Goal: Task Accomplishment & Management: Manage account settings

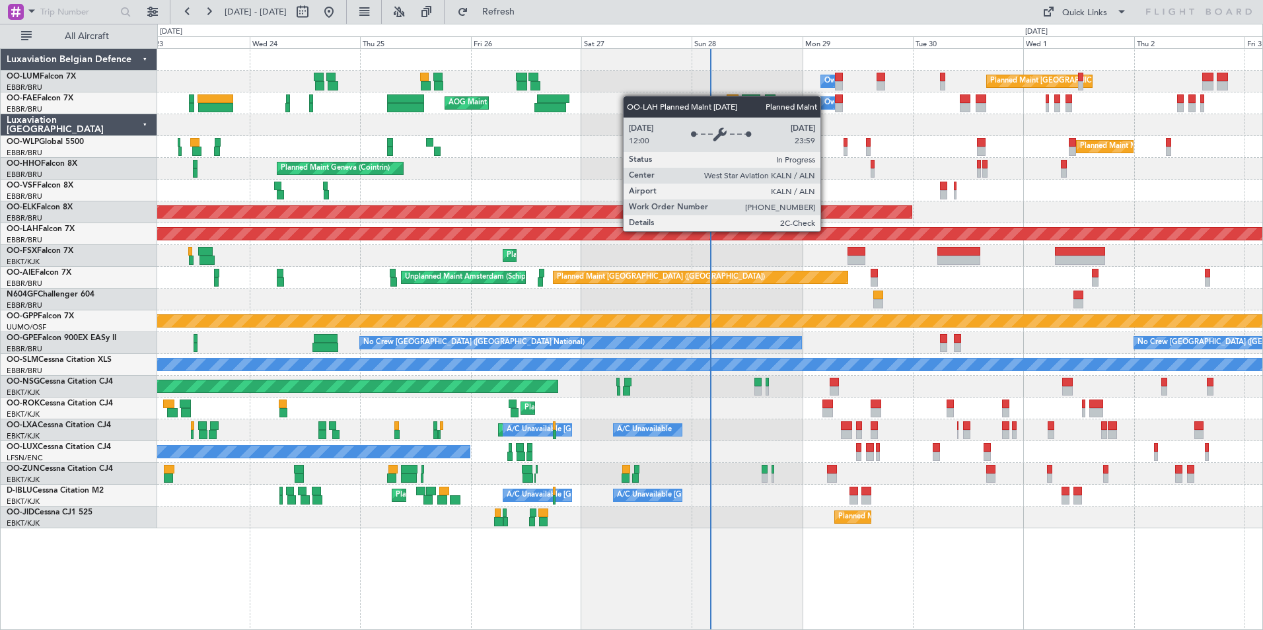
click at [668, 243] on div "Planned Maint [PERSON_NAME]-[GEOGRAPHIC_DATA][PERSON_NAME] ([GEOGRAPHIC_DATA][P…" at bounding box center [709, 234] width 1105 height 22
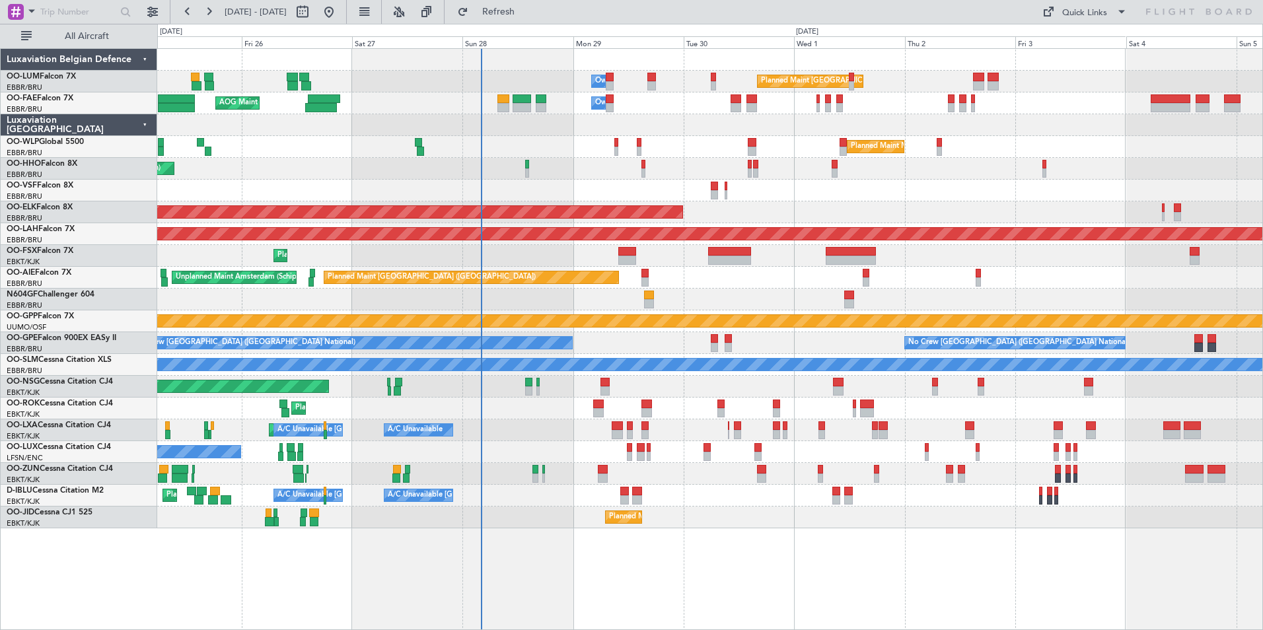
click at [631, 186] on div at bounding box center [709, 191] width 1105 height 22
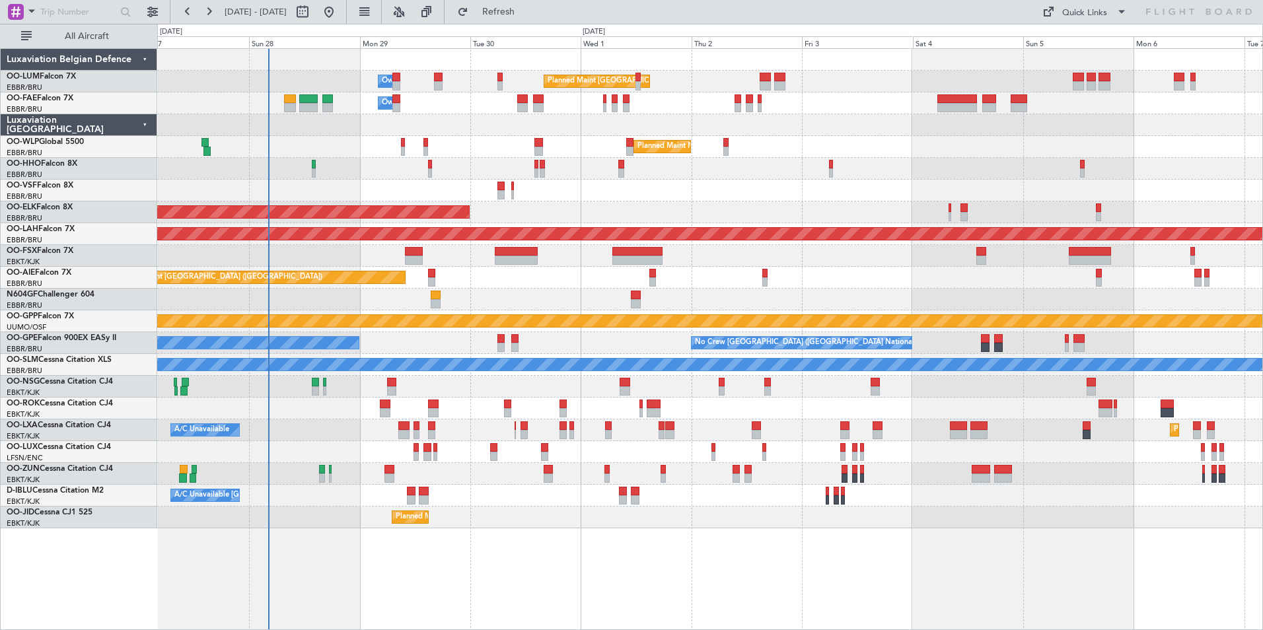
click at [620, 294] on div "Planned Maint Brussels (Brussels National) Owner Melsbroek Air Base Owner Melsb…" at bounding box center [709, 289] width 1105 height 480
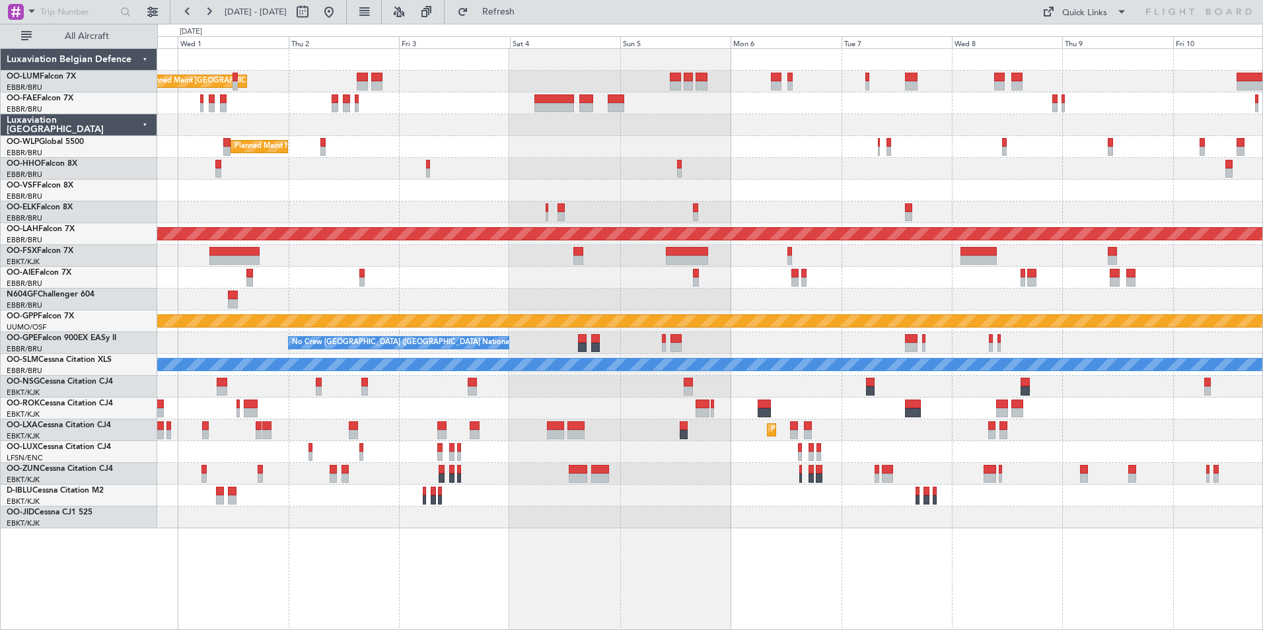
click at [510, 286] on div "Planned Maint [GEOGRAPHIC_DATA] ([GEOGRAPHIC_DATA])" at bounding box center [709, 278] width 1105 height 22
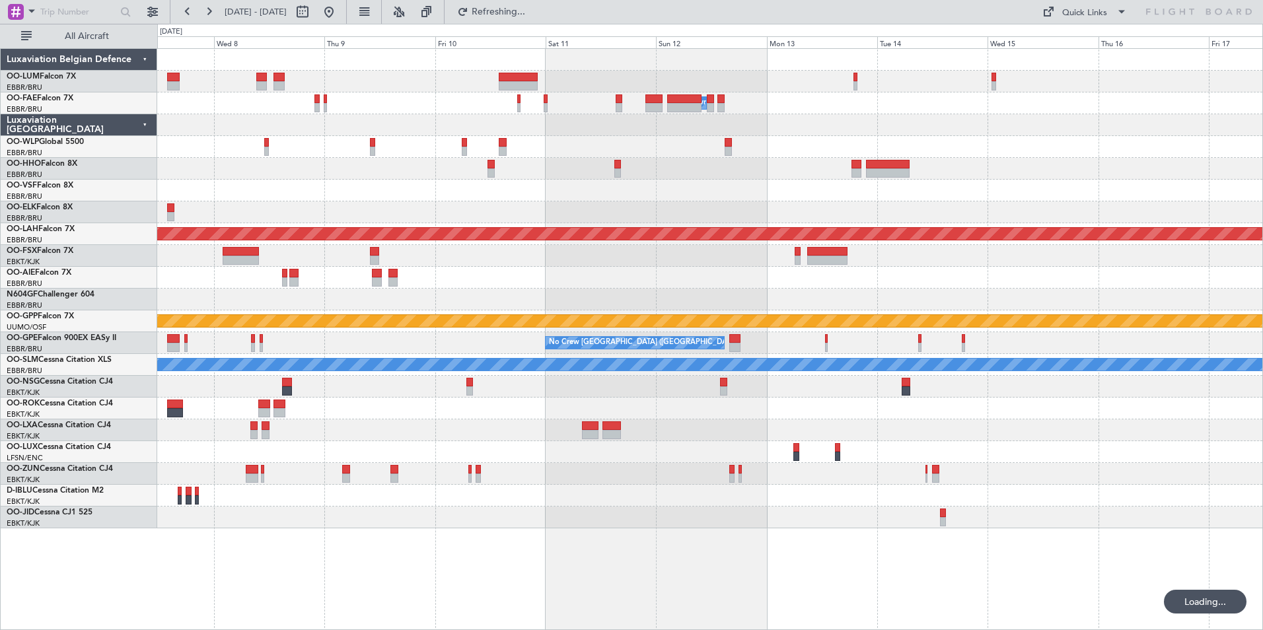
click at [304, 201] on div at bounding box center [709, 191] width 1105 height 22
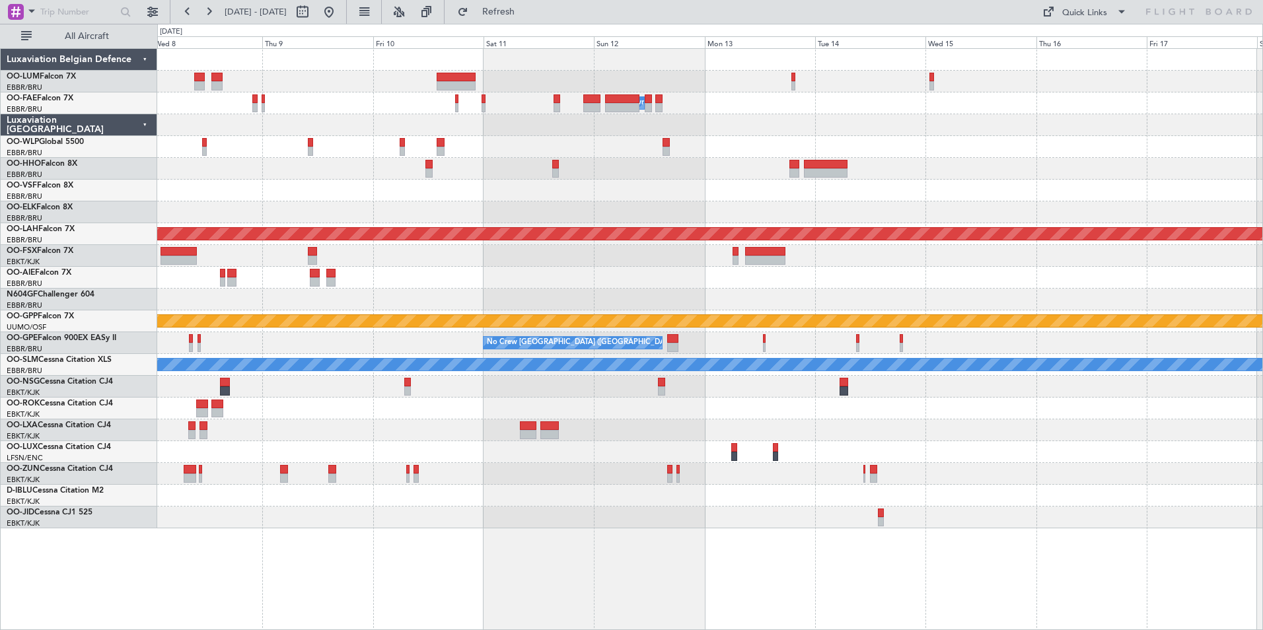
click at [297, 198] on div "Owner Melsbroek Air Base Planned Maint Alton-st Louis (St Louis Regl) Grounded …" at bounding box center [709, 289] width 1105 height 480
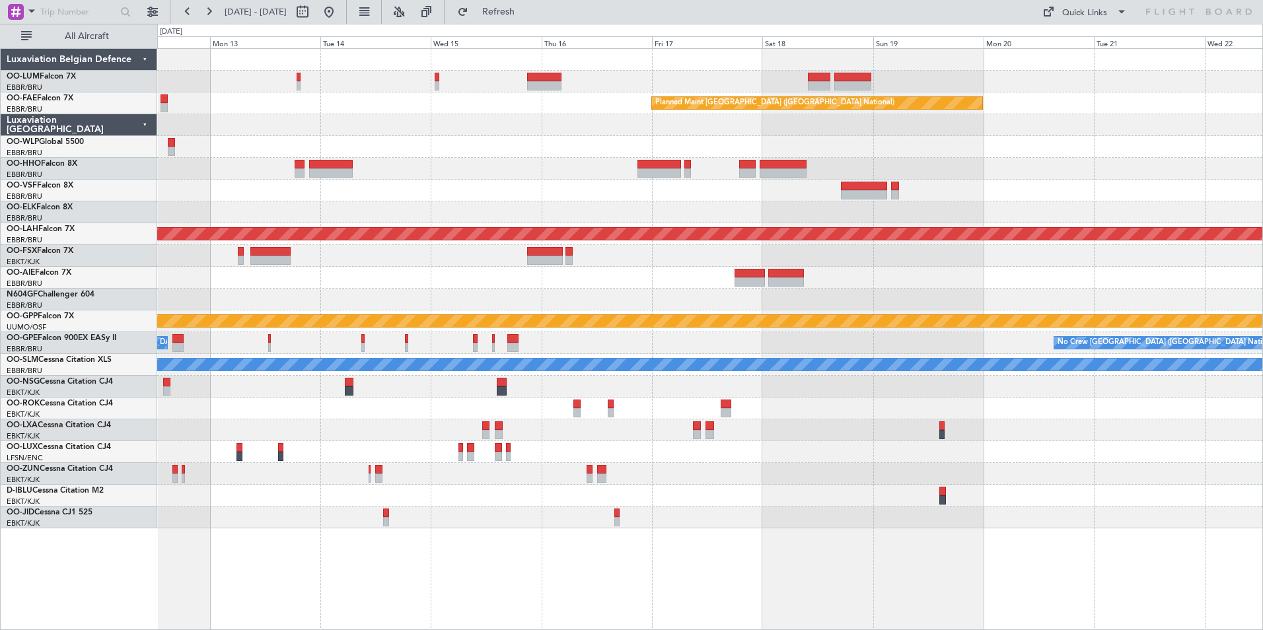
click at [444, 227] on div "Planned Maint Brussels (Brussels National) Owner Melsbroek Air Base Planned Mai…" at bounding box center [709, 289] width 1105 height 480
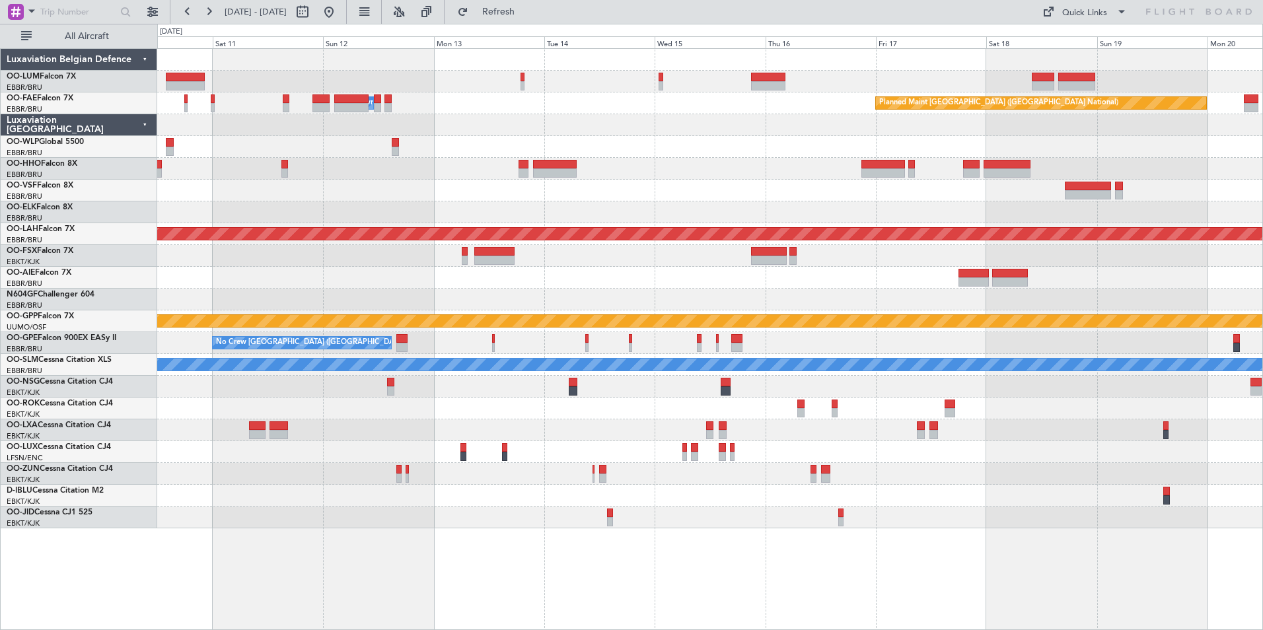
click at [501, 212] on div "Planned Maint Brussels (Brussels National) Owner Melsbroek Air Base Planned Mai…" at bounding box center [709, 289] width 1105 height 480
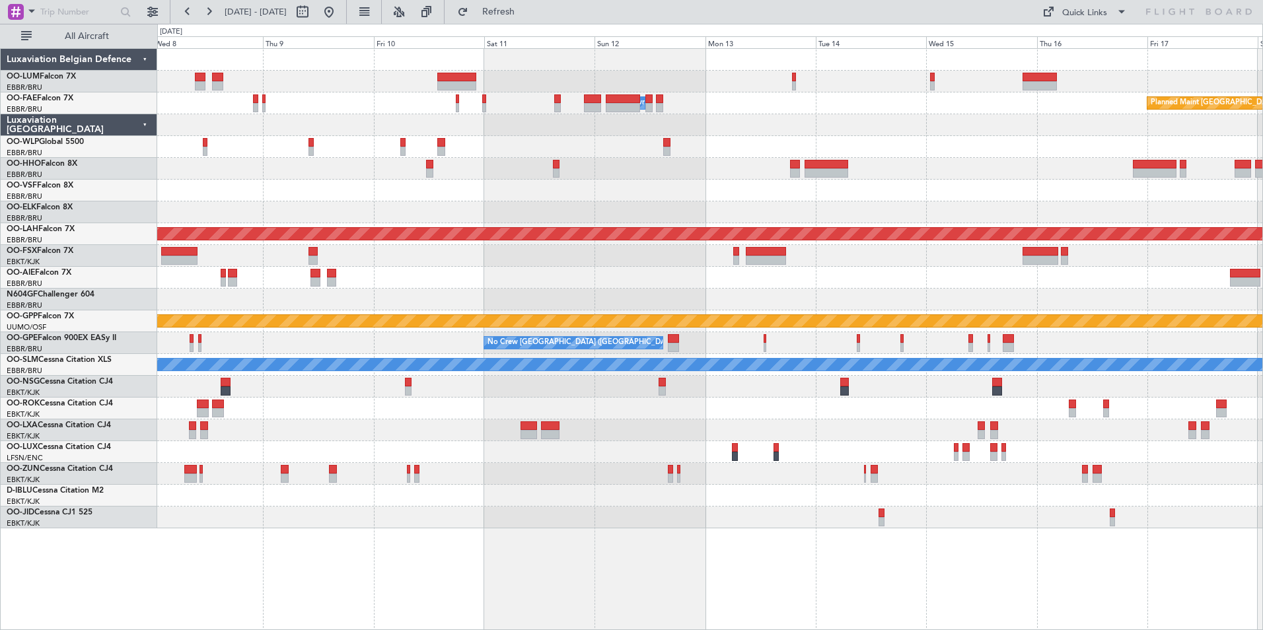
click at [829, 227] on div "Planned Maint [PERSON_NAME]-[GEOGRAPHIC_DATA][PERSON_NAME] ([GEOGRAPHIC_DATA][P…" at bounding box center [709, 234] width 1105 height 22
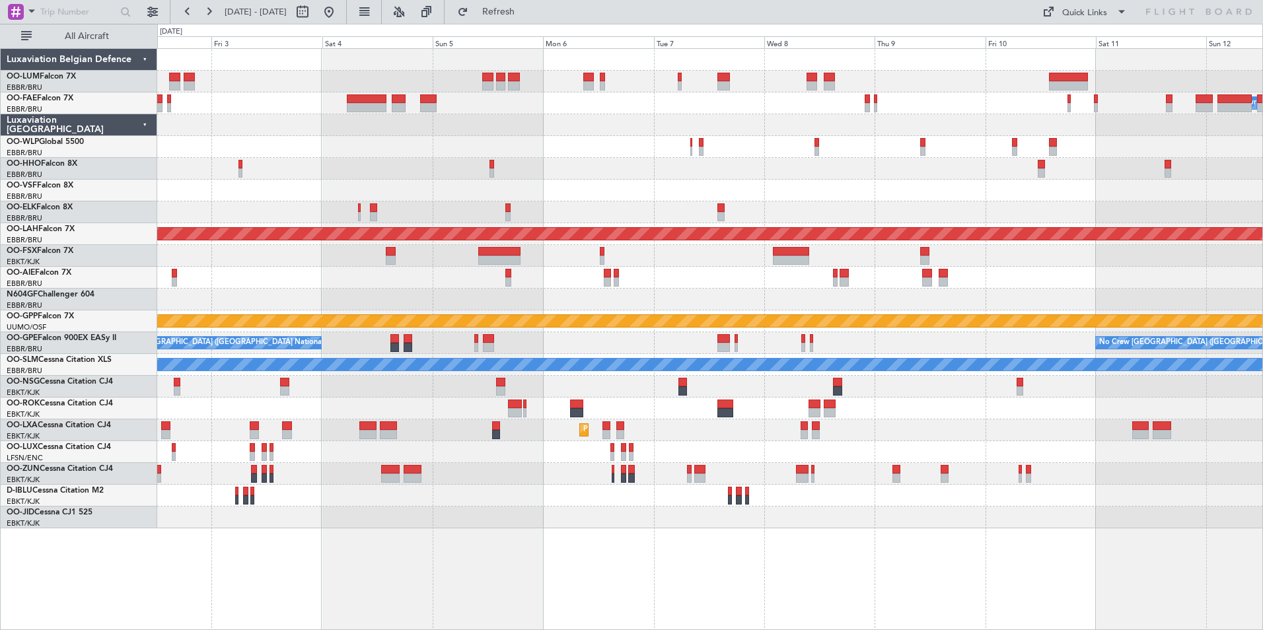
click at [759, 221] on div at bounding box center [709, 212] width 1105 height 22
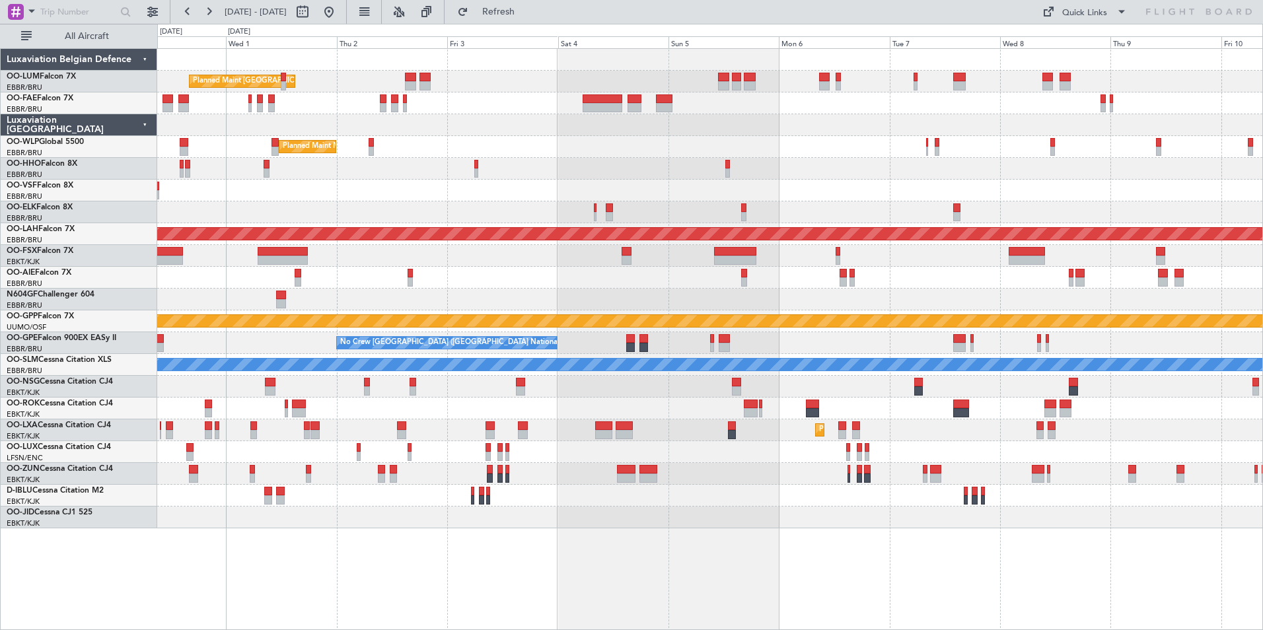
click at [748, 221] on div "Planned Maint Kortrijk-[GEOGRAPHIC_DATA]" at bounding box center [709, 212] width 1105 height 22
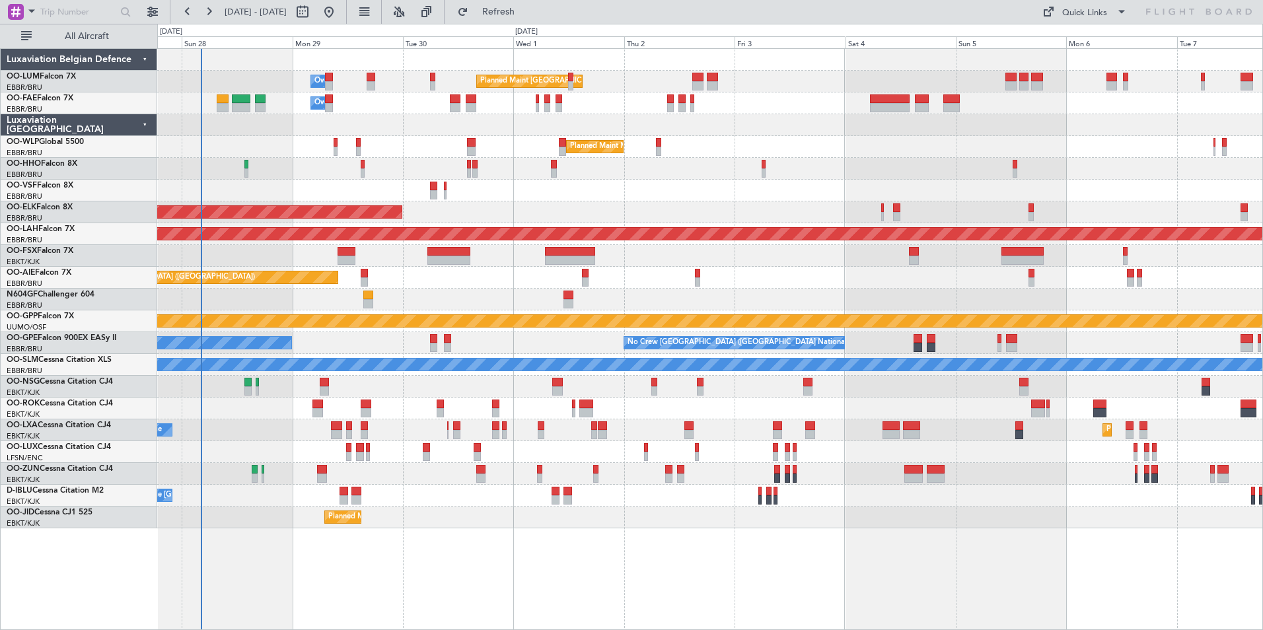
click at [672, 172] on div "Planned Maint Geneva (Cointrin)" at bounding box center [709, 169] width 1105 height 22
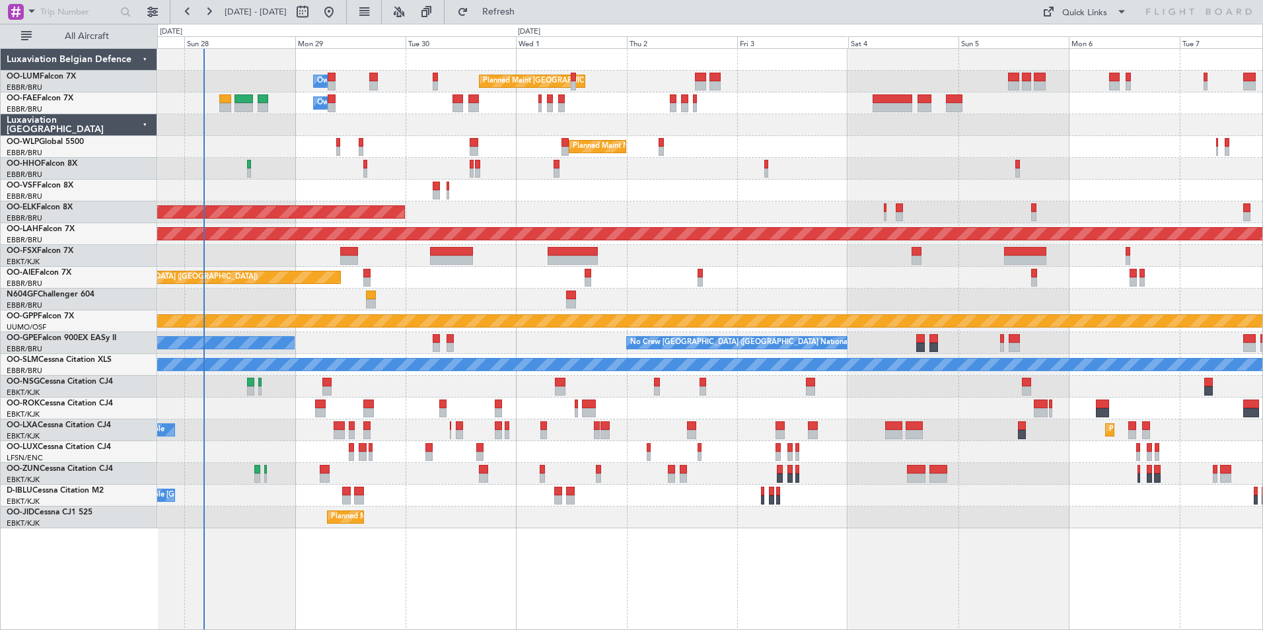
click at [29, 230] on div "Planned Maint Brussels (Brussels National) Owner Melsbroek Air Base Owner Melsb…" at bounding box center [631, 327] width 1263 height 606
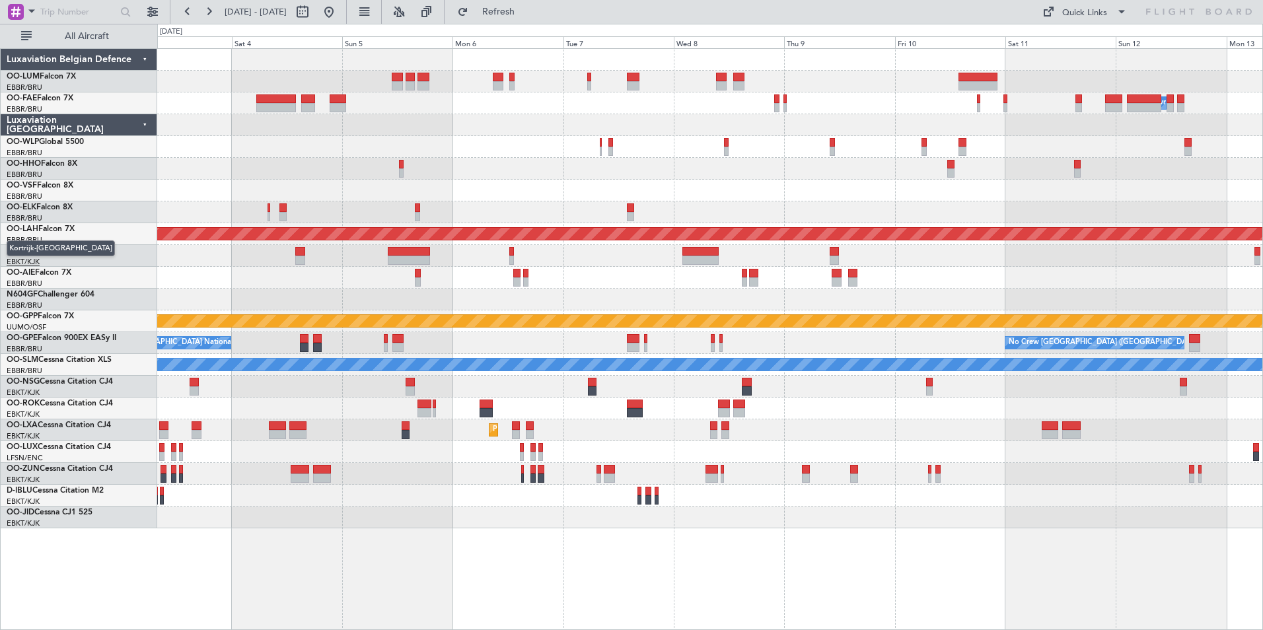
click at [22, 256] on div "Planned Maint Brussels (Brussels National) Owner Melsbroek Air Base Planned Mai…" at bounding box center [631, 327] width 1263 height 606
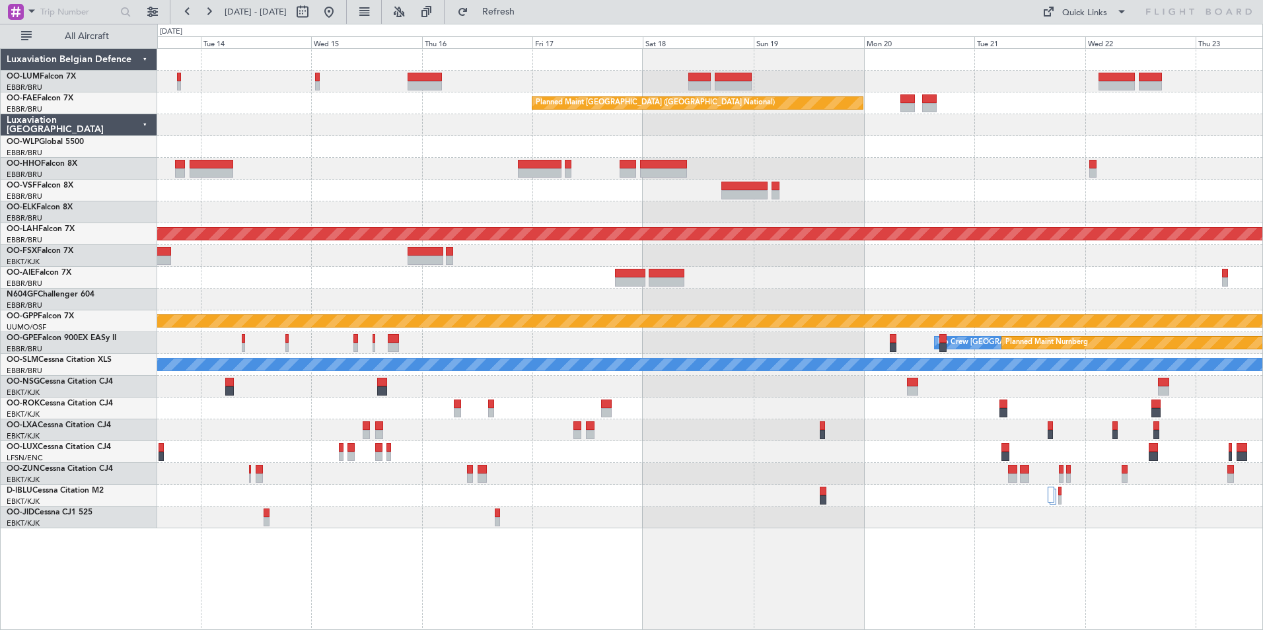
click at [216, 184] on div "Planned Maint Brussels (Brussels National) Owner Melsbroek Air Base Planned Mai…" at bounding box center [709, 289] width 1105 height 480
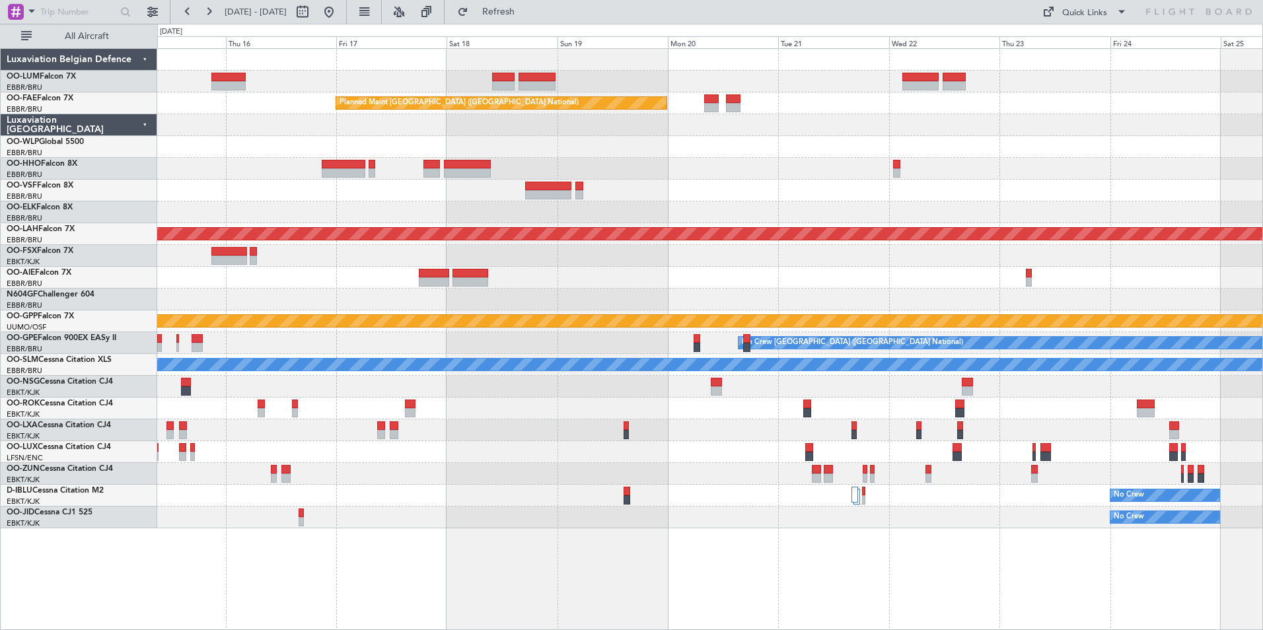
click at [448, 168] on div at bounding box center [709, 169] width 1105 height 22
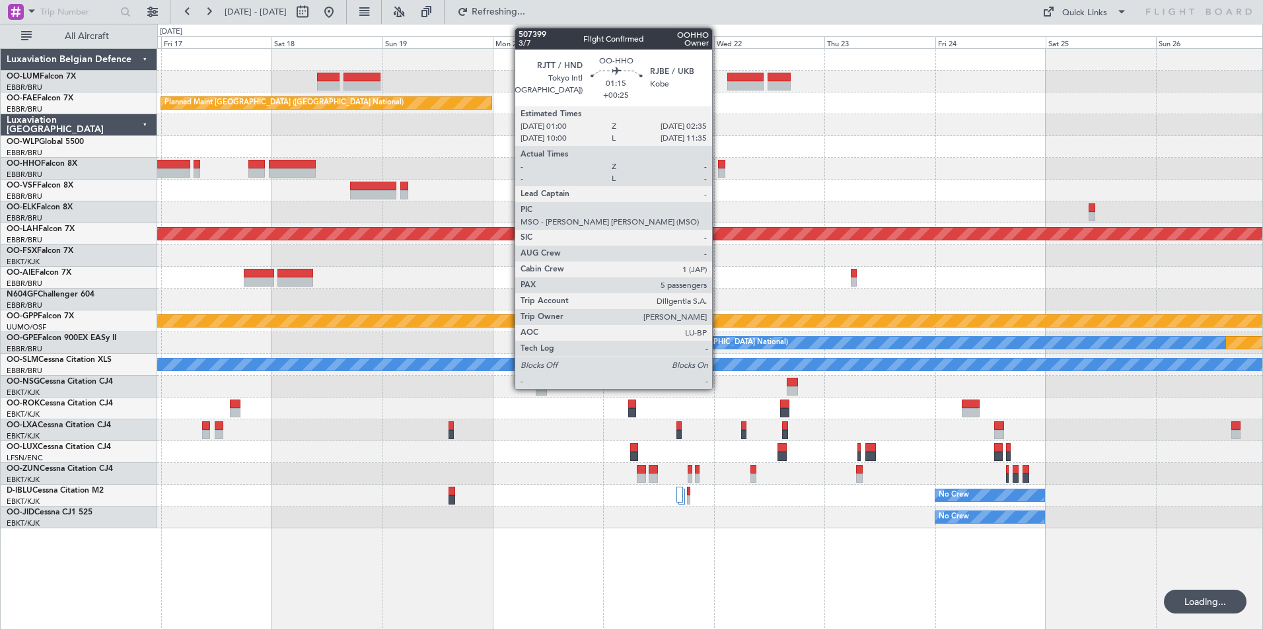
click at [718, 167] on div at bounding box center [722, 164] width 8 height 9
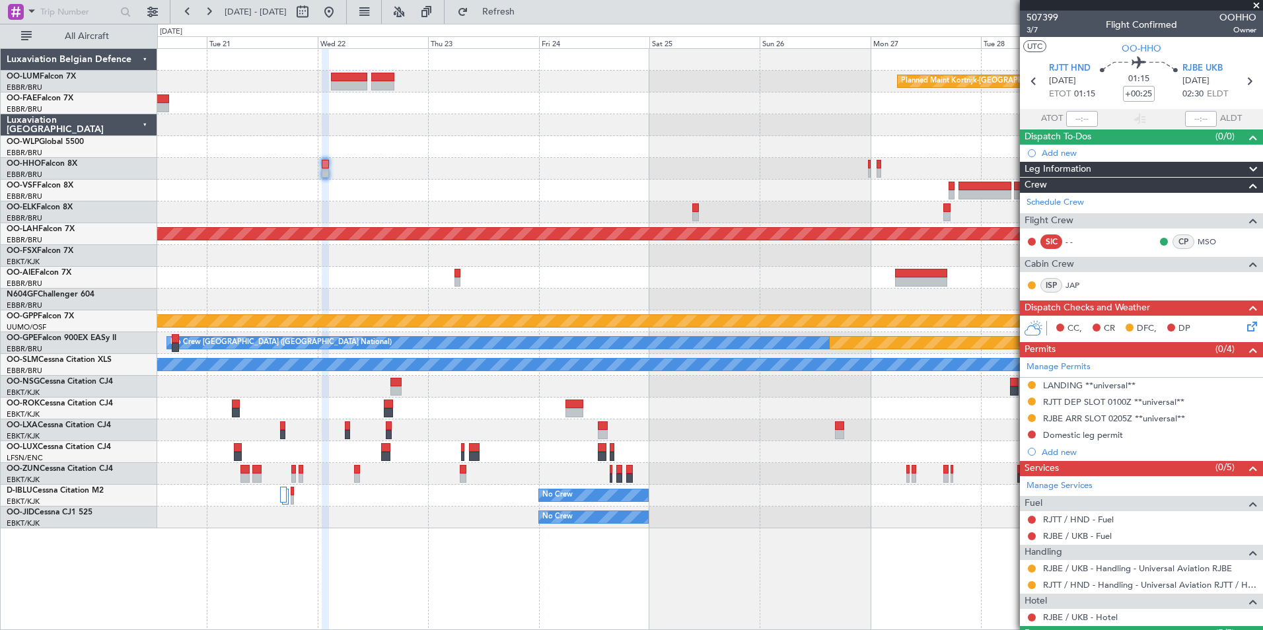
click at [506, 175] on div at bounding box center [709, 169] width 1105 height 22
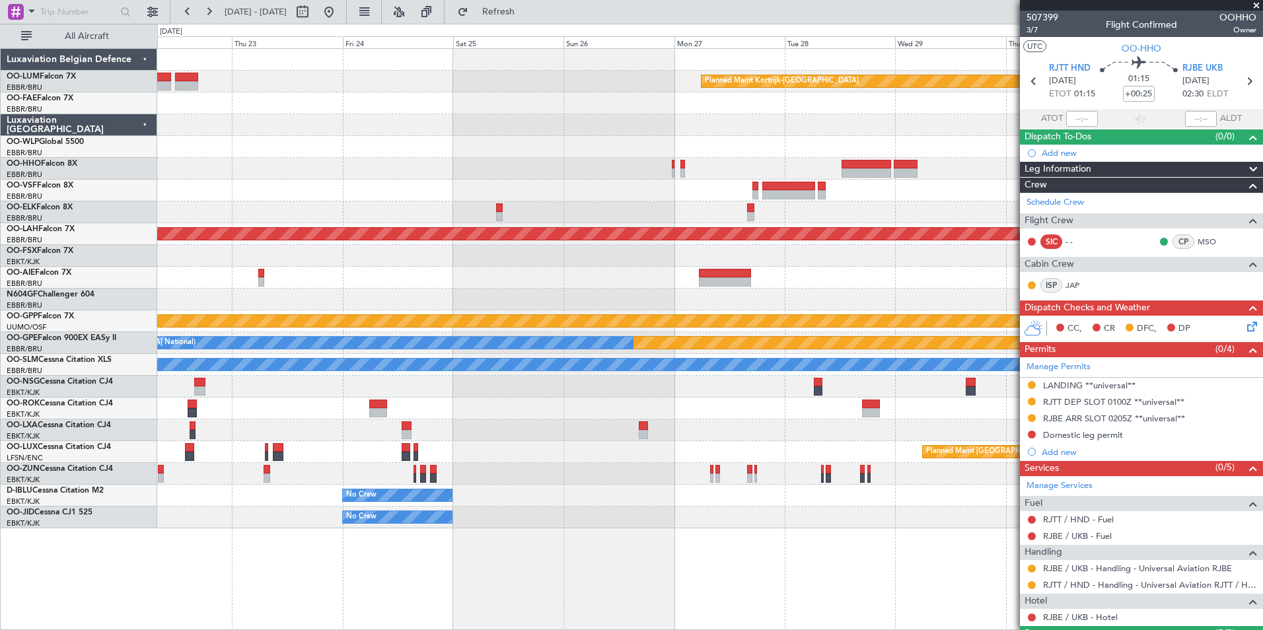
click at [669, 180] on div "Planned Maint Kortrijk-Wevelgem Owner Melsbroek Air Base Planned Maint Brussels…" at bounding box center [709, 289] width 1105 height 480
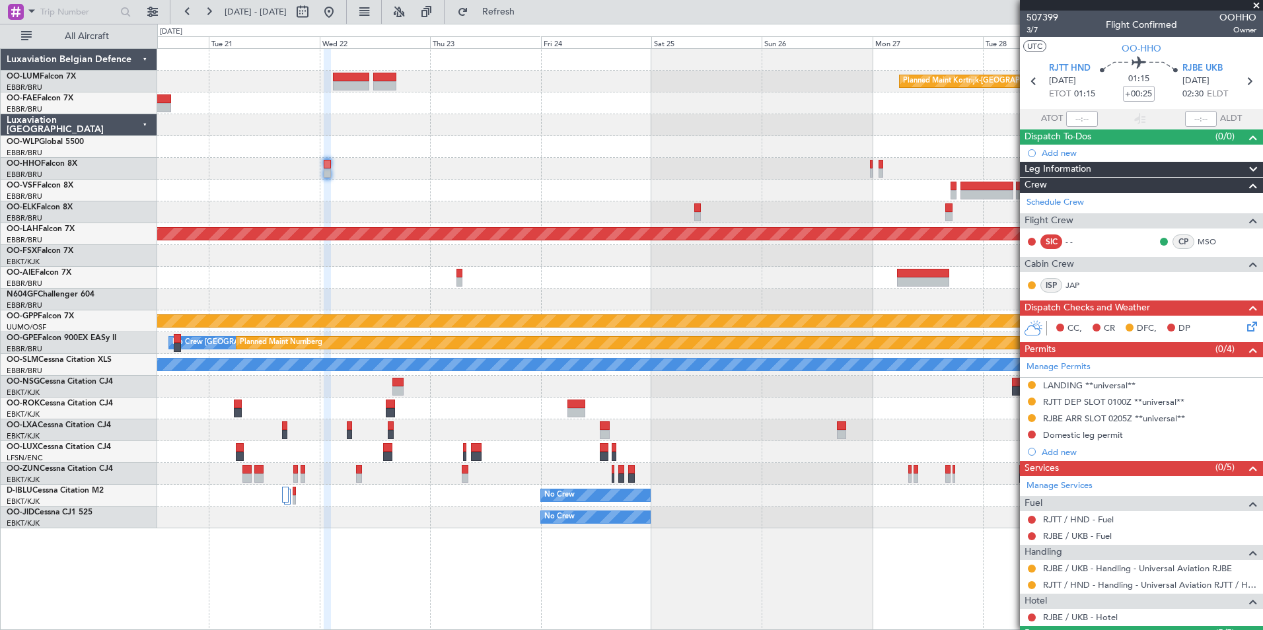
click at [789, 254] on div at bounding box center [709, 256] width 1105 height 22
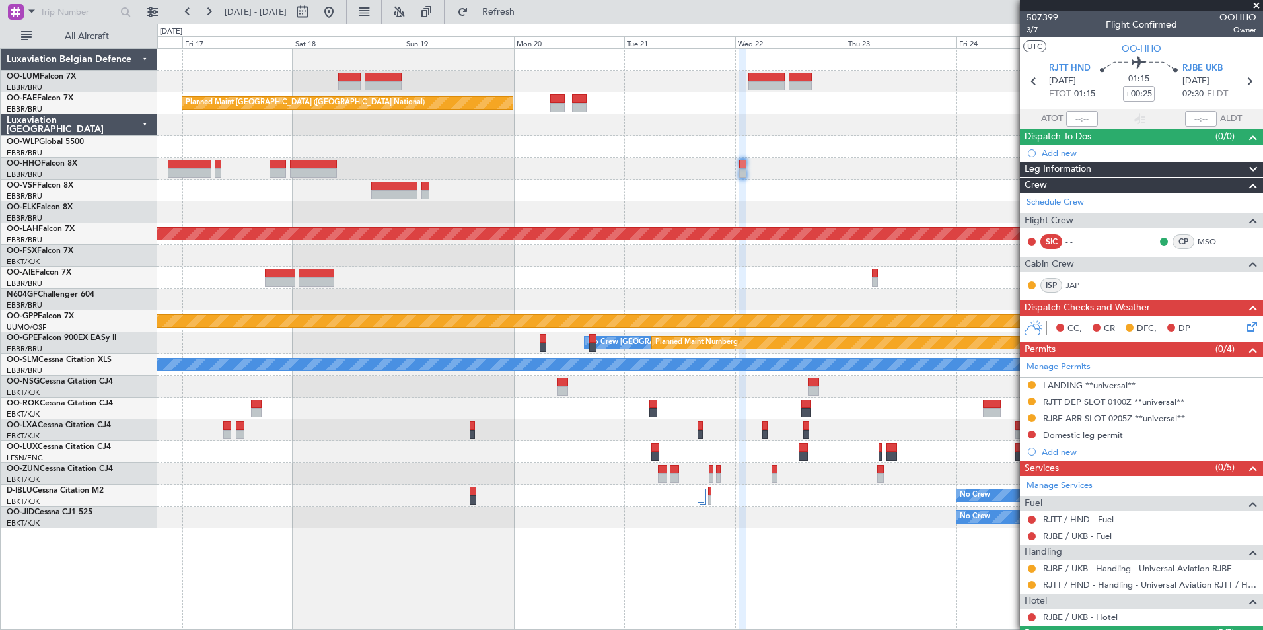
click at [716, 204] on div "Planned Maint Kortrijk-Wevelgem Planned Maint Brussels (Brussels National) Plan…" at bounding box center [709, 289] width 1105 height 480
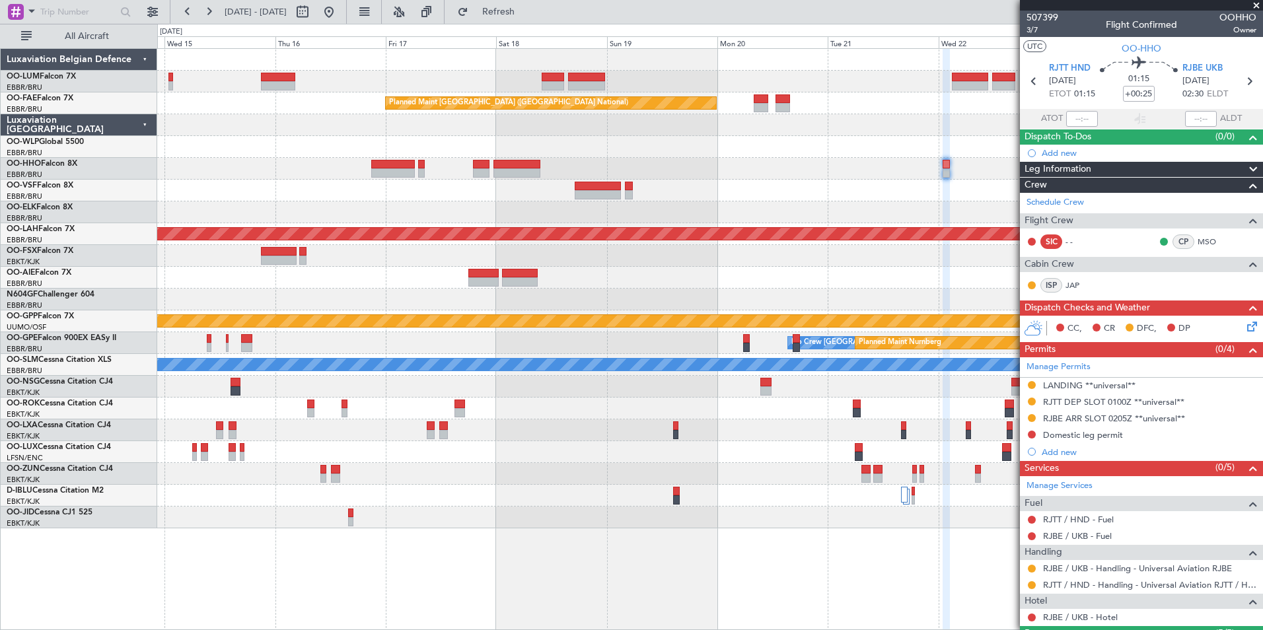
click at [373, 191] on div "Planned Maint Kortrijk-Wevelgem Planned Maint Brussels (Brussels National) Owne…" at bounding box center [709, 289] width 1105 height 480
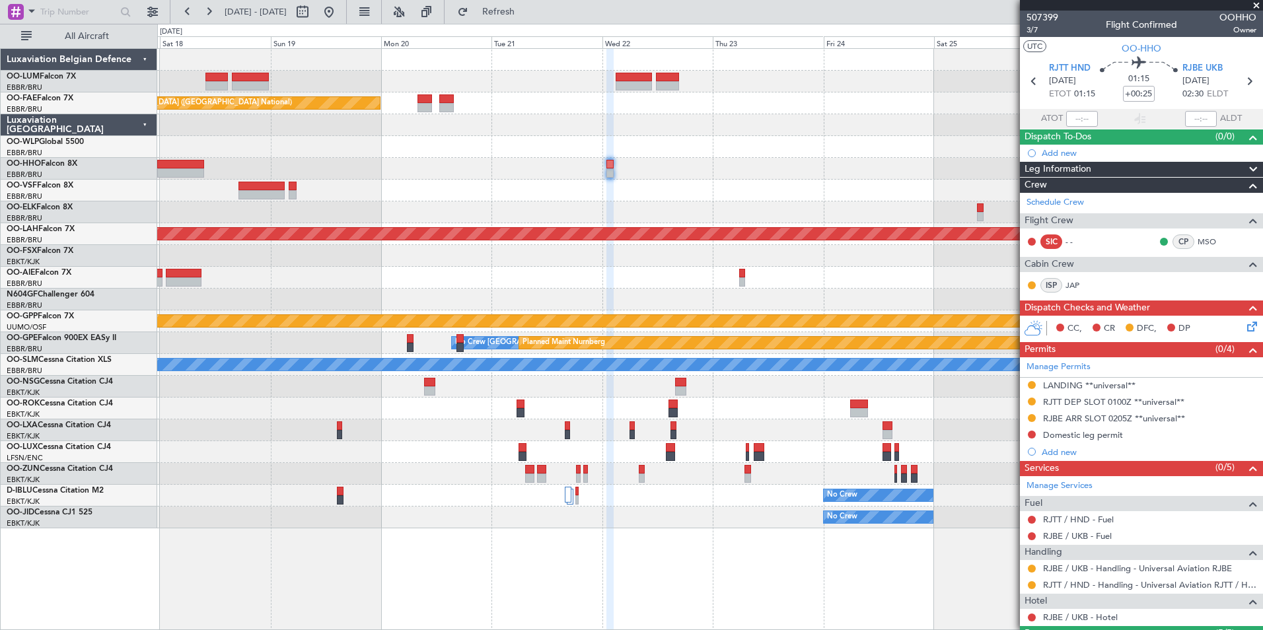
click at [470, 184] on div "Planned Maint Kortrijk-Wevelgem Planned Maint Brussels (Brussels National) Plan…" at bounding box center [709, 289] width 1105 height 480
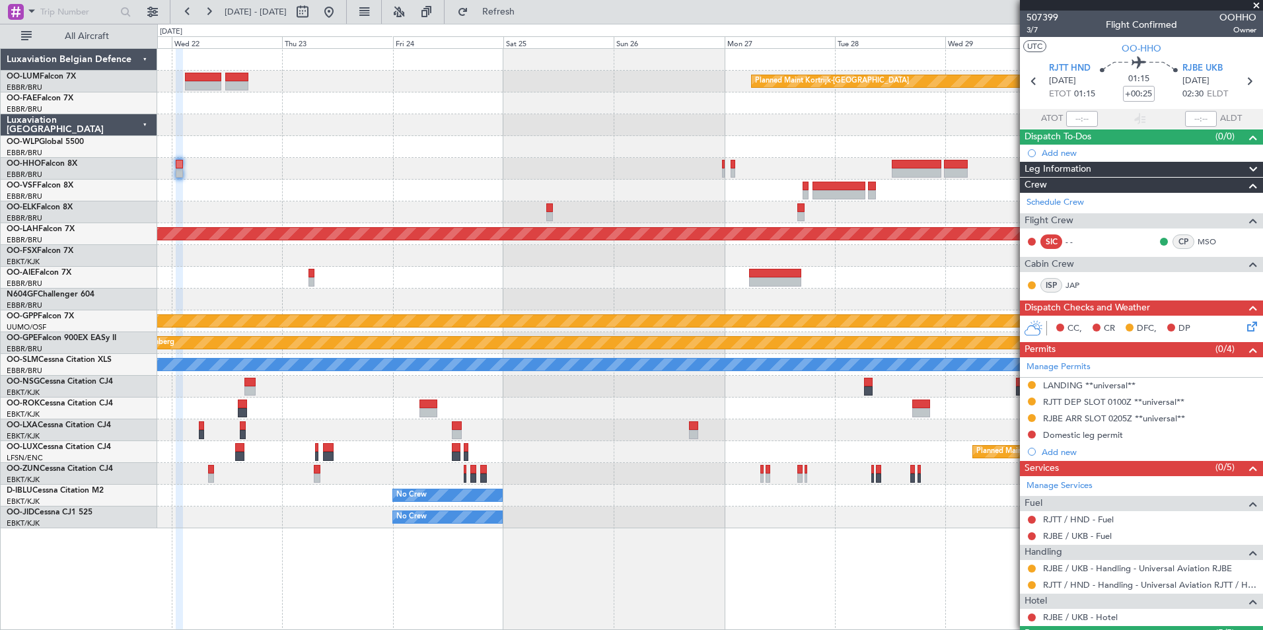
click at [536, 170] on div at bounding box center [709, 169] width 1105 height 22
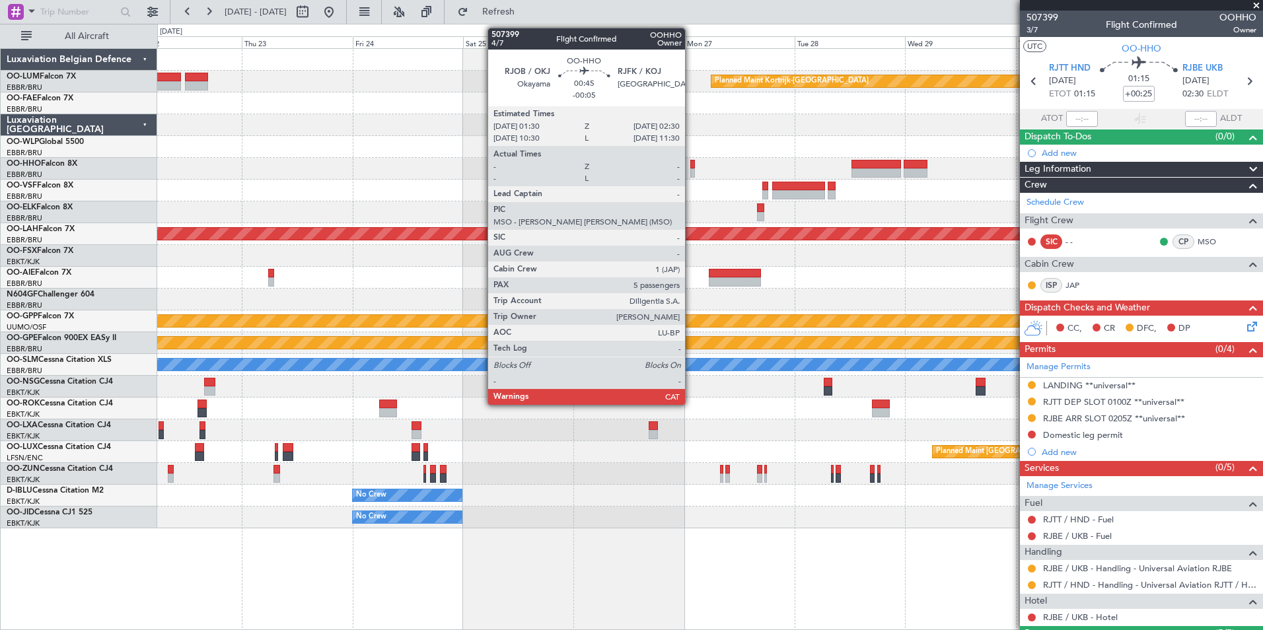
click at [691, 168] on div at bounding box center [692, 164] width 5 height 9
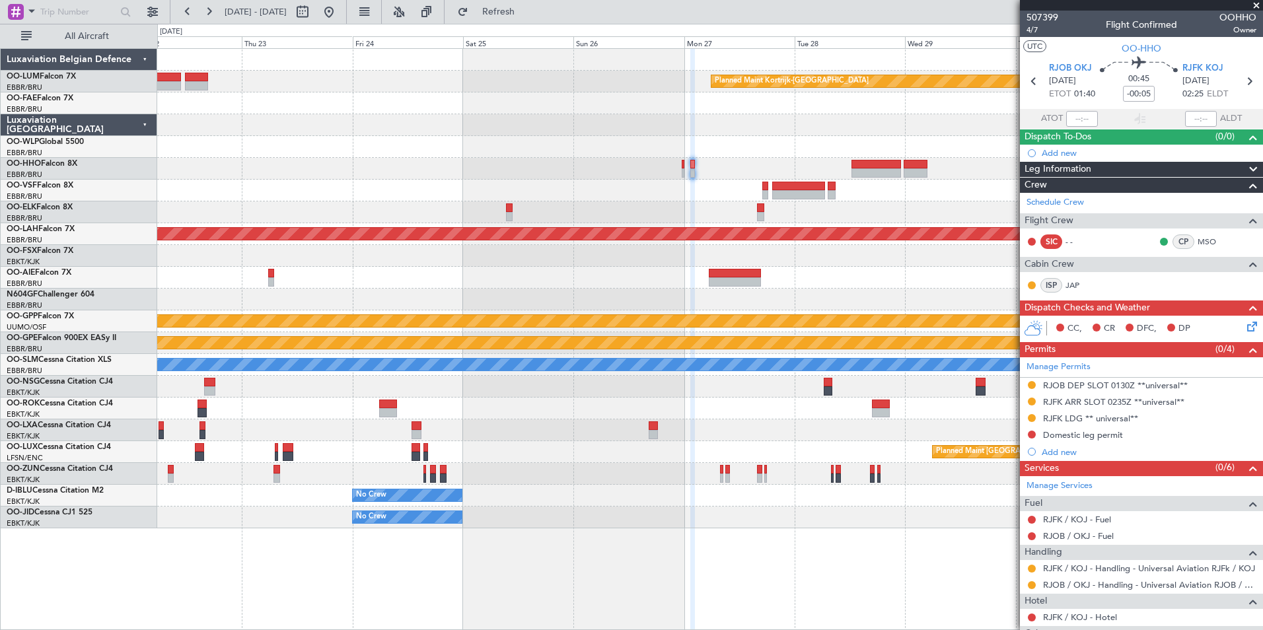
click at [910, 189] on div at bounding box center [709, 191] width 1105 height 22
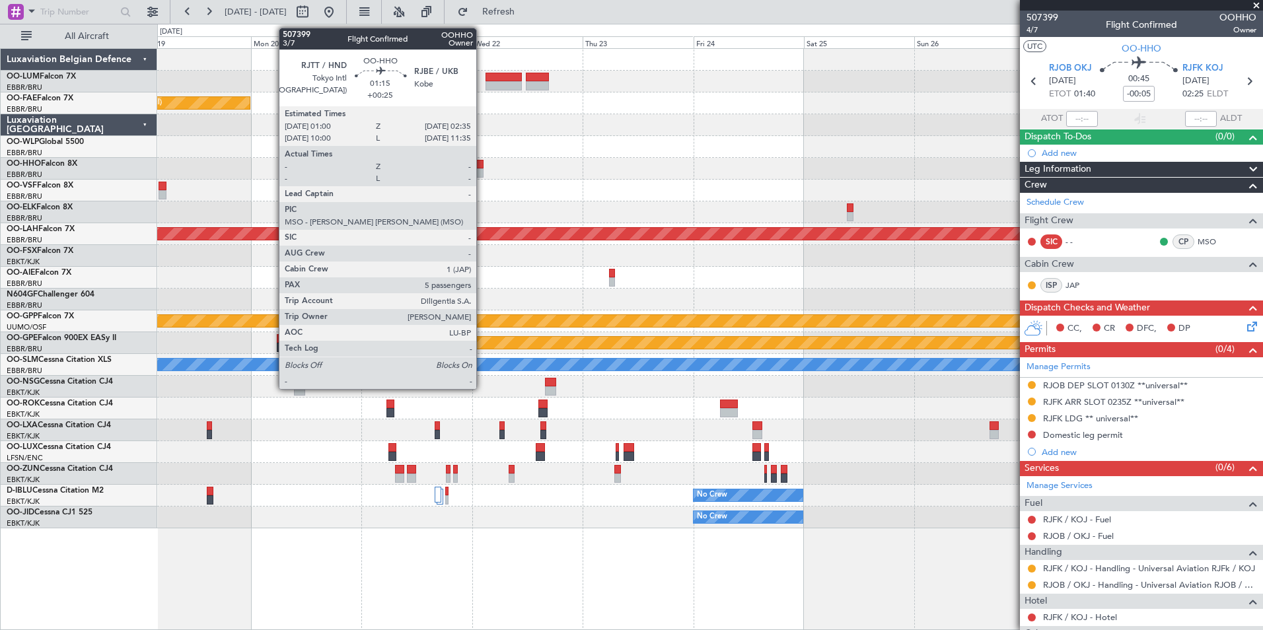
click at [482, 172] on div at bounding box center [480, 172] width 8 height 9
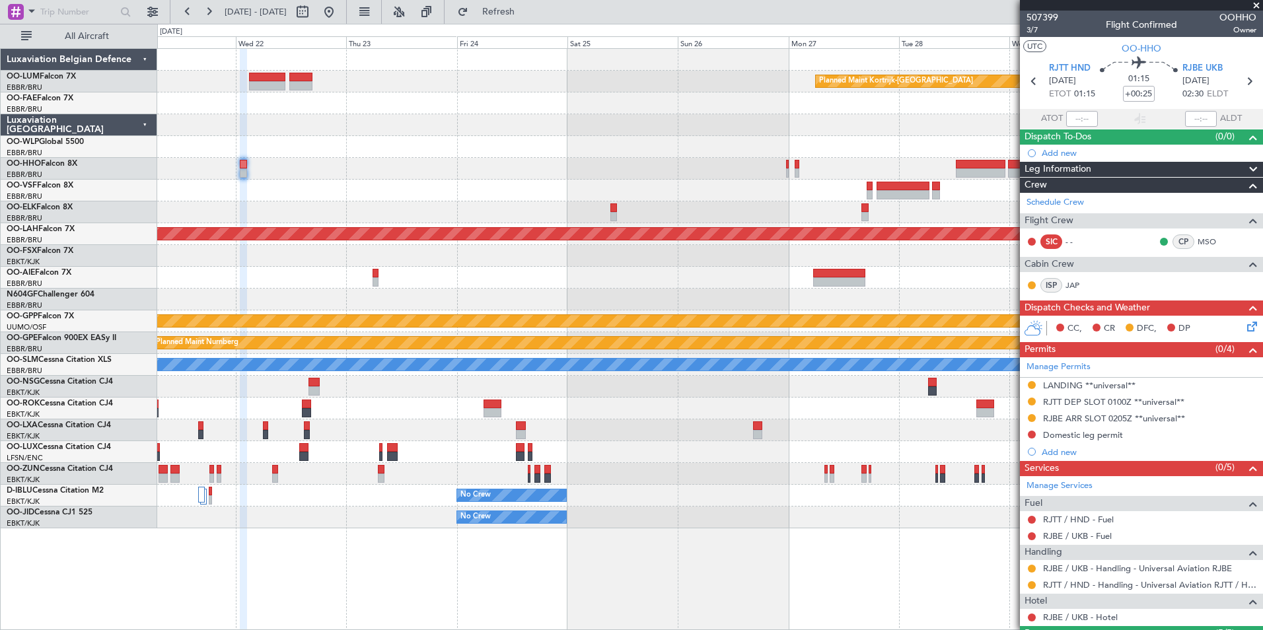
click at [351, 176] on div at bounding box center [709, 169] width 1105 height 22
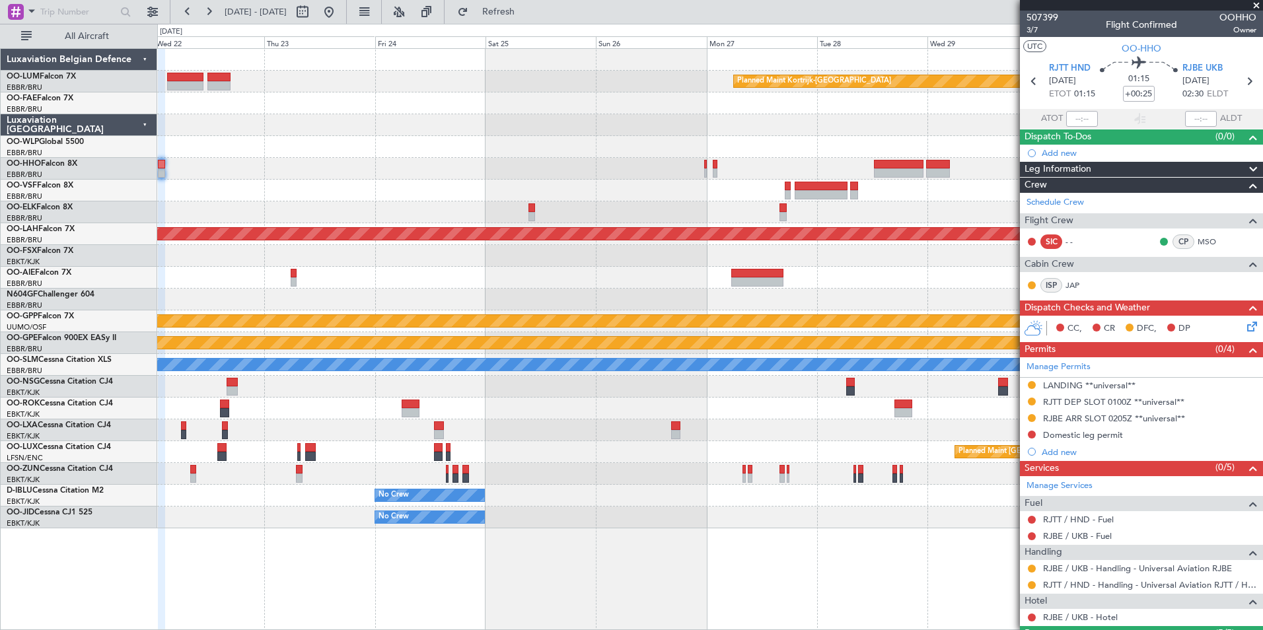
click at [643, 183] on div at bounding box center [709, 191] width 1105 height 22
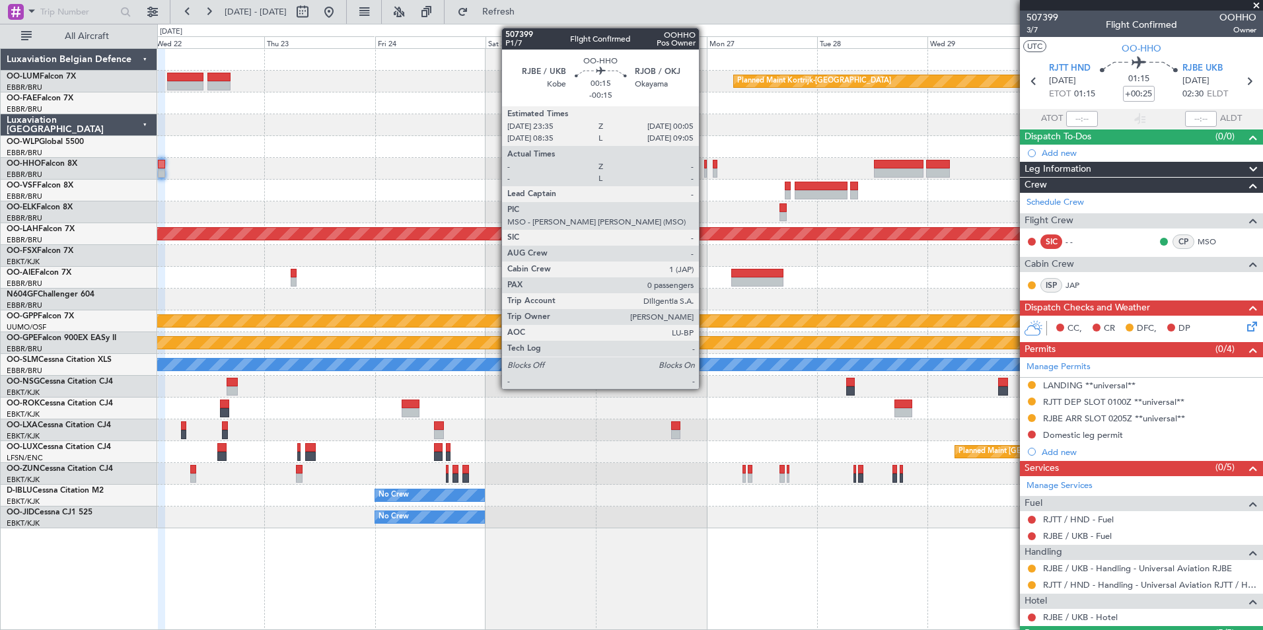
click at [705, 163] on div at bounding box center [705, 164] width 3 height 9
type input "-00:15"
type input "0"
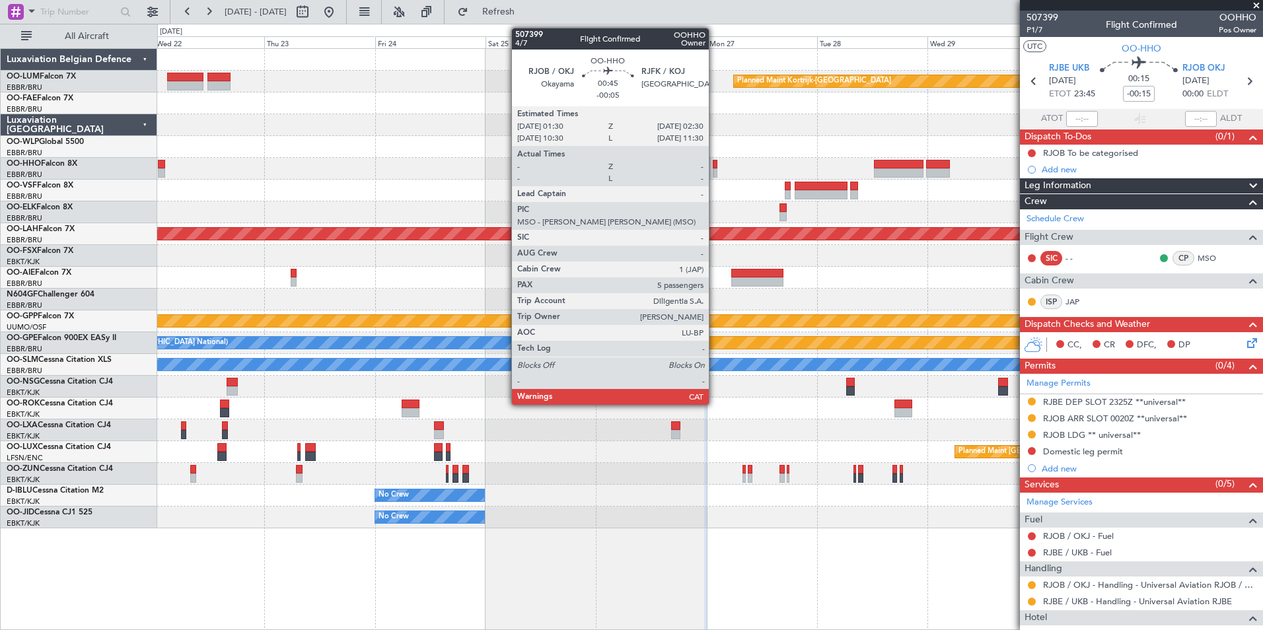
click at [715, 171] on div at bounding box center [715, 172] width 5 height 9
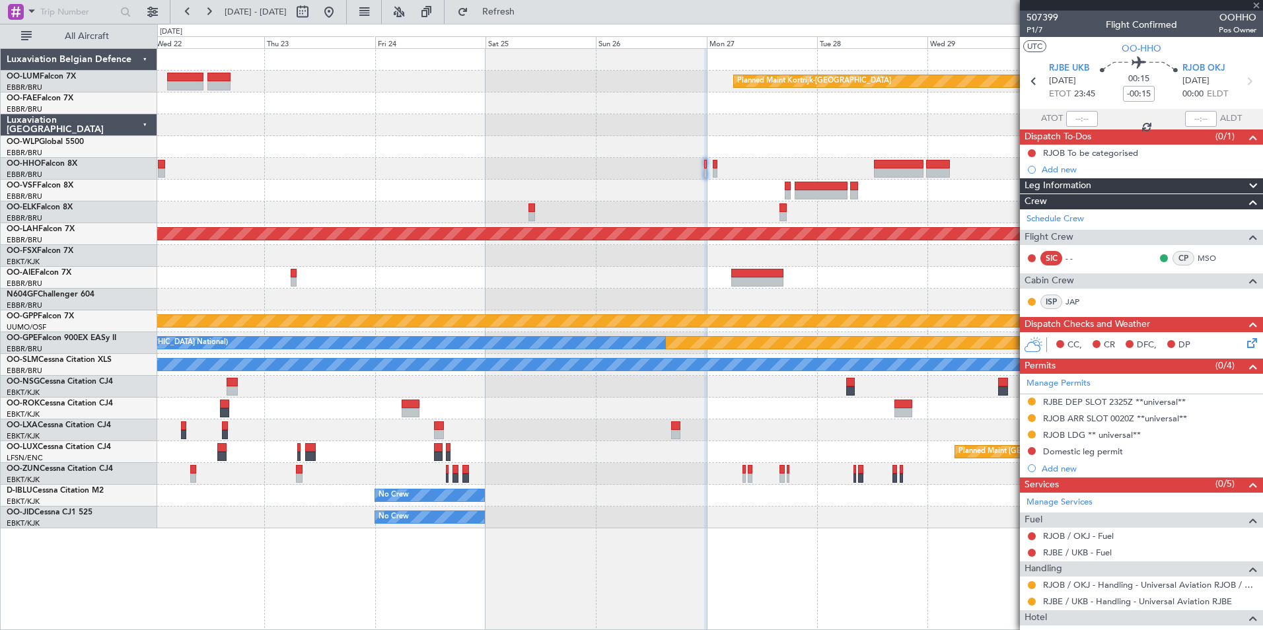
type input "-00:05"
type input "5"
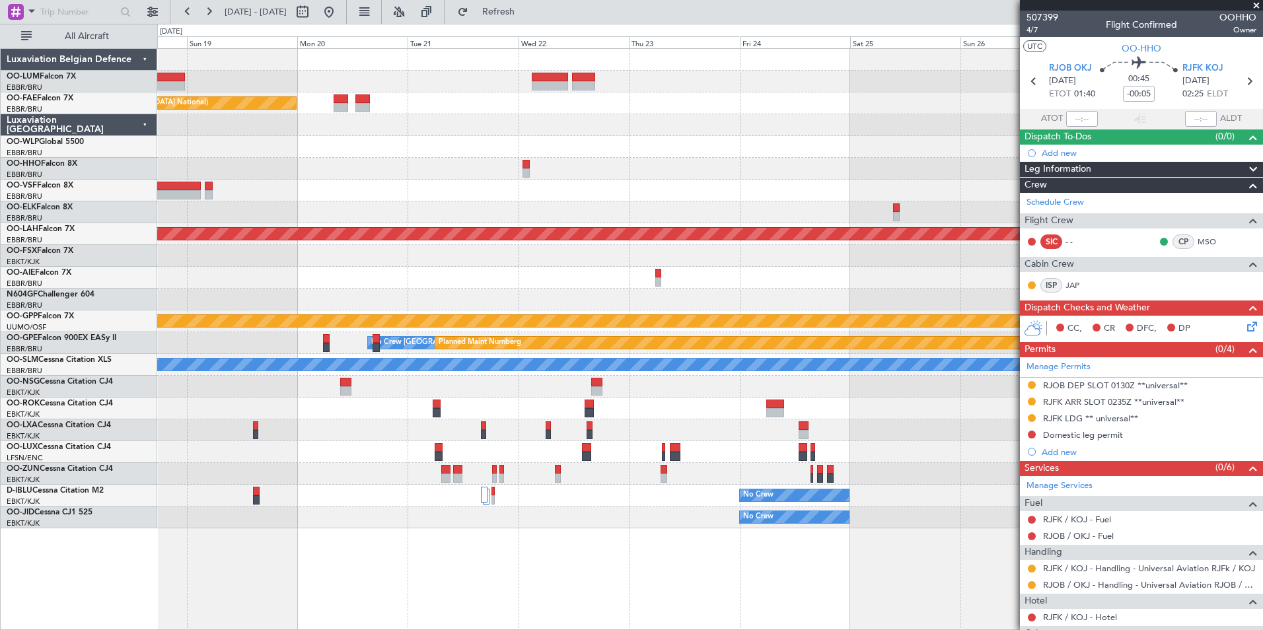
click at [765, 398] on div at bounding box center [709, 409] width 1105 height 22
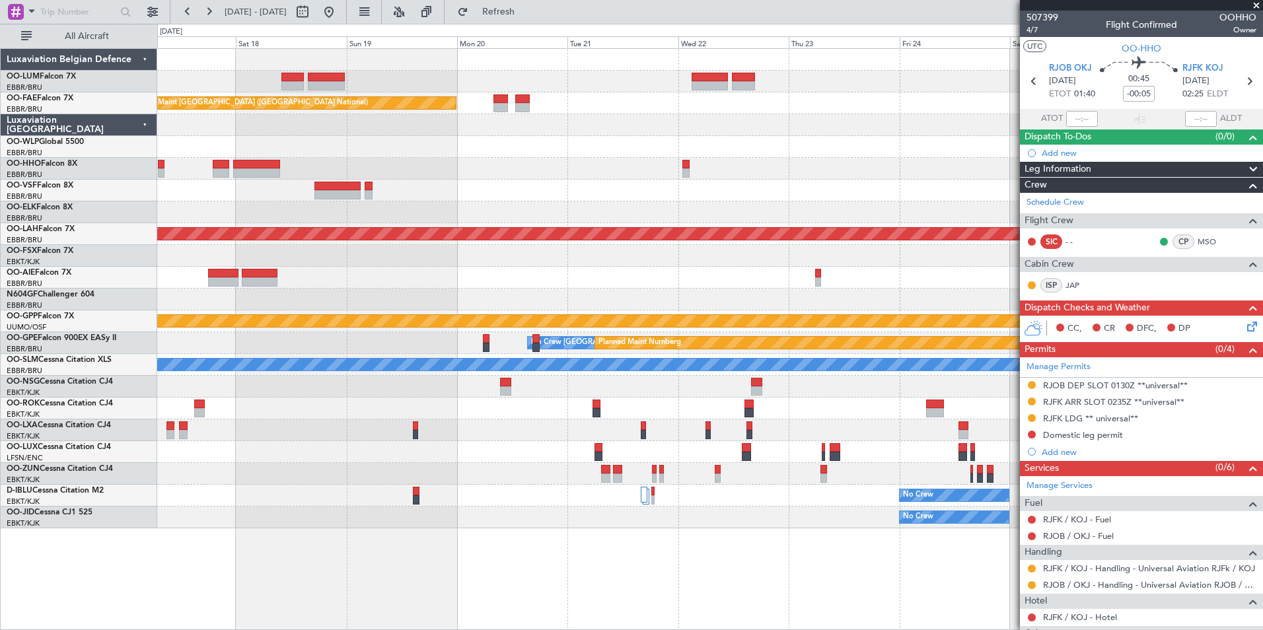
click at [762, 411] on div at bounding box center [709, 409] width 1105 height 22
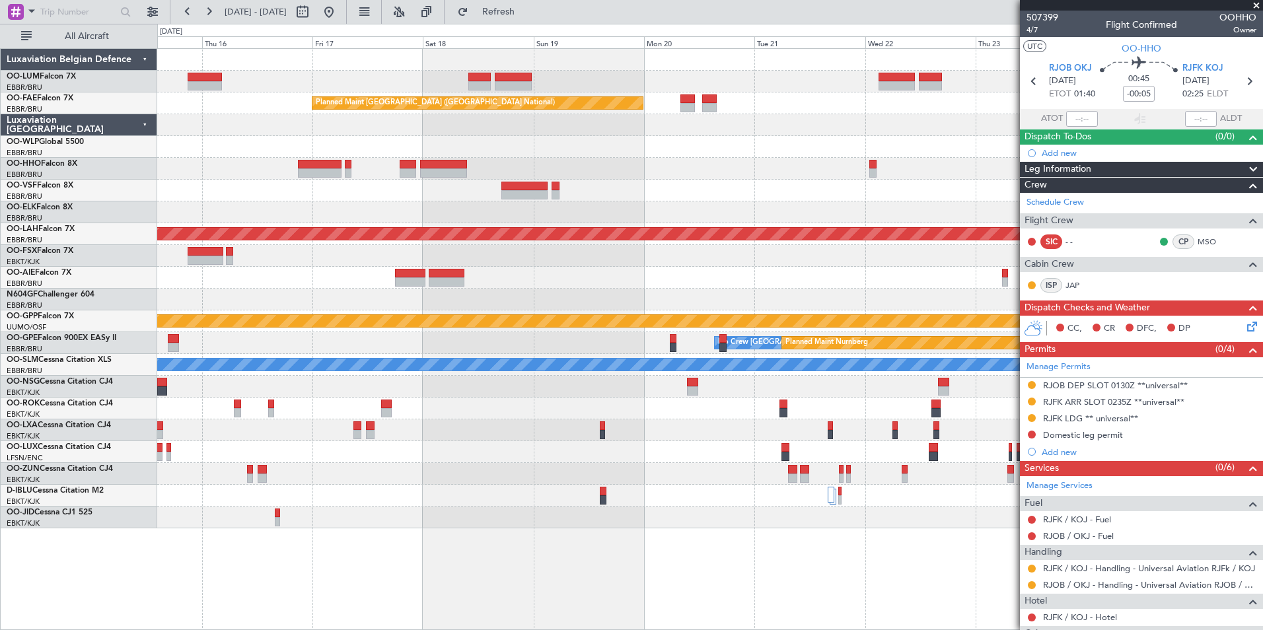
click at [855, 416] on div at bounding box center [709, 409] width 1105 height 22
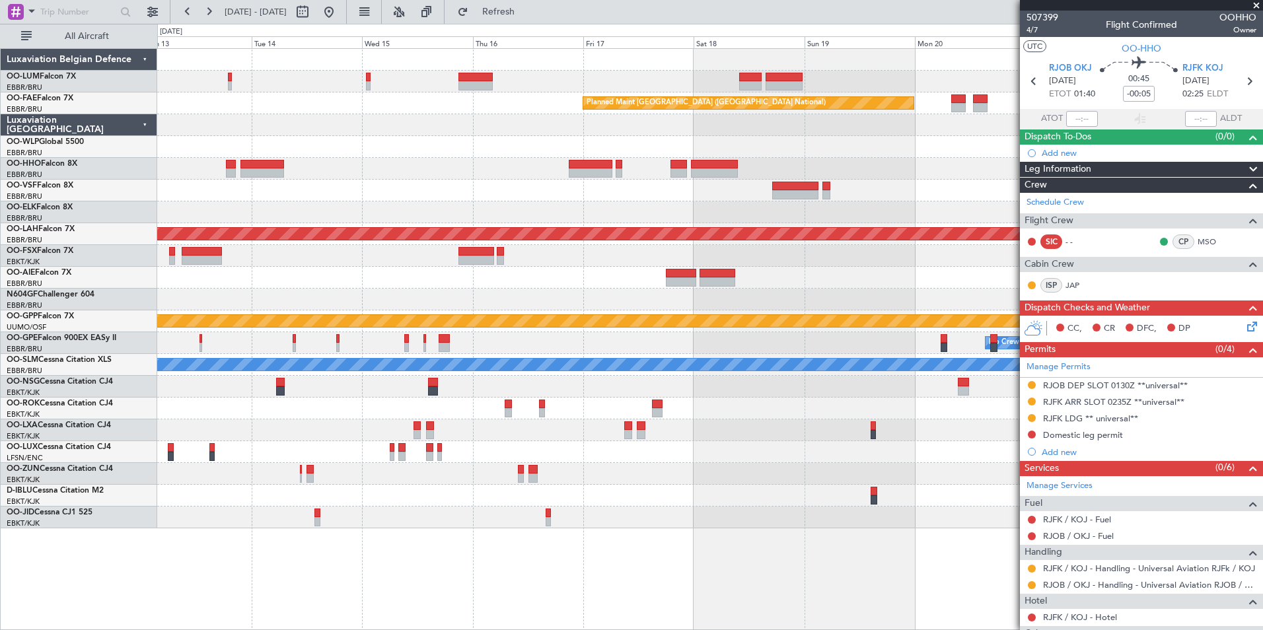
click at [1046, 412] on fb-app "18 Oct 2025 - 28 Oct 2025 Refresh Quick Links All Aircraft Planned Maint Brusse…" at bounding box center [631, 320] width 1263 height 620
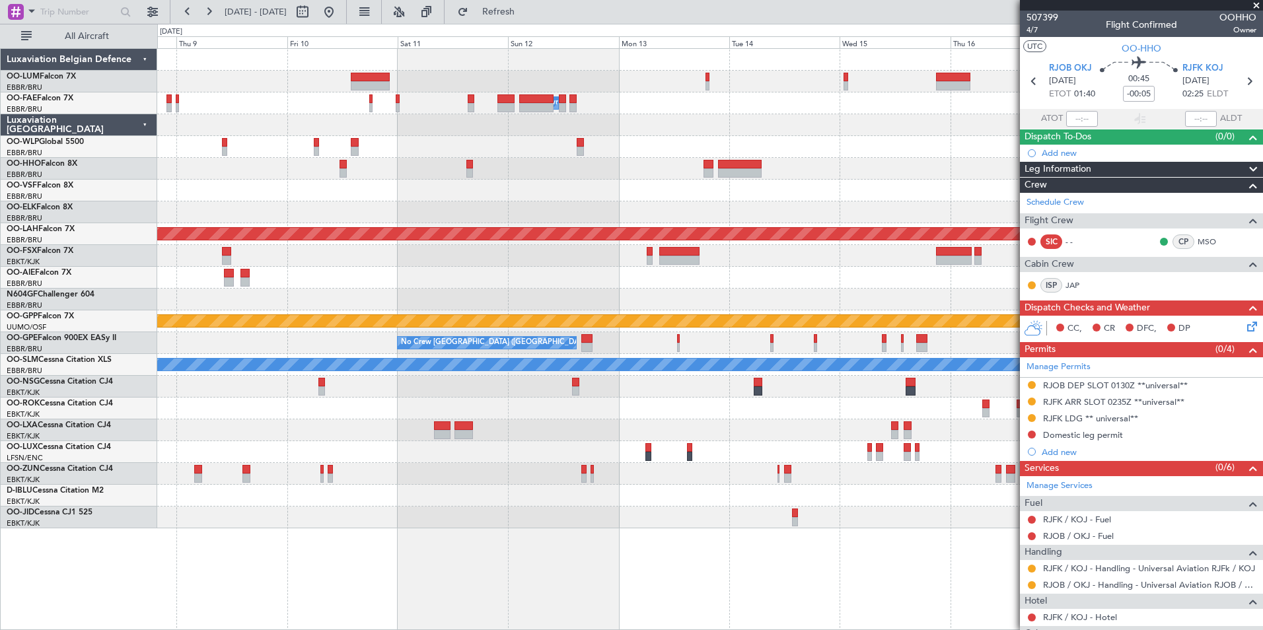
click at [857, 425] on div "Planned Maint Kortrijk-[GEOGRAPHIC_DATA]" at bounding box center [709, 430] width 1105 height 22
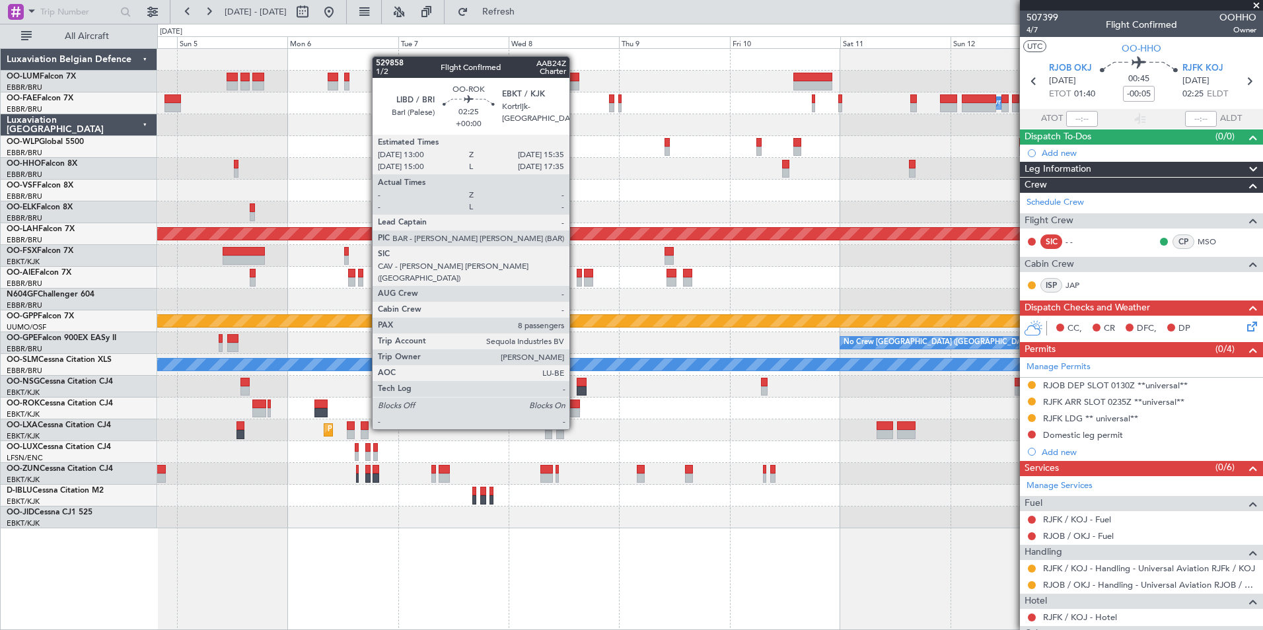
click at [939, 410] on div at bounding box center [709, 409] width 1105 height 22
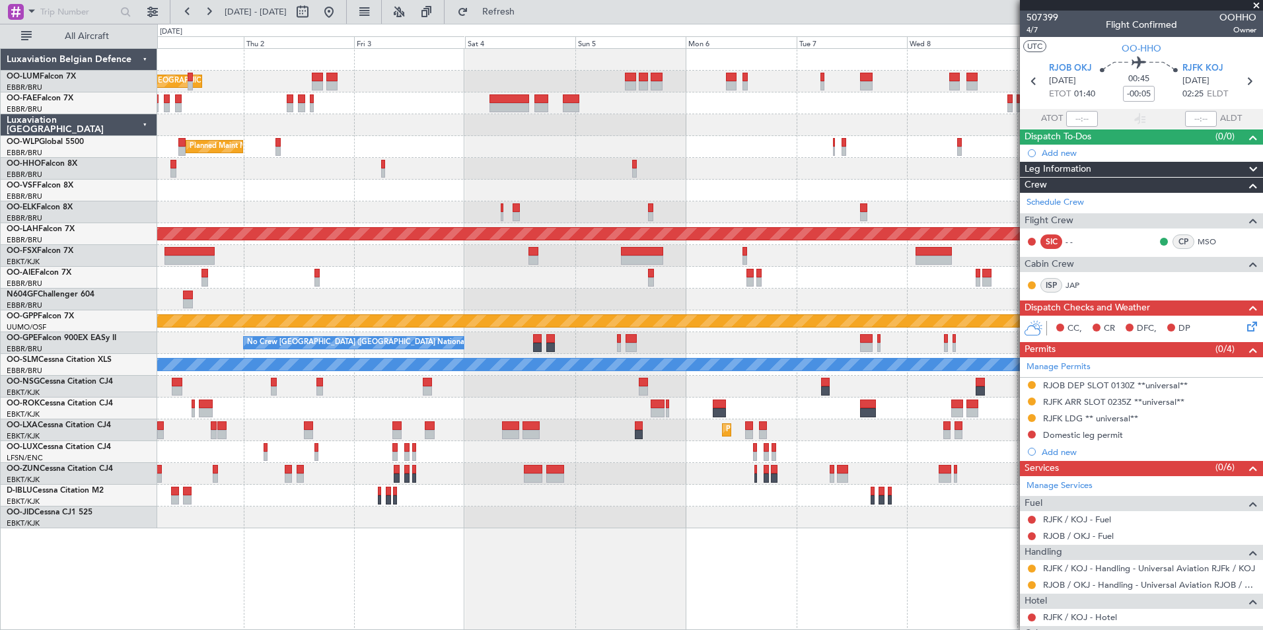
click at [435, 427] on div at bounding box center [430, 425] width 10 height 9
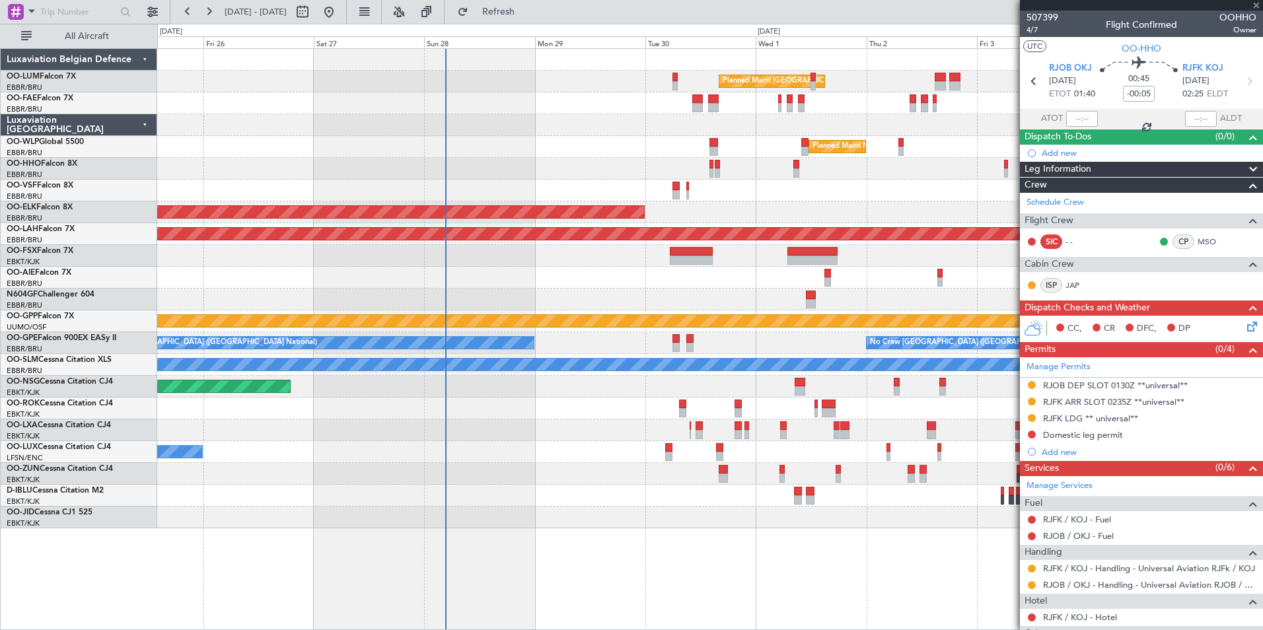
click at [699, 443] on div "No Crew Nancy (Essey)" at bounding box center [709, 452] width 1105 height 22
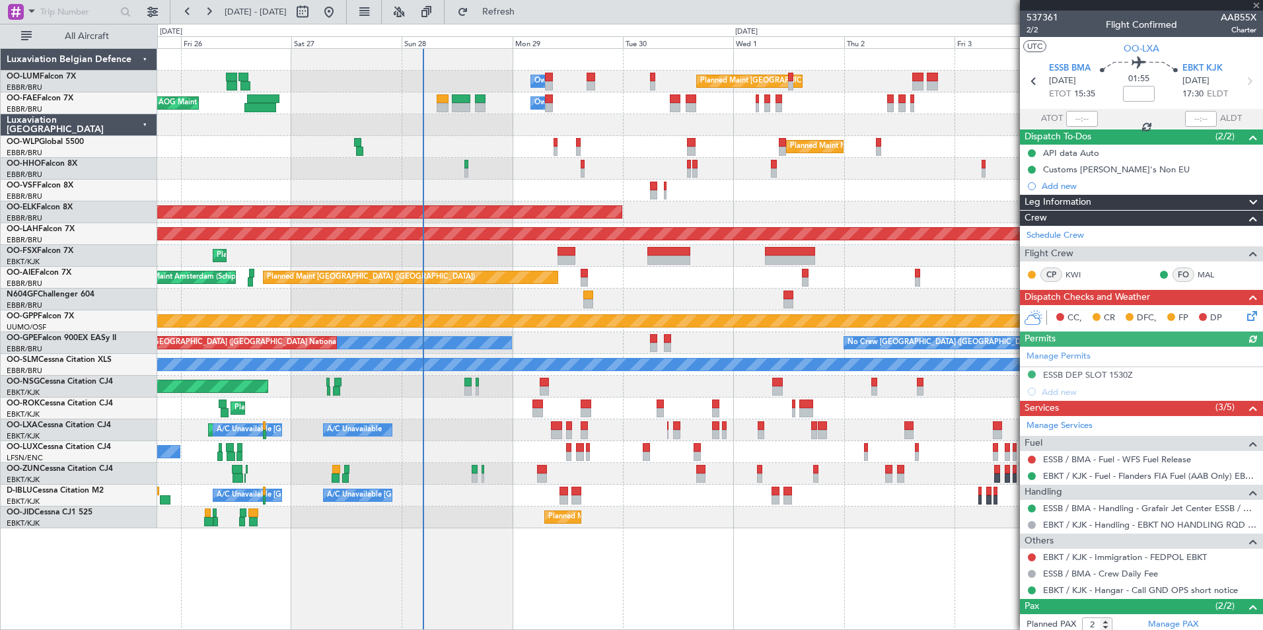
click at [473, 430] on div "Planned Maint Kortrijk-Wevelgem A/C Unavailable Brussels (Brussels National) A/…" at bounding box center [709, 430] width 1105 height 22
click at [422, 297] on div at bounding box center [709, 300] width 1105 height 22
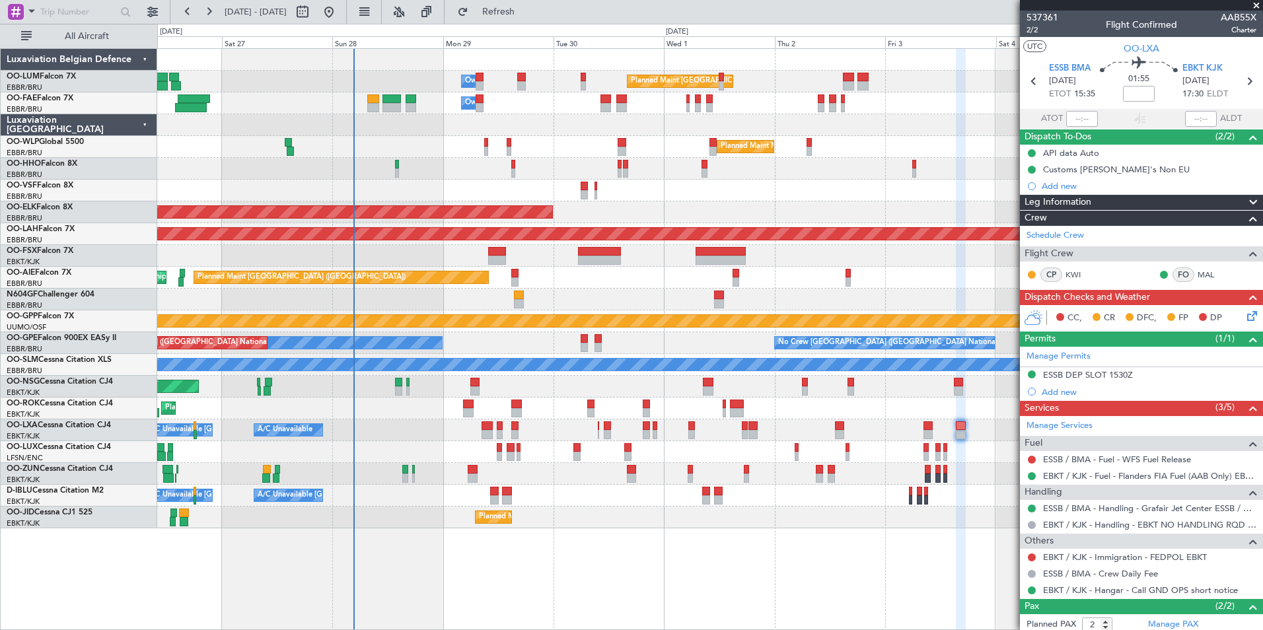
click at [388, 290] on div "Planned Maint Brussels (Brussels National) Owner Melsbroek Air Base Owner Melsb…" at bounding box center [709, 289] width 1105 height 480
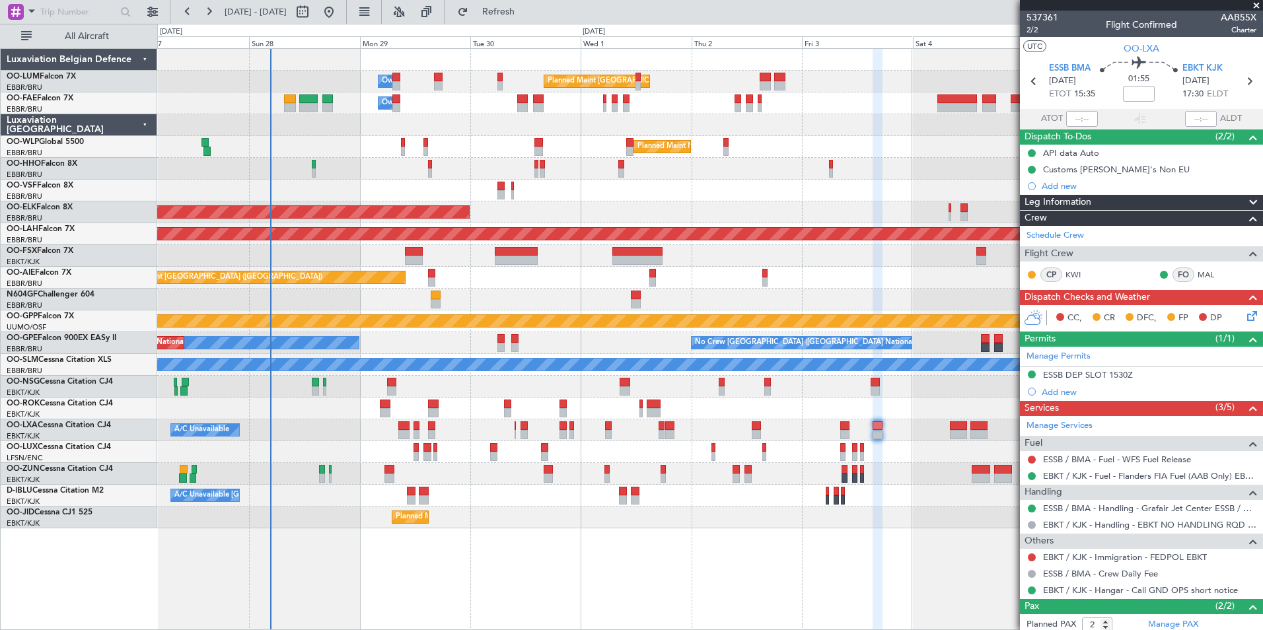
click at [361, 167] on div "Planned Maint Geneva (Cointrin)" at bounding box center [709, 169] width 1105 height 22
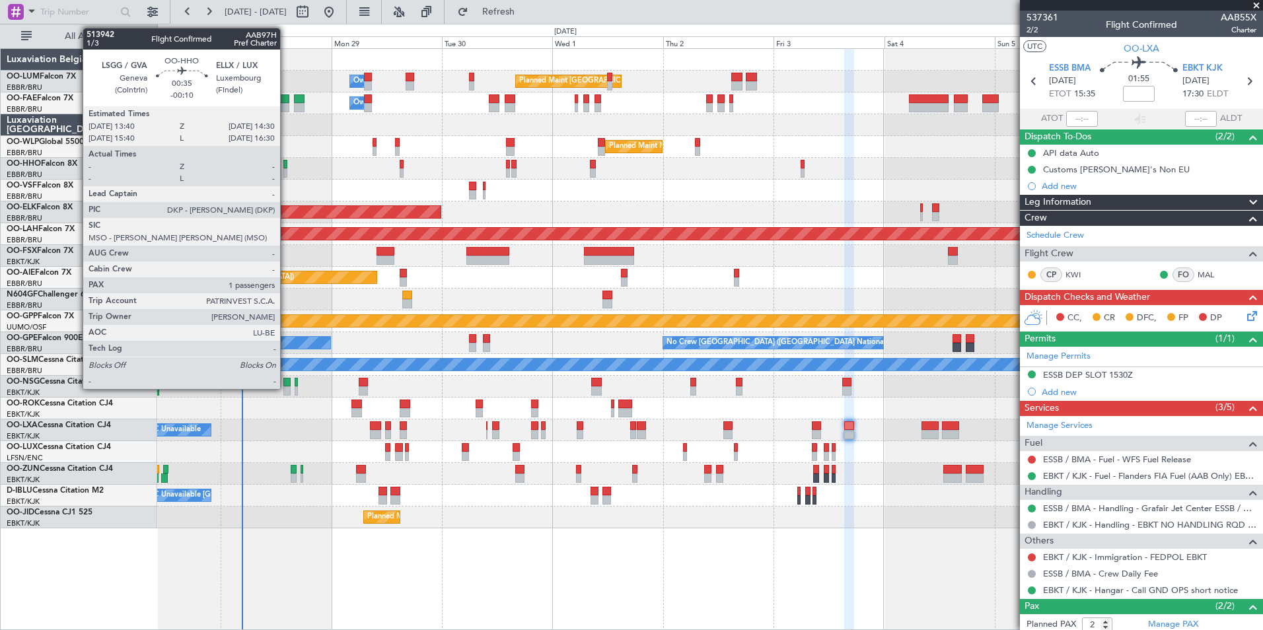
click at [286, 167] on div at bounding box center [285, 164] width 4 height 9
type input "-00:10"
type input "1"
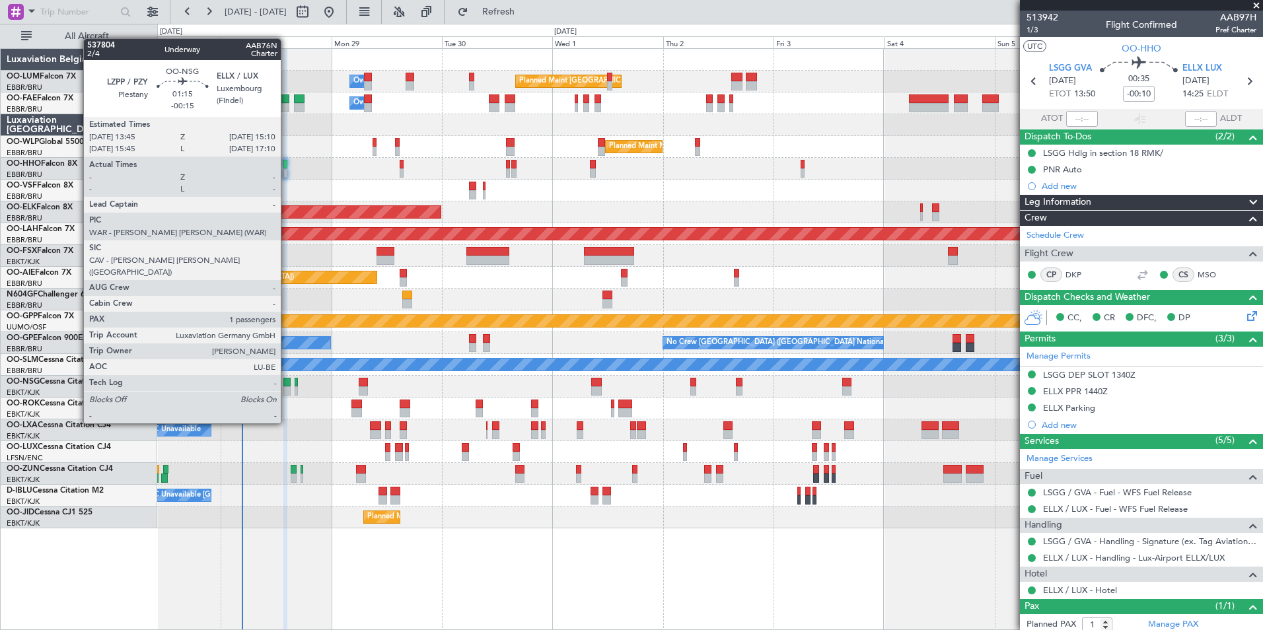
click at [287, 386] on div at bounding box center [286, 390] width 7 height 9
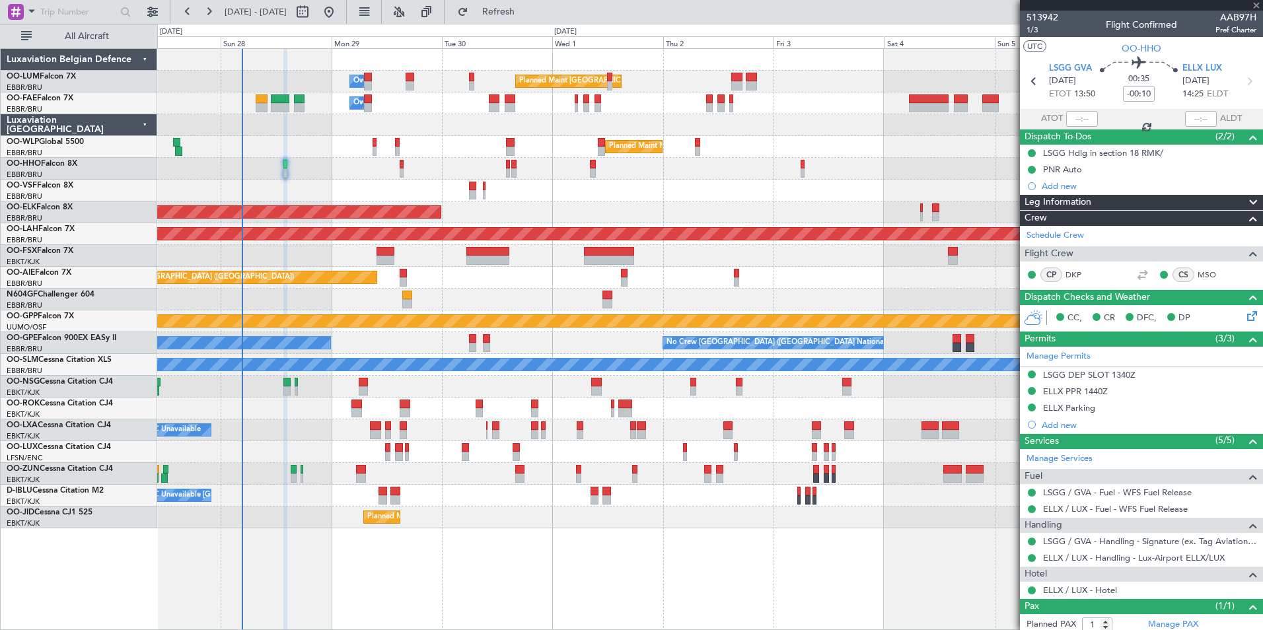
type input "-00:15"
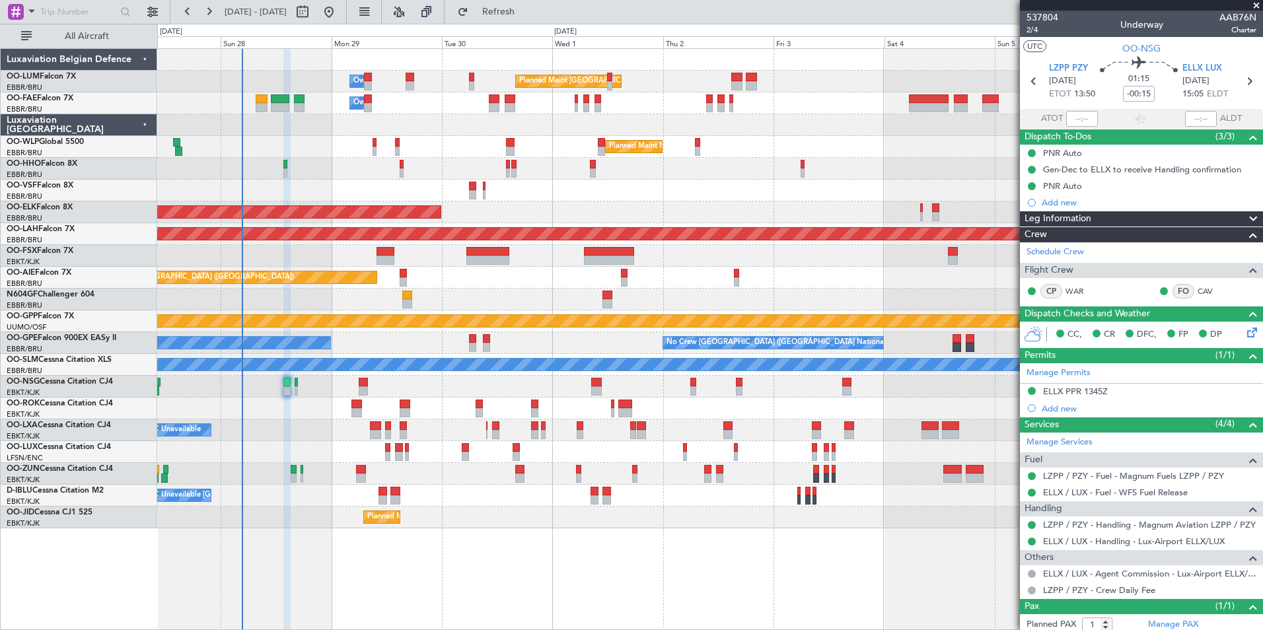
click at [275, 424] on div "Planned Maint Kortrijk-Wevelgem A/C Unavailable A/C Unavailable Brussels (Bruss…" at bounding box center [709, 430] width 1105 height 22
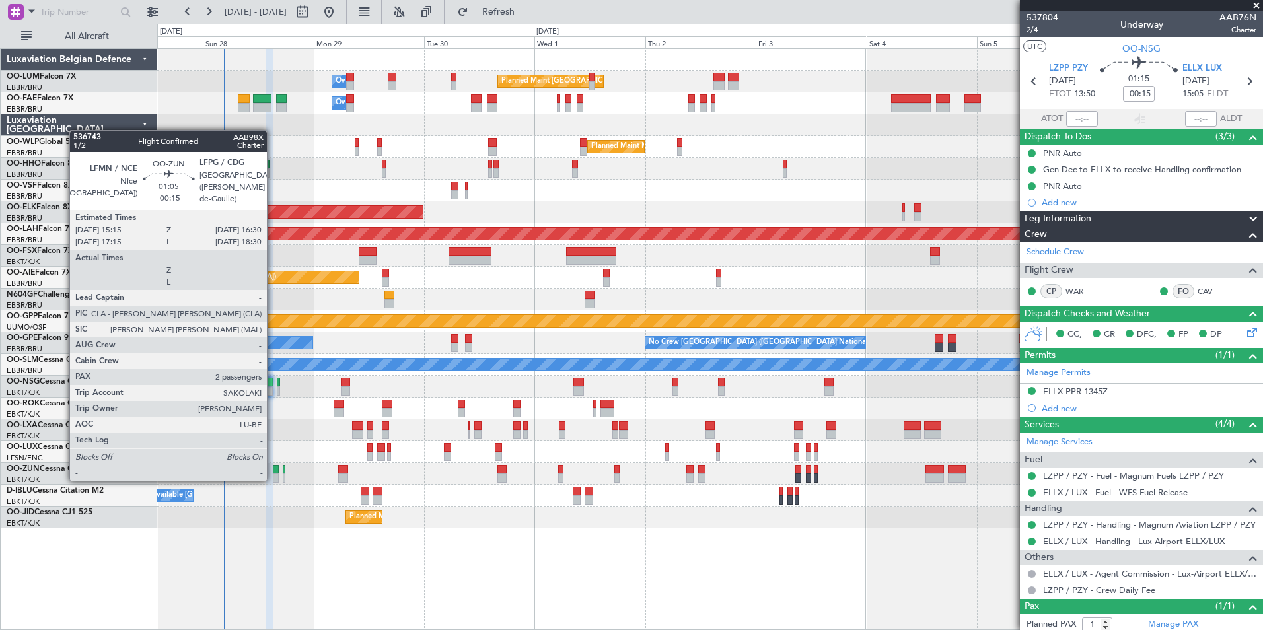
click at [273, 478] on div at bounding box center [276, 478] width 6 height 9
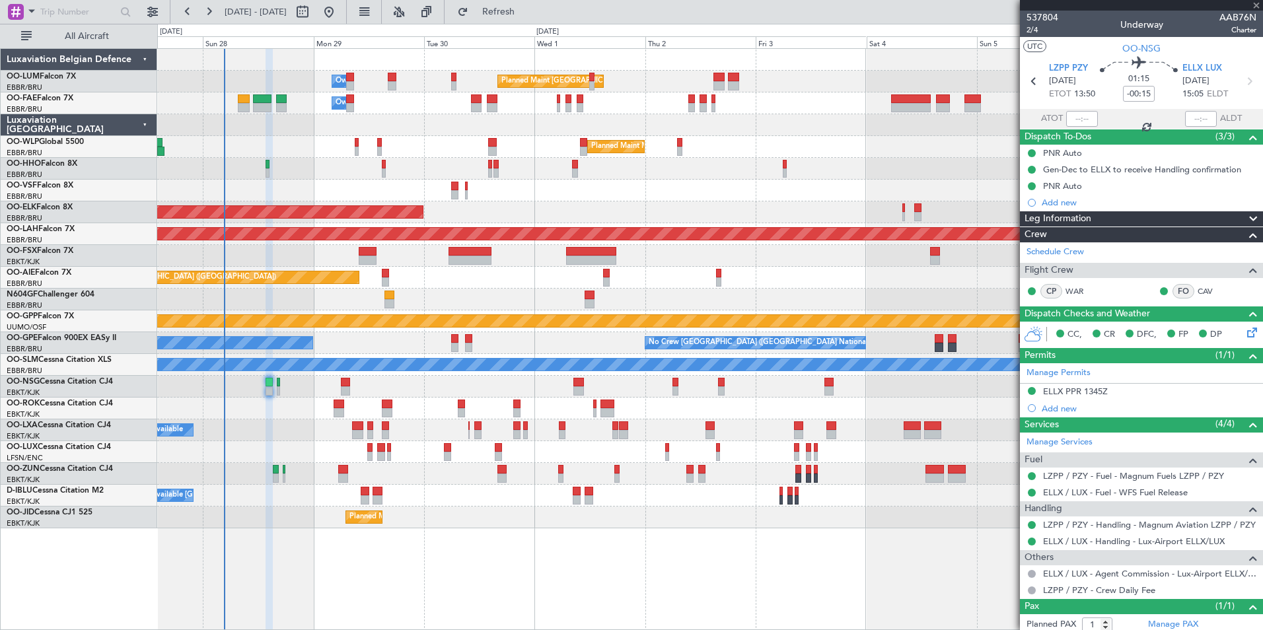
type input "2"
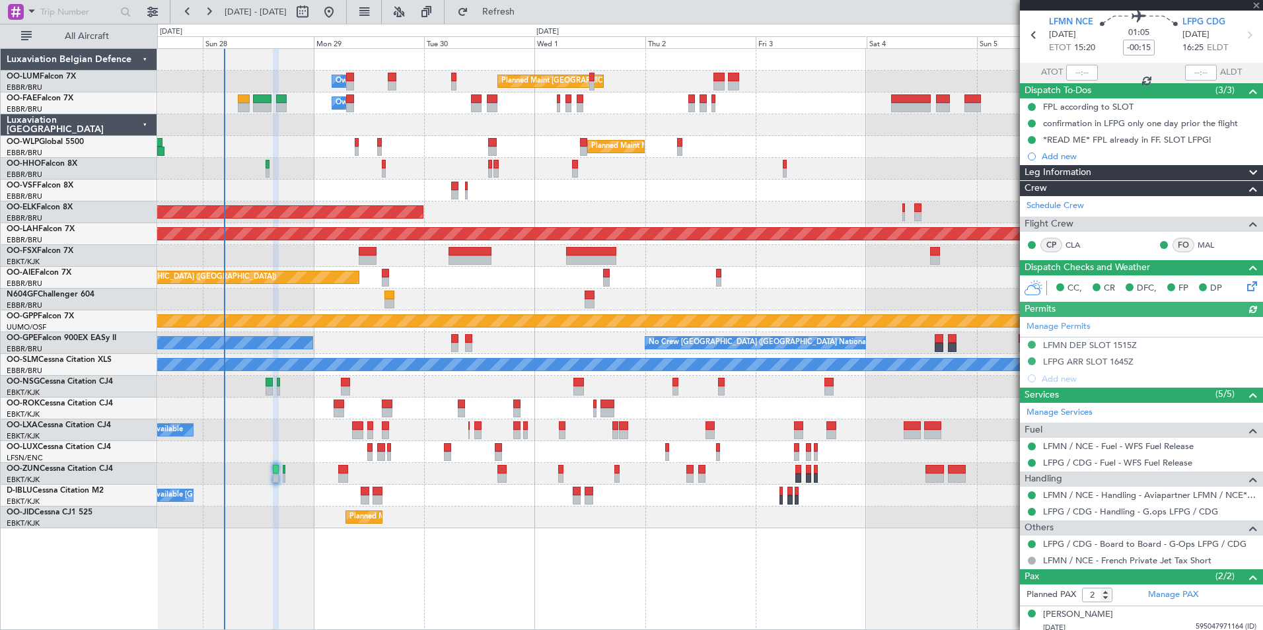
scroll to position [66, 0]
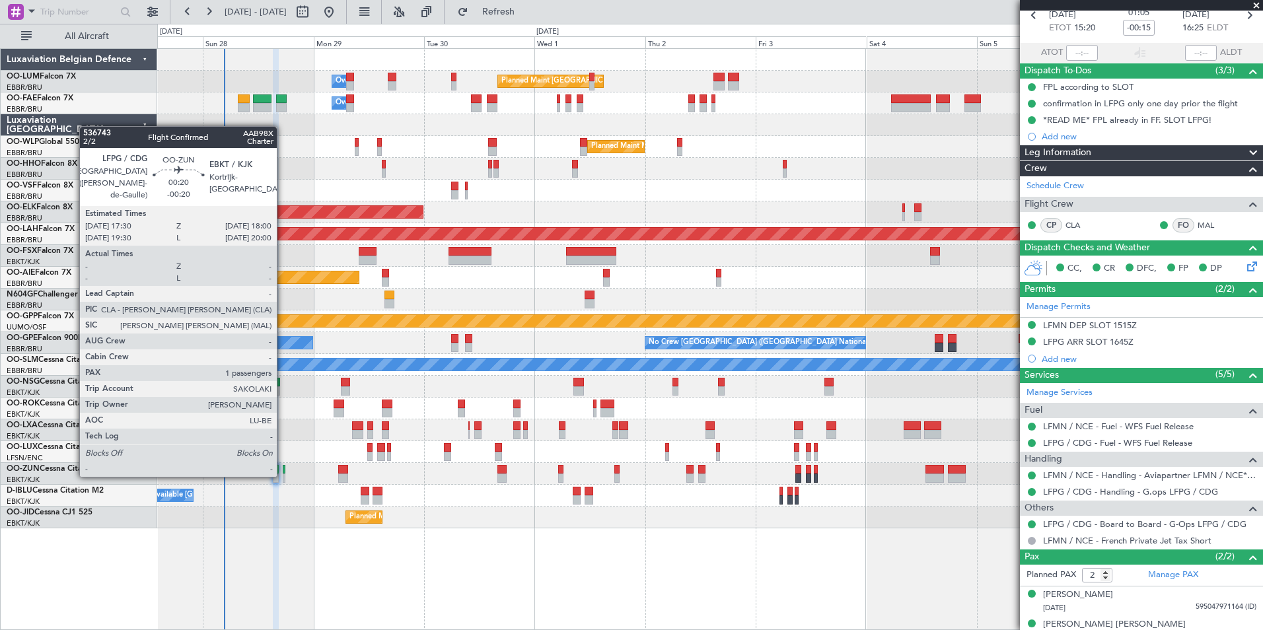
click at [283, 474] on div at bounding box center [284, 478] width 3 height 9
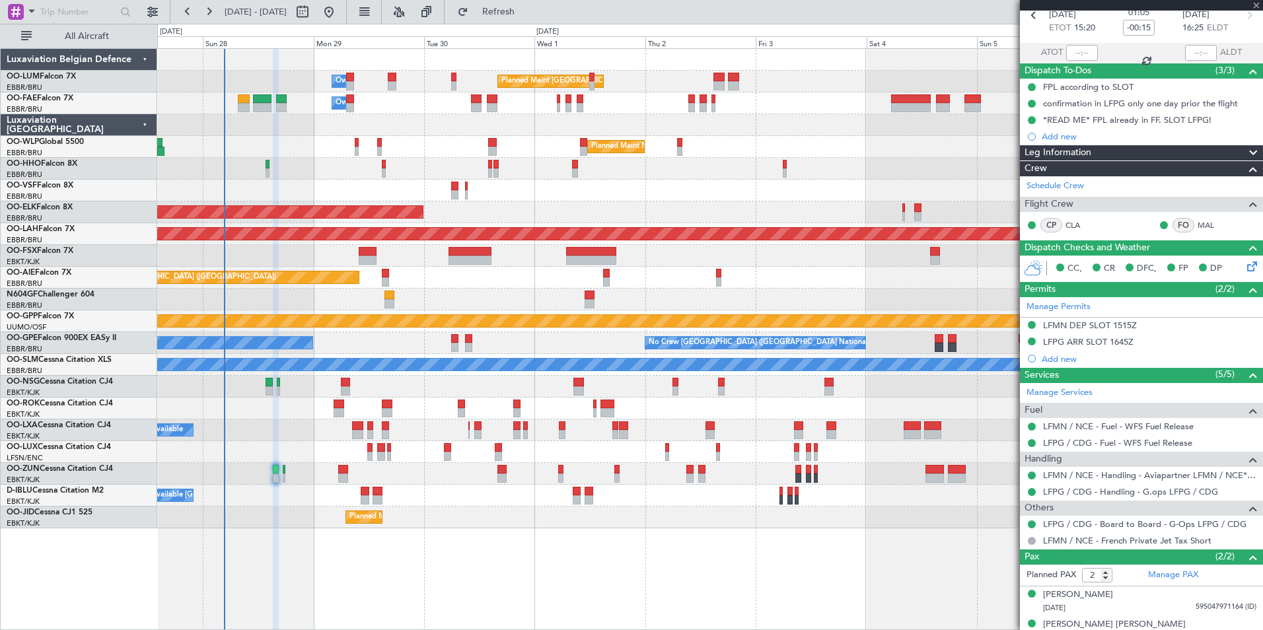
type input "-00:20"
type input "1"
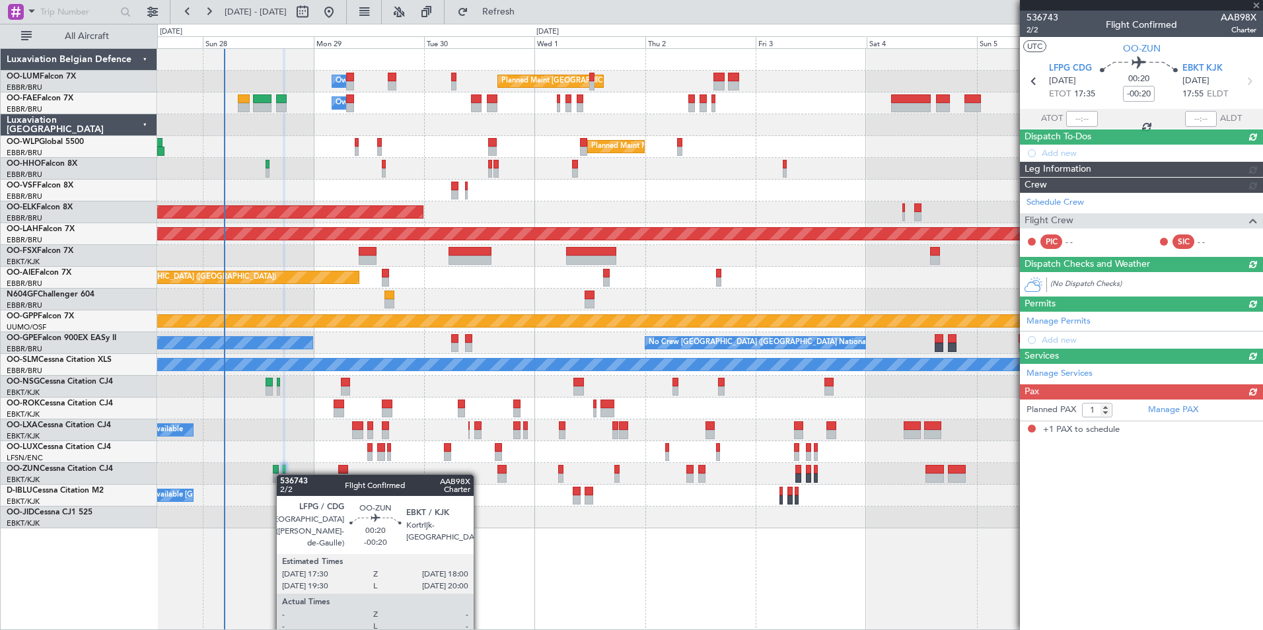
scroll to position [0, 0]
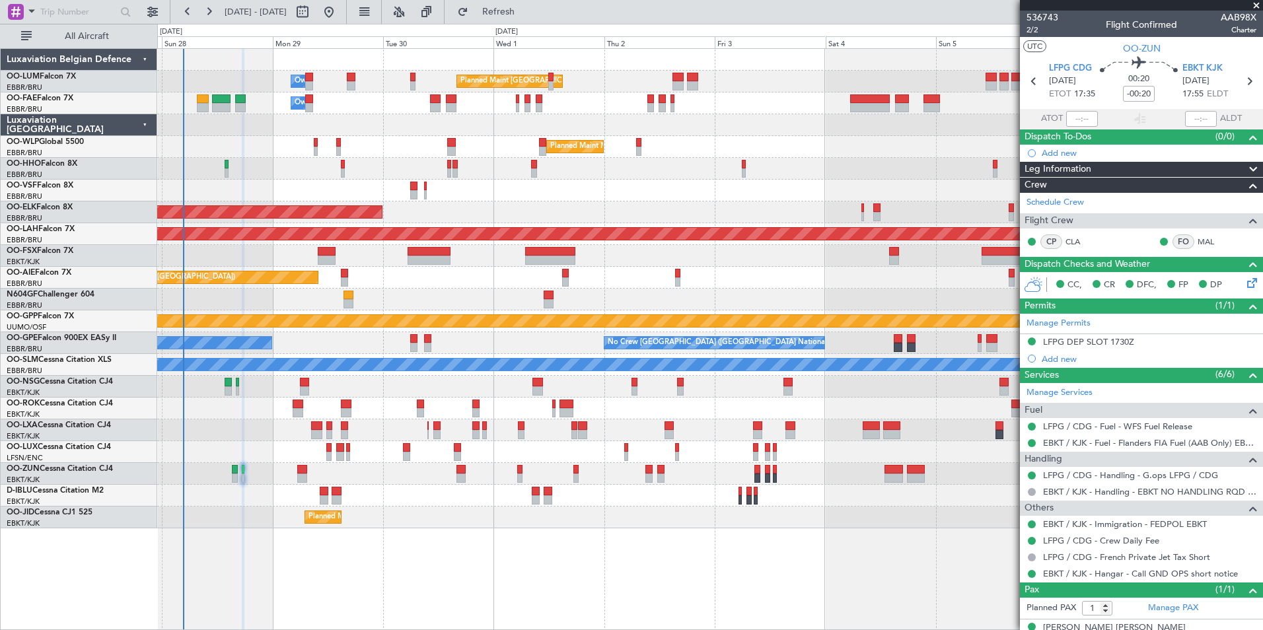
click at [254, 530] on div "Planned Maint Brussels (Brussels National) Owner Melsbroek Air Base Owner Melsb…" at bounding box center [710, 339] width 1106 height 582
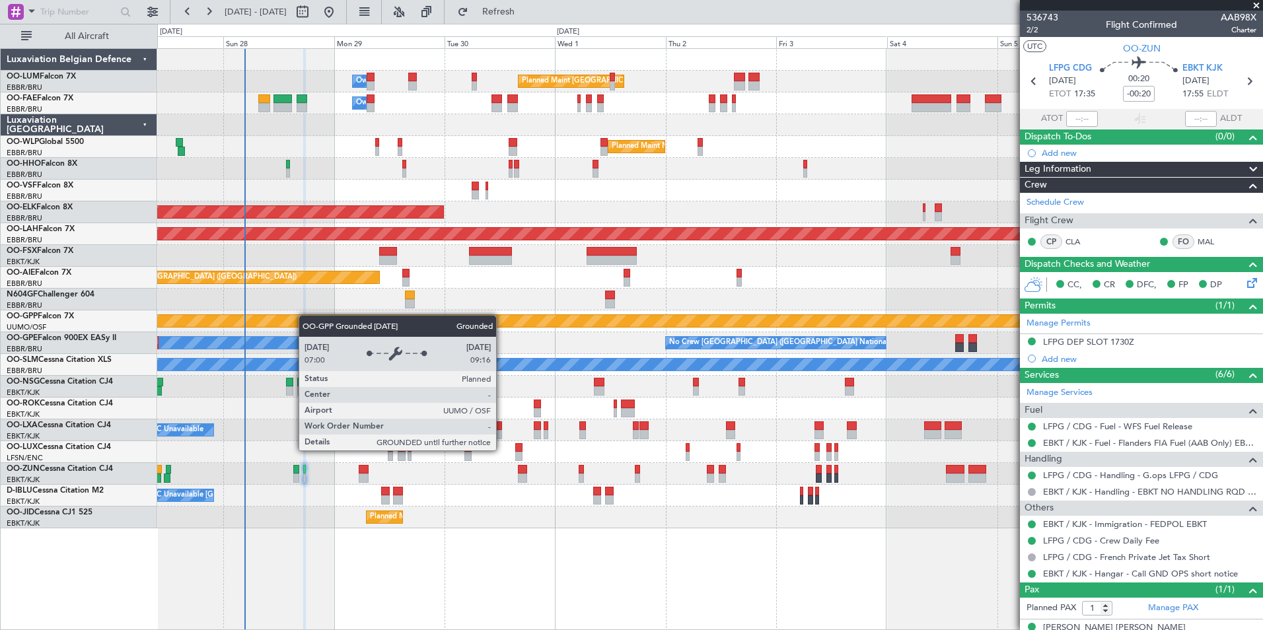
click at [367, 316] on div "Grounded [PERSON_NAME]" at bounding box center [709, 321] width 1105 height 22
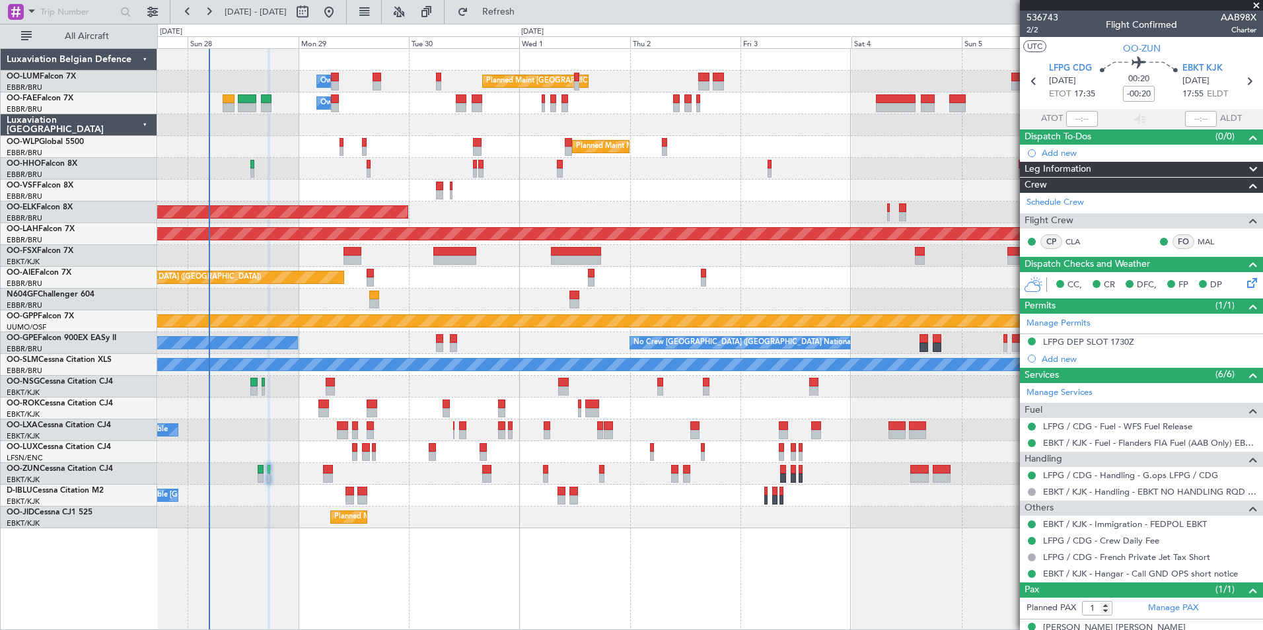
click at [312, 161] on div "Planned Maint Brussels (Brussels National) Owner Melsbroek Air Base Owner Melsb…" at bounding box center [709, 289] width 1105 height 480
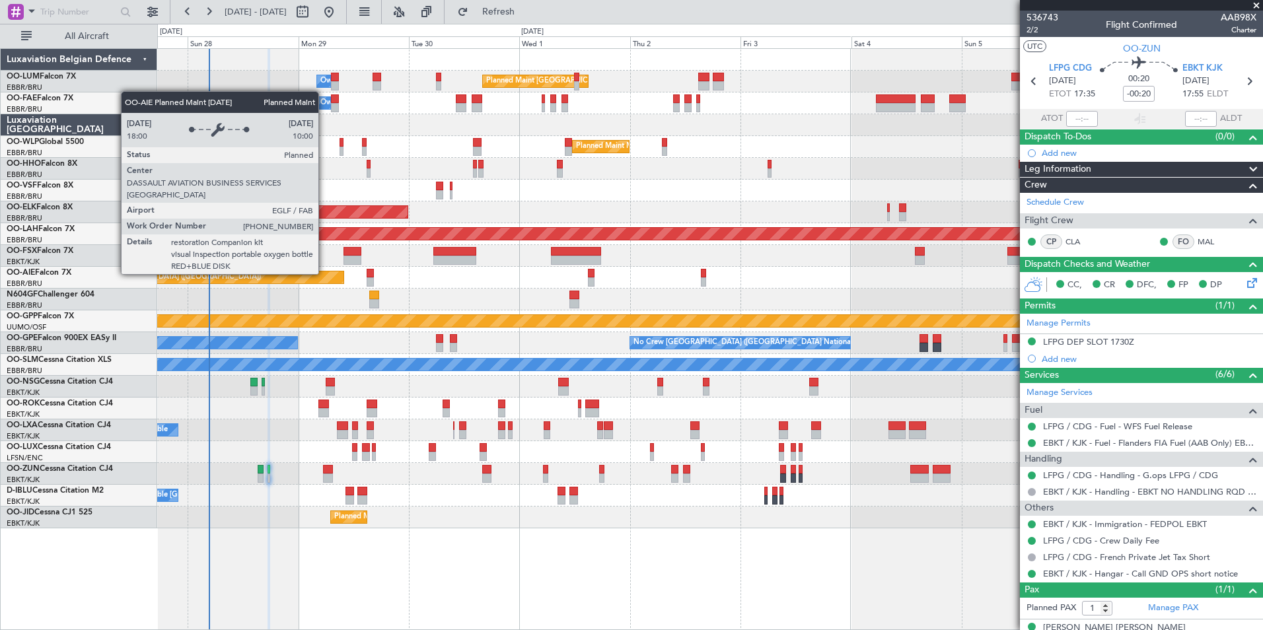
click at [311, 275] on div "Planned Maint [GEOGRAPHIC_DATA] ([GEOGRAPHIC_DATA])" at bounding box center [197, 277] width 294 height 12
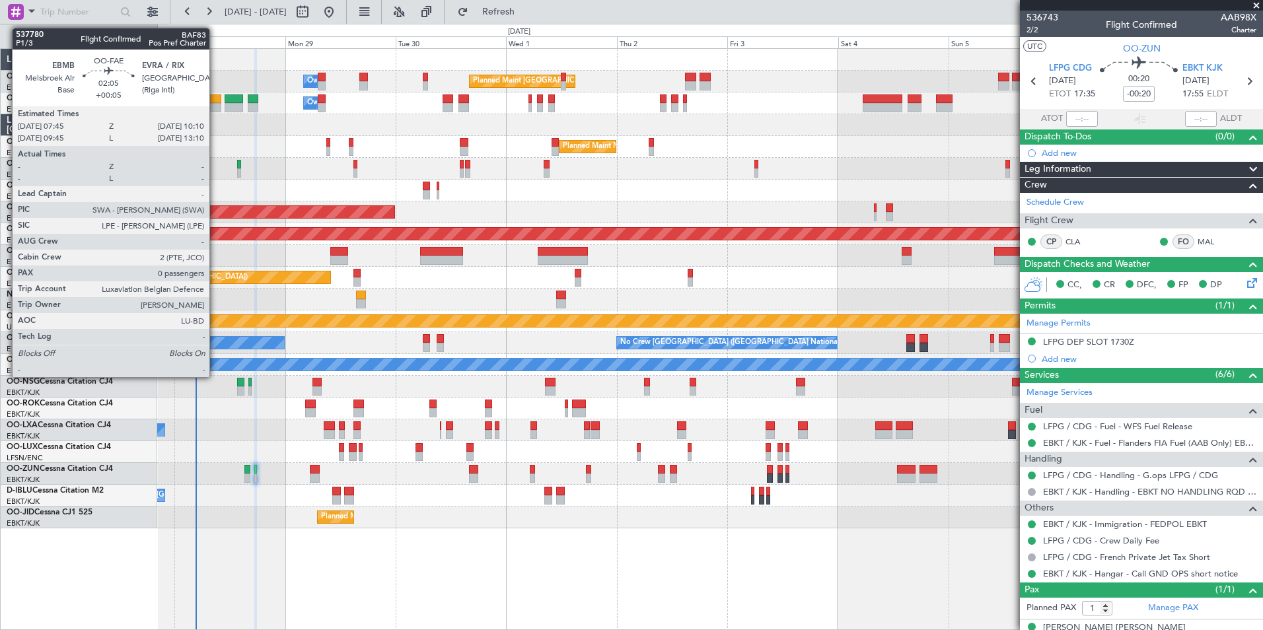
click at [215, 107] on div at bounding box center [214, 107] width 11 height 9
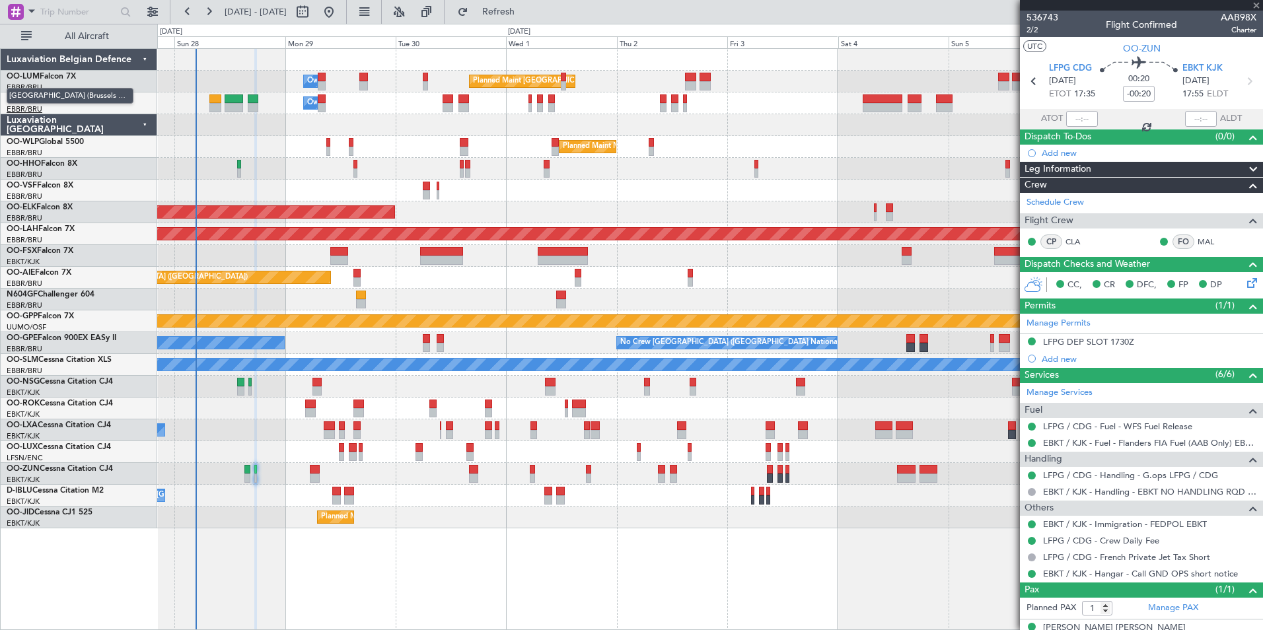
type input "+00:05"
type input "0"
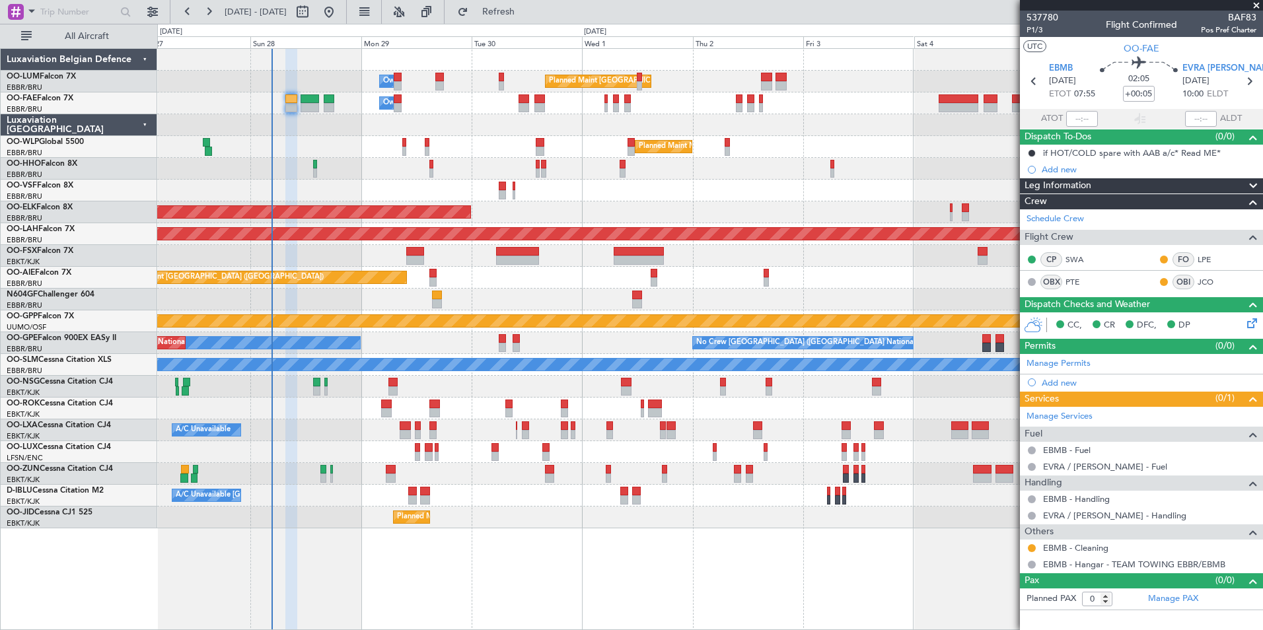
click at [344, 166] on div "Planned Maint Geneva (Cointrin)" at bounding box center [709, 169] width 1105 height 22
click at [390, 338] on div "No Crew Brussels (Brussels National) No Crew Brussels (Brussels National) Plann…" at bounding box center [709, 343] width 1105 height 22
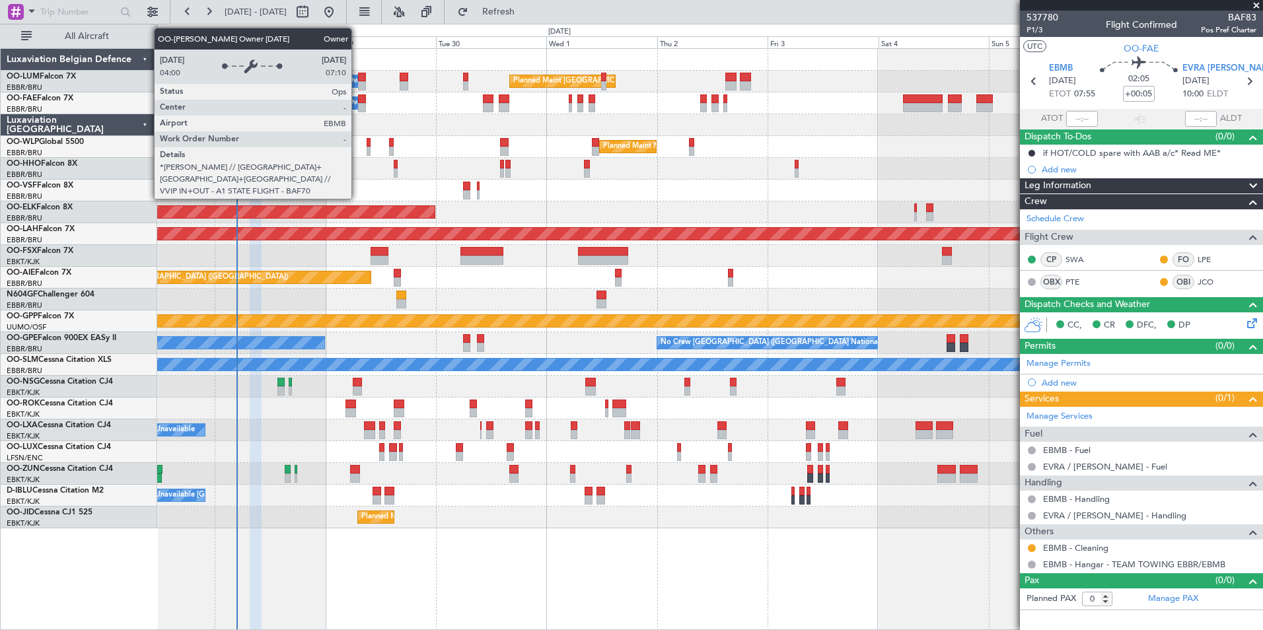
click at [357, 77] on div "Owner Melsbroek Air Base" at bounding box center [392, 81] width 90 height 20
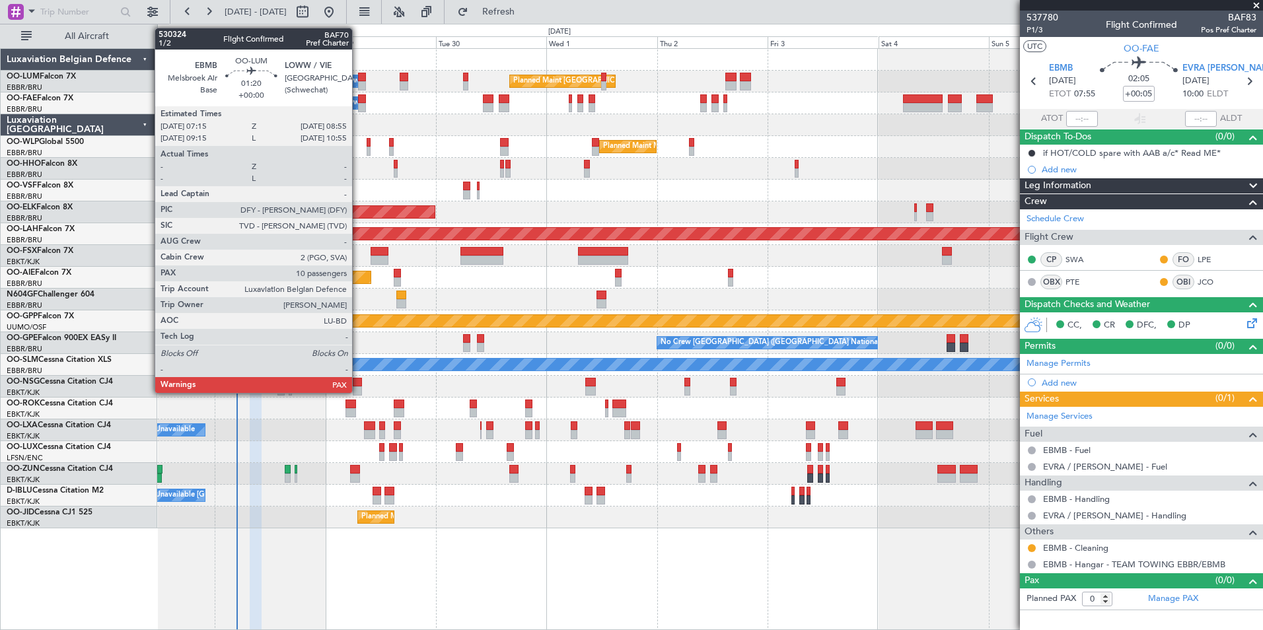
click at [358, 79] on div at bounding box center [362, 77] width 8 height 9
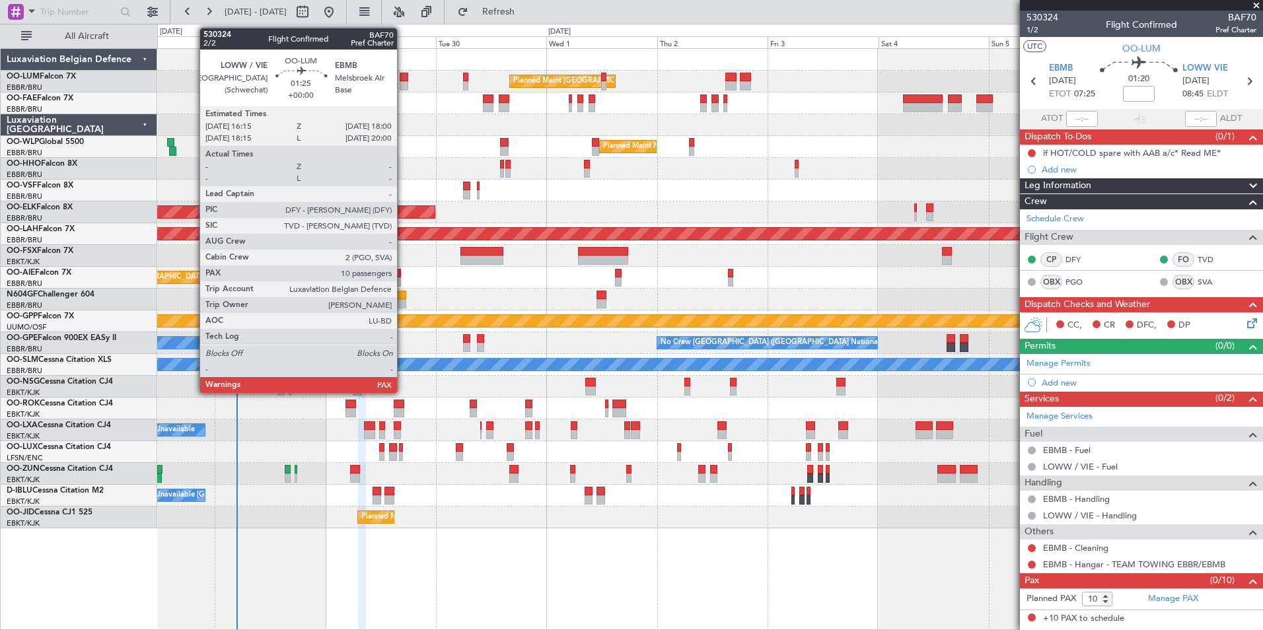
click at [403, 82] on div at bounding box center [404, 85] width 9 height 9
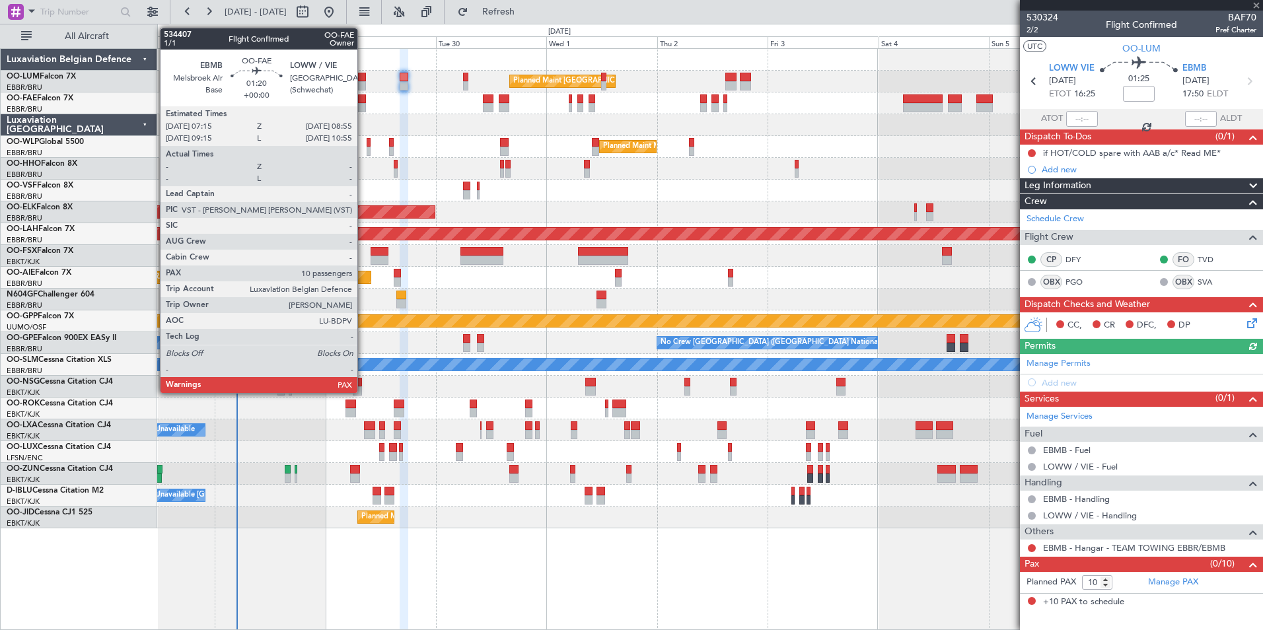
click at [363, 100] on div at bounding box center [362, 98] width 8 height 9
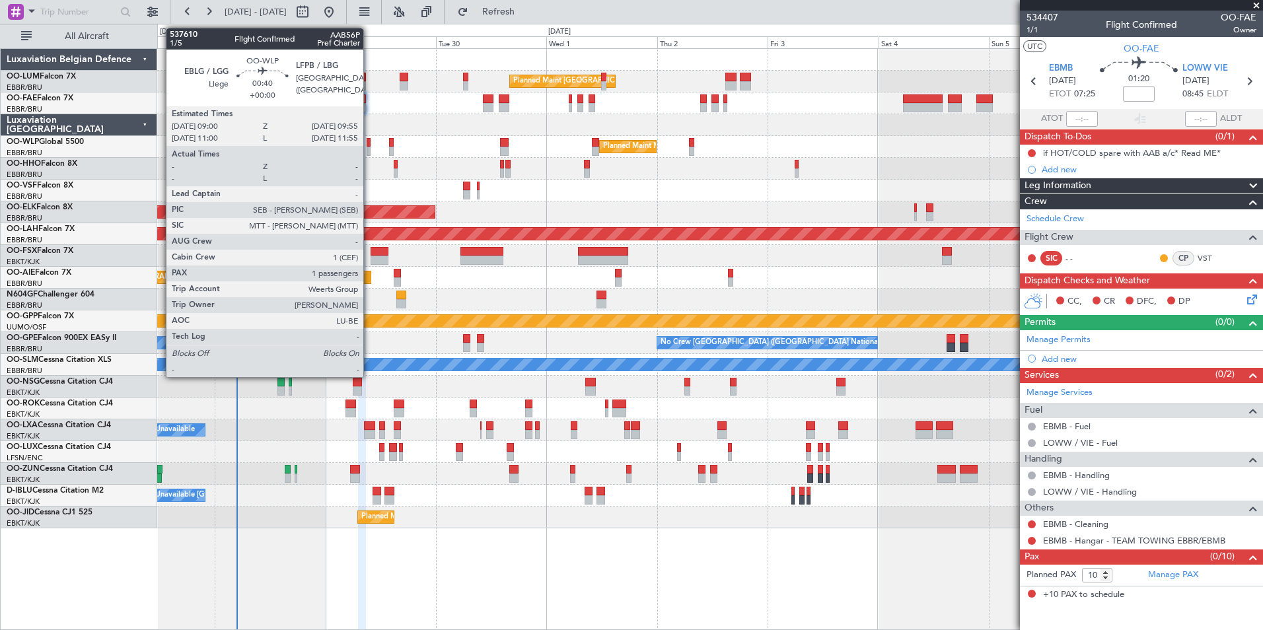
click at [369, 146] on div "Planned Maint Milan (Linate)" at bounding box center [709, 147] width 1105 height 22
click at [371, 143] on div at bounding box center [369, 142] width 5 height 9
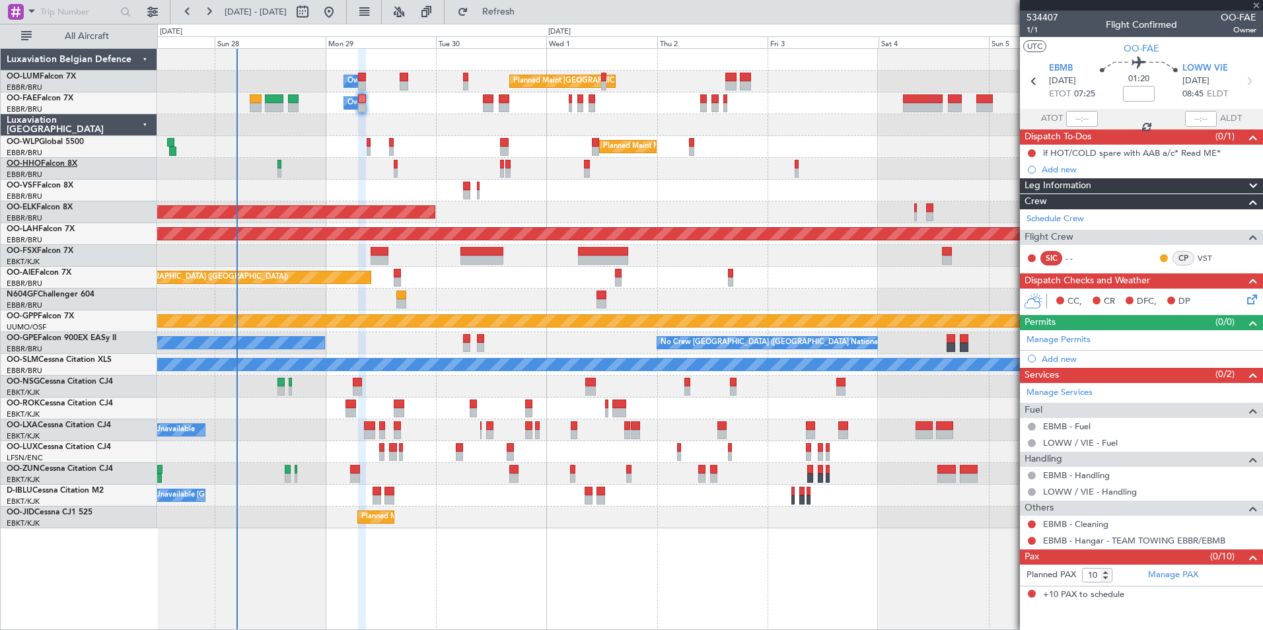
type input "1"
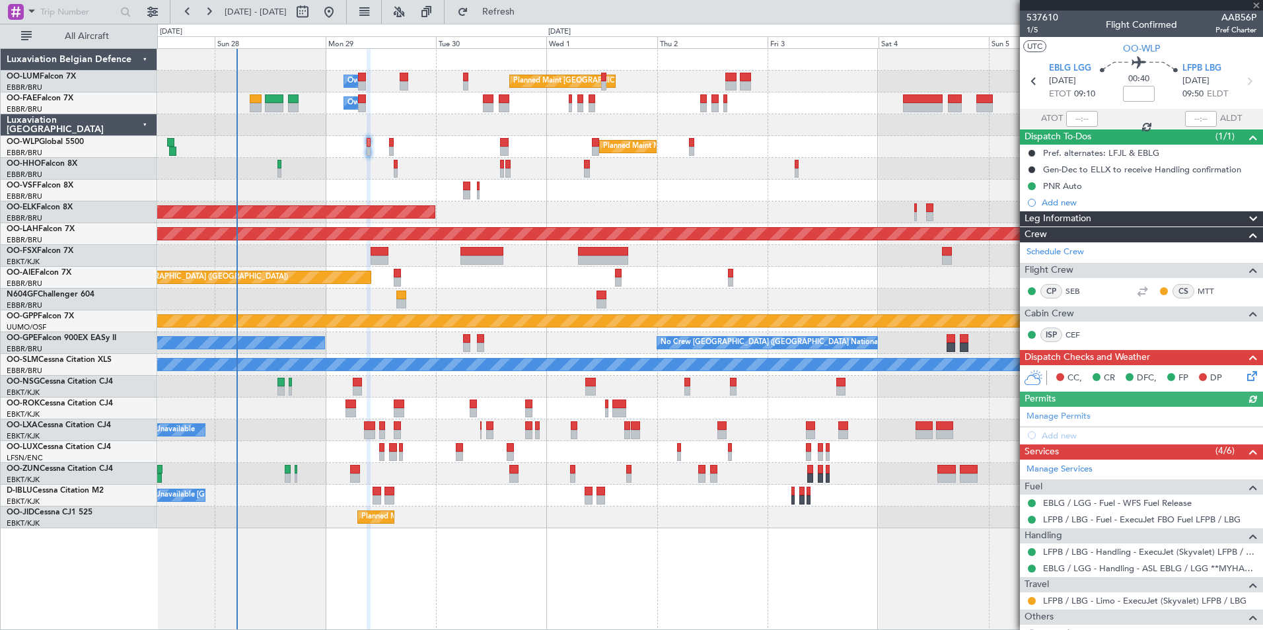
scroll to position [94, 0]
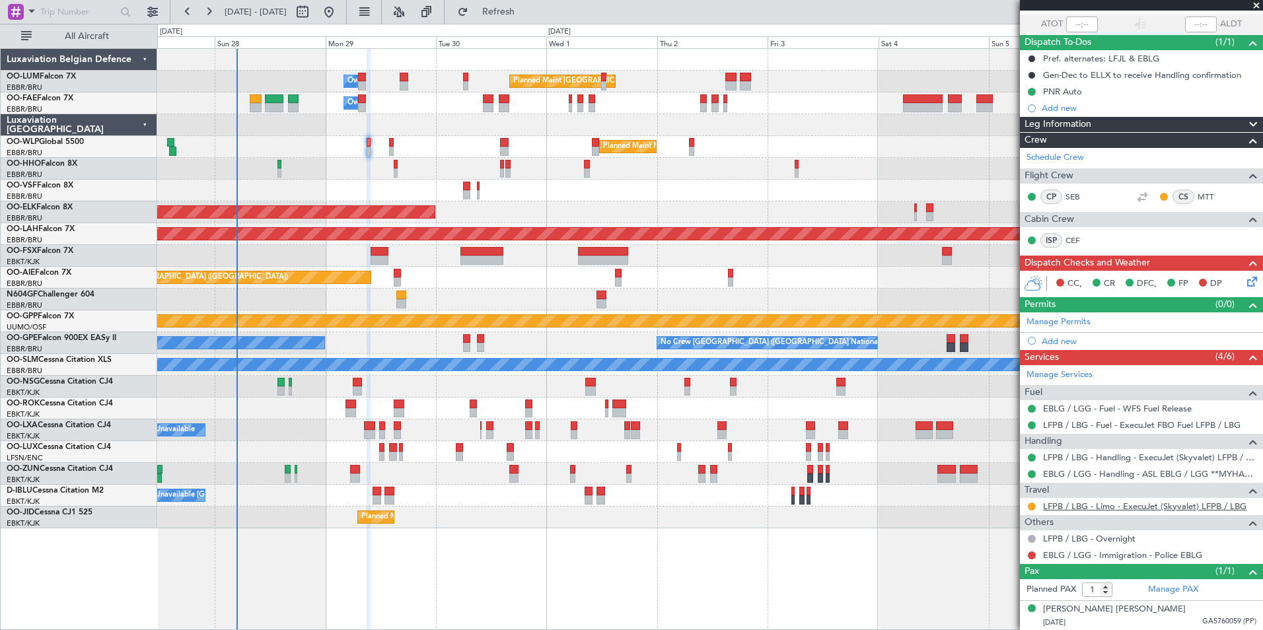
click at [1077, 503] on link "LFPB / LBG - Limo - ExecuJet (Skyvalet) LFPB / LBG" at bounding box center [1144, 506] width 203 height 11
click at [1129, 506] on link "LFPB / LBG - Limo - ExecuJet (Skyvalet) LFPB / LBG" at bounding box center [1144, 506] width 203 height 11
click at [421, 172] on div "Planned Maint Geneva (Cointrin)" at bounding box center [709, 169] width 1105 height 22
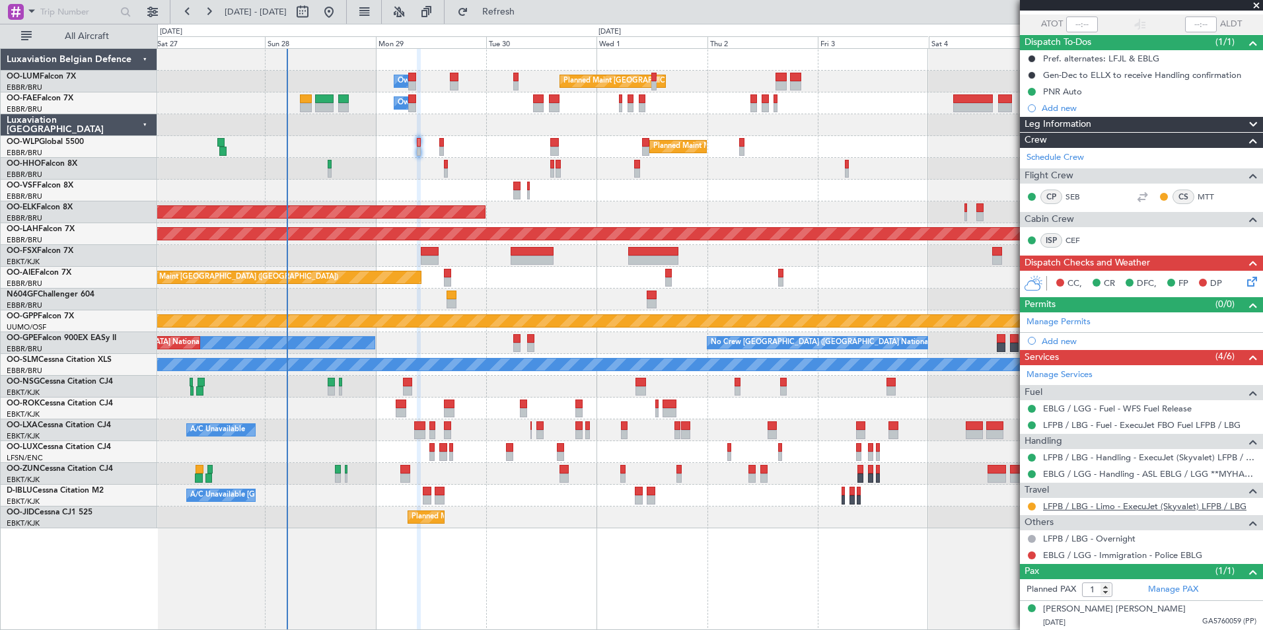
click at [1047, 506] on link "LFPB / LBG - Limo - ExecuJet (Skyvalet) LFPB / LBG" at bounding box center [1144, 506] width 203 height 11
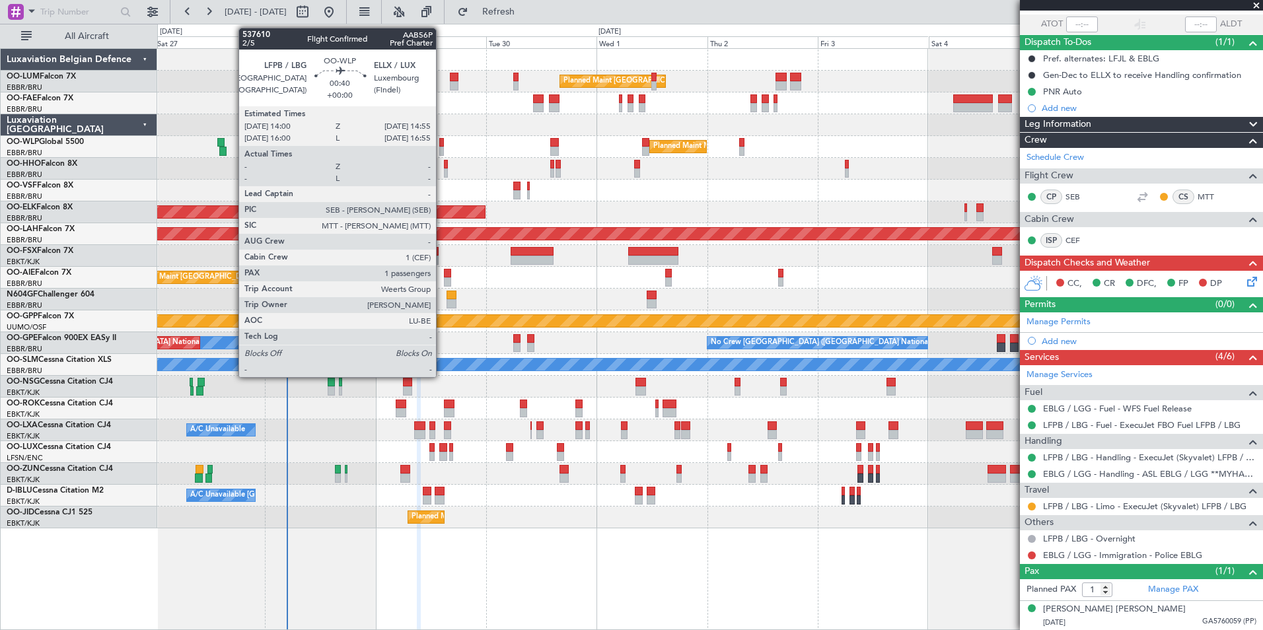
click at [442, 141] on div at bounding box center [441, 142] width 5 height 9
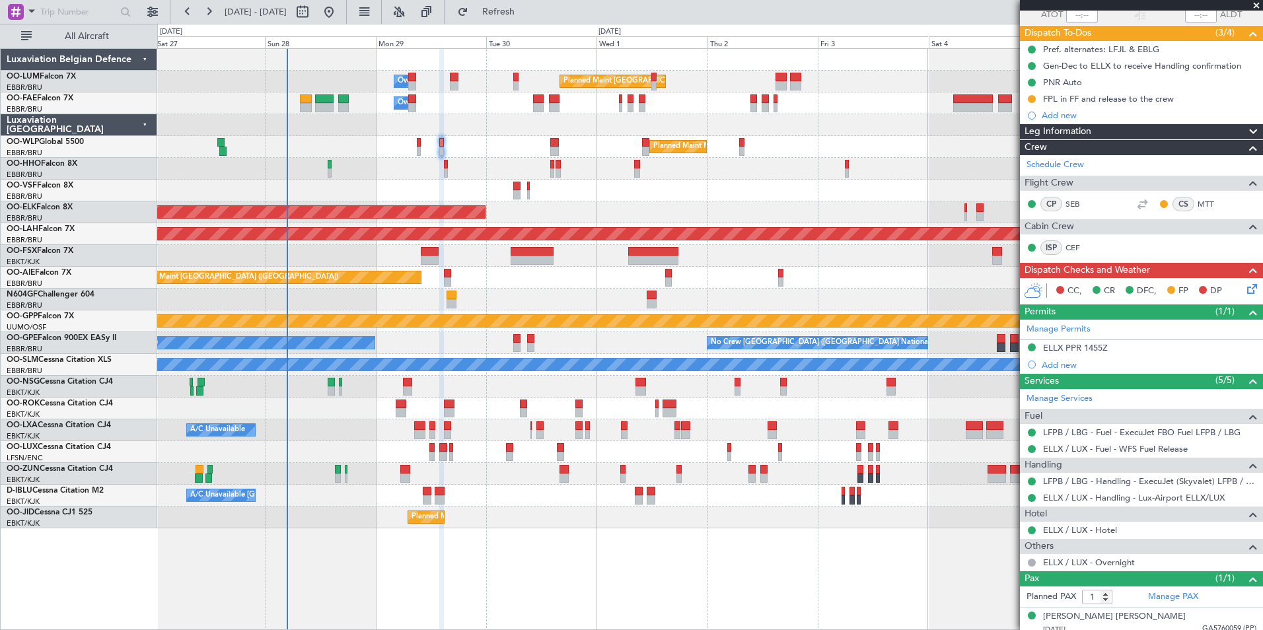
scroll to position [111, 0]
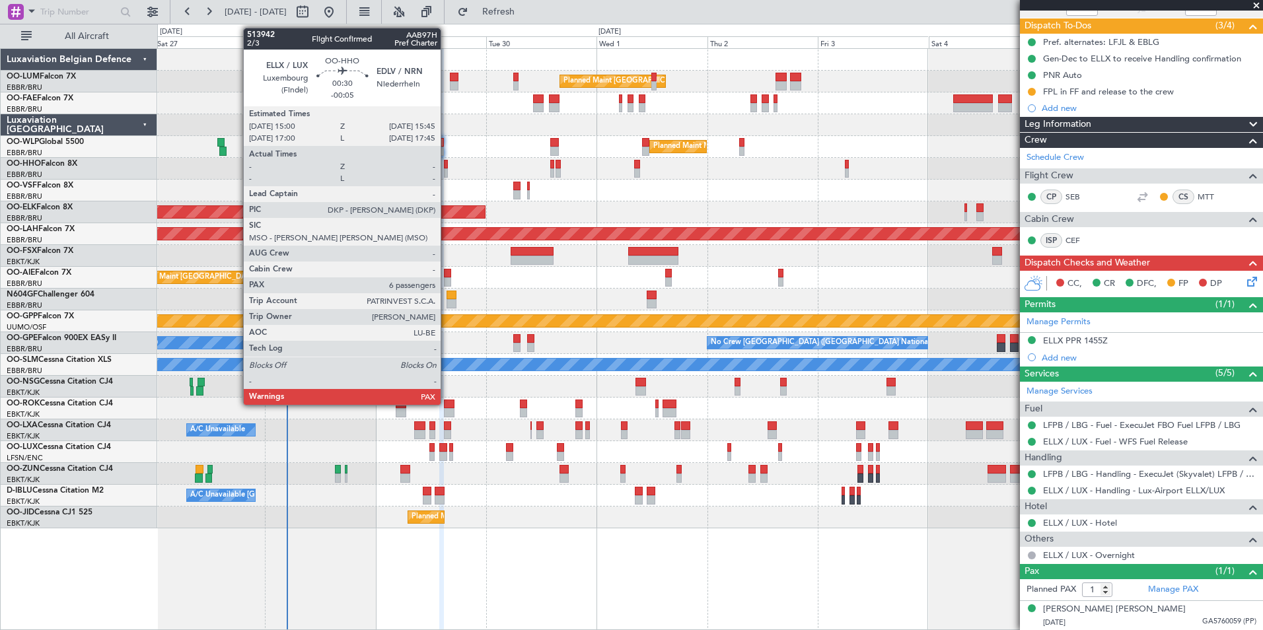
click at [447, 165] on div at bounding box center [446, 164] width 4 height 9
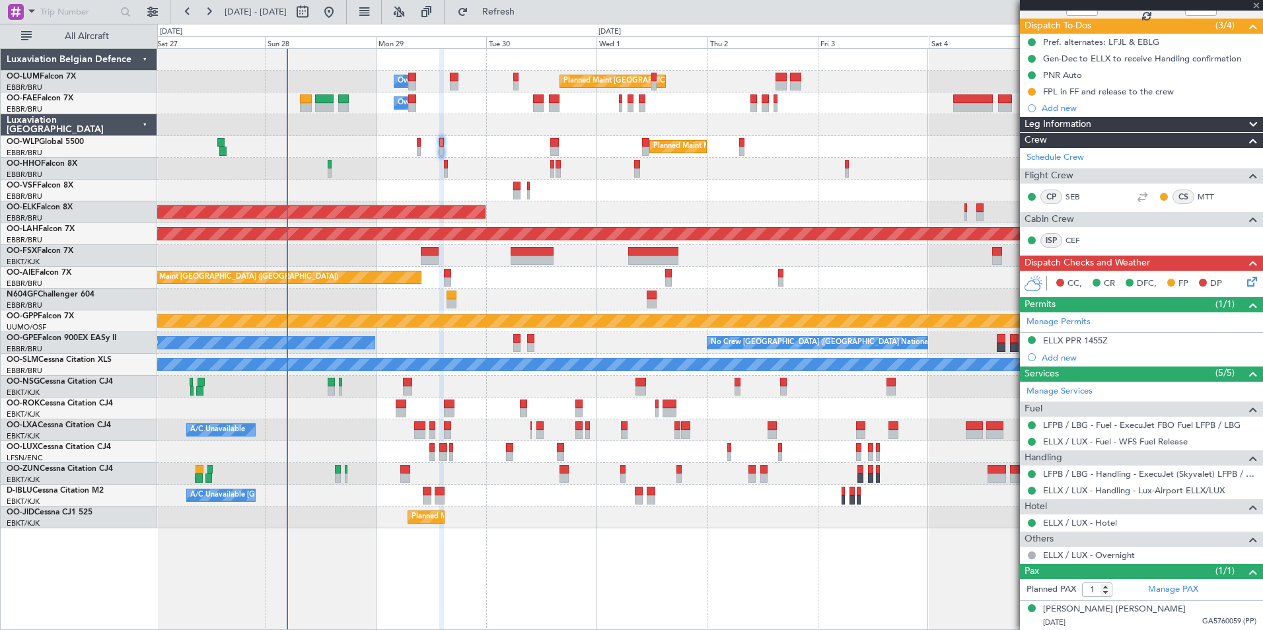
type input "-00:05"
type input "6"
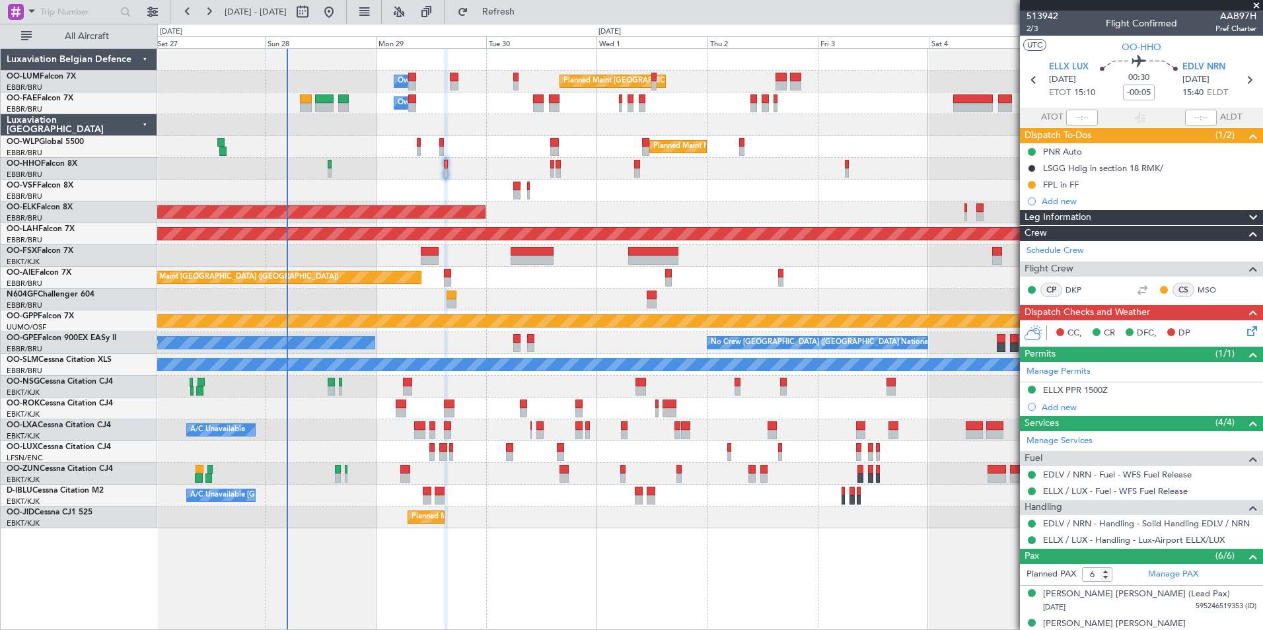
scroll to position [0, 0]
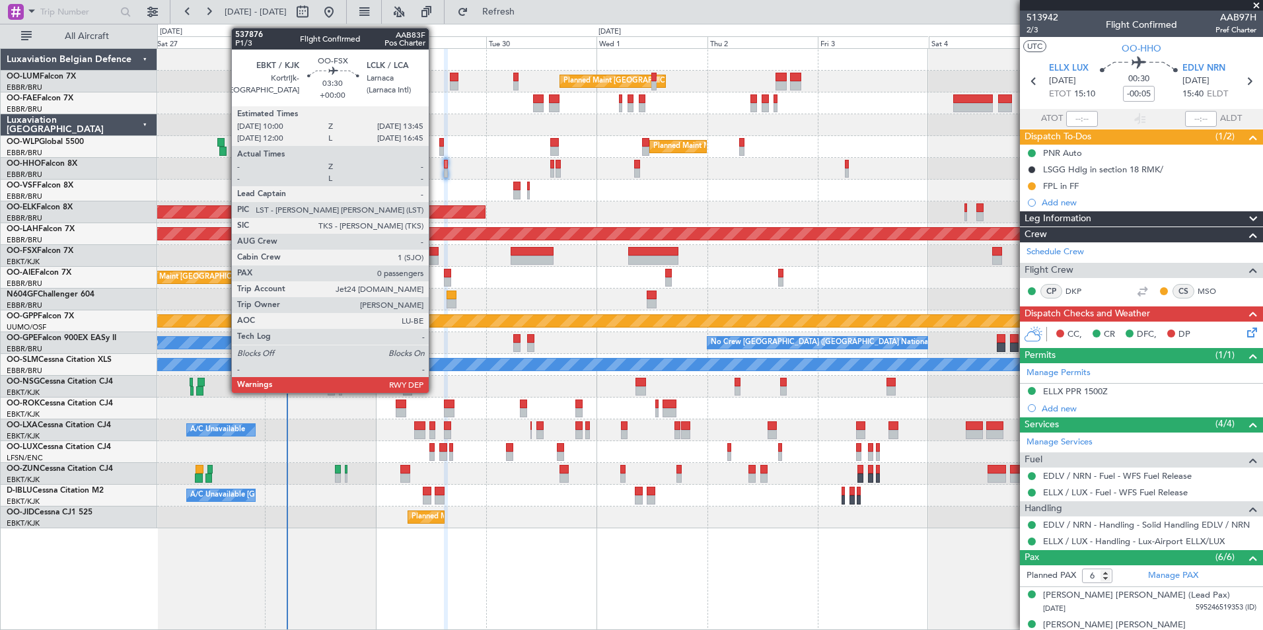
click at [435, 262] on div at bounding box center [430, 260] width 18 height 9
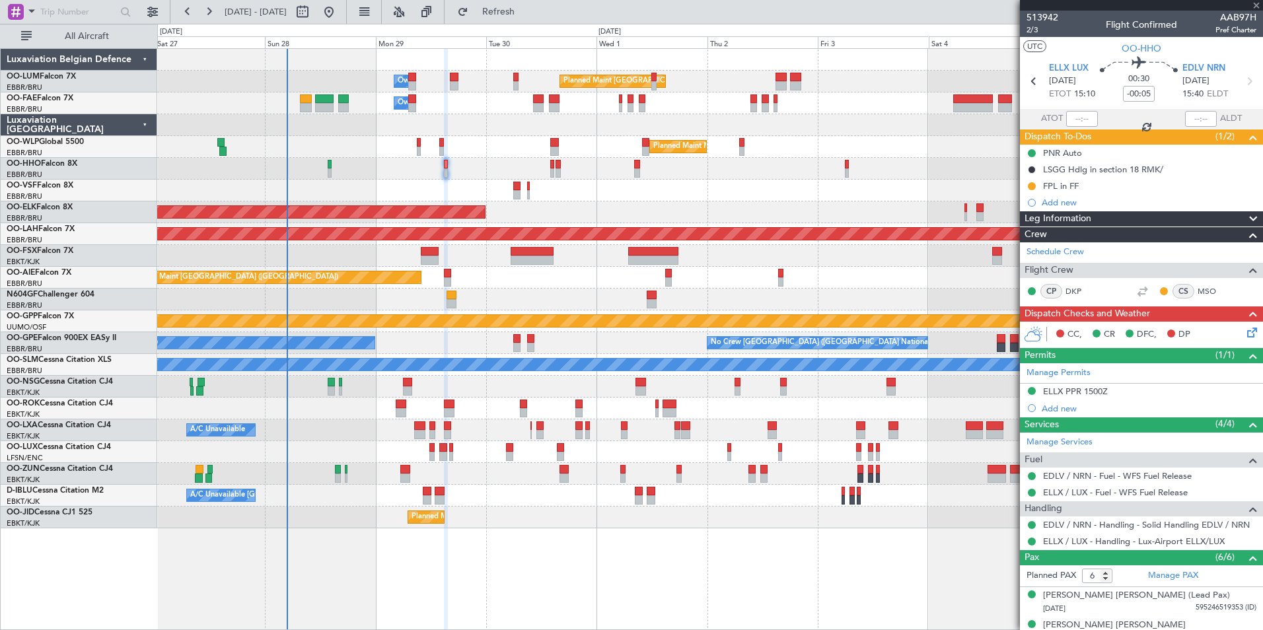
type input "0"
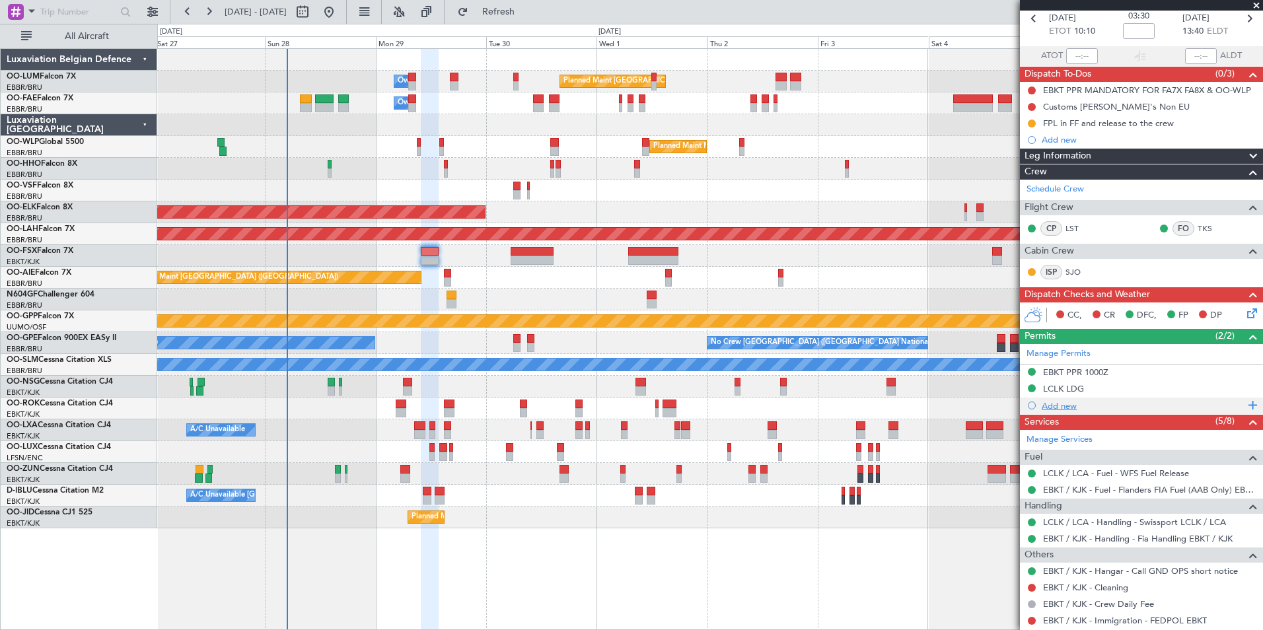
scroll to position [115, 0]
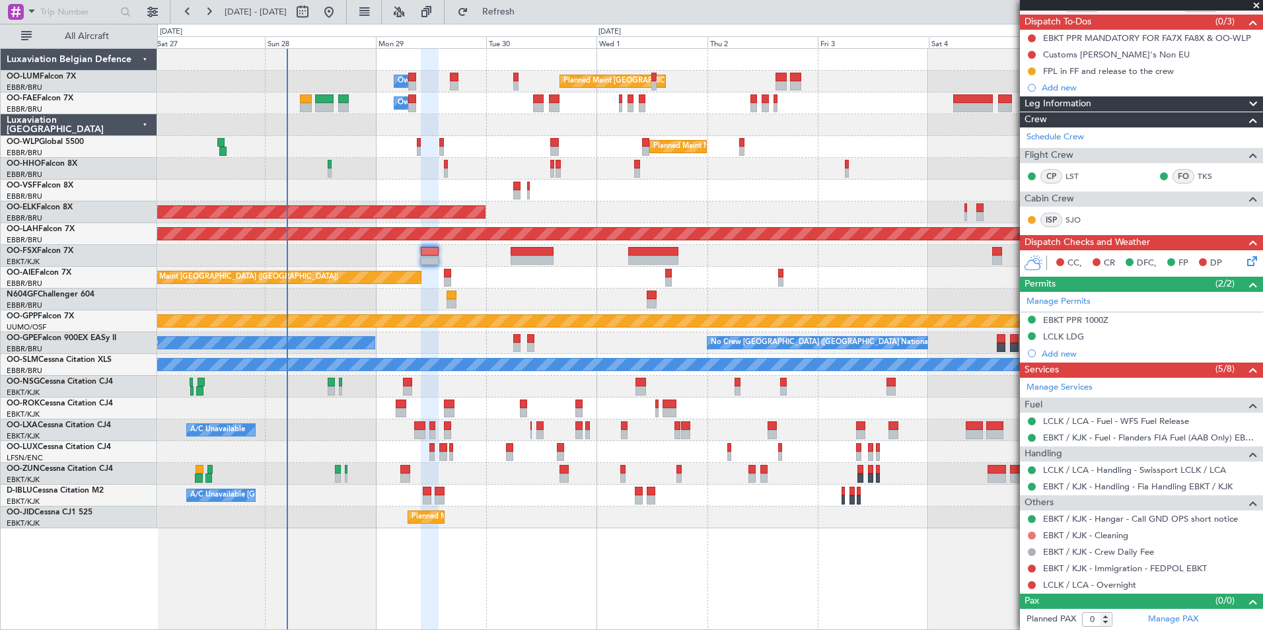
click at [1033, 536] on button at bounding box center [1032, 536] width 8 height 8
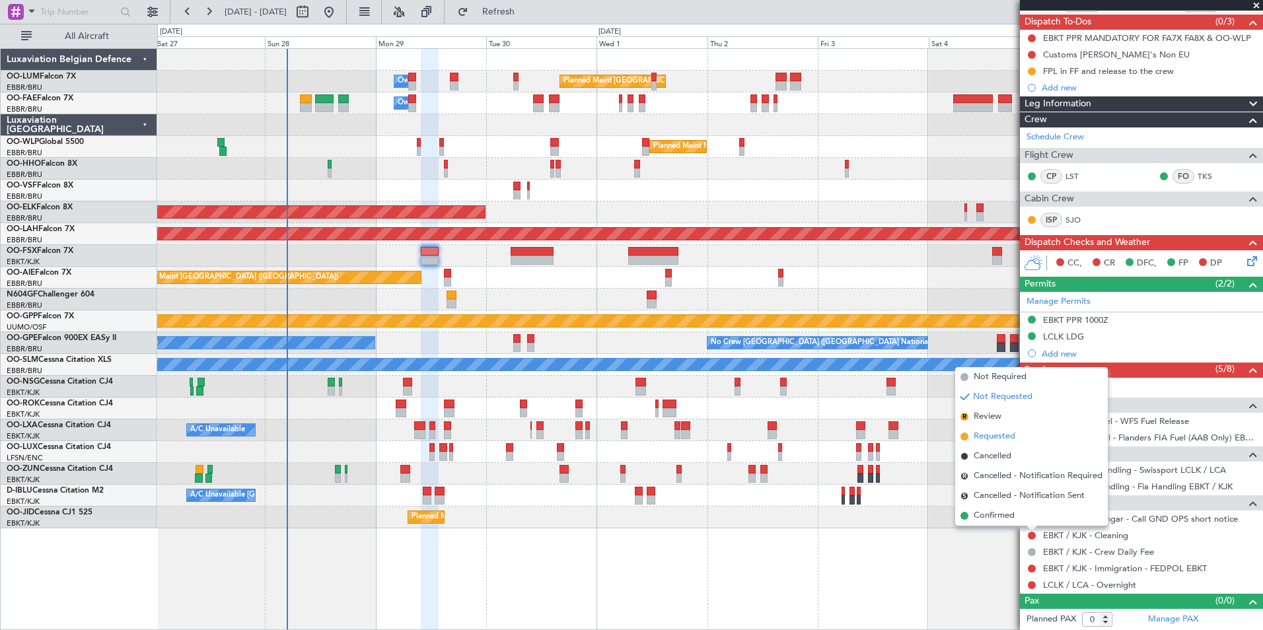
click at [989, 433] on span "Requested" at bounding box center [995, 436] width 42 height 13
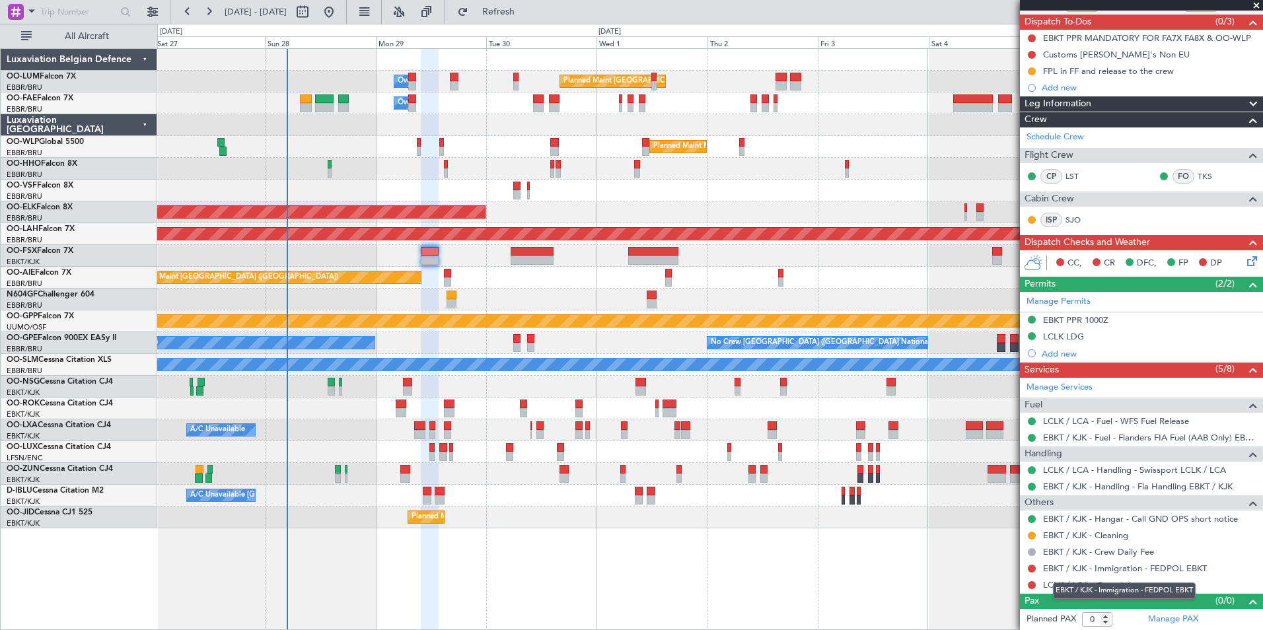
click at [1116, 580] on body "27 Sep 2025 - 07 Oct 2025 Refresh Quick Links All Aircraft Planned Maint Brusse…" at bounding box center [631, 315] width 1263 height 630
click at [1119, 569] on link "EBKT / KJK - Immigration - FEDPOL EBKT" at bounding box center [1125, 568] width 164 height 11
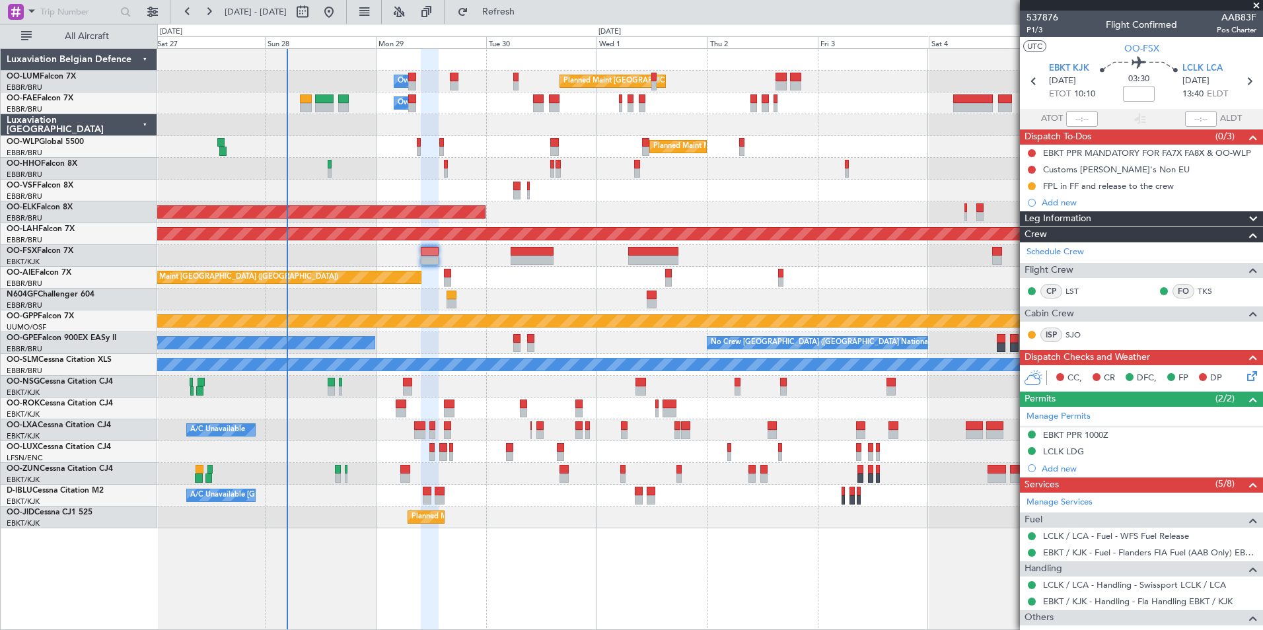
scroll to position [115, 0]
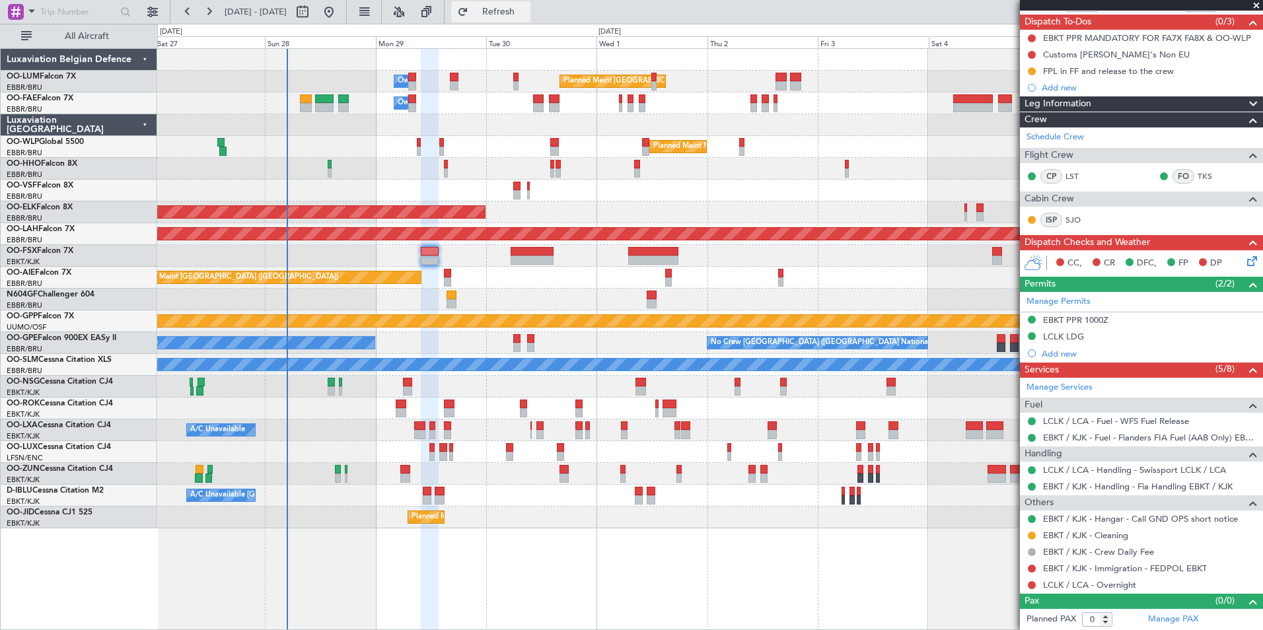
click at [526, 7] on span "Refresh" at bounding box center [498, 11] width 55 height 9
click at [1029, 567] on mat-tooltip-component "Requested" at bounding box center [1031, 556] width 59 height 35
click at [1030, 567] on mat-tooltip-component "Requested" at bounding box center [1031, 556] width 59 height 35
click at [1032, 565] on mat-tooltip-component "Requested" at bounding box center [1031, 556] width 59 height 35
click at [1032, 569] on button at bounding box center [1032, 569] width 8 height 8
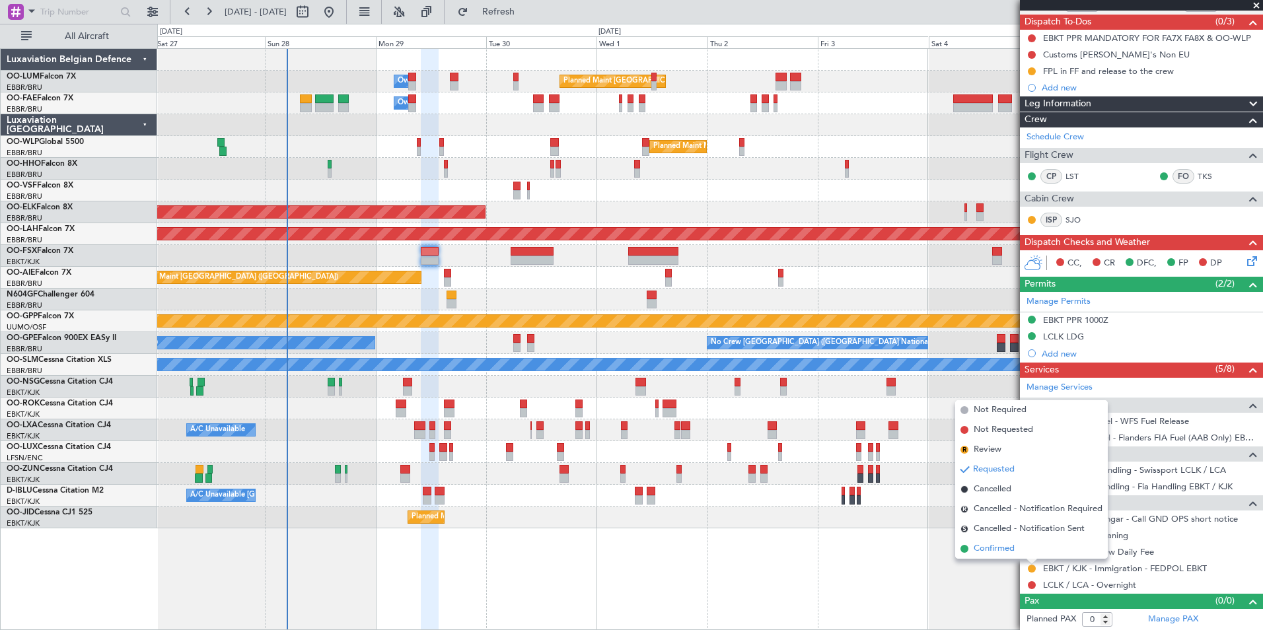
click at [1015, 552] on li "Confirmed" at bounding box center [1031, 549] width 153 height 20
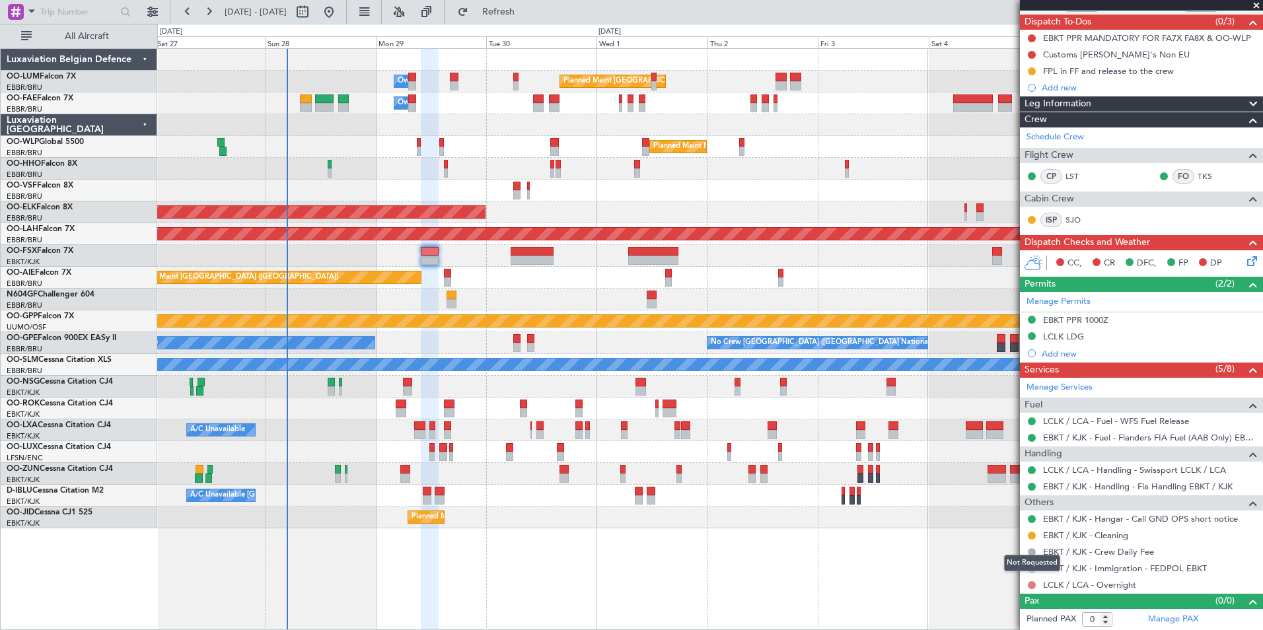
click at [1032, 585] on button at bounding box center [1032, 585] width 8 height 8
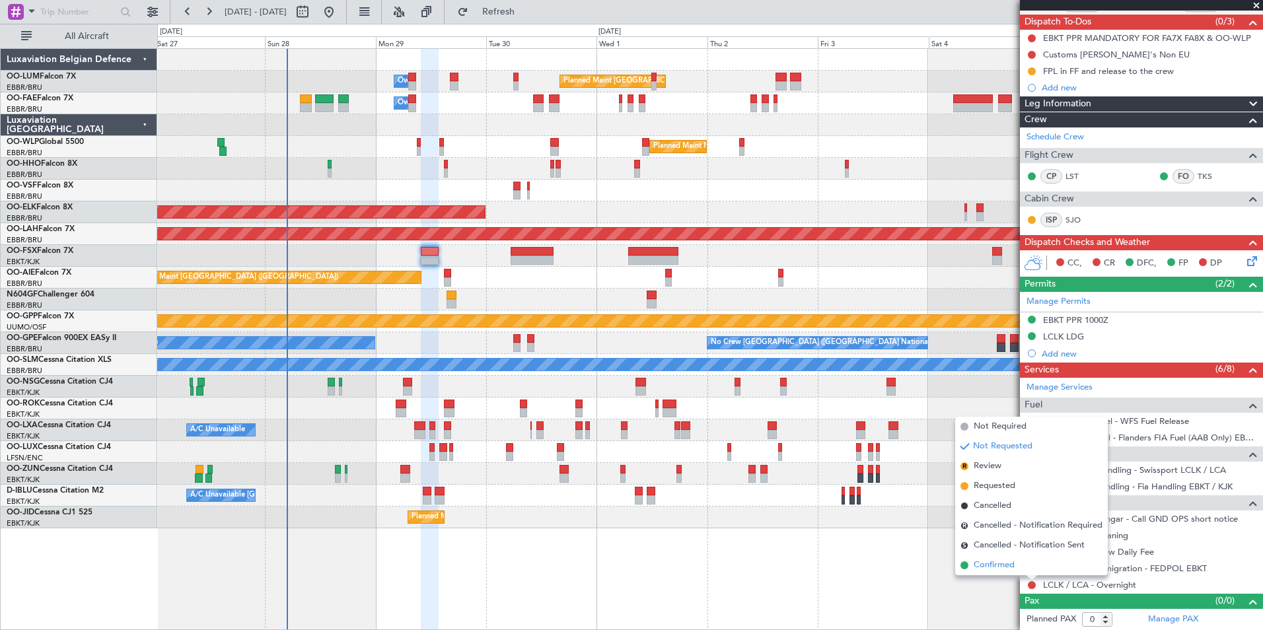
click at [994, 563] on span "Confirmed" at bounding box center [994, 565] width 41 height 13
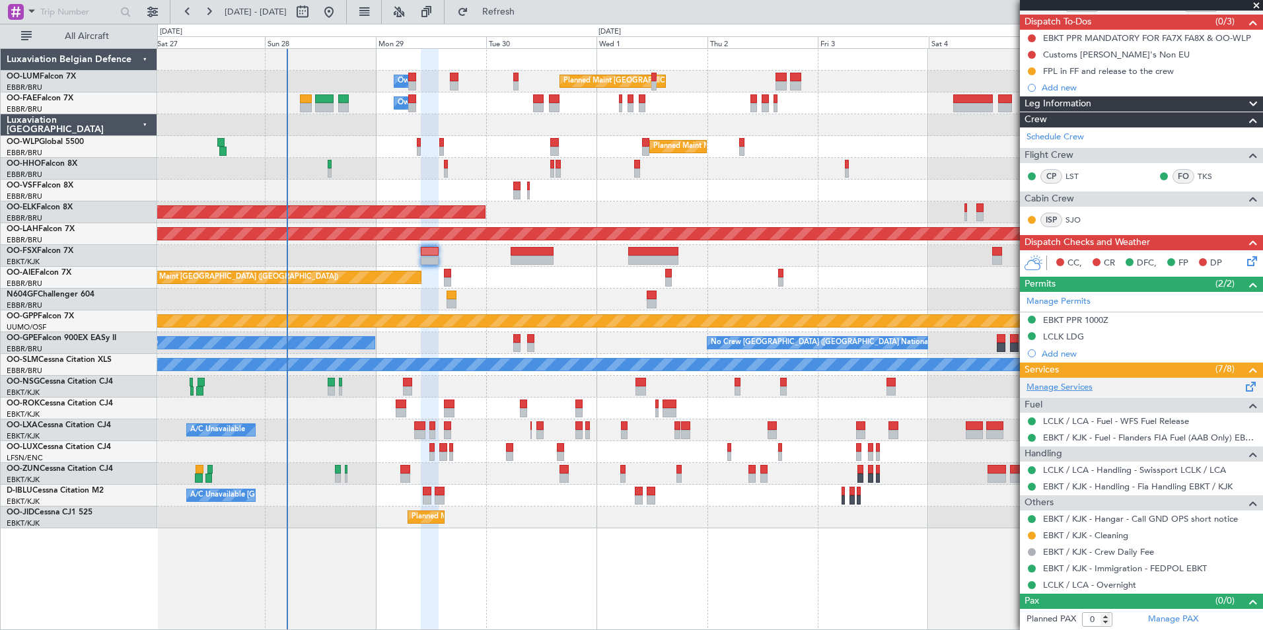
click at [1072, 388] on link "Manage Services" at bounding box center [1060, 387] width 66 height 13
click at [526, 17] on span "Refresh" at bounding box center [498, 11] width 55 height 9
click at [461, 282] on div "Planned Maint London (Farnborough) Unplanned Maint Amsterdam (Schiphol)" at bounding box center [709, 278] width 1105 height 22
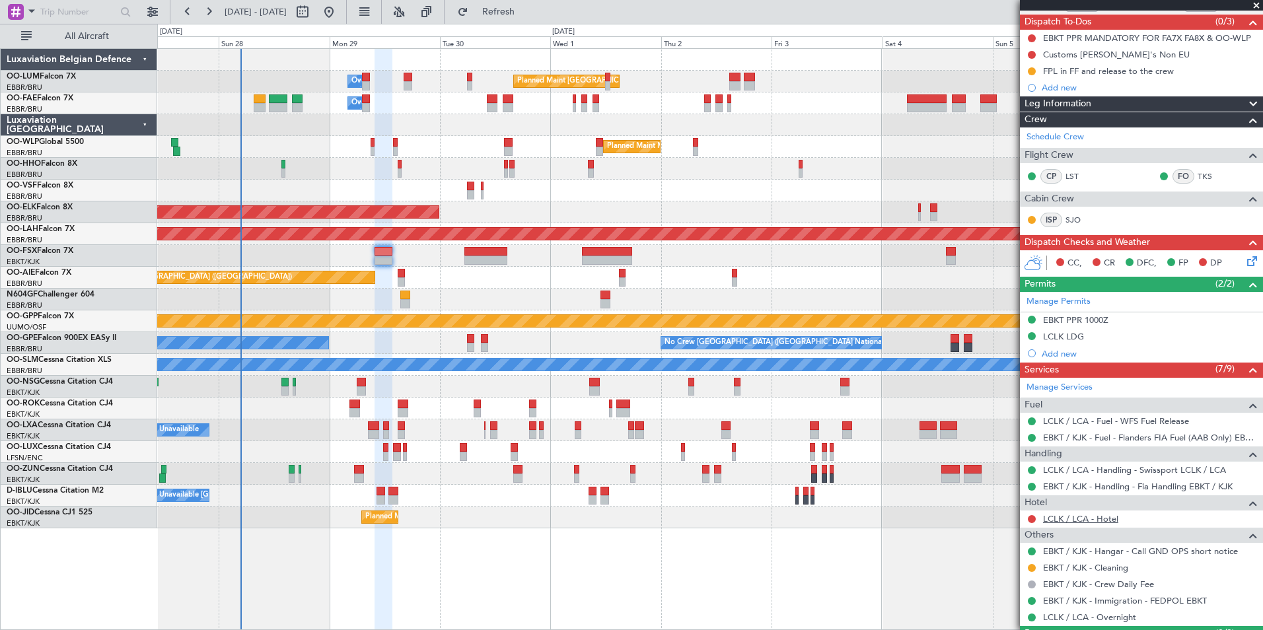
click at [1076, 523] on link "LCLK / LCA - Hotel" at bounding box center [1080, 518] width 75 height 11
click at [517, 18] on button "Refresh" at bounding box center [490, 11] width 79 height 21
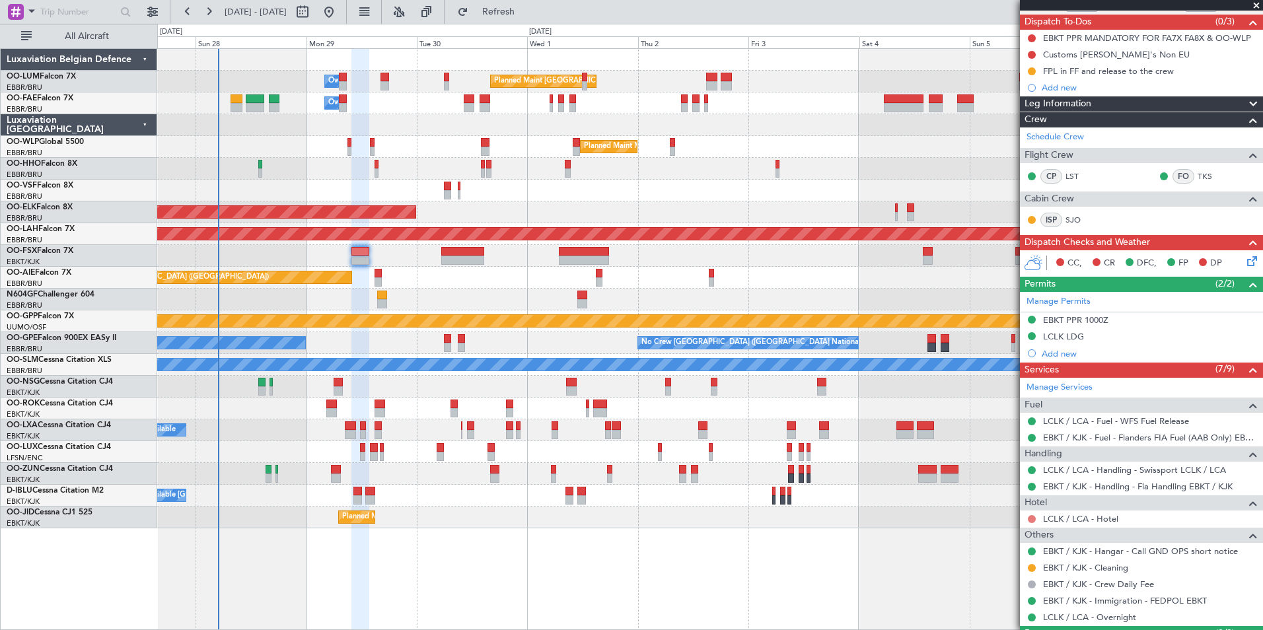
click at [1032, 516] on button at bounding box center [1032, 519] width 8 height 8
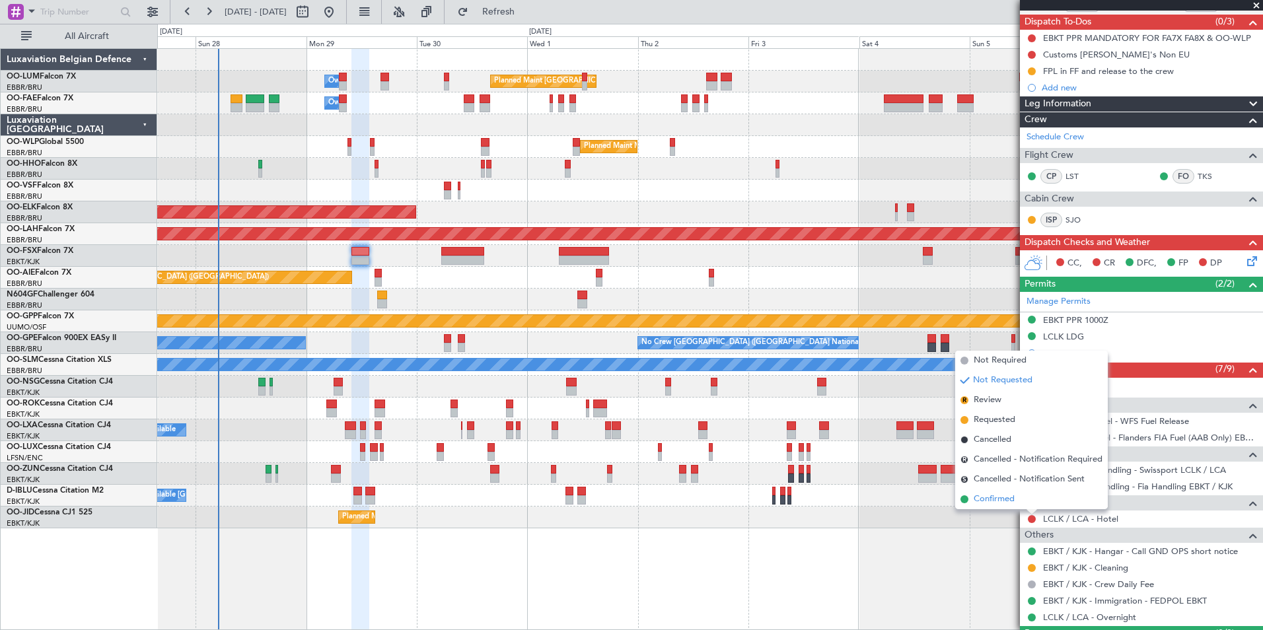
click at [992, 495] on span "Confirmed" at bounding box center [994, 499] width 41 height 13
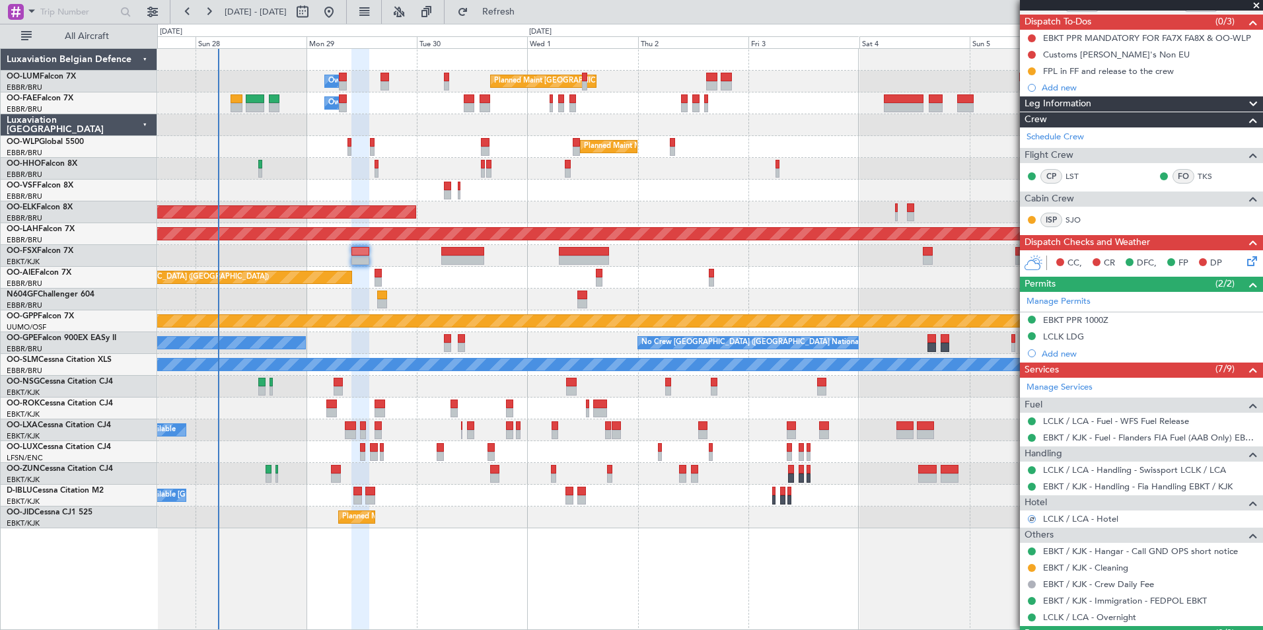
click at [463, 262] on div at bounding box center [462, 260] width 43 height 9
type input "+00:40"
type input "3"
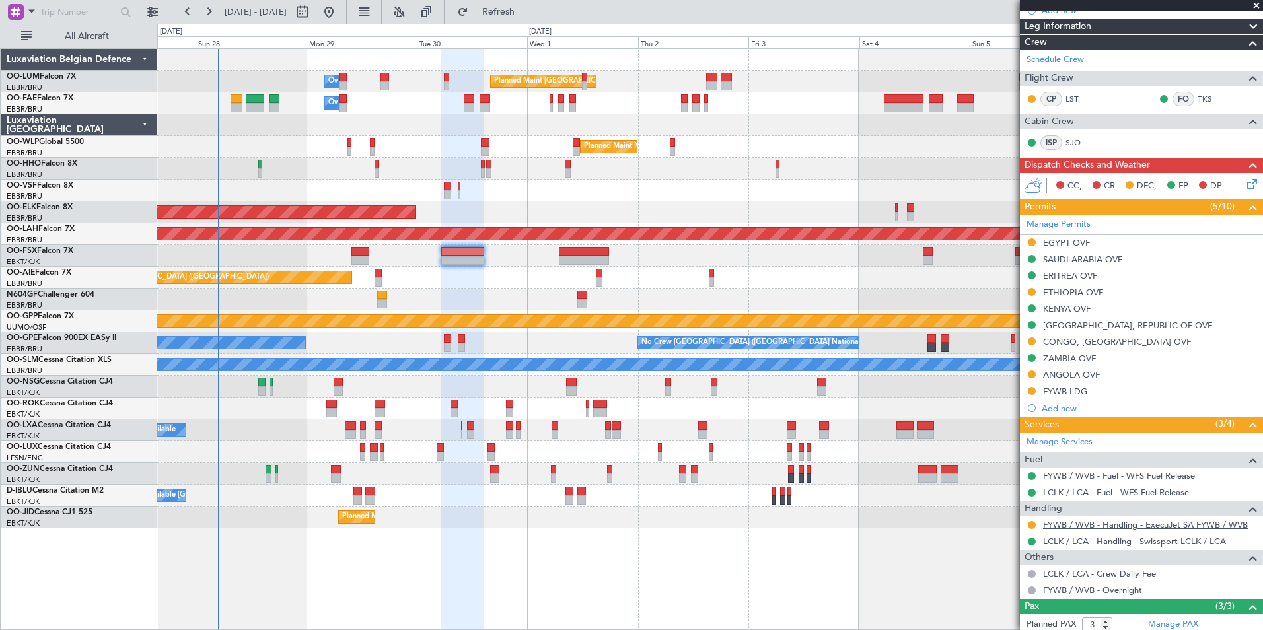
scroll to position [254, 0]
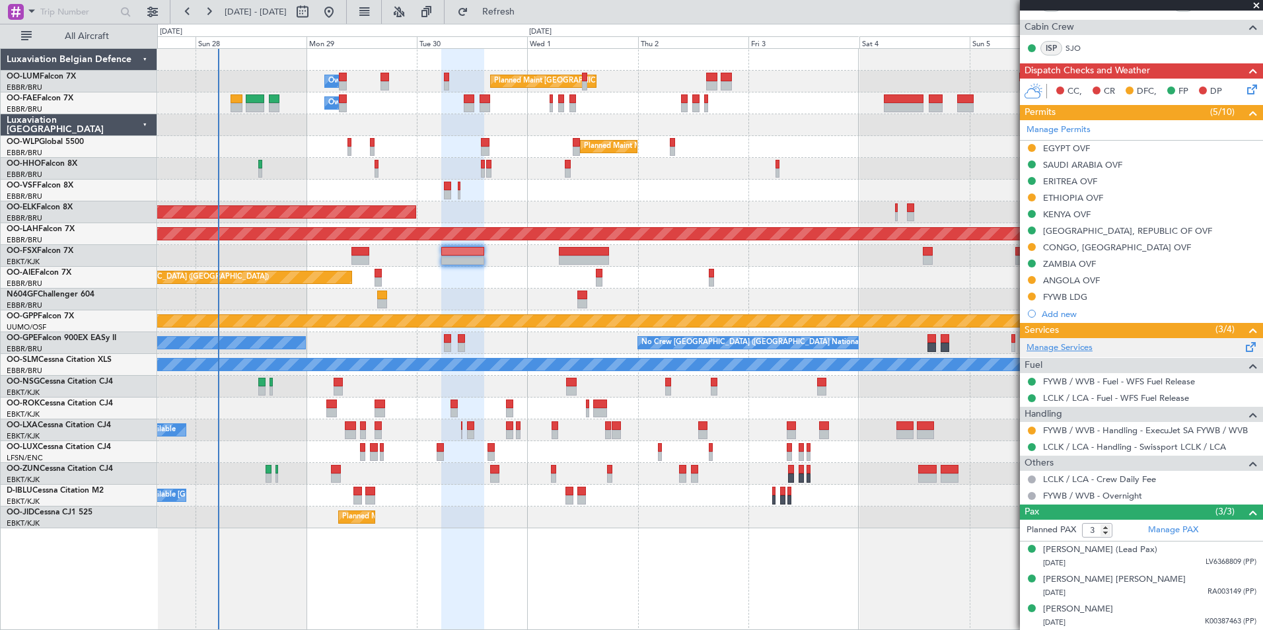
click at [1082, 351] on link "Manage Services" at bounding box center [1060, 348] width 66 height 13
click at [526, 12] on span "Refresh" at bounding box center [498, 11] width 55 height 9
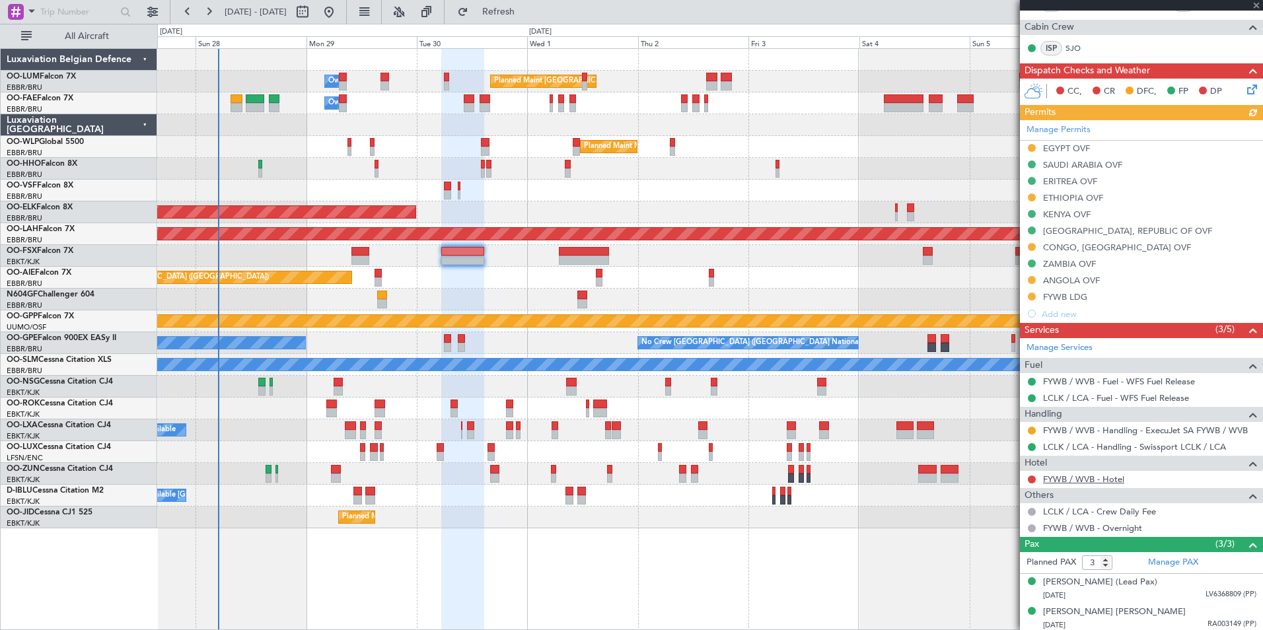
click at [1094, 482] on link "FYWB / WVB - Hotel" at bounding box center [1083, 479] width 81 height 11
click at [526, 15] on span "Refresh" at bounding box center [498, 11] width 55 height 9
click at [635, 284] on div "Planned Maint London (Farnborough) Unplanned Maint Amsterdam (Schiphol)" at bounding box center [709, 278] width 1105 height 22
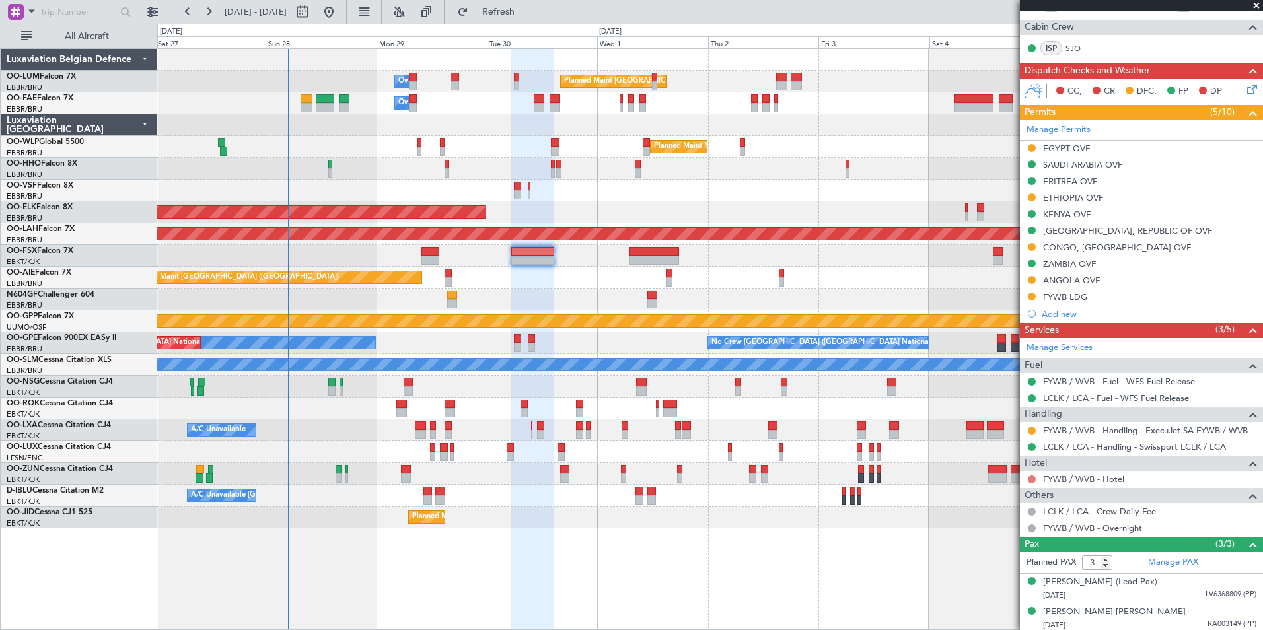
click at [1031, 480] on button at bounding box center [1032, 480] width 8 height 8
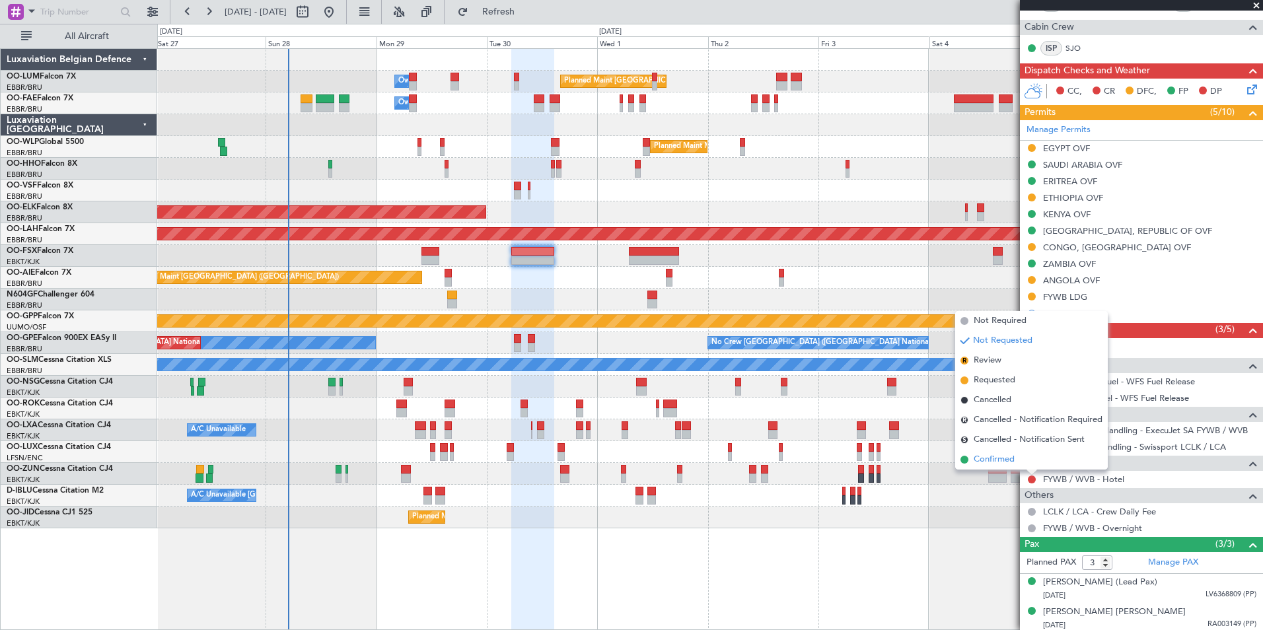
click at [995, 460] on span "Confirmed" at bounding box center [994, 459] width 41 height 13
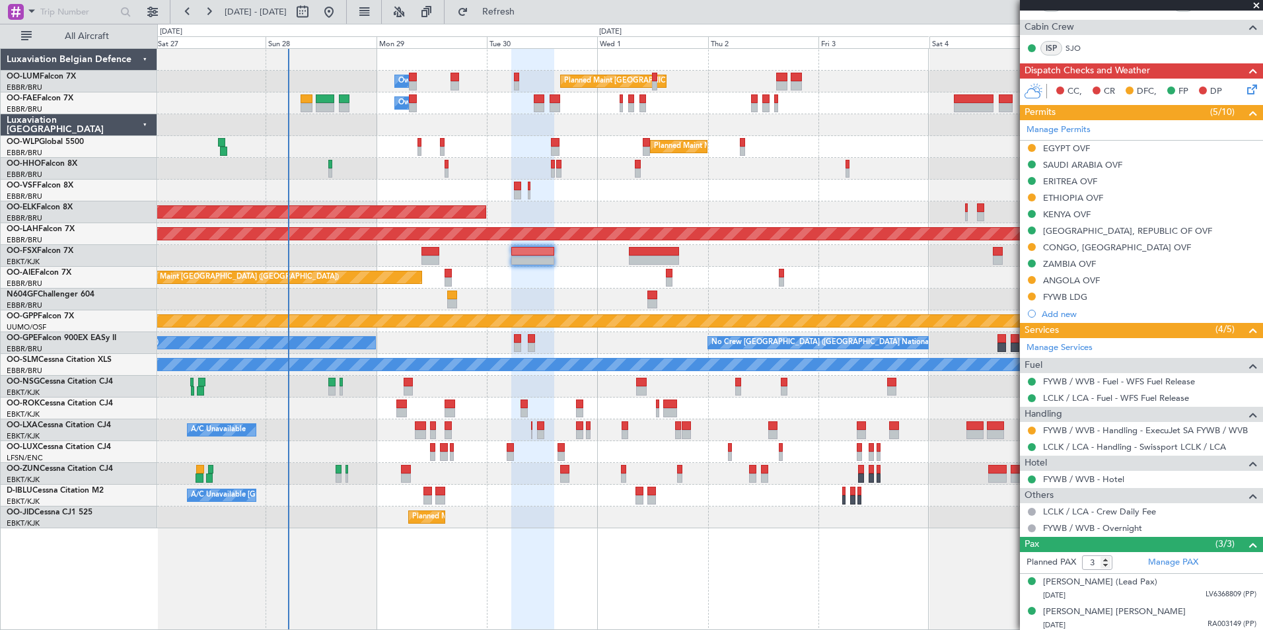
click at [578, 286] on div "Planned Maint London (Farnborough) Unplanned Maint Amsterdam (Schiphol)" at bounding box center [709, 278] width 1105 height 22
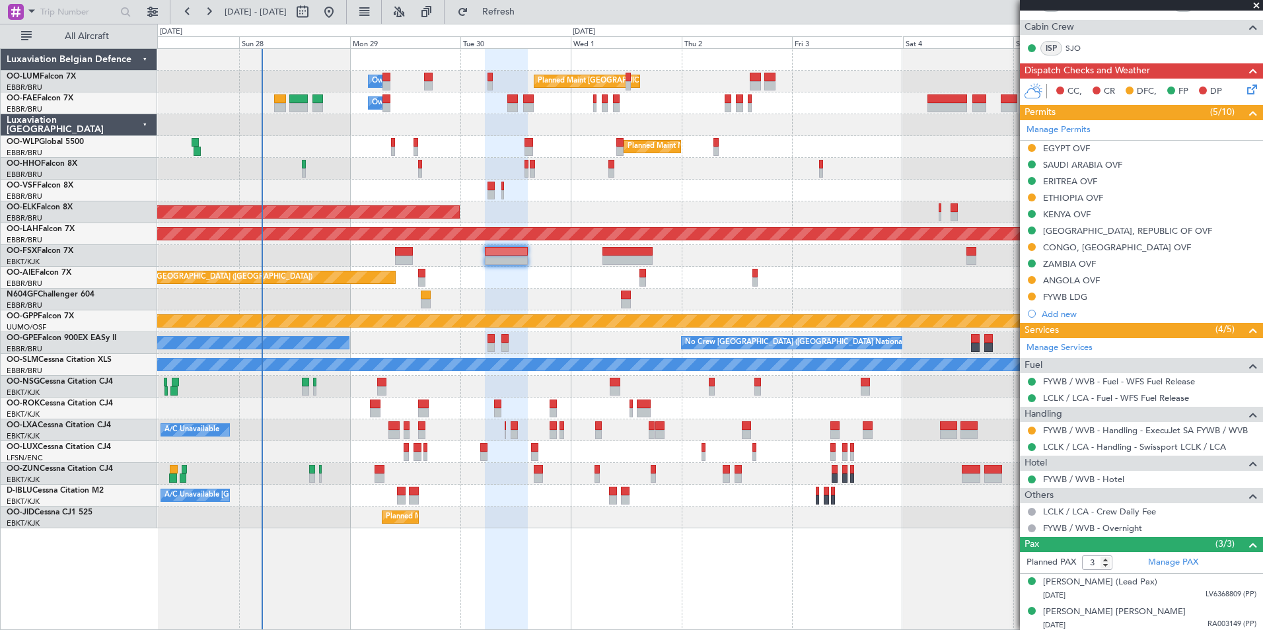
click at [690, 285] on div "Planned Maint London (Farnborough) Unplanned Maint Amsterdam (Schiphol)" at bounding box center [709, 278] width 1105 height 22
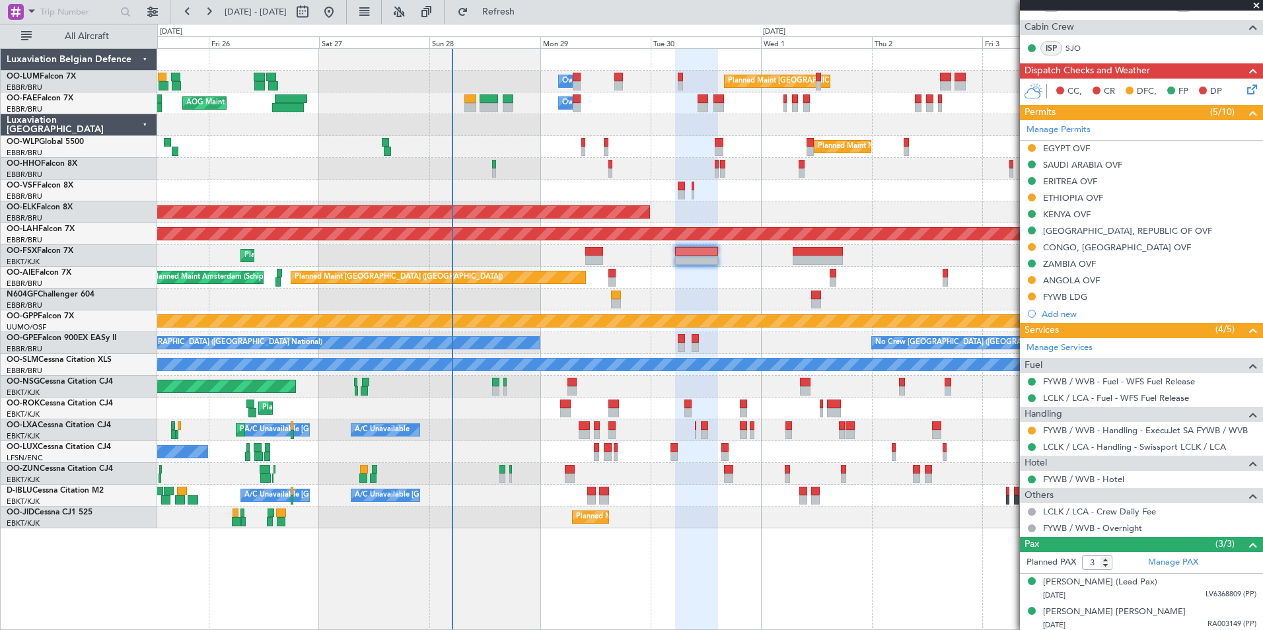
click at [671, 293] on div "Planned Maint [GEOGRAPHIC_DATA] ([GEOGRAPHIC_DATA] National) Owner [GEOGRAPHIC_…" at bounding box center [709, 289] width 1105 height 480
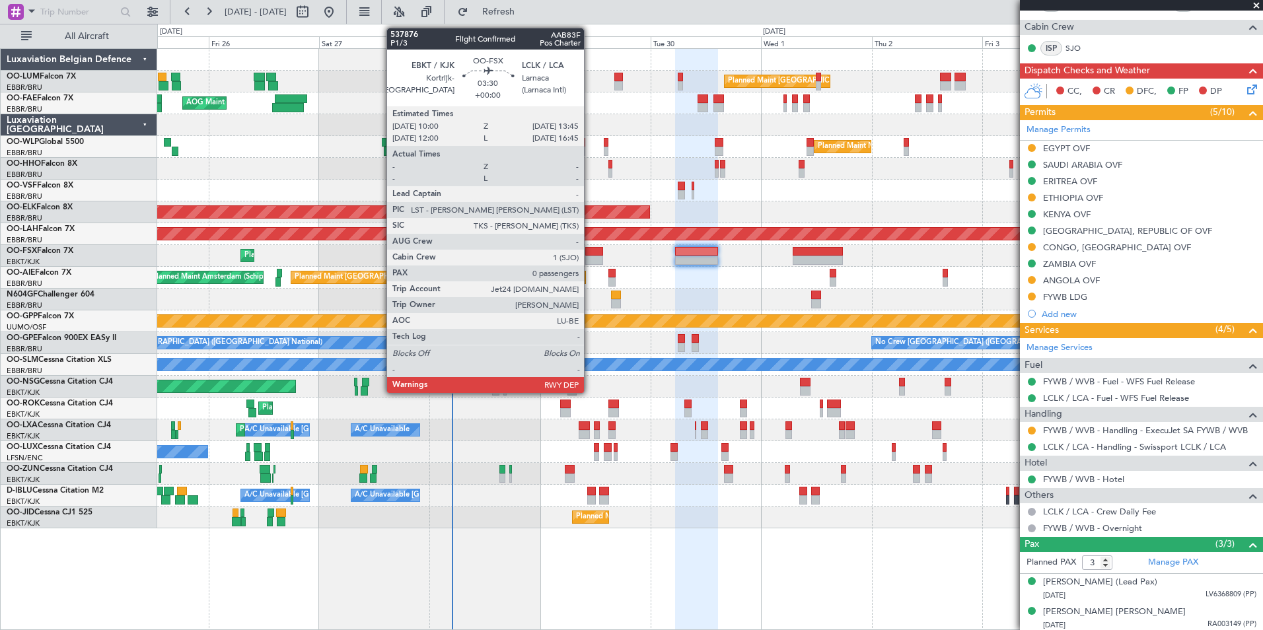
click at [590, 258] on div at bounding box center [594, 260] width 18 height 9
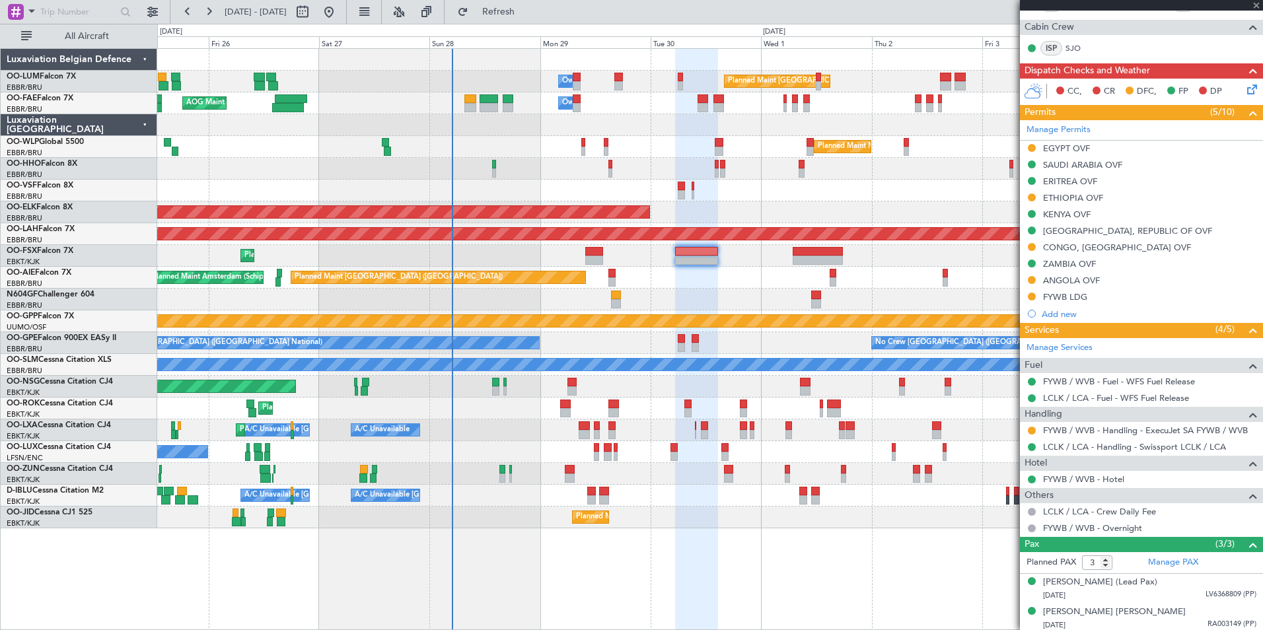
type input "0"
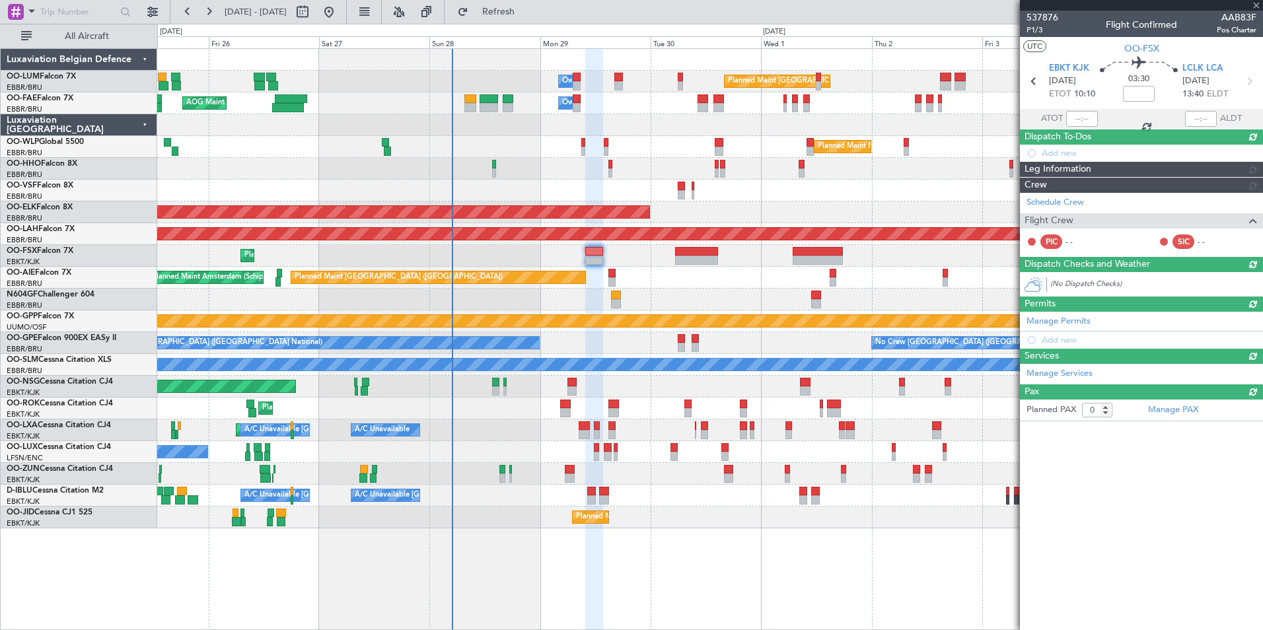
scroll to position [0, 0]
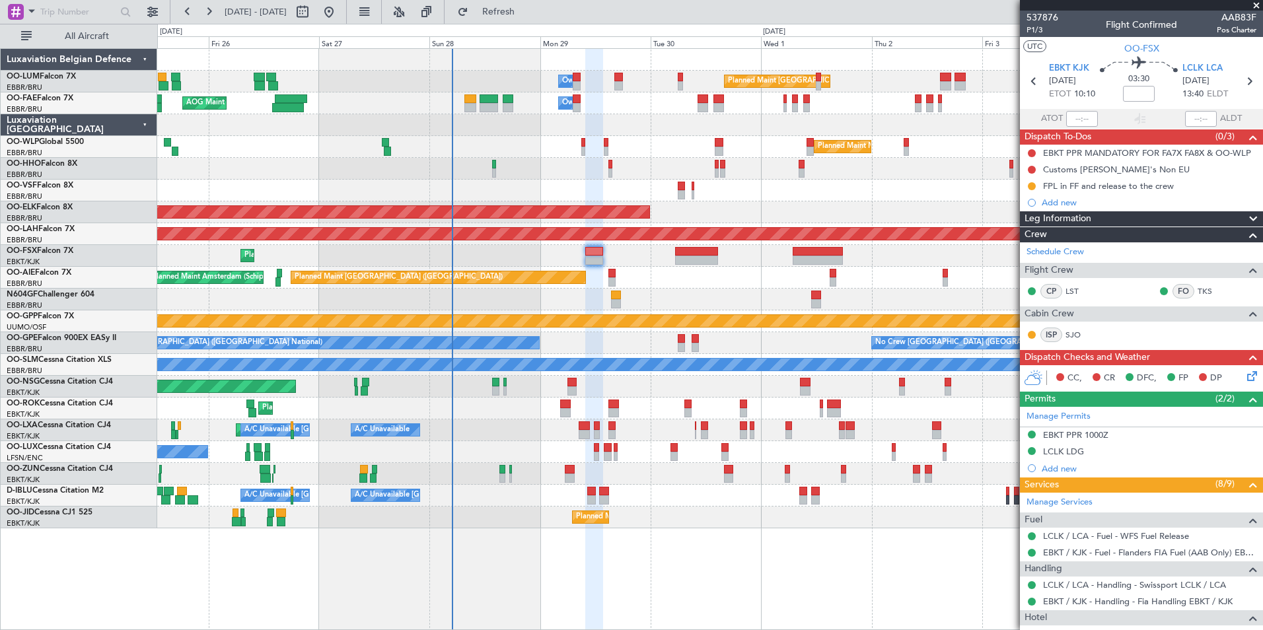
click at [579, 313] on div "Planned Maint Brussels (Brussels National) Owner Melsbroek Air Base AOG Maint N…" at bounding box center [709, 289] width 1105 height 480
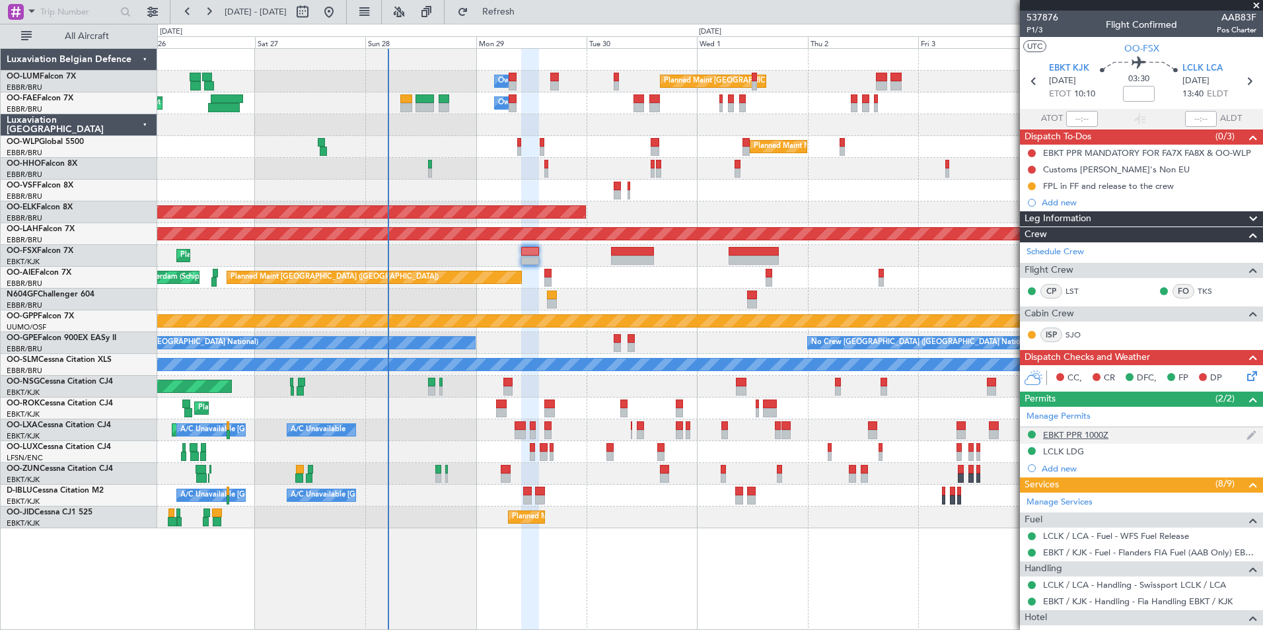
click at [1079, 429] on div "EBKT PPR 1000Z" at bounding box center [1075, 434] width 65 height 11
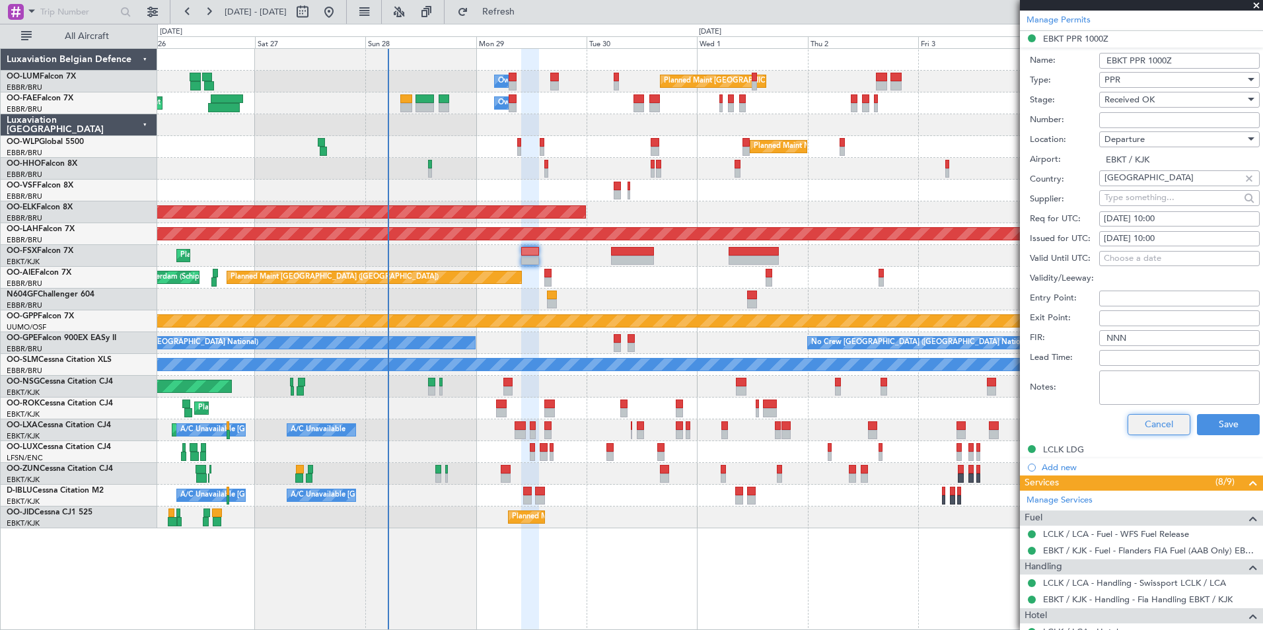
click at [1143, 425] on button "Cancel" at bounding box center [1159, 424] width 63 height 21
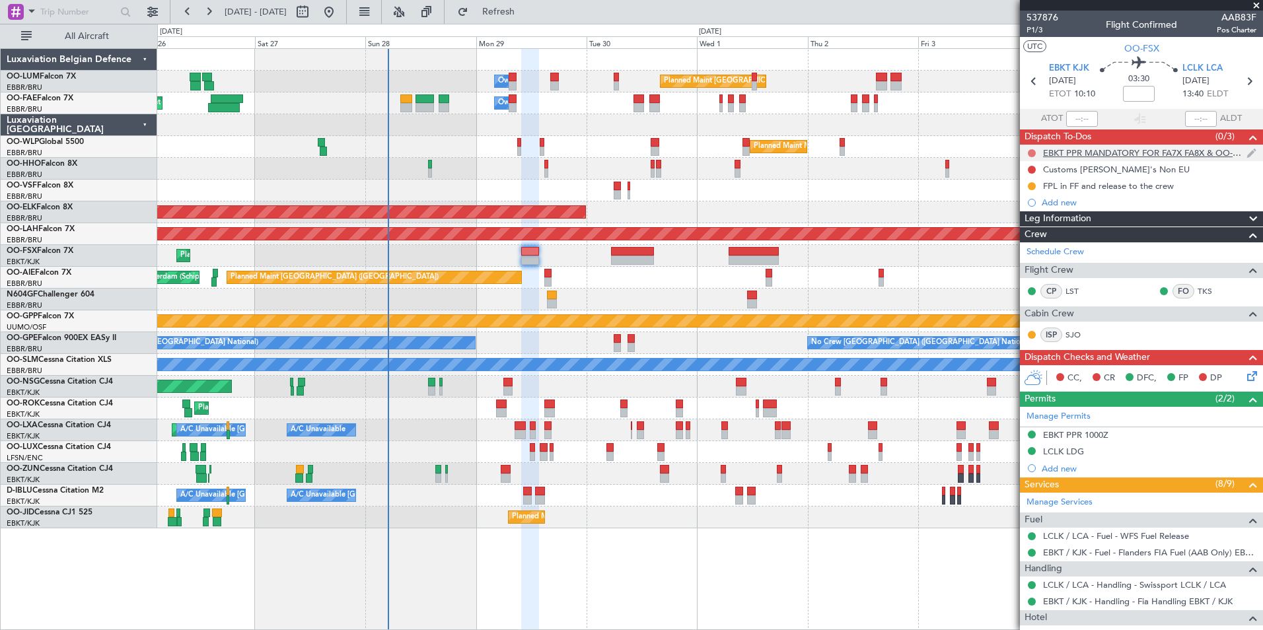
click at [1030, 155] on button at bounding box center [1032, 153] width 8 height 8
click at [1025, 211] on span "Completed" at bounding box center [1038, 211] width 44 height 13
click at [1064, 463] on div "Add new" at bounding box center [1143, 468] width 203 height 11
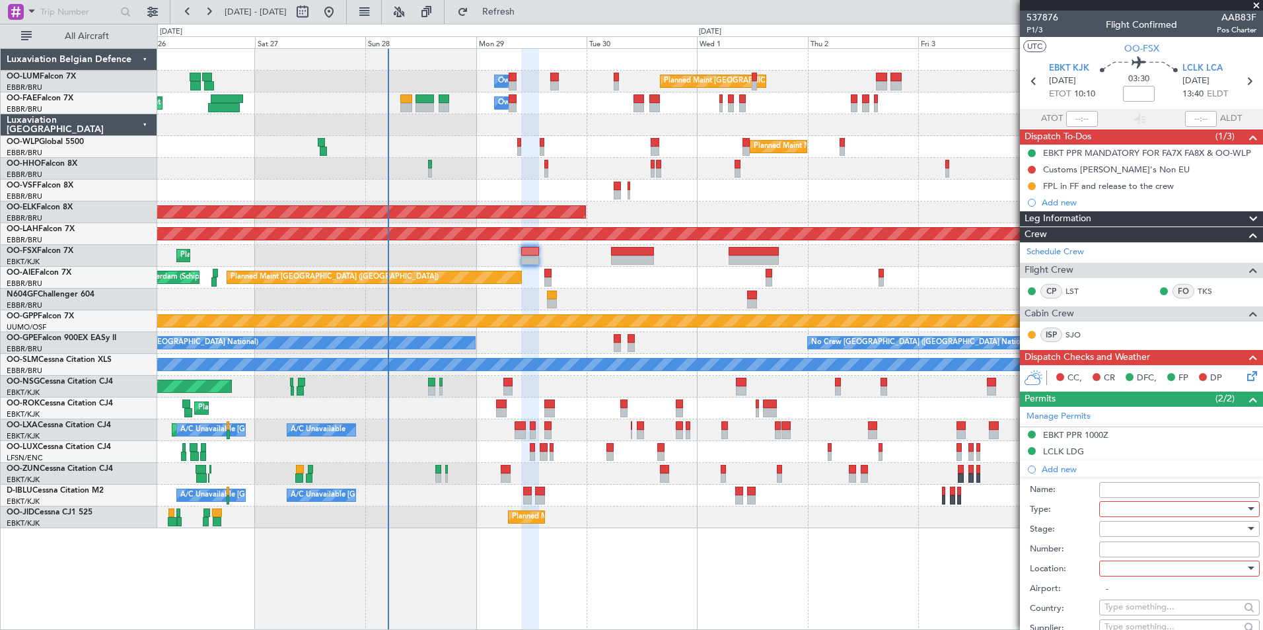
click at [1123, 515] on div at bounding box center [1174, 509] width 141 height 20
click at [1079, 516] on div at bounding box center [631, 315] width 1263 height 630
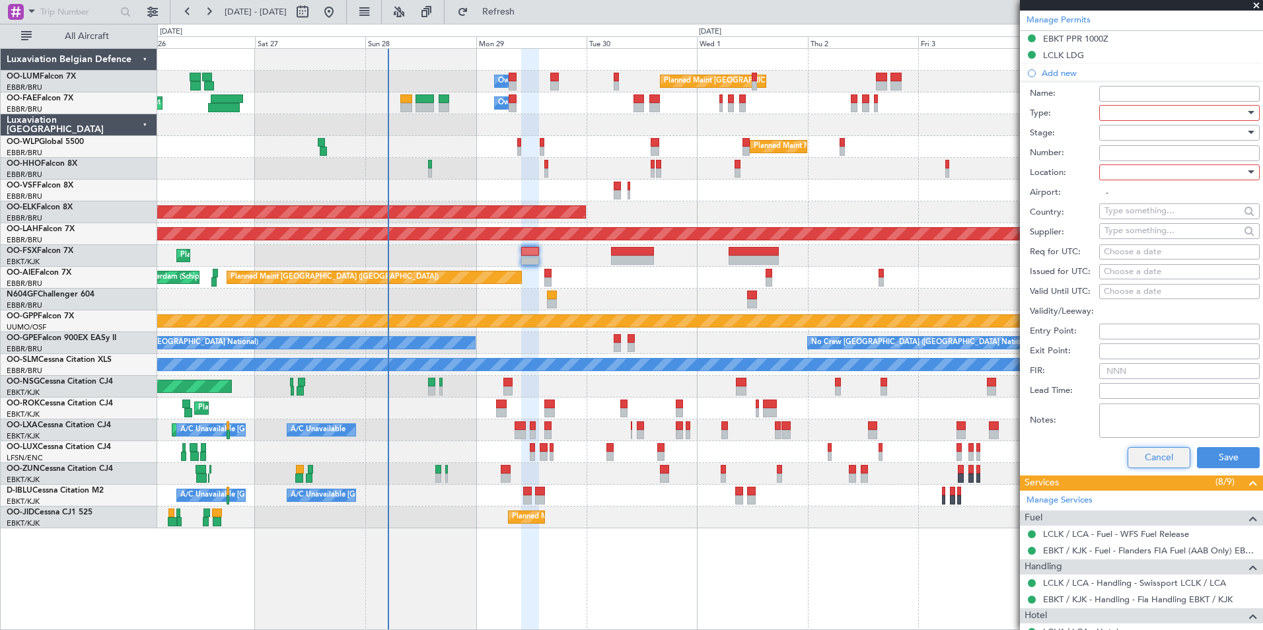
click at [1151, 460] on button "Cancel" at bounding box center [1159, 457] width 63 height 21
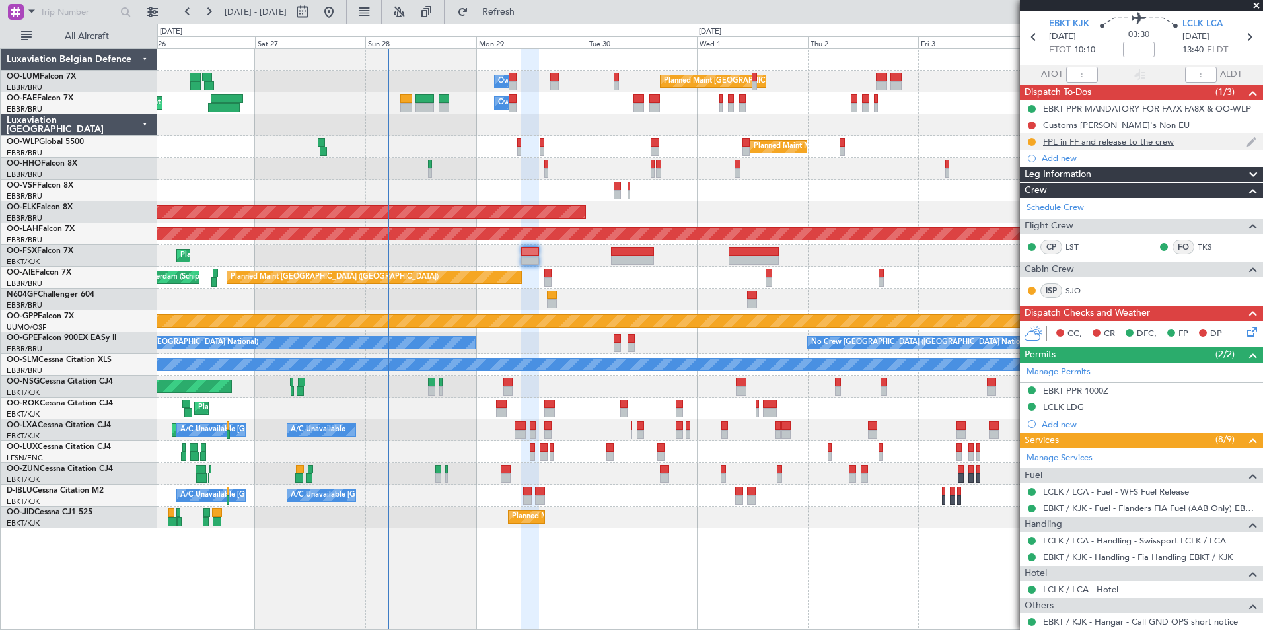
scroll to position [0, 0]
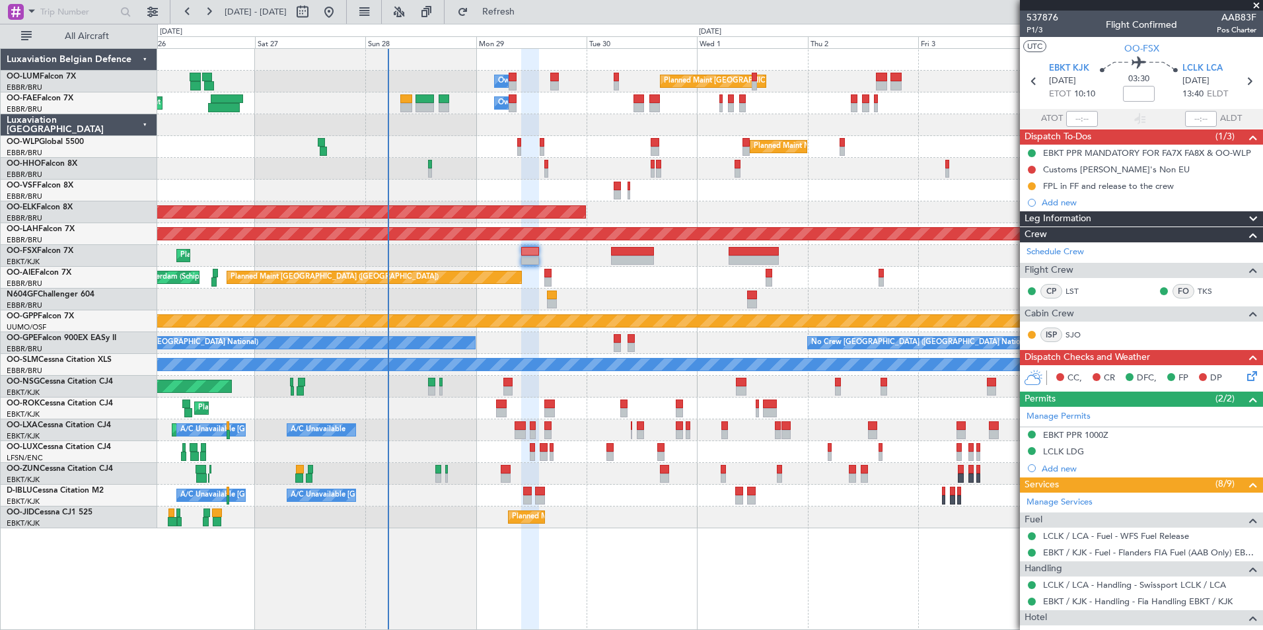
click at [1206, 75] on span "[DATE]" at bounding box center [1195, 81] width 27 height 13
click at [1206, 73] on span "LCLK LCA" at bounding box center [1202, 68] width 40 height 13
click at [1055, 167] on div "Customs [PERSON_NAME]'s Non EU" at bounding box center [1116, 169] width 147 height 11
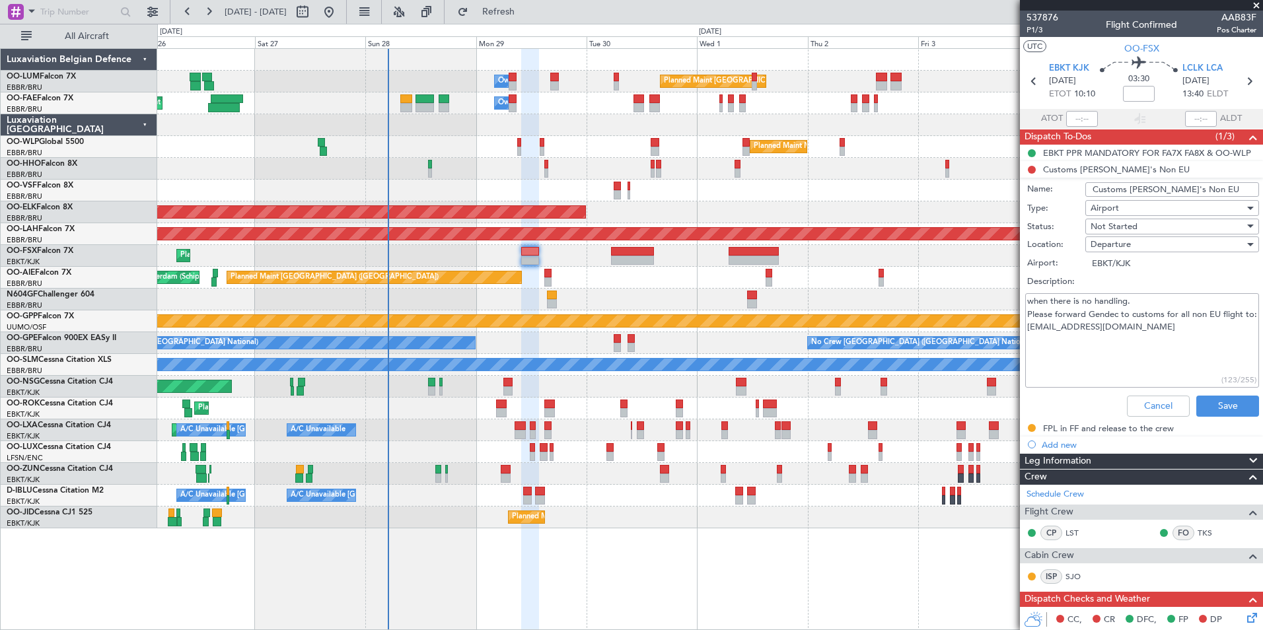
drag, startPoint x: 1045, startPoint y: 301, endPoint x: 1036, endPoint y: 309, distance: 12.6
click at [1134, 304] on textarea "when there is no handling. Please forward Gendec to customs for all non EU flig…" at bounding box center [1142, 340] width 234 height 94
drag, startPoint x: 1028, startPoint y: 312, endPoint x: 1190, endPoint y: 320, distance: 162.0
click at [1194, 316] on textarea "when there is no handling. Please forward Gendec to customs for all non EU flig…" at bounding box center [1142, 340] width 234 height 94
click at [1165, 332] on textarea "when there is no handling. Please forward Gendec to customs for all non EU flig…" at bounding box center [1142, 340] width 234 height 94
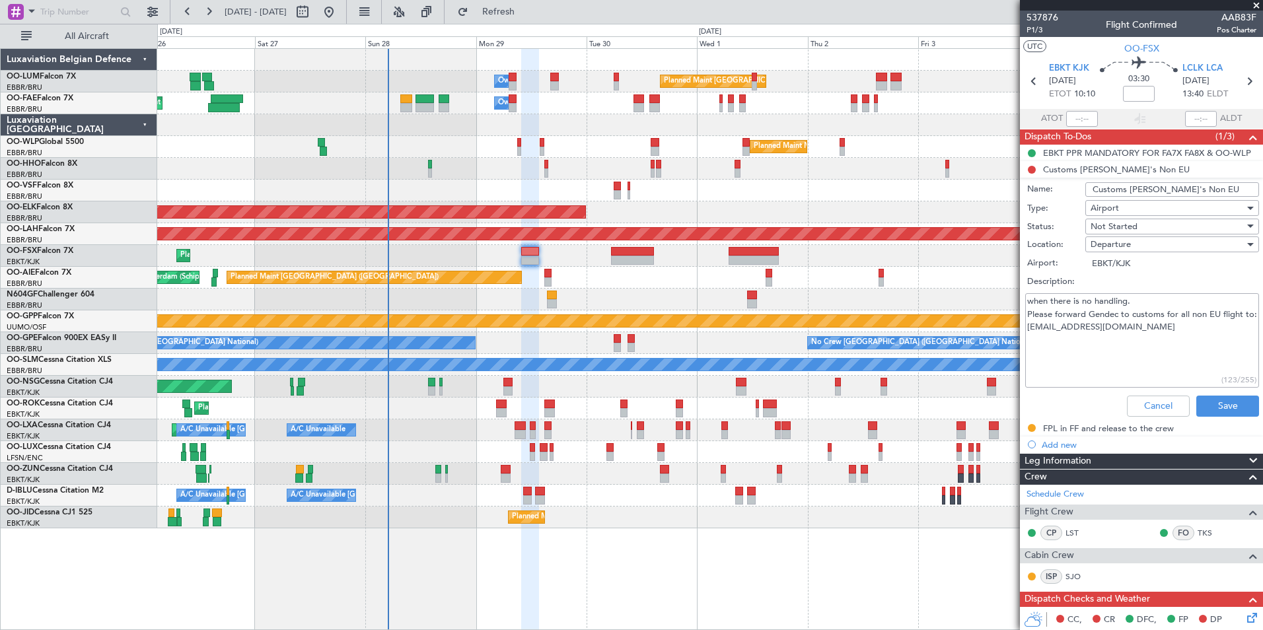
drag, startPoint x: 1092, startPoint y: 318, endPoint x: 1206, endPoint y: 335, distance: 115.6
click at [1213, 322] on textarea "when there is no handling. Please forward Gendec to customs for all non EU flig…" at bounding box center [1142, 340] width 234 height 94
click at [1206, 335] on textarea "when there is no handling. Please forward Gendec to customs for all non EU flig…" at bounding box center [1142, 340] width 234 height 94
drag, startPoint x: 1186, startPoint y: 340, endPoint x: 1030, endPoint y: 310, distance: 158.7
click at [1030, 310] on textarea "when there is no handling. Please forward Gendec to customs for all non EU flig…" at bounding box center [1142, 340] width 234 height 94
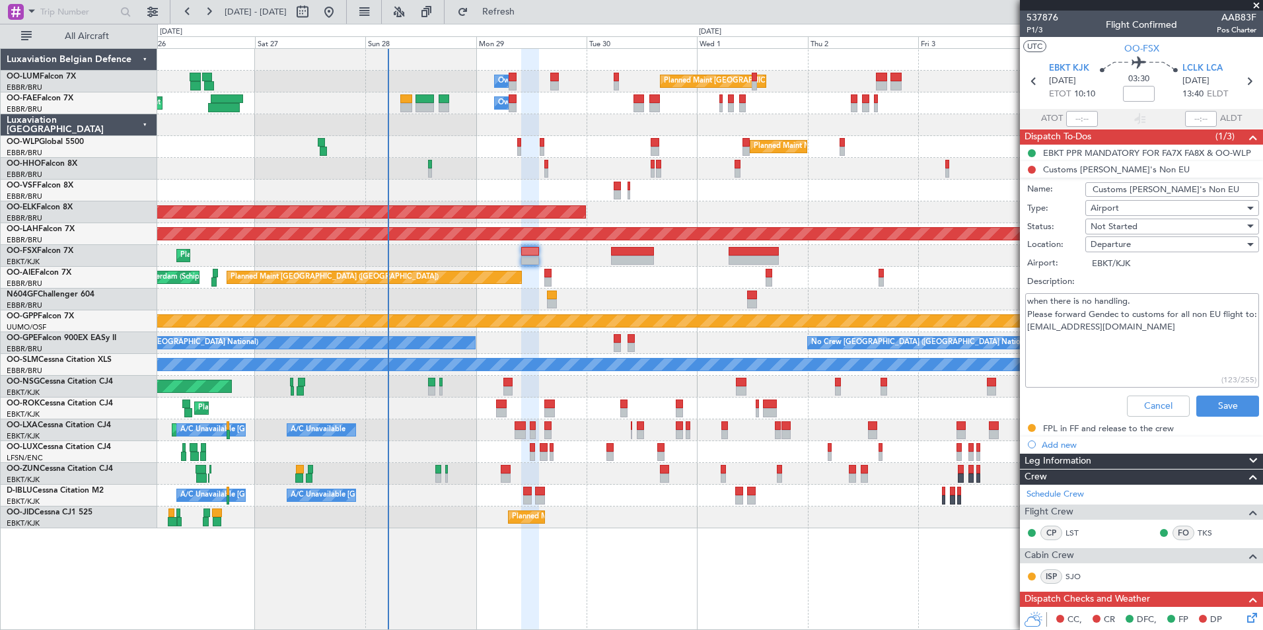
click at [1176, 353] on textarea "when there is no handling. Please forward Gendec to customs for all non EU flig…" at bounding box center [1142, 340] width 234 height 94
drag, startPoint x: 1066, startPoint y: 314, endPoint x: 1241, endPoint y: 322, distance: 174.6
click at [1241, 322] on textarea "when there is no handling. Please forward Gendec to customs for all non EU flig…" at bounding box center [1142, 340] width 234 height 94
click at [1202, 346] on textarea "when there is no handling. Please forward Gendec to customs for all non EU flig…" at bounding box center [1142, 340] width 234 height 94
click at [1132, 399] on button "Cancel" at bounding box center [1158, 406] width 63 height 21
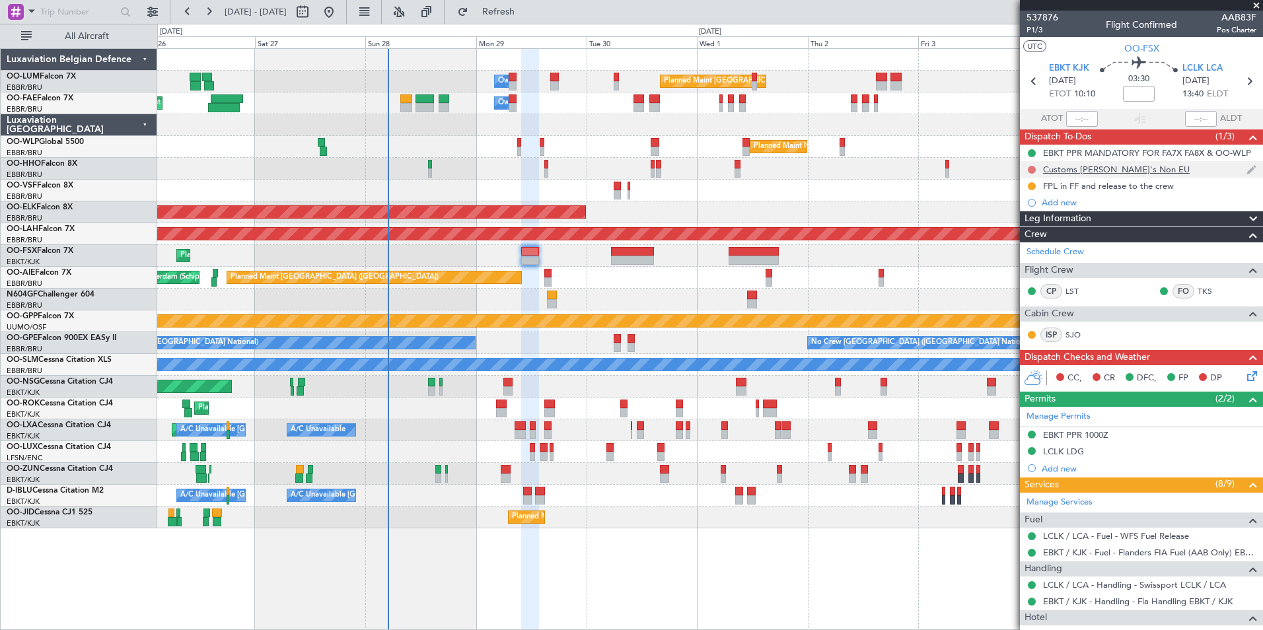
click at [1034, 170] on button at bounding box center [1032, 170] width 8 height 8
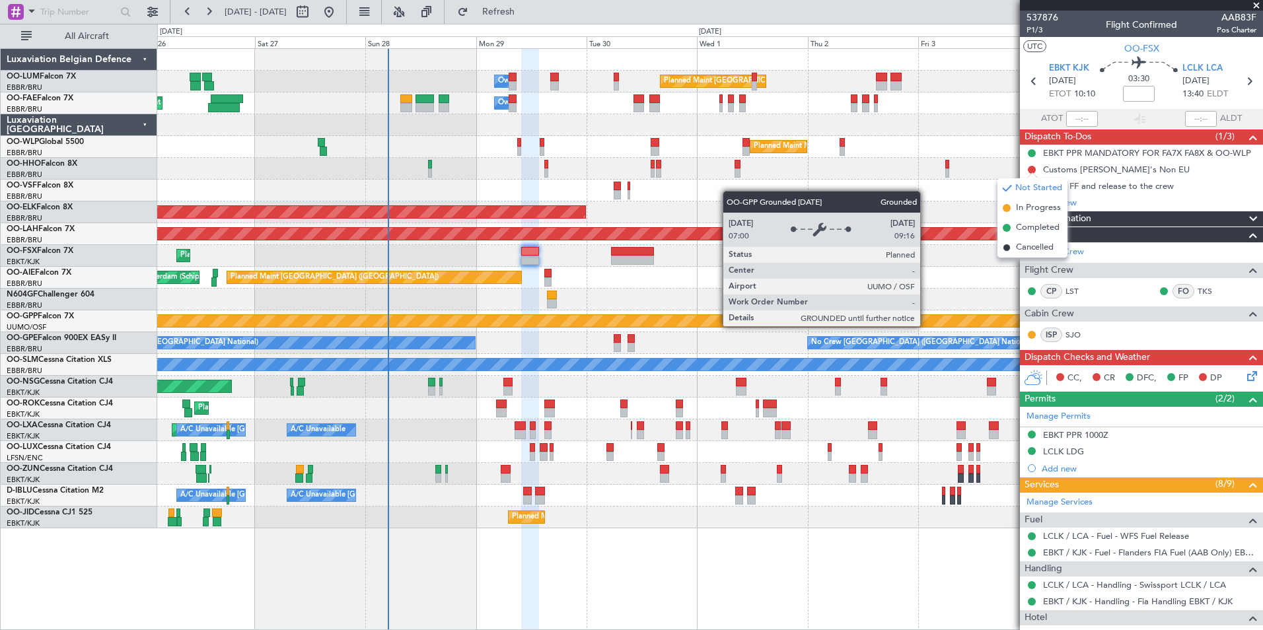
click at [904, 347] on div "No Crew [GEOGRAPHIC_DATA] ([GEOGRAPHIC_DATA] National)" at bounding box center [921, 343] width 221 height 20
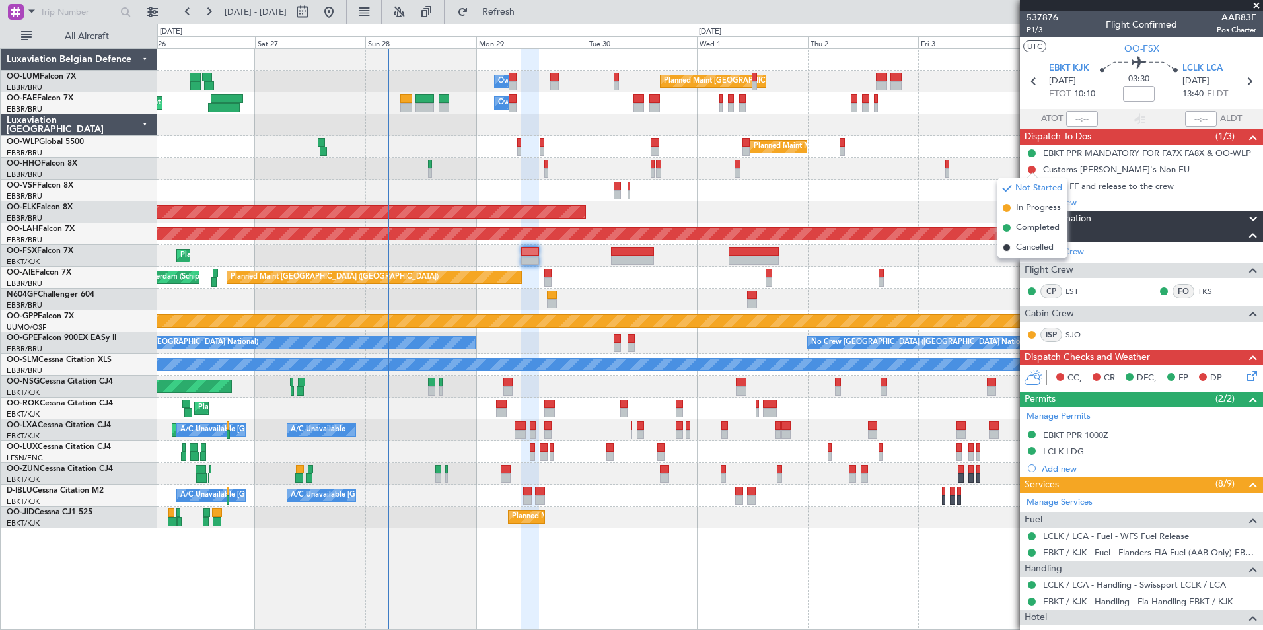
click at [625, 291] on div at bounding box center [709, 300] width 1105 height 22
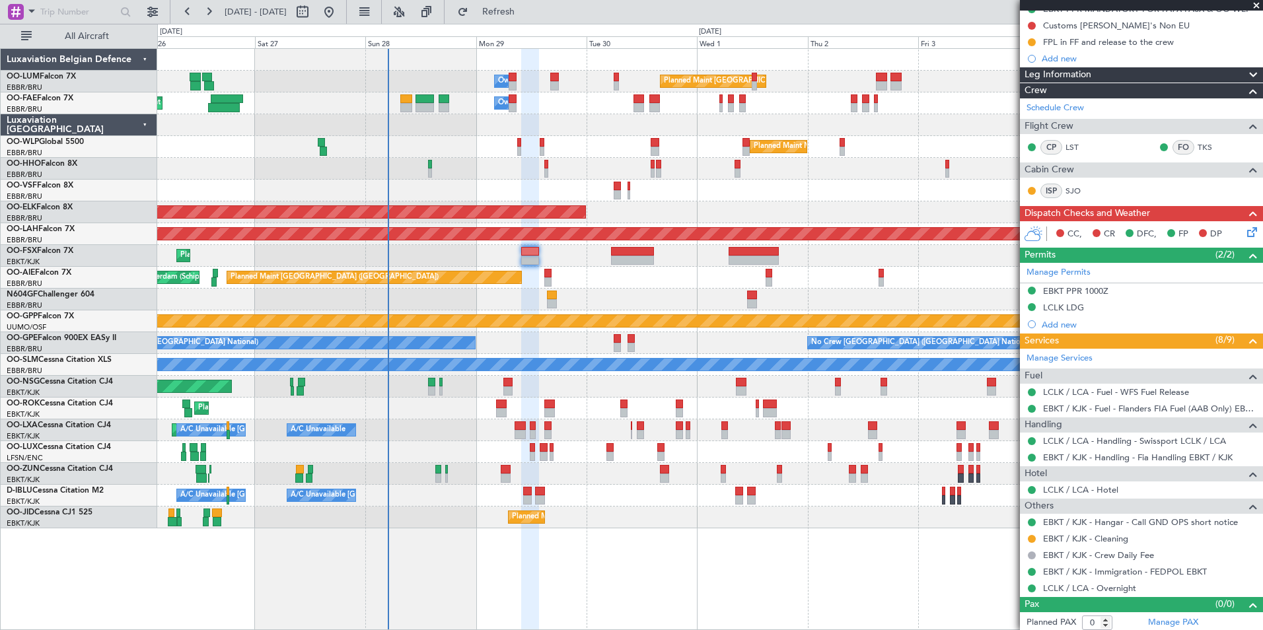
scroll to position [147, 0]
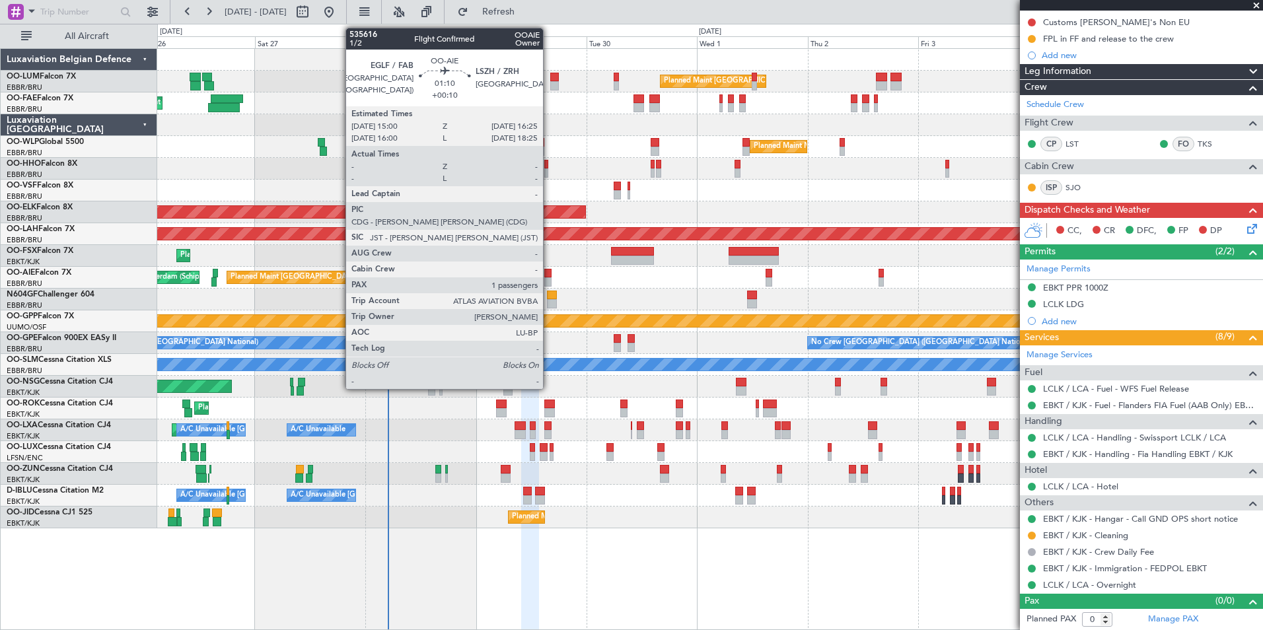
click at [549, 278] on div at bounding box center [547, 281] width 7 height 9
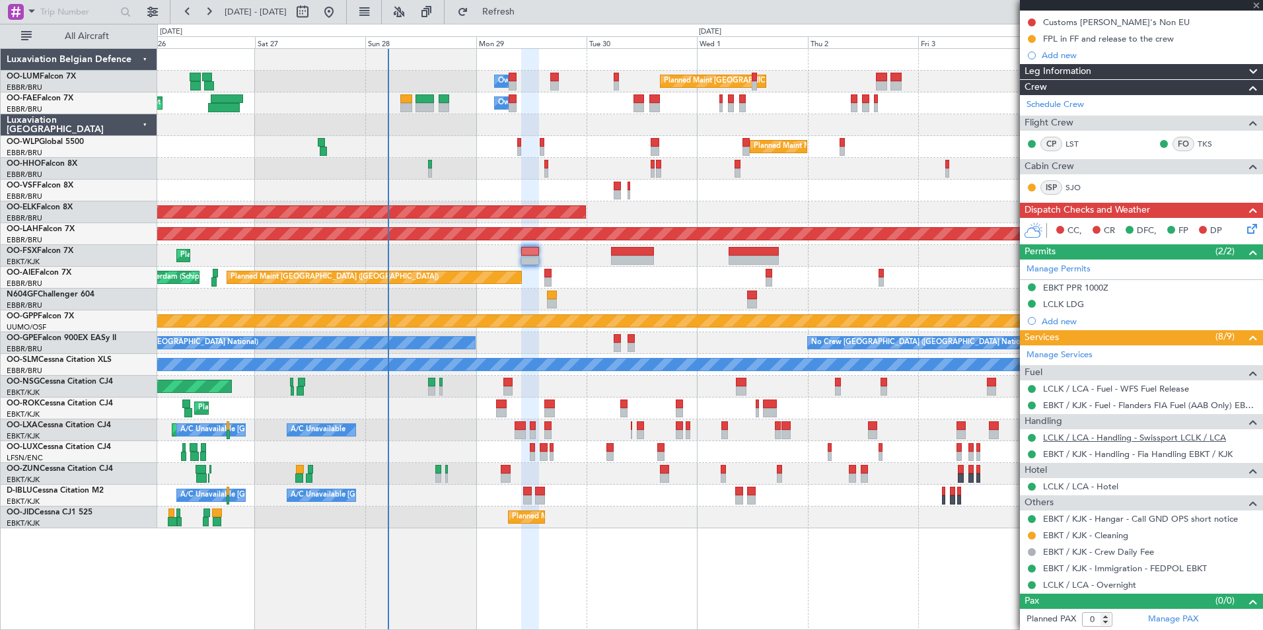
type input "+00:10"
type input "1"
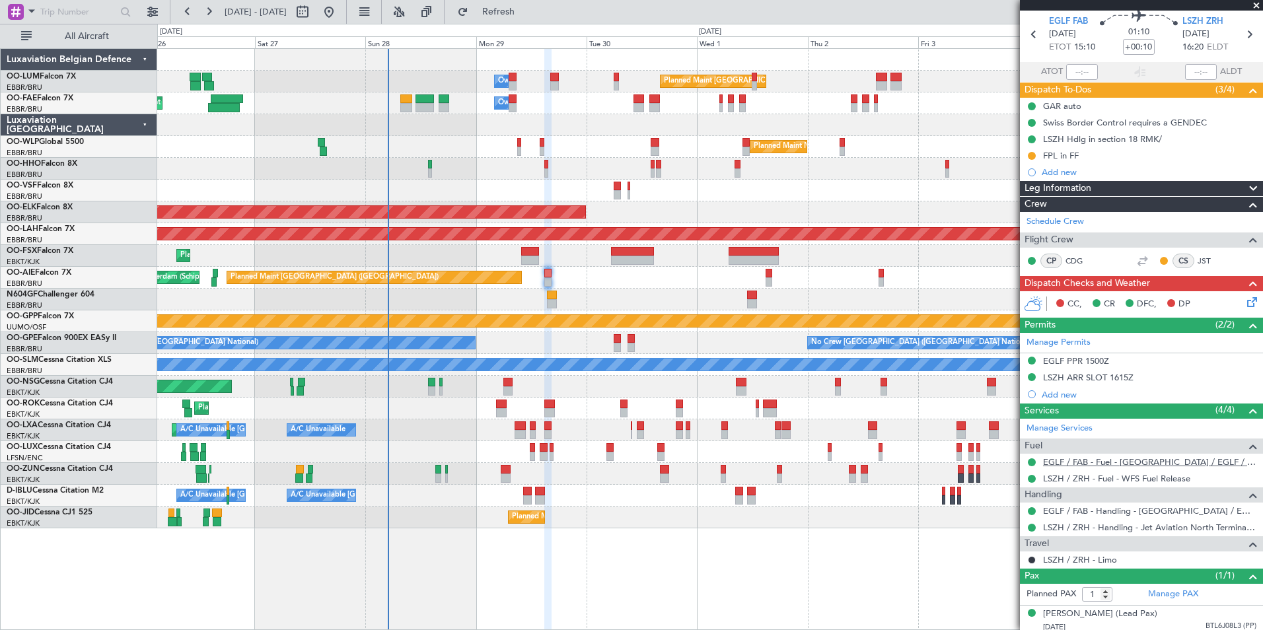
scroll to position [65, 0]
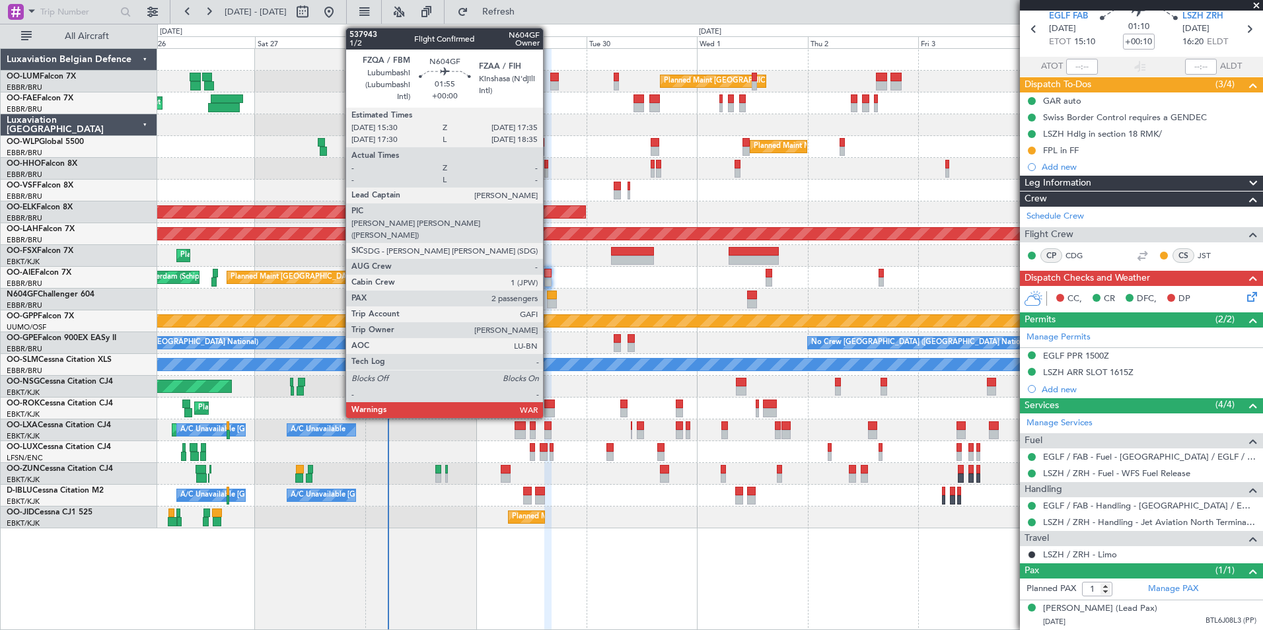
click at [549, 296] on div at bounding box center [552, 295] width 10 height 9
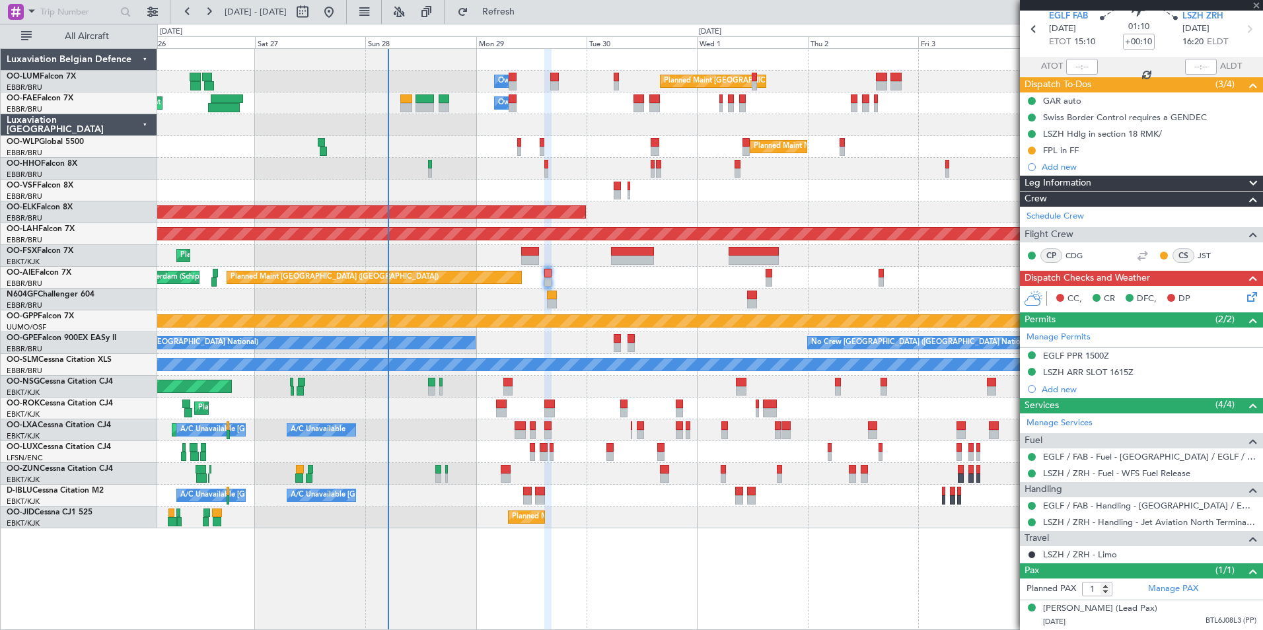
type input "2"
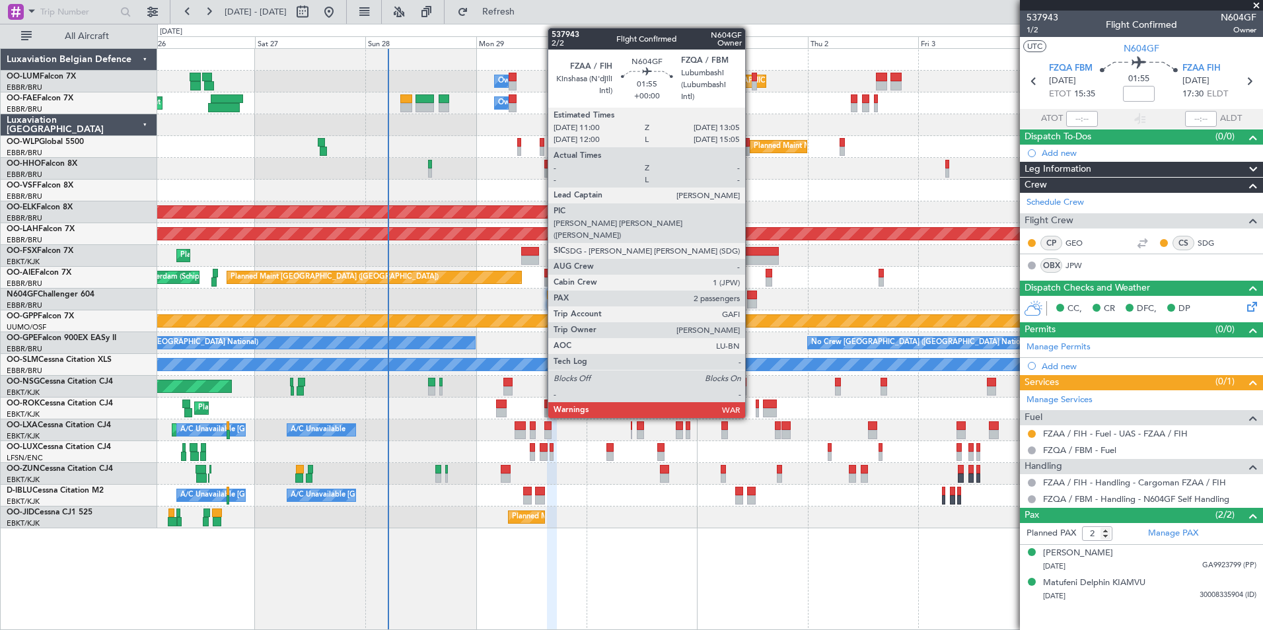
click at [751, 302] on div at bounding box center [752, 303] width 10 height 9
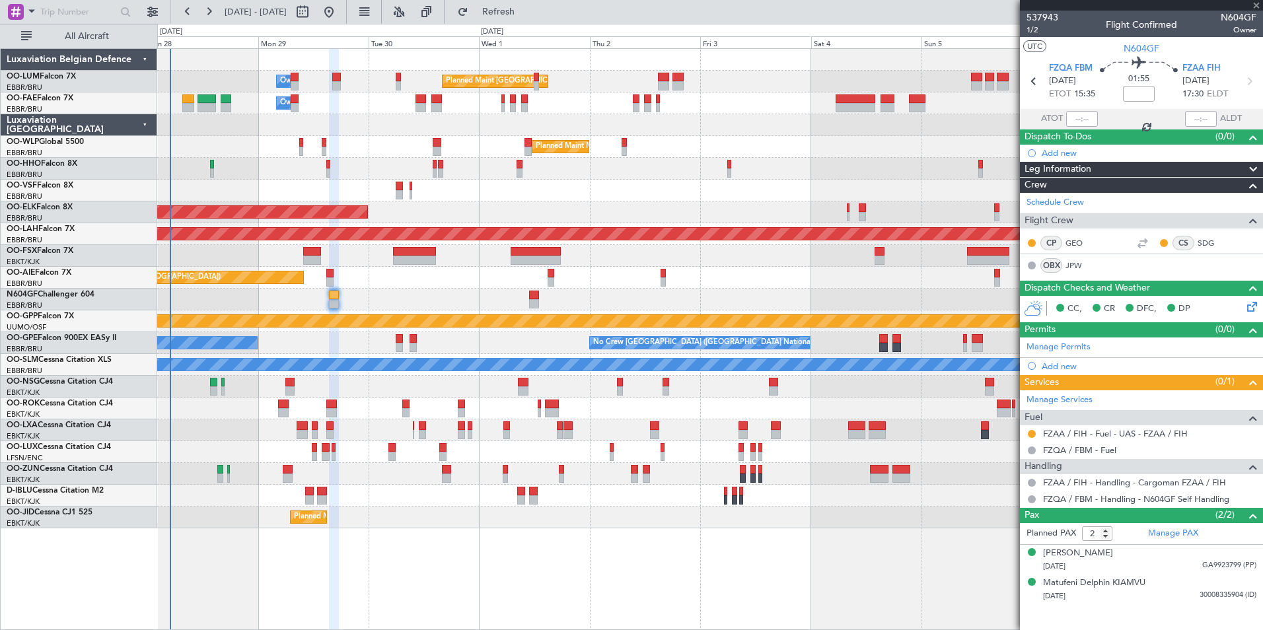
click at [587, 308] on div at bounding box center [709, 300] width 1105 height 22
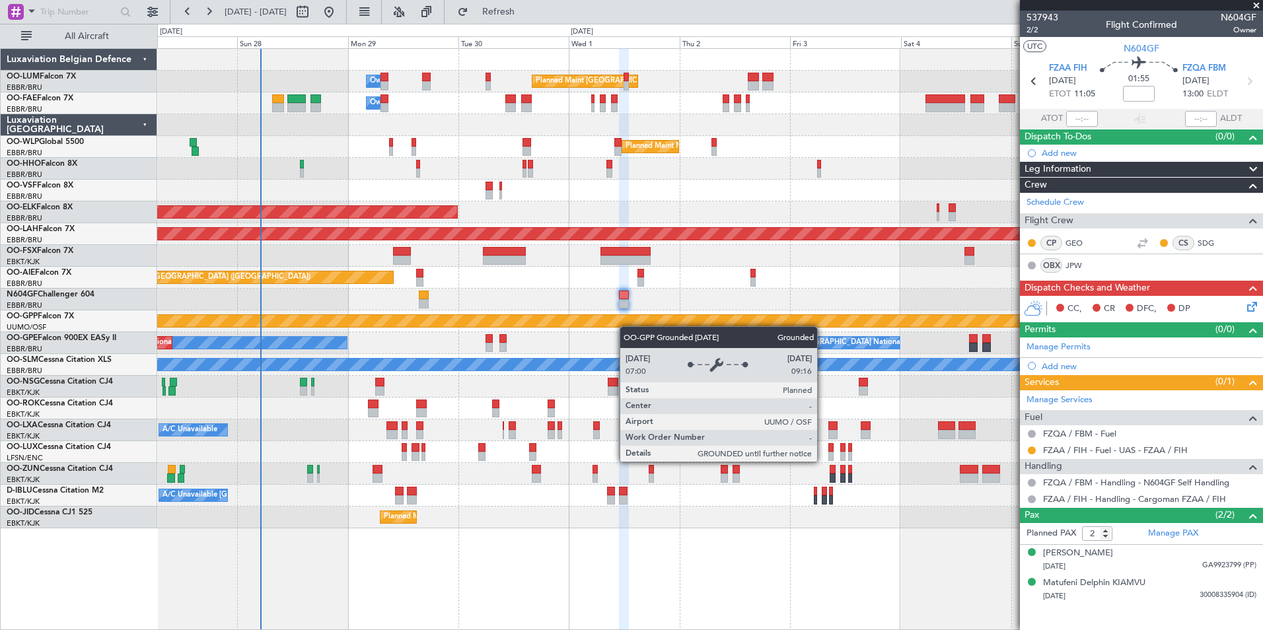
click at [627, 326] on div "Planned Maint Brussels (Brussels National) Owner Melsbroek Air Base Owner Melsb…" at bounding box center [709, 289] width 1105 height 480
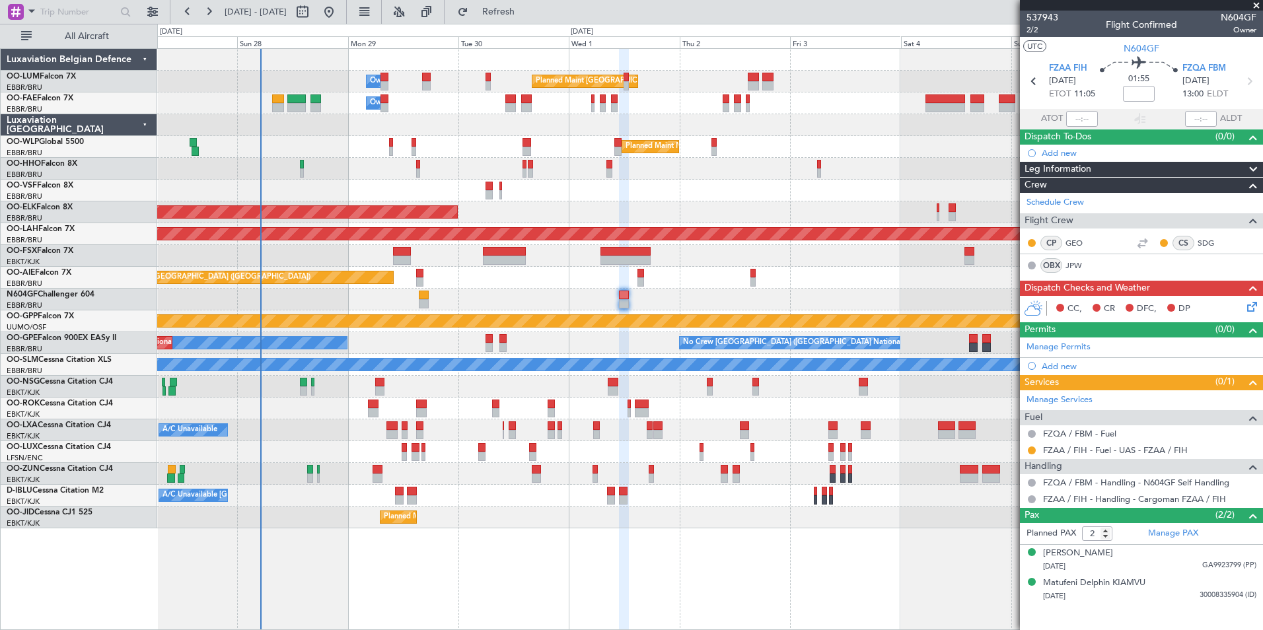
click at [597, 331] on div "Grounded [PERSON_NAME]" at bounding box center [709, 321] width 1105 height 22
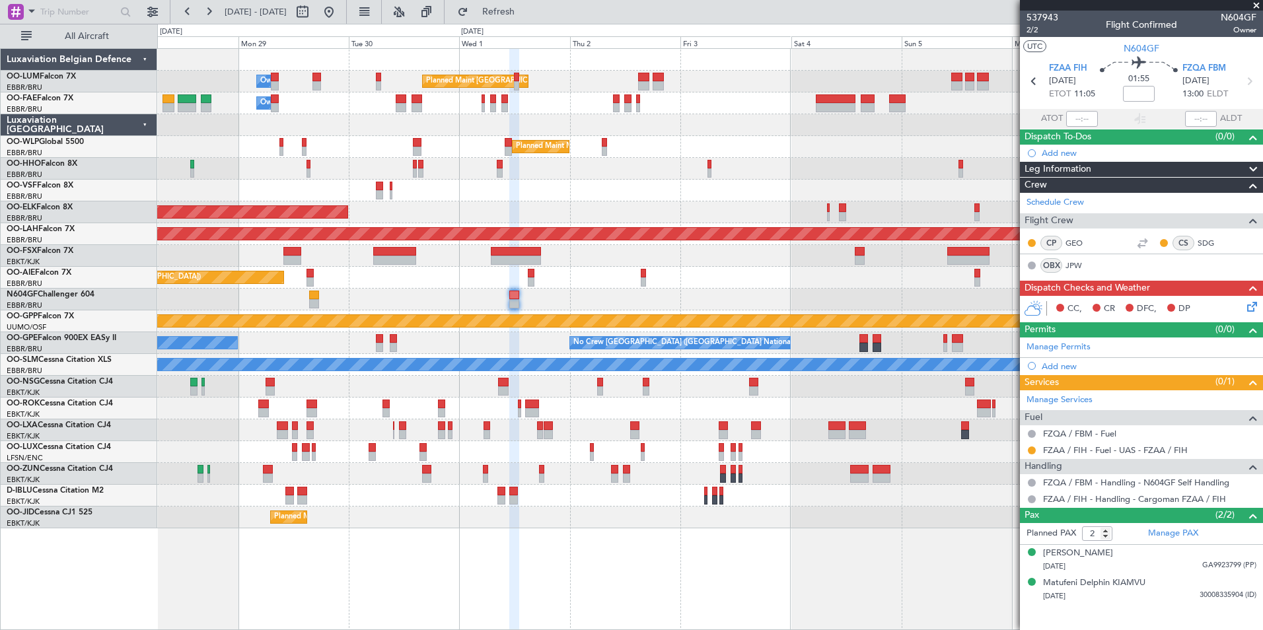
click at [442, 313] on div "Planned Maint Brussels (Brussels National) Owner Melsbroek Air Base Owner Melsb…" at bounding box center [709, 289] width 1105 height 480
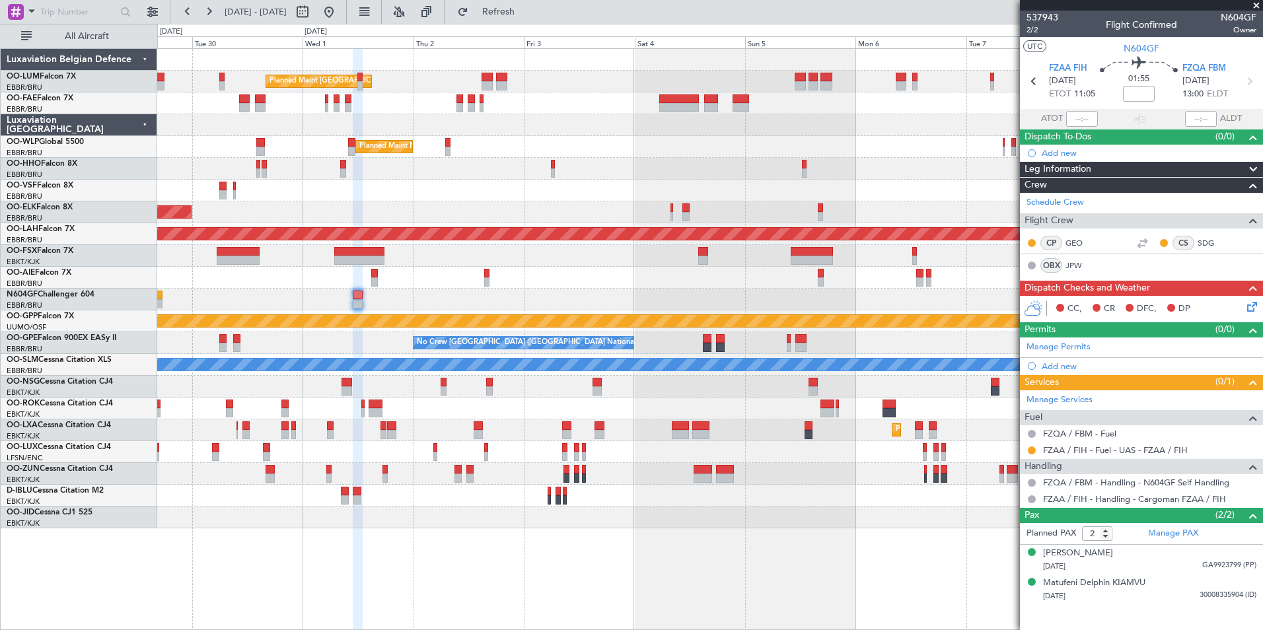
click at [462, 290] on div "Planned Maint Brussels (Brussels National) Owner Melsbroek Air Base Owner Melsb…" at bounding box center [709, 289] width 1105 height 480
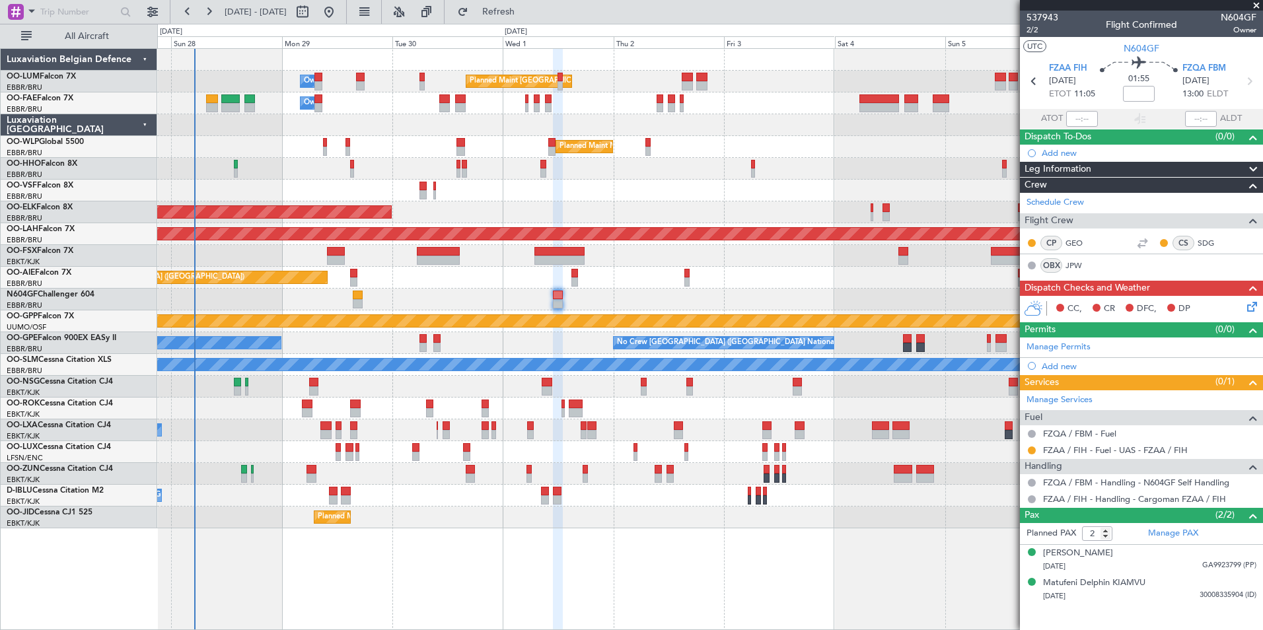
click at [523, 291] on div at bounding box center [709, 300] width 1105 height 22
click at [515, 297] on div at bounding box center [709, 300] width 1105 height 22
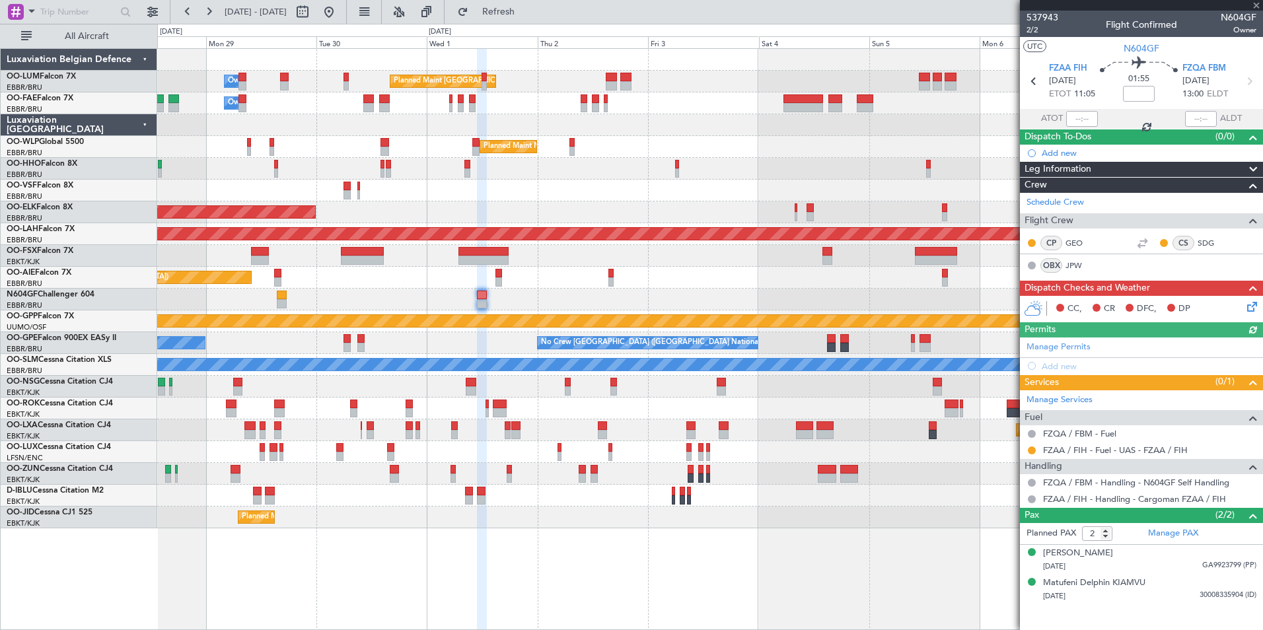
click at [473, 297] on div "Planned Maint Brussels (Brussels National) Owner Melsbroek Air Base Owner Melsb…" at bounding box center [709, 289] width 1105 height 480
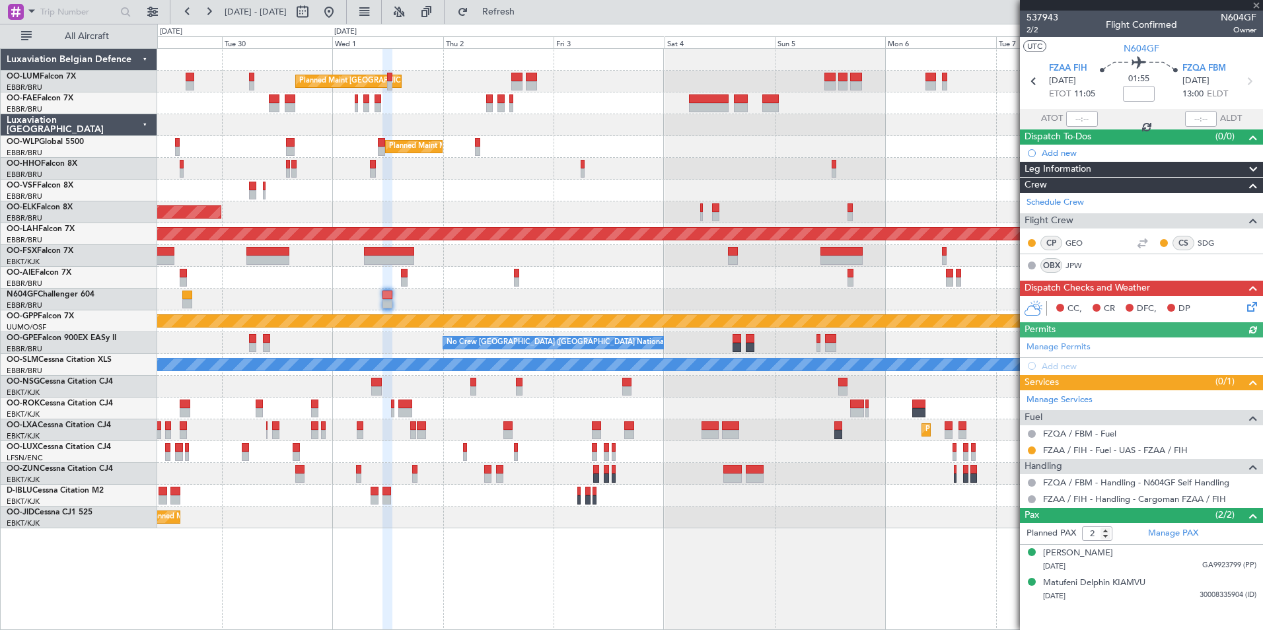
click at [511, 291] on div at bounding box center [709, 300] width 1105 height 22
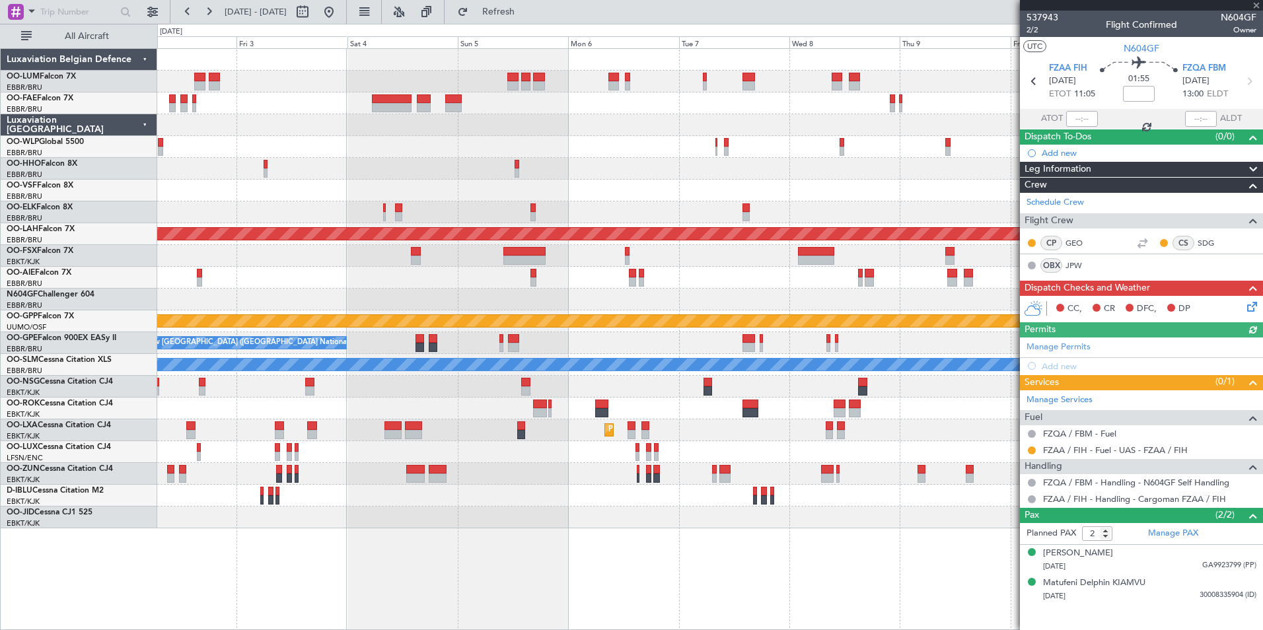
click at [511, 302] on div at bounding box center [709, 300] width 1105 height 22
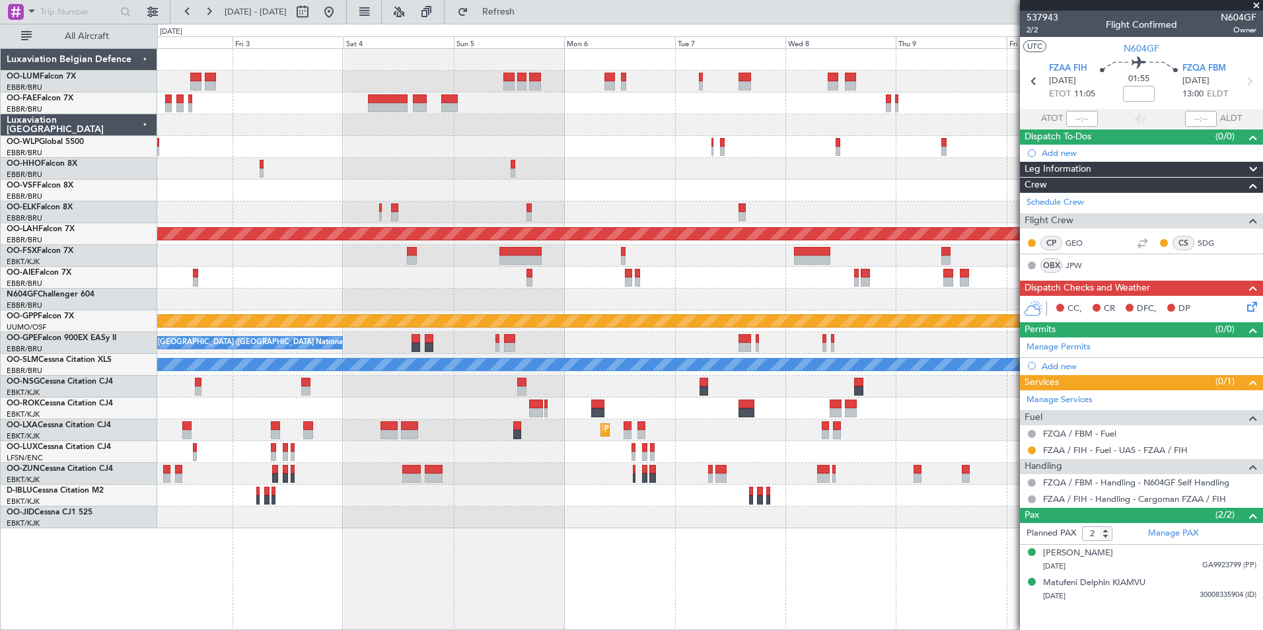
click at [473, 279] on div at bounding box center [709, 278] width 1105 height 22
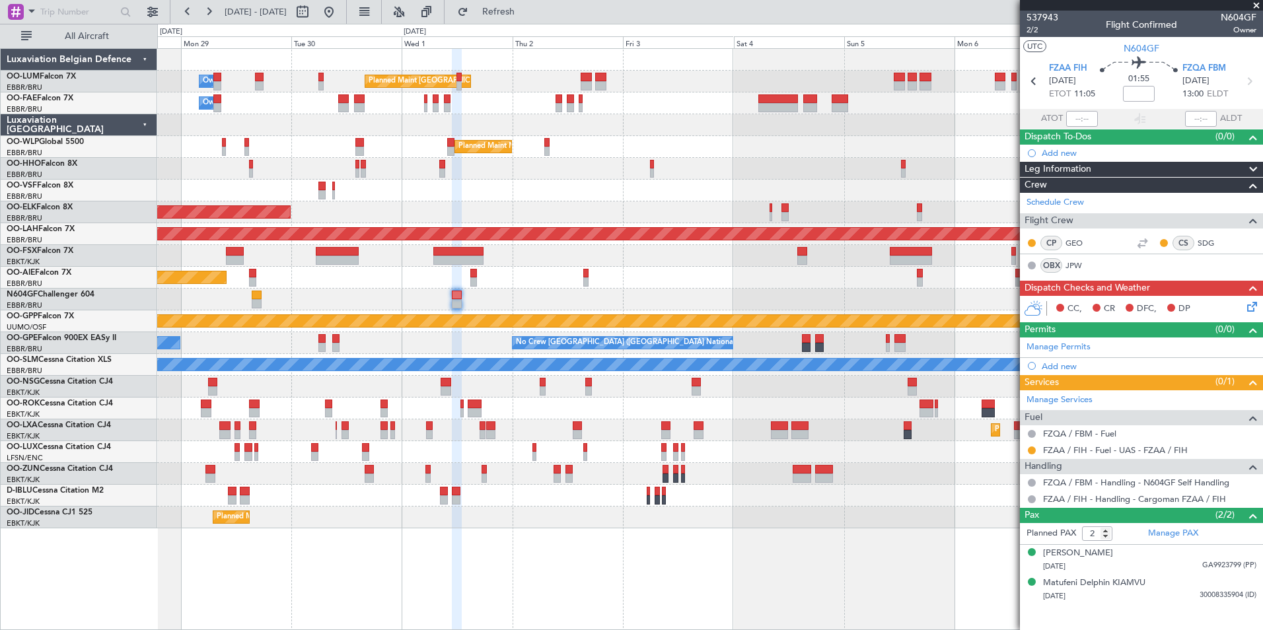
click at [929, 410] on div at bounding box center [927, 412] width 14 height 9
click at [452, 385] on div at bounding box center [446, 382] width 11 height 9
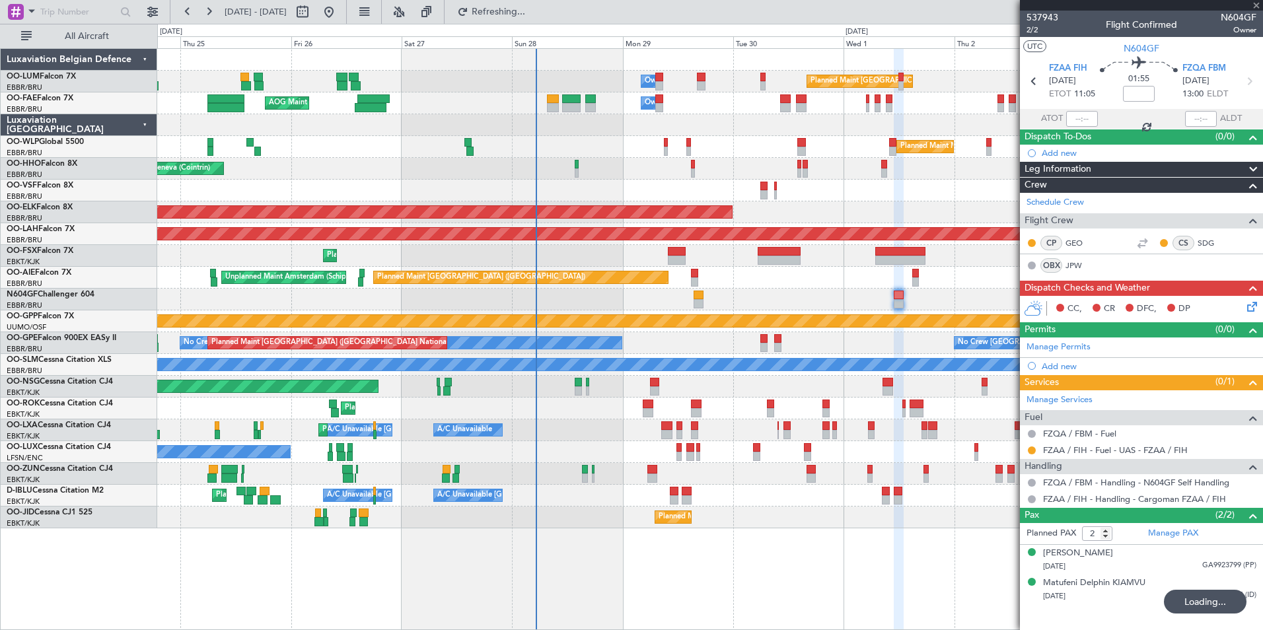
click at [650, 387] on div at bounding box center [654, 390] width 9 height 9
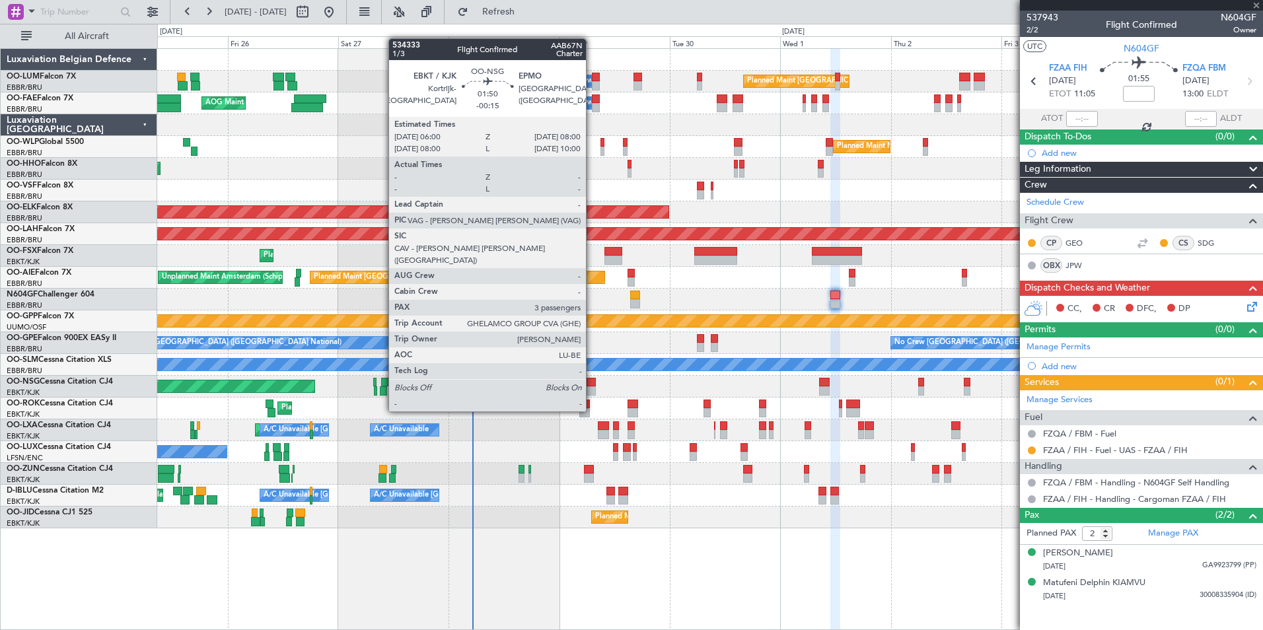
type input "-00:15"
type input "3"
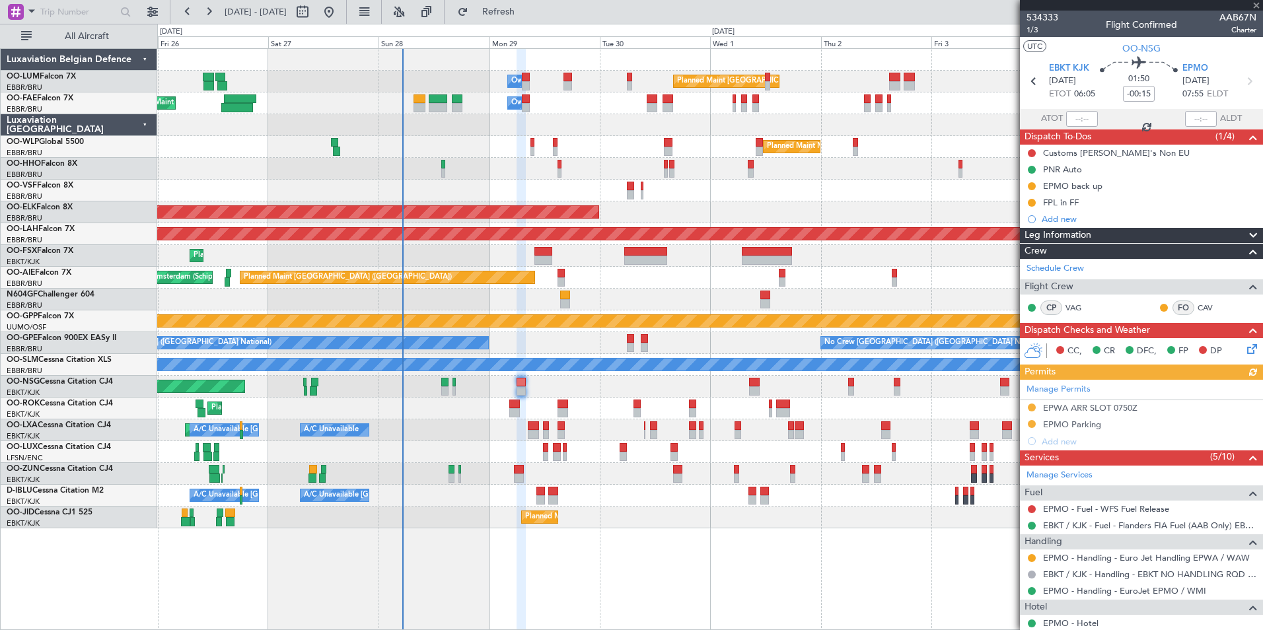
click at [582, 388] on div "Planned Maint [GEOGRAPHIC_DATA] ([GEOGRAPHIC_DATA])" at bounding box center [709, 387] width 1105 height 22
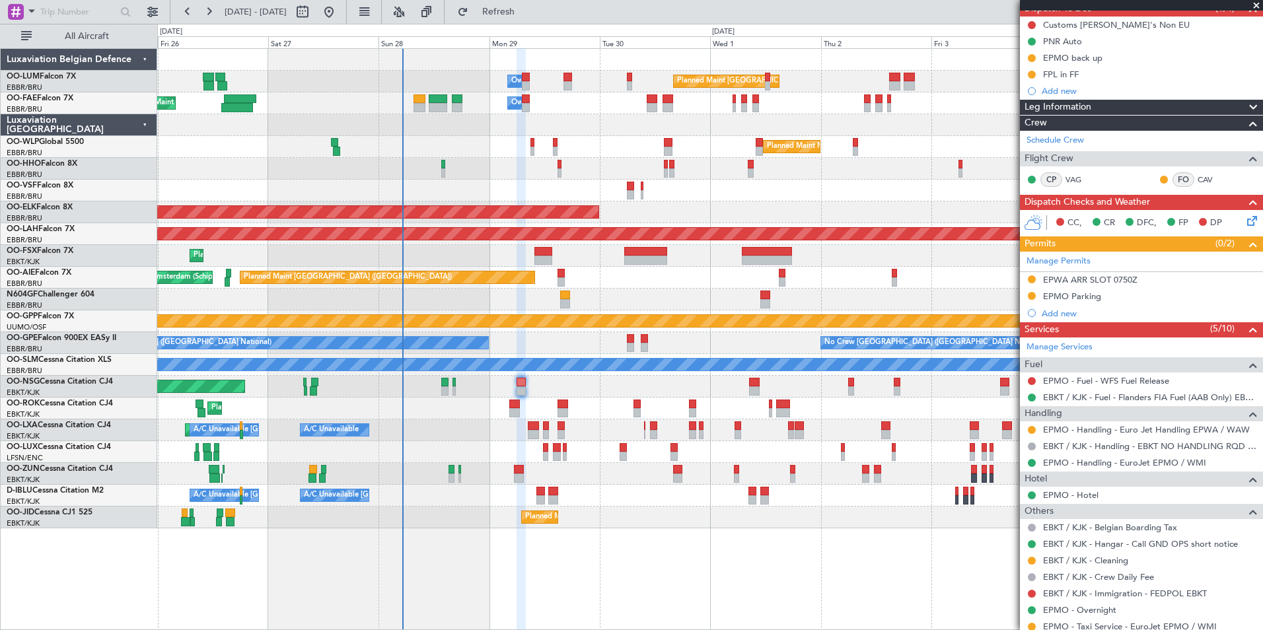
scroll to position [132, 0]
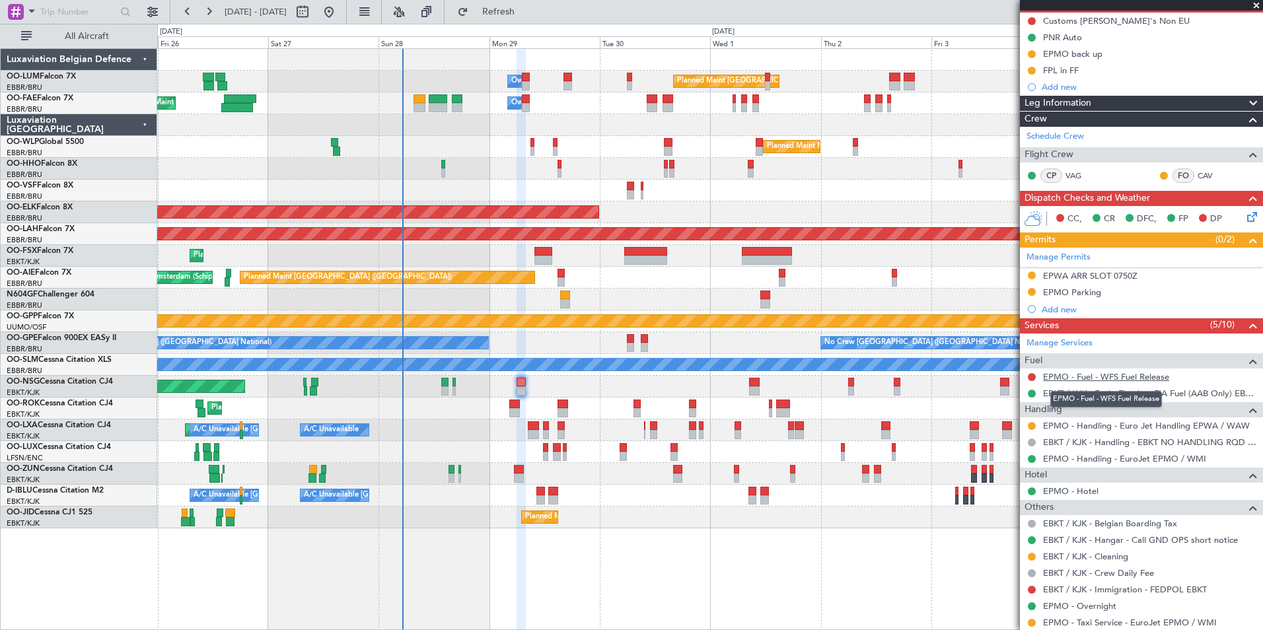
click at [1078, 375] on link "EPMO - Fuel - WFS Fuel Release" at bounding box center [1106, 376] width 126 height 11
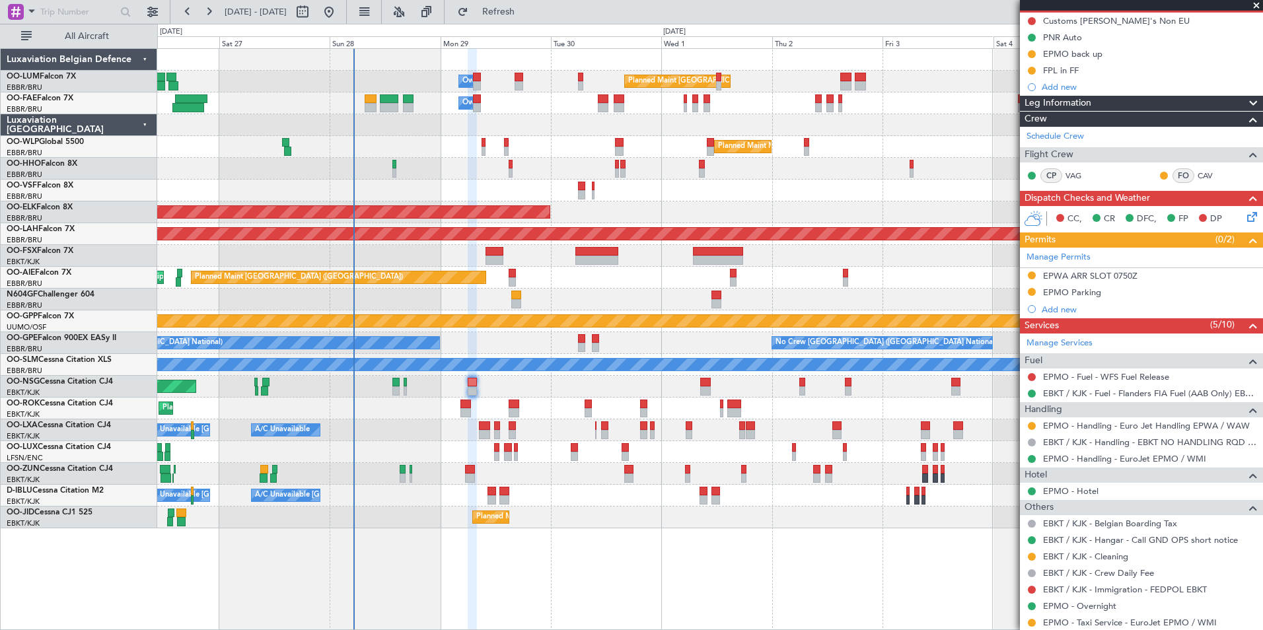
click at [438, 392] on div "Planned Maint [GEOGRAPHIC_DATA] ([GEOGRAPHIC_DATA])" at bounding box center [709, 387] width 1105 height 22
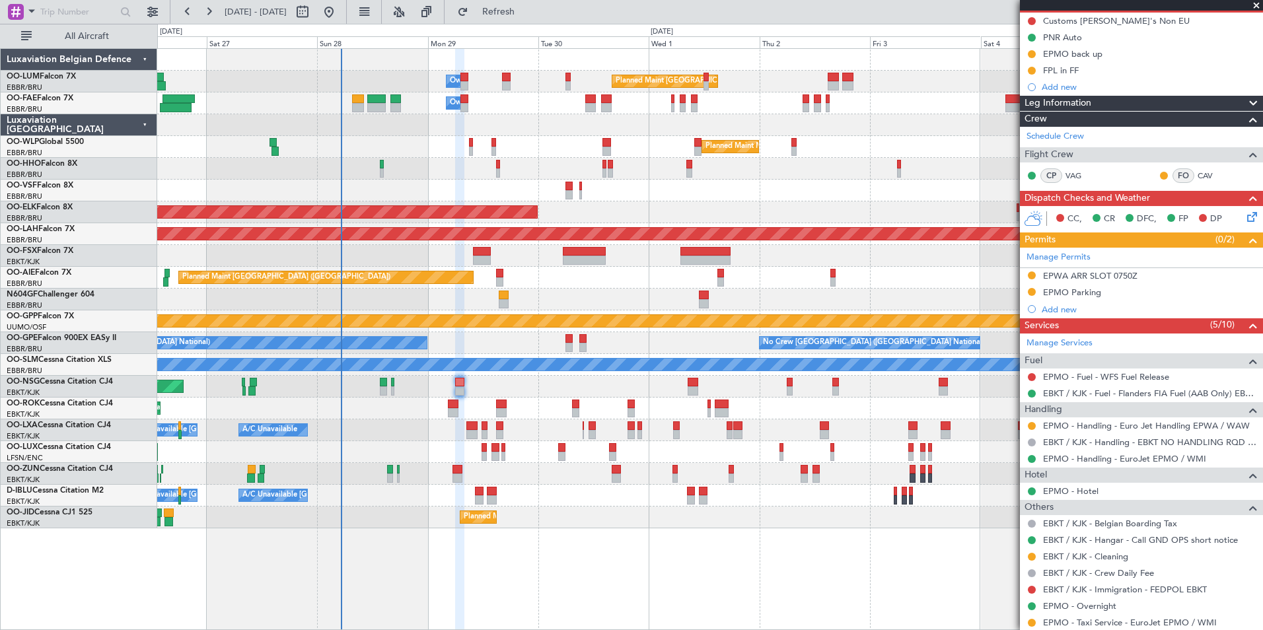
click at [423, 391] on div "Planned Maint [GEOGRAPHIC_DATA] ([GEOGRAPHIC_DATA])" at bounding box center [709, 387] width 1105 height 22
drag, startPoint x: 517, startPoint y: 17, endPoint x: 503, endPoint y: 39, distance: 26.4
click at [513, 21] on button "Refresh" at bounding box center [490, 11] width 79 height 21
click at [521, 386] on div "Planned Maint [GEOGRAPHIC_DATA] ([GEOGRAPHIC_DATA])" at bounding box center [709, 387] width 1105 height 22
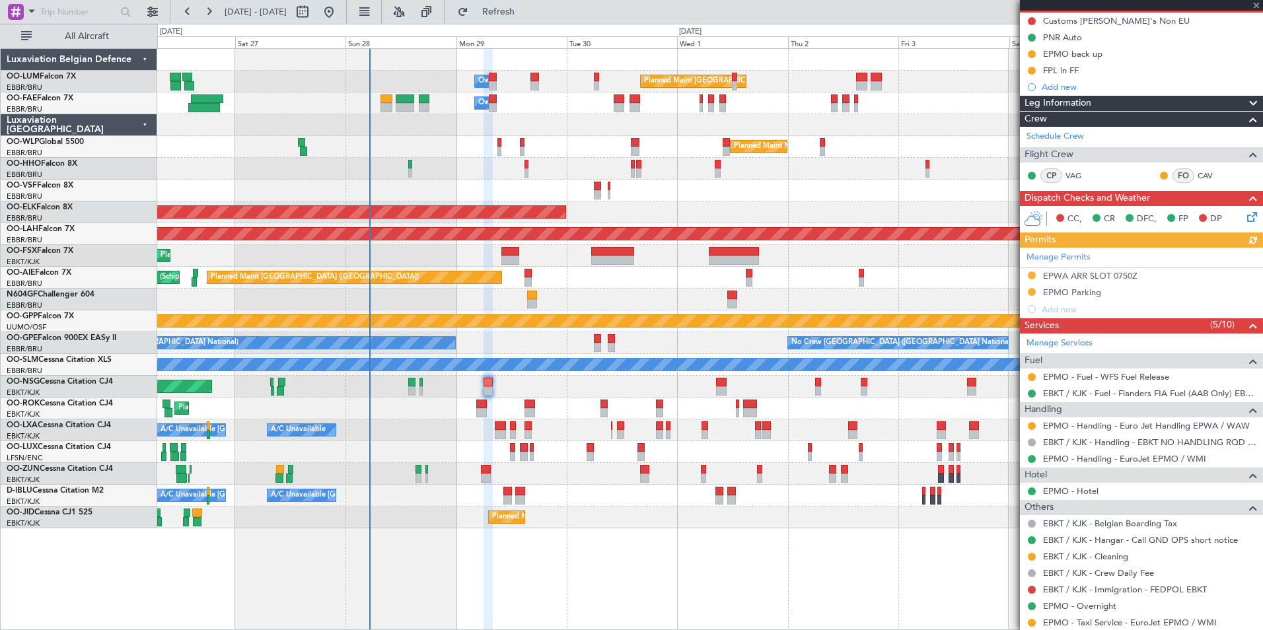
click at [501, 383] on div "Planned Maint [GEOGRAPHIC_DATA] ([GEOGRAPHIC_DATA])" at bounding box center [709, 387] width 1105 height 22
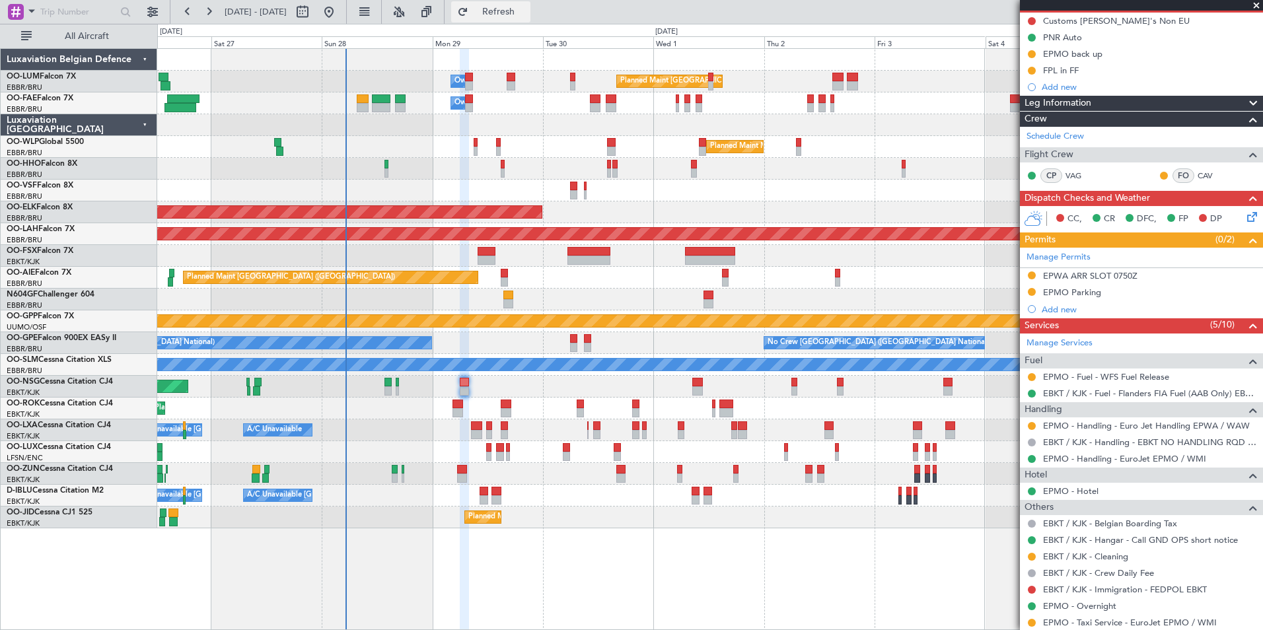
click at [523, 14] on span "Refresh" at bounding box center [498, 11] width 55 height 9
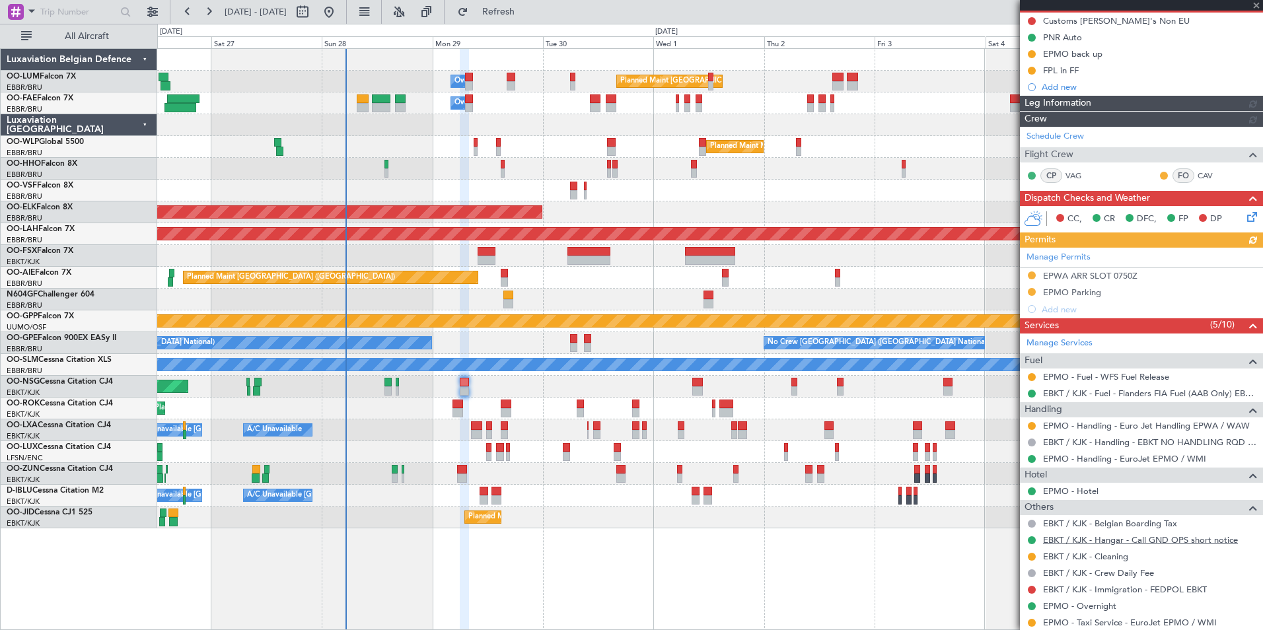
scroll to position [198, 0]
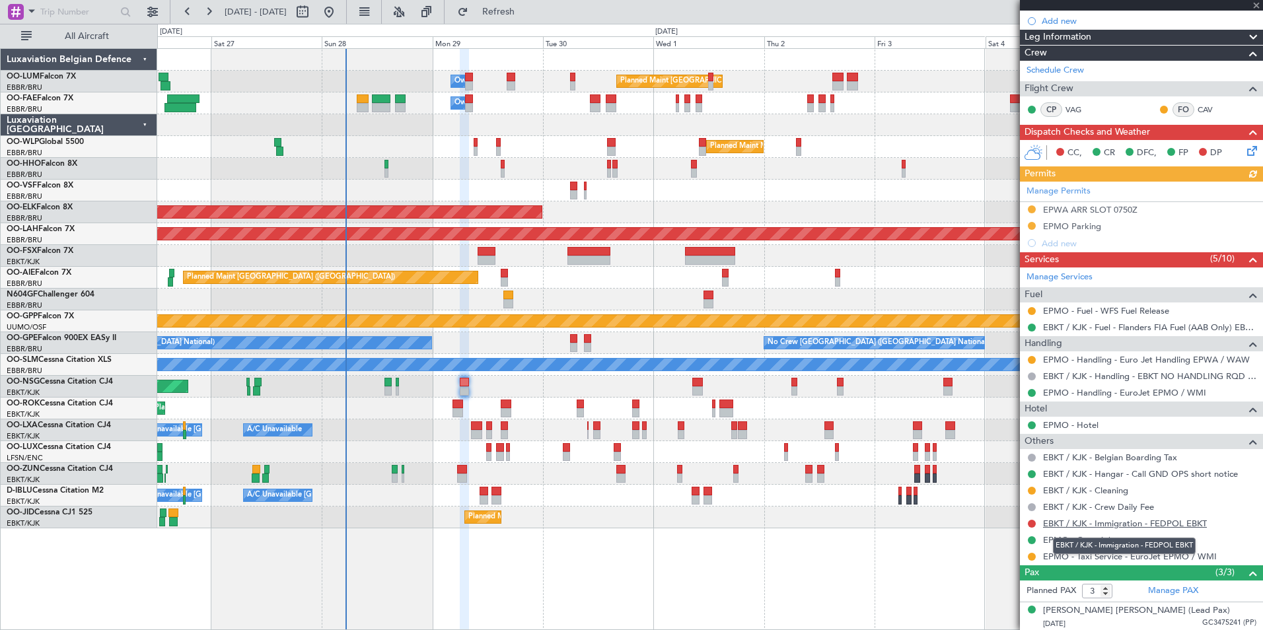
click at [1069, 526] on link "EBKT / KJK - Immigration - FEDPOL EBKT" at bounding box center [1125, 523] width 164 height 11
click at [526, 17] on span "Refresh" at bounding box center [498, 11] width 55 height 9
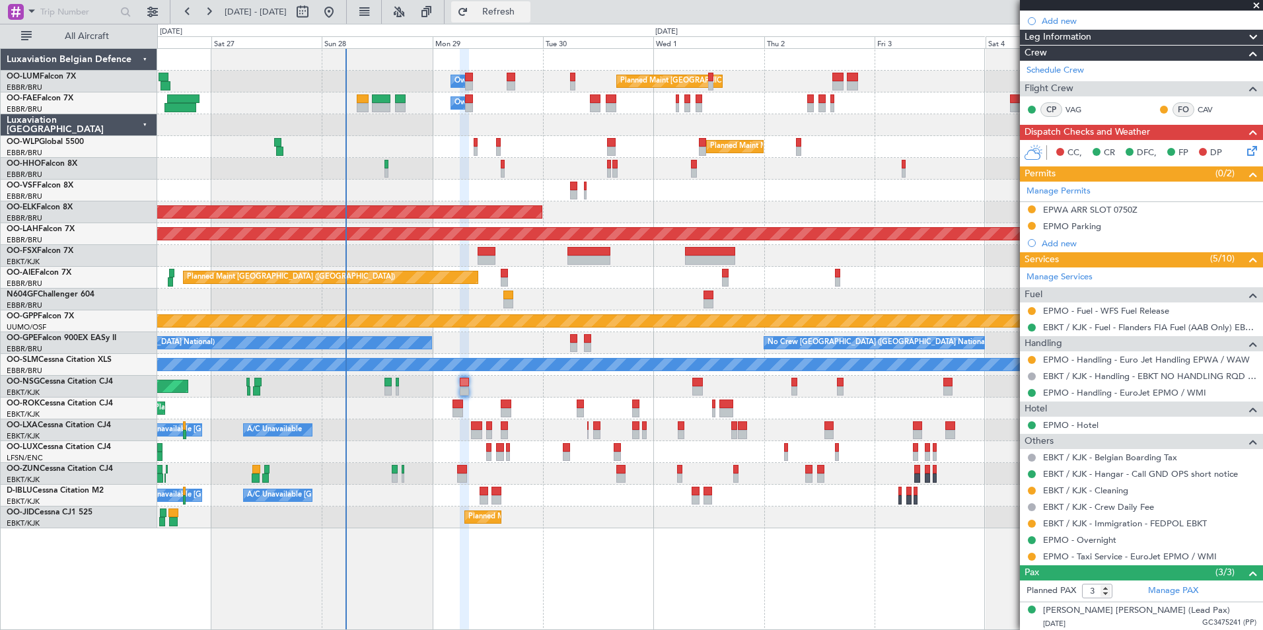
click at [524, 7] on span "Refresh" at bounding box center [498, 11] width 55 height 9
click at [1031, 524] on button at bounding box center [1032, 524] width 8 height 8
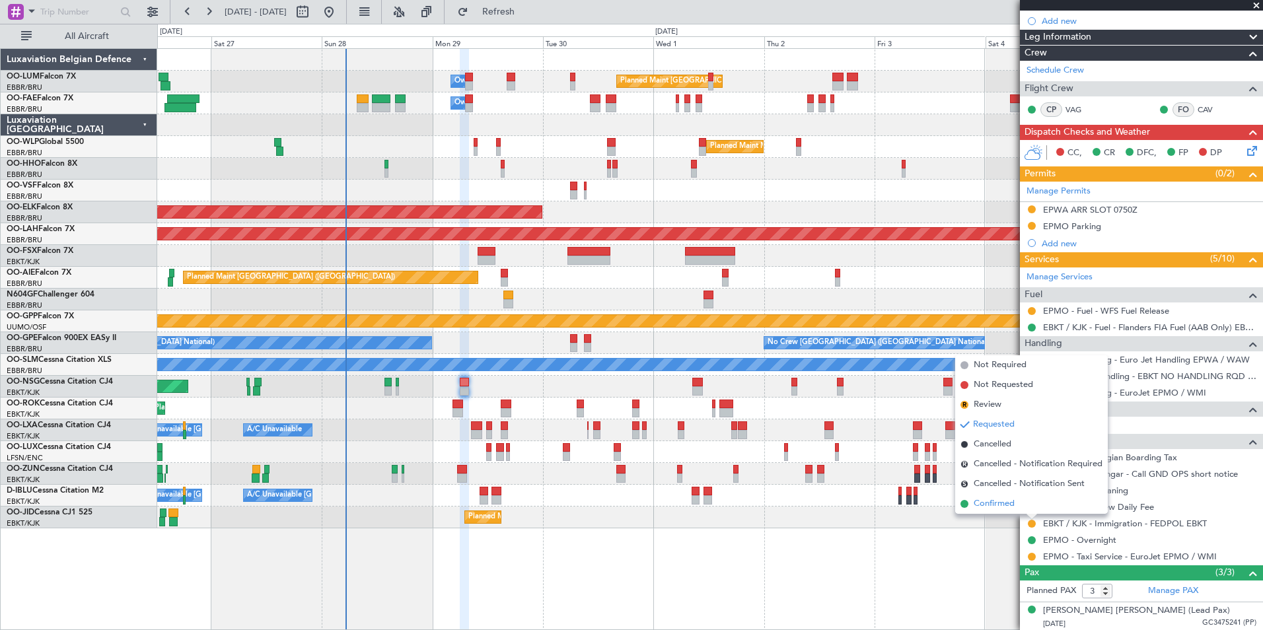
click at [1019, 505] on li "Confirmed" at bounding box center [1031, 504] width 153 height 20
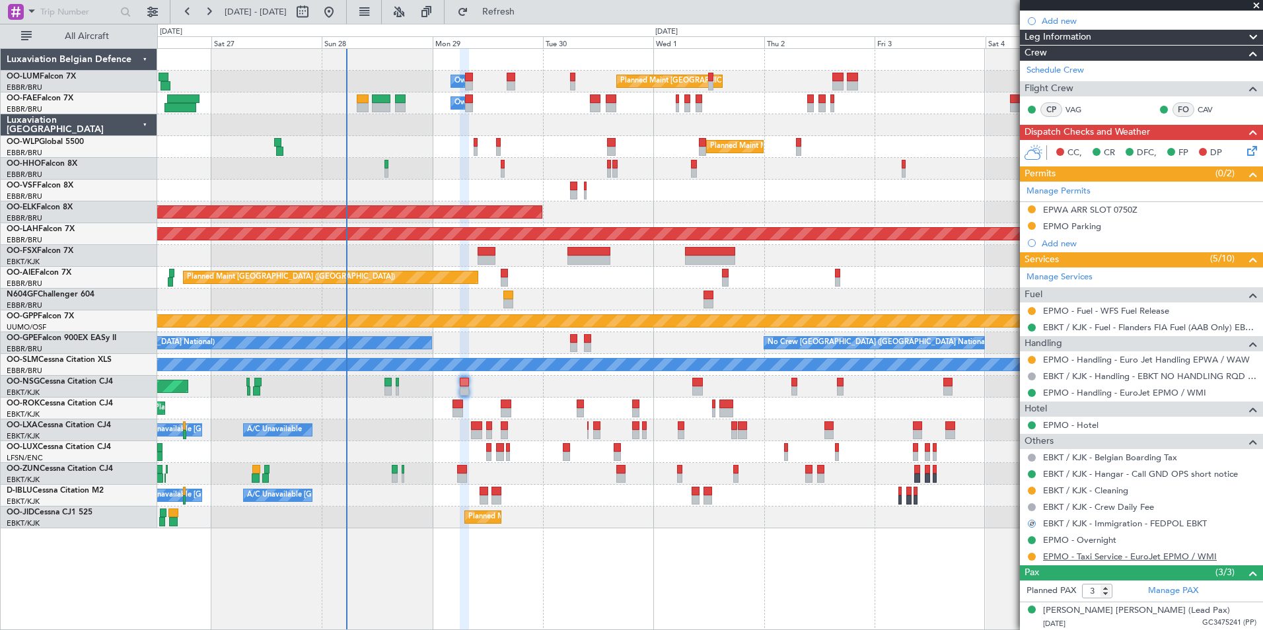
click at [1112, 559] on link "EPMO - Taxi Service - EuroJet EPMO / WMI" at bounding box center [1130, 556] width 174 height 11
click at [508, 427] on div at bounding box center [504, 425] width 7 height 9
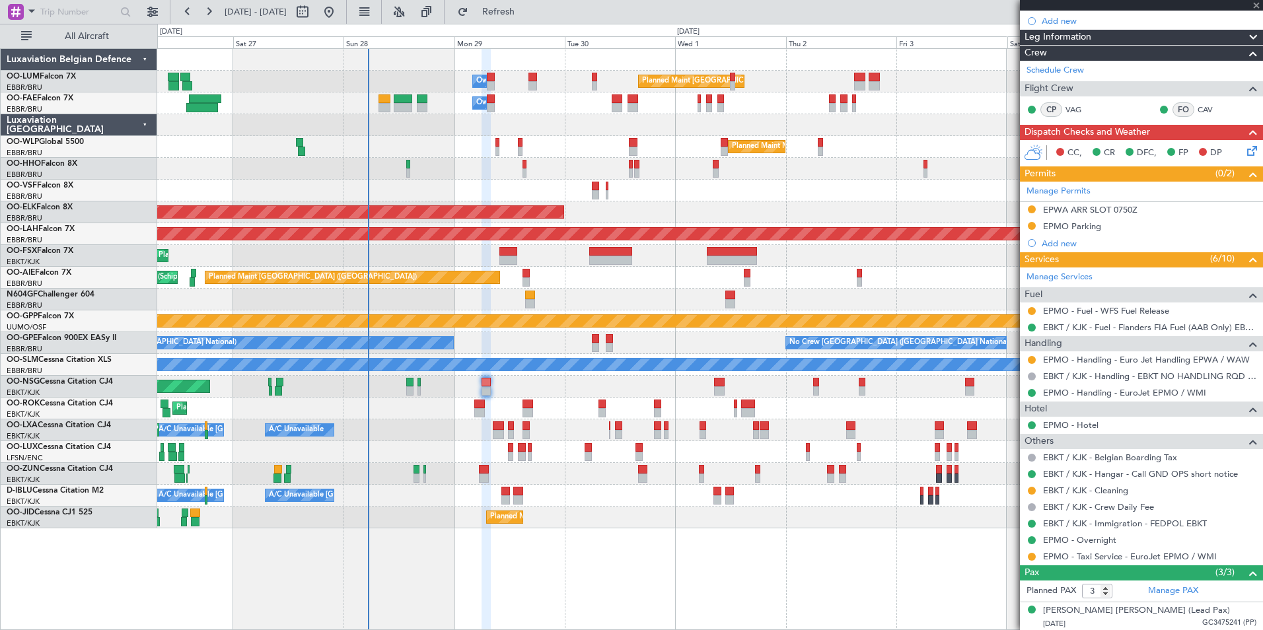
type input "2"
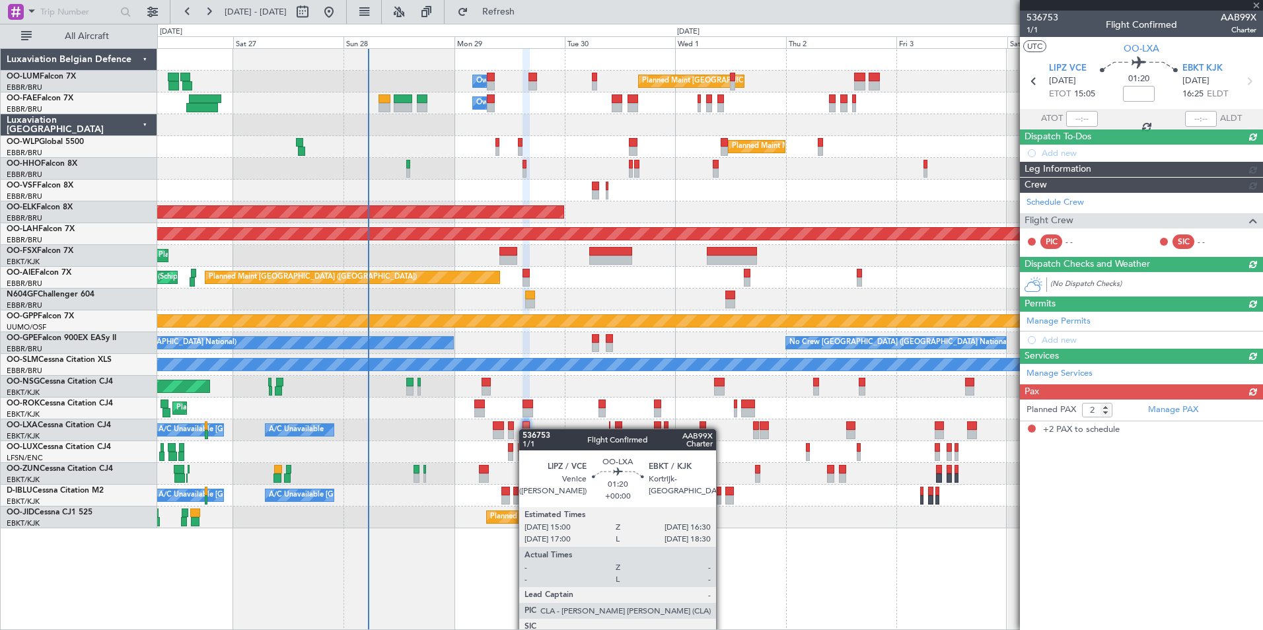
scroll to position [0, 0]
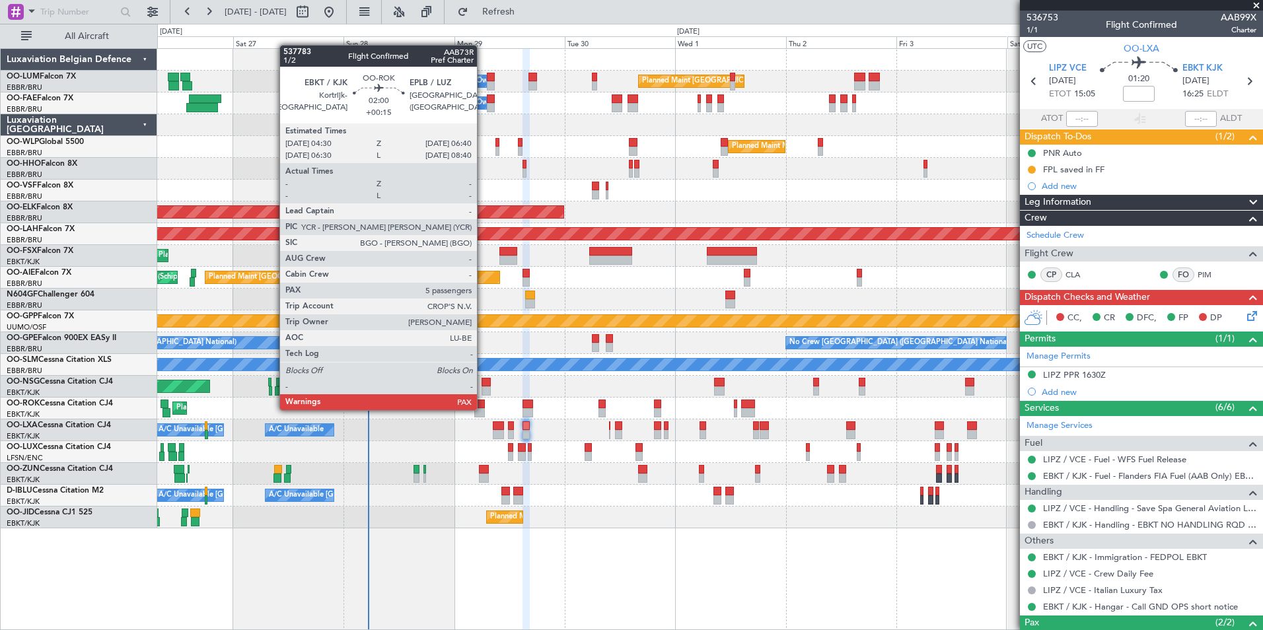
click at [483, 409] on div at bounding box center [479, 412] width 11 height 9
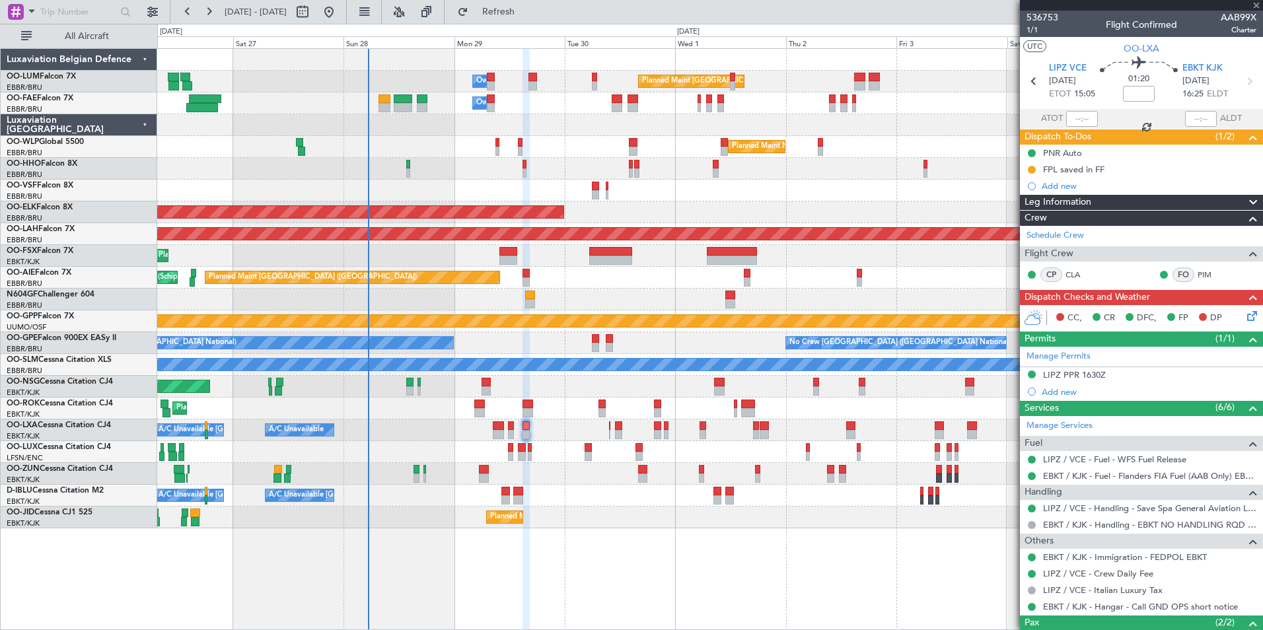
type input "+00:15"
type input "5"
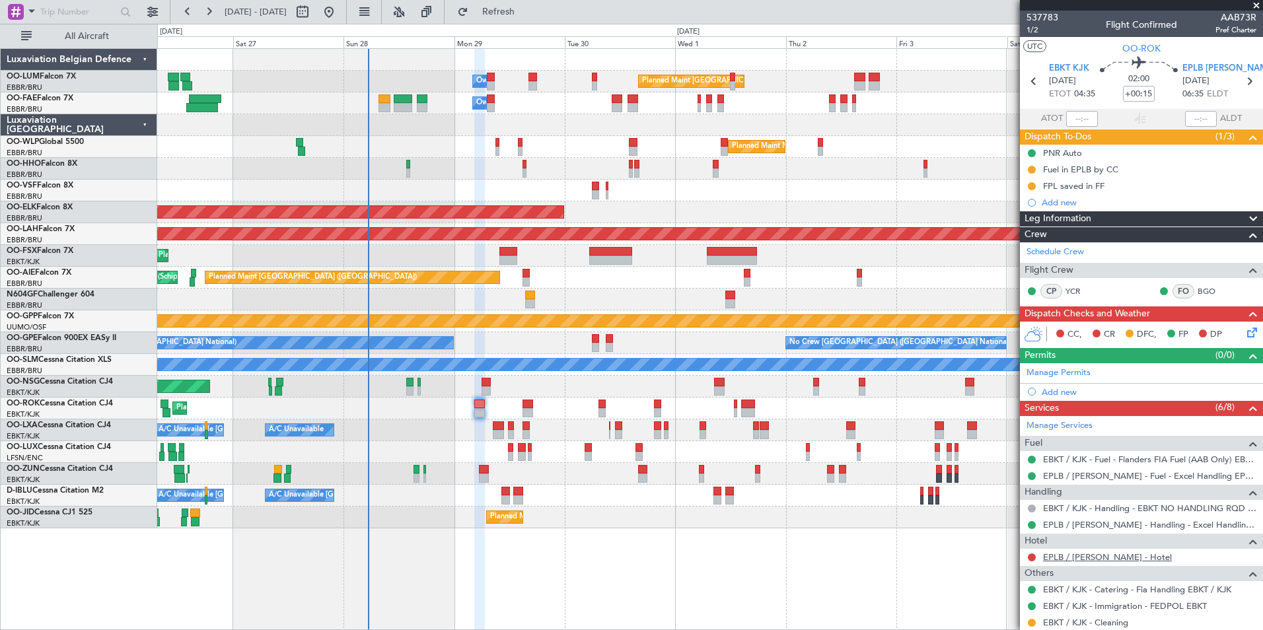
click at [1054, 560] on link "EPLB / [PERSON_NAME] - Hotel" at bounding box center [1107, 557] width 129 height 11
click at [1071, 556] on link "EPLB / [PERSON_NAME] - Hotel" at bounding box center [1107, 557] width 129 height 11
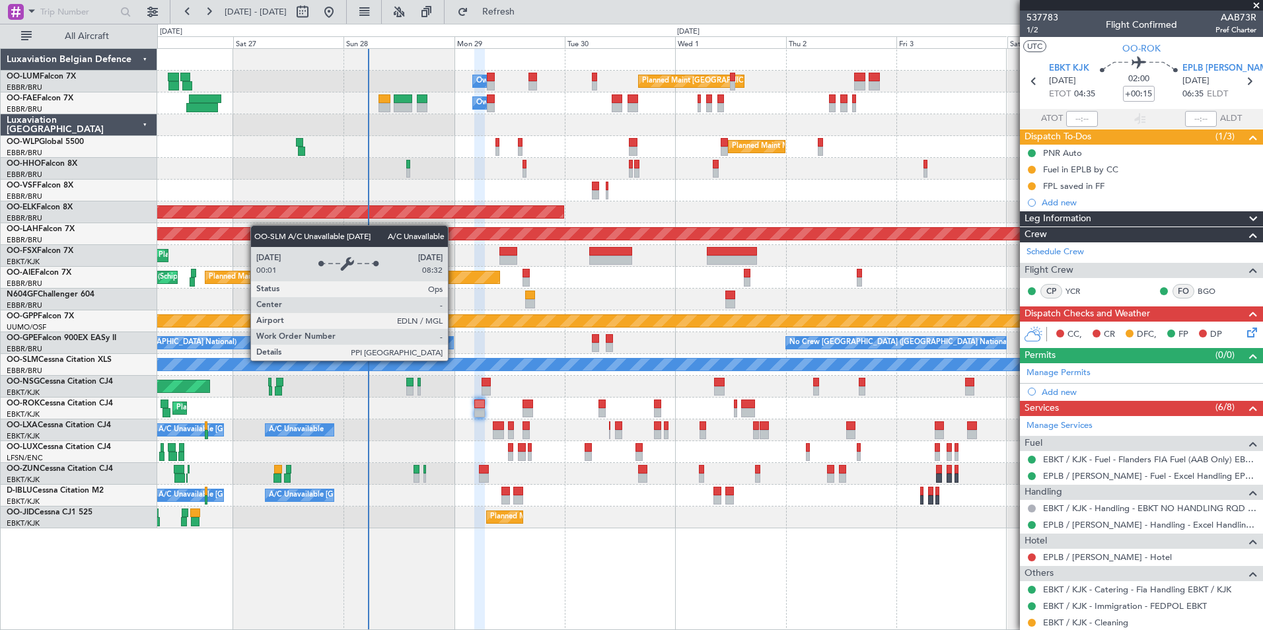
click at [451, 385] on div "Planned Maint [GEOGRAPHIC_DATA] ([GEOGRAPHIC_DATA])" at bounding box center [709, 387] width 1105 height 22
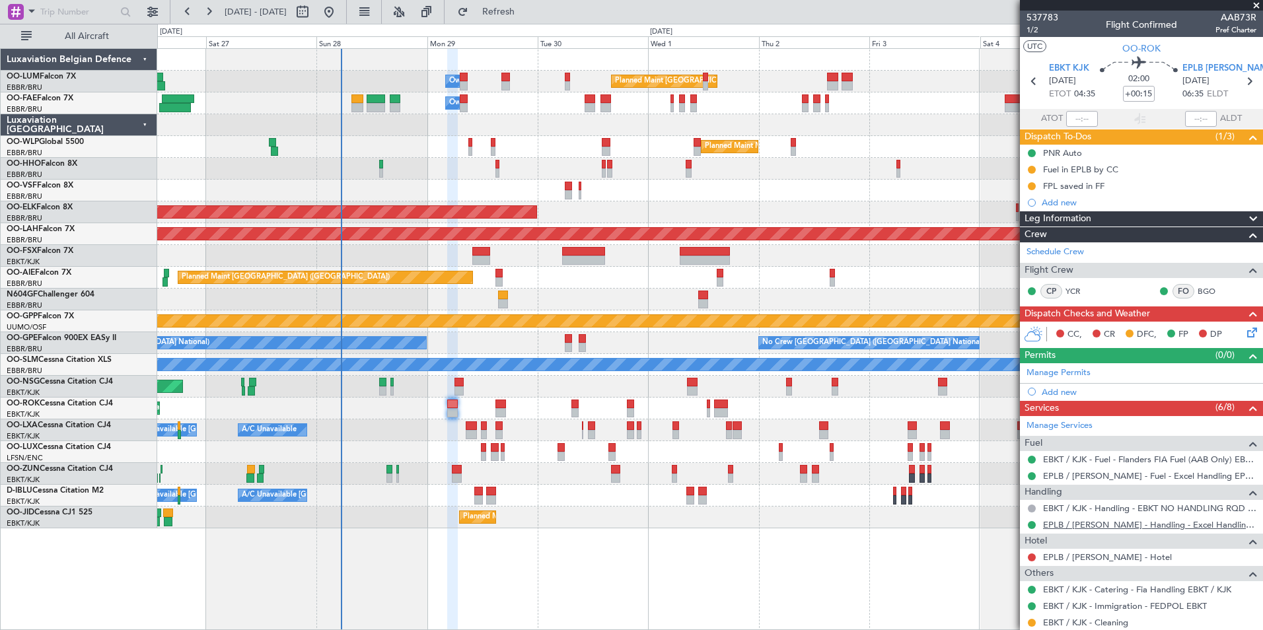
click at [1089, 564] on mat-tooltip-component "EPLB / [PERSON_NAME] - Handling - Excel Handling EPLB / [PERSON_NAME]" at bounding box center [1154, 553] width 217 height 46
click at [1086, 561] on mat-tooltip-component "EPLB / [PERSON_NAME] - Handling - Excel Handling EPLB / [PERSON_NAME]" at bounding box center [1154, 553] width 217 height 46
click at [1069, 558] on link "EPLB / [PERSON_NAME] - Hotel" at bounding box center [1107, 557] width 129 height 11
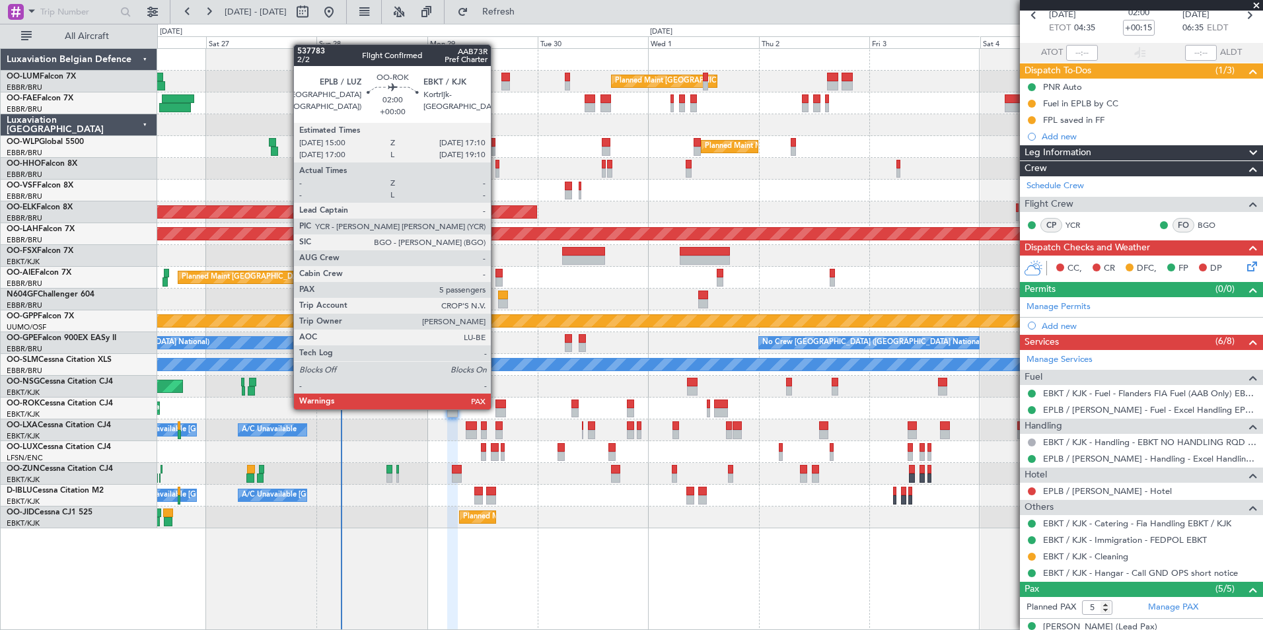
click at [497, 408] on div at bounding box center [500, 412] width 11 height 9
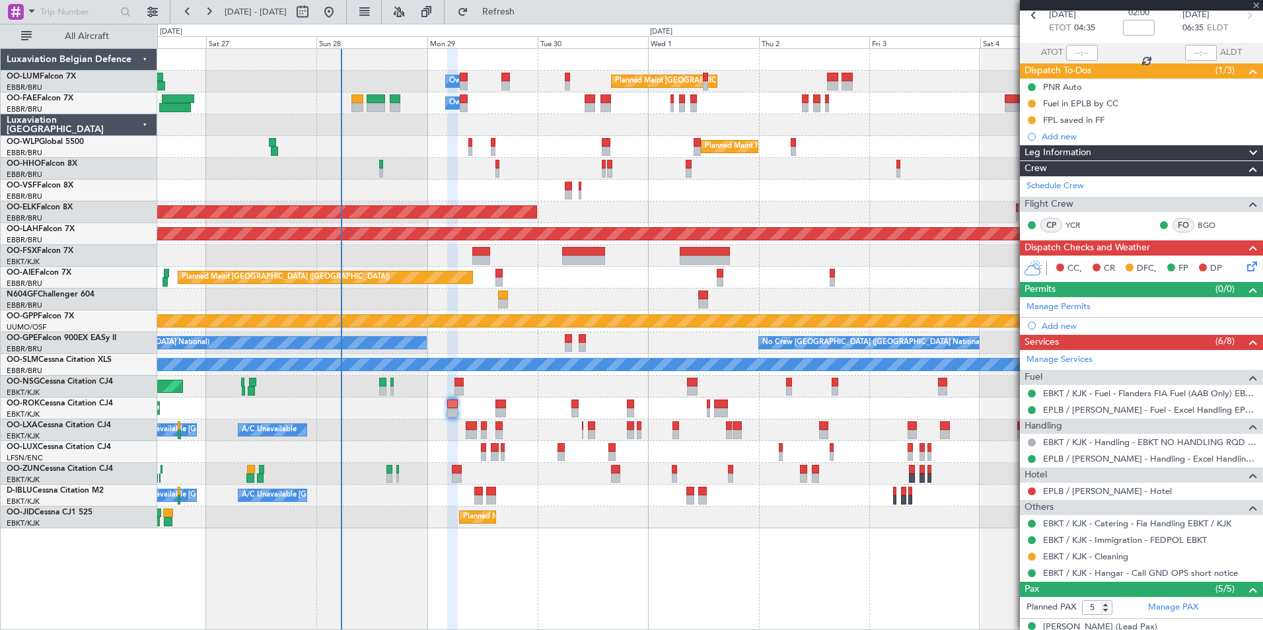
scroll to position [0, 0]
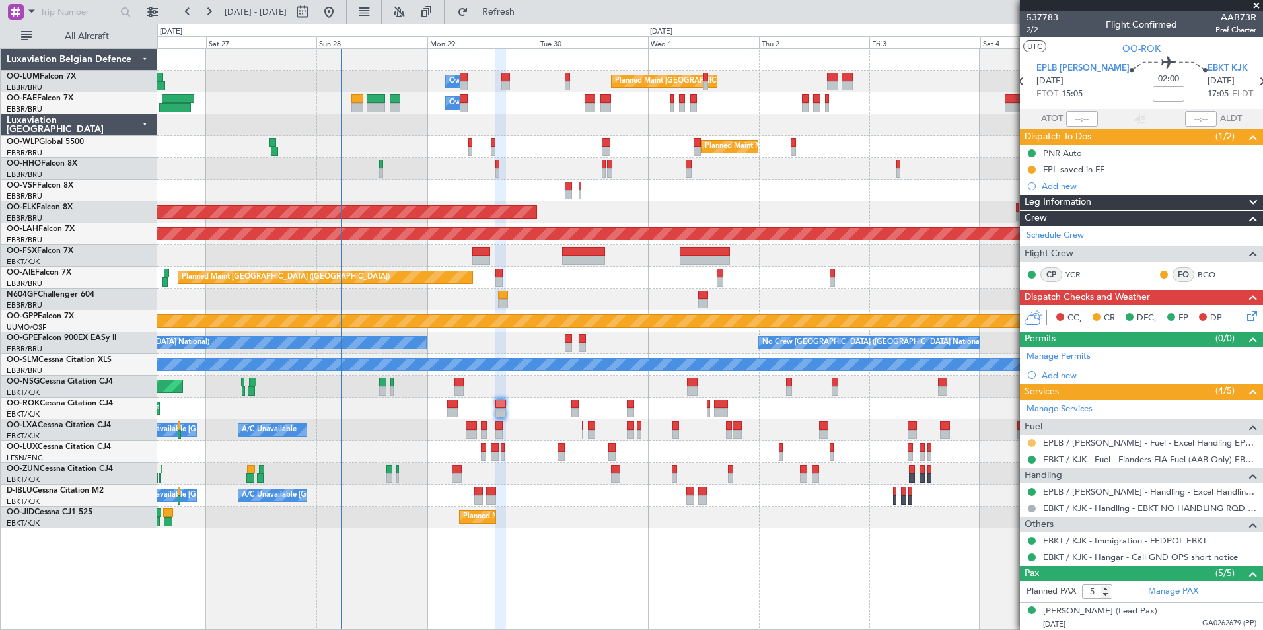
click at [1032, 443] on button at bounding box center [1032, 443] width 8 height 8
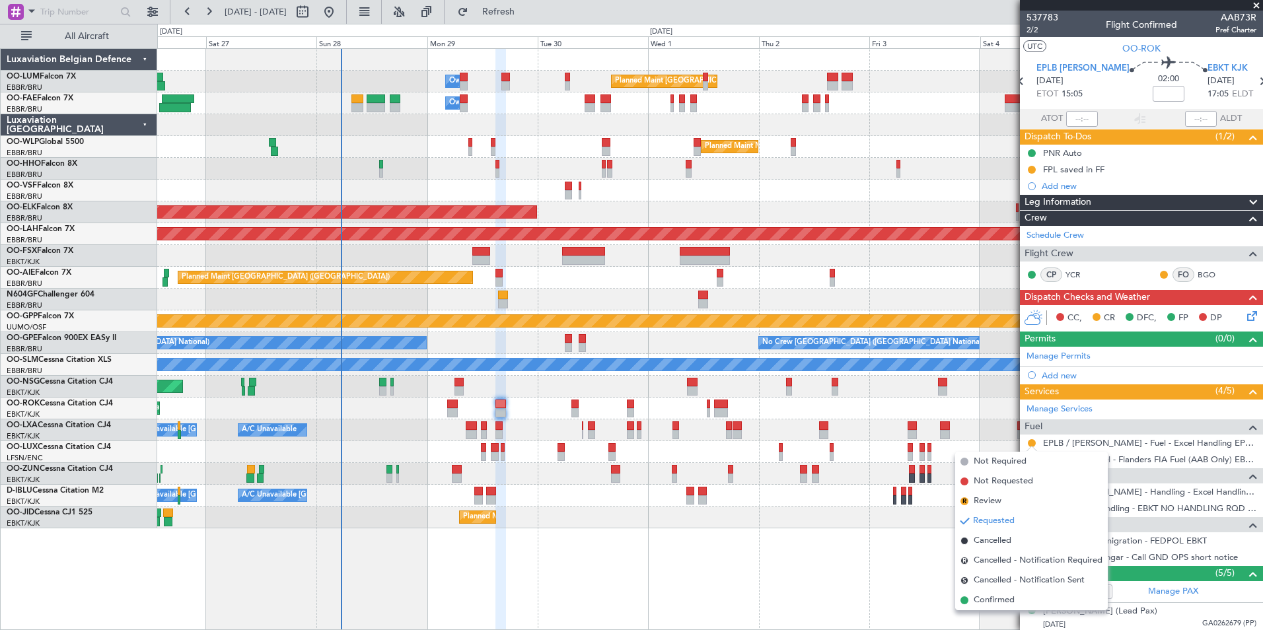
drag, startPoint x: 1002, startPoint y: 606, endPoint x: 688, endPoint y: 513, distance: 327.8
click at [1001, 606] on span "Confirmed" at bounding box center [994, 600] width 41 height 13
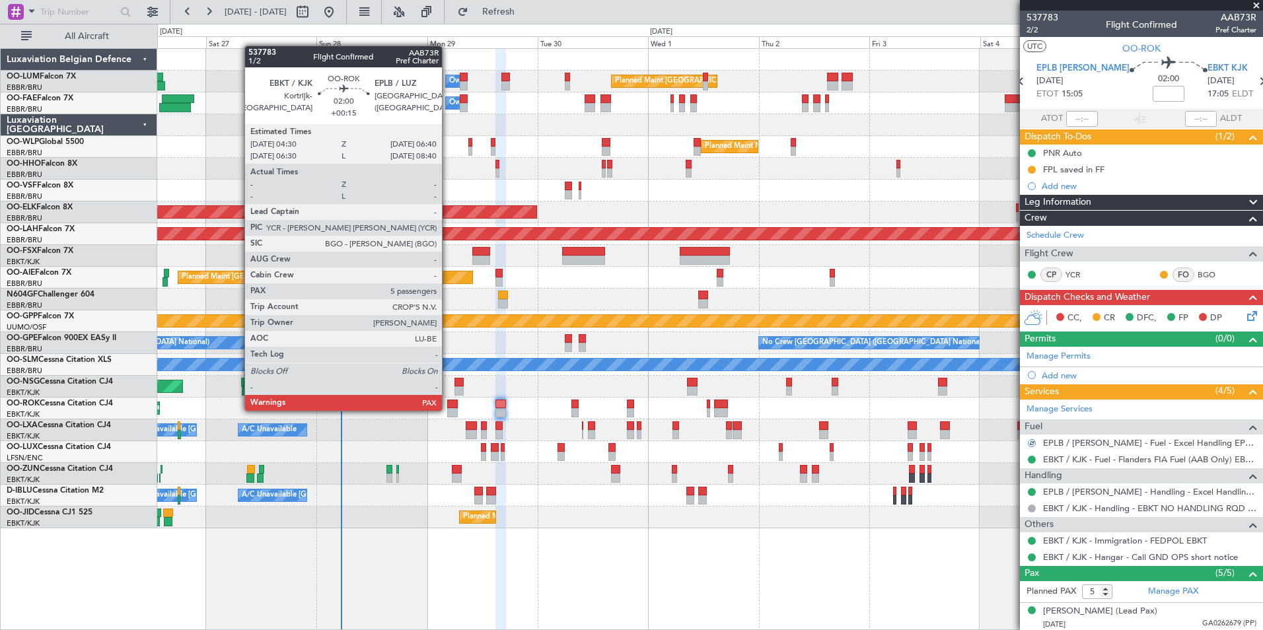
click at [448, 410] on div at bounding box center [452, 412] width 11 height 9
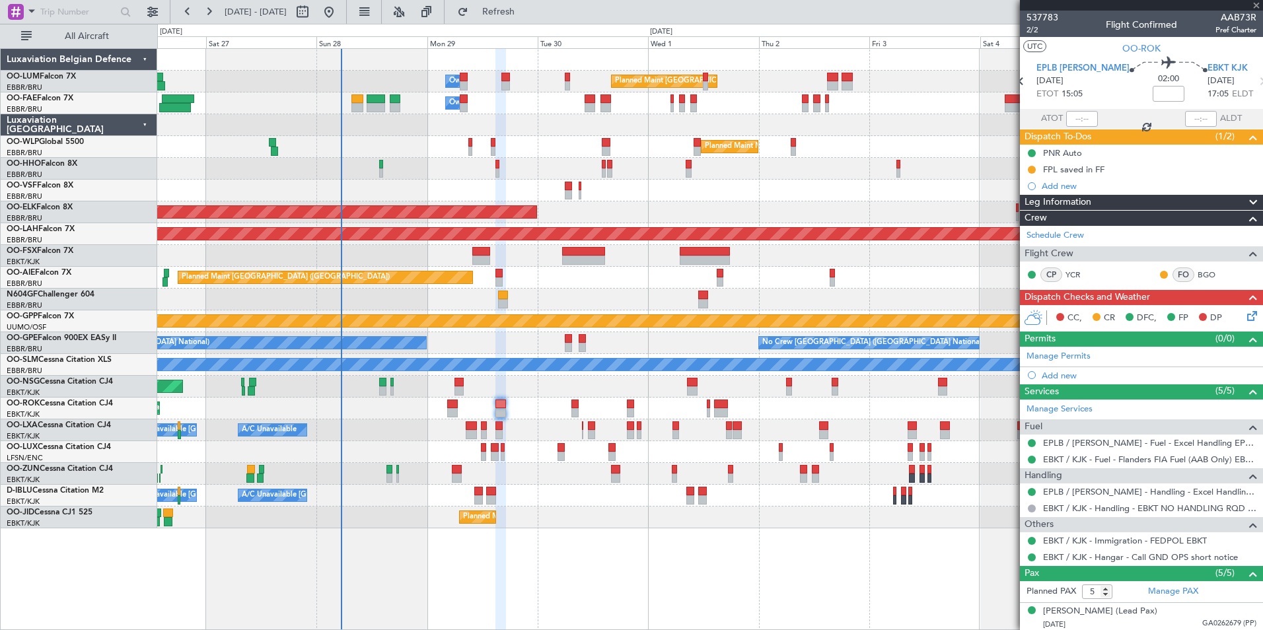
type input "+00:15"
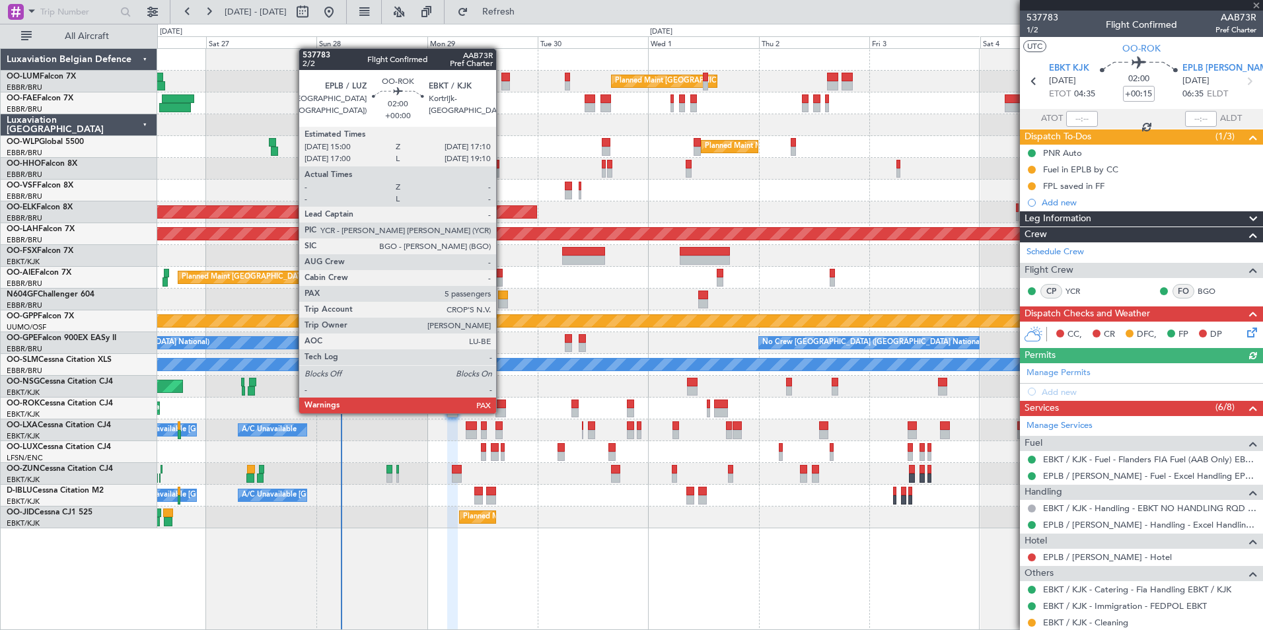
click at [502, 412] on div at bounding box center [500, 412] width 11 height 9
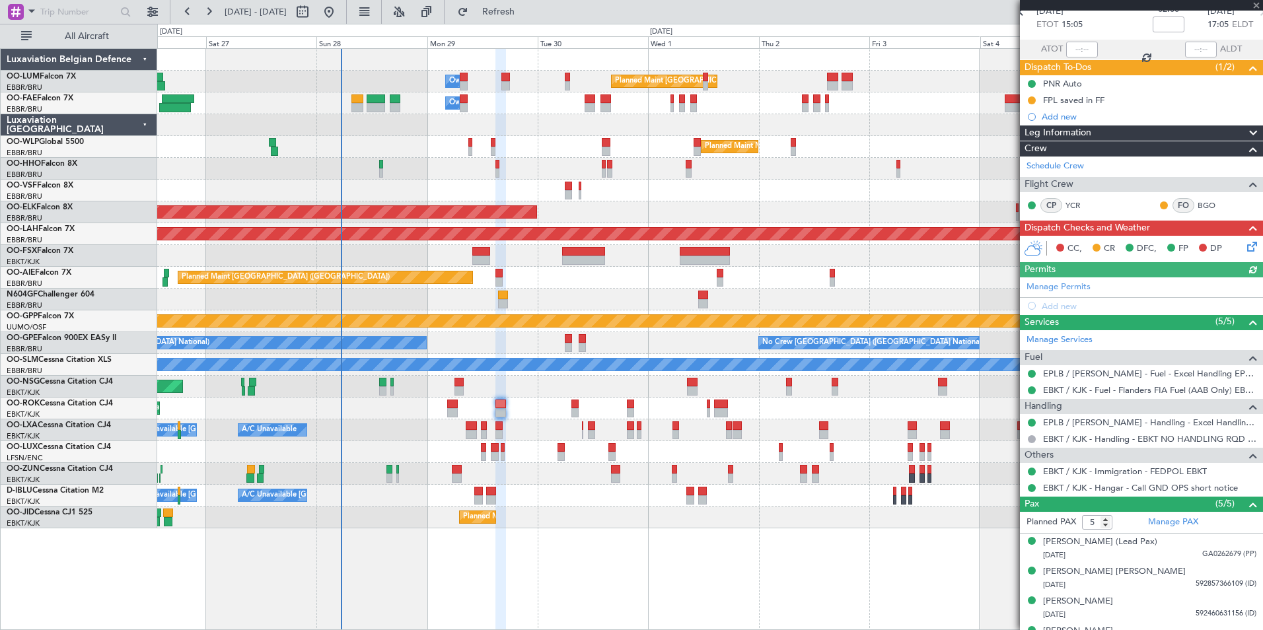
scroll to position [121, 0]
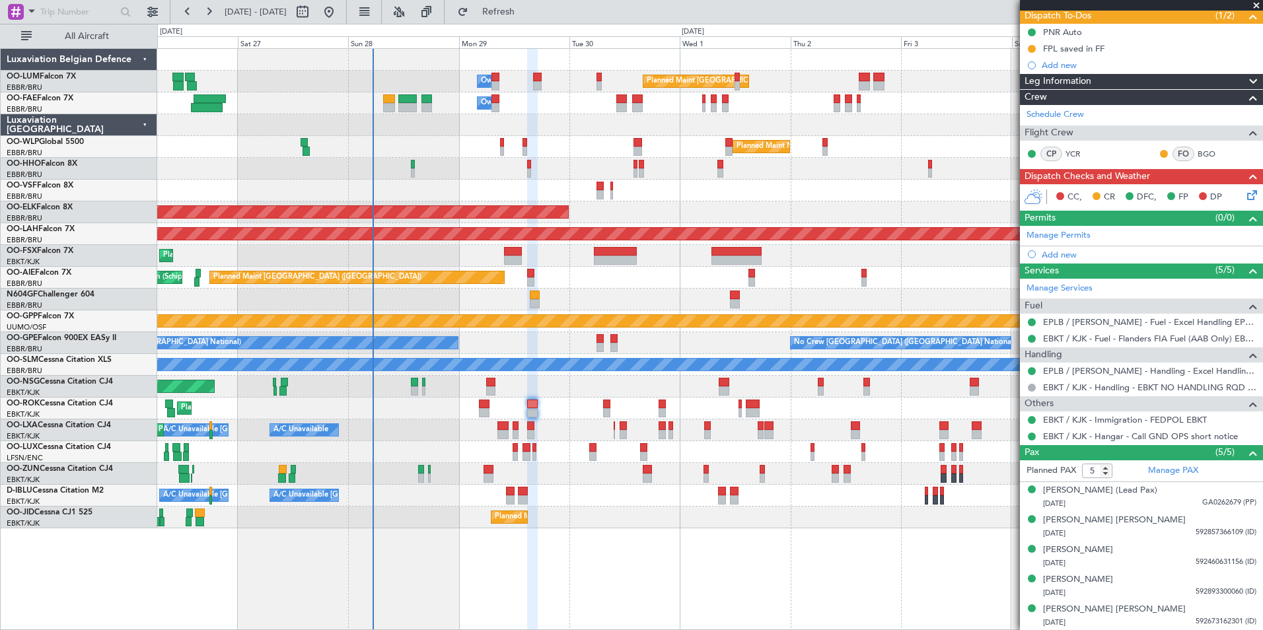
click at [488, 424] on div "A/C Unavailable [GEOGRAPHIC_DATA] ([GEOGRAPHIC_DATA] National) A/C Unavailable …" at bounding box center [709, 430] width 1105 height 22
click at [491, 410] on div "Planned Maint Kortrijk-[GEOGRAPHIC_DATA]" at bounding box center [709, 409] width 1105 height 22
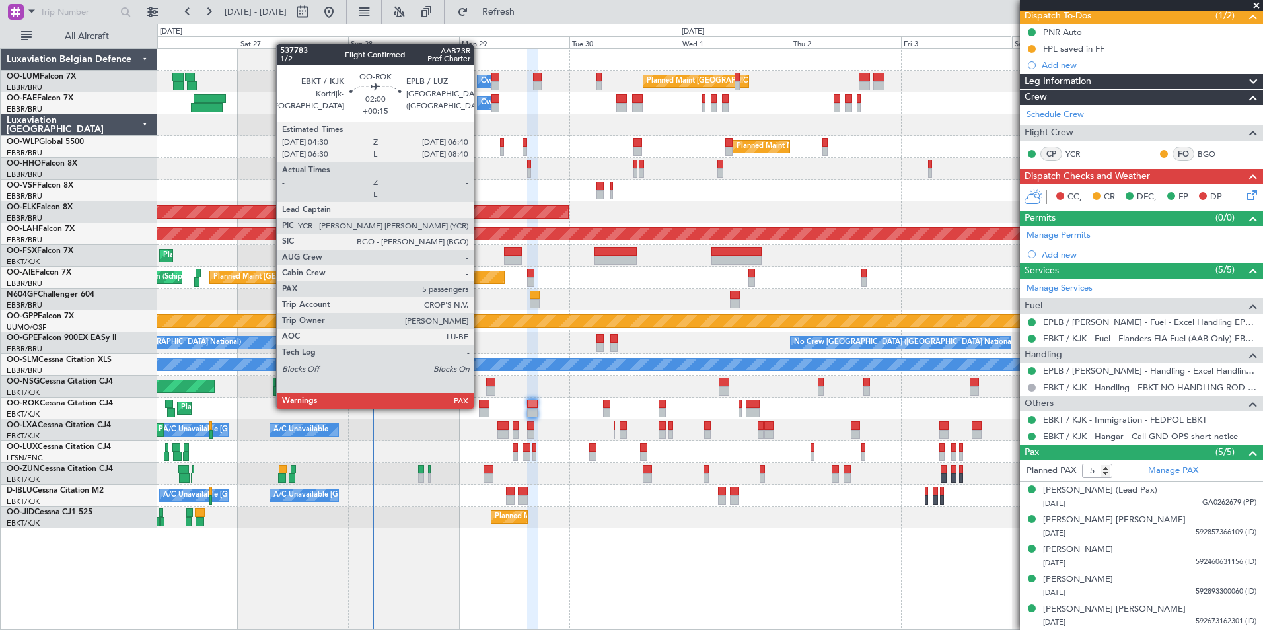
click at [480, 408] on div at bounding box center [484, 404] width 11 height 9
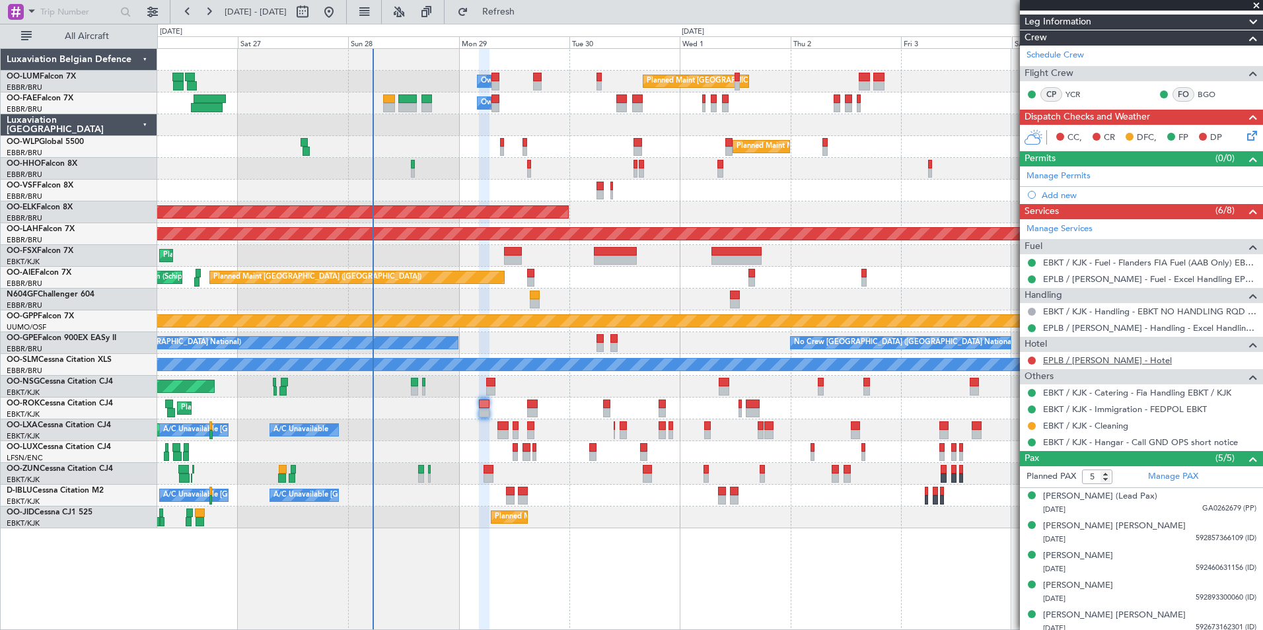
scroll to position [203, 0]
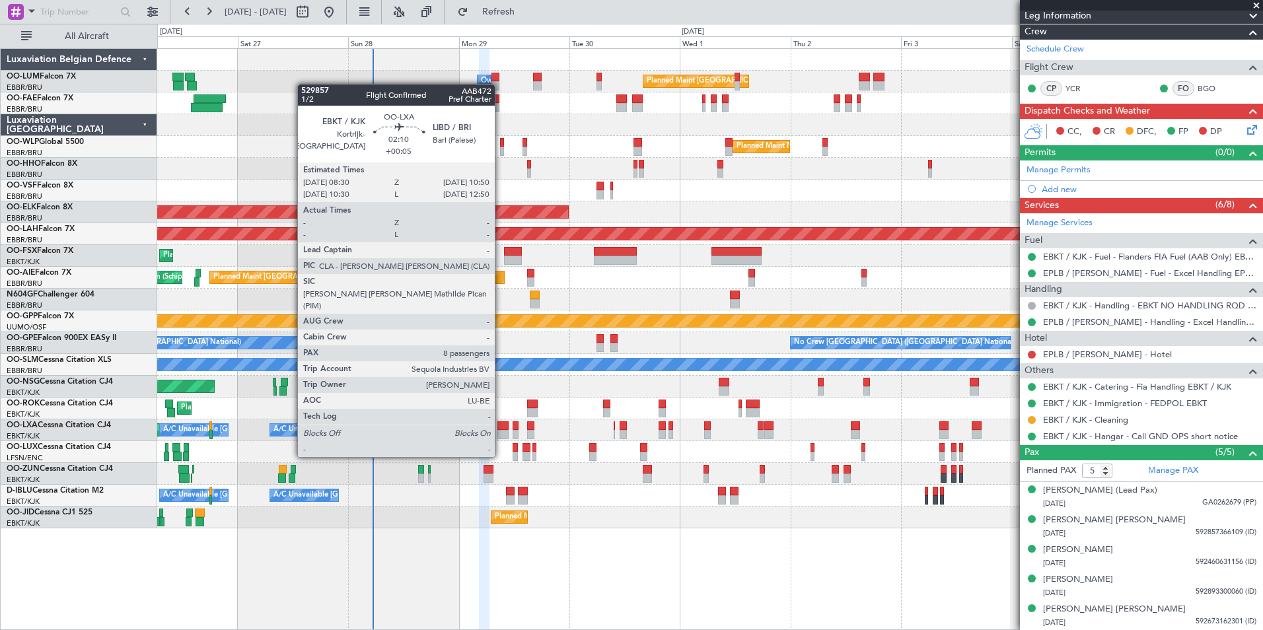
click at [501, 432] on div at bounding box center [502, 434] width 11 height 9
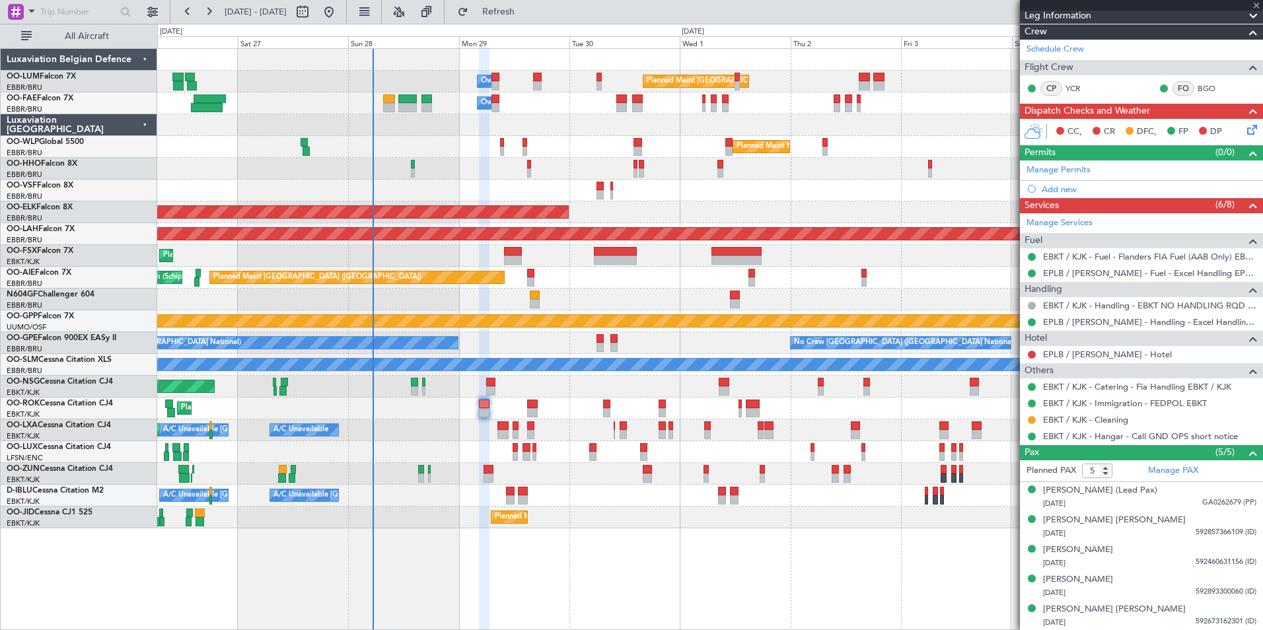
type input "+00:05"
type input "8"
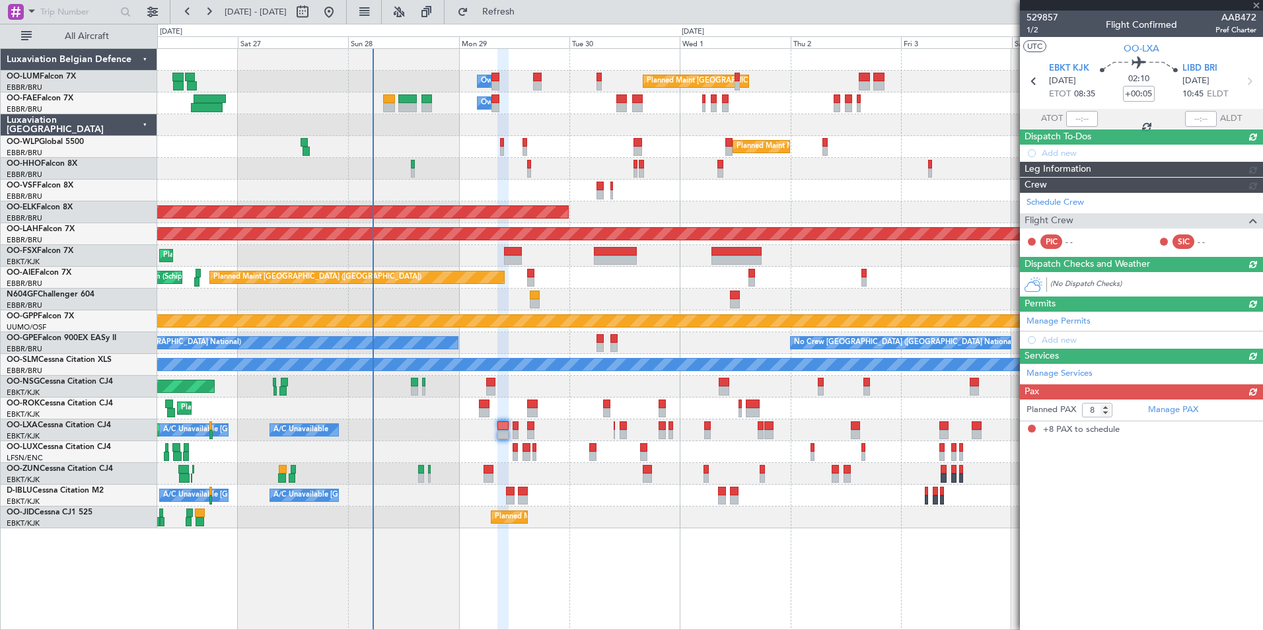
scroll to position [0, 0]
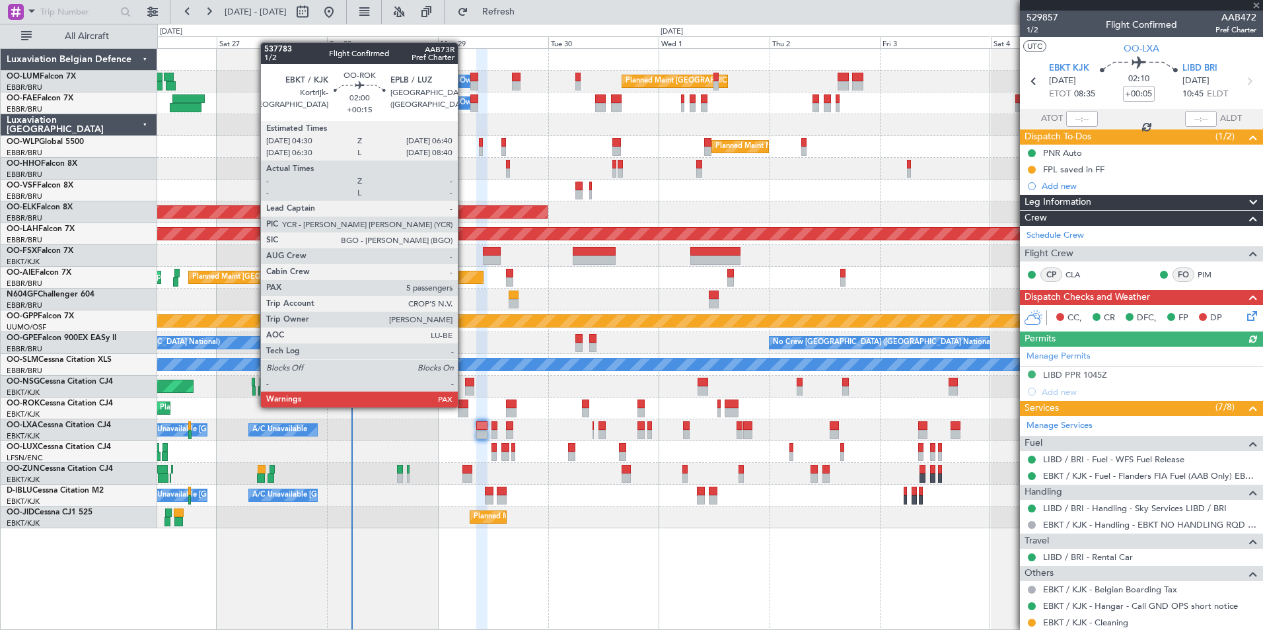
click at [461, 404] on div at bounding box center [463, 404] width 11 height 9
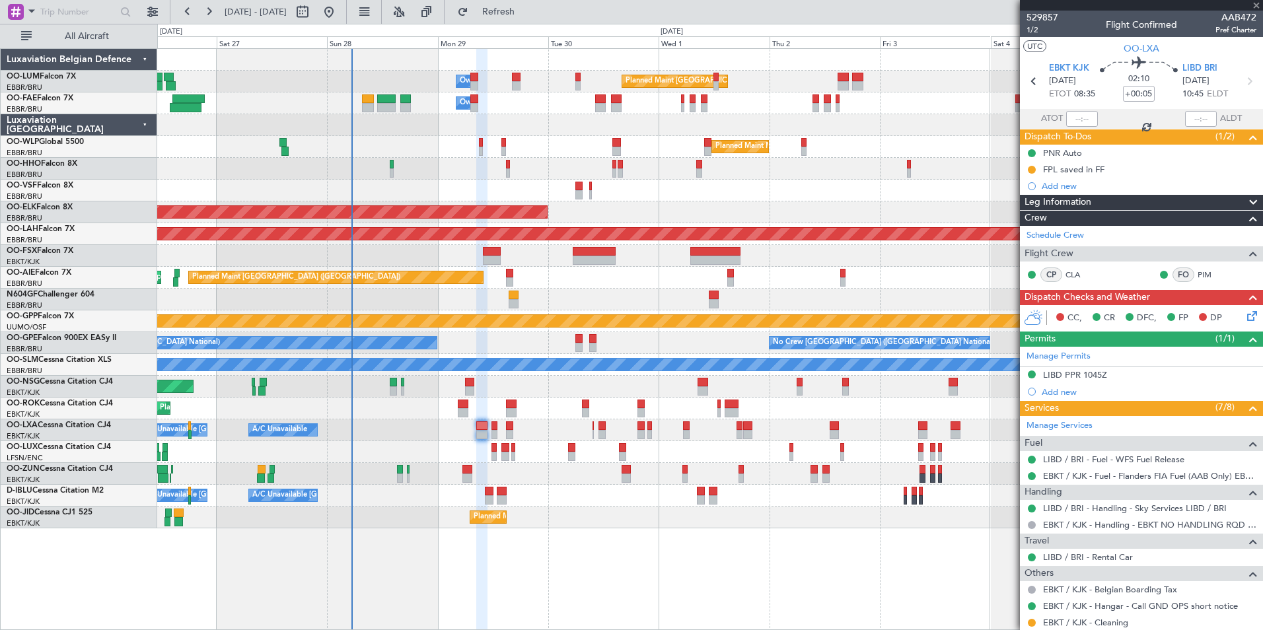
type input "+00:15"
type input "5"
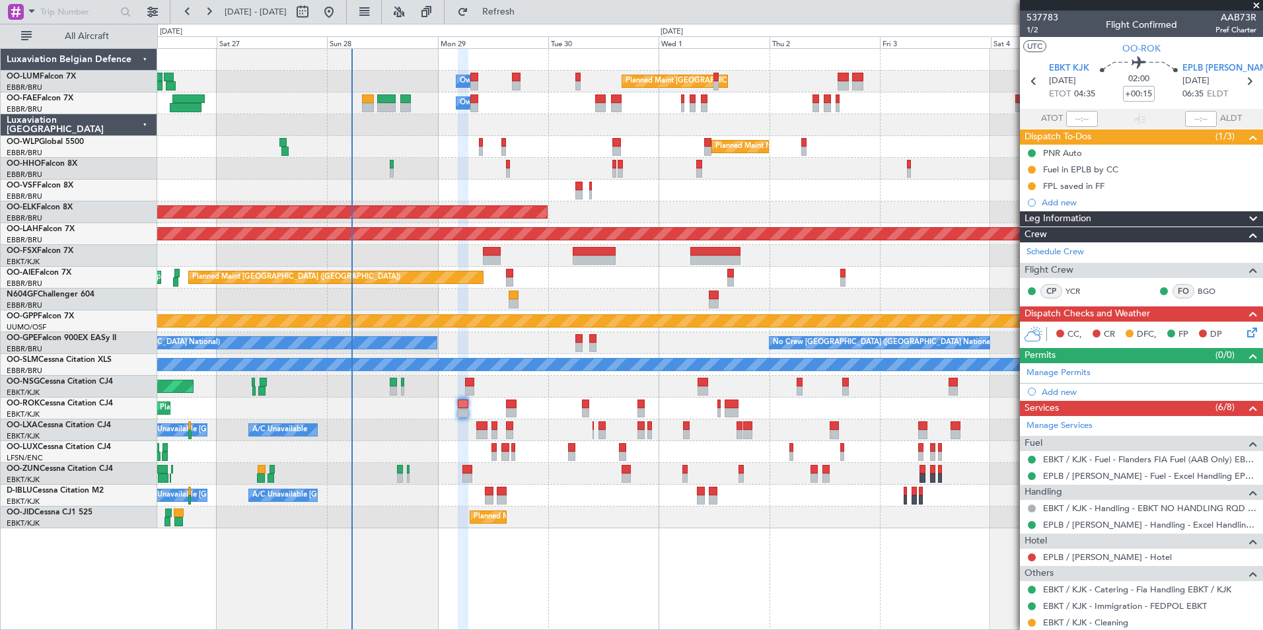
click at [1064, 560] on mat-tooltip-component "EPLB / [PERSON_NAME] - Handling - Excel Handling EPLB / [PERSON_NAME]" at bounding box center [1154, 553] width 217 height 46
click at [1087, 562] on mat-tooltip-component "EPLB / [PERSON_NAME] - Handling - Excel Handling EPLB / [PERSON_NAME]" at bounding box center [1154, 553] width 217 height 46
click at [1081, 560] on mat-tooltip-component "EPLB / [PERSON_NAME] - Handling - Excel Handling EPLB / [PERSON_NAME]" at bounding box center [1154, 553] width 217 height 46
click at [1081, 557] on link "EPLB / LUZ - Hotel" at bounding box center [1107, 557] width 129 height 11
click at [502, 13] on button "Refresh" at bounding box center [490, 11] width 79 height 21
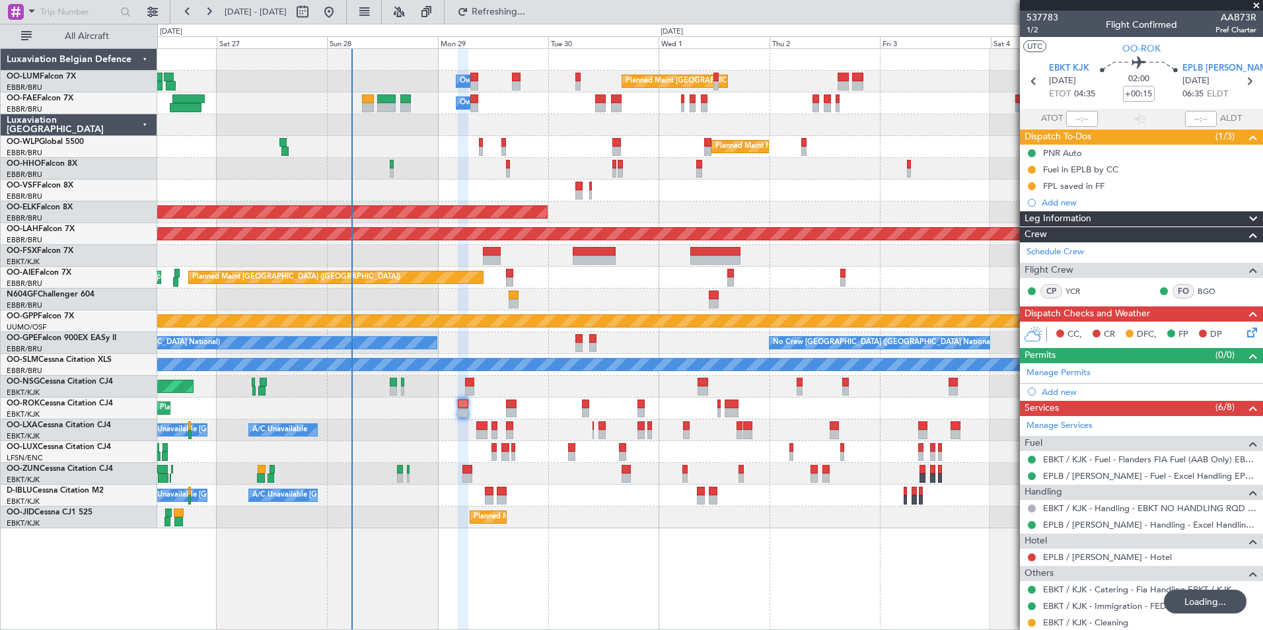
click at [540, 289] on div at bounding box center [709, 300] width 1105 height 22
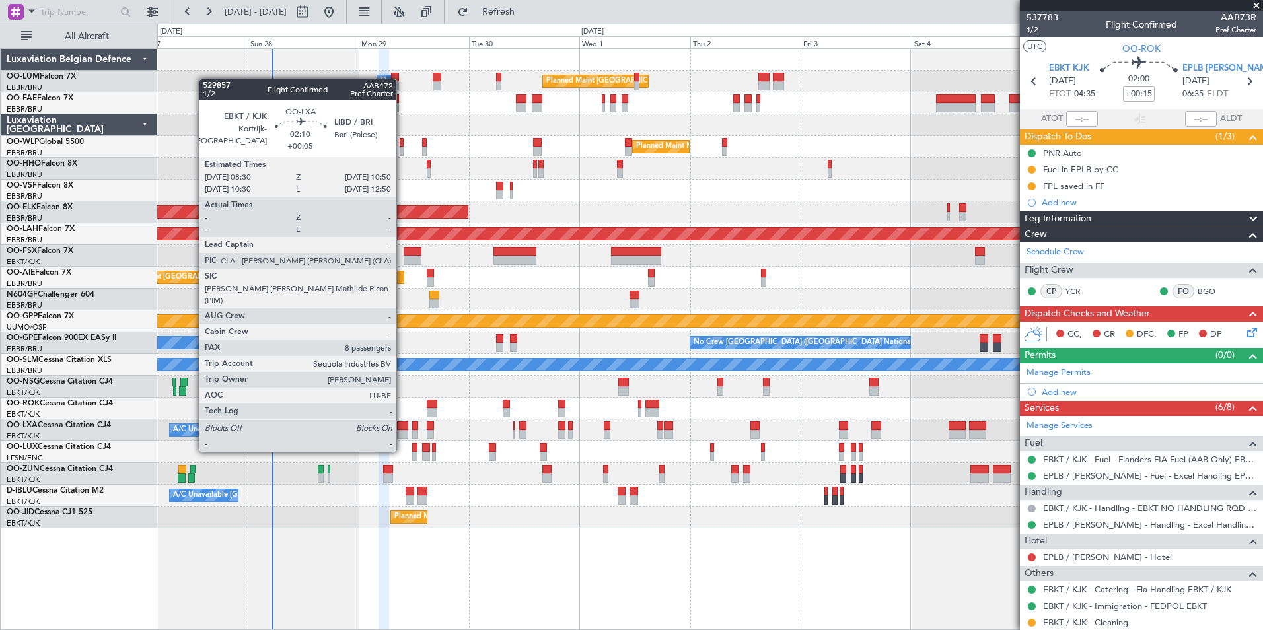
click at [402, 427] on div at bounding box center [402, 425] width 11 height 9
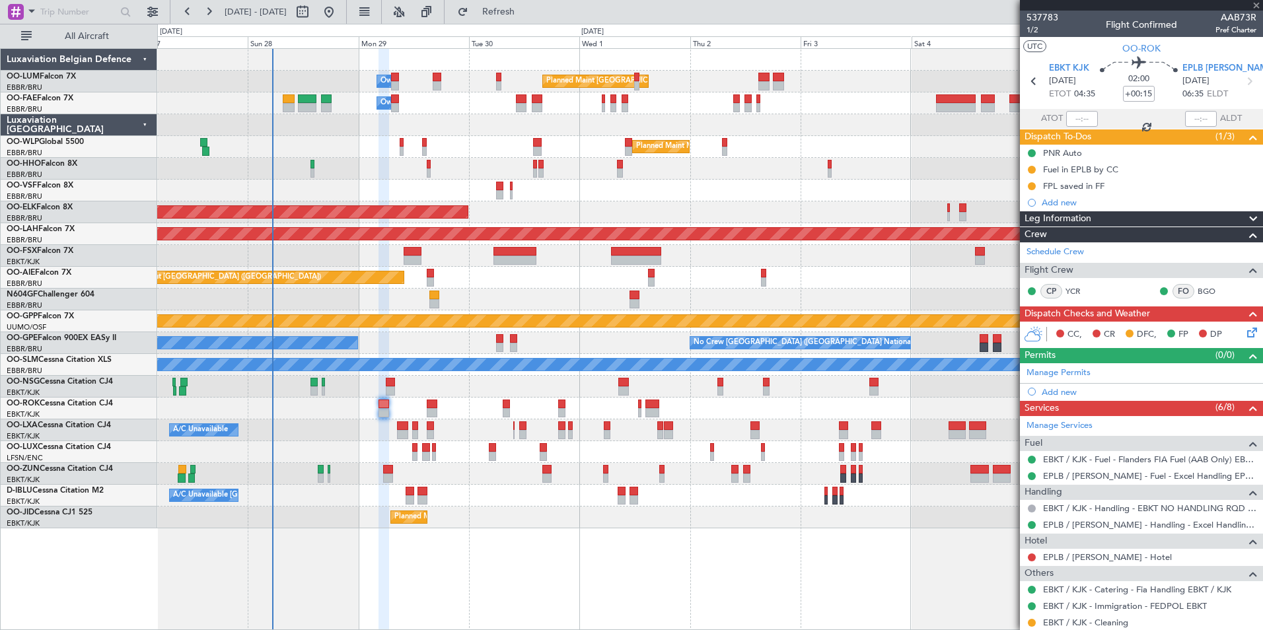
type input "+00:05"
type input "8"
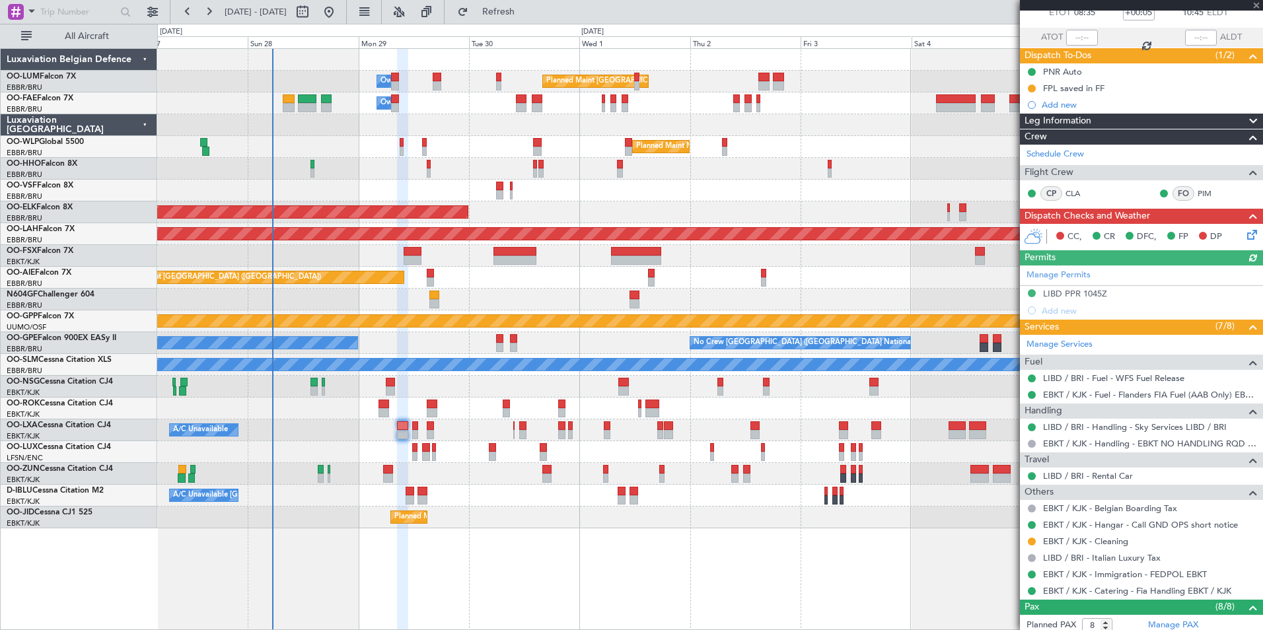
scroll to position [198, 0]
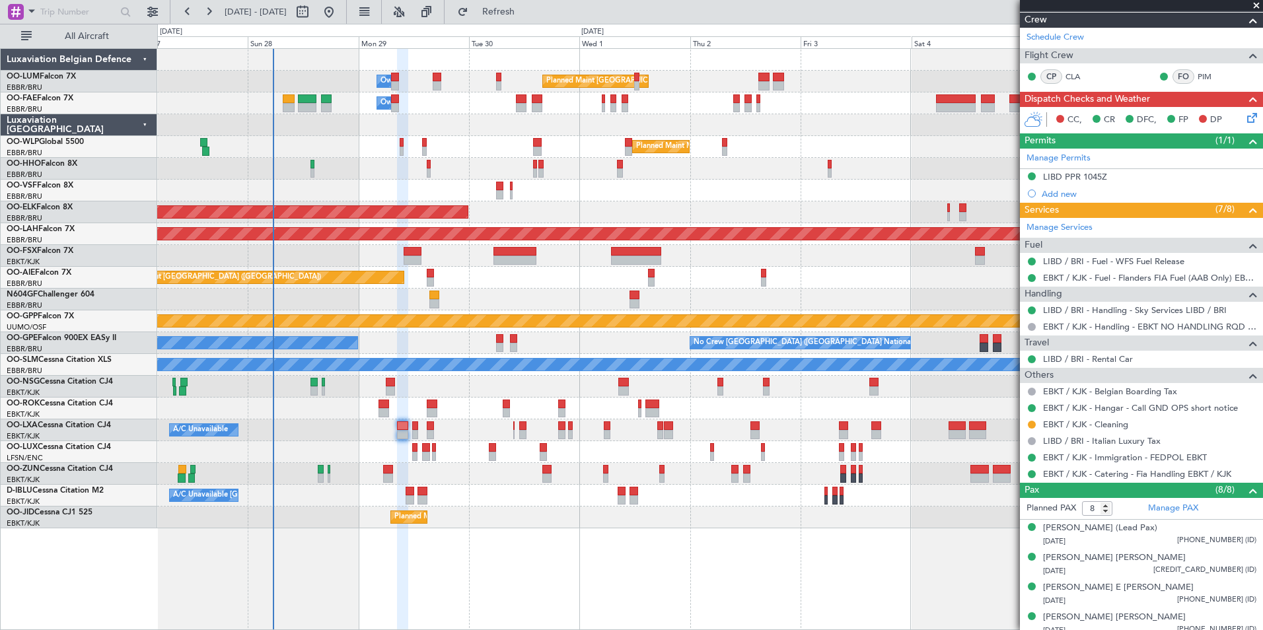
click at [452, 581] on div "Planned Maint Brussels (Brussels National) Owner Melsbroek Air Base Owner Melsb…" at bounding box center [710, 339] width 1106 height 582
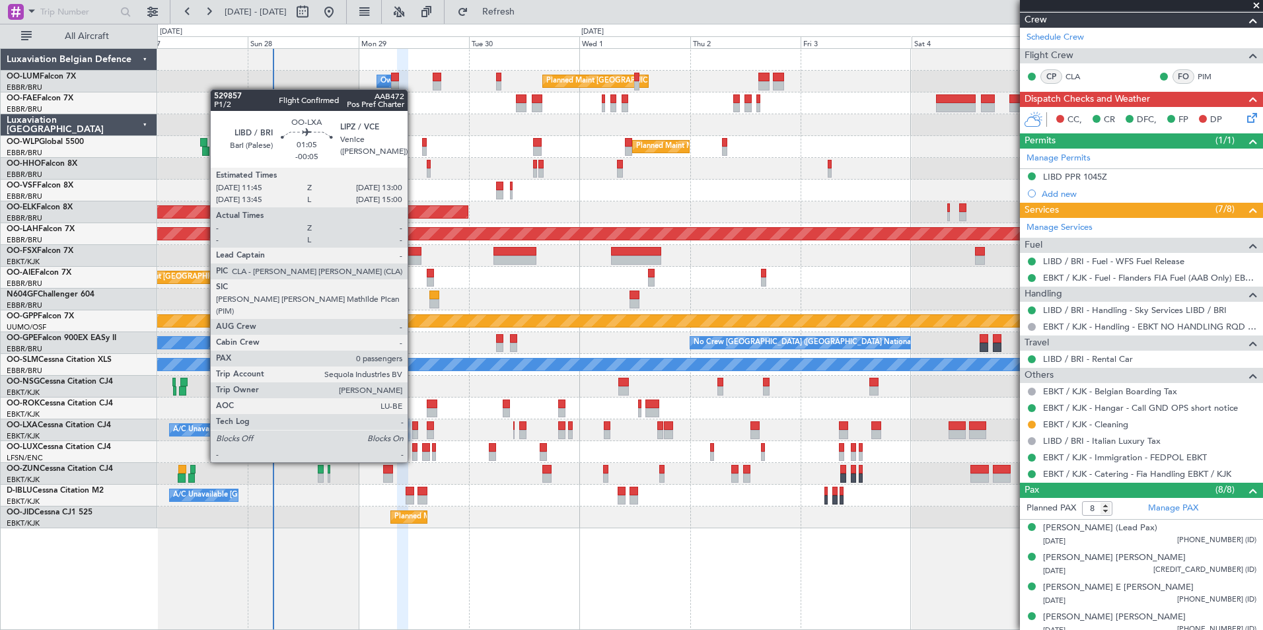
click at [414, 438] on div at bounding box center [415, 434] width 6 height 9
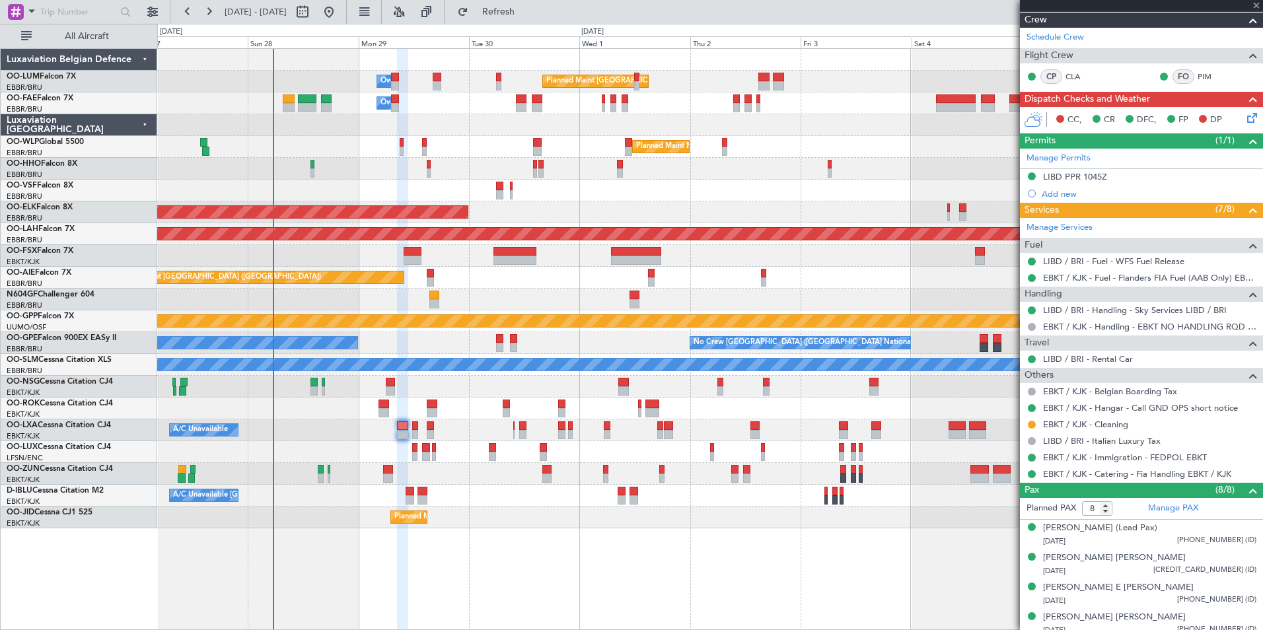
type input "-00:05"
type input "0"
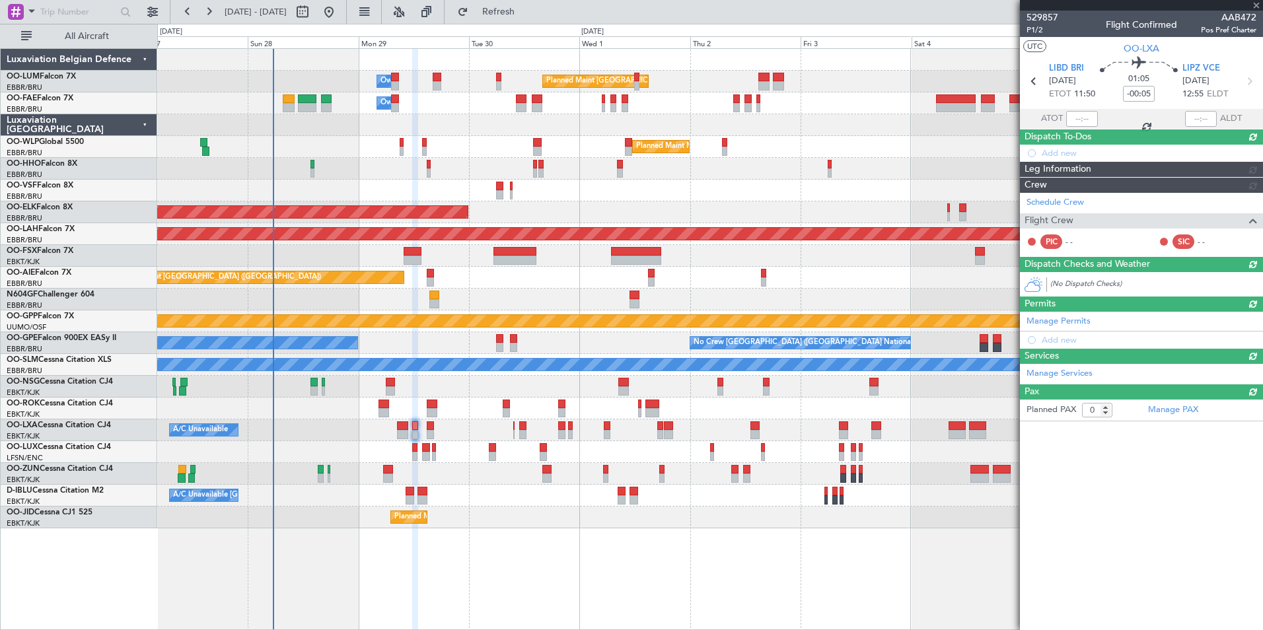
scroll to position [0, 0]
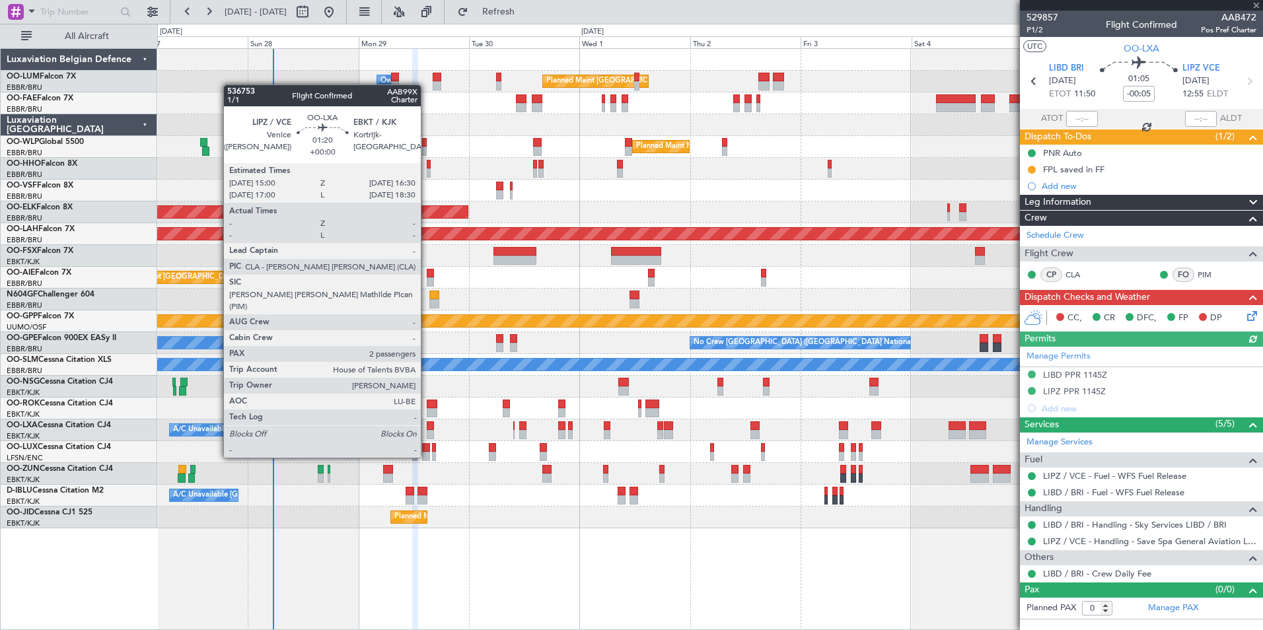
click at [427, 433] on div at bounding box center [430, 434] width 7 height 9
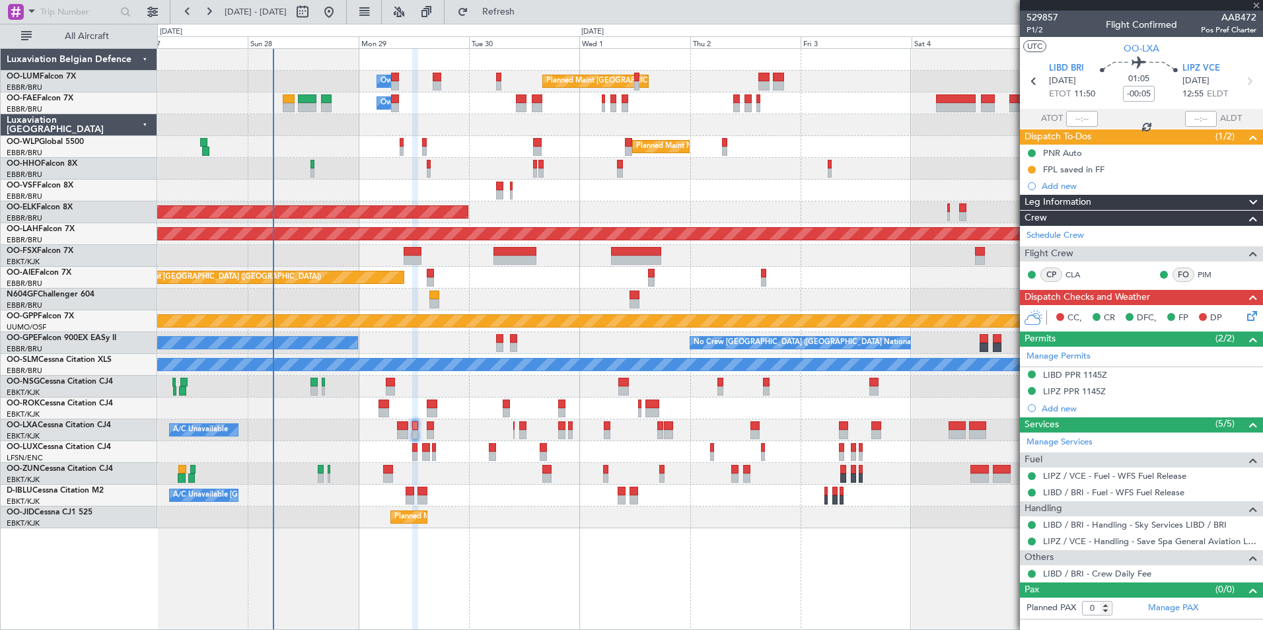
type input "2"
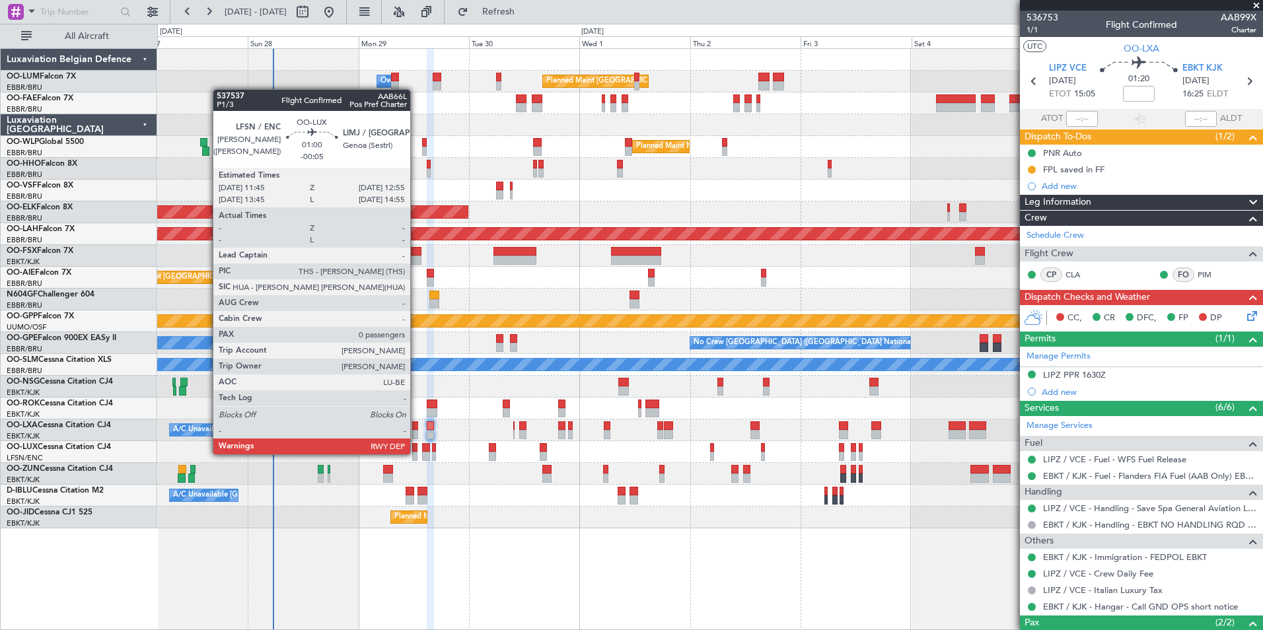
click at [416, 453] on div at bounding box center [415, 456] width 6 height 9
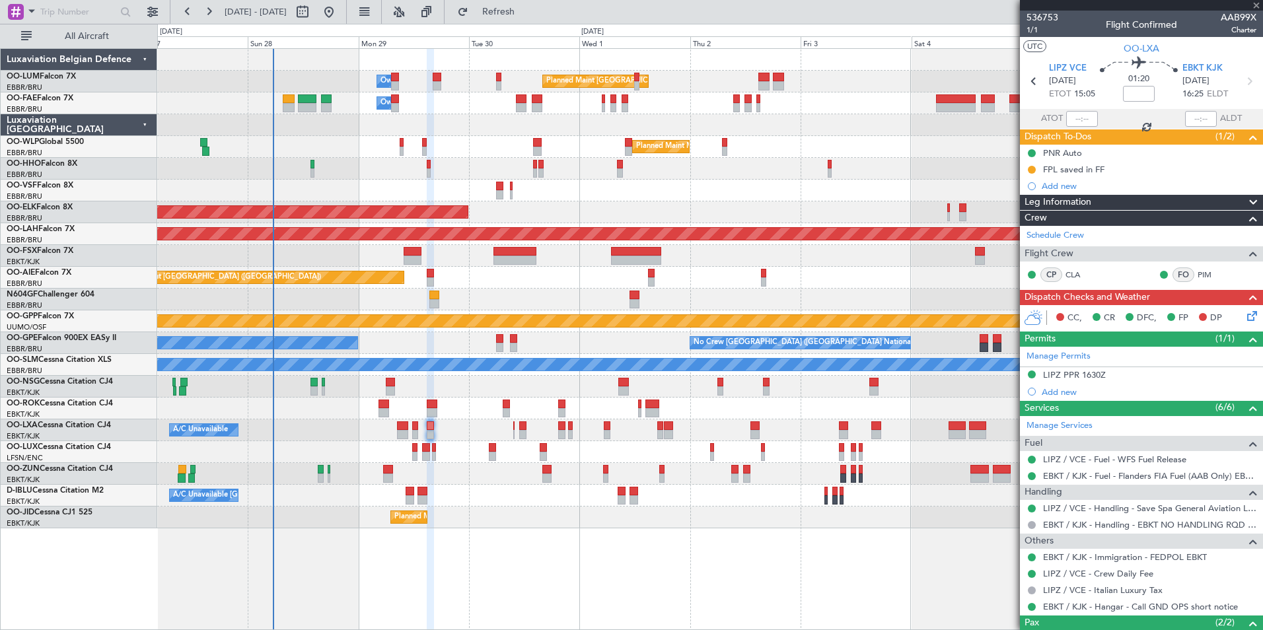
type input "-00:05"
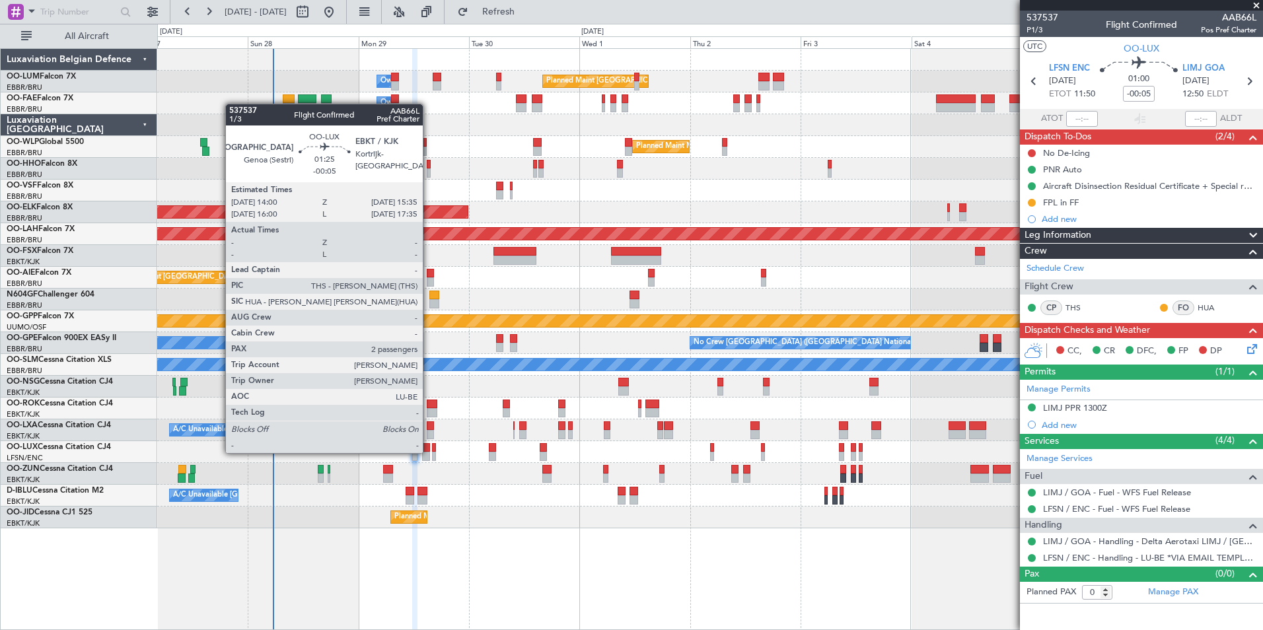
click at [429, 452] on div at bounding box center [426, 456] width 8 height 9
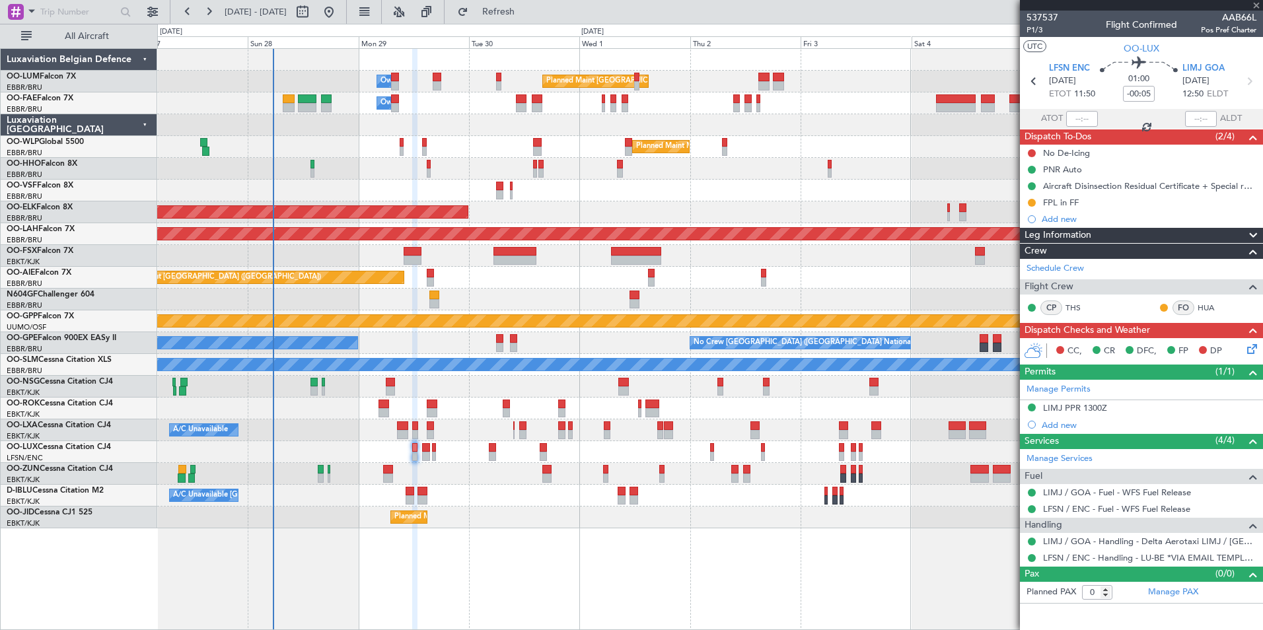
type input "2"
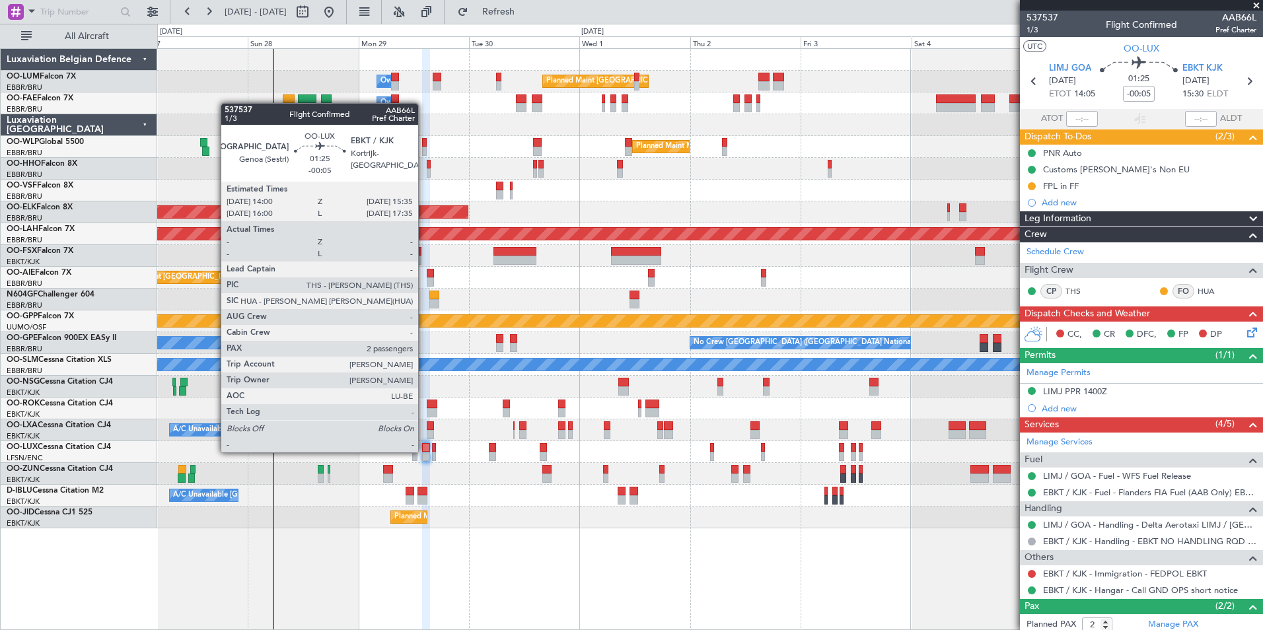
click at [424, 451] on div at bounding box center [426, 447] width 8 height 9
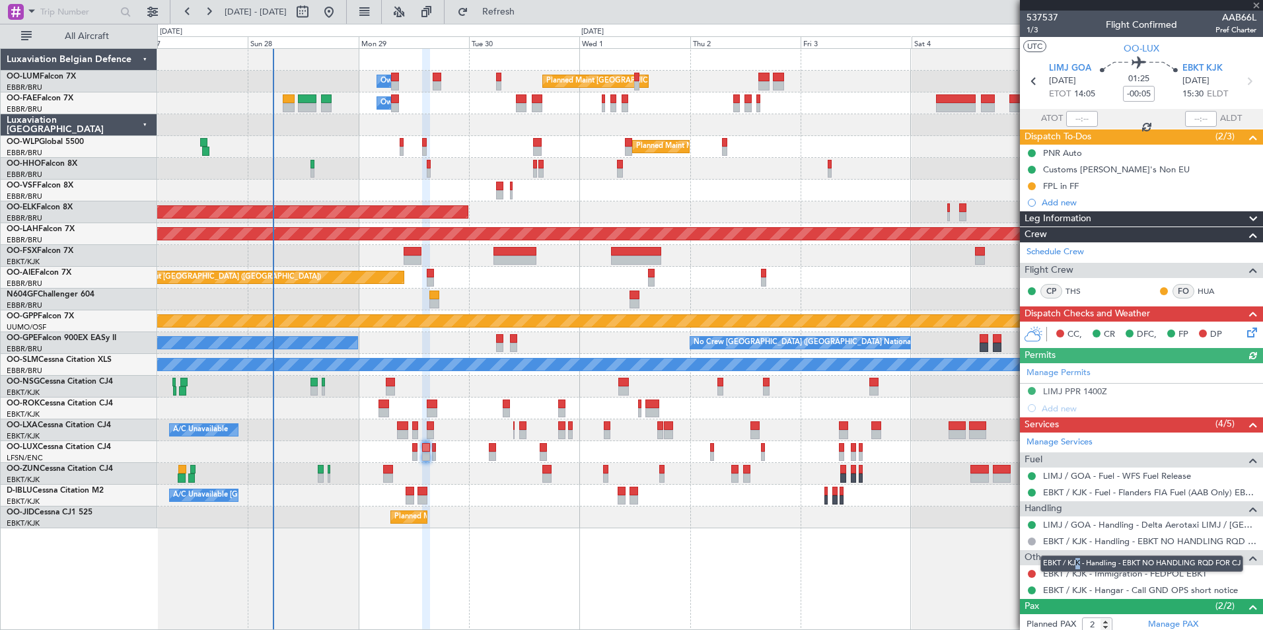
click at [1075, 576] on mat-tooltip-component "EBKT / KJK - Handling - EBKT NO HANDLING RQD FOR CJ" at bounding box center [1141, 563] width 221 height 35
drag, startPoint x: 1075, startPoint y: 576, endPoint x: 1045, endPoint y: 588, distance: 32.6
click at [1073, 571] on div "EBKT / KJK - Handling - EBKT NO HANDLING RQD FOR CJ" at bounding box center [1141, 564] width 203 height 17
click at [1096, 569] on mat-tooltip-component "EBKT / KJK - Hangar - Call GND OPS short notice" at bounding box center [1140, 567] width 188 height 35
click at [1128, 569] on mat-tooltip-component "EBKT / KJK - Hangar - Call GND OPS short notice" at bounding box center [1140, 567] width 188 height 35
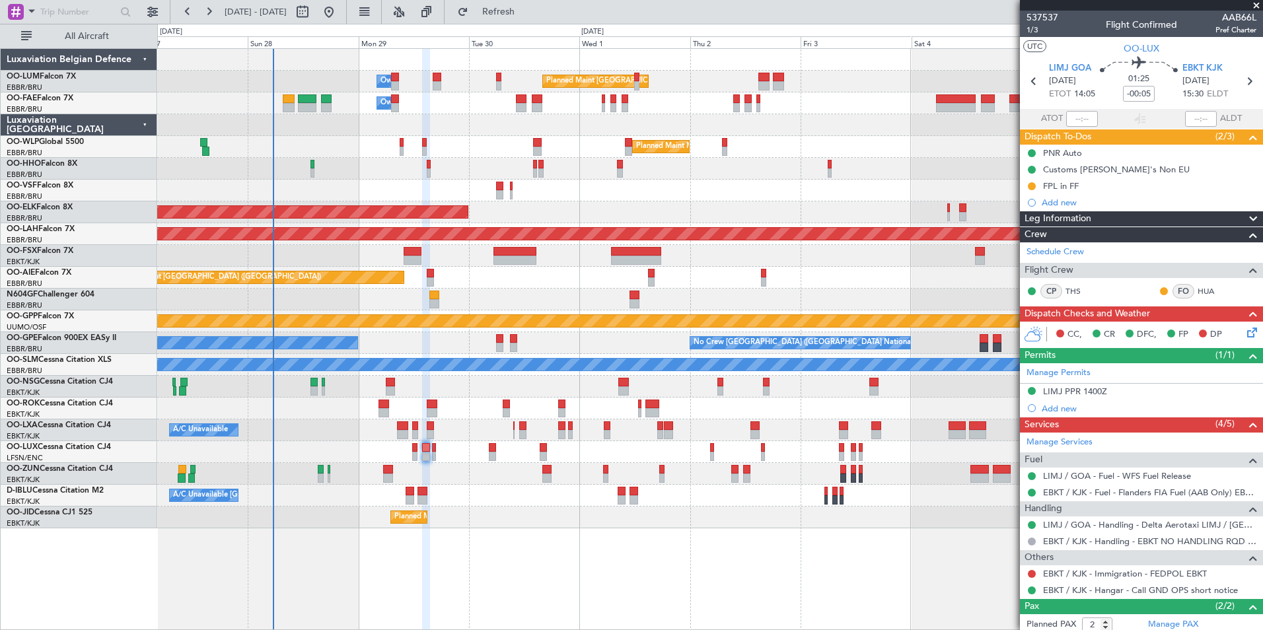
click at [892, 593] on div "Planned Maint Brussels (Brussels National) Owner Melsbroek Air Base Owner Melsb…" at bounding box center [710, 339] width 1106 height 582
click at [1075, 574] on link "EBKT / KJK - Immigration - FEDPOL EBKT" at bounding box center [1125, 573] width 164 height 11
click at [530, 19] on button "Refresh" at bounding box center [490, 11] width 79 height 21
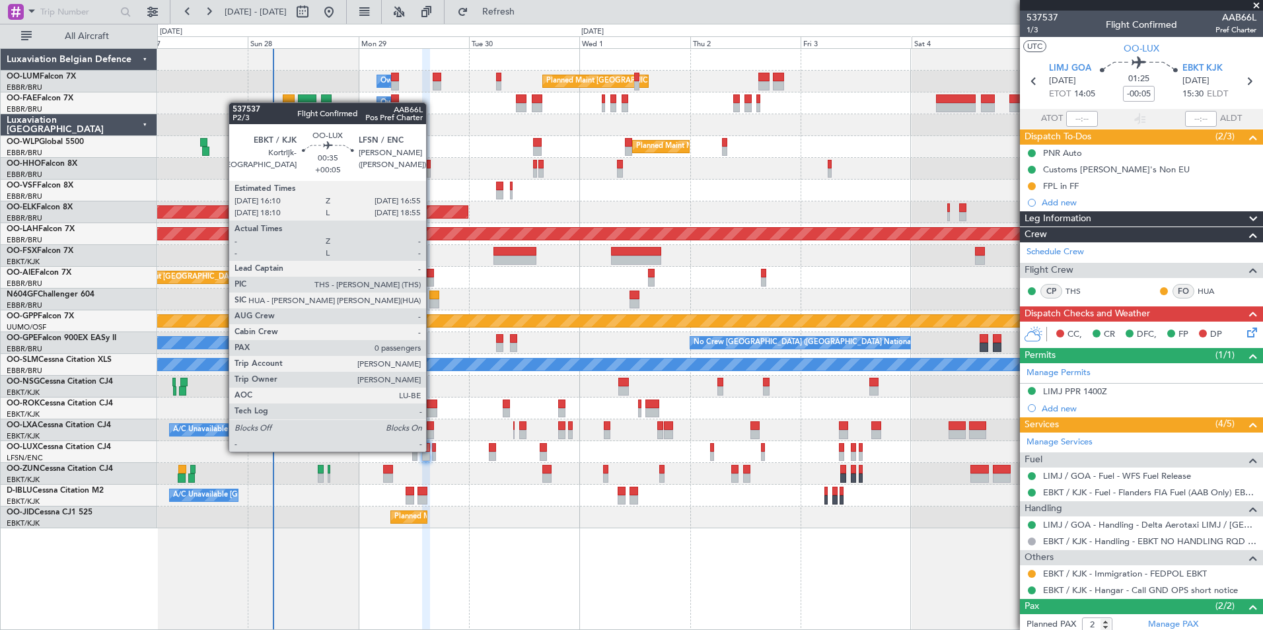
click at [432, 451] on div at bounding box center [434, 447] width 4 height 9
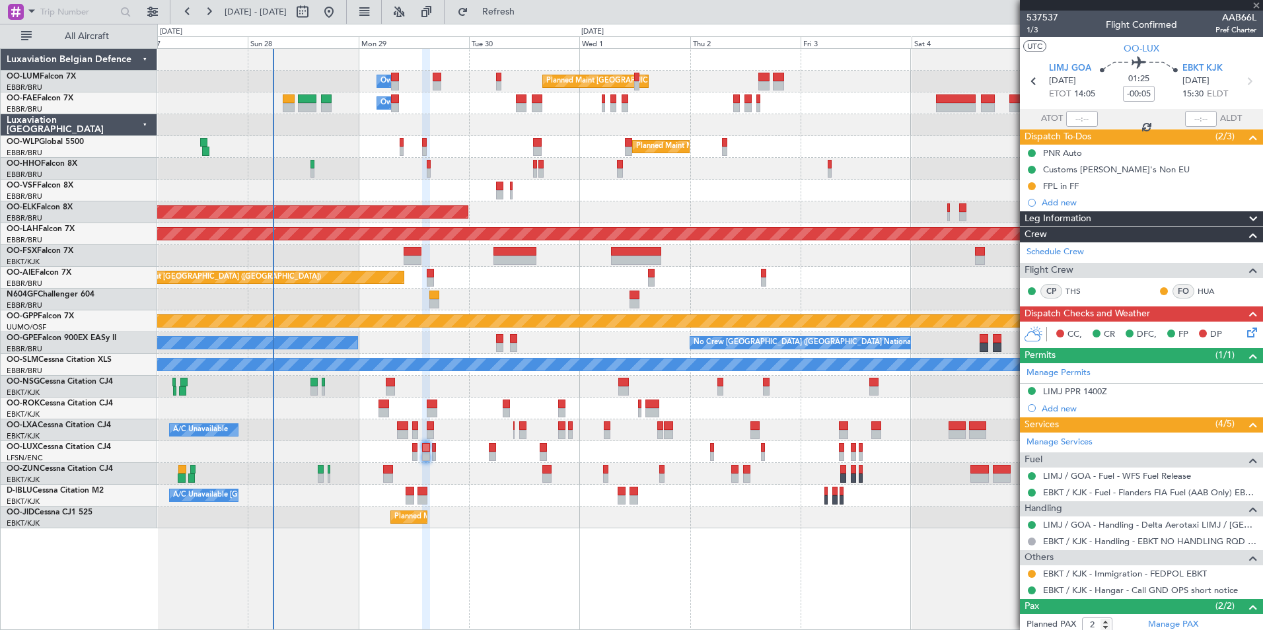
type input "+00:05"
type input "0"
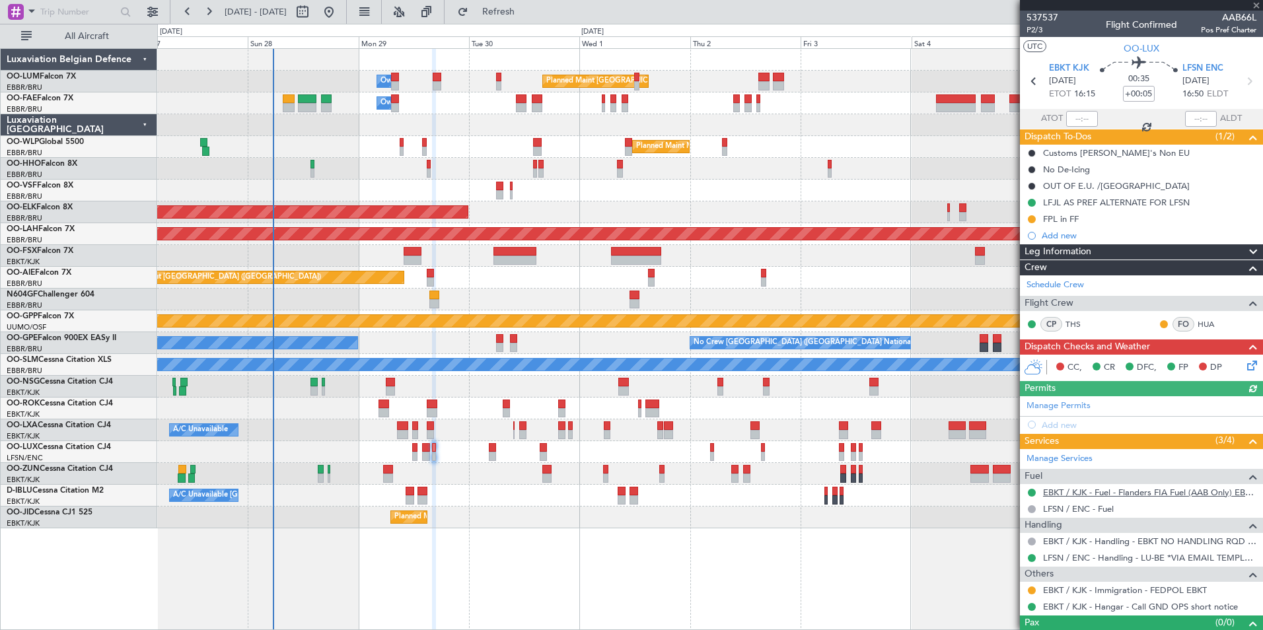
scroll to position [22, 0]
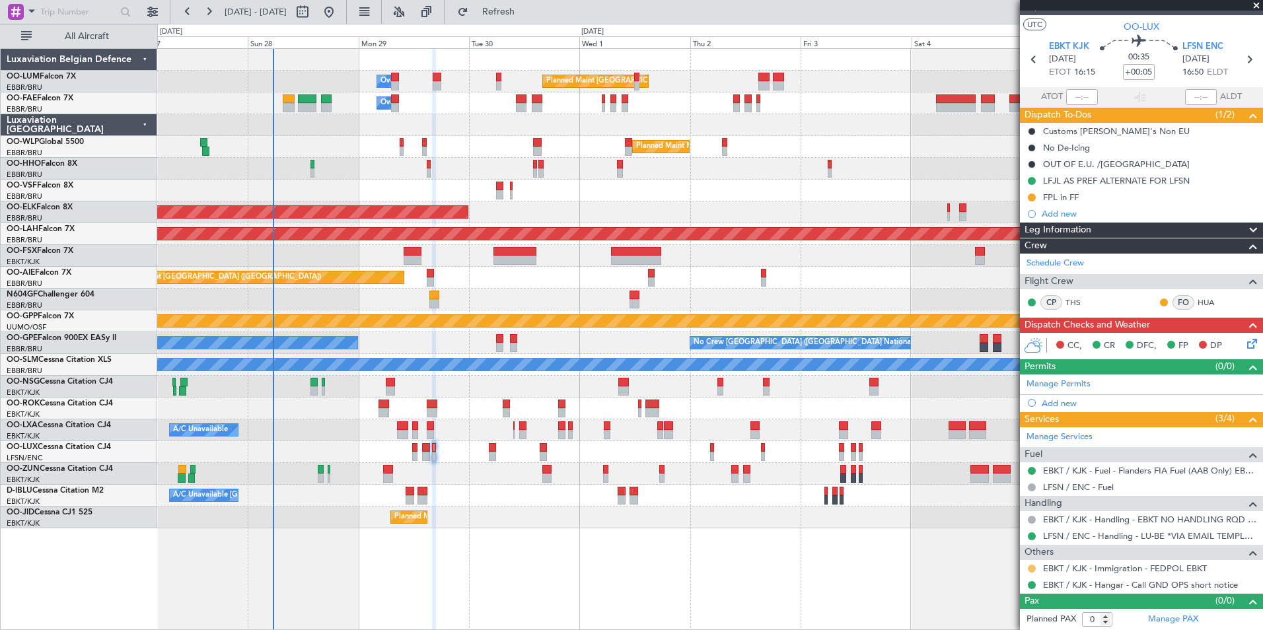
click at [1034, 567] on button at bounding box center [1032, 569] width 8 height 8
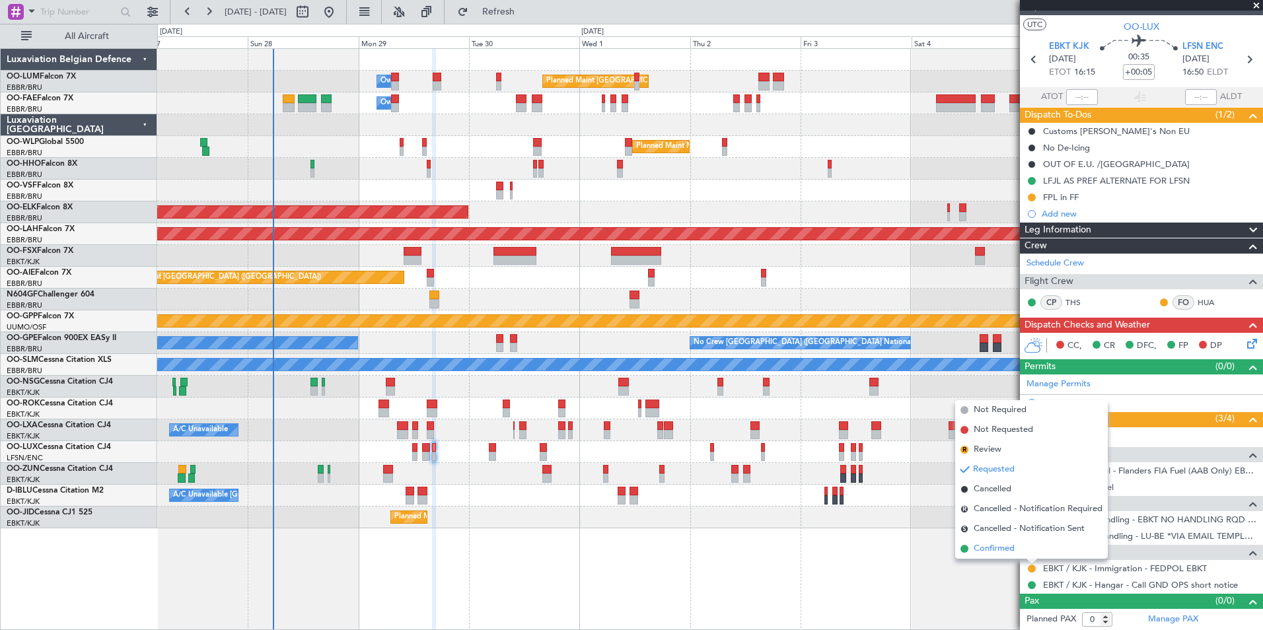
click at [993, 550] on span "Confirmed" at bounding box center [994, 548] width 41 height 13
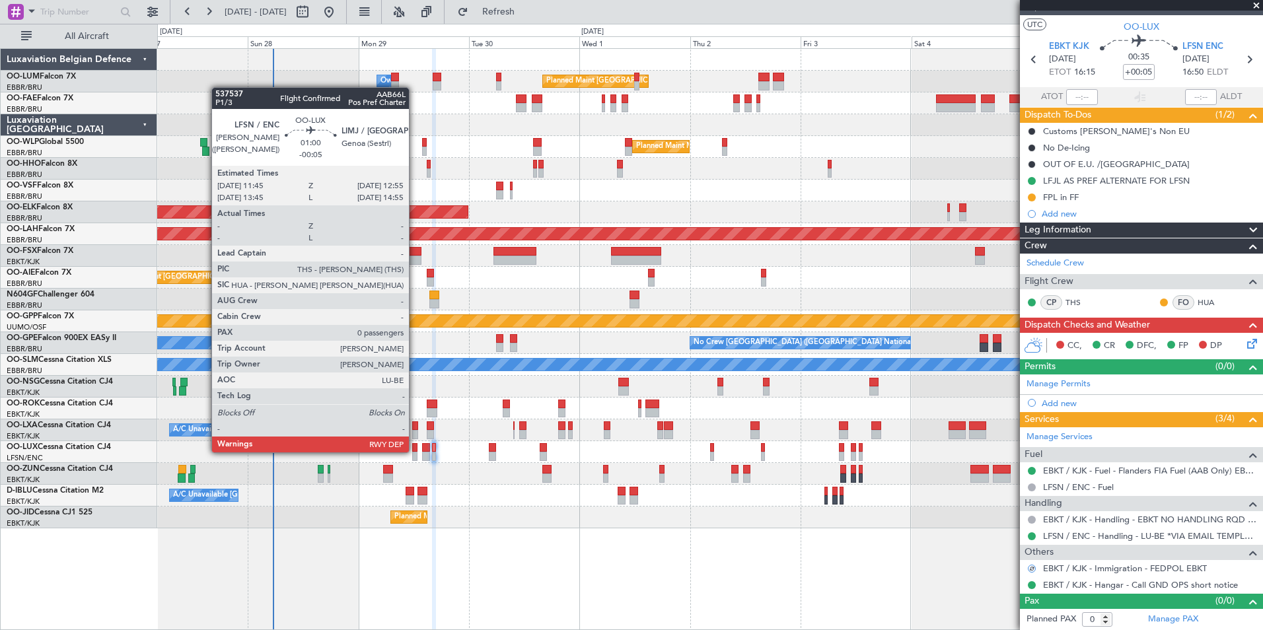
click at [415, 451] on div at bounding box center [415, 447] width 6 height 9
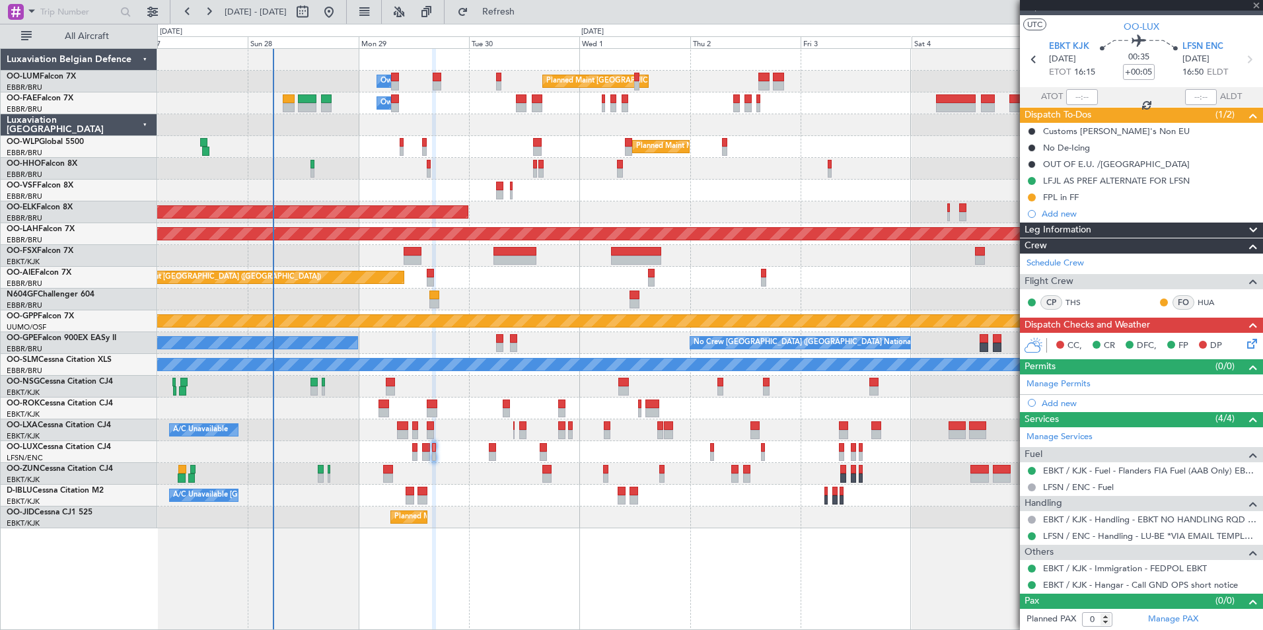
type input "-00:05"
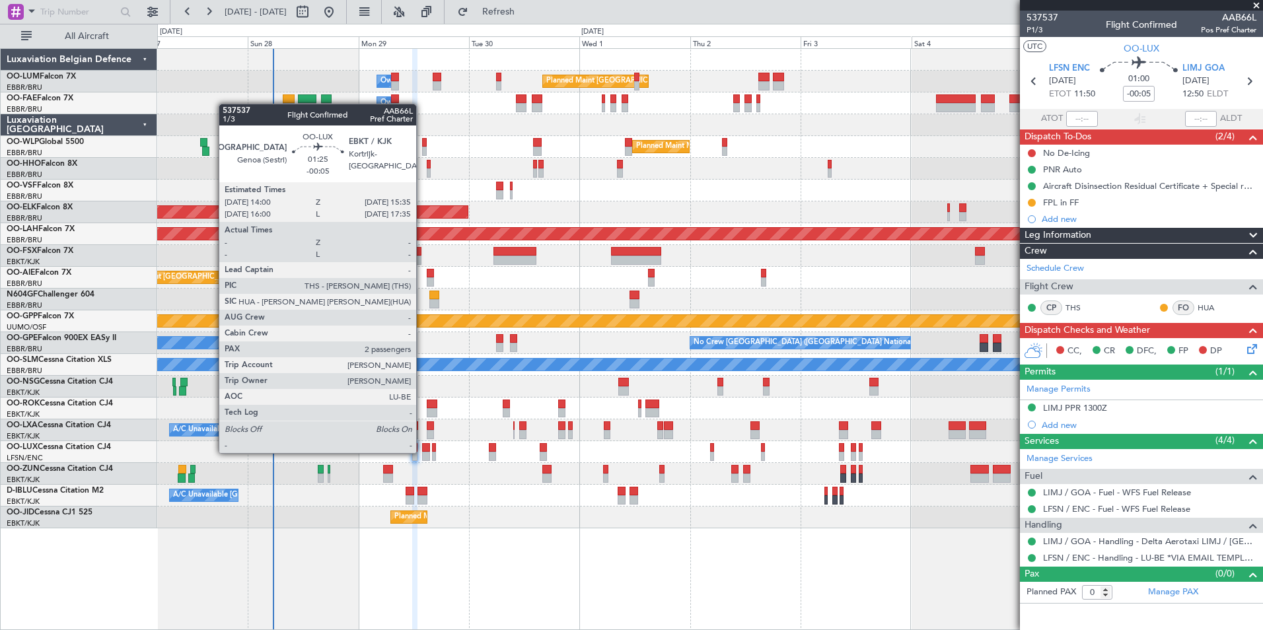
click at [422, 452] on div at bounding box center [426, 456] width 8 height 9
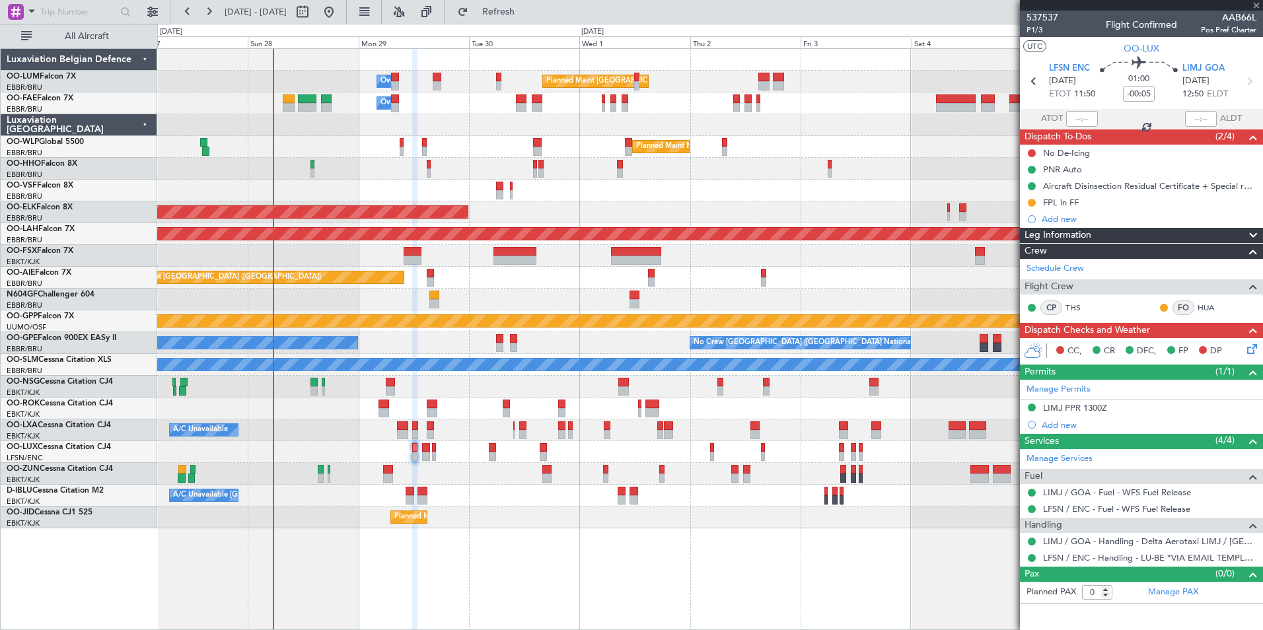
type input "2"
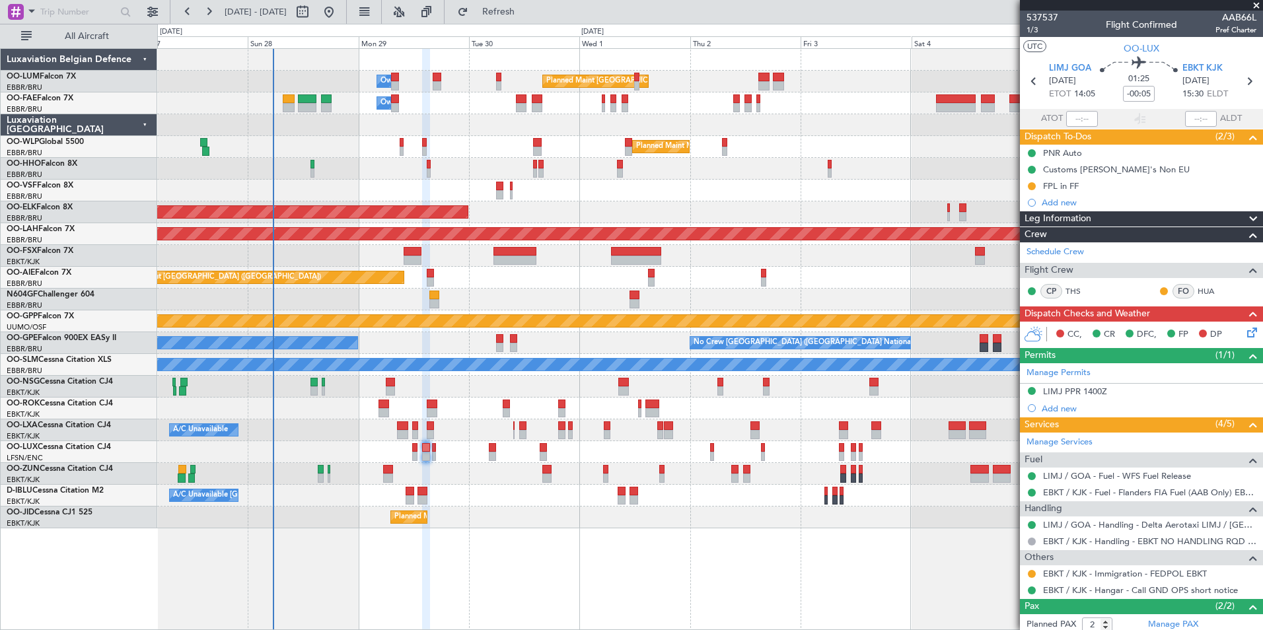
click at [1042, 571] on div "EBKT / KJK - Immigration - FEDPOL EBKT" at bounding box center [1141, 573] width 243 height 17
click at [1033, 575] on button at bounding box center [1032, 574] width 8 height 8
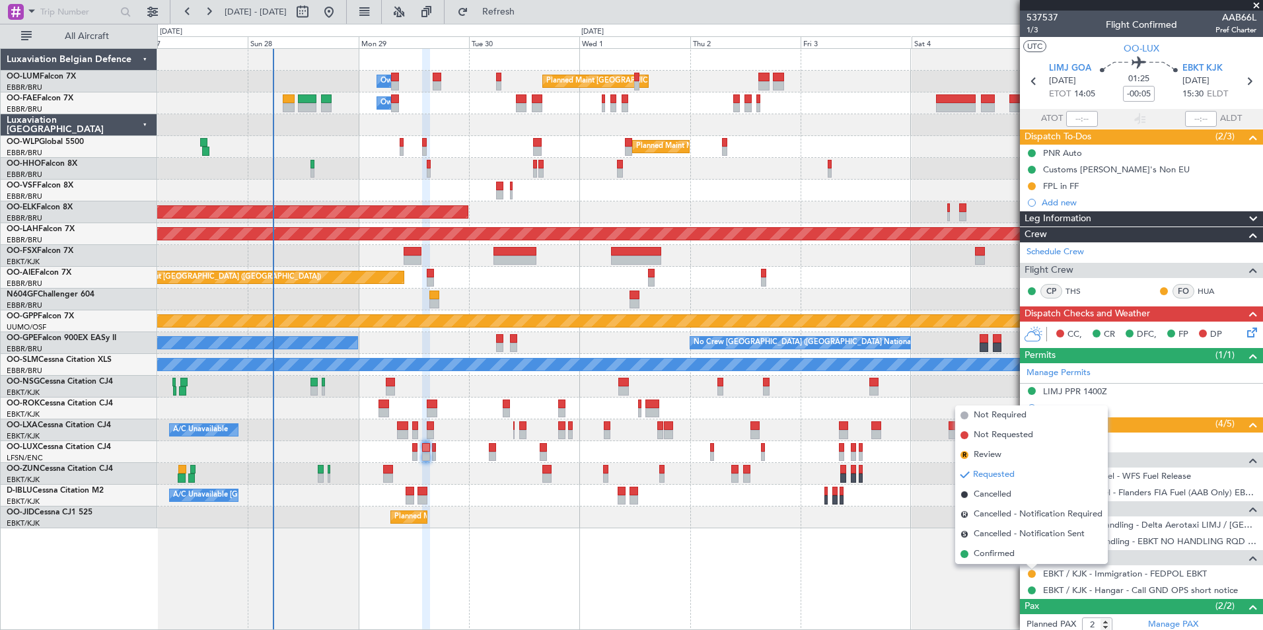
click at [1015, 557] on li "Confirmed" at bounding box center [1031, 554] width 153 height 20
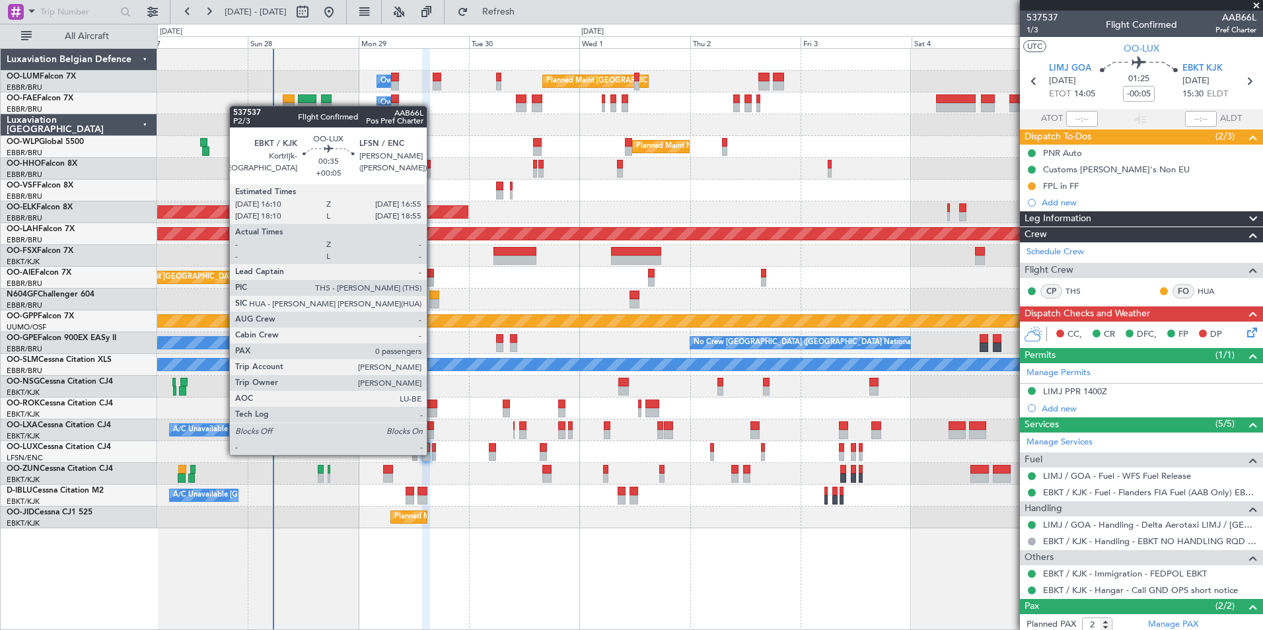
click at [433, 454] on div at bounding box center [434, 456] width 4 height 9
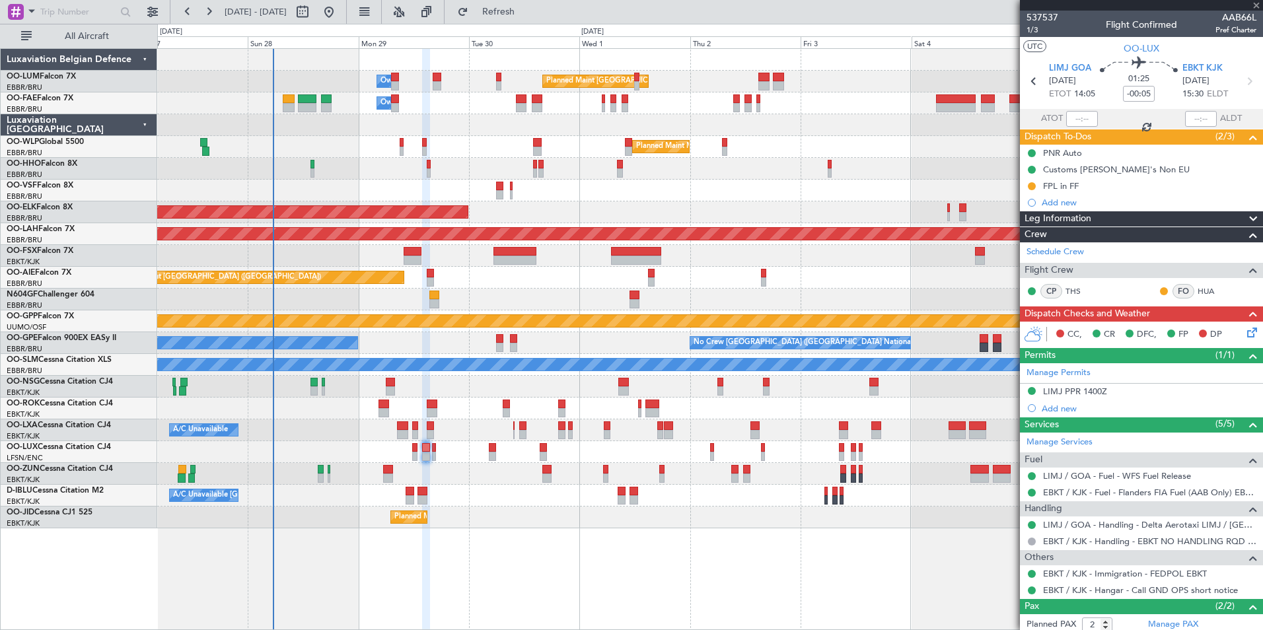
type input "+00:05"
type input "0"
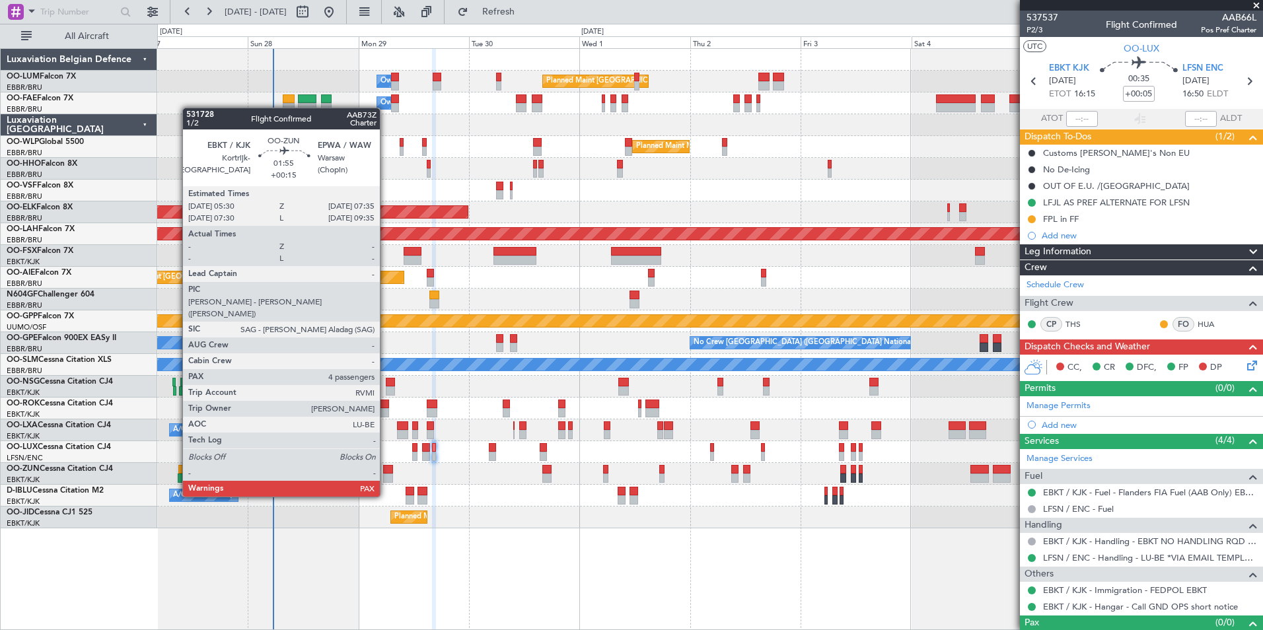
click at [386, 472] on div at bounding box center [388, 469] width 10 height 9
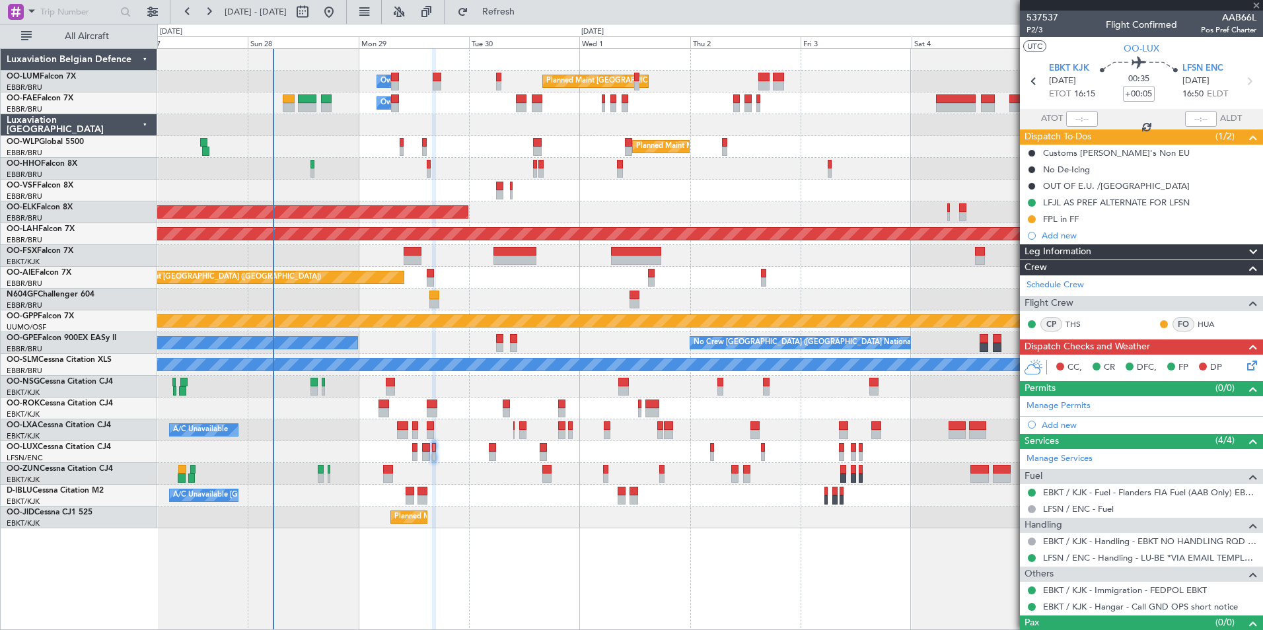
type input "+00:15"
type input "4"
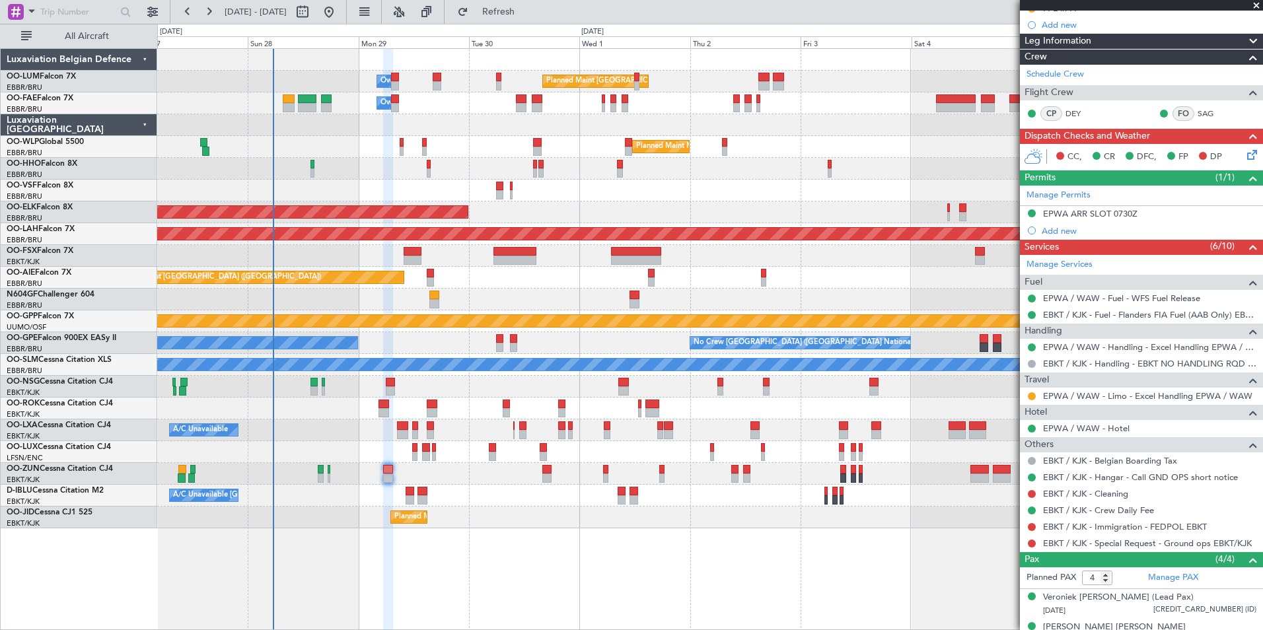
scroll to position [198, 0]
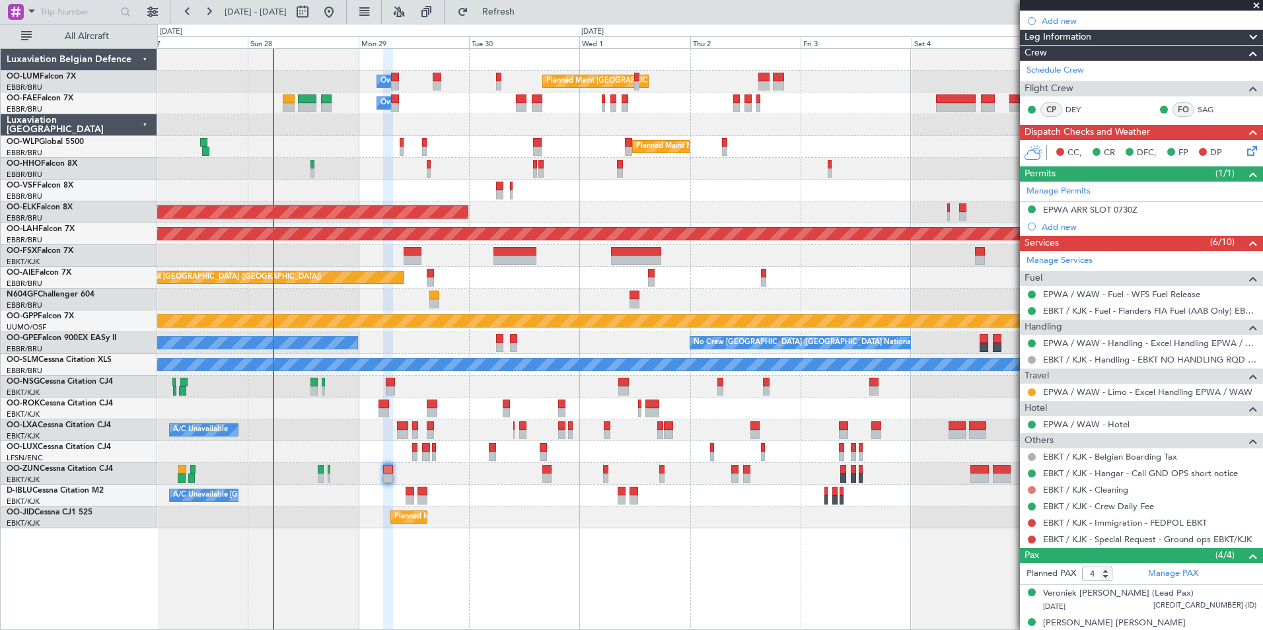
click at [1030, 489] on button at bounding box center [1032, 490] width 8 height 8
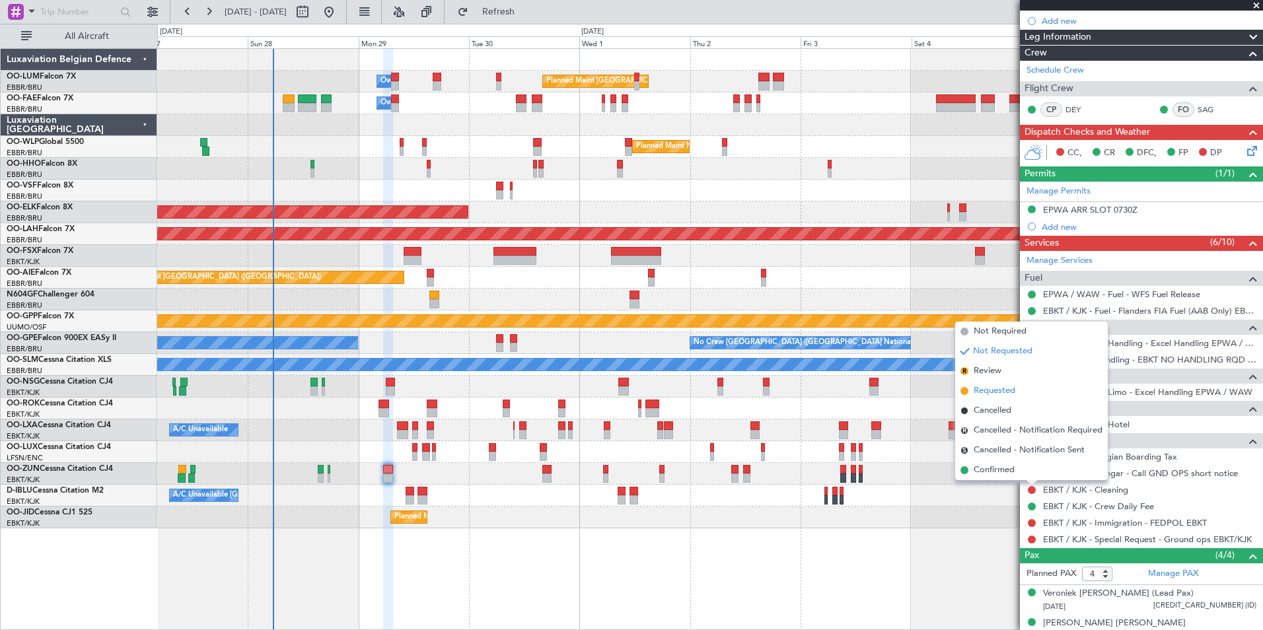
click at [974, 391] on span "Requested" at bounding box center [995, 390] width 42 height 13
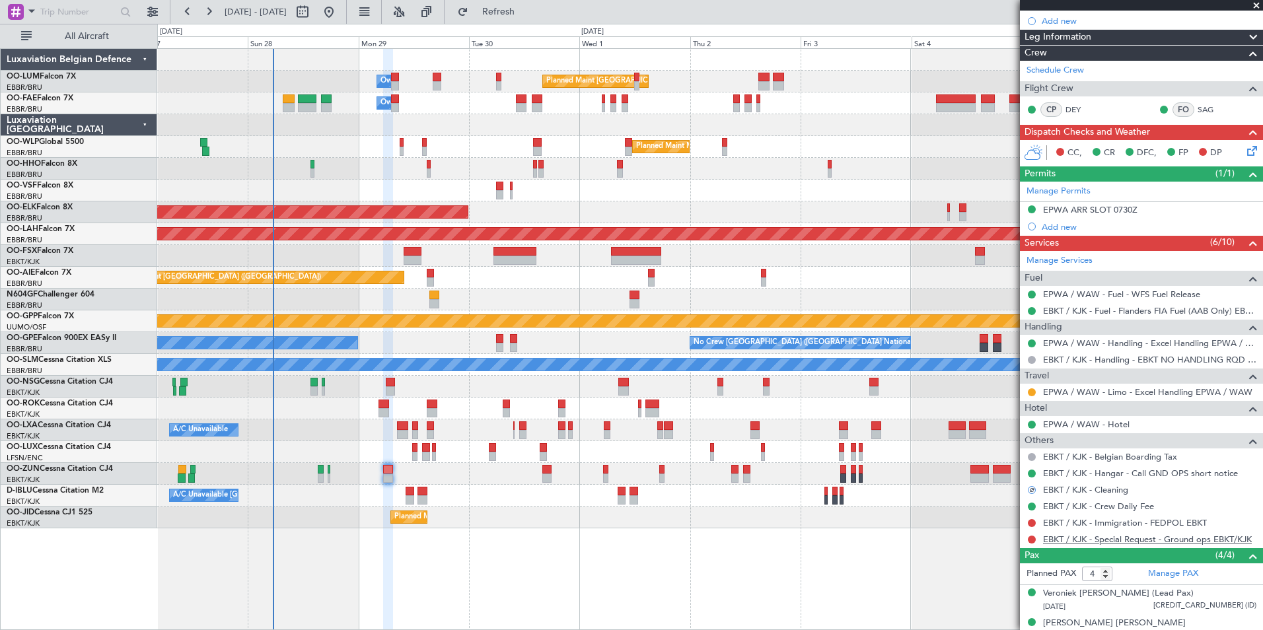
click at [1083, 543] on link "EBKT / KJK - Special Request - Ground ops EBKT/KJK" at bounding box center [1147, 539] width 209 height 11
click at [1071, 540] on link "EBKT / KJK - Special Request - Ground ops EBKT/KJK" at bounding box center [1147, 539] width 209 height 11
click at [526, 11] on span "Refresh" at bounding box center [498, 11] width 55 height 9
click at [1078, 524] on link "EBKT / KJK - Immigration - FEDPOL EBKT" at bounding box center [1125, 522] width 164 height 11
click at [515, 23] on fb-refresh-button "Refresh" at bounding box center [491, 12] width 92 height 24
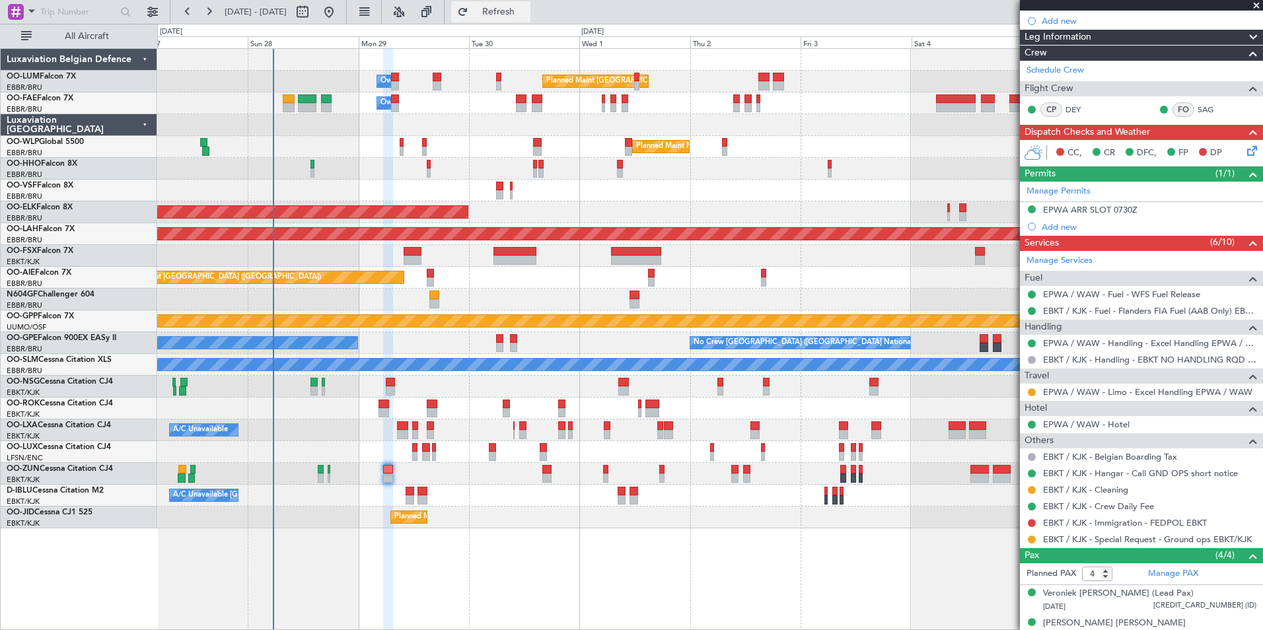
click at [524, 14] on span "Refresh" at bounding box center [498, 11] width 55 height 9
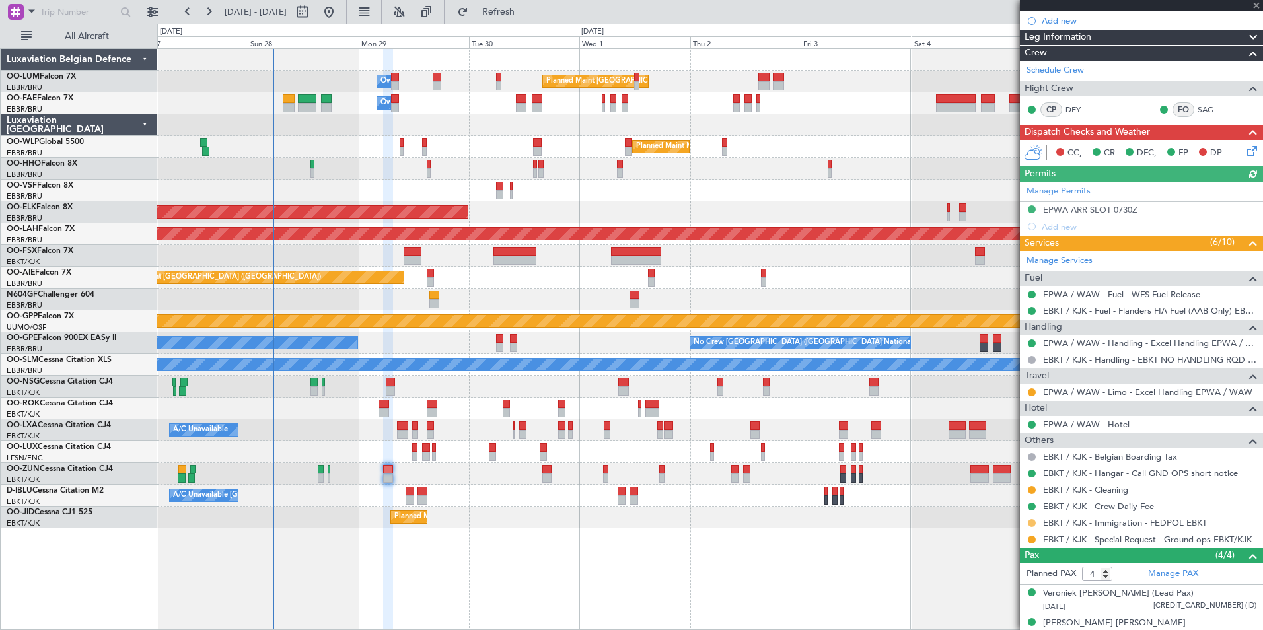
click at [1031, 524] on button at bounding box center [1032, 523] width 8 height 8
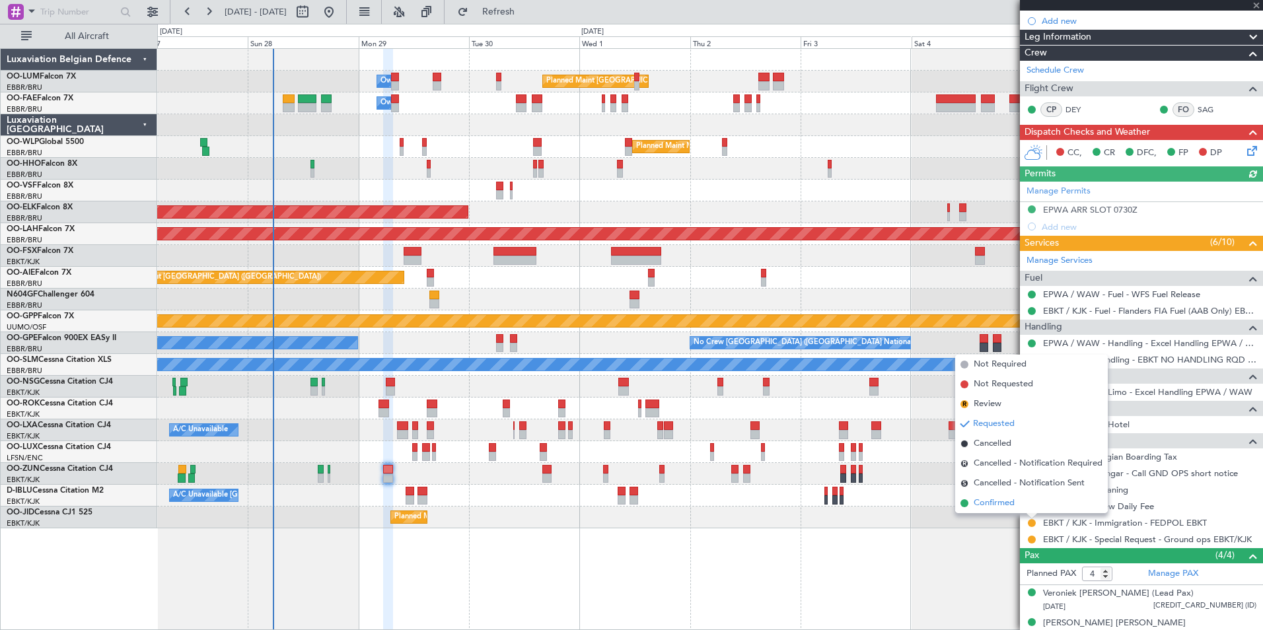
click at [1007, 503] on span "Confirmed" at bounding box center [994, 503] width 41 height 13
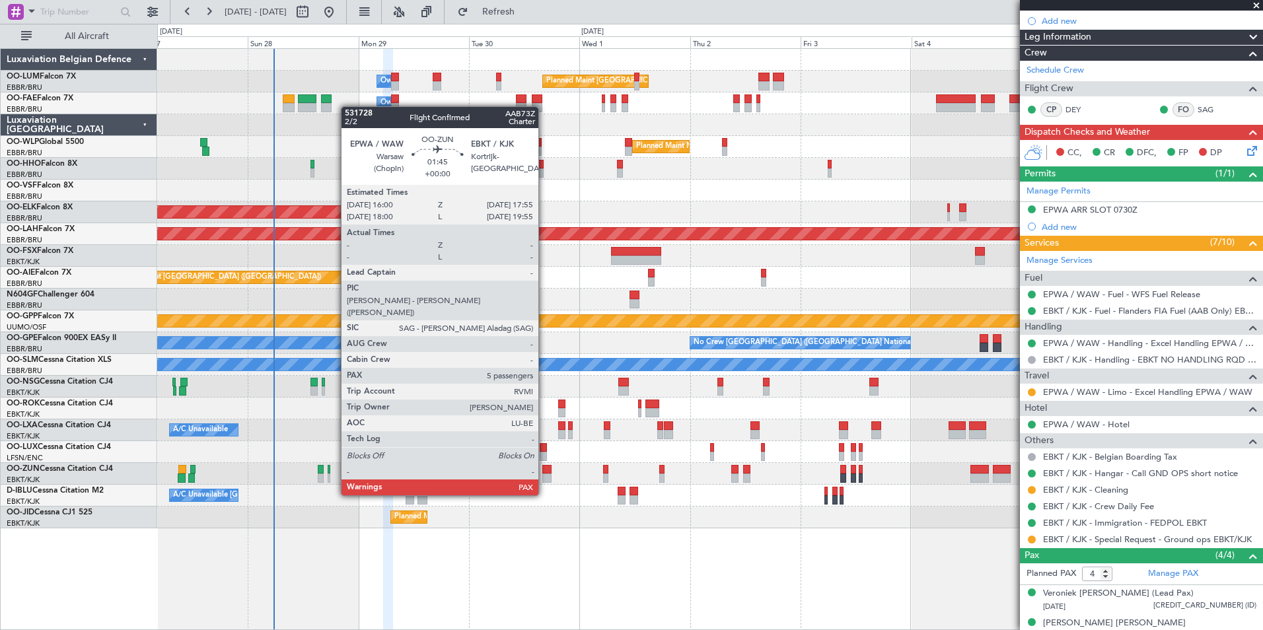
click at [544, 470] on div at bounding box center [546, 469] width 9 height 9
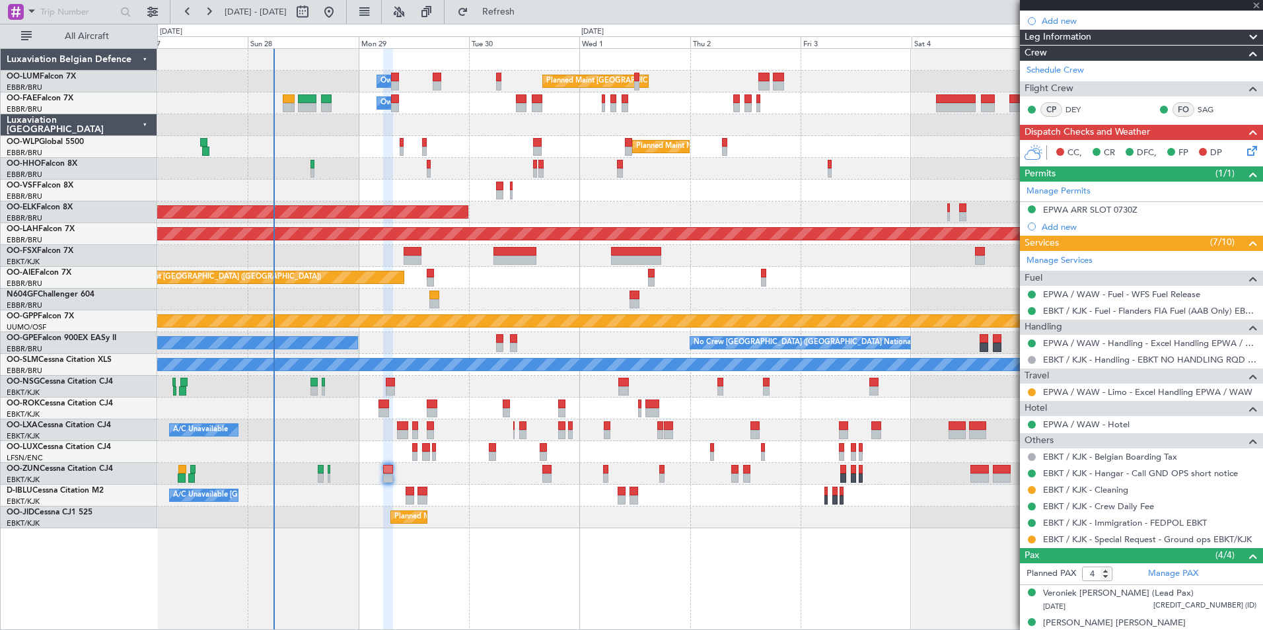
type input "5"
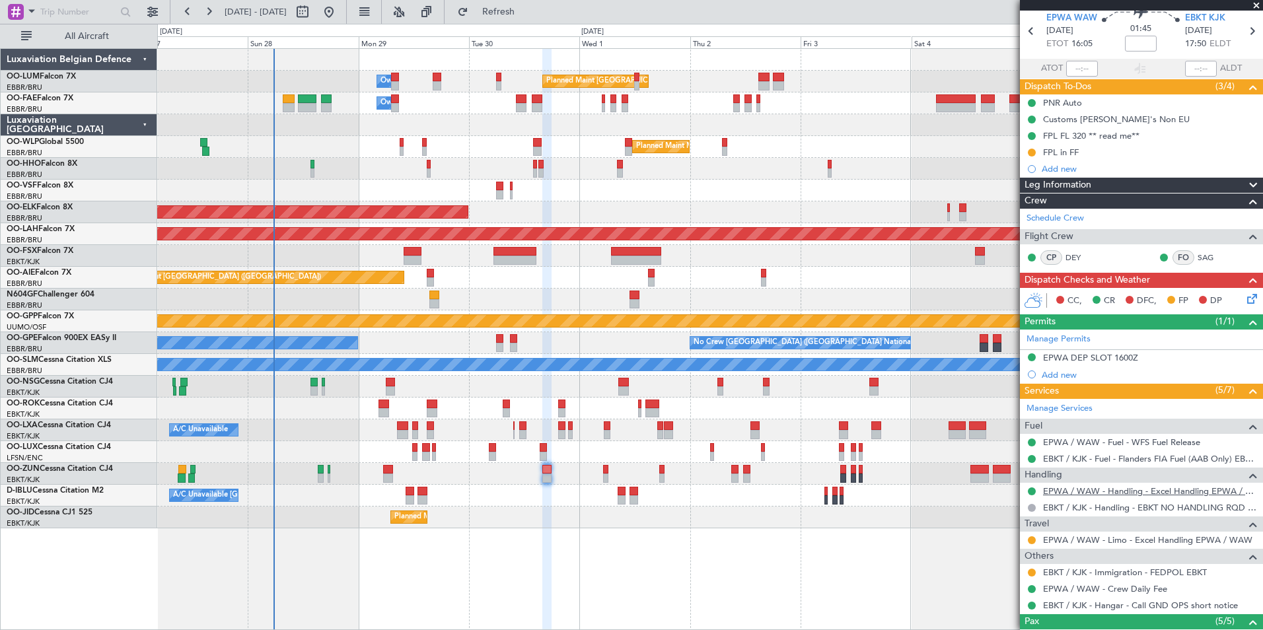
scroll to position [66, 0]
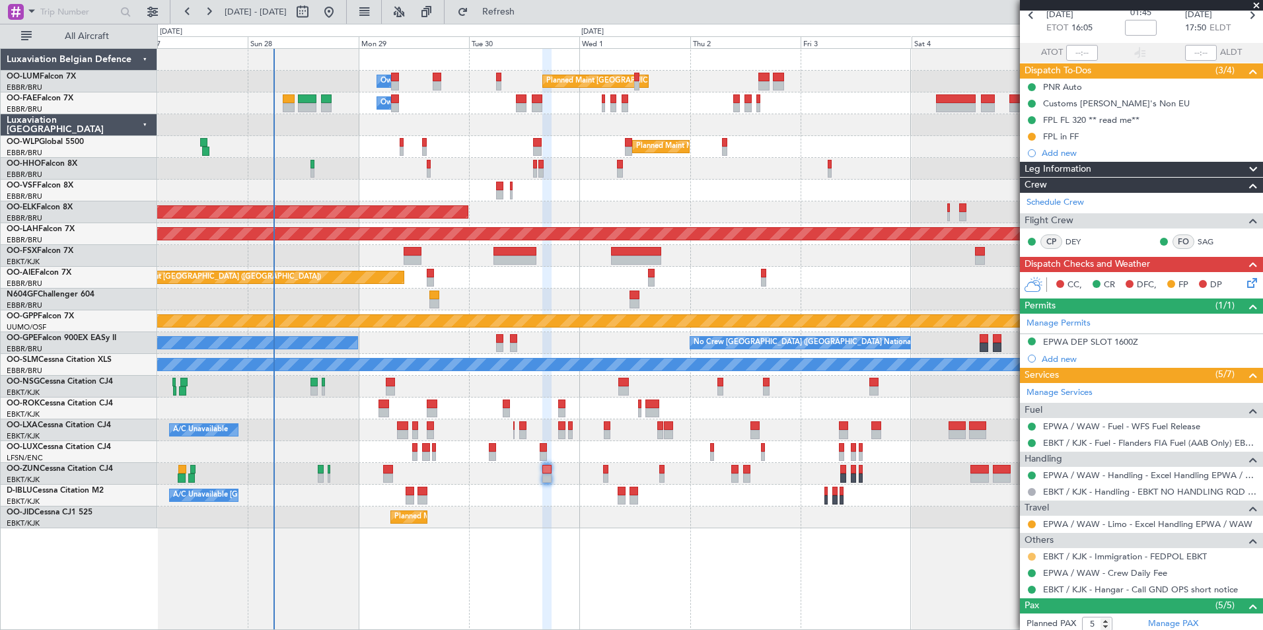
click at [1031, 556] on button at bounding box center [1032, 557] width 8 height 8
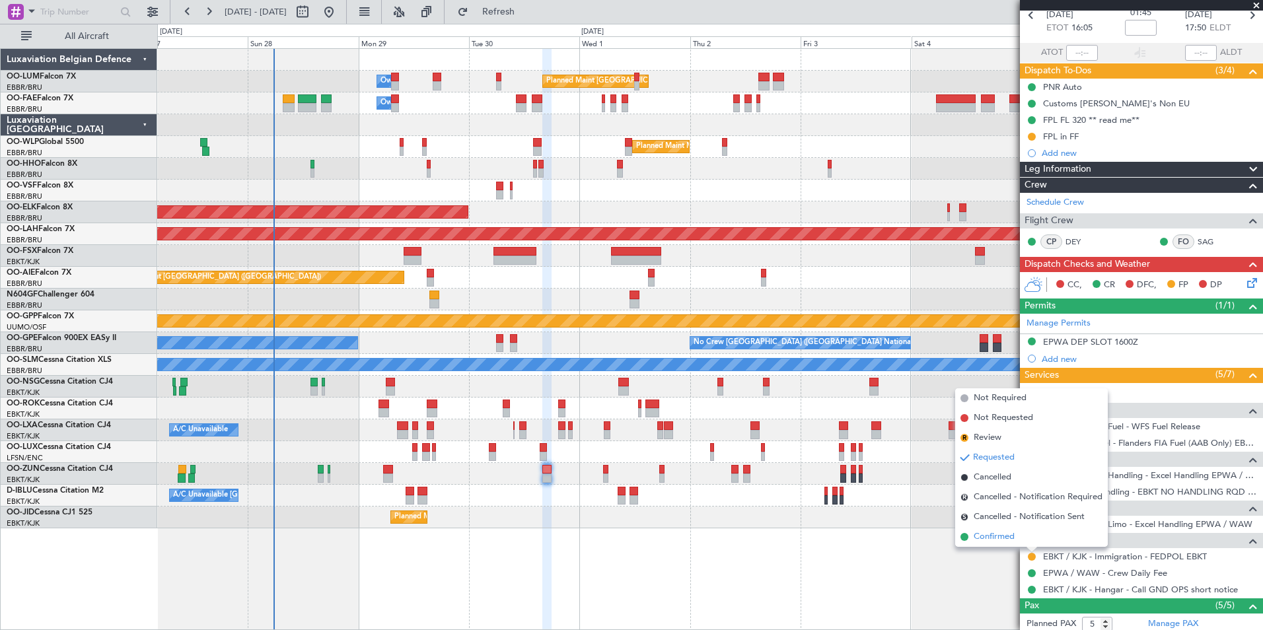
click at [988, 543] on span "Confirmed" at bounding box center [994, 536] width 41 height 13
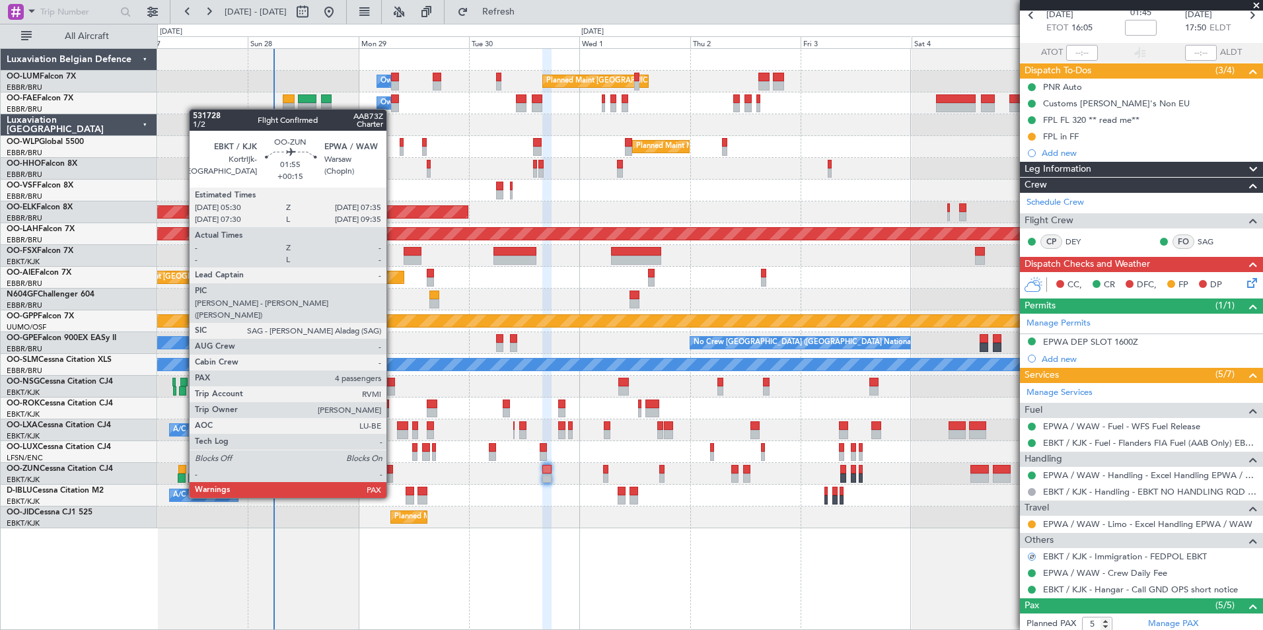
click at [392, 473] on div at bounding box center [388, 469] width 10 height 9
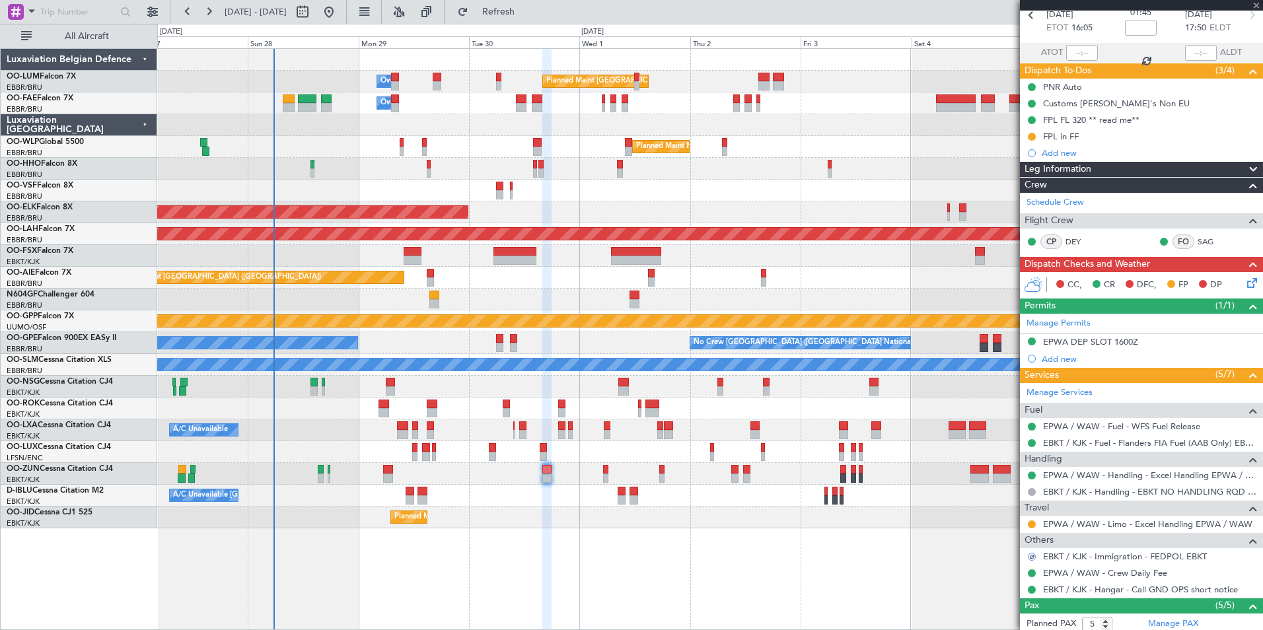
type input "+00:15"
type input "4"
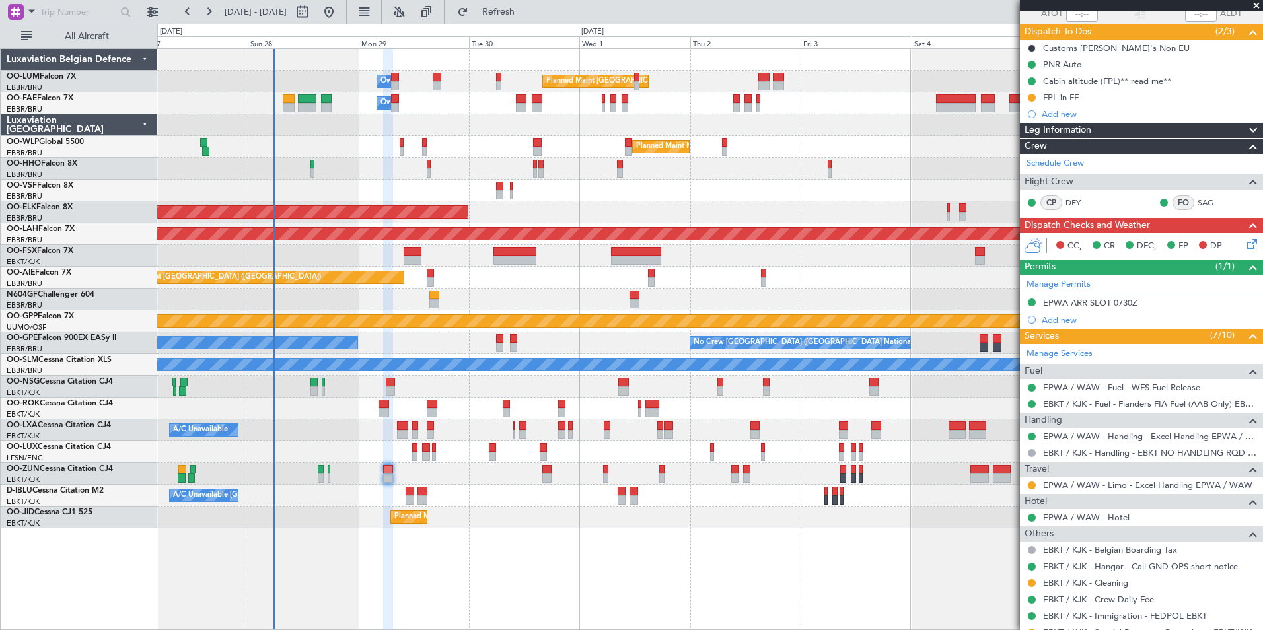
scroll to position [198, 0]
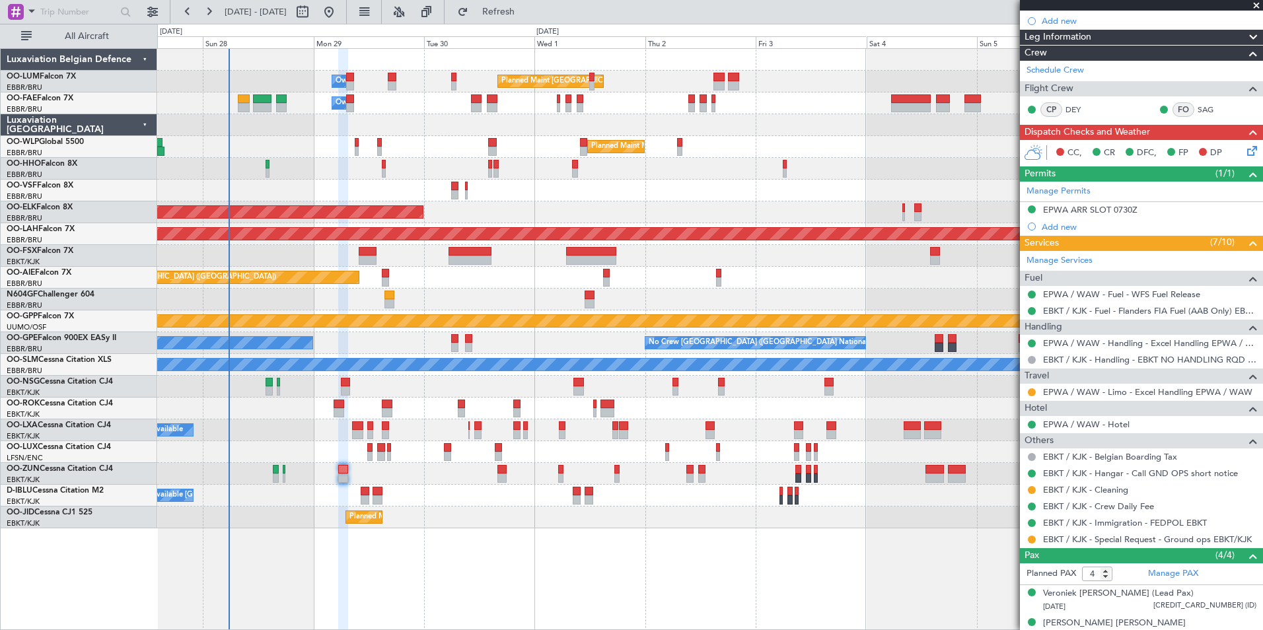
click at [397, 489] on div "A/C Unavailable [GEOGRAPHIC_DATA]-[GEOGRAPHIC_DATA] [GEOGRAPHIC_DATA] ([GEOGRAP…" at bounding box center [709, 496] width 1105 height 22
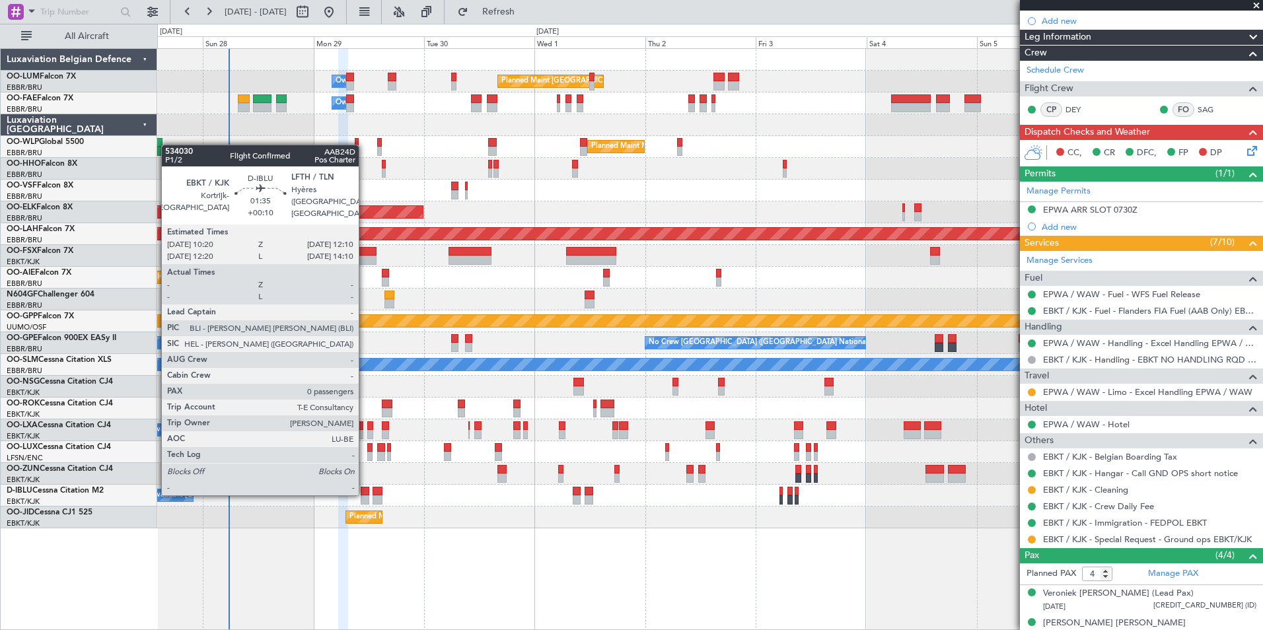
click at [365, 493] on div at bounding box center [365, 491] width 9 height 9
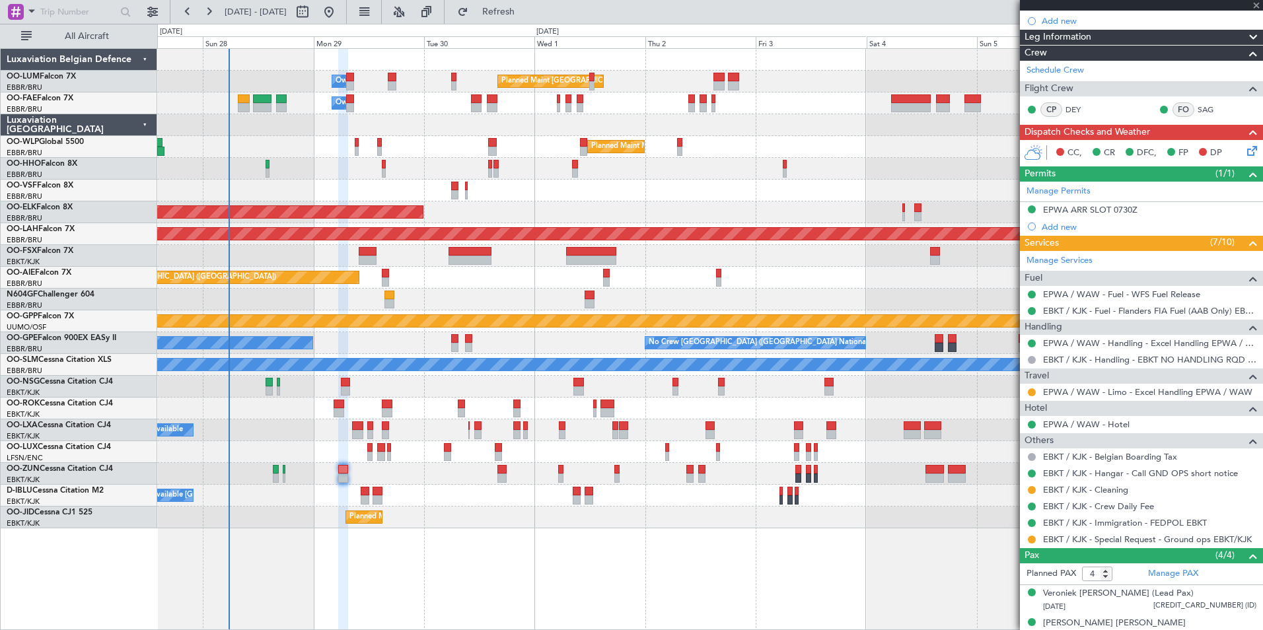
type input "+00:10"
type input "0"
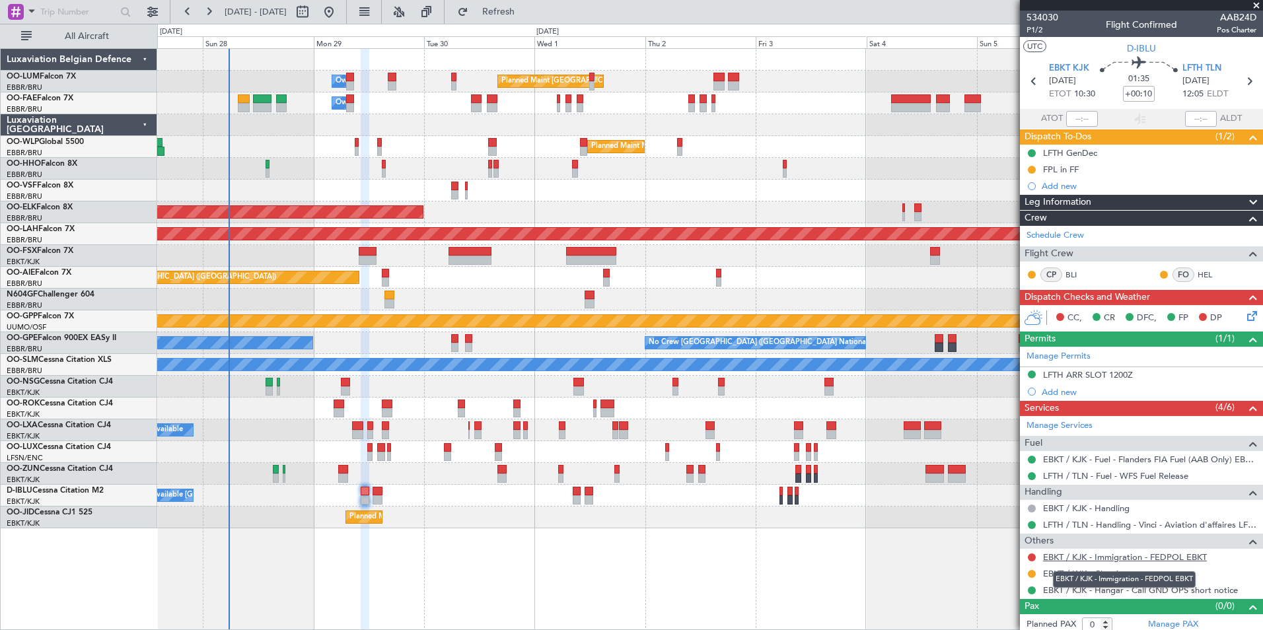
click at [1071, 558] on link "EBKT / KJK - Immigration - FEDPOL EBKT" at bounding box center [1125, 557] width 164 height 11
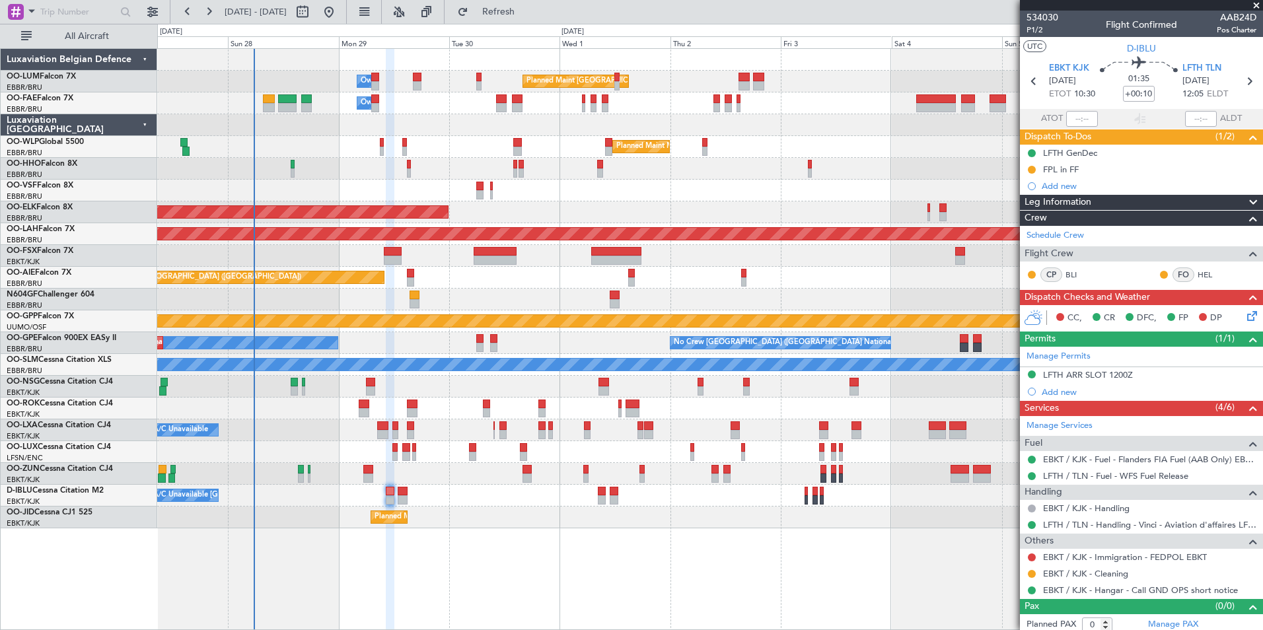
click at [600, 104] on div "Planned Maint Brussels (Brussels National) Owner Melsbroek Air Base Owner Melsb…" at bounding box center [709, 289] width 1105 height 480
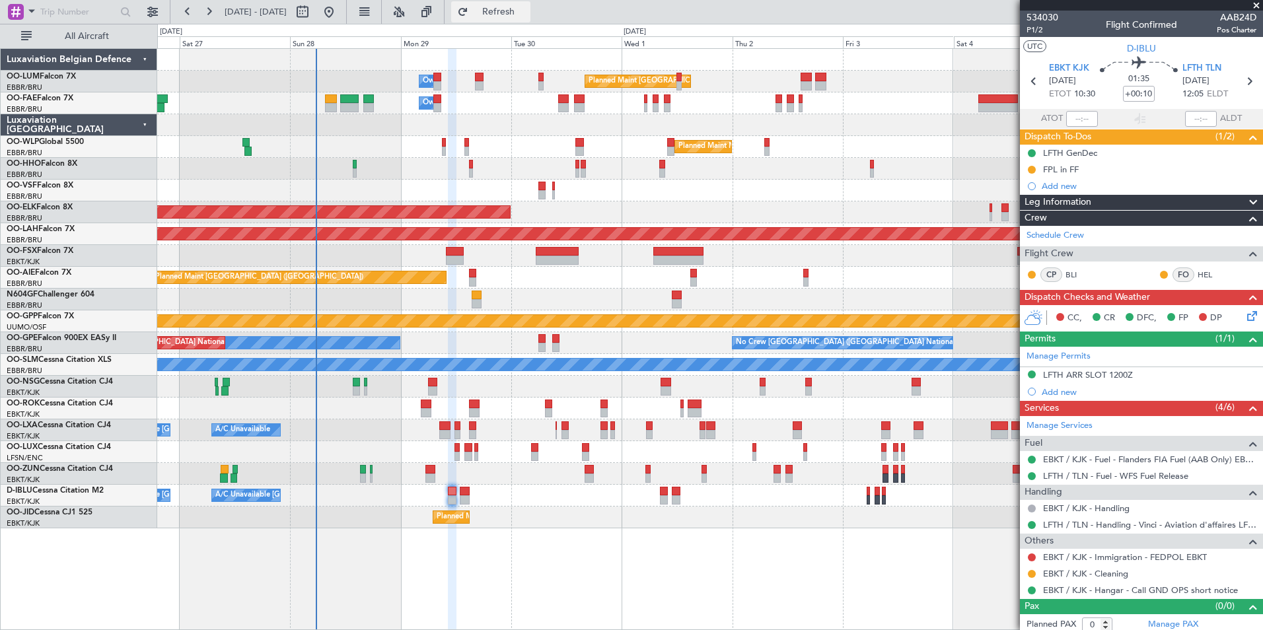
click at [526, 17] on span "Refresh" at bounding box center [498, 11] width 55 height 9
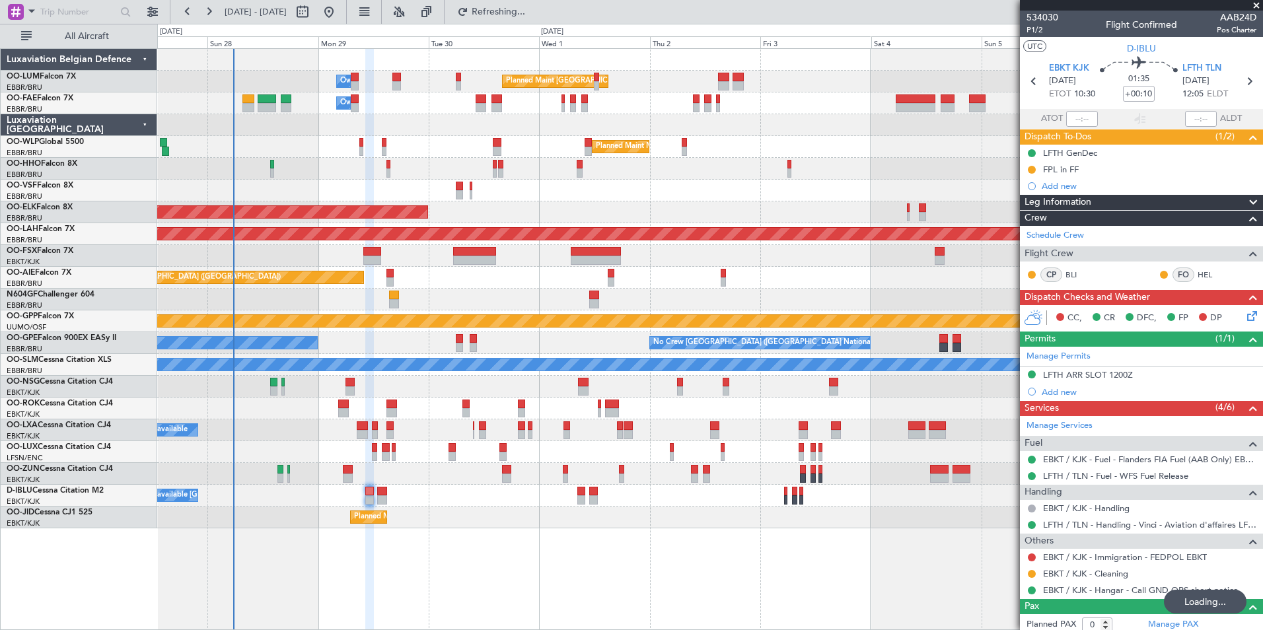
click at [491, 476] on div at bounding box center [709, 474] width 1105 height 22
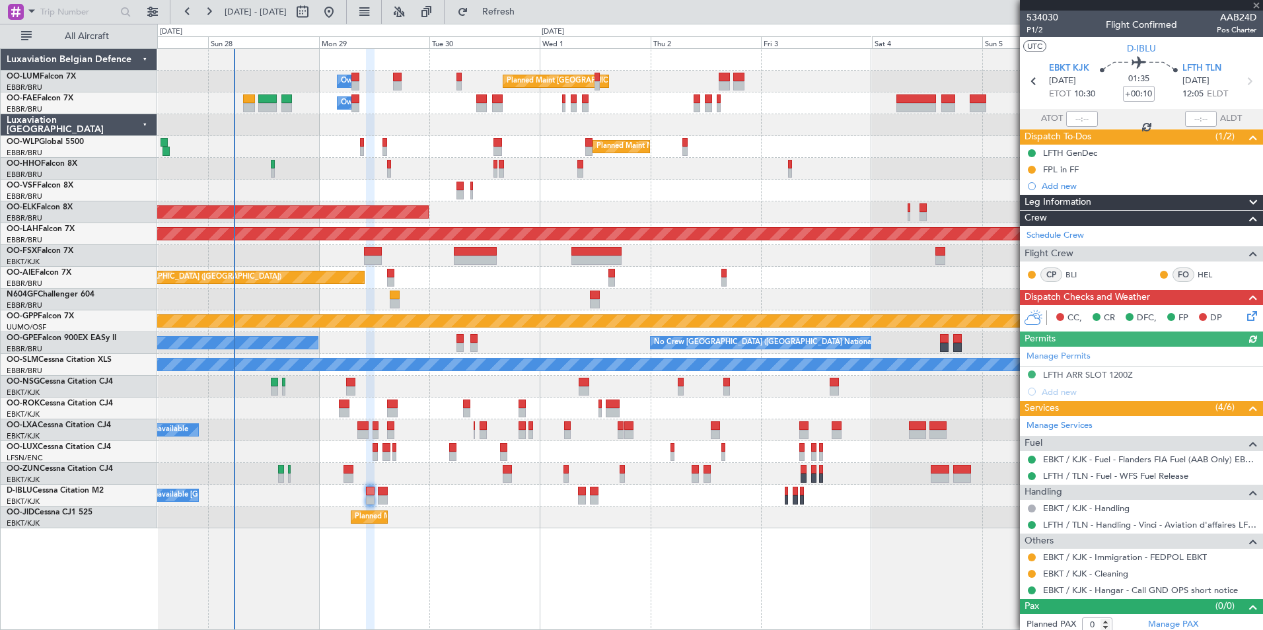
click at [1033, 561] on mat-tooltip-component "Requested" at bounding box center [1031, 578] width 59 height 35
click at [1032, 561] on mat-tooltip-component "Requested" at bounding box center [1031, 578] width 59 height 35
click at [1033, 554] on button at bounding box center [1032, 558] width 8 height 8
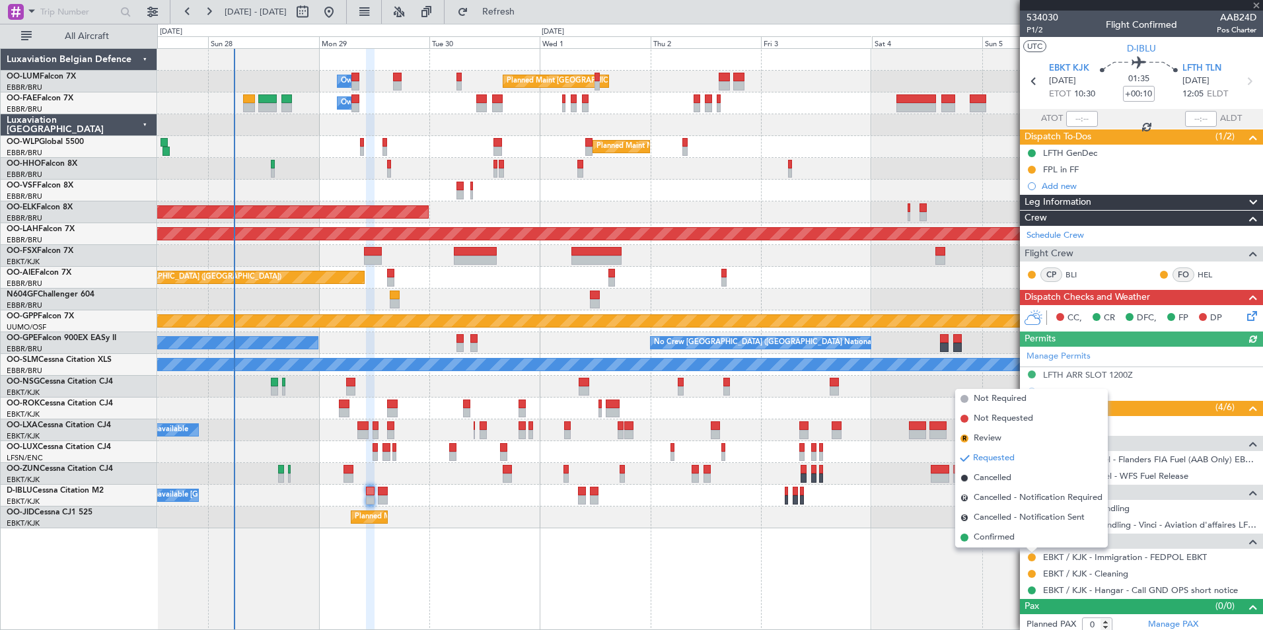
drag, startPoint x: 1011, startPoint y: 540, endPoint x: 684, endPoint y: 530, distance: 327.8
click at [1008, 540] on span "Confirmed" at bounding box center [994, 537] width 41 height 13
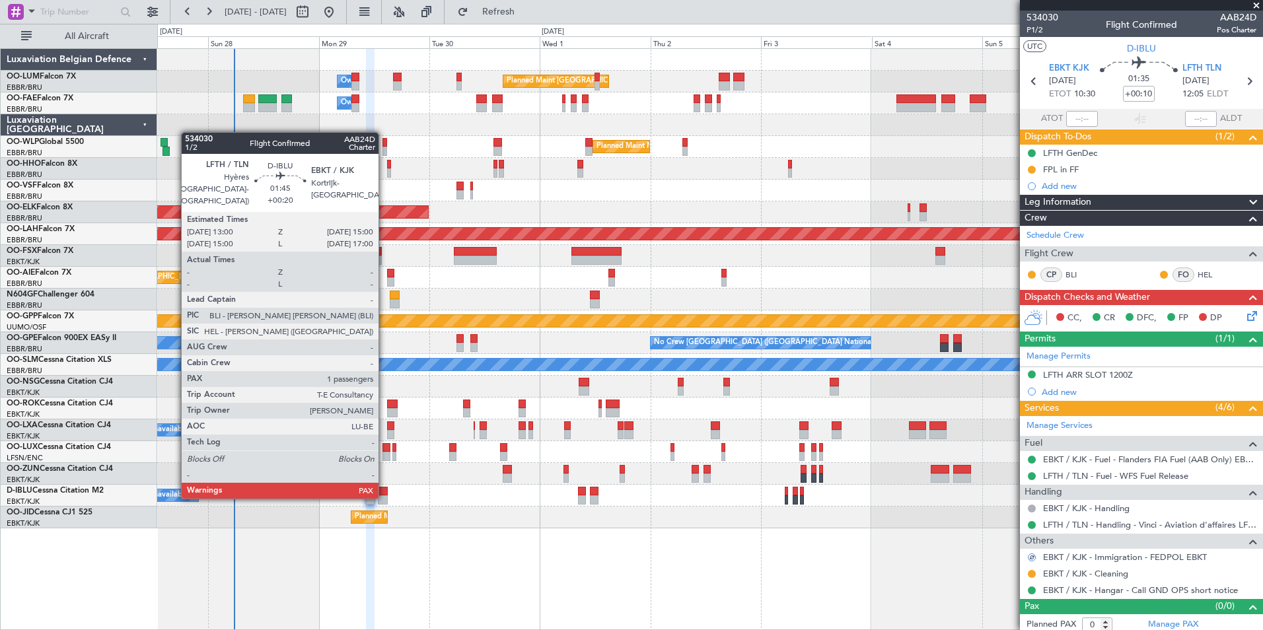
click at [384, 496] on div at bounding box center [382, 499] width 9 height 9
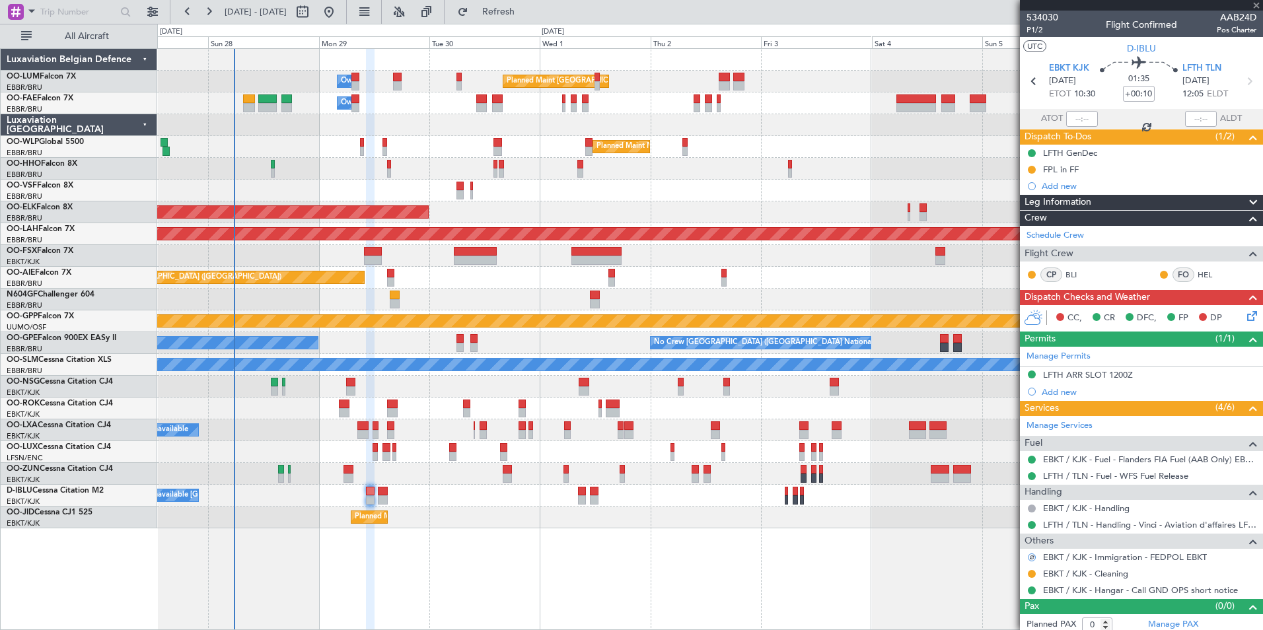
type input "+00:20"
type input "1"
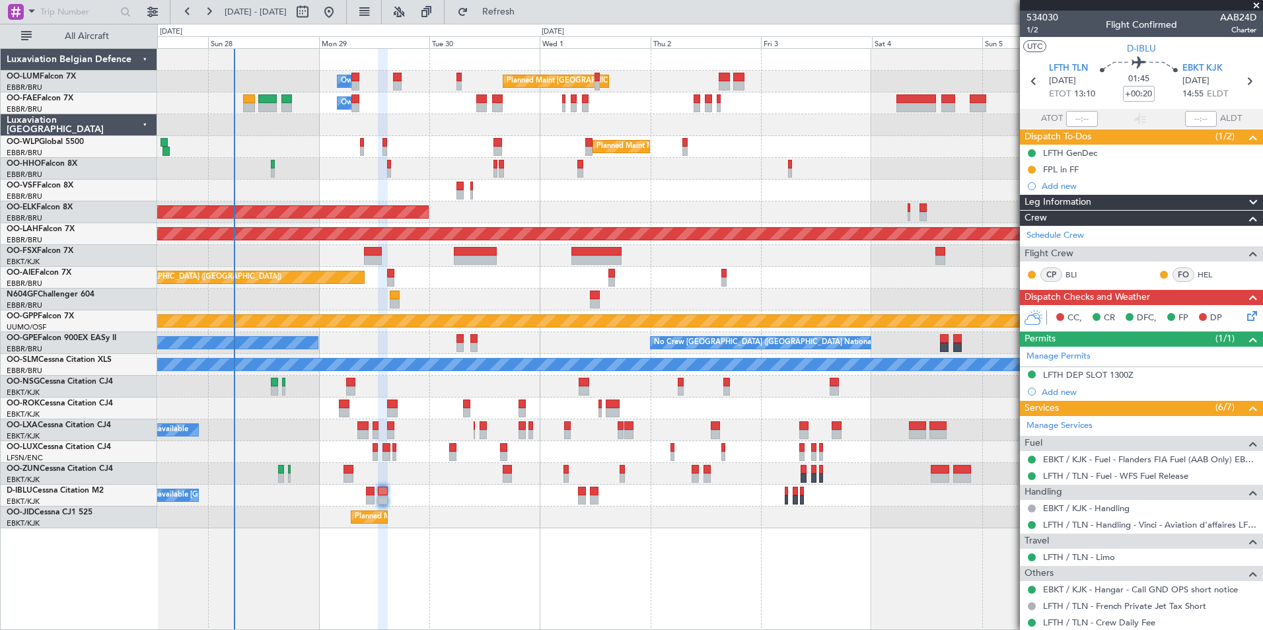
click at [713, 572] on div "Planned Maint Brussels (Brussels National) Owner Melsbroek Air Base Owner Melsb…" at bounding box center [710, 339] width 1106 height 582
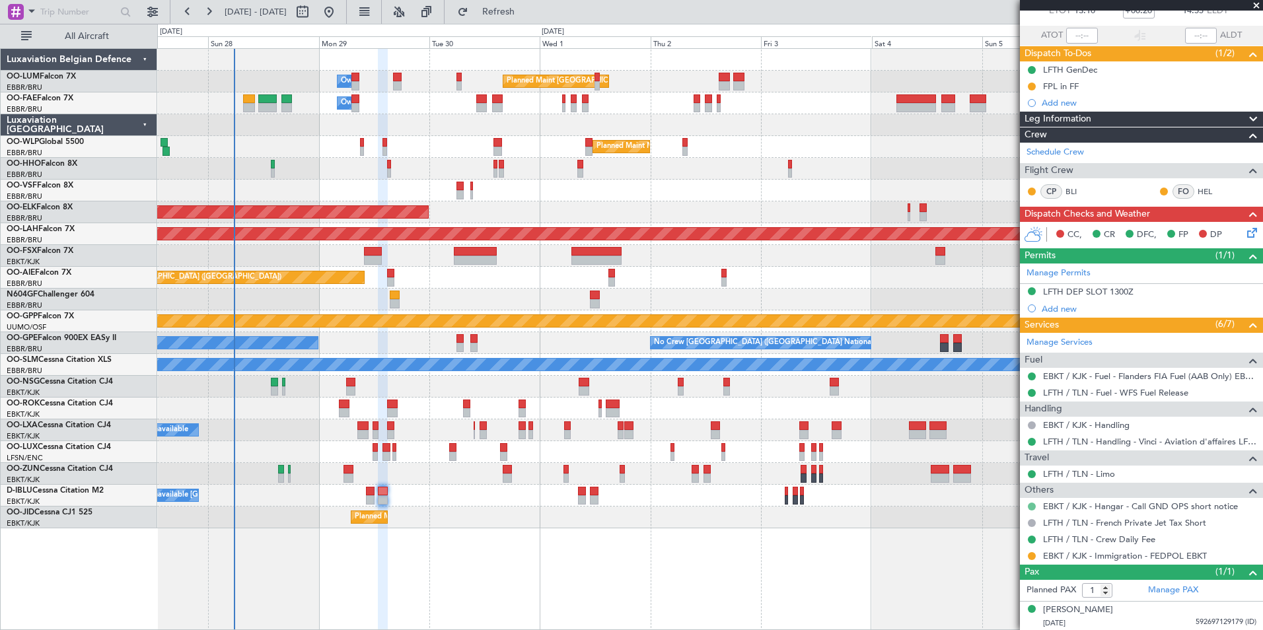
scroll to position [84, 0]
click at [1030, 556] on mat-tooltip-component "Not Required" at bounding box center [1031, 543] width 69 height 35
click at [1039, 556] on mat-tooltip-component "Not Required" at bounding box center [1031, 543] width 69 height 35
click at [1032, 555] on button at bounding box center [1032, 556] width 8 height 8
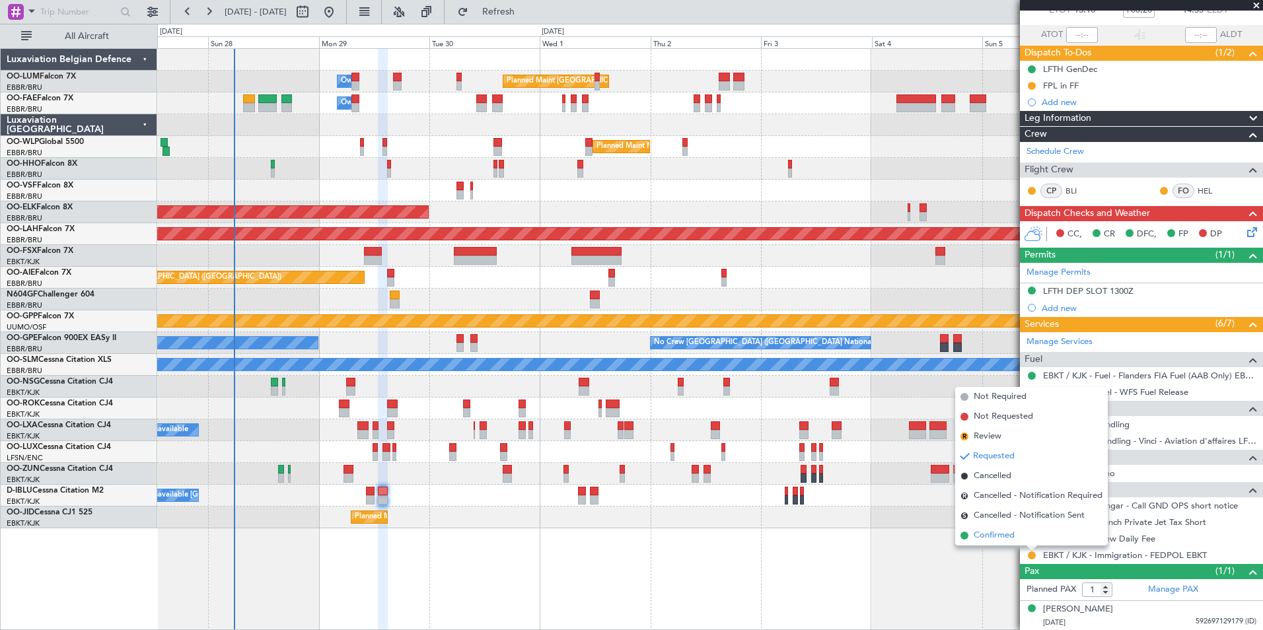
click at [995, 534] on span "Confirmed" at bounding box center [994, 535] width 41 height 13
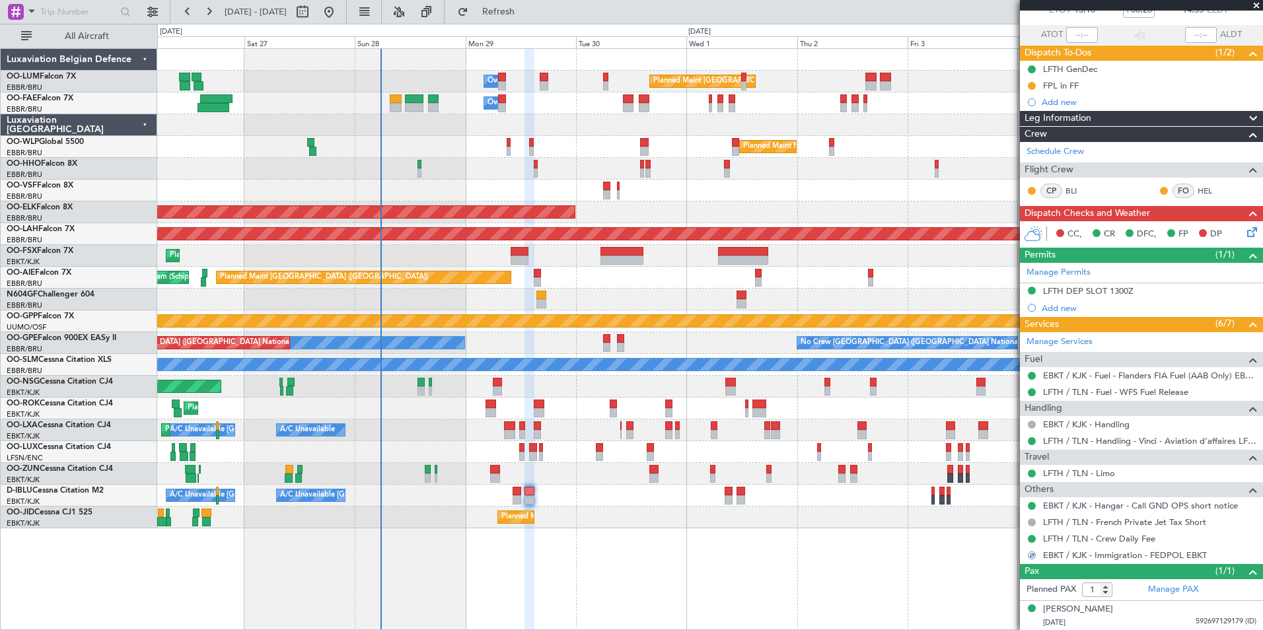
click at [687, 514] on div "Planned Maint Brussels (Brussels National) Owner Melsbroek Air Base Owner Melsb…" at bounding box center [709, 289] width 1105 height 480
click at [622, 528] on div "Planned Maint Kortrijk-[GEOGRAPHIC_DATA]" at bounding box center [709, 518] width 1105 height 22
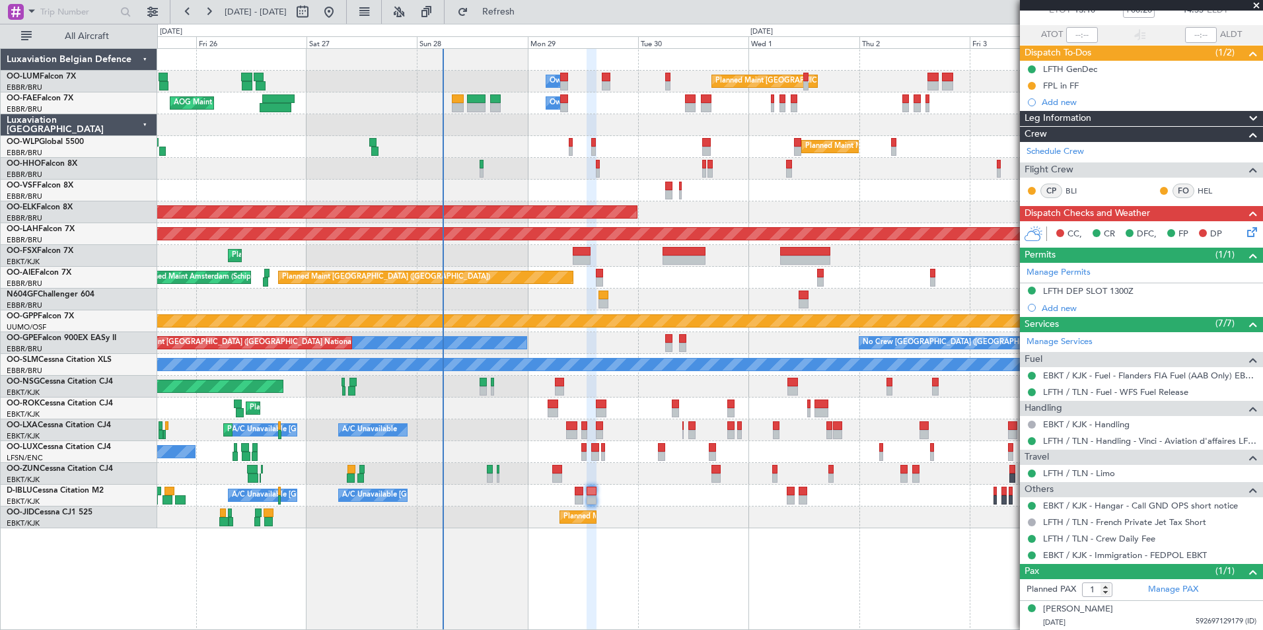
click at [596, 534] on div at bounding box center [591, 340] width 9 height 582
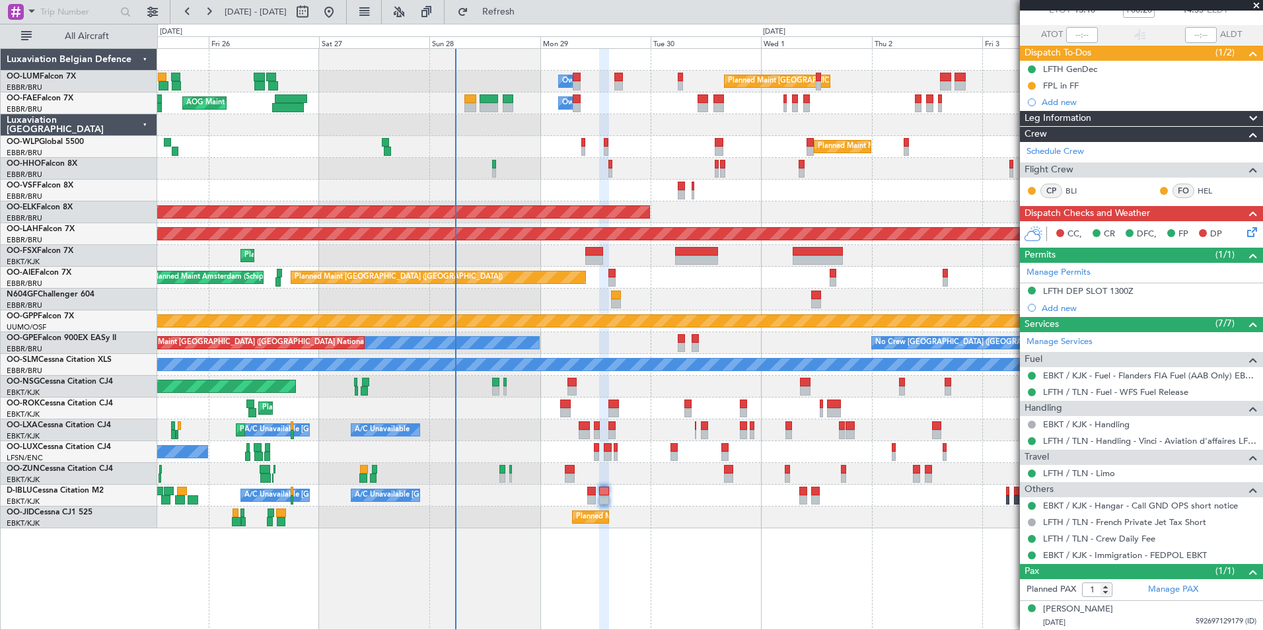
click at [641, 532] on div "Planned Maint Brussels (Brussels National) Owner Melsbroek Air Base Owner Melsb…" at bounding box center [710, 339] width 1106 height 582
click at [1247, 235] on icon at bounding box center [1250, 230] width 11 height 11
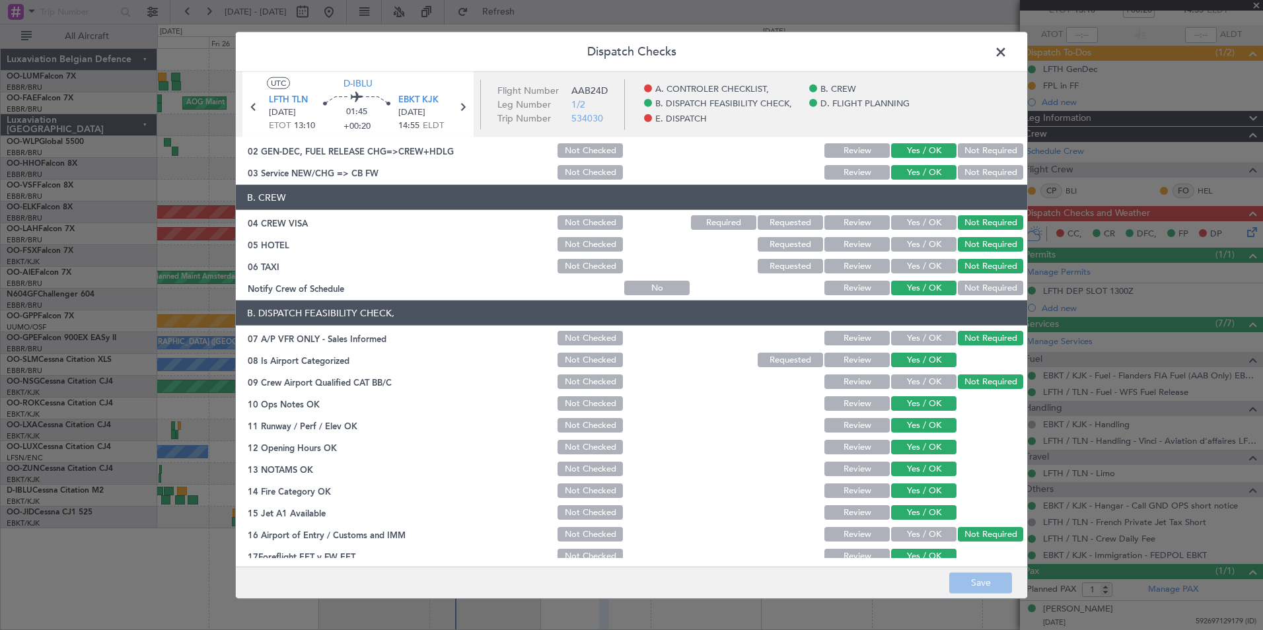
scroll to position [0, 0]
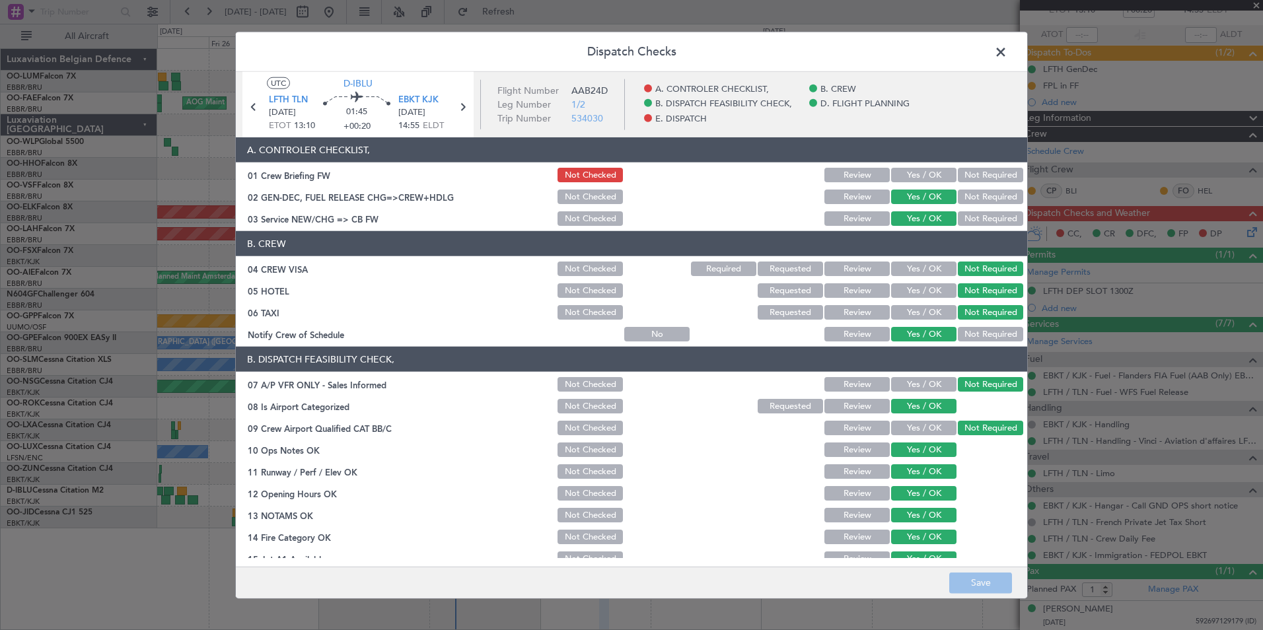
click at [1007, 45] on span at bounding box center [1007, 55] width 0 height 26
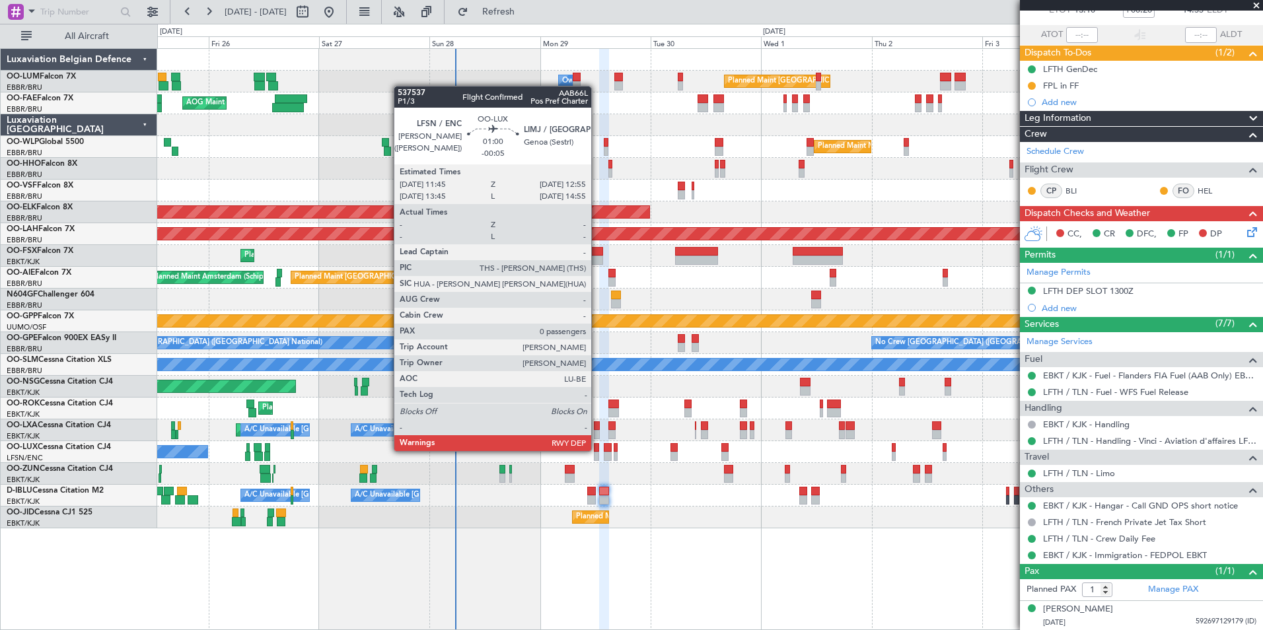
click at [597, 450] on div at bounding box center [597, 447] width 6 height 9
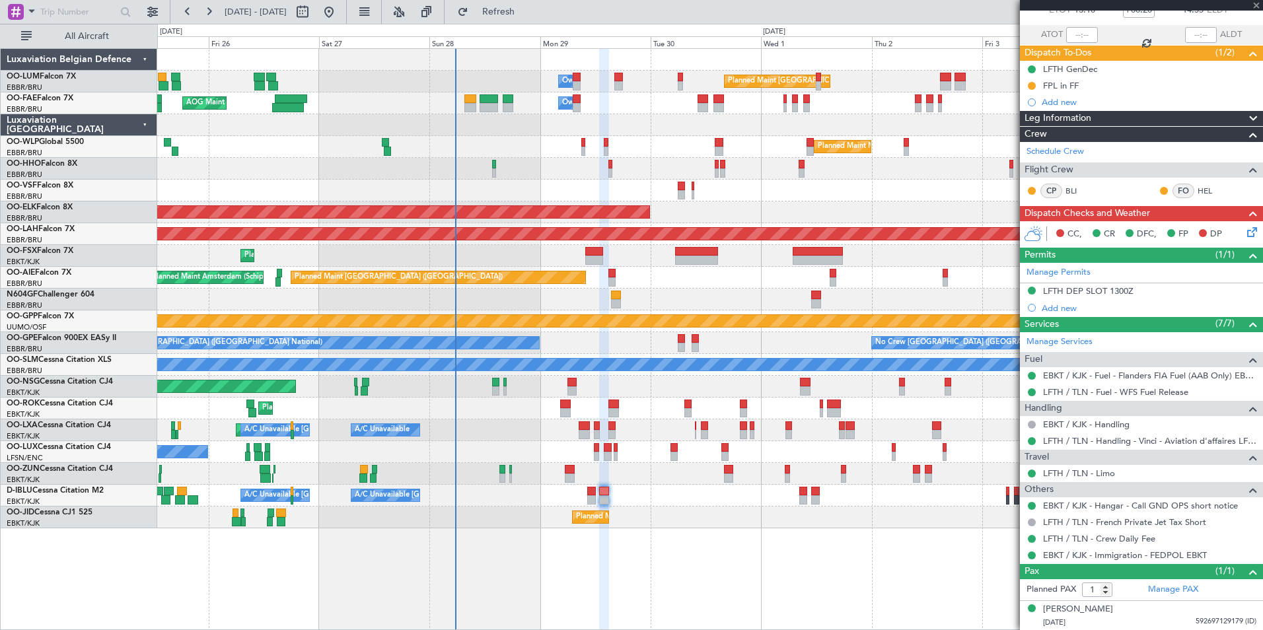
type input "-00:05"
type input "0"
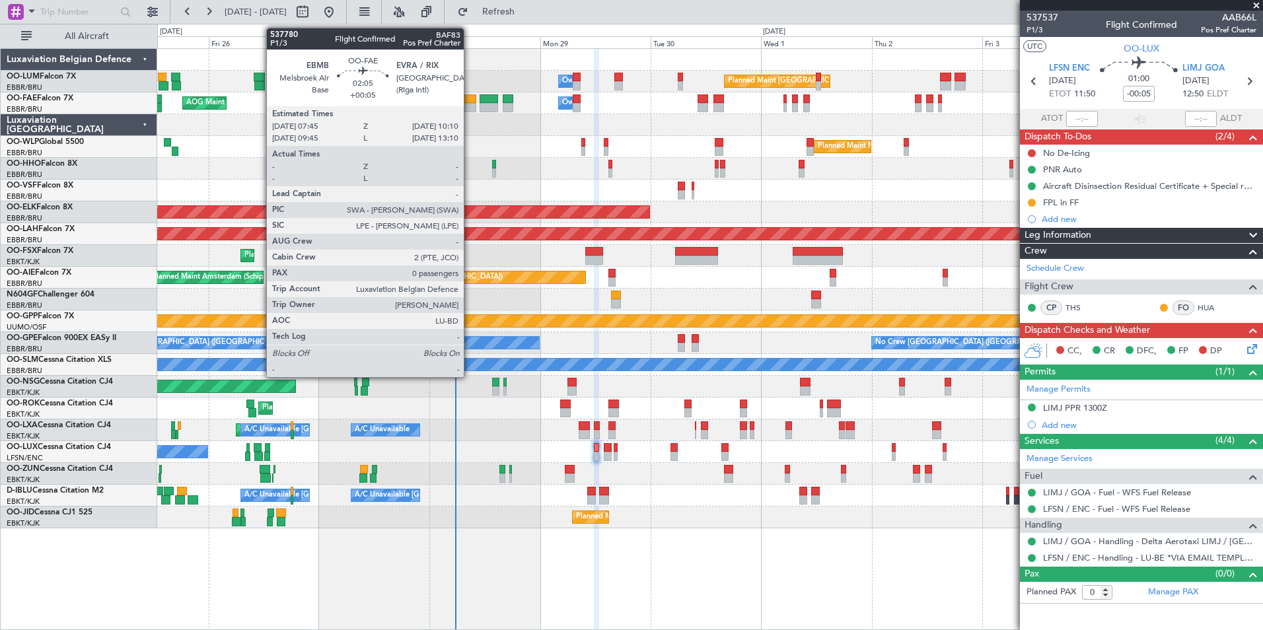
click at [470, 101] on div at bounding box center [469, 98] width 11 height 9
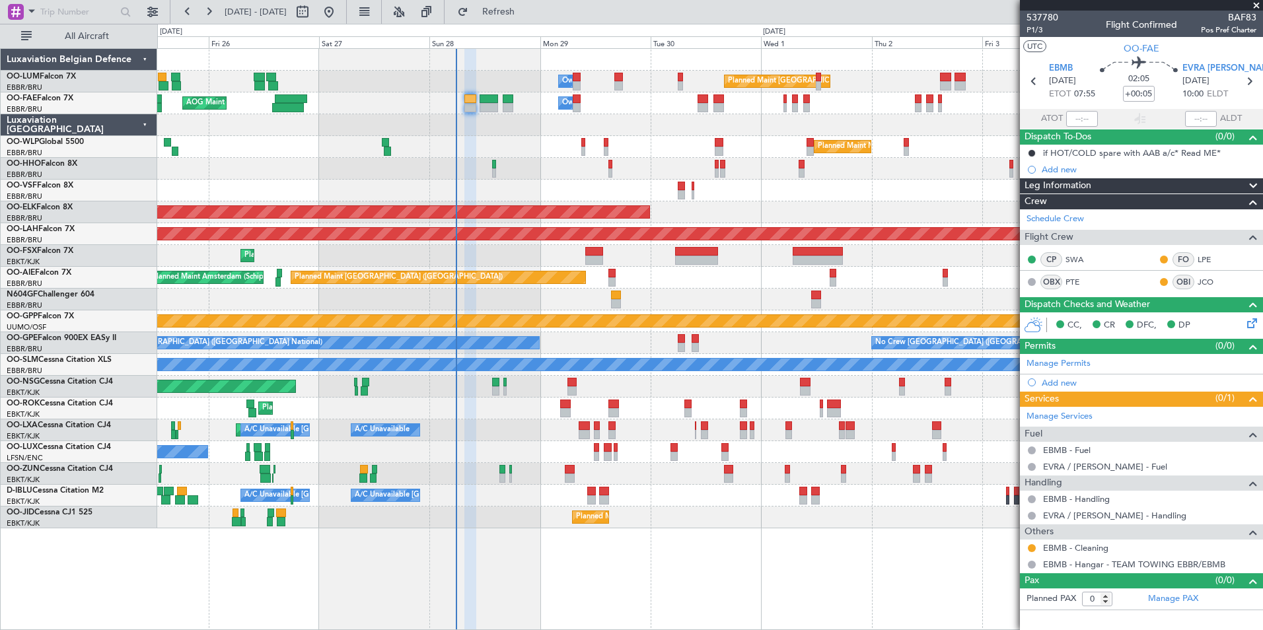
click at [469, 201] on div "Planned Maint Brussels (Brussels National) Owner Melsbroek Air Base AOG Maint N…" at bounding box center [709, 289] width 1105 height 480
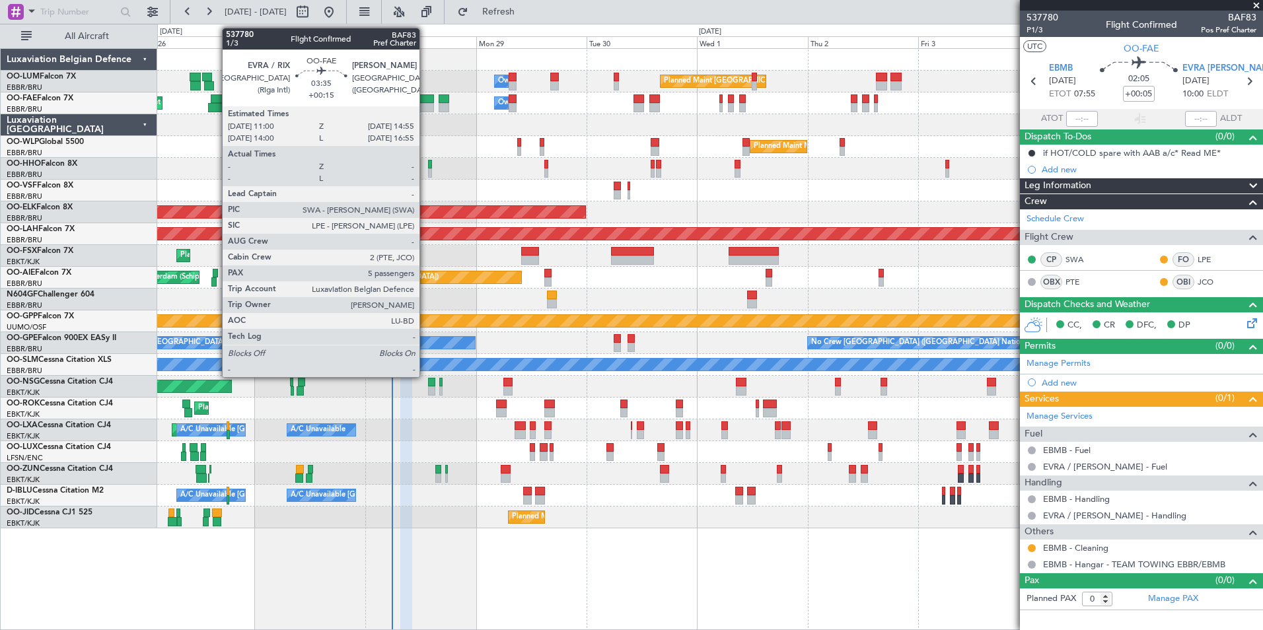
click at [425, 108] on div at bounding box center [425, 107] width 18 height 9
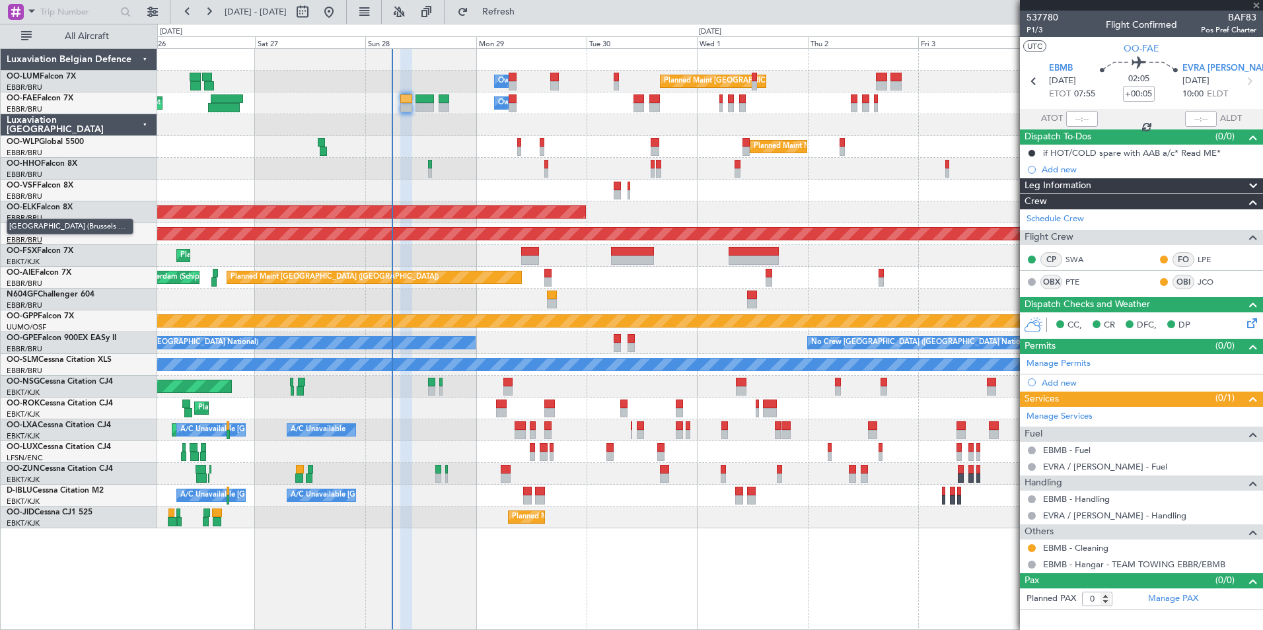
type input "+00:15"
type input "5"
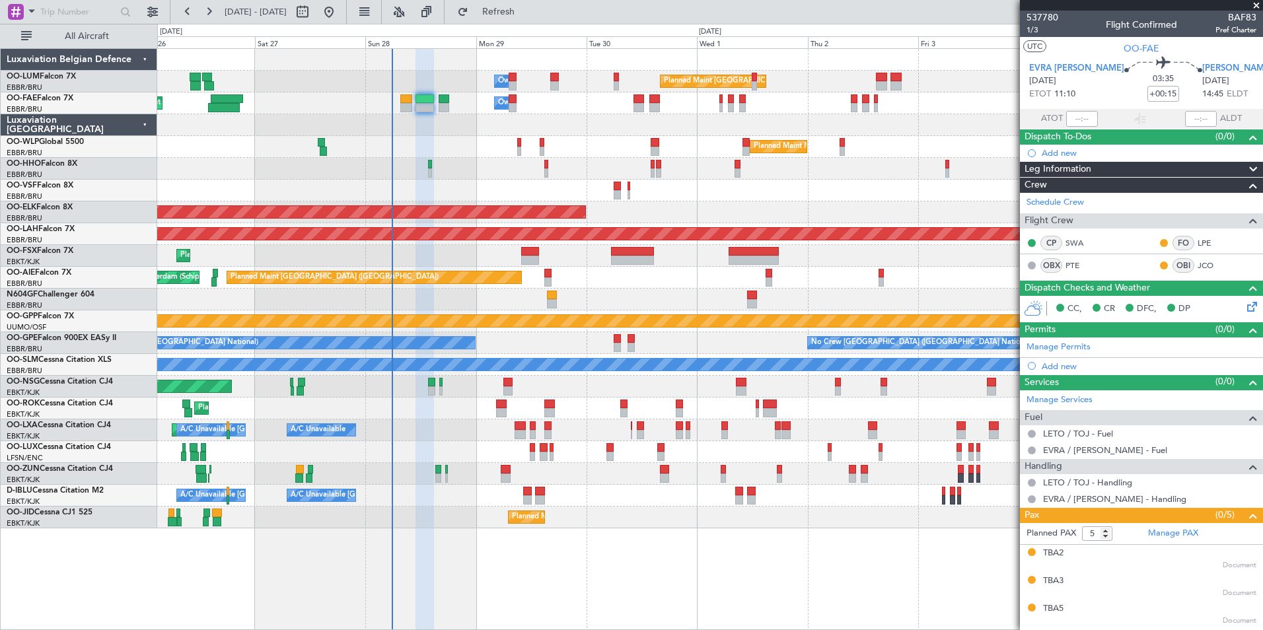
click at [437, 107] on div "AOG Maint New York (Teterboro) Owner Melsbroek Air Base" at bounding box center [709, 103] width 1105 height 22
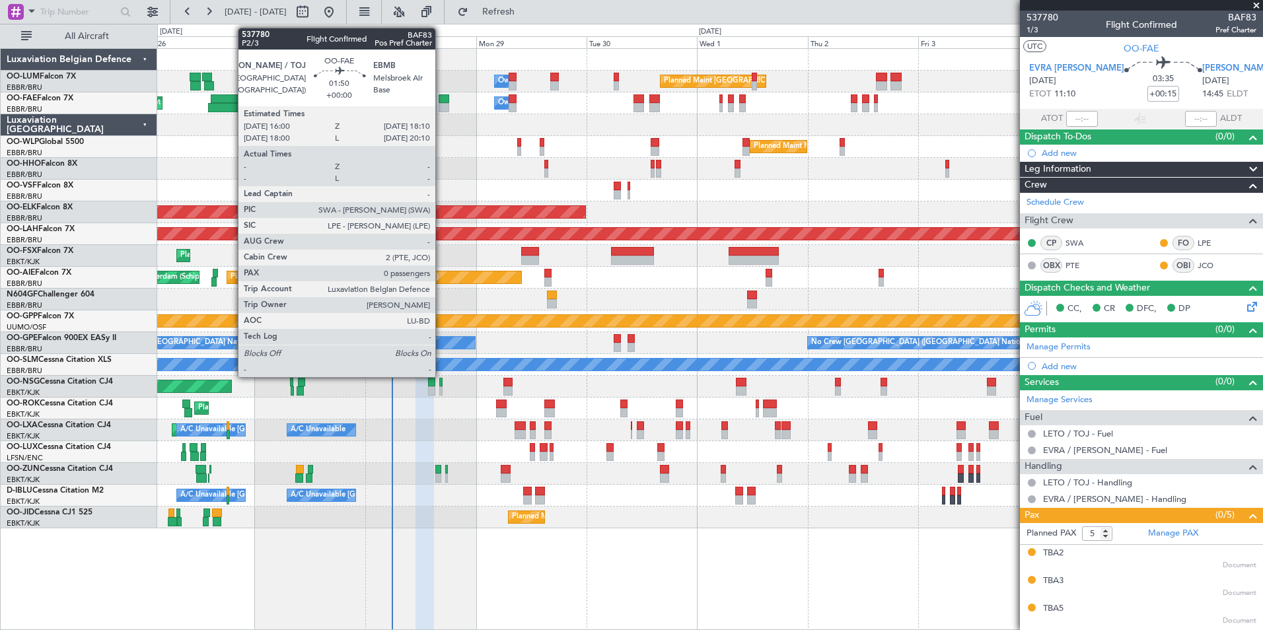
click at [441, 105] on div at bounding box center [444, 107] width 11 height 9
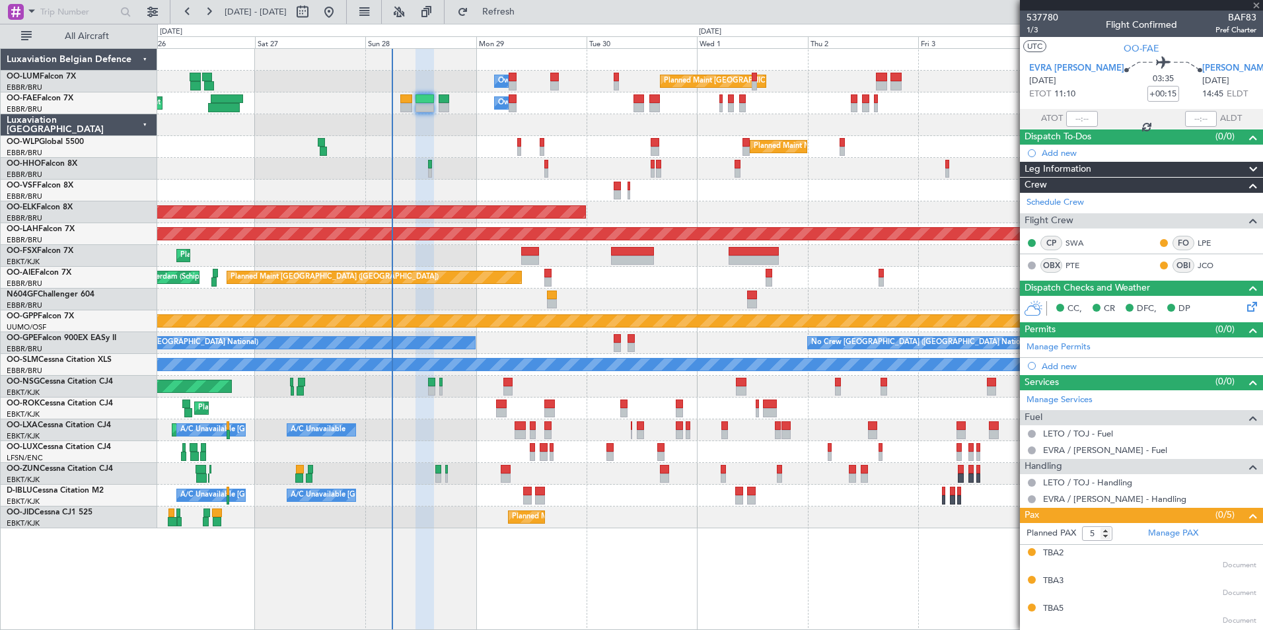
type input "0"
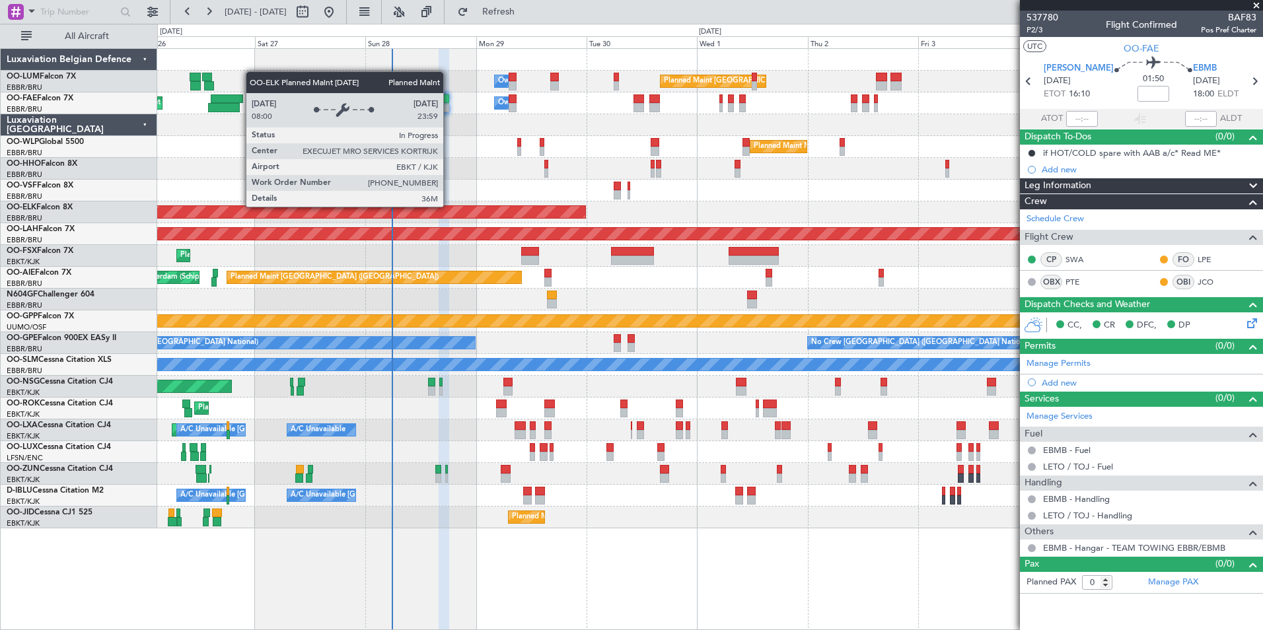
click at [418, 196] on div at bounding box center [709, 191] width 1105 height 22
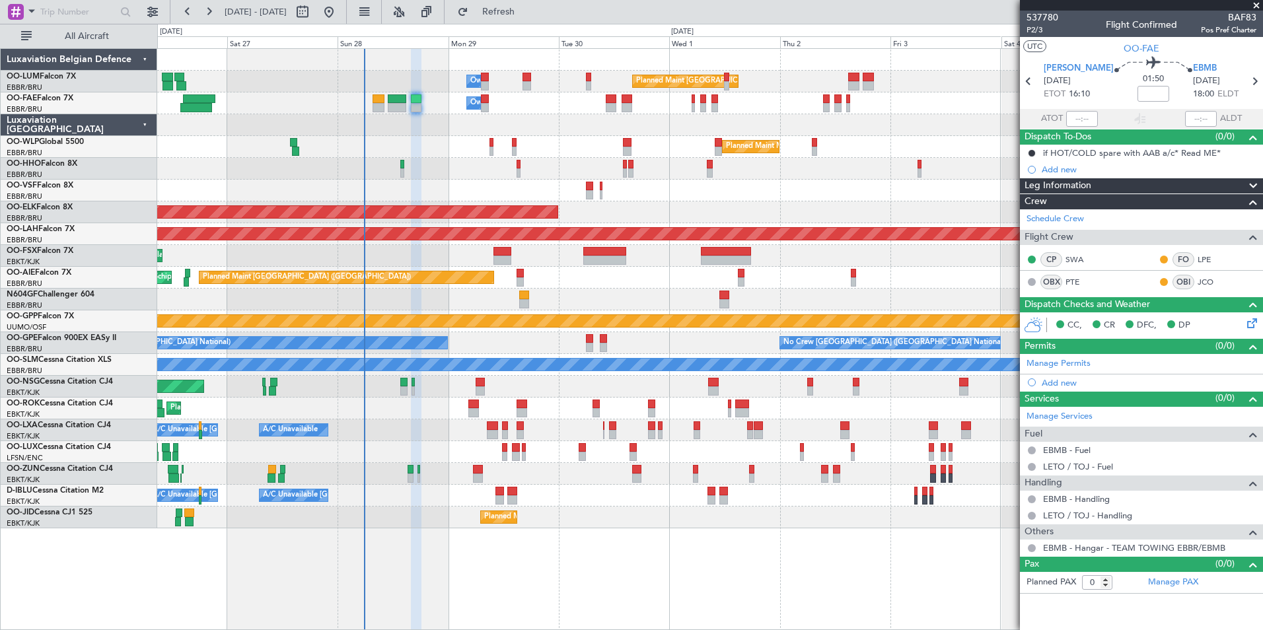
click at [371, 197] on div at bounding box center [709, 191] width 1105 height 22
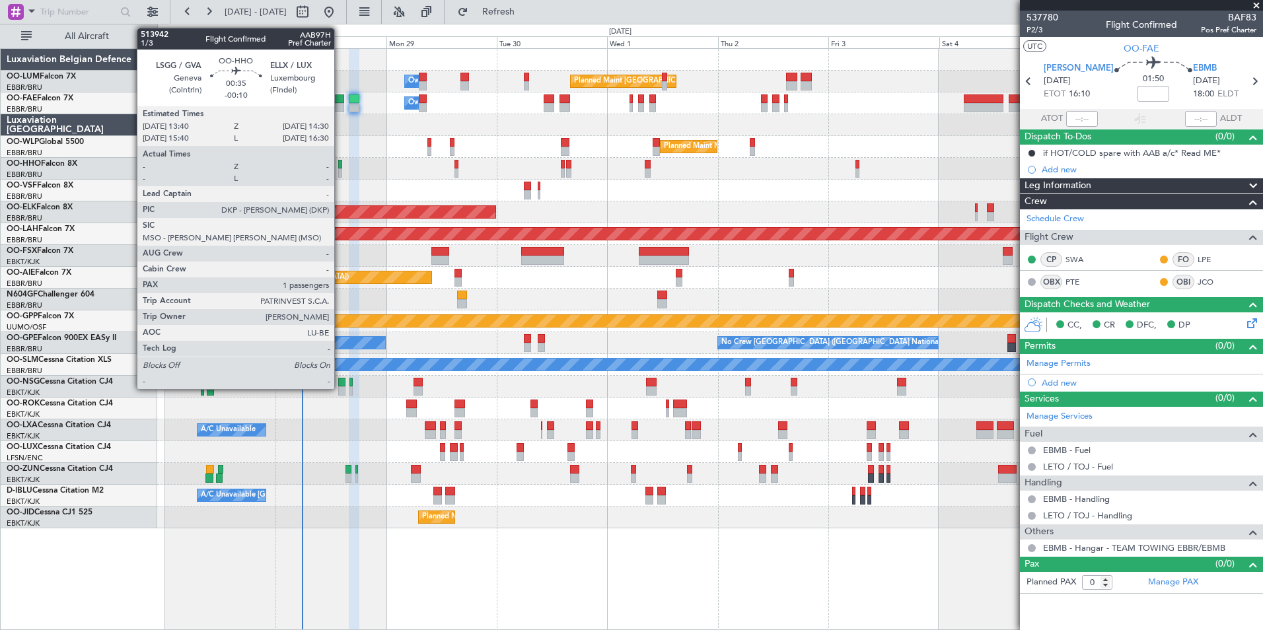
click at [340, 170] on div at bounding box center [340, 172] width 4 height 9
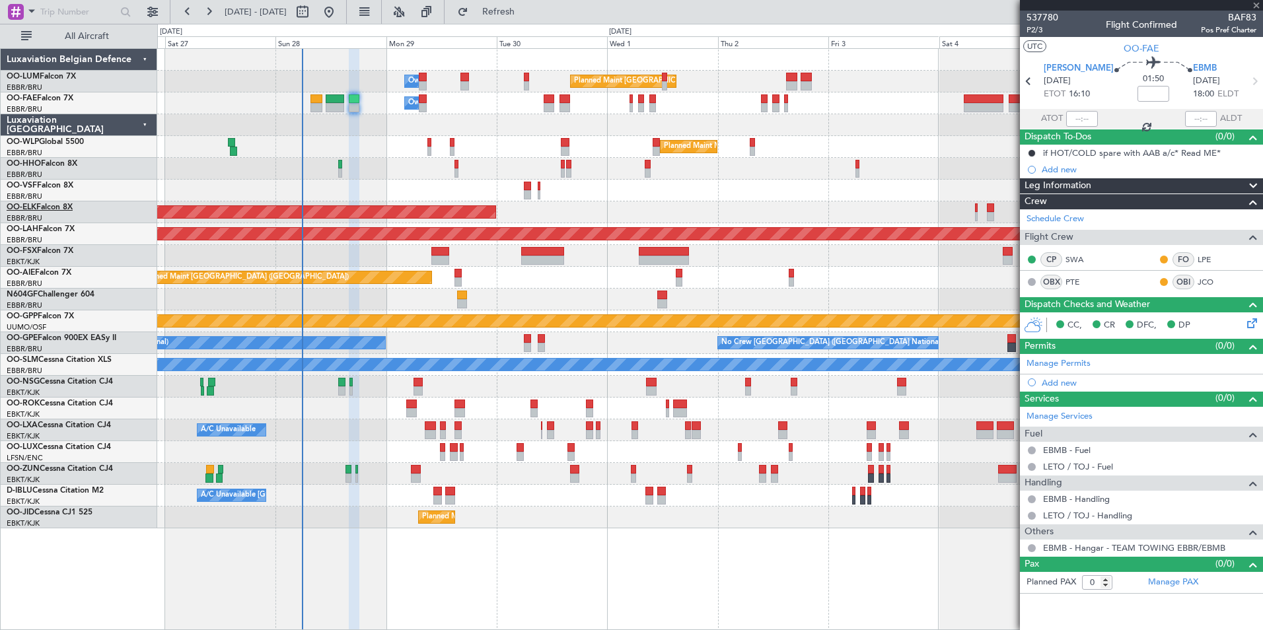
type input "-00:10"
type input "1"
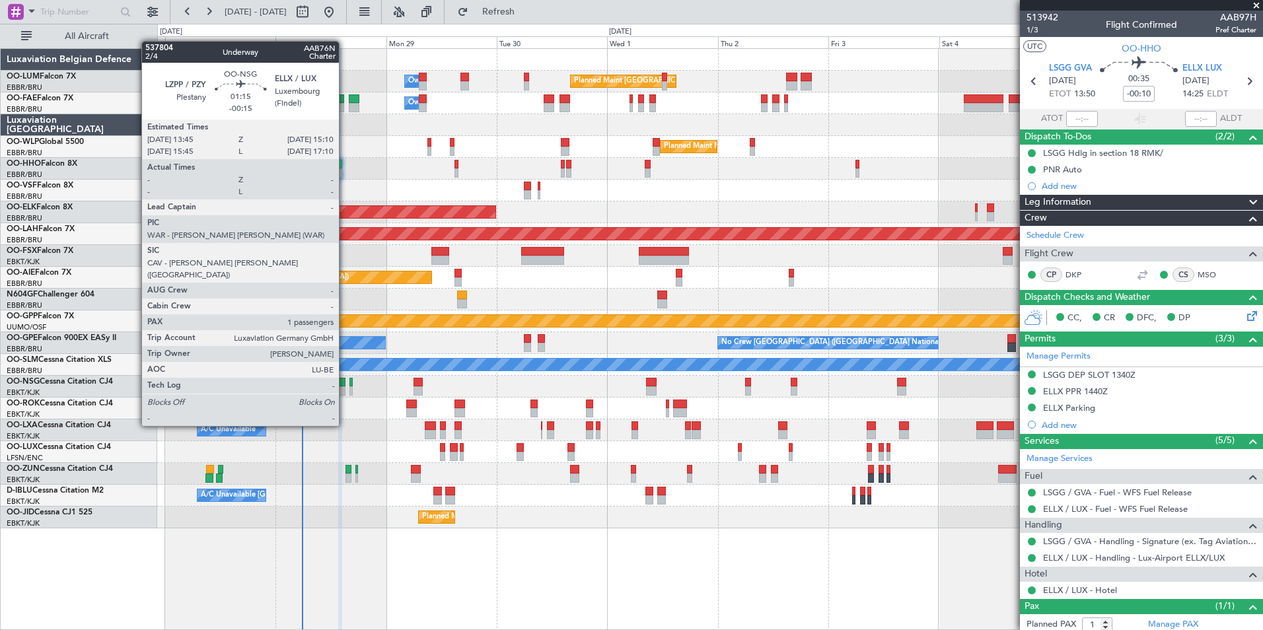
click at [345, 389] on div at bounding box center [341, 390] width 7 height 9
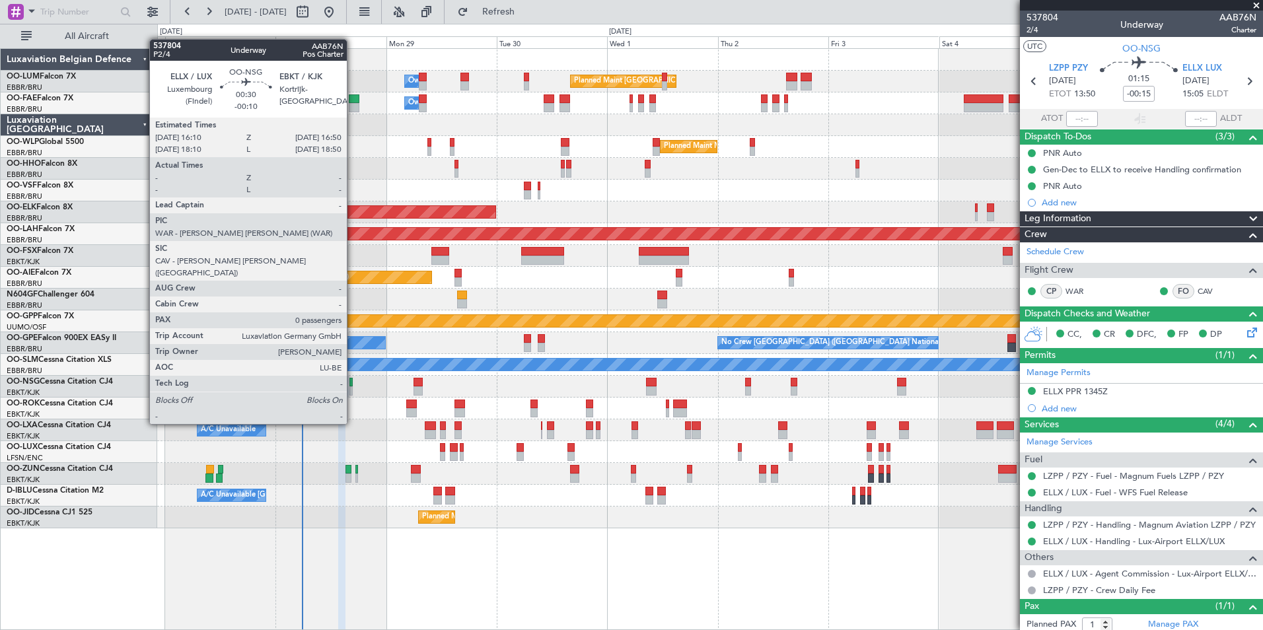
click at [353, 387] on div at bounding box center [350, 390] width 3 height 9
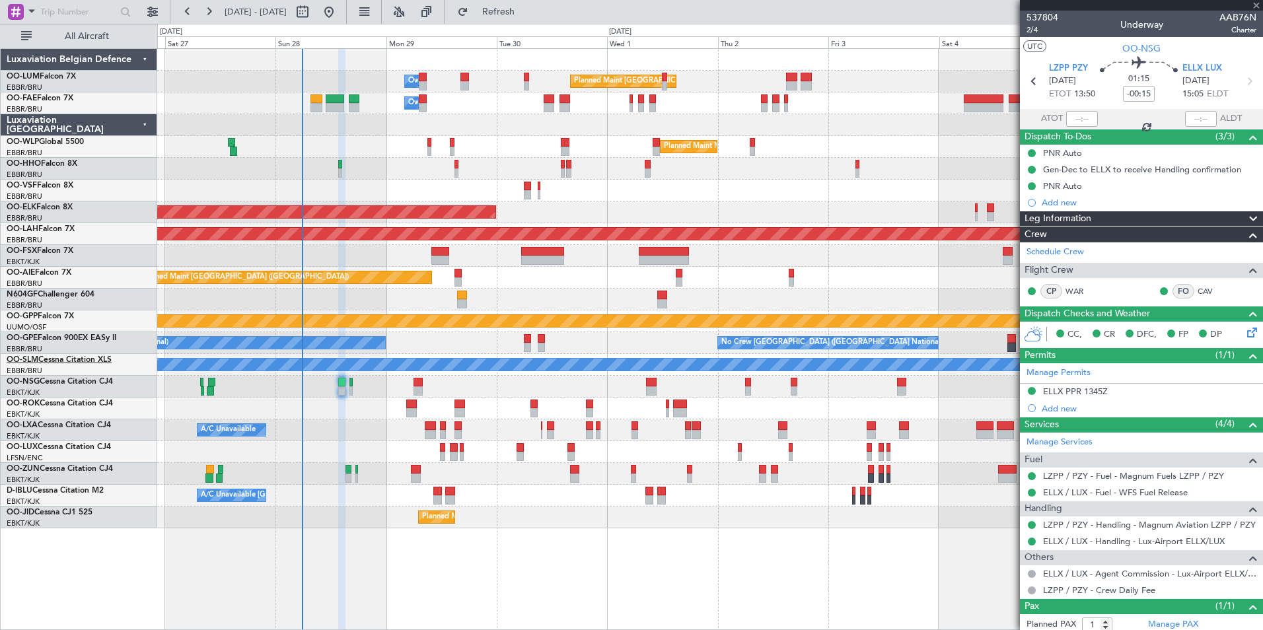
type input "-00:10"
type input "0"
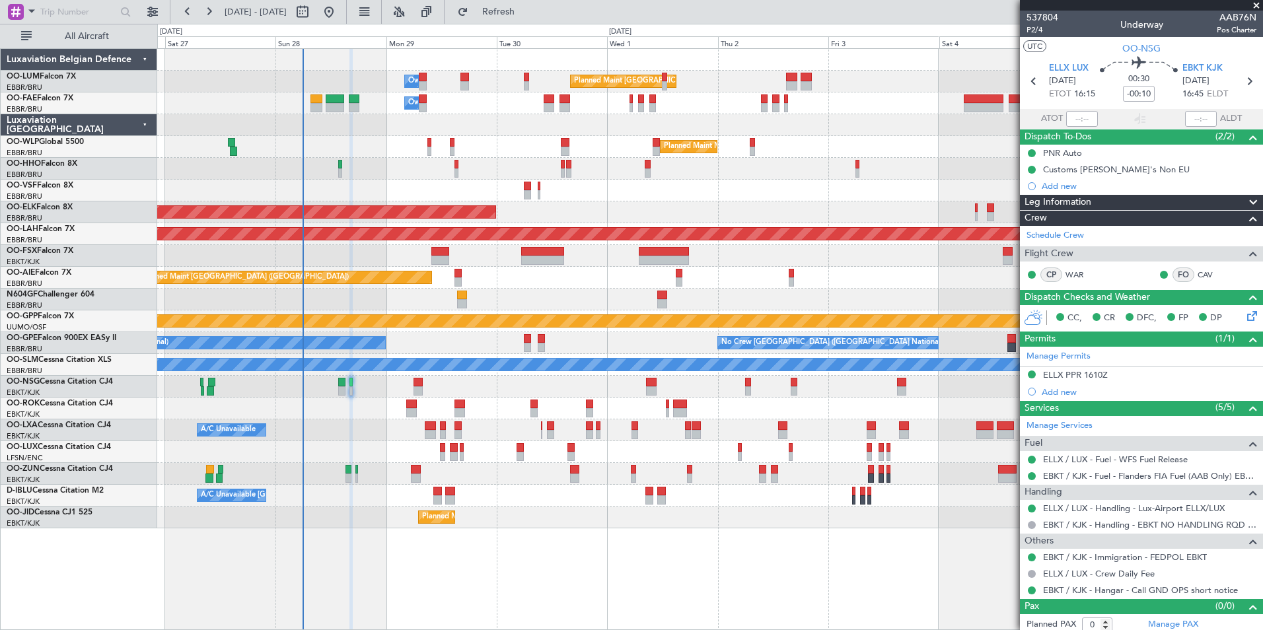
click at [368, 505] on div "A/C Unavailable [GEOGRAPHIC_DATA]-[GEOGRAPHIC_DATA] [GEOGRAPHIC_DATA] ([GEOGRAP…" at bounding box center [709, 496] width 1105 height 22
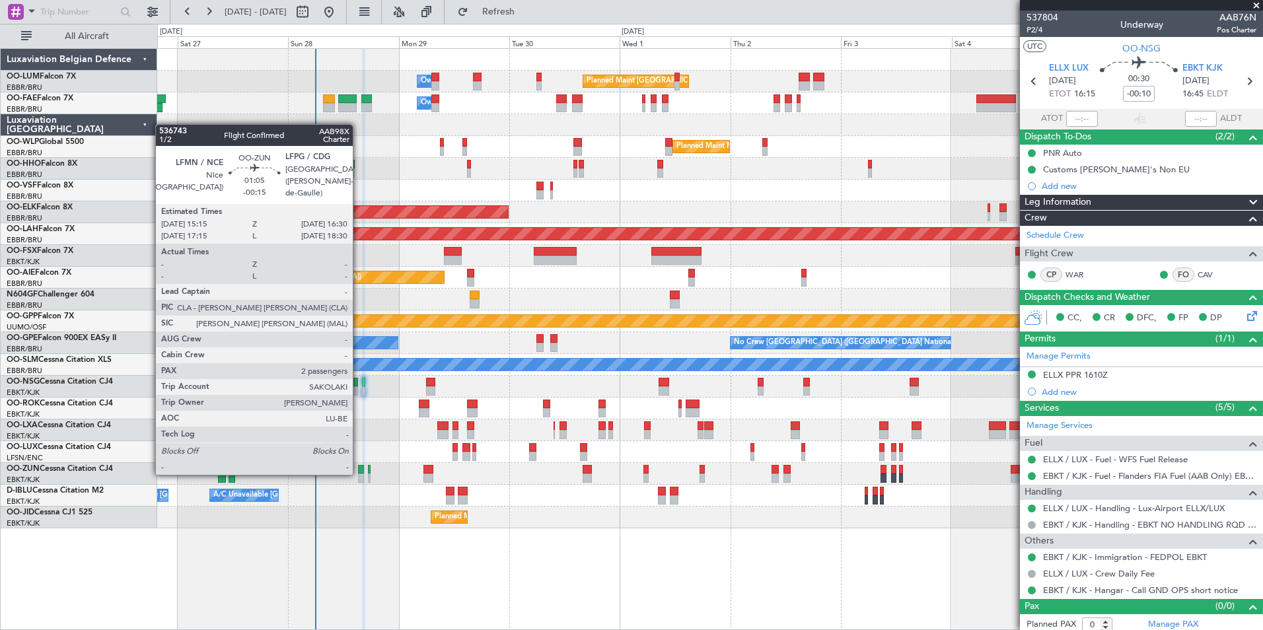
click at [359, 472] on div at bounding box center [361, 469] width 6 height 9
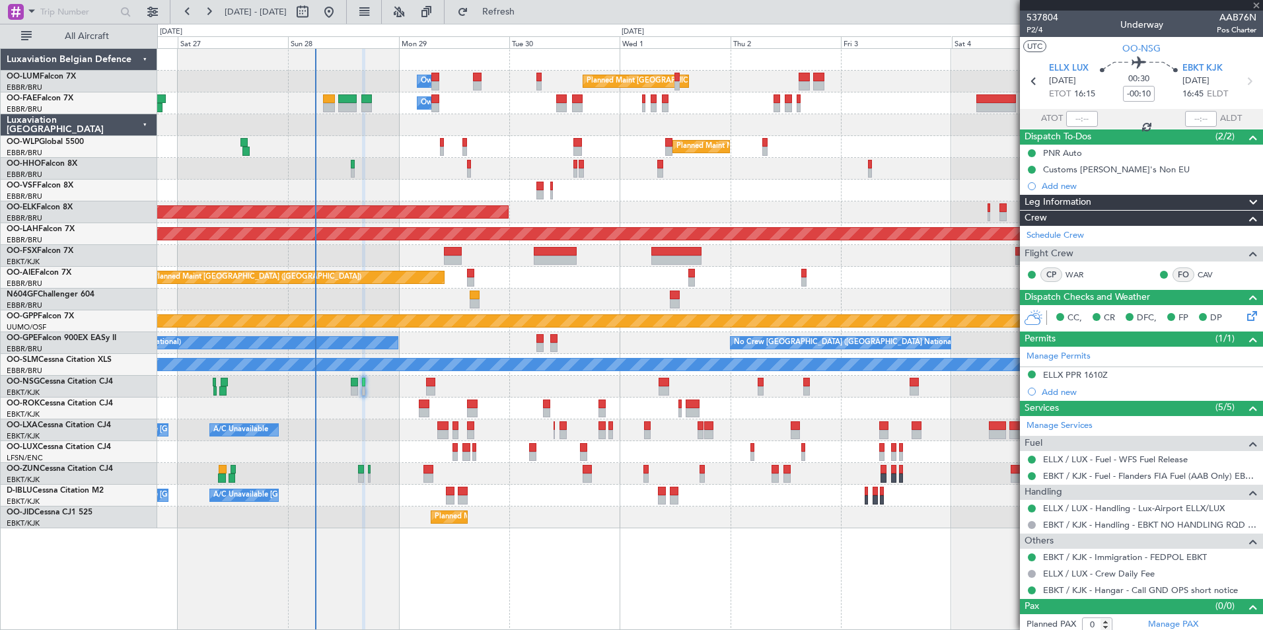
type input "-00:15"
type input "2"
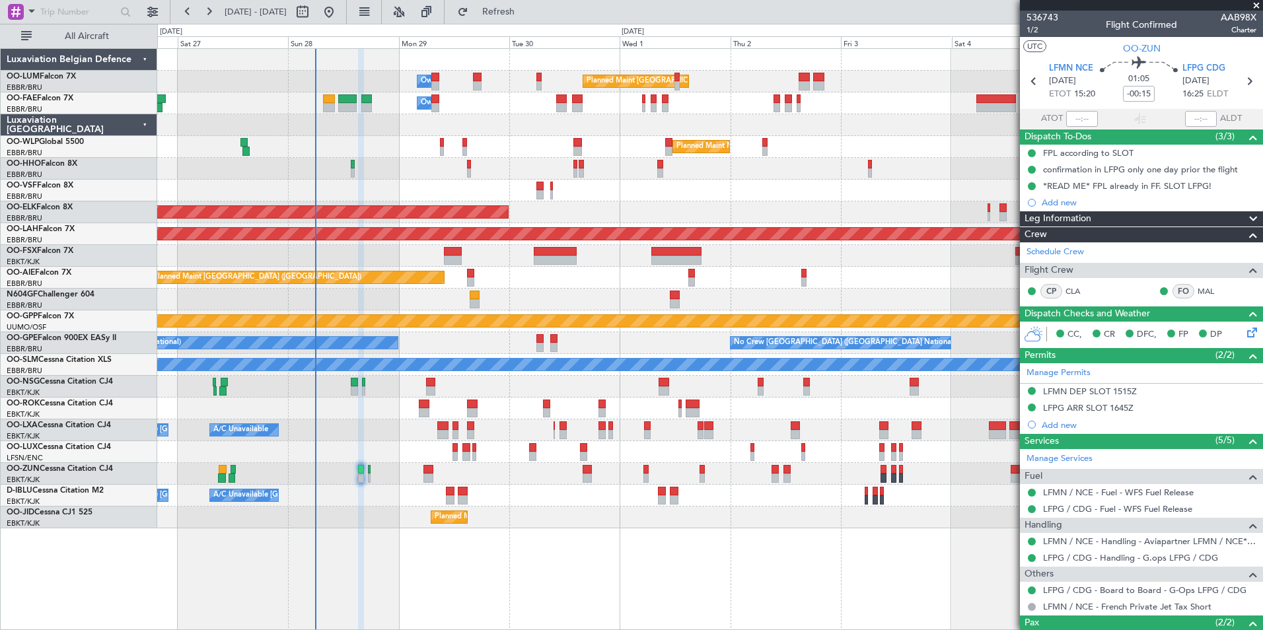
click at [443, 475] on div at bounding box center [709, 474] width 1105 height 22
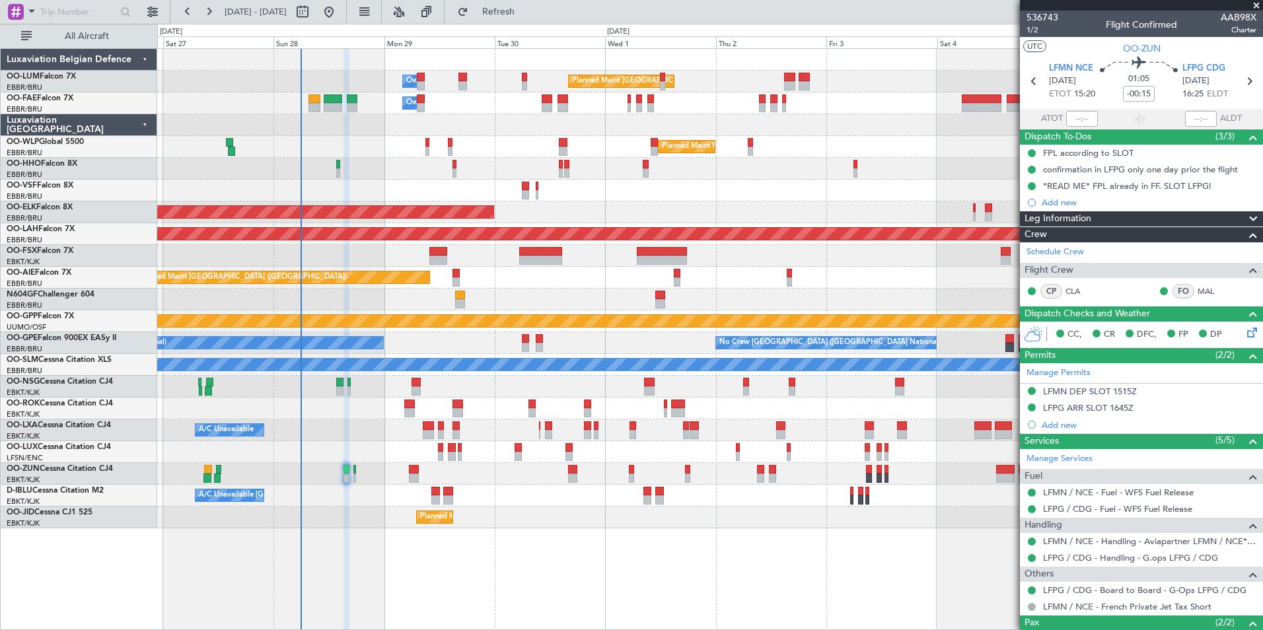
click at [437, 485] on div "Planned Maint [GEOGRAPHIC_DATA] ([GEOGRAPHIC_DATA] National) Owner [GEOGRAPHIC_…" at bounding box center [709, 289] width 1105 height 480
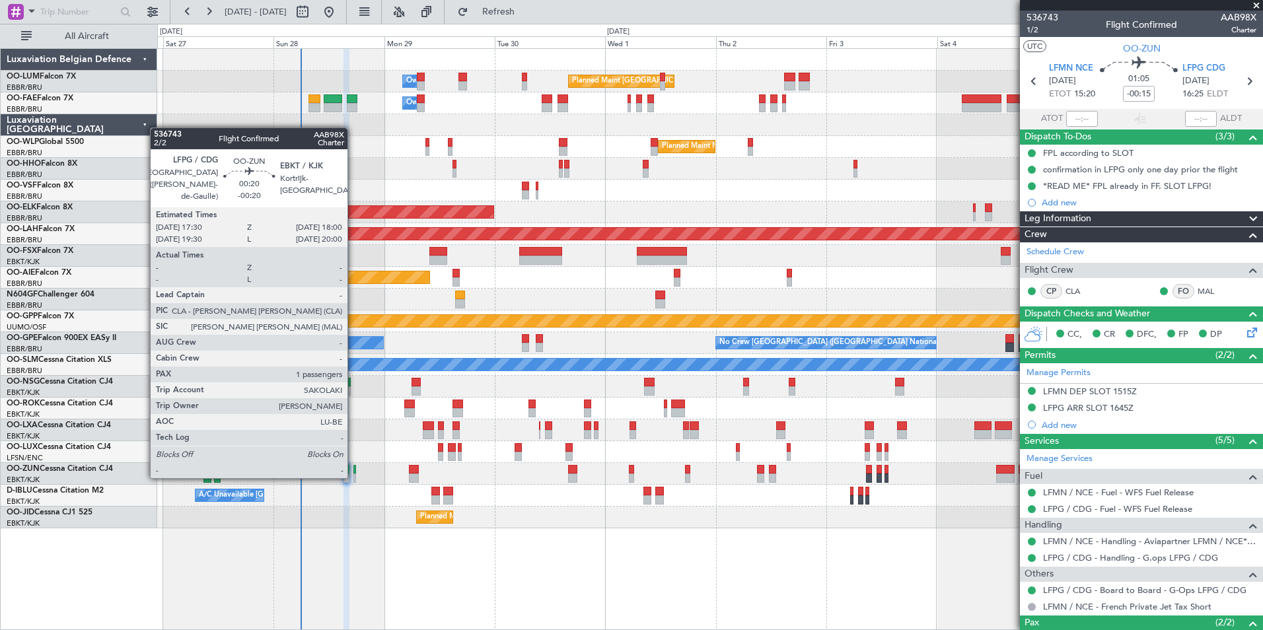
click at [353, 476] on div at bounding box center [354, 478] width 3 height 9
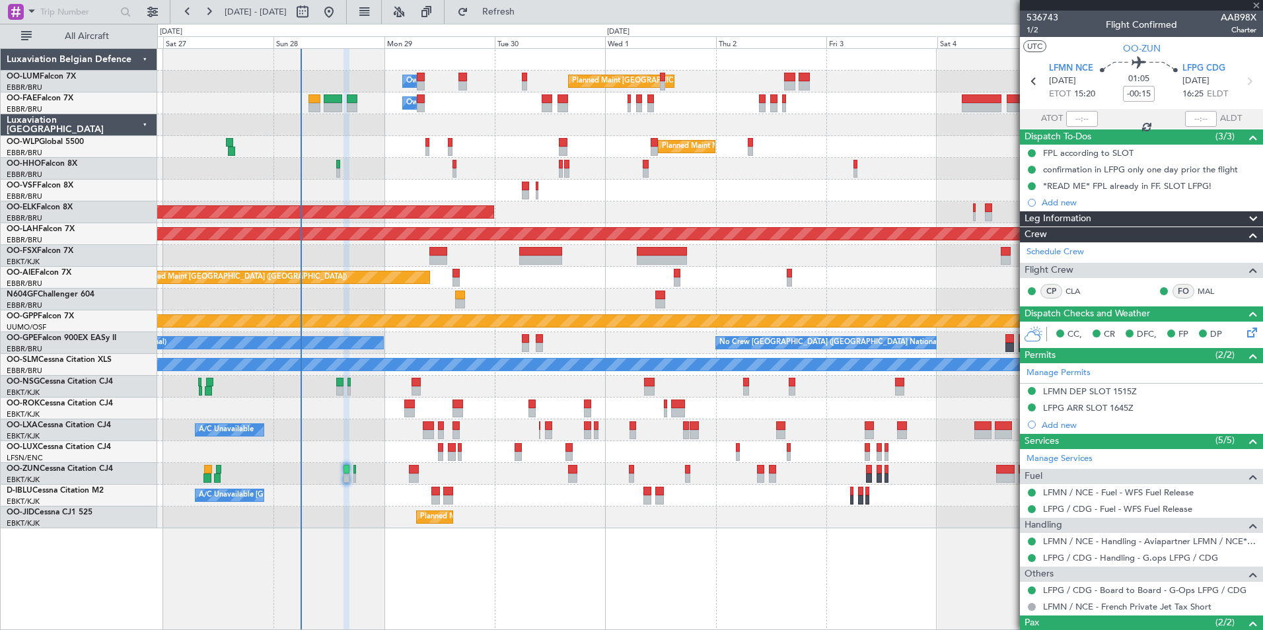
type input "-00:20"
type input "1"
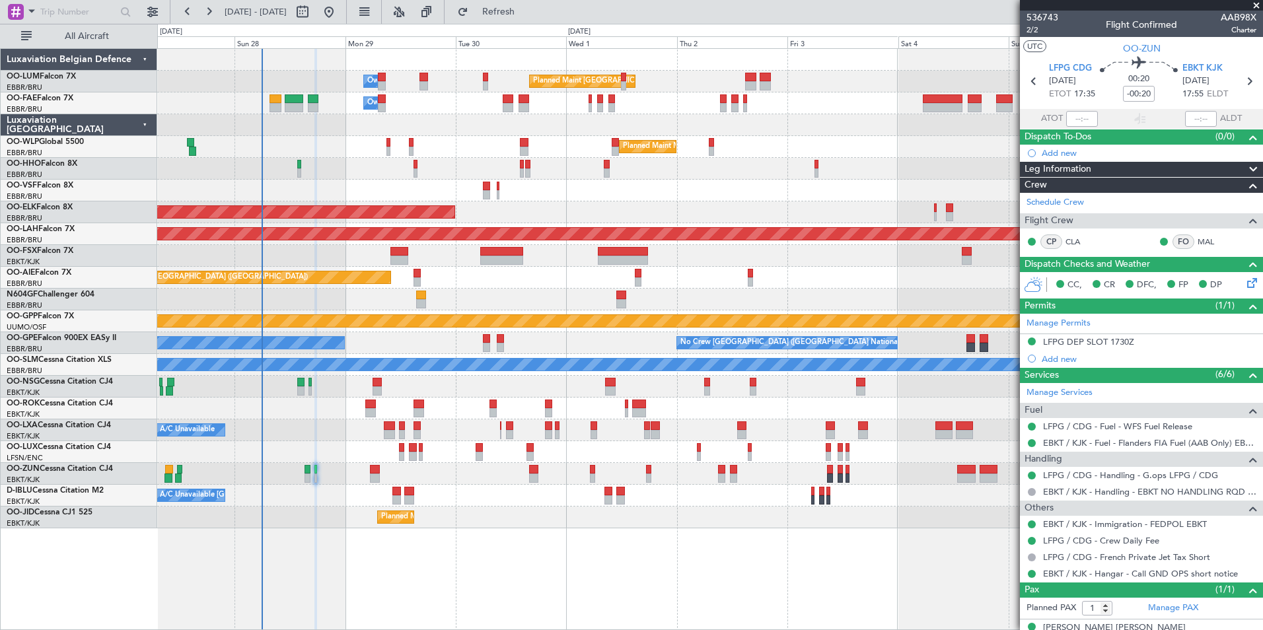
click at [318, 529] on div "Planned Maint [GEOGRAPHIC_DATA] ([GEOGRAPHIC_DATA] National) Owner [GEOGRAPHIC_…" at bounding box center [710, 339] width 1106 height 582
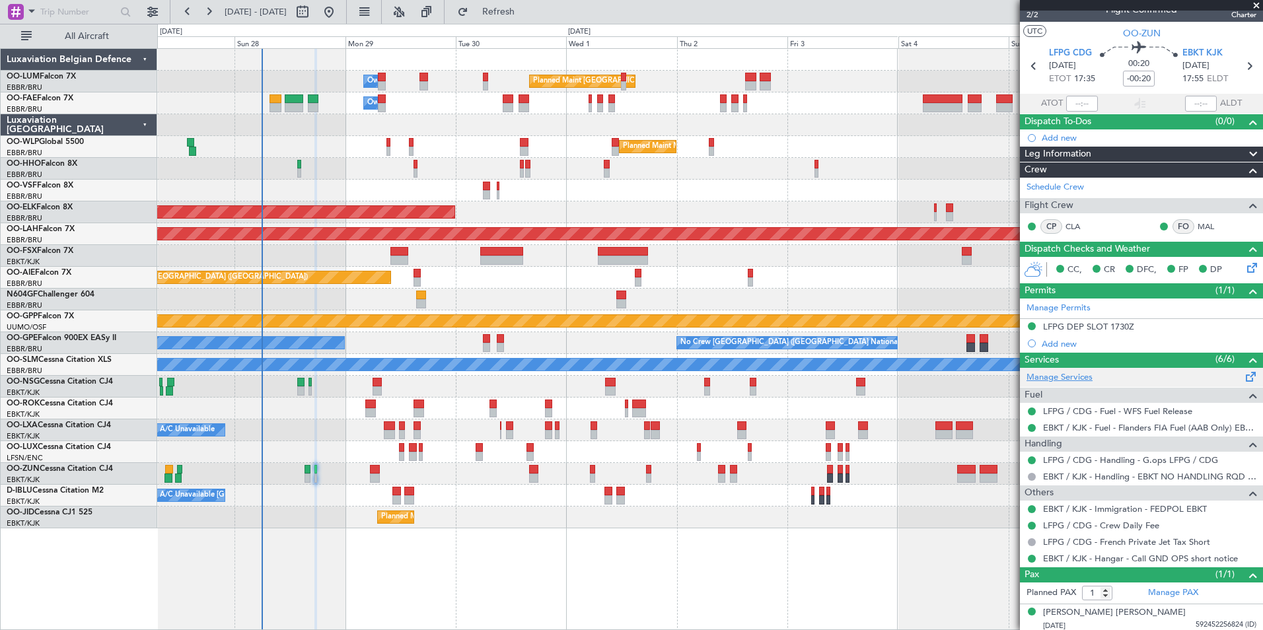
scroll to position [18, 0]
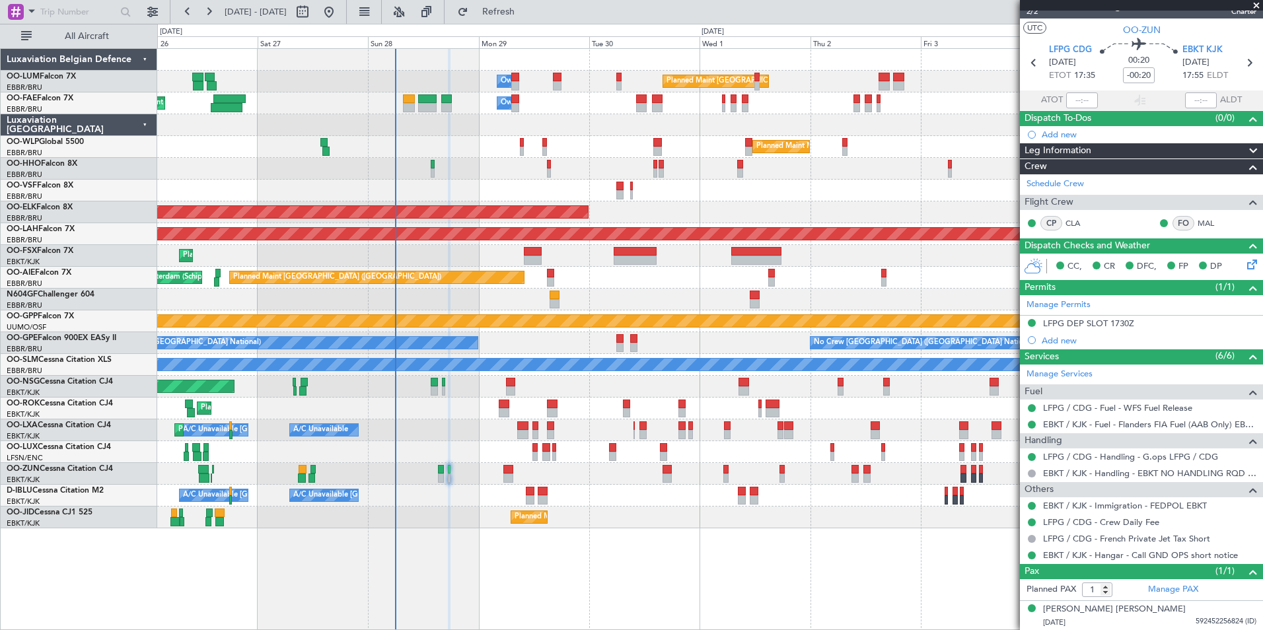
click at [459, 534] on div "Planned Maint [GEOGRAPHIC_DATA] ([GEOGRAPHIC_DATA] National) Owner [GEOGRAPHIC_…" at bounding box center [710, 339] width 1106 height 582
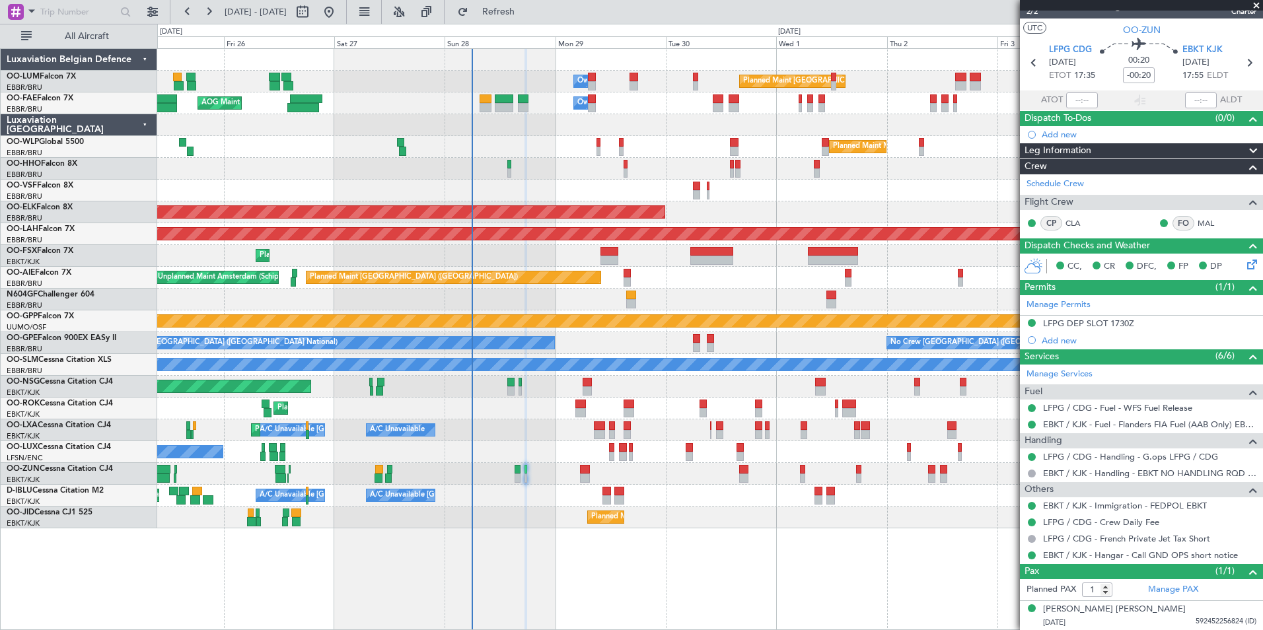
click at [523, 480] on div "Planned Maint [GEOGRAPHIC_DATA] ([GEOGRAPHIC_DATA] National) Owner [GEOGRAPHIC_…" at bounding box center [709, 289] width 1105 height 480
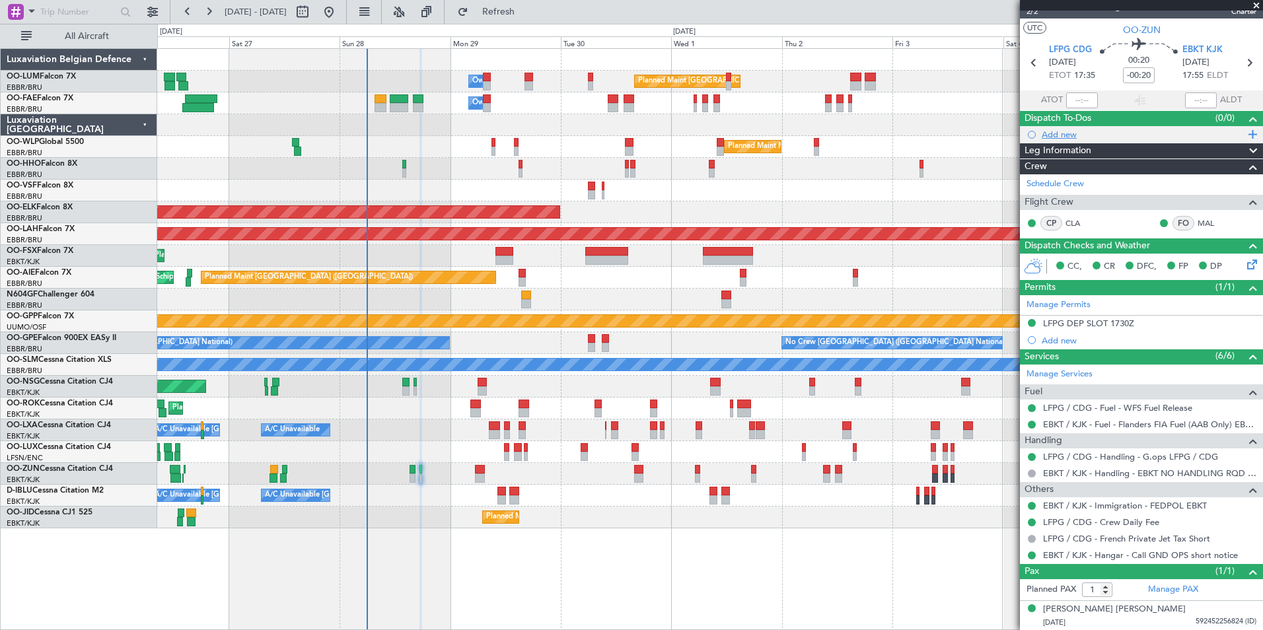
scroll to position [0, 0]
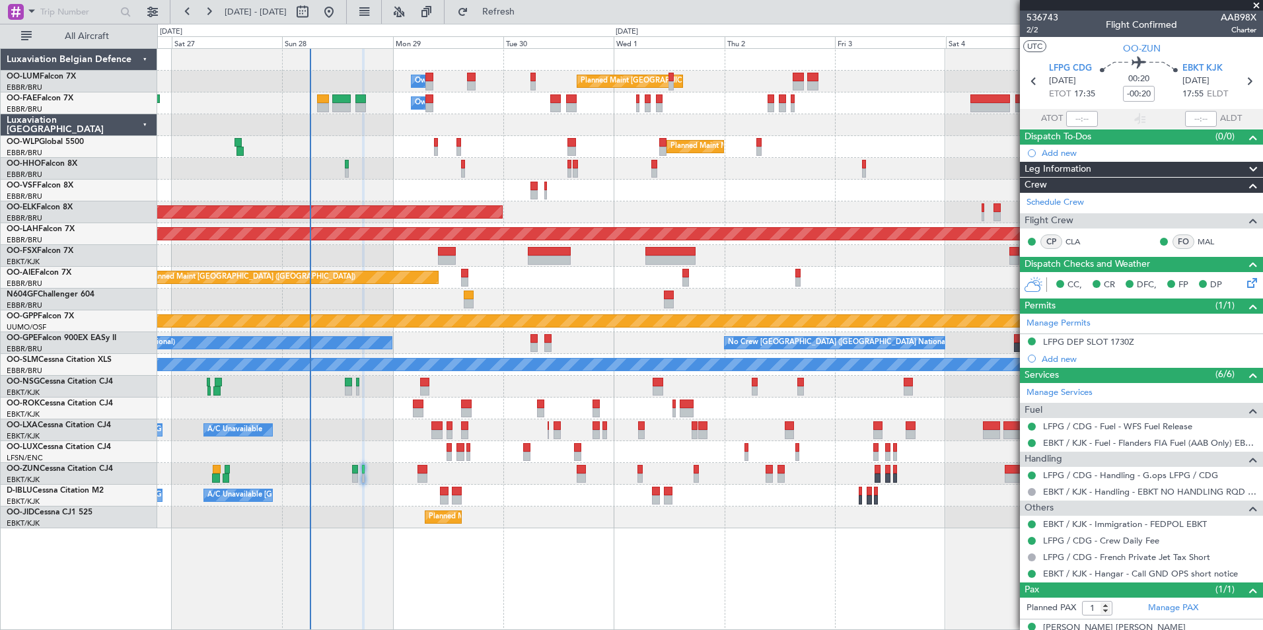
click at [356, 484] on div at bounding box center [709, 474] width 1105 height 22
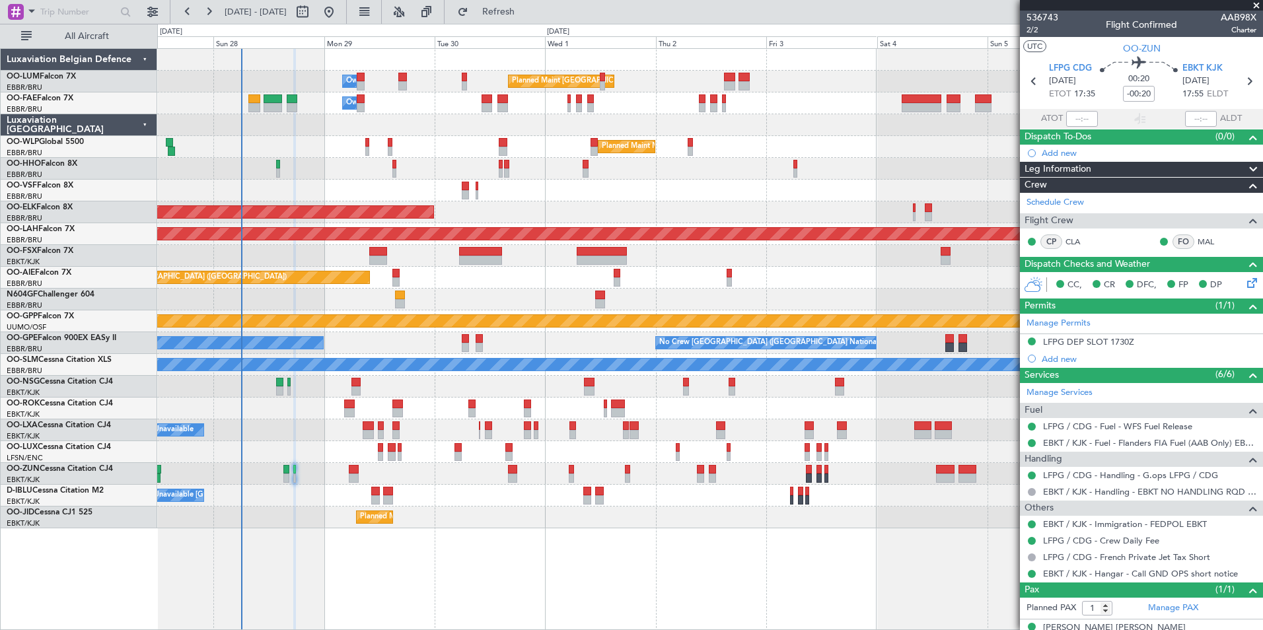
click at [388, 399] on div "Planned Maint Kortrijk-[GEOGRAPHIC_DATA]" at bounding box center [709, 409] width 1105 height 22
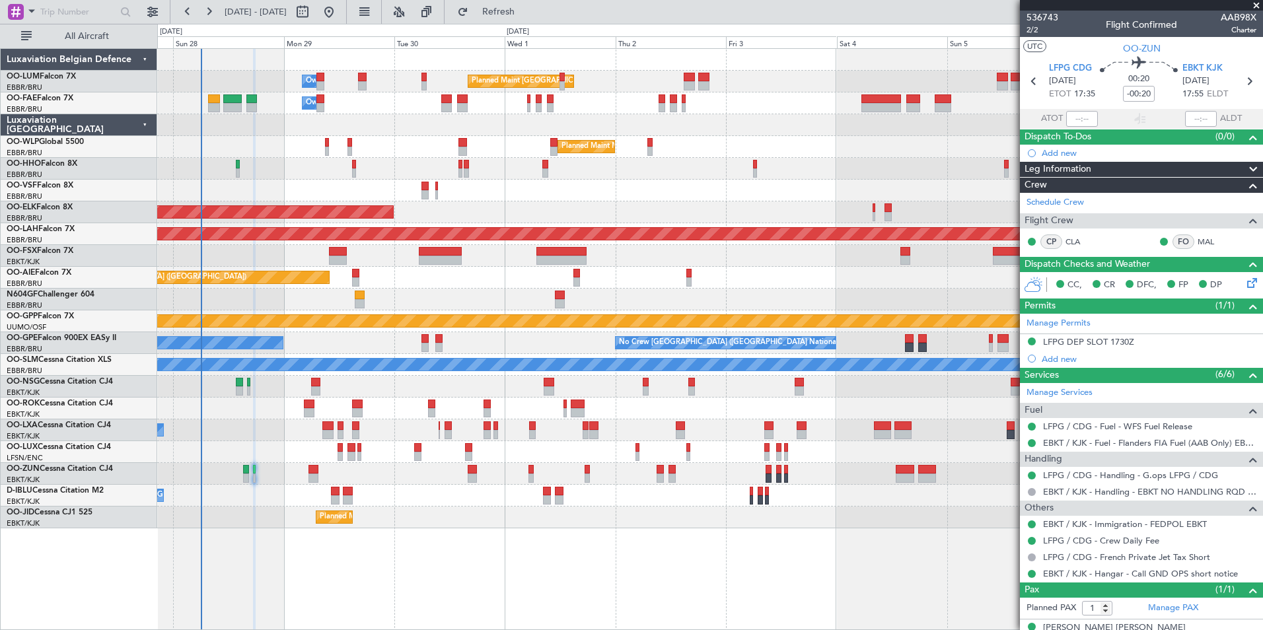
click at [340, 387] on div "Planned Maint [GEOGRAPHIC_DATA] ([GEOGRAPHIC_DATA])" at bounding box center [709, 387] width 1105 height 22
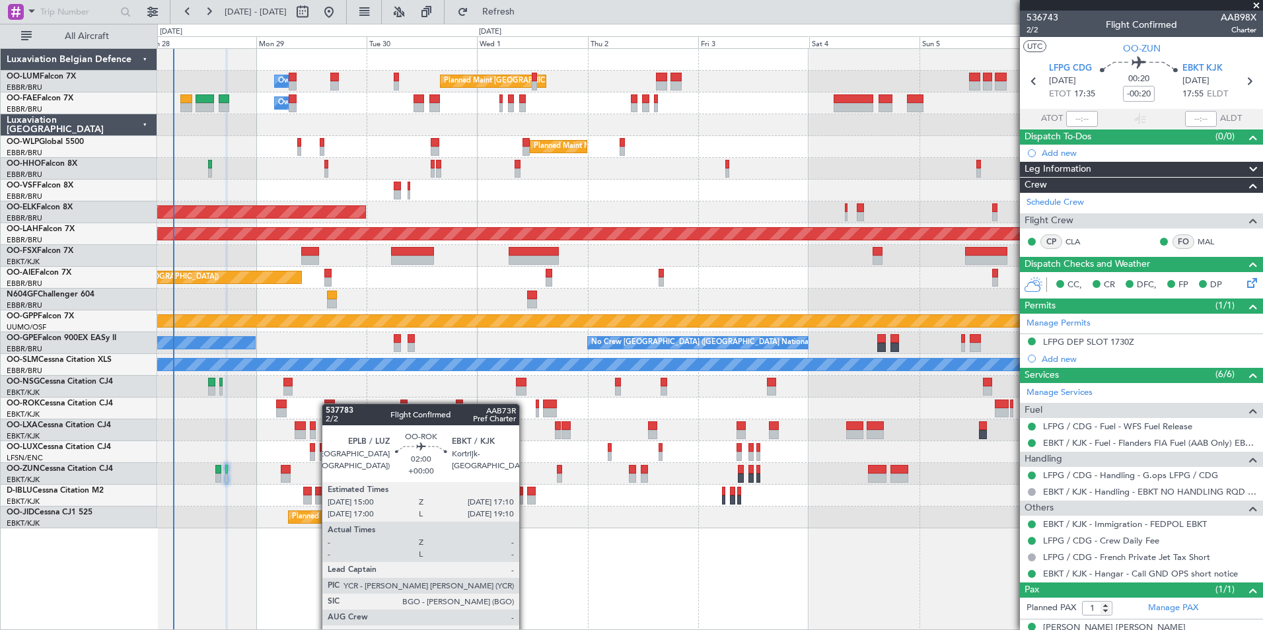
click at [326, 404] on div at bounding box center [329, 404] width 11 height 9
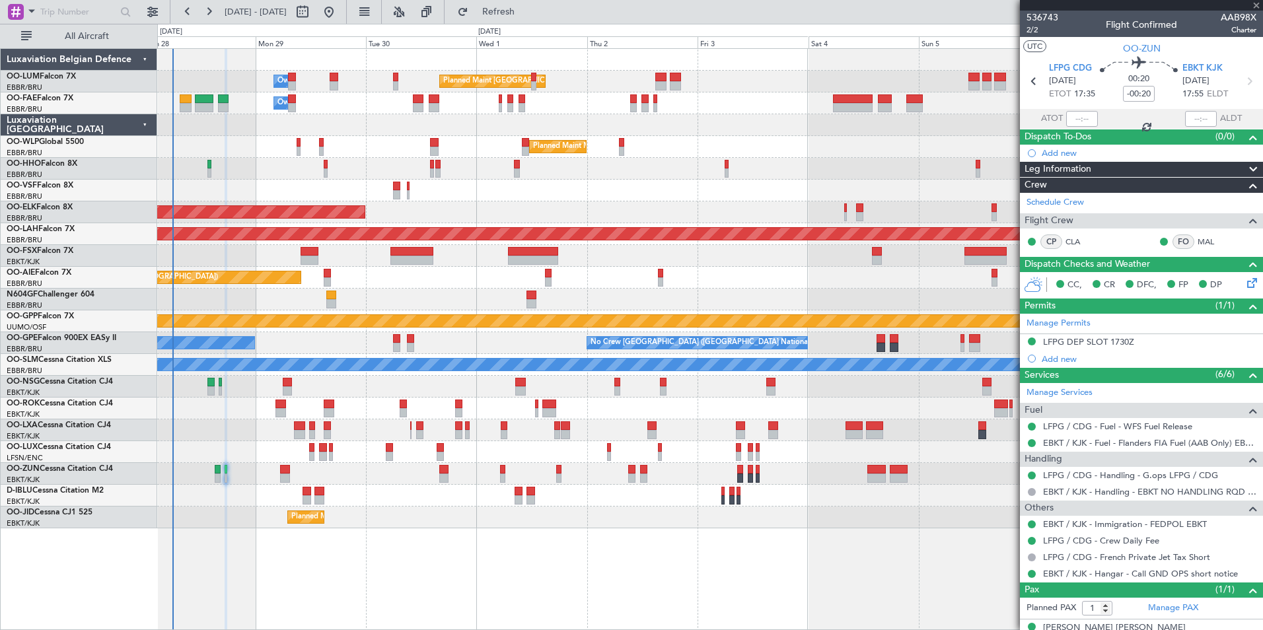
click at [285, 189] on div at bounding box center [709, 191] width 1105 height 22
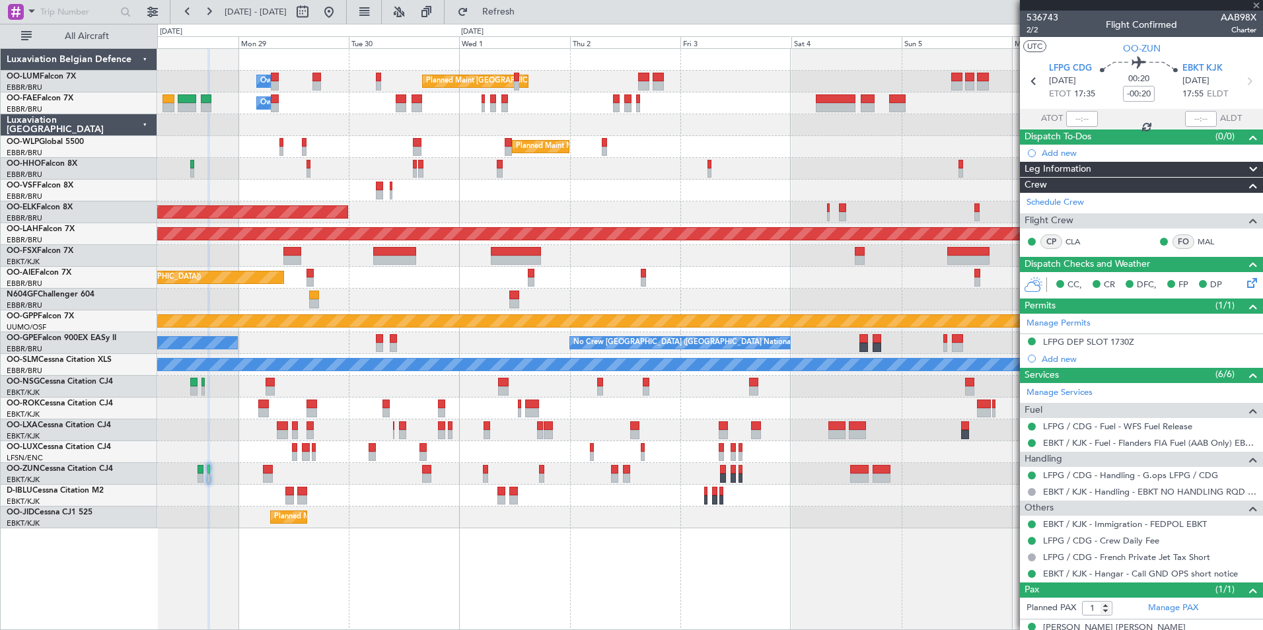
type input "5"
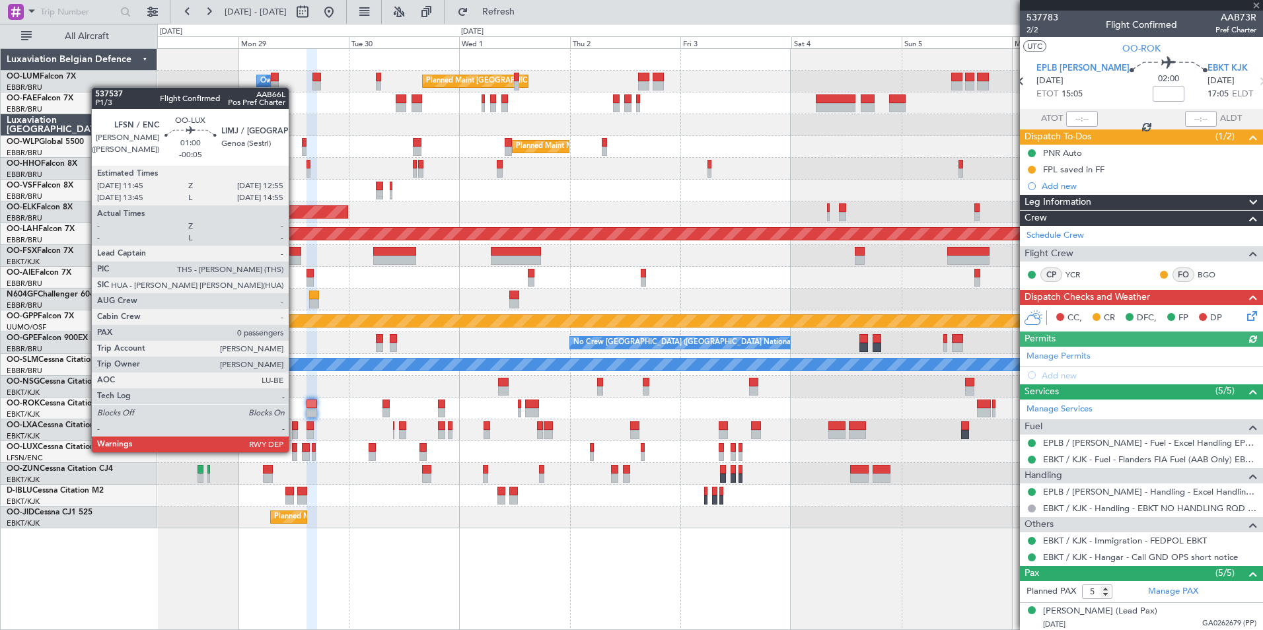
click at [295, 451] on div at bounding box center [295, 447] width 6 height 9
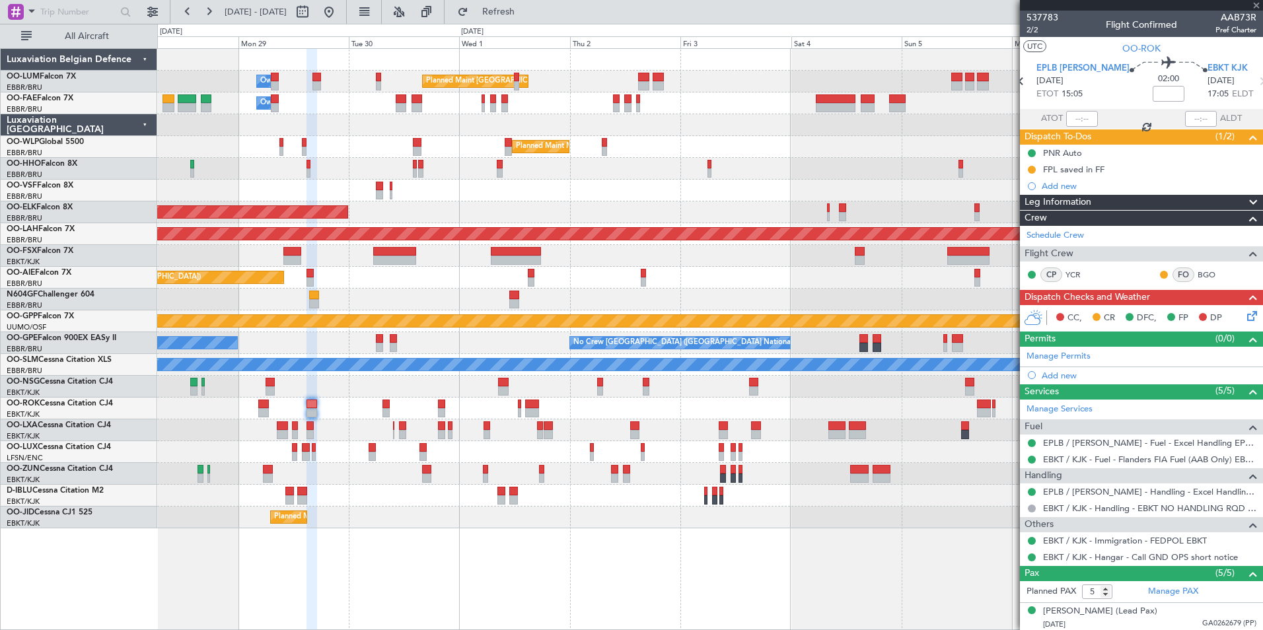
type input "-00:05"
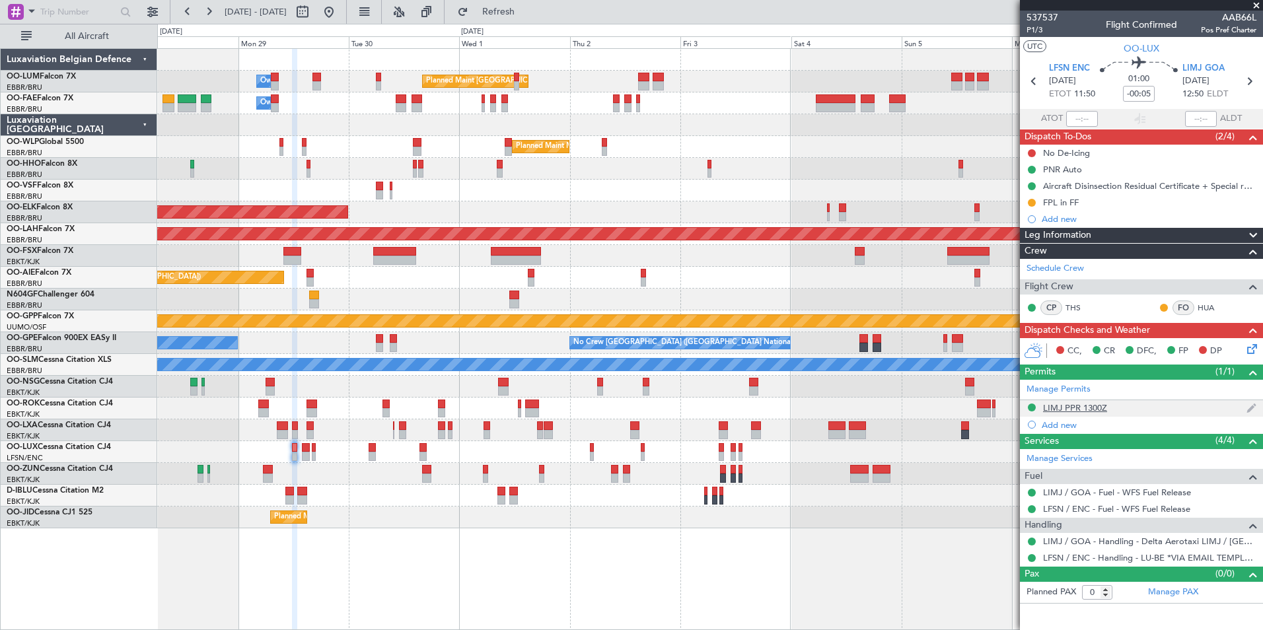
click at [1097, 410] on div "LIMJ PPR 1300Z" at bounding box center [1075, 407] width 64 height 11
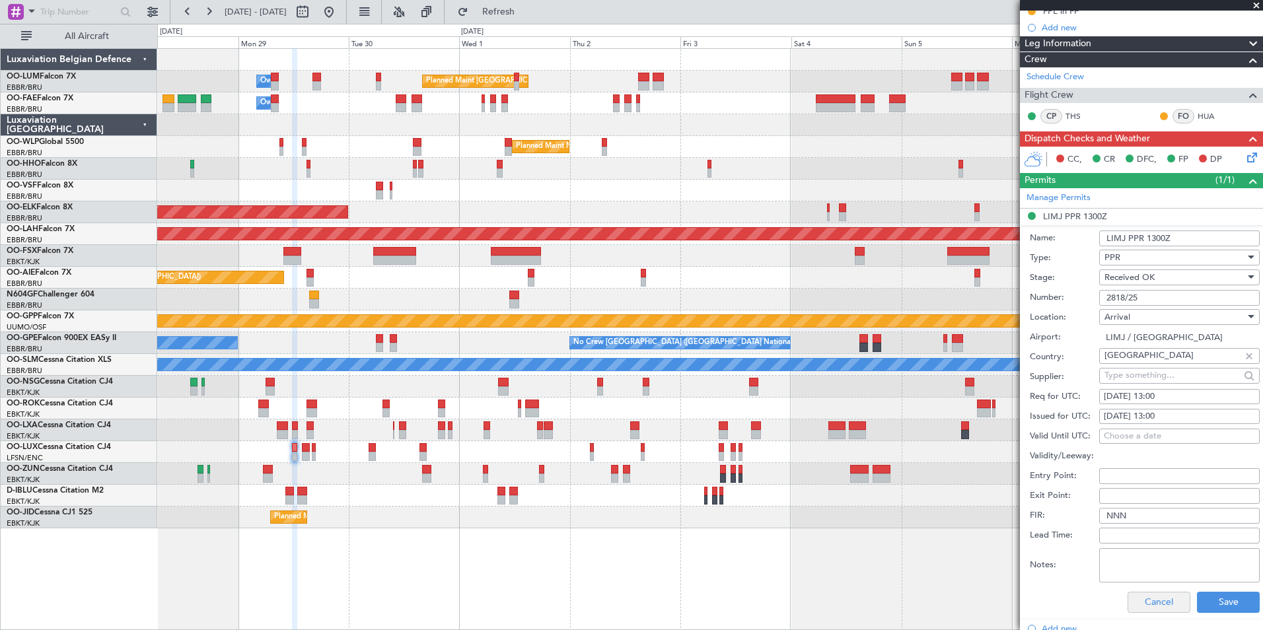
scroll to position [264, 0]
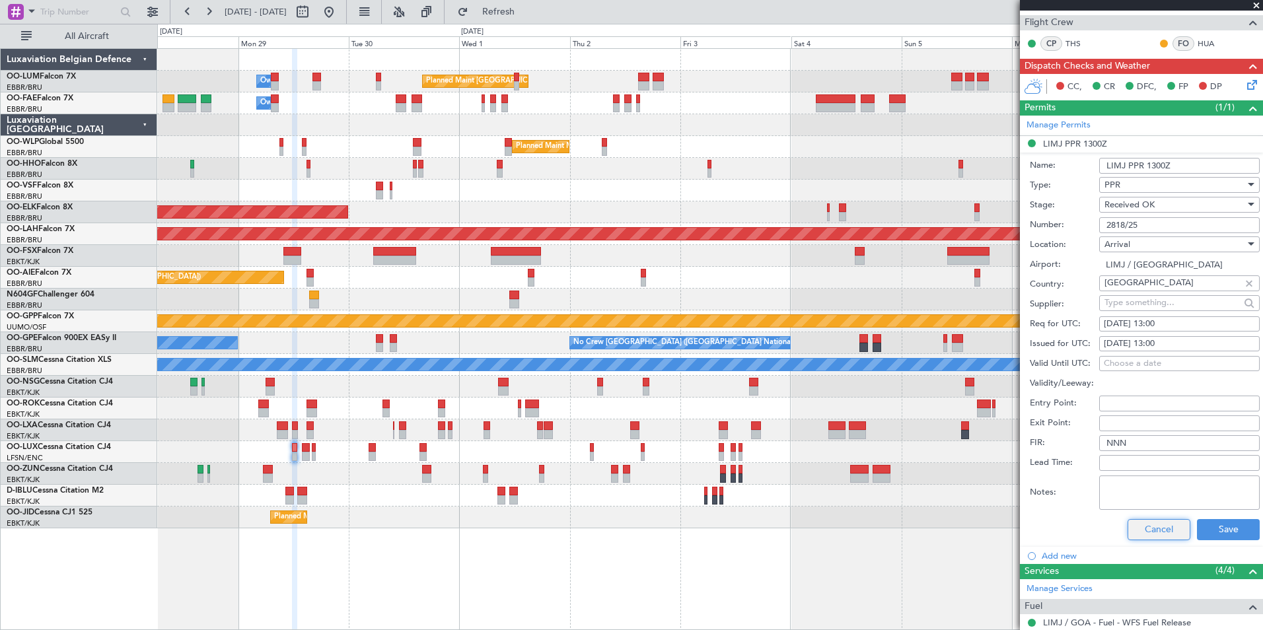
click at [1141, 533] on button "Cancel" at bounding box center [1159, 529] width 63 height 21
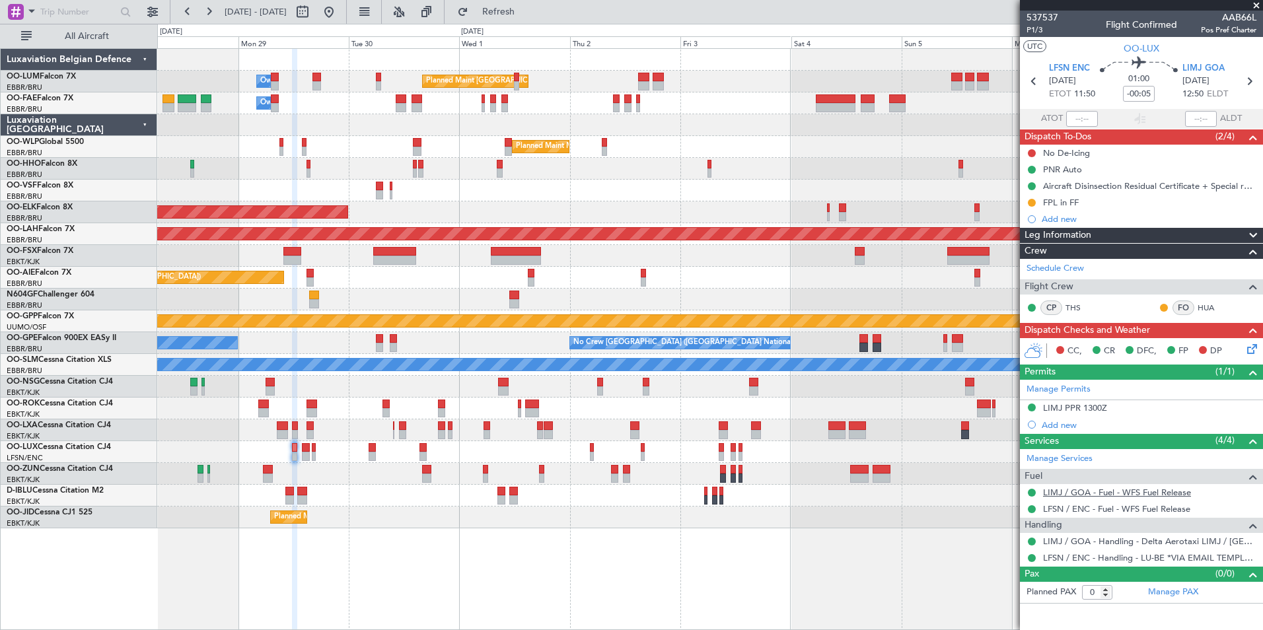
scroll to position [0, 0]
click at [1032, 154] on button at bounding box center [1032, 153] width 8 height 8
click at [1031, 215] on span "Completed" at bounding box center [1038, 211] width 44 height 13
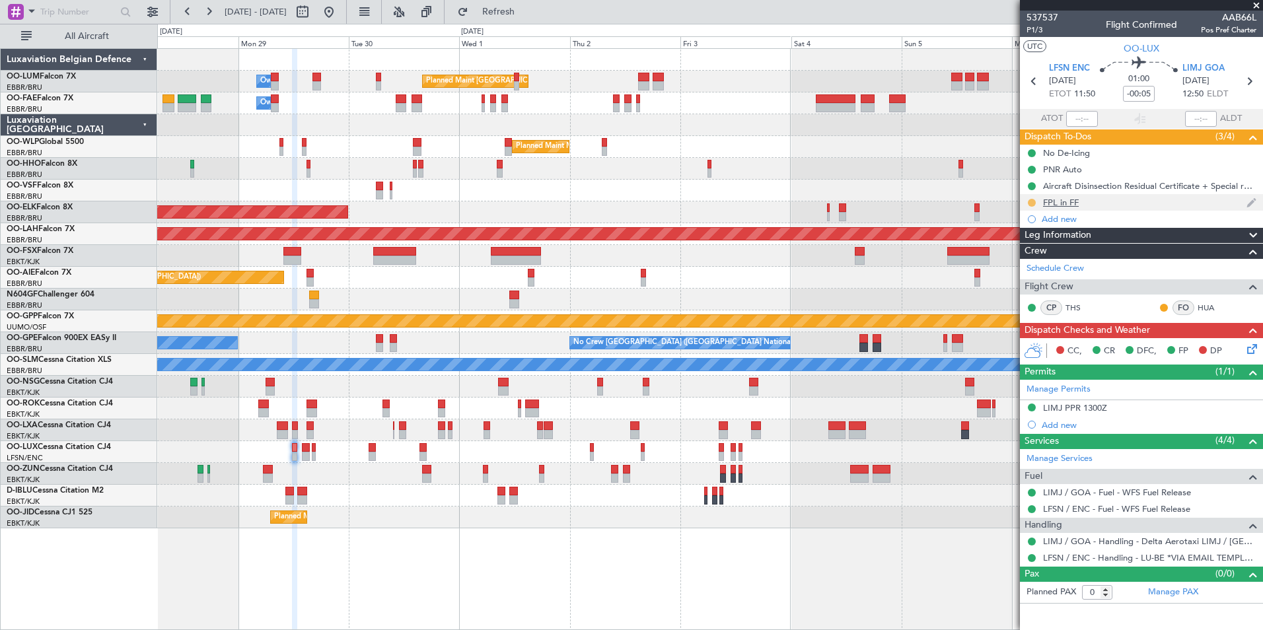
click at [1034, 201] on button at bounding box center [1032, 203] width 8 height 8
click at [1027, 258] on span "Completed" at bounding box center [1037, 260] width 44 height 13
click at [1255, 348] on icon at bounding box center [1250, 347] width 11 height 11
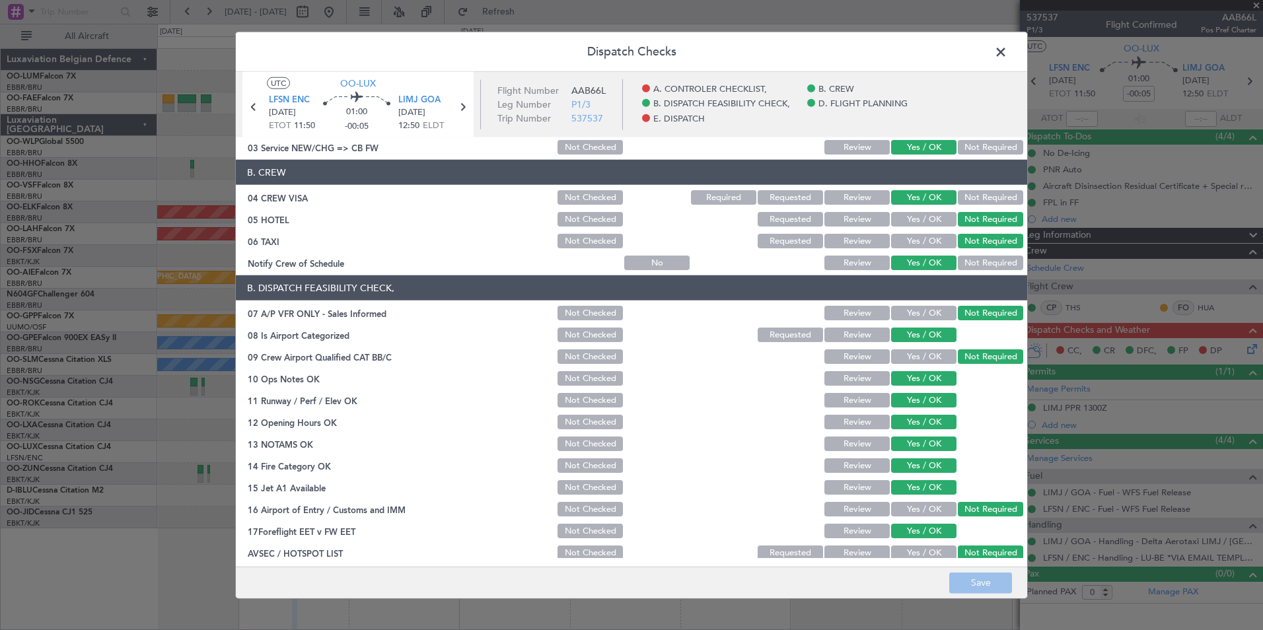
scroll to position [244, 0]
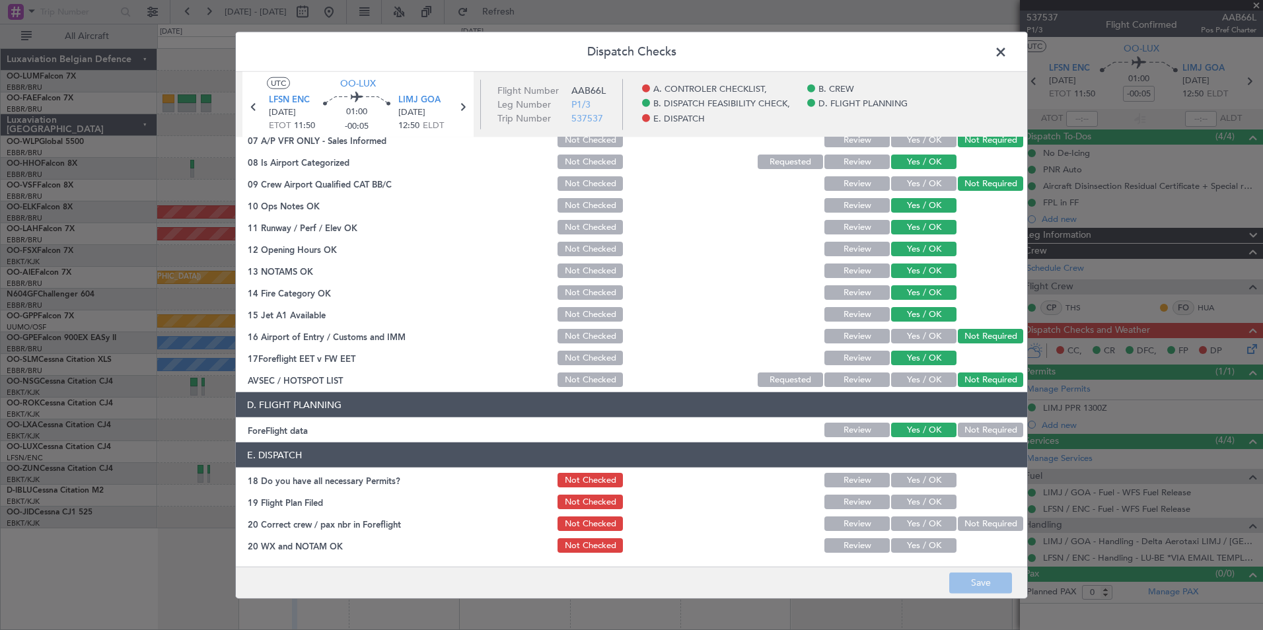
click at [919, 478] on button "Yes / OK" at bounding box center [923, 480] width 65 height 15
click at [913, 525] on button "Yes / OK" at bounding box center [923, 524] width 65 height 15
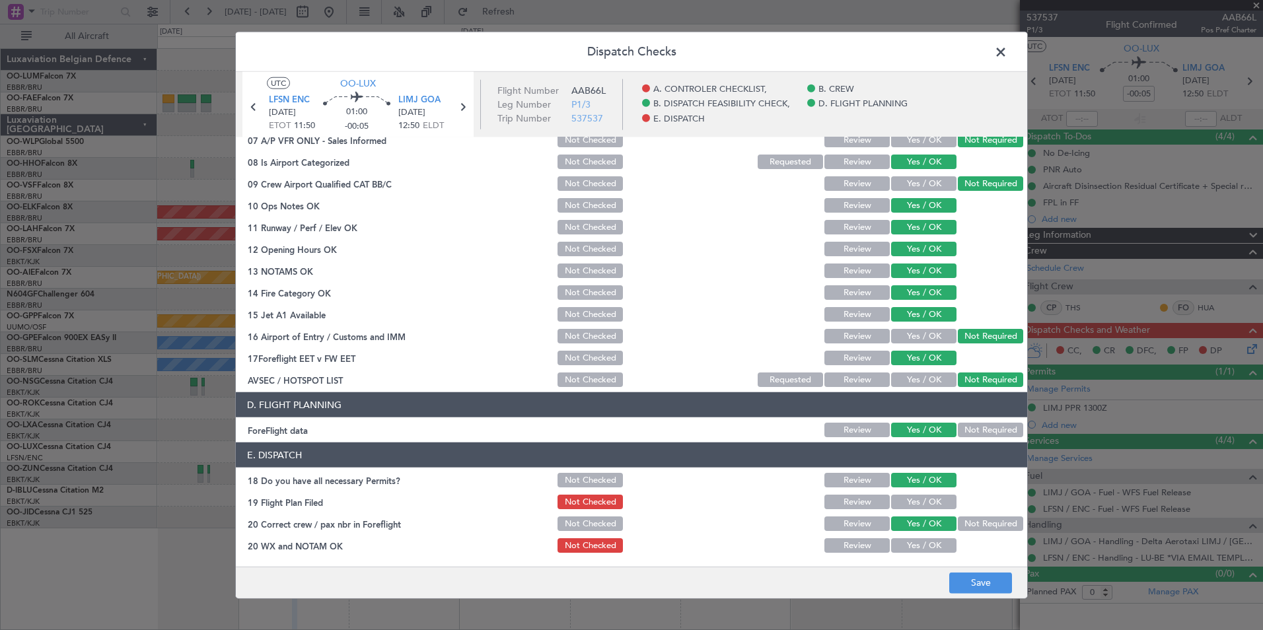
click at [909, 544] on button "Yes / OK" at bounding box center [923, 545] width 65 height 15
click at [980, 585] on button "Save" at bounding box center [980, 582] width 63 height 21
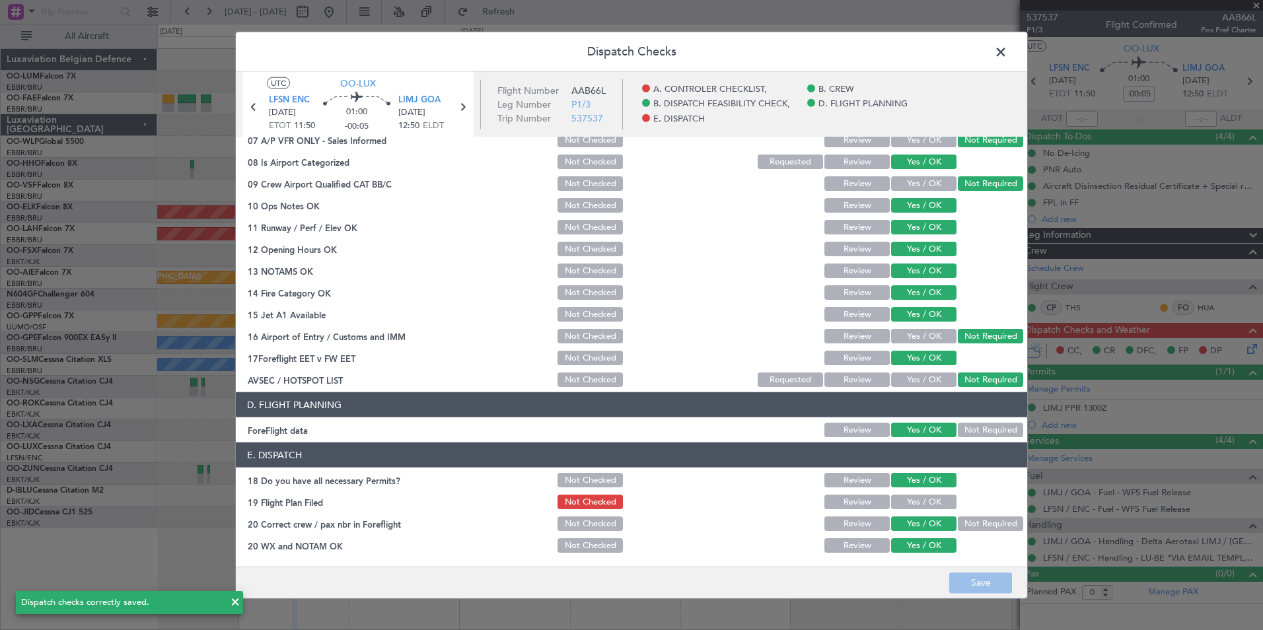
click at [1007, 45] on span at bounding box center [1007, 55] width 0 height 26
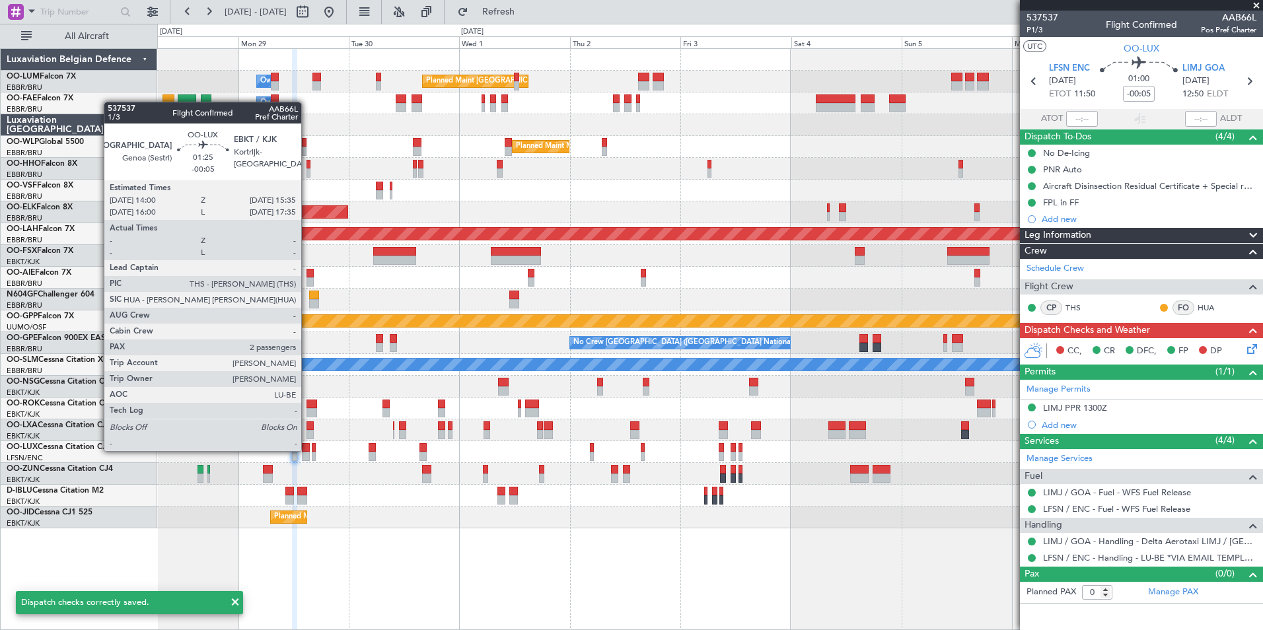
click at [307, 450] on div at bounding box center [306, 447] width 8 height 9
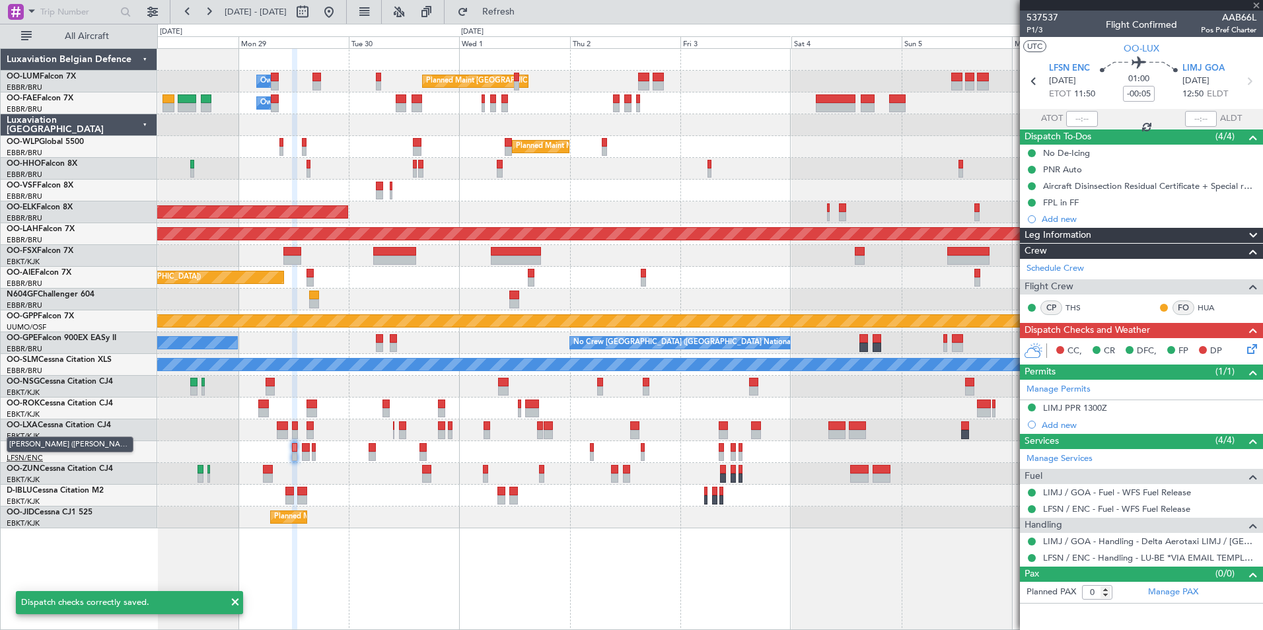
type input "2"
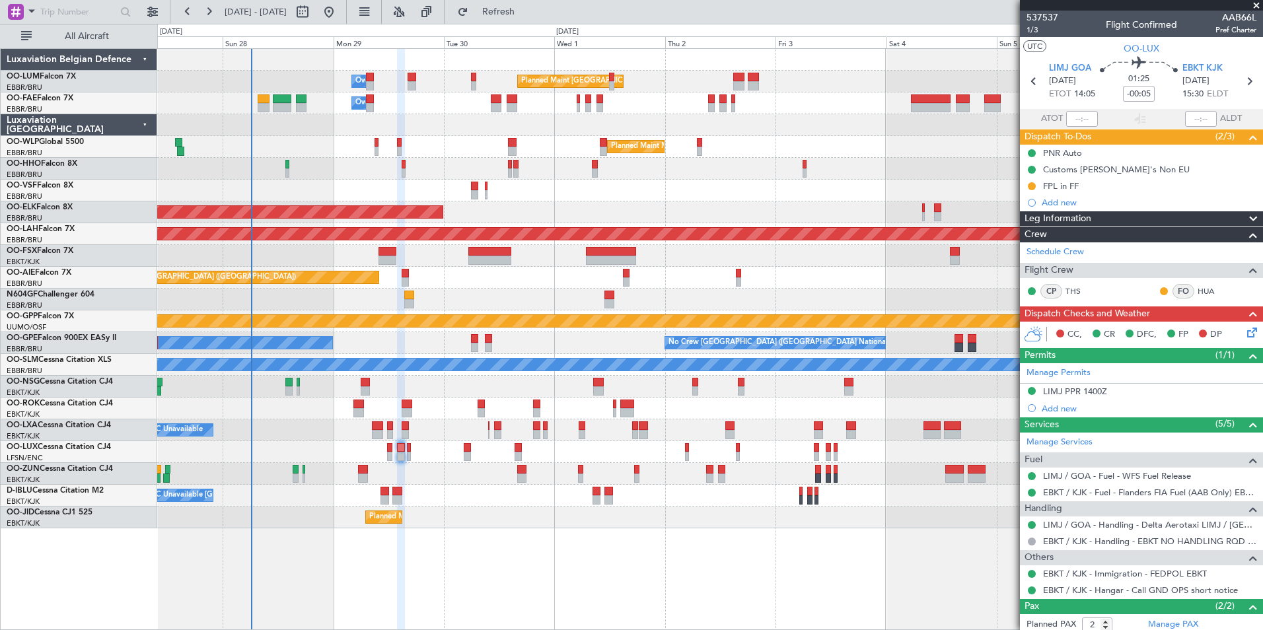
click at [473, 445] on div "Planned Maint Brussels (Brussels National) Owner Melsbroek Air Base Owner Melsb…" at bounding box center [709, 289] width 1105 height 480
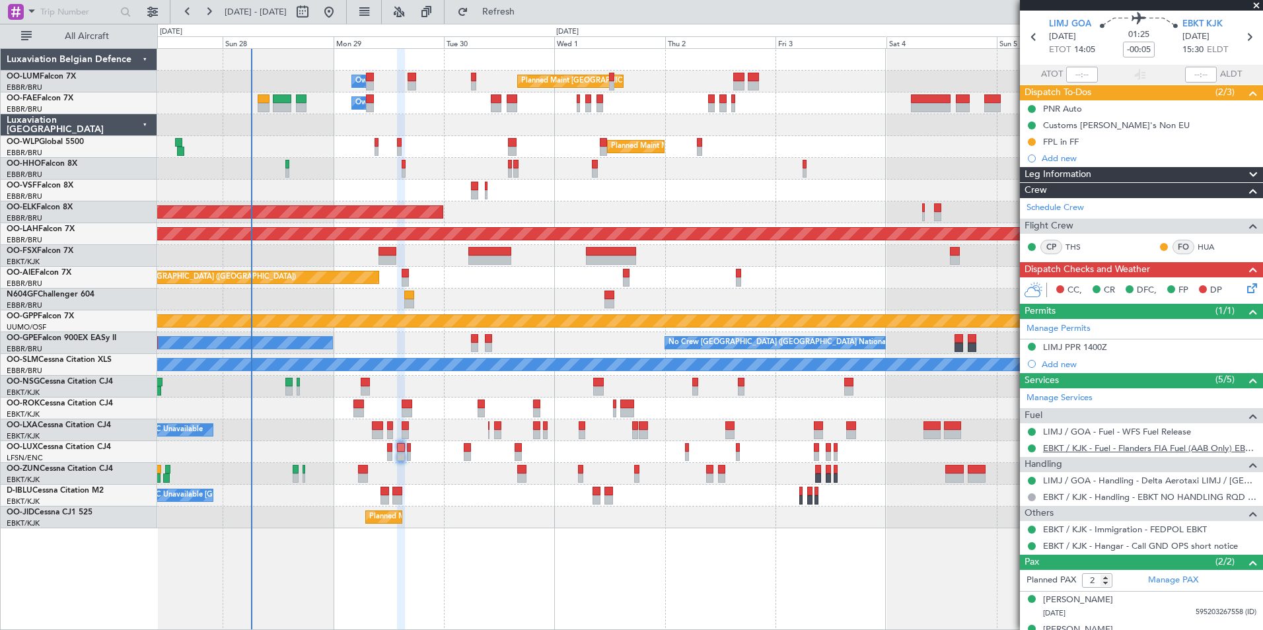
scroll to position [65, 0]
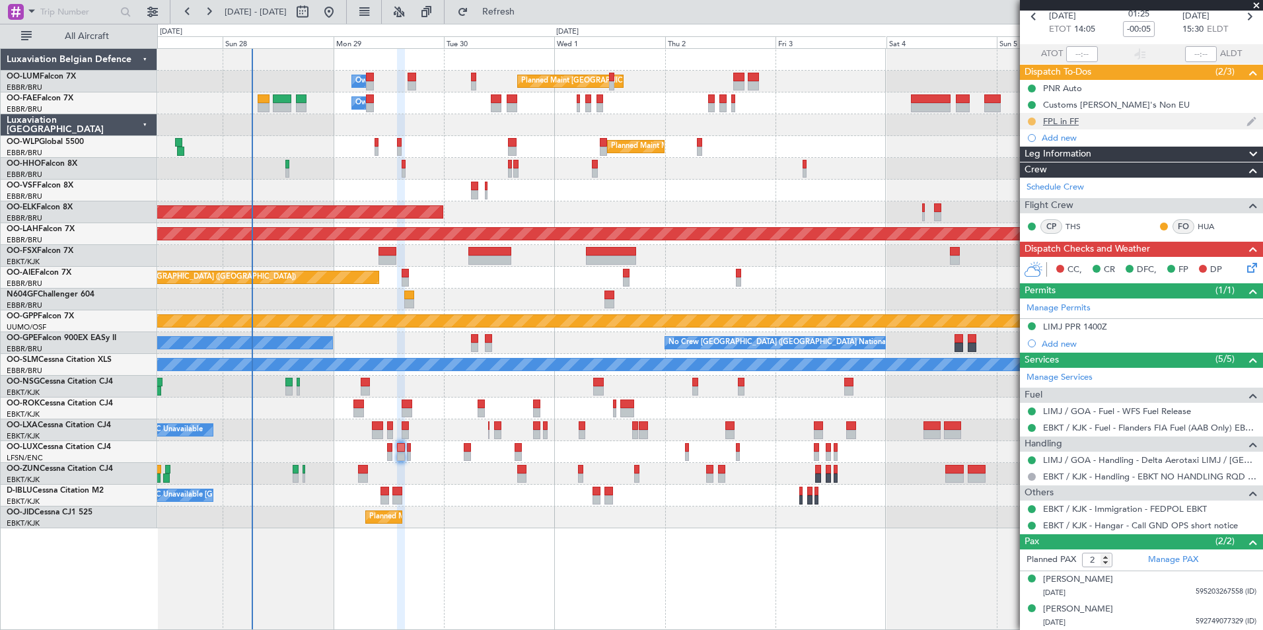
click at [1034, 121] on button at bounding box center [1032, 122] width 8 height 8
click at [1023, 181] on span "Completed" at bounding box center [1037, 179] width 44 height 13
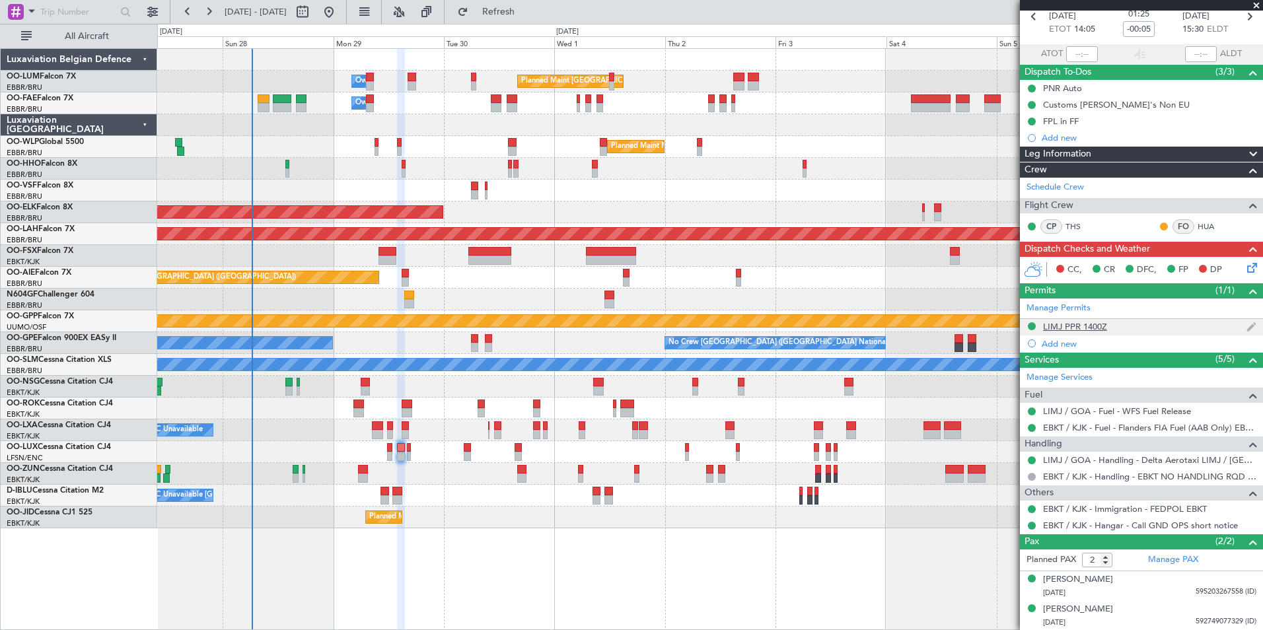
click at [1077, 327] on div "LIMJ PPR 1400Z" at bounding box center [1075, 326] width 64 height 11
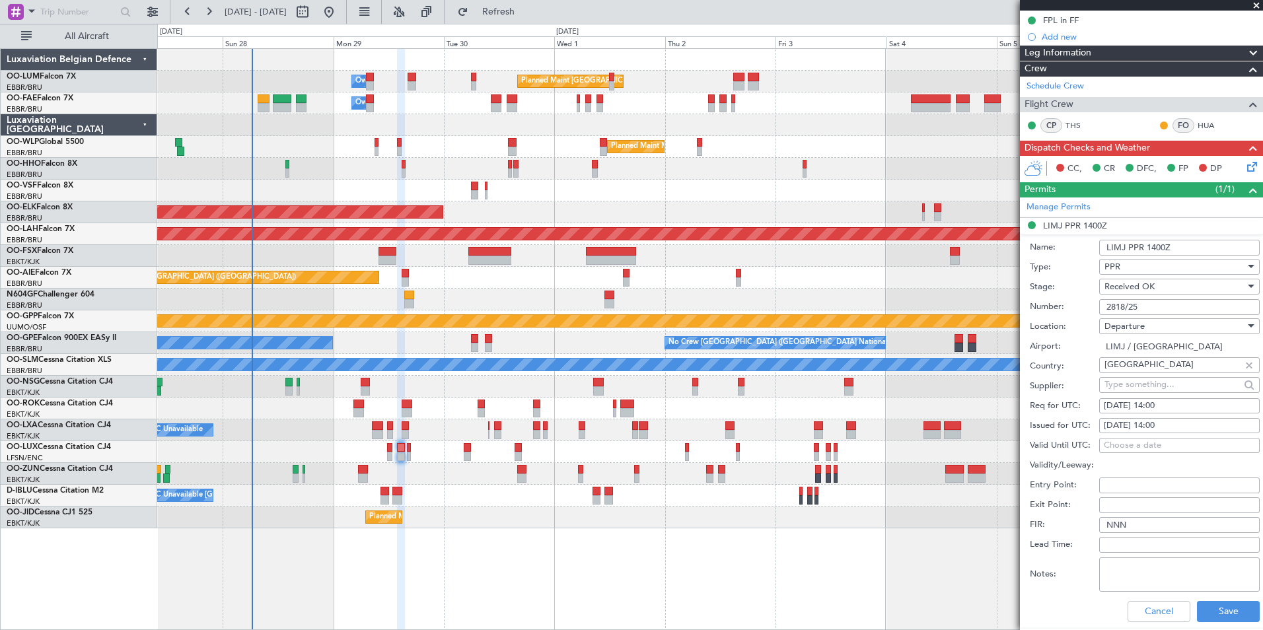
scroll to position [197, 0]
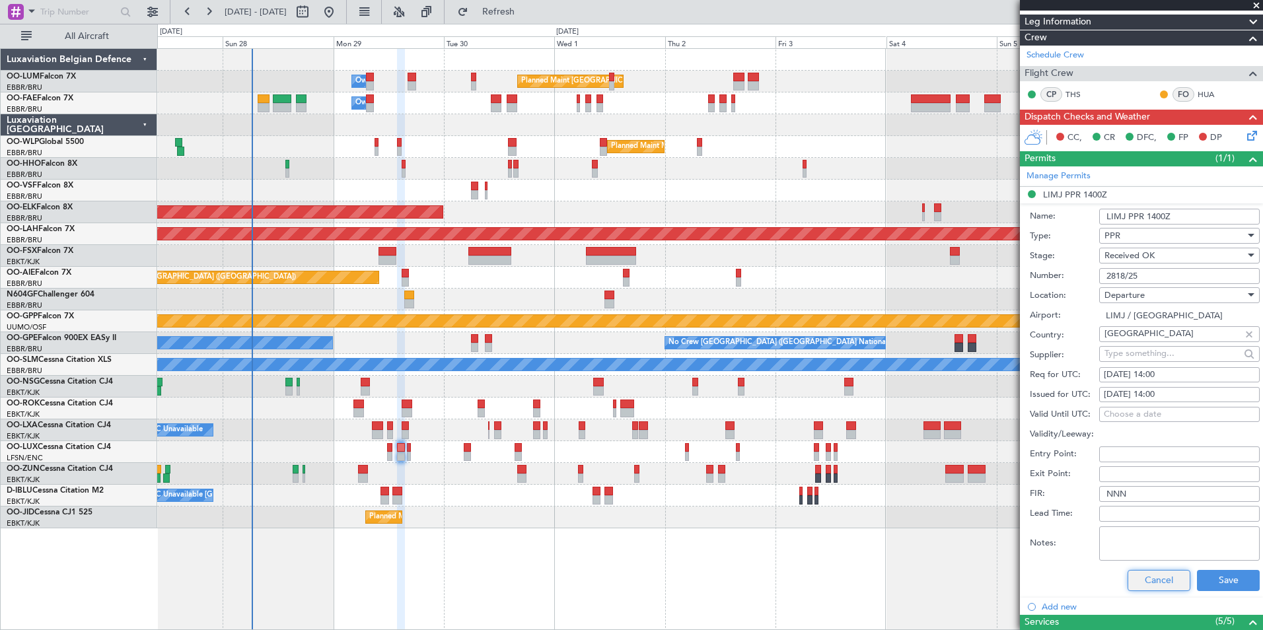
click at [1147, 585] on button "Cancel" at bounding box center [1159, 580] width 63 height 21
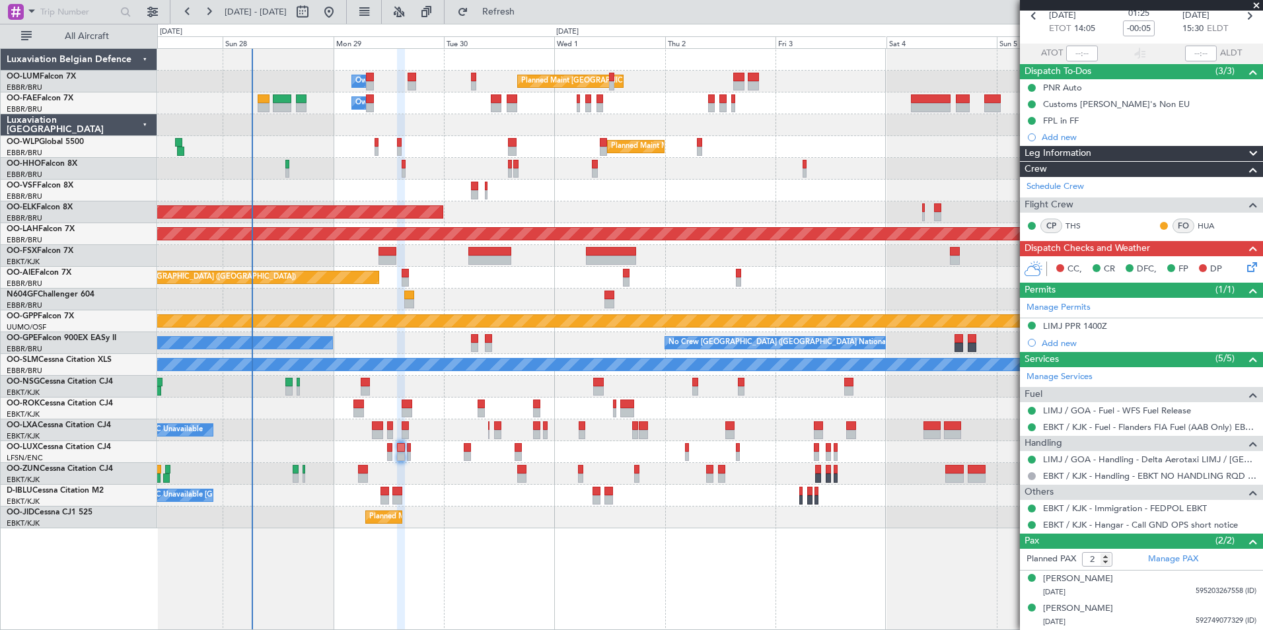
scroll to position [65, 0]
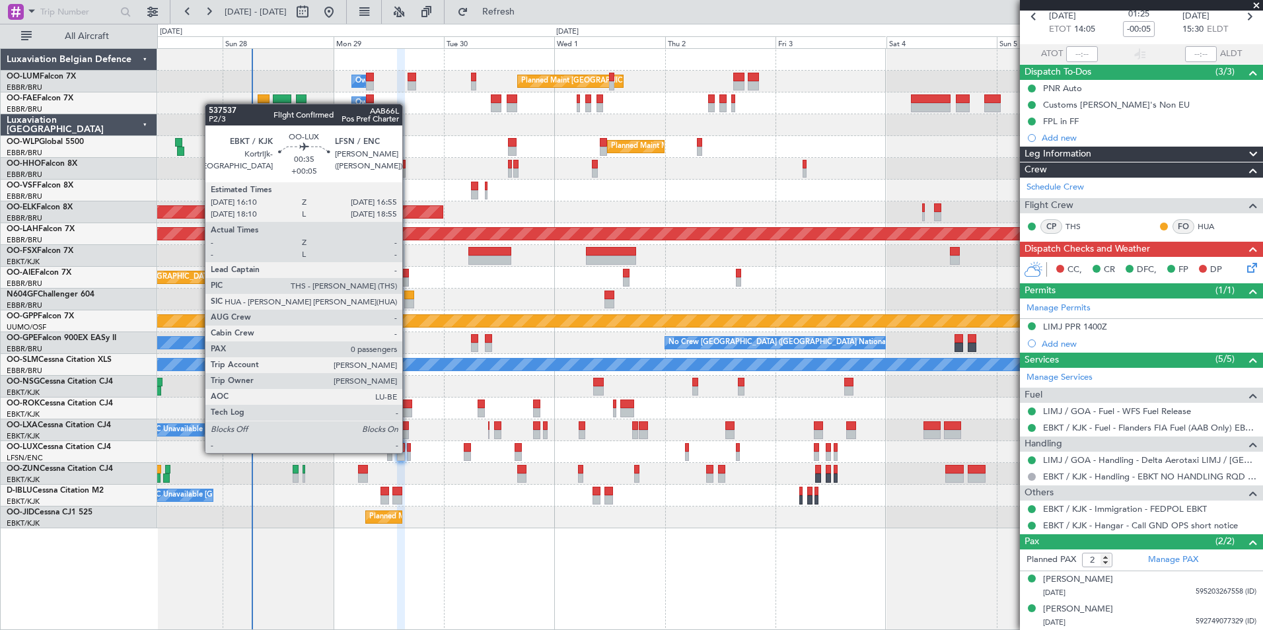
click at [408, 452] on div at bounding box center [409, 456] width 4 height 9
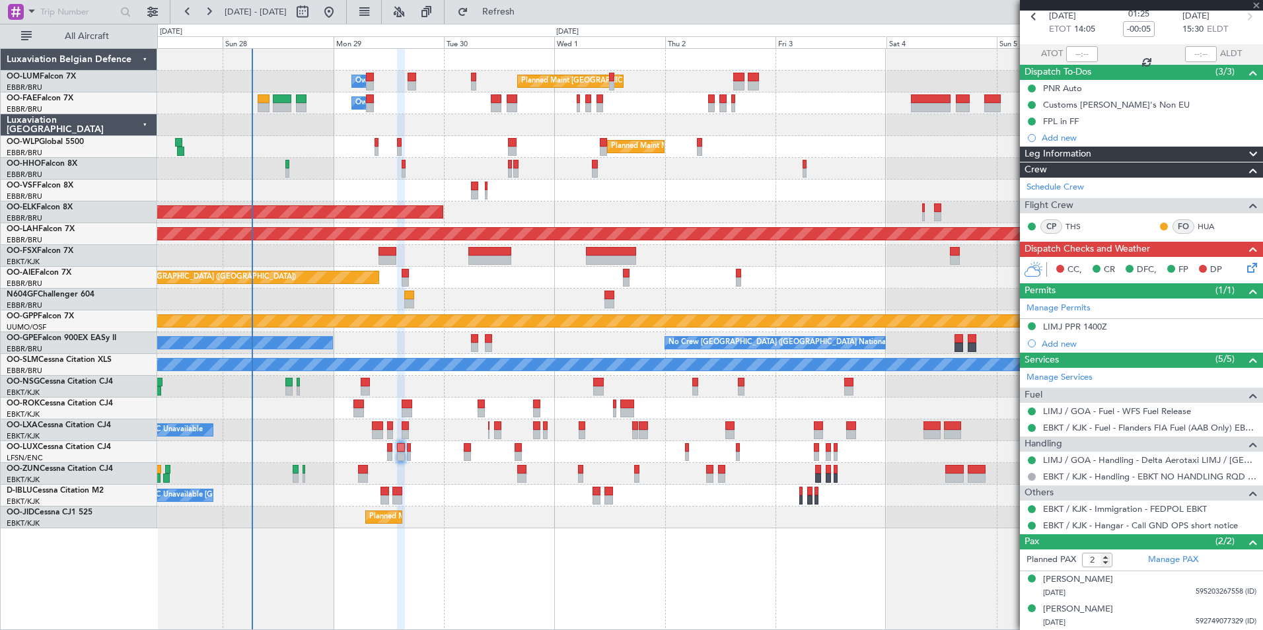
type input "+00:05"
type input "0"
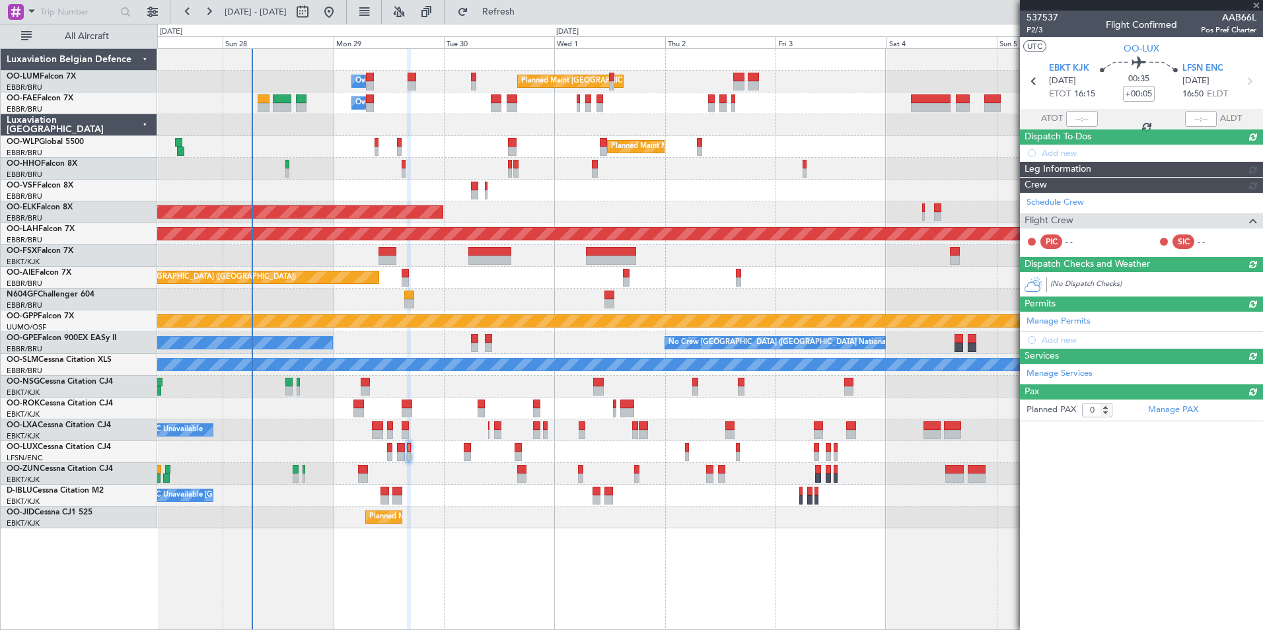
scroll to position [0, 0]
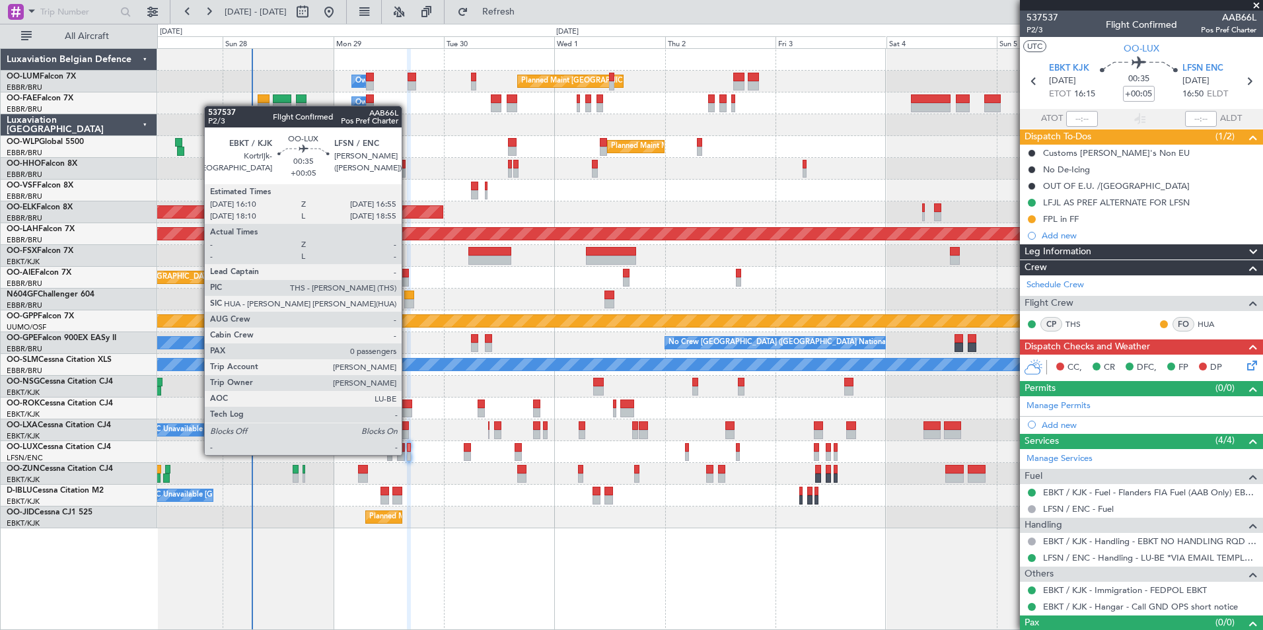
click at [408, 454] on div at bounding box center [409, 456] width 4 height 9
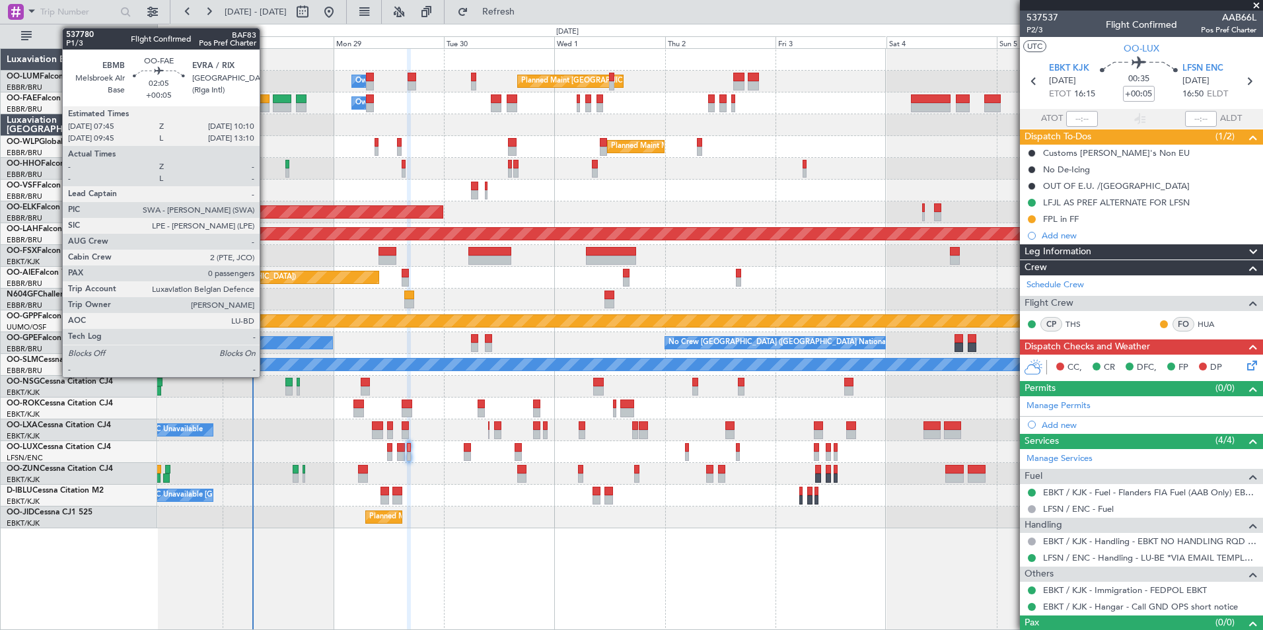
click at [266, 110] on div at bounding box center [263, 107] width 11 height 9
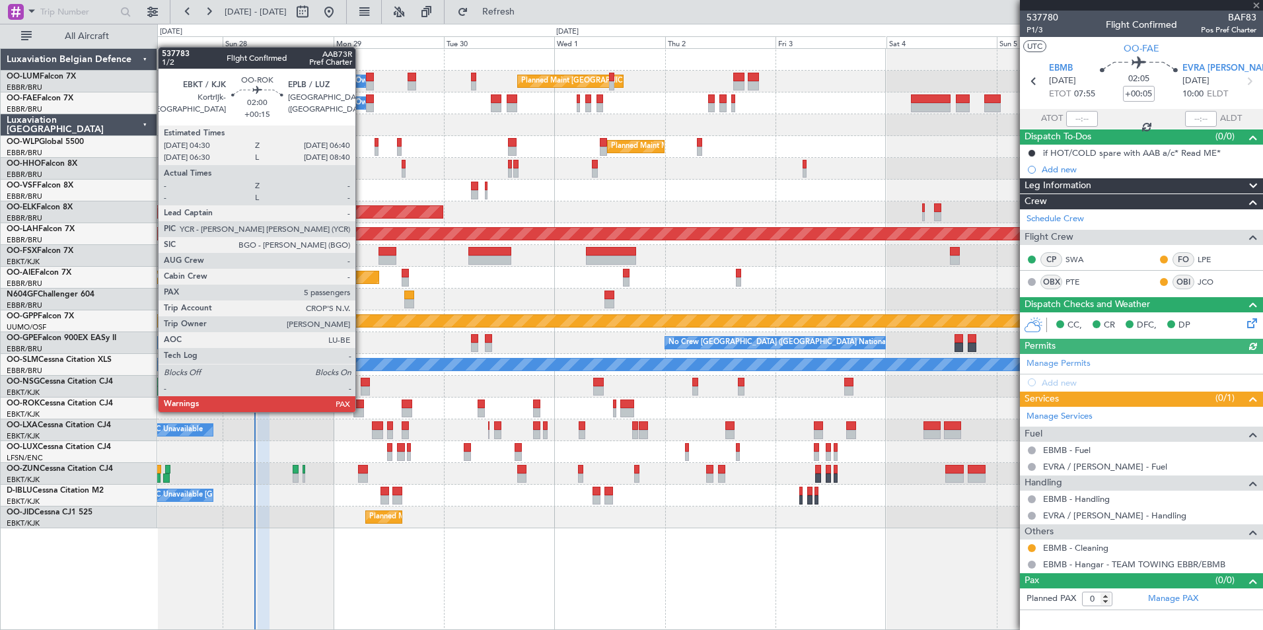
click at [361, 410] on div at bounding box center [358, 412] width 11 height 9
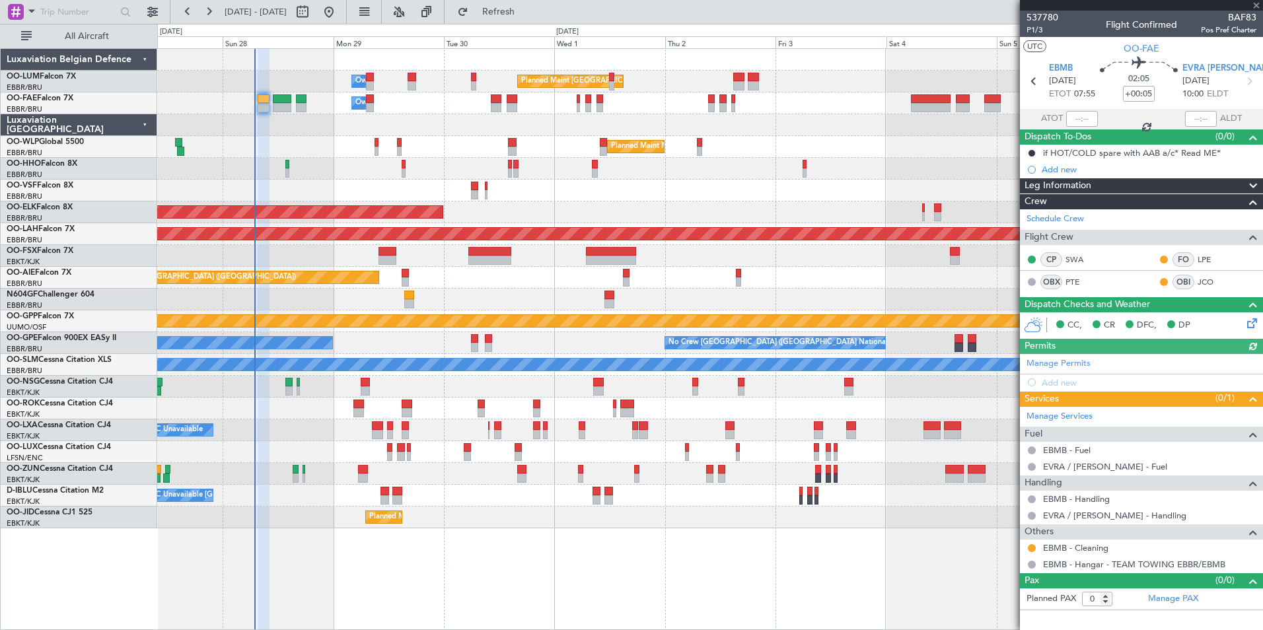
type input "+00:15"
type input "5"
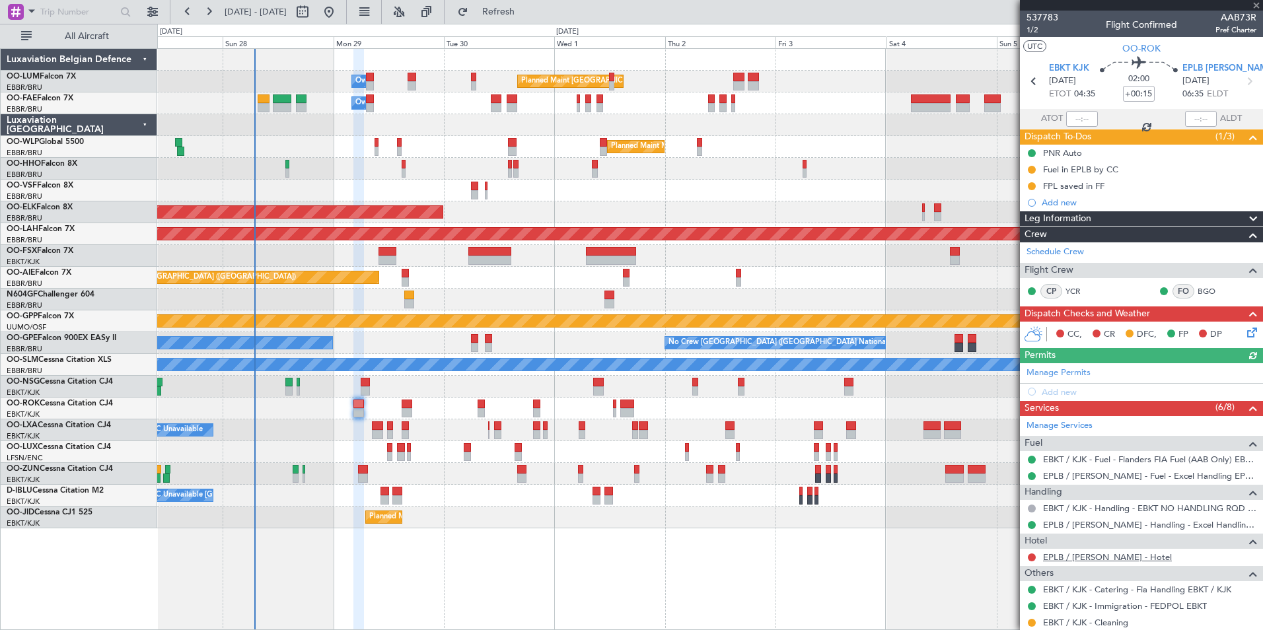
click at [1103, 558] on link "EPLB / [PERSON_NAME] - Hotel" at bounding box center [1107, 557] width 129 height 11
click at [530, 5] on button "Refresh" at bounding box center [490, 11] width 79 height 21
click at [692, 347] on div "Planned Maint [GEOGRAPHIC_DATA] ([GEOGRAPHIC_DATA] National) No Crew [GEOGRAPHI…" at bounding box center [709, 343] width 1105 height 22
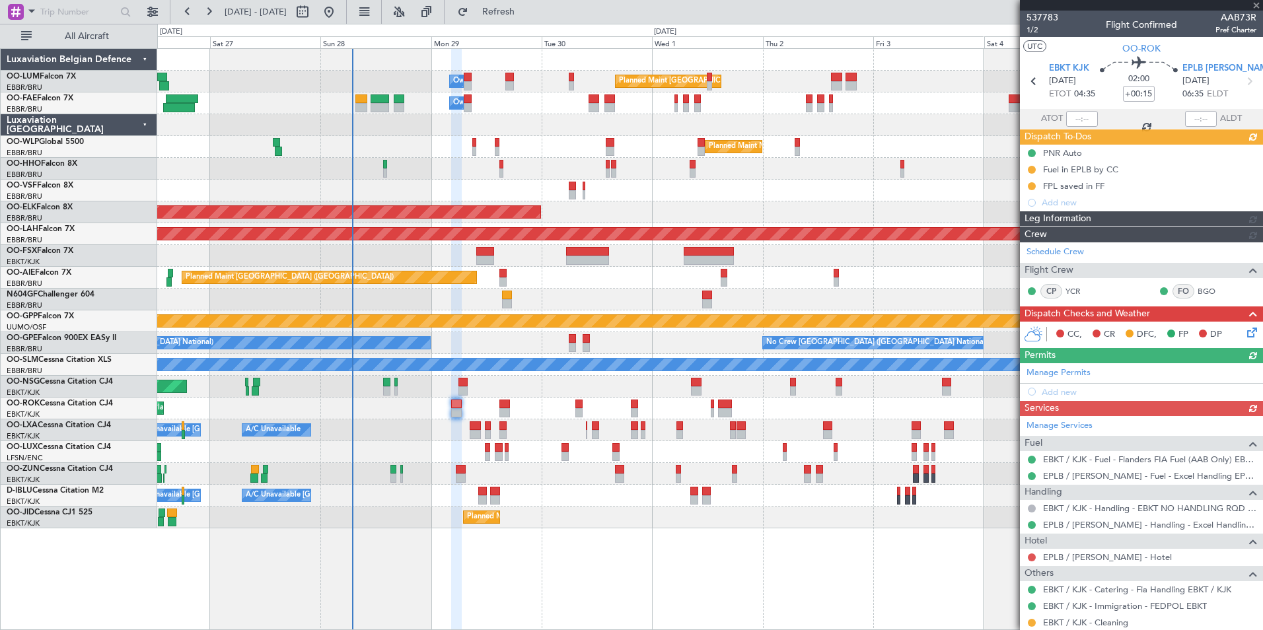
click at [767, 465] on div at bounding box center [709, 474] width 1105 height 22
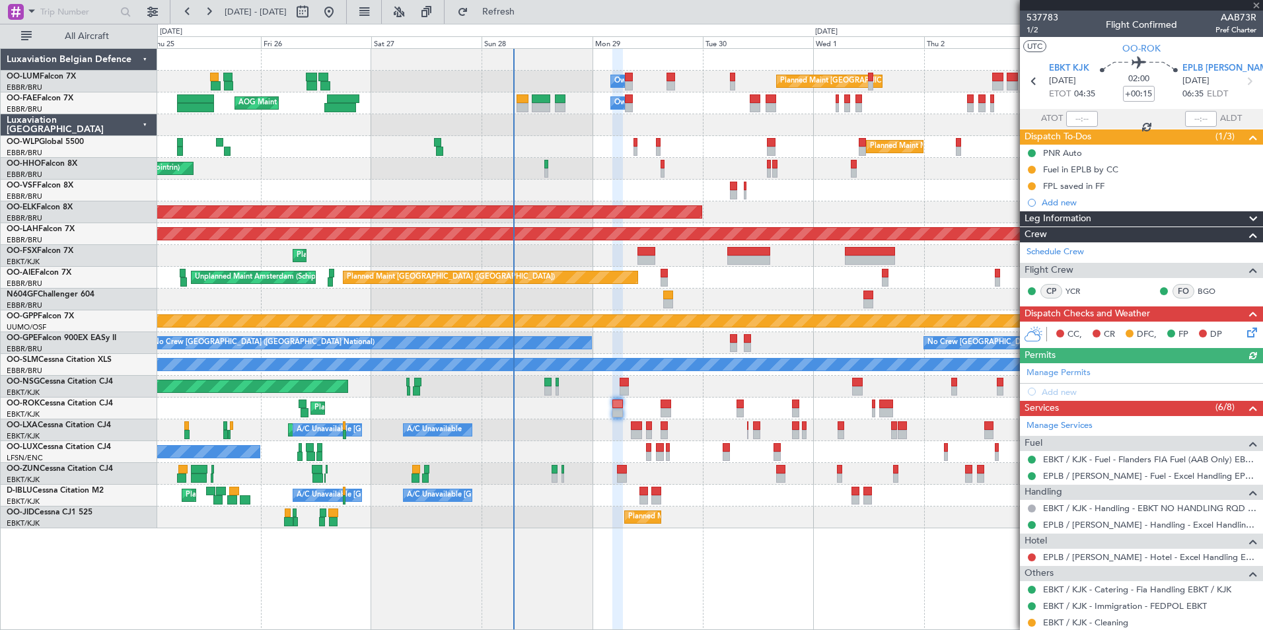
click at [875, 545] on div "Planned Maint [GEOGRAPHIC_DATA] ([GEOGRAPHIC_DATA] National) Owner [GEOGRAPHIC_…" at bounding box center [710, 339] width 1106 height 582
click at [1082, 552] on link "EPLB / [PERSON_NAME] - Hotel - Excel Handling EPLB / [PERSON_NAME]" at bounding box center [1149, 557] width 213 height 11
click at [1080, 558] on mat-tooltip-component "EBKT / KJK - Catering - Fia Handling EBKT / KJK" at bounding box center [1137, 566] width 183 height 35
click at [1081, 524] on mat-tooltip-component "EBKT / KJK - Handling - EBKT NO HANDLING RQD FOR CJ" at bounding box center [1141, 530] width 221 height 35
click at [1072, 529] on link "EPLB / [PERSON_NAME] - Handling - Excel Handling EPLB / [PERSON_NAME]" at bounding box center [1149, 524] width 213 height 11
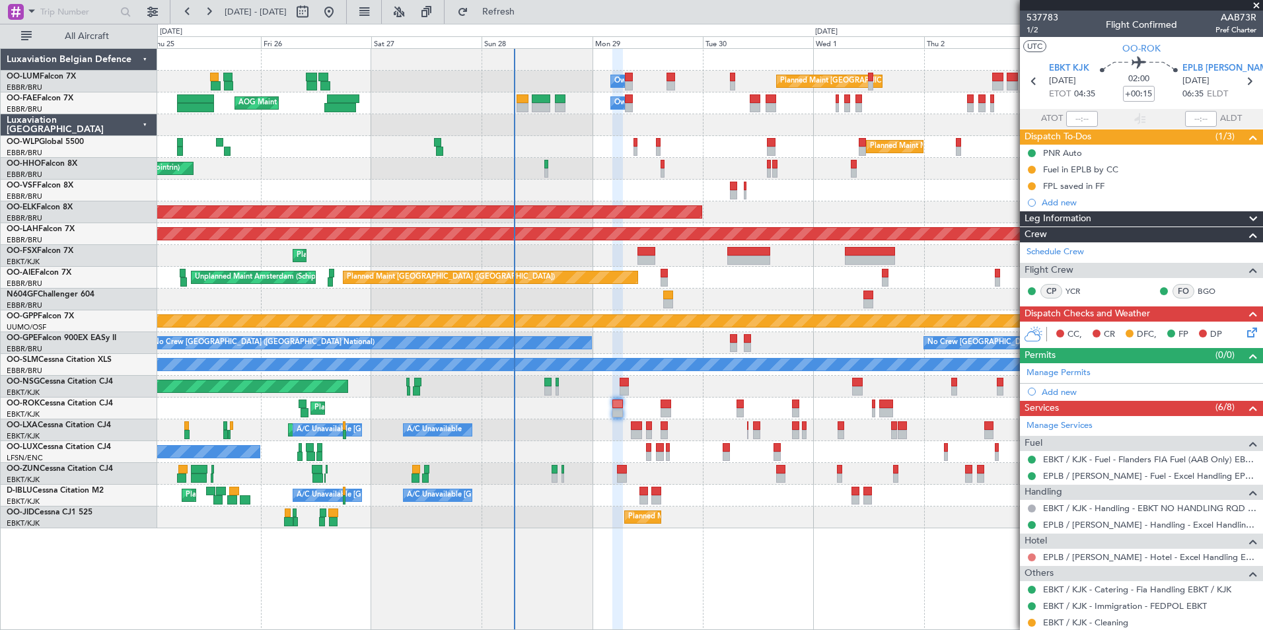
click at [1031, 557] on button at bounding box center [1032, 558] width 8 height 8
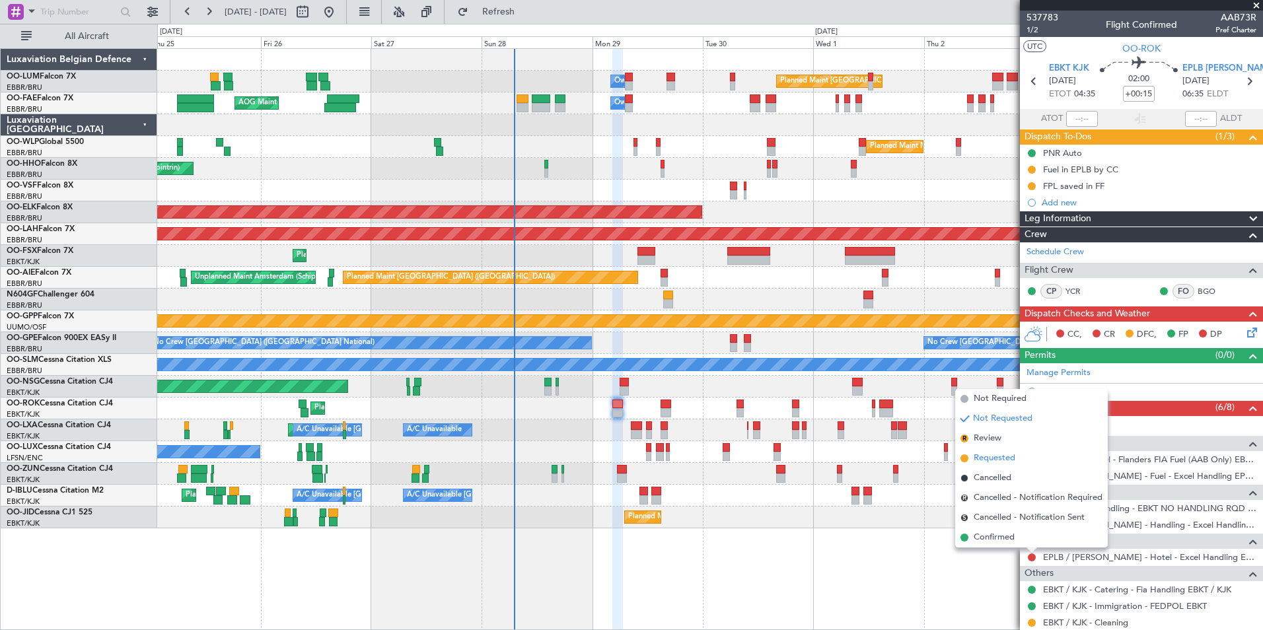
click at [997, 464] on span "Requested" at bounding box center [995, 458] width 42 height 13
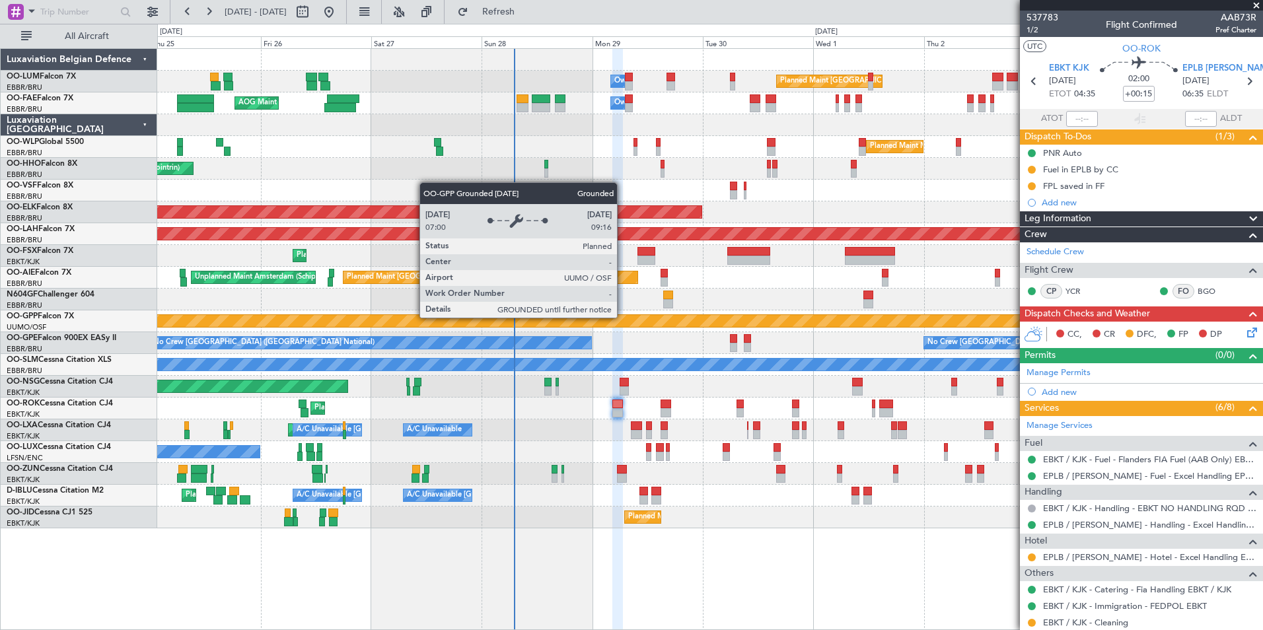
click at [431, 315] on div "Grounded [PERSON_NAME]" at bounding box center [710, 321] width 3315 height 12
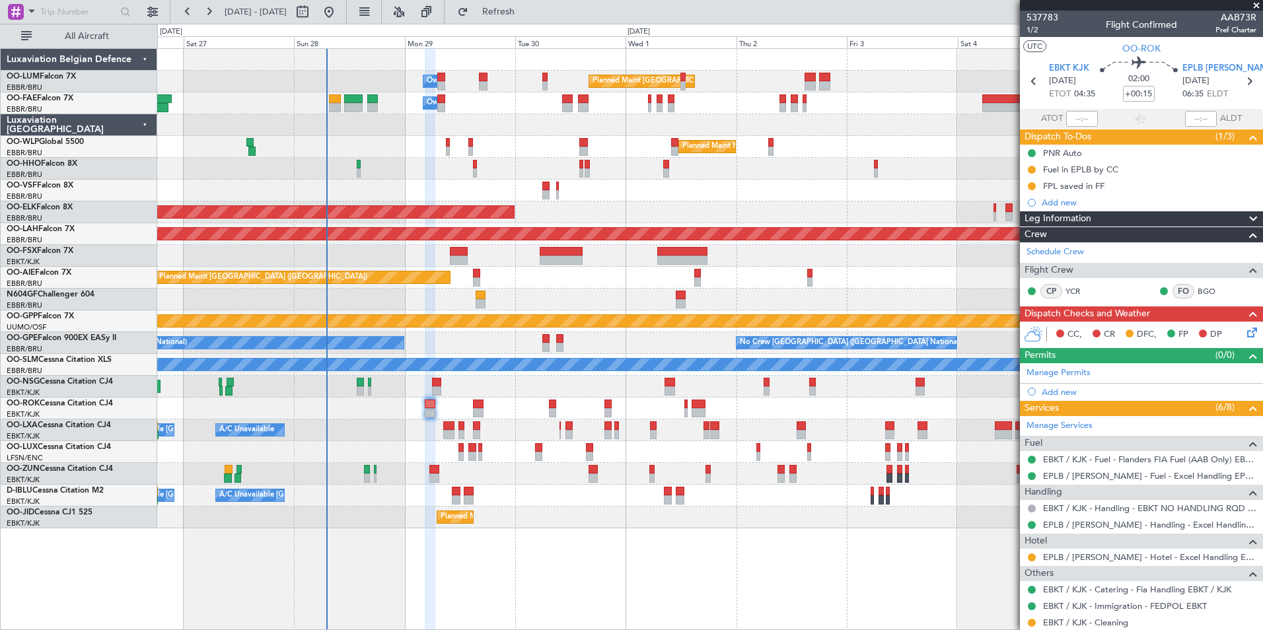
click at [438, 426] on div "A/C Unavailable [GEOGRAPHIC_DATA] ([GEOGRAPHIC_DATA] National) A/C Unavailable …" at bounding box center [709, 430] width 1105 height 22
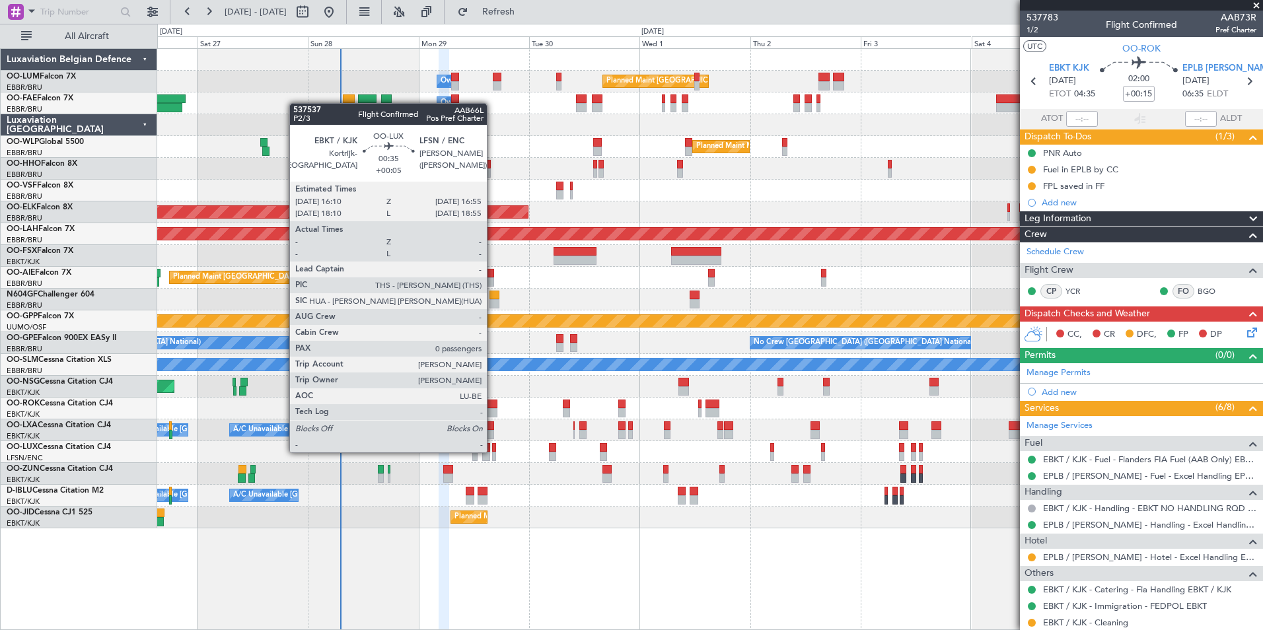
click at [493, 451] on div at bounding box center [494, 447] width 4 height 9
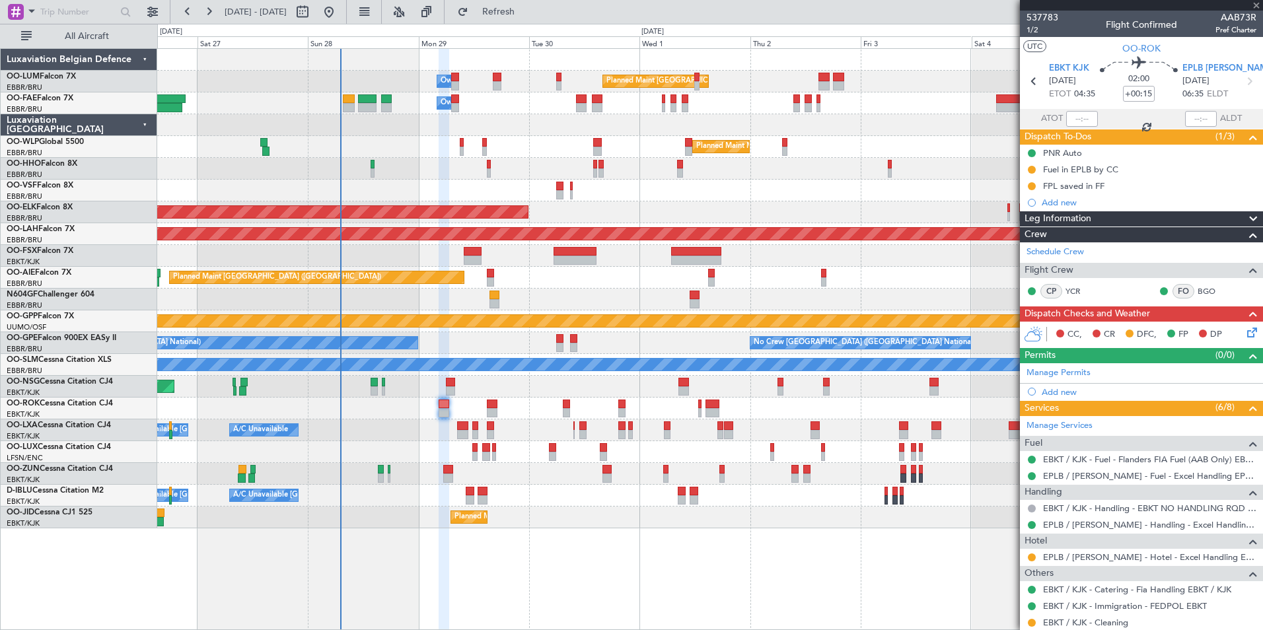
type input "+00:05"
type input "0"
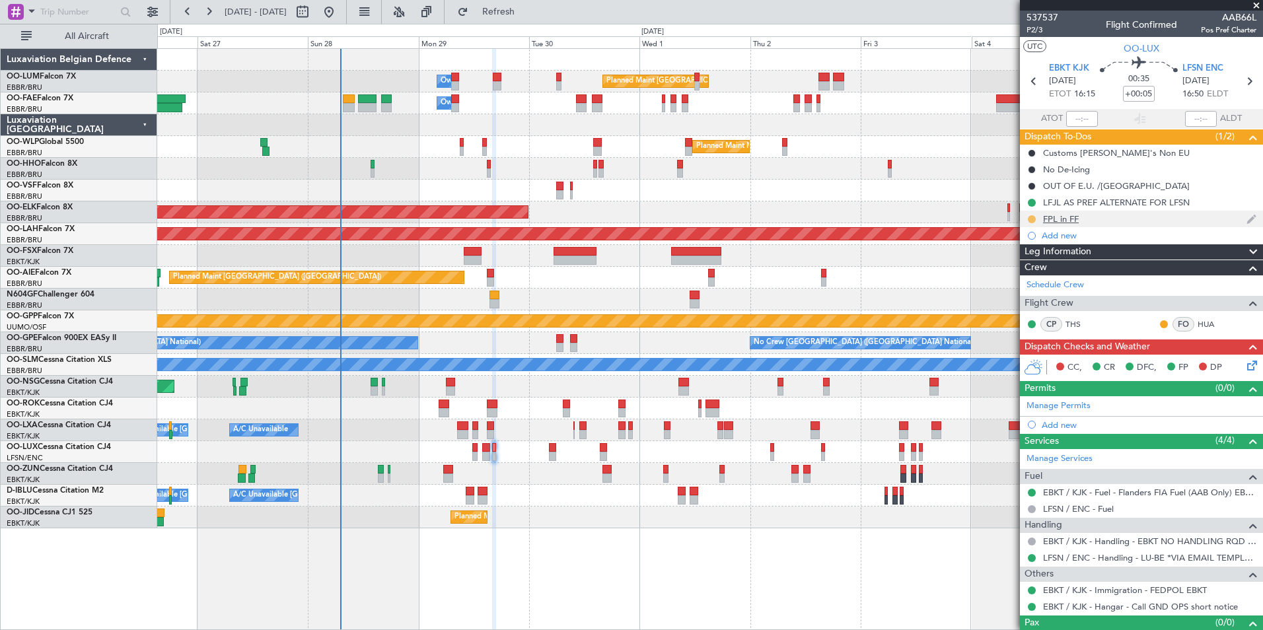
click at [1029, 218] on button at bounding box center [1032, 219] width 8 height 8
click at [1029, 271] on span "Completed" at bounding box center [1037, 277] width 44 height 13
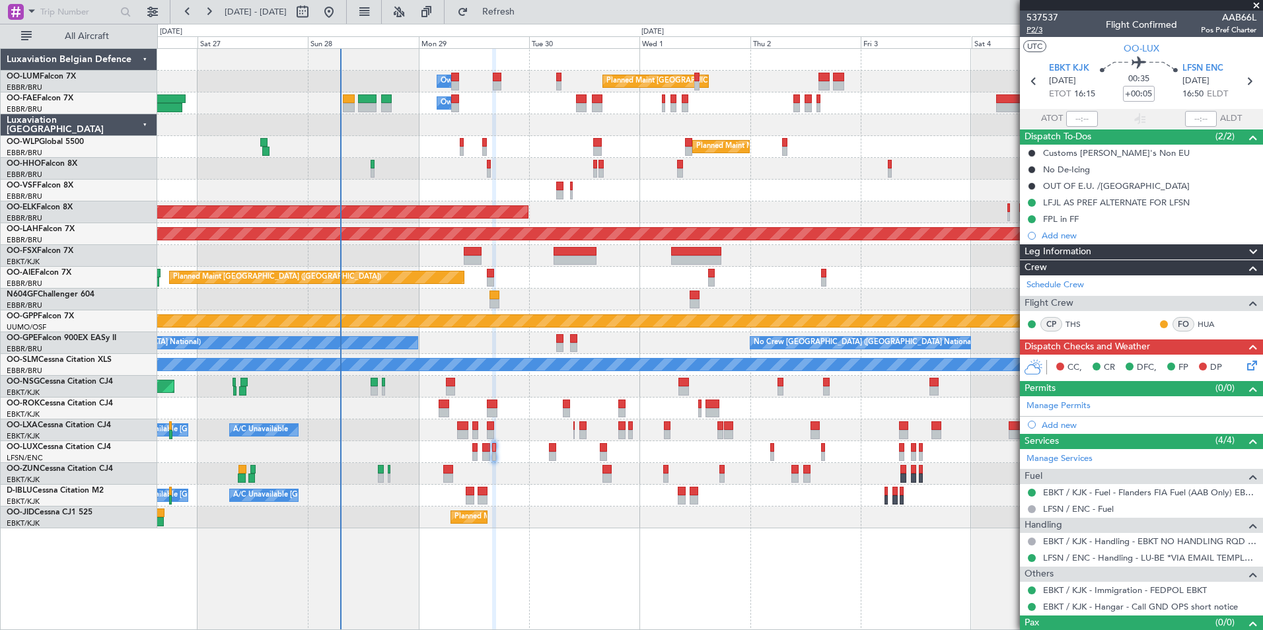
click at [1042, 28] on span "P2/3" at bounding box center [1043, 29] width 32 height 11
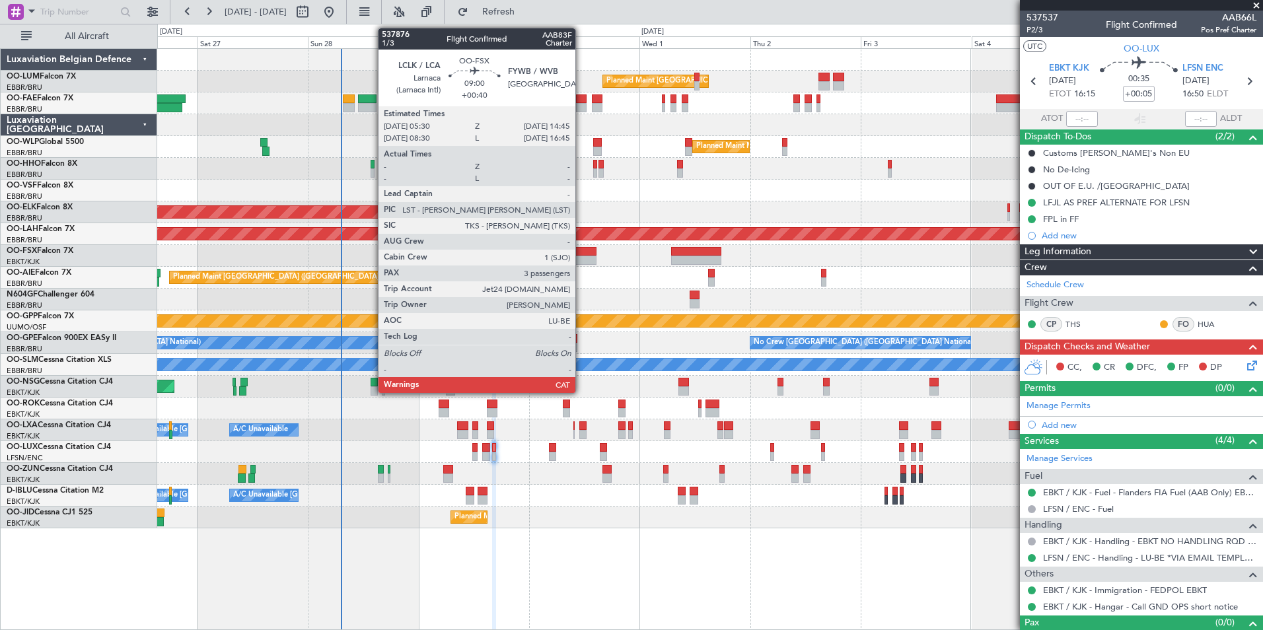
click at [581, 253] on div at bounding box center [575, 251] width 43 height 9
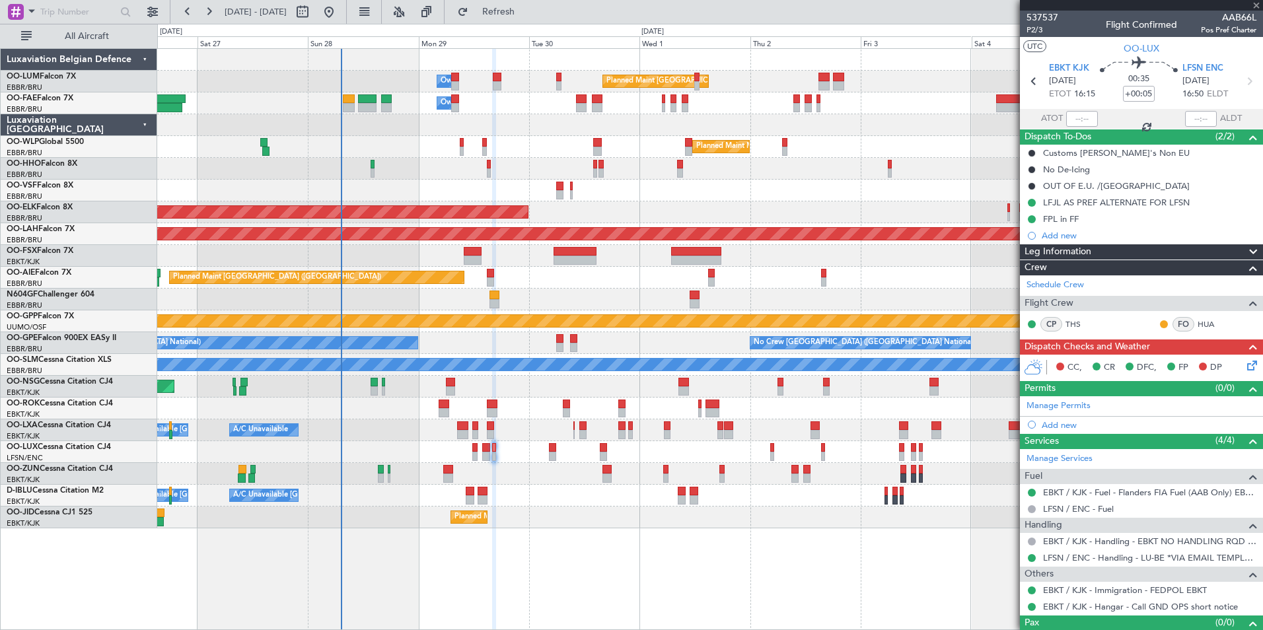
click at [632, 297] on div at bounding box center [709, 300] width 1105 height 22
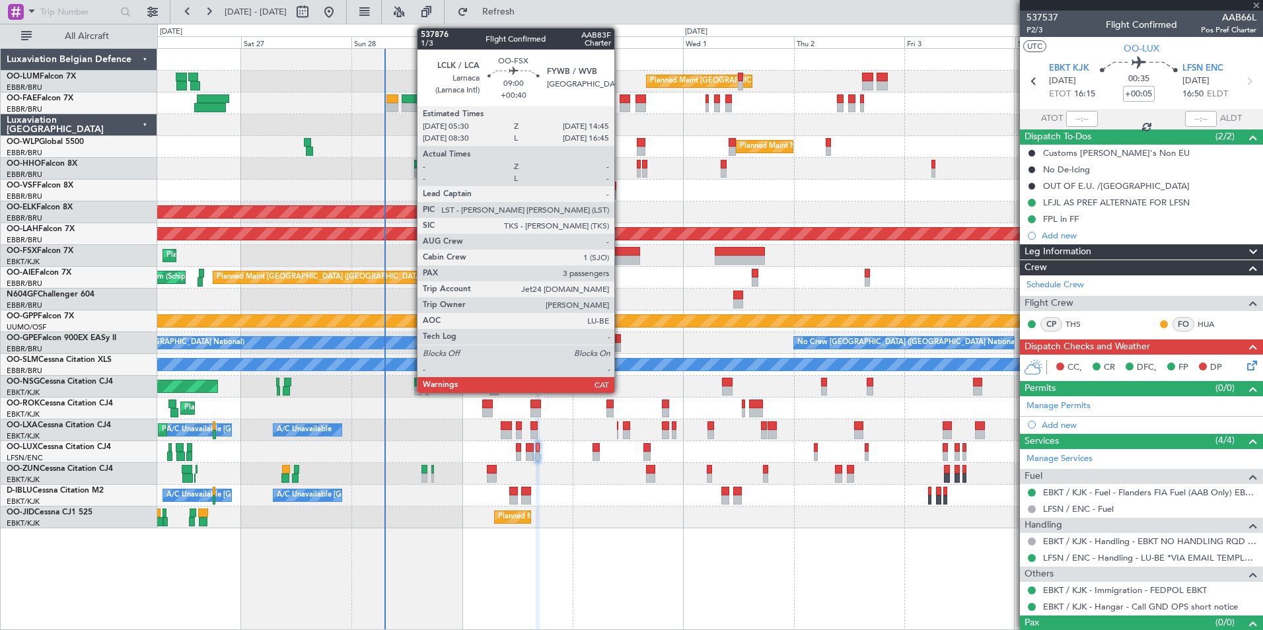
type input "+00:40"
type input "3"
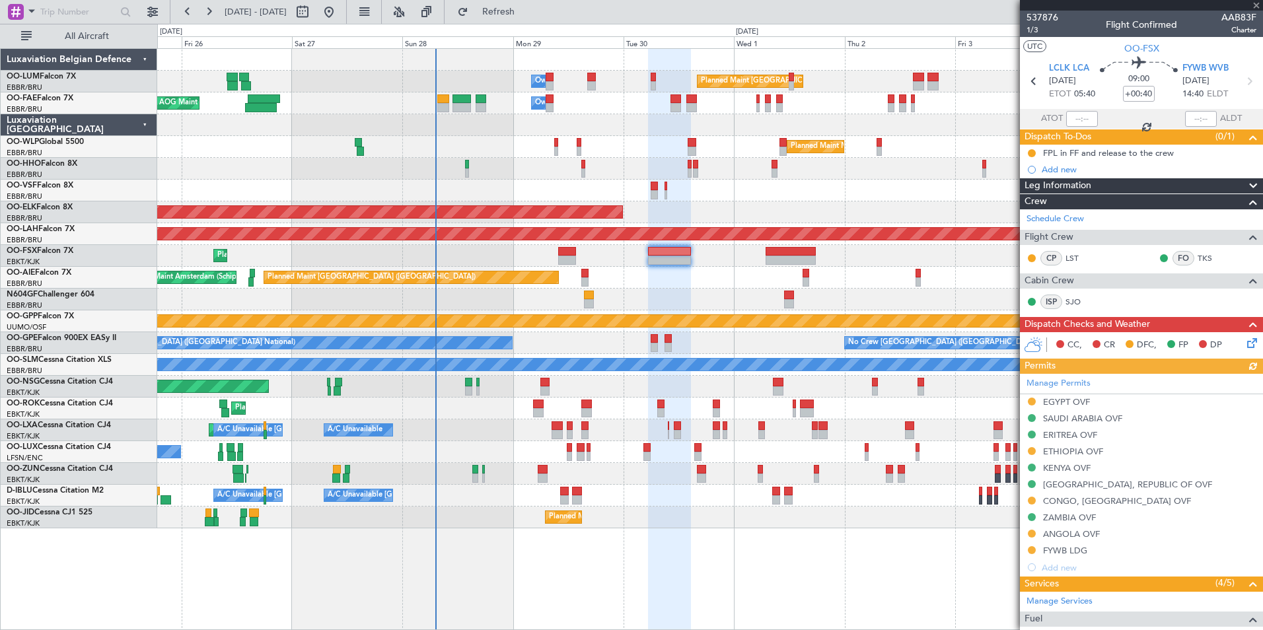
click at [641, 294] on div at bounding box center [709, 300] width 1105 height 22
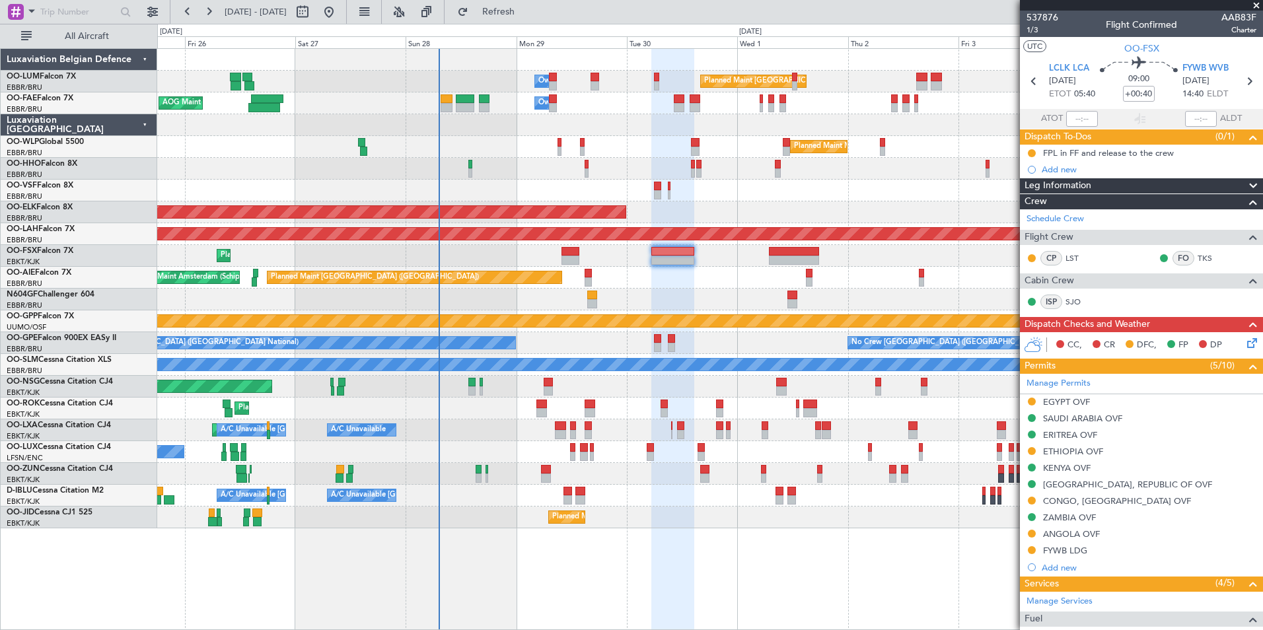
click at [604, 291] on div "Planned Maint [GEOGRAPHIC_DATA] ([GEOGRAPHIC_DATA] National) Owner [GEOGRAPHIC_…" at bounding box center [709, 289] width 1105 height 480
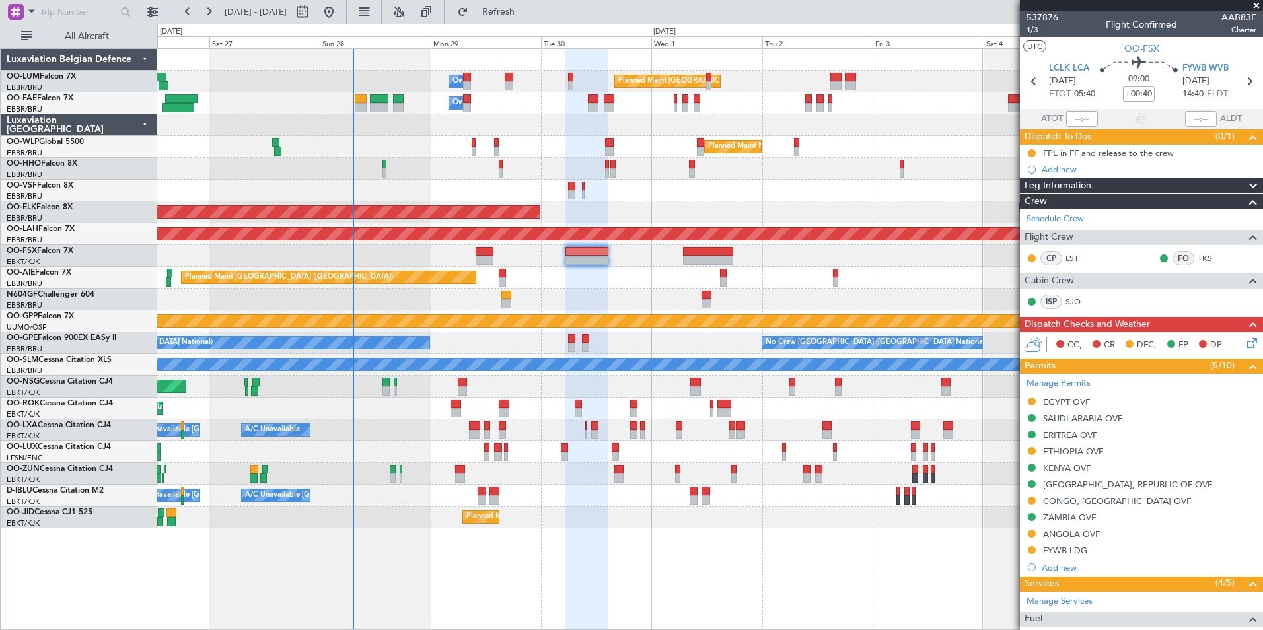
click at [664, 281] on div "Planned Maint [GEOGRAPHIC_DATA] ([GEOGRAPHIC_DATA]) Unplanned Maint Amsterdam (…" at bounding box center [709, 278] width 1105 height 22
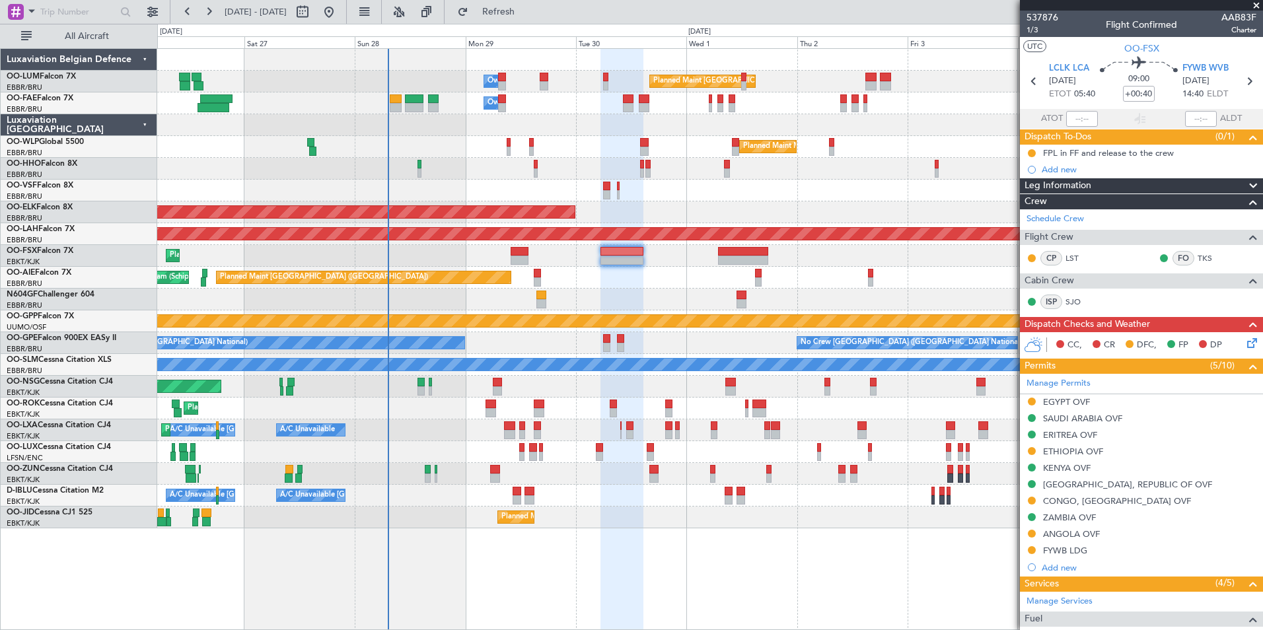
click at [635, 286] on div "Planned Maint [GEOGRAPHIC_DATA] ([GEOGRAPHIC_DATA]) Unplanned Maint Amsterdam (…" at bounding box center [709, 278] width 1105 height 22
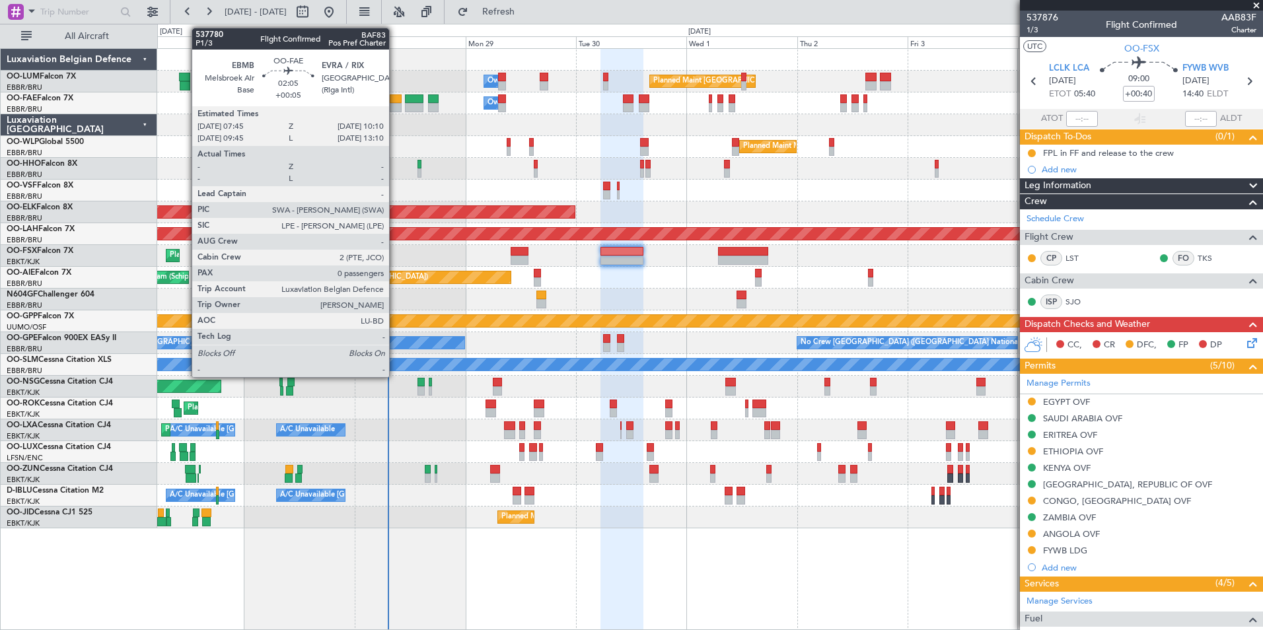
click at [395, 103] on div at bounding box center [395, 107] width 11 height 9
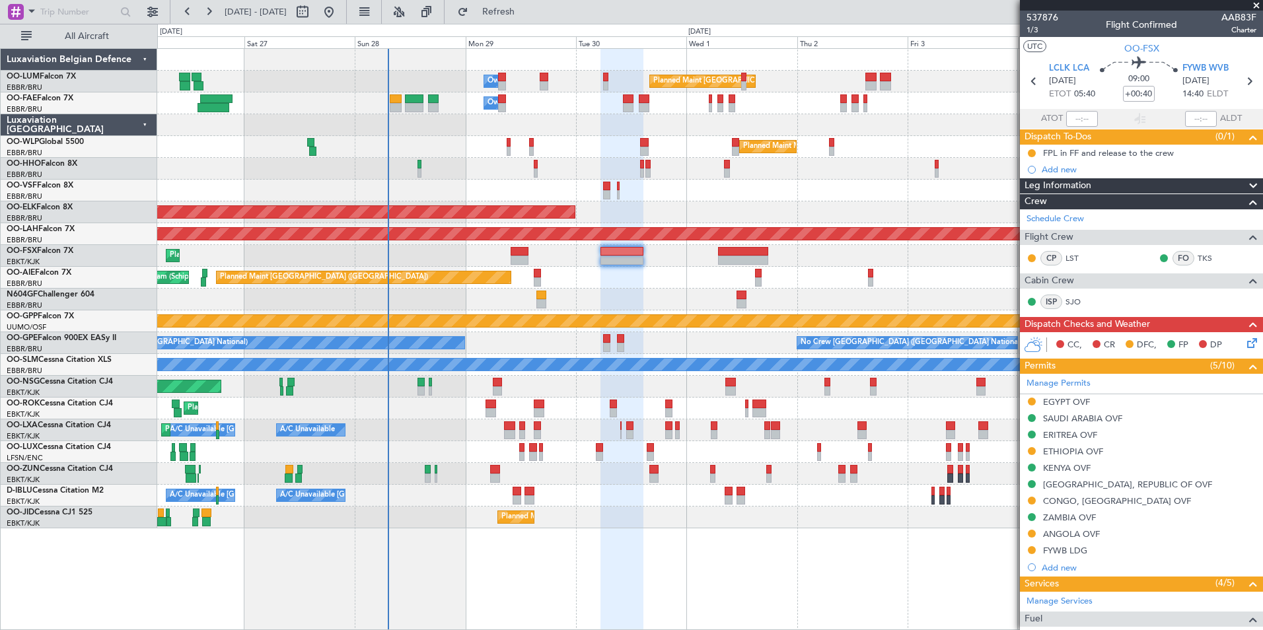
click at [462, 144] on div "Planned Maint Milan (Linate)" at bounding box center [709, 147] width 1105 height 22
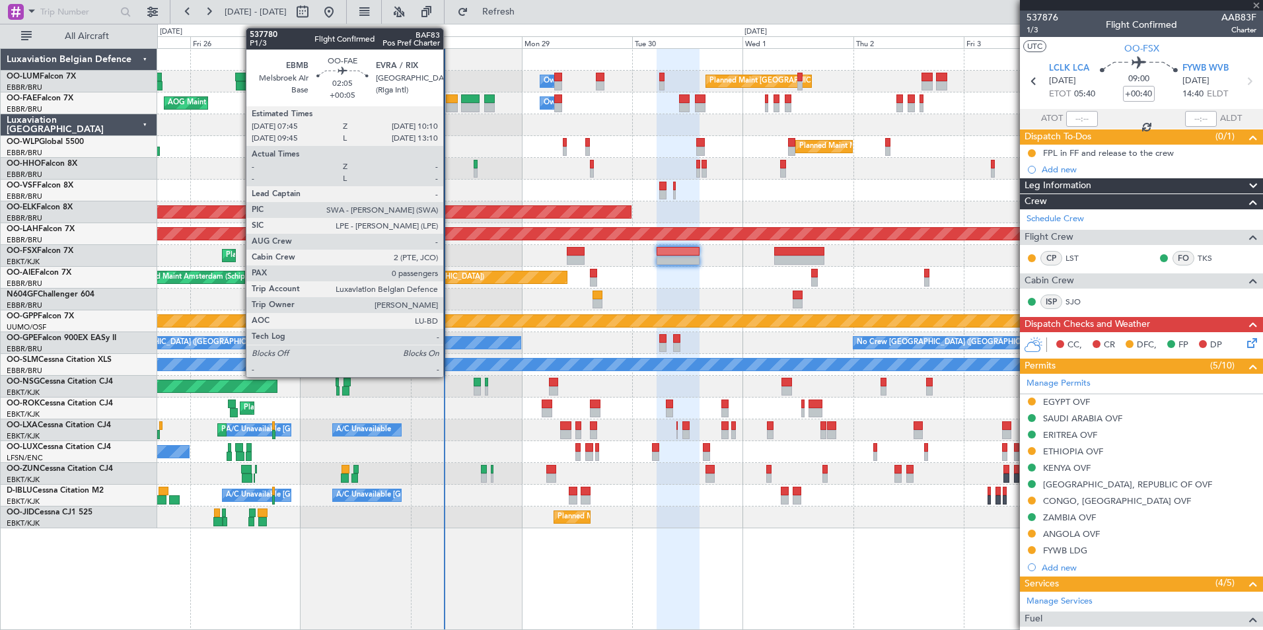
type input "+00:05"
type input "0"
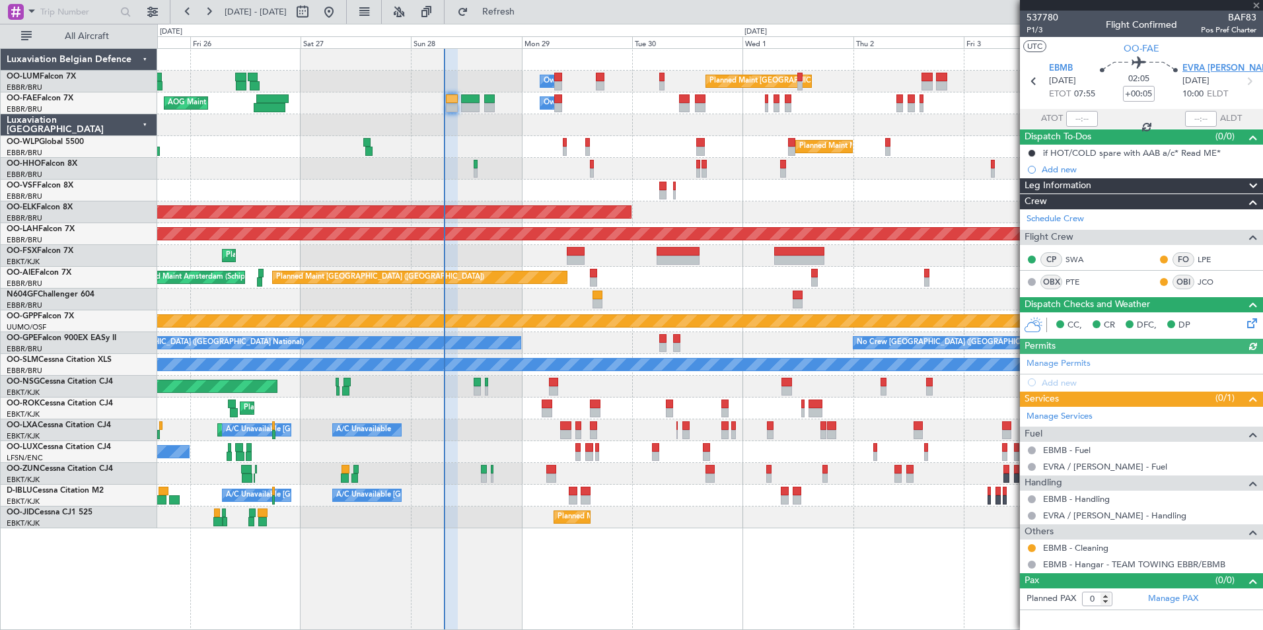
click at [1195, 67] on span "EVRA [PERSON_NAME]" at bounding box center [1229, 68] width 95 height 13
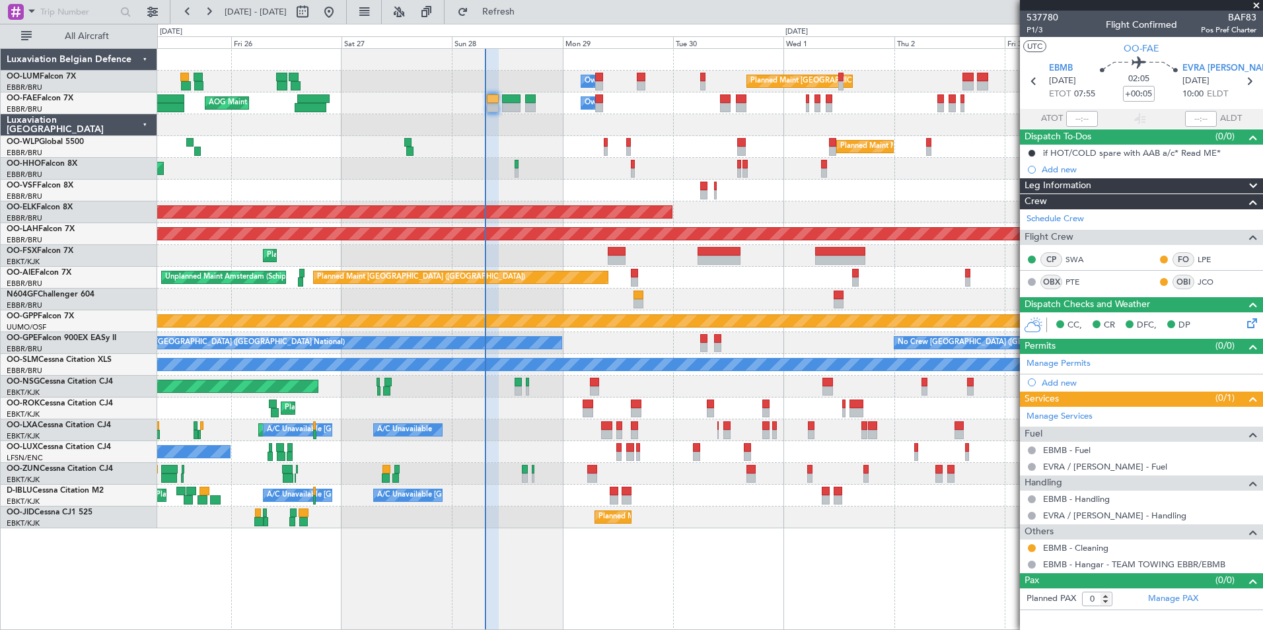
click at [474, 175] on div "Planned Maint Geneva (Cointrin)" at bounding box center [709, 169] width 1105 height 22
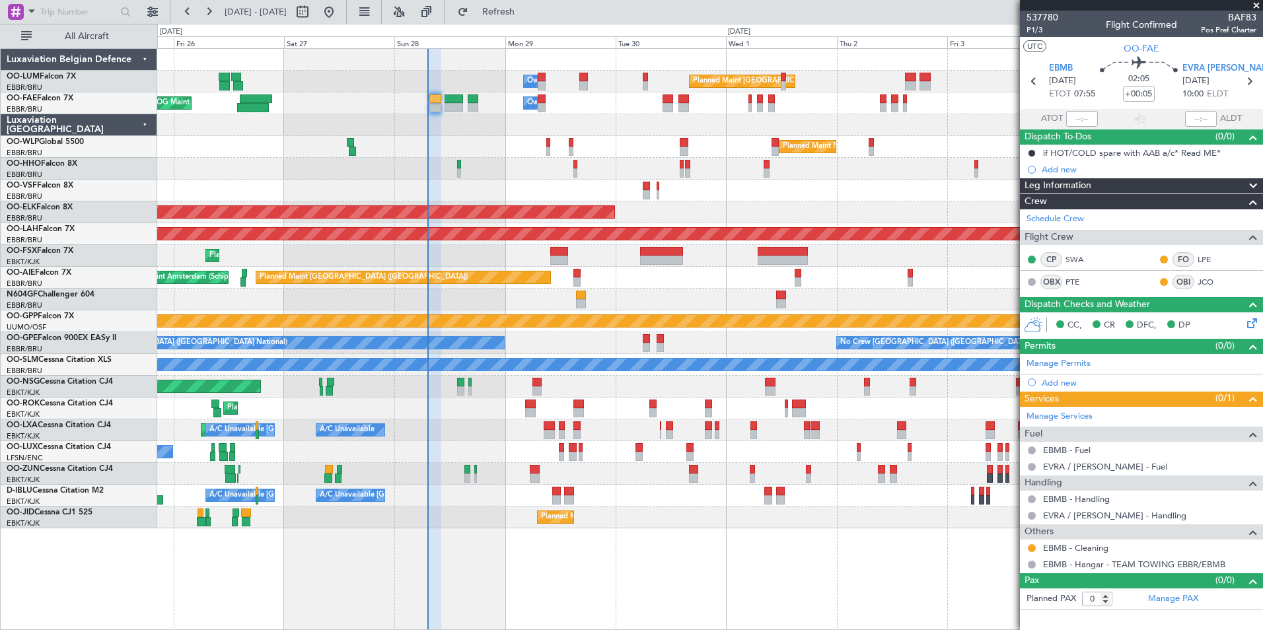
click at [397, 184] on div "Planned Maint [GEOGRAPHIC_DATA] ([GEOGRAPHIC_DATA] National) Owner [GEOGRAPHIC_…" at bounding box center [709, 289] width 1105 height 480
click at [472, 431] on div "Planned Maint Kortrijk-[GEOGRAPHIC_DATA] A/C Unavailable [GEOGRAPHIC_DATA] ([GE…" at bounding box center [709, 430] width 1105 height 22
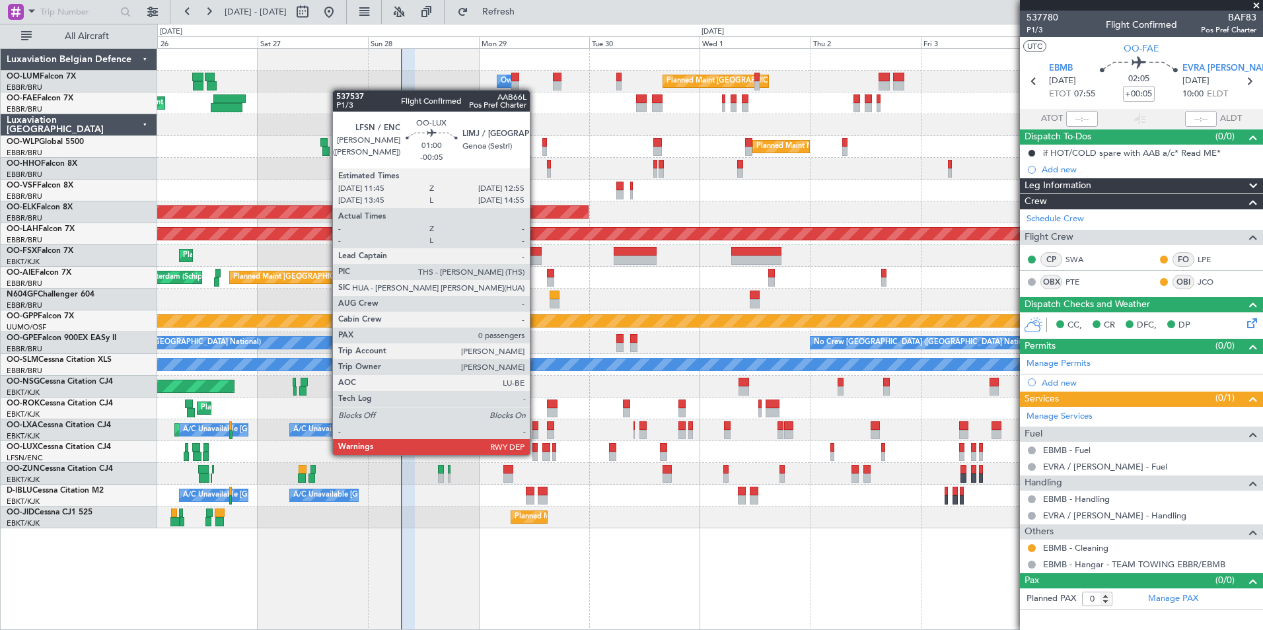
click at [536, 454] on div at bounding box center [535, 456] width 6 height 9
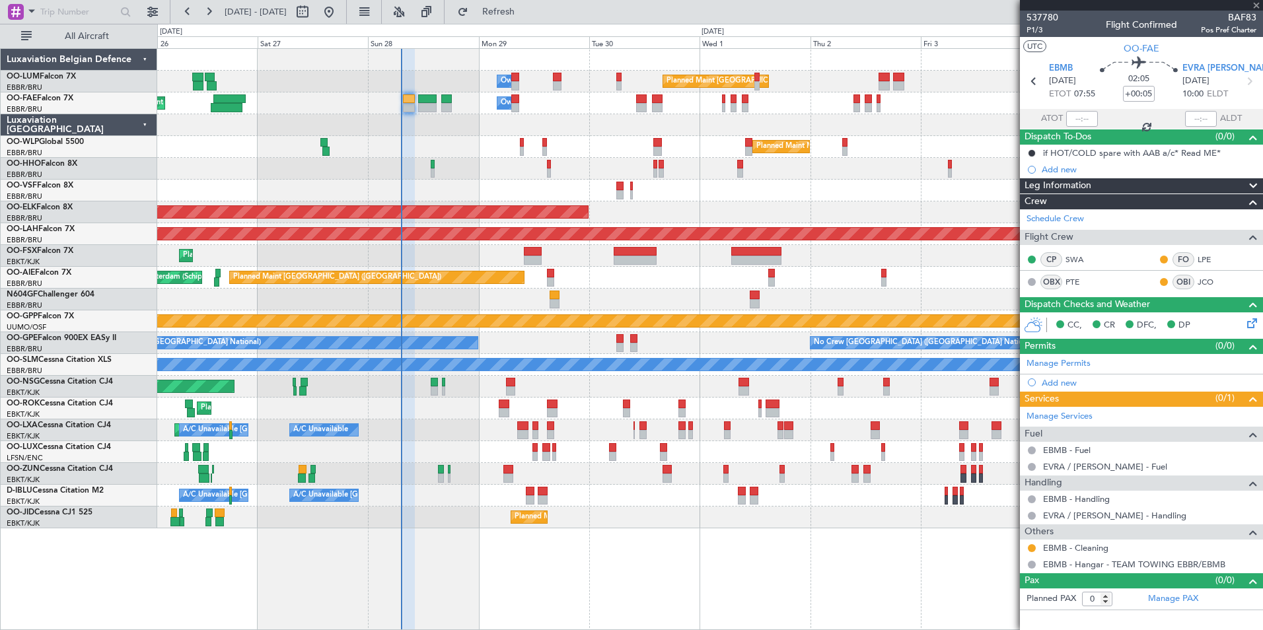
type input "-00:05"
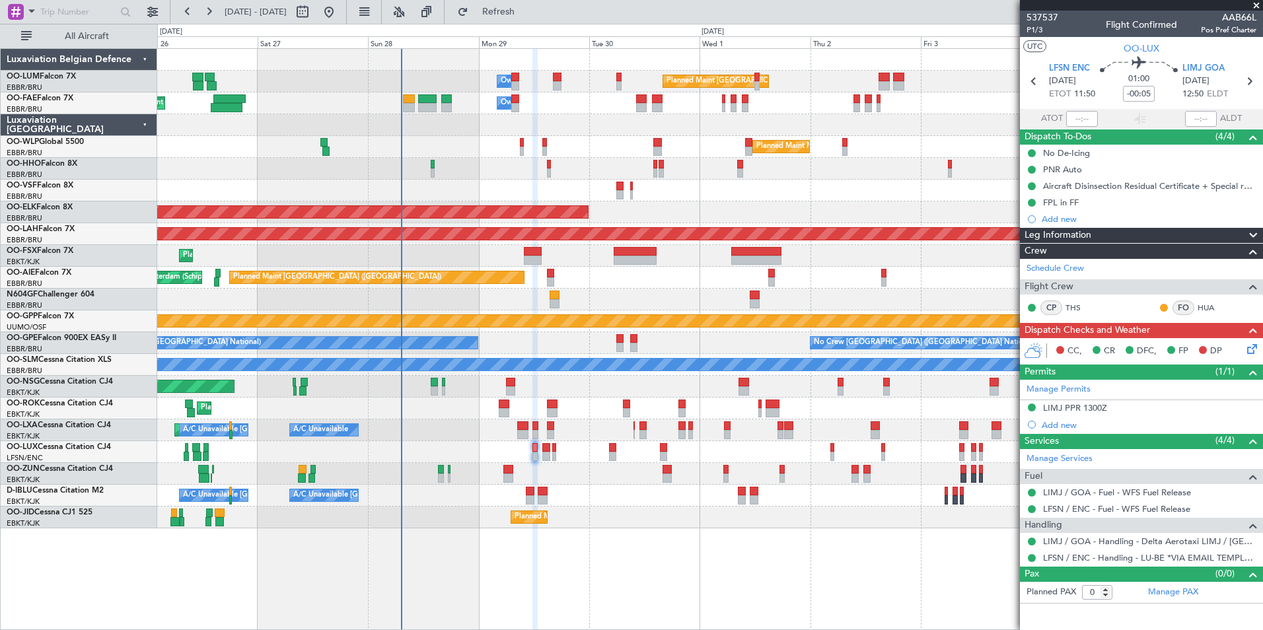
click at [1255, 345] on icon at bounding box center [1250, 347] width 11 height 11
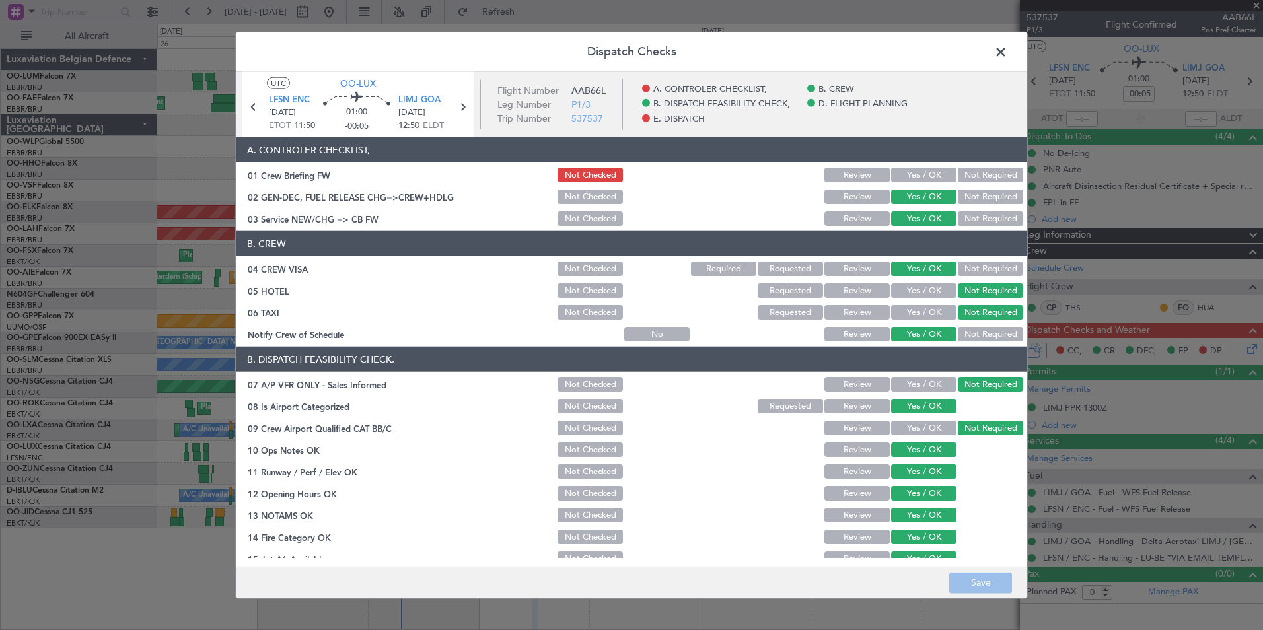
click at [918, 178] on button "Yes / OK" at bounding box center [923, 175] width 65 height 15
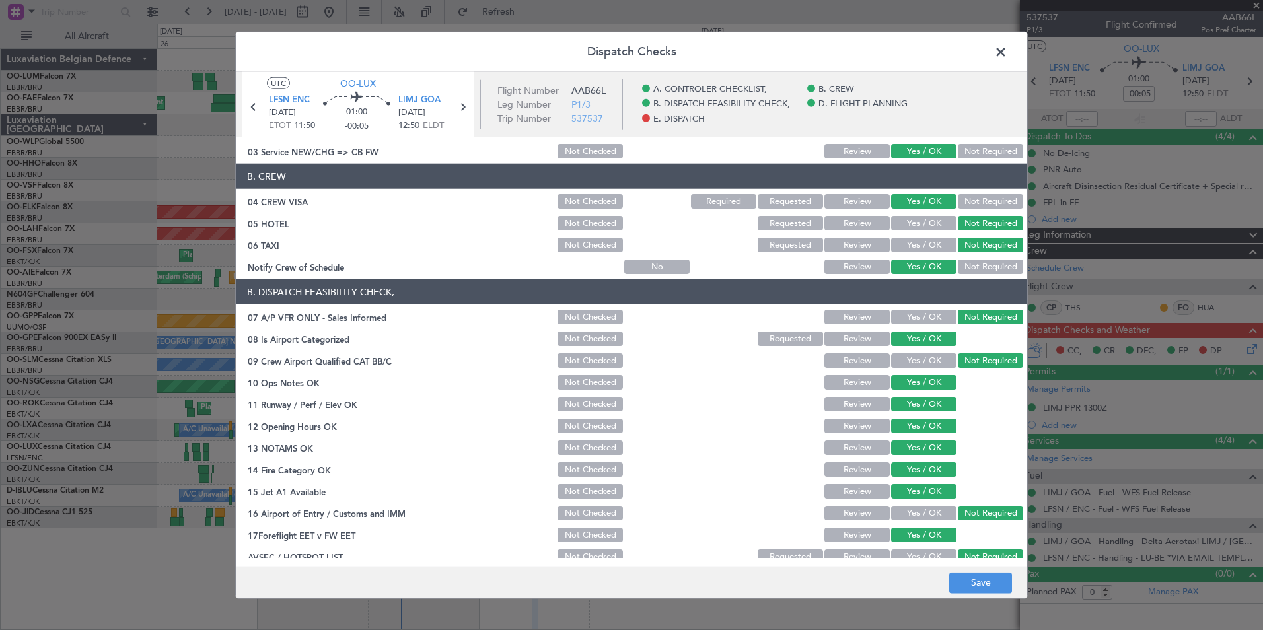
scroll to position [132, 0]
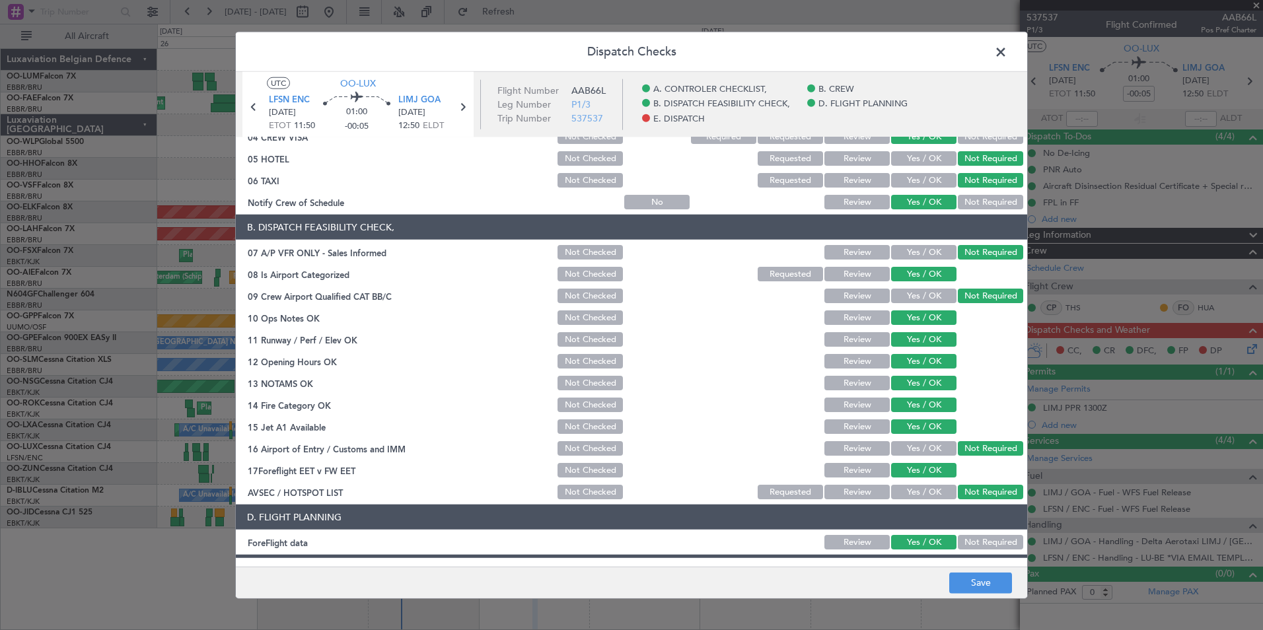
click at [982, 571] on footer "Save" at bounding box center [631, 582] width 791 height 32
click at [982, 572] on footer "Save" at bounding box center [631, 582] width 791 height 32
click at [983, 575] on button "Save" at bounding box center [980, 582] width 63 height 21
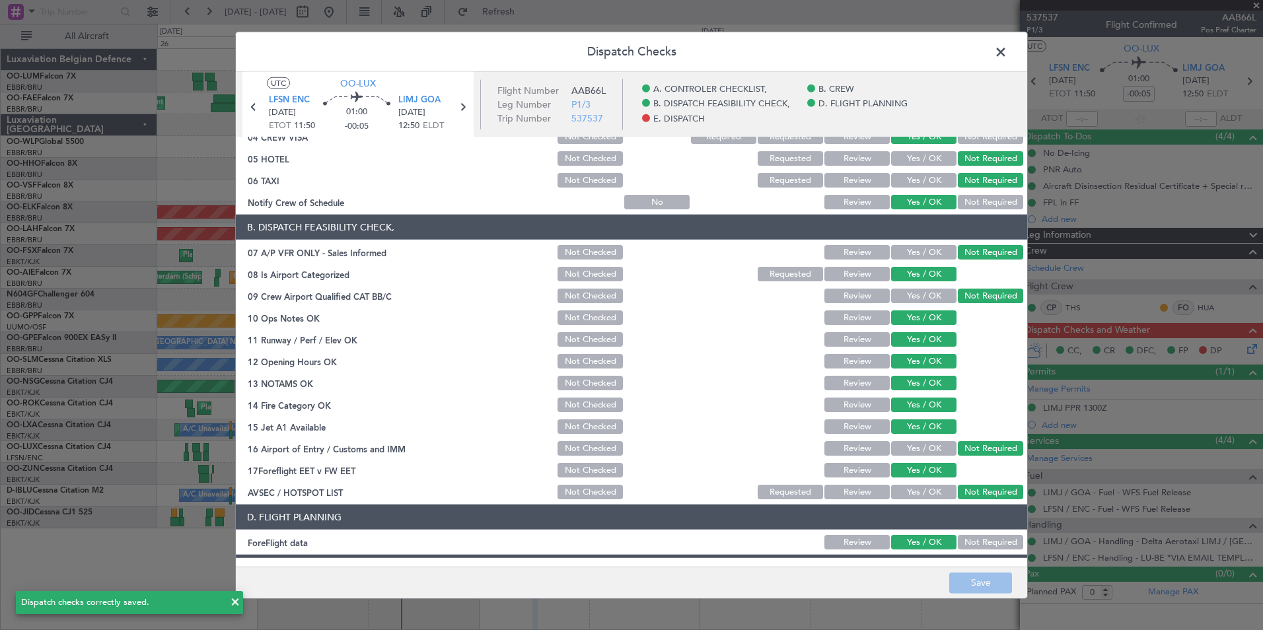
click at [1007, 54] on span at bounding box center [1007, 55] width 0 height 26
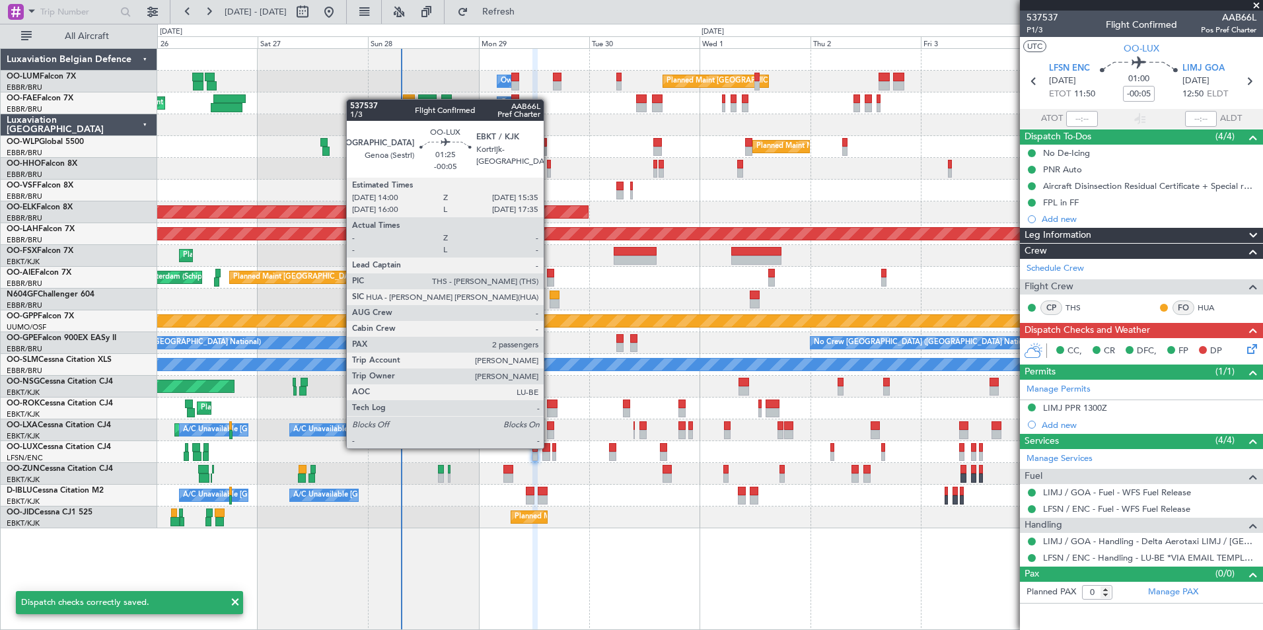
click at [550, 447] on div at bounding box center [546, 447] width 8 height 9
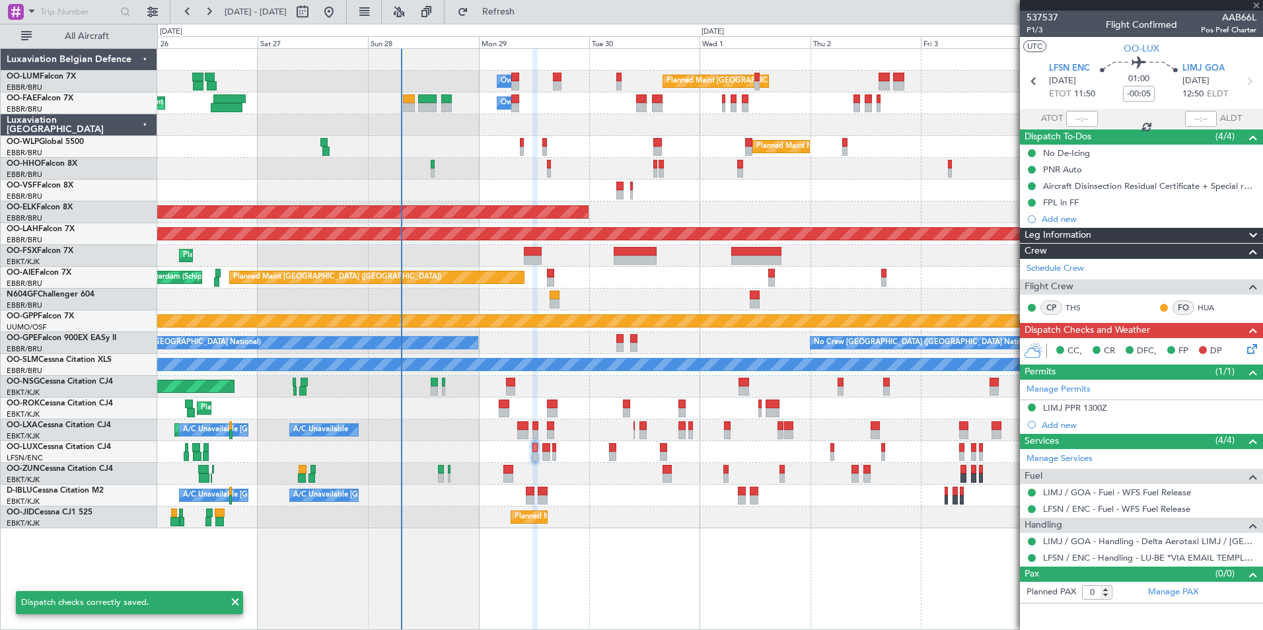
type input "2"
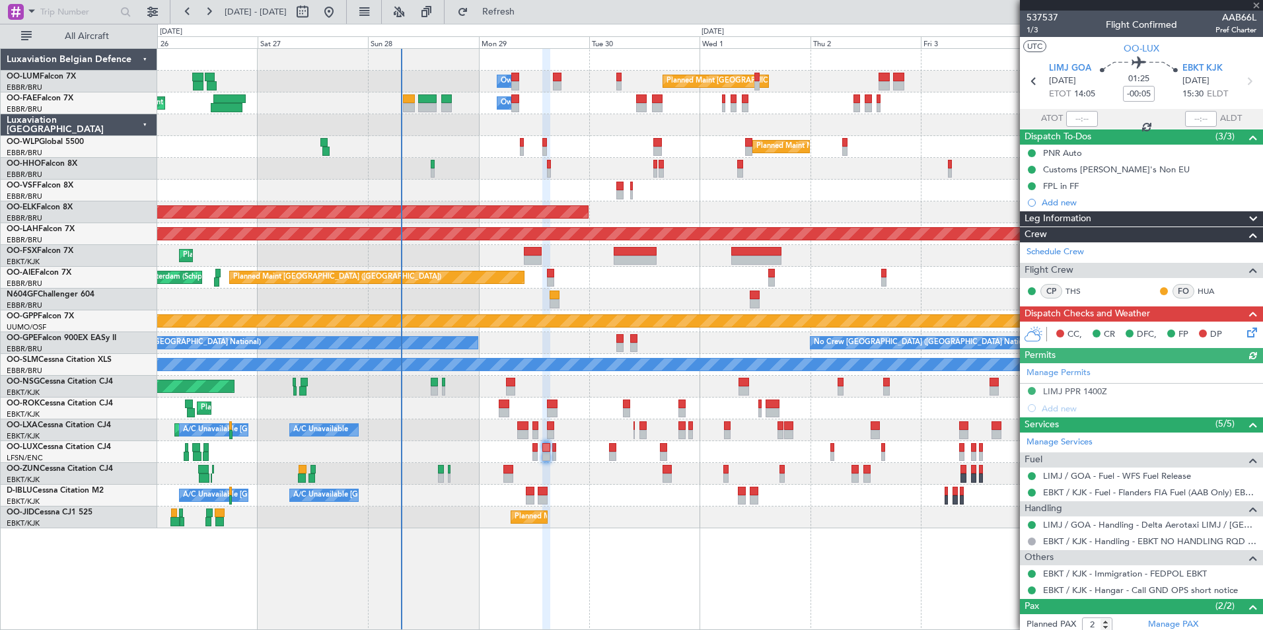
click at [1245, 327] on icon at bounding box center [1250, 330] width 11 height 11
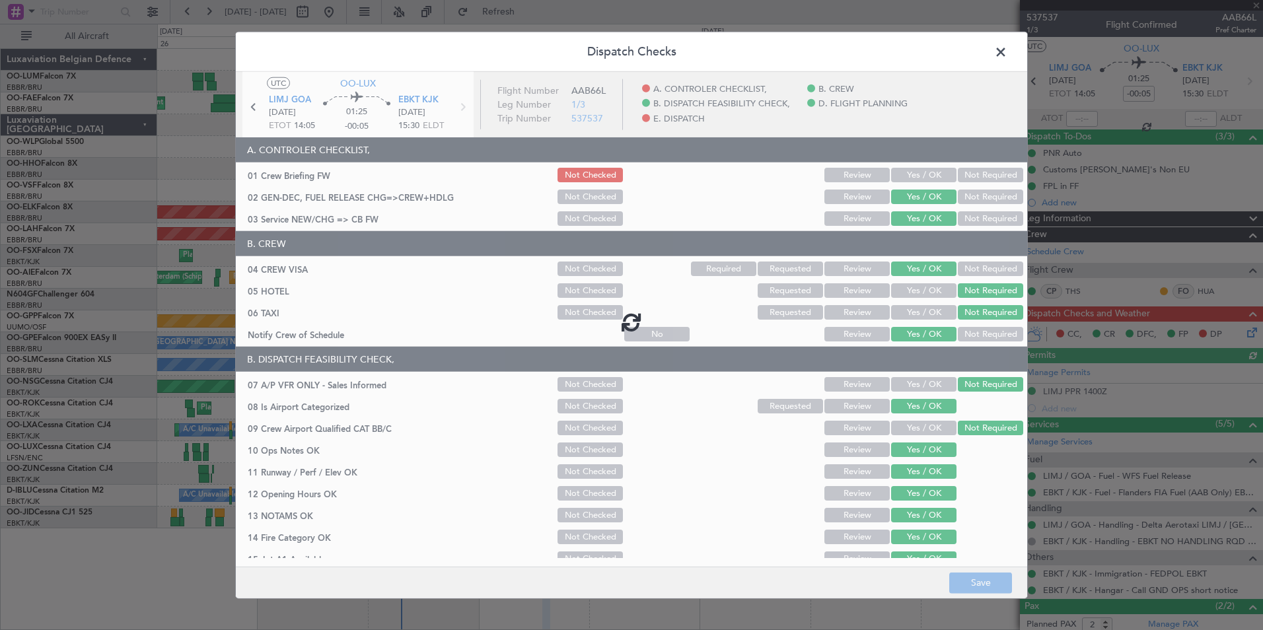
click at [906, 172] on div at bounding box center [631, 322] width 791 height 500
click at [912, 175] on div at bounding box center [631, 322] width 791 height 500
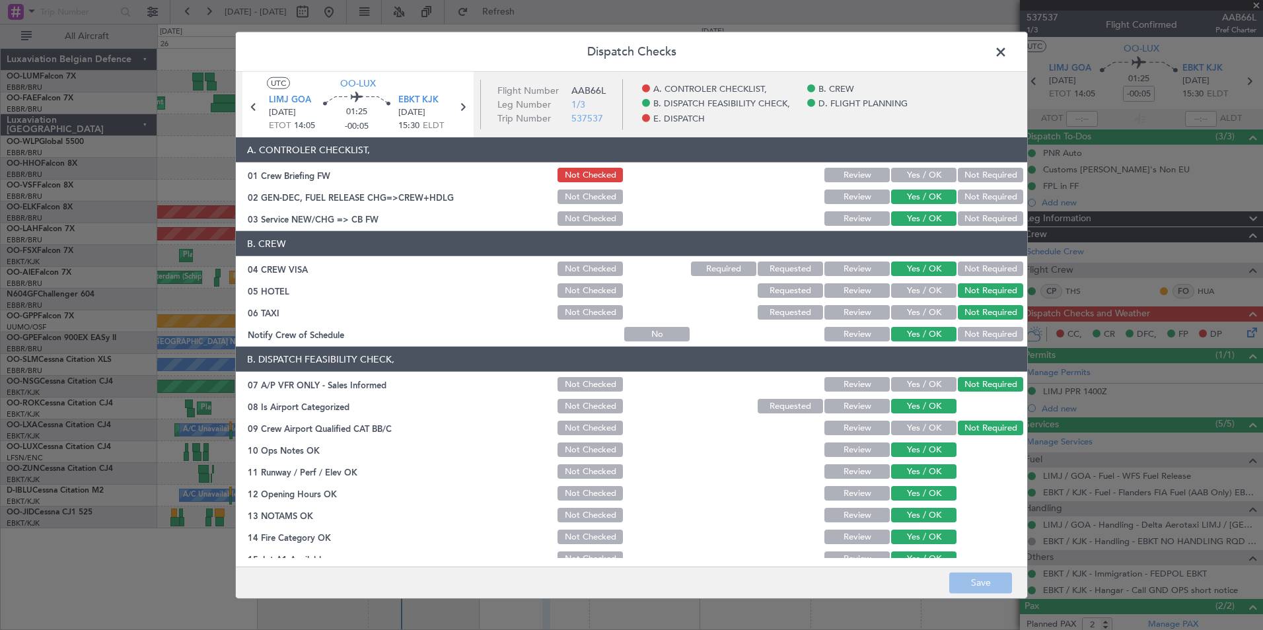
click at [912, 175] on button "Yes / OK" at bounding box center [923, 175] width 65 height 15
click at [972, 571] on footer "Save" at bounding box center [631, 582] width 791 height 32
click at [975, 579] on button "Save" at bounding box center [980, 582] width 63 height 21
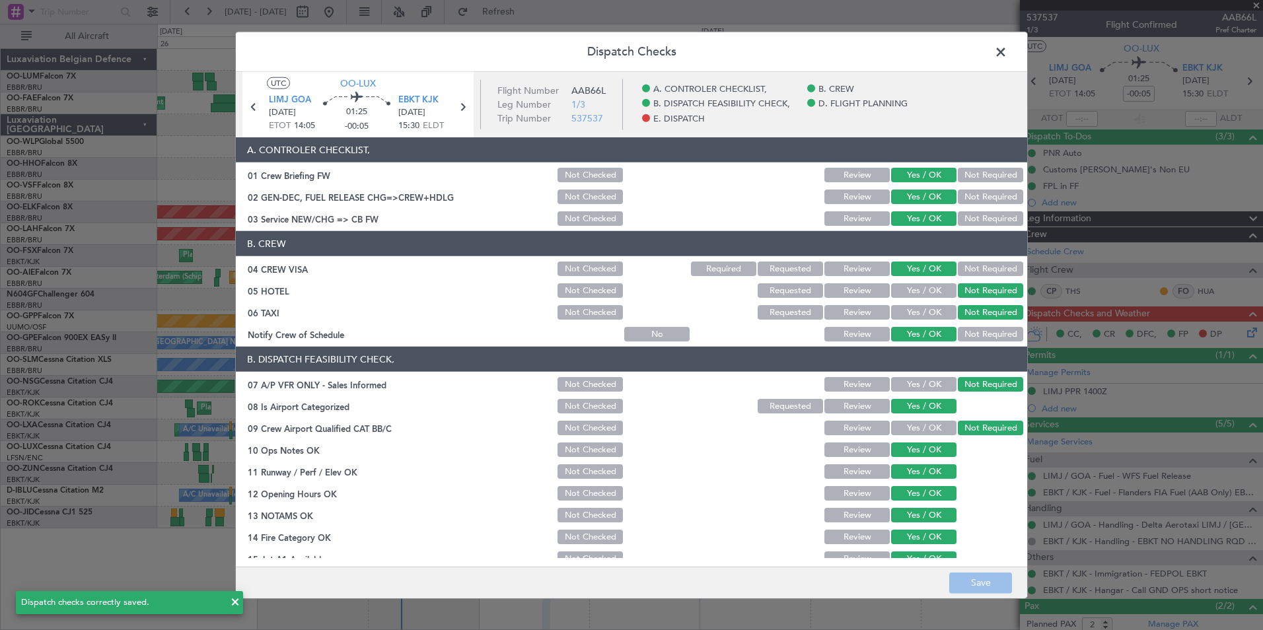
click at [1007, 55] on span at bounding box center [1007, 55] width 0 height 26
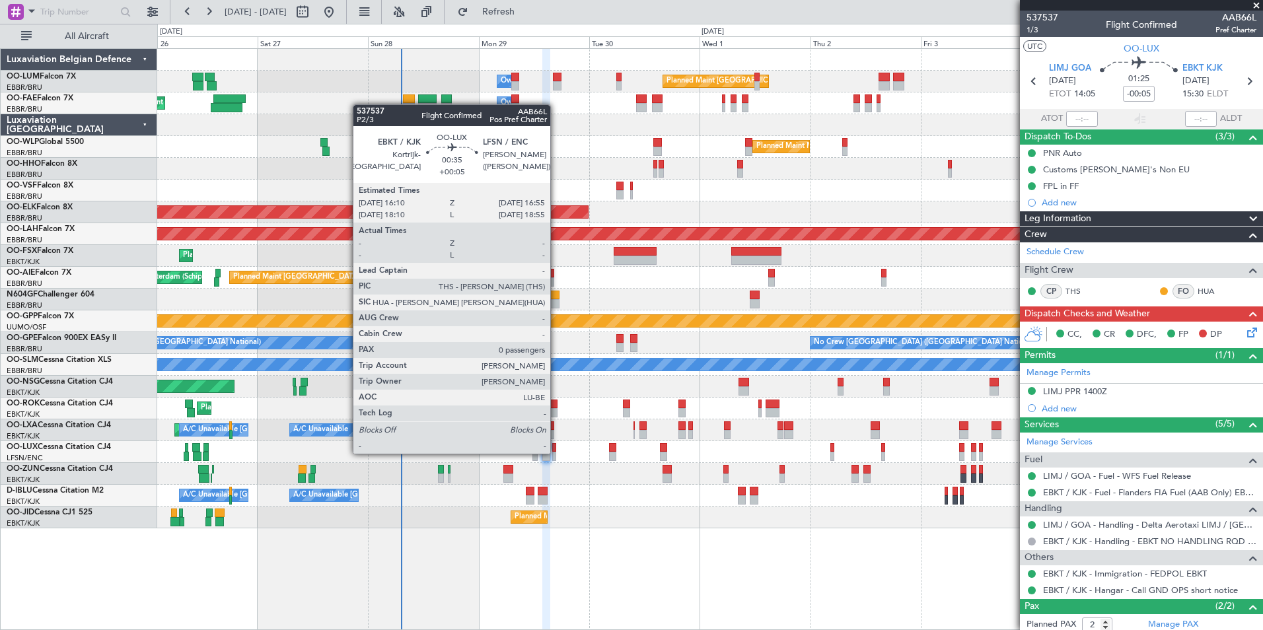
click at [556, 452] on div at bounding box center [554, 456] width 4 height 9
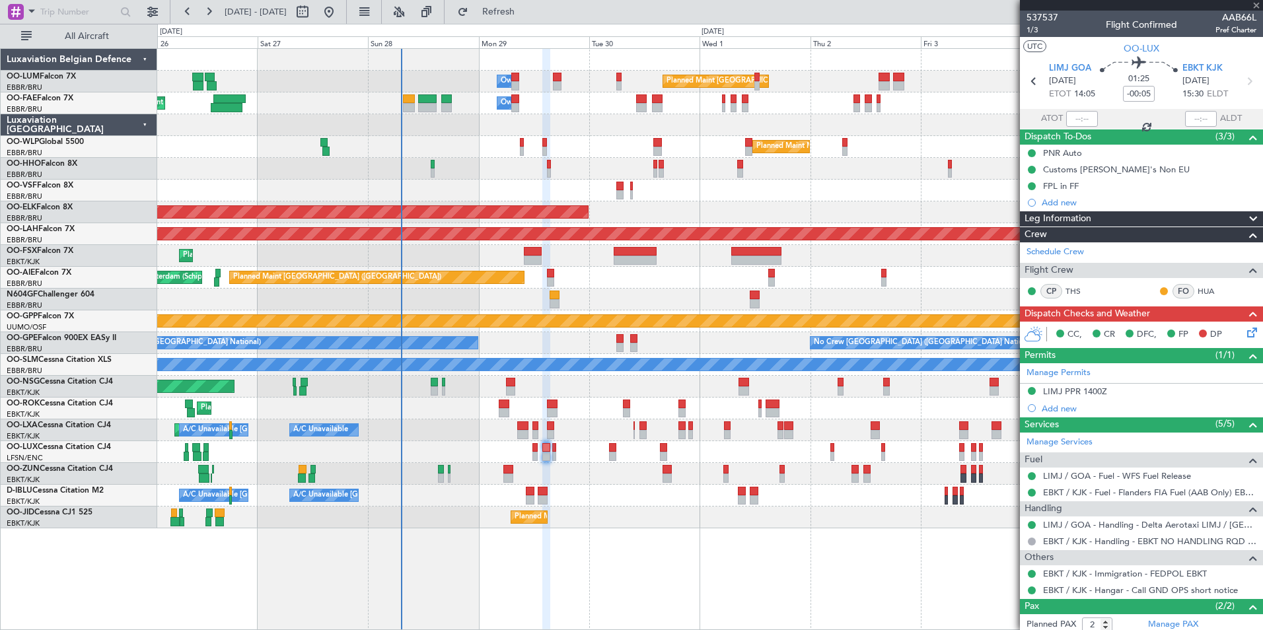
type input "+00:05"
type input "0"
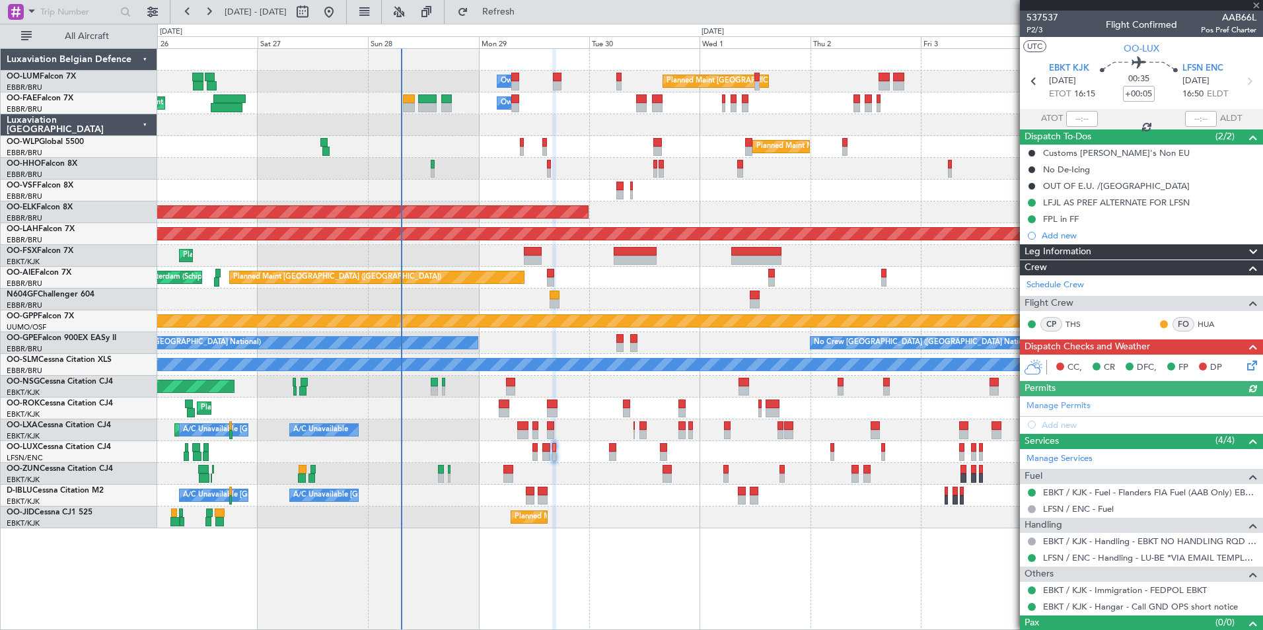
click at [1245, 365] on icon at bounding box center [1250, 363] width 11 height 11
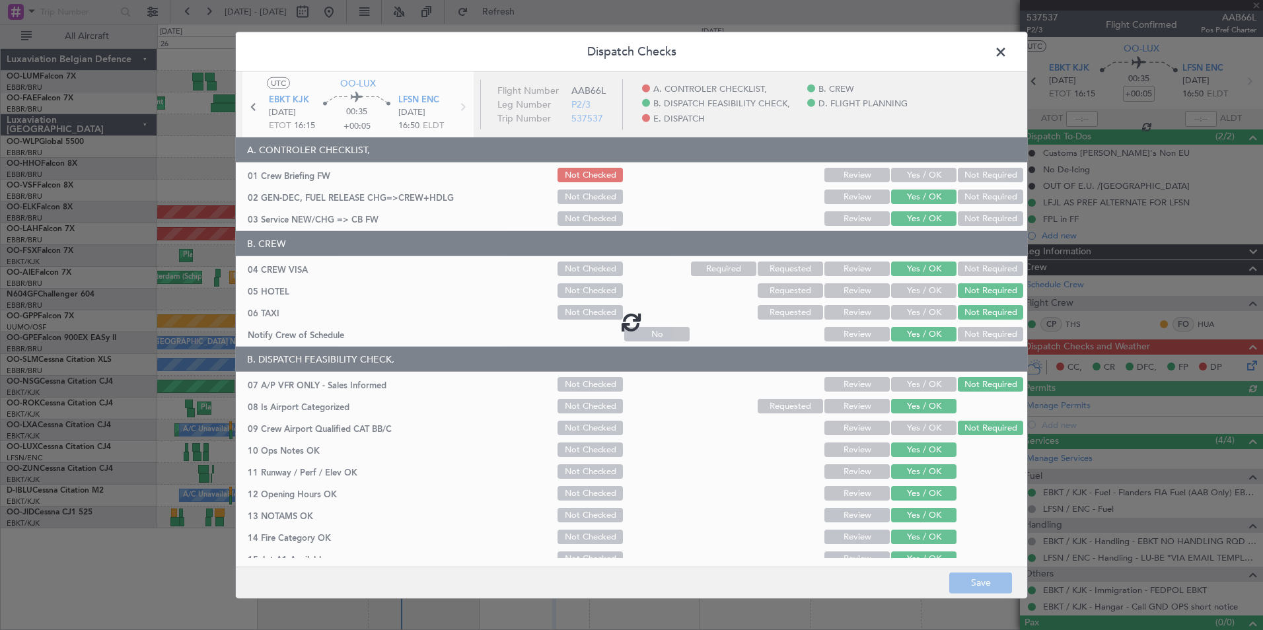
click at [905, 176] on div at bounding box center [631, 322] width 791 height 500
click at [905, 176] on button "Yes / OK" at bounding box center [923, 175] width 65 height 15
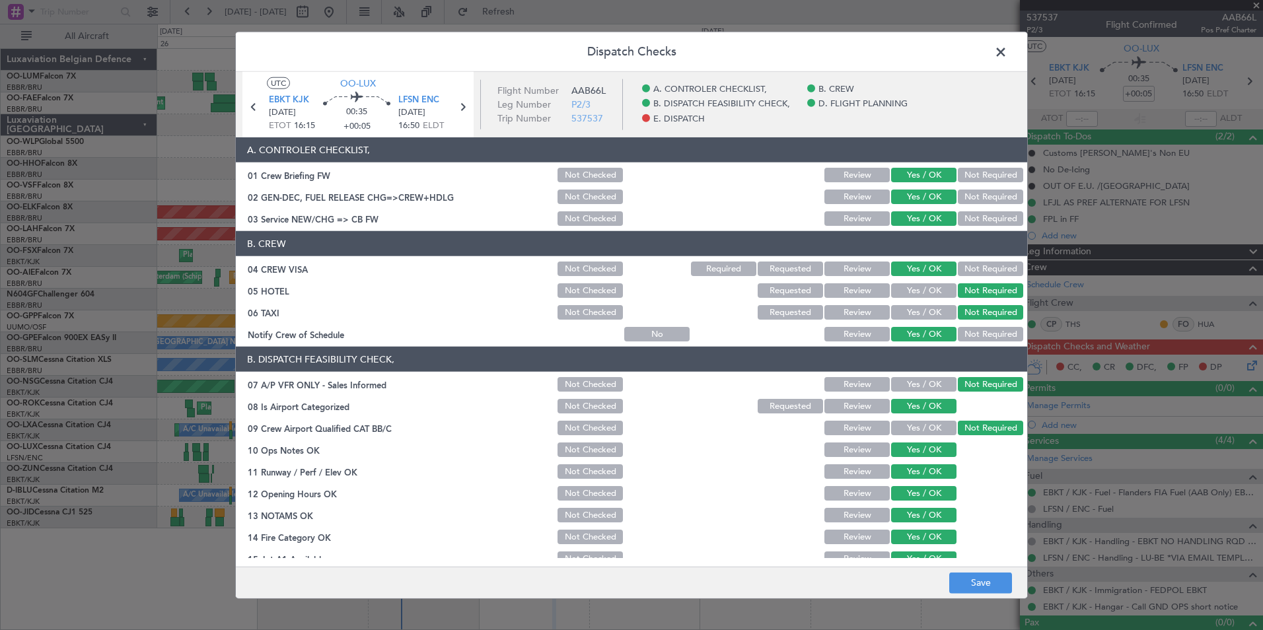
click at [905, 176] on button "Yes / OK" at bounding box center [923, 175] width 65 height 15
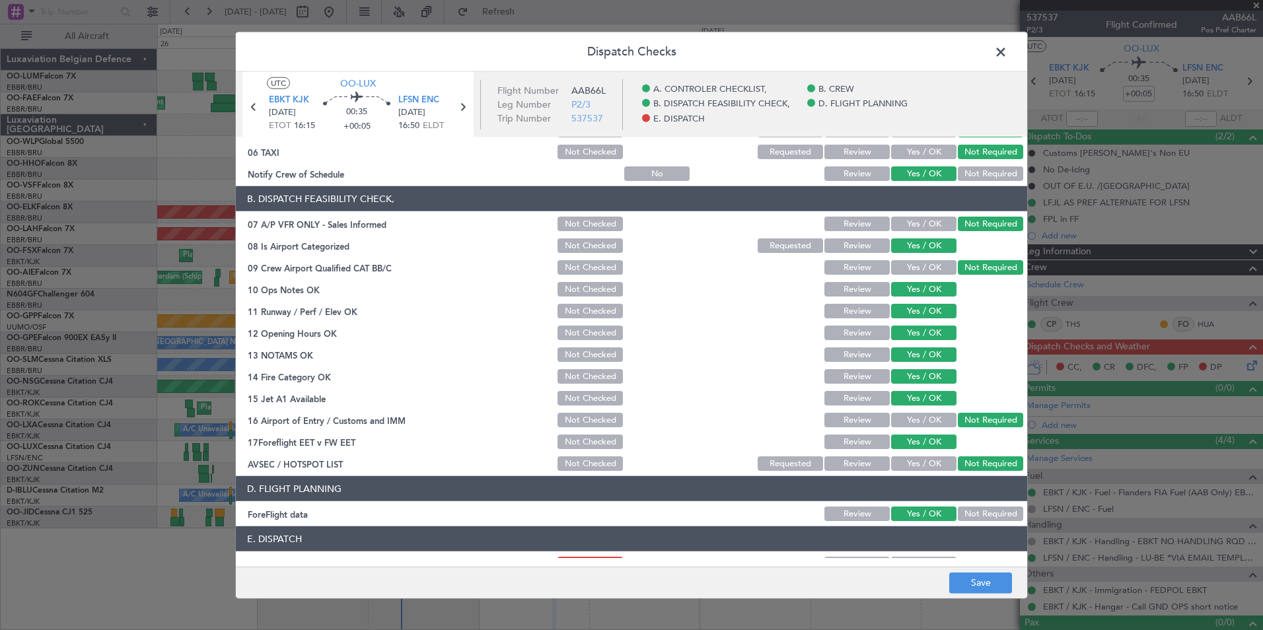
scroll to position [244, 0]
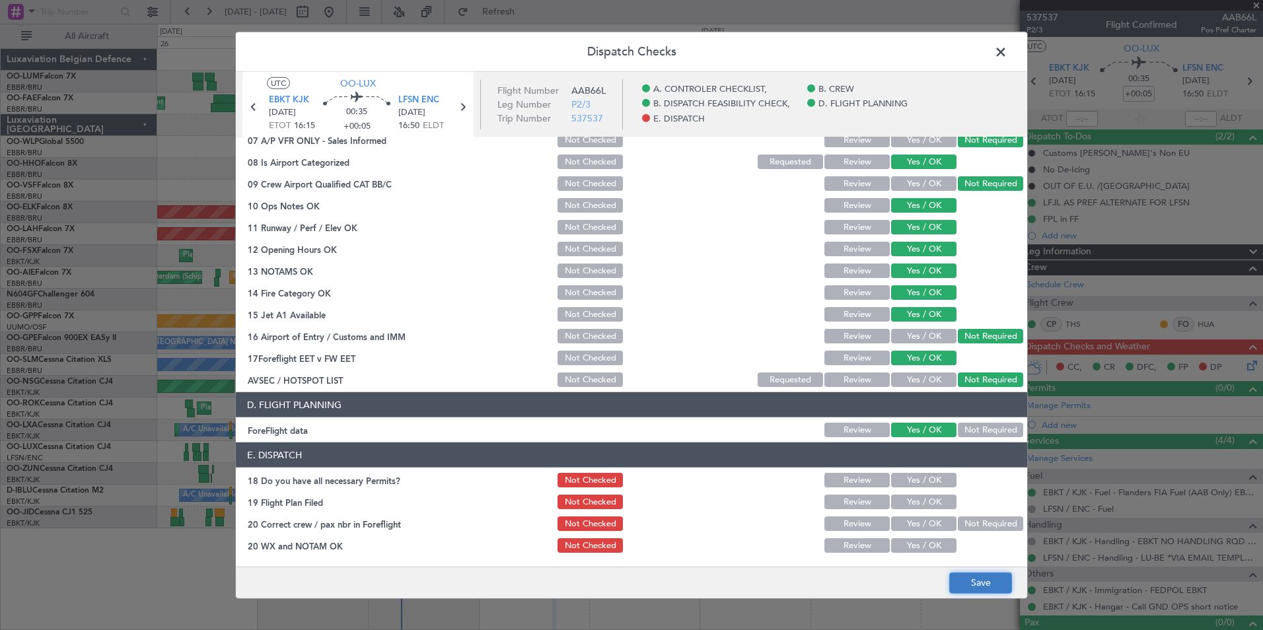
click at [966, 575] on button "Save" at bounding box center [980, 582] width 63 height 21
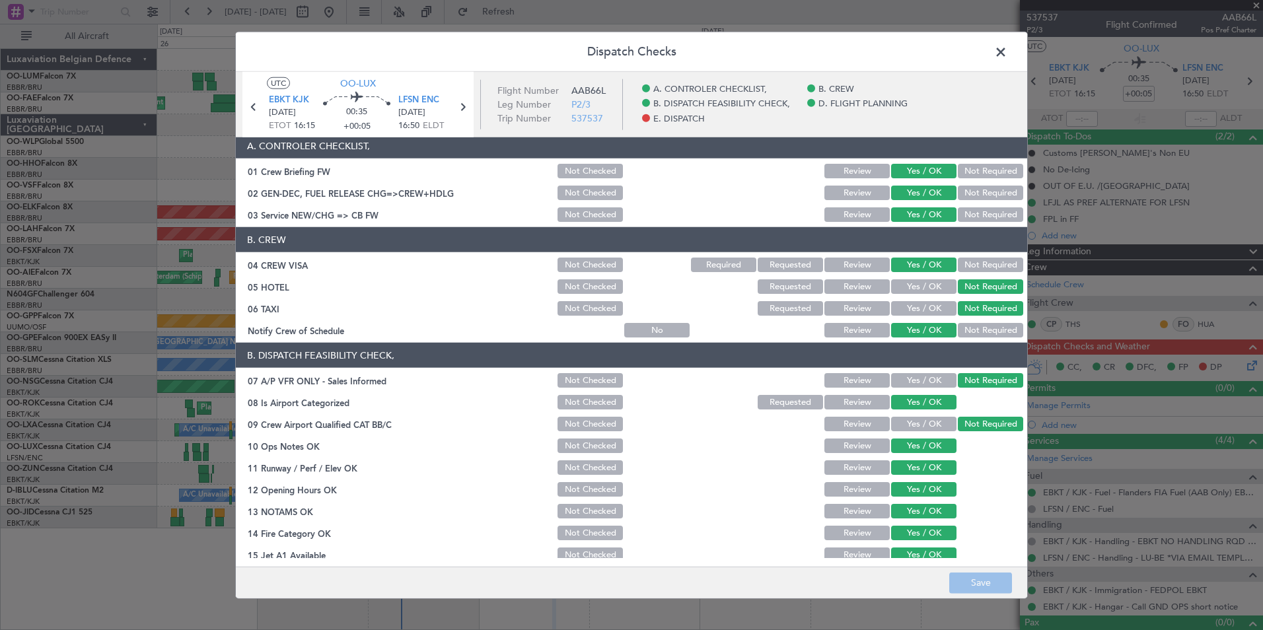
scroll to position [0, 0]
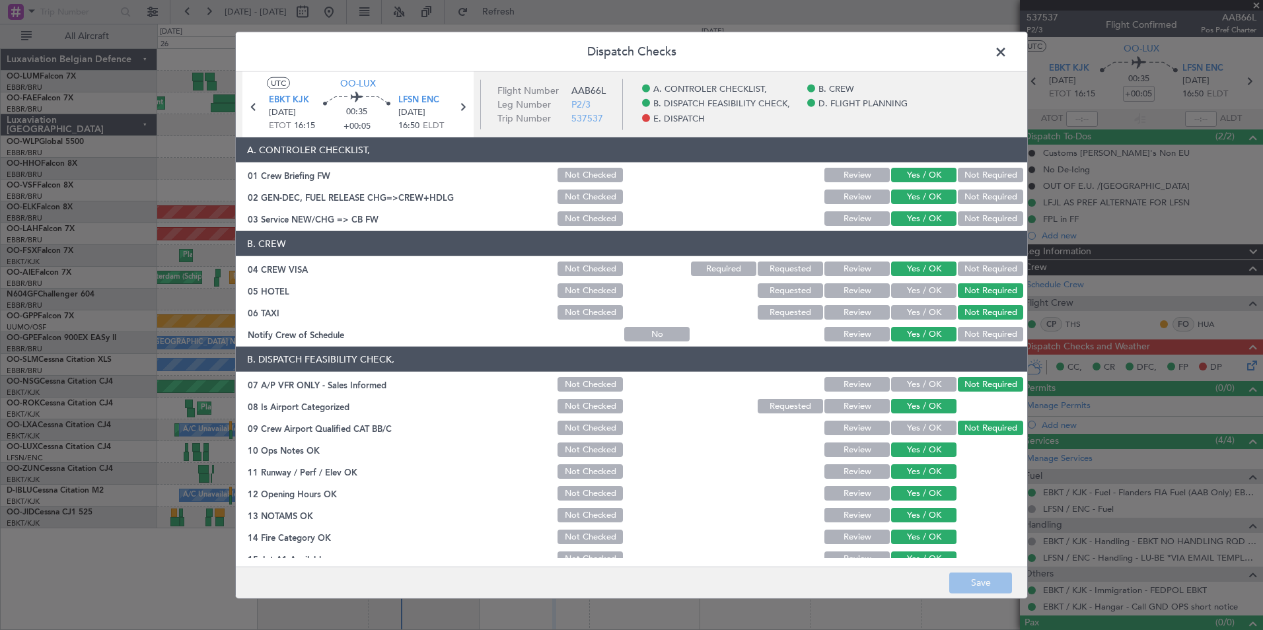
click at [1007, 59] on span at bounding box center [1007, 55] width 0 height 26
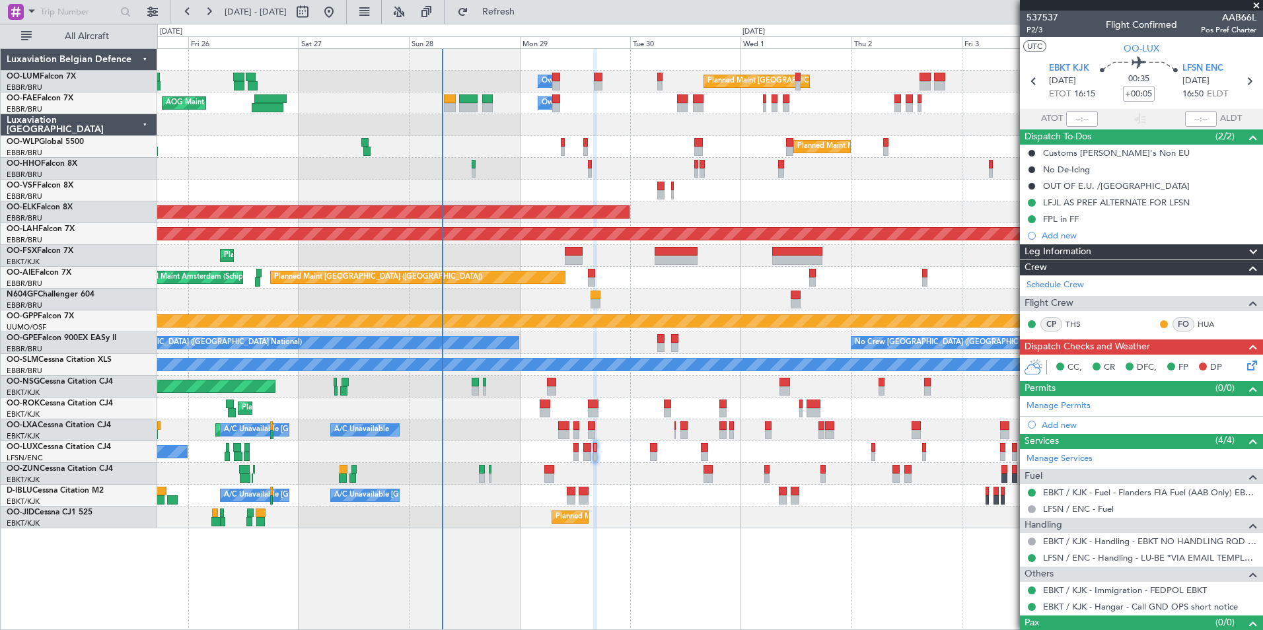
click at [590, 388] on div "Planned Maint [GEOGRAPHIC_DATA] ([GEOGRAPHIC_DATA])" at bounding box center [709, 387] width 1105 height 22
click at [674, 330] on div "Planned Maint Brussels (Brussels National) Owner Melsbroek Air Base AOG Maint N…" at bounding box center [709, 289] width 1105 height 480
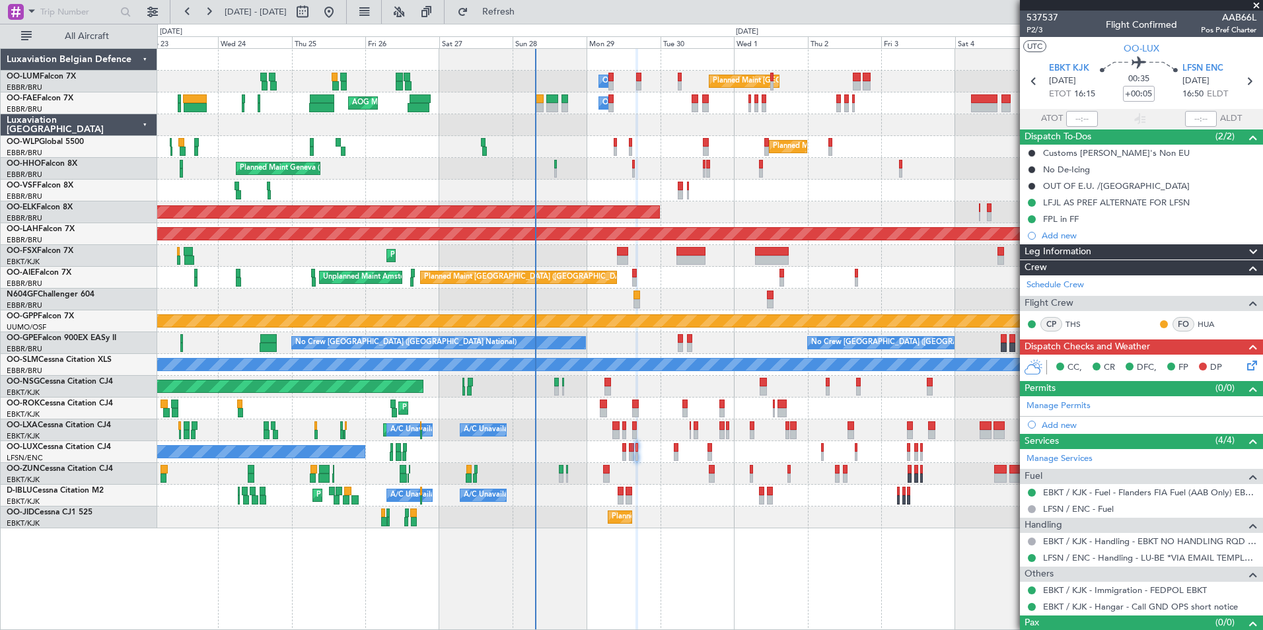
click at [585, 420] on div "Planned Maint Brussels (Brussels National) Owner Melsbroek Air Base AOG Maint N…" at bounding box center [709, 289] width 1105 height 480
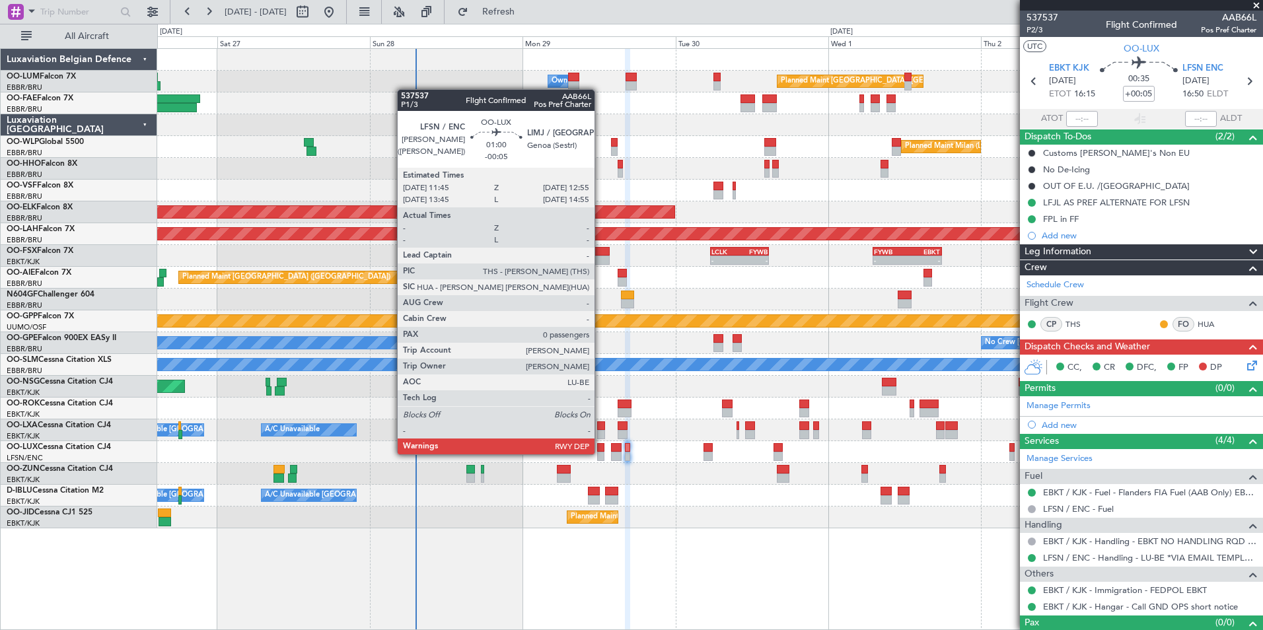
click at [600, 453] on div at bounding box center [601, 456] width 8 height 9
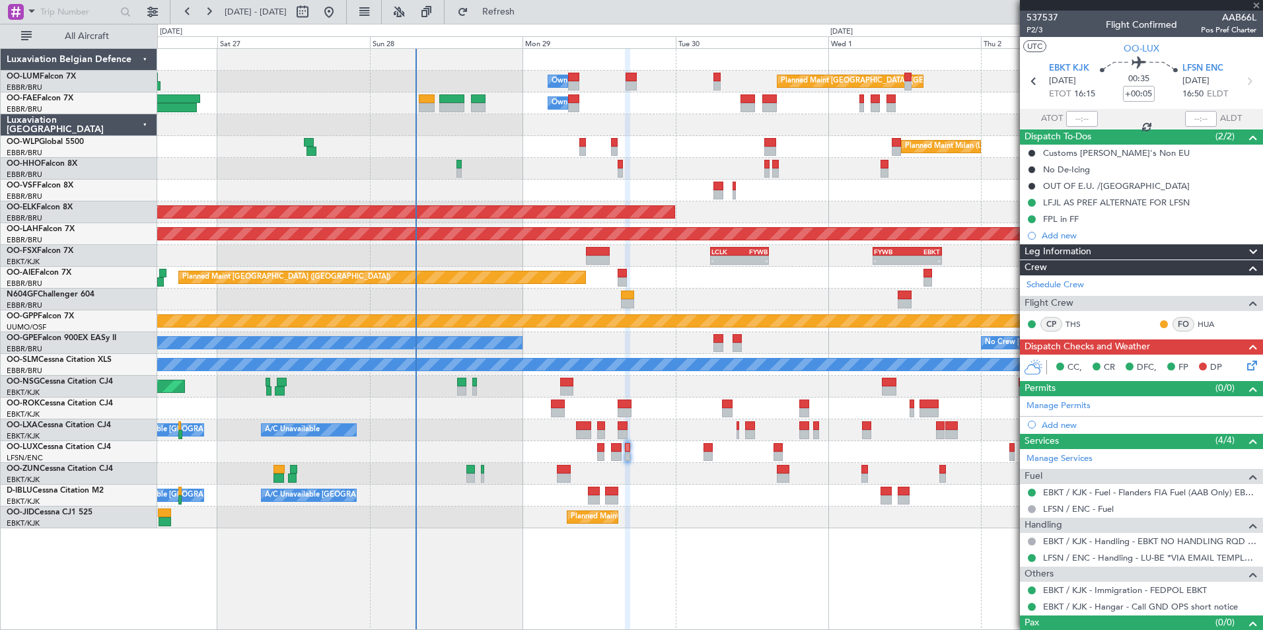
type input "-00:05"
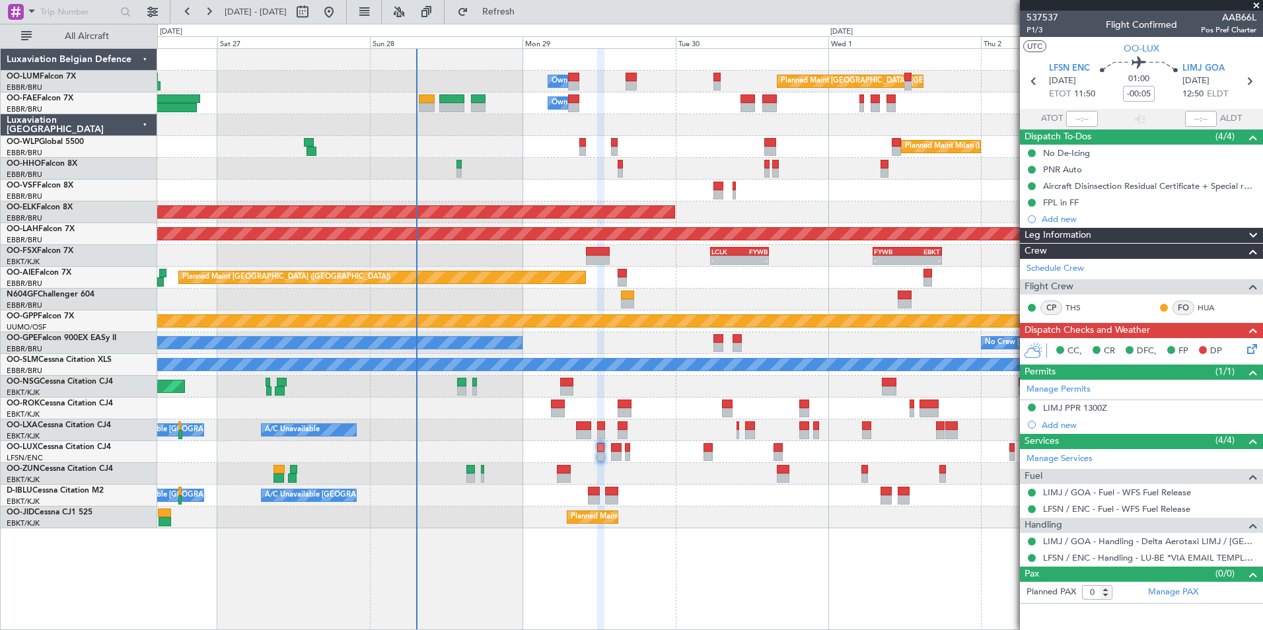
click at [1242, 351] on div "CC, CR DFC, FP DP" at bounding box center [1147, 352] width 194 height 20
click at [1254, 349] on icon at bounding box center [1250, 347] width 11 height 11
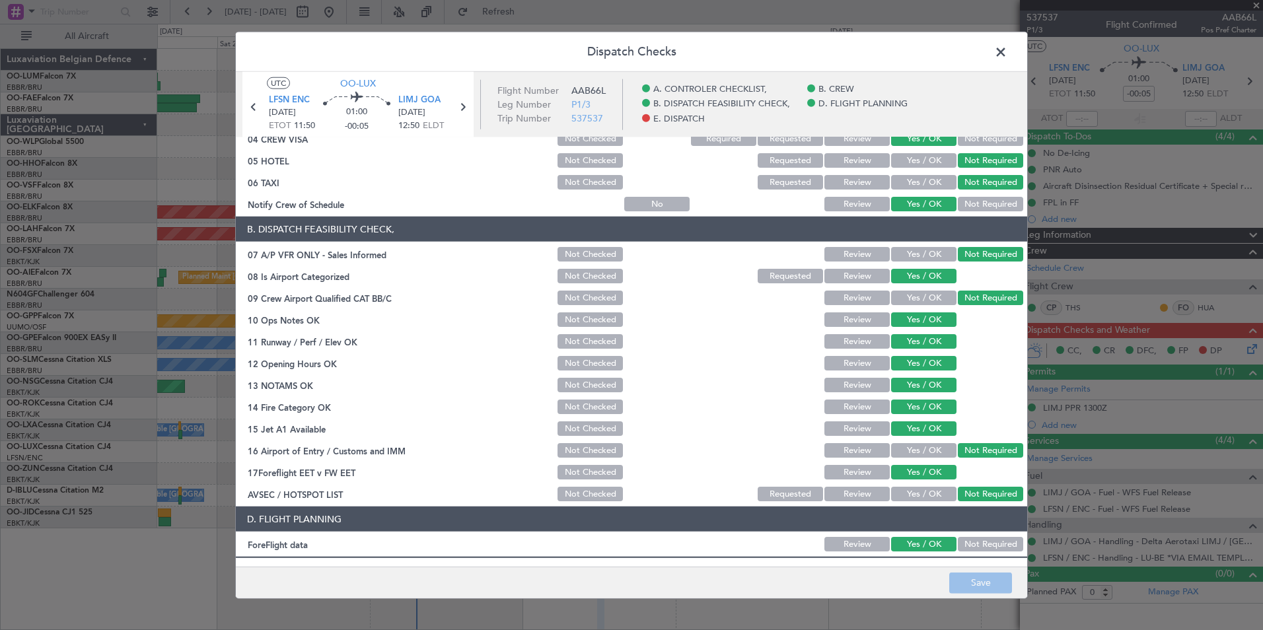
scroll to position [244, 0]
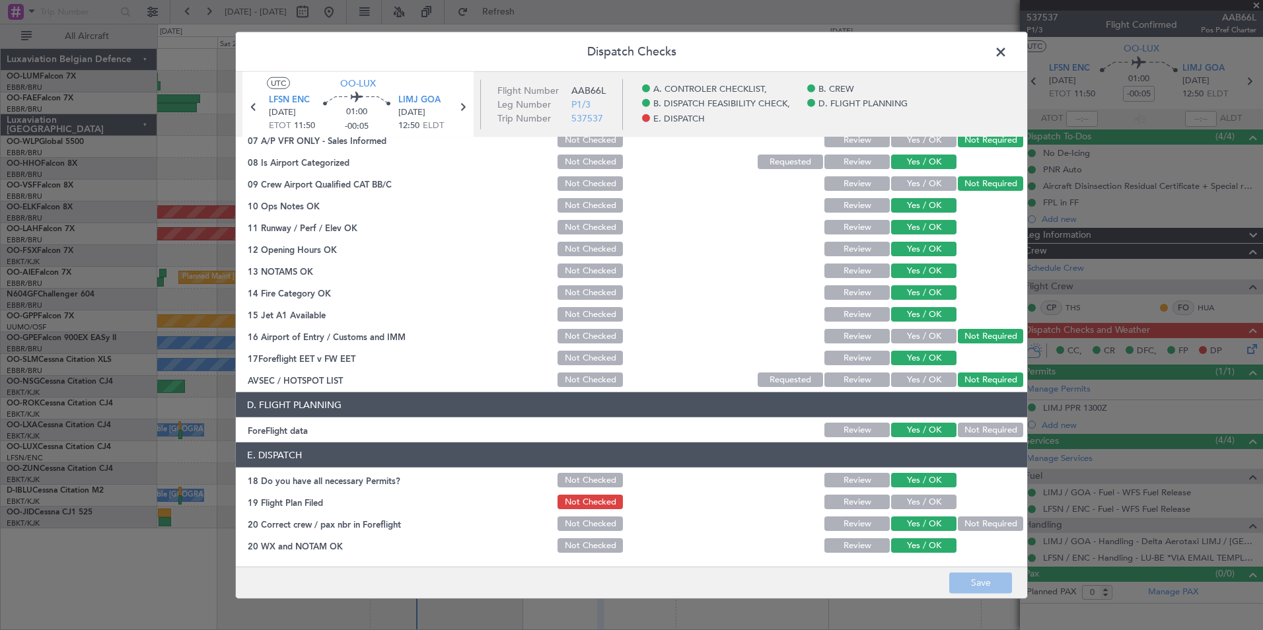
drag, startPoint x: 904, startPoint y: 500, endPoint x: 956, endPoint y: 551, distance: 72.9
click at [904, 501] on button "Yes / OK" at bounding box center [923, 502] width 65 height 15
click at [960, 584] on button "Save" at bounding box center [980, 582] width 63 height 21
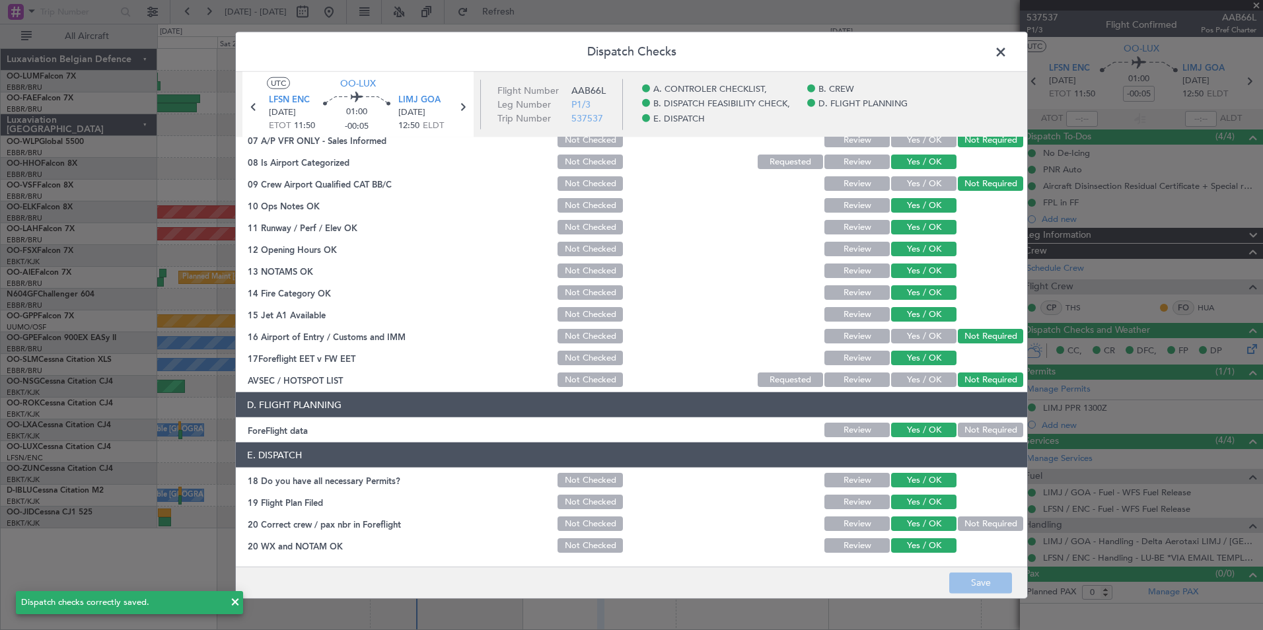
click at [1007, 54] on span at bounding box center [1007, 55] width 0 height 26
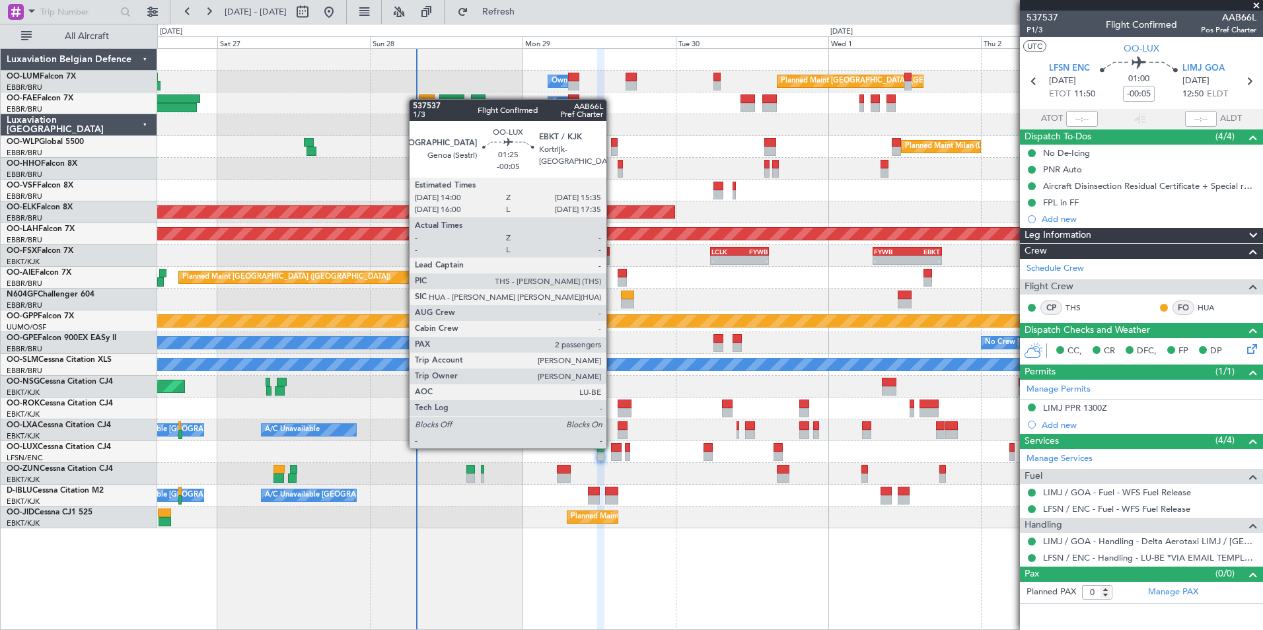
click at [612, 447] on div at bounding box center [616, 447] width 11 height 9
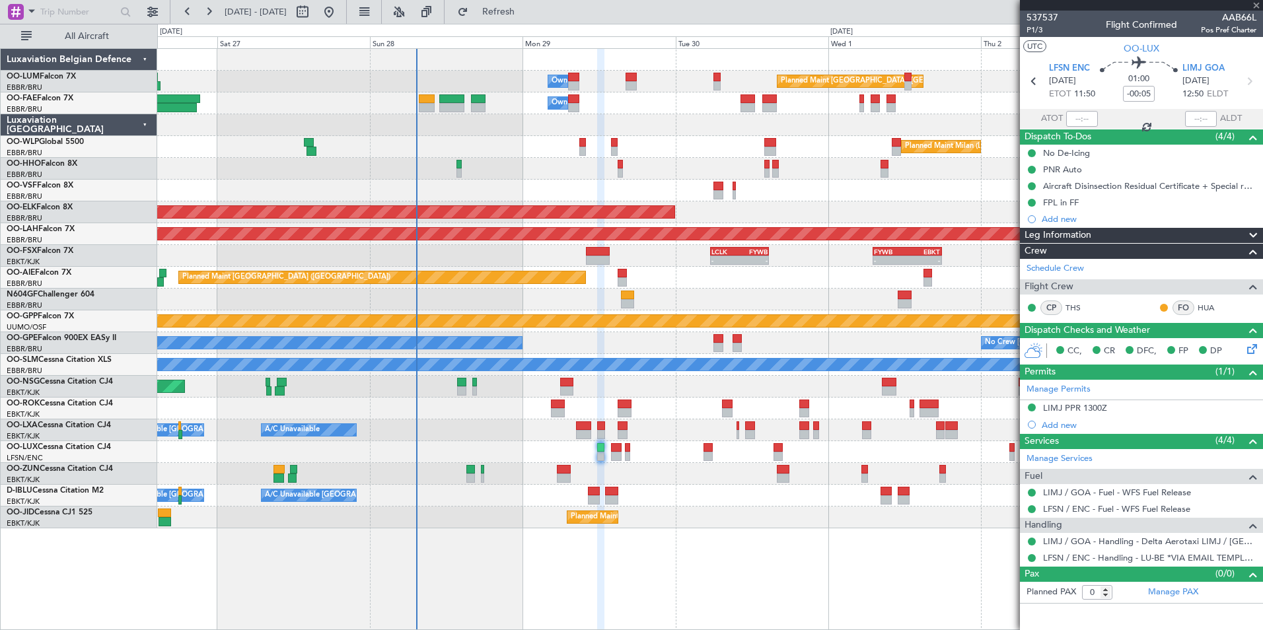
type input "2"
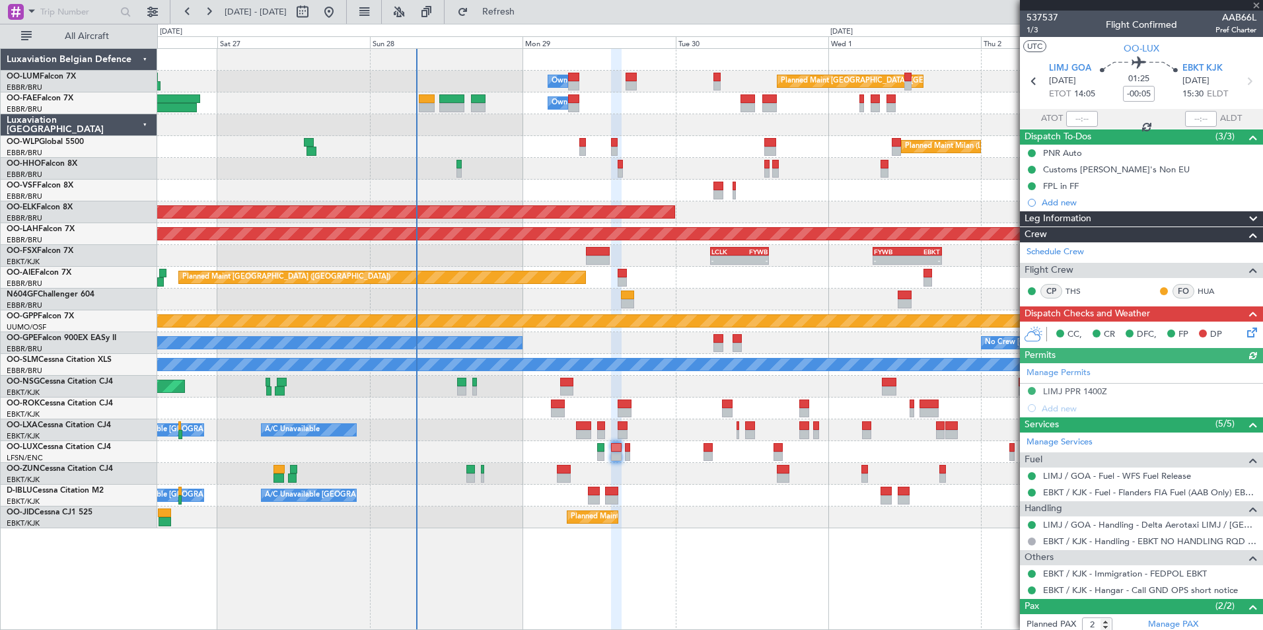
click at [758, 515] on div "Planned Maint Kortrijk-[GEOGRAPHIC_DATA]" at bounding box center [709, 518] width 1105 height 22
click at [804, 299] on div at bounding box center [709, 300] width 1105 height 22
click at [856, 249] on div "- - LCLK 05:30 Z FYWB 14:45 Z - - FYWB 07:00 Z EBKT 17:50 Z Planned Maint Kortr…" at bounding box center [709, 256] width 1105 height 22
click at [800, 458] on div "No Crew Nancy (Essey)" at bounding box center [709, 452] width 1105 height 22
click at [925, 499] on div "A/C Unavailable Brussels (Brussels National) A/C Unavailable Kortrijk-Wevelgem …" at bounding box center [709, 496] width 1105 height 22
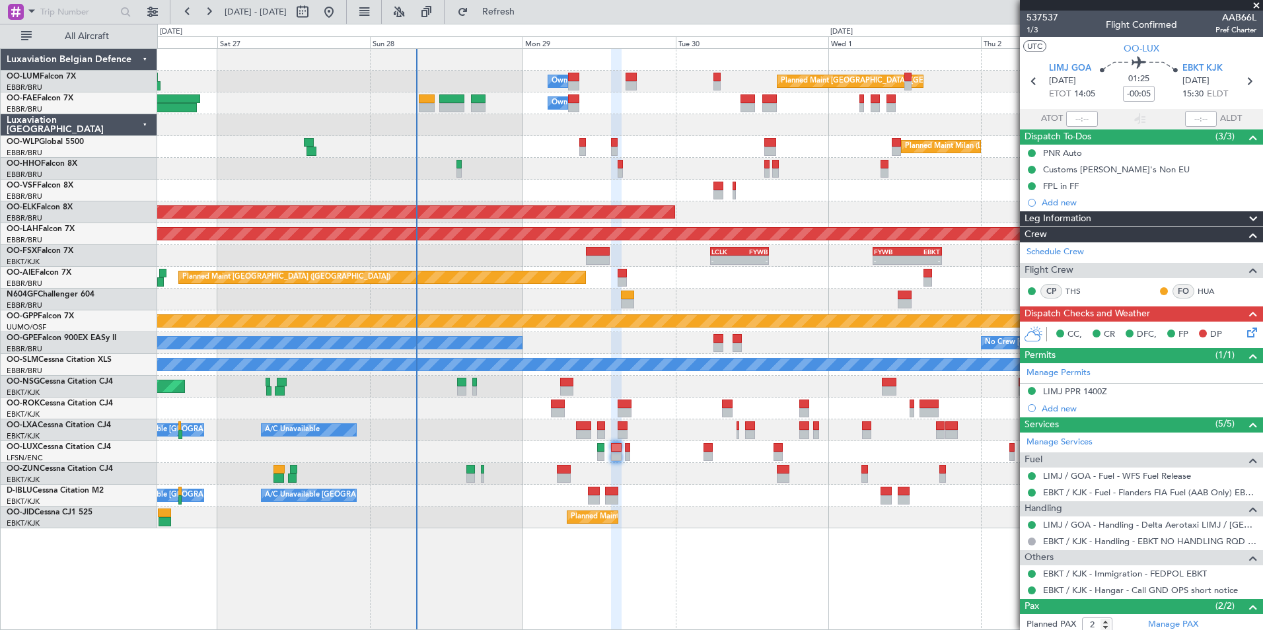
click at [906, 458] on div "No Crew Nancy (Essey)" at bounding box center [709, 452] width 1105 height 22
click at [1245, 329] on icon at bounding box center [1250, 330] width 11 height 11
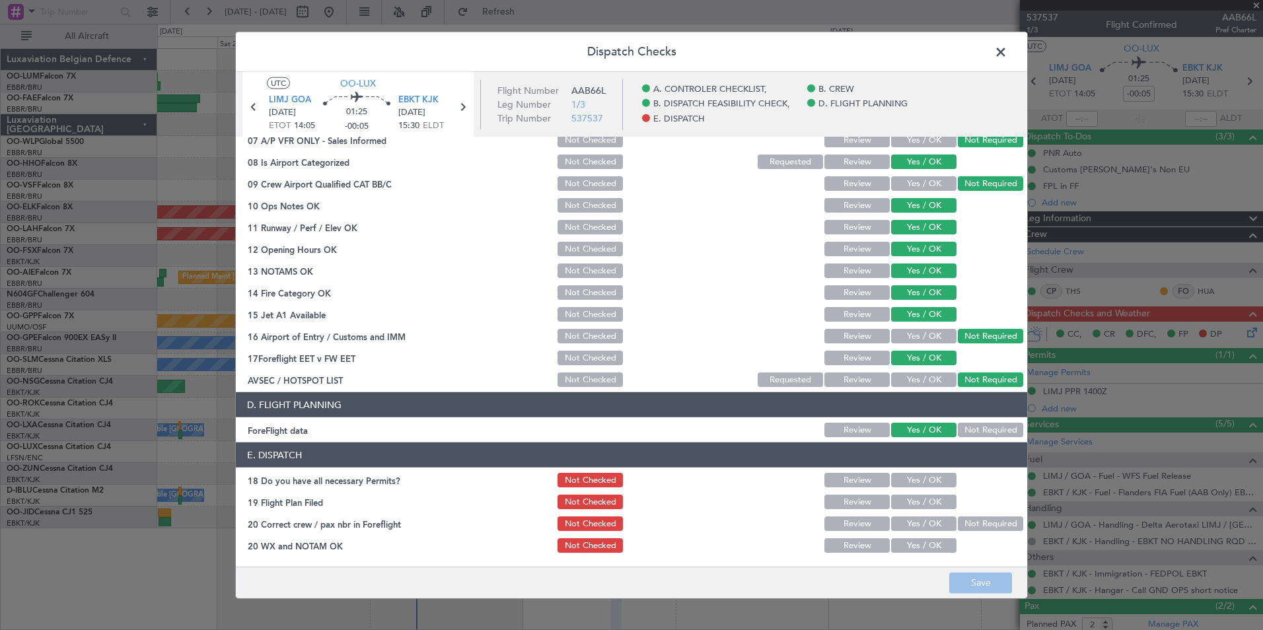
click at [912, 482] on button "Yes / OK" at bounding box center [923, 480] width 65 height 15
drag, startPoint x: 908, startPoint y: 503, endPoint x: 908, endPoint y: 524, distance: 21.1
click at [908, 504] on button "Yes / OK" at bounding box center [923, 502] width 65 height 15
click at [907, 525] on button "Yes / OK" at bounding box center [923, 524] width 65 height 15
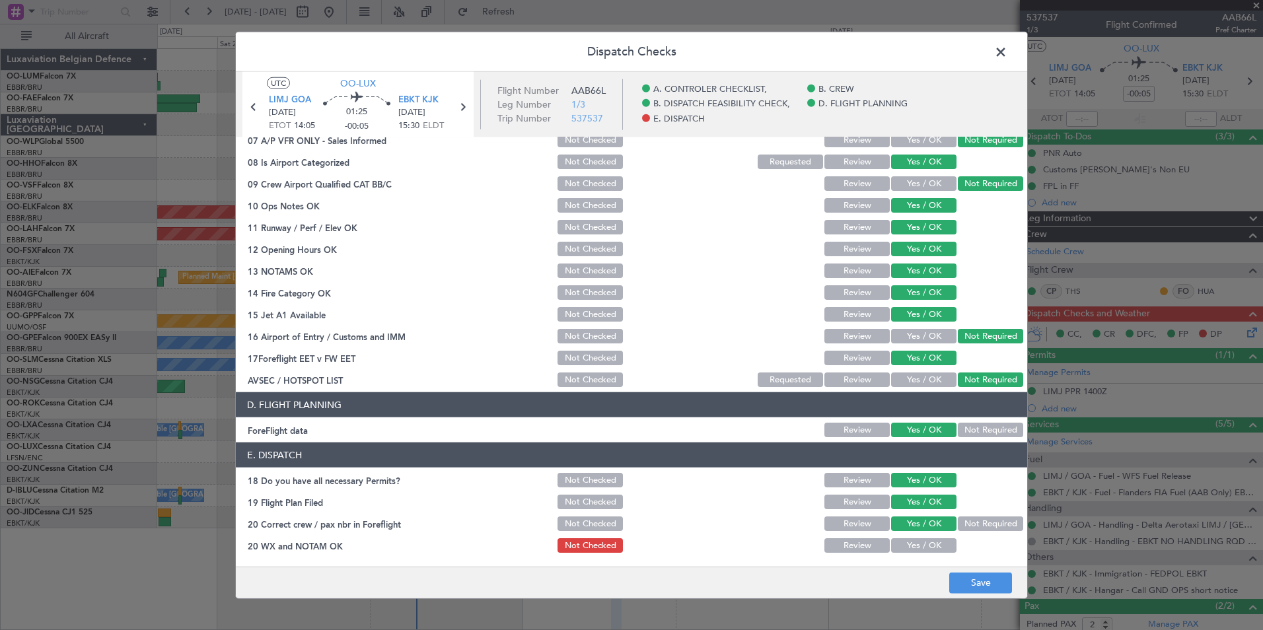
click at [910, 547] on button "Yes / OK" at bounding box center [923, 545] width 65 height 15
click at [970, 571] on footer "Save" at bounding box center [631, 582] width 791 height 32
click at [967, 582] on button "Save" at bounding box center [980, 582] width 63 height 21
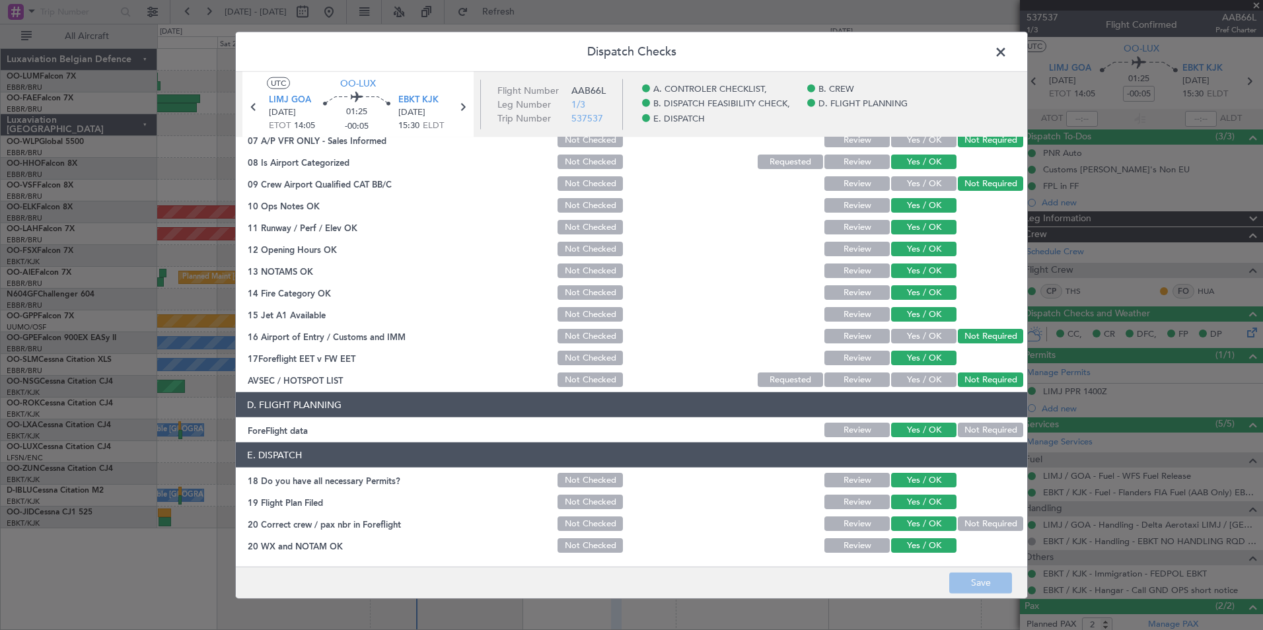
click at [1007, 48] on span at bounding box center [1007, 55] width 0 height 26
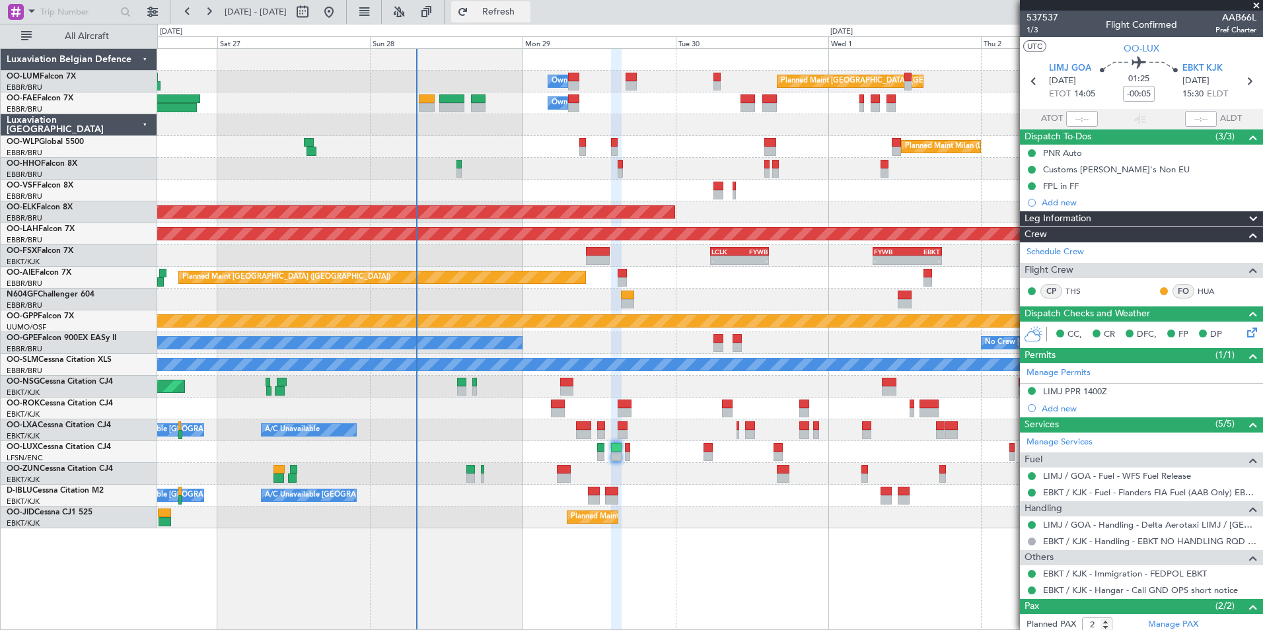
click at [526, 8] on span "Refresh" at bounding box center [498, 11] width 55 height 9
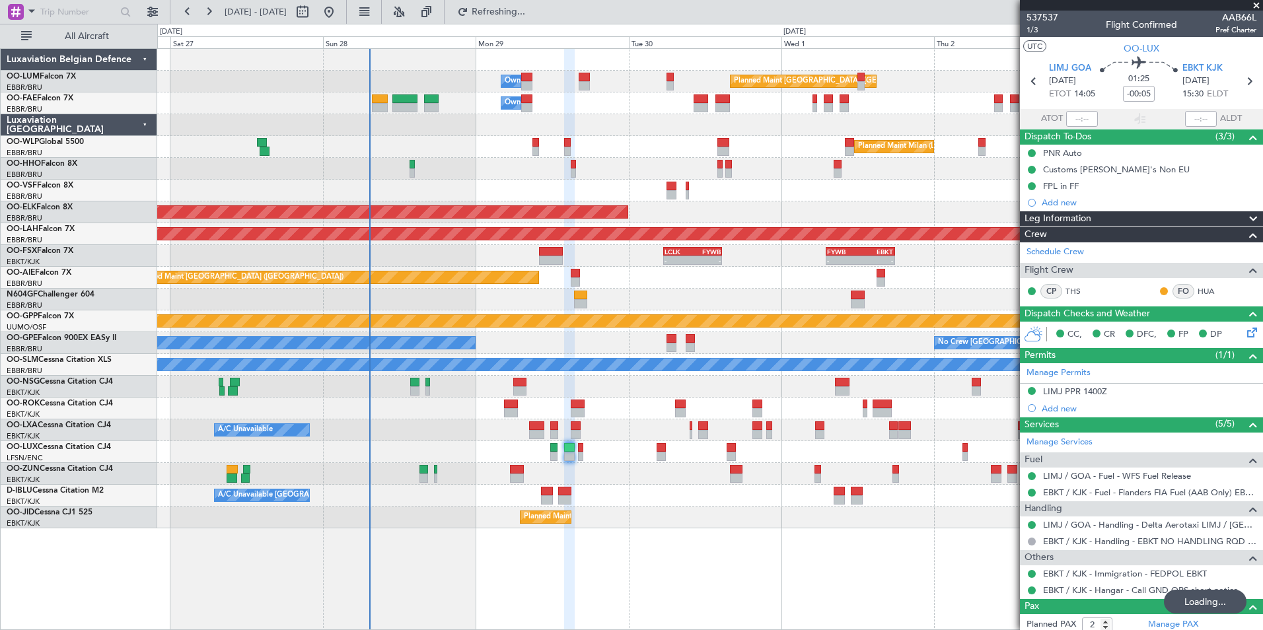
click at [611, 490] on div "A/C Unavailable Kortrijk-Wevelgem Planned Maint Nice (Côte d'Azur Airport) A/C …" at bounding box center [709, 496] width 1105 height 22
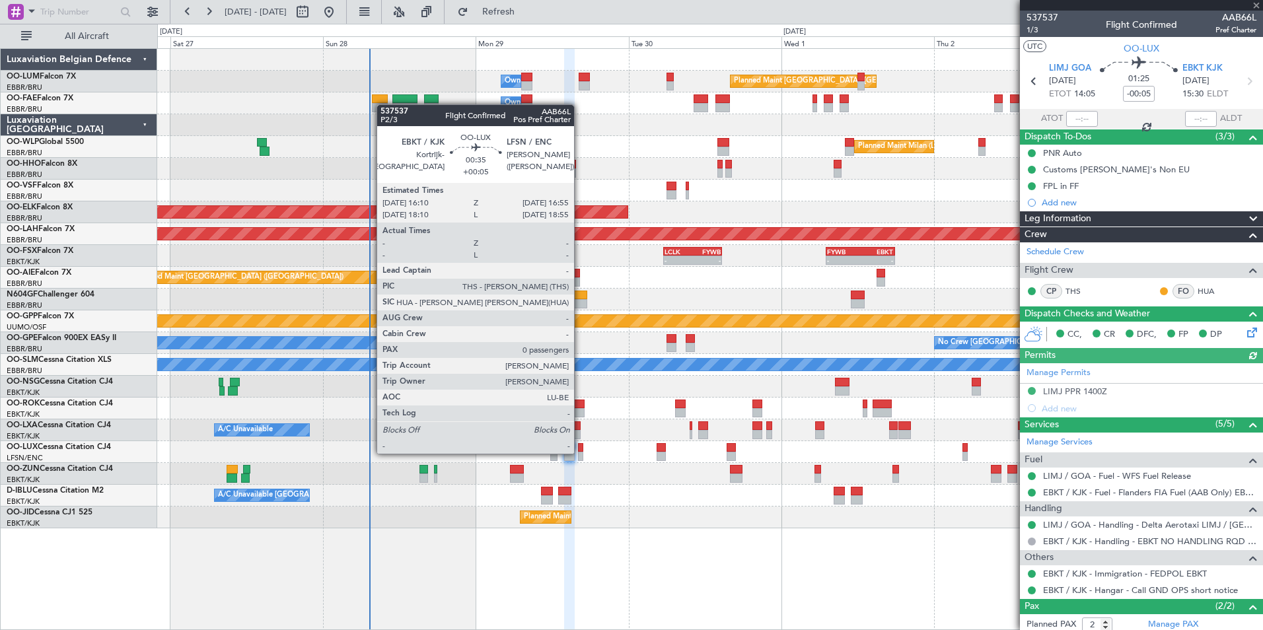
click at [580, 452] on div at bounding box center [580, 456] width 5 height 9
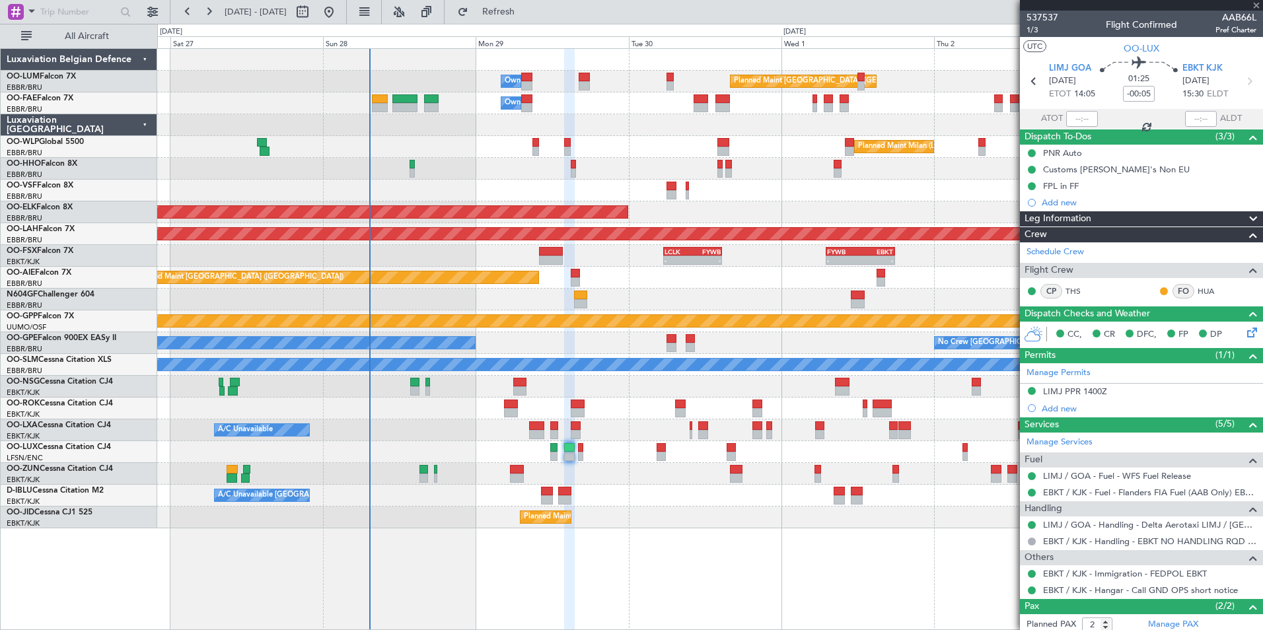
type input "+00:05"
type input "0"
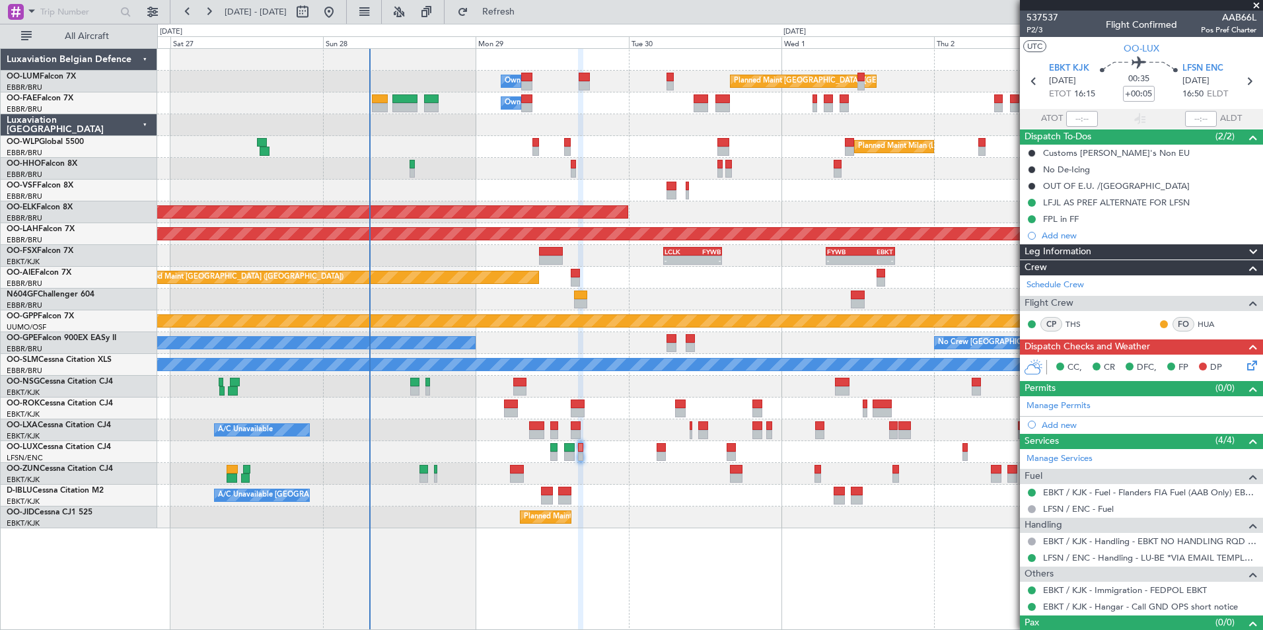
click at [1248, 367] on icon at bounding box center [1250, 363] width 11 height 11
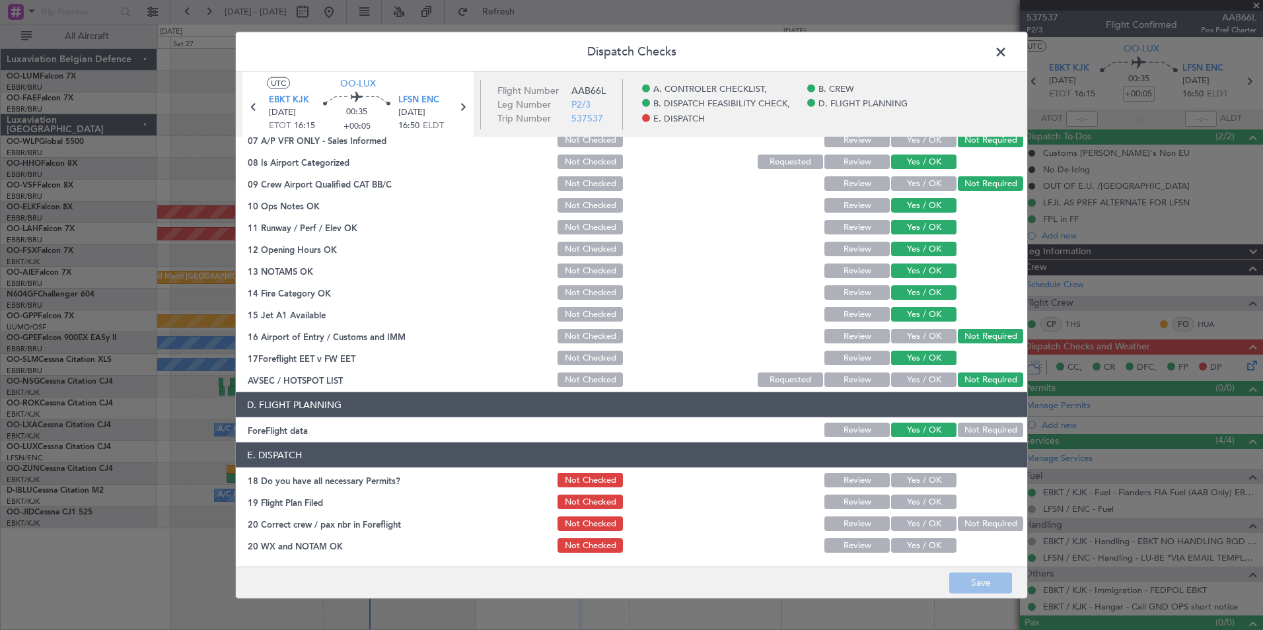
drag, startPoint x: 920, startPoint y: 478, endPoint x: 922, endPoint y: 500, distance: 22.5
click at [922, 480] on button "Yes / OK" at bounding box center [923, 480] width 65 height 15
click at [920, 508] on button "Yes / OK" at bounding box center [923, 502] width 65 height 15
click at [918, 521] on button "Yes / OK" at bounding box center [923, 524] width 65 height 15
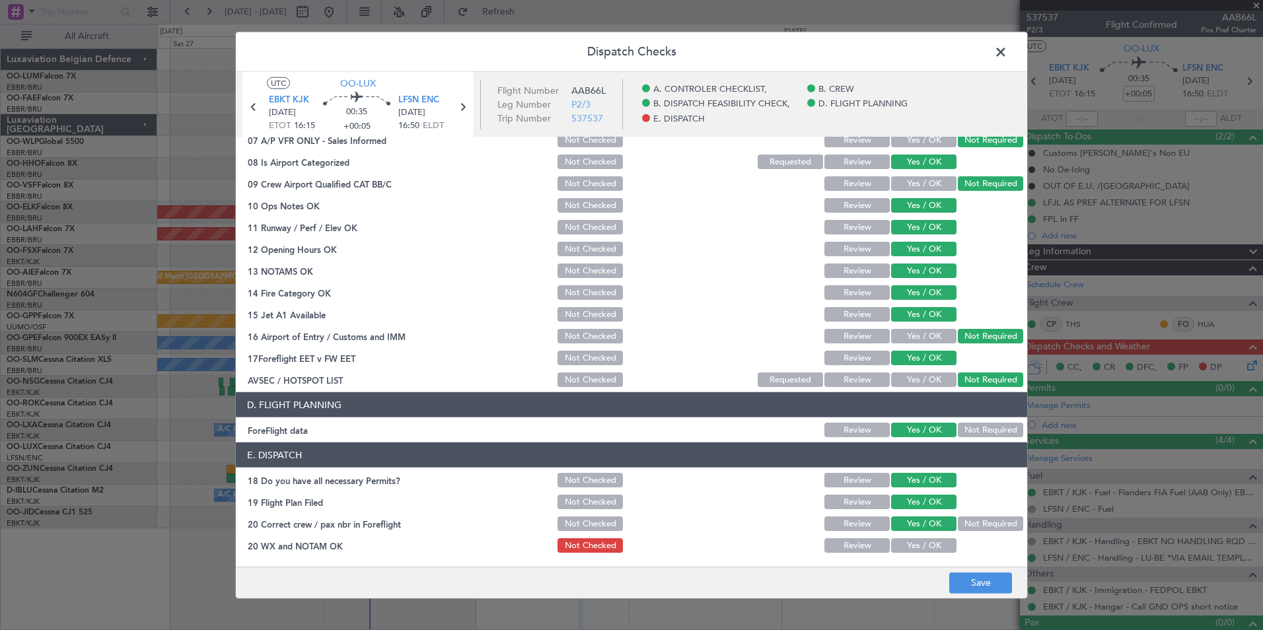
click at [922, 544] on button "Yes / OK" at bounding box center [923, 545] width 65 height 15
drag, startPoint x: 955, startPoint y: 565, endPoint x: 962, endPoint y: 575, distance: 12.7
click at [962, 575] on div "Dispatch Checks UTC OO-LUX EBKT KJK 29/09/2025 ETOT 16:15 00:35 +00:05 LFSN ENC…" at bounding box center [631, 315] width 793 height 567
drag, startPoint x: 962, startPoint y: 575, endPoint x: 980, endPoint y: 592, distance: 23.8
click at [980, 592] on button "Save" at bounding box center [980, 582] width 63 height 21
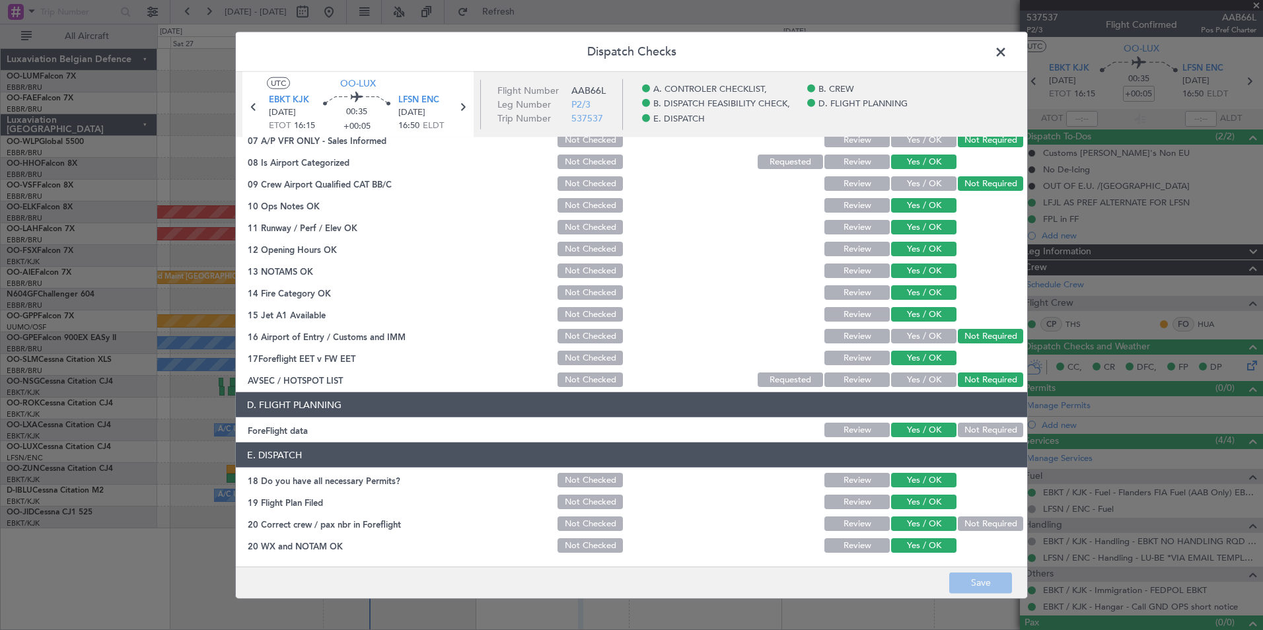
drag, startPoint x: 998, startPoint y: 53, endPoint x: 899, endPoint y: 90, distance: 105.8
click at [1007, 53] on span at bounding box center [1007, 55] width 0 height 26
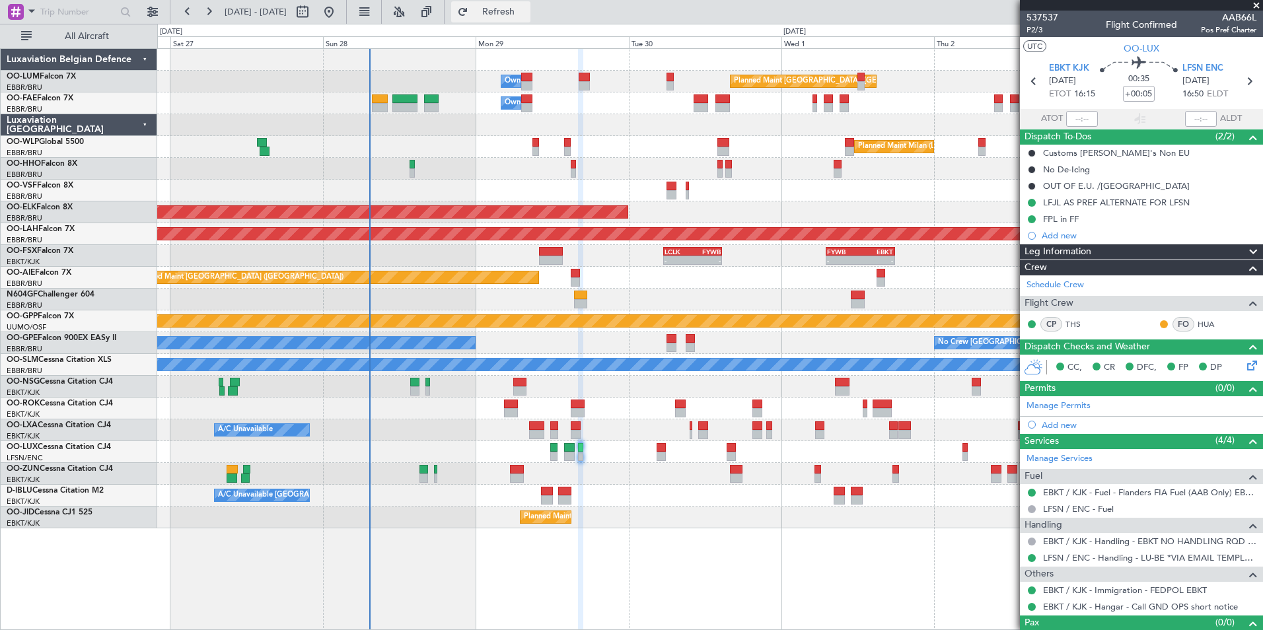
click at [530, 3] on button "Refresh" at bounding box center [490, 11] width 79 height 21
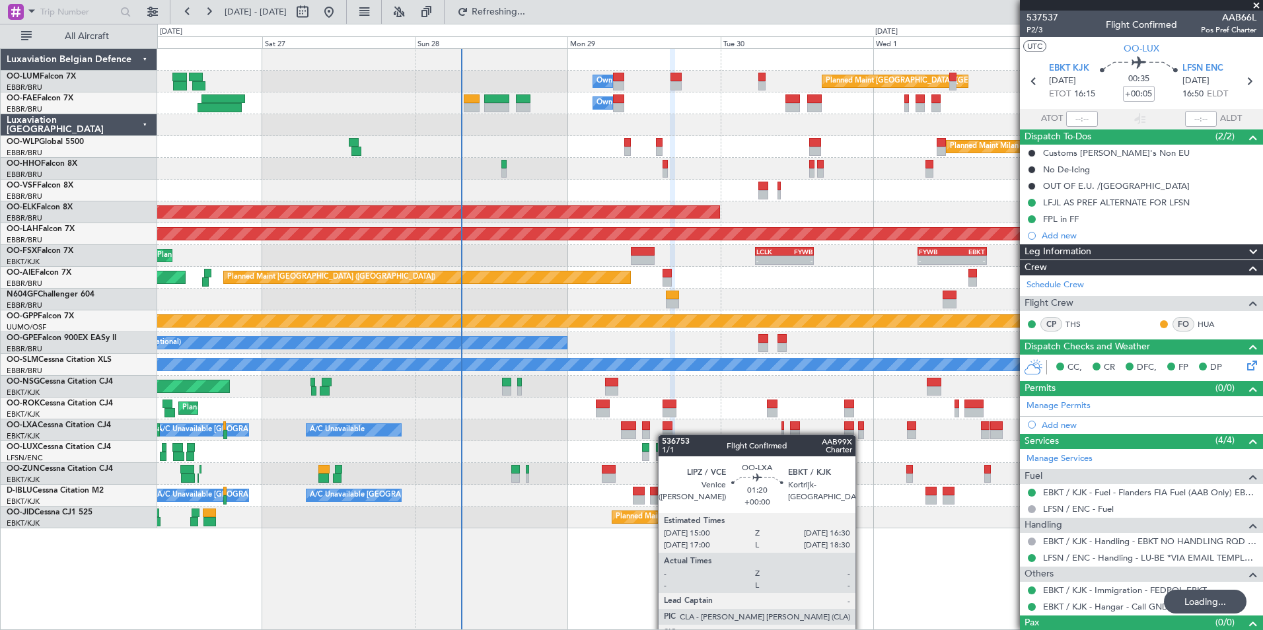
click at [665, 435] on div "A/C Unavailable A/C Unavailable Brussels (Brussels National) Planned Maint Kort…" at bounding box center [709, 430] width 1105 height 22
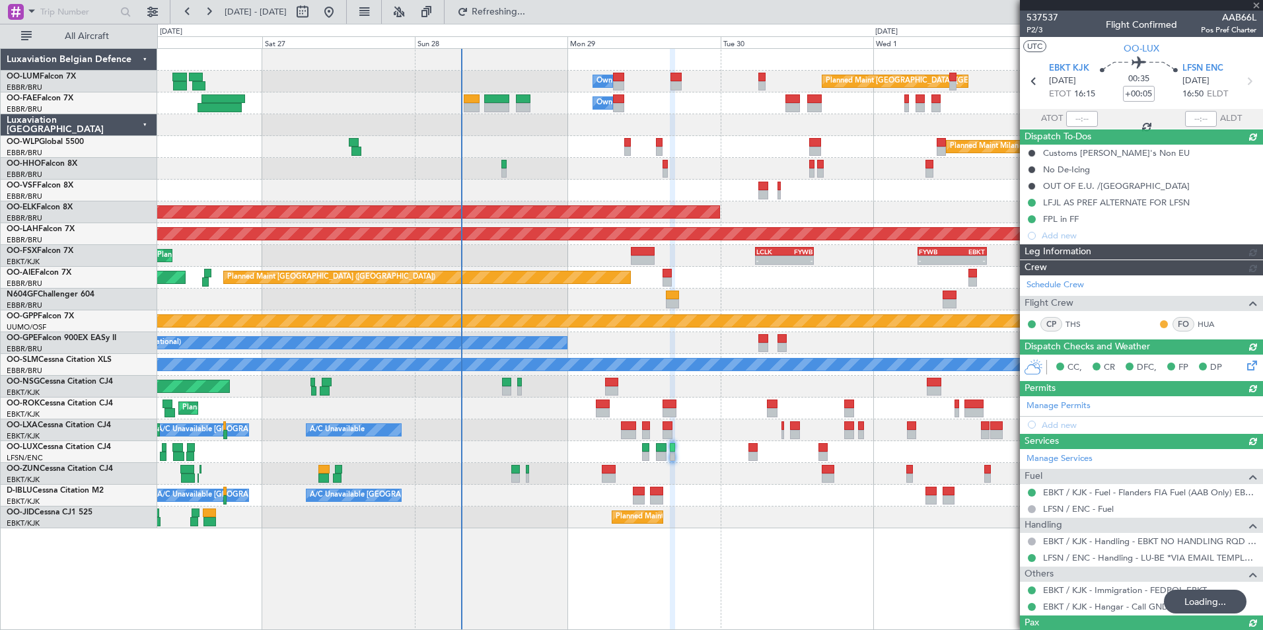
click at [675, 458] on div "No Crew Nancy (Essey)" at bounding box center [709, 452] width 1105 height 22
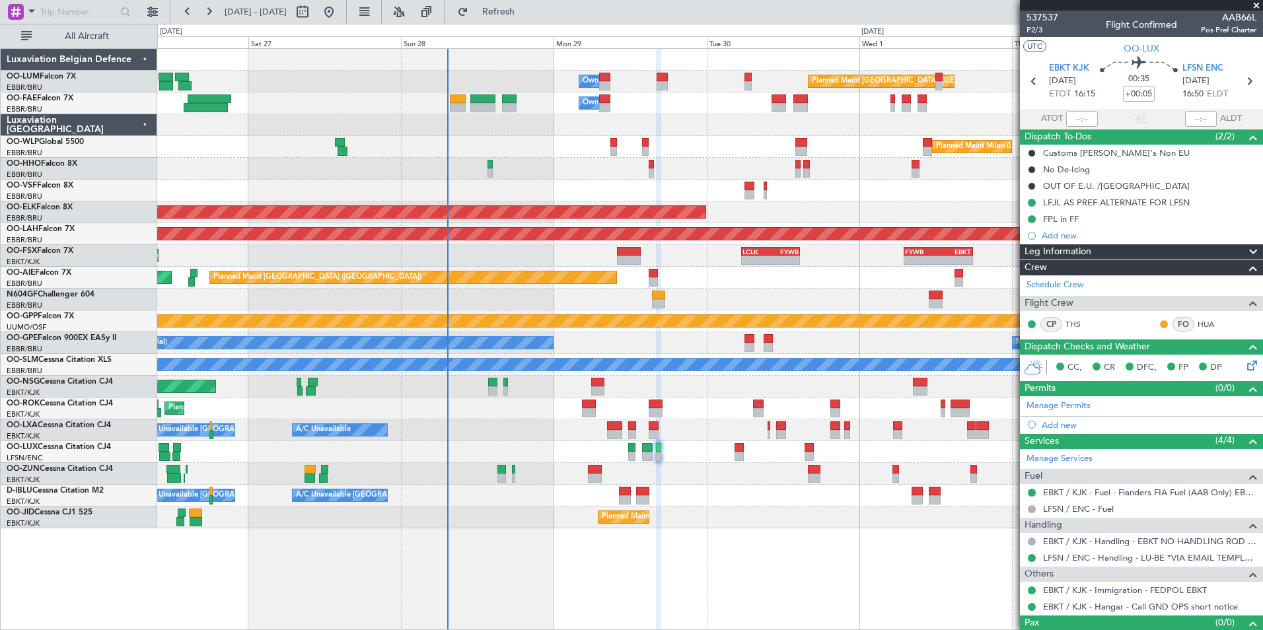
click at [26, 388] on div "Planned Maint Brussels (Brussels National) Owner Melsbroek Air Base Owner Melsb…" at bounding box center [631, 327] width 1263 height 606
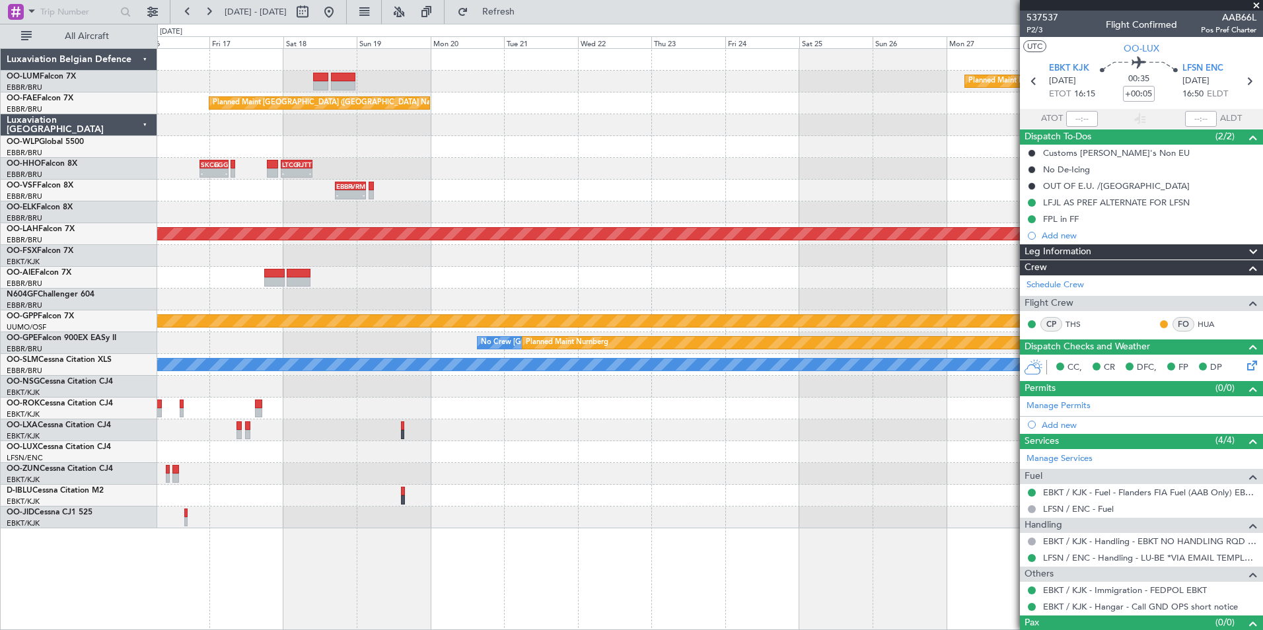
click at [0, 548] on html "30 Sep 2025 - 07 Oct 2025 Refresh Quick Links All Aircraft Planned Maint Kortri…" at bounding box center [631, 315] width 1263 height 630
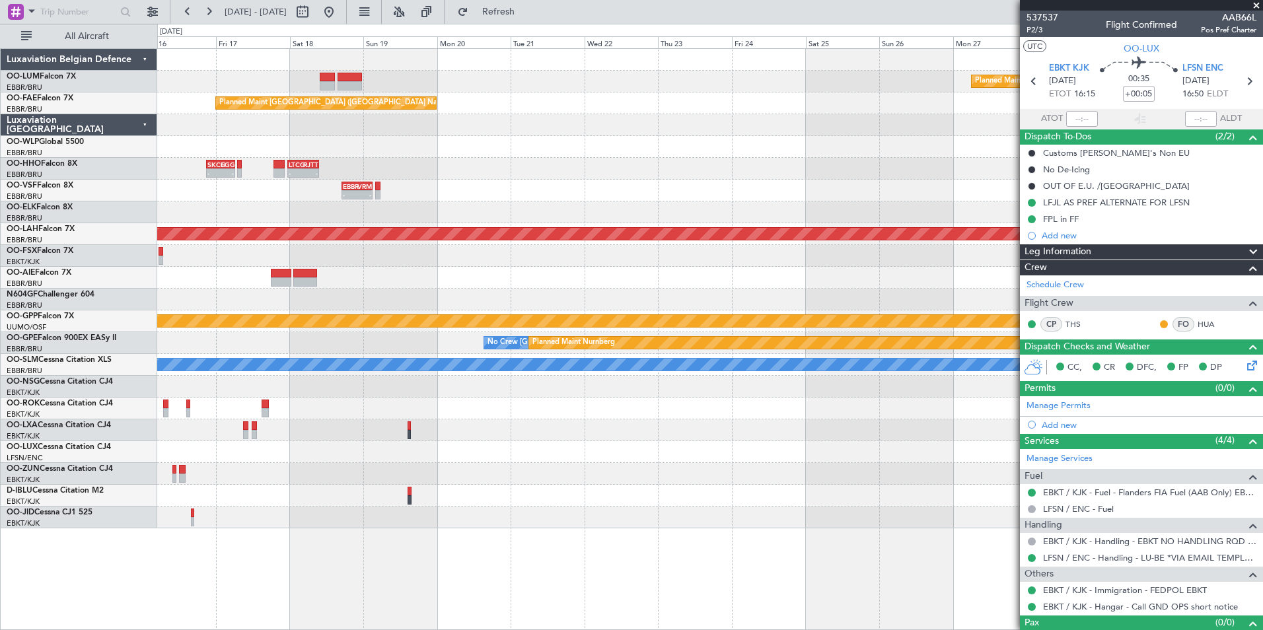
click at [0, 581] on html "30 Sep 2025 - 07 Oct 2025 Refresh Quick Links All Aircraft Planned Maint Kortri…" at bounding box center [631, 315] width 1263 height 630
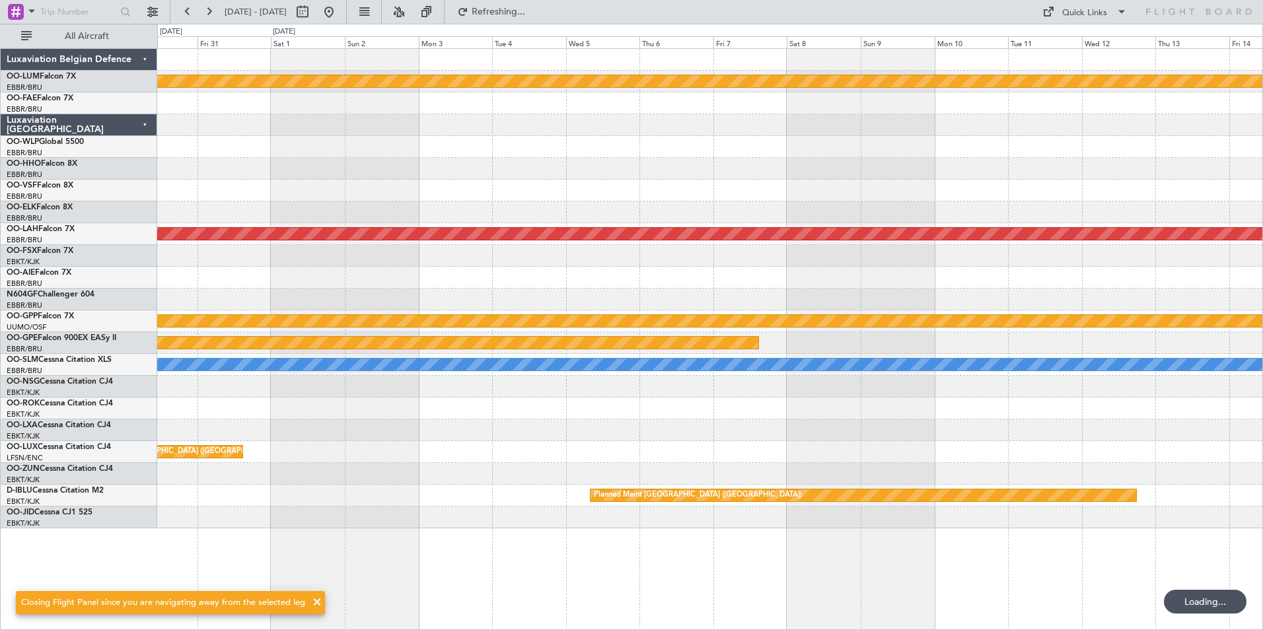
click at [0, 483] on html "16 Oct 2025 - 31 Oct 2025 Refreshing... Quick Links All Aircraft Planned Maint …" at bounding box center [631, 315] width 1263 height 630
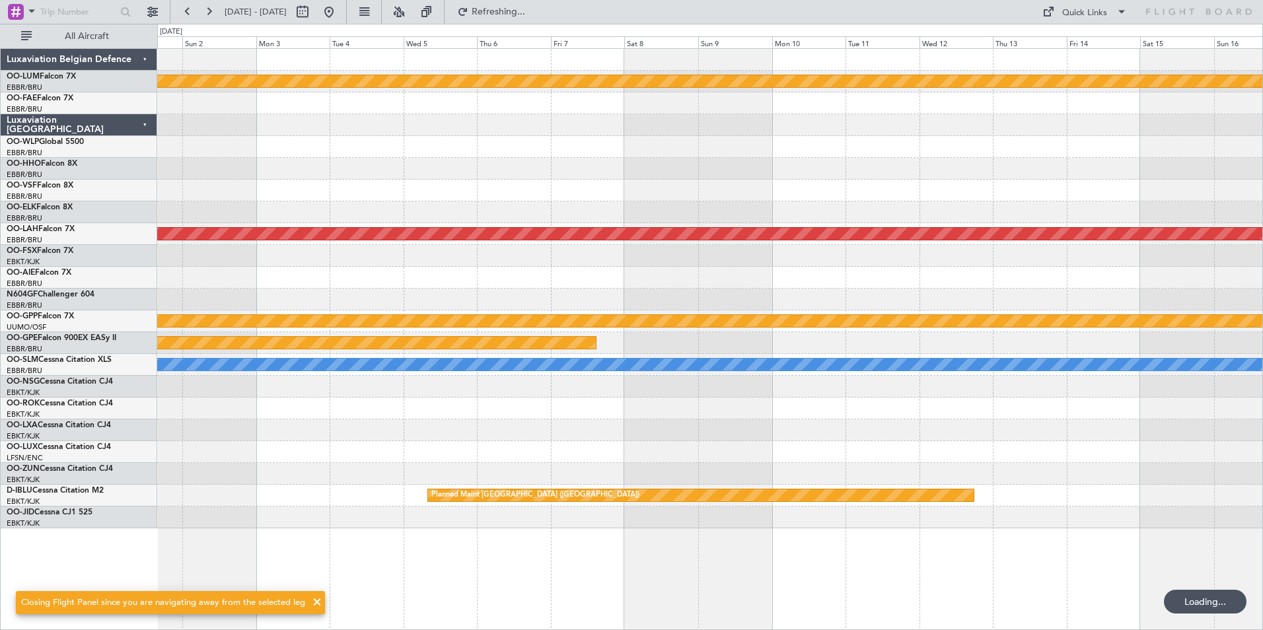
click at [0, 507] on html "16 Oct 2025 - 31 Oct 2025 Refreshing... Quick Links All Aircraft Planned Maint …" at bounding box center [631, 315] width 1263 height 630
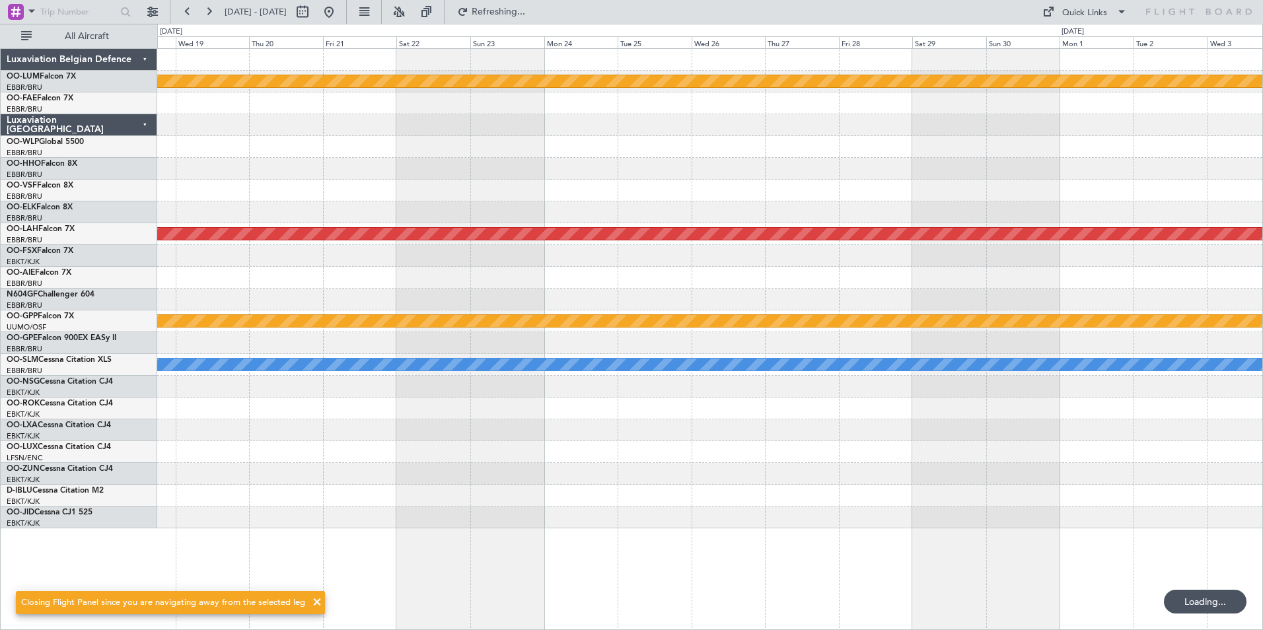
click at [0, 476] on html "16 Oct 2025 - 31 Oct 2025 Refreshing... Quick Links All Aircraft Planned Maint …" at bounding box center [631, 315] width 1263 height 630
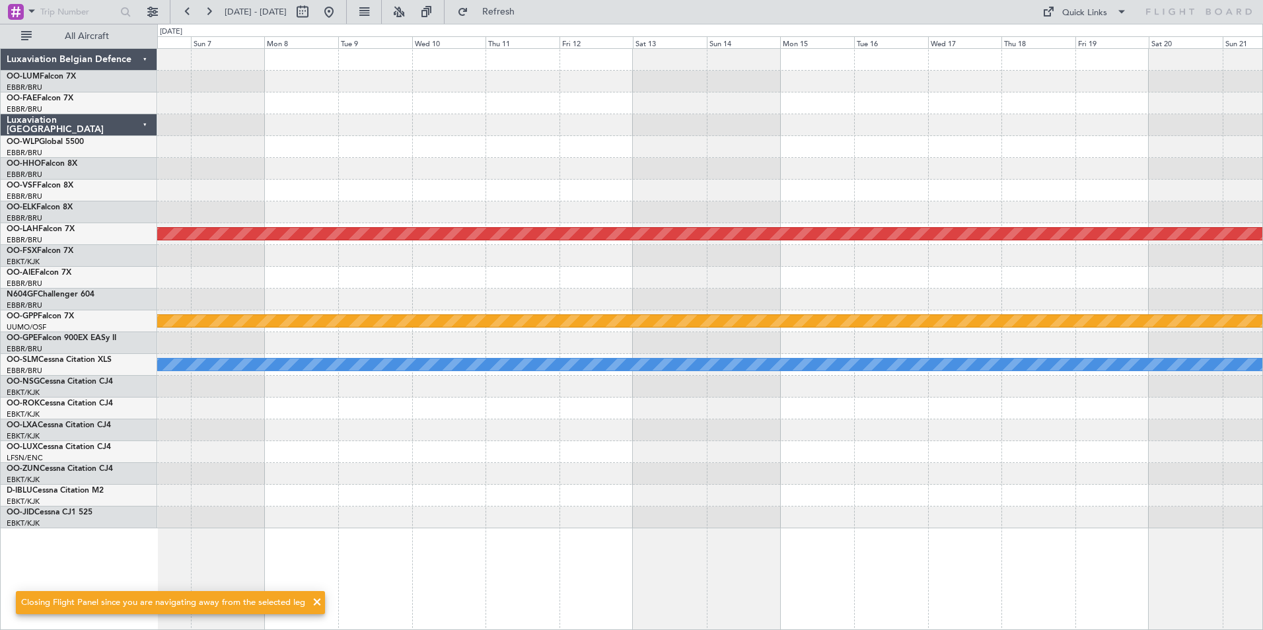
click at [0, 388] on html "16 Oct 2025 - 31 Oct 2025 Refresh Quick Links All Aircraft Planned Maint Kortri…" at bounding box center [631, 315] width 1263 height 630
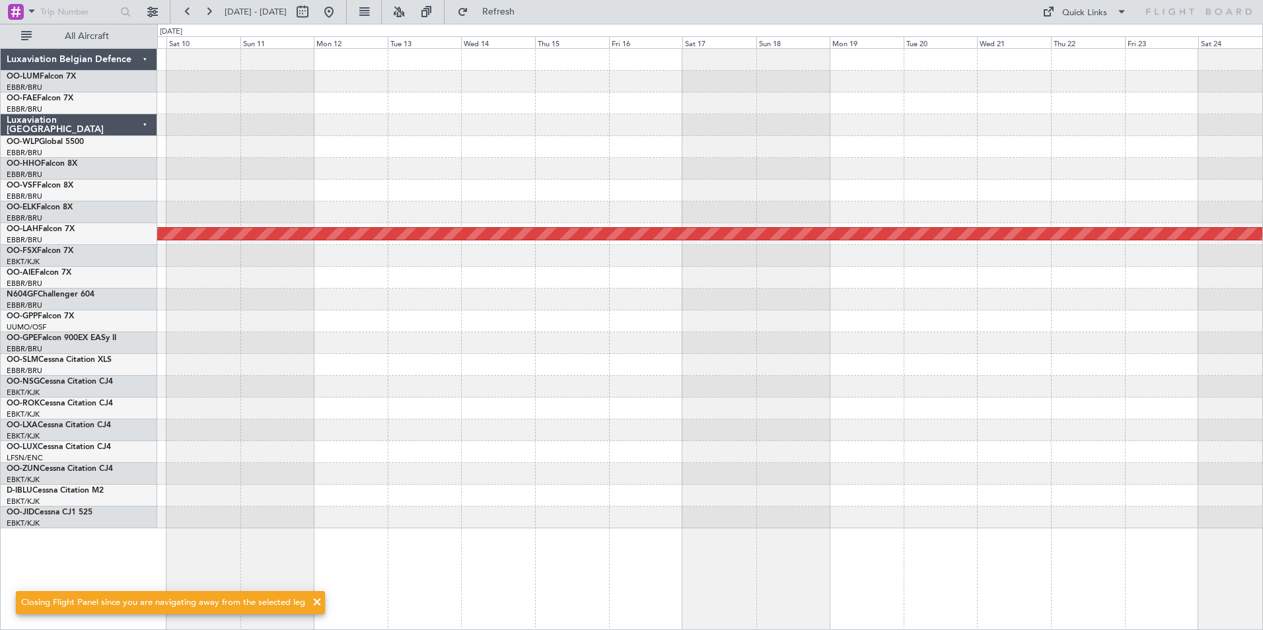
click at [0, 323] on html "16 Oct 2025 - 31 Oct 2025 Refresh Quick Links All Aircraft Planned Maint Alton-…" at bounding box center [631, 315] width 1263 height 630
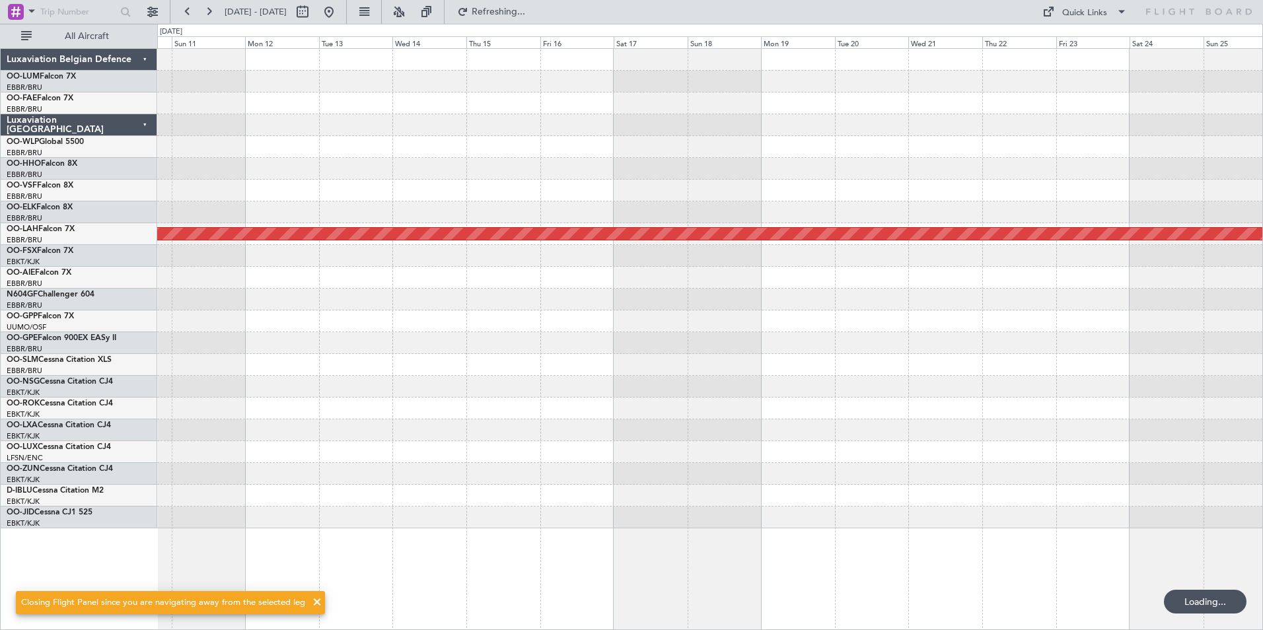
click at [384, 198] on div "Planned Maint [PERSON_NAME]-[GEOGRAPHIC_DATA][PERSON_NAME] ([GEOGRAPHIC_DATA][P…" at bounding box center [709, 289] width 1105 height 480
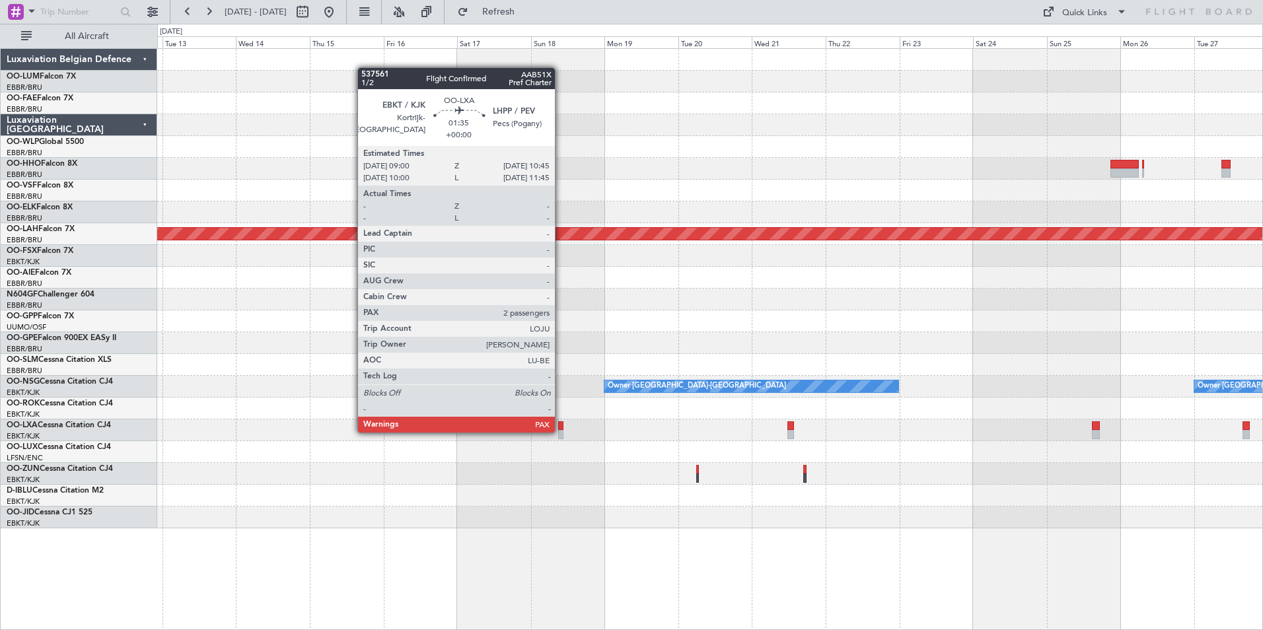
click at [561, 431] on div at bounding box center [561, 434] width 6 height 9
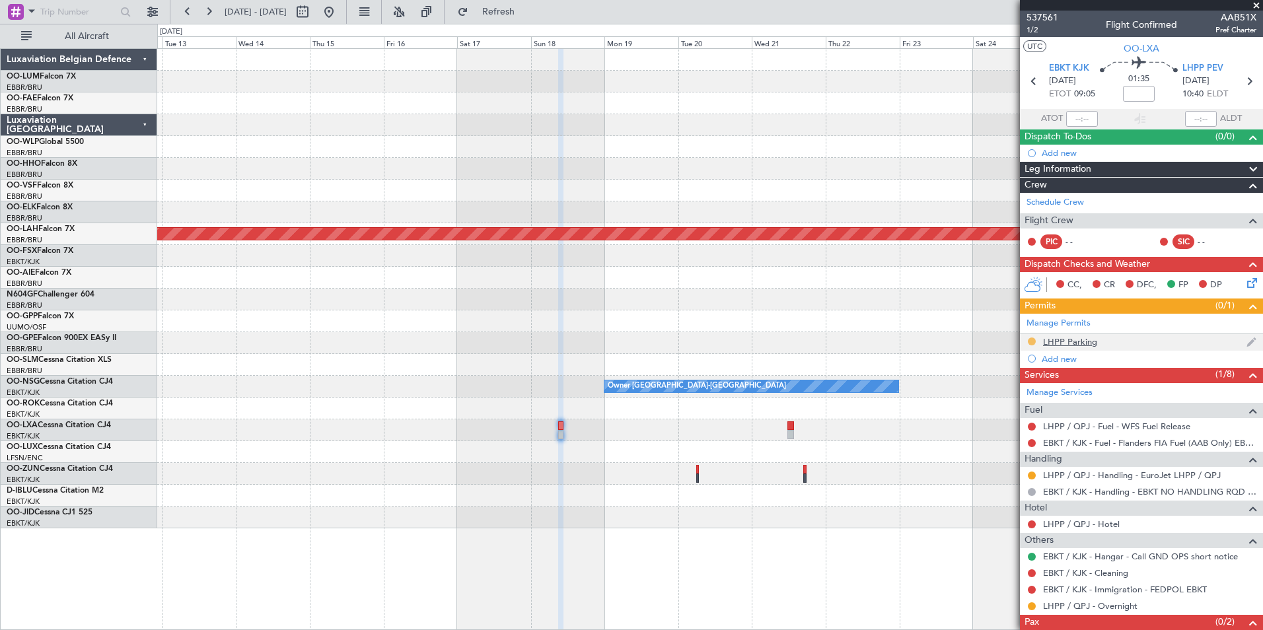
click at [1032, 341] on button at bounding box center [1032, 342] width 8 height 8
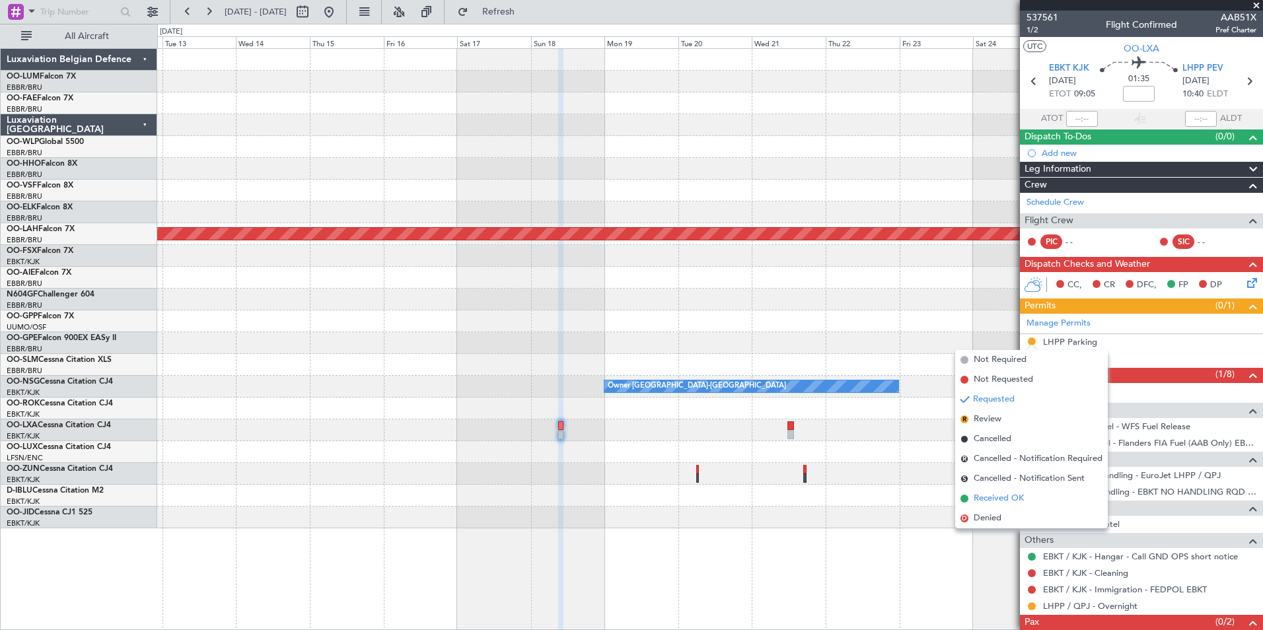
click at [995, 502] on span "Received OK" at bounding box center [999, 498] width 50 height 13
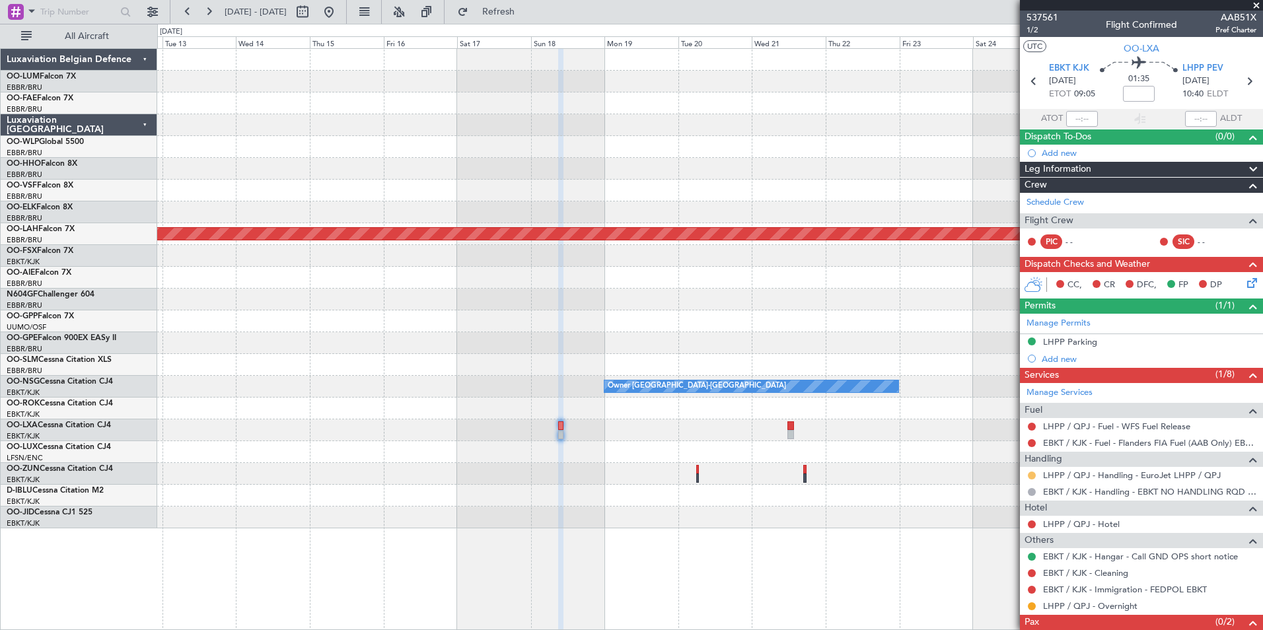
click at [1031, 474] on button at bounding box center [1032, 476] width 8 height 8
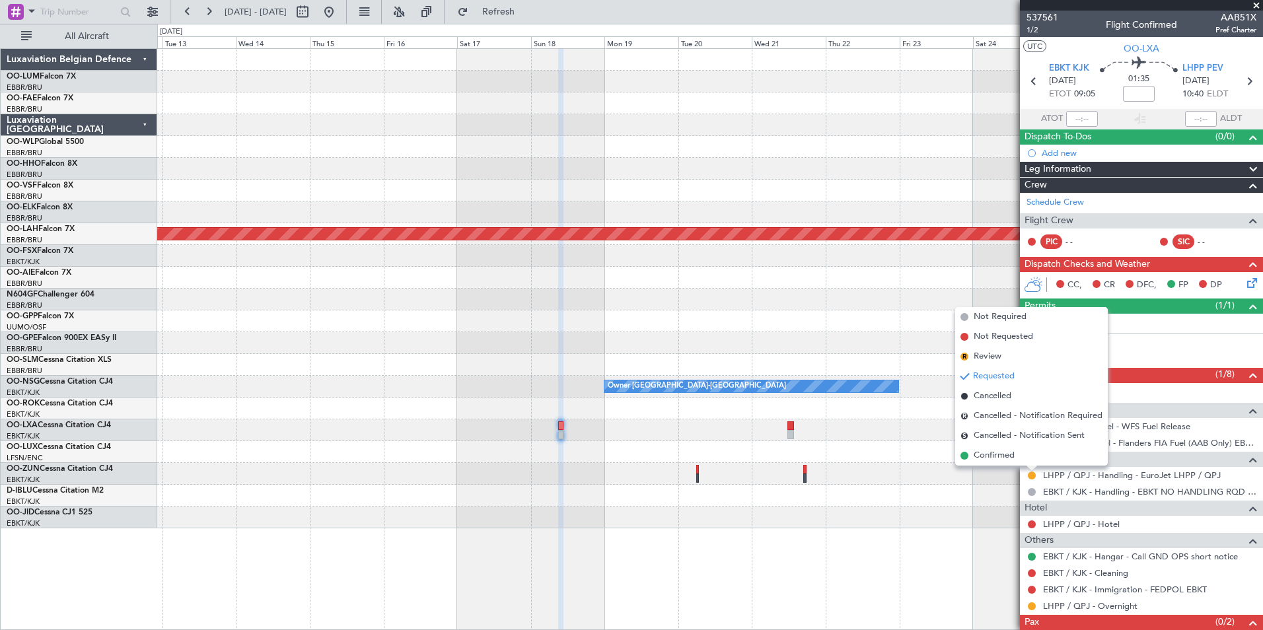
drag, startPoint x: 1003, startPoint y: 462, endPoint x: 928, endPoint y: 452, distance: 75.3
click at [1003, 460] on span "Confirmed" at bounding box center [994, 455] width 41 height 13
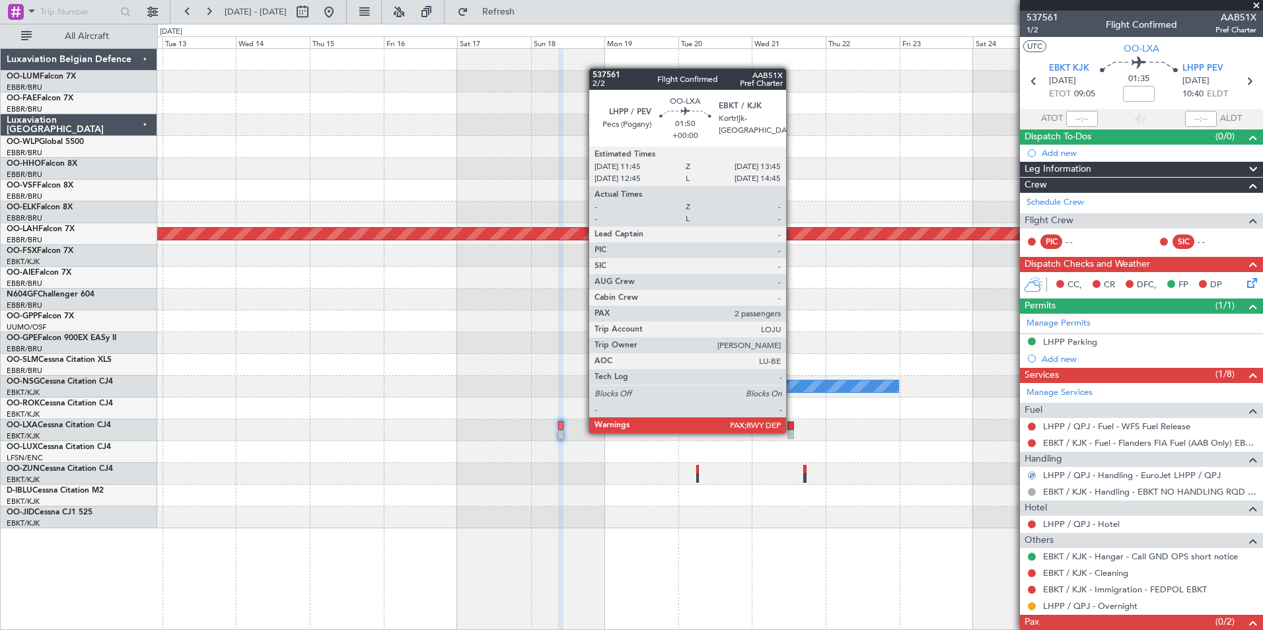
click at [792, 432] on div at bounding box center [790, 434] width 7 height 9
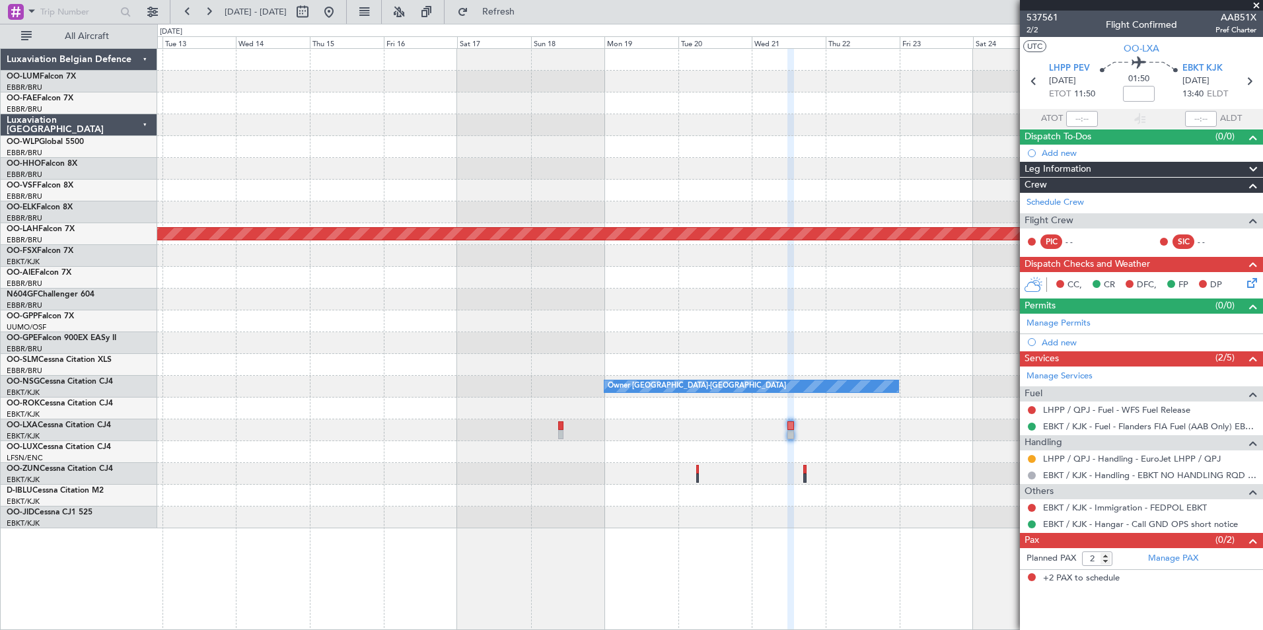
click at [1028, 455] on div at bounding box center [1032, 459] width 11 height 11
click at [1029, 458] on button at bounding box center [1032, 459] width 8 height 8
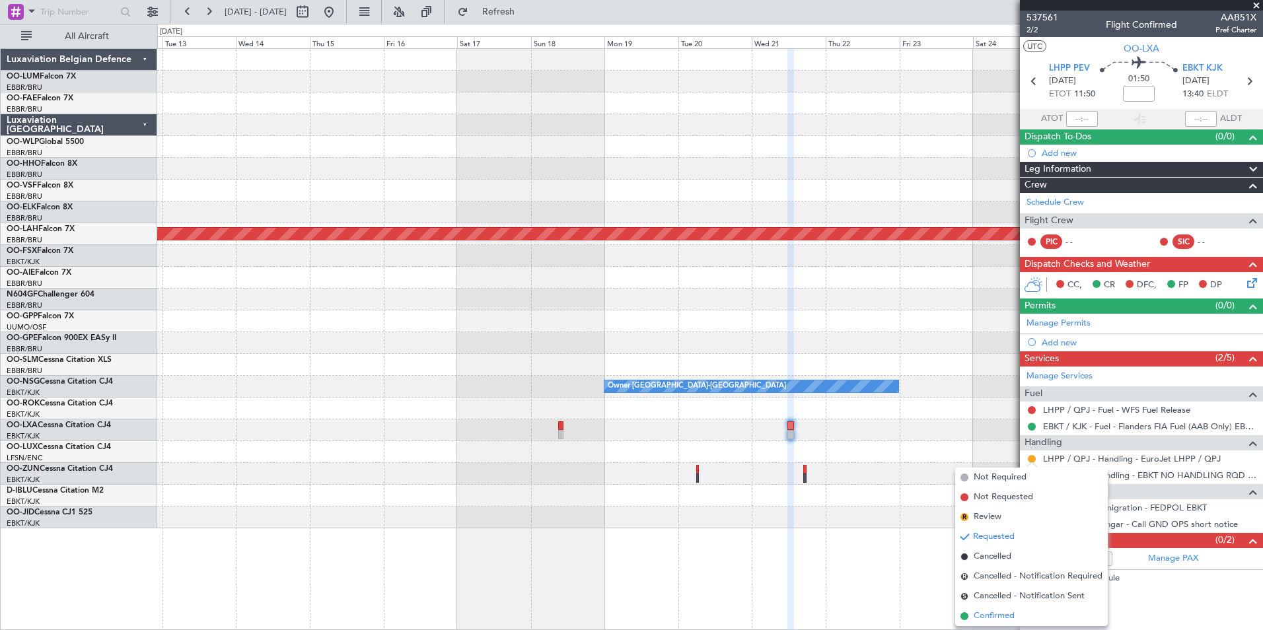
click at [997, 613] on span "Confirmed" at bounding box center [994, 616] width 41 height 13
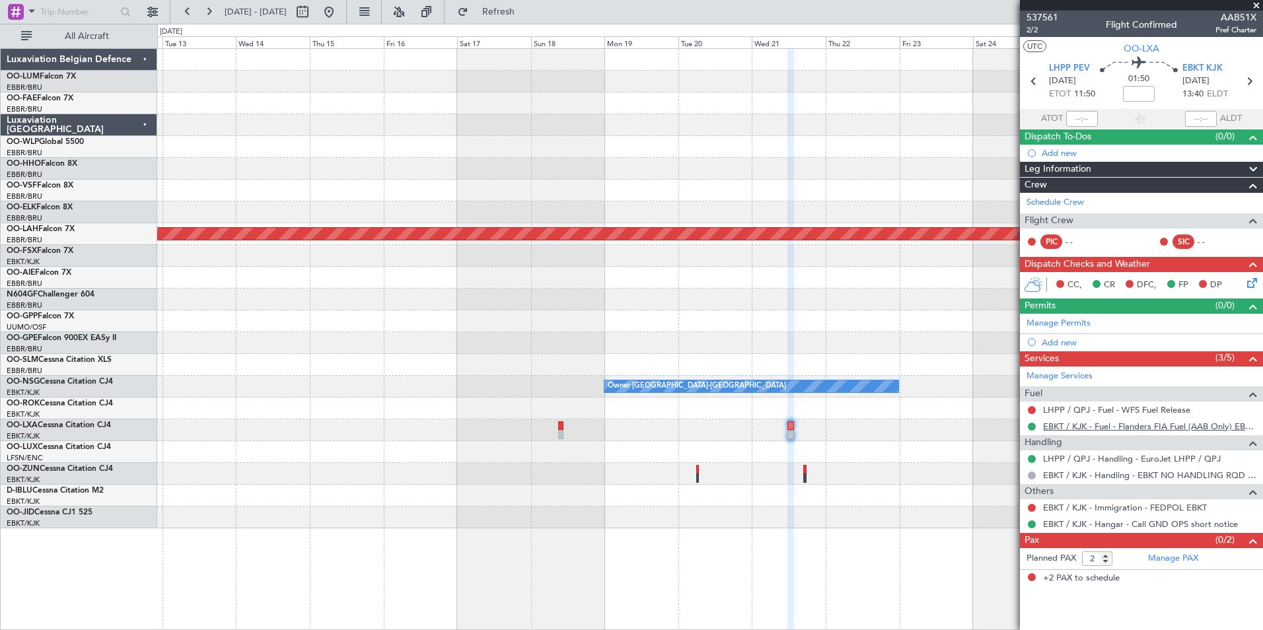
click at [1075, 424] on link "EBKT / KJK - Fuel - Flanders FIA Fuel (AAB Only) EBKT / KJK" at bounding box center [1149, 426] width 213 height 11
click at [521, 1] on fb-refresh-button "Refresh" at bounding box center [491, 12] width 92 height 24
click at [526, 7] on span "Refresh" at bounding box center [498, 11] width 55 height 9
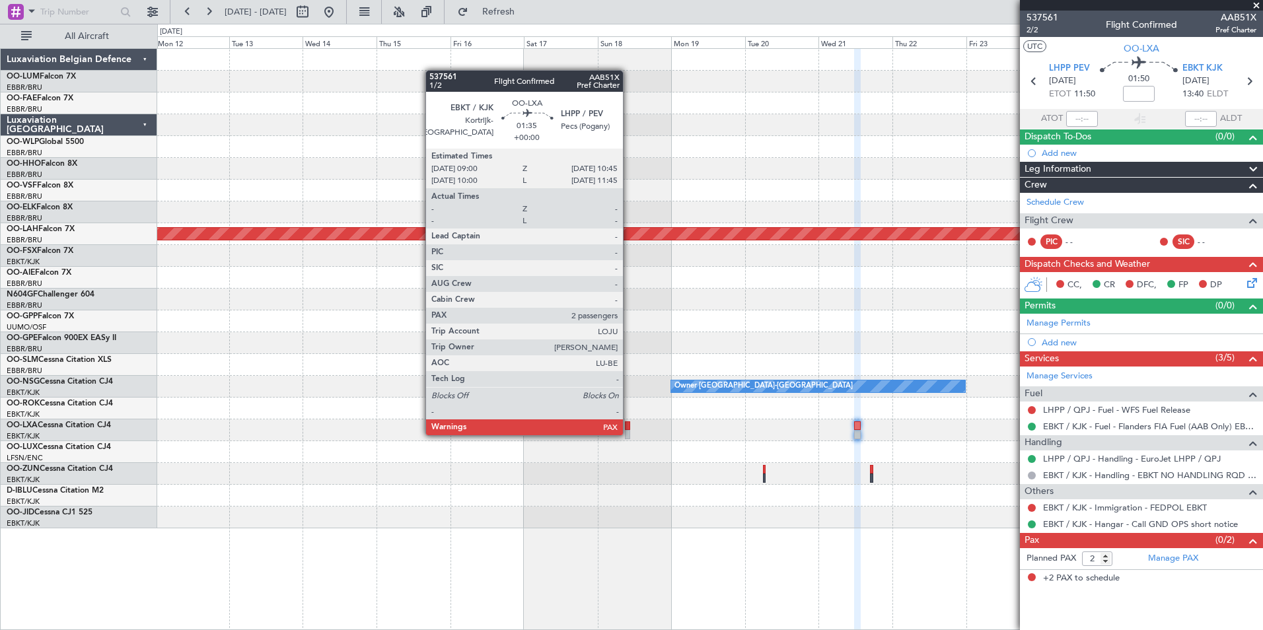
click at [629, 434] on div at bounding box center [628, 434] width 6 height 9
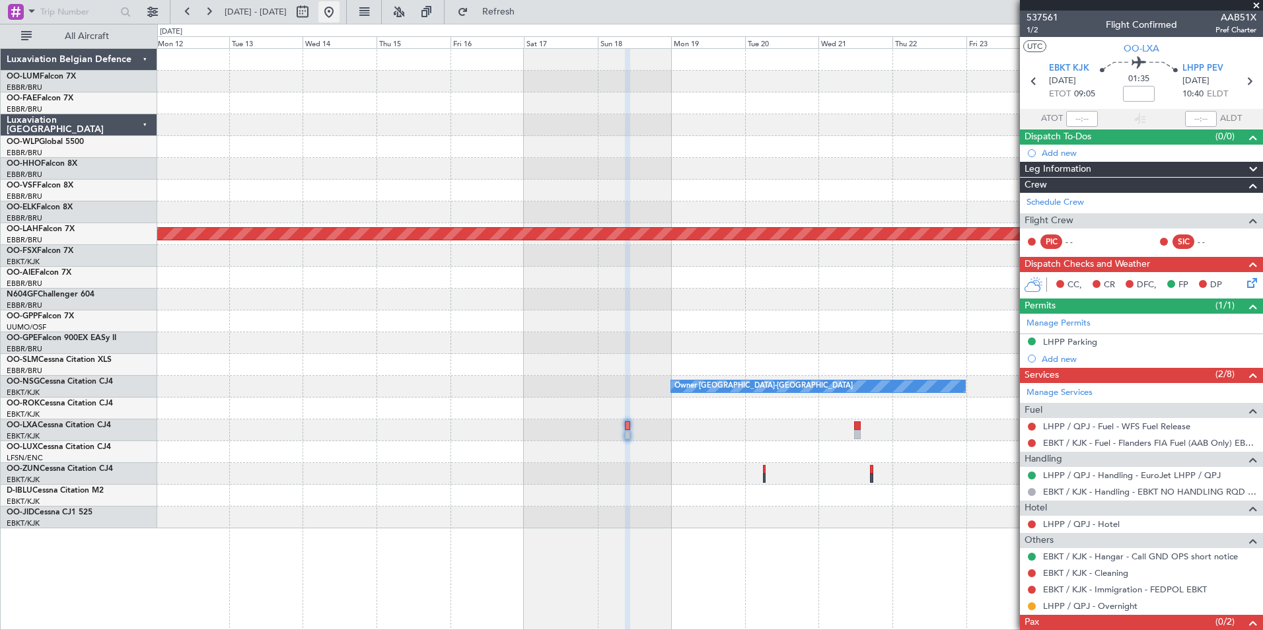
click at [340, 11] on button at bounding box center [328, 11] width 21 height 21
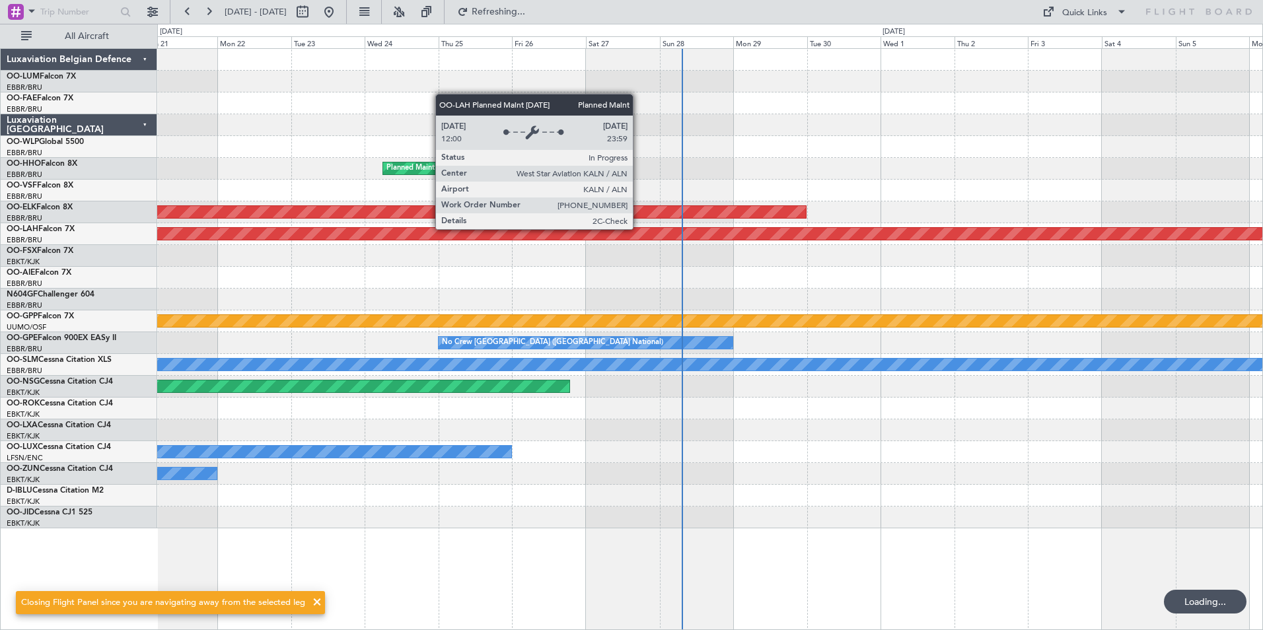
click at [466, 256] on div "Planned Maint Geneva (Cointrin) AOG Maint Brussels (Brussels National) Planned …" at bounding box center [709, 289] width 1105 height 480
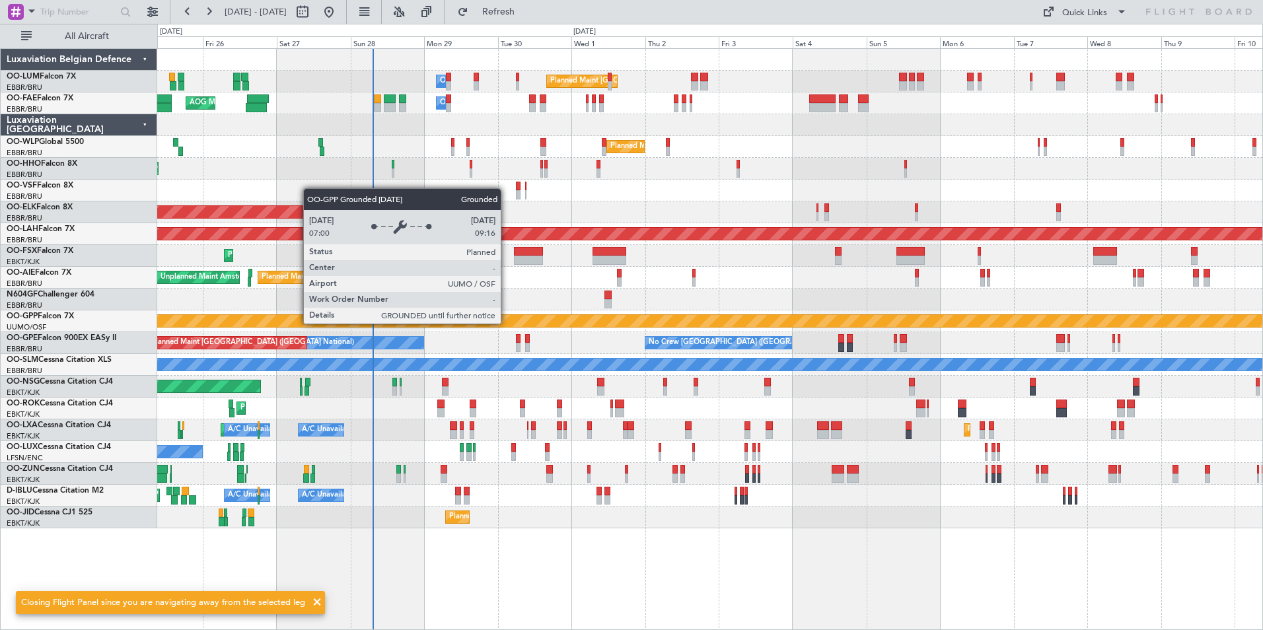
click at [542, 394] on div "Planned Maint Brussels (Brussels National) Owner Melsbroek Air Base AOG Maint N…" at bounding box center [709, 289] width 1105 height 480
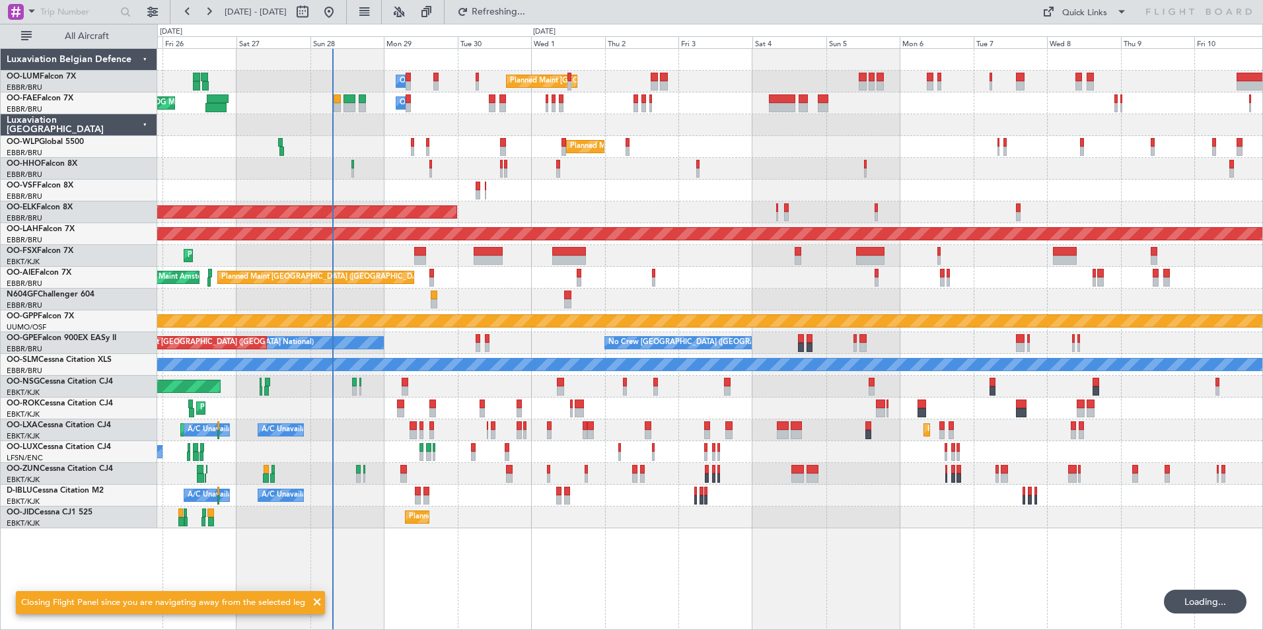
click at [540, 444] on div "No Crew Nancy (Essey)" at bounding box center [709, 452] width 1105 height 22
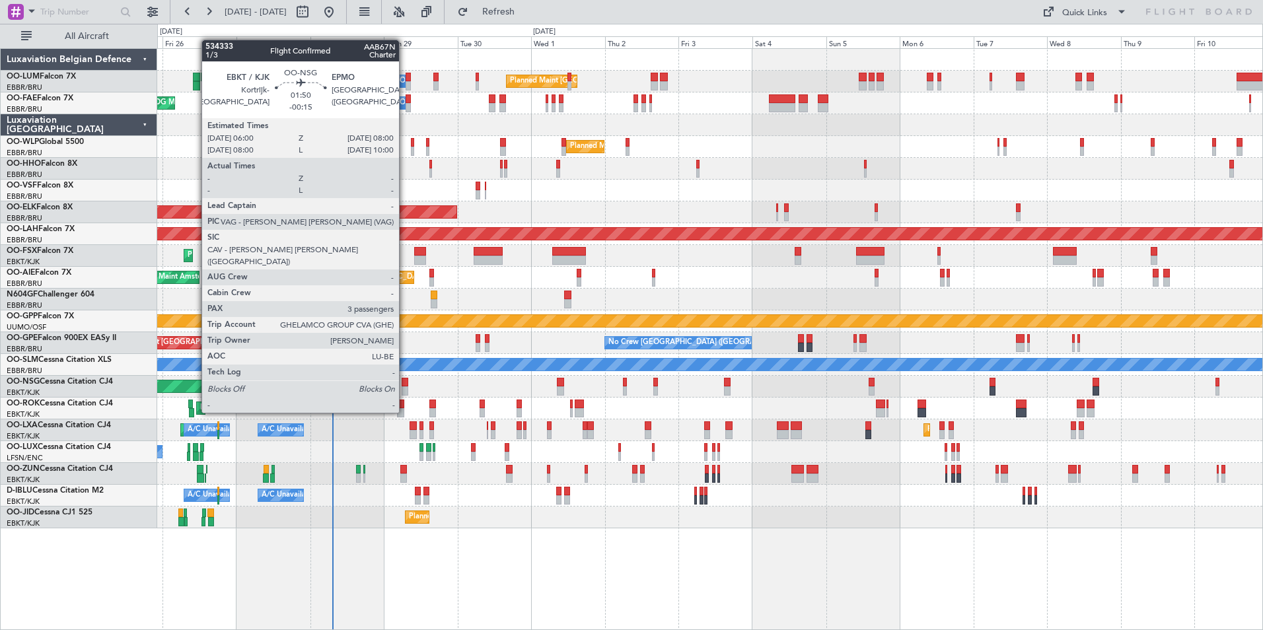
click at [405, 388] on div at bounding box center [405, 390] width 7 height 9
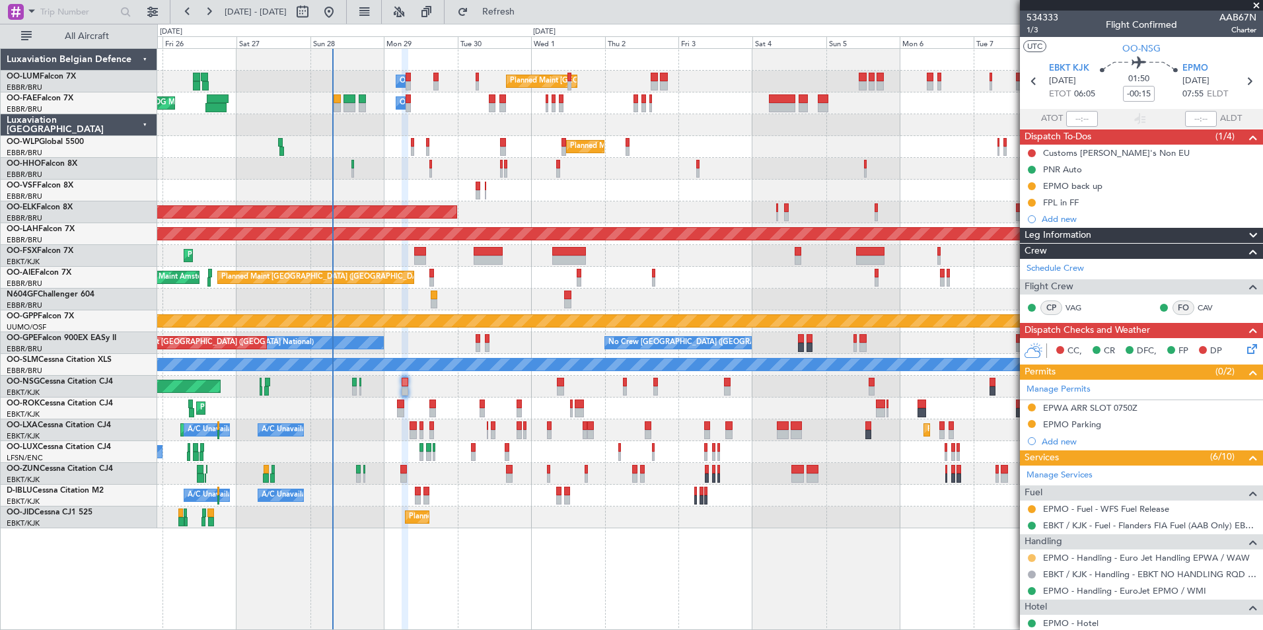
click at [1032, 559] on button at bounding box center [1032, 558] width 8 height 8
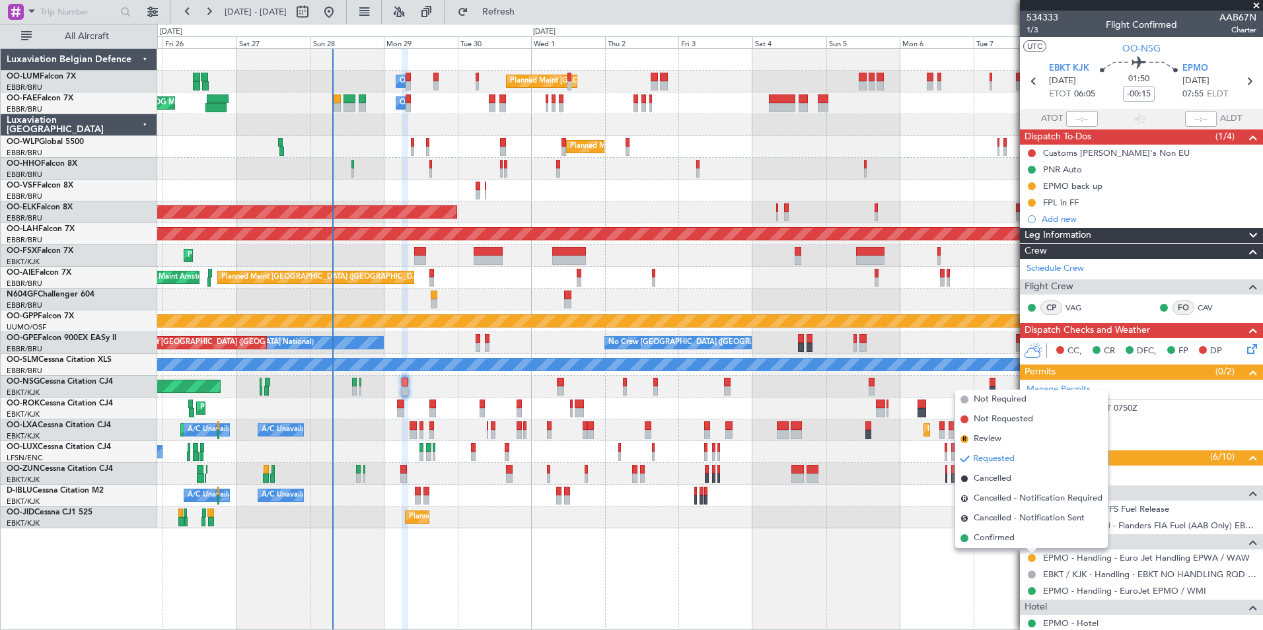
click at [880, 570] on div "Planned Maint Brussels (Brussels National) Owner Melsbroek Air Base AOG Maint N…" at bounding box center [710, 339] width 1106 height 582
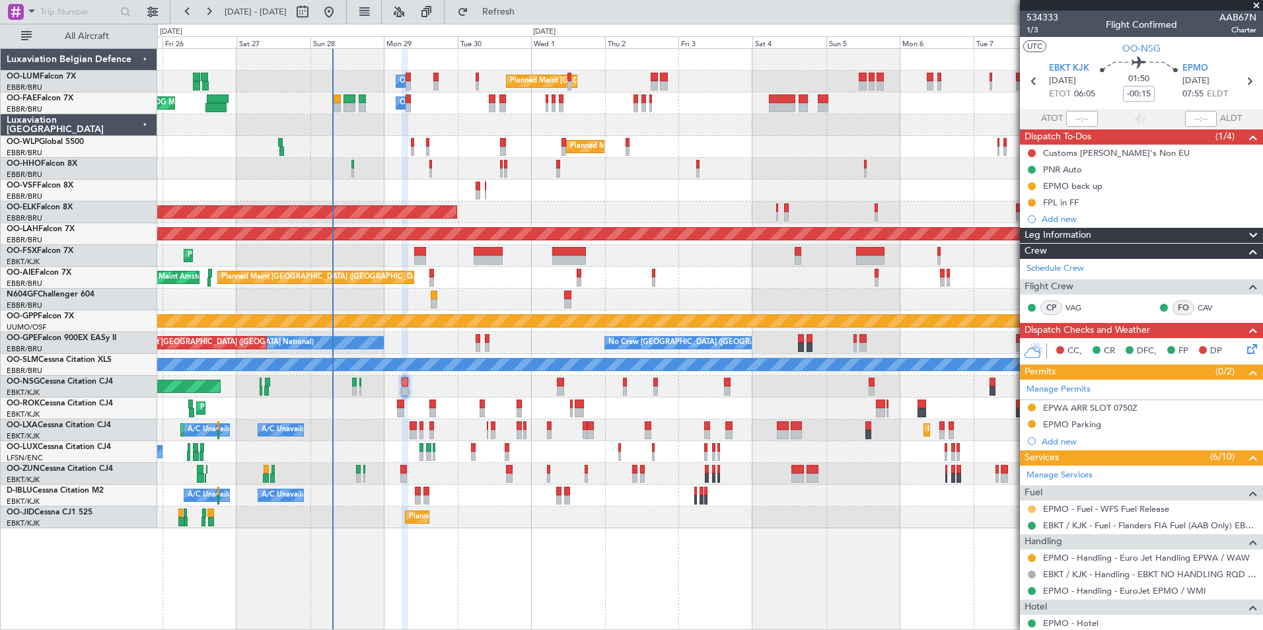
click at [1033, 509] on button at bounding box center [1032, 509] width 8 height 8
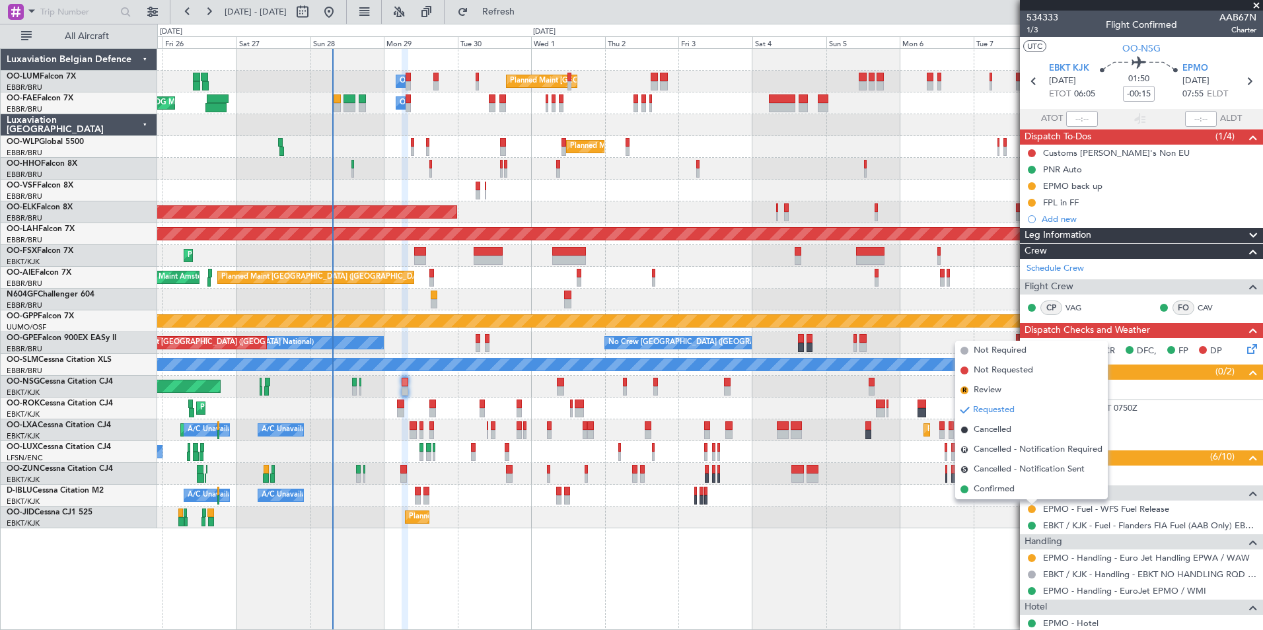
click at [1009, 505] on div "A/C Unavailable Brussels (Brussels National) A/C Unavailable Kortrijk-Wevelgem …" at bounding box center [709, 496] width 1105 height 22
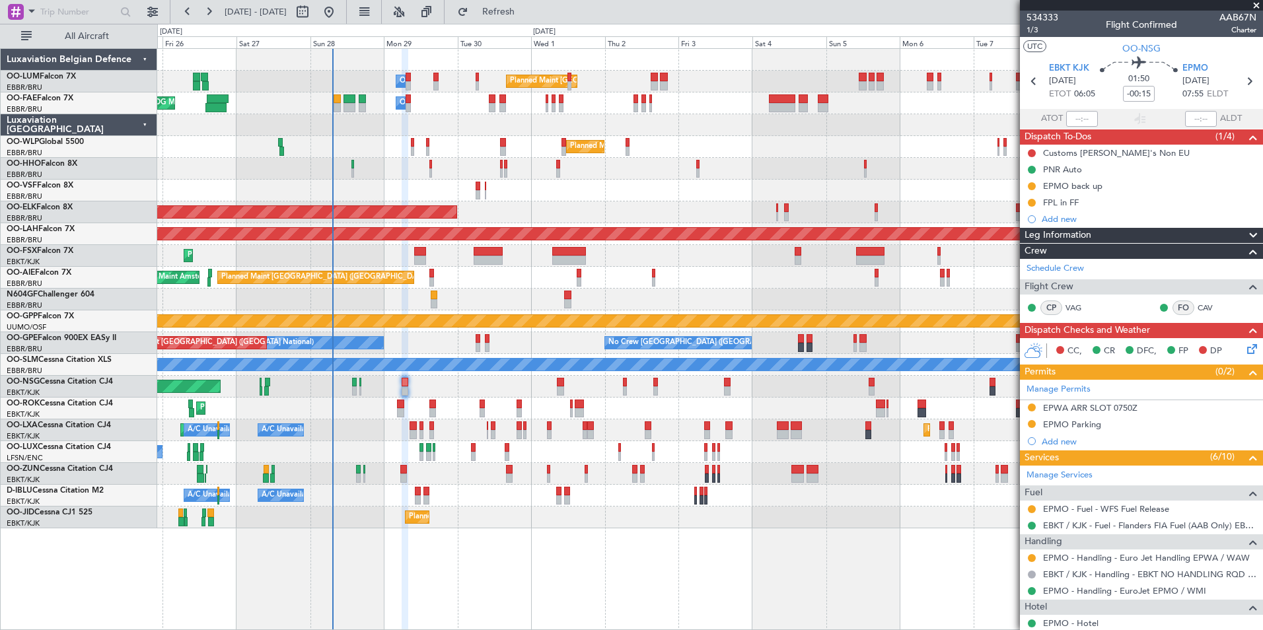
click at [1007, 493] on div "A/C Unavailable Brussels (Brussels National) A/C Unavailable Kortrijk-Wevelgem …" at bounding box center [709, 496] width 1105 height 22
click at [1031, 509] on button at bounding box center [1032, 509] width 8 height 8
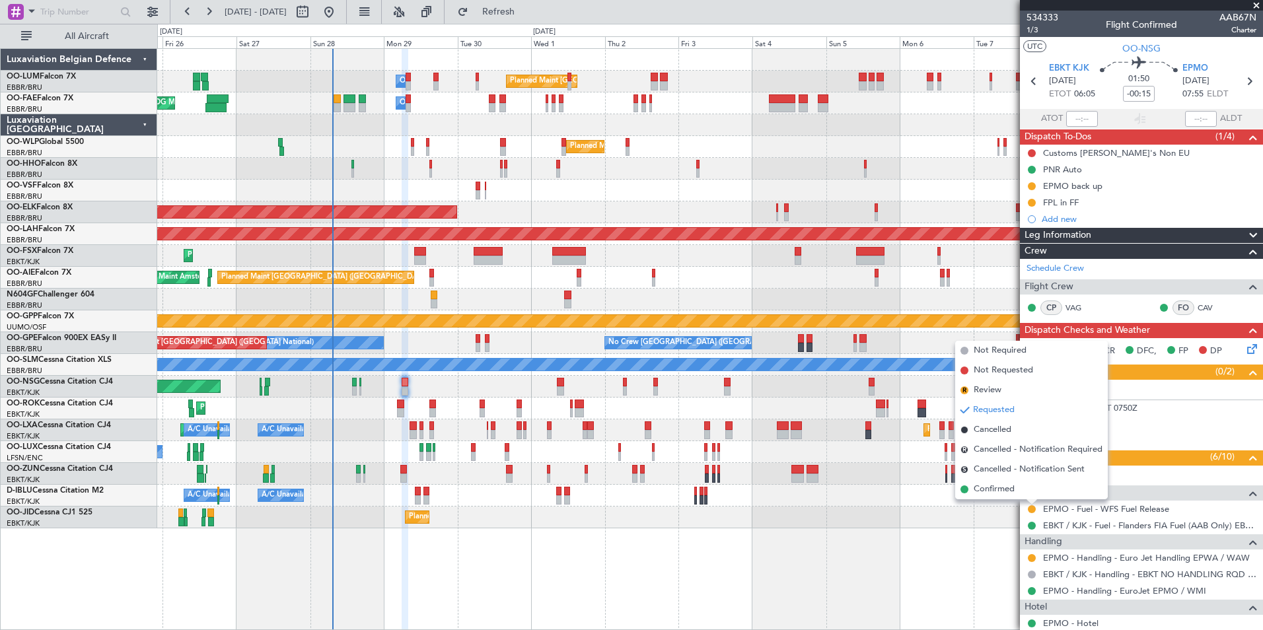
drag, startPoint x: 1006, startPoint y: 486, endPoint x: 785, endPoint y: 444, distance: 225.2
click at [1005, 485] on span "Confirmed" at bounding box center [994, 489] width 41 height 13
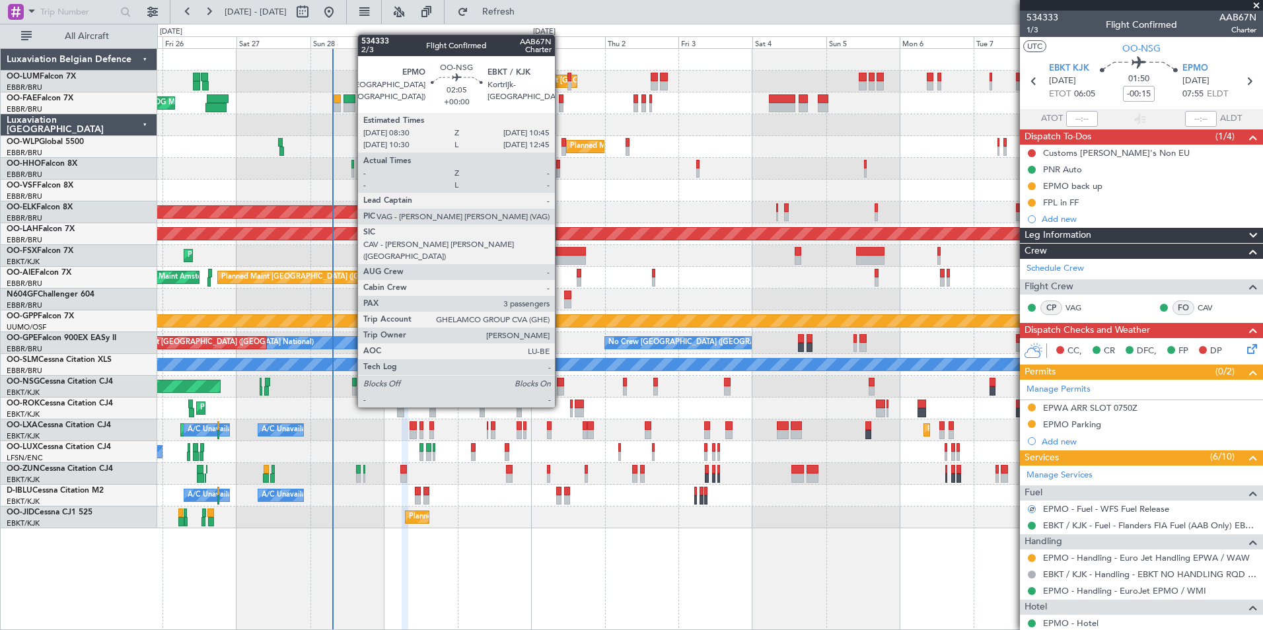
click at [561, 382] on div at bounding box center [560, 382] width 7 height 9
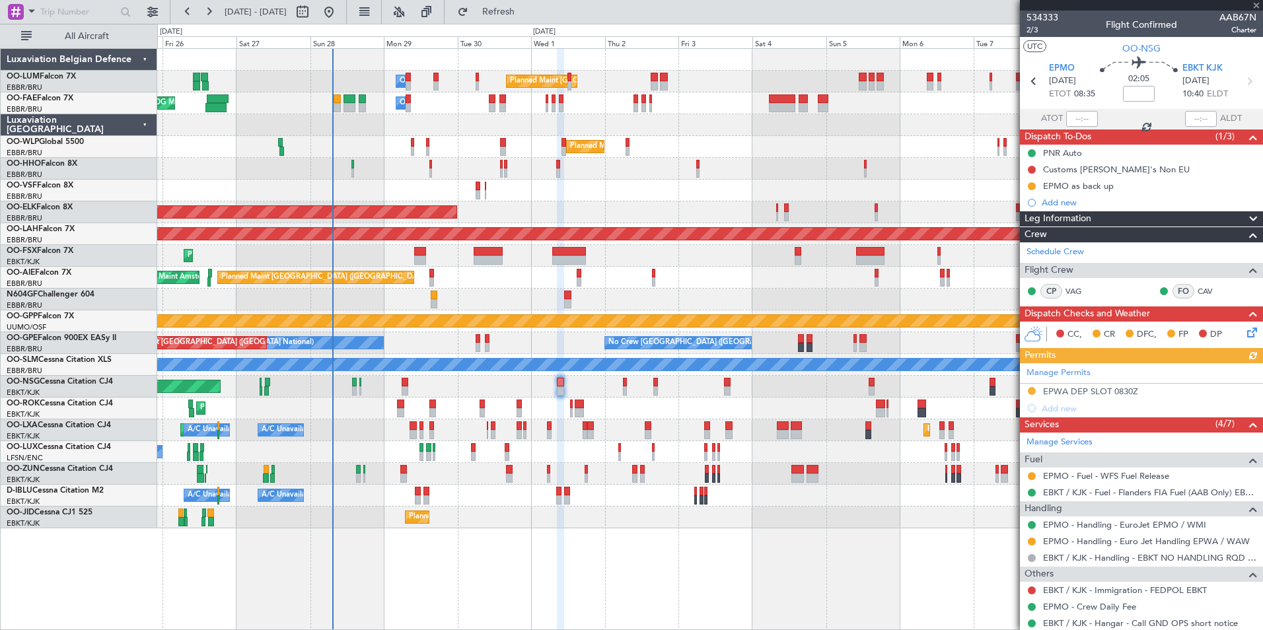
click at [1036, 475] on div at bounding box center [1032, 476] width 11 height 11
click at [1032, 475] on button at bounding box center [1032, 476] width 8 height 8
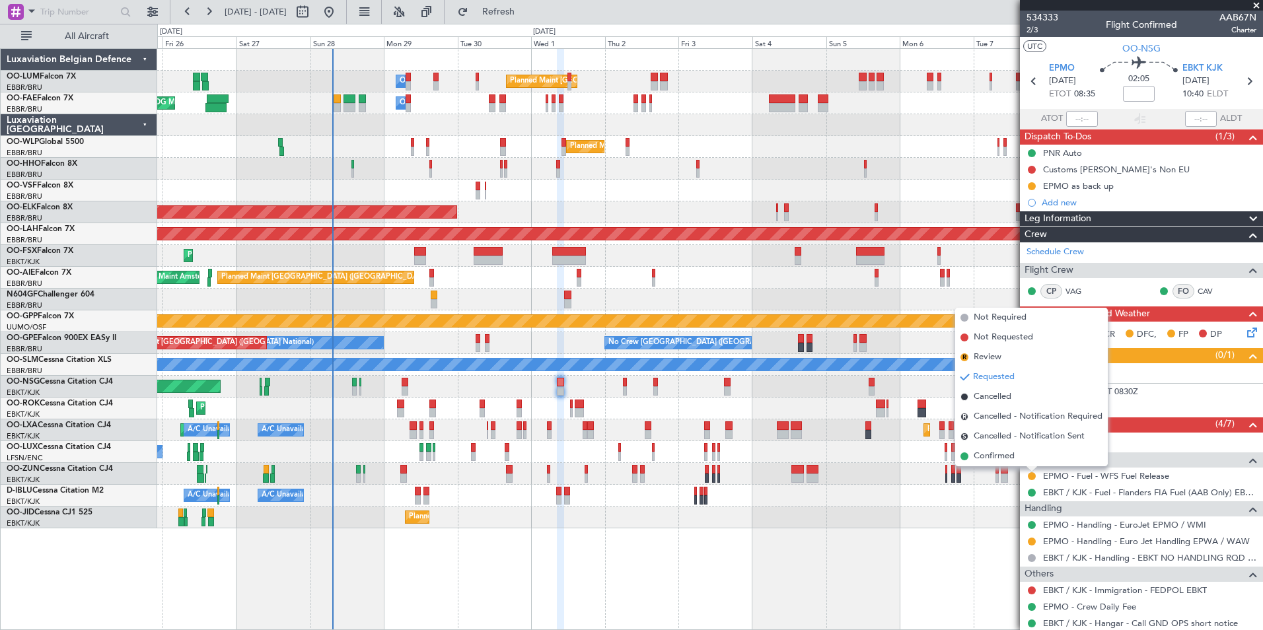
drag, startPoint x: 1002, startPoint y: 456, endPoint x: 995, endPoint y: 465, distance: 11.4
click at [1001, 455] on span "Confirmed" at bounding box center [994, 456] width 41 height 13
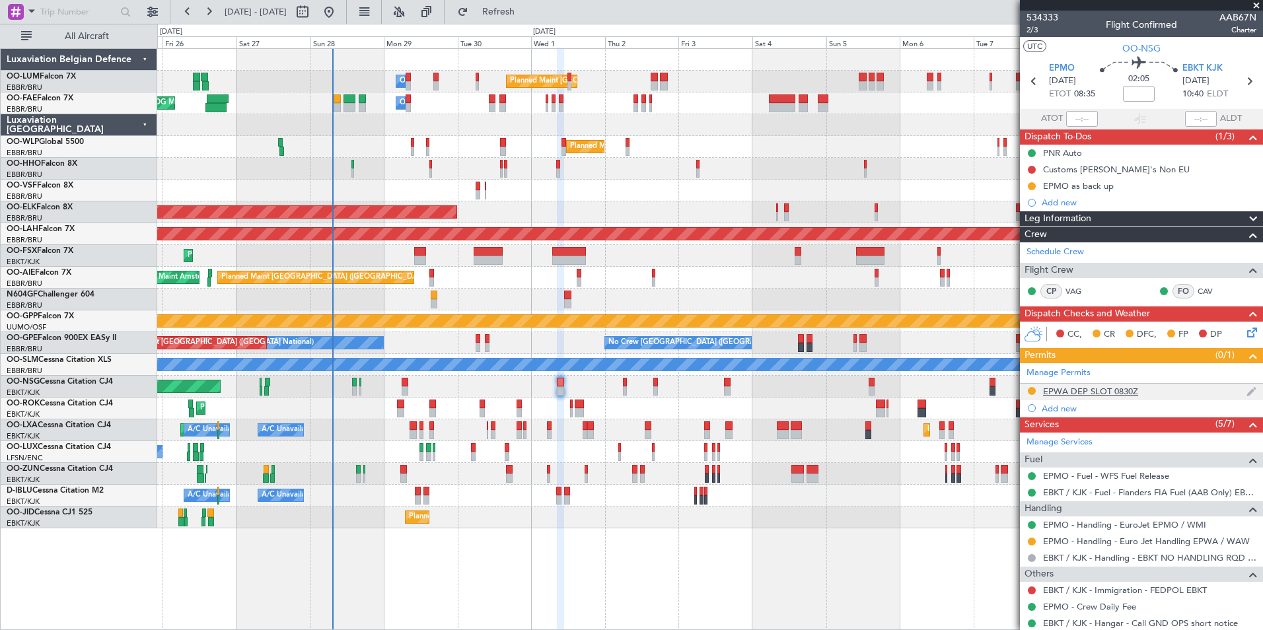
click at [1070, 389] on div "EPWA DEP SLOT 0830Z" at bounding box center [1090, 391] width 95 height 11
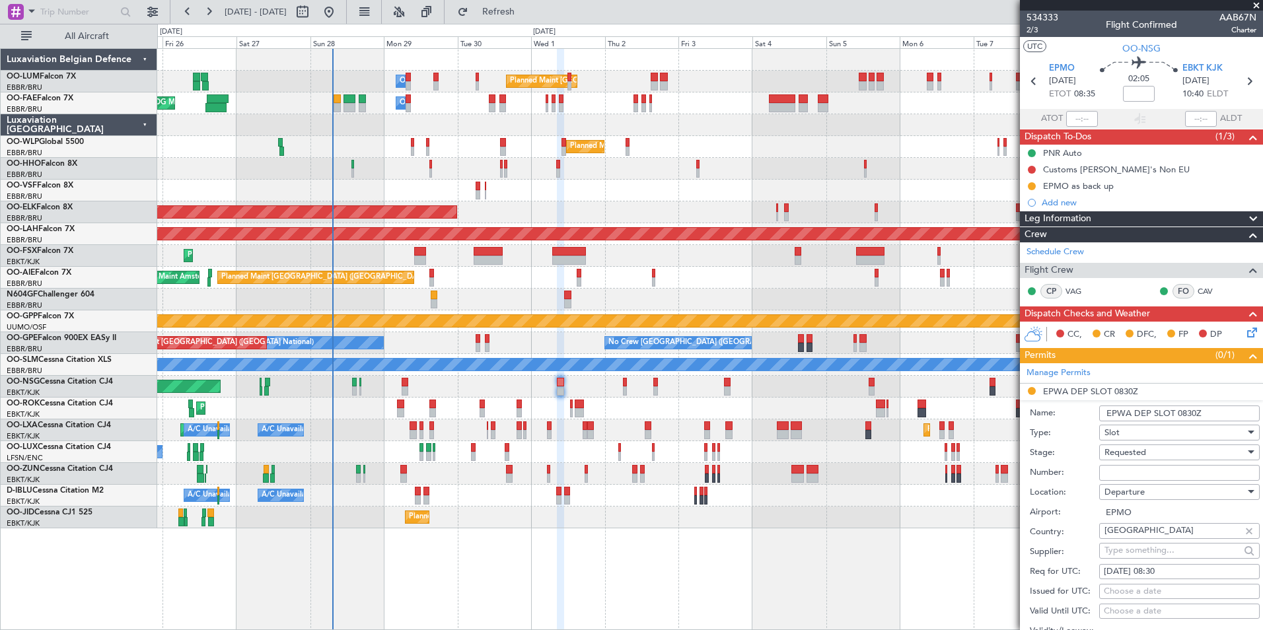
click at [1118, 476] on input "Number:" at bounding box center [1179, 473] width 161 height 16
type input "approved"
click at [1083, 470] on label "Number:" at bounding box center [1064, 472] width 69 height 13
click at [1099, 470] on input "approved" at bounding box center [1179, 473] width 161 height 16
click at [1136, 454] on span "Requested" at bounding box center [1125, 453] width 42 height 12
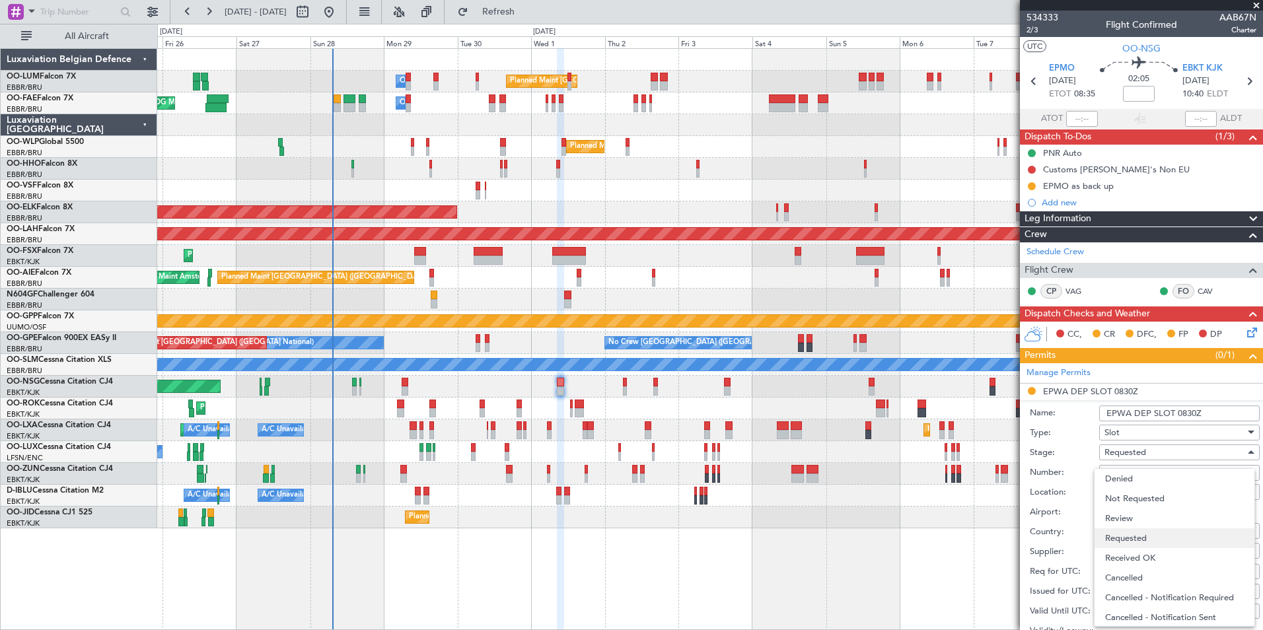
scroll to position [6, 0]
click at [1143, 554] on span "Received OK" at bounding box center [1174, 552] width 139 height 20
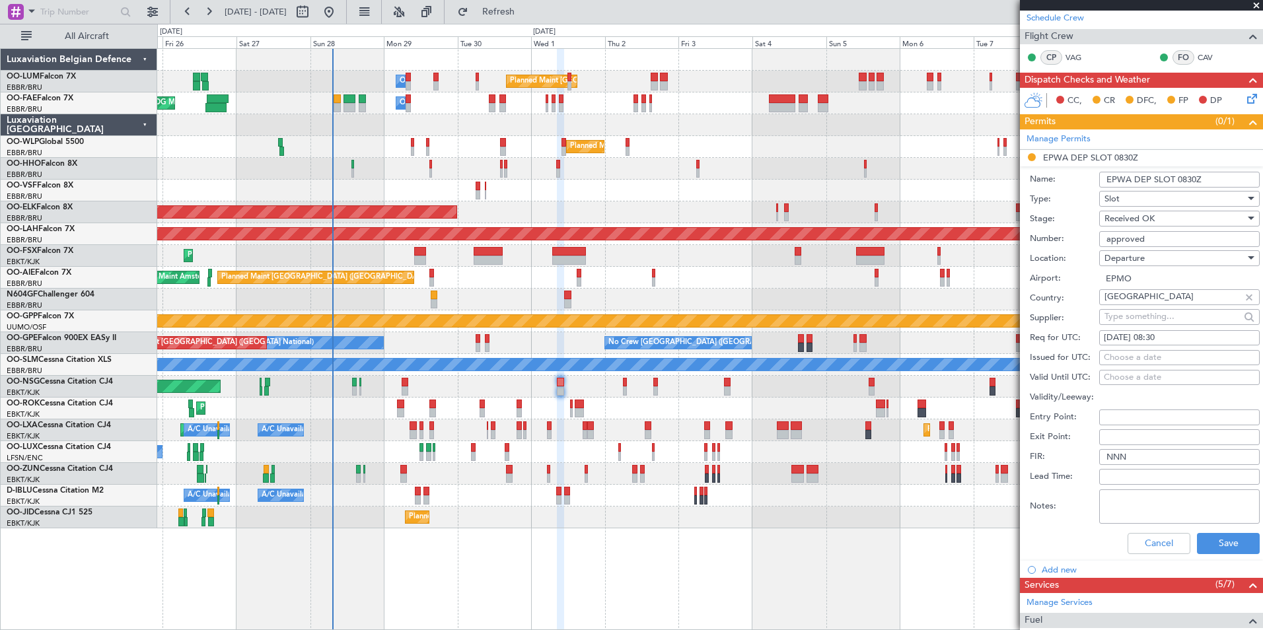
scroll to position [264, 0]
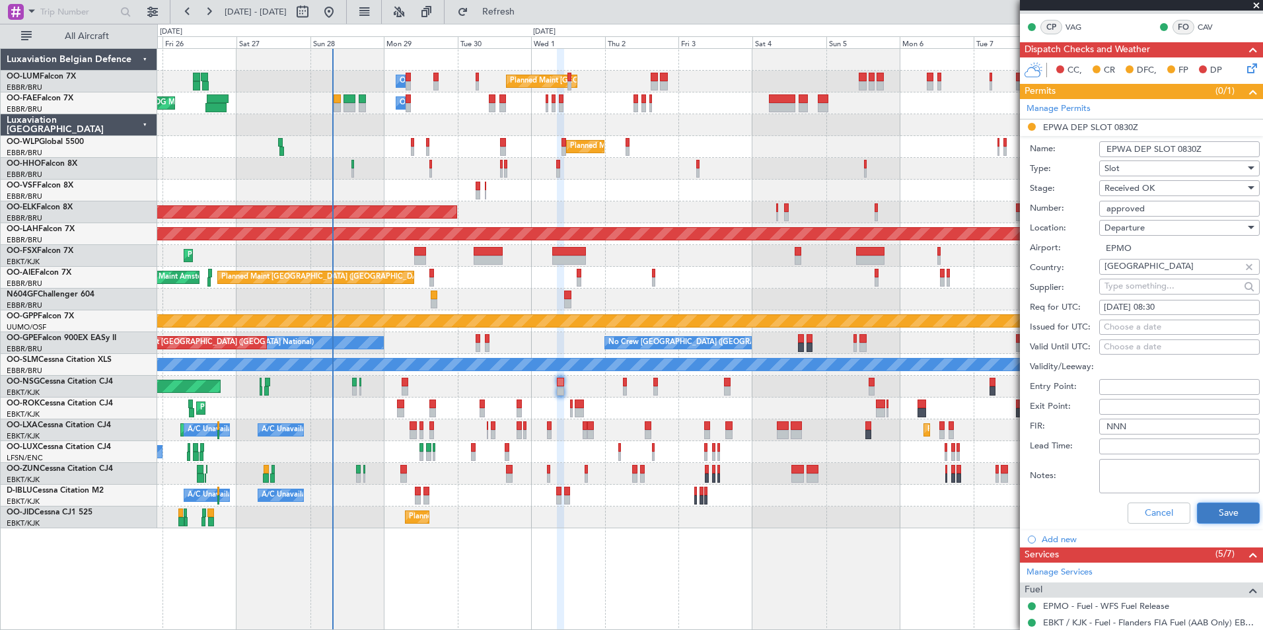
click at [1219, 511] on button "Save" at bounding box center [1228, 513] width 63 height 21
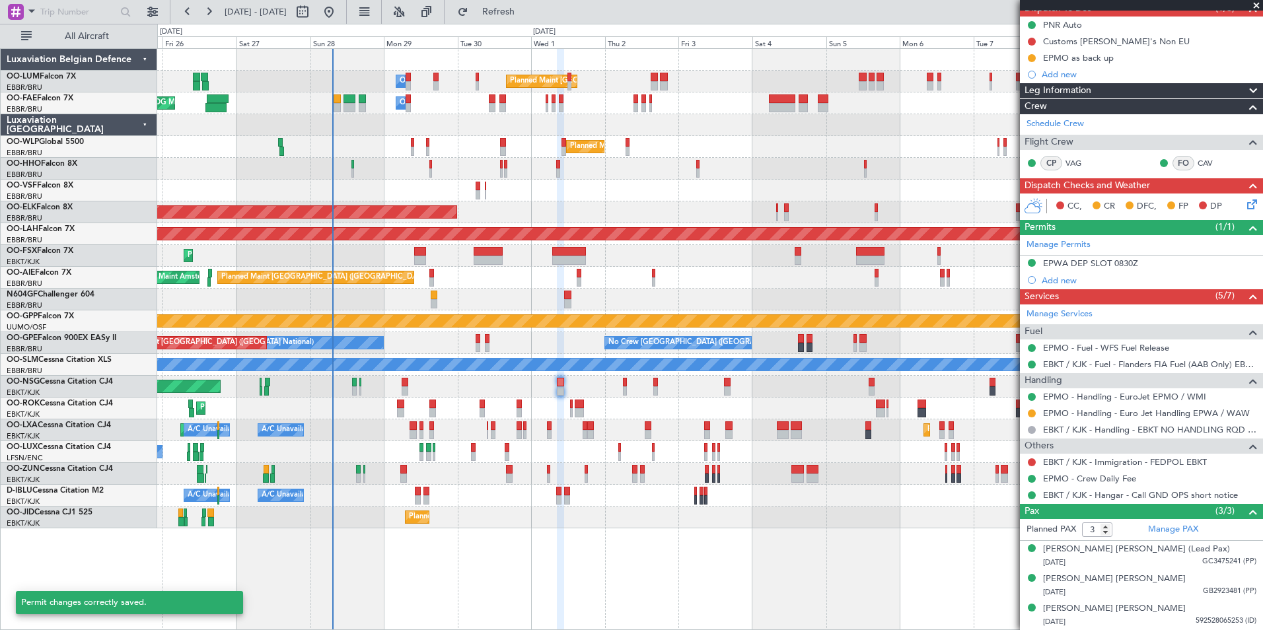
scroll to position [127, 0]
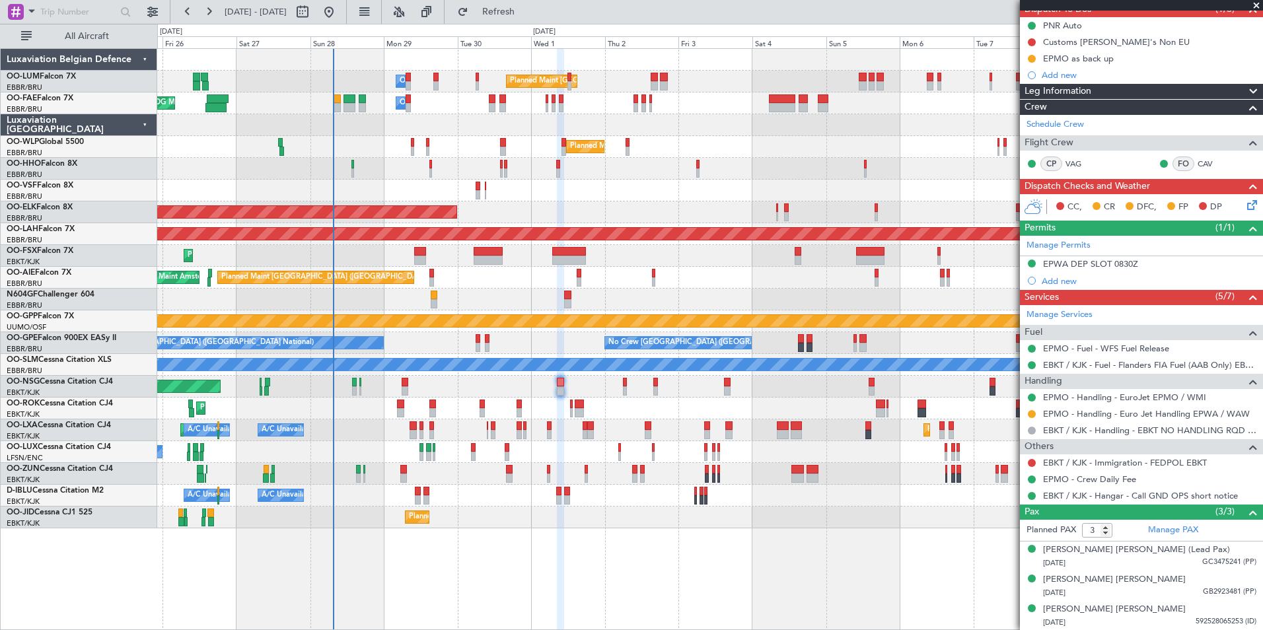
click at [528, 192] on div at bounding box center [709, 191] width 1105 height 22
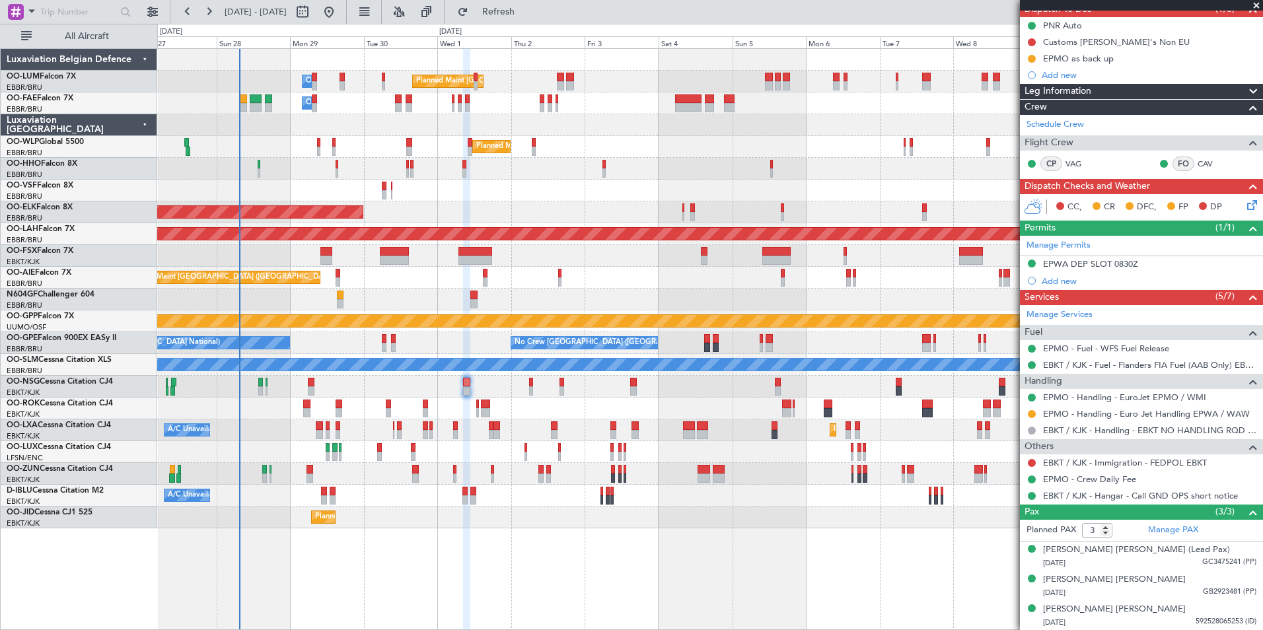
click at [600, 178] on div "Planned Maint Geneva (Cointrin)" at bounding box center [709, 169] width 1105 height 22
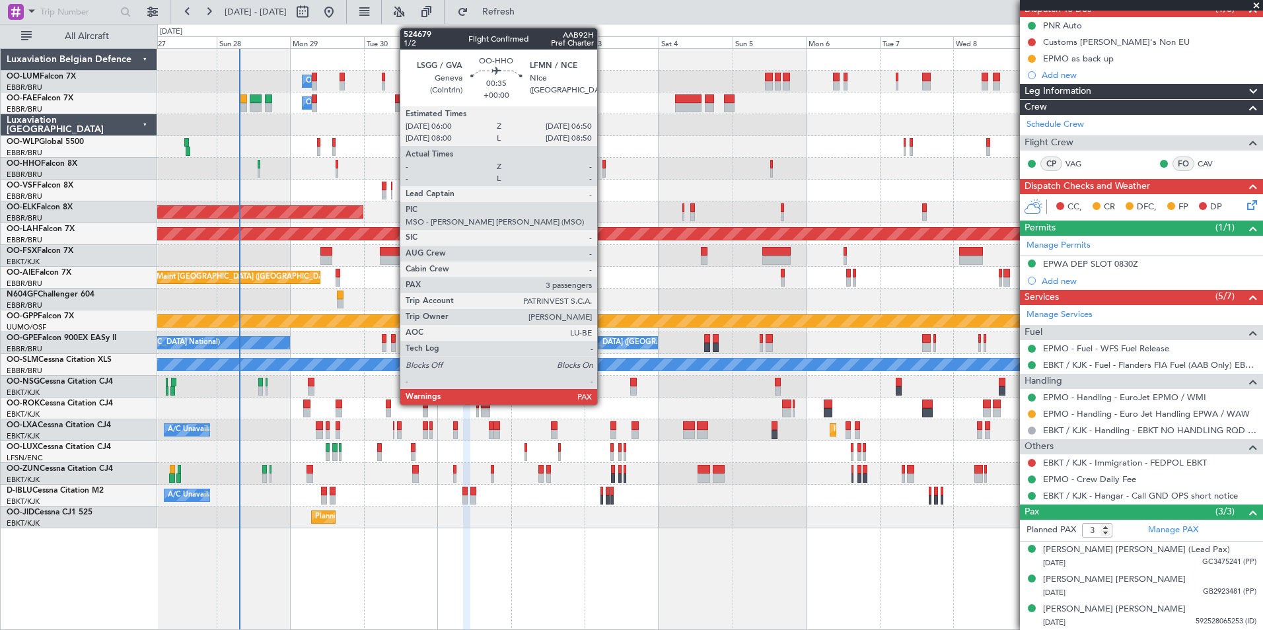
click at [603, 168] on div at bounding box center [603, 172] width 3 height 9
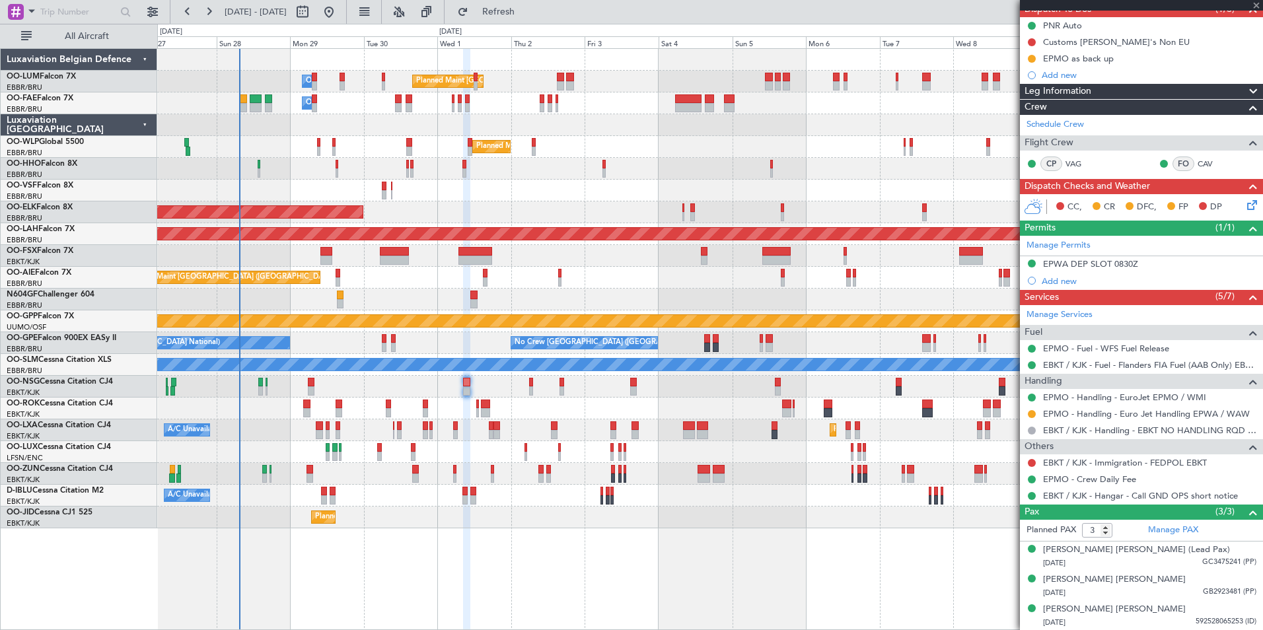
scroll to position [0, 0]
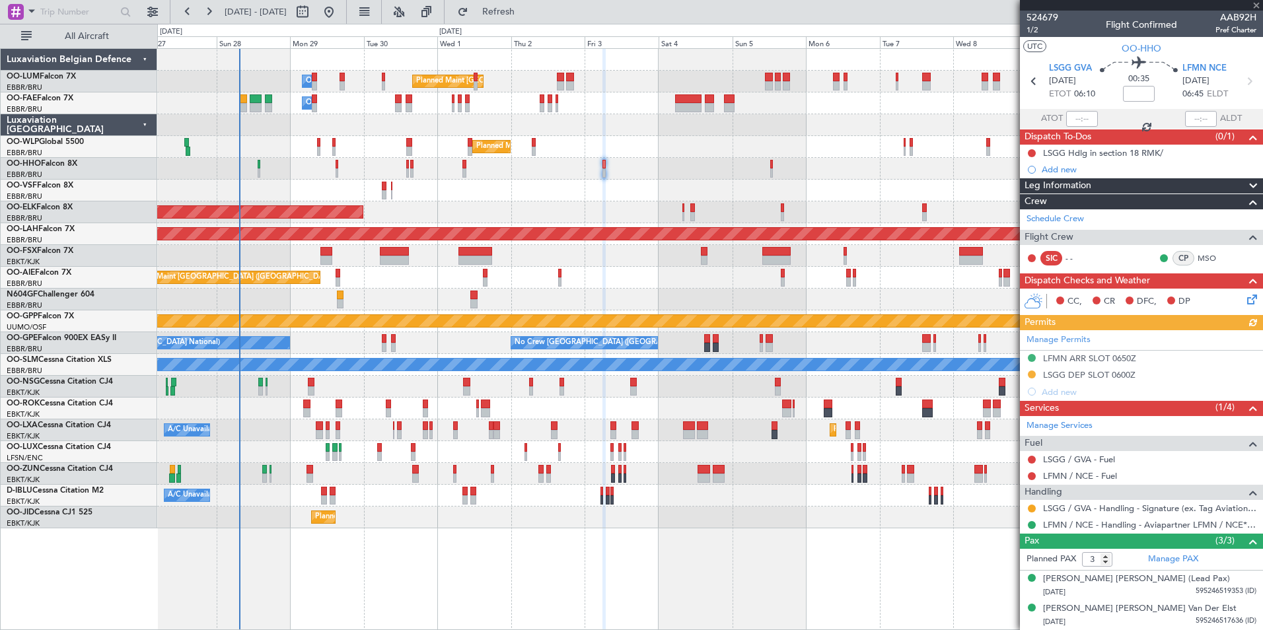
click at [1030, 375] on div "Manage Permits LFMN ARR SLOT 0650Z LSGG DEP SLOT 0600Z Add new" at bounding box center [1141, 365] width 243 height 70
click at [1056, 370] on div "LSGG DEP SLOT 0600Z" at bounding box center [1089, 374] width 92 height 11
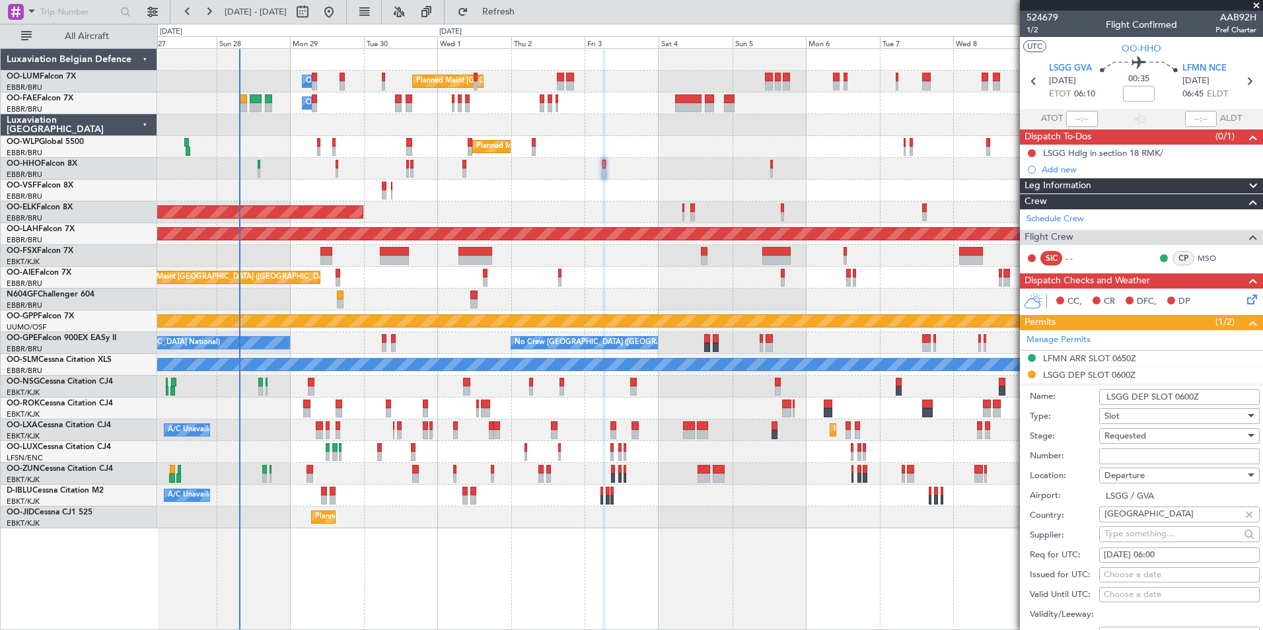
click at [1145, 462] on input "Number:" at bounding box center [1179, 457] width 161 height 16
paste input "100306101D"
type input "100306101D"
click at [1139, 440] on span "Requested" at bounding box center [1125, 436] width 42 height 12
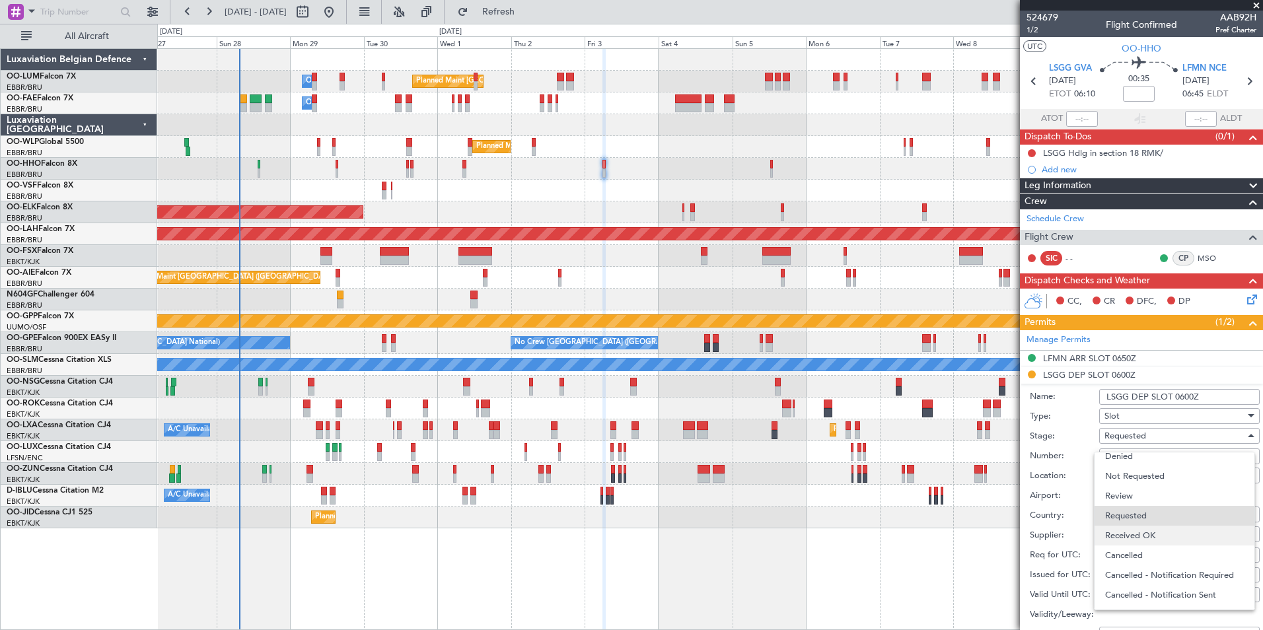
click at [1150, 536] on span "Received OK" at bounding box center [1174, 536] width 139 height 20
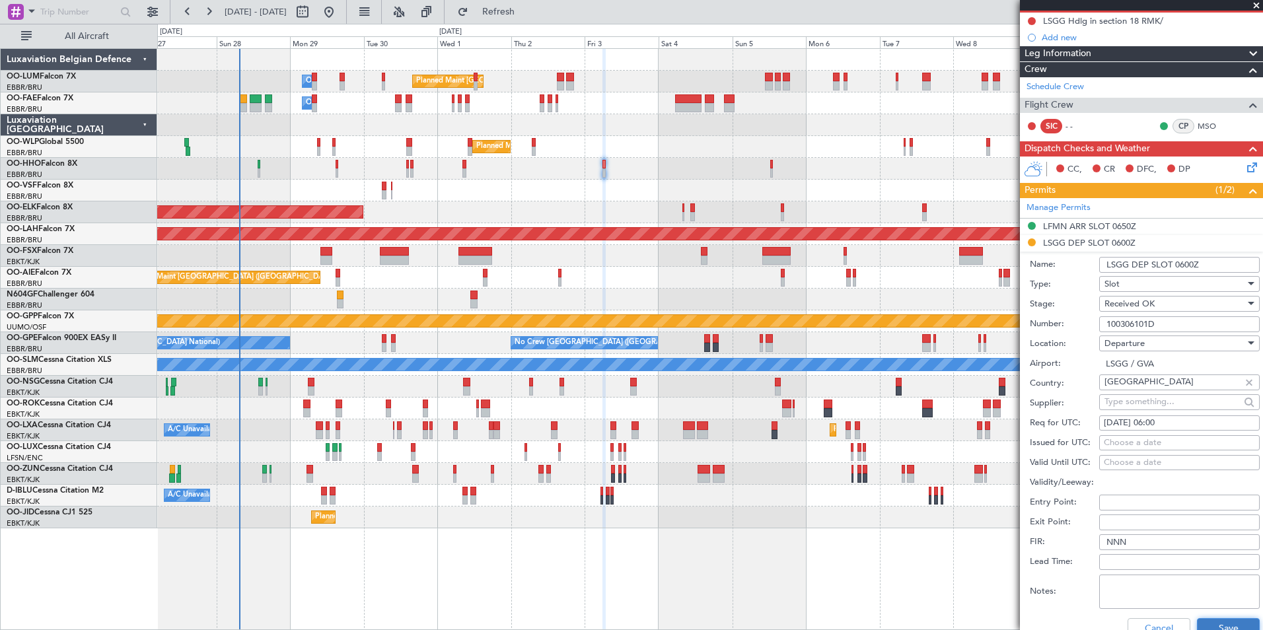
click at [1210, 620] on button "Save" at bounding box center [1228, 628] width 63 height 21
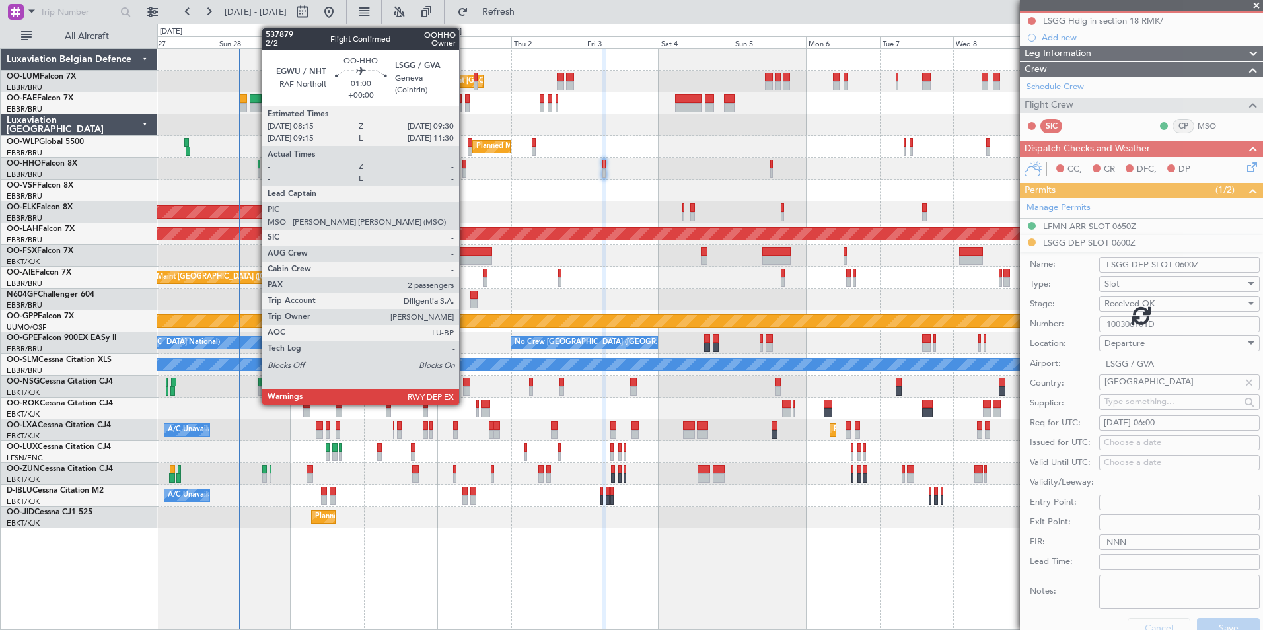
click at [465, 169] on div at bounding box center [464, 172] width 4 height 9
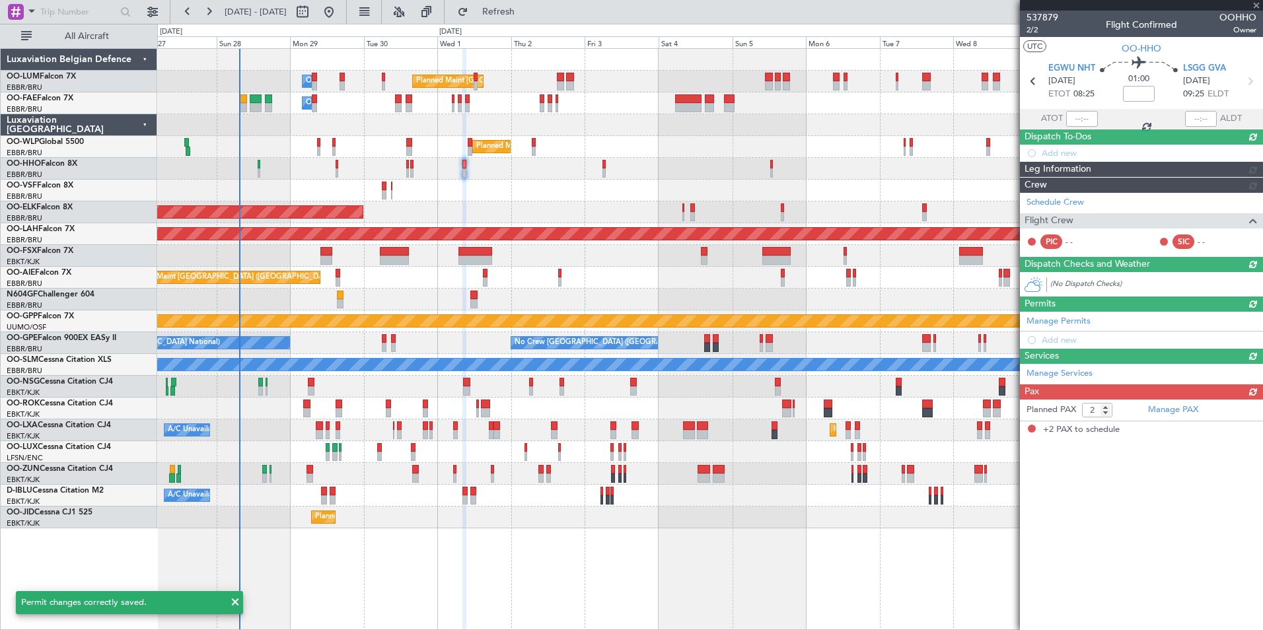
scroll to position [0, 0]
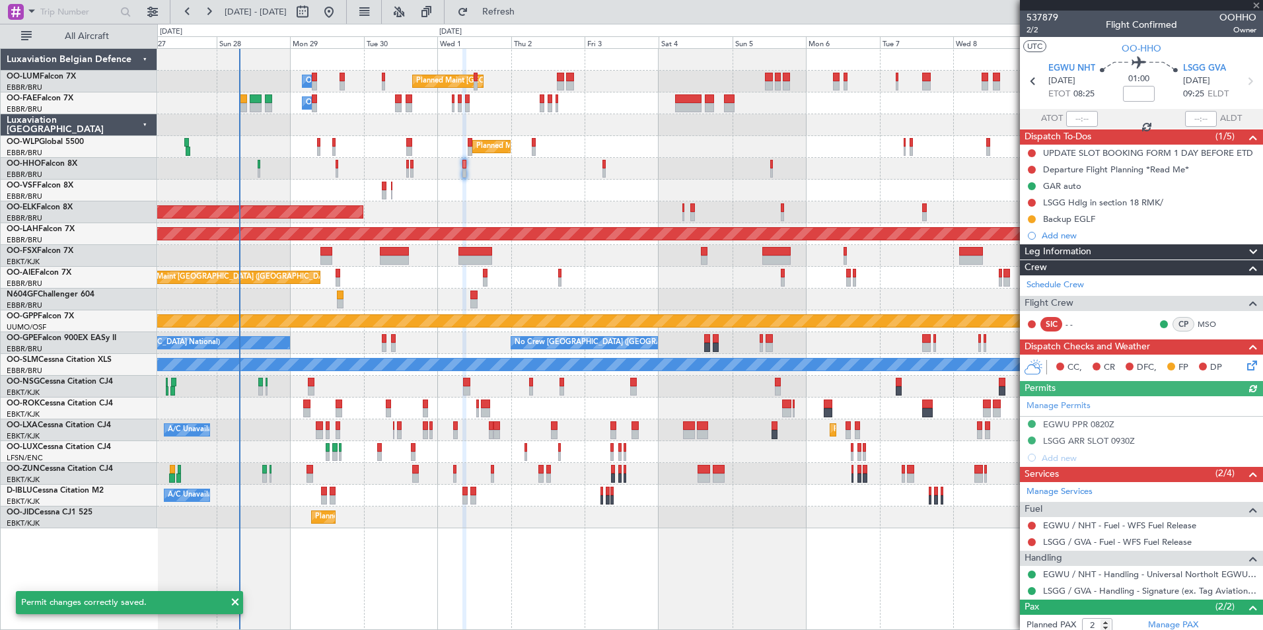
click at [1069, 438] on div "Manage Permits EGWU PPR 0820Z LSGG ARR SLOT 0930Z Add new" at bounding box center [1141, 431] width 243 height 70
click at [1078, 440] on div "Manage Permits EGWU PPR 0820Z LSGG ARR SLOT 0930Z Add new" at bounding box center [1141, 431] width 243 height 70
click at [1081, 441] on div "LSGG ARR SLOT 0930Z" at bounding box center [1089, 440] width 92 height 11
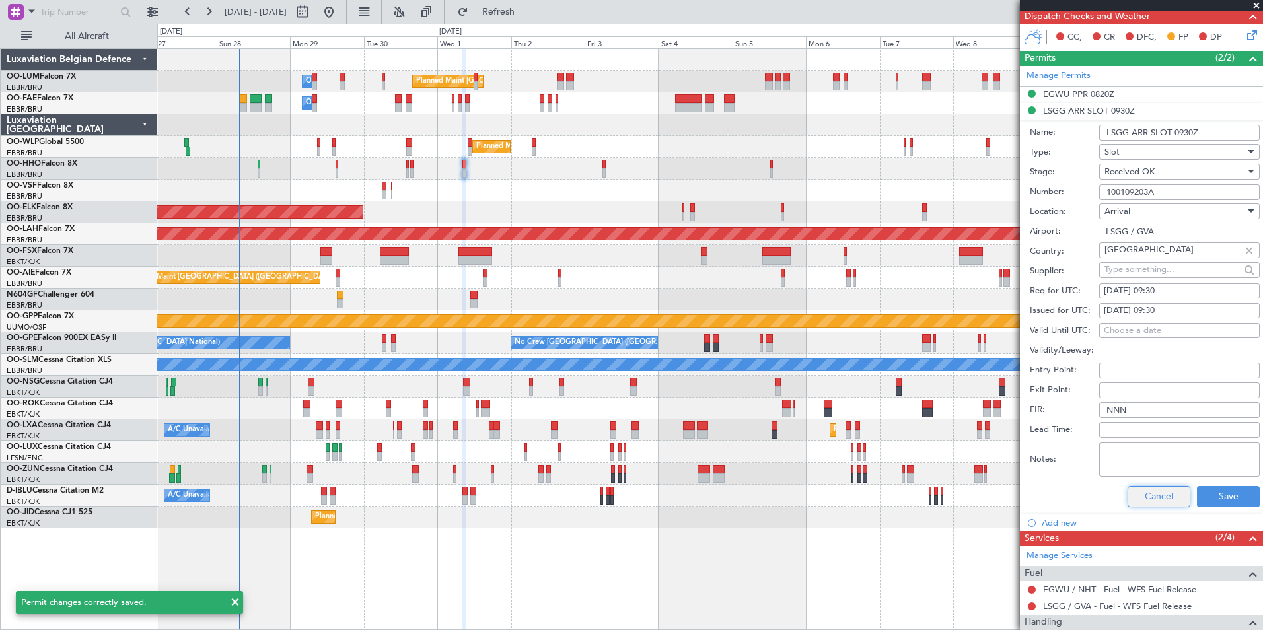
click at [1171, 495] on button "Cancel" at bounding box center [1159, 496] width 63 height 21
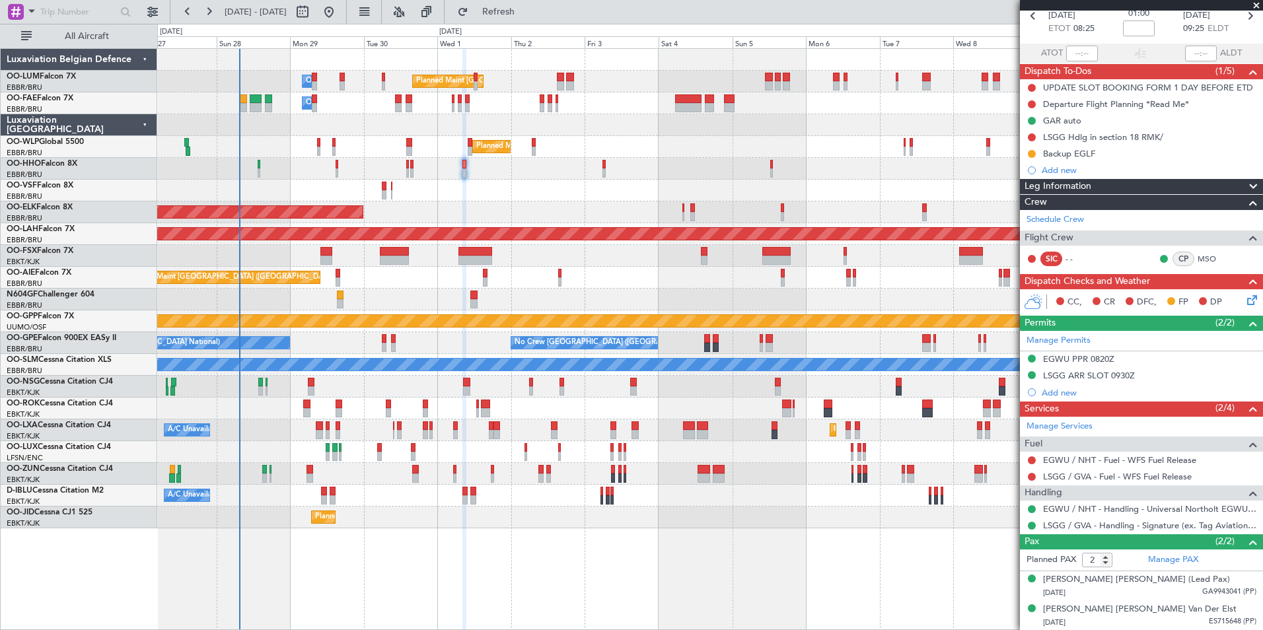
click at [602, 165] on div "Planned Maint Geneva (Cointrin)" at bounding box center [709, 169] width 1105 height 22
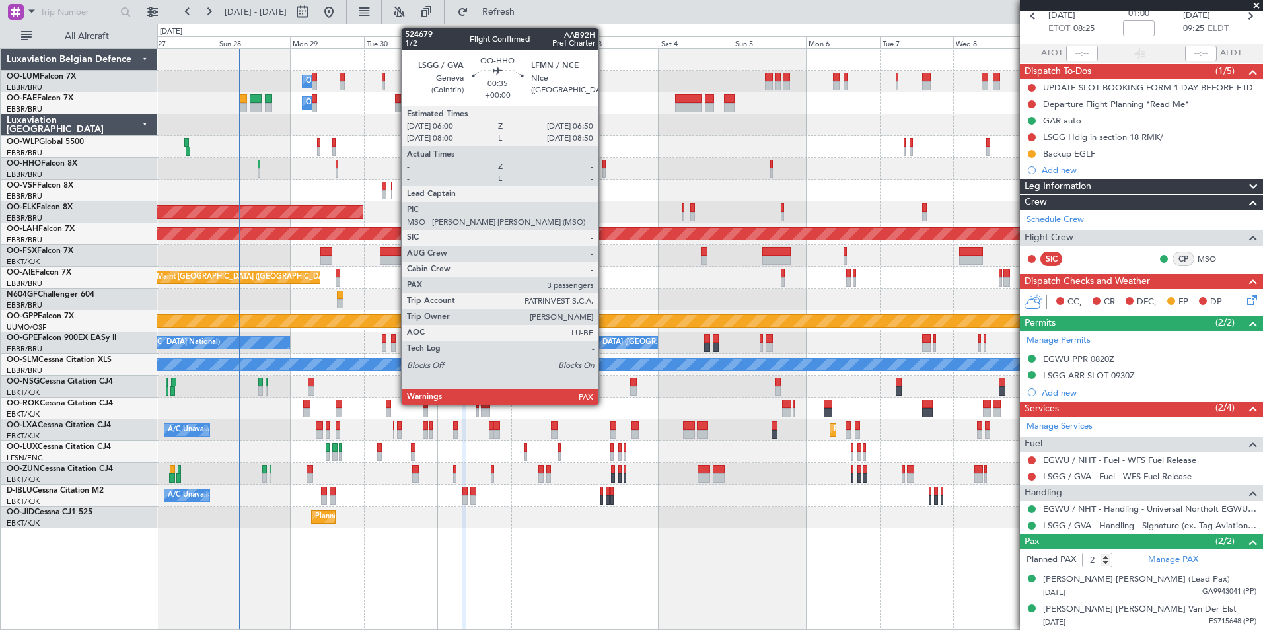
click at [604, 166] on div at bounding box center [603, 164] width 3 height 9
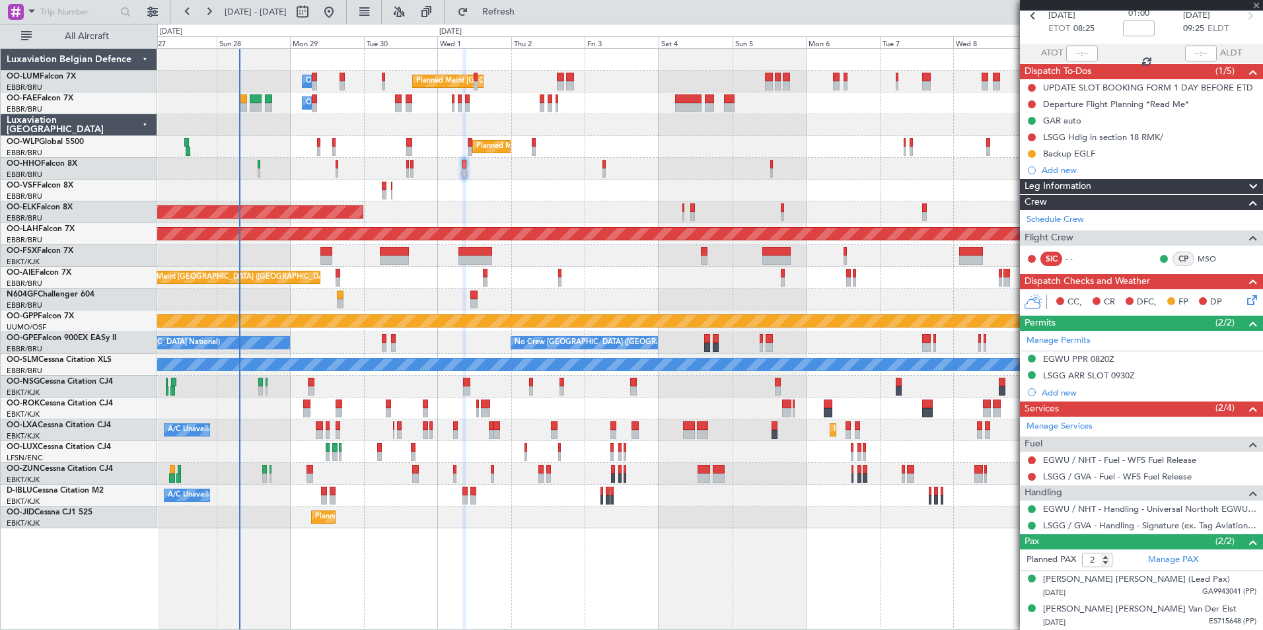
type input "3"
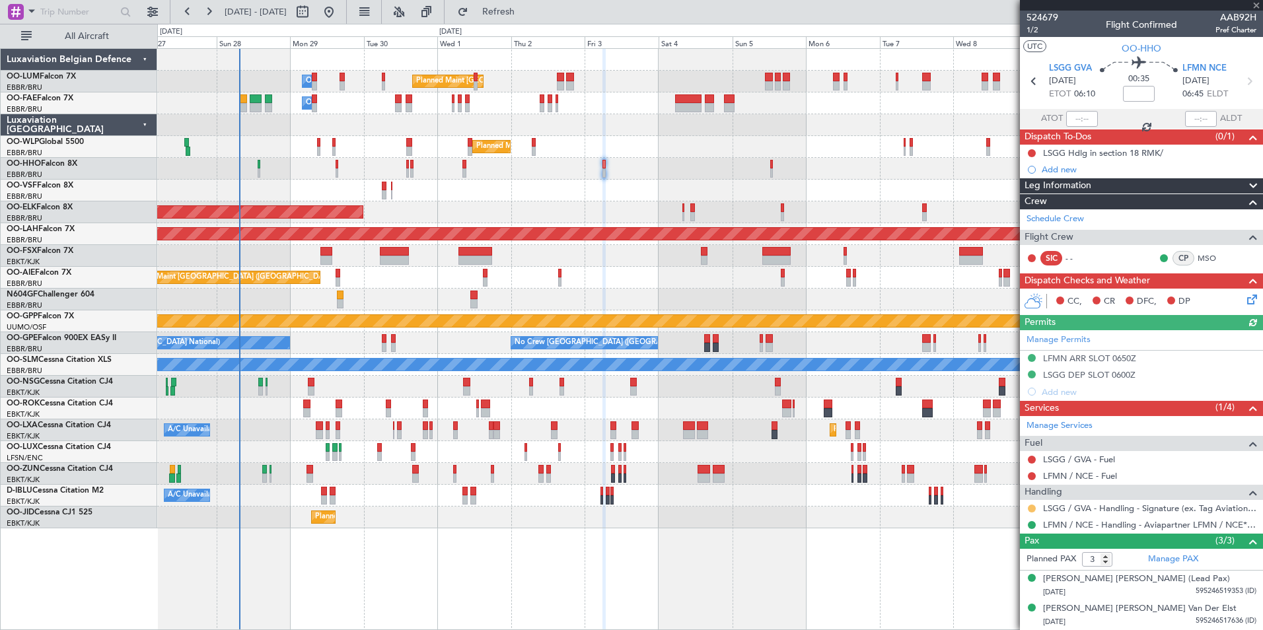
click at [1030, 509] on button at bounding box center [1032, 509] width 8 height 8
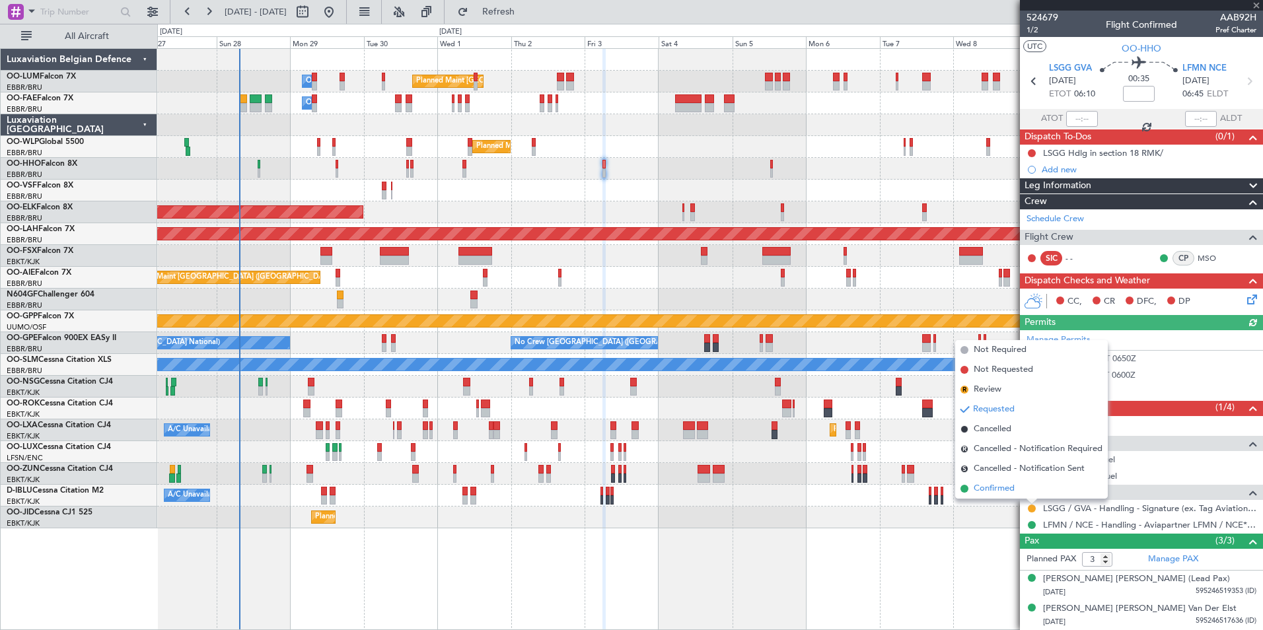
click at [1011, 489] on span "Confirmed" at bounding box center [994, 488] width 41 height 13
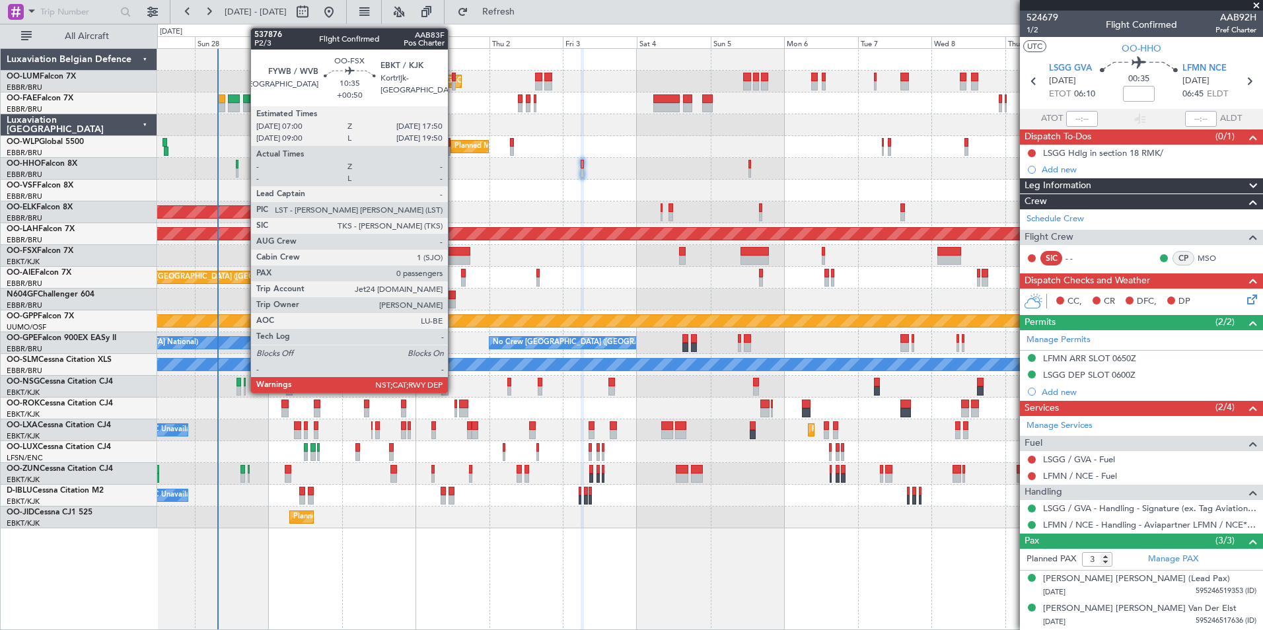
click at [454, 262] on div at bounding box center [454, 260] width 34 height 9
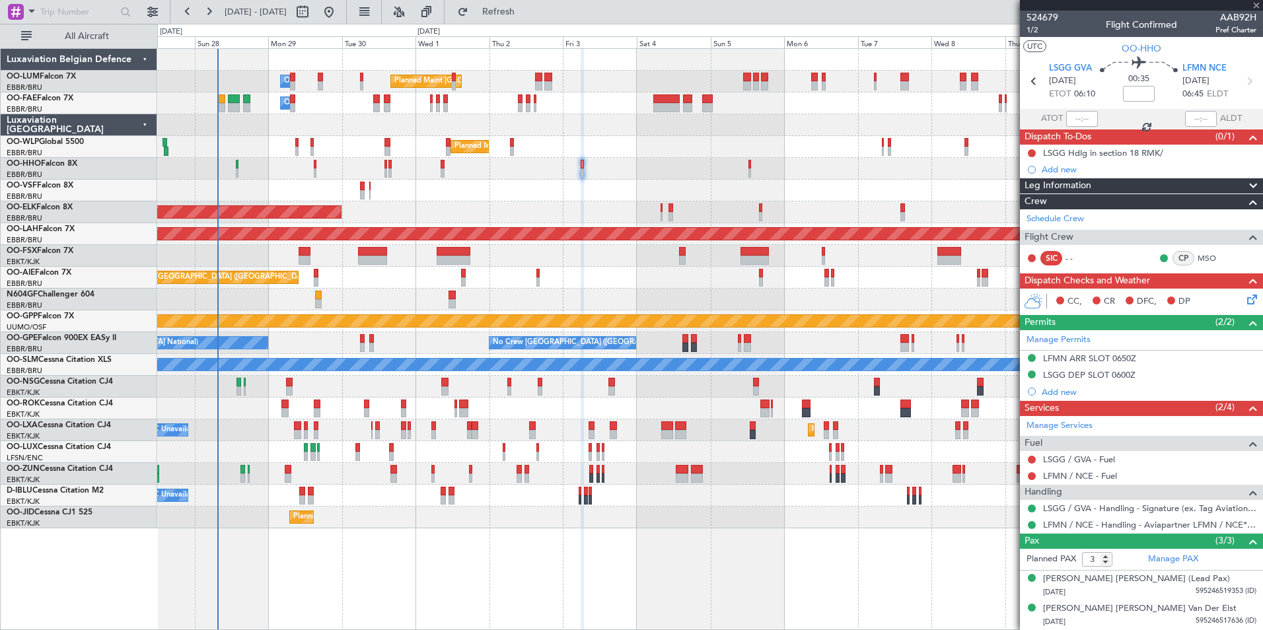
type input "+00:50"
type input "0"
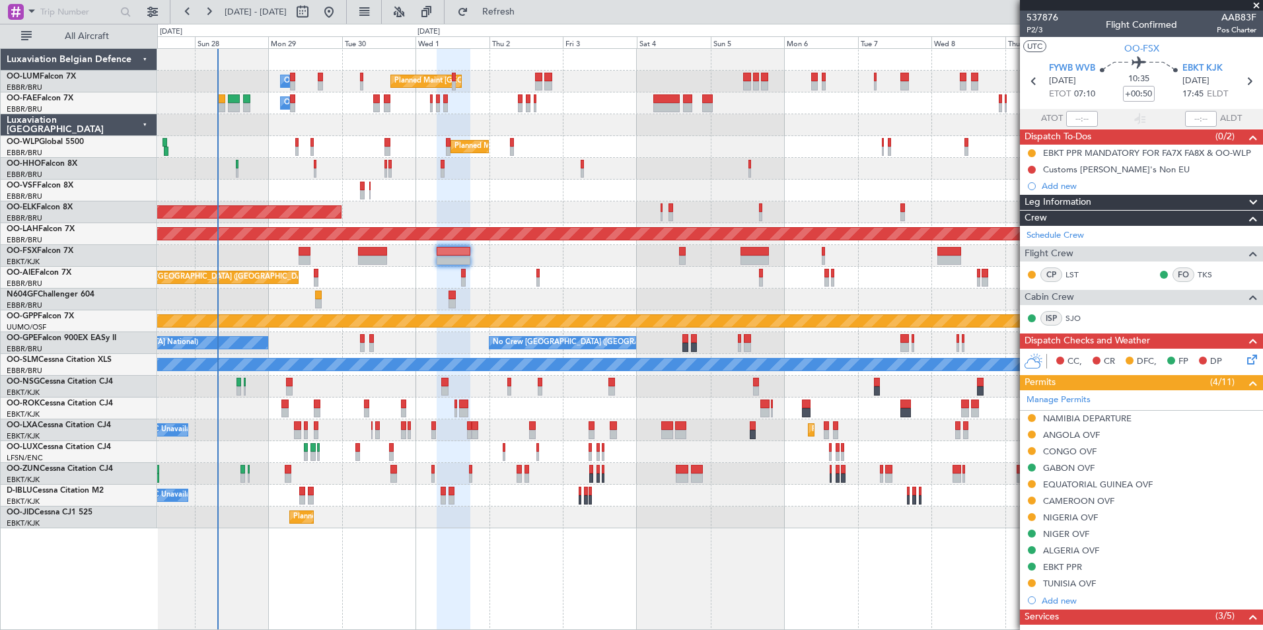
drag, startPoint x: 1062, startPoint y: 586, endPoint x: 1044, endPoint y: 605, distance: 25.7
click at [1062, 586] on mat-tooltip-component "EBKT PPR" at bounding box center [1062, 589] width 57 height 35
click at [1079, 590] on div "TUNISIA OVF" at bounding box center [1141, 584] width 243 height 17
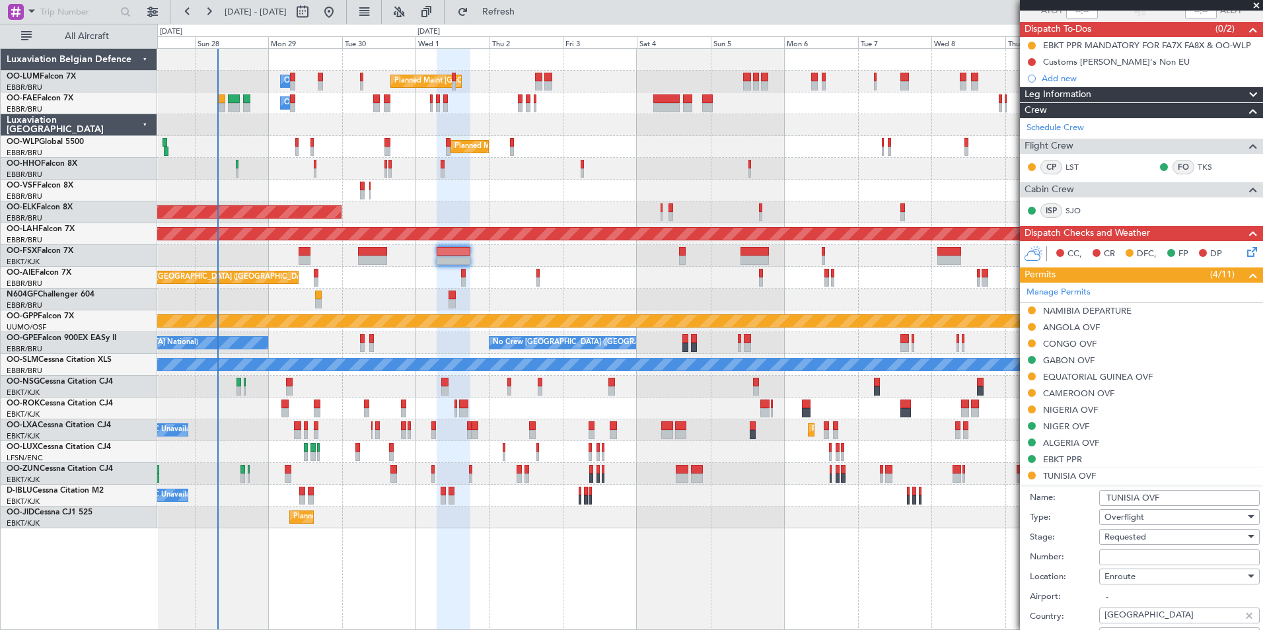
scroll to position [198, 0]
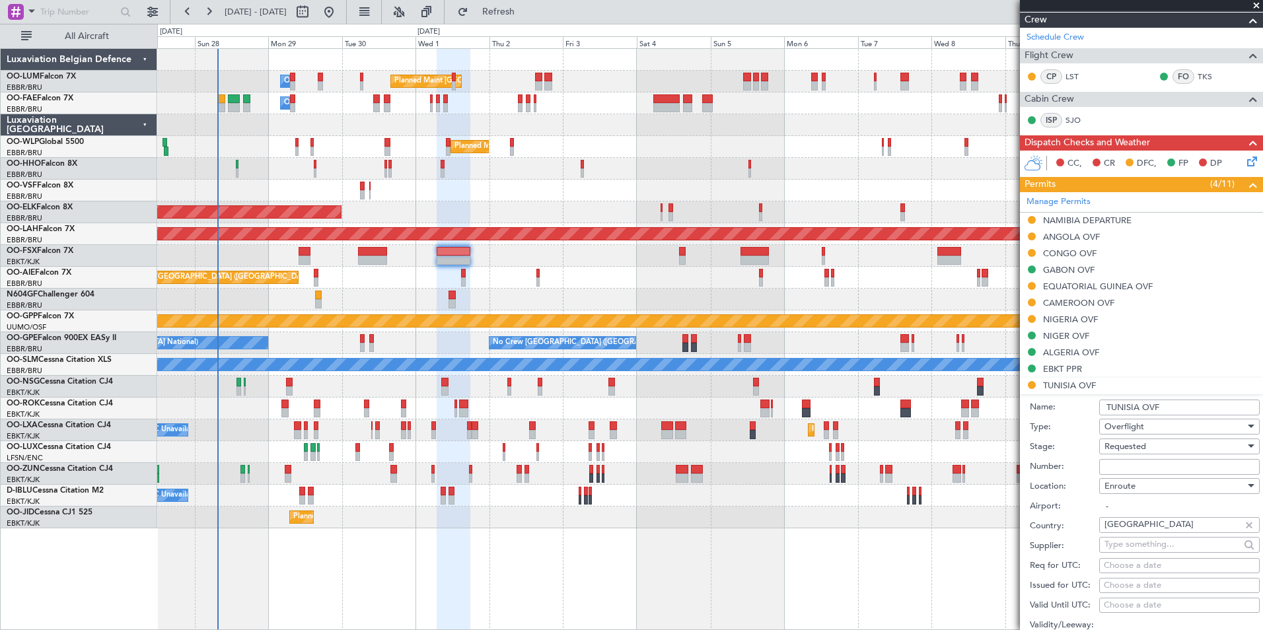
click at [1131, 463] on input "Number:" at bounding box center [1179, 467] width 161 height 16
paste input "DGAC :25/182A/09"
type input "DGAC :25/182A/09"
drag, startPoint x: 1131, startPoint y: 463, endPoint x: 1146, endPoint y: 447, distance: 22.4
click at [1146, 447] on span "Requested" at bounding box center [1125, 447] width 42 height 12
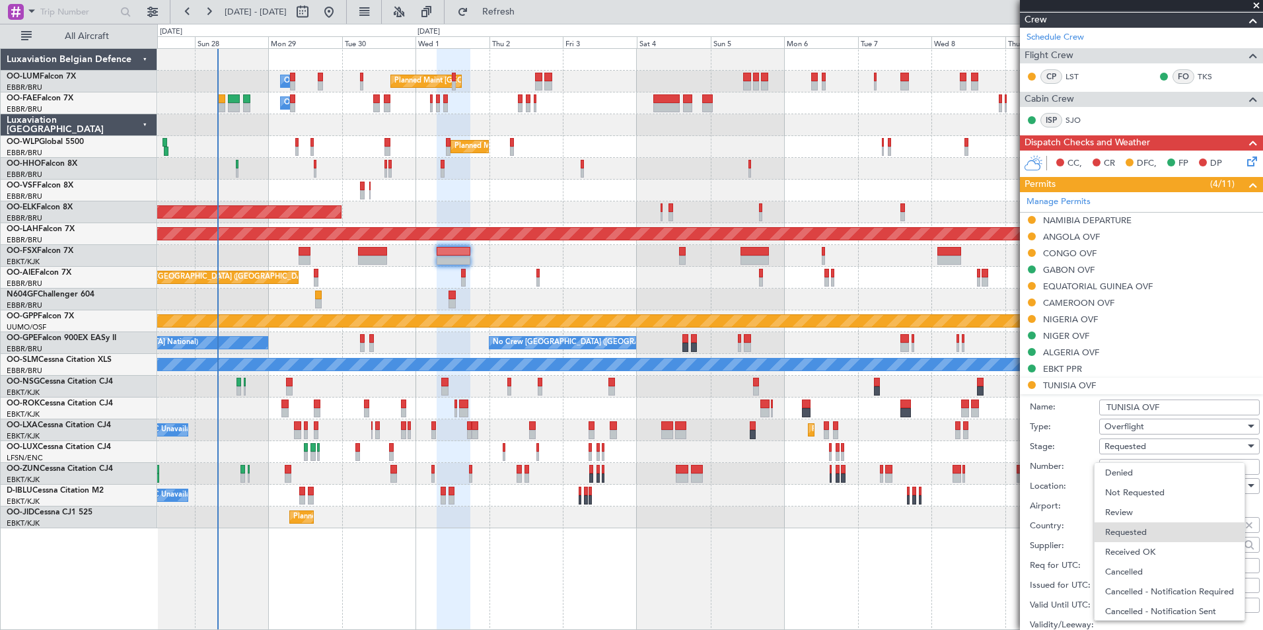
scroll to position [6, 0]
click at [1073, 449] on div at bounding box center [631, 315] width 1263 height 630
click at [1148, 442] on div "Requested" at bounding box center [1174, 447] width 141 height 20
drag, startPoint x: 1147, startPoint y: 544, endPoint x: 1149, endPoint y: 537, distance: 7.5
click at [1147, 543] on span "Received OK" at bounding box center [1174, 546] width 139 height 20
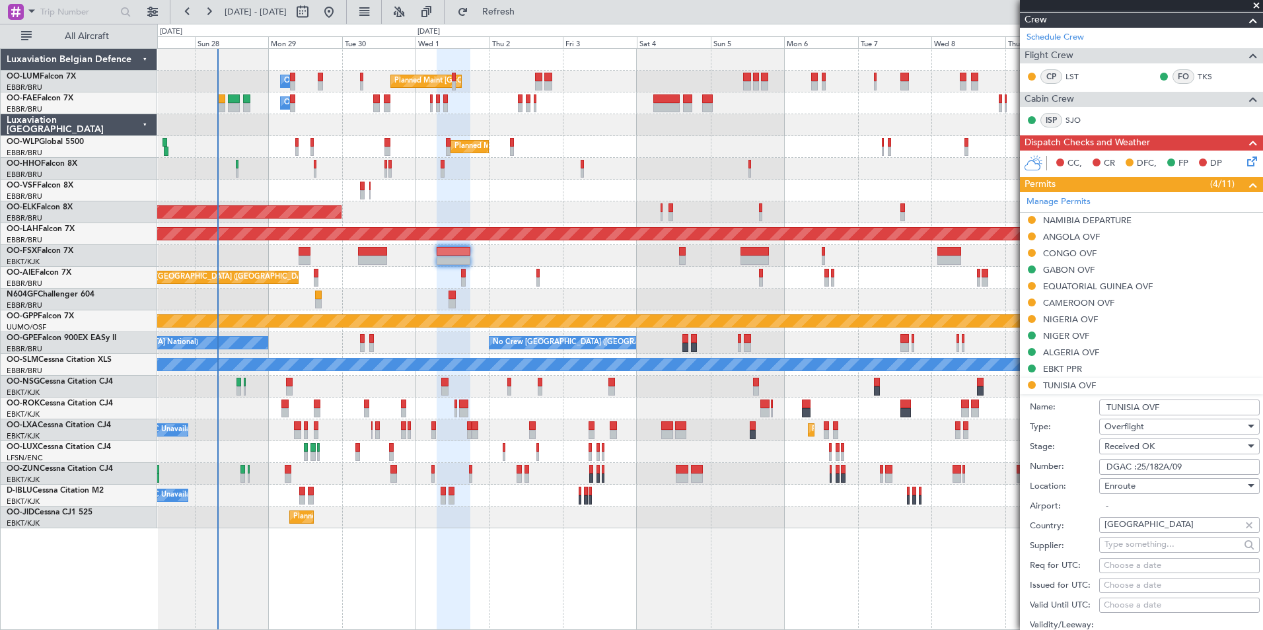
scroll to position [462, 0]
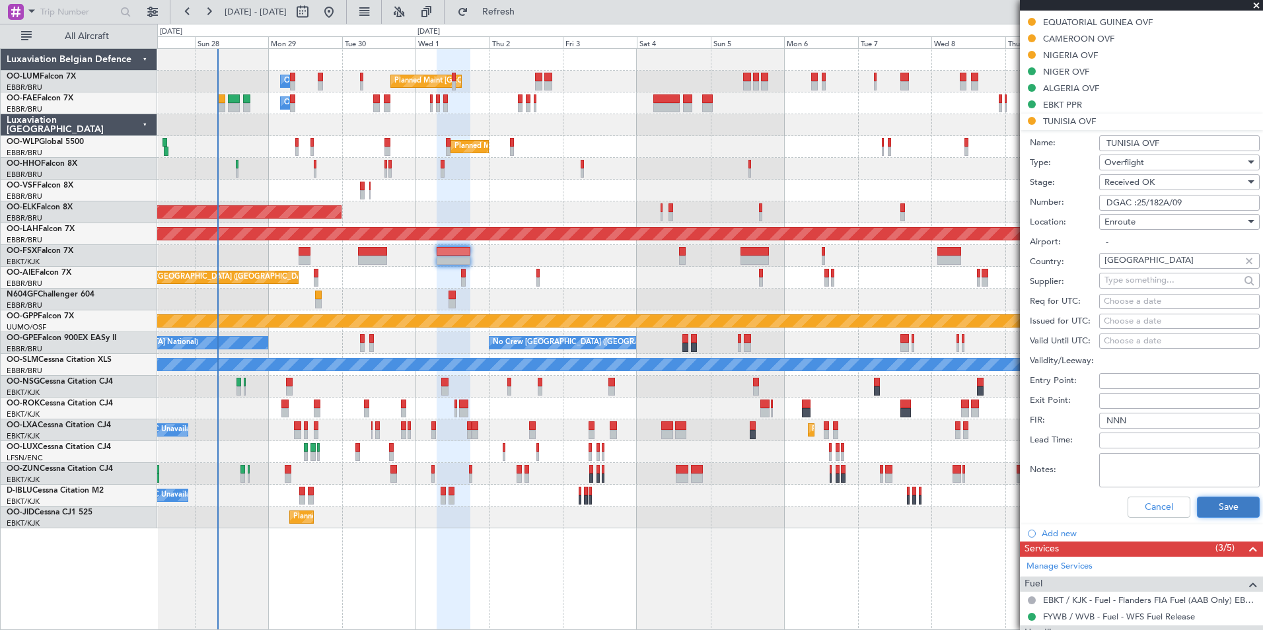
click at [1219, 503] on button "Save" at bounding box center [1228, 507] width 63 height 21
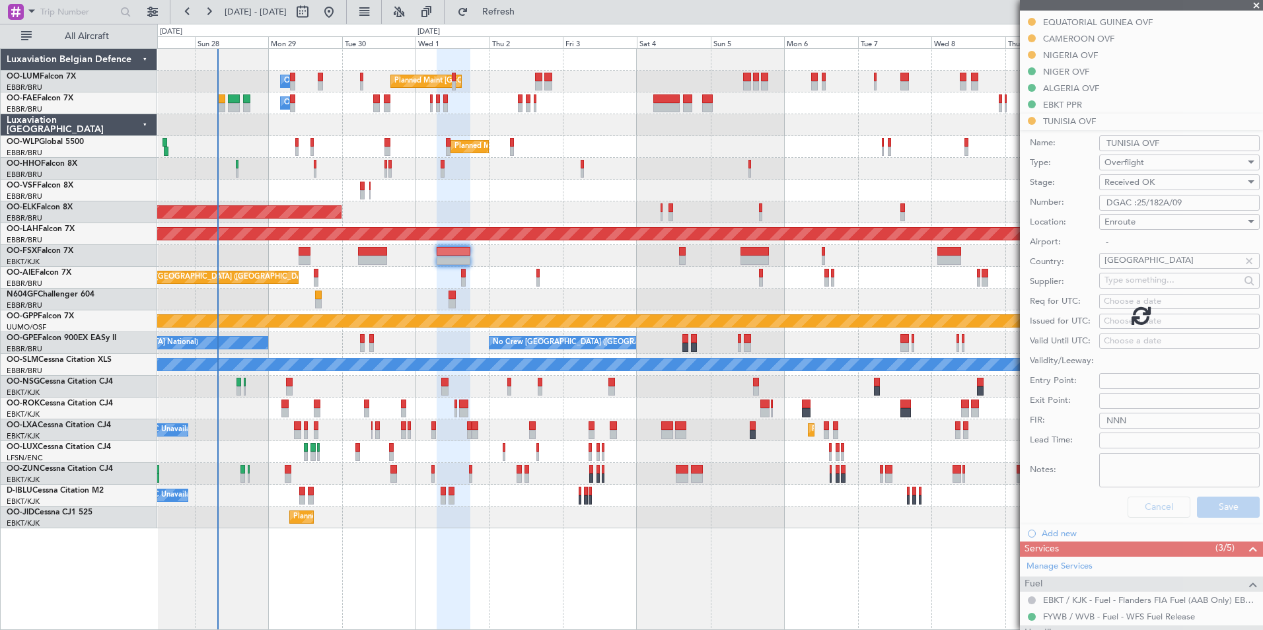
scroll to position [214, 0]
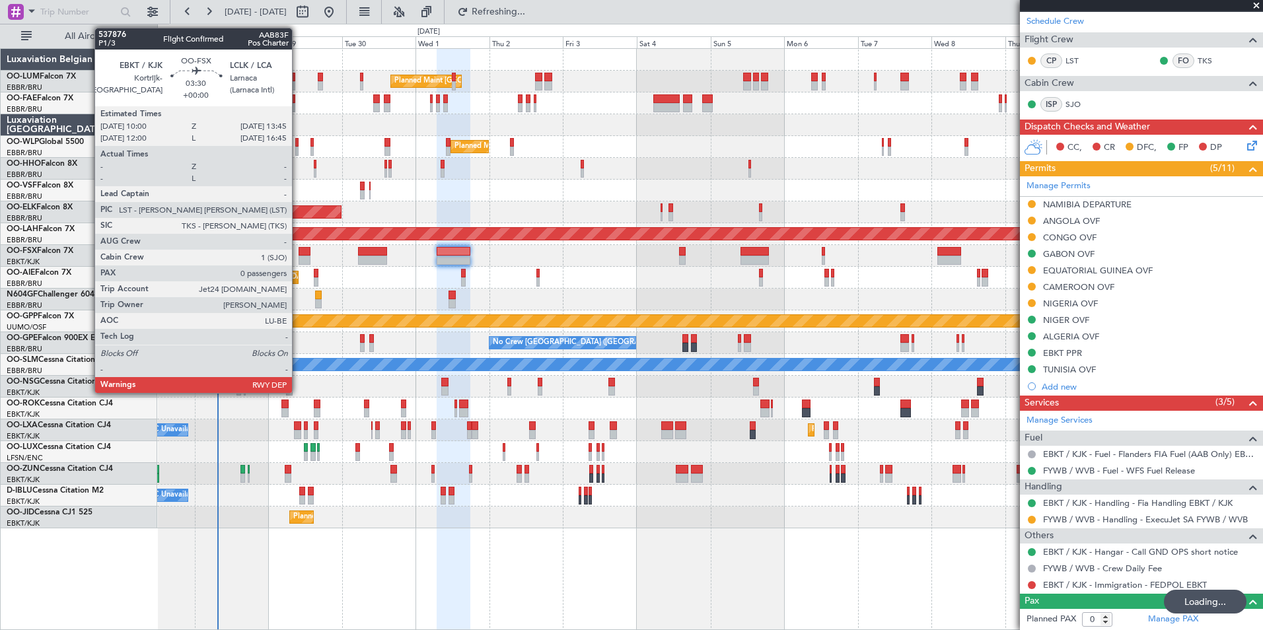
click at [297, 258] on div "Planned Maint Kortrijk-[GEOGRAPHIC_DATA]" at bounding box center [709, 256] width 1105 height 22
click at [299, 258] on div at bounding box center [305, 260] width 12 height 9
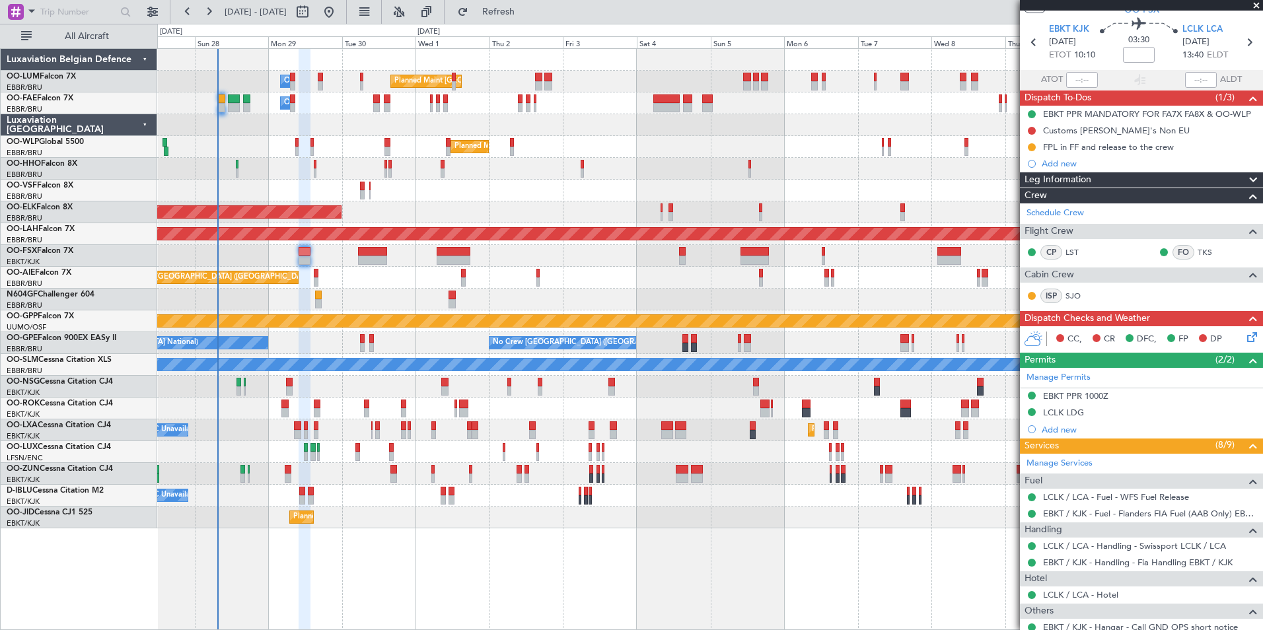
scroll to position [0, 0]
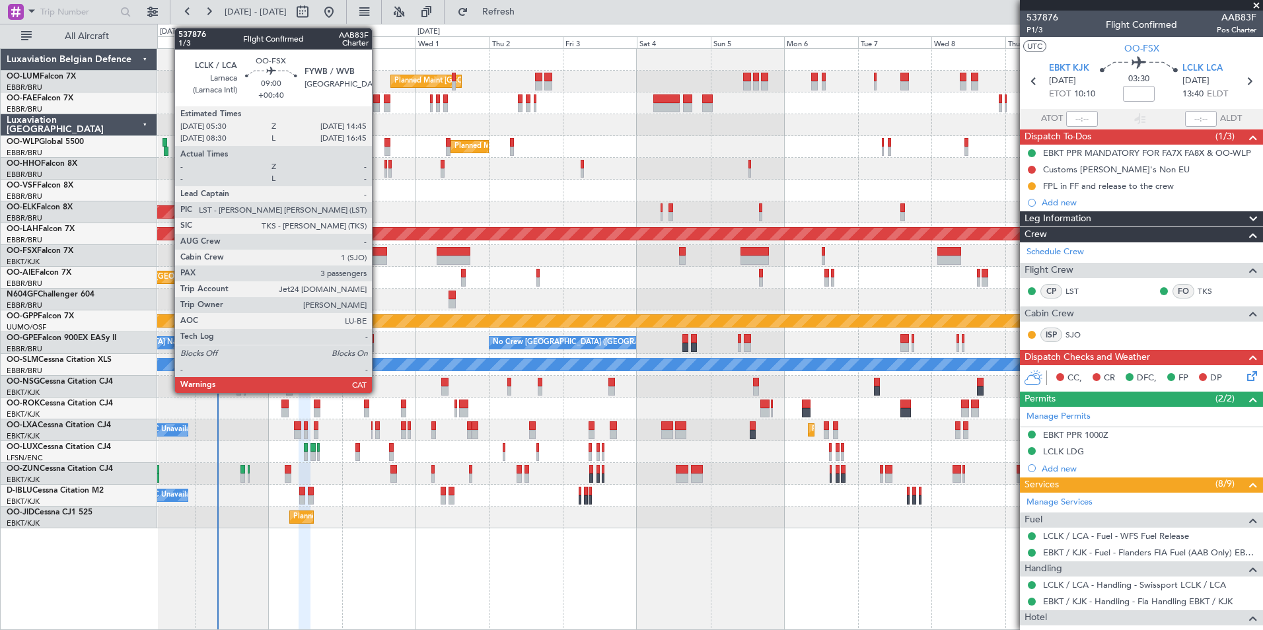
click at [378, 257] on div at bounding box center [372, 260] width 28 height 9
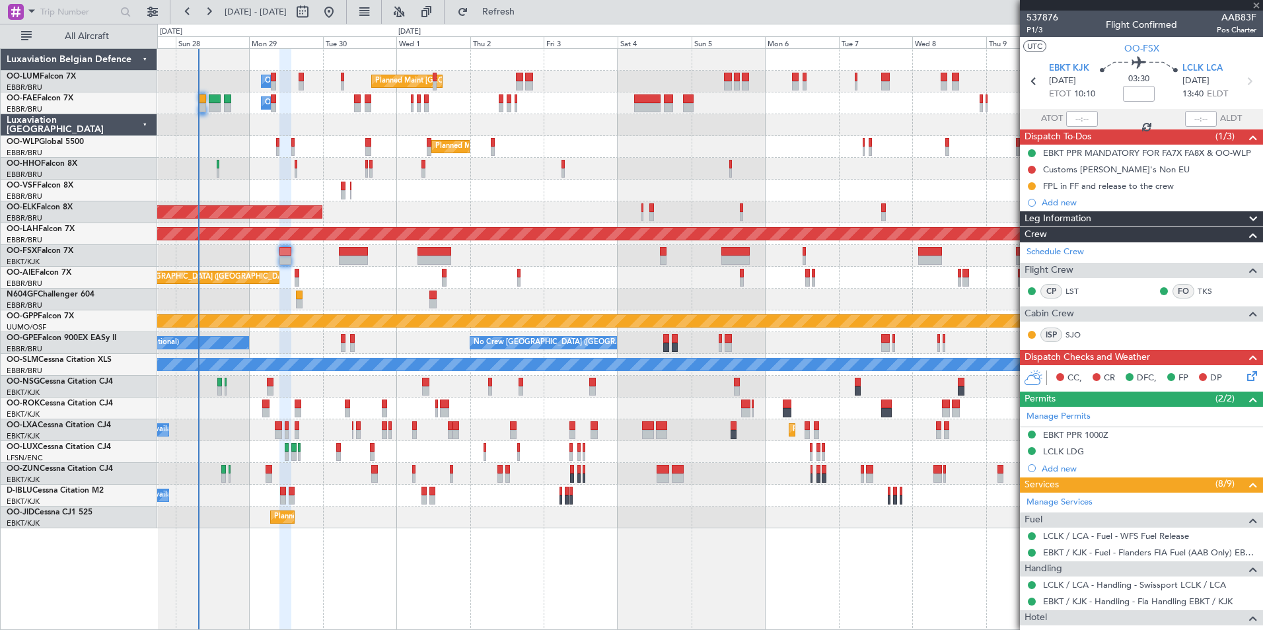
click at [386, 306] on div at bounding box center [709, 300] width 1105 height 22
type input "+00:40"
type input "3"
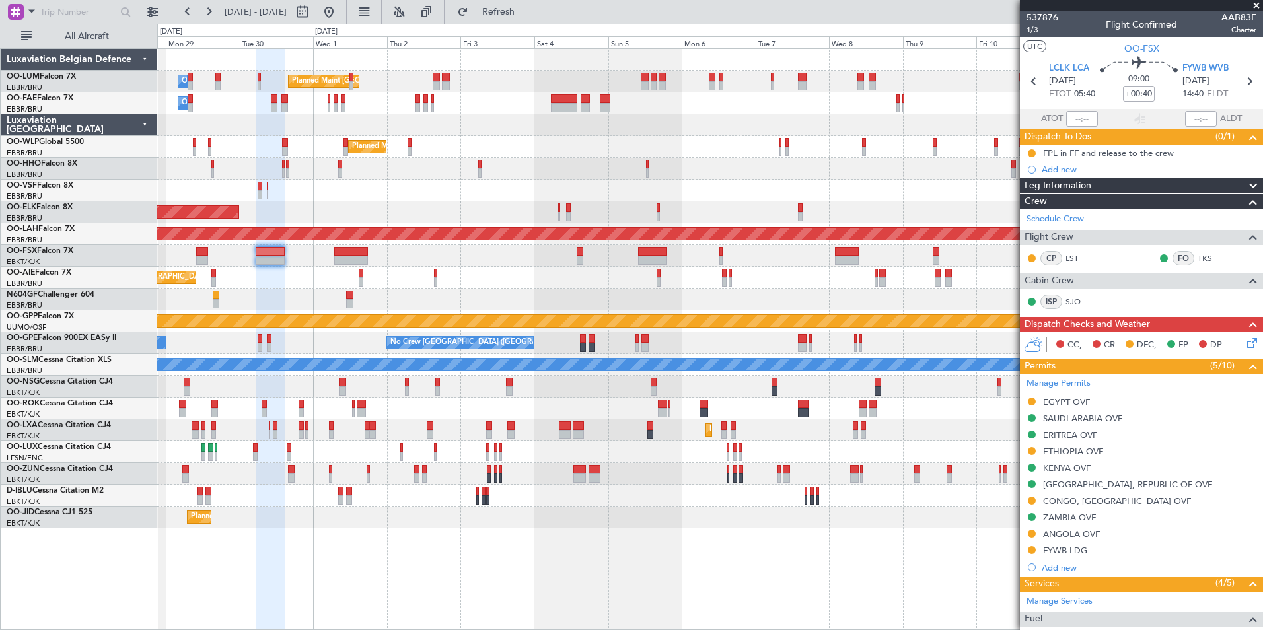
click at [231, 265] on div "Planned Maint Kortrijk-[GEOGRAPHIC_DATA]" at bounding box center [709, 256] width 1105 height 22
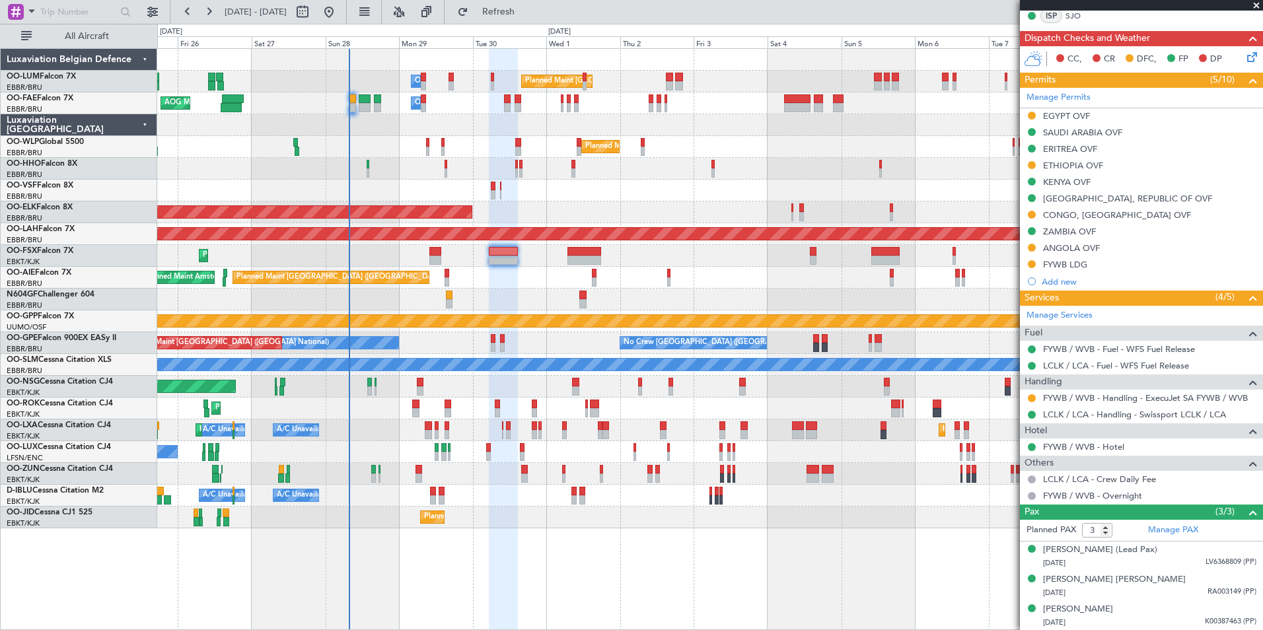
click at [533, 225] on div "Planned Maint Brussels (Brussels National) Owner Melsbroek Air Base Owner Melsb…" at bounding box center [709, 289] width 1105 height 480
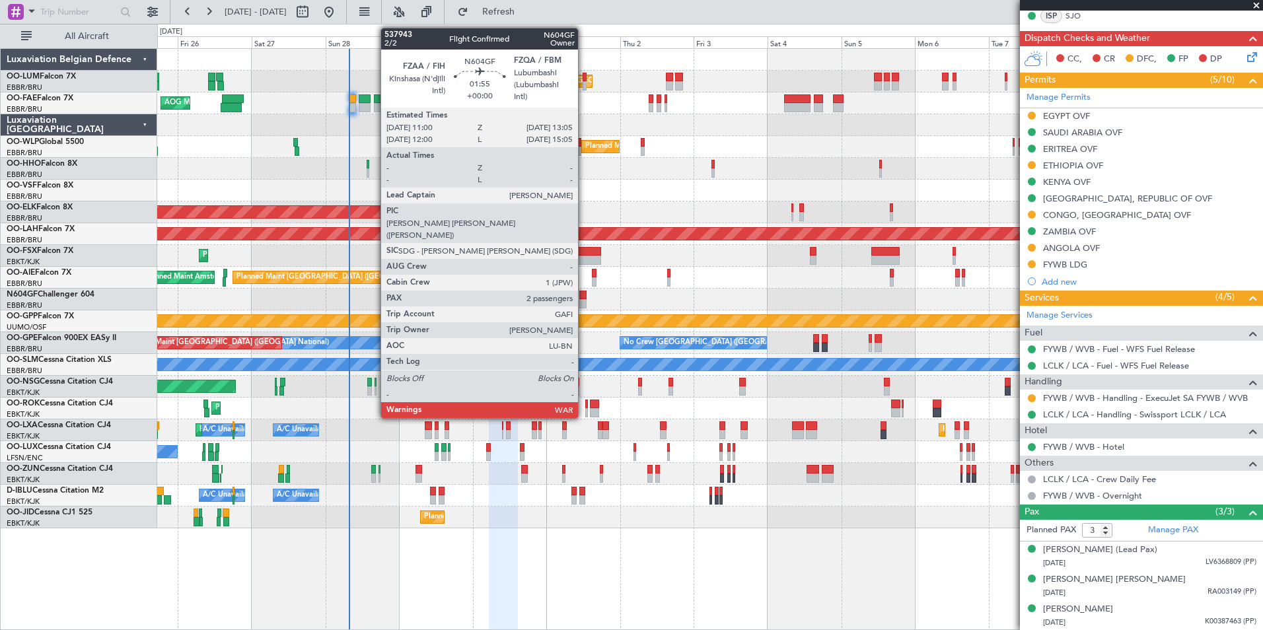
click at [563, 293] on div "Planned Maint Brussels (Brussels National) Owner Melsbroek Air Base Owner Melsb…" at bounding box center [709, 289] width 1105 height 480
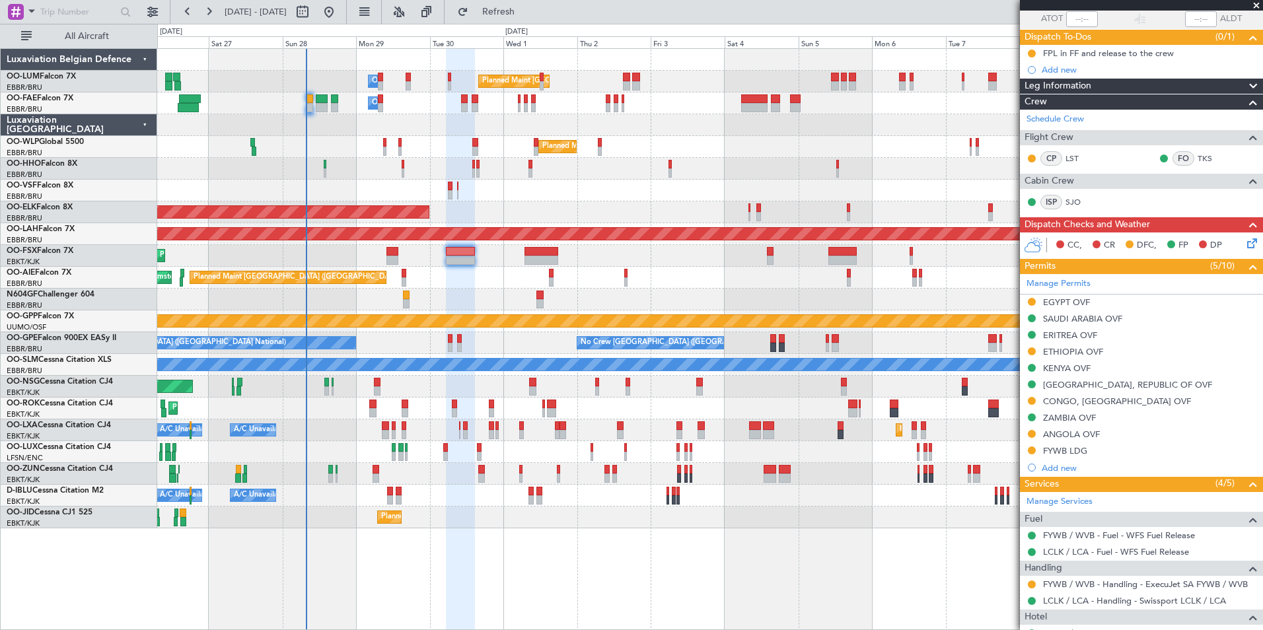
scroll to position [0, 0]
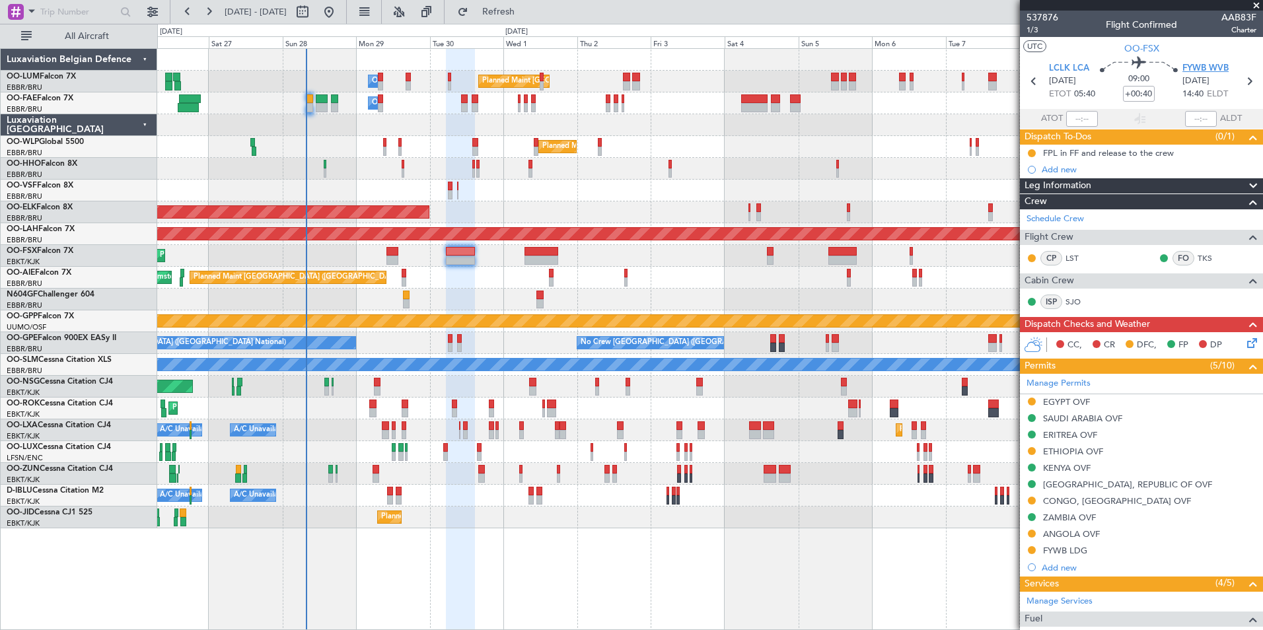
click at [1205, 67] on span "FYWB WVB" at bounding box center [1205, 68] width 46 height 13
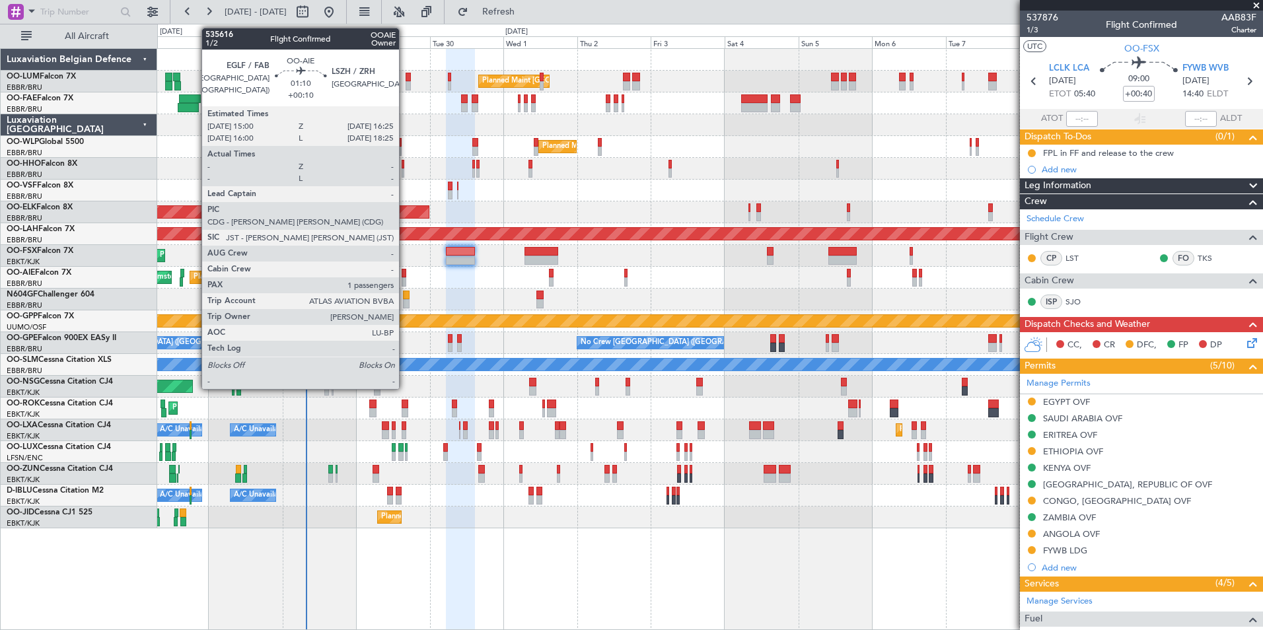
click at [405, 277] on div at bounding box center [404, 281] width 5 height 9
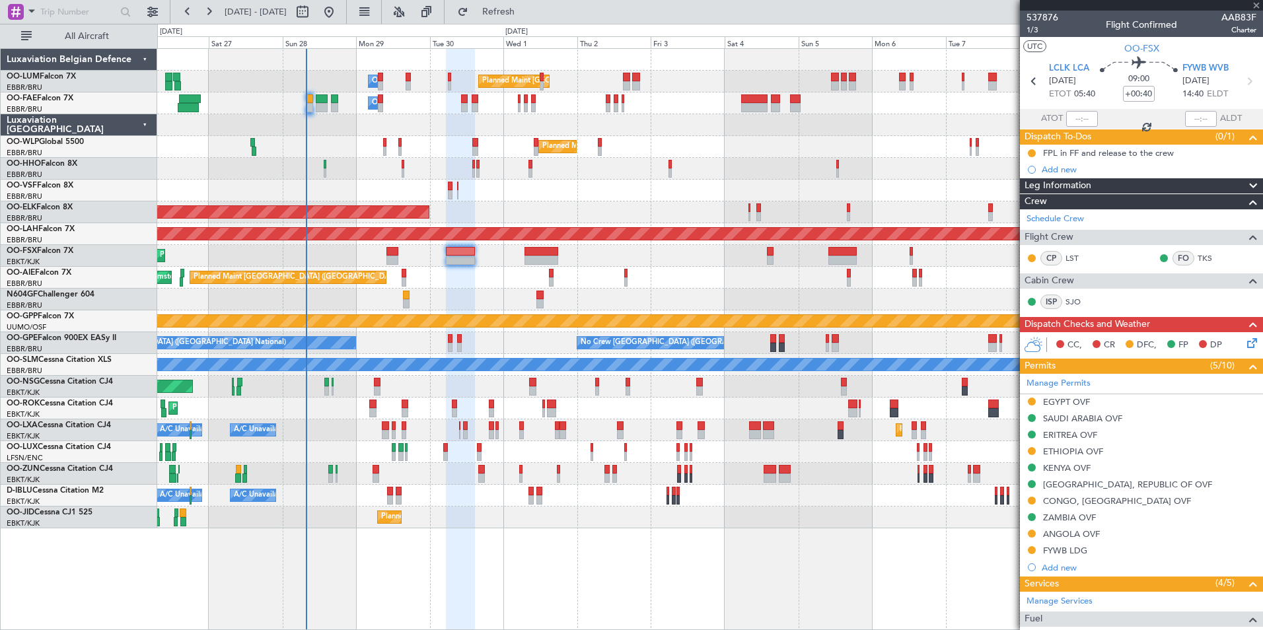
type input "+00:10"
type input "1"
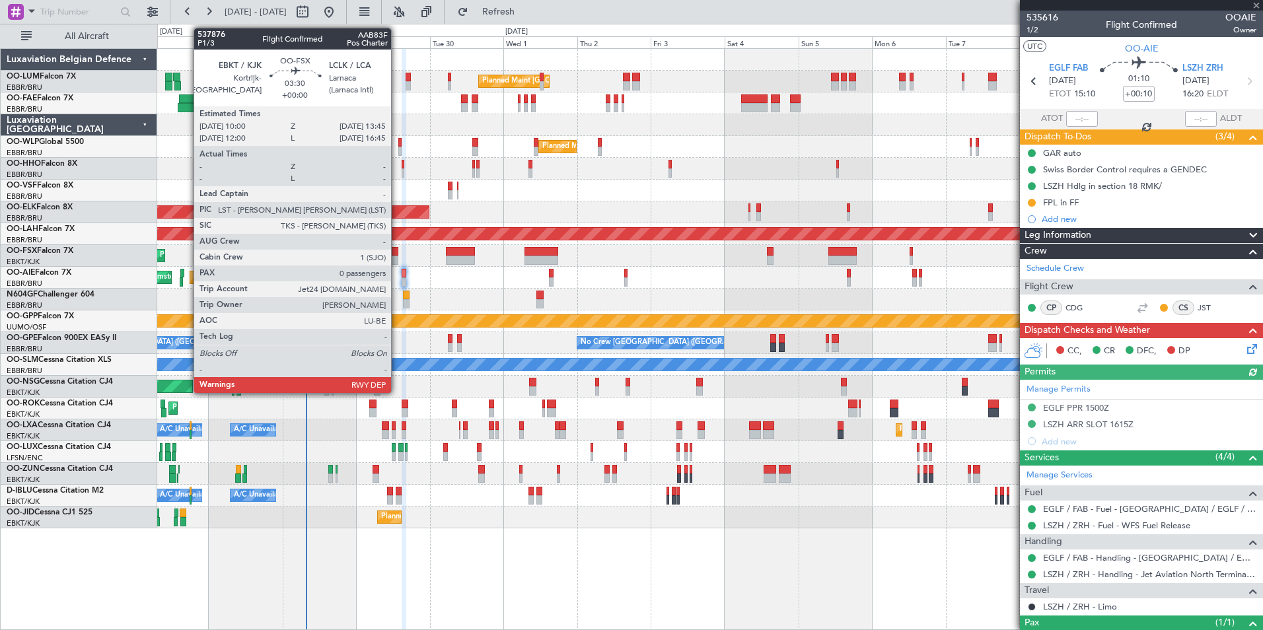
click at [397, 258] on div at bounding box center [392, 260] width 12 height 9
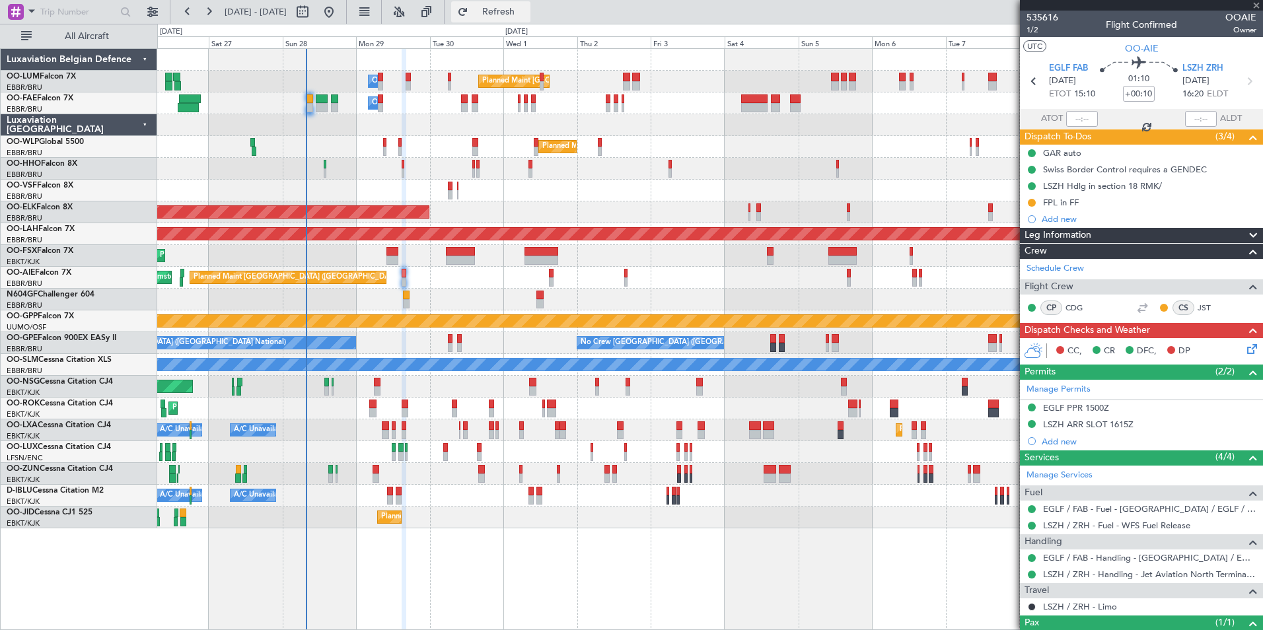
click at [530, 5] on button "Refresh" at bounding box center [490, 11] width 79 height 21
type input "0"
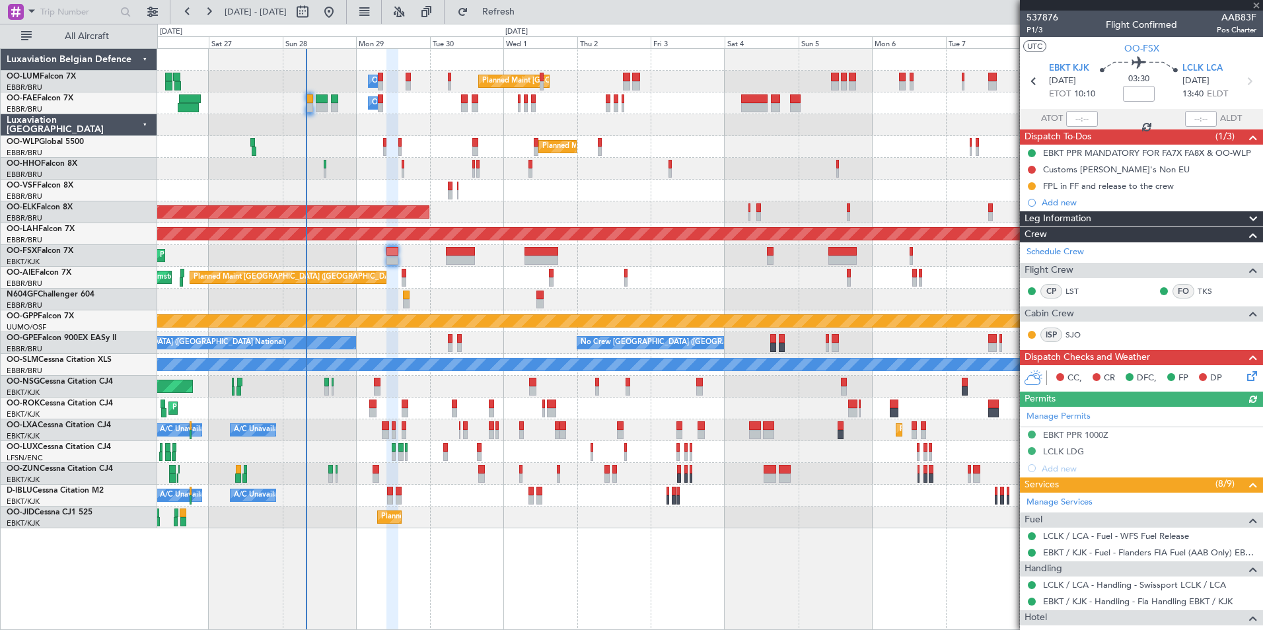
type input "+00:10"
type input "1"
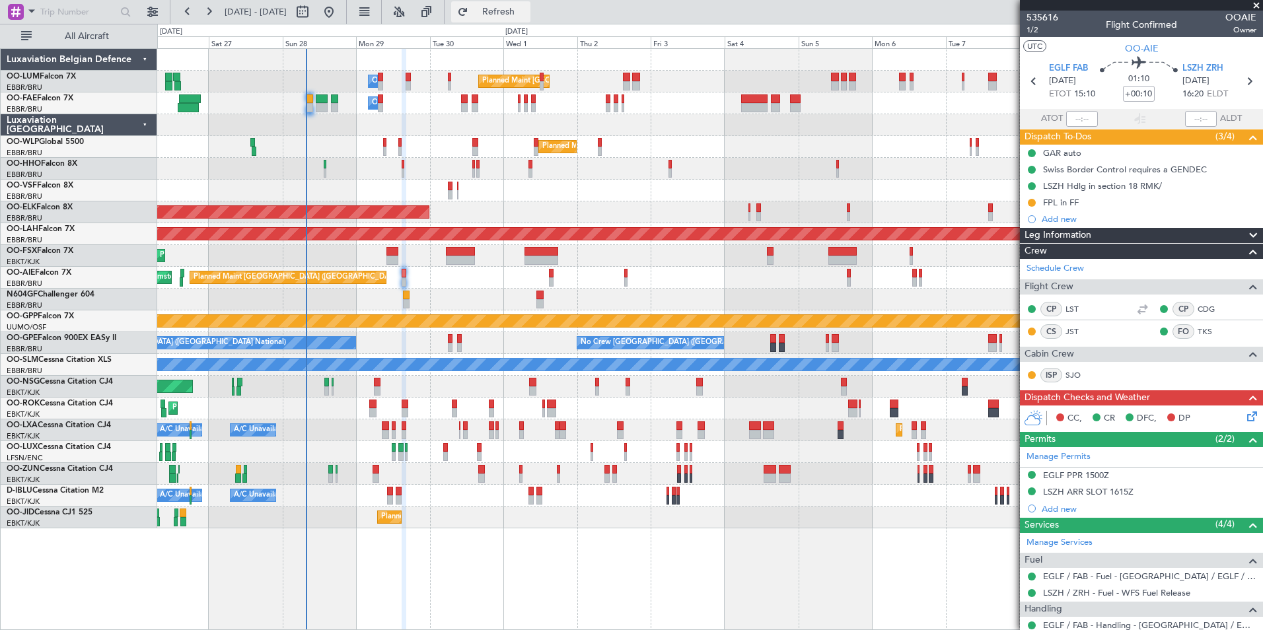
click at [530, 18] on button "Refresh" at bounding box center [490, 11] width 79 height 21
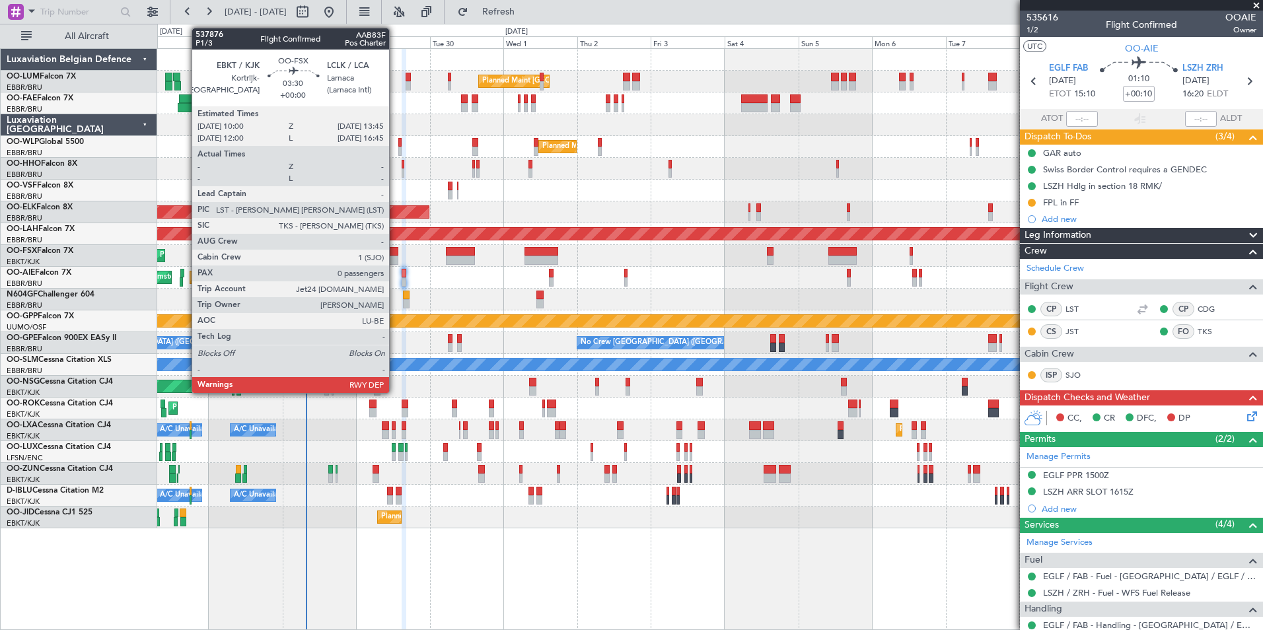
click at [395, 256] on div at bounding box center [392, 260] width 12 height 9
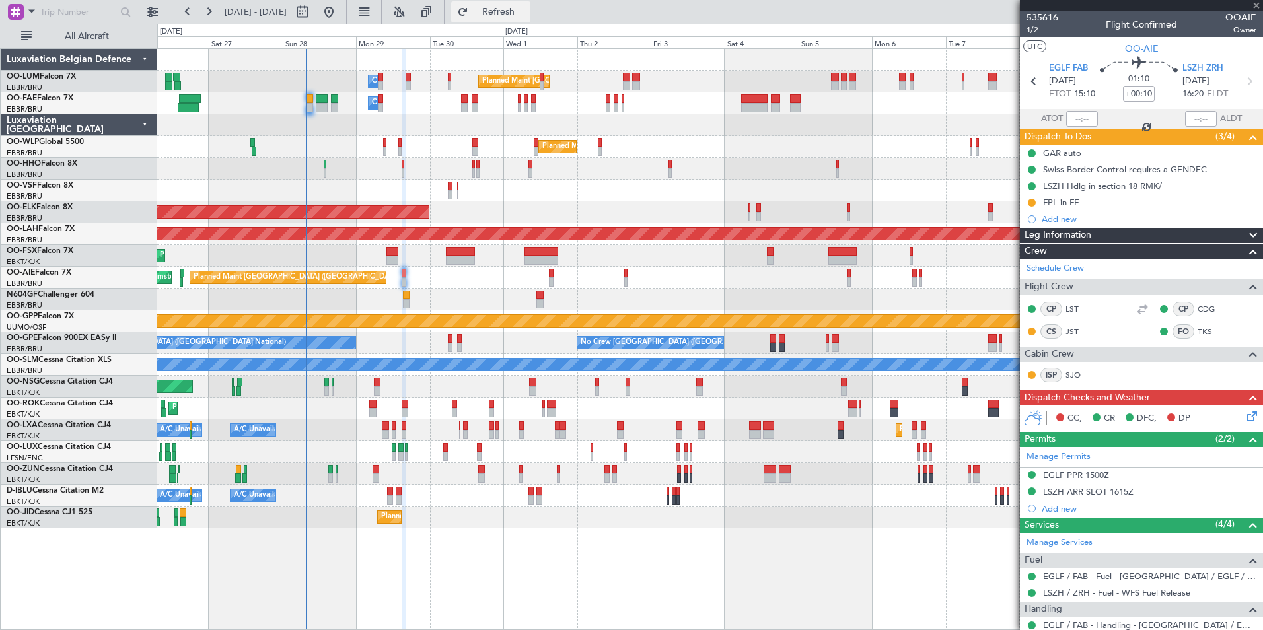
click at [526, 9] on span "Refresh" at bounding box center [498, 11] width 55 height 9
type input "0"
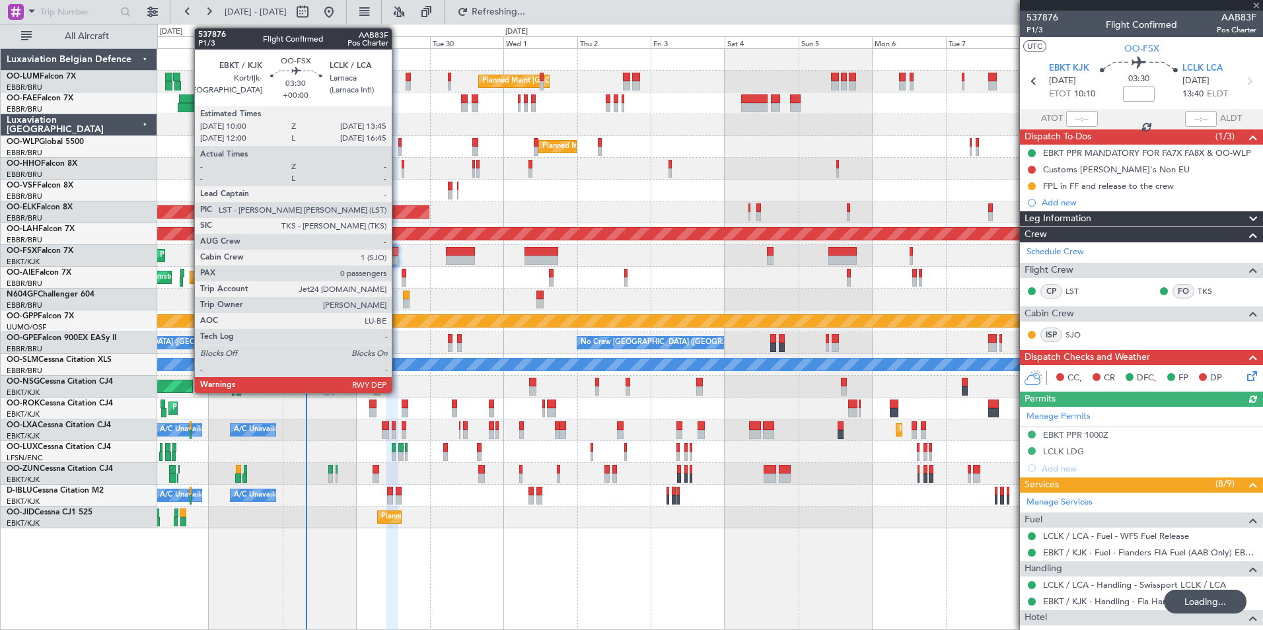
type input "+00:10"
type input "1"
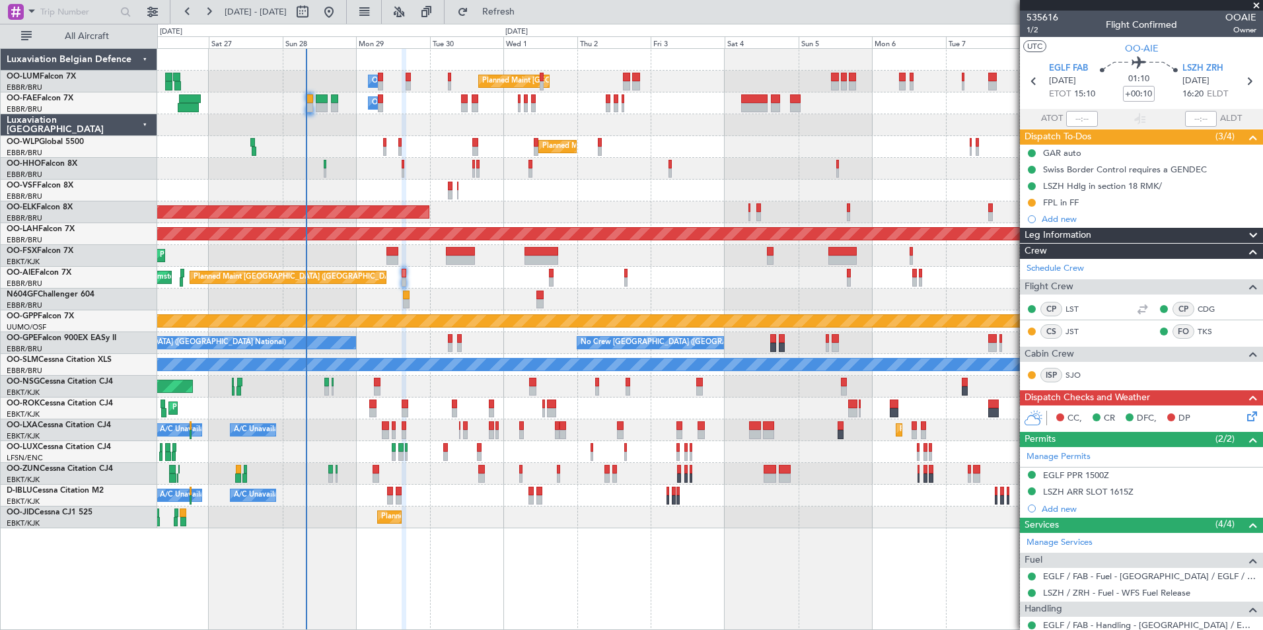
click at [506, 264] on div "Planned Maint Kortrijk-[GEOGRAPHIC_DATA]" at bounding box center [709, 256] width 1105 height 22
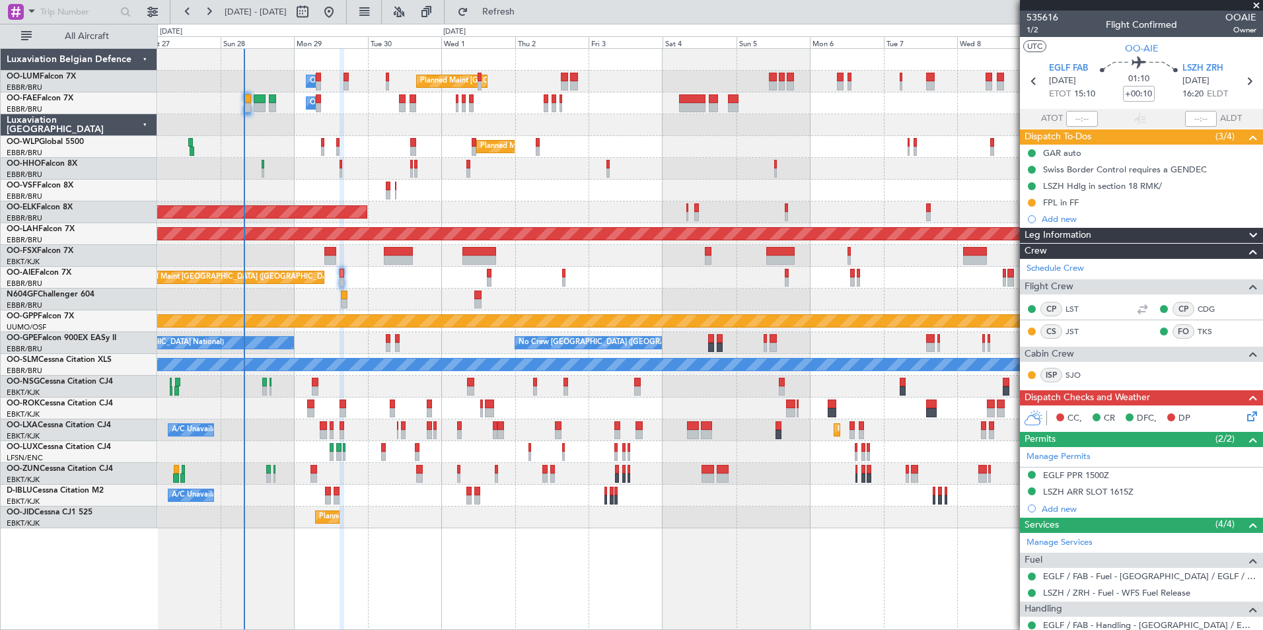
click at [414, 258] on div "Planned Maint Kortrijk-[GEOGRAPHIC_DATA]" at bounding box center [709, 256] width 1105 height 22
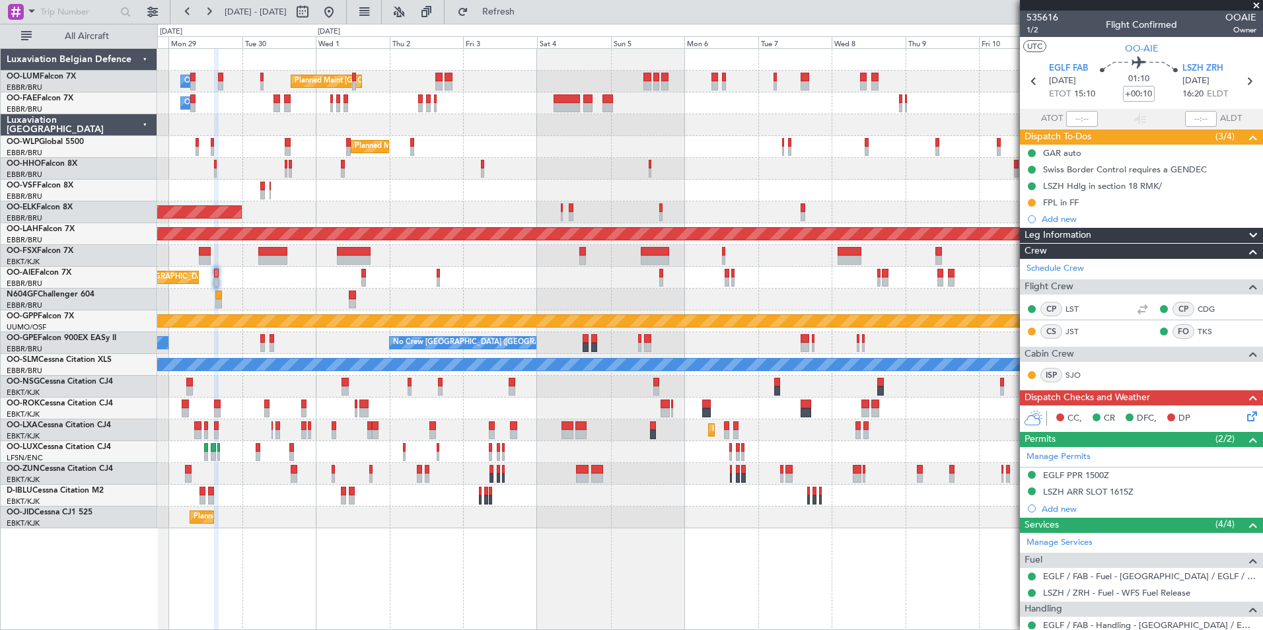
click at [566, 294] on div at bounding box center [709, 300] width 1105 height 22
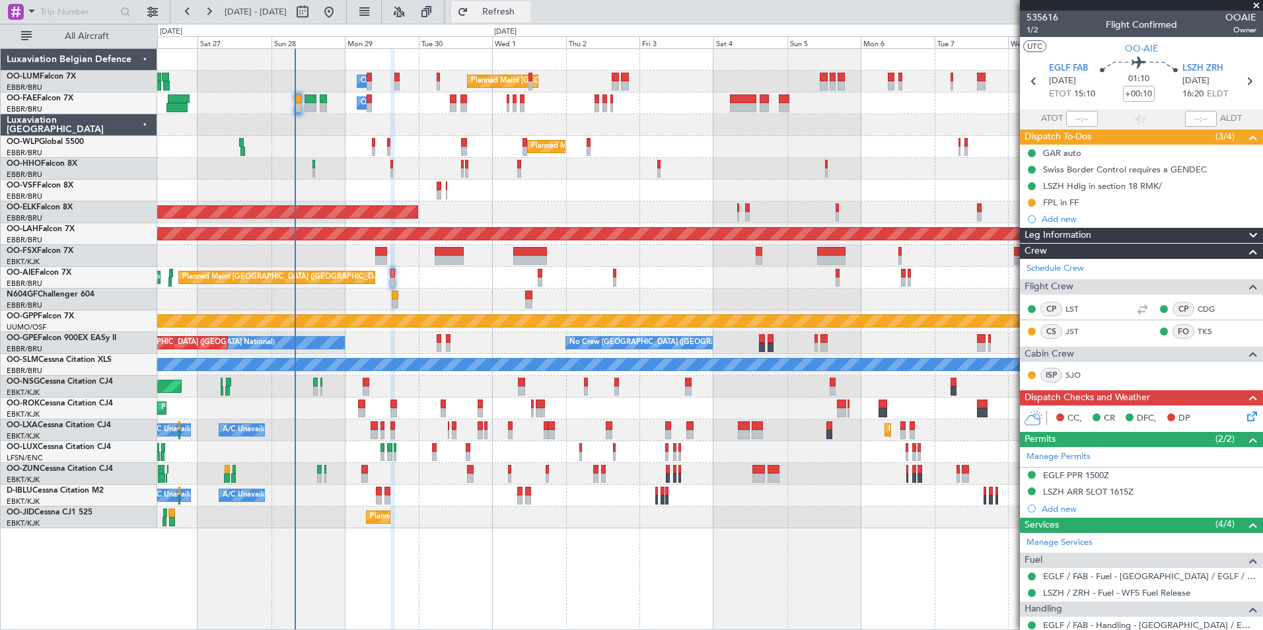
click at [530, 16] on button "Refresh" at bounding box center [490, 11] width 79 height 21
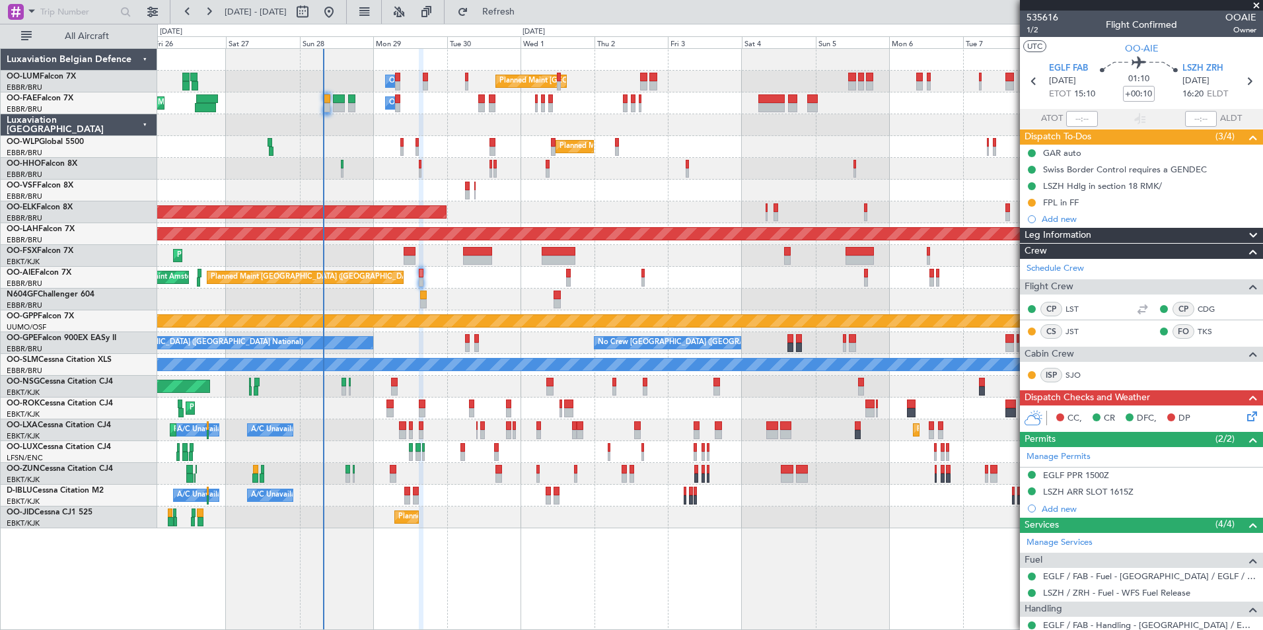
click at [423, 487] on div "A/C Unavailable Brussels (Brussels National) A/C Unavailable Kortrijk-Wevelgem …" at bounding box center [709, 496] width 1105 height 22
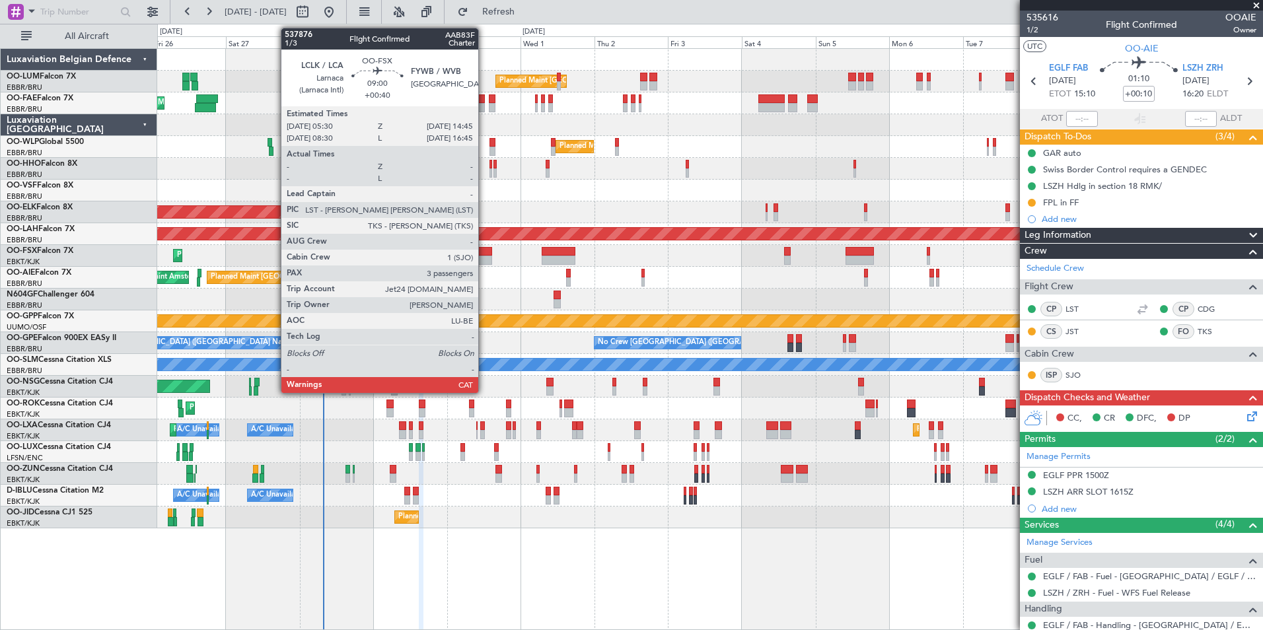
click at [484, 260] on div at bounding box center [477, 260] width 28 height 9
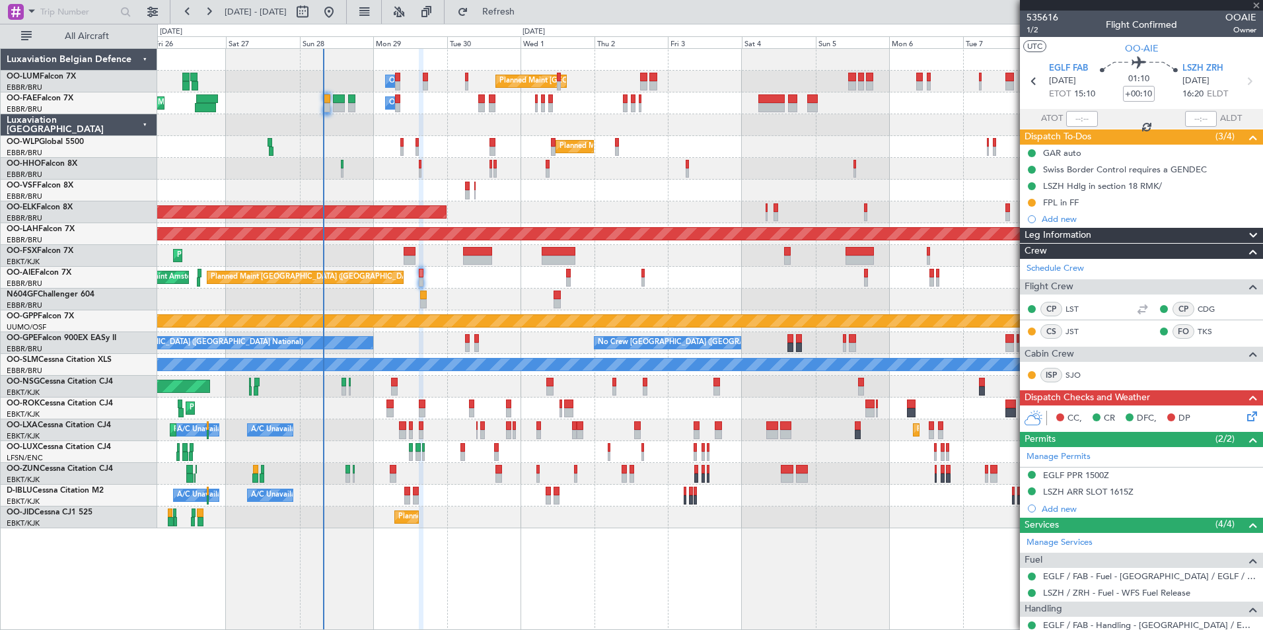
type input "+00:40"
type input "3"
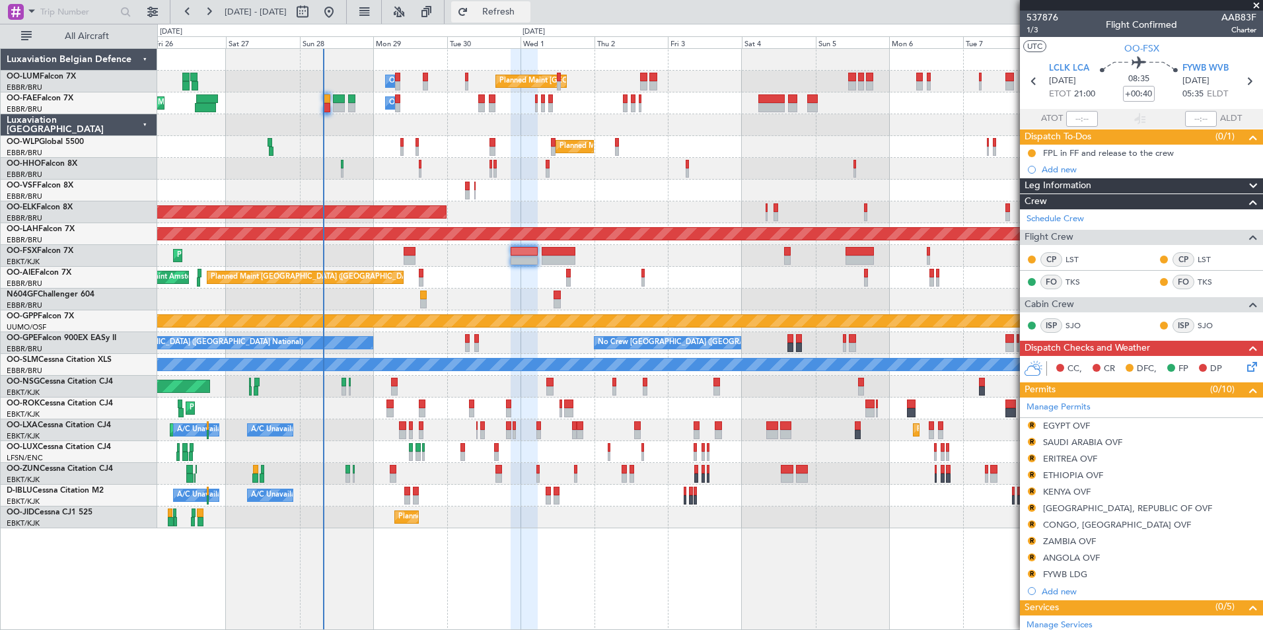
click at [530, 20] on button "Refresh" at bounding box center [490, 11] width 79 height 21
click at [530, 18] on button "Refresh" at bounding box center [490, 11] width 79 height 21
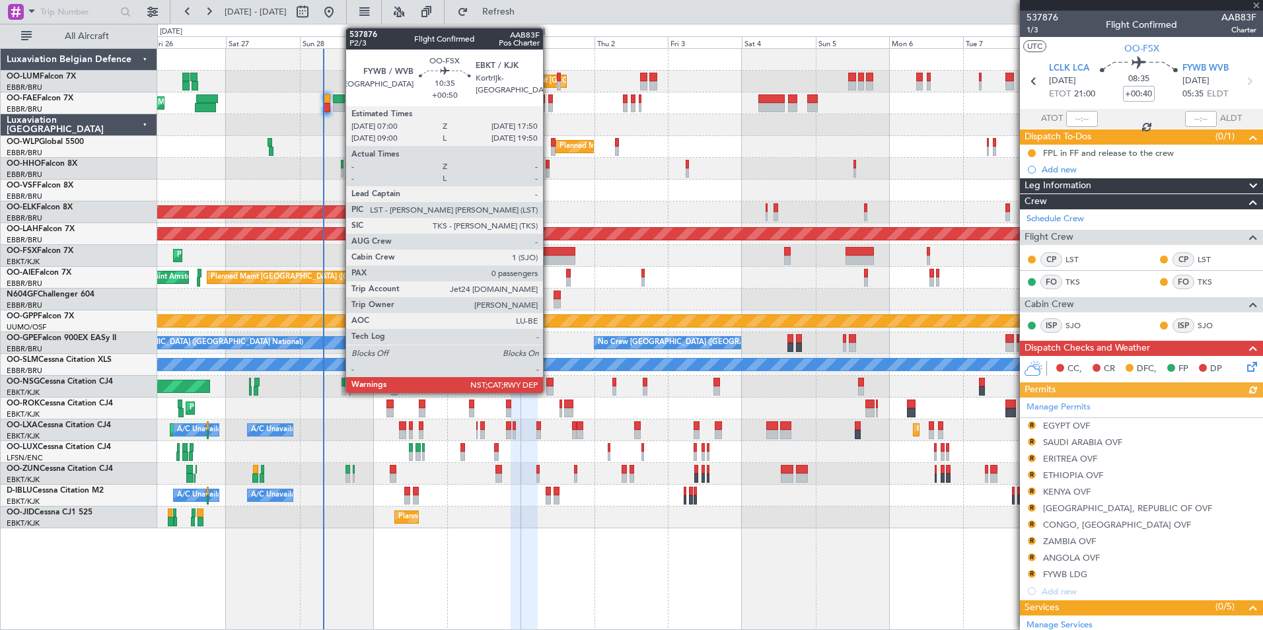
click at [549, 261] on div at bounding box center [559, 260] width 34 height 9
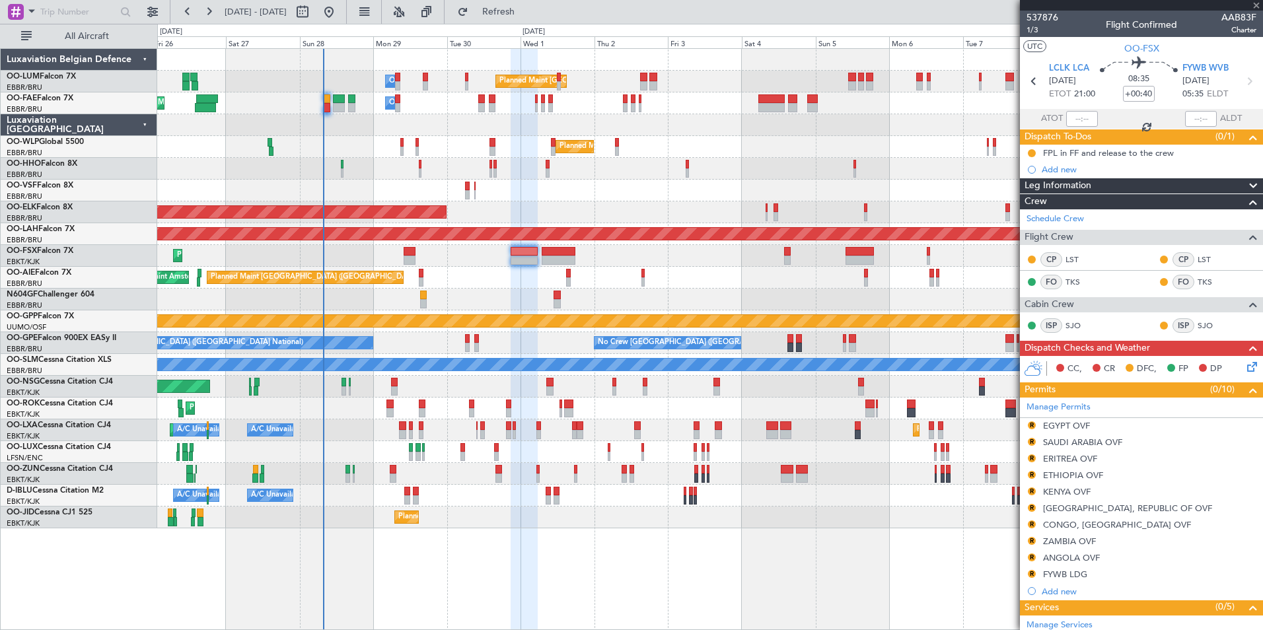
type input "+00:50"
type input "0"
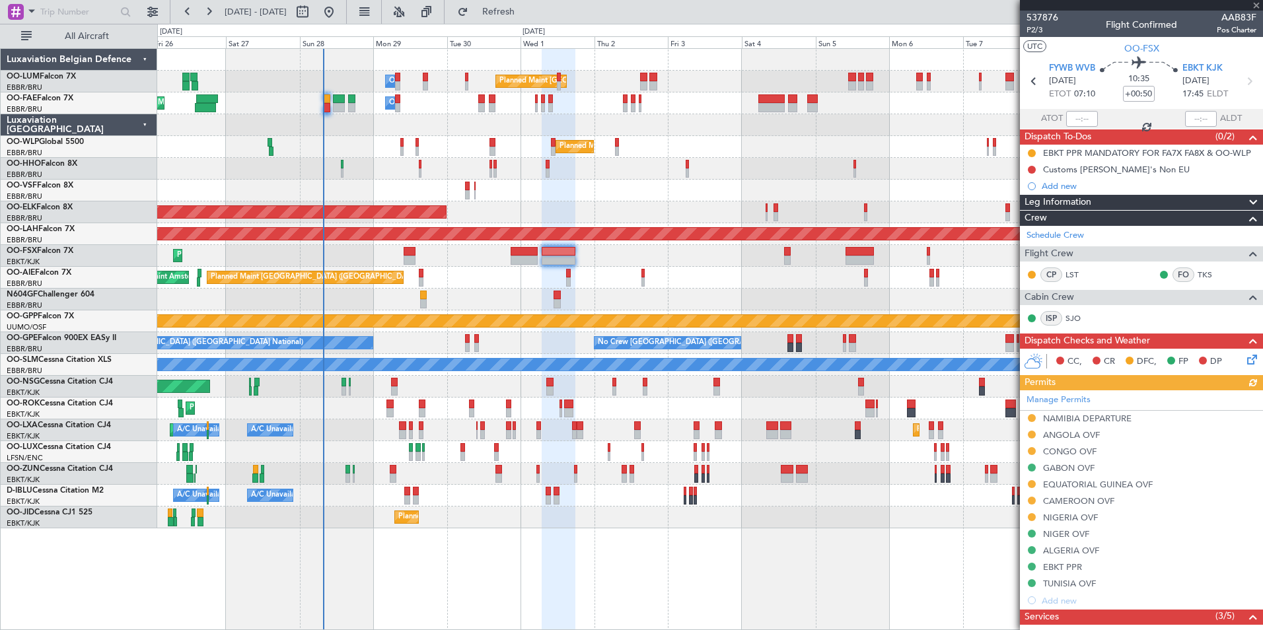
scroll to position [214, 0]
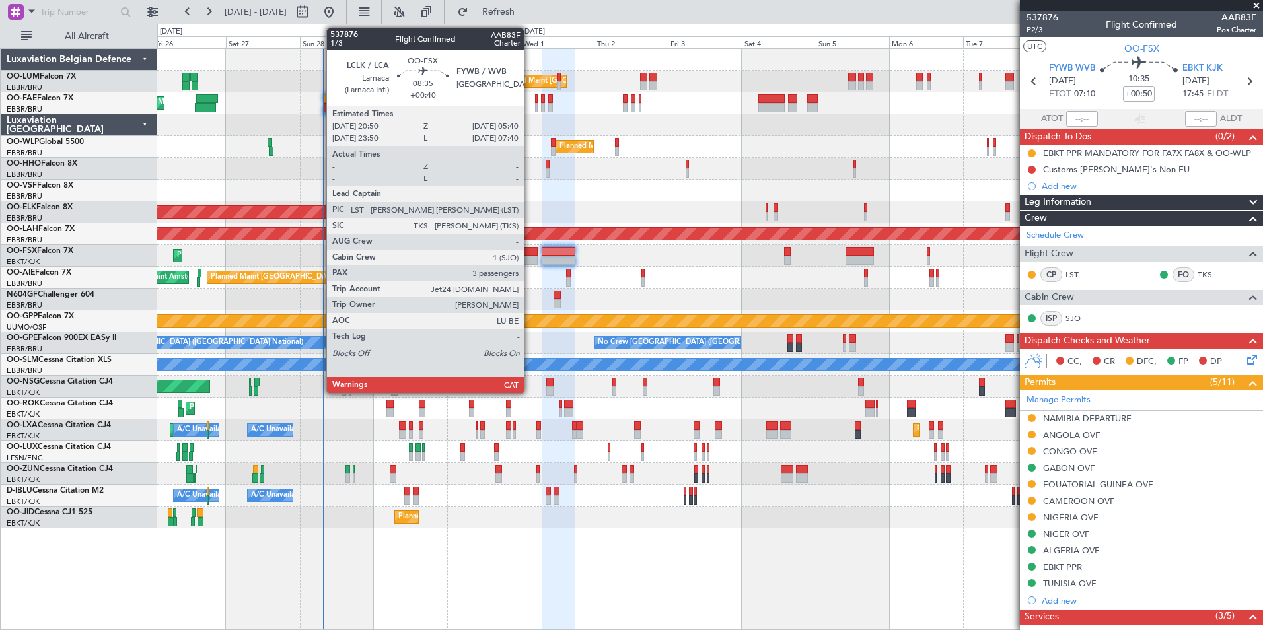
scroll to position [214, 0]
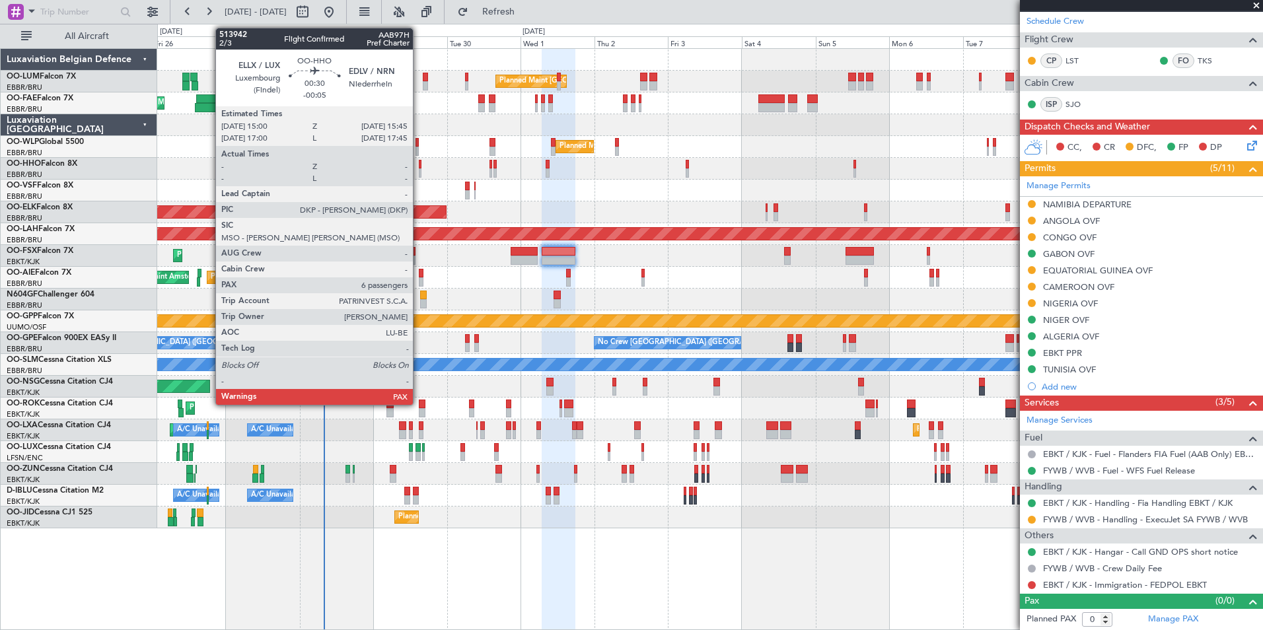
click at [419, 171] on div at bounding box center [420, 172] width 3 height 9
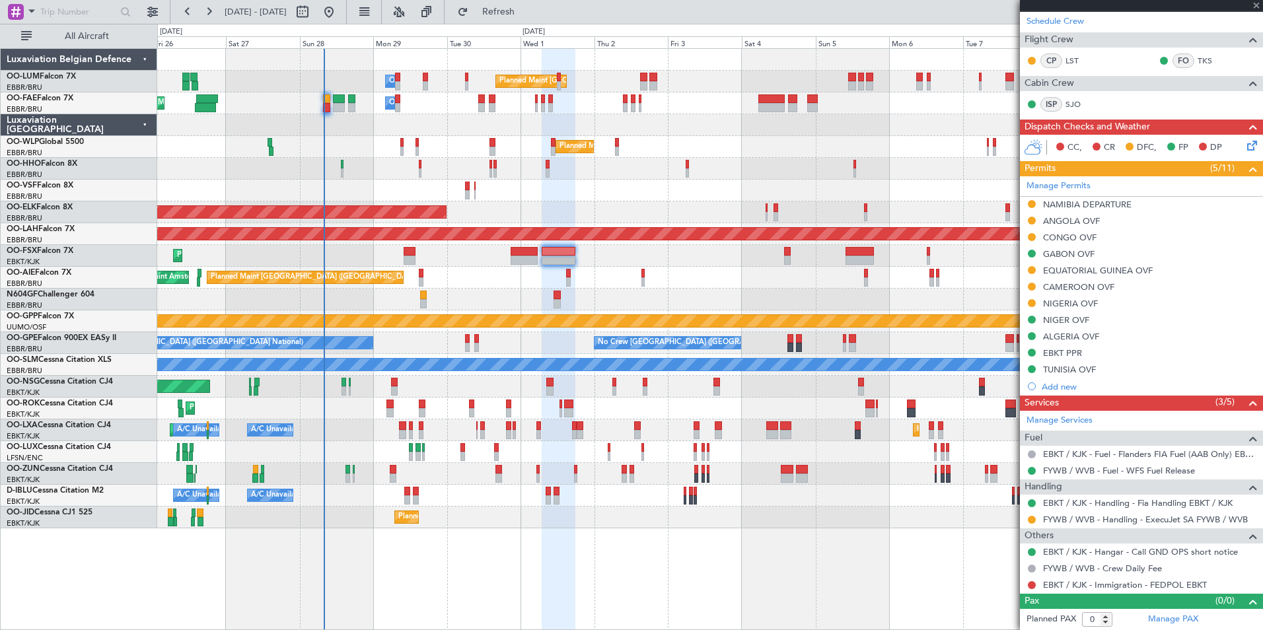
type input "-00:05"
type input "6"
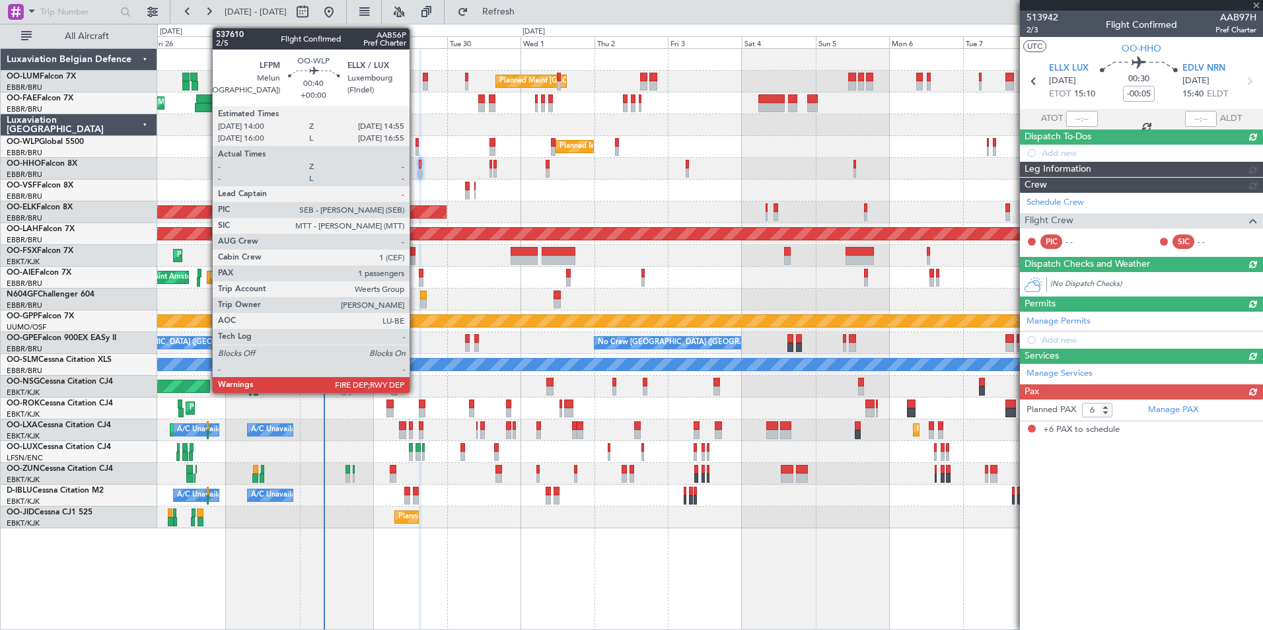
scroll to position [0, 0]
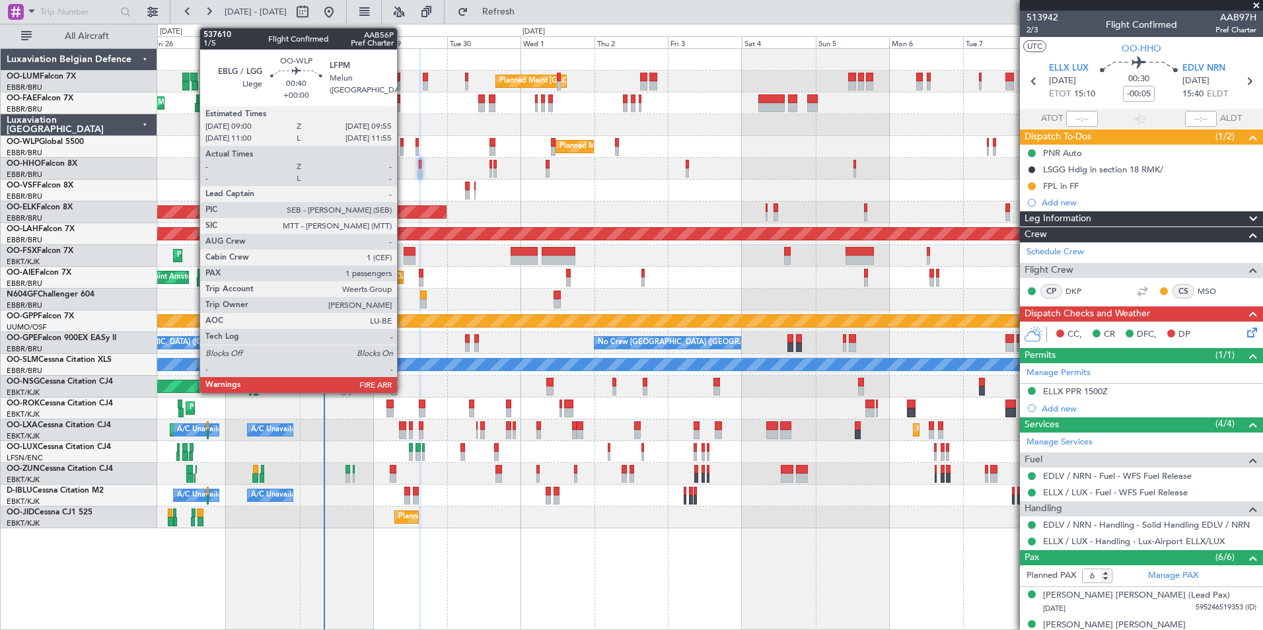
click at [403, 150] on div at bounding box center [401, 151] width 3 height 9
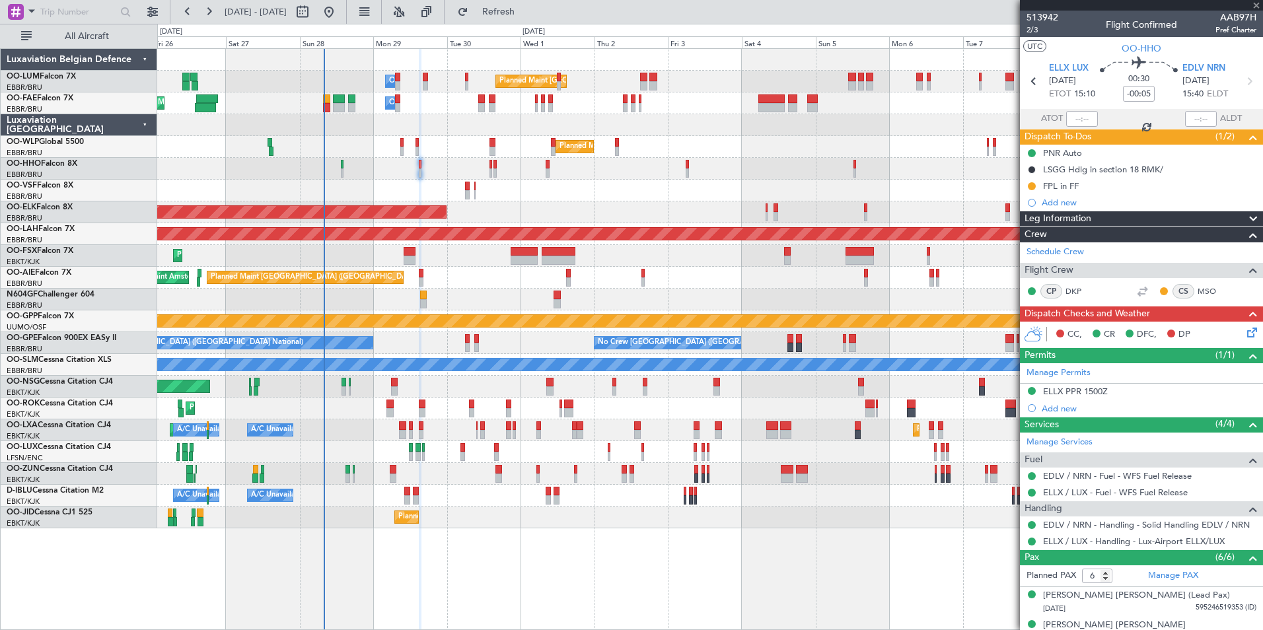
type input "1"
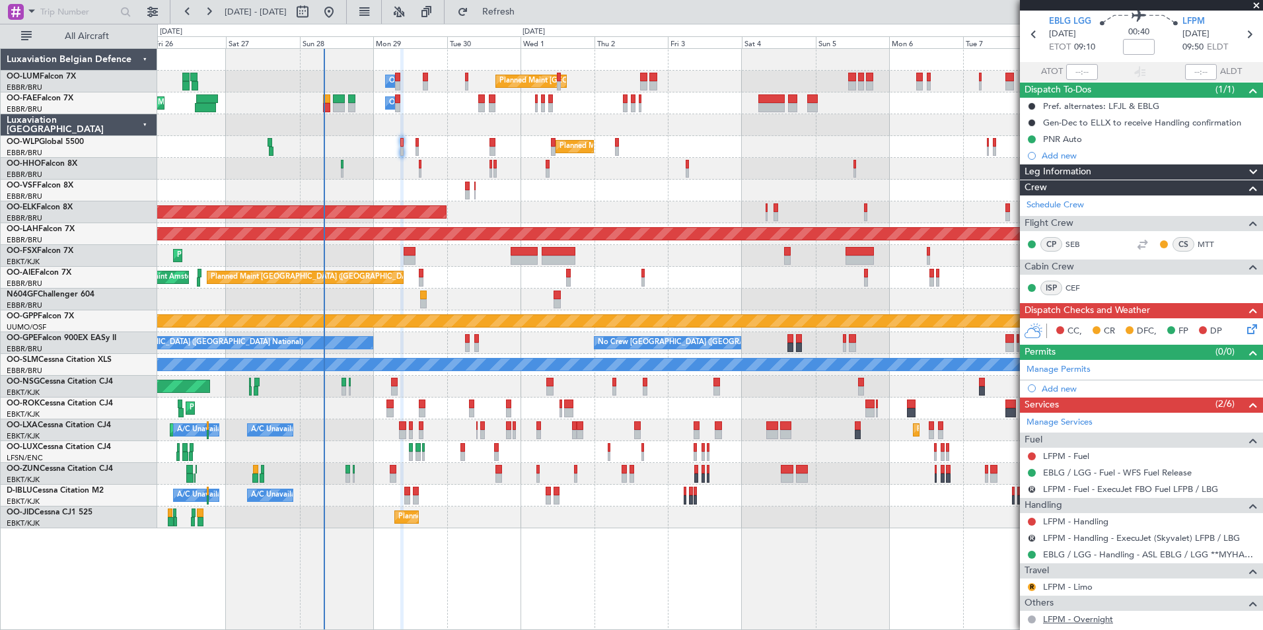
scroll to position [66, 0]
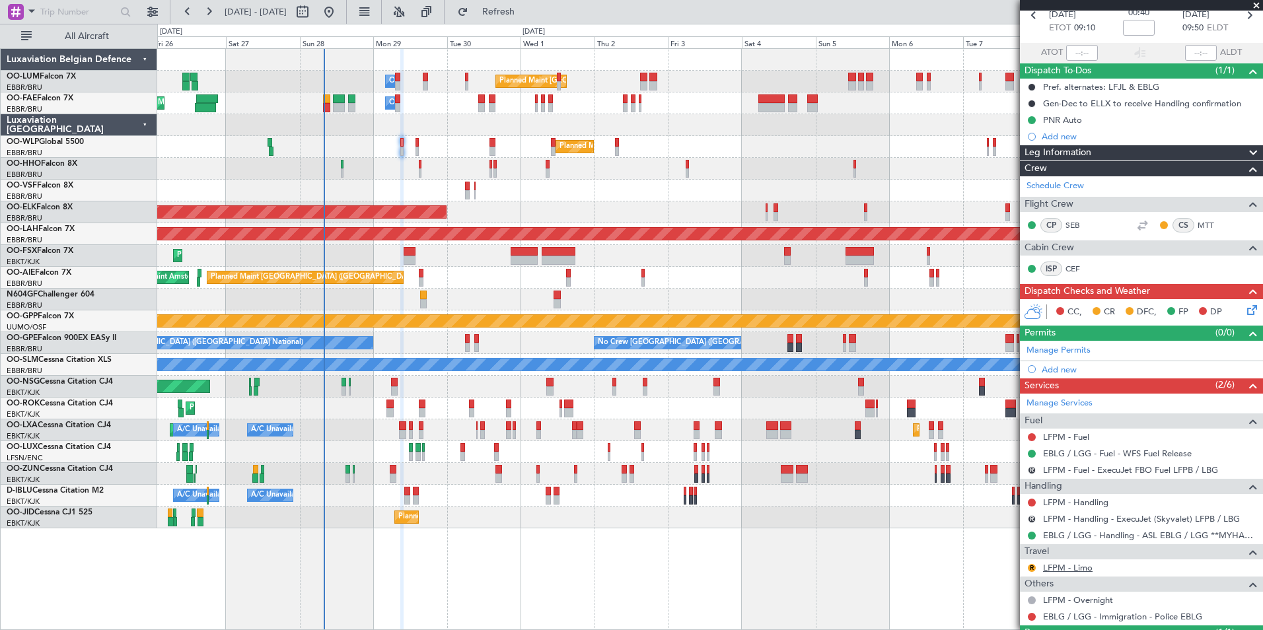
click at [1075, 569] on link "LFPM - Limo" at bounding box center [1068, 567] width 50 height 11
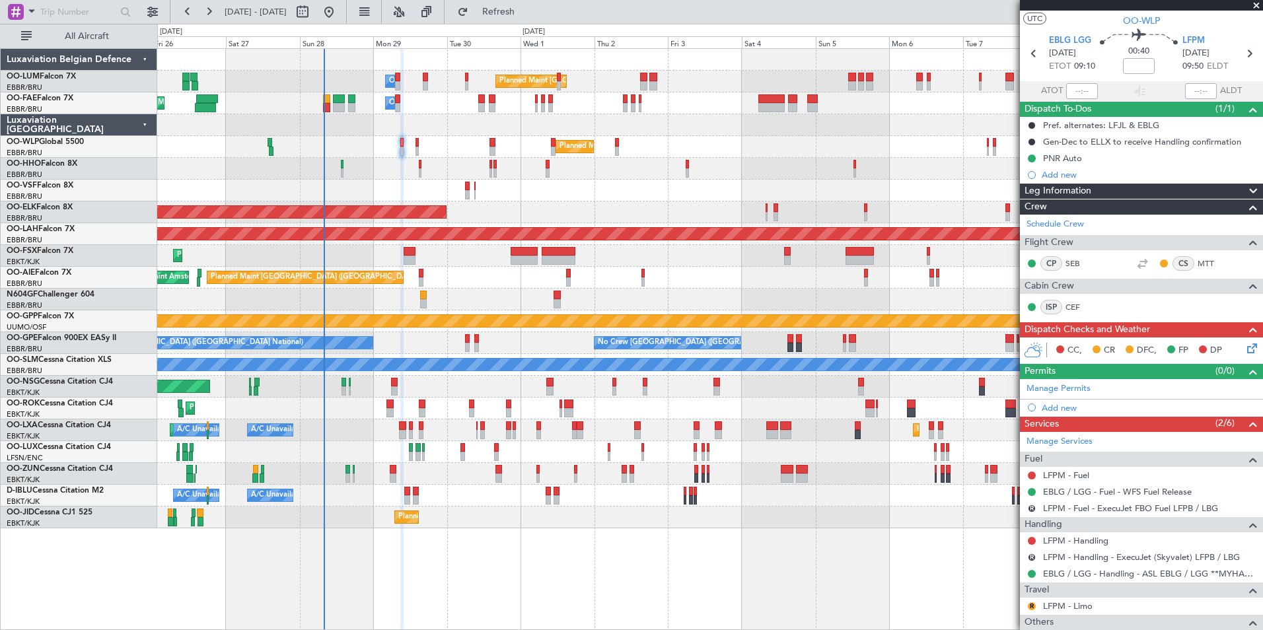
scroll to position [0, 0]
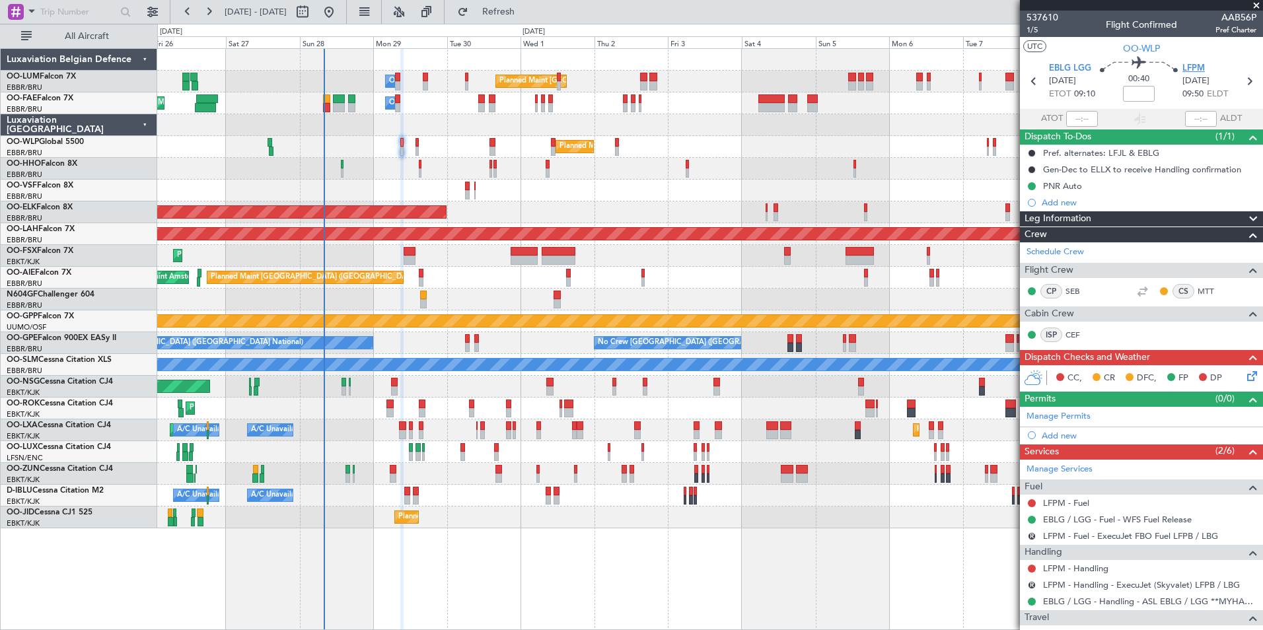
click at [1186, 69] on span "LFPM" at bounding box center [1193, 68] width 22 height 13
click at [1069, 568] on mat-tooltip-component "EBLG / LGG - Handling - ASL EBLG / LGG **MYHANDLING**" at bounding box center [1141, 578] width 231 height 35
click at [1076, 566] on link "LFPM - Handling" at bounding box center [1075, 568] width 65 height 11
click at [47, 145] on link "OO-WLP Global 5500" at bounding box center [45, 142] width 77 height 8
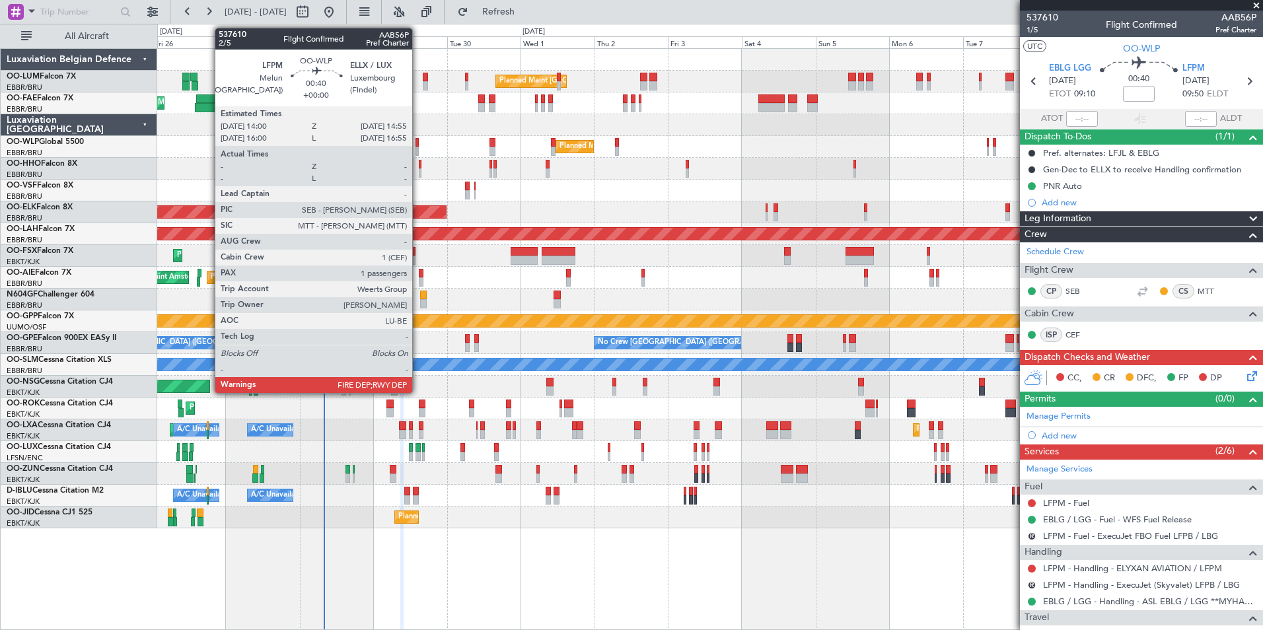
click at [418, 149] on div at bounding box center [417, 151] width 3 height 9
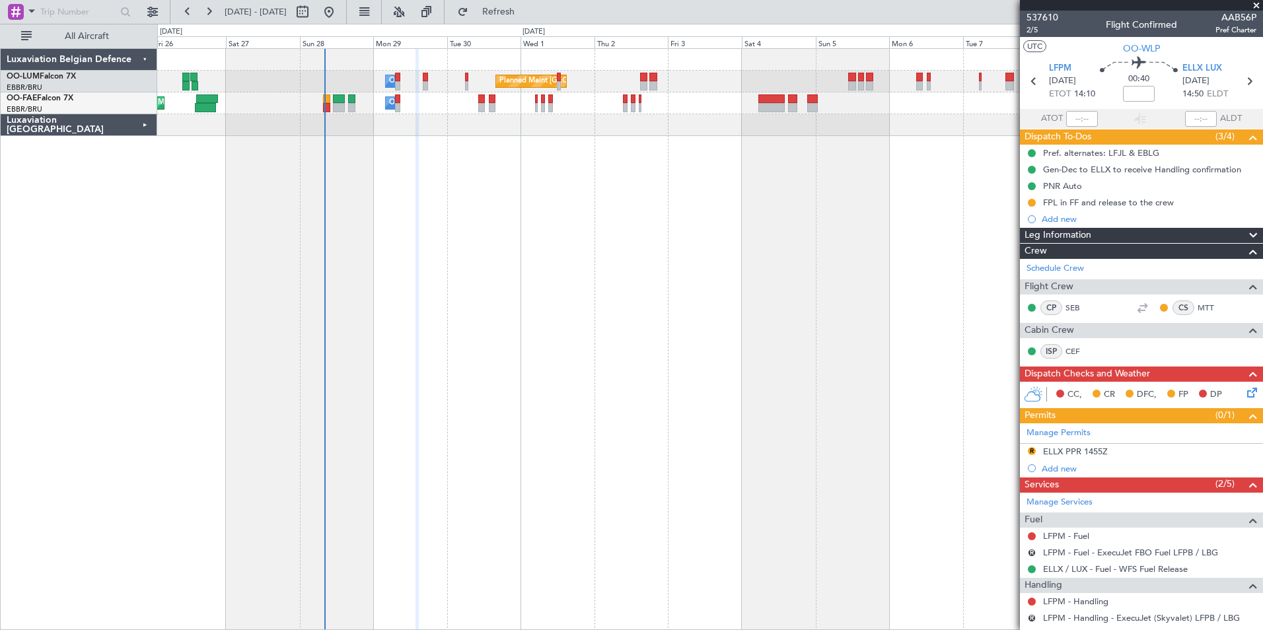
click at [136, 126] on div "Luxaviation [GEOGRAPHIC_DATA]" at bounding box center [79, 125] width 157 height 22
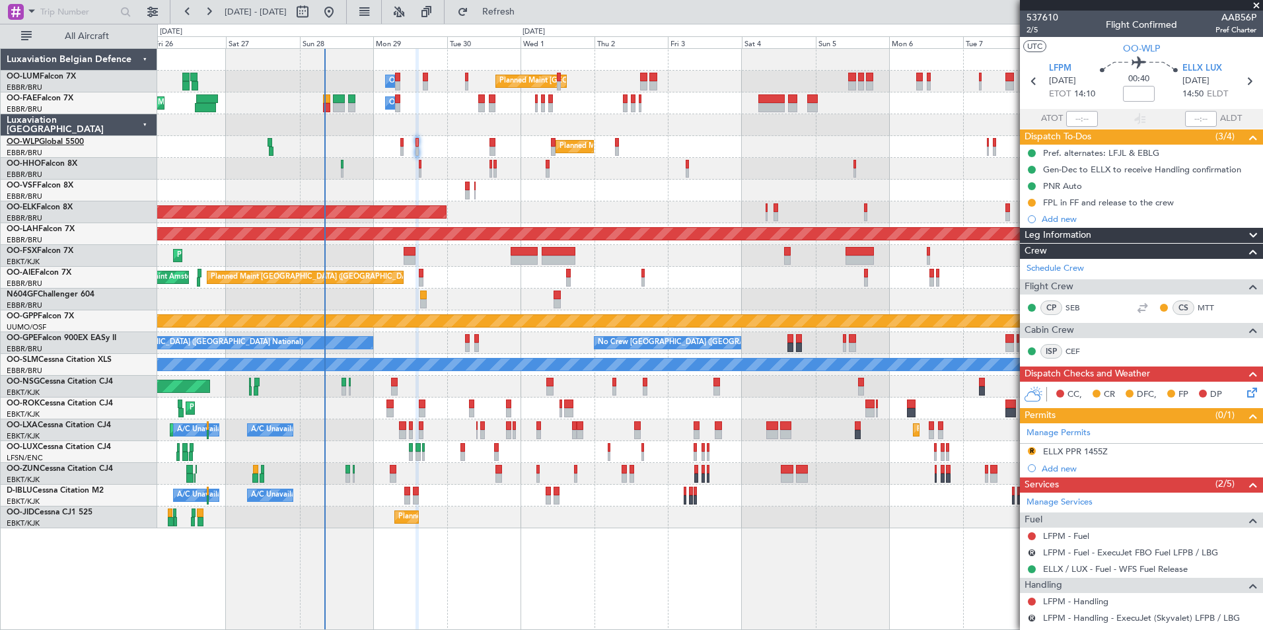
click at [54, 141] on link "OO-WLP Global 5500" at bounding box center [45, 142] width 77 height 8
click at [421, 207] on div "Planned Maint Kortrijk-[GEOGRAPHIC_DATA]" at bounding box center [709, 212] width 1105 height 22
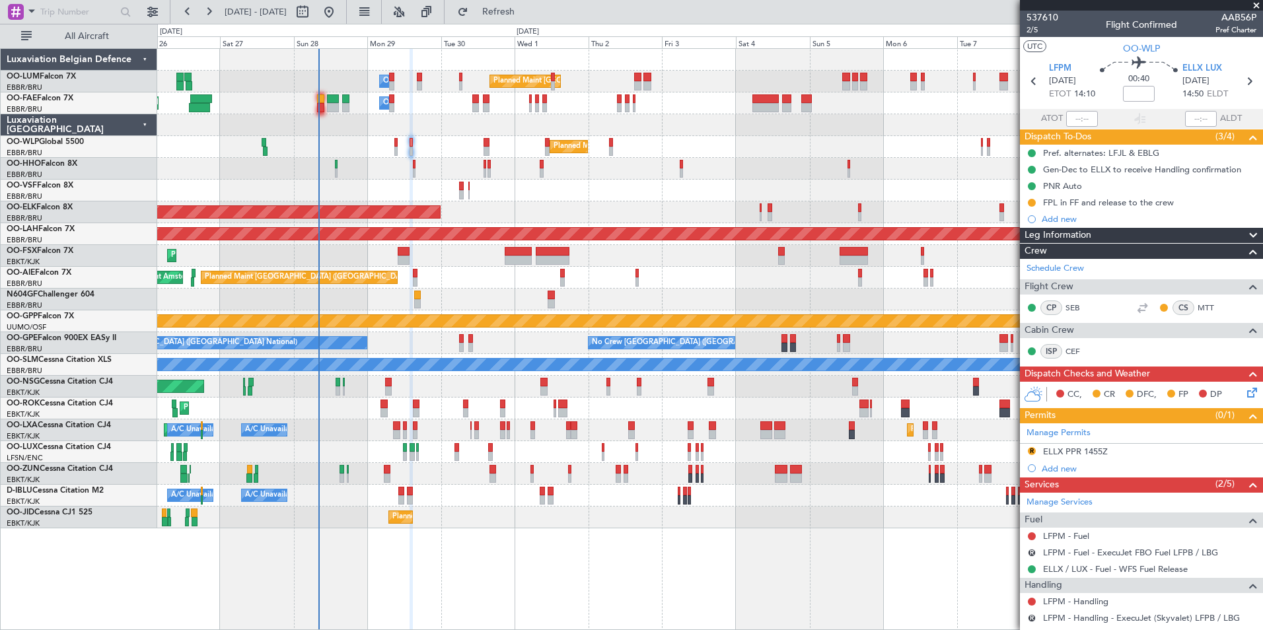
click at [396, 169] on div "Planned Maint Geneva (Cointrin)" at bounding box center [709, 169] width 1105 height 22
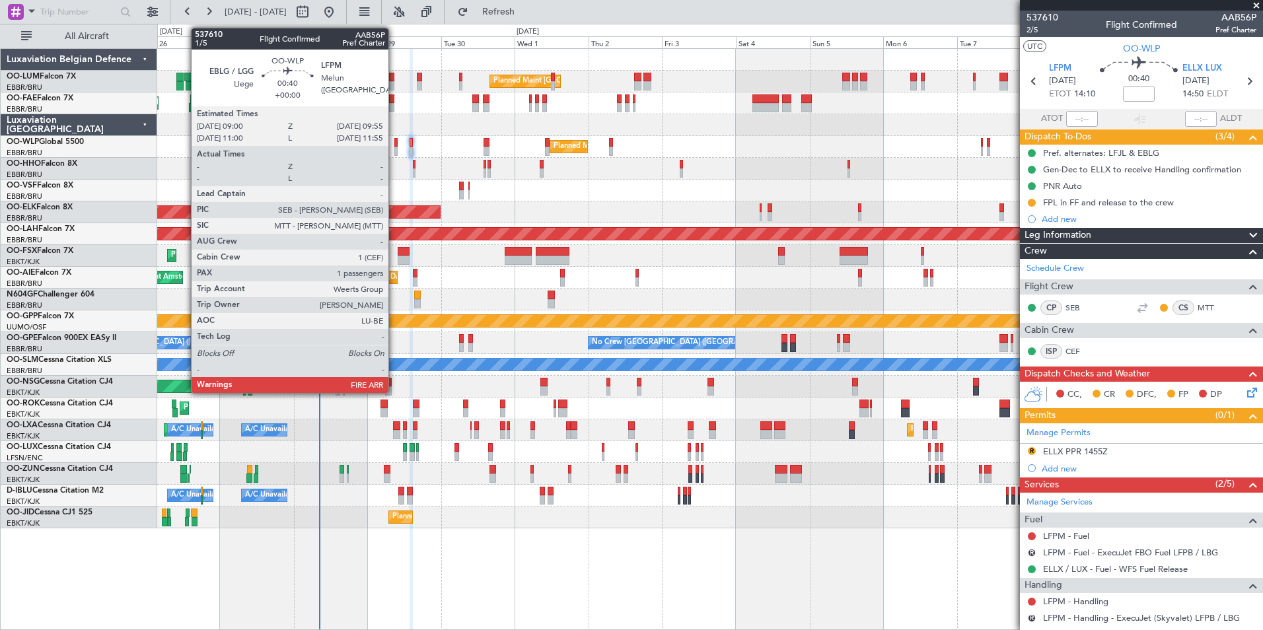
click at [394, 149] on div at bounding box center [395, 151] width 3 height 9
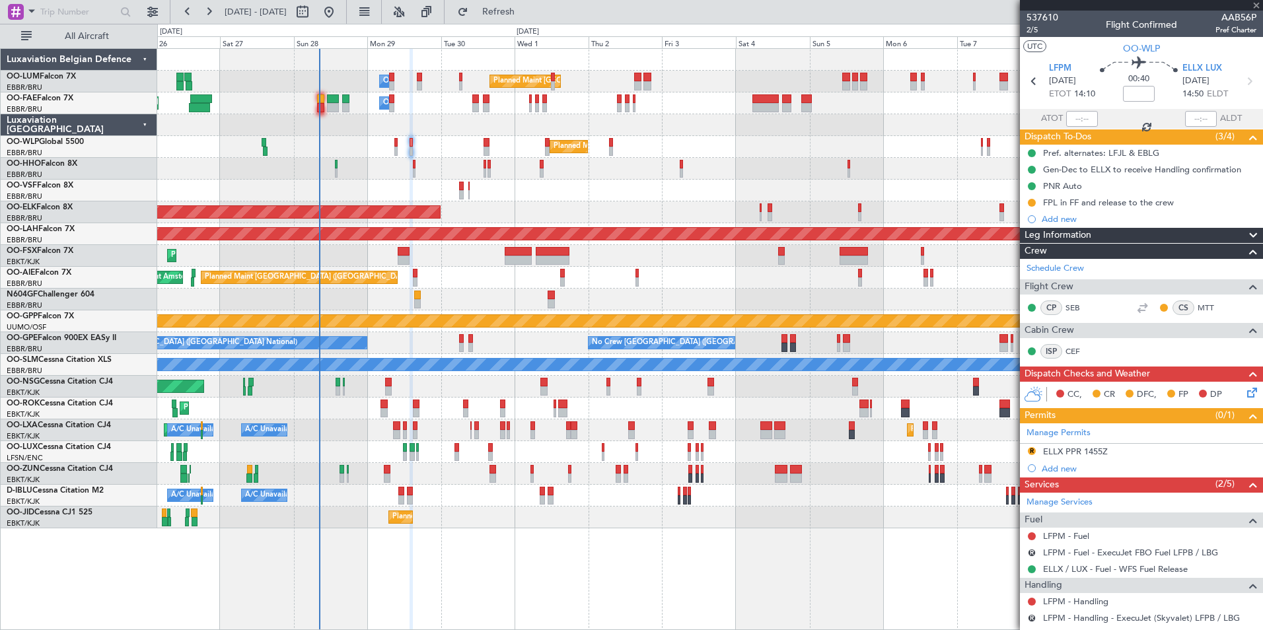
click at [353, 173] on div "Planned Maint Geneva (Cointrin)" at bounding box center [709, 169] width 1105 height 22
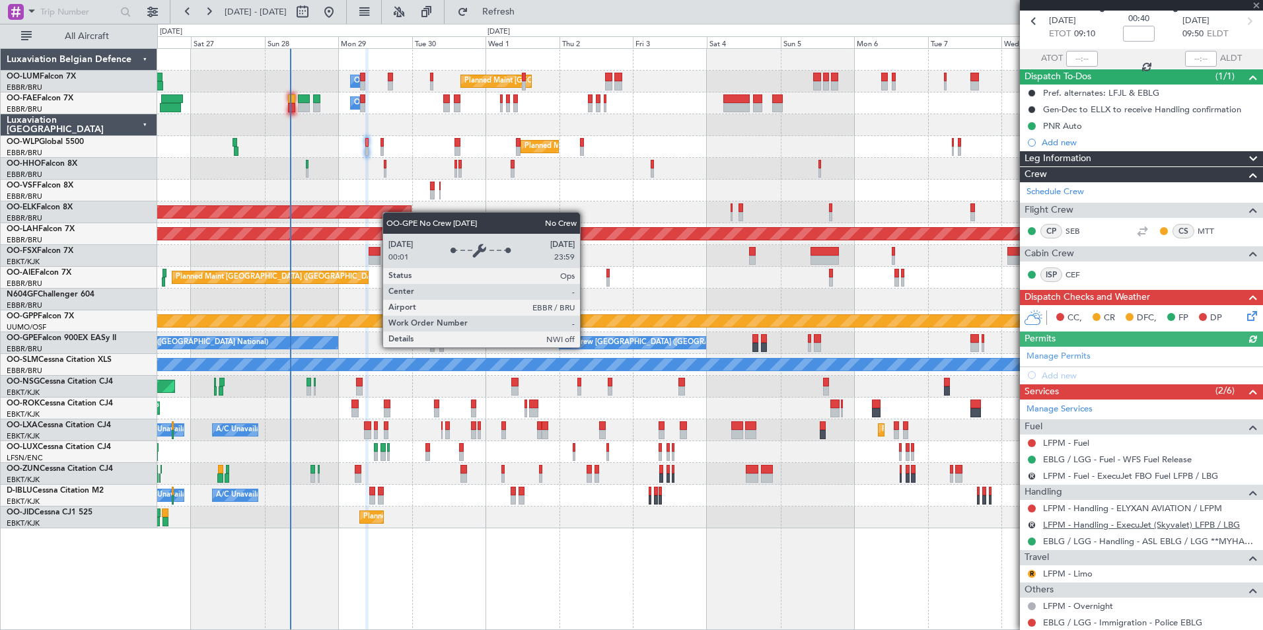
scroll to position [127, 0]
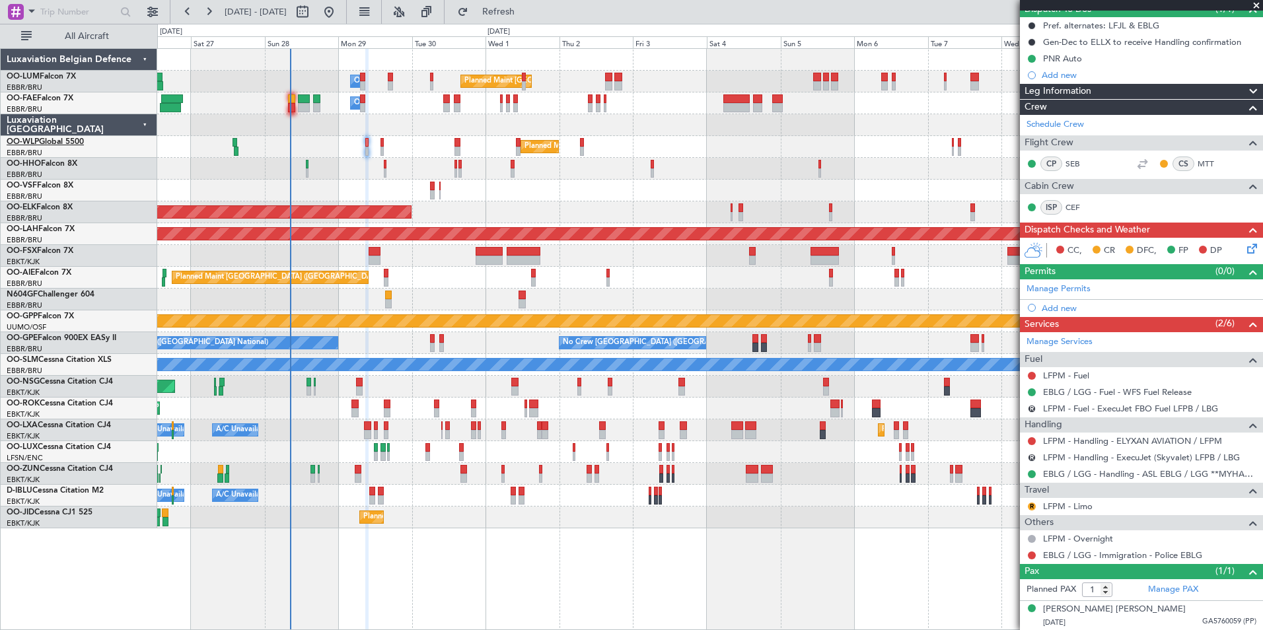
click at [64, 140] on link "OO-WLP Global 5500" at bounding box center [45, 142] width 77 height 8
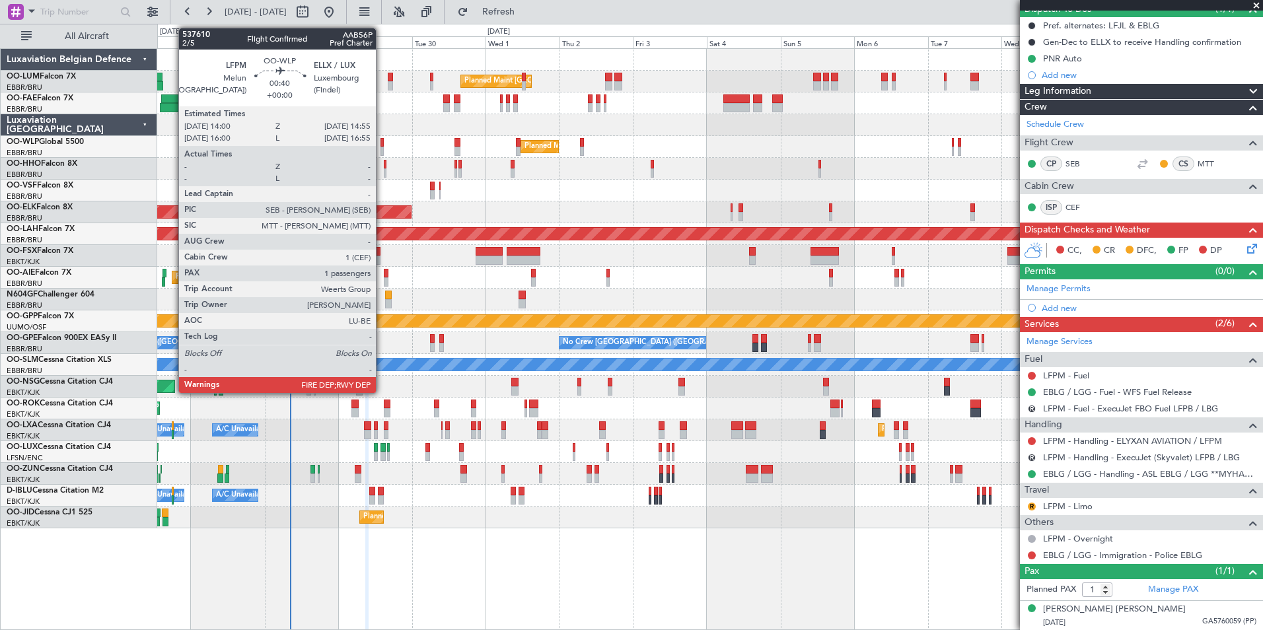
click at [382, 146] on div at bounding box center [381, 142] width 3 height 9
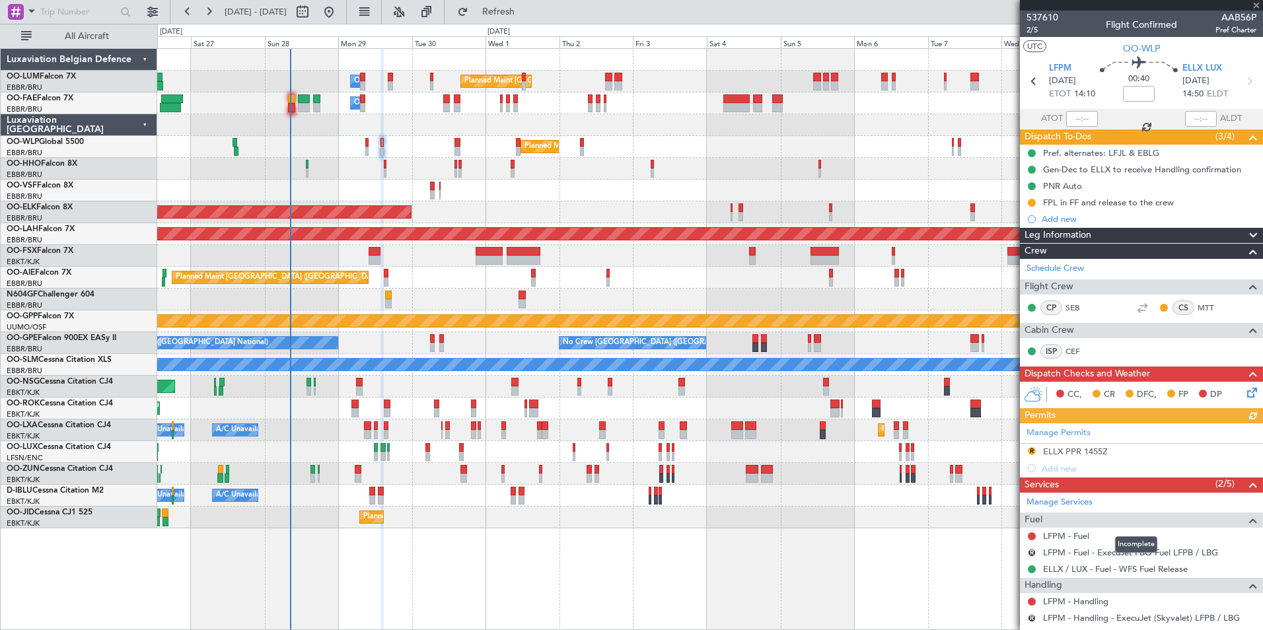
scroll to position [66, 0]
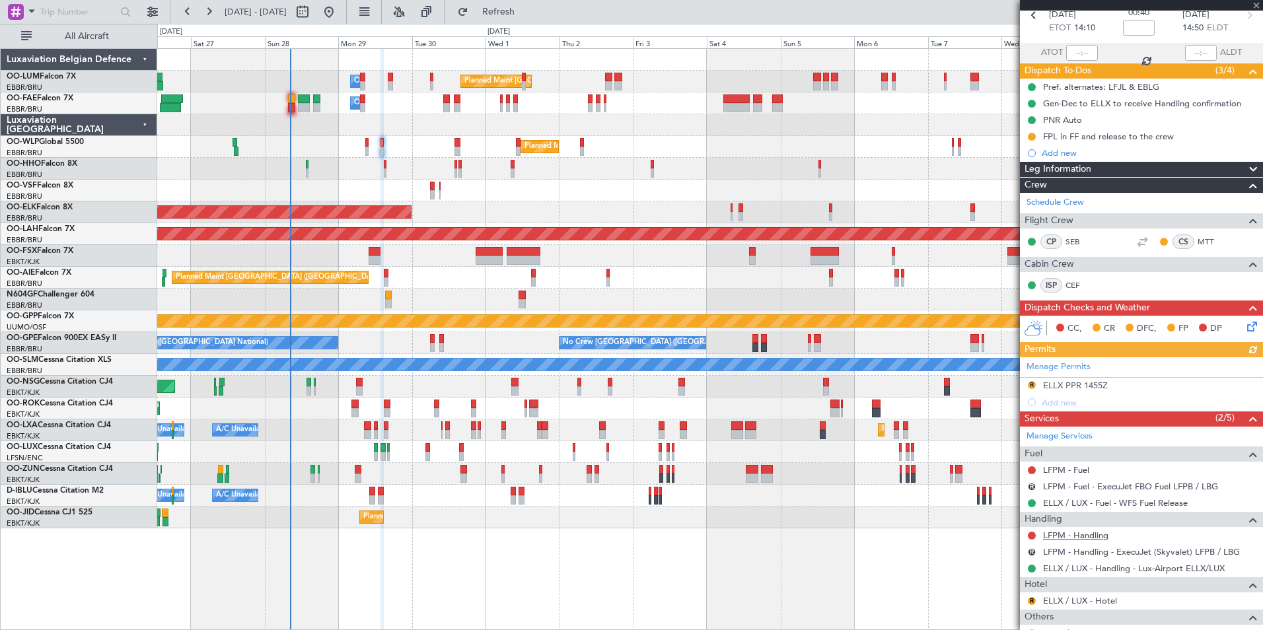
click at [1081, 534] on link "LFPM - Handling" at bounding box center [1075, 535] width 65 height 11
drag, startPoint x: 528, startPoint y: 13, endPoint x: 521, endPoint y: 18, distance: 8.1
click at [519, 13] on span "Refresh" at bounding box center [498, 11] width 55 height 9
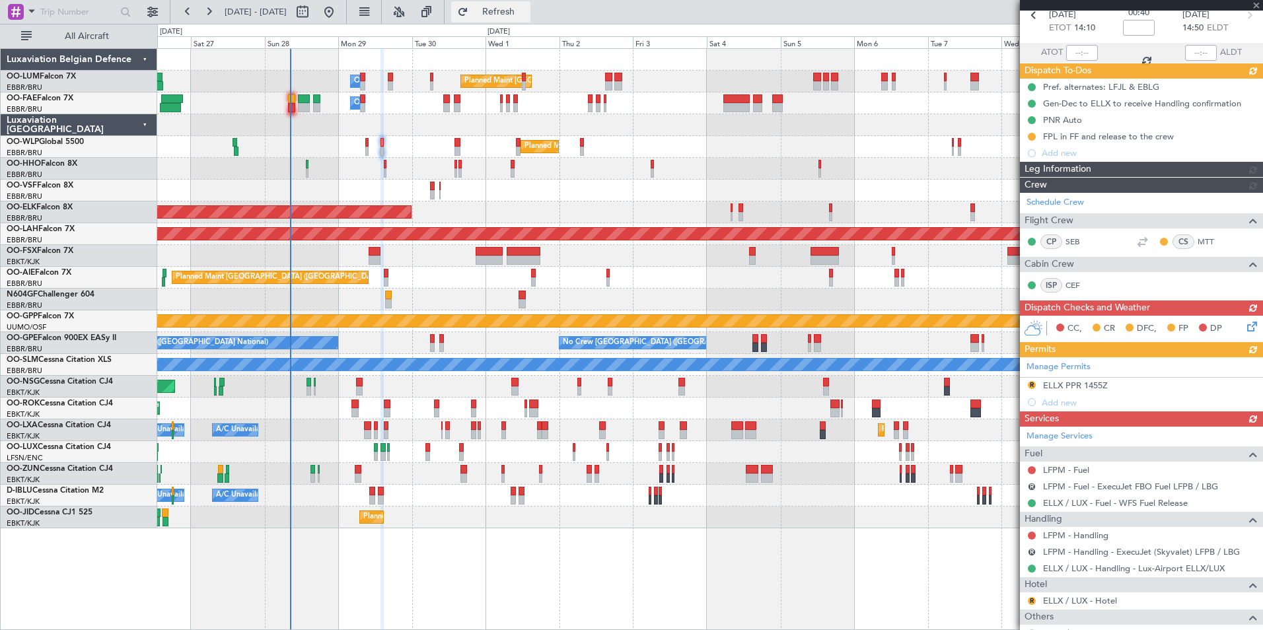
click at [526, 13] on span "Refresh" at bounding box center [498, 11] width 55 height 9
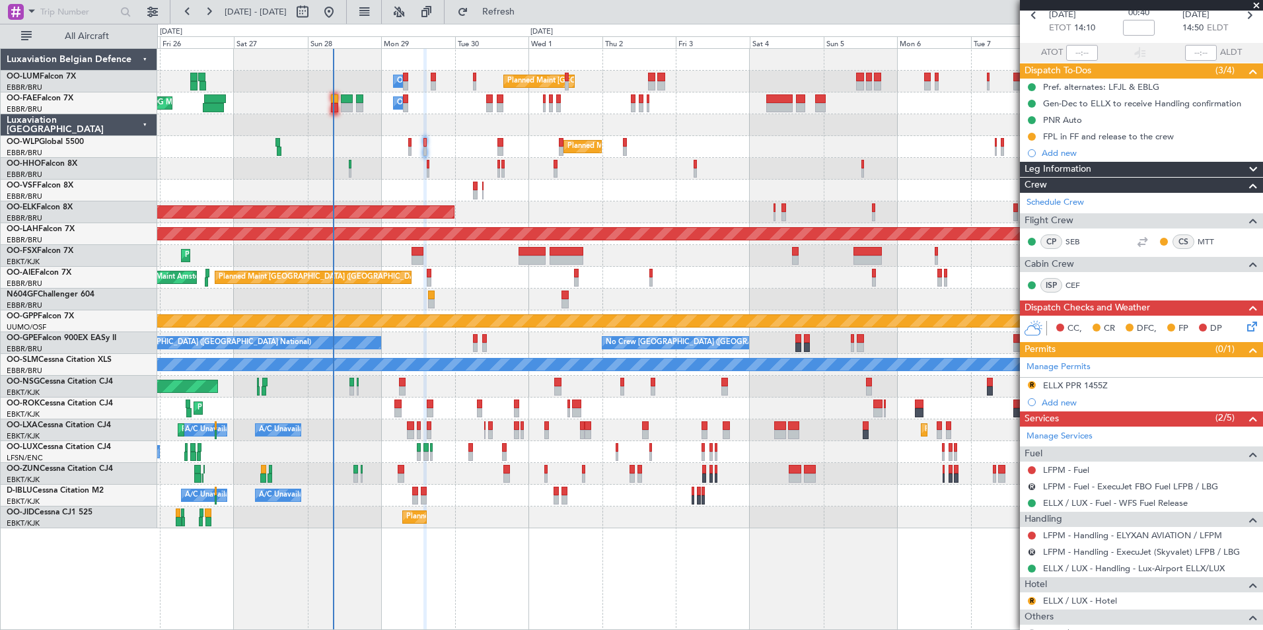
click at [289, 416] on div "Planned Maint Brussels (Brussels National) Owner Melsbroek Air Base Owner Melsb…" at bounding box center [709, 289] width 1105 height 480
click at [430, 277] on div "Planned Maint London (Farnborough) Unplanned Maint Amsterdam (Schiphol)" at bounding box center [709, 278] width 1105 height 22
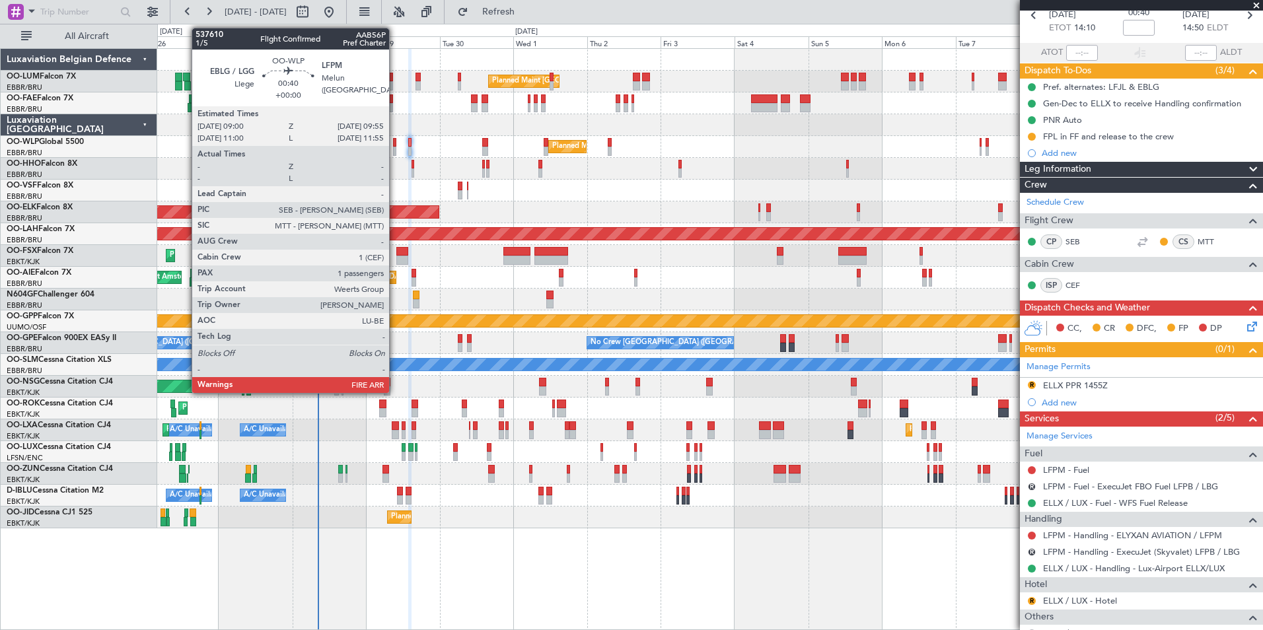
click at [395, 145] on div at bounding box center [394, 142] width 3 height 9
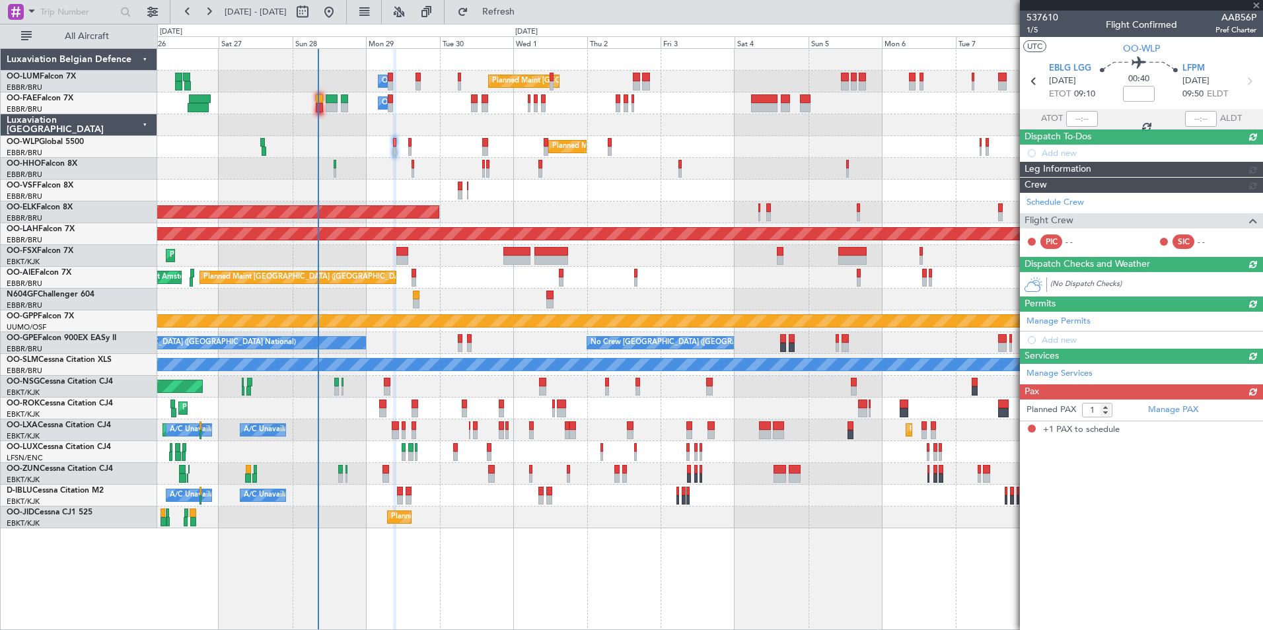
scroll to position [0, 0]
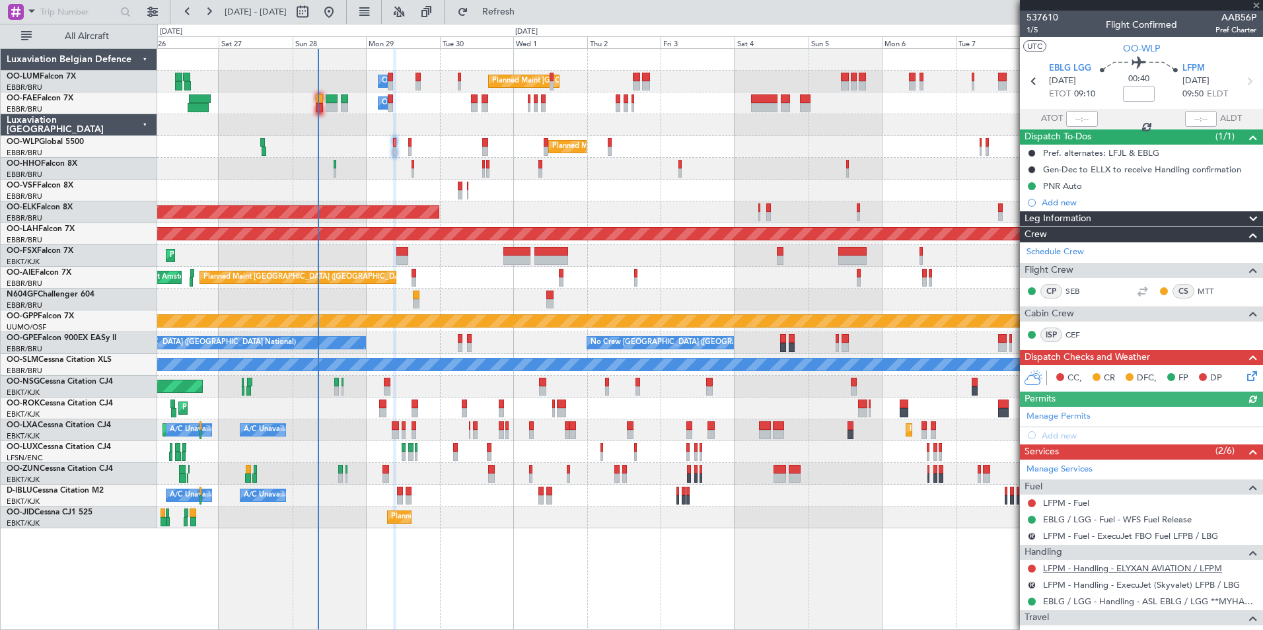
click at [1099, 564] on link "LFPM - Handling - ELYXAN AVIATION / LFPM" at bounding box center [1132, 568] width 179 height 11
click at [511, 18] on button "Refresh" at bounding box center [490, 11] width 79 height 21
click at [461, 404] on div "Planned Maint Kortrijk-[GEOGRAPHIC_DATA]" at bounding box center [709, 409] width 1105 height 22
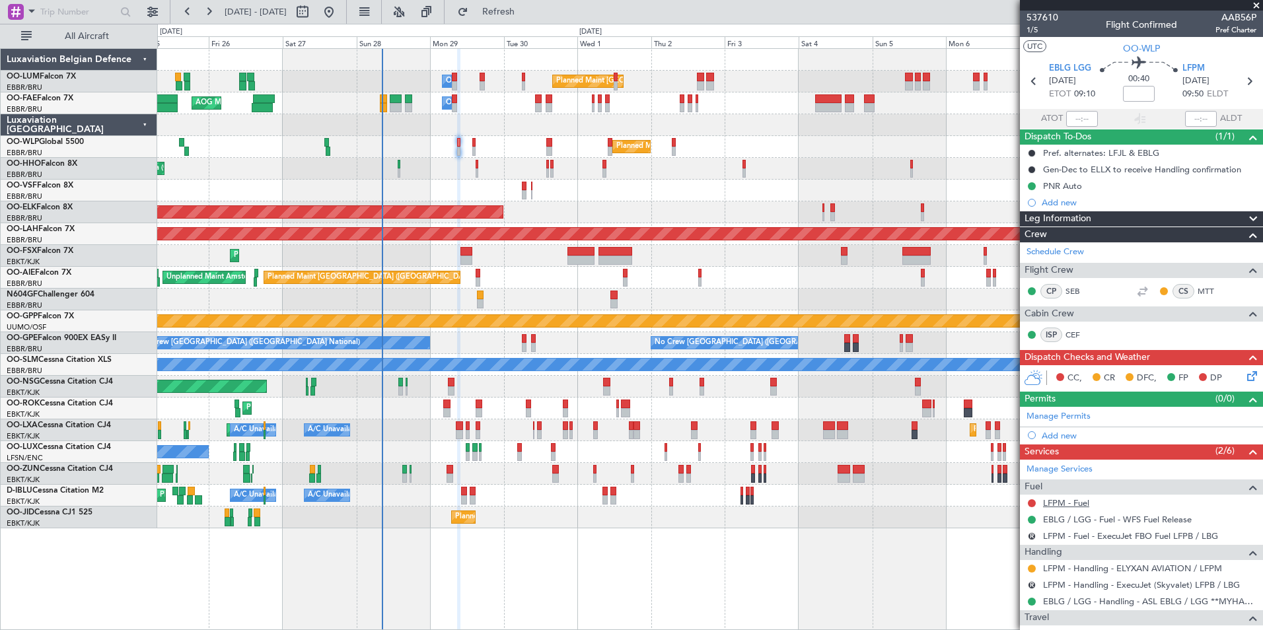
click at [1062, 505] on link "LFPM - Fuel" at bounding box center [1066, 502] width 46 height 11
click at [526, 9] on span "Refresh" at bounding box center [498, 11] width 55 height 9
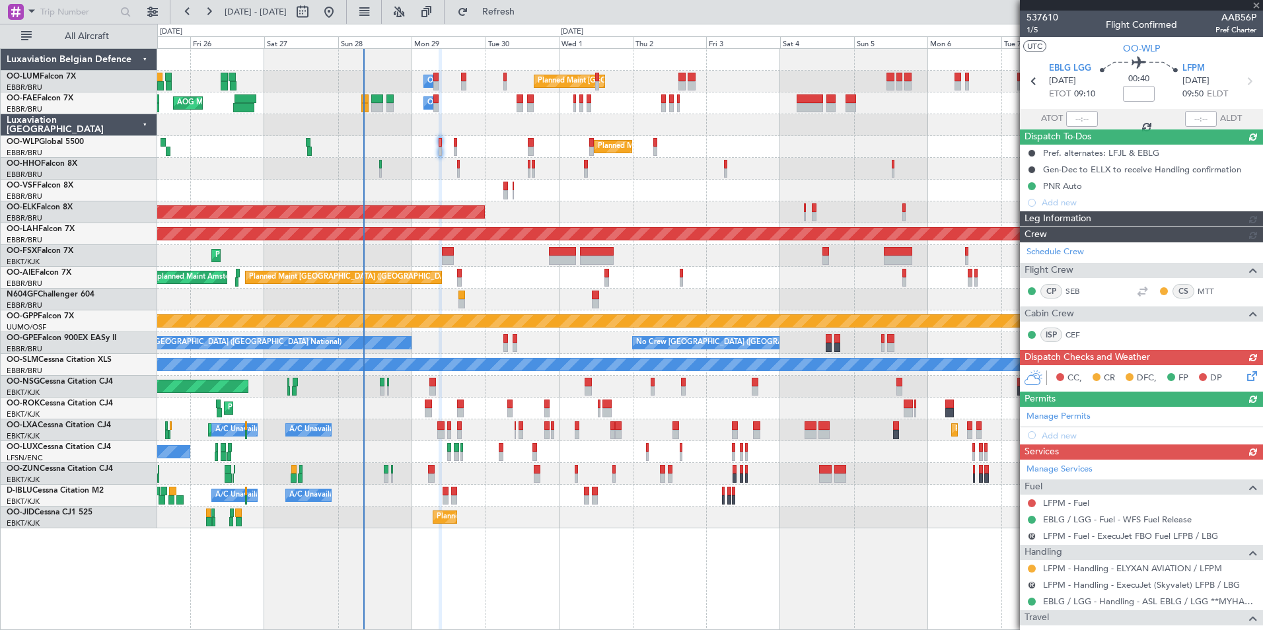
click at [436, 190] on div at bounding box center [709, 191] width 1105 height 22
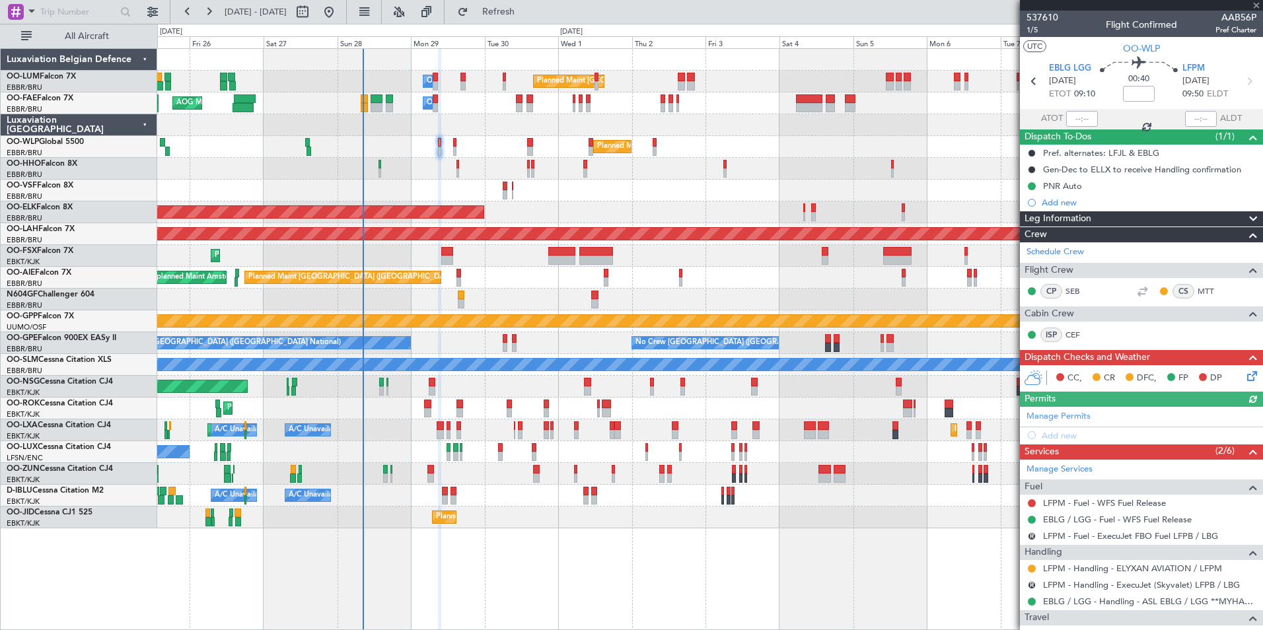
click at [456, 150] on div "Planned Maint Milan (Linate)" at bounding box center [709, 147] width 1105 height 22
click at [456, 149] on div "Planned Maint Milan (Linate)" at bounding box center [709, 147] width 1105 height 22
click at [456, 147] on div "Planned Maint Milan (Linate)" at bounding box center [709, 147] width 1105 height 22
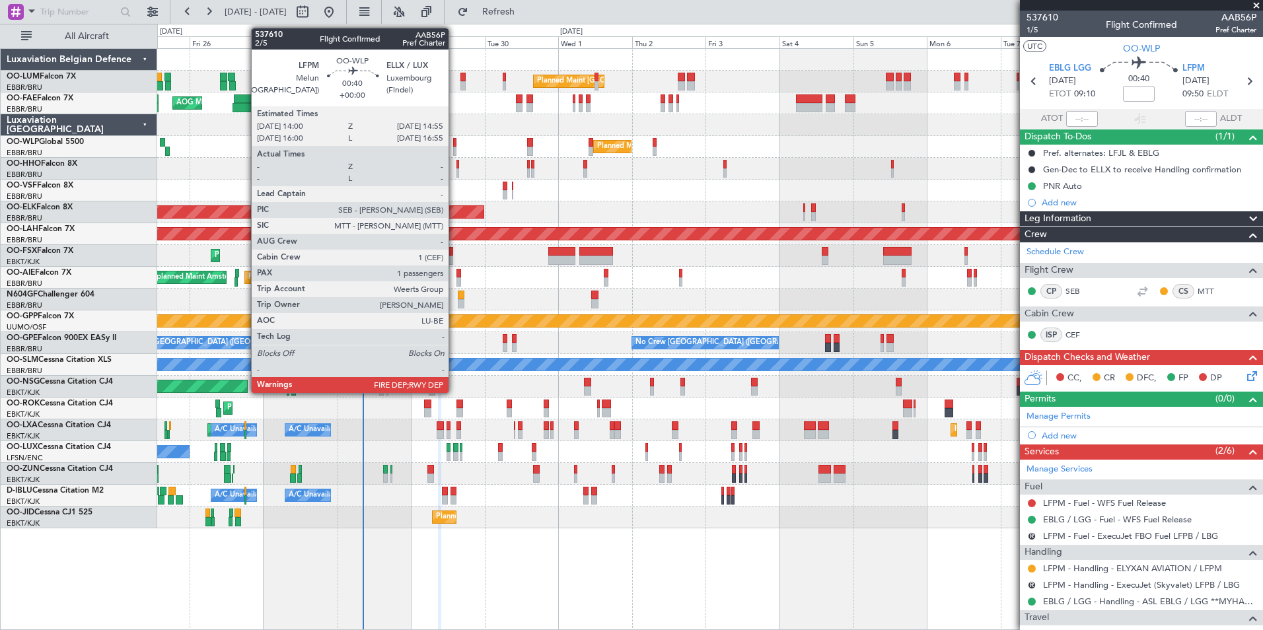
click at [454, 145] on div at bounding box center [454, 142] width 3 height 9
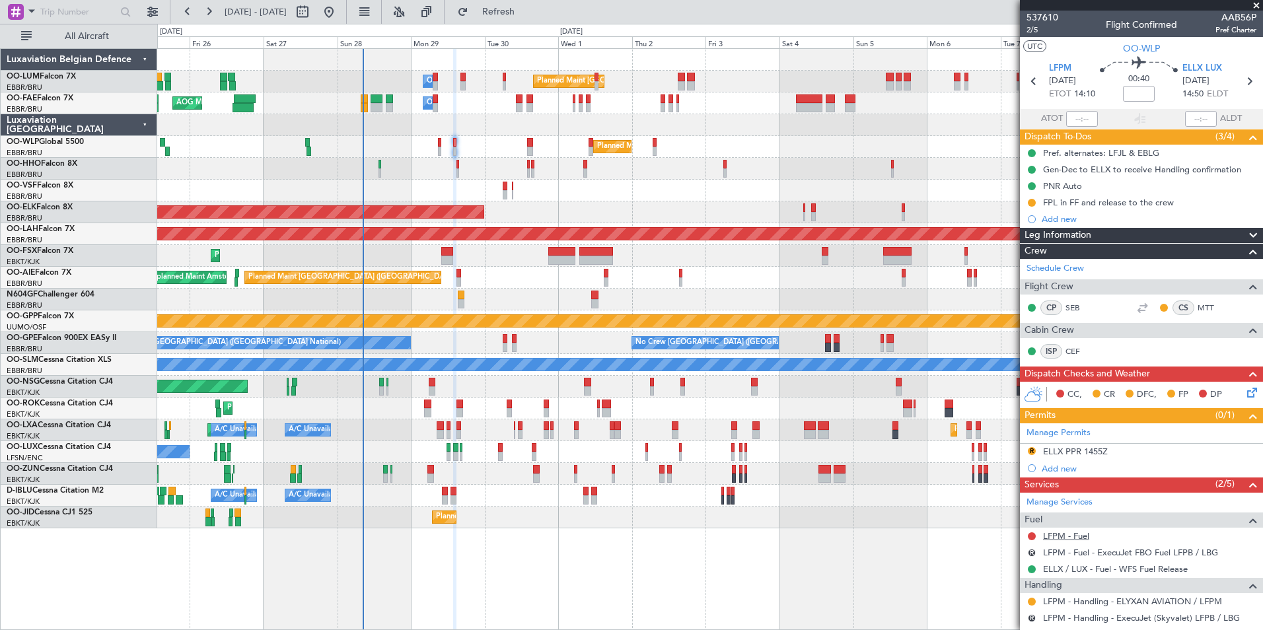
click at [1063, 534] on link "LFPM - Fuel" at bounding box center [1066, 535] width 46 height 11
click at [526, 9] on span "Refresh" at bounding box center [498, 11] width 55 height 9
click at [461, 471] on div "Planned Maint Kortrijk-Wevelgem Owner" at bounding box center [709, 474] width 1105 height 22
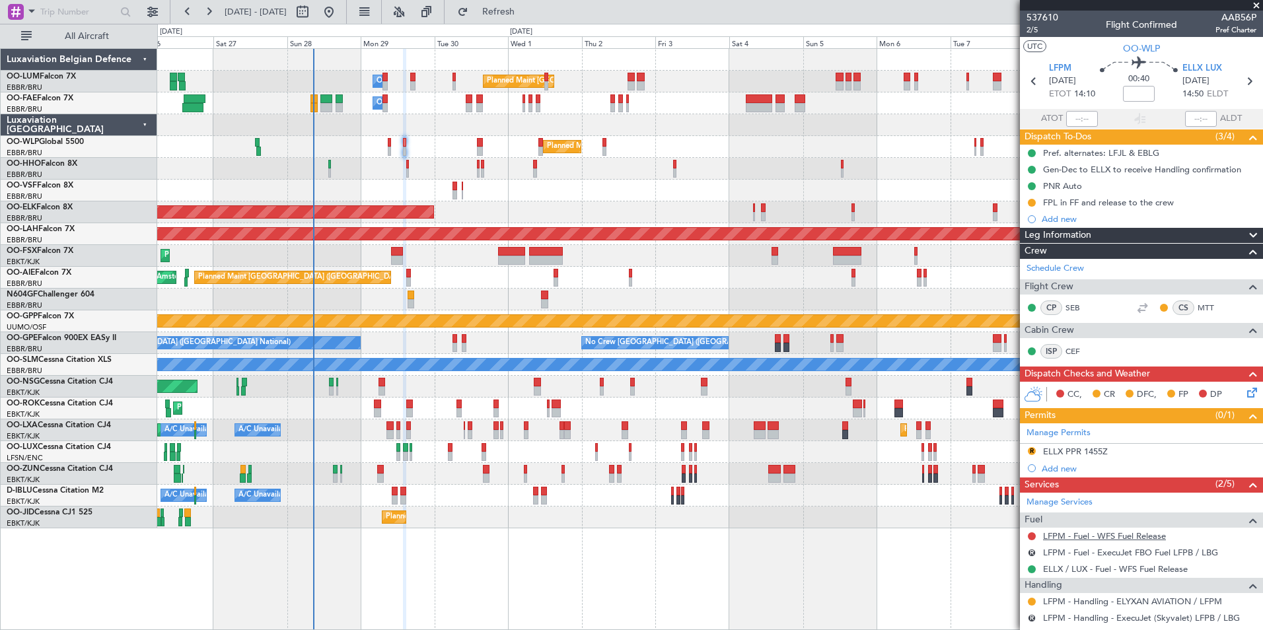
click at [1058, 535] on link "LFPM - Fuel - WFS Fuel Release" at bounding box center [1104, 535] width 123 height 11
click at [517, 12] on span "Refresh" at bounding box center [498, 11] width 55 height 9
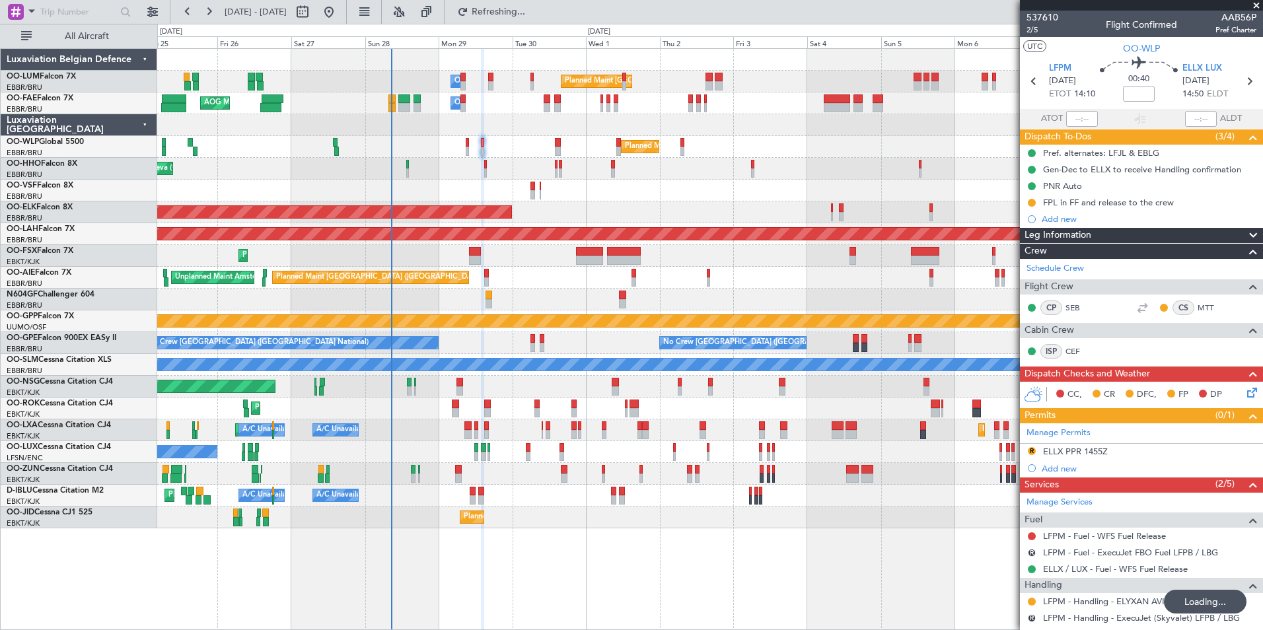
click at [462, 268] on div "Planned Maint [GEOGRAPHIC_DATA] ([GEOGRAPHIC_DATA]) Unplanned Maint Amsterdam (…" at bounding box center [709, 278] width 1105 height 22
click at [0, 441] on html "25 Sep 2025 - 10 Oct 2025 Refresh Quick Links All Aircraft Planned Maint Brusse…" at bounding box center [631, 315] width 1263 height 630
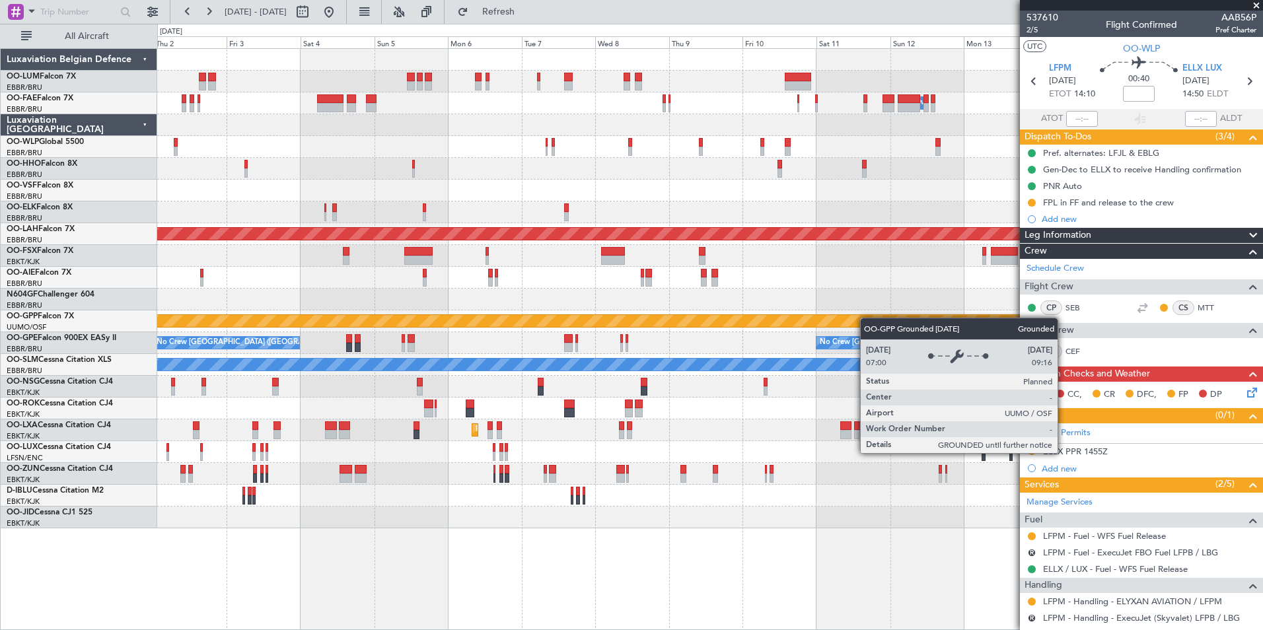
click at [905, 310] on div "Owner Melsbroek Air Base Planned Maint Brussels (Brussels National) Owner Melsb…" at bounding box center [709, 289] width 1105 height 480
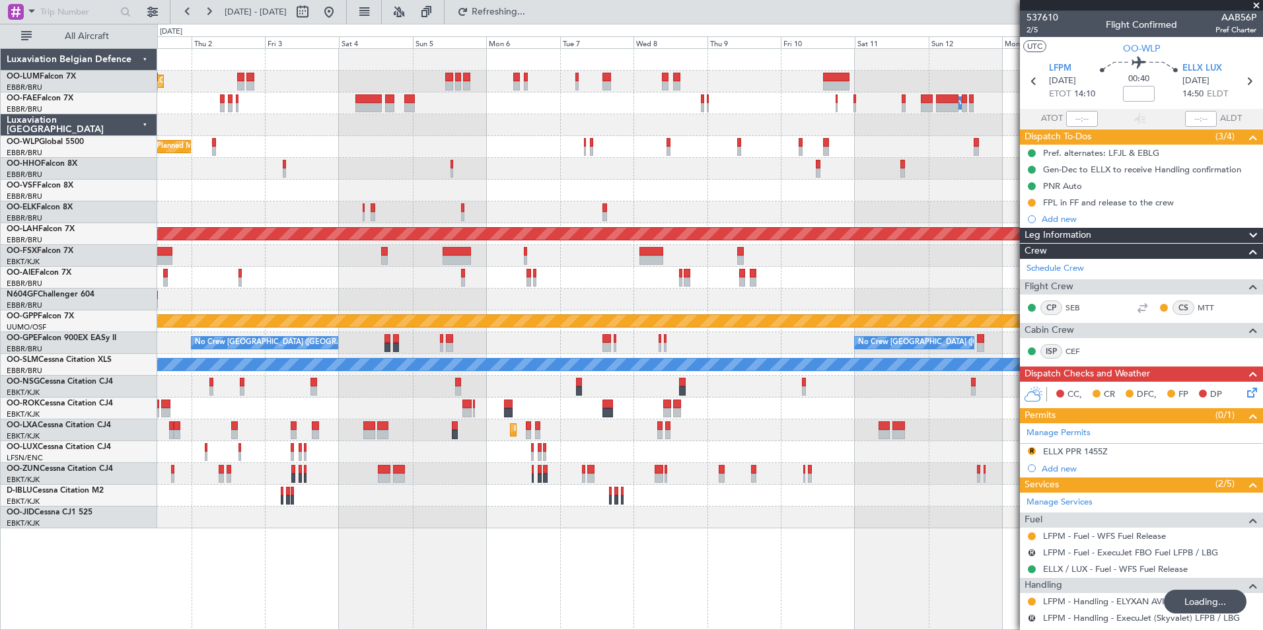
click at [548, 194] on div at bounding box center [709, 191] width 1105 height 22
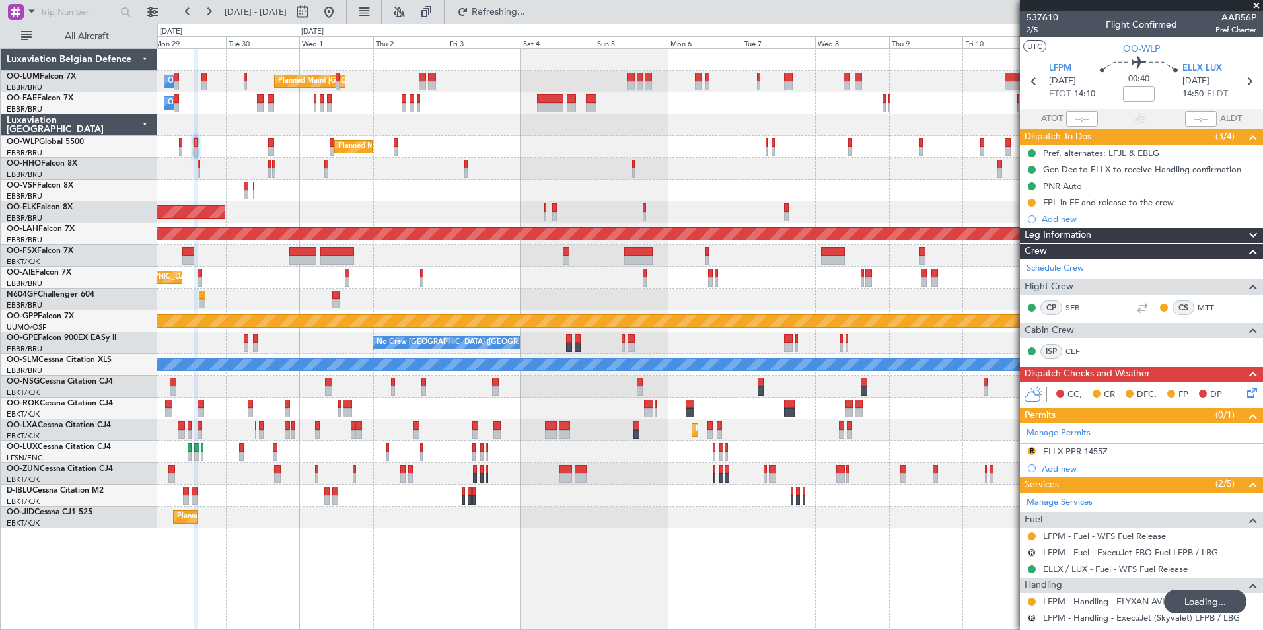
click at [478, 191] on div at bounding box center [709, 191] width 1105 height 22
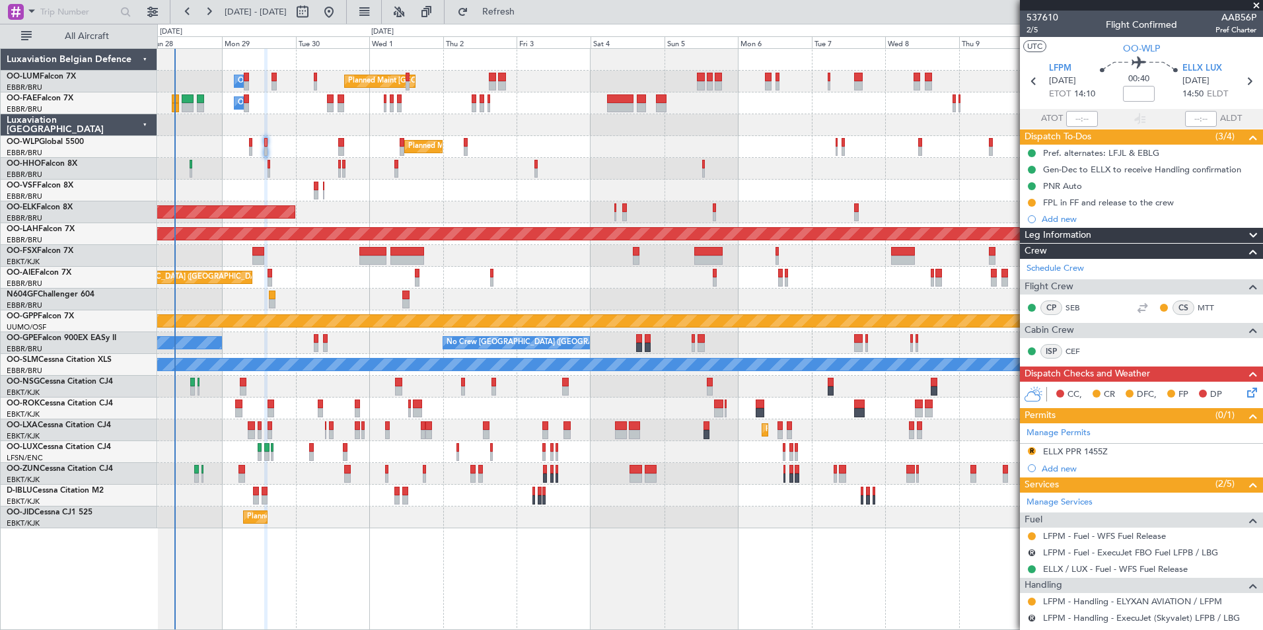
click at [485, 177] on div "Planned Maint Geneva (Cointrin)" at bounding box center [709, 169] width 1105 height 22
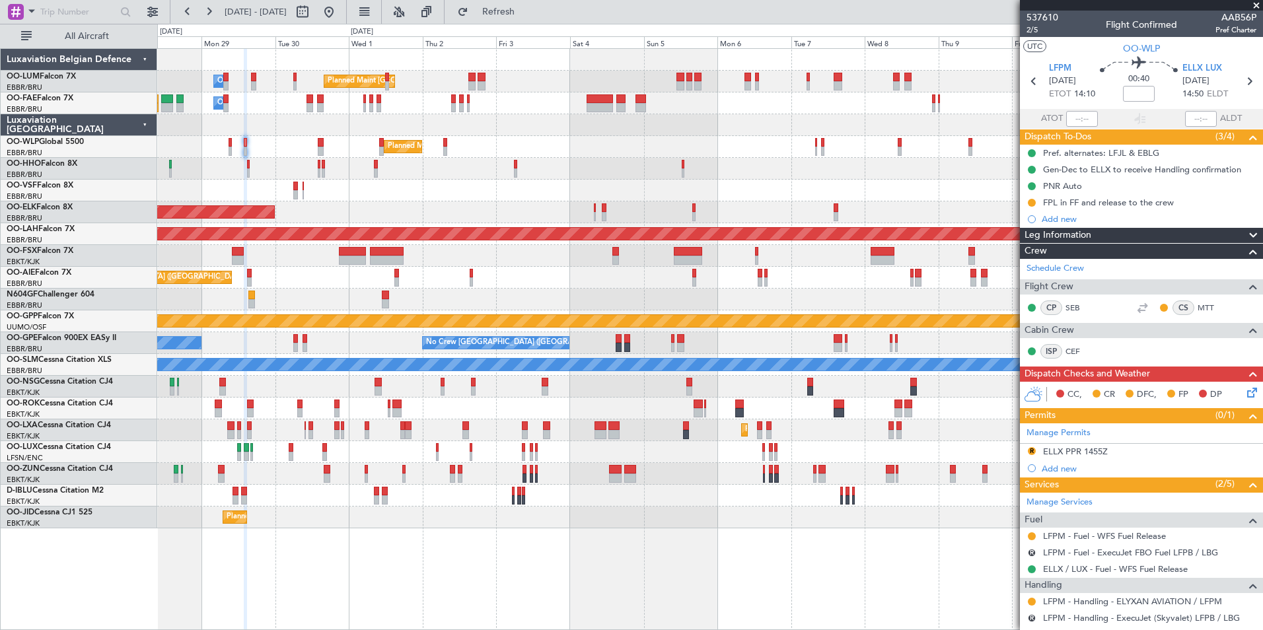
click at [390, 186] on div "Planned Maint Brussels (Brussels National) Owner Melsbroek Air Base Owner Melsb…" at bounding box center [709, 289] width 1105 height 480
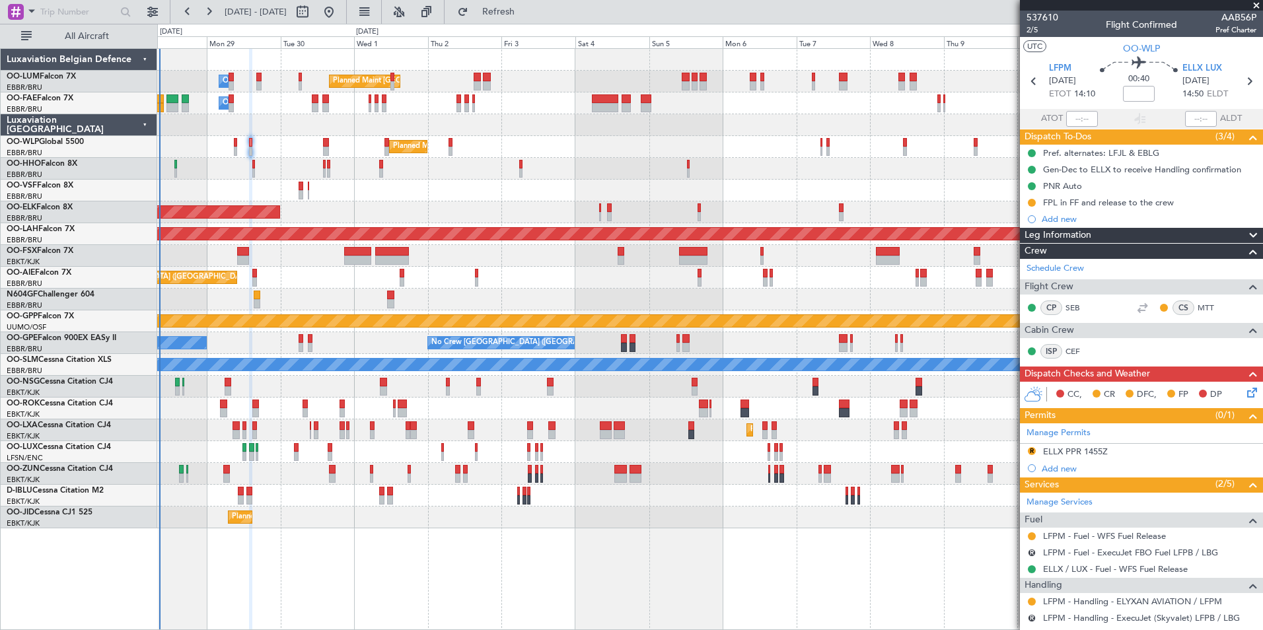
click at [472, 172] on div "Planned Maint Geneva (Cointrin)" at bounding box center [709, 169] width 1105 height 22
click at [24, 229] on div "Planned Maint Brussels (Brussels National) Owner Melsbroek Air Base Owner Melsb…" at bounding box center [631, 327] width 1263 height 606
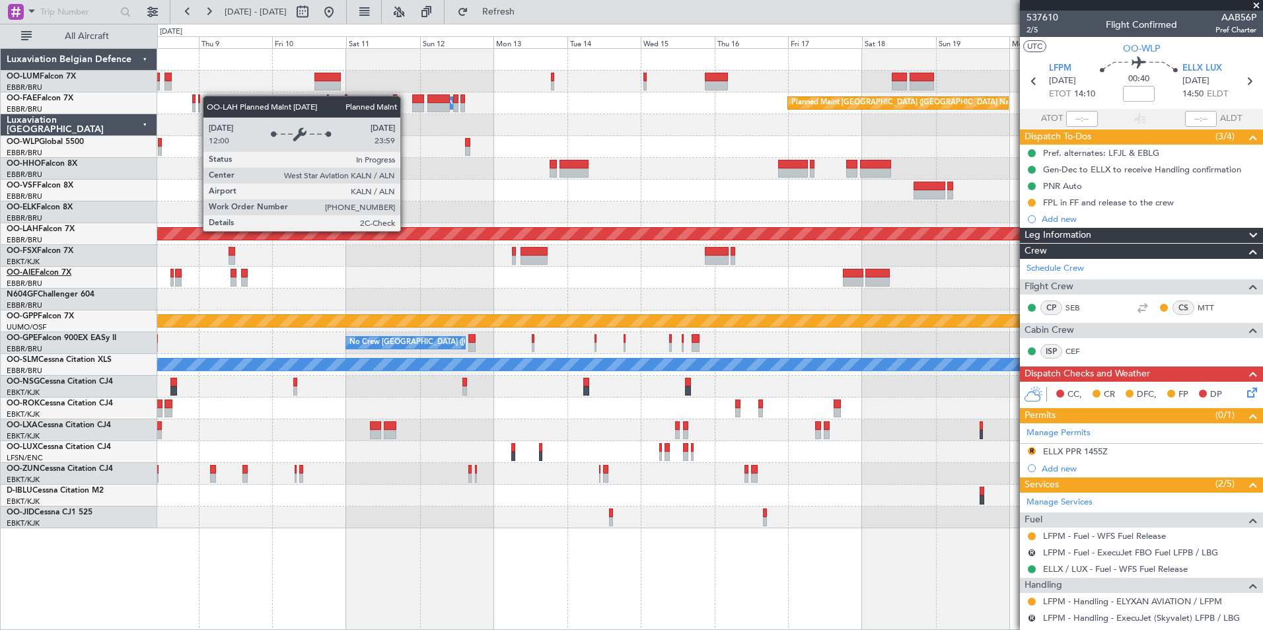
click at [13, 276] on div "Owner Melsbroek Air Base Planned Maint Brussels (Brussels National) Planned Mai…" at bounding box center [631, 327] width 1263 height 606
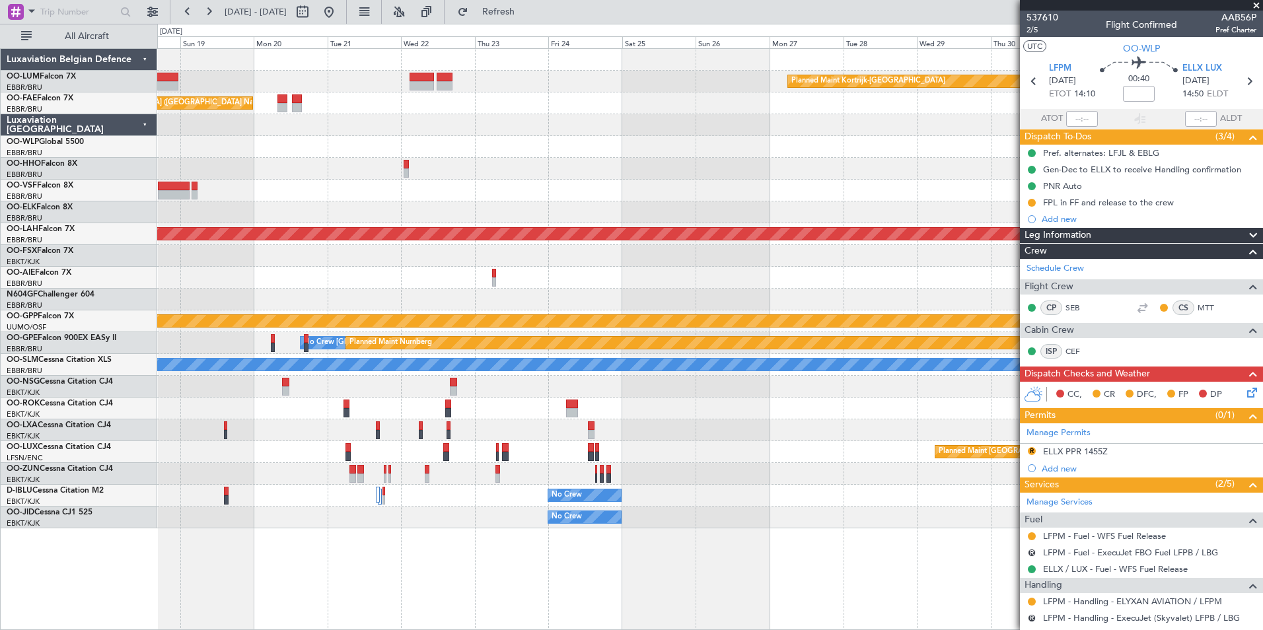
click at [61, 295] on div "Planned Maint Kortrijk-Wevelgem Planned Maint Brussels (Brussels National) Plan…" at bounding box center [631, 327] width 1263 height 606
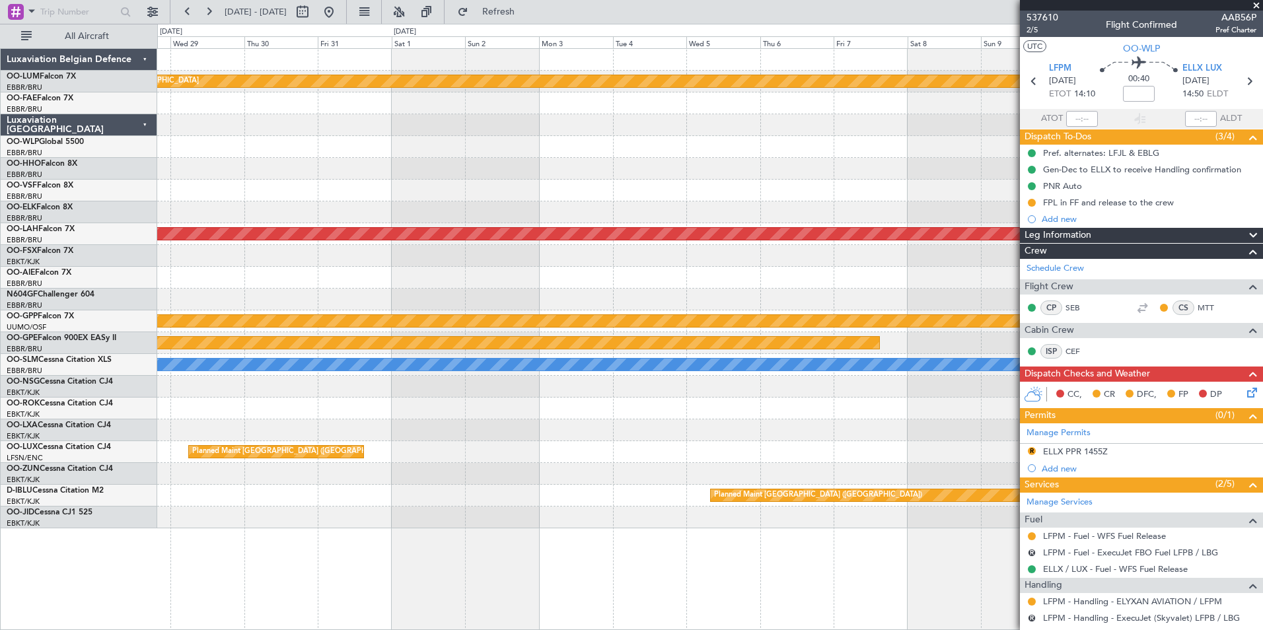
click at [24, 297] on div "Planned Maint Kortrijk-Wevelgem Planned Maint Alton-st Louis (St Louis Regl) Gr…" at bounding box center [631, 327] width 1263 height 606
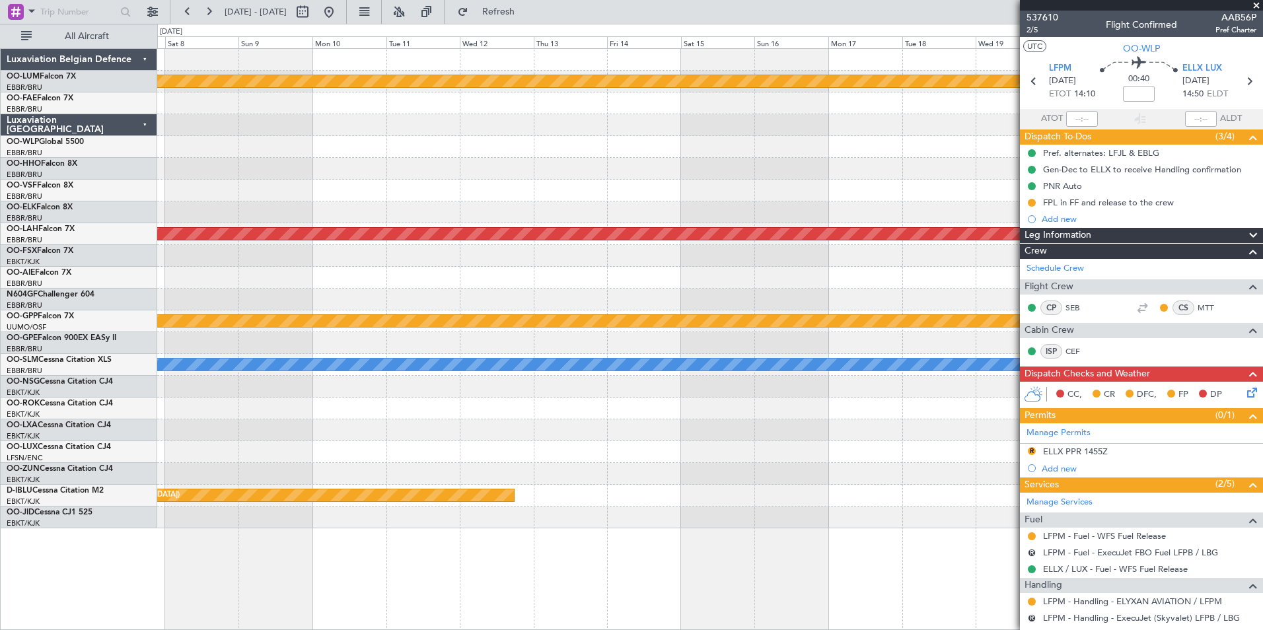
click at [11, 288] on div "Planned Maint Kortrijk-Wevelgem Planned Maint Alton-st Louis (St Louis Regl) Gr…" at bounding box center [631, 327] width 1263 height 606
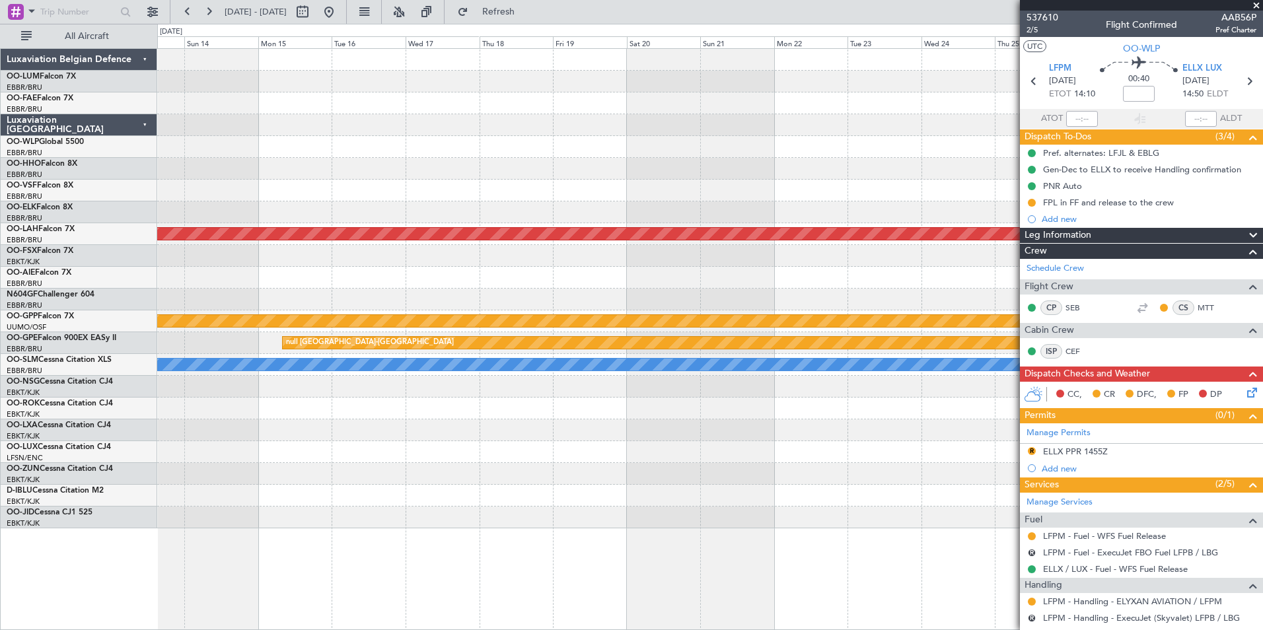
click at [641, 167] on div "Planned Maint [PERSON_NAME]-[GEOGRAPHIC_DATA][PERSON_NAME] ([GEOGRAPHIC_DATA][P…" at bounding box center [709, 289] width 1105 height 480
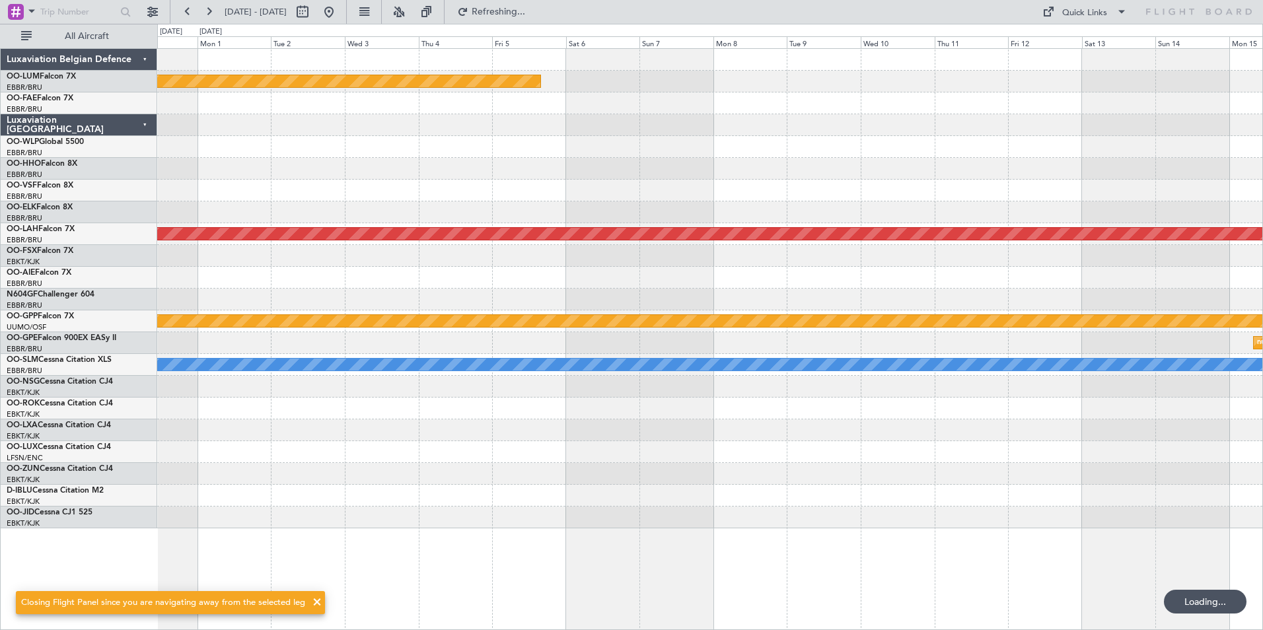
click at [1015, 158] on div "Planned Maint Kortrijk-[GEOGRAPHIC_DATA] Planned [GEOGRAPHIC_DATA][PERSON_NAME]…" at bounding box center [709, 289] width 1105 height 480
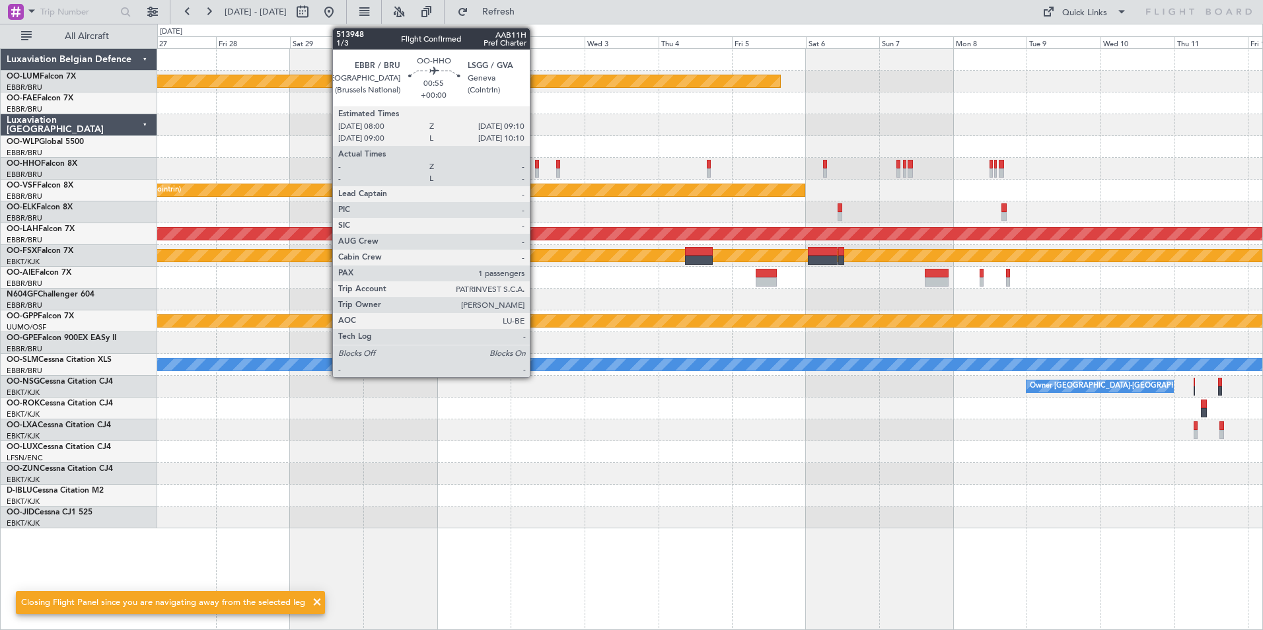
click at [536, 168] on div at bounding box center [537, 164] width 4 height 9
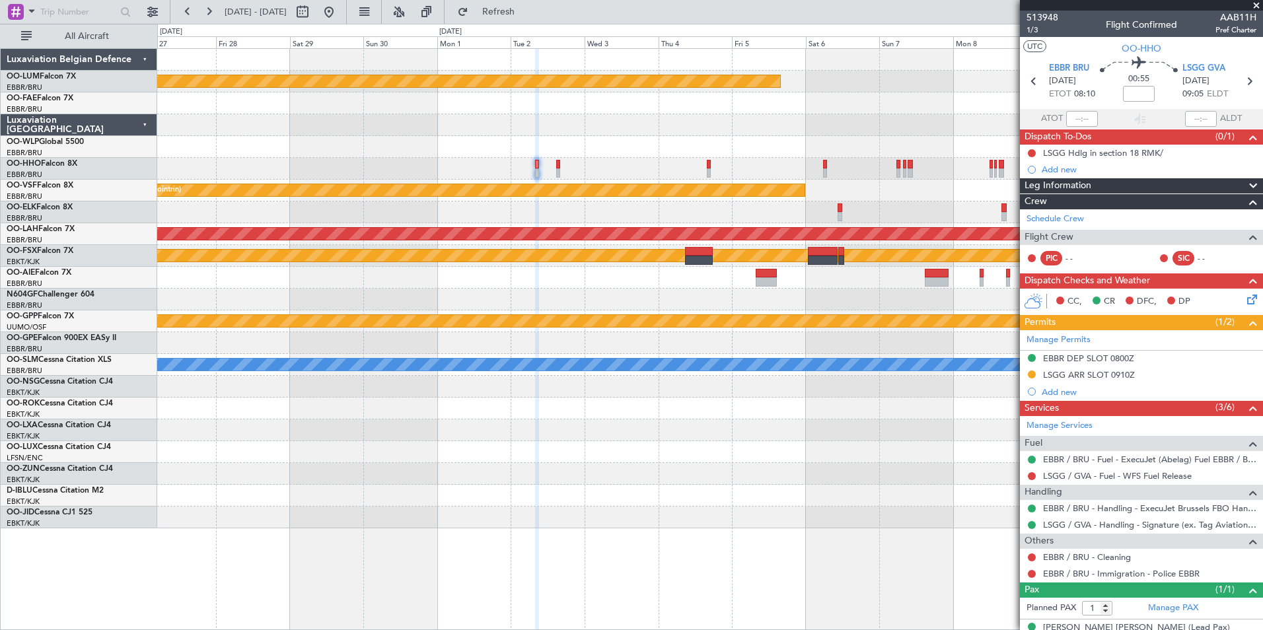
click at [447, 184] on div "Planned Maint Kortrijk-[GEOGRAPHIC_DATA] Planned Maint Geneva ([GEOGRAPHIC_DATA…" at bounding box center [709, 289] width 1105 height 480
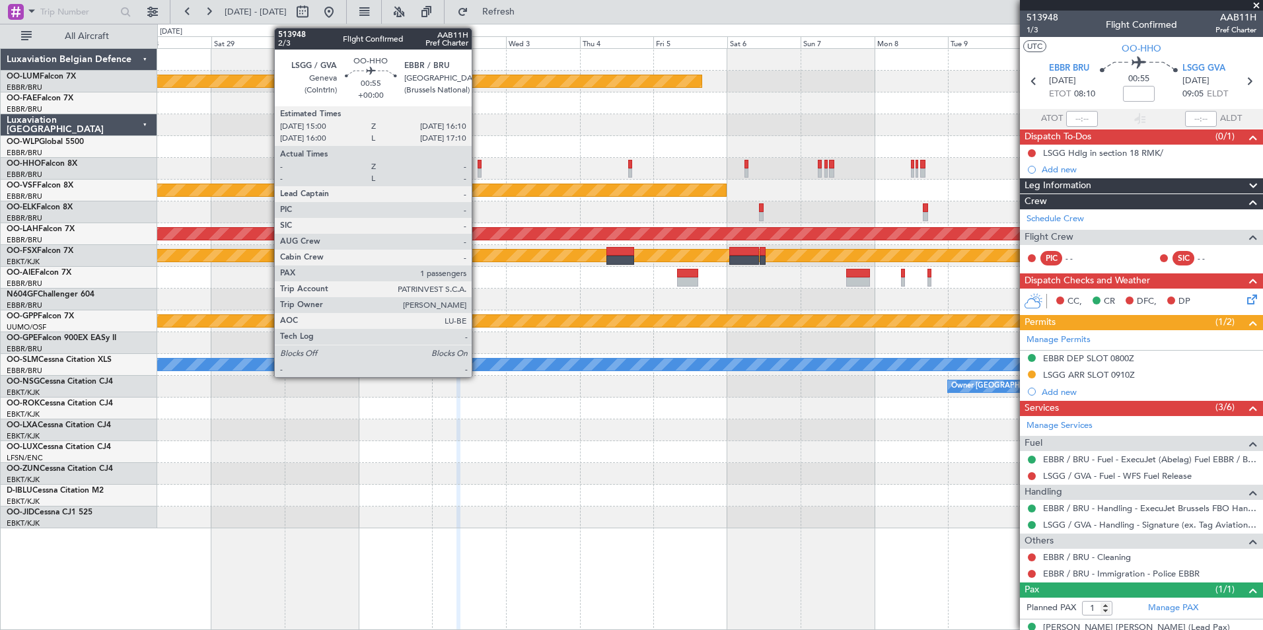
click at [478, 168] on div at bounding box center [480, 172] width 4 height 9
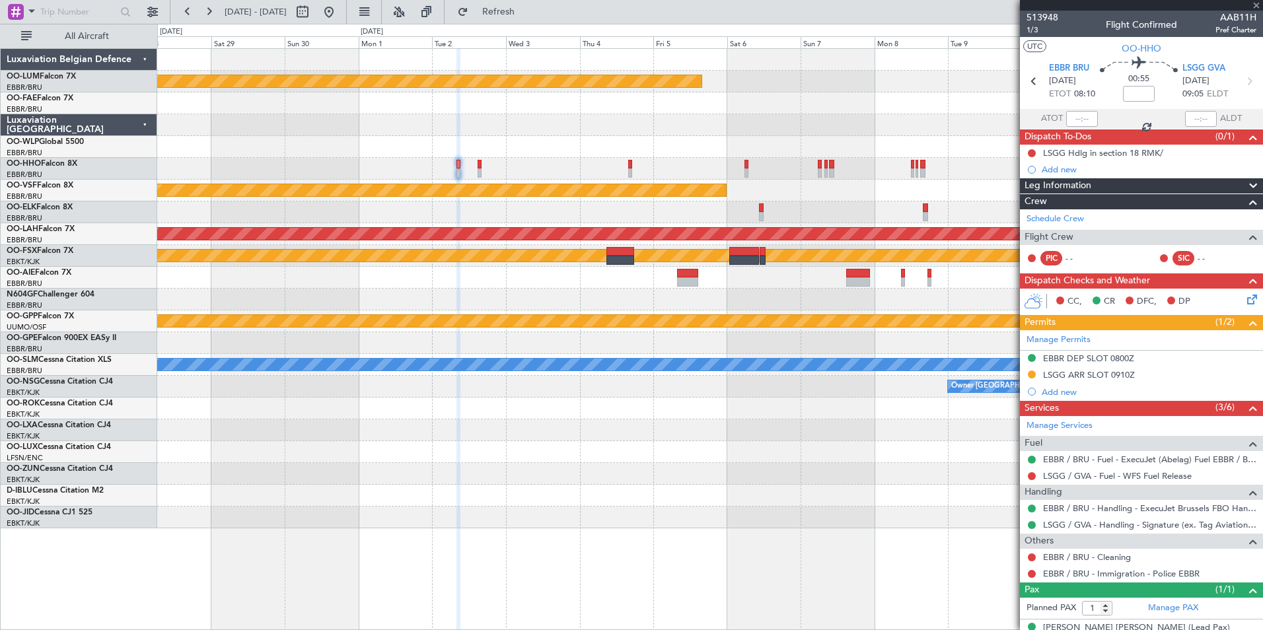
click at [409, 172] on div at bounding box center [709, 169] width 1105 height 22
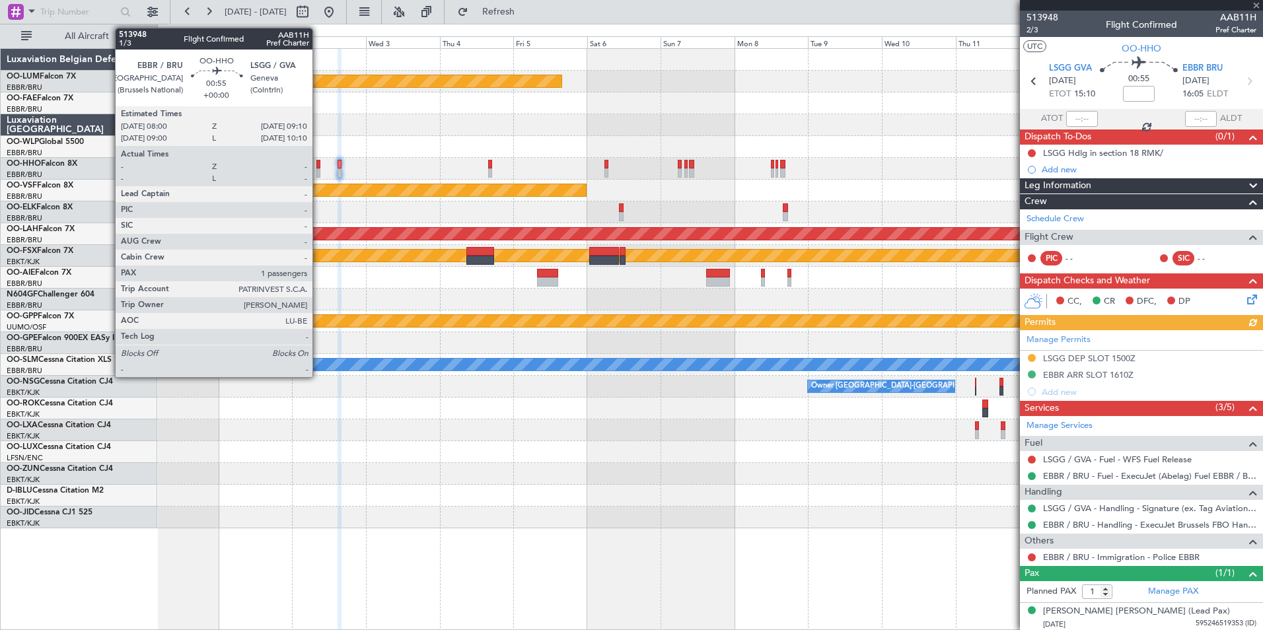
click at [318, 171] on div at bounding box center [318, 172] width 4 height 9
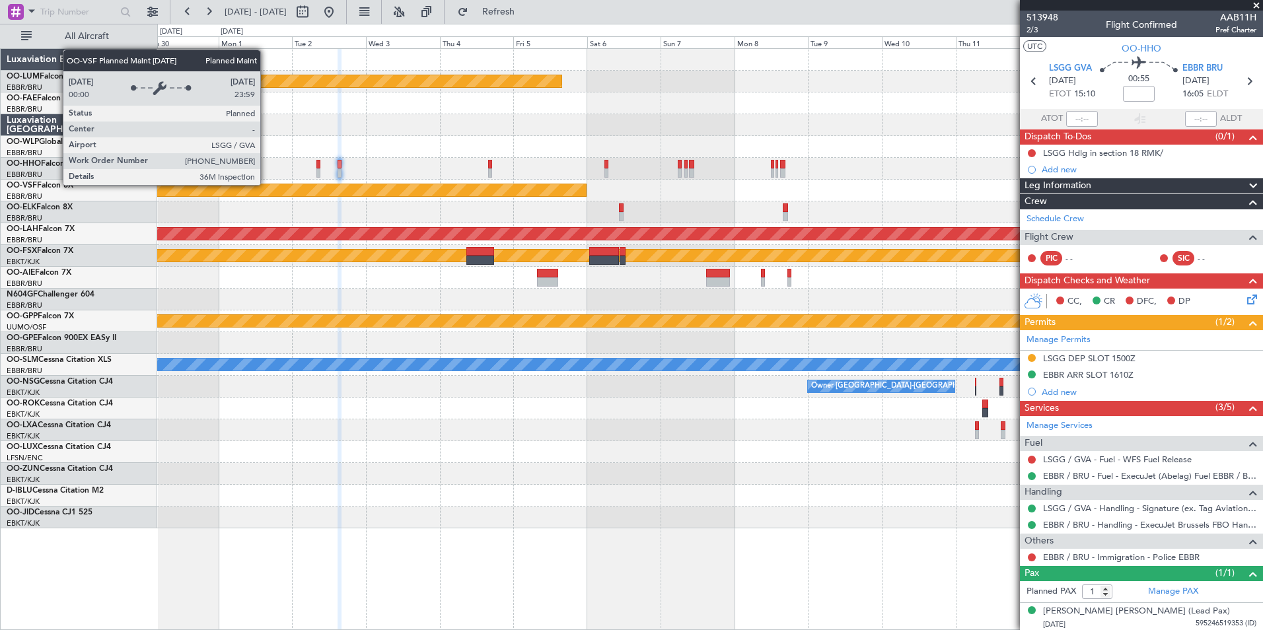
click at [460, 196] on div "Planned Maint Geneva (Cointrin)" at bounding box center [217, 190] width 737 height 13
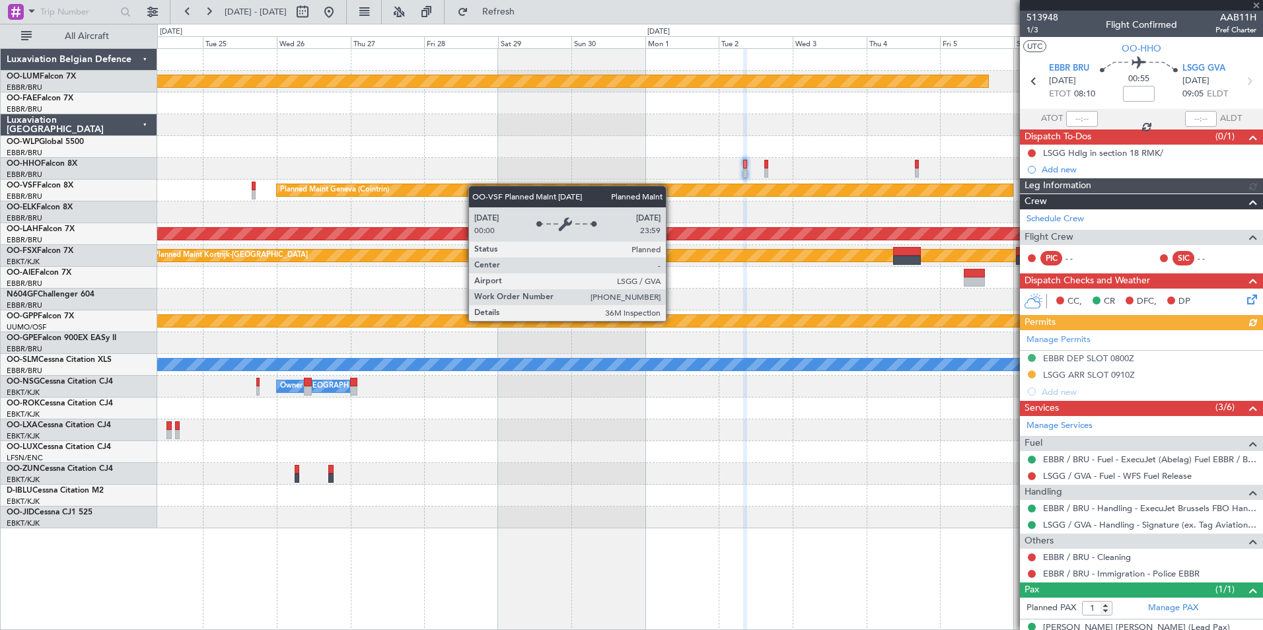
click at [579, 188] on div "Planned Maint Geneva (Cointrin)" at bounding box center [709, 191] width 1105 height 22
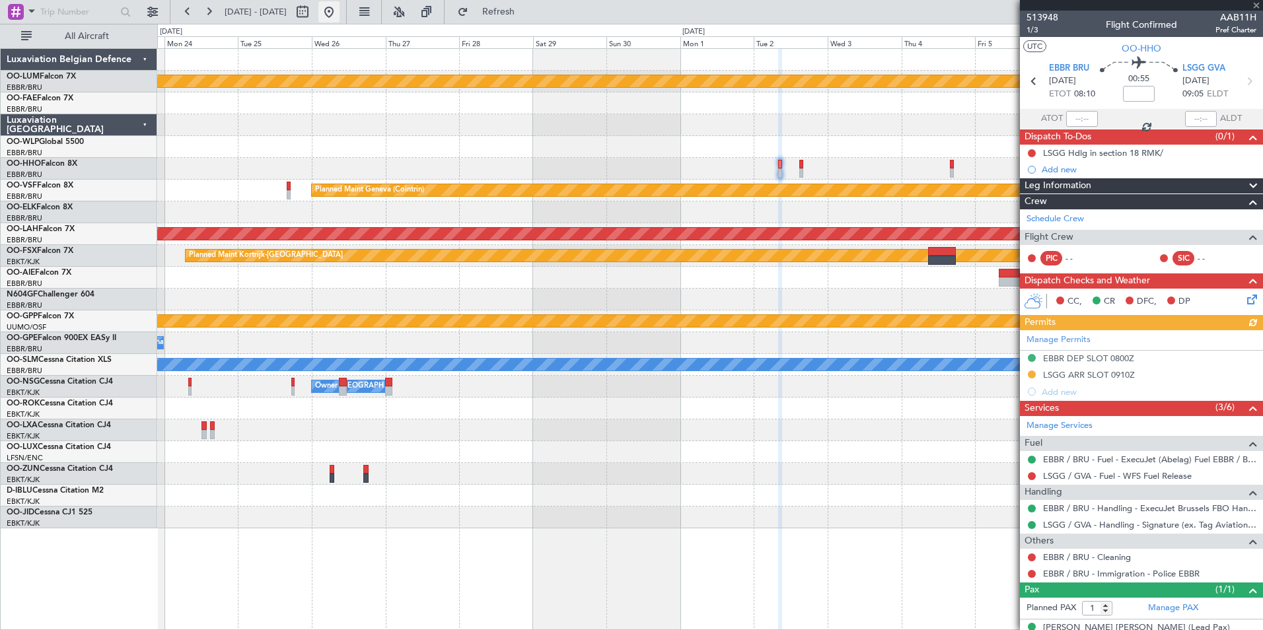
click at [340, 13] on button at bounding box center [328, 11] width 21 height 21
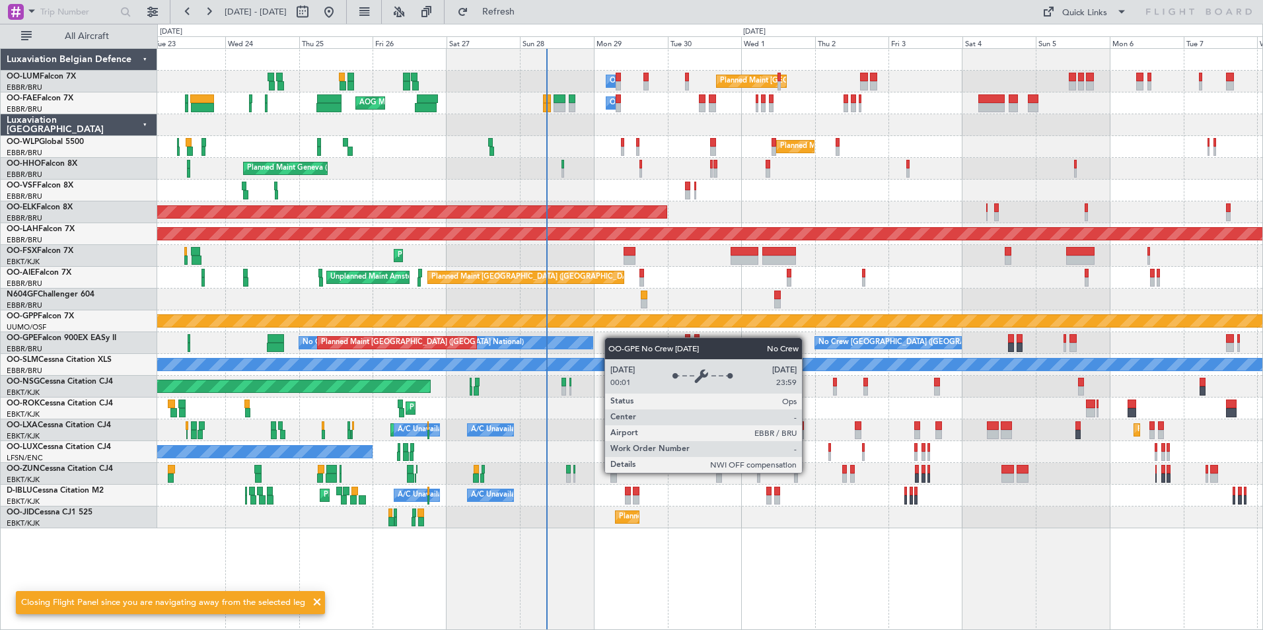
click at [574, 343] on div "Planned Maint [GEOGRAPHIC_DATA] ([GEOGRAPHIC_DATA] National) Owner [GEOGRAPHIC_…" at bounding box center [709, 289] width 1105 height 480
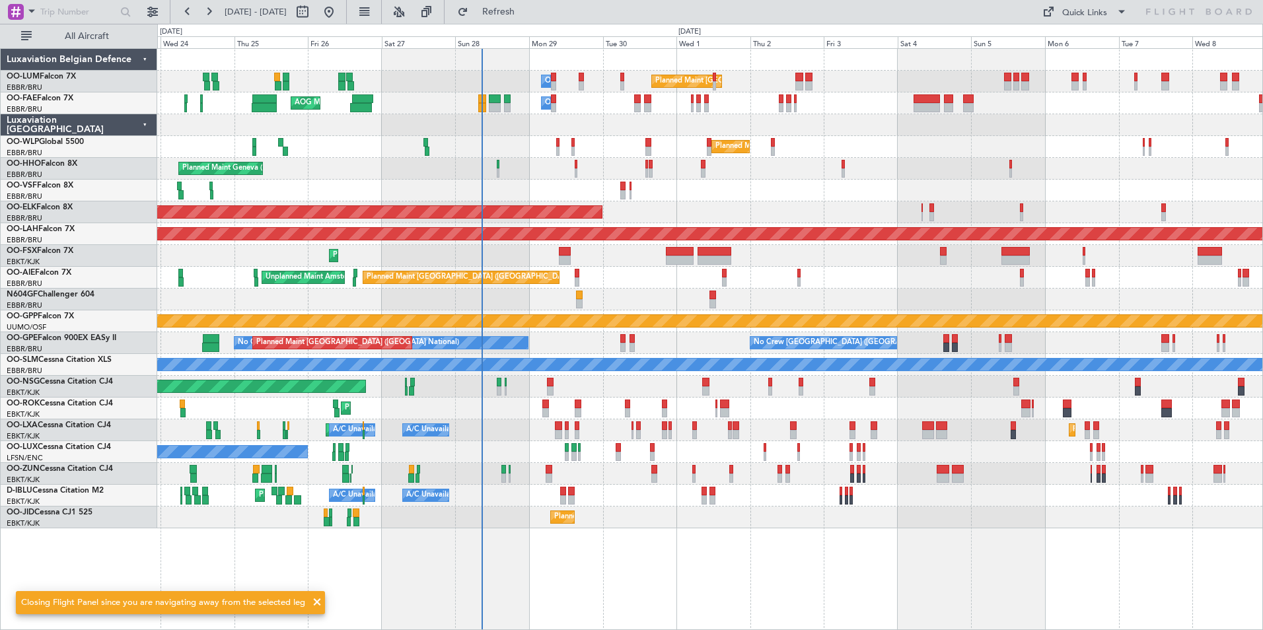
click at [546, 356] on div "Planned Maint [GEOGRAPHIC_DATA] ([GEOGRAPHIC_DATA] National) Owner [GEOGRAPHIC_…" at bounding box center [709, 289] width 1105 height 480
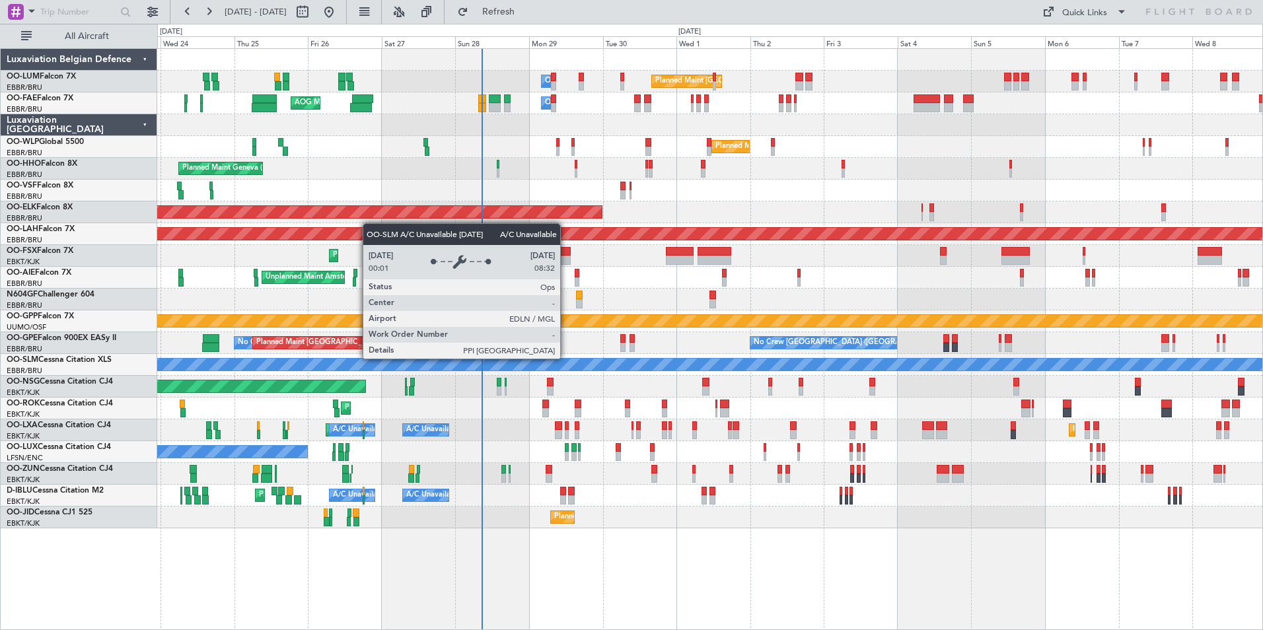
click at [476, 369] on div "A/C Unavailable [GEOGRAPHIC_DATA]" at bounding box center [710, 364] width 3316 height 13
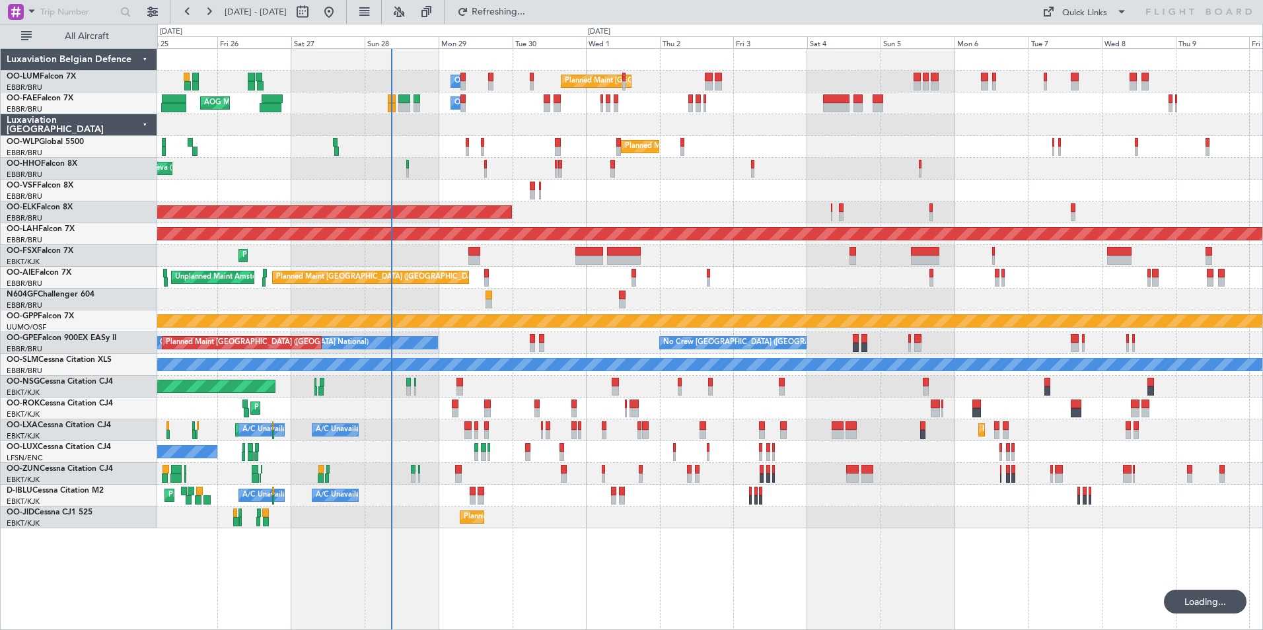
click at [452, 389] on div "Planned Maint [GEOGRAPHIC_DATA] ([GEOGRAPHIC_DATA])" at bounding box center [709, 387] width 1105 height 22
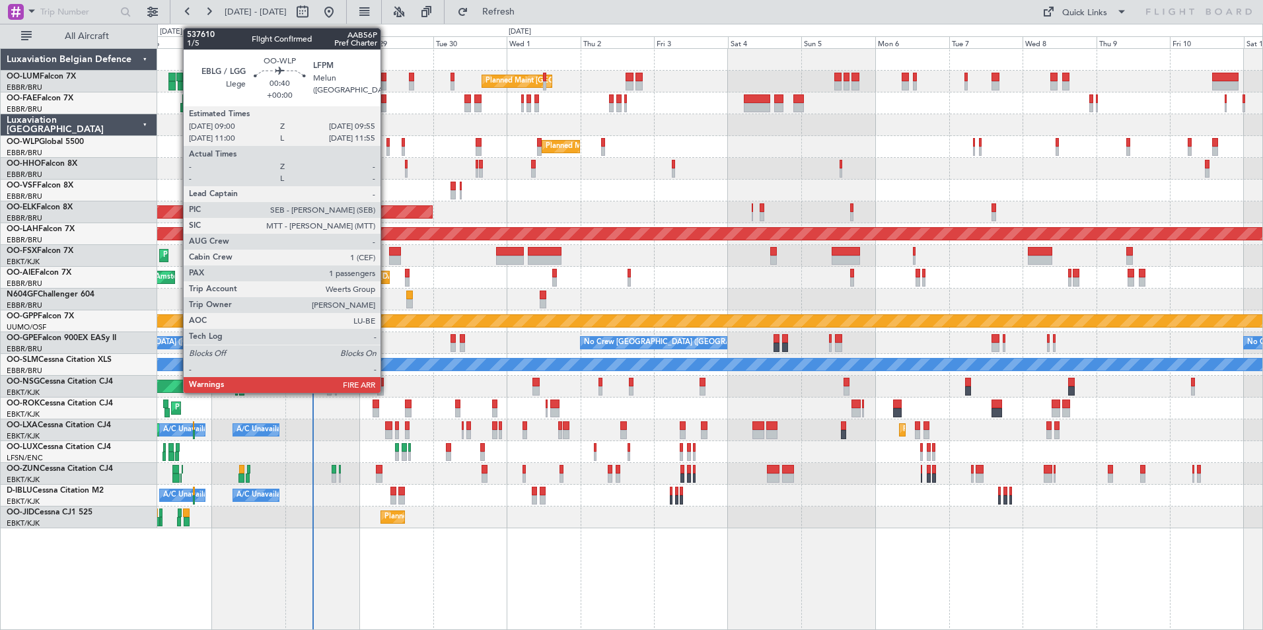
click at [386, 147] on div at bounding box center [387, 151] width 3 height 9
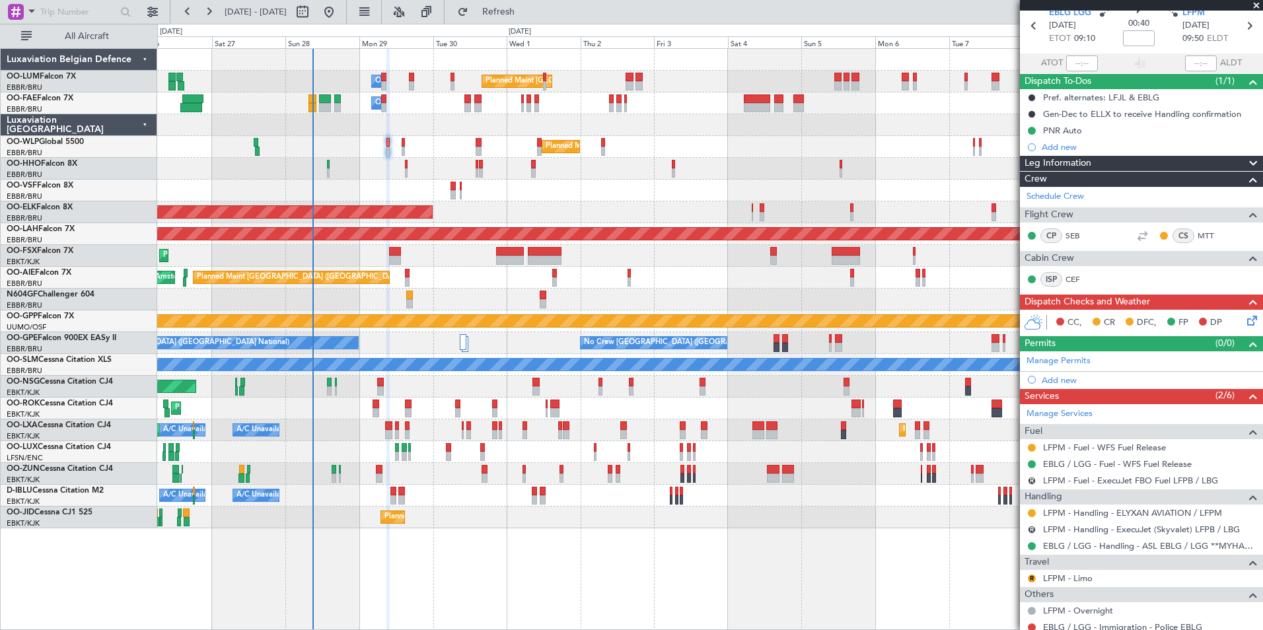
scroll to position [127, 0]
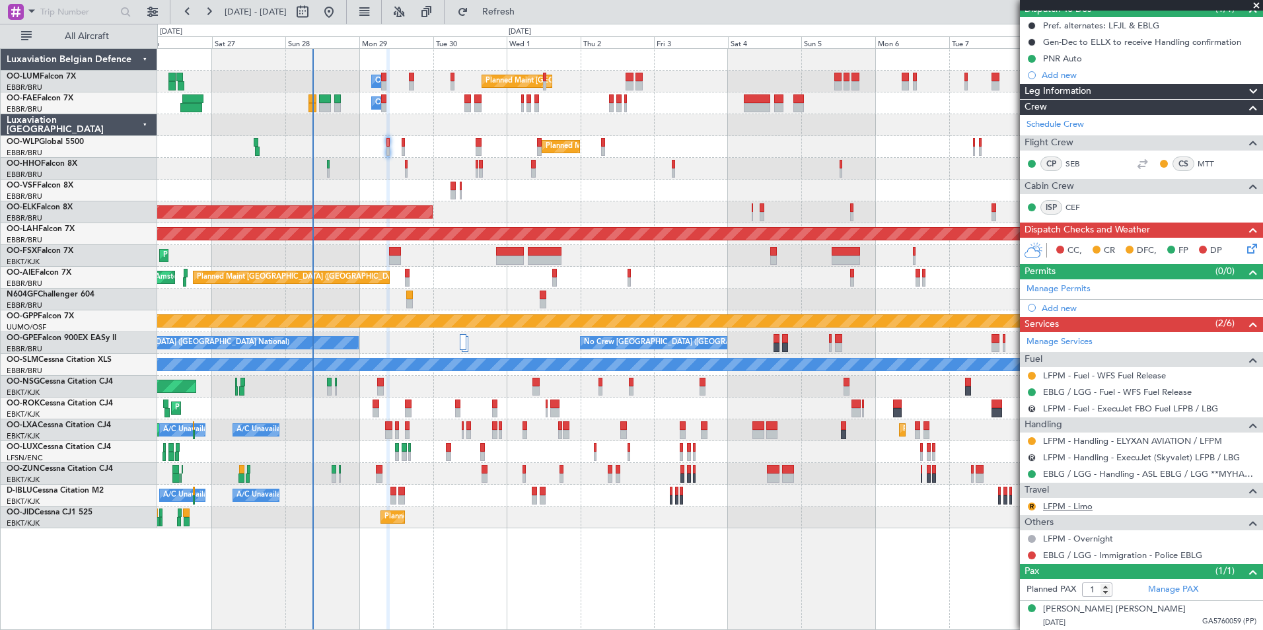
click at [1073, 509] on link "LFPM - Limo" at bounding box center [1068, 506] width 50 height 11
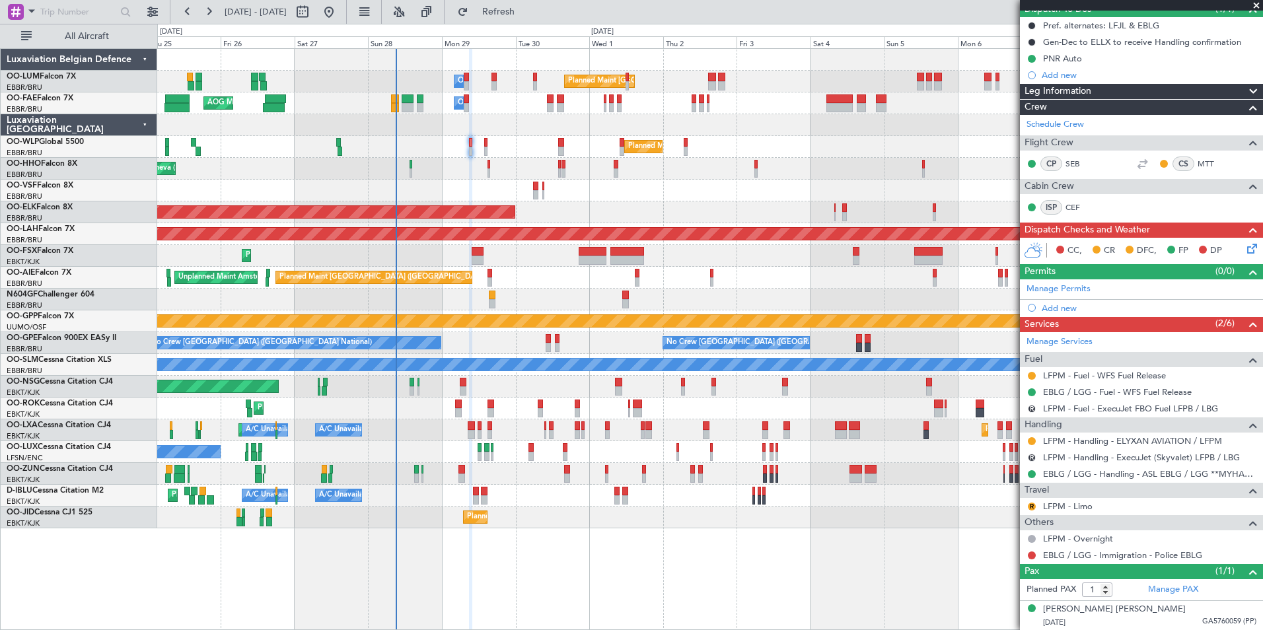
click at [542, 443] on div "No Crew Nancy (Essey)" at bounding box center [709, 452] width 1105 height 22
click at [1031, 375] on button at bounding box center [1032, 376] width 8 height 8
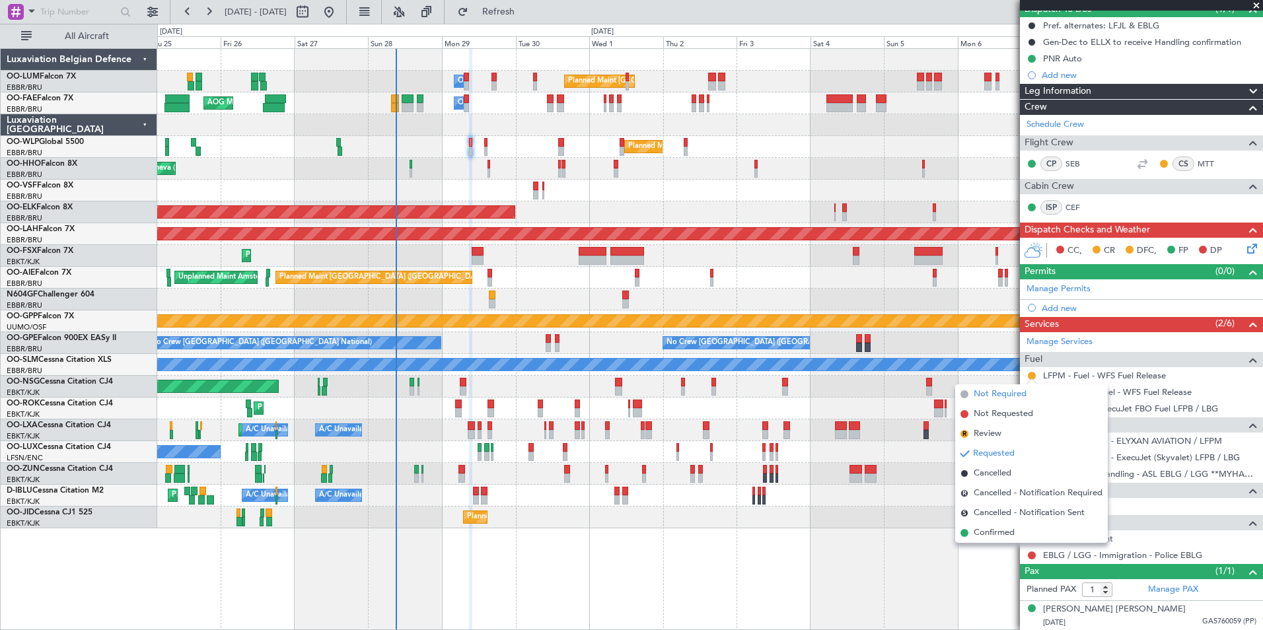
click at [987, 396] on span "Not Required" at bounding box center [1000, 394] width 53 height 13
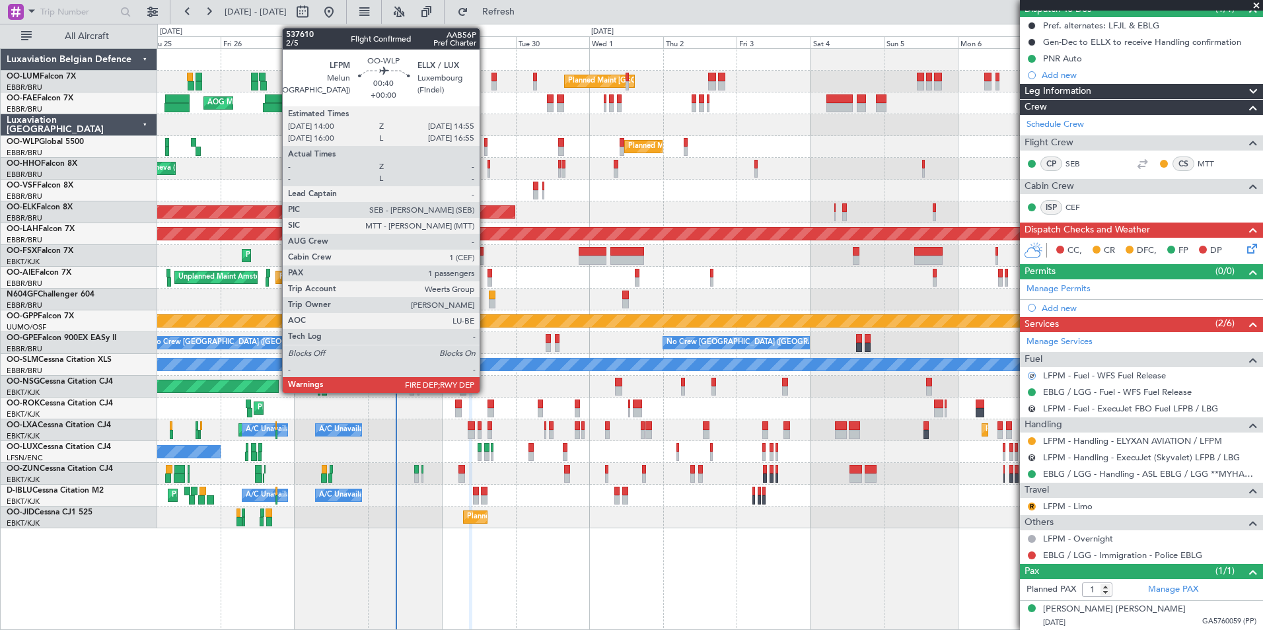
click at [486, 148] on div at bounding box center [485, 151] width 3 height 9
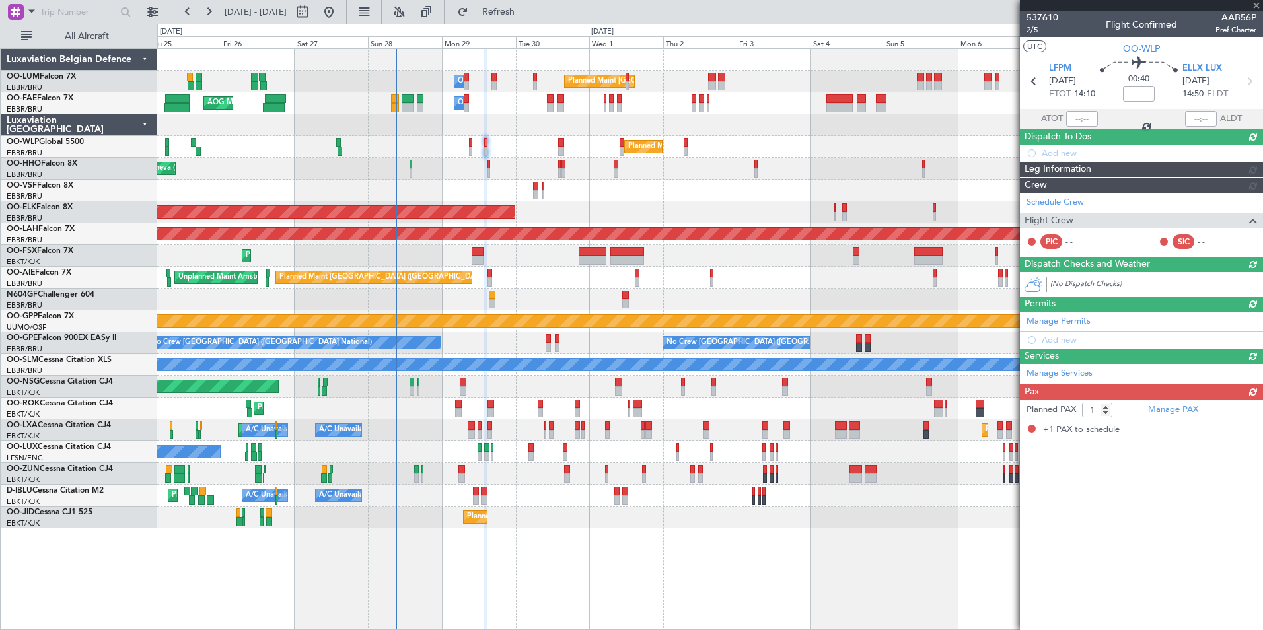
scroll to position [0, 0]
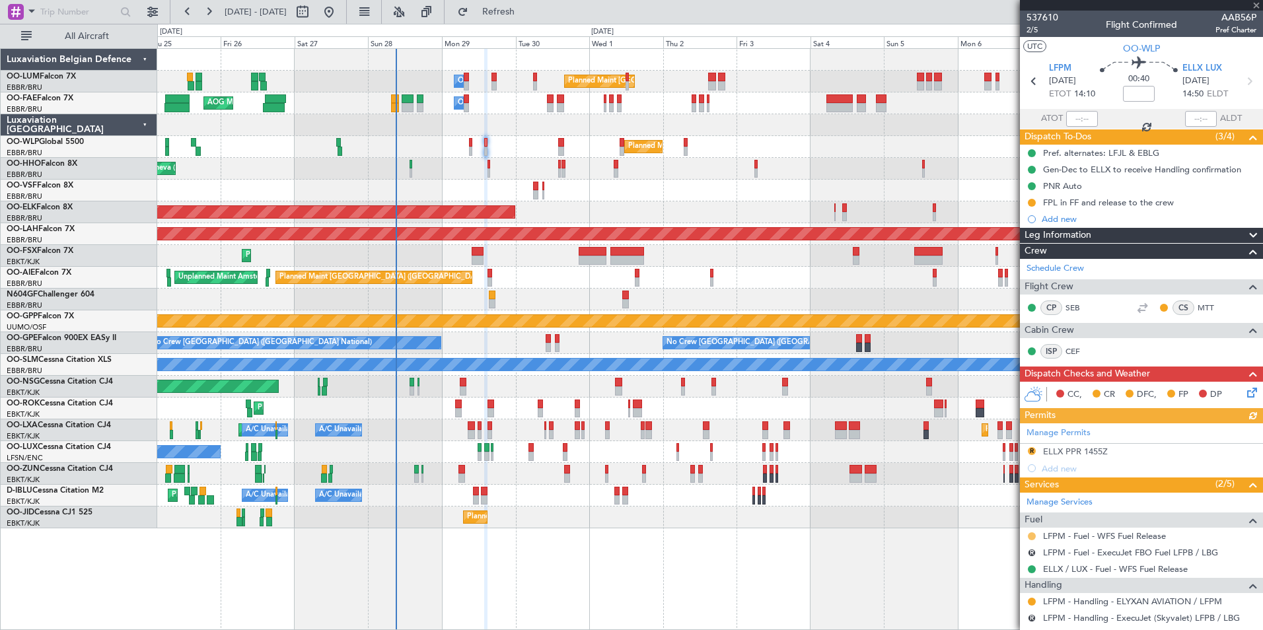
click at [1034, 537] on button at bounding box center [1032, 536] width 8 height 8
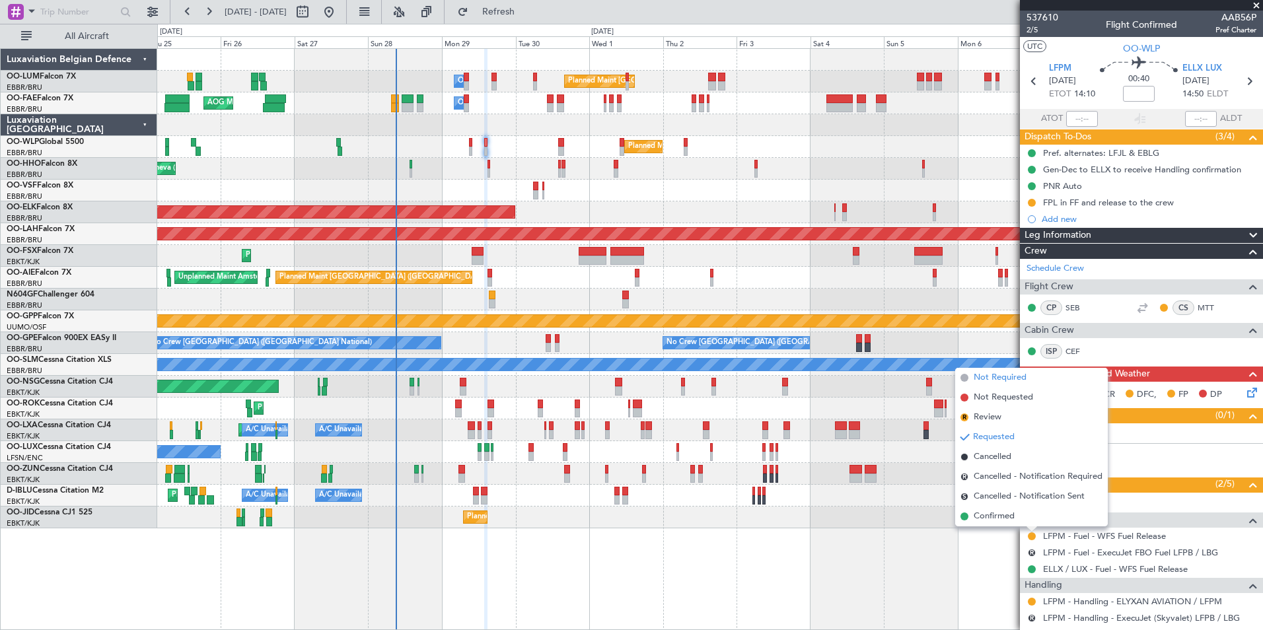
click at [1008, 377] on span "Not Required" at bounding box center [1000, 377] width 53 height 13
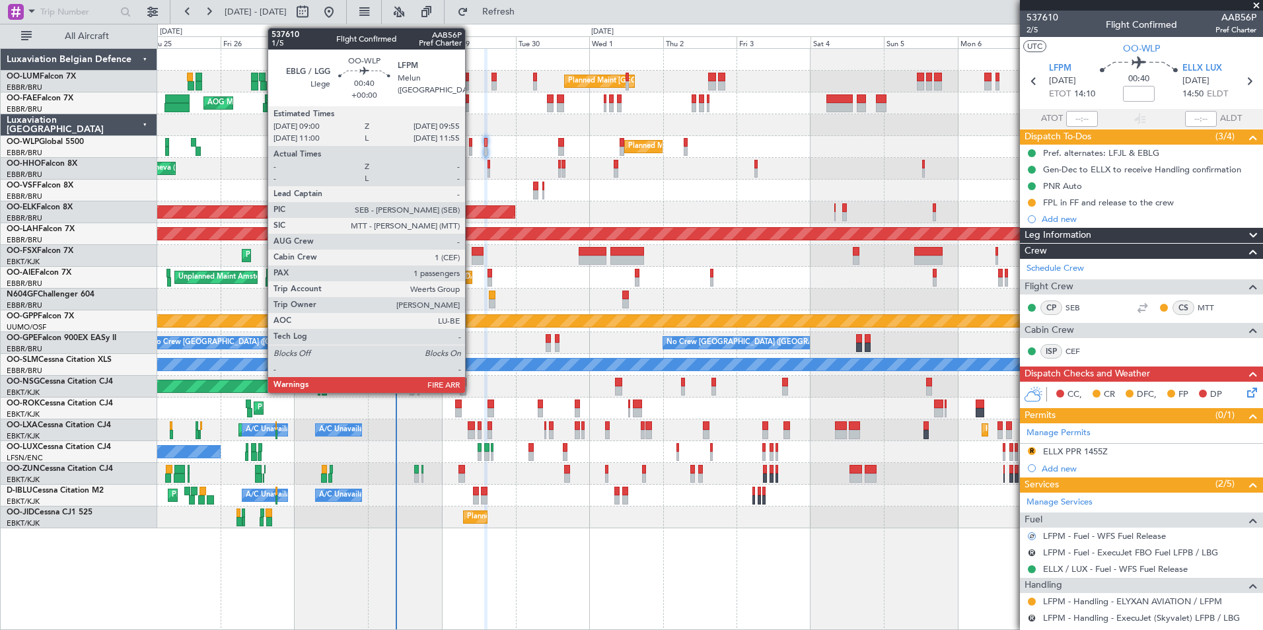
click at [471, 142] on div at bounding box center [470, 142] width 3 height 9
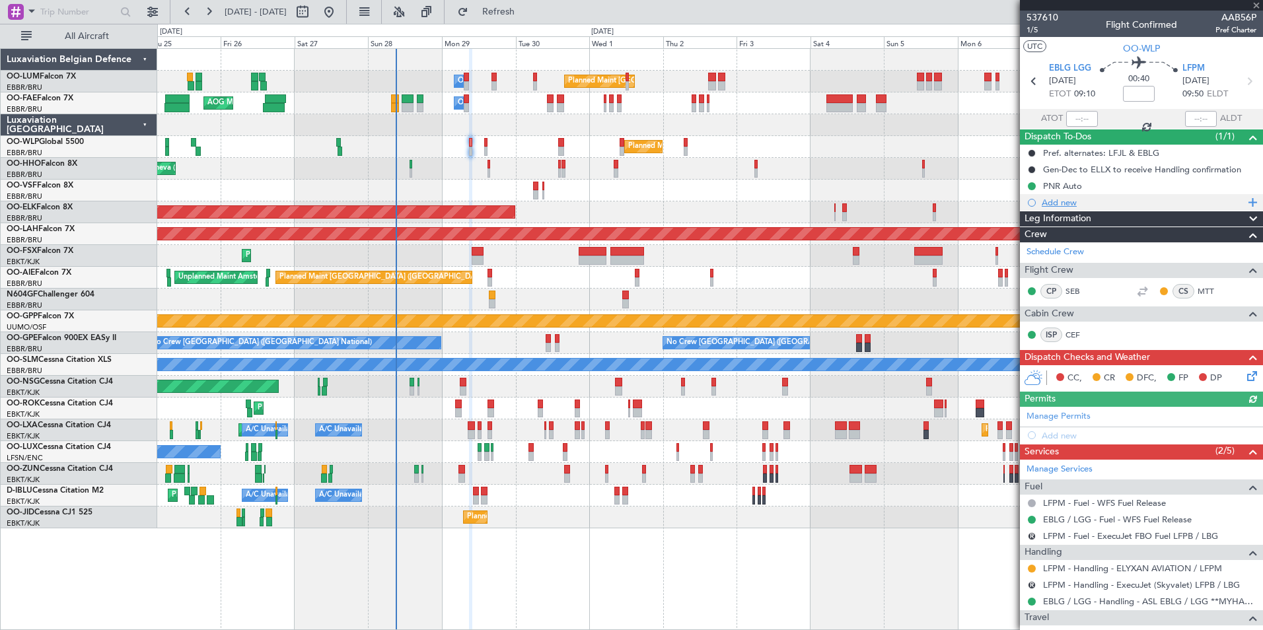
click at [1052, 203] on div "Add new" at bounding box center [1143, 202] width 203 height 11
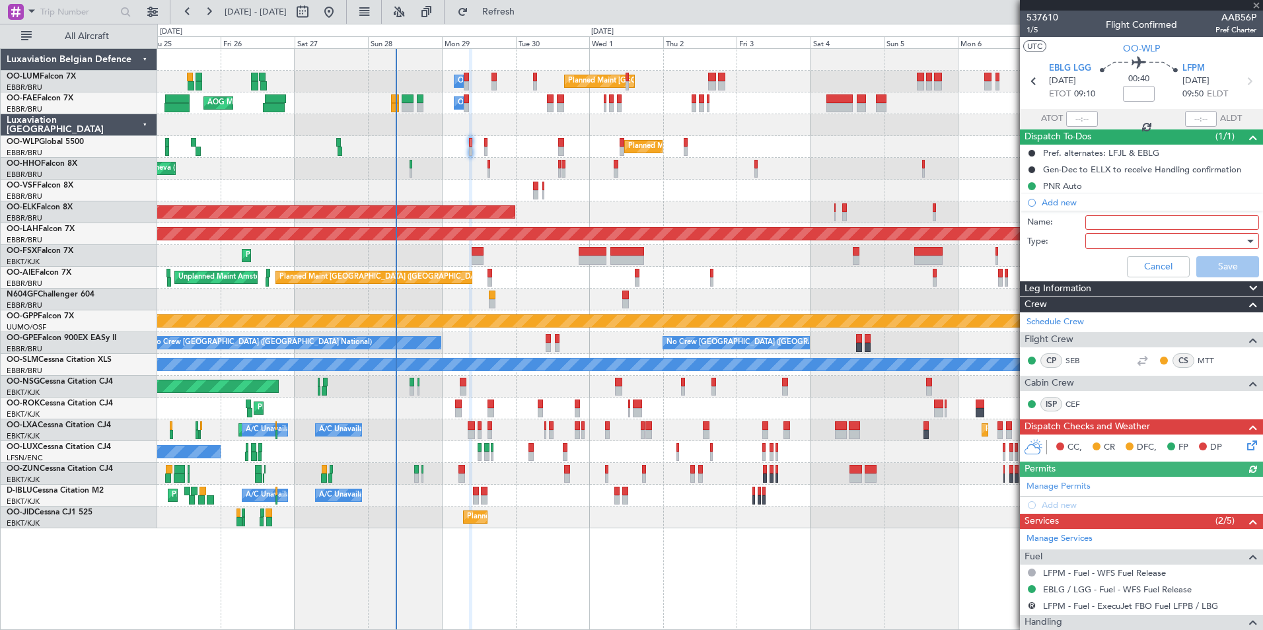
click at [1125, 221] on input "Name:" at bounding box center [1172, 222] width 174 height 15
type input "LFPM no fuel by WFS"
click at [1113, 244] on div at bounding box center [1168, 241] width 154 height 20
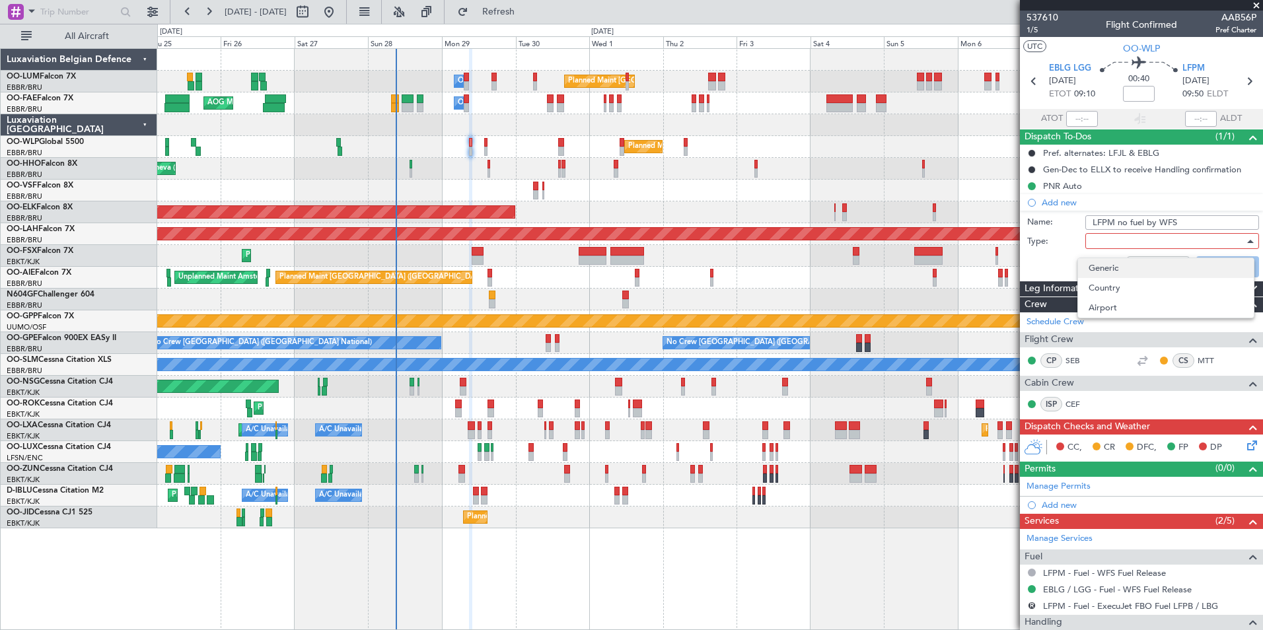
click at [1104, 266] on span "Generic" at bounding box center [1166, 268] width 155 height 20
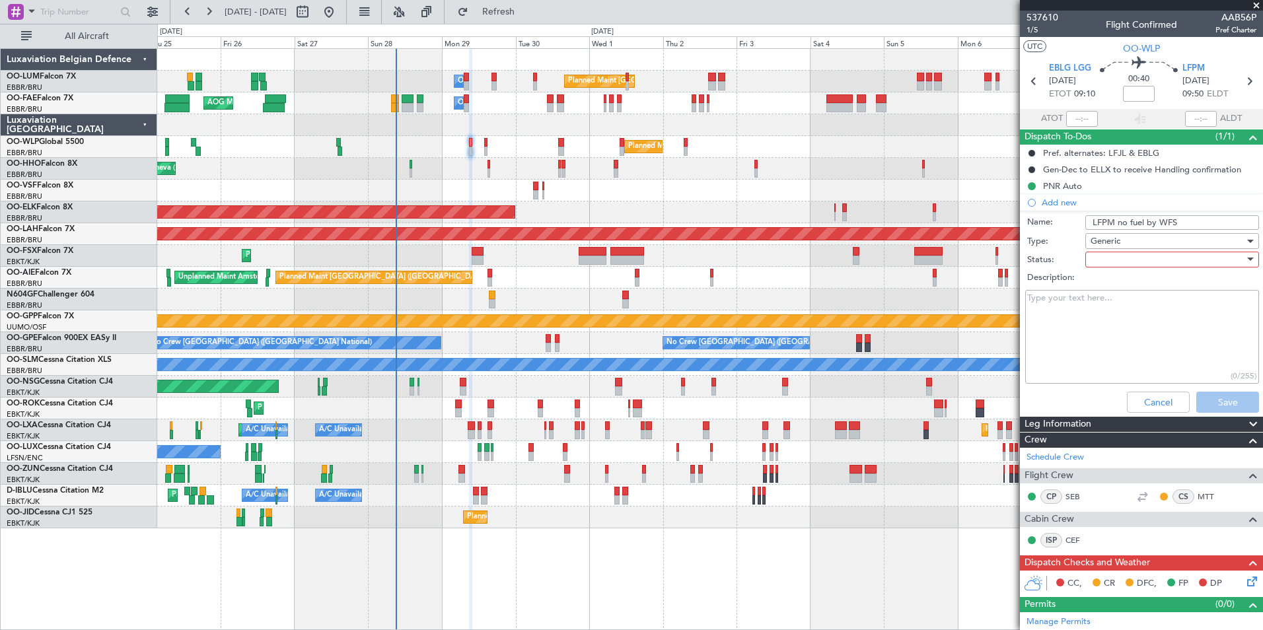
click at [1116, 262] on div at bounding box center [1168, 260] width 154 height 20
click at [1114, 285] on span "Not Started" at bounding box center [1166, 286] width 155 height 20
click at [1211, 397] on button "Save" at bounding box center [1227, 402] width 63 height 21
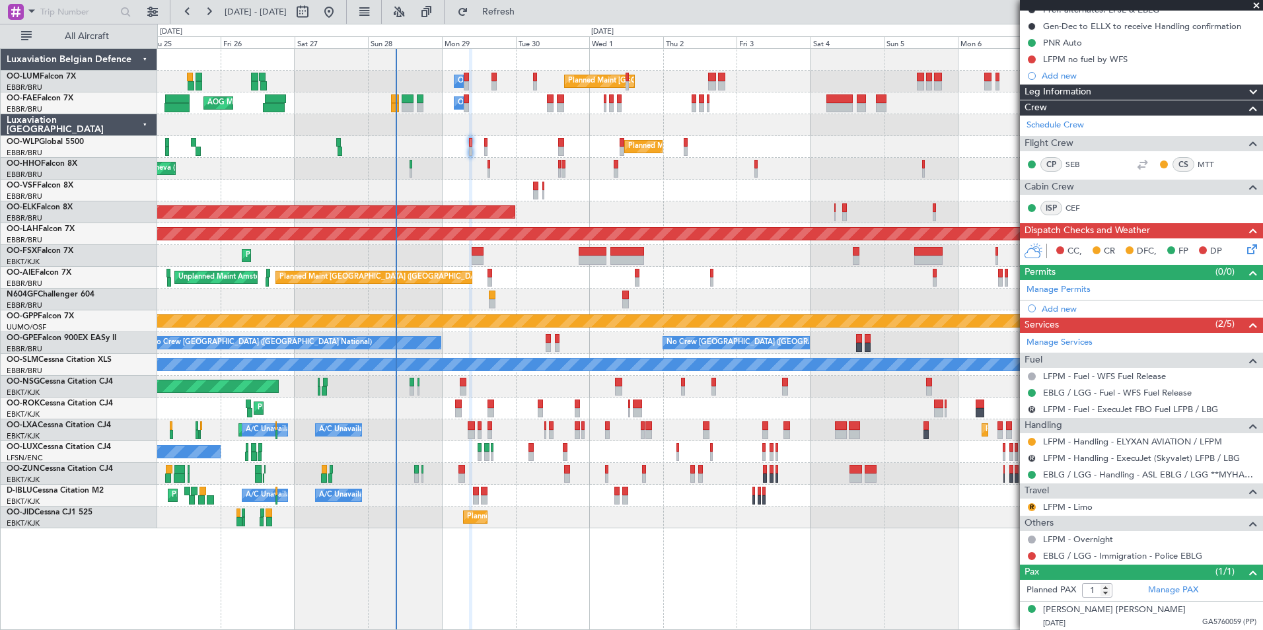
scroll to position [144, 0]
click at [1064, 312] on div "Add new" at bounding box center [1143, 308] width 203 height 11
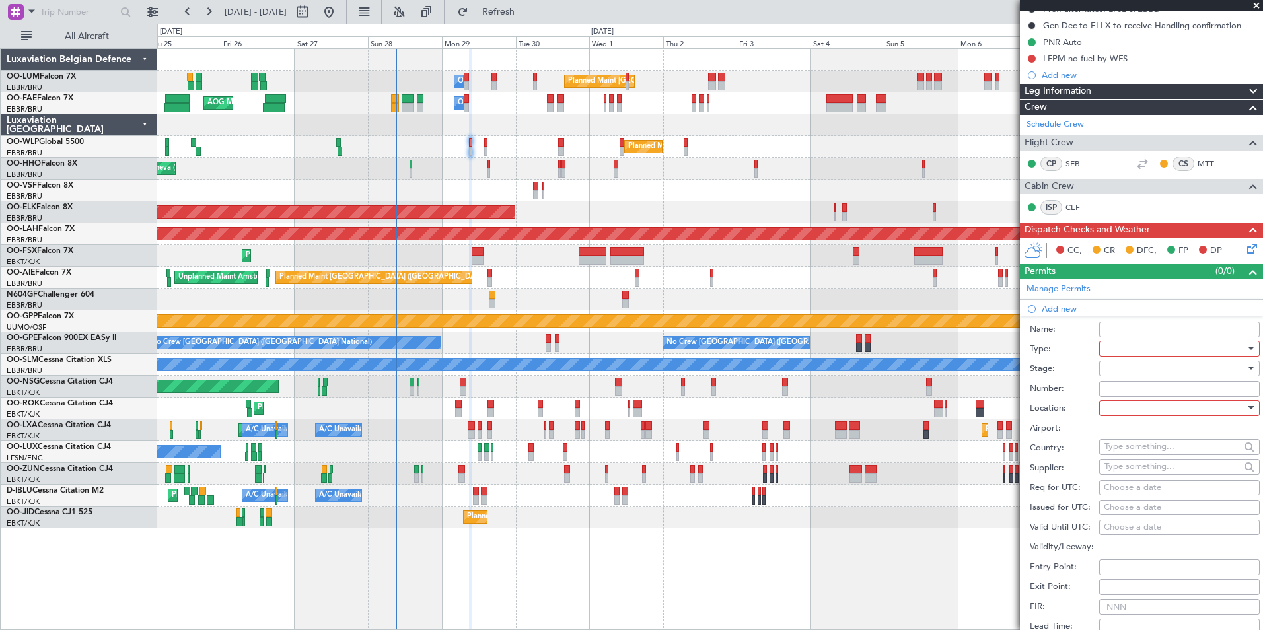
click at [1136, 350] on div at bounding box center [1174, 349] width 141 height 20
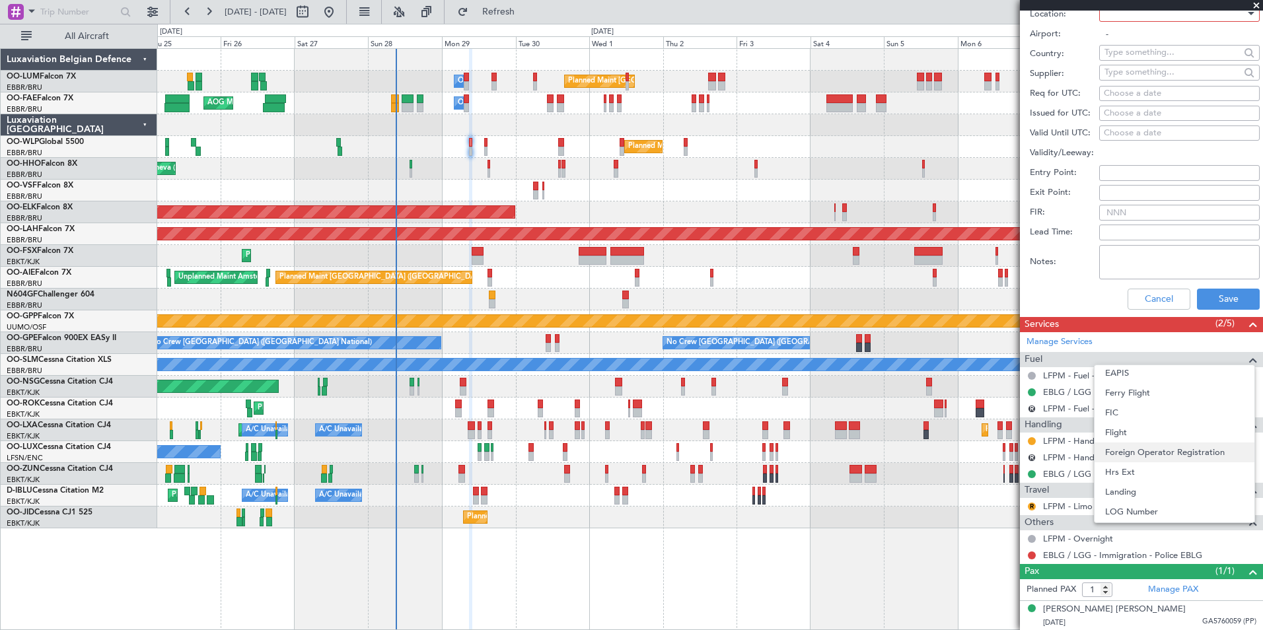
scroll to position [199, 0]
click at [1137, 489] on span "Landing" at bounding box center [1174, 493] width 139 height 20
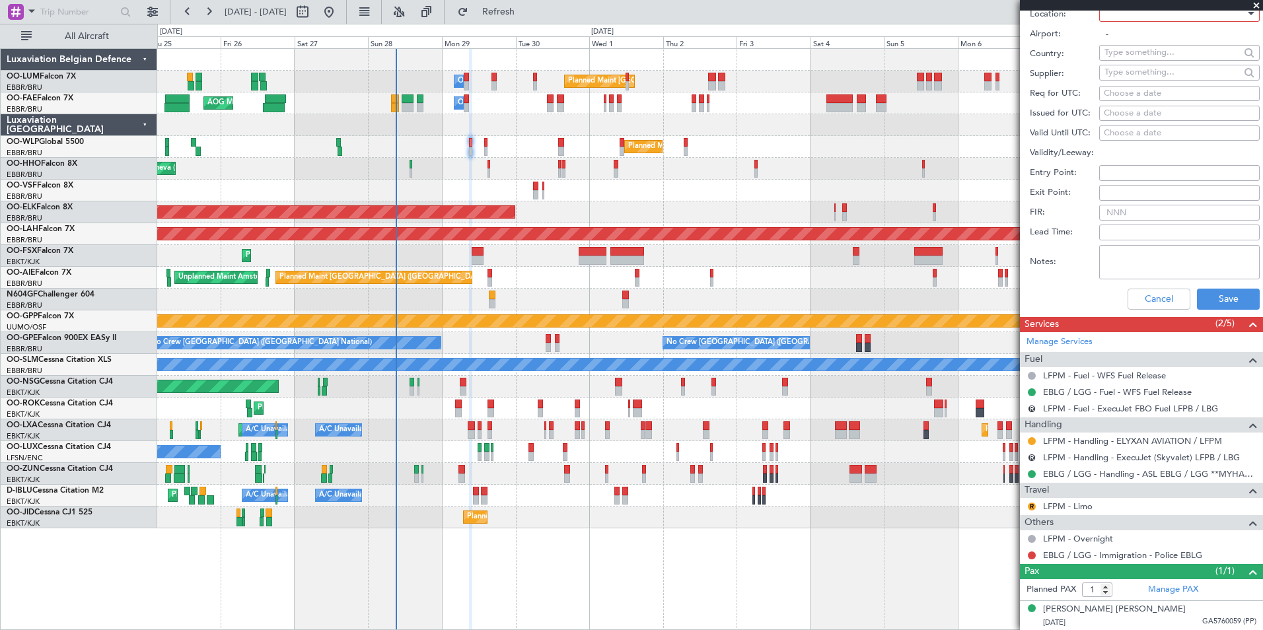
scroll to position [172, 0]
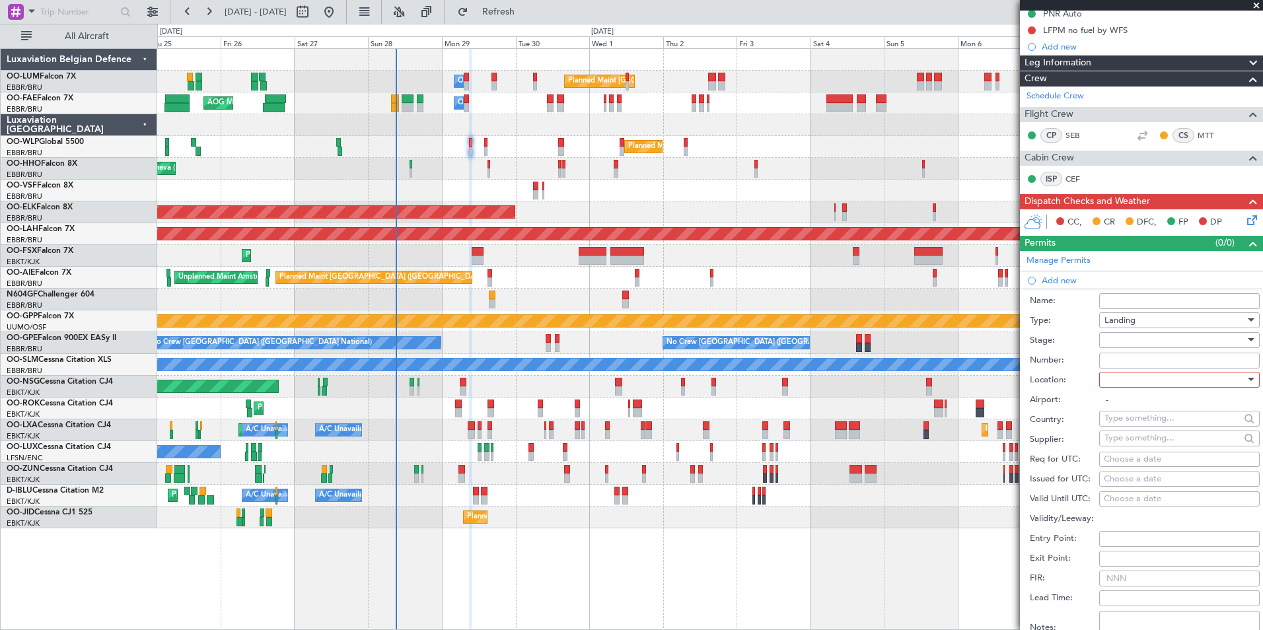
click at [1119, 343] on div at bounding box center [1174, 340] width 141 height 20
click at [1130, 426] on span "Requested" at bounding box center [1174, 426] width 139 height 20
click at [1114, 375] on div at bounding box center [1174, 380] width 141 height 20
click at [1122, 446] on span "Arrival" at bounding box center [1174, 446] width 139 height 20
type input "LFPM"
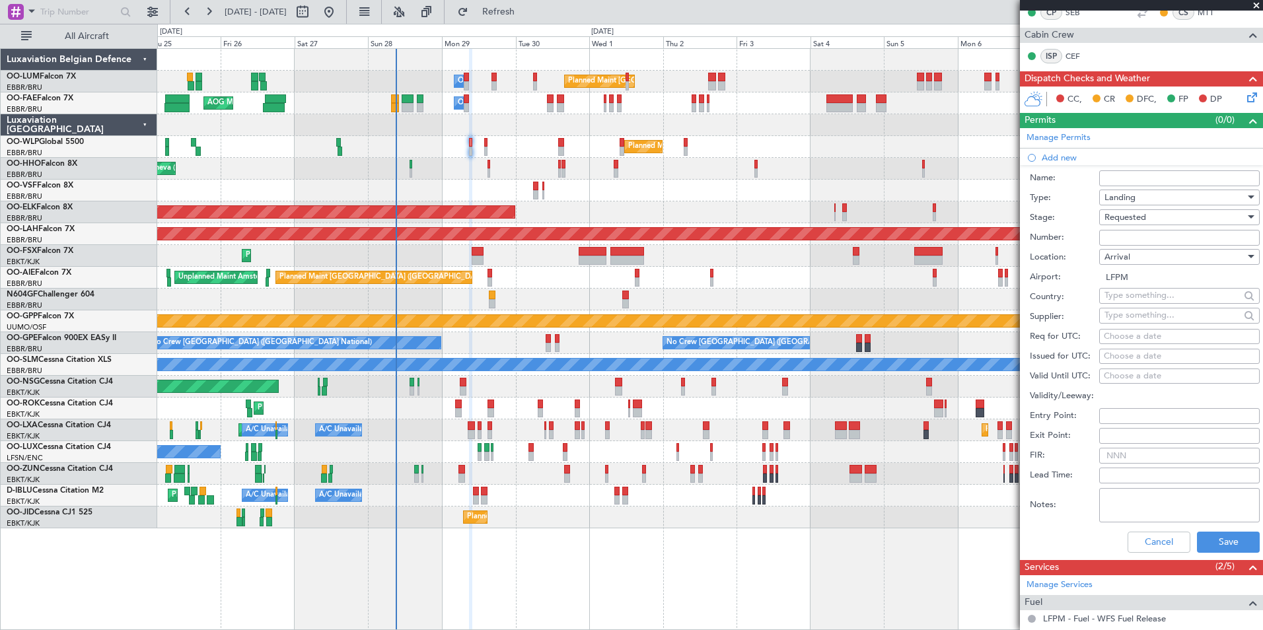
scroll to position [371, 0]
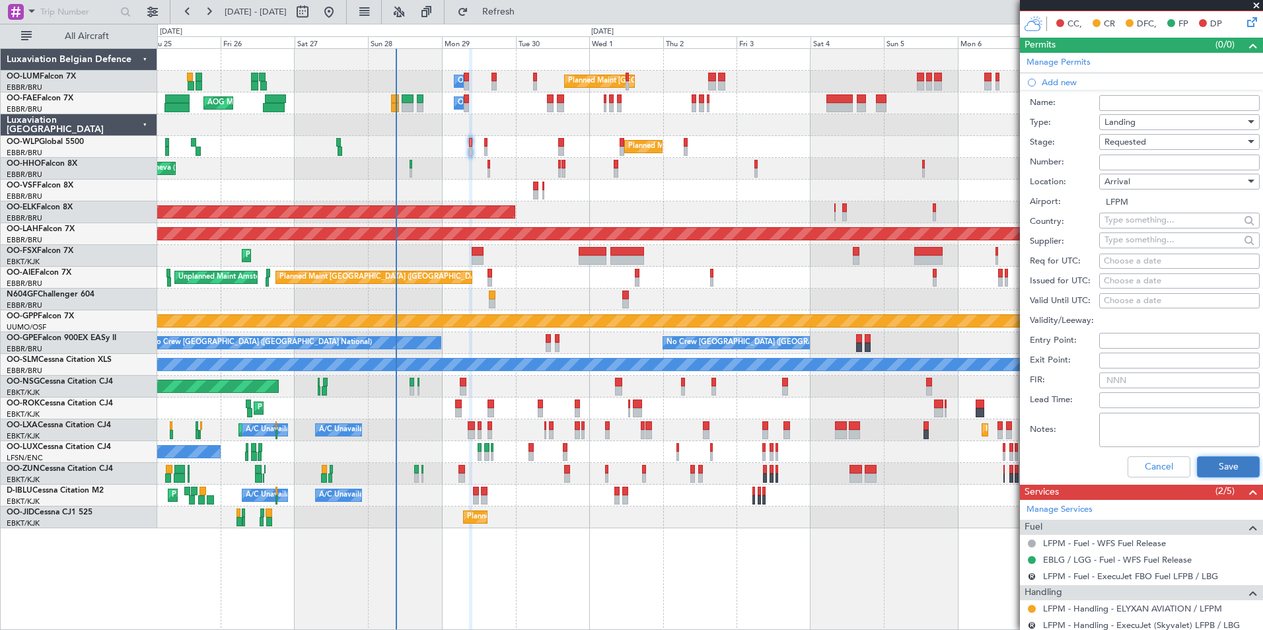
click at [1210, 469] on button "Save" at bounding box center [1228, 466] width 63 height 21
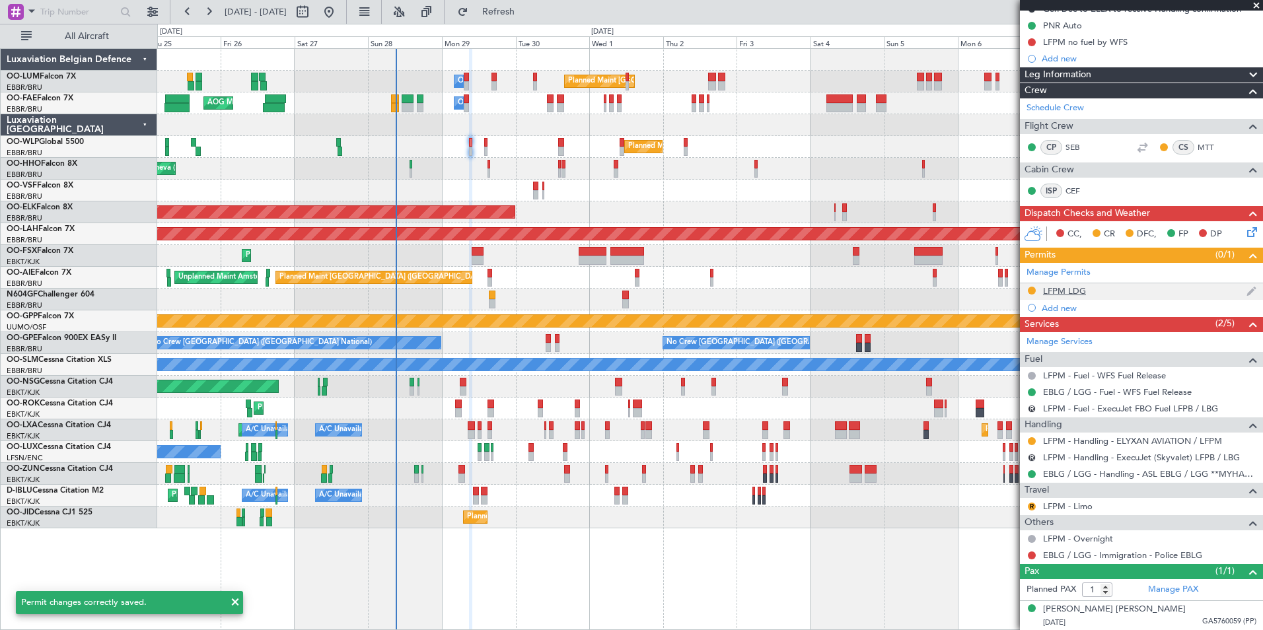
click at [1075, 288] on div "LFPM LDG" at bounding box center [1064, 290] width 43 height 11
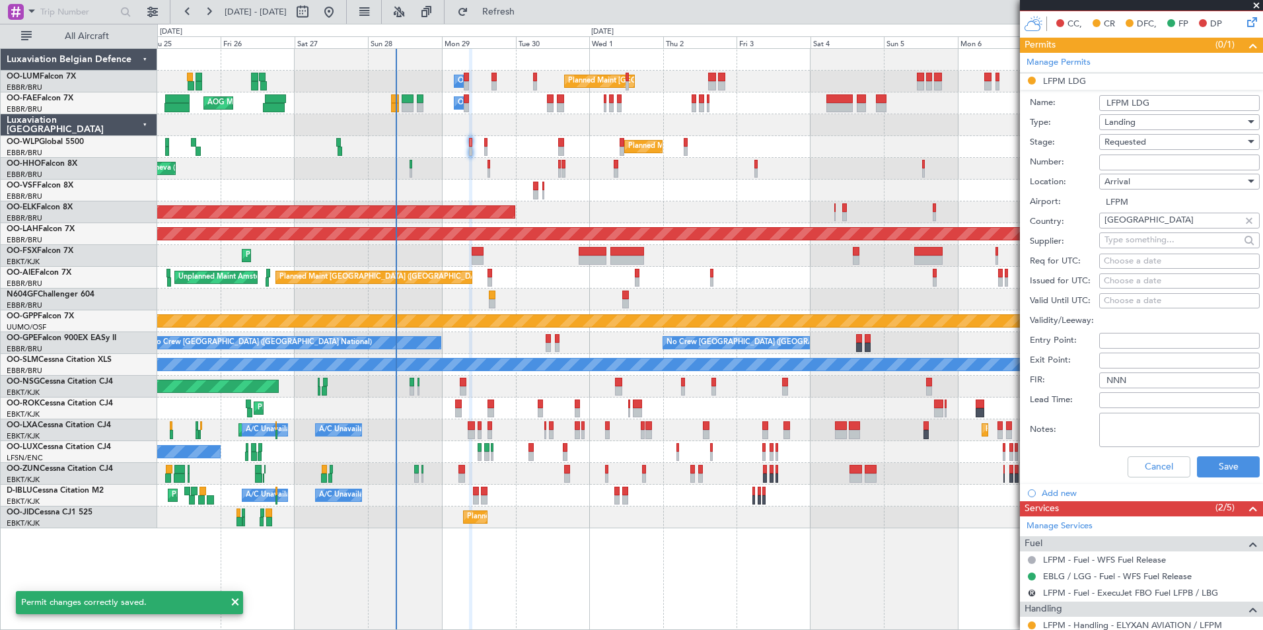
drag, startPoint x: 1157, startPoint y: 105, endPoint x: 1104, endPoint y: 103, distance: 52.2
click at [1104, 103] on input "LFPM LDG" at bounding box center [1179, 103] width 161 height 16
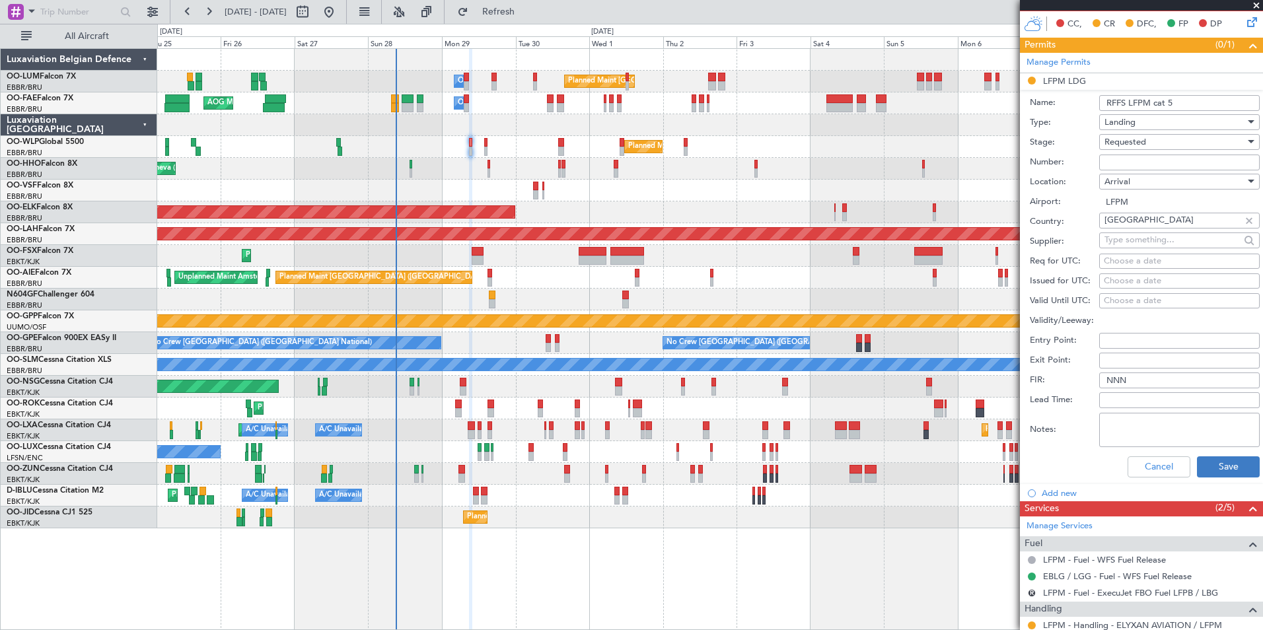
type input "RFFS LFPM cat 5"
click at [1215, 464] on button "Save" at bounding box center [1228, 466] width 63 height 21
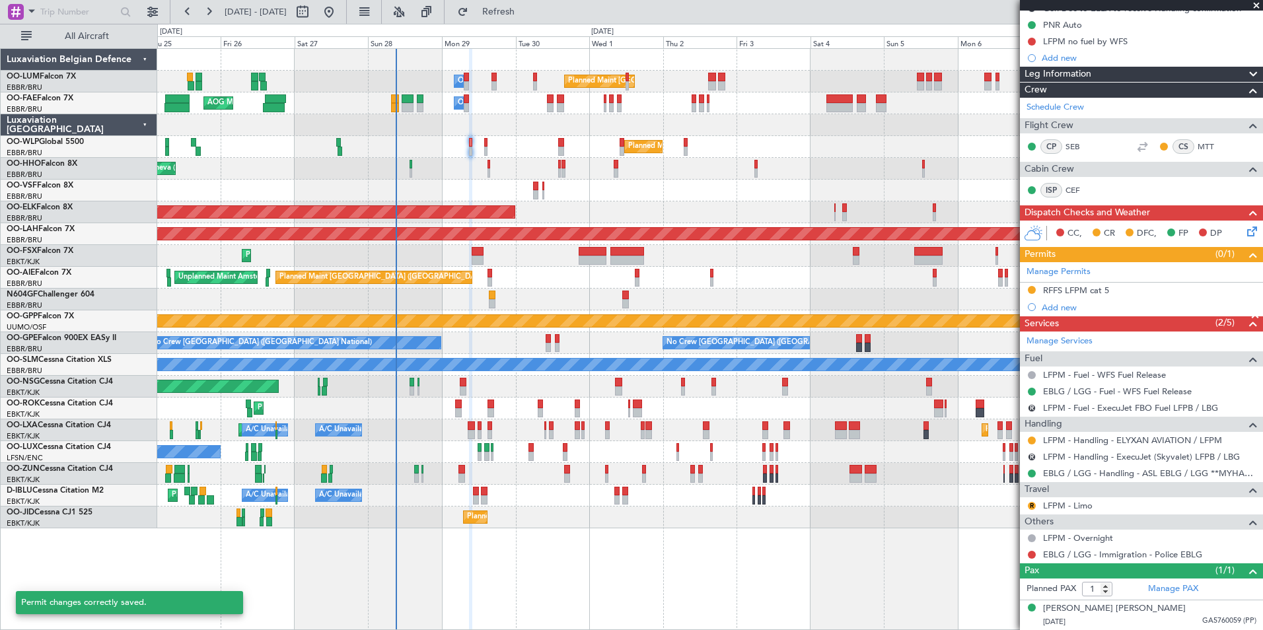
scroll to position [161, 0]
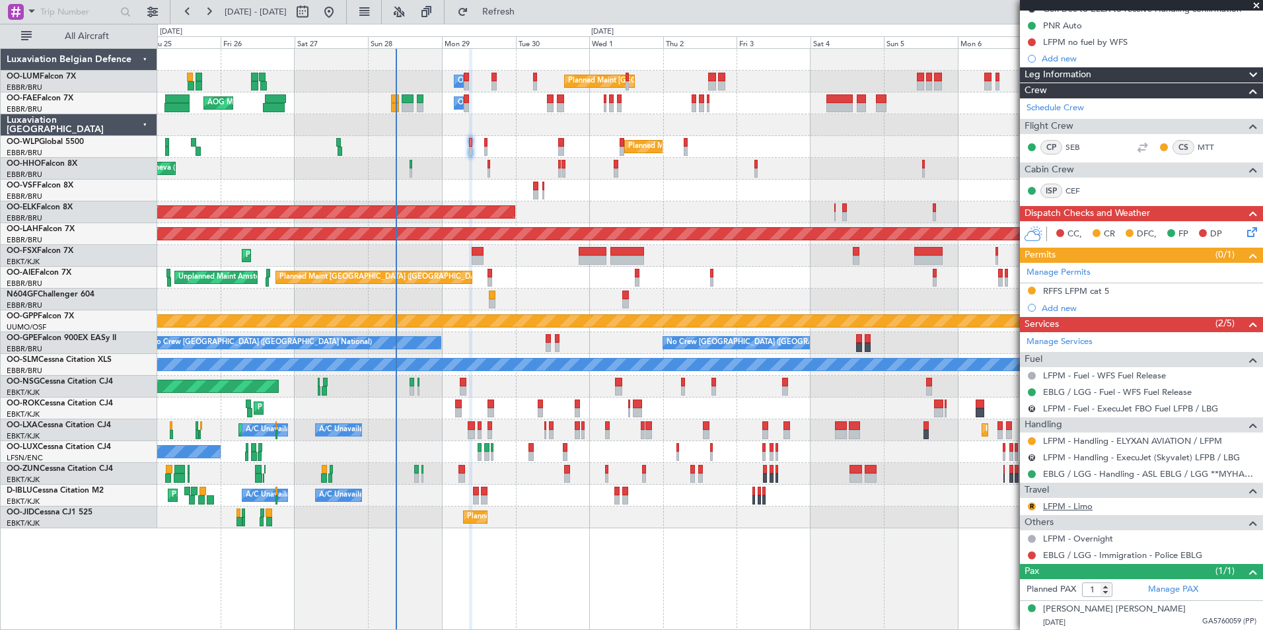
click at [1060, 508] on link "LFPM - Limo" at bounding box center [1068, 506] width 50 height 11
click at [526, 13] on span "Refresh" at bounding box center [498, 11] width 55 height 9
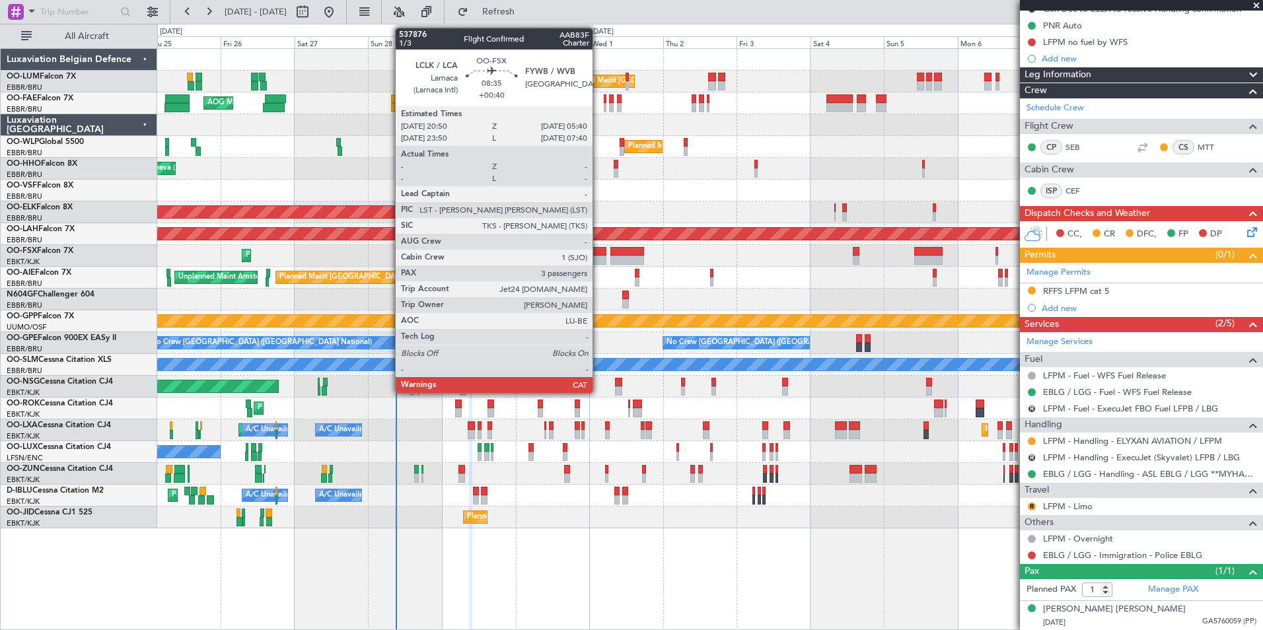
click at [598, 253] on div at bounding box center [593, 251] width 28 height 9
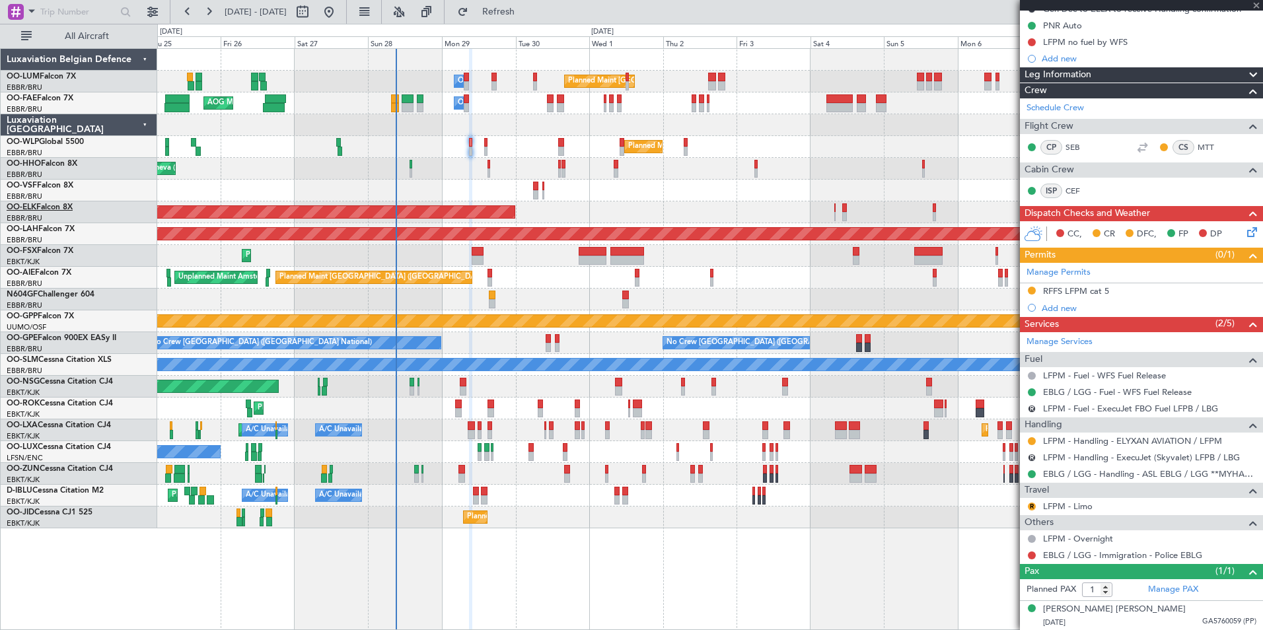
type input "+00:40"
type input "3"
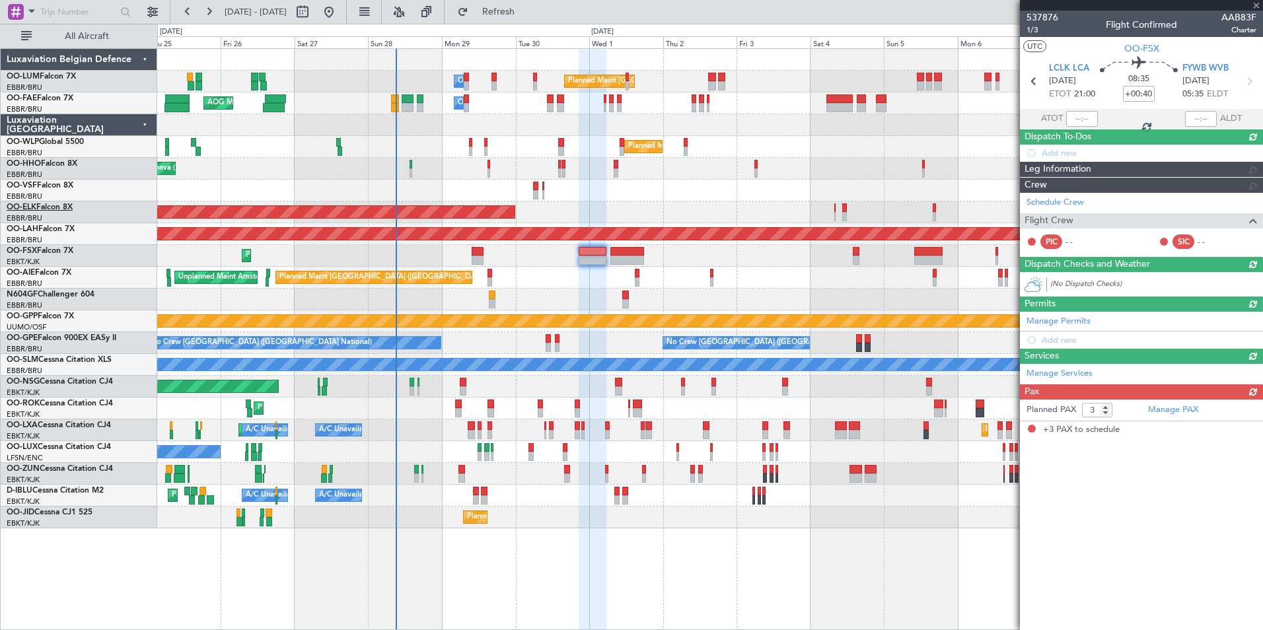
scroll to position [0, 0]
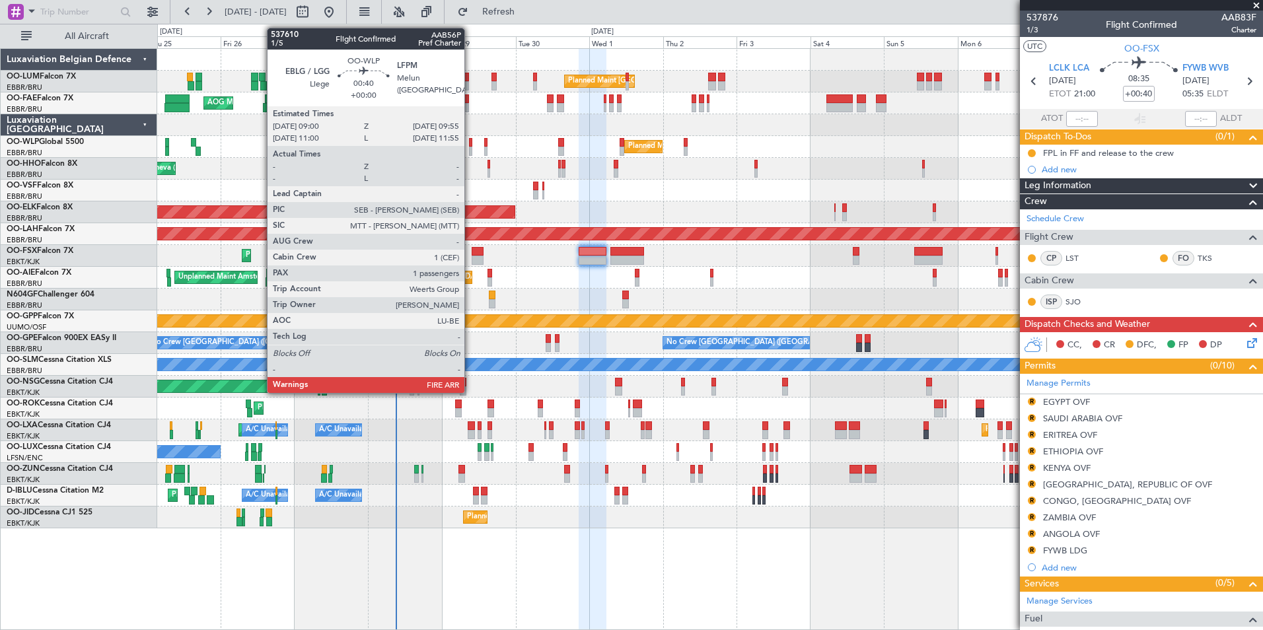
click at [470, 151] on div at bounding box center [470, 151] width 3 height 9
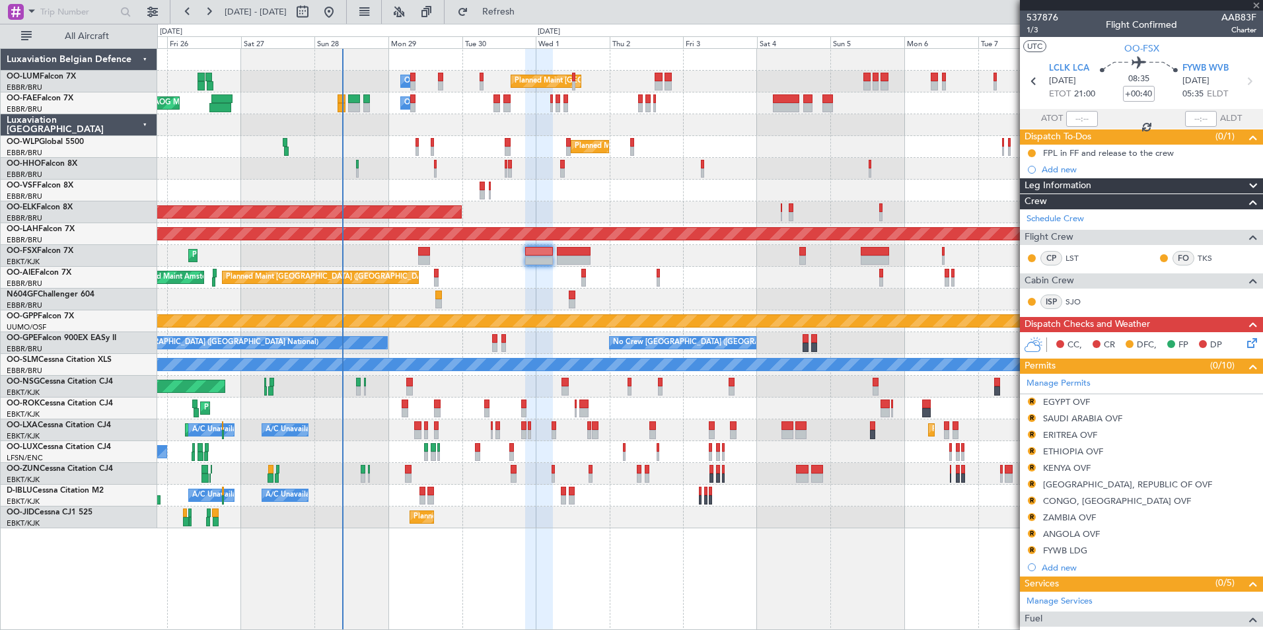
click at [427, 199] on div at bounding box center [709, 191] width 1105 height 22
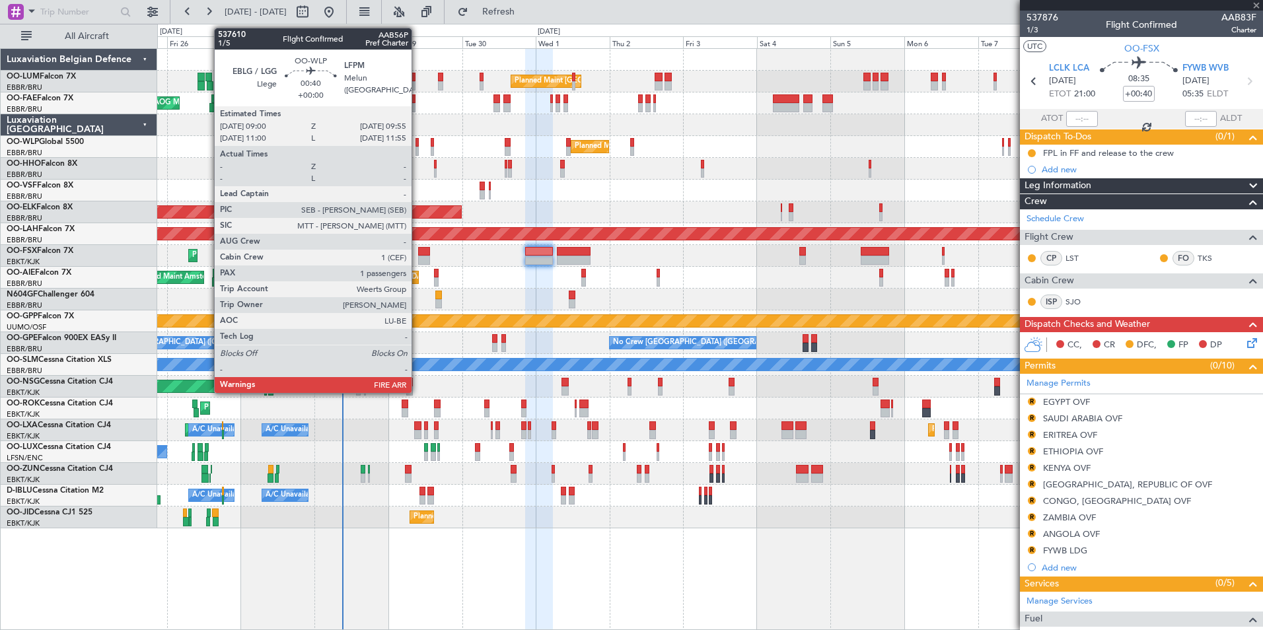
type input "1"
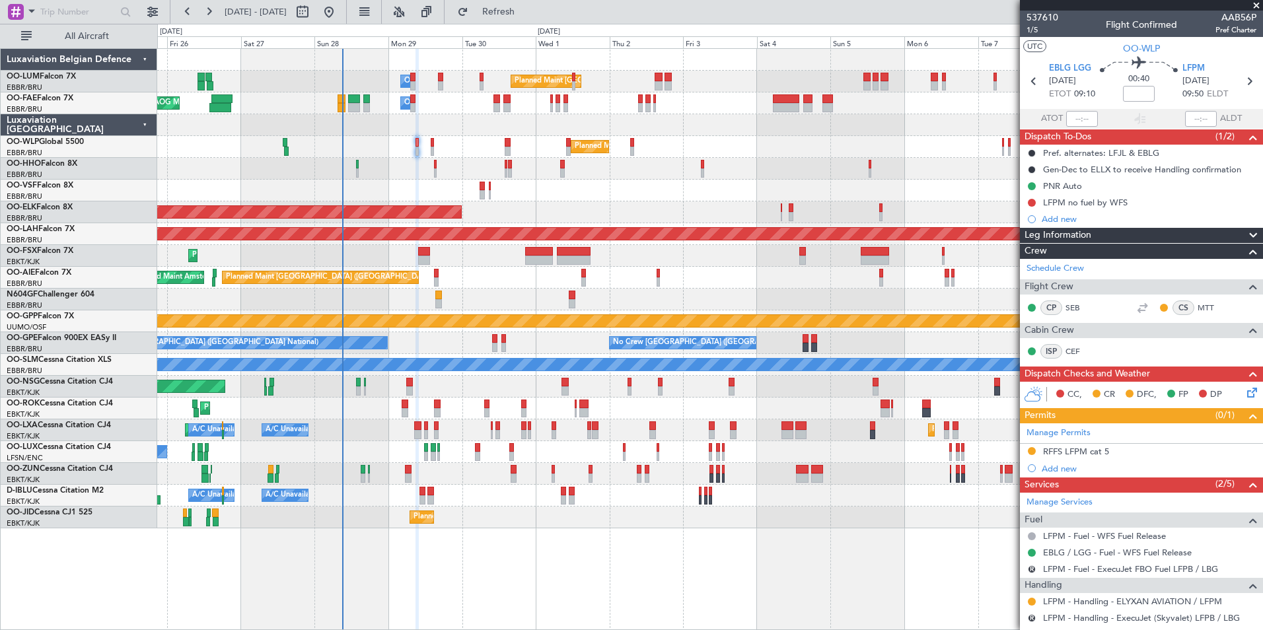
click at [365, 161] on div "Planned Maint [GEOGRAPHIC_DATA] ([GEOGRAPHIC_DATA] National) Owner [GEOGRAPHIC_…" at bounding box center [709, 289] width 1105 height 480
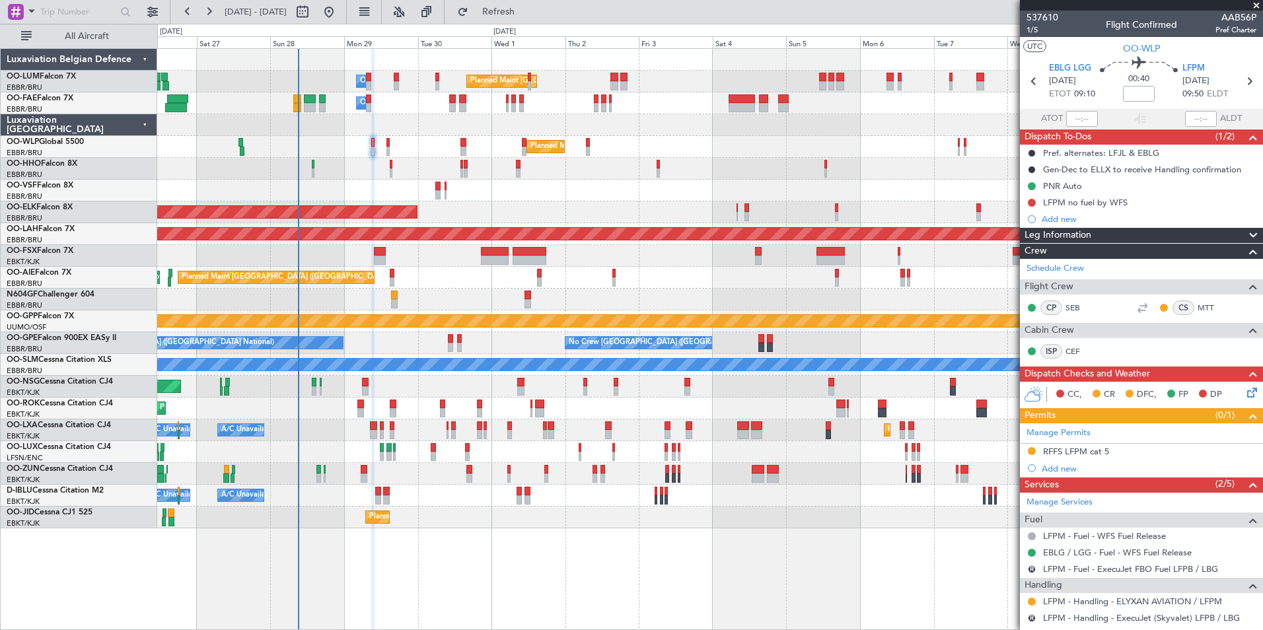
click at [373, 172] on div "Planned Maint Geneva (Cointrin)" at bounding box center [709, 169] width 1105 height 22
click at [1093, 538] on link "LFPM - Fuel - WFS Fuel Release" at bounding box center [1104, 535] width 123 height 11
click at [414, 185] on div "Planned Maint [GEOGRAPHIC_DATA] ([GEOGRAPHIC_DATA] National) Owner [GEOGRAPHIC_…" at bounding box center [709, 289] width 1105 height 480
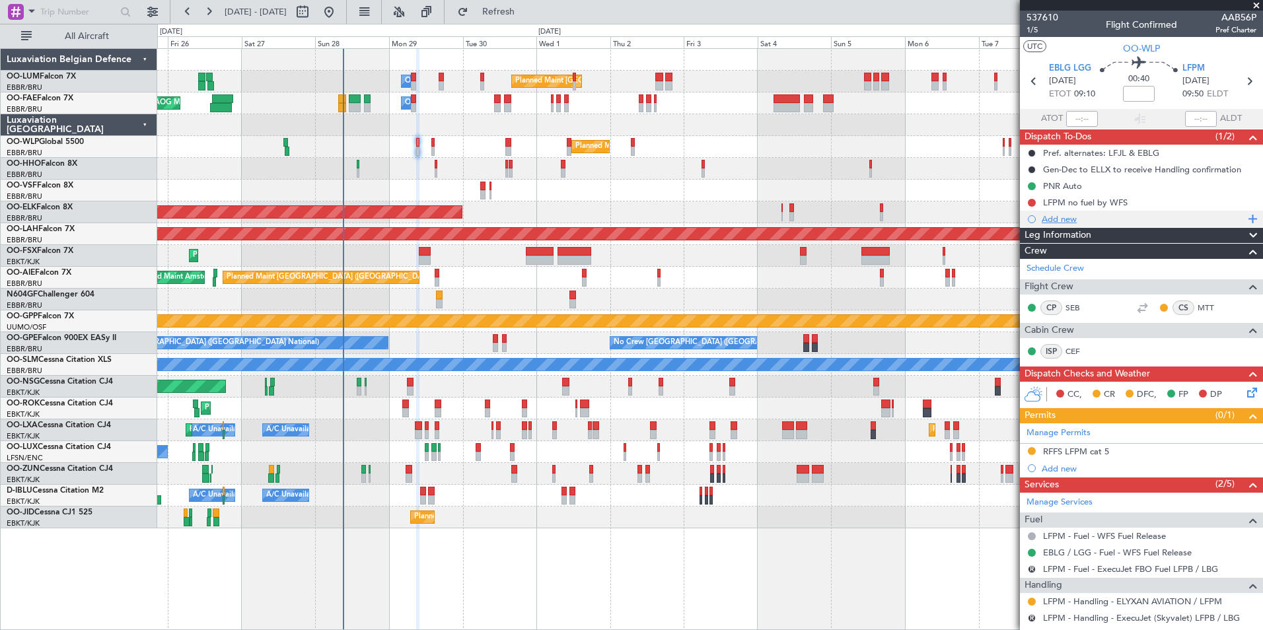
click at [1046, 214] on div "Add new" at bounding box center [1143, 218] width 203 height 11
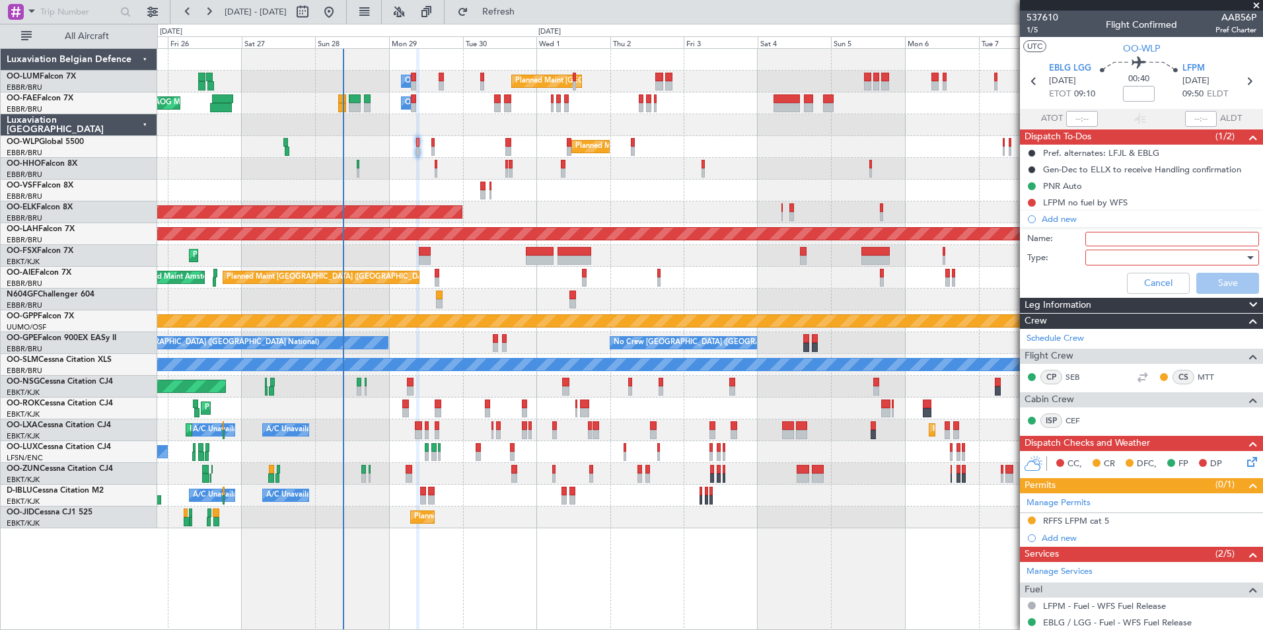
click at [1120, 245] on input "Name:" at bounding box center [1172, 239] width 174 height 15
type input "f"
type input "g"
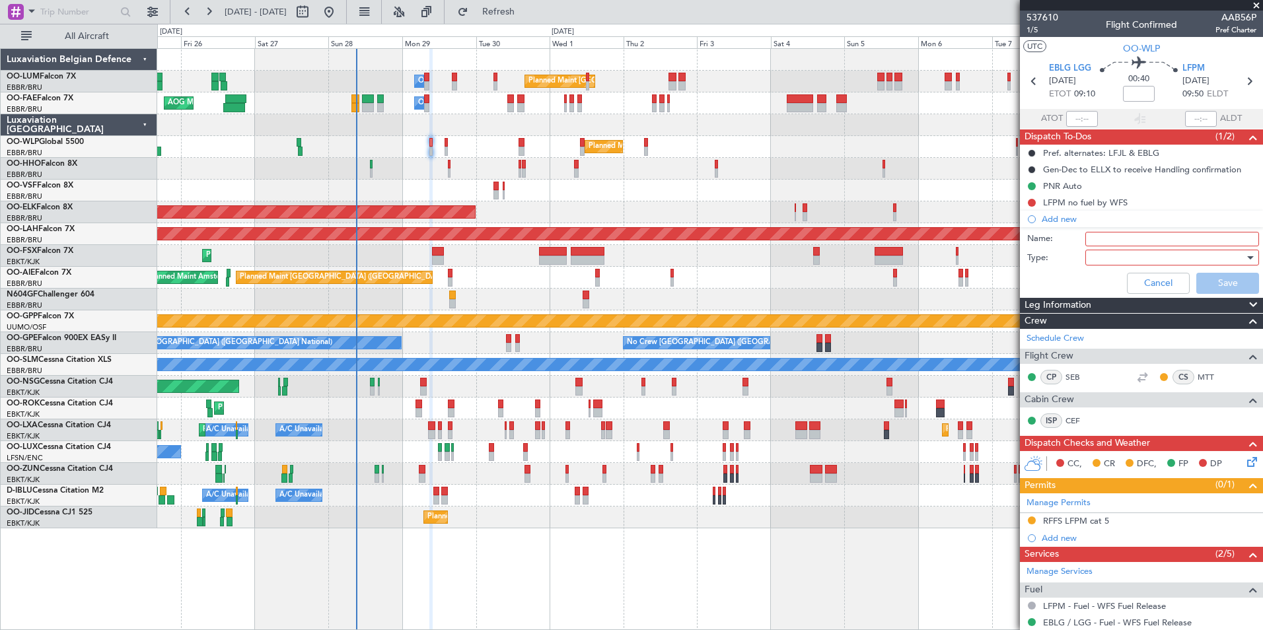
click at [437, 196] on div at bounding box center [709, 191] width 1105 height 22
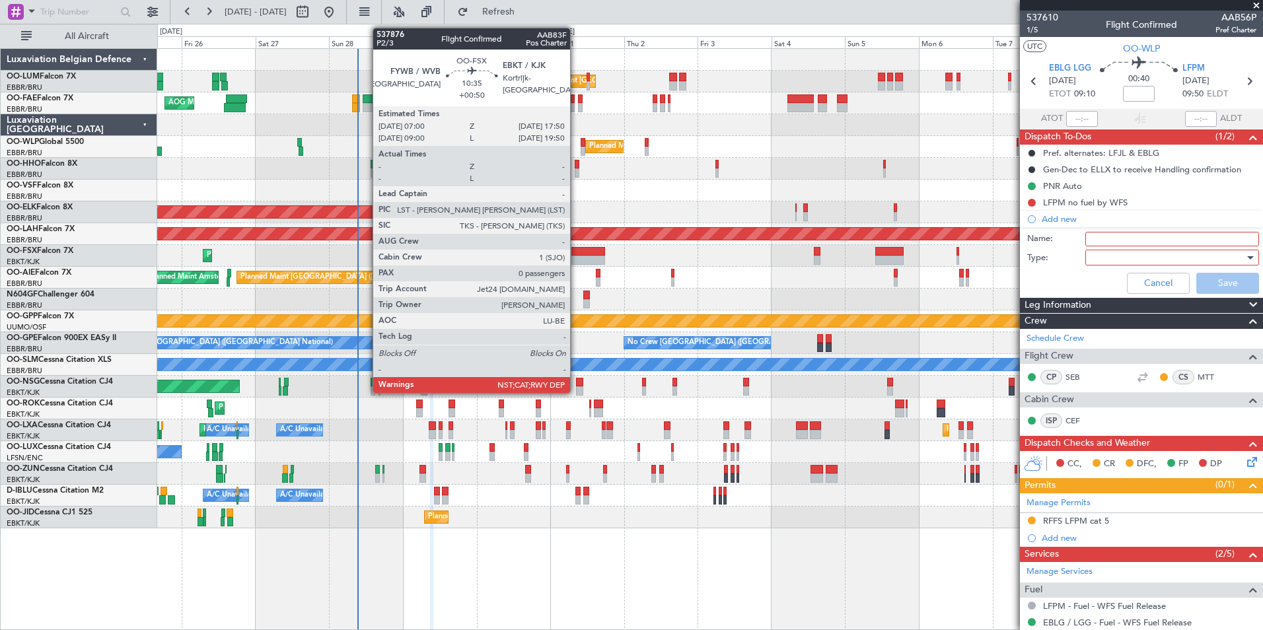
click at [571, 253] on div at bounding box center [588, 251] width 34 height 9
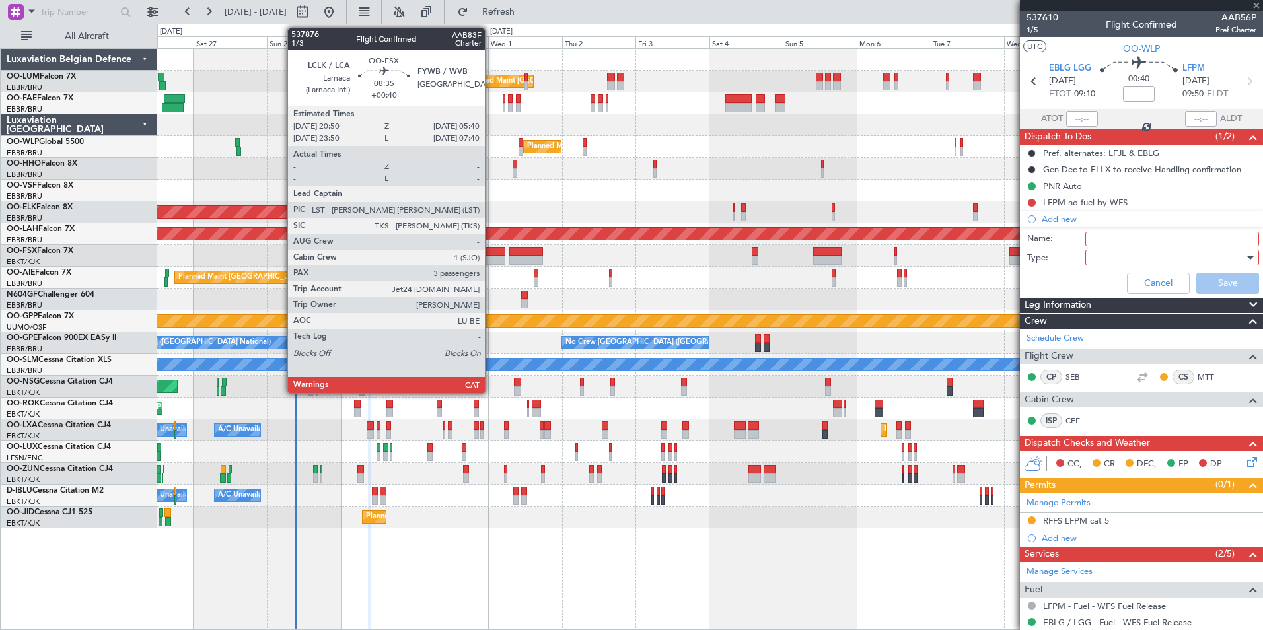
type input "+00:50"
type input "0"
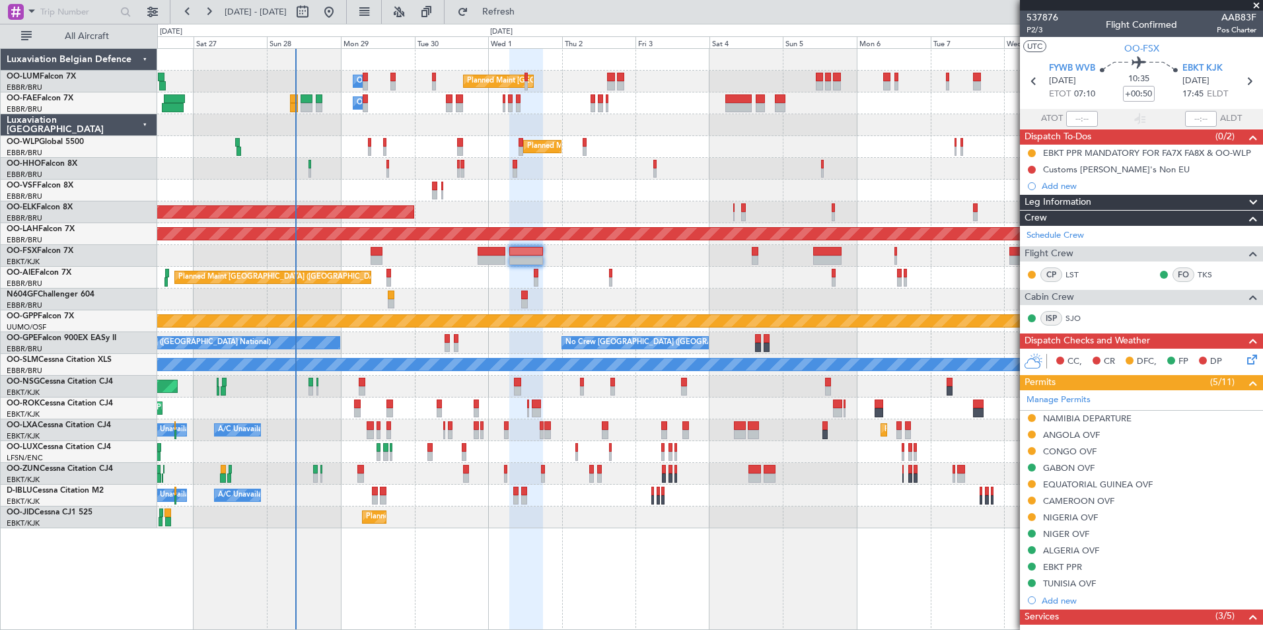
click at [295, 346] on div "Planned Maint [GEOGRAPHIC_DATA] ([GEOGRAPHIC_DATA] National) Owner [GEOGRAPHIC_…" at bounding box center [709, 289] width 1105 height 480
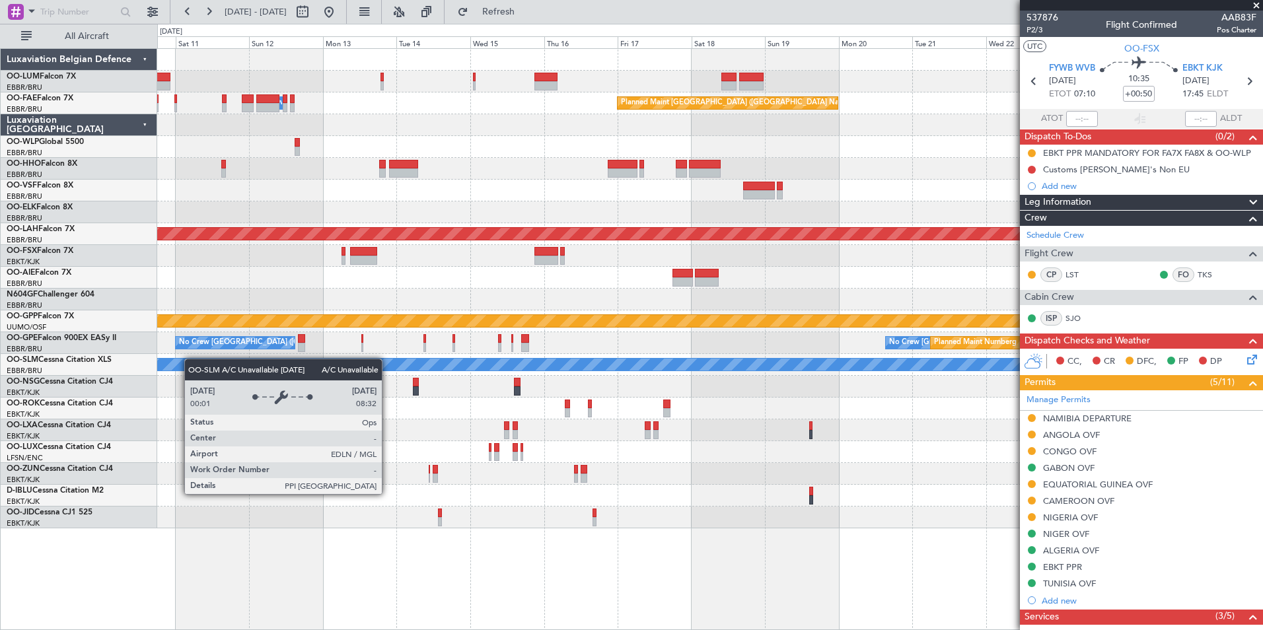
click at [169, 363] on div "Planned Maint Kortrijk-[GEOGRAPHIC_DATA] Owner [GEOGRAPHIC_DATA] Planned Maint …" at bounding box center [709, 289] width 1105 height 480
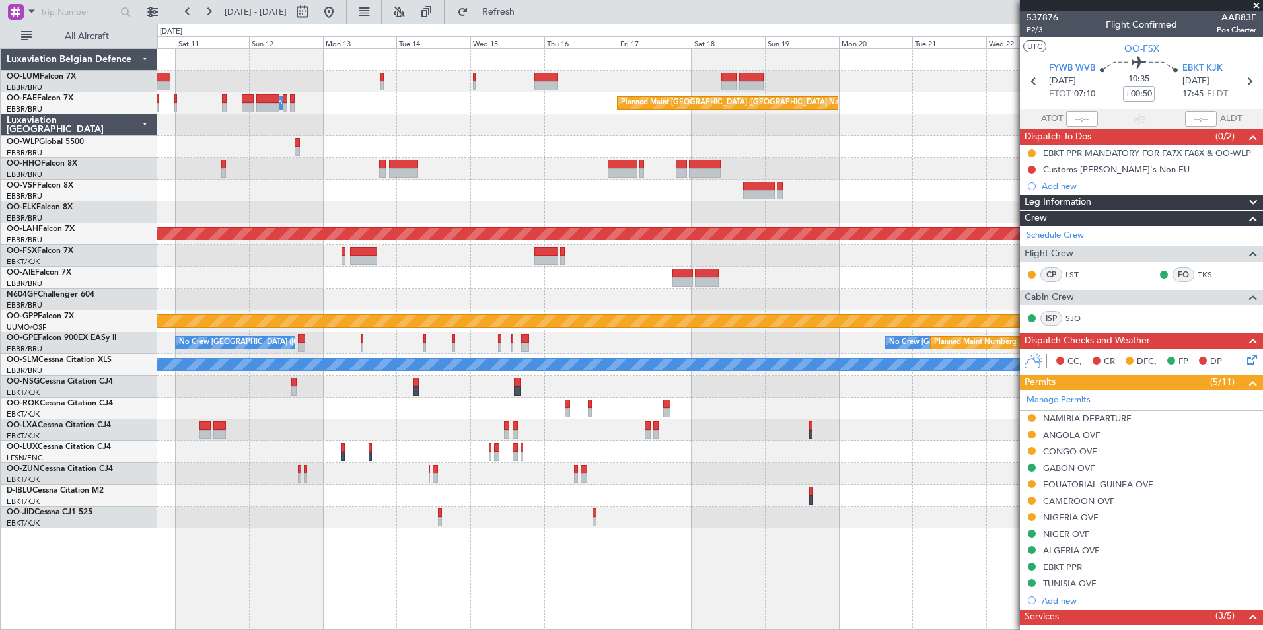
click at [338, 343] on div "Planned Maint Kortrijk-[GEOGRAPHIC_DATA] Owner [GEOGRAPHIC_DATA] Planned Maint …" at bounding box center [709, 289] width 1105 height 480
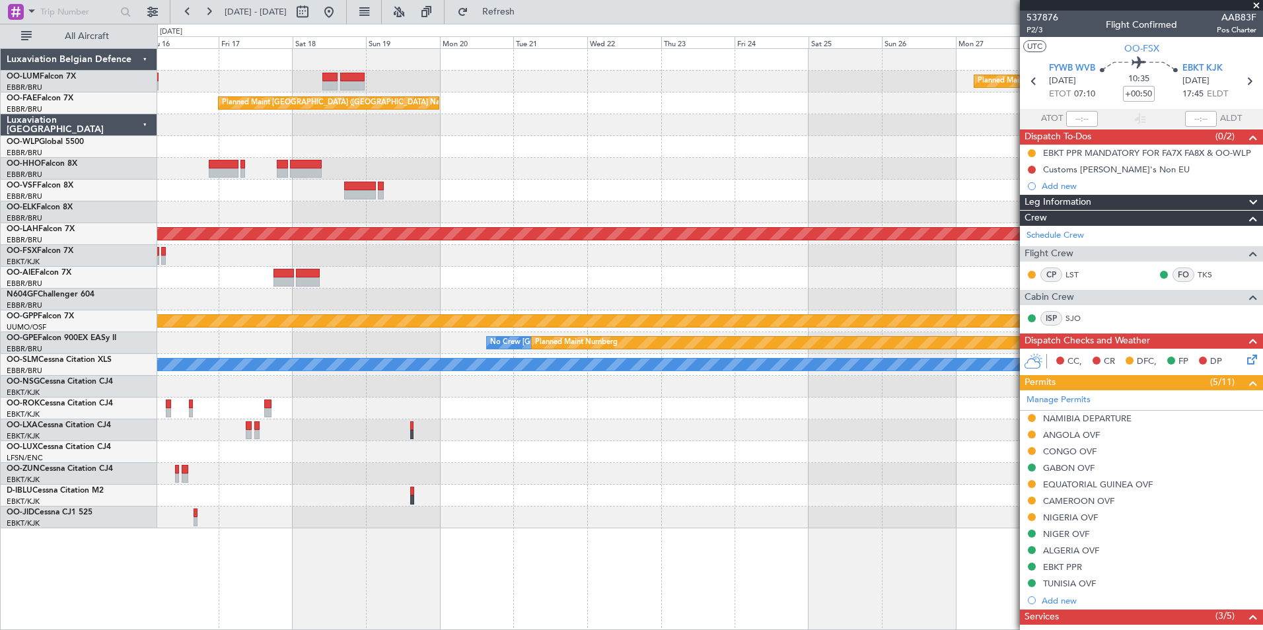
click at [424, 322] on div "Planned Maint Kortrijk-[GEOGRAPHIC_DATA] Planned Maint [GEOGRAPHIC_DATA] ([GEOG…" at bounding box center [709, 289] width 1105 height 480
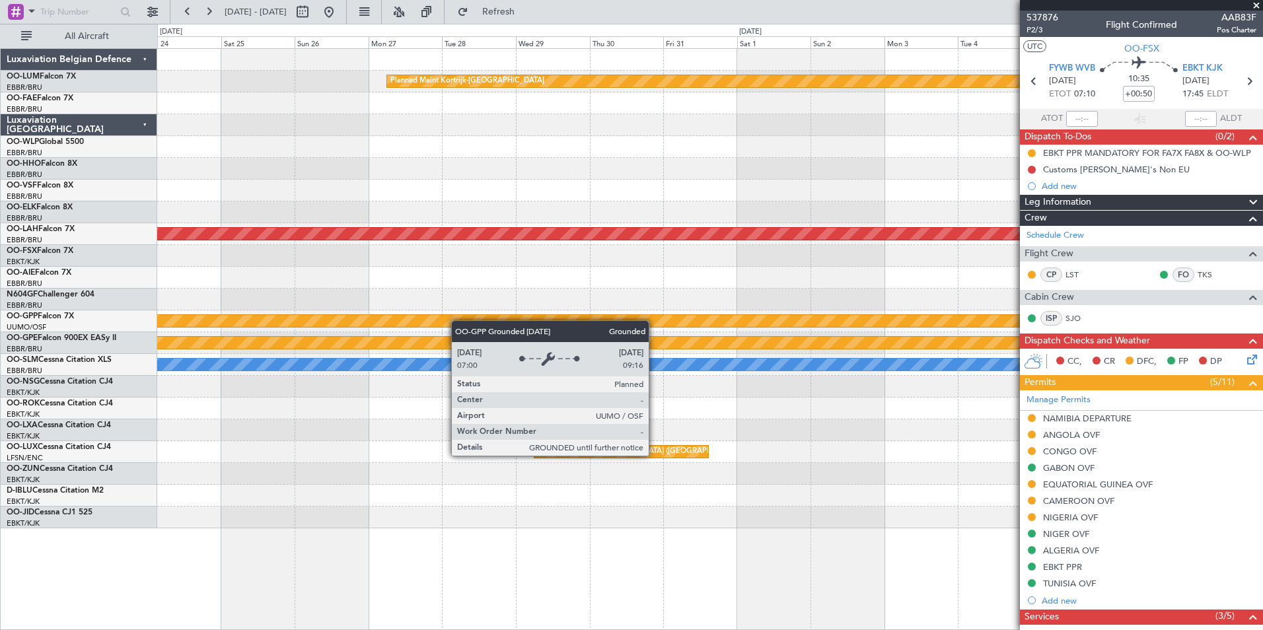
click at [414, 326] on div "Planned Maint Kortrijk-[GEOGRAPHIC_DATA] Planned [GEOGRAPHIC_DATA][PERSON_NAME]…" at bounding box center [709, 289] width 1105 height 480
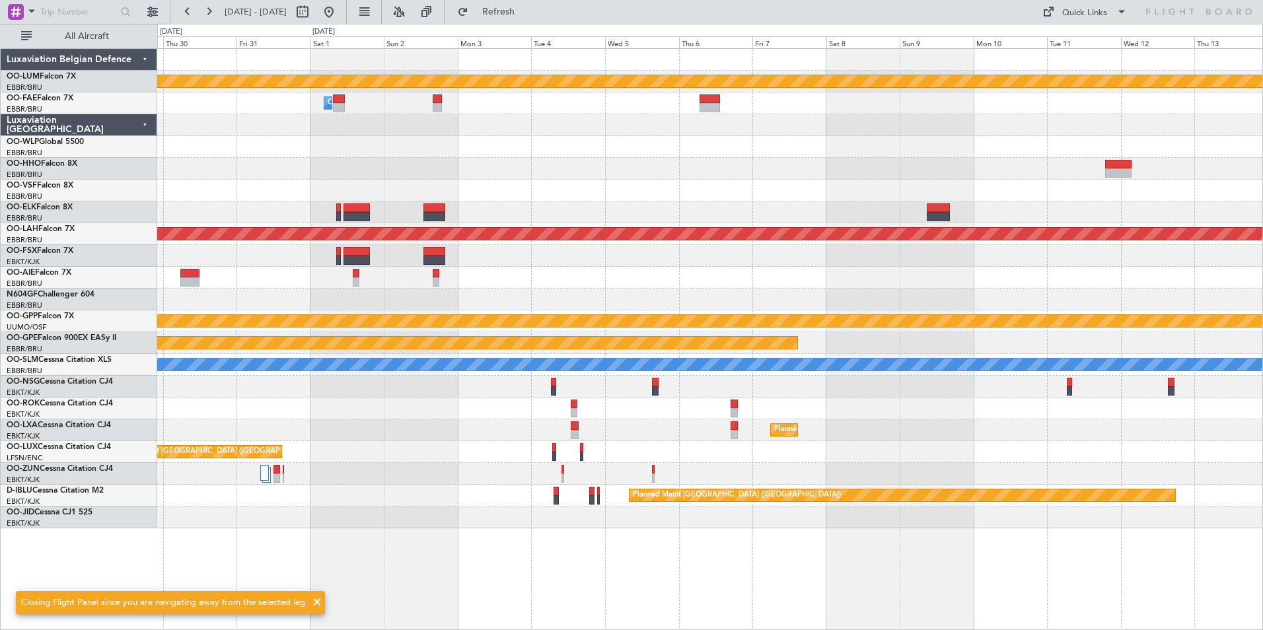
click at [480, 269] on div "Planned Maint Kortrijk-[GEOGRAPHIC_DATA] Owner [GEOGRAPHIC_DATA] Planned [GEOGR…" at bounding box center [709, 289] width 1105 height 480
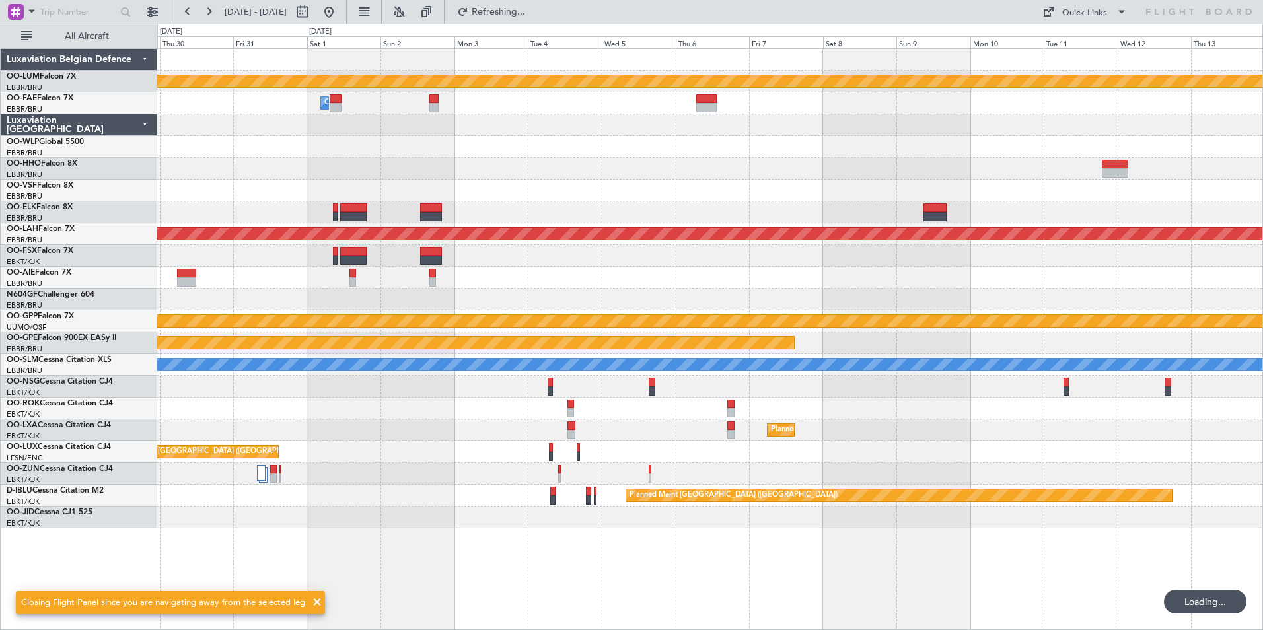
click at [99, 305] on div "Planned Maint Kortrijk-[GEOGRAPHIC_DATA] Owner [GEOGRAPHIC_DATA] Planned [GEOGR…" at bounding box center [631, 327] width 1263 height 606
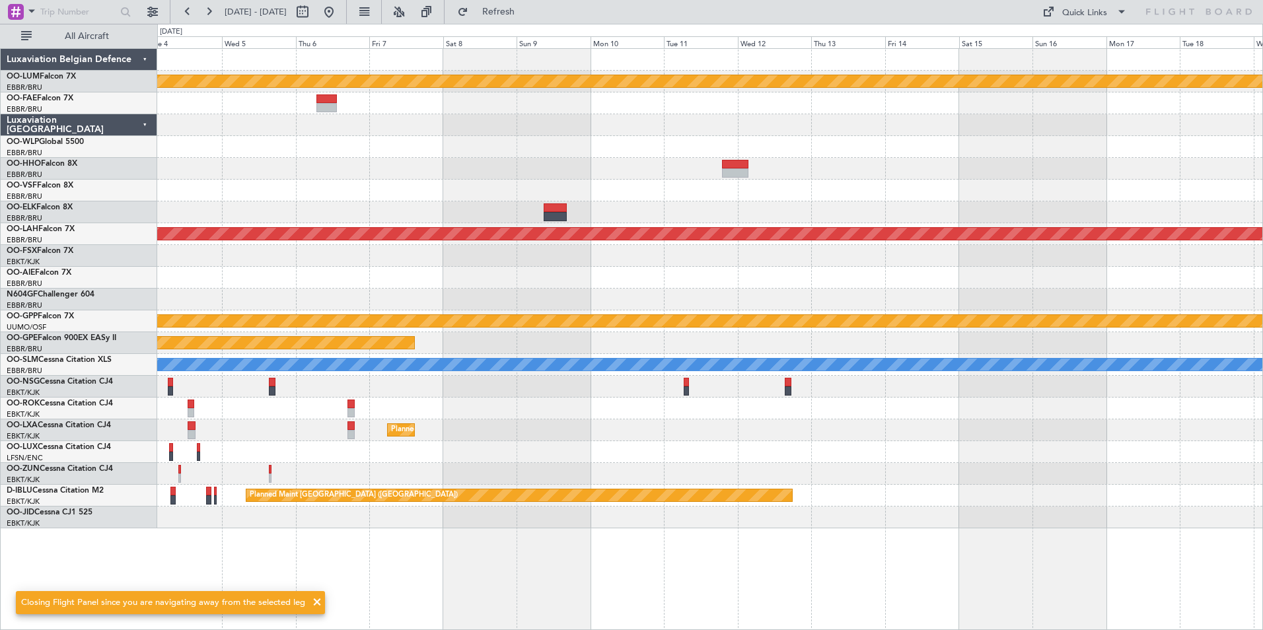
click at [537, 243] on div "Planned Maint Kortrijk-[GEOGRAPHIC_DATA] Owner [GEOGRAPHIC_DATA] Planned [GEOGR…" at bounding box center [709, 289] width 1105 height 480
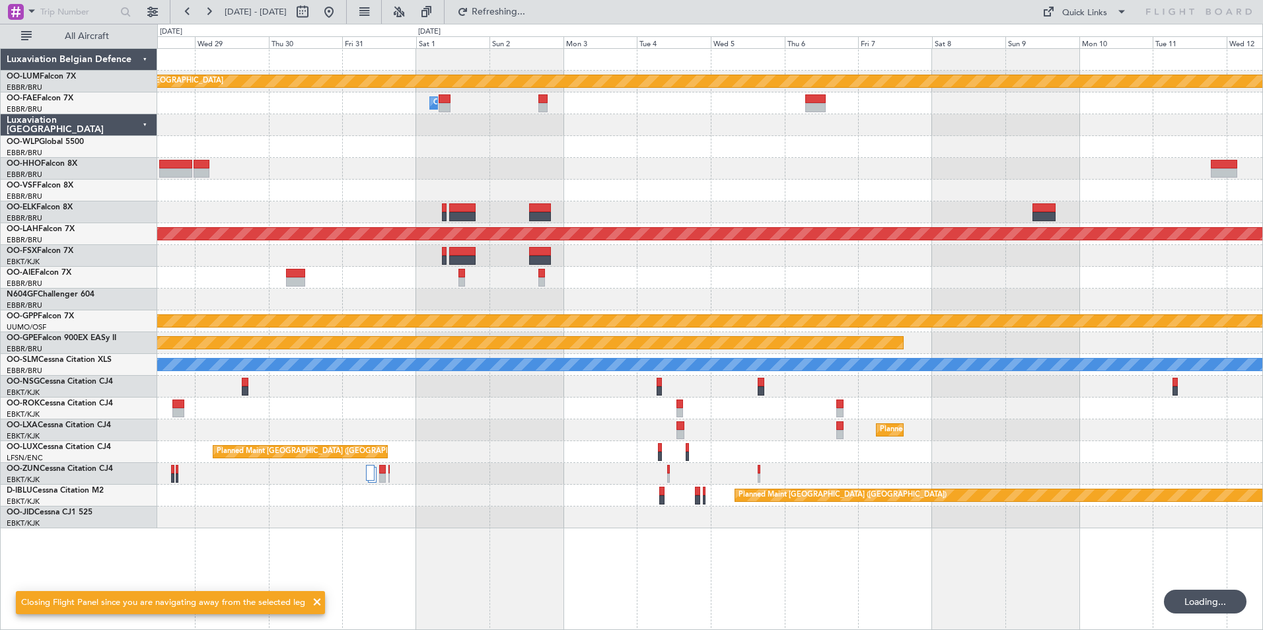
click at [1142, 225] on div "Planned Maint Kortrijk-[GEOGRAPHIC_DATA] Owner [GEOGRAPHIC_DATA] Planned [GEOGR…" at bounding box center [709, 289] width 1105 height 480
click at [1056, 229] on div "Planned Maint Kortrijk-[GEOGRAPHIC_DATA] Owner [GEOGRAPHIC_DATA] Planned [GEOGR…" at bounding box center [709, 289] width 1105 height 480
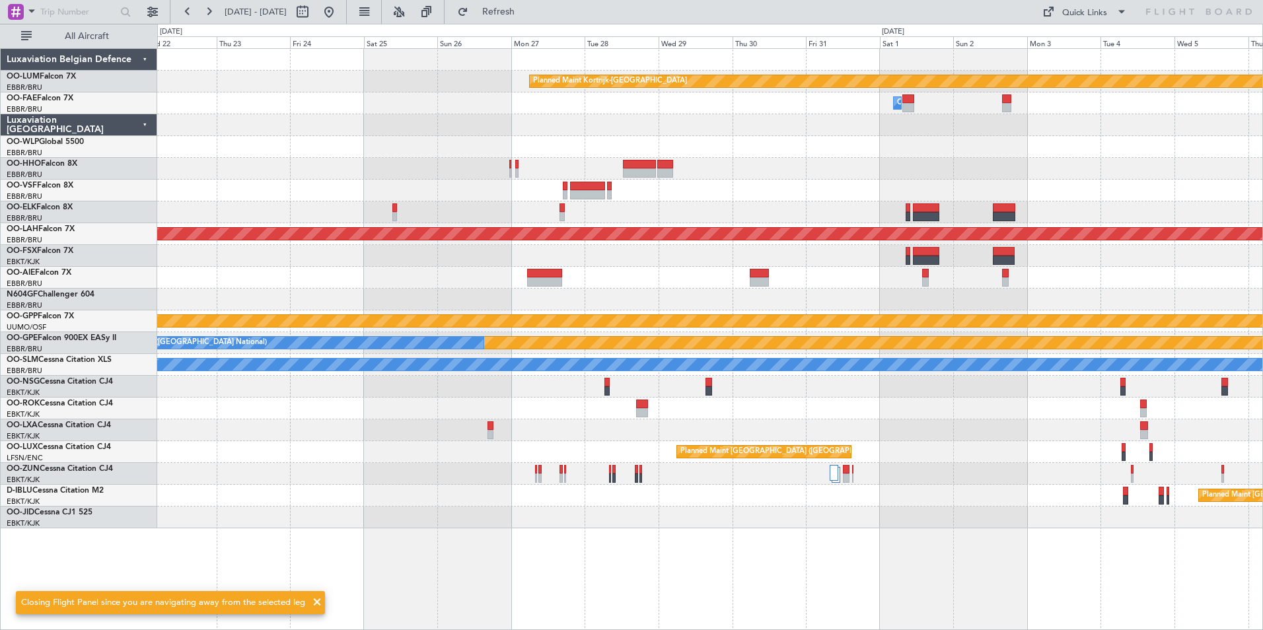
click at [761, 260] on div at bounding box center [709, 256] width 1105 height 22
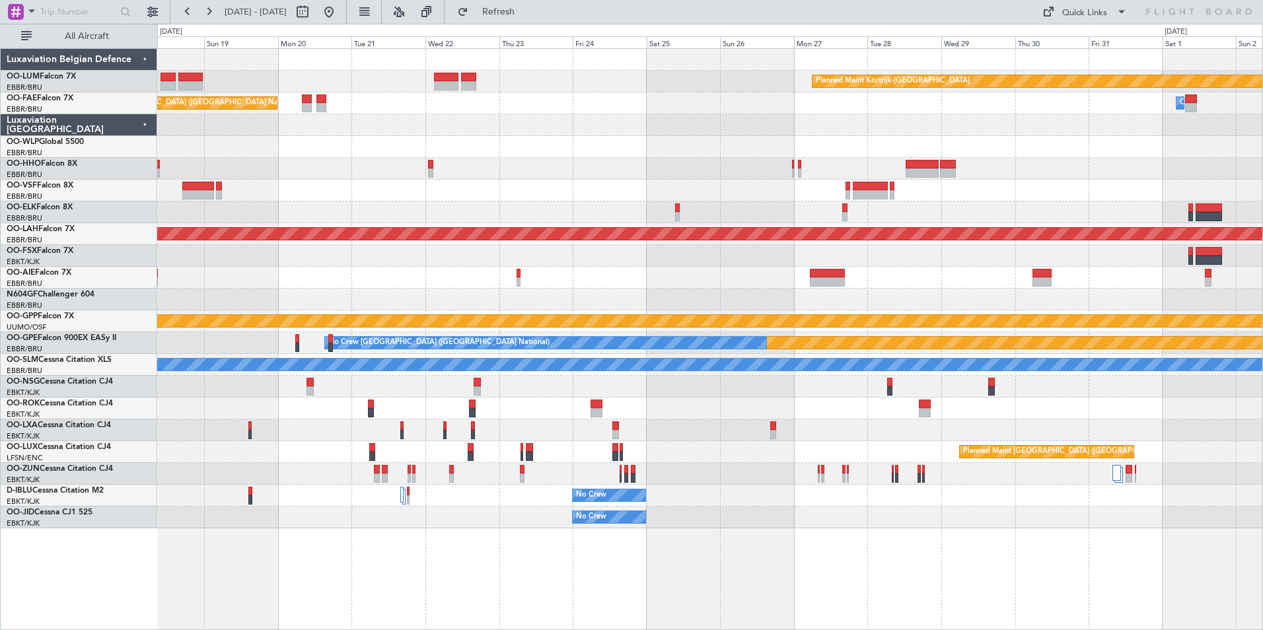
click at [708, 194] on div at bounding box center [709, 191] width 1105 height 22
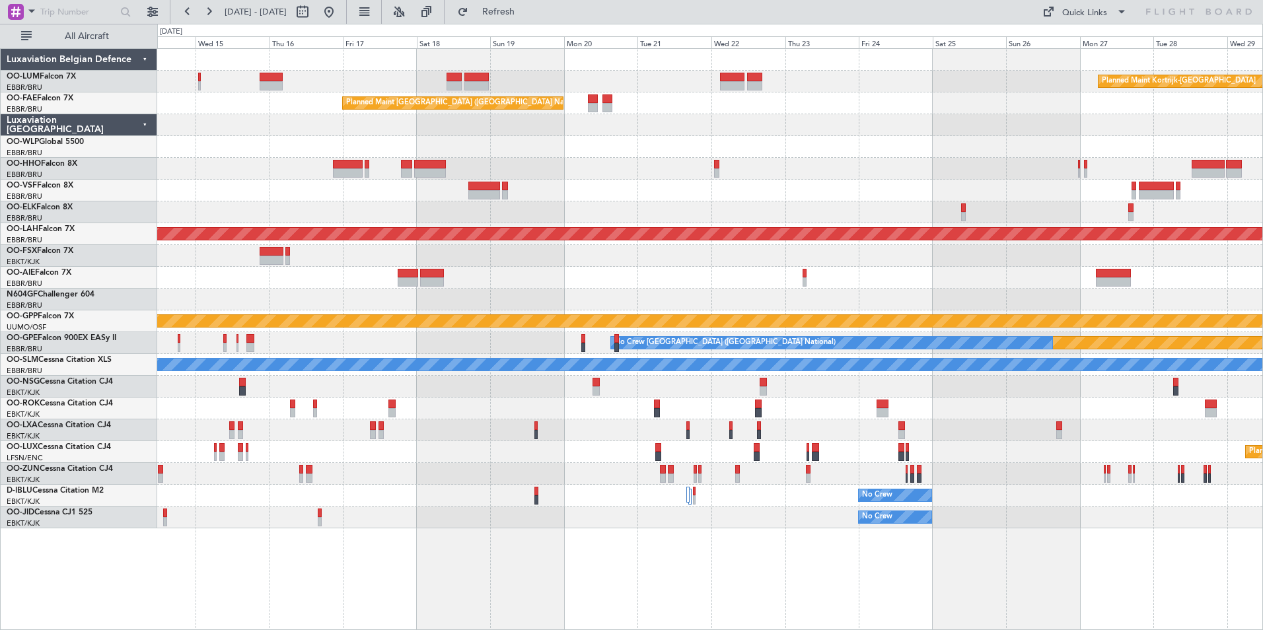
click at [733, 183] on div "Planned Maint Kortrijk-[GEOGRAPHIC_DATA] Planned Maint [GEOGRAPHIC_DATA] ([GEOG…" at bounding box center [709, 289] width 1105 height 480
click at [874, 139] on div "Planned Maint Kortrijk-[GEOGRAPHIC_DATA] Planned Maint [GEOGRAPHIC_DATA] ([GEOG…" at bounding box center [709, 289] width 1105 height 480
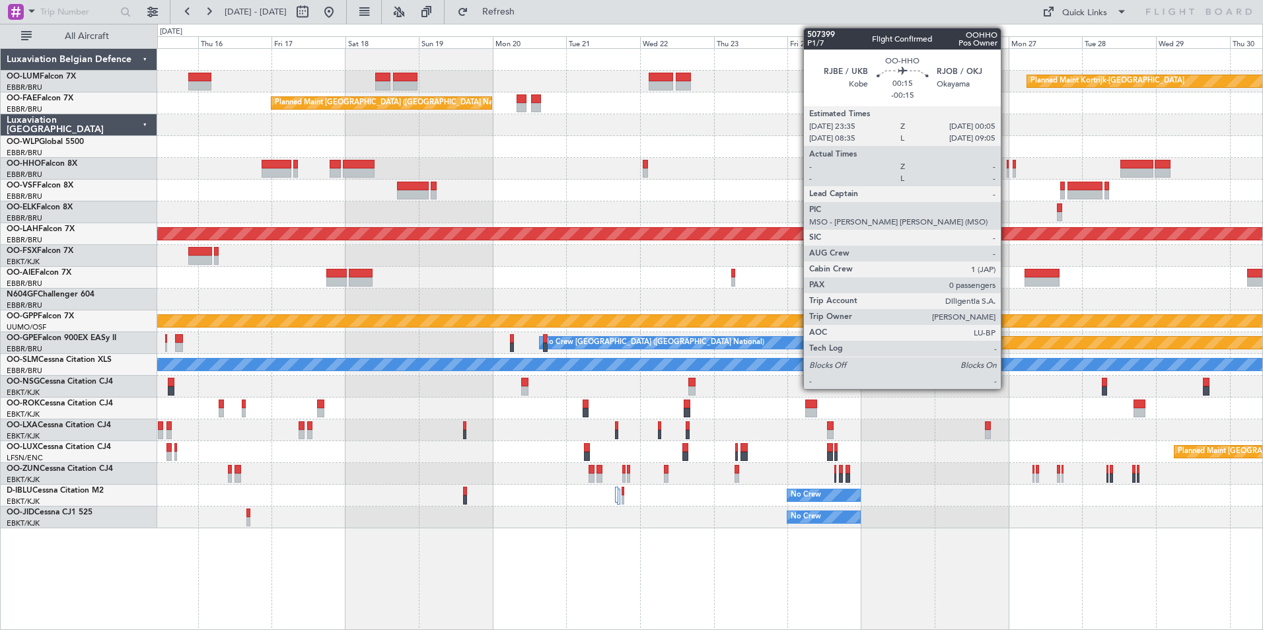
click at [1007, 166] on div at bounding box center [1008, 164] width 2 height 9
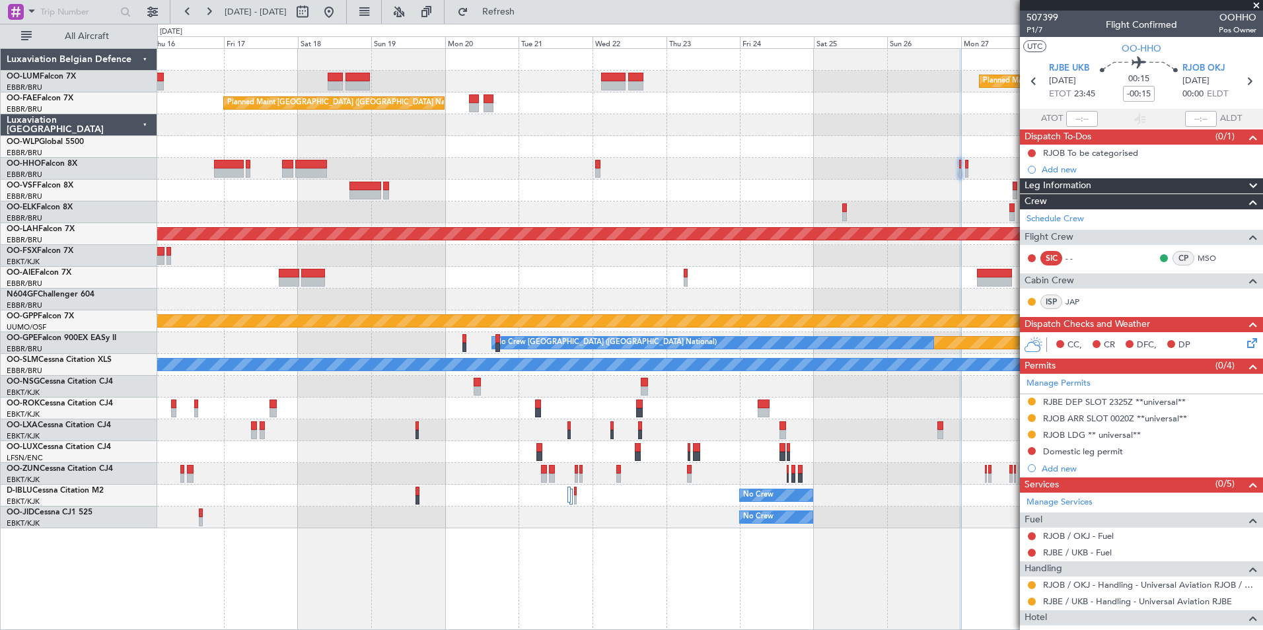
click at [440, 255] on div at bounding box center [709, 256] width 1105 height 22
click at [365, 213] on div at bounding box center [709, 212] width 1105 height 22
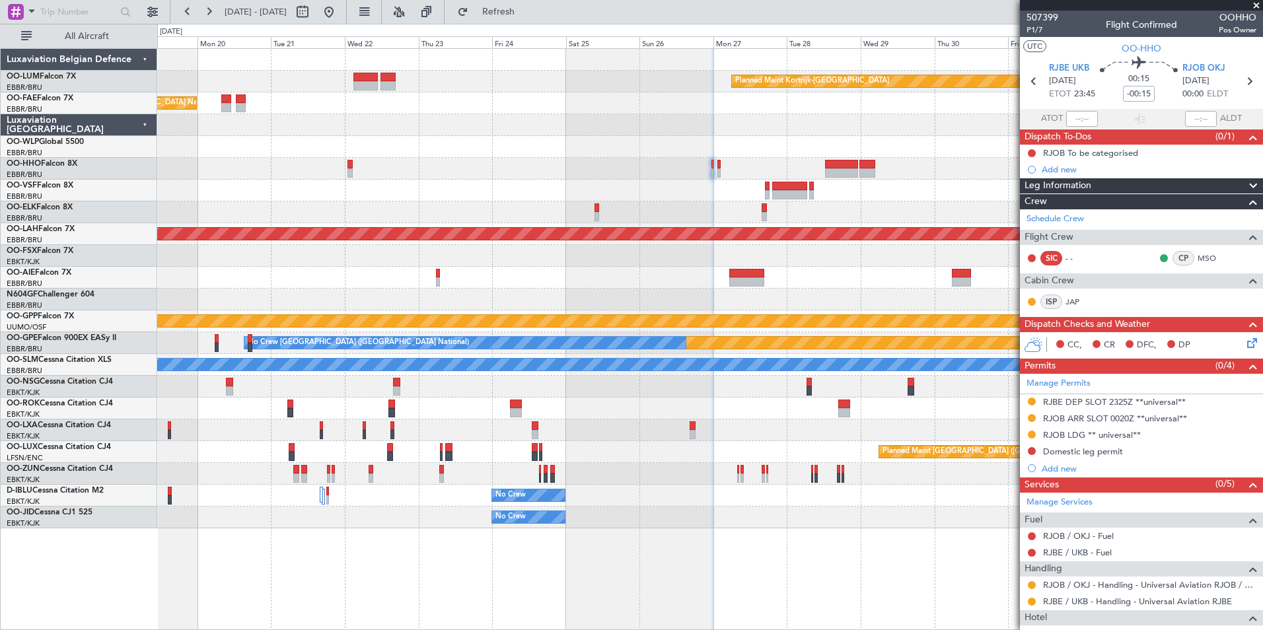
click at [737, 176] on div "Planned Maint Kortrijk-[GEOGRAPHIC_DATA] Planned Maint [GEOGRAPHIC_DATA] ([GEOG…" at bounding box center [709, 289] width 1105 height 480
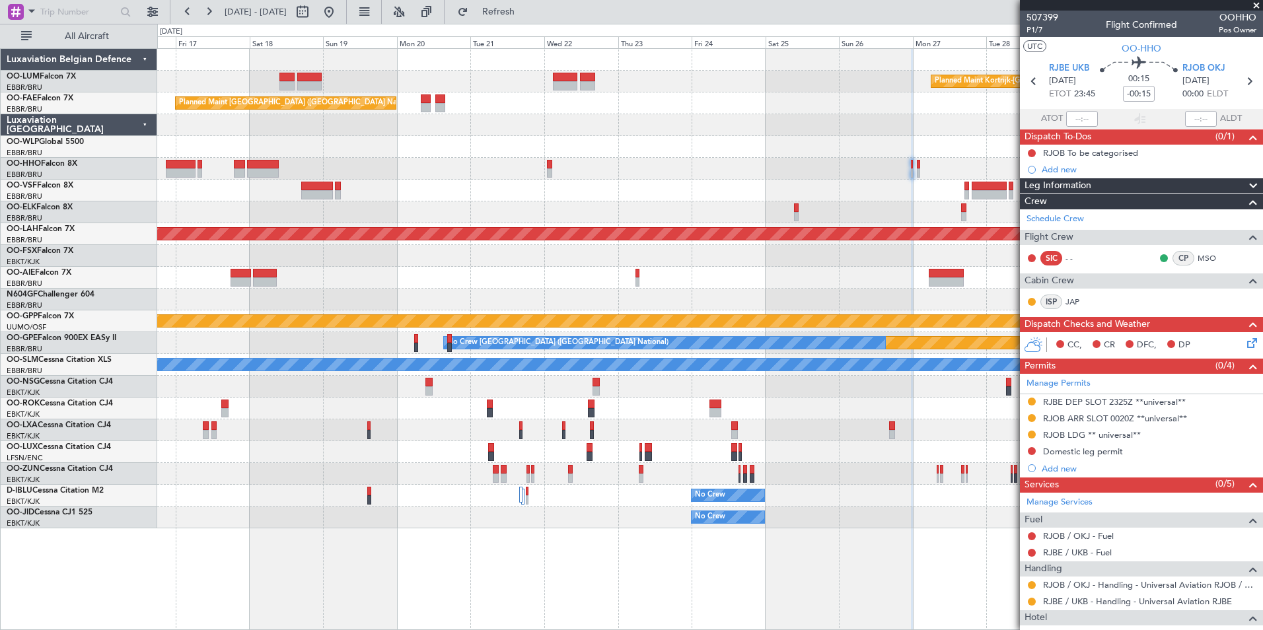
click at [565, 199] on div at bounding box center [709, 191] width 1105 height 22
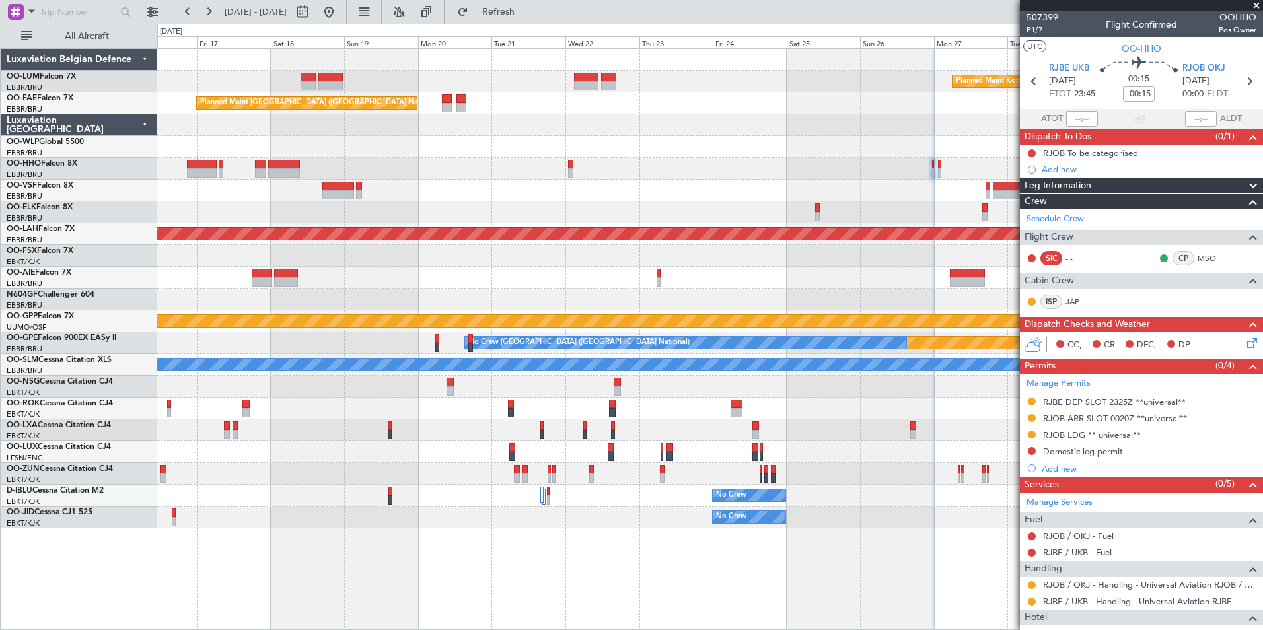
click at [374, 182] on div "Planned Maint Kortrijk-[GEOGRAPHIC_DATA] Planned Maint [GEOGRAPHIC_DATA] ([GEOG…" at bounding box center [709, 289] width 1105 height 480
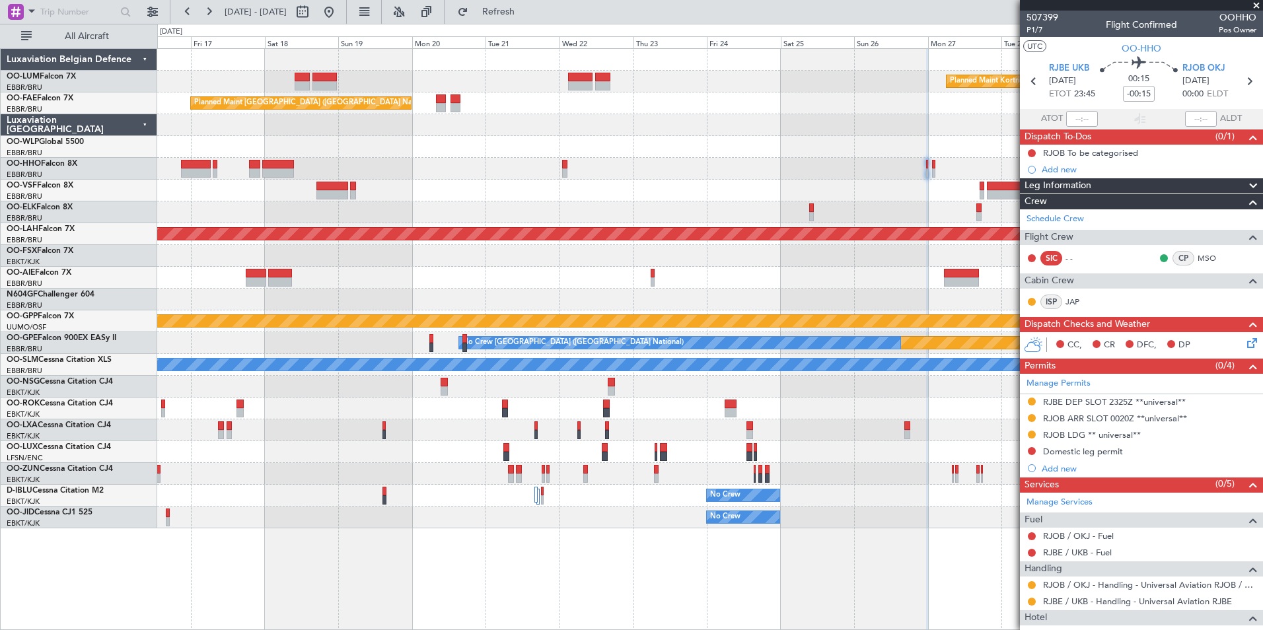
click at [283, 170] on div at bounding box center [709, 169] width 1105 height 22
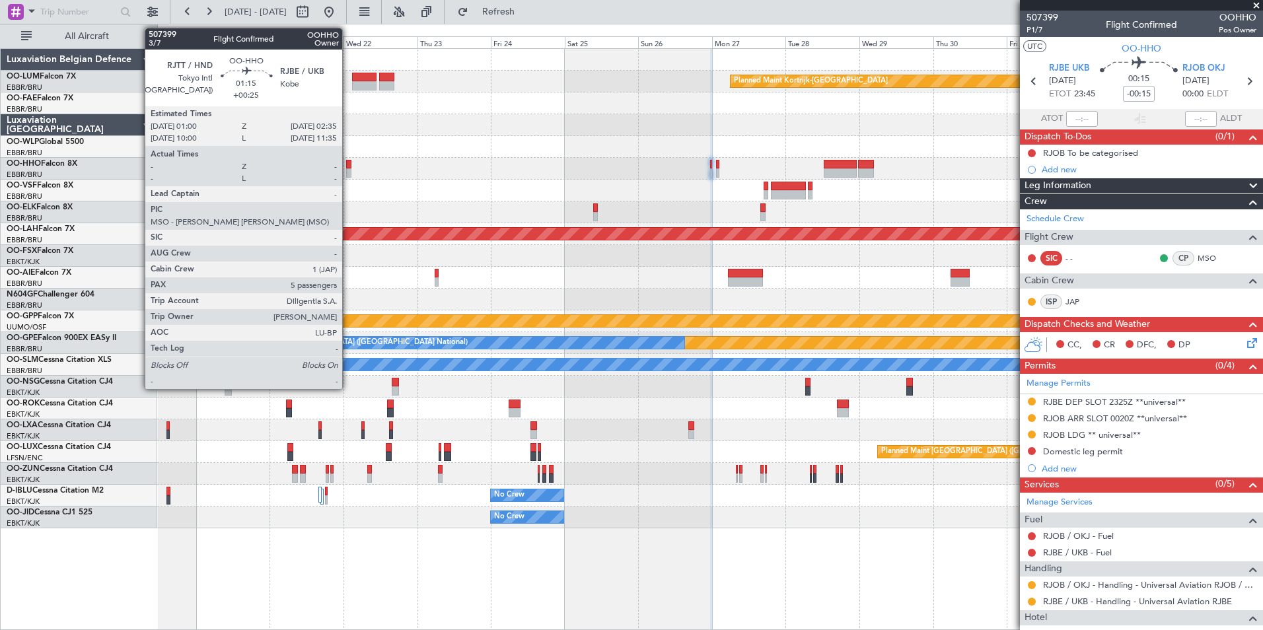
click at [348, 169] on div at bounding box center [348, 172] width 5 height 9
type input "+00:25"
type input "5"
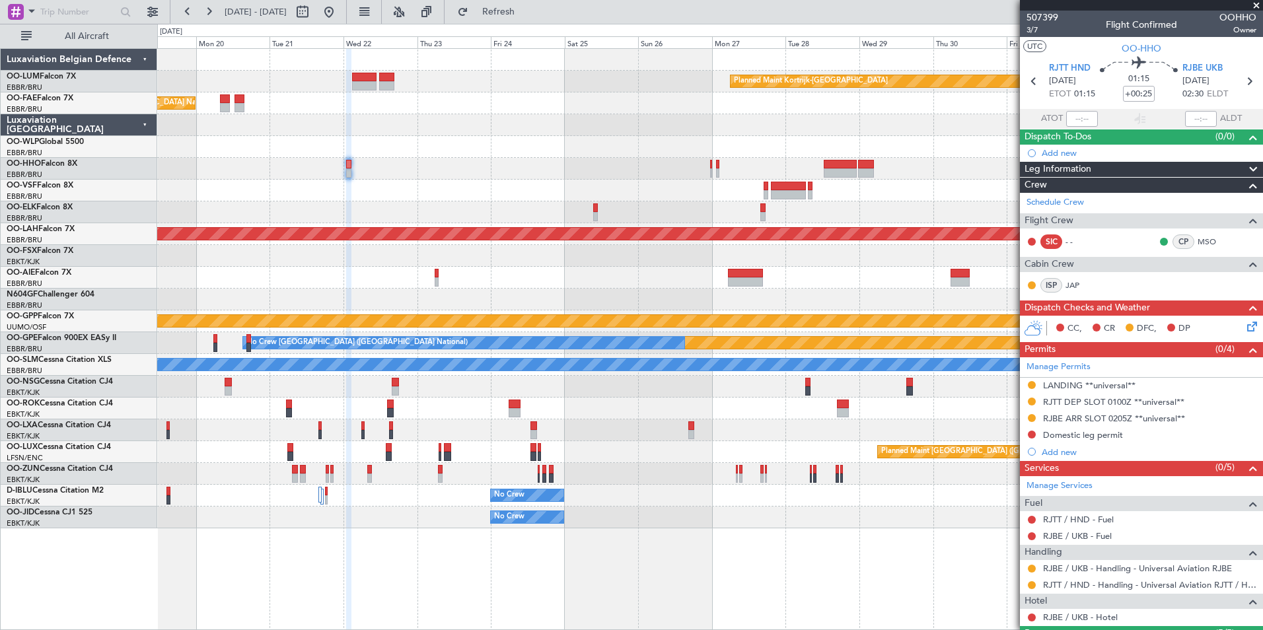
click at [352, 180] on div "Planned Maint Kortrijk-[GEOGRAPHIC_DATA] Planned Maint [GEOGRAPHIC_DATA] ([GEOG…" at bounding box center [709, 289] width 1105 height 480
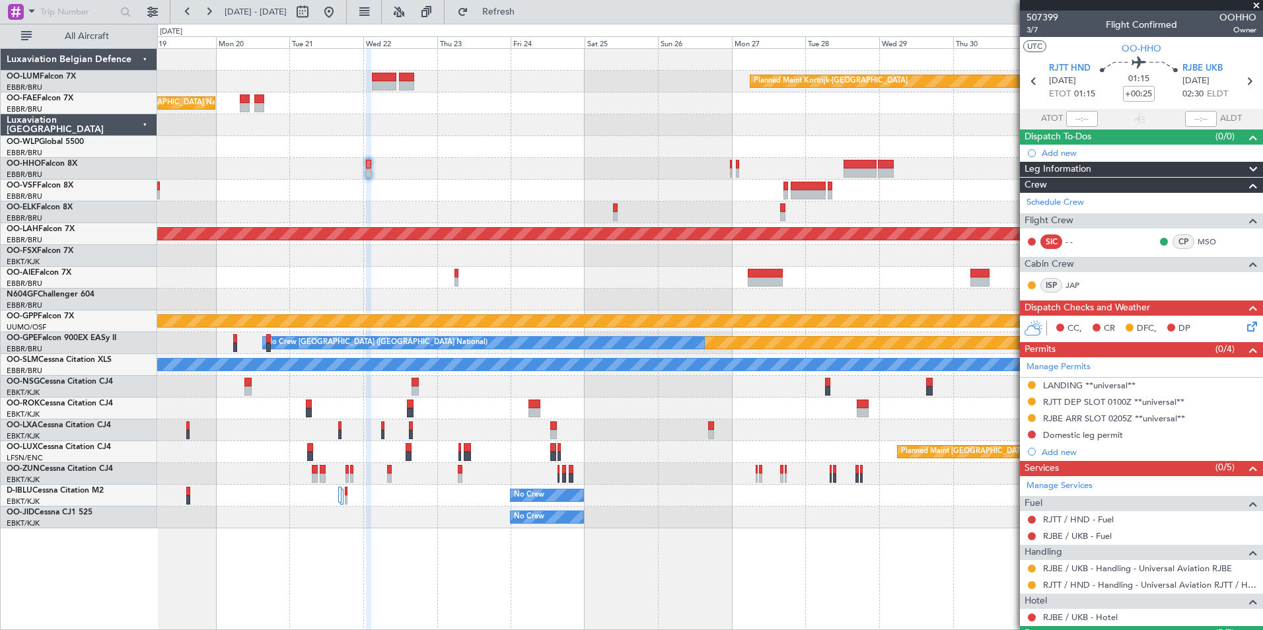
click at [637, 168] on div "Planned Maint Kortrijk-[GEOGRAPHIC_DATA] Owner [GEOGRAPHIC_DATA] Planned Maint …" at bounding box center [709, 289] width 1105 height 480
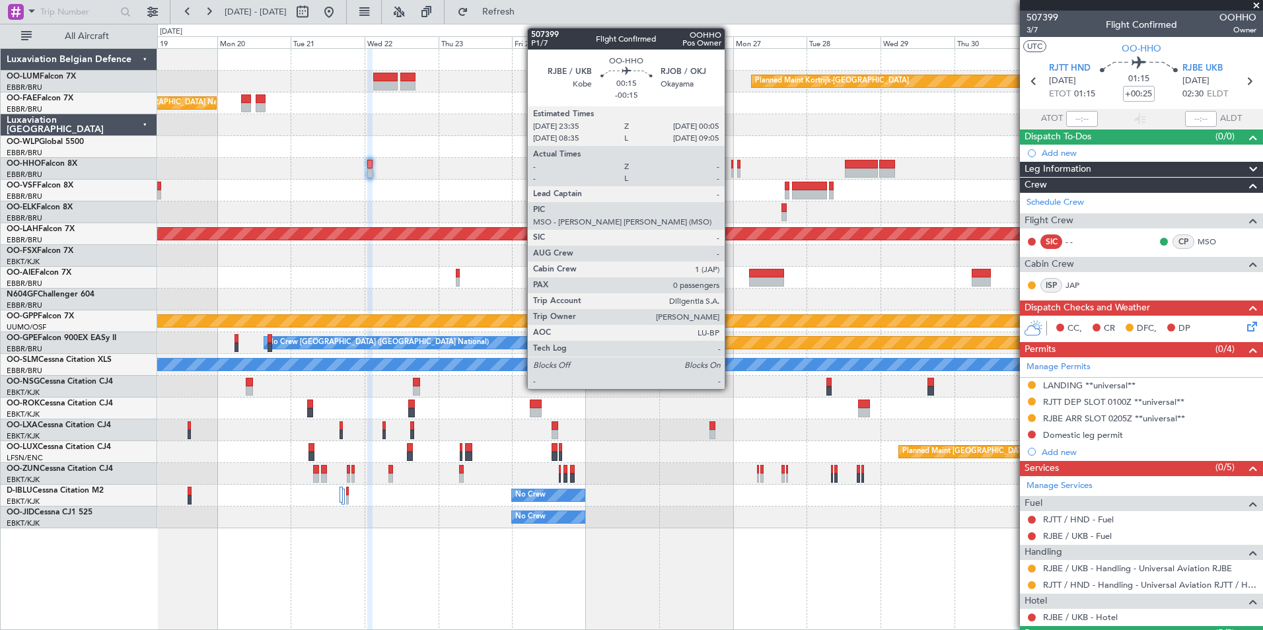
click at [731, 166] on div at bounding box center [732, 164] width 2 height 9
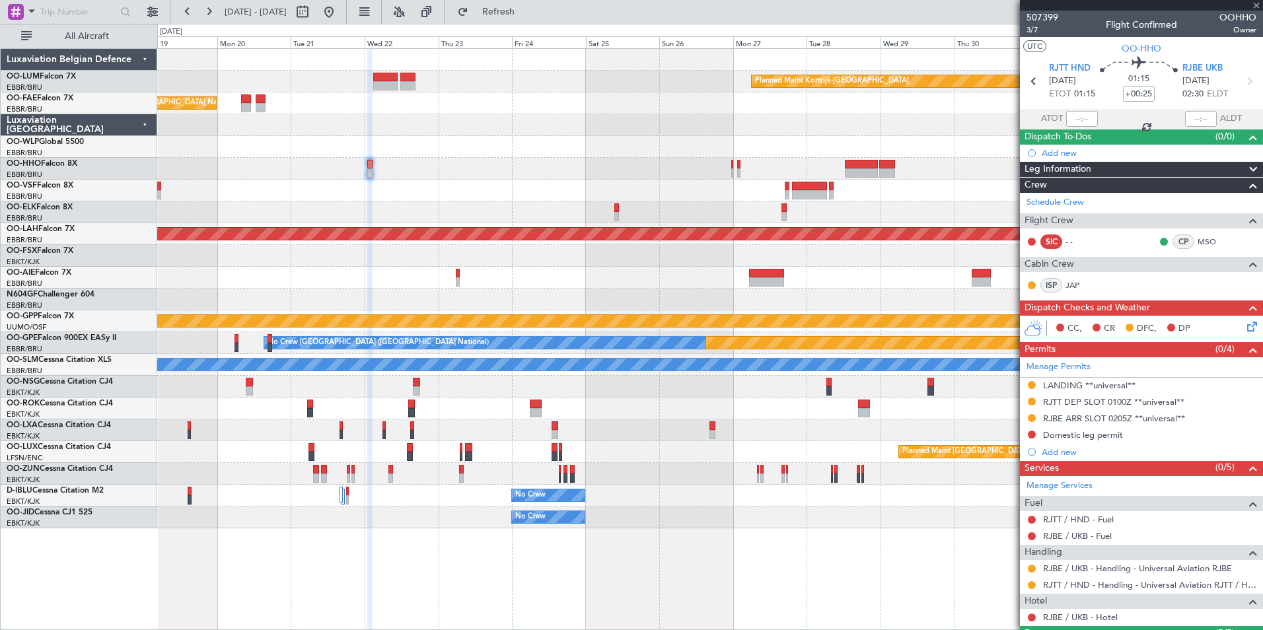
type input "-00:15"
type input "0"
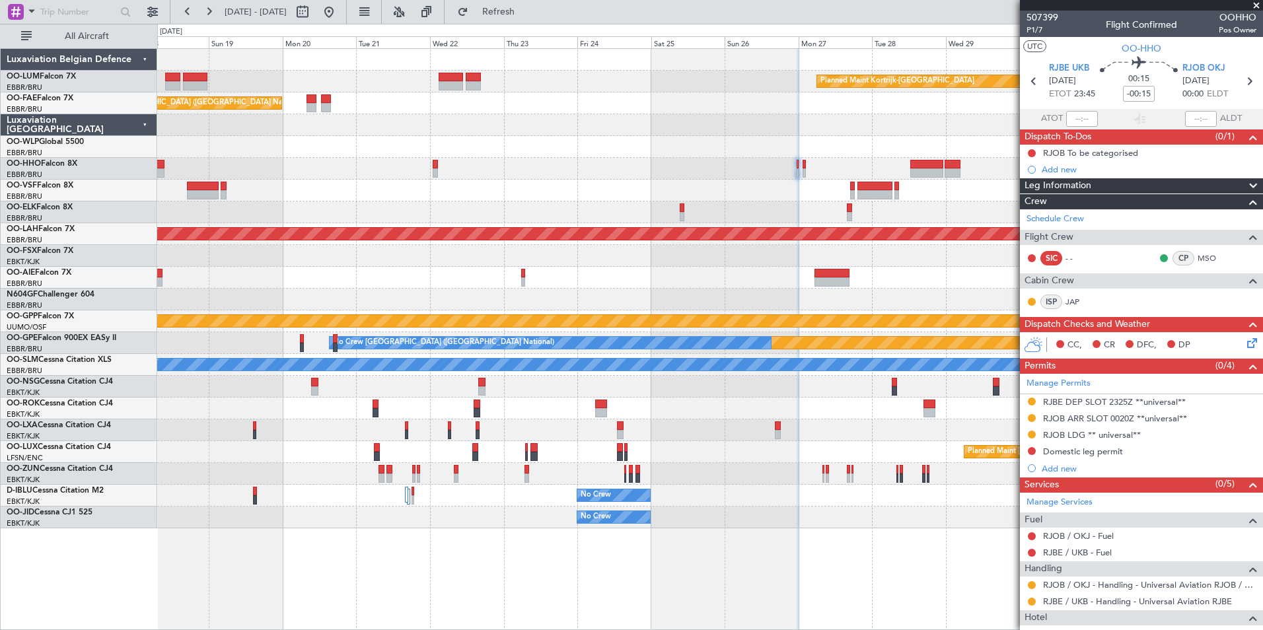
click at [517, 172] on div at bounding box center [709, 169] width 1105 height 22
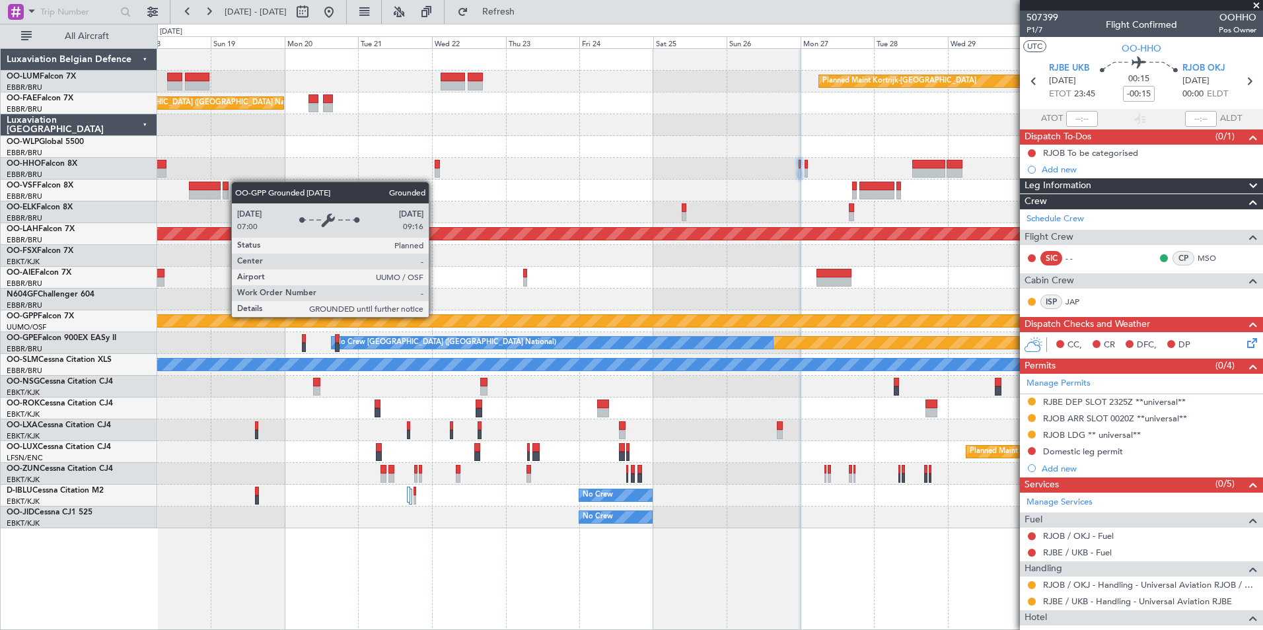
click at [931, 296] on div "Planned Maint Kortrijk-Wevelgem Owner Melsbroek Air Base Planned Maint Brussels…" at bounding box center [709, 289] width 1105 height 480
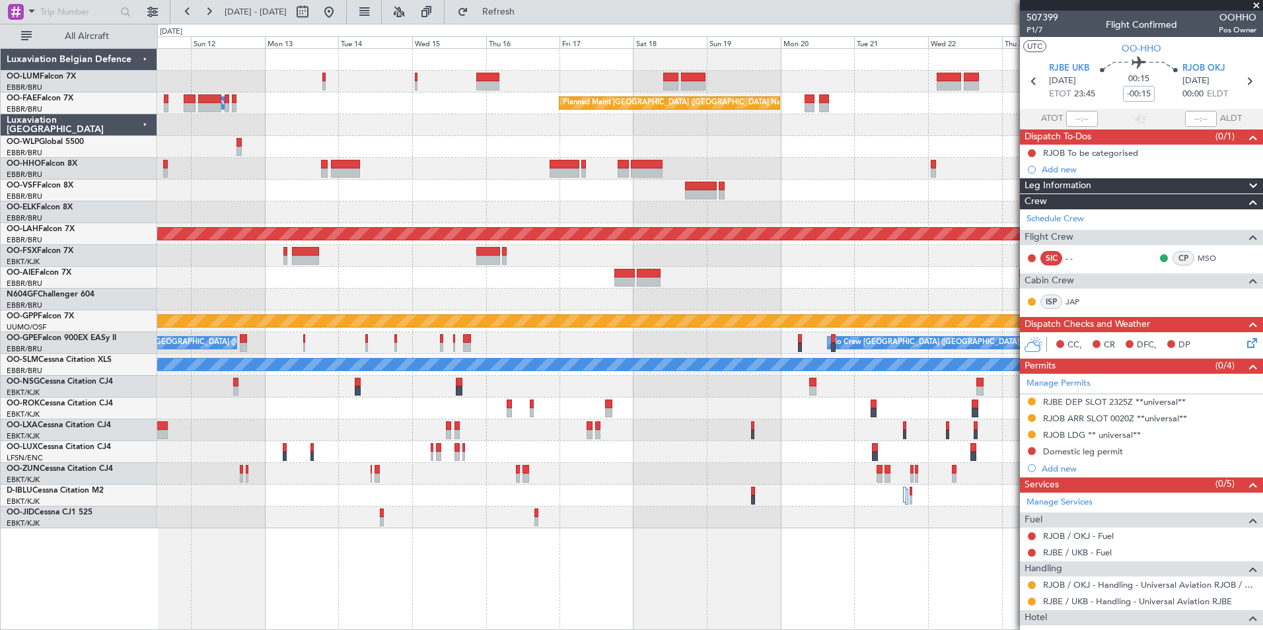
click at [888, 318] on div "Planned Maint Kortrijk-Wevelgem Planned Maint Brussels (Brussels National) Owne…" at bounding box center [709, 289] width 1105 height 480
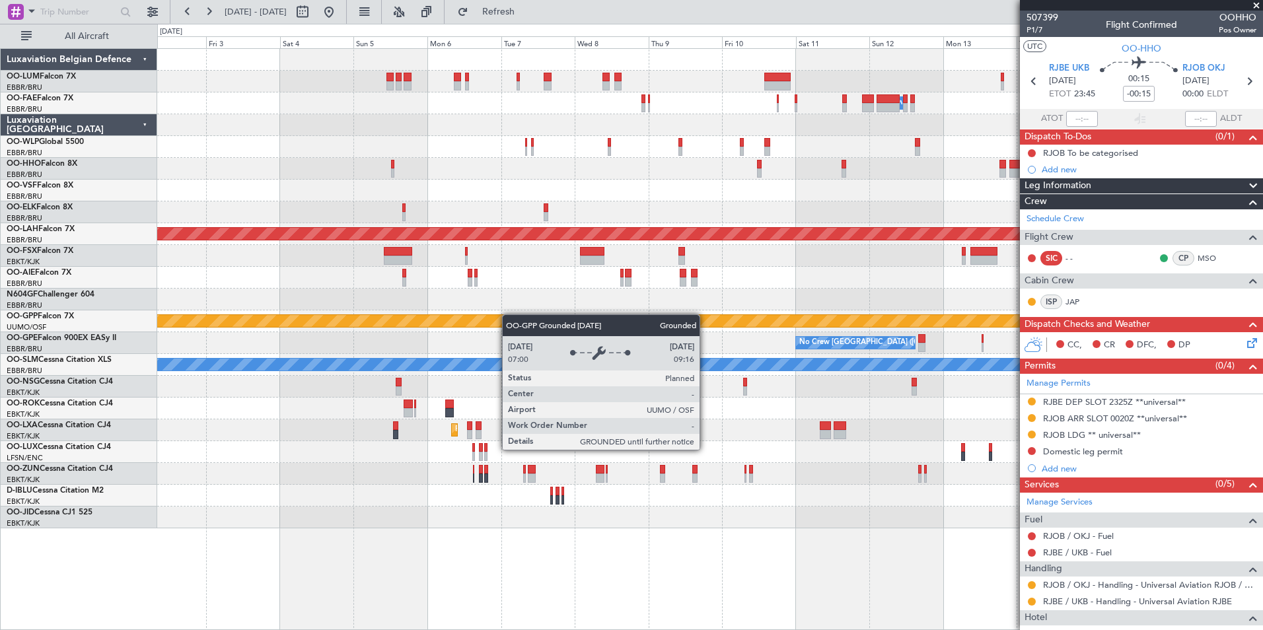
click at [773, 324] on div "Grounded [PERSON_NAME]" at bounding box center [709, 321] width 1105 height 22
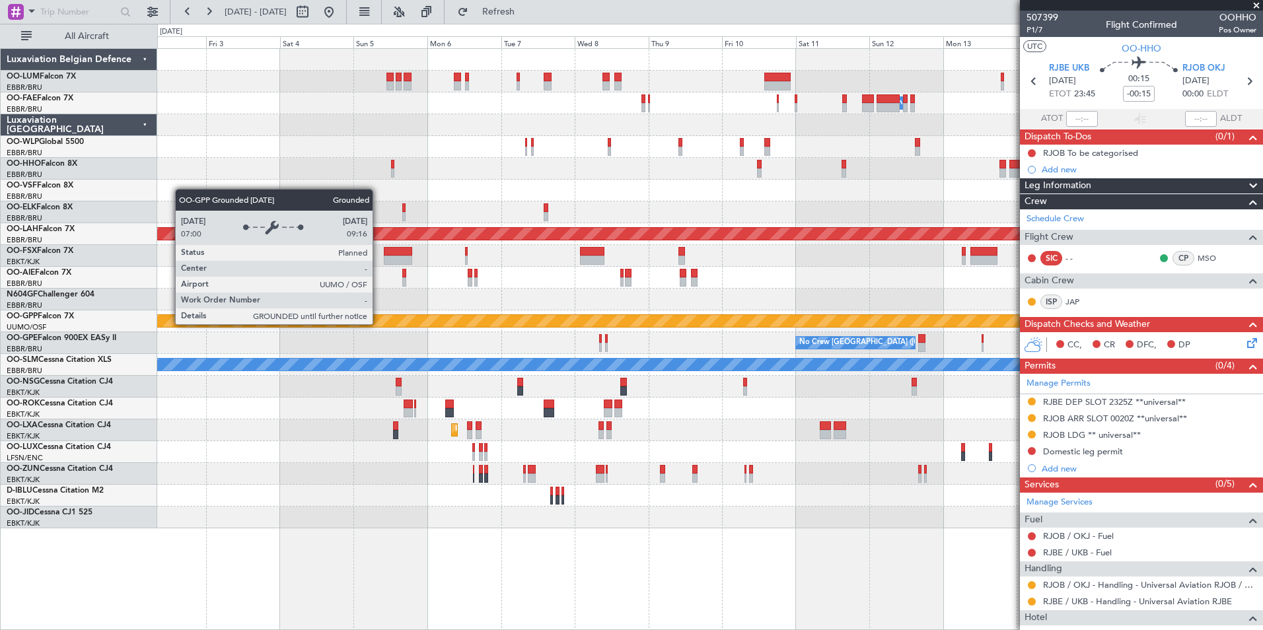
click at [847, 320] on div "Grounded [PERSON_NAME]" at bounding box center [710, 321] width 3315 height 12
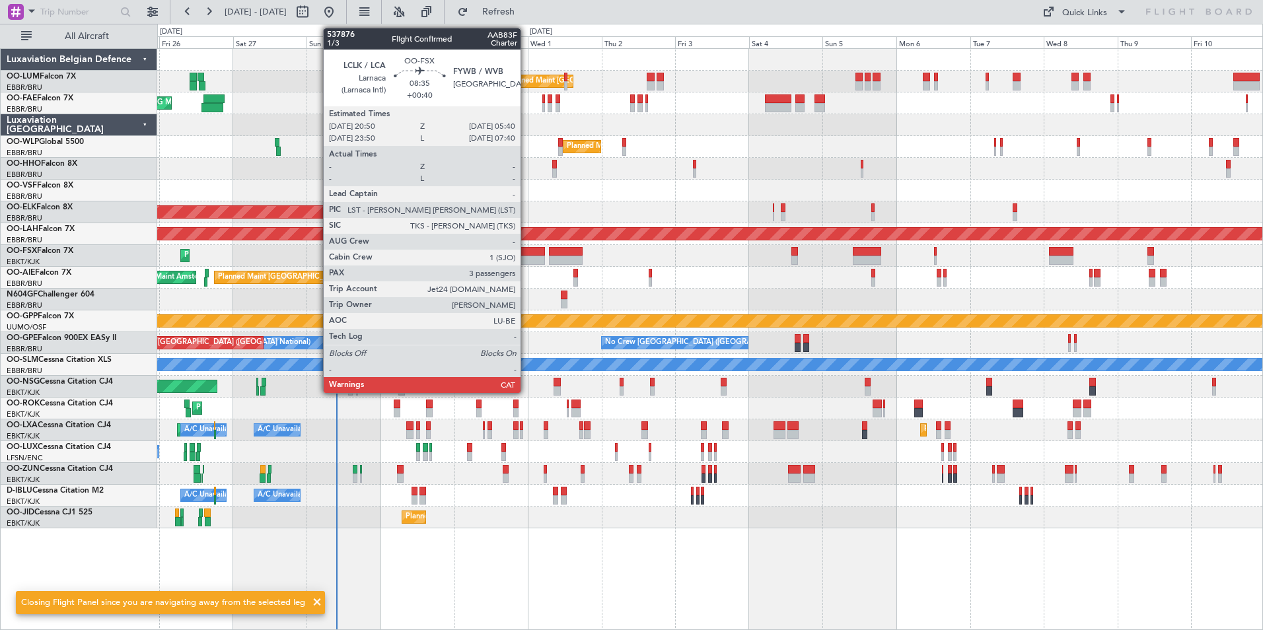
click at [526, 257] on div at bounding box center [531, 260] width 28 height 9
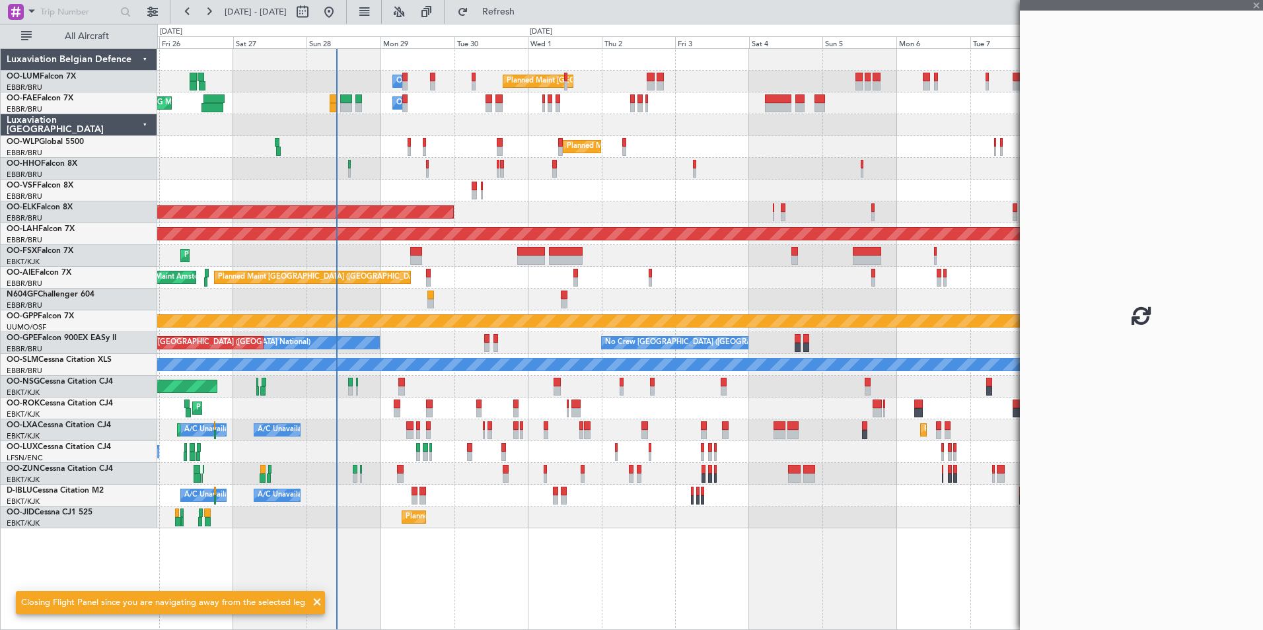
click at [461, 296] on div "Planned Maint Brussels (Brussels National) Owner Melsbroek Air Base AOG Maint N…" at bounding box center [709, 289] width 1105 height 480
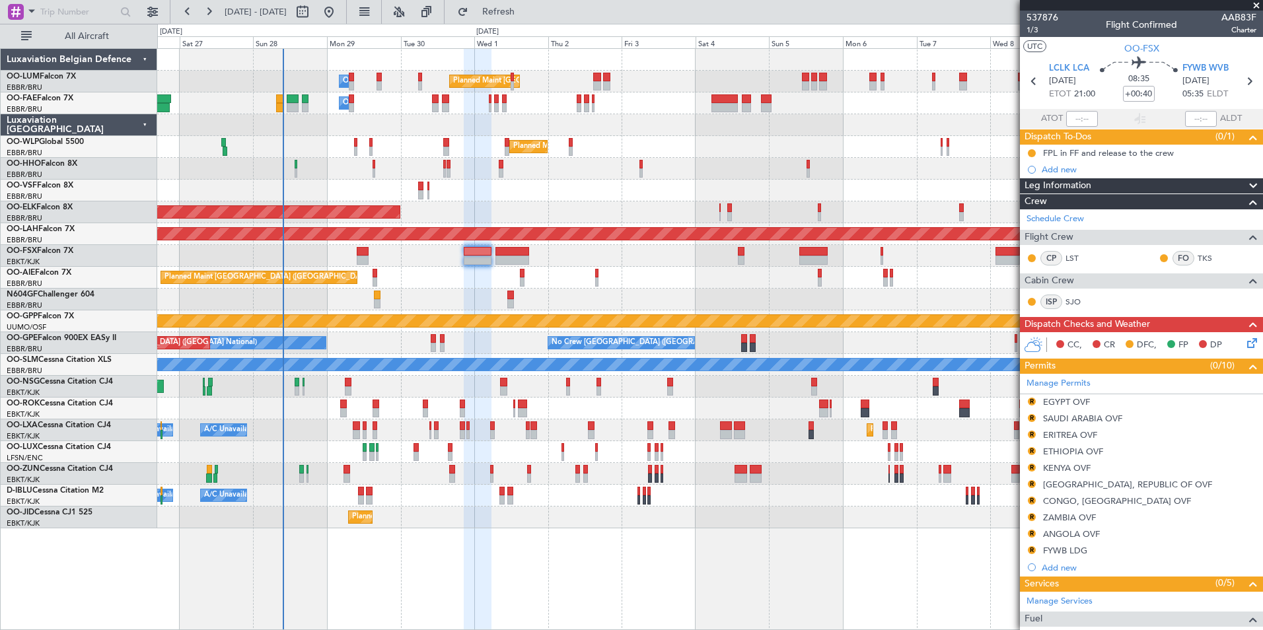
click at [1183, 76] on span "[DATE]" at bounding box center [1195, 81] width 27 height 13
click at [1193, 71] on span "FYWB WVB" at bounding box center [1205, 68] width 46 height 13
click at [445, 283] on div "Planned Maint [GEOGRAPHIC_DATA] ([GEOGRAPHIC_DATA]) Unplanned Maint Amsterdam (…" at bounding box center [709, 278] width 1105 height 22
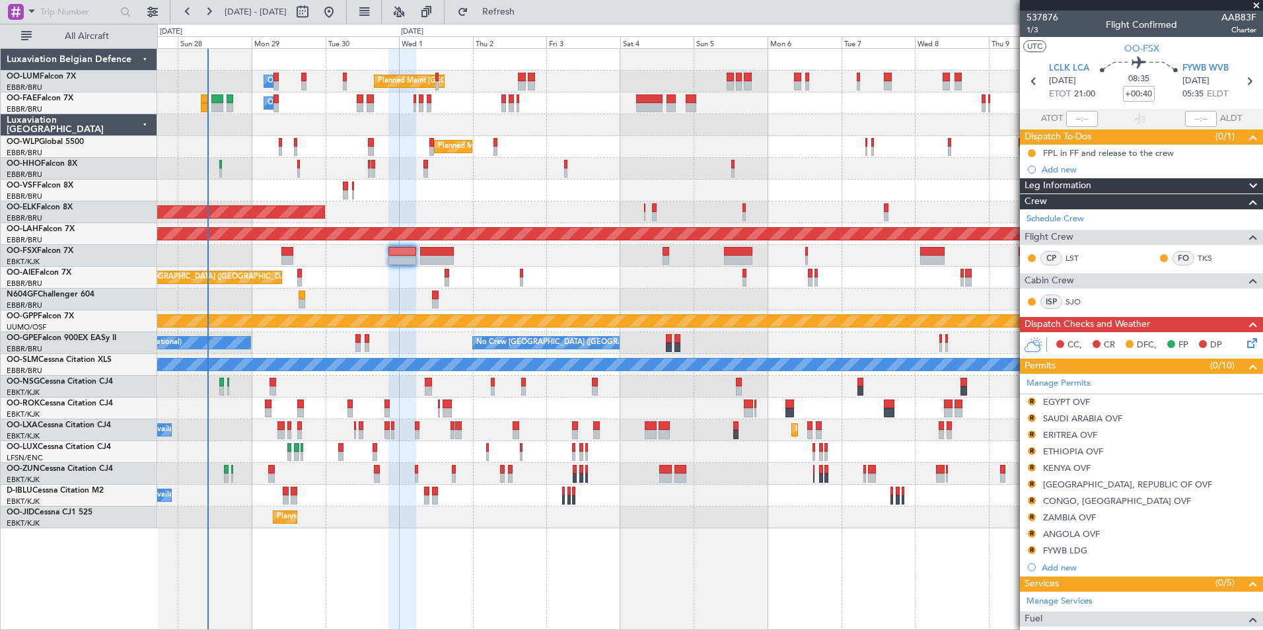
click at [474, 254] on div "Planned Maint Kortrijk-[GEOGRAPHIC_DATA]" at bounding box center [709, 256] width 1105 height 22
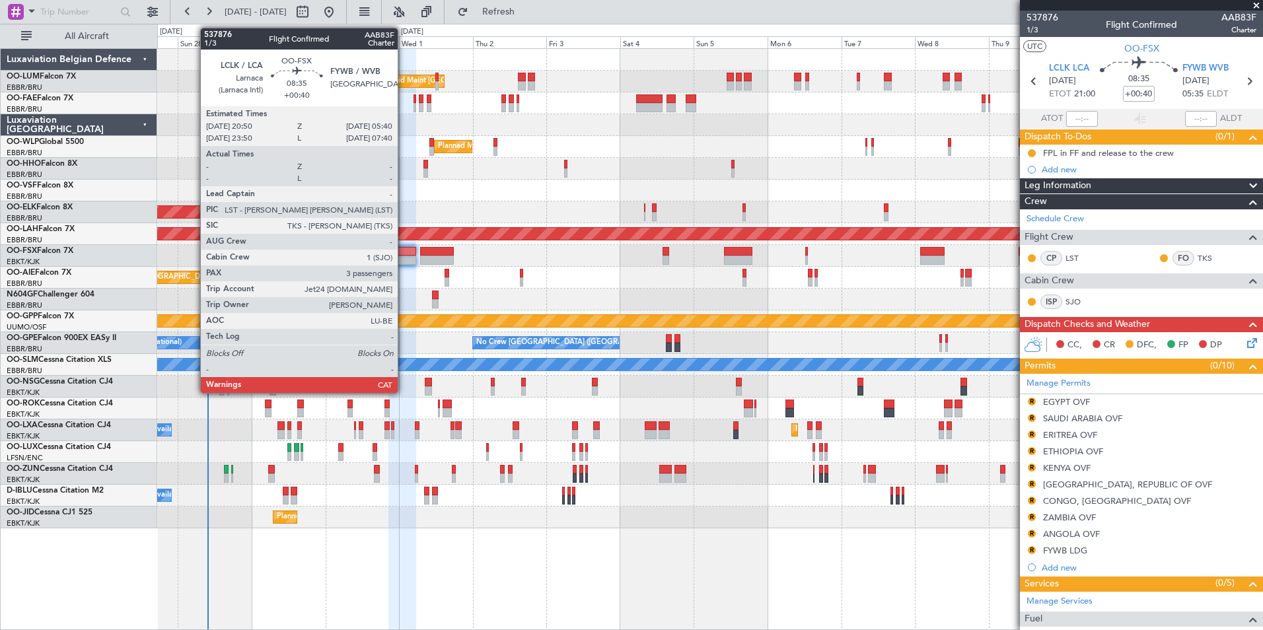
click at [404, 251] on div at bounding box center [402, 251] width 28 height 9
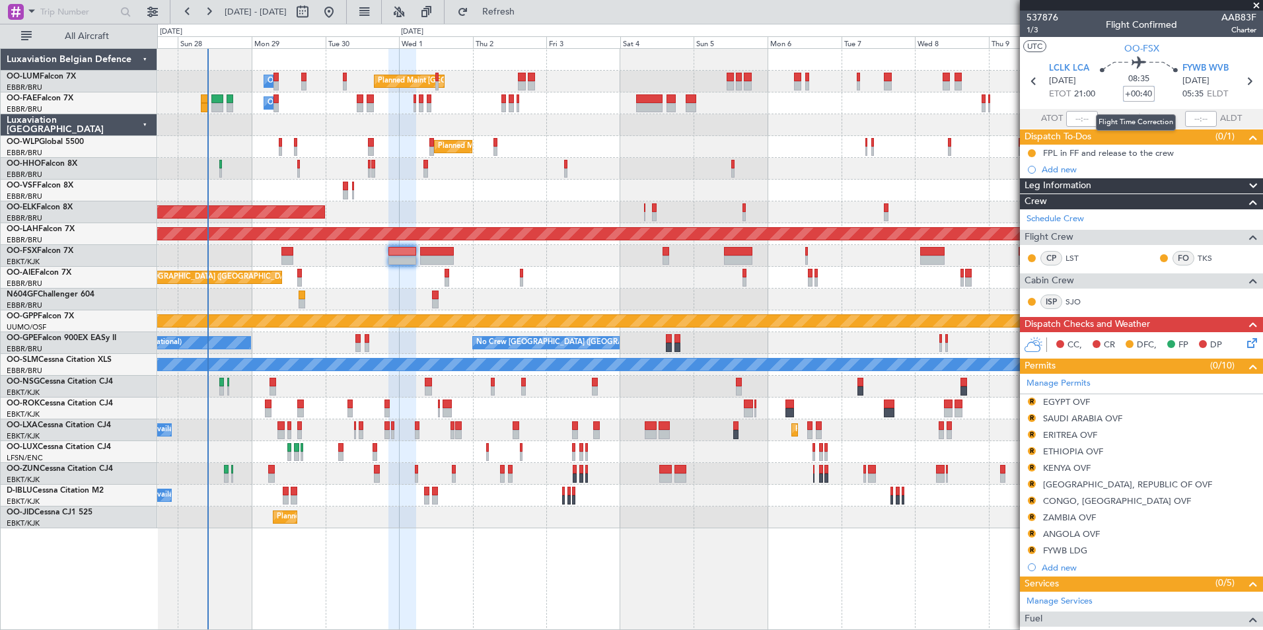
click at [1134, 96] on input "+00:40" at bounding box center [1139, 94] width 32 height 16
click at [1139, 99] on input "+00:40" at bounding box center [1139, 94] width 32 height 16
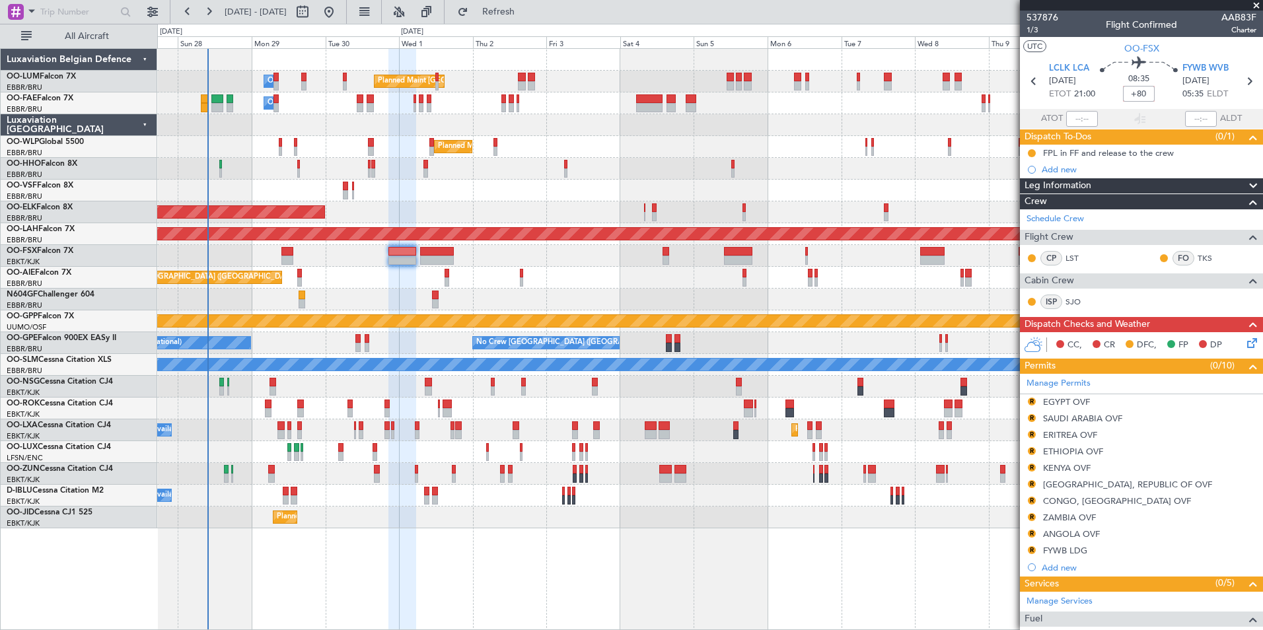
click at [792, 191] on div at bounding box center [709, 191] width 1105 height 22
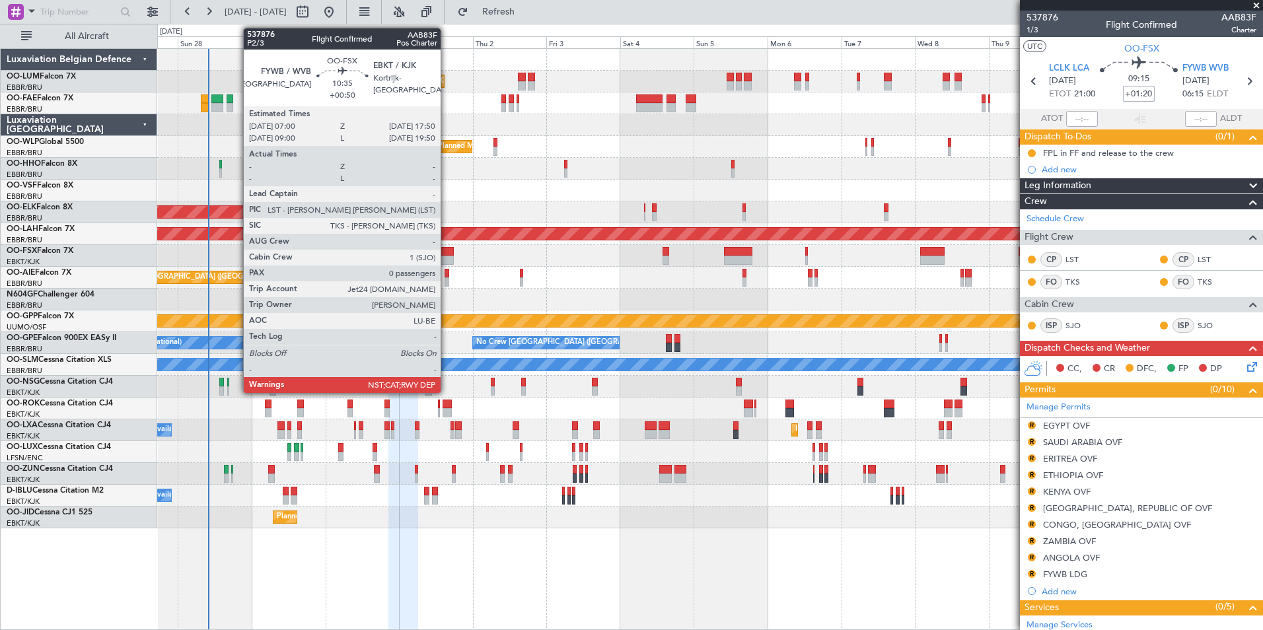
click at [447, 251] on div at bounding box center [437, 251] width 34 height 9
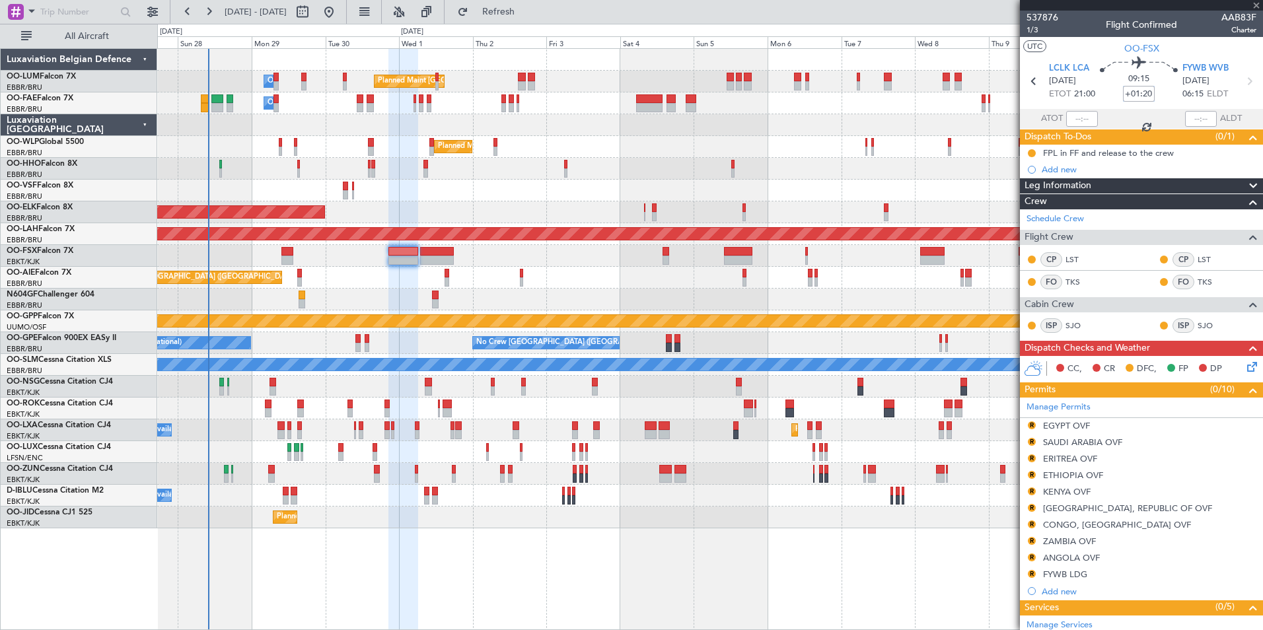
type input "+00:50"
type input "0"
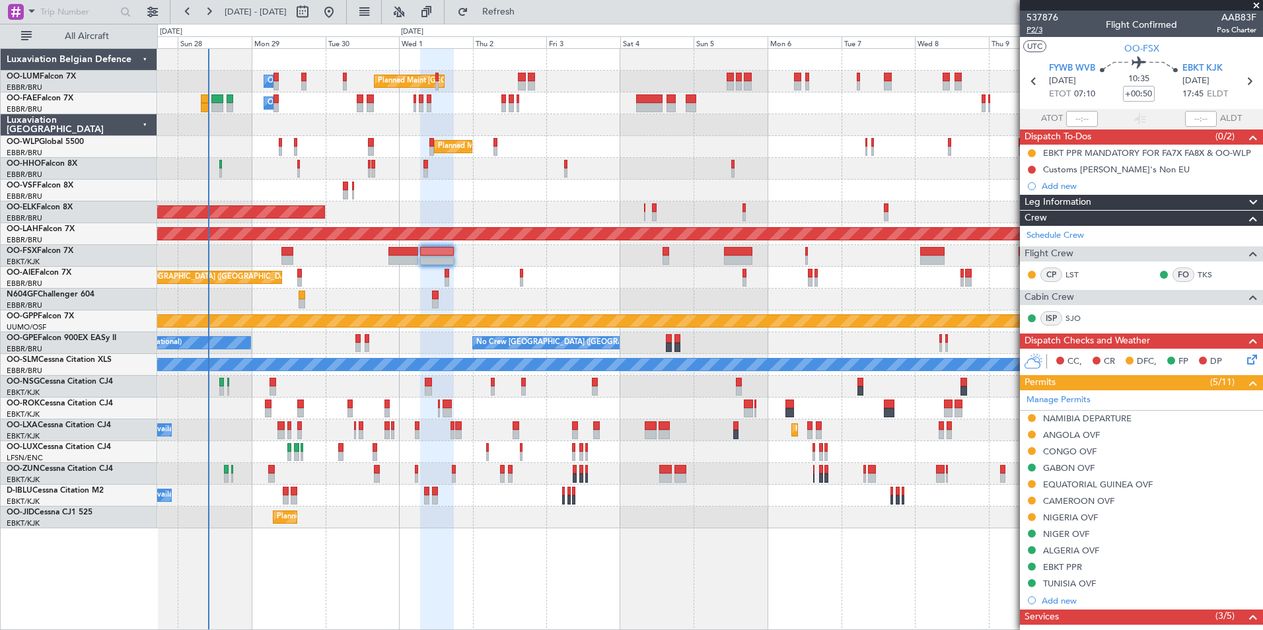
click at [1036, 32] on span "P2/3" at bounding box center [1043, 29] width 32 height 11
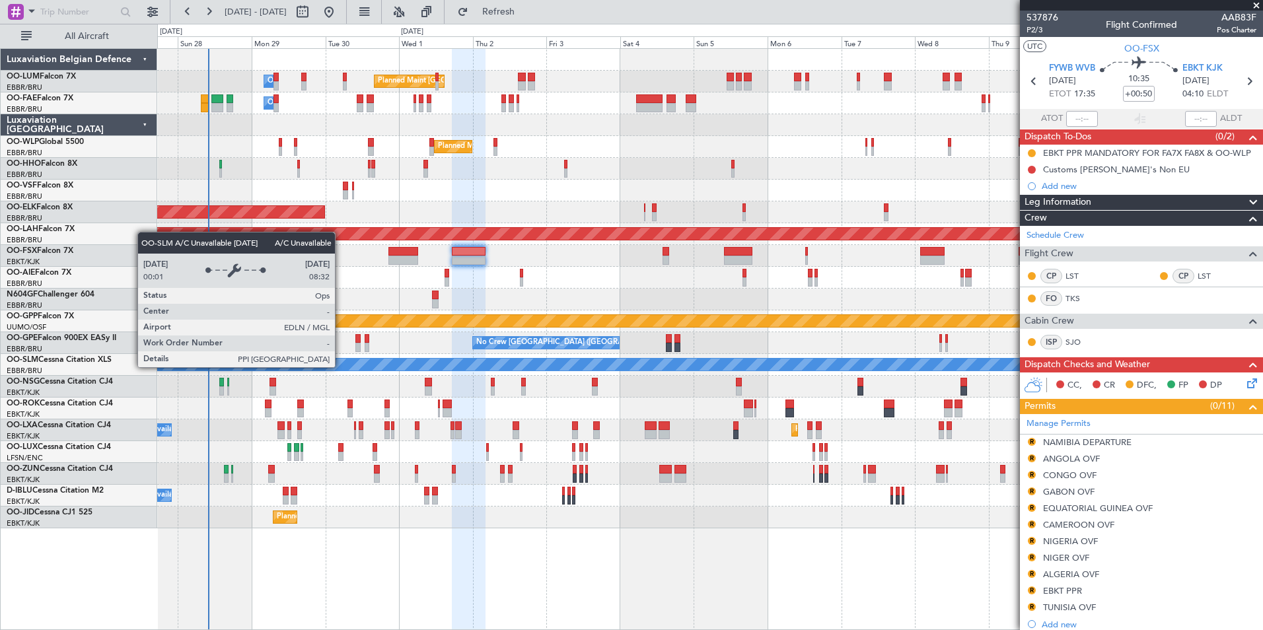
click at [392, 371] on div "A/C Unavailable [GEOGRAPHIC_DATA]" at bounding box center [710, 364] width 3316 height 13
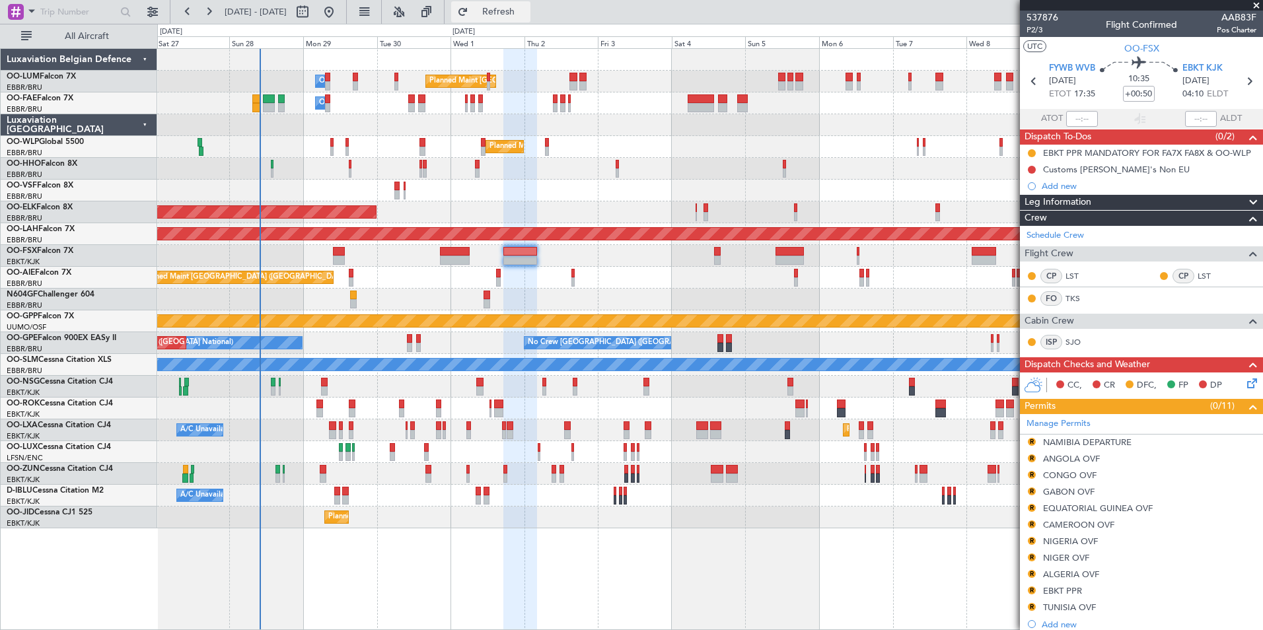
click at [530, 4] on button "Refresh" at bounding box center [490, 11] width 79 height 21
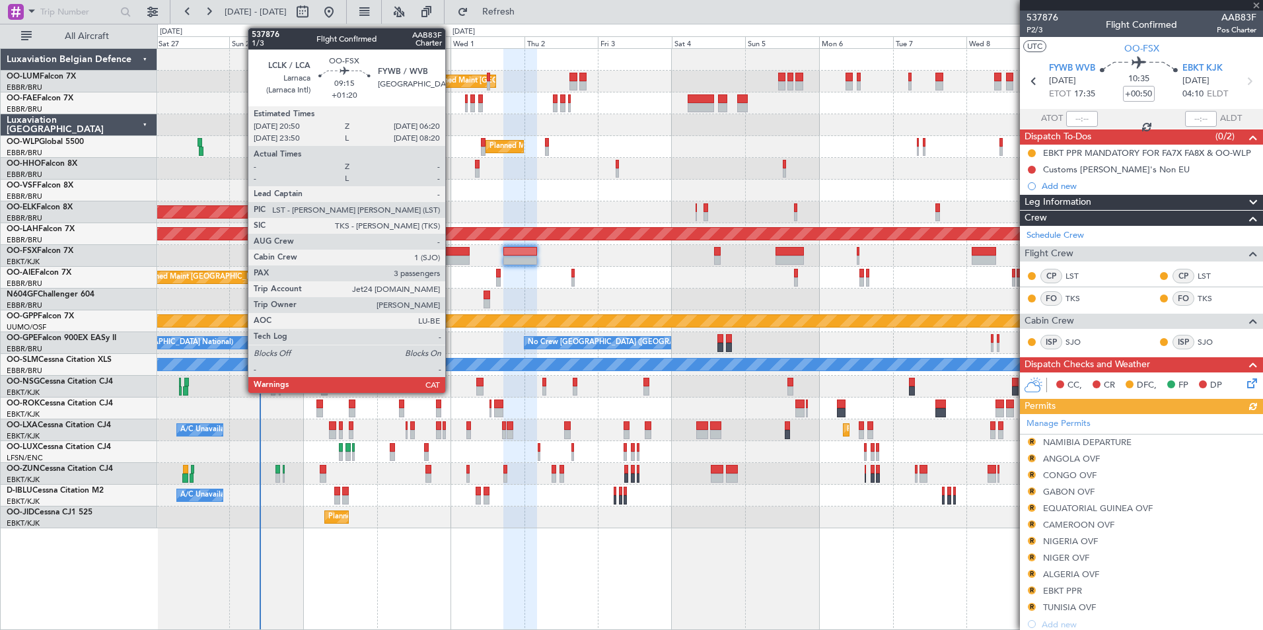
click at [451, 248] on div at bounding box center [455, 251] width 30 height 9
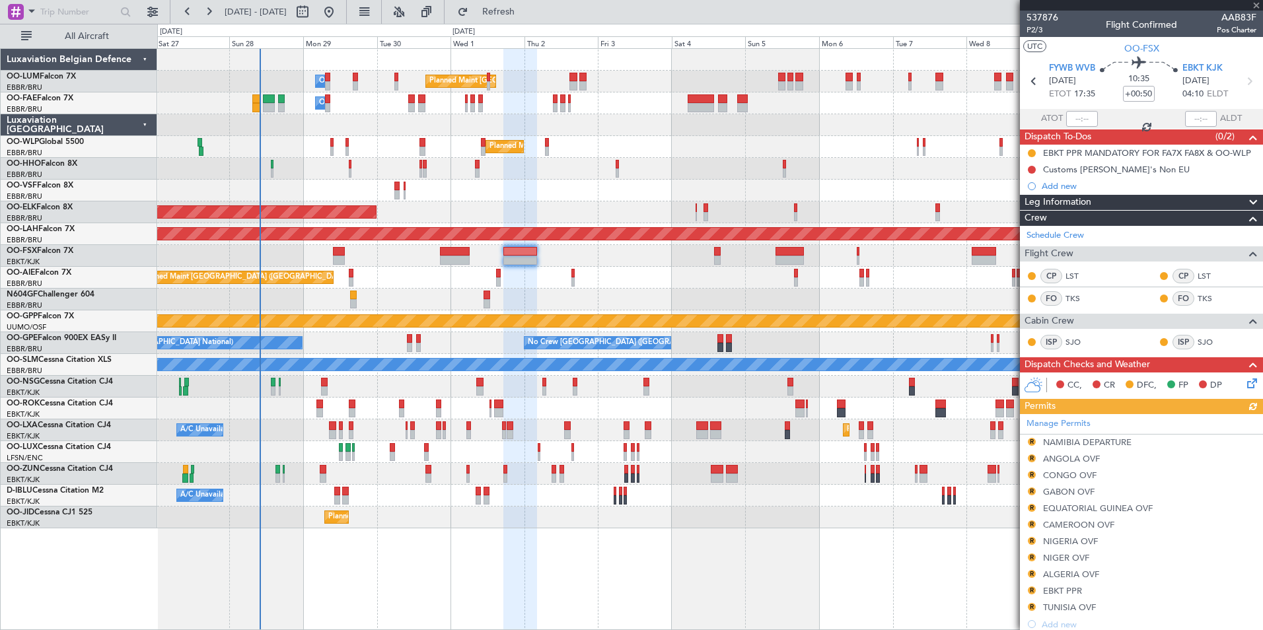
type input "+01:20"
type input "3"
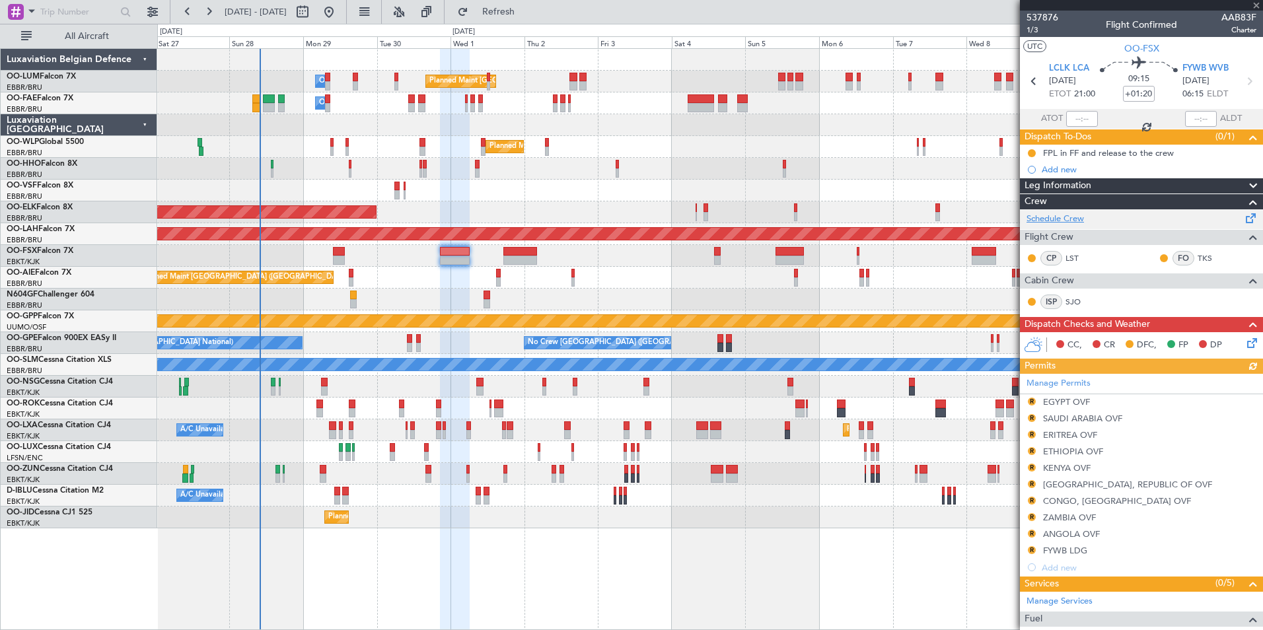
click at [1057, 217] on link "Schedule Crew" at bounding box center [1055, 219] width 57 height 13
click at [385, 264] on div "Planned Maint Kortrijk-[GEOGRAPHIC_DATA]" at bounding box center [709, 256] width 1105 height 22
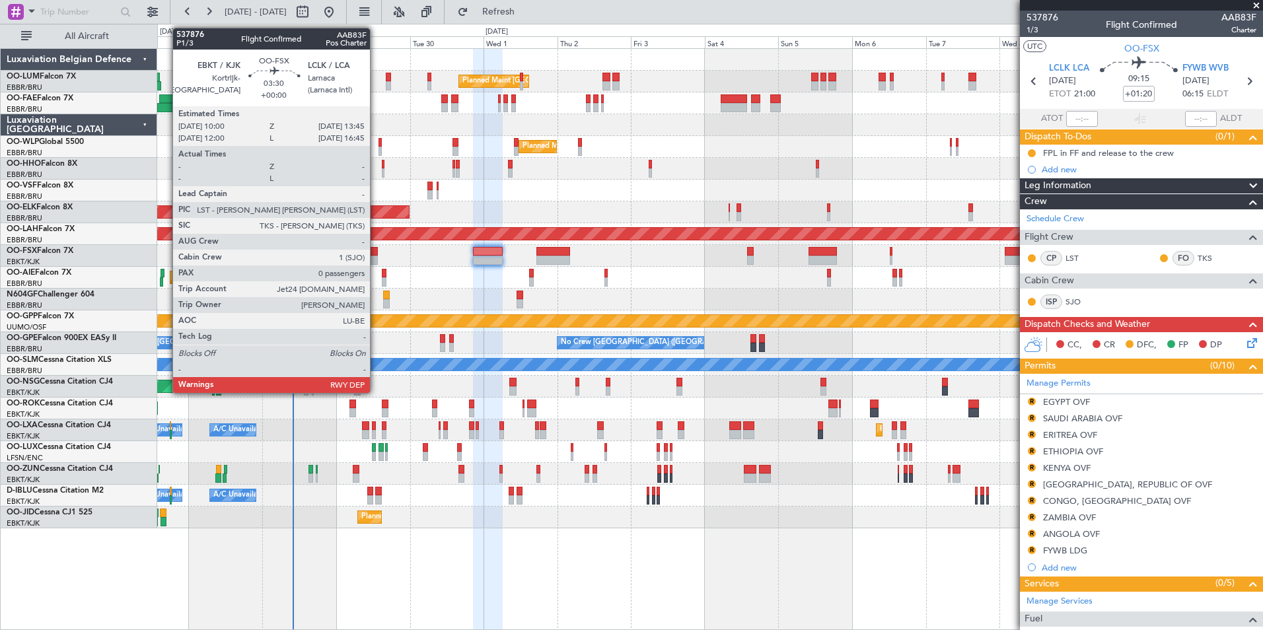
click at [376, 252] on div at bounding box center [372, 251] width 12 height 9
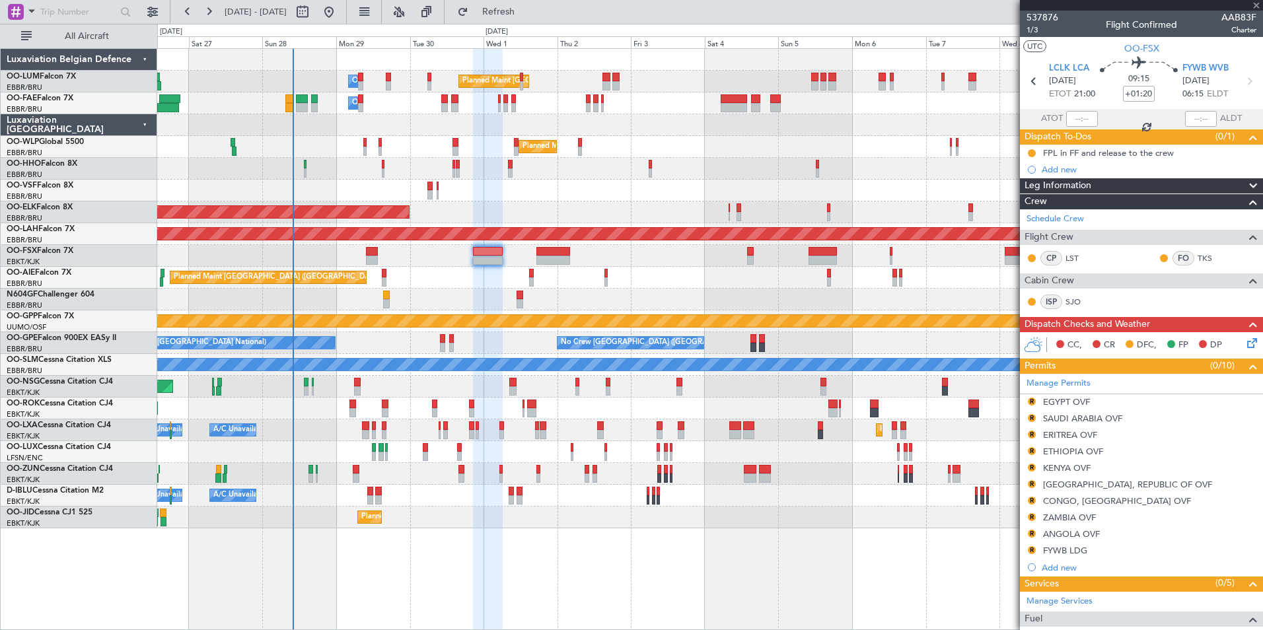
type input "0"
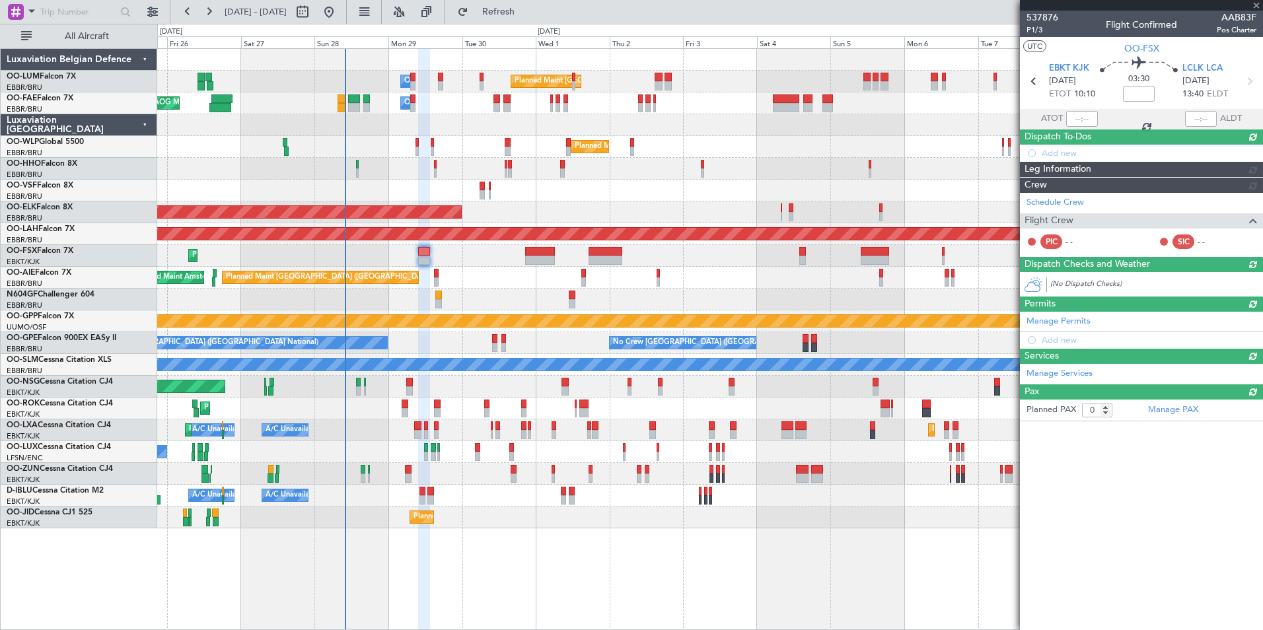
click at [449, 271] on div "Planned Maint [GEOGRAPHIC_DATA] ([GEOGRAPHIC_DATA]) Unplanned Maint Amsterdam (…" at bounding box center [709, 278] width 1105 height 22
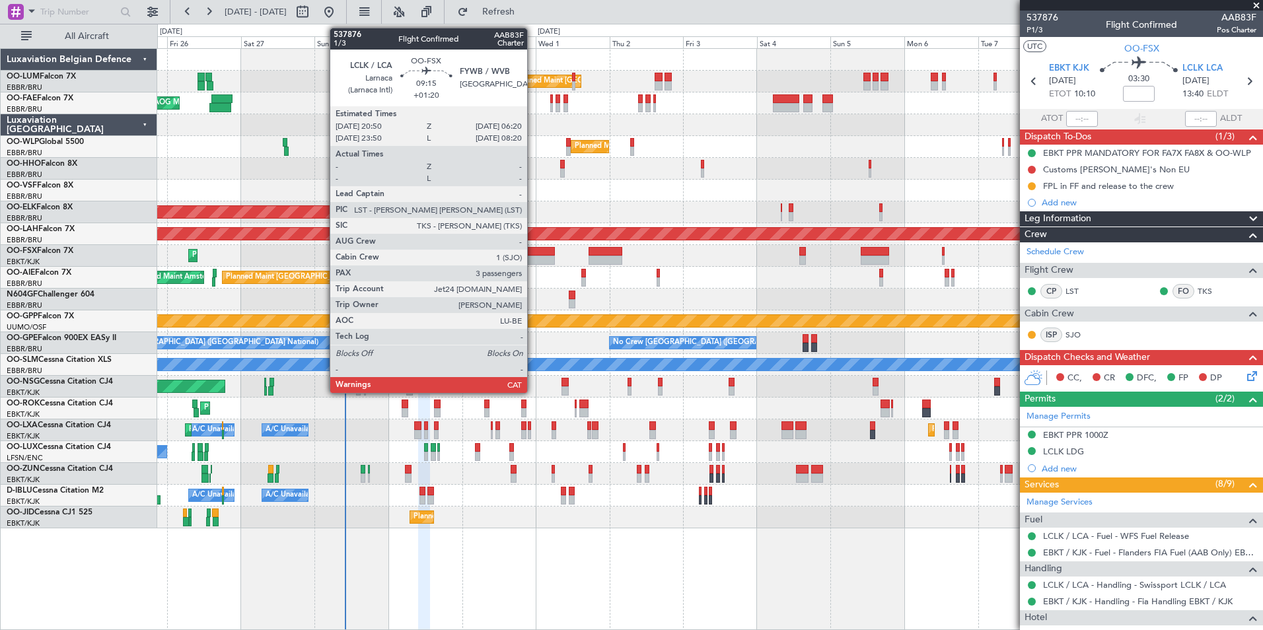
click at [531, 258] on div at bounding box center [540, 260] width 30 height 9
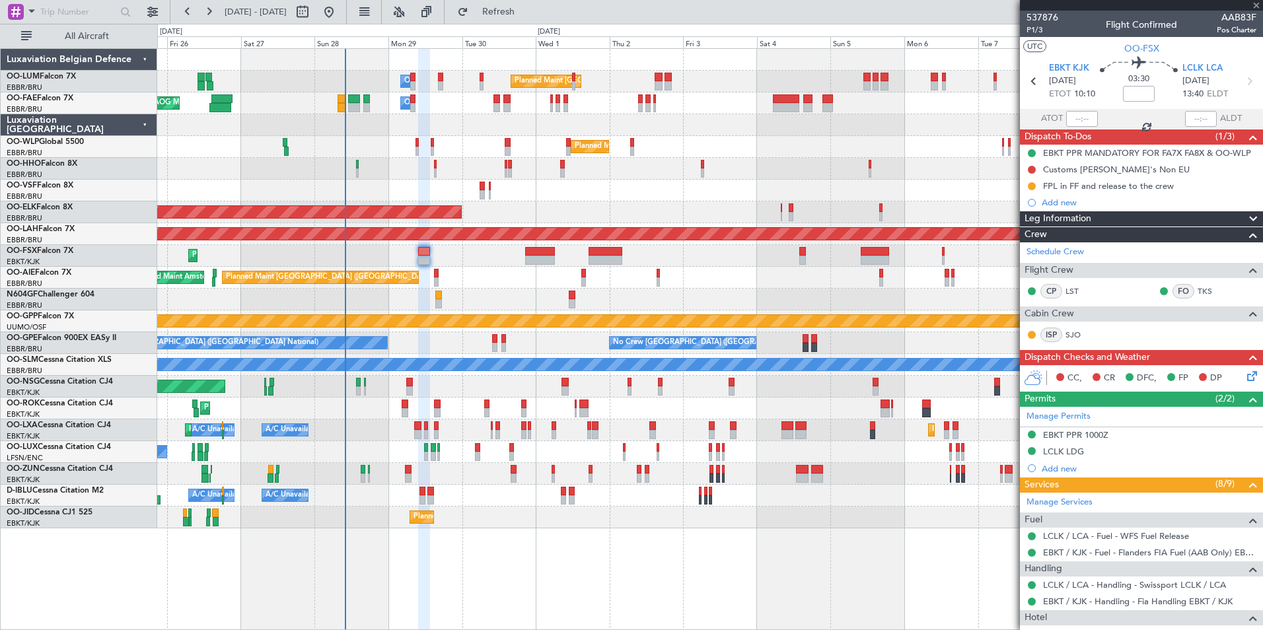
type input "+01:20"
type input "3"
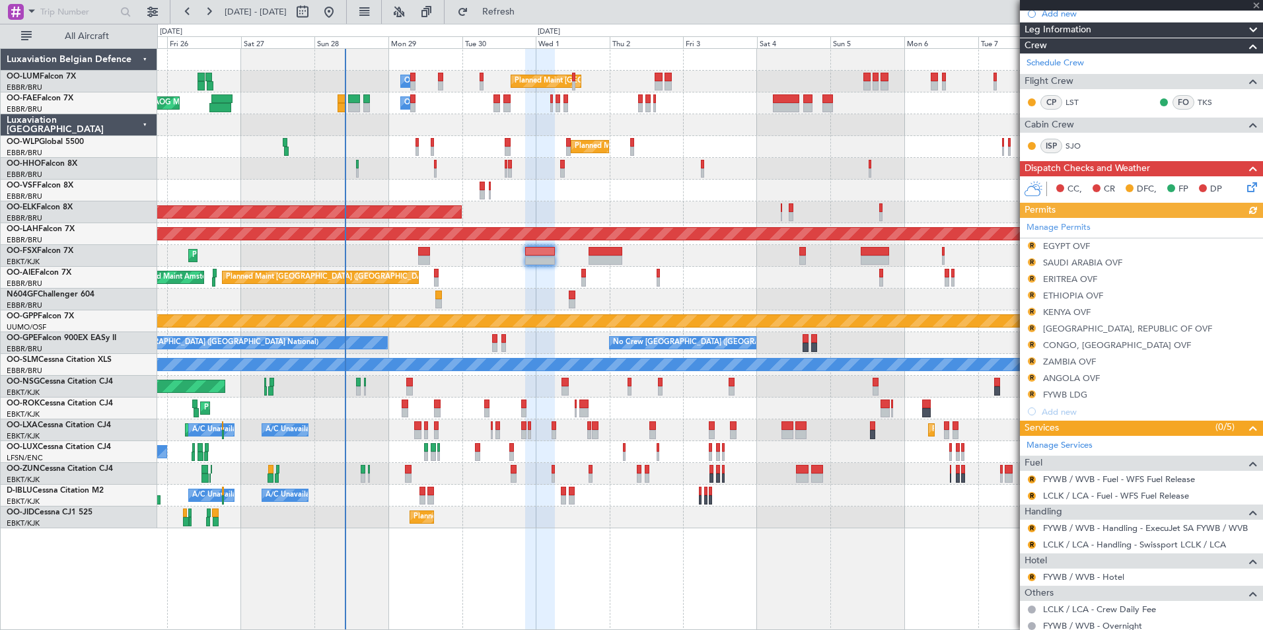
scroll to position [196, 0]
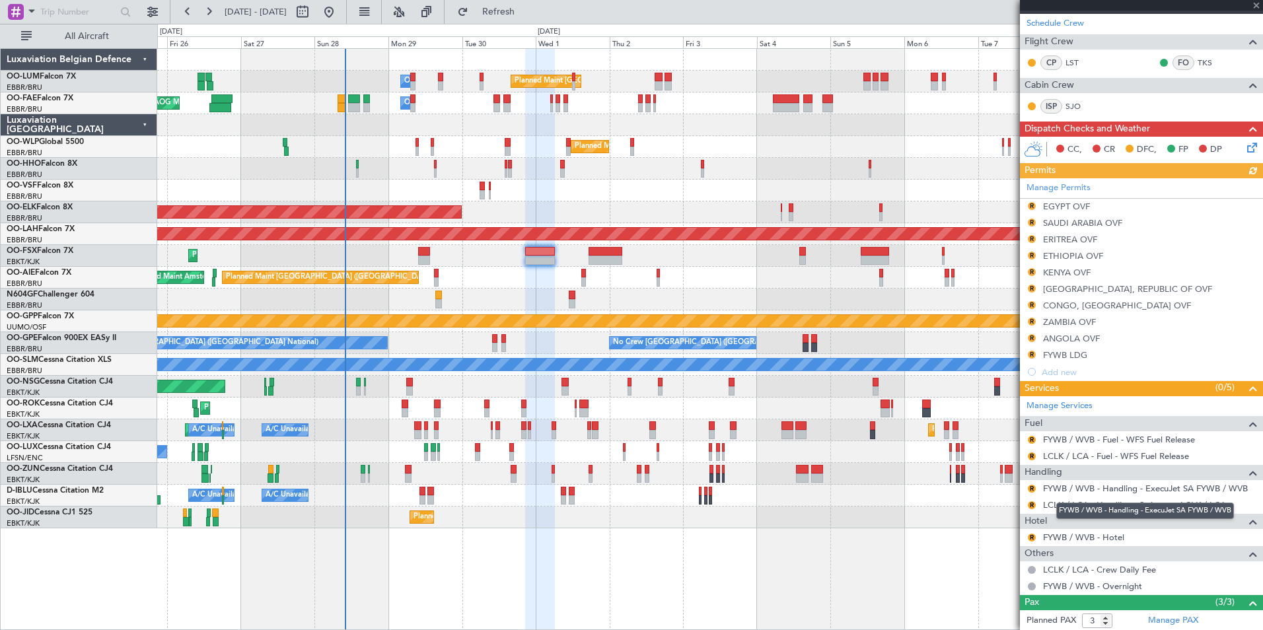
click at [1071, 509] on mat-tooltip-component "FYWB / WVB - Handling - ExecuJet SA FYWB / WVB" at bounding box center [1145, 510] width 196 height 35
click at [1093, 499] on link "LCLK / LCA - Handling - Swissport LCLK / LCA" at bounding box center [1134, 504] width 183 height 11
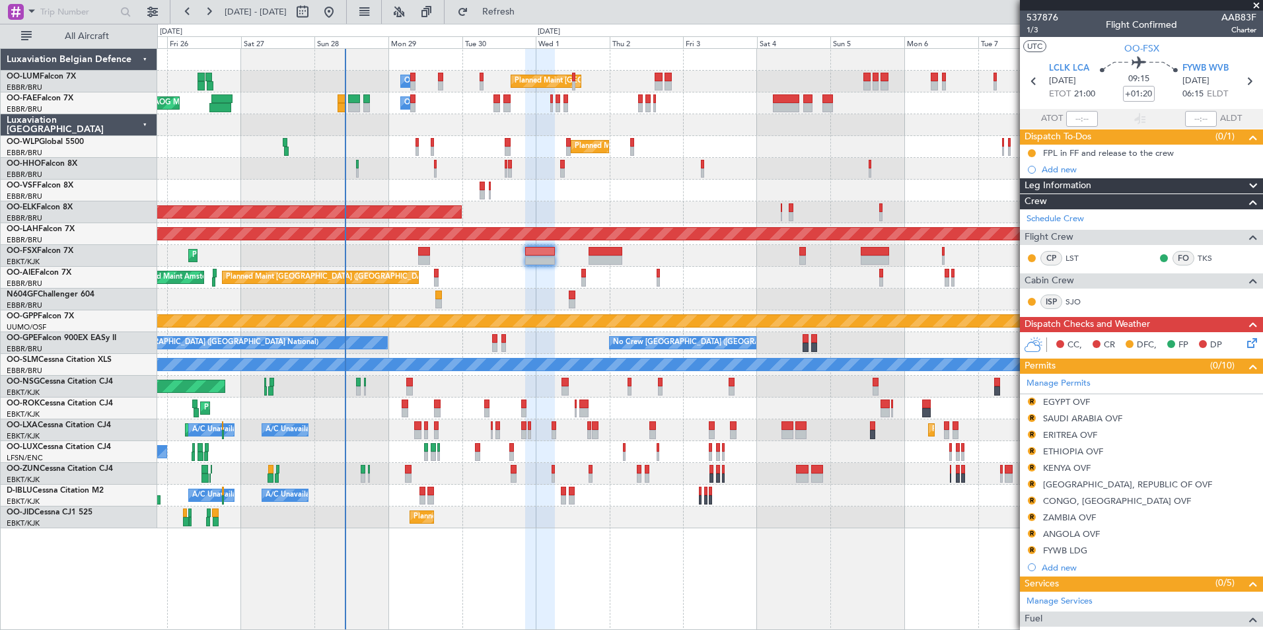
scroll to position [196, 0]
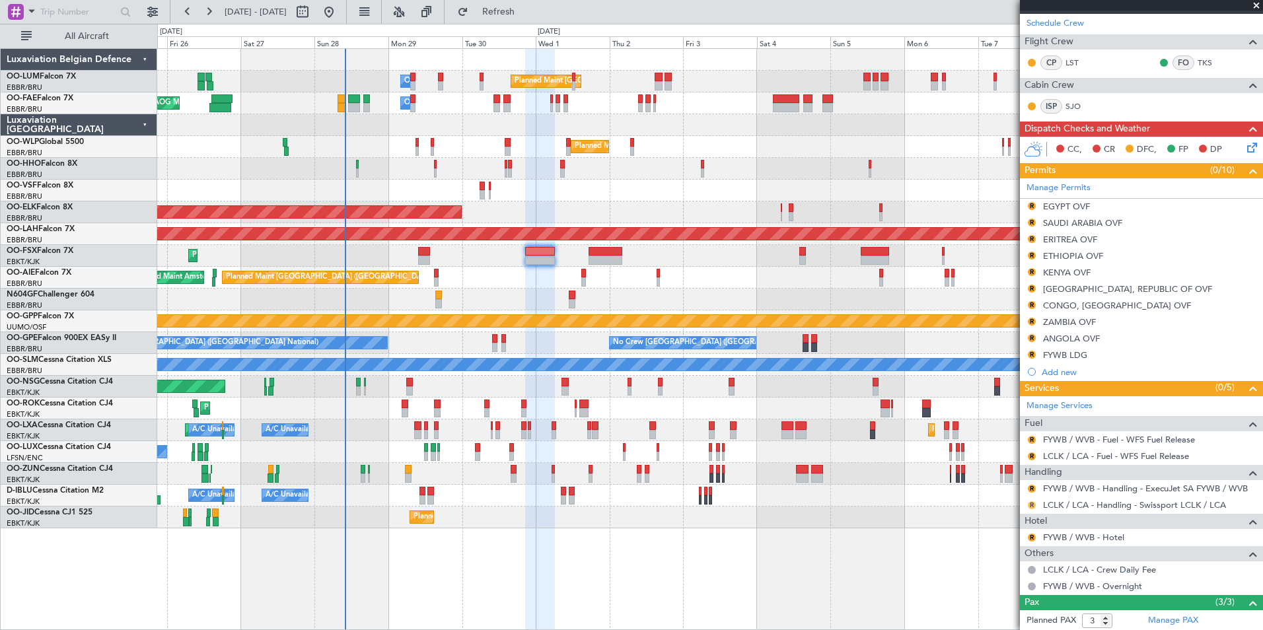
click at [1032, 505] on button "R" at bounding box center [1032, 505] width 8 height 8
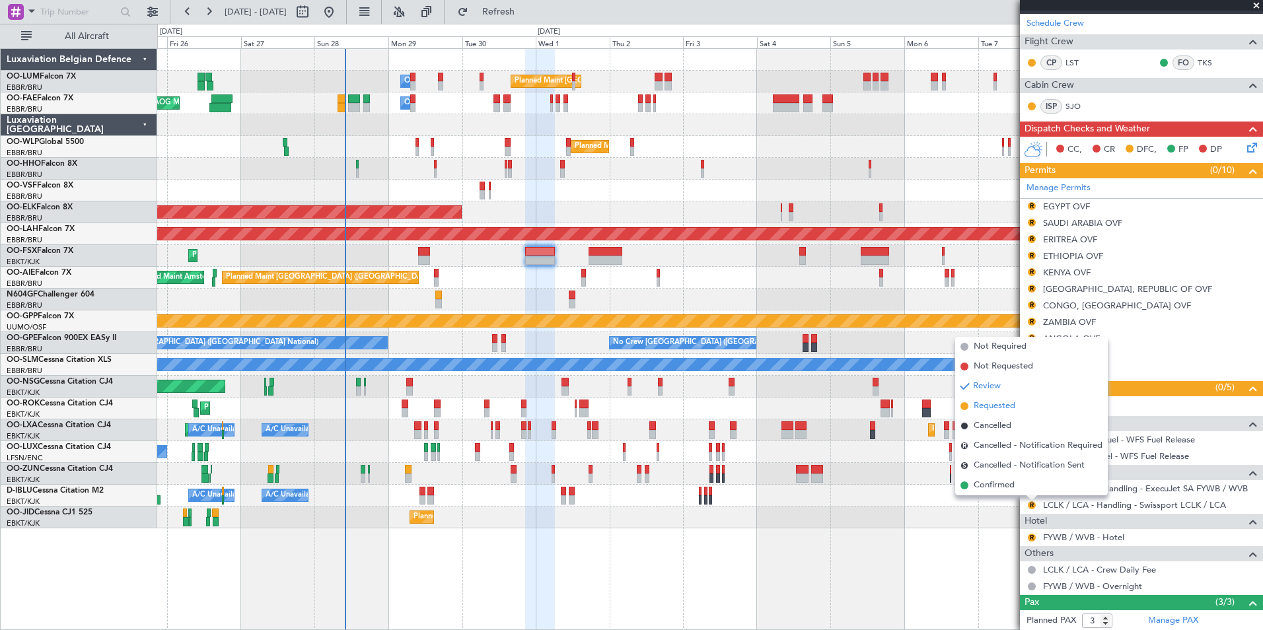
click at [1003, 406] on span "Requested" at bounding box center [995, 406] width 42 height 13
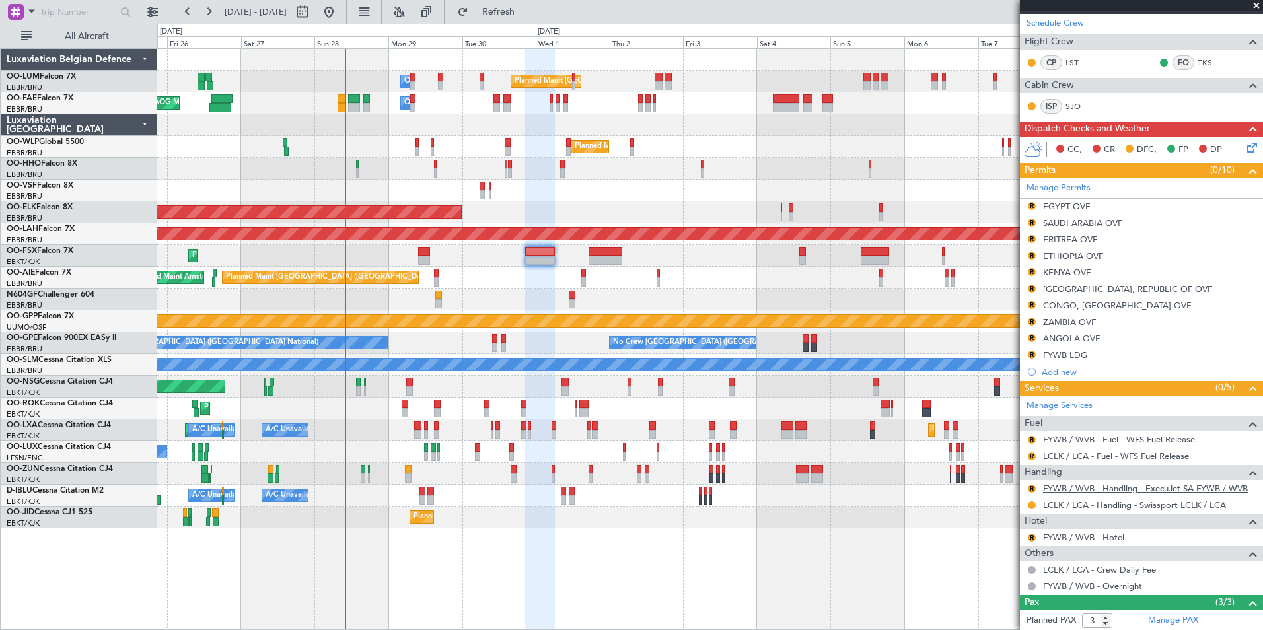
click at [1060, 491] on link "FYWB / WVB - Handling - ExecuJet SA FYWB / WVB" at bounding box center [1145, 488] width 205 height 11
click at [1032, 493] on div "R" at bounding box center [1032, 489] width 11 height 11
click at [1032, 489] on button "R" at bounding box center [1032, 489] width 8 height 8
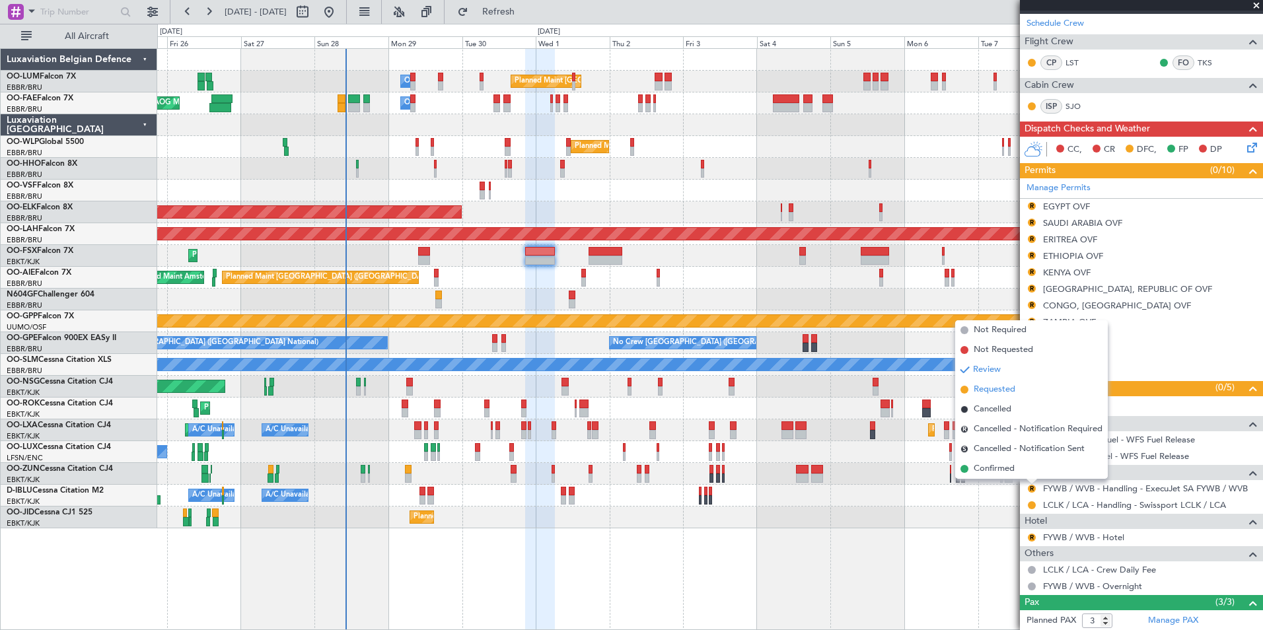
click at [1002, 389] on span "Requested" at bounding box center [995, 389] width 42 height 13
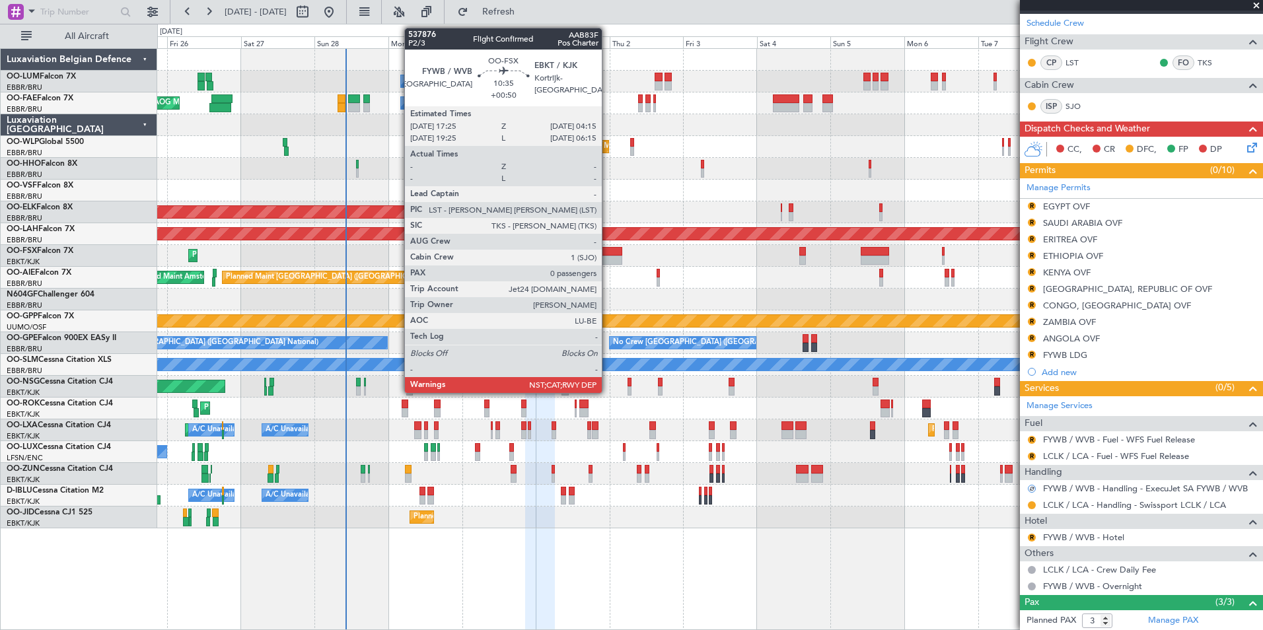
click at [608, 254] on div at bounding box center [606, 251] width 34 height 9
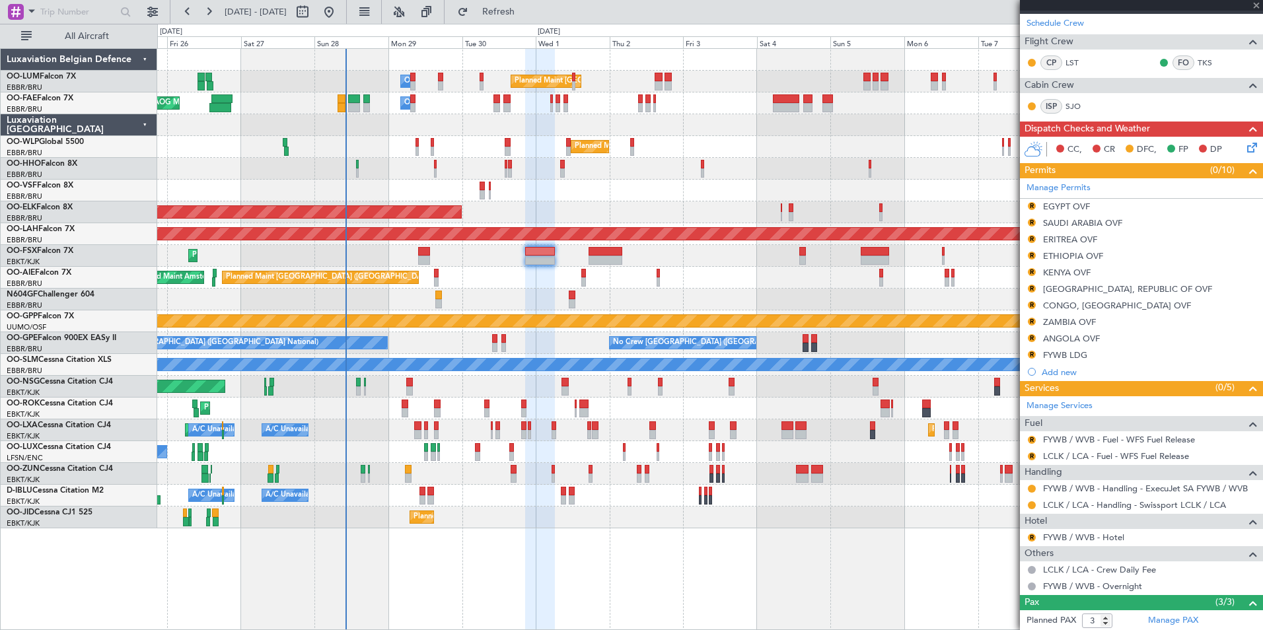
type input "+00:50"
type input "0"
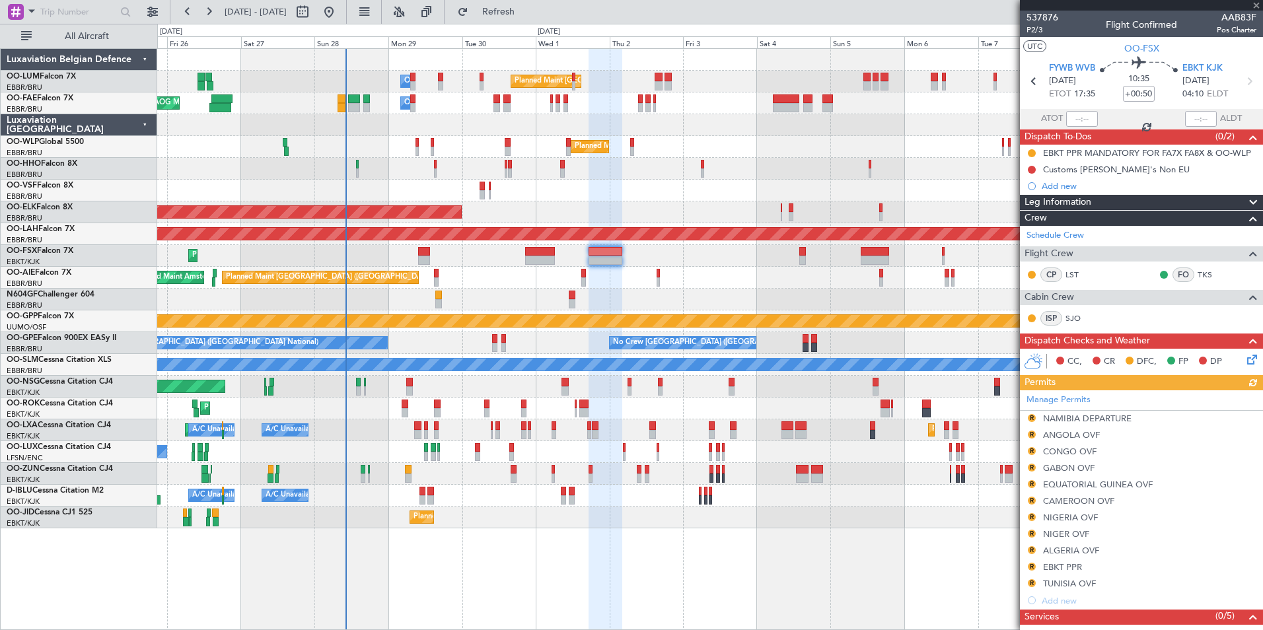
scroll to position [198, 0]
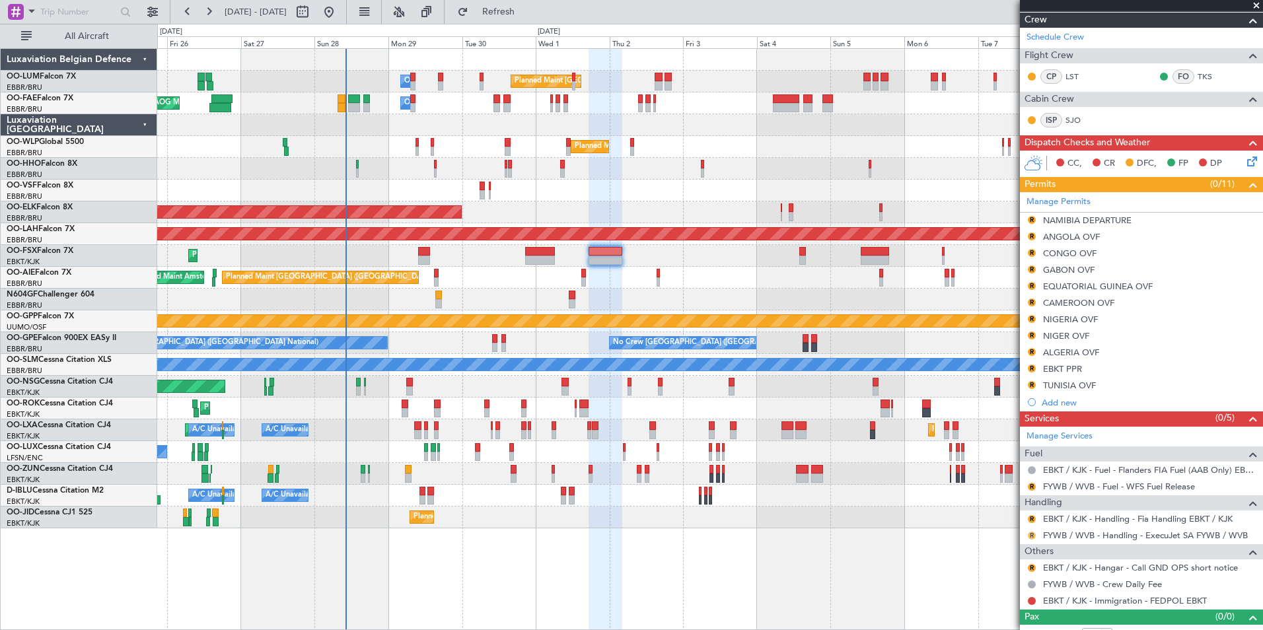
click at [1031, 532] on button "R" at bounding box center [1032, 536] width 8 height 8
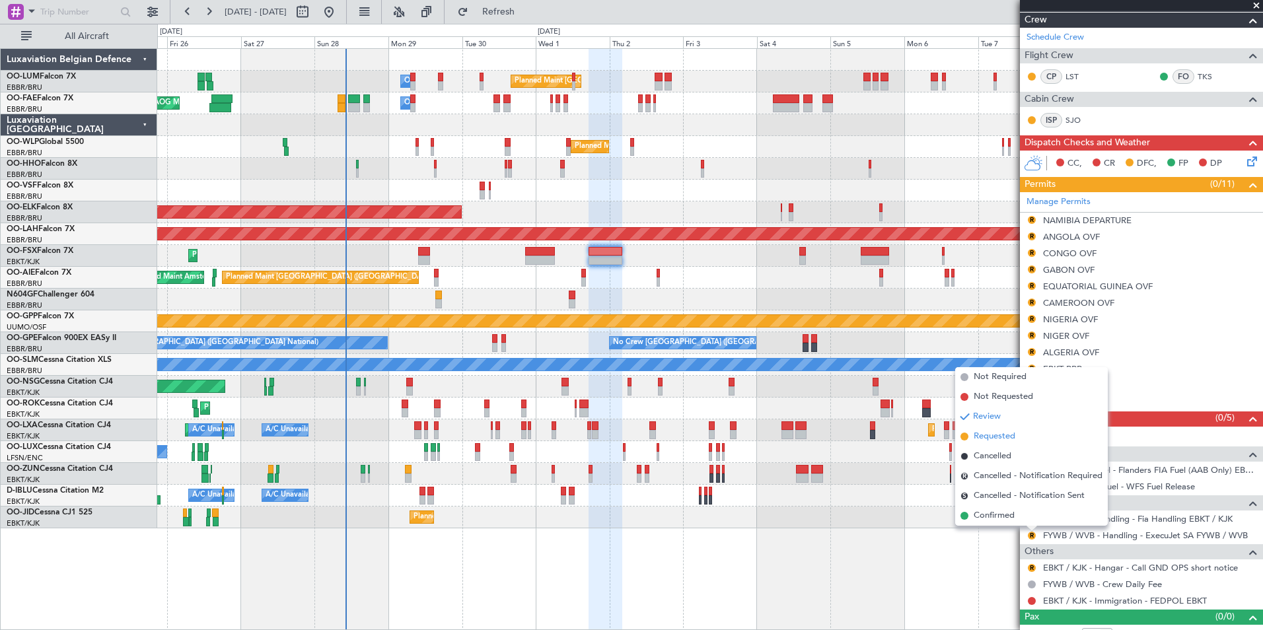
click at [997, 433] on span "Requested" at bounding box center [995, 436] width 42 height 13
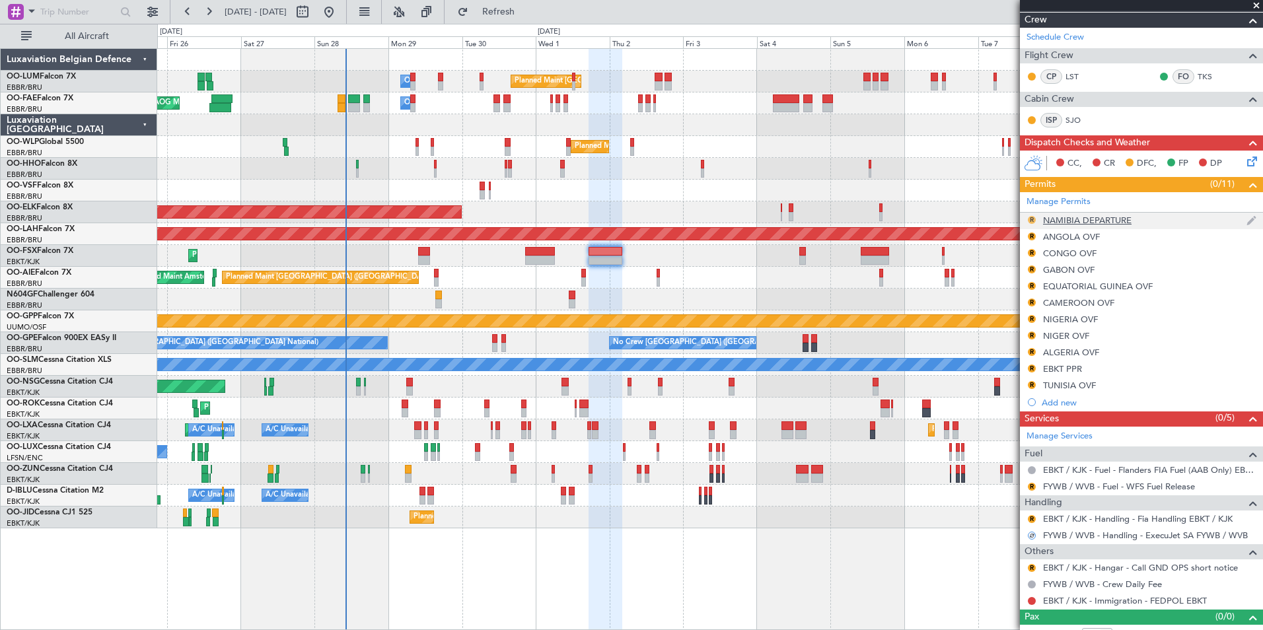
click at [1031, 219] on button "R" at bounding box center [1032, 220] width 8 height 8
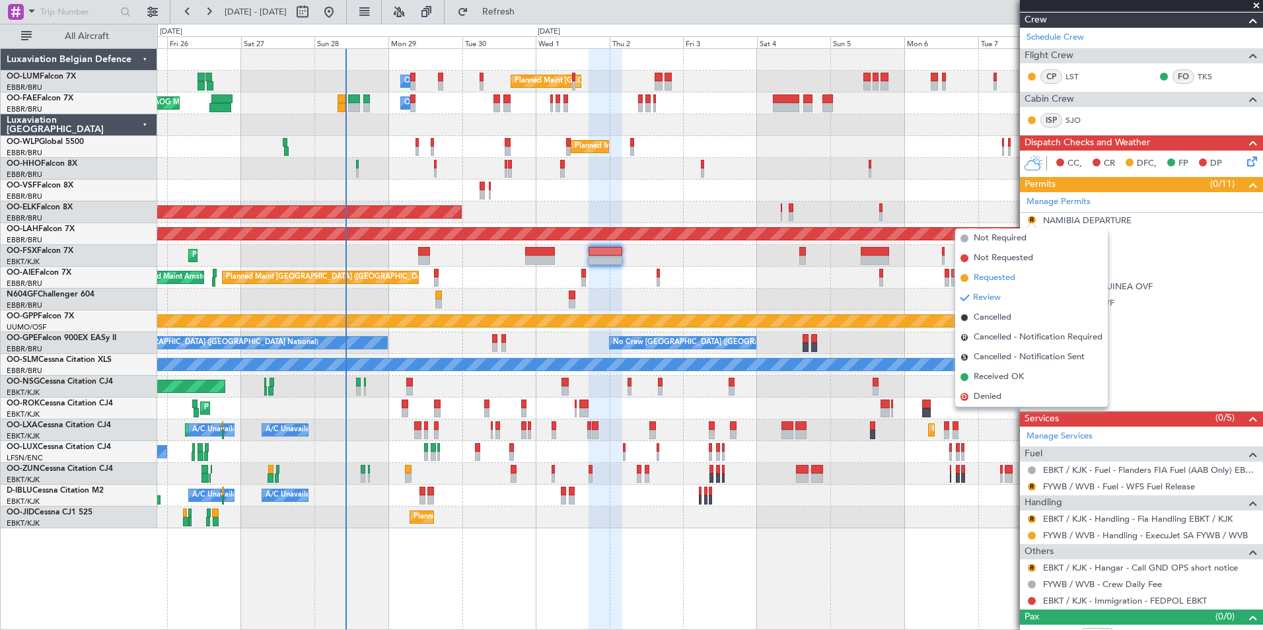
click at [1012, 273] on span "Requested" at bounding box center [995, 277] width 42 height 13
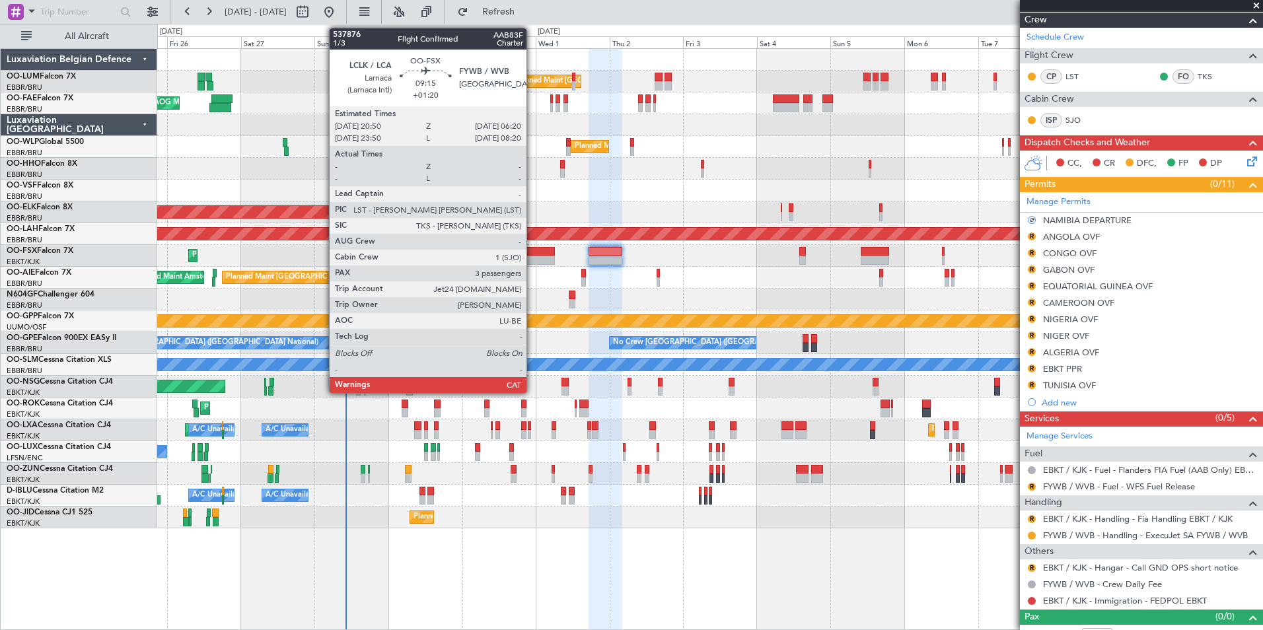
click at [532, 254] on div at bounding box center [540, 251] width 30 height 9
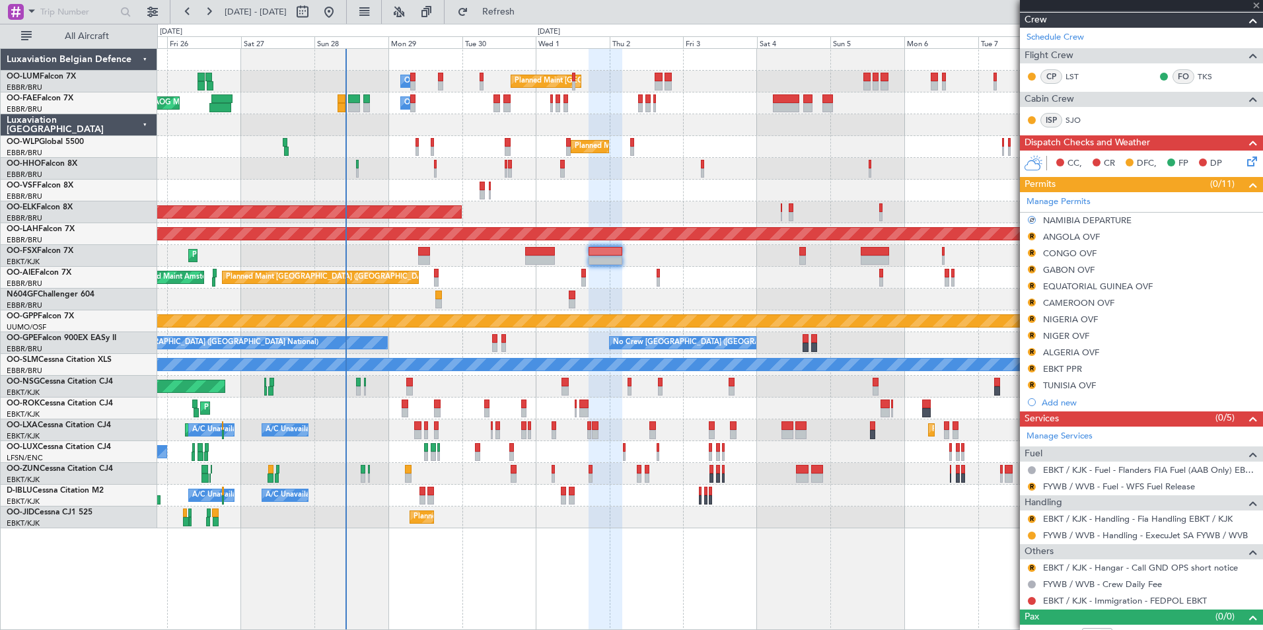
type input "+01:20"
type input "3"
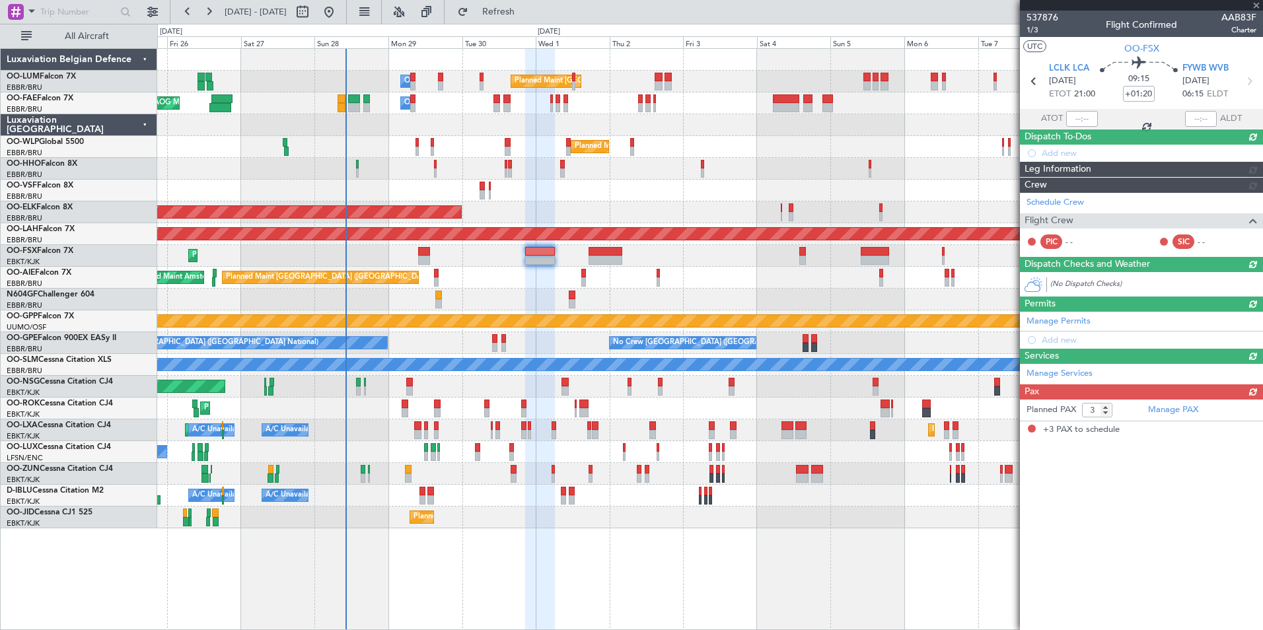
scroll to position [0, 0]
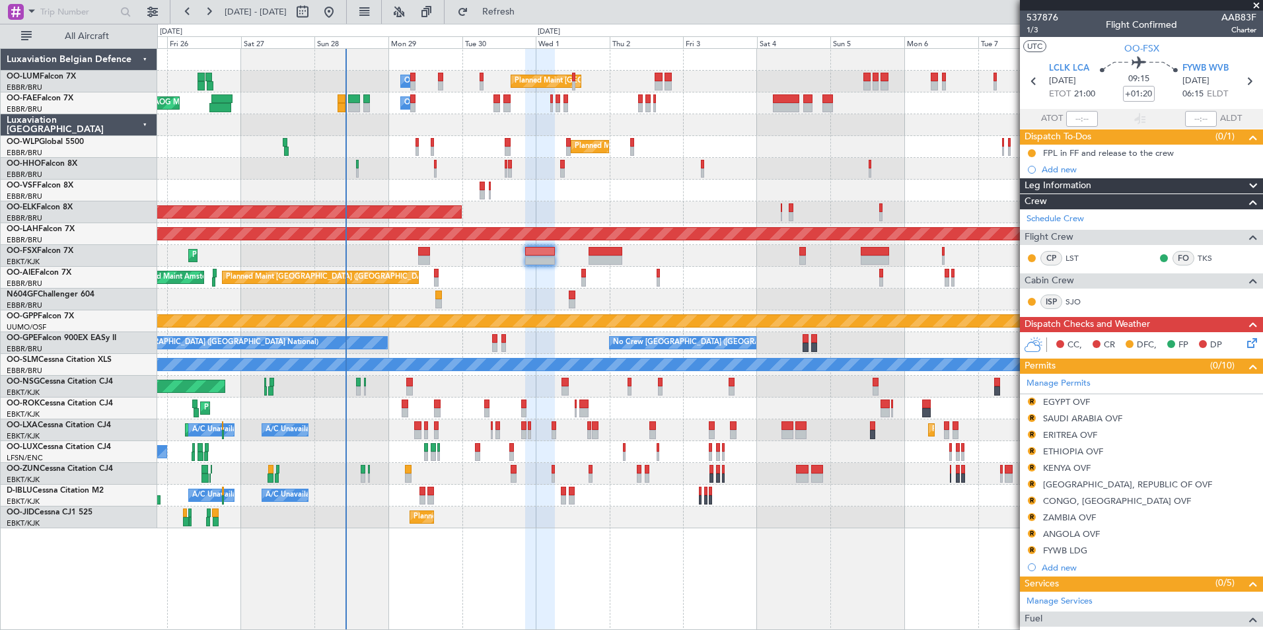
drag, startPoint x: 1025, startPoint y: 546, endPoint x: 1035, endPoint y: 547, distance: 10.0
click at [1027, 546] on div "R FYWB LDG" at bounding box center [1141, 551] width 243 height 17
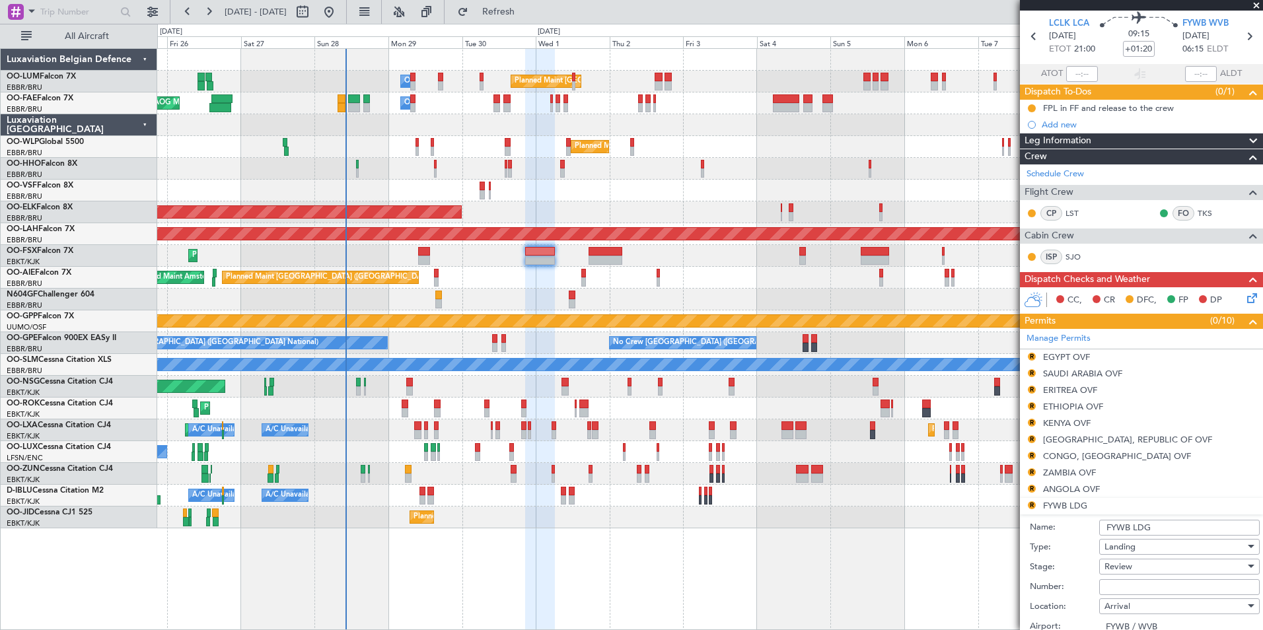
scroll to position [66, 0]
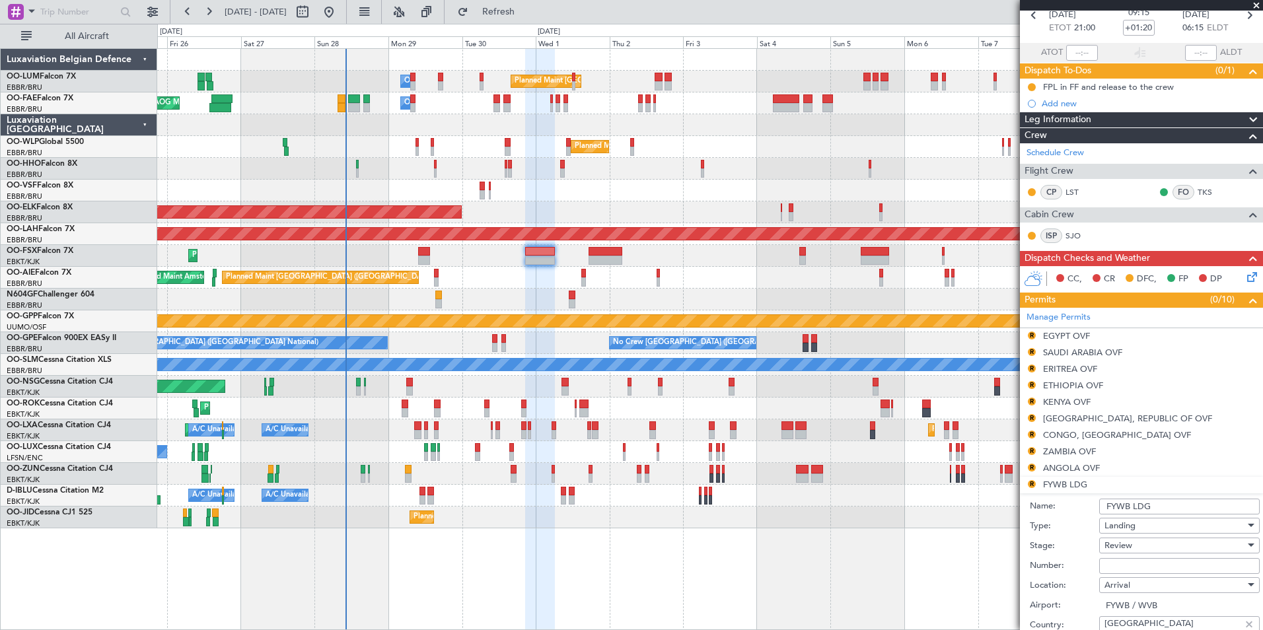
click at [1139, 545] on div "Review" at bounding box center [1174, 546] width 141 height 20
click at [1128, 608] on span "Requested" at bounding box center [1174, 610] width 139 height 20
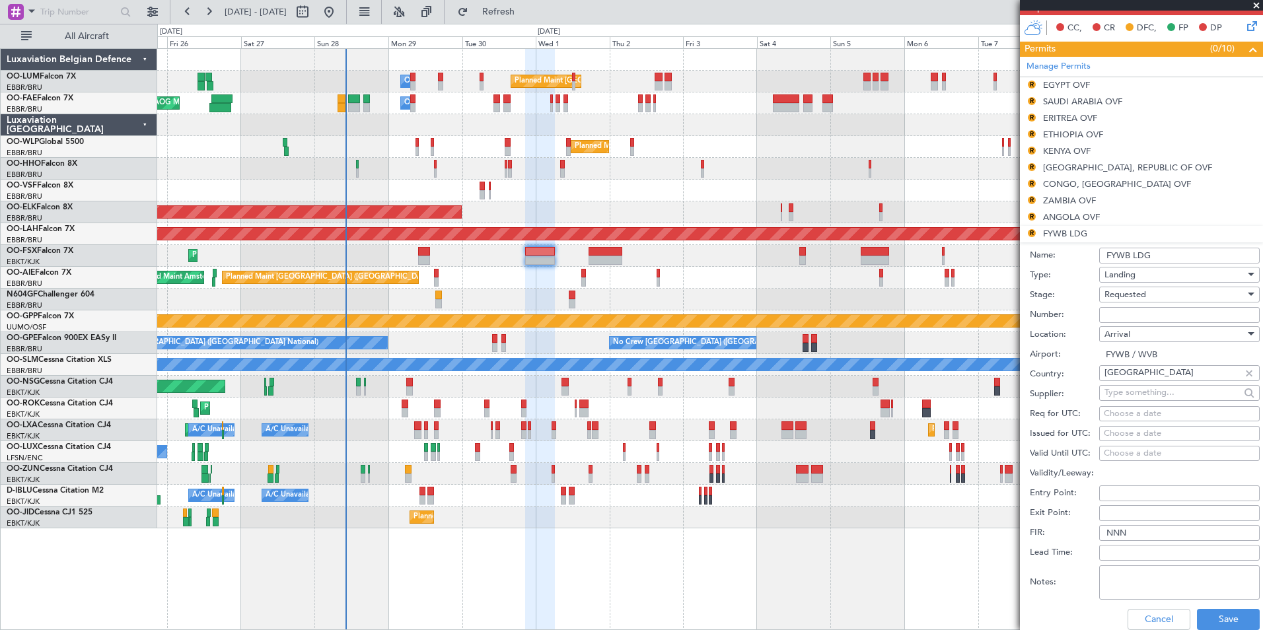
scroll to position [396, 0]
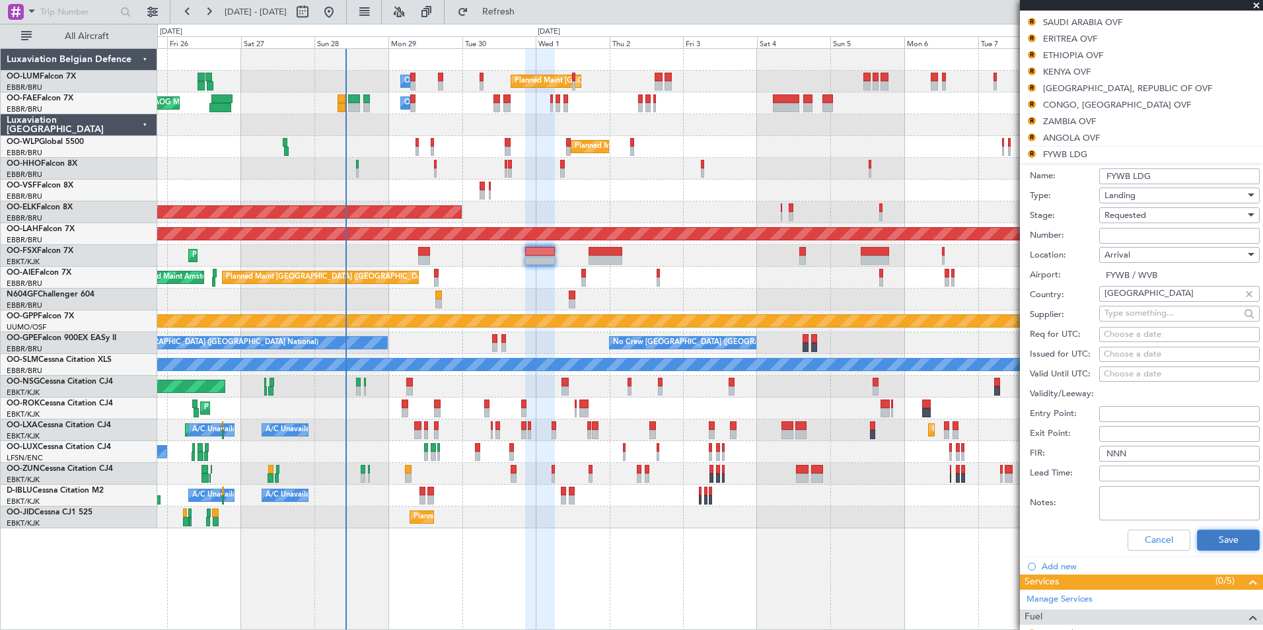
click at [1210, 544] on button "Save" at bounding box center [1228, 540] width 63 height 21
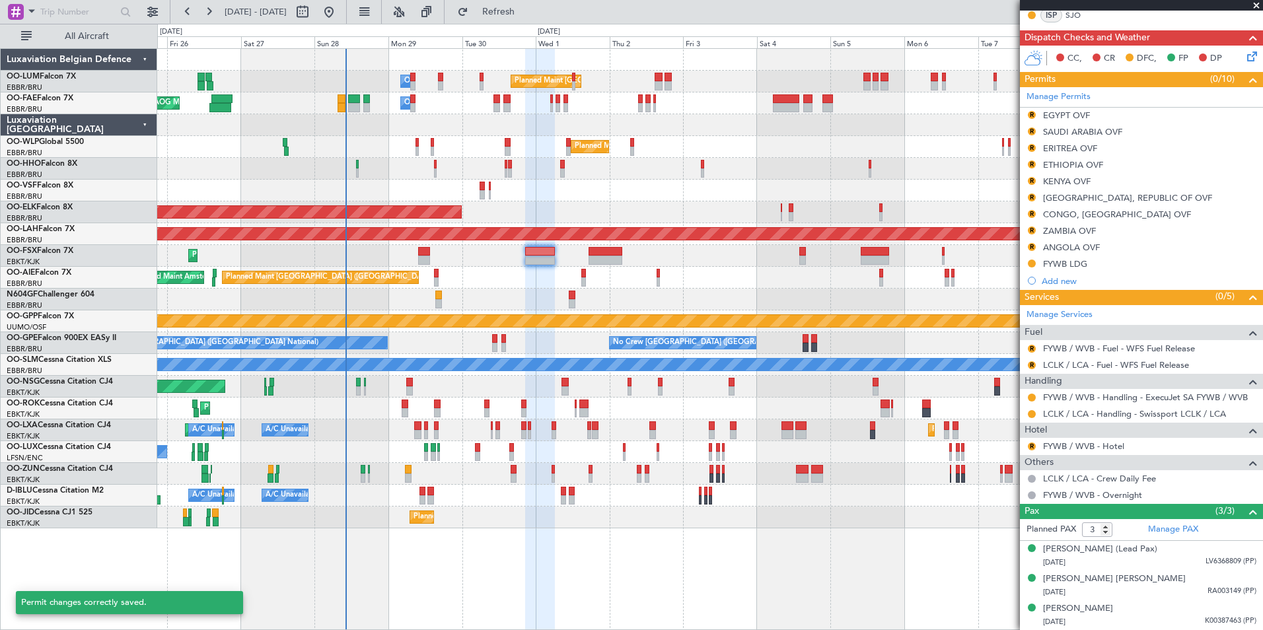
scroll to position [286, 0]
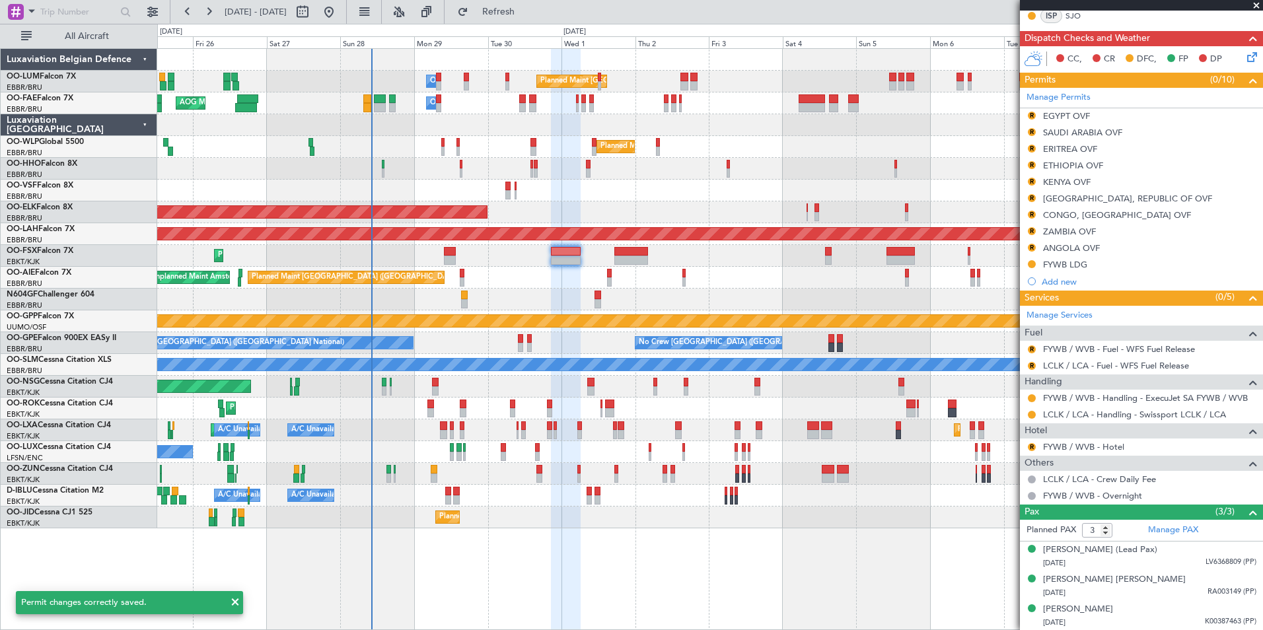
click at [517, 283] on div "Planned Maint [GEOGRAPHIC_DATA] ([GEOGRAPHIC_DATA]) Unplanned Maint Amsterdam (…" at bounding box center [709, 278] width 1105 height 22
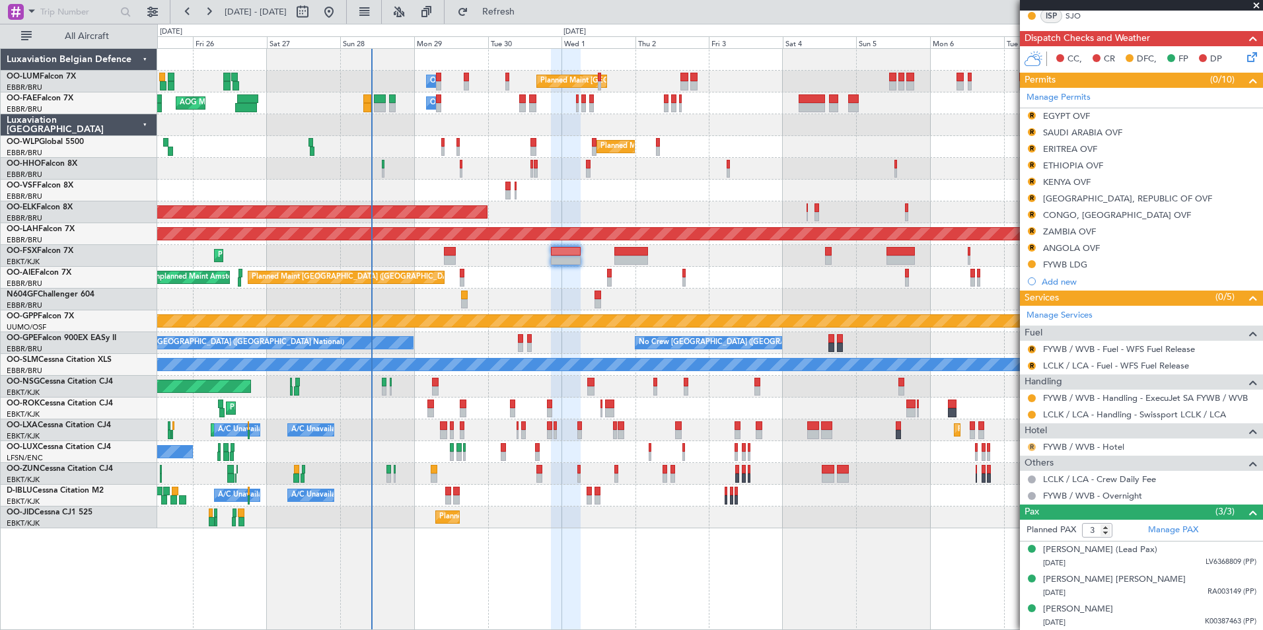
click at [1031, 447] on button "R" at bounding box center [1032, 447] width 8 height 8
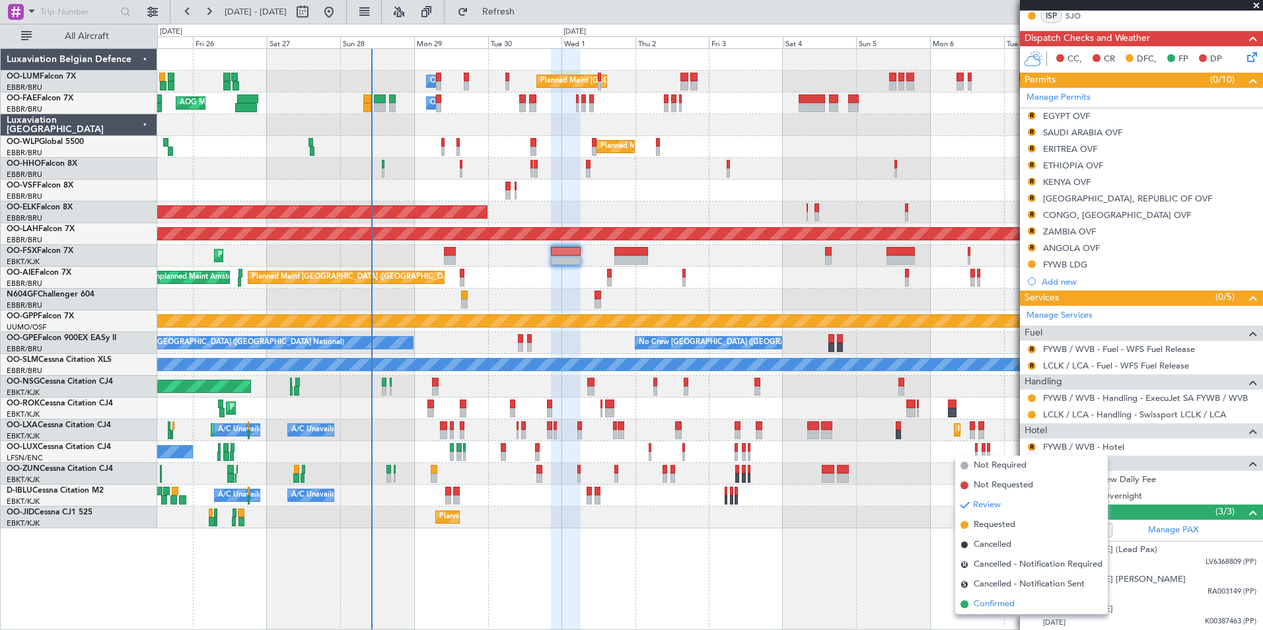
click at [997, 611] on li "Confirmed" at bounding box center [1031, 605] width 153 height 20
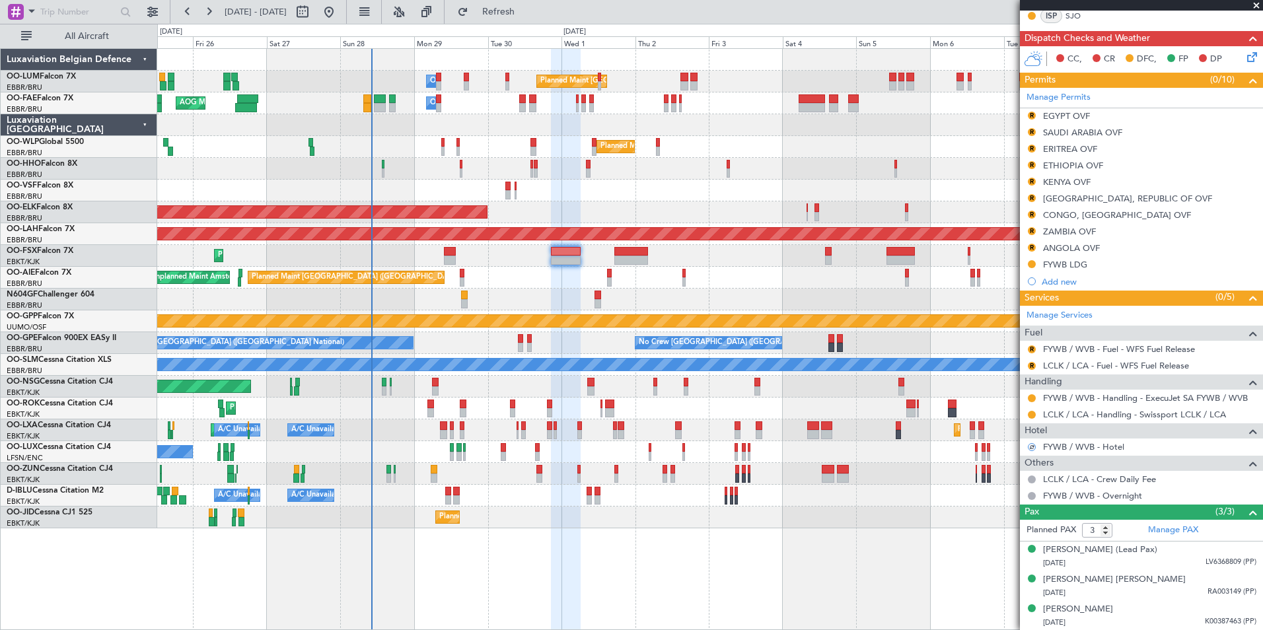
click at [624, 253] on div at bounding box center [631, 251] width 34 height 9
type input "+00:50"
type input "0"
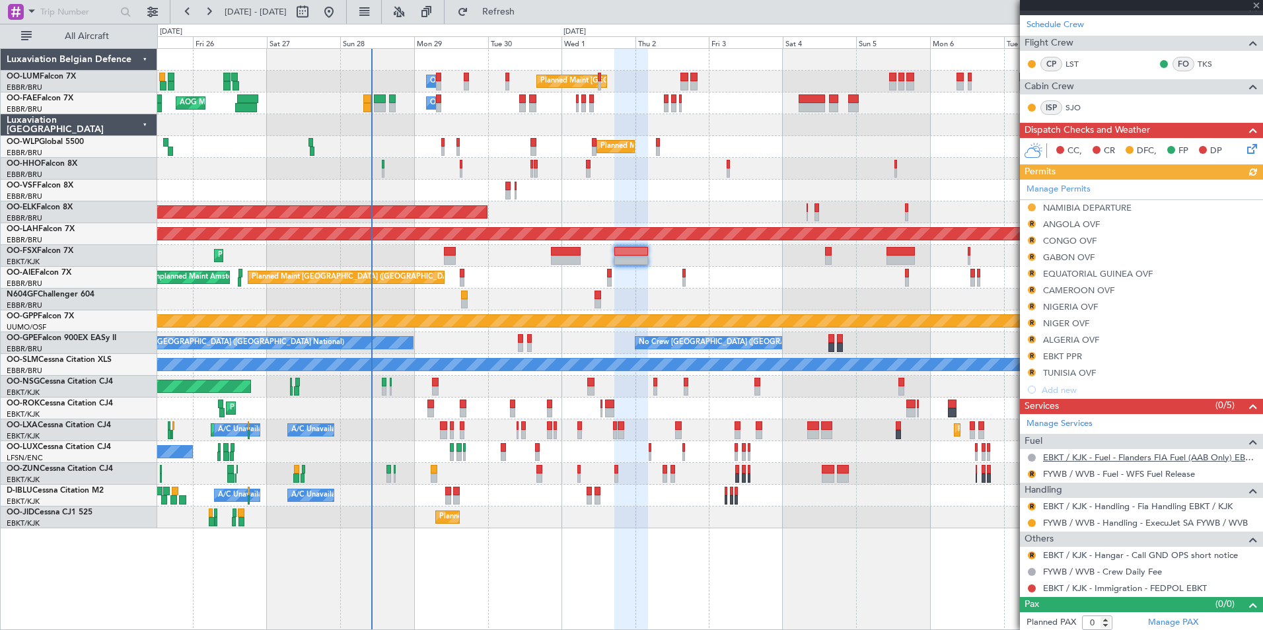
scroll to position [214, 0]
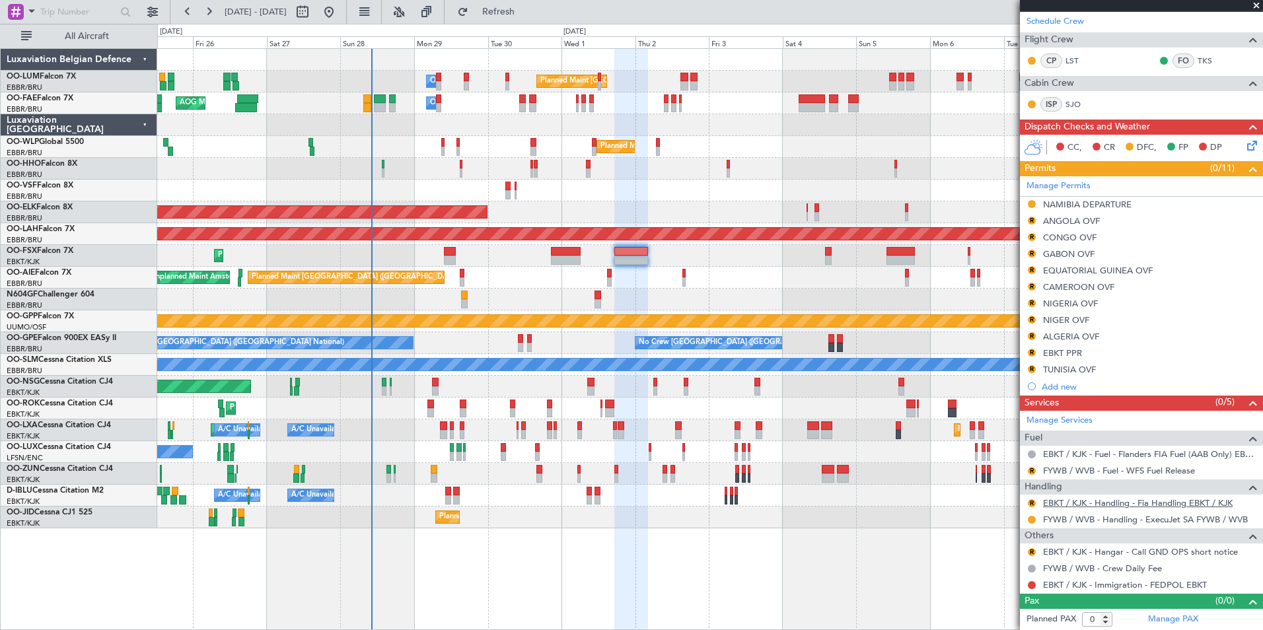
click at [1123, 497] on link "EBKT / KJK - Handling - Fia Handling EBKT / KJK" at bounding box center [1138, 502] width 190 height 11
click at [526, 10] on span "Refresh" at bounding box center [498, 11] width 55 height 9
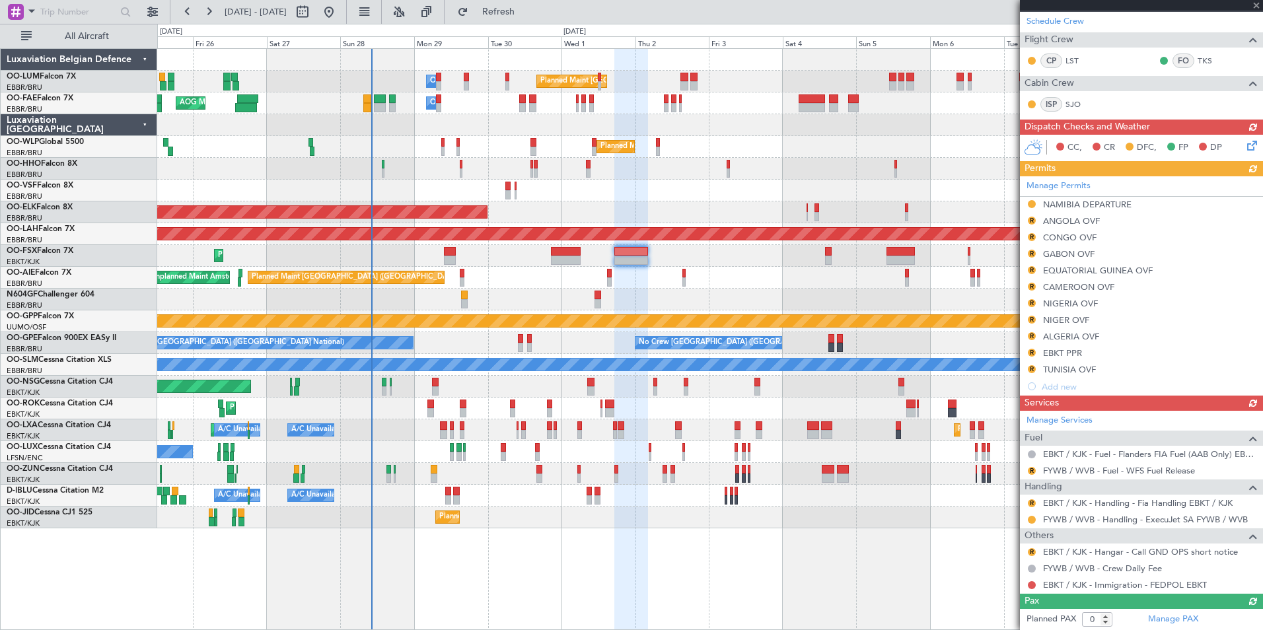
click at [1034, 500] on div "Manage Services Fuel EBKT / KJK - Fuel - Flanders FIA Fuel (AAB Only) EBKT / KJ…" at bounding box center [1141, 502] width 243 height 183
click at [1034, 503] on button "R" at bounding box center [1032, 503] width 8 height 8
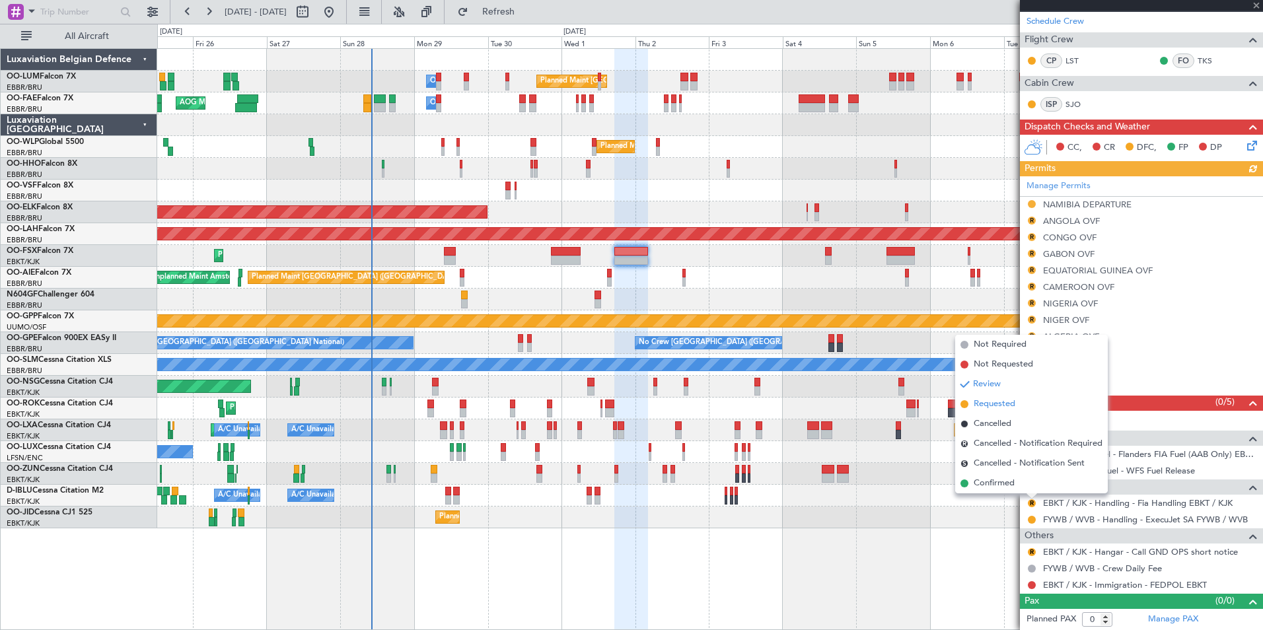
click at [999, 405] on span "Requested" at bounding box center [995, 404] width 42 height 13
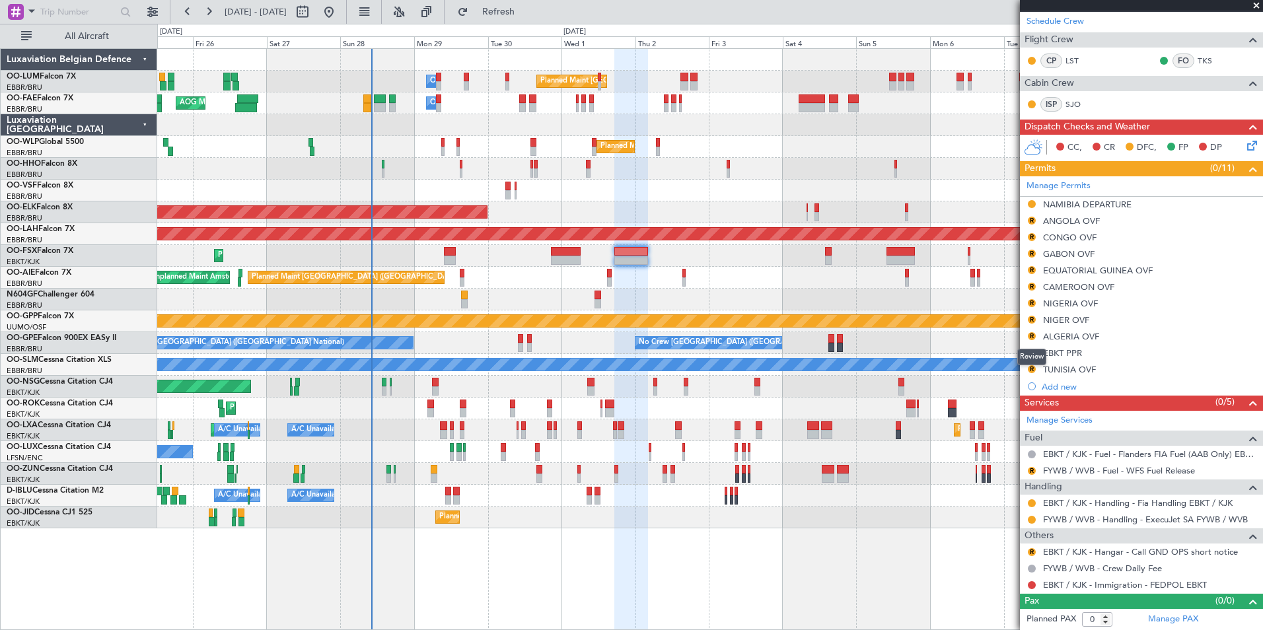
click at [1032, 348] on mat-tooltip-component "Review" at bounding box center [1032, 357] width 48 height 35
click at [1033, 353] on div "Review" at bounding box center [1031, 357] width 29 height 17
click at [1031, 350] on button "R" at bounding box center [1032, 353] width 8 height 8
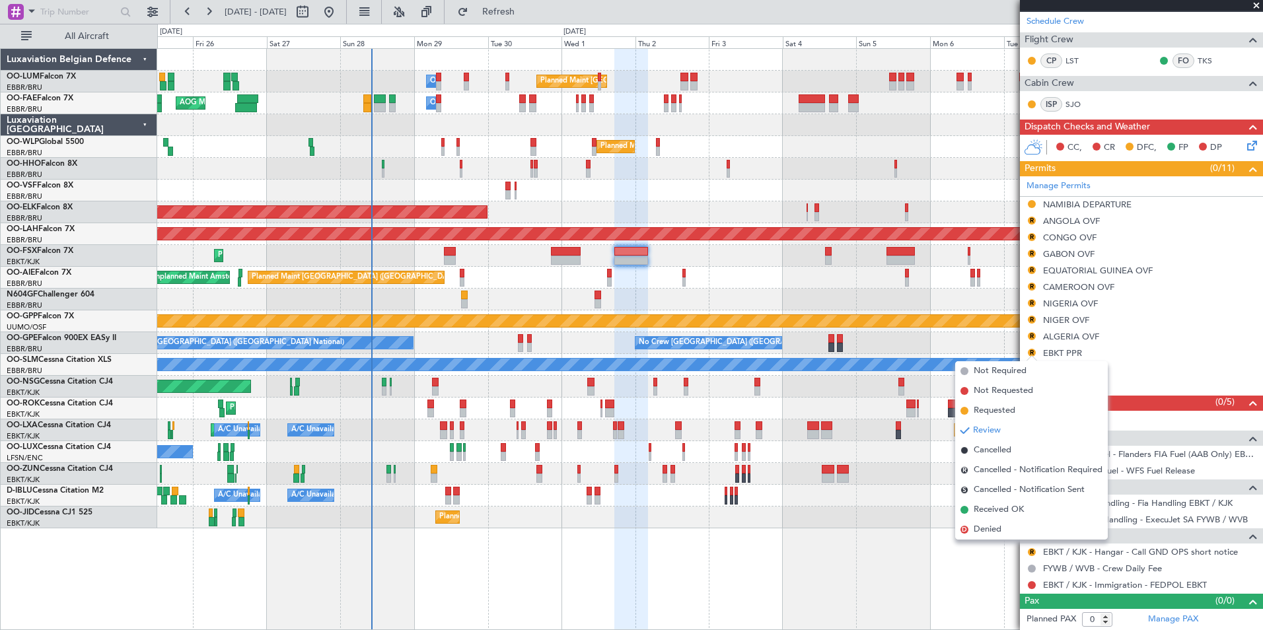
drag, startPoint x: 1014, startPoint y: 416, endPoint x: 704, endPoint y: 312, distance: 327.5
click at [1010, 415] on span "Requested" at bounding box center [995, 410] width 42 height 13
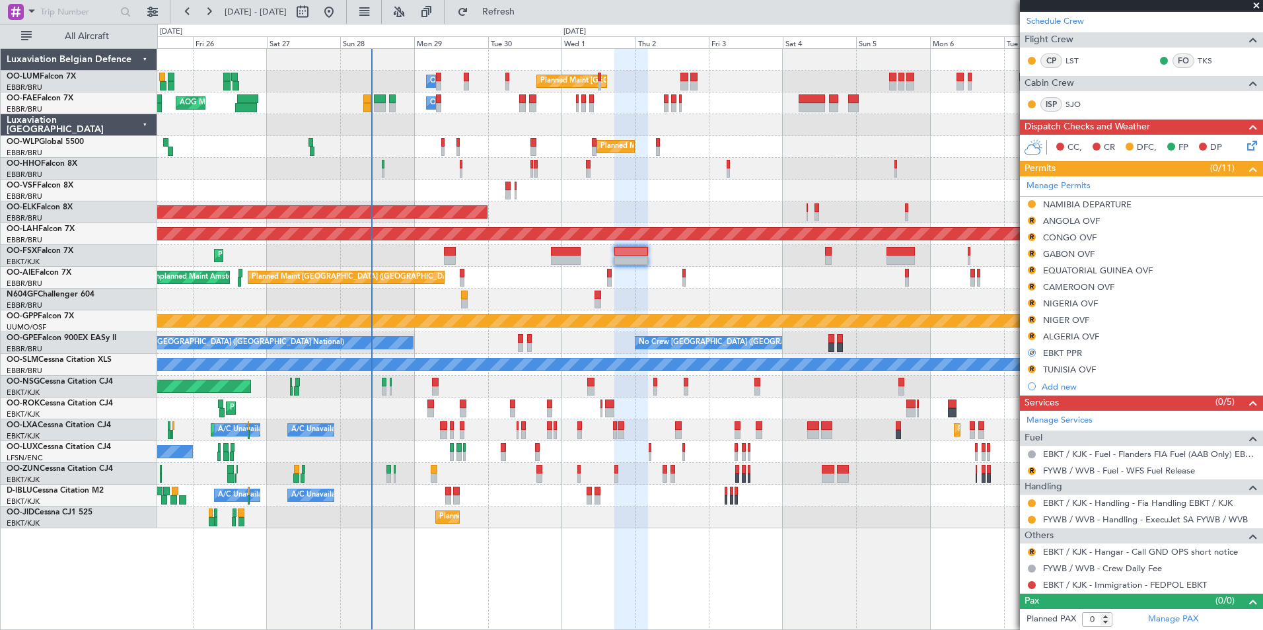
click at [746, 260] on div "Planned Maint Kortrijk-[GEOGRAPHIC_DATA]" at bounding box center [709, 256] width 1105 height 22
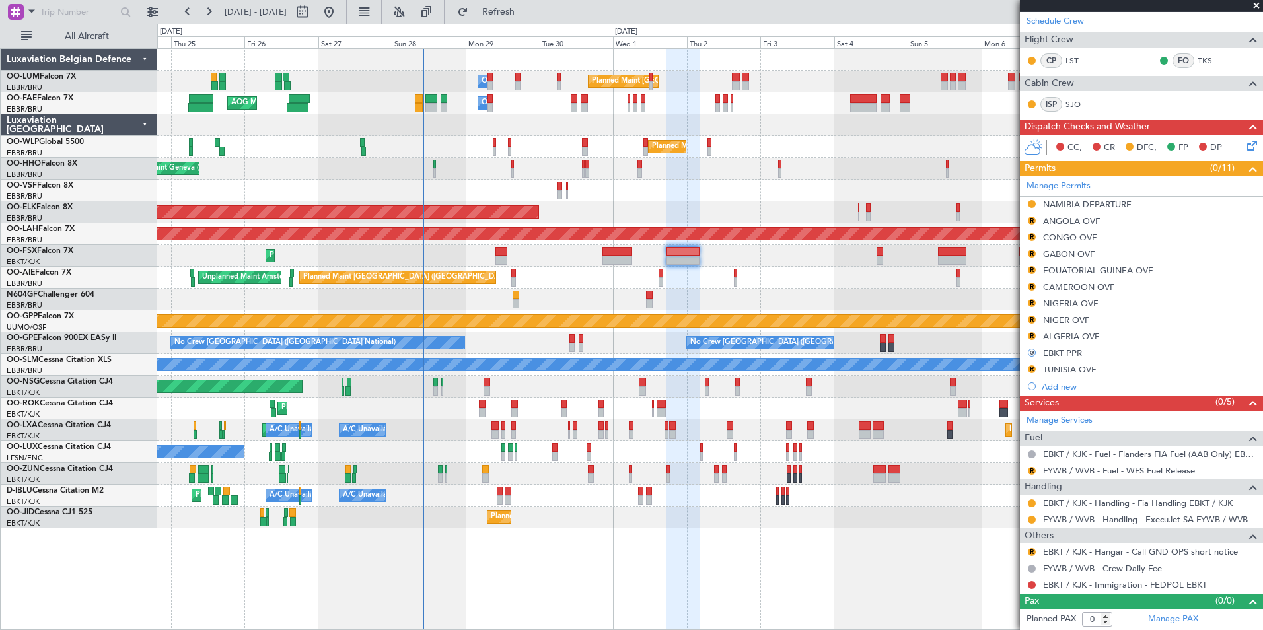
click at [741, 283] on div "Planned Maint London (Farnborough) Unplanned Maint Amsterdam (Schiphol)" at bounding box center [709, 278] width 1105 height 22
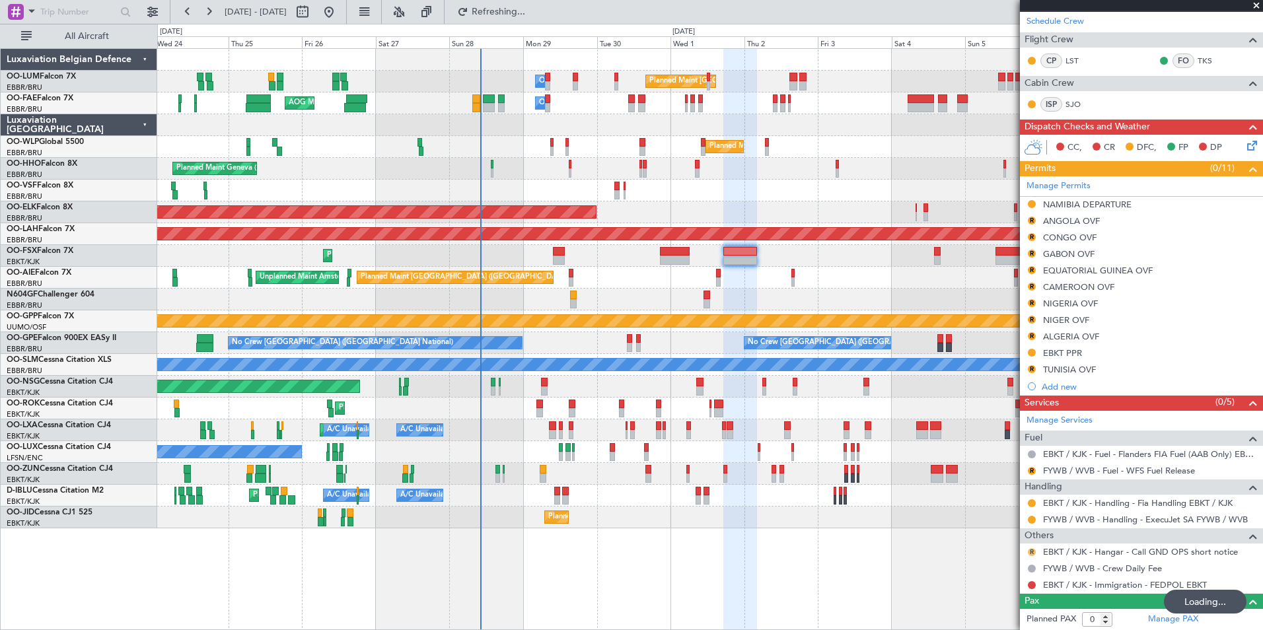
click at [1029, 552] on button "R" at bounding box center [1032, 552] width 8 height 8
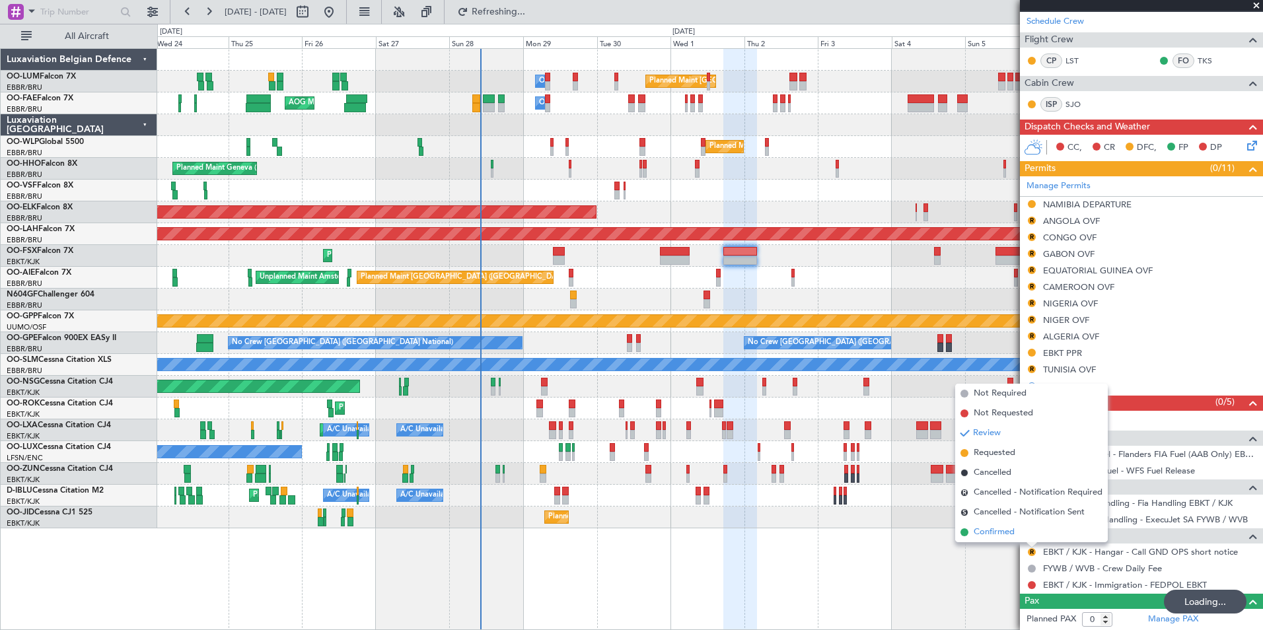
click at [1011, 534] on span "Confirmed" at bounding box center [994, 532] width 41 height 13
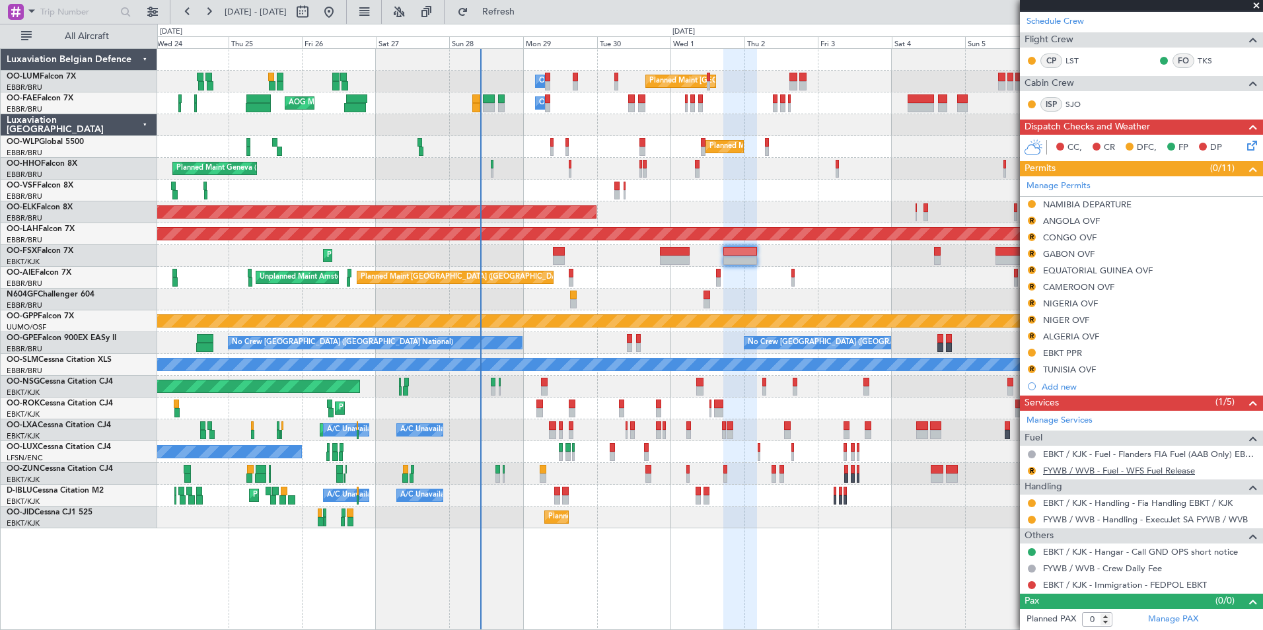
click at [1052, 468] on link "FYWB / WVB - Fuel - WFS Fuel Release" at bounding box center [1119, 470] width 152 height 11
click at [1029, 472] on button "R" at bounding box center [1032, 471] width 8 height 8
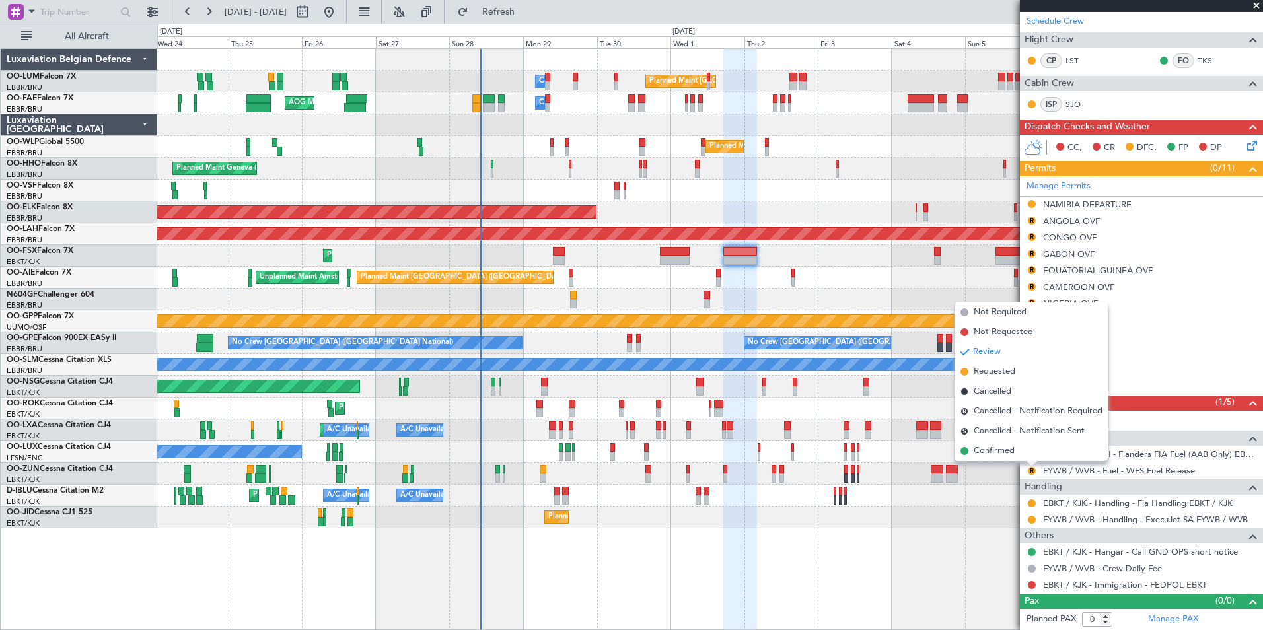
drag, startPoint x: 1002, startPoint y: 447, endPoint x: 664, endPoint y: 284, distance: 375.5
click at [1001, 447] on span "Confirmed" at bounding box center [994, 451] width 41 height 13
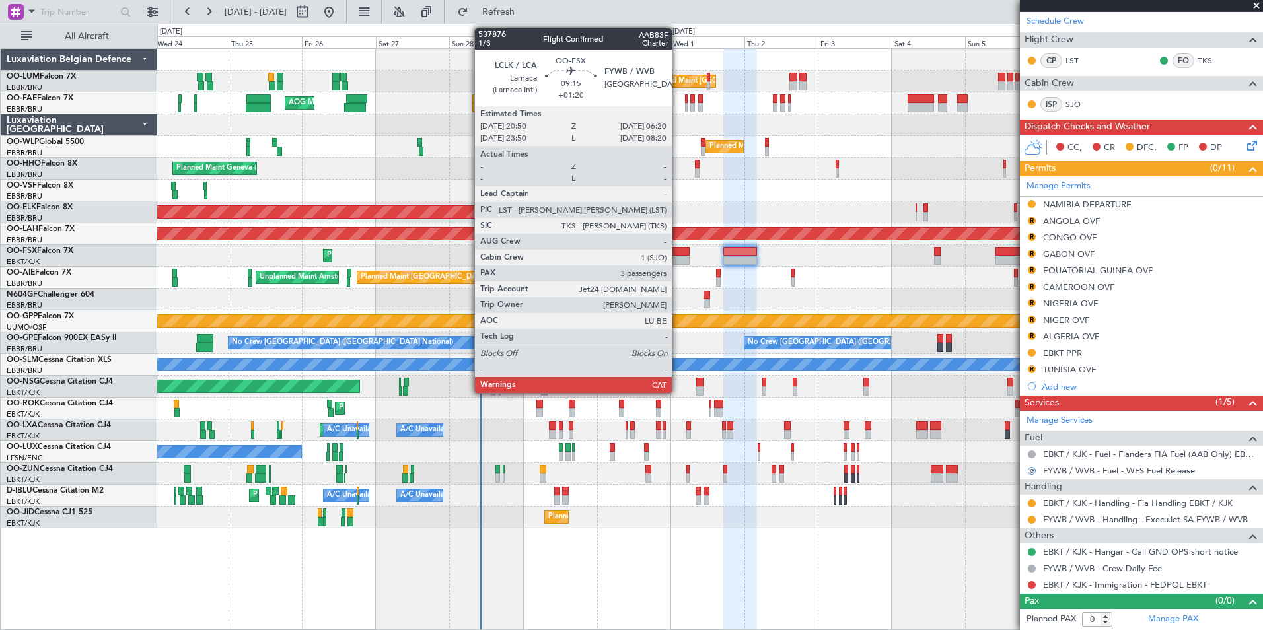
click at [678, 258] on div at bounding box center [675, 260] width 30 height 9
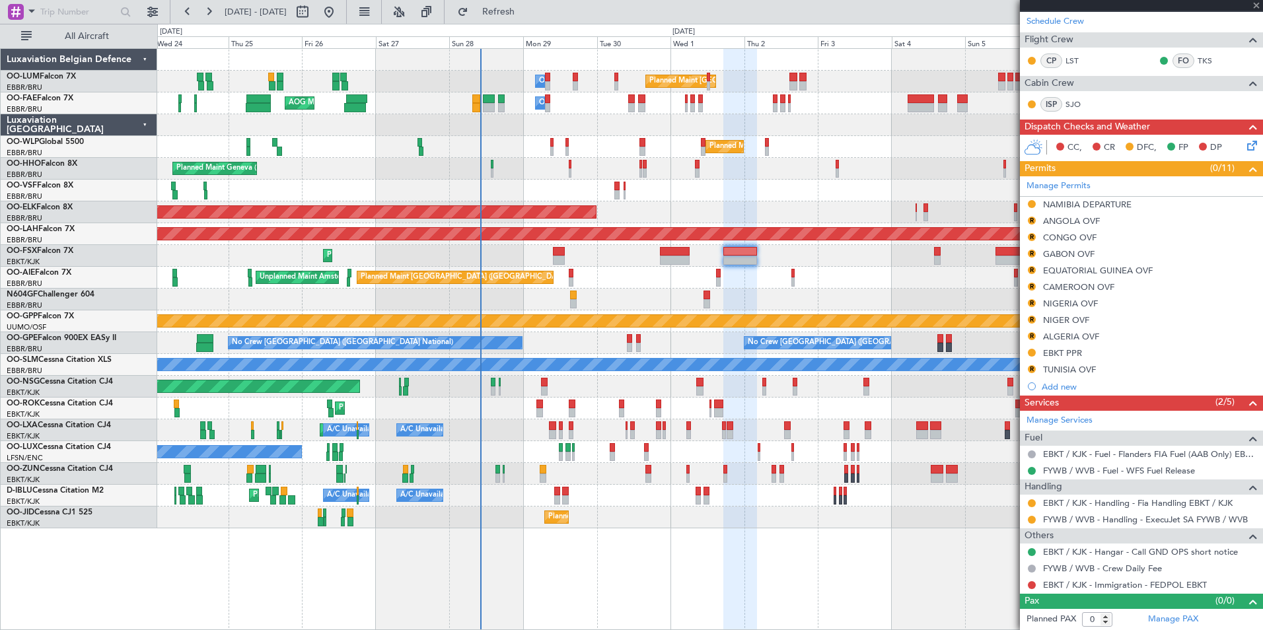
type input "+01:20"
type input "3"
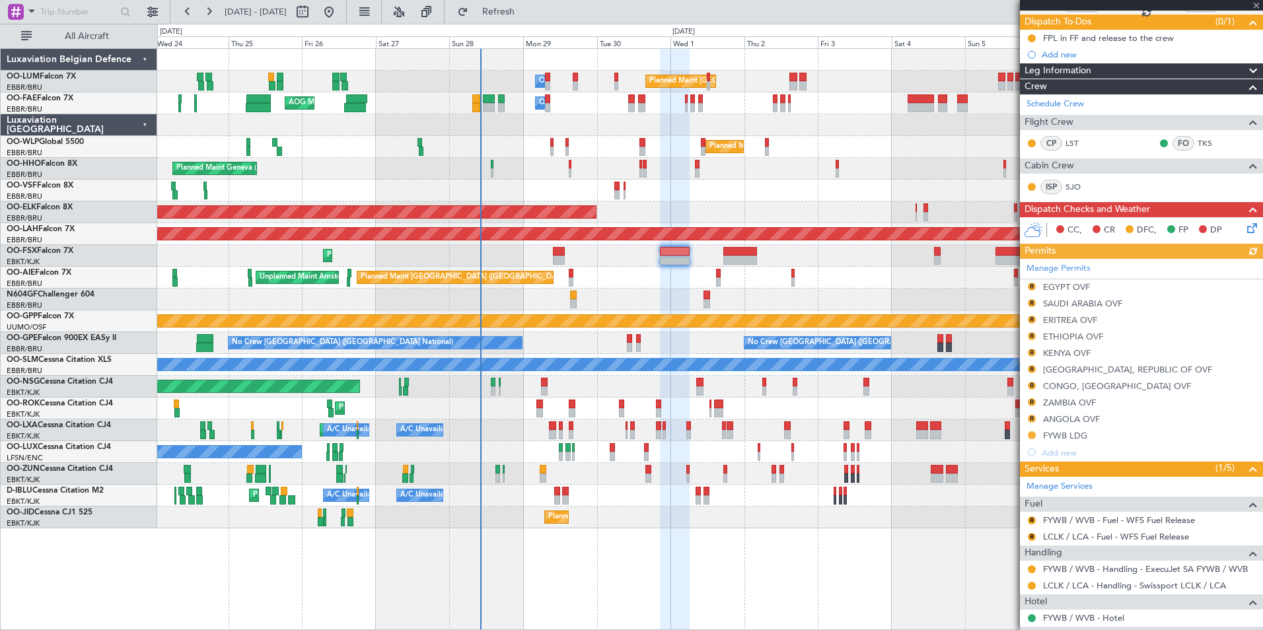
scroll to position [264, 0]
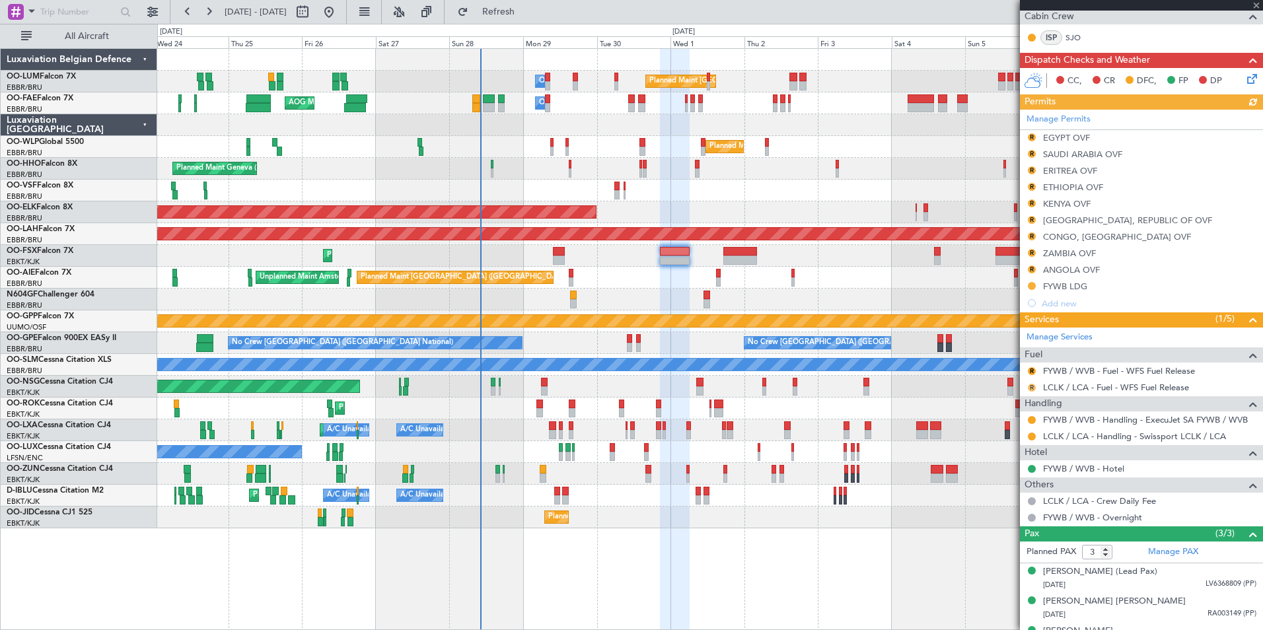
click at [1032, 385] on button "R" at bounding box center [1032, 388] width 8 height 8
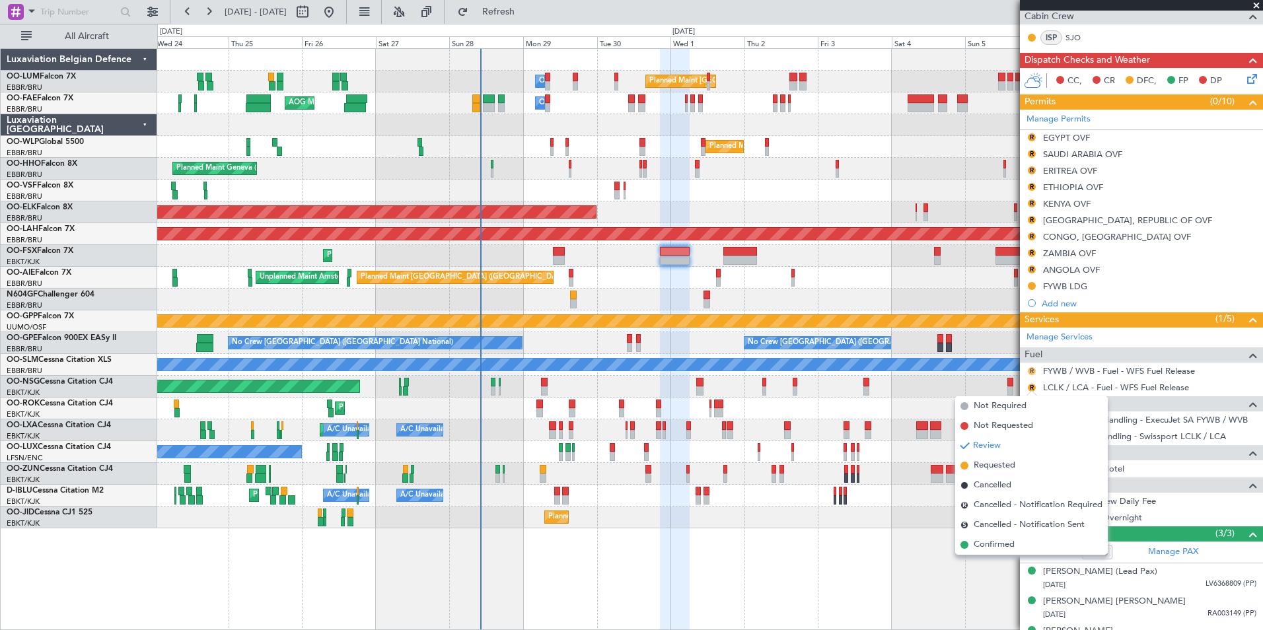
click at [1029, 375] on mat-tooltip-component "Review" at bounding box center [1032, 392] width 48 height 35
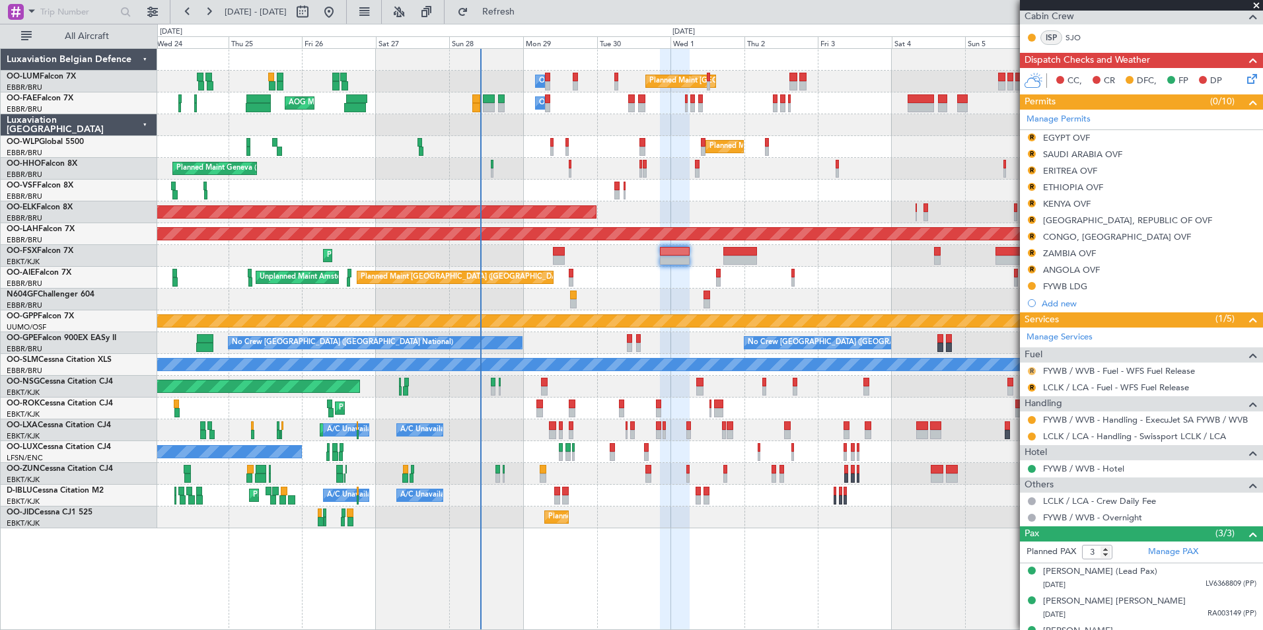
click at [1031, 371] on button "R" at bounding box center [1032, 371] width 8 height 8
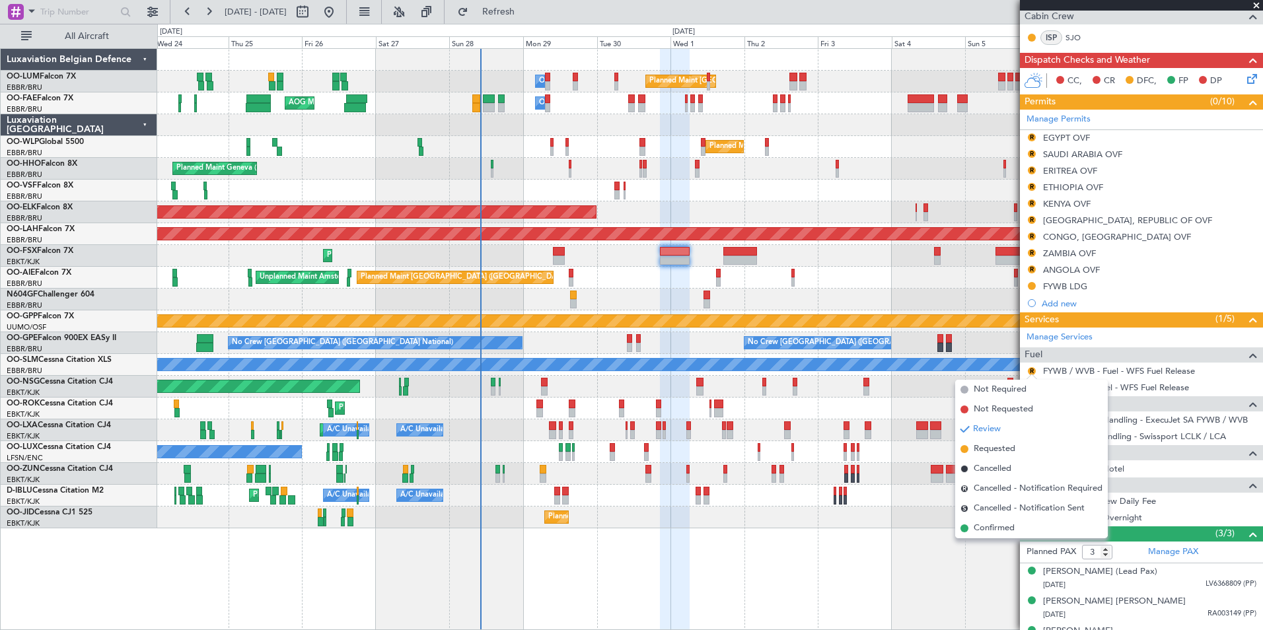
drag, startPoint x: 1000, startPoint y: 530, endPoint x: 1021, endPoint y: 416, distance: 116.1
click at [1001, 519] on li "Confirmed" at bounding box center [1031, 529] width 153 height 20
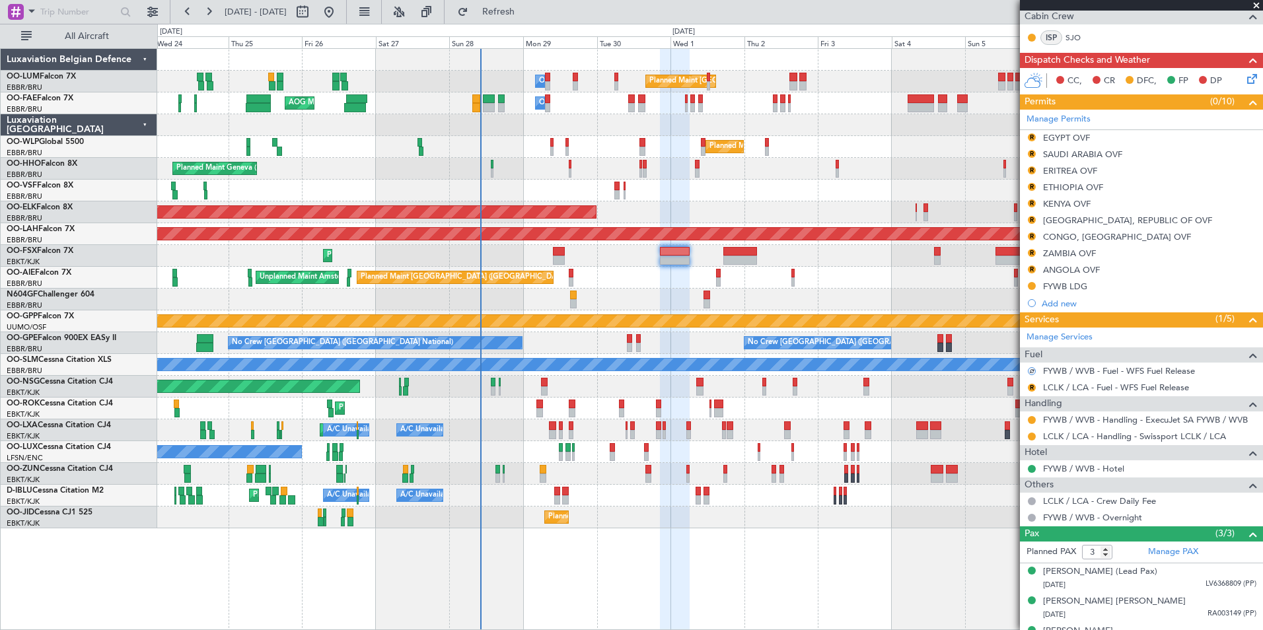
click at [1031, 382] on div "R" at bounding box center [1032, 387] width 11 height 11
click at [1032, 388] on button "R" at bounding box center [1032, 388] width 8 height 8
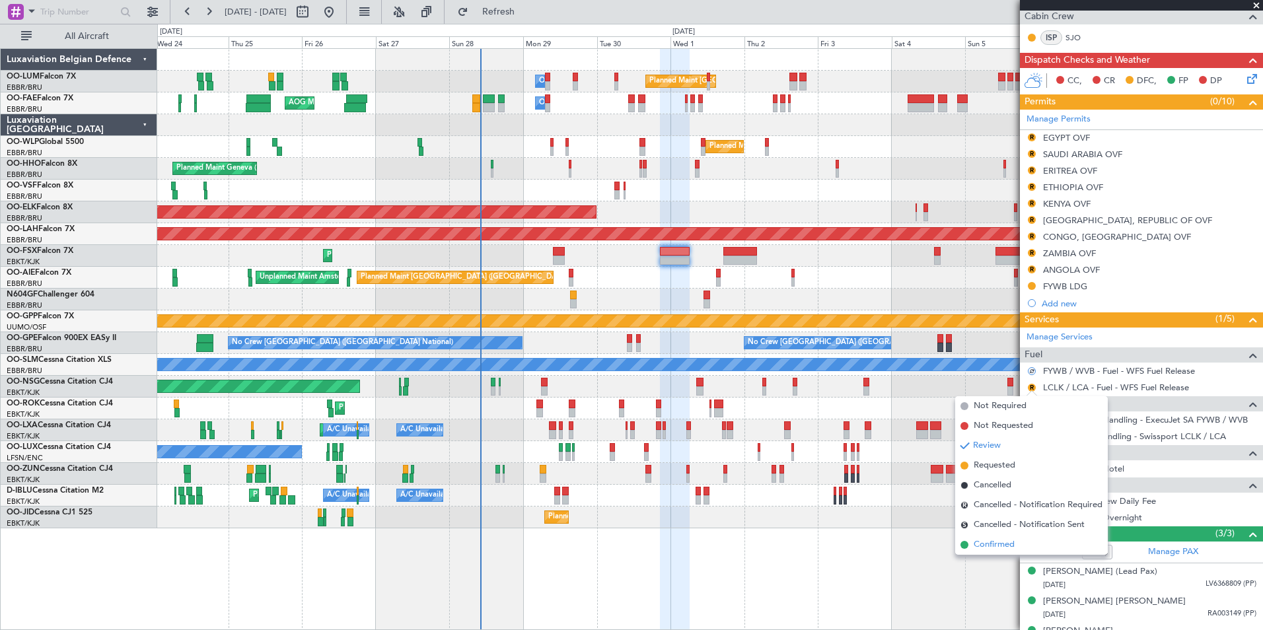
click at [982, 540] on span "Confirmed" at bounding box center [994, 544] width 41 height 13
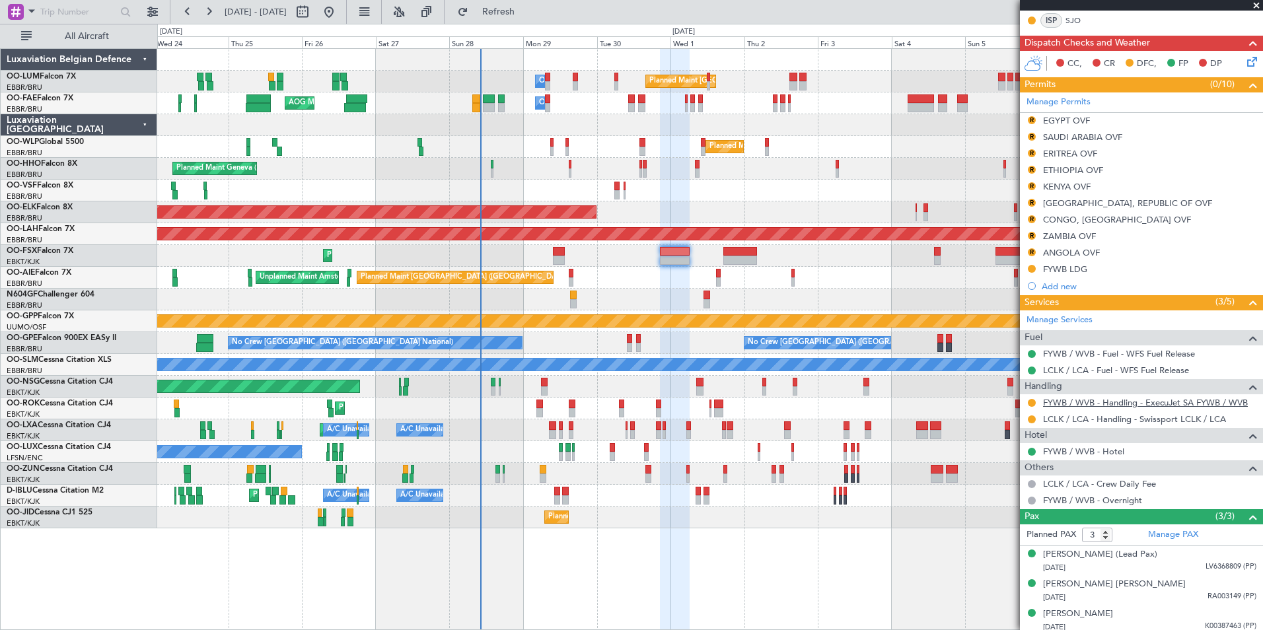
scroll to position [286, 0]
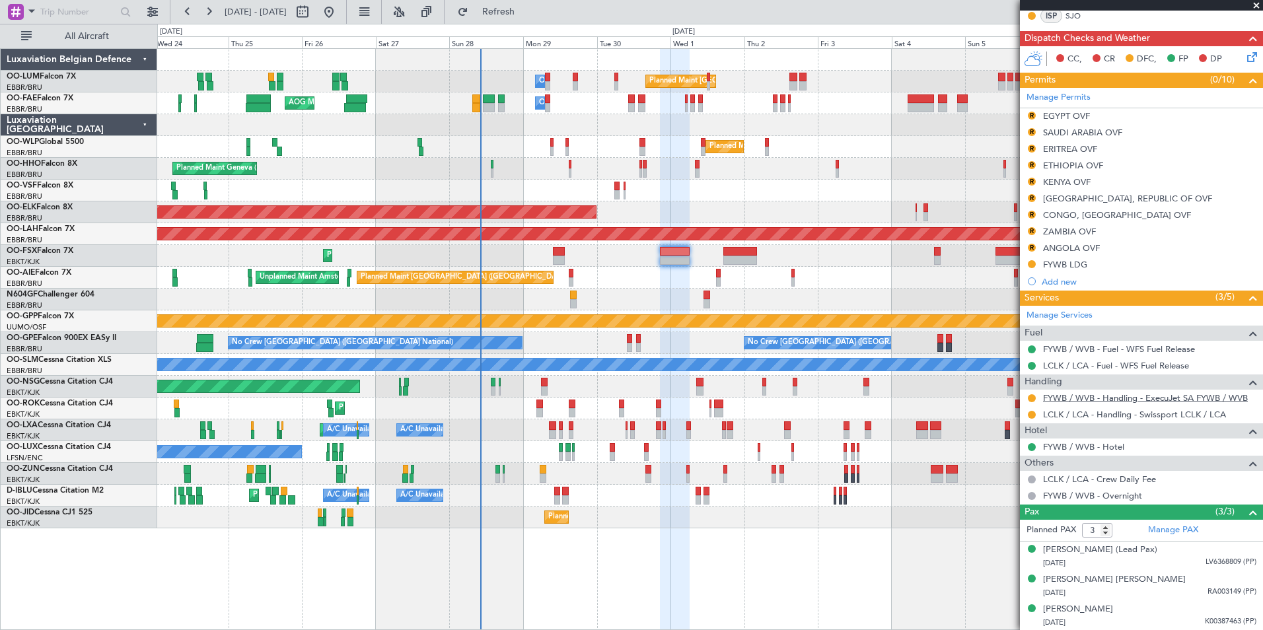
click at [1078, 396] on link "FYWB / WVB - Handling - ExecuJet SA FYWB / WVB" at bounding box center [1145, 397] width 205 height 11
click at [543, 303] on div at bounding box center [709, 300] width 1105 height 22
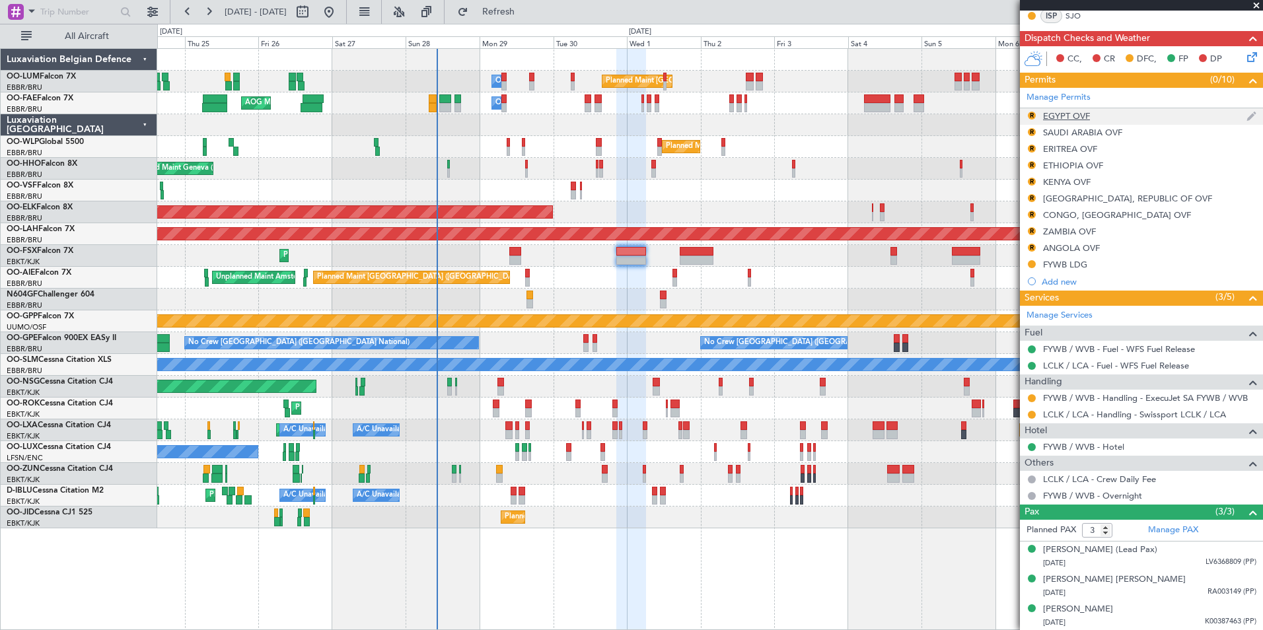
click at [1036, 112] on div "R" at bounding box center [1032, 115] width 11 height 11
click at [1032, 112] on button "R" at bounding box center [1032, 116] width 8 height 8
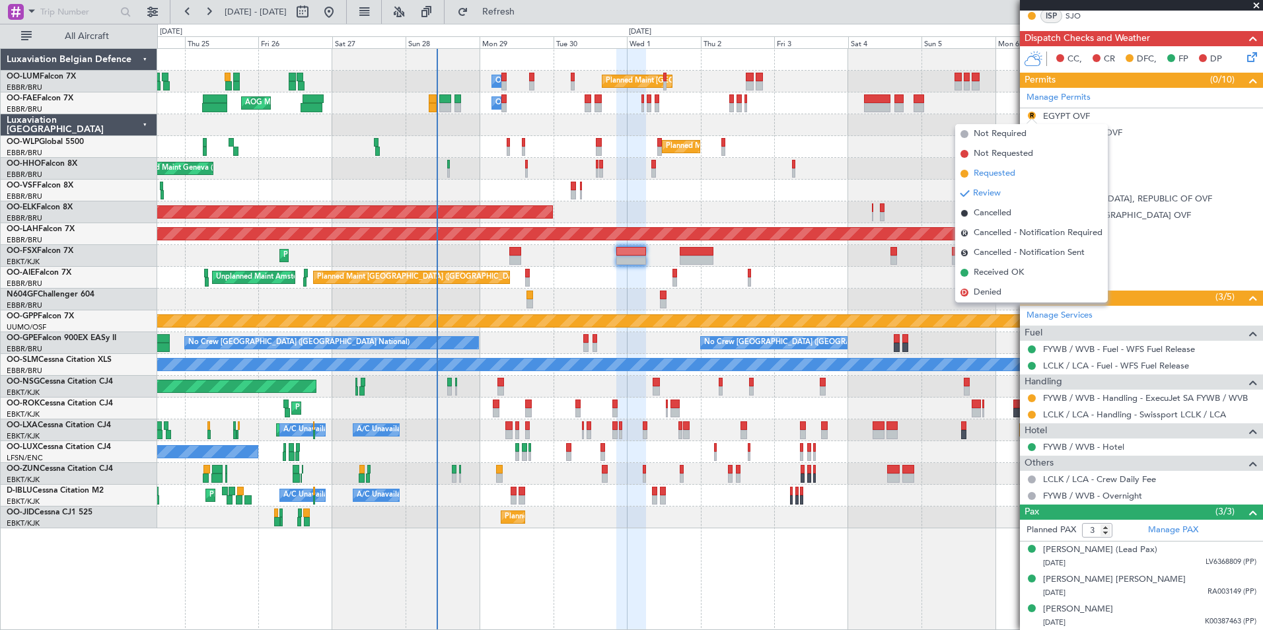
drag, startPoint x: 1006, startPoint y: 176, endPoint x: 1011, endPoint y: 165, distance: 12.4
click at [1006, 176] on span "Requested" at bounding box center [995, 173] width 42 height 13
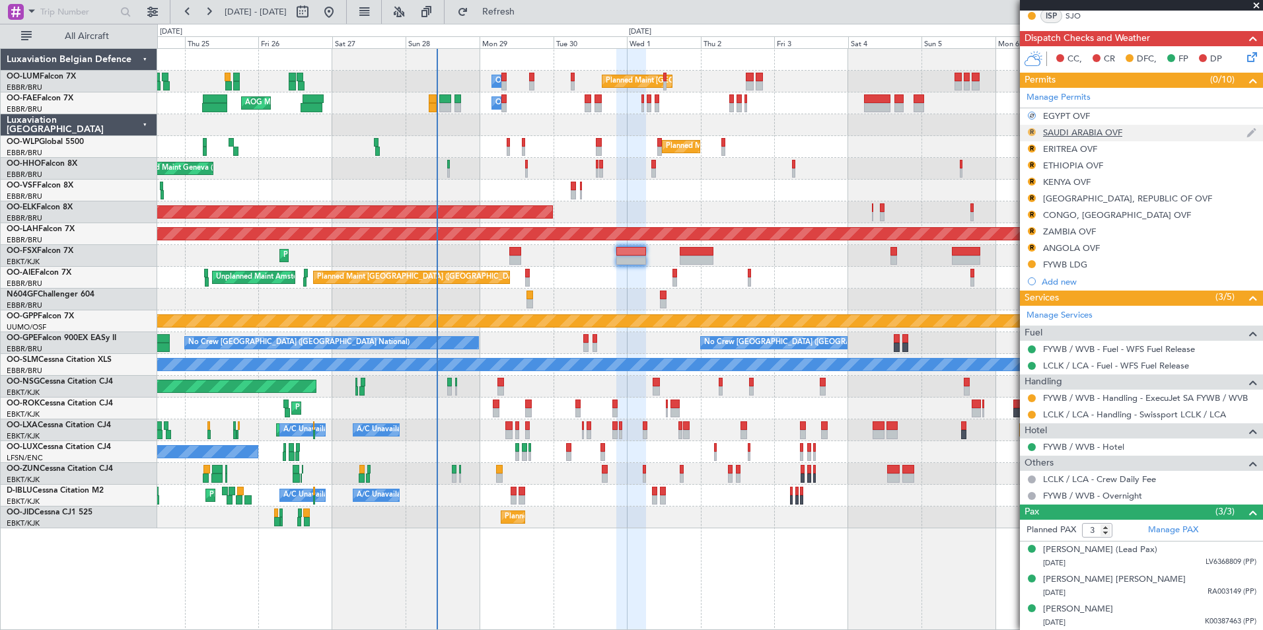
click at [1030, 135] on mat-tooltip-component "Review" at bounding box center [1032, 152] width 48 height 35
click at [1030, 133] on button "R" at bounding box center [1032, 132] width 8 height 8
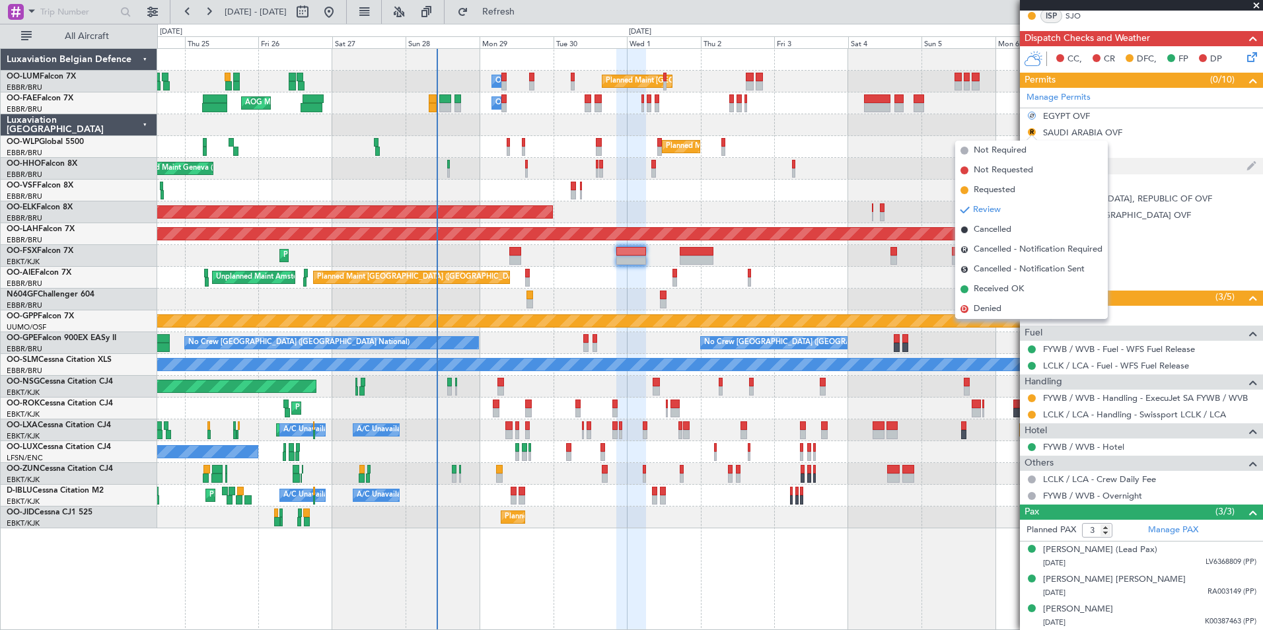
drag, startPoint x: 1011, startPoint y: 189, endPoint x: 1033, endPoint y: 163, distance: 34.3
click at [1011, 188] on span "Requested" at bounding box center [995, 190] width 42 height 13
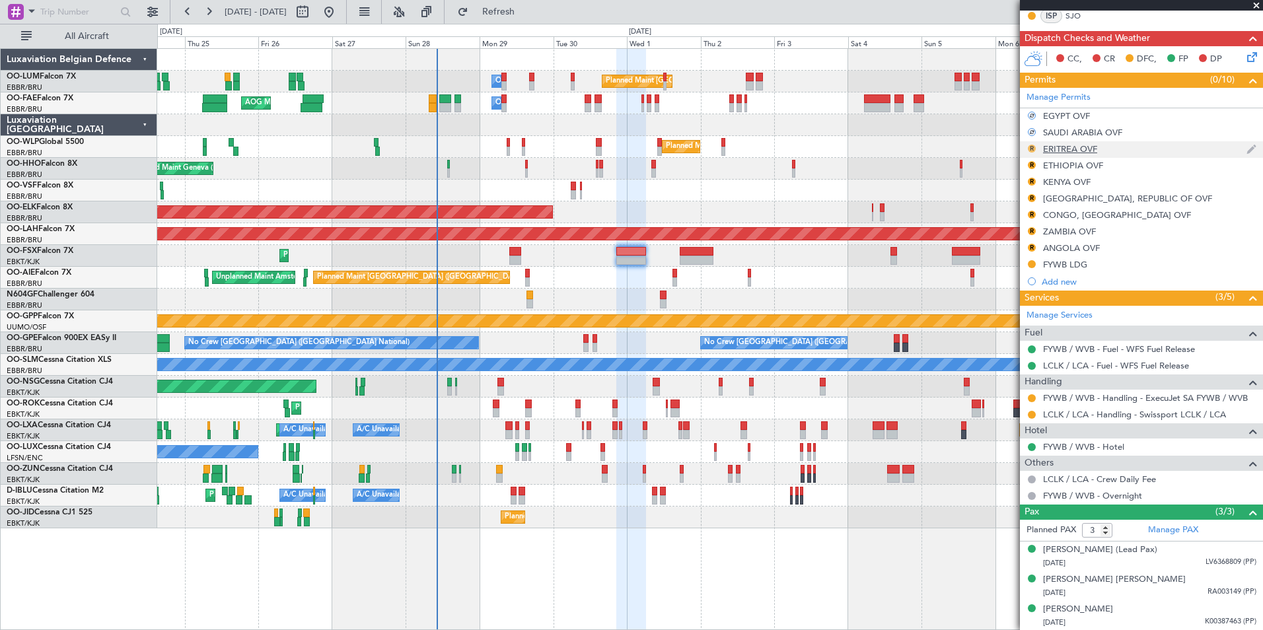
click at [1031, 149] on button "R" at bounding box center [1032, 149] width 8 height 8
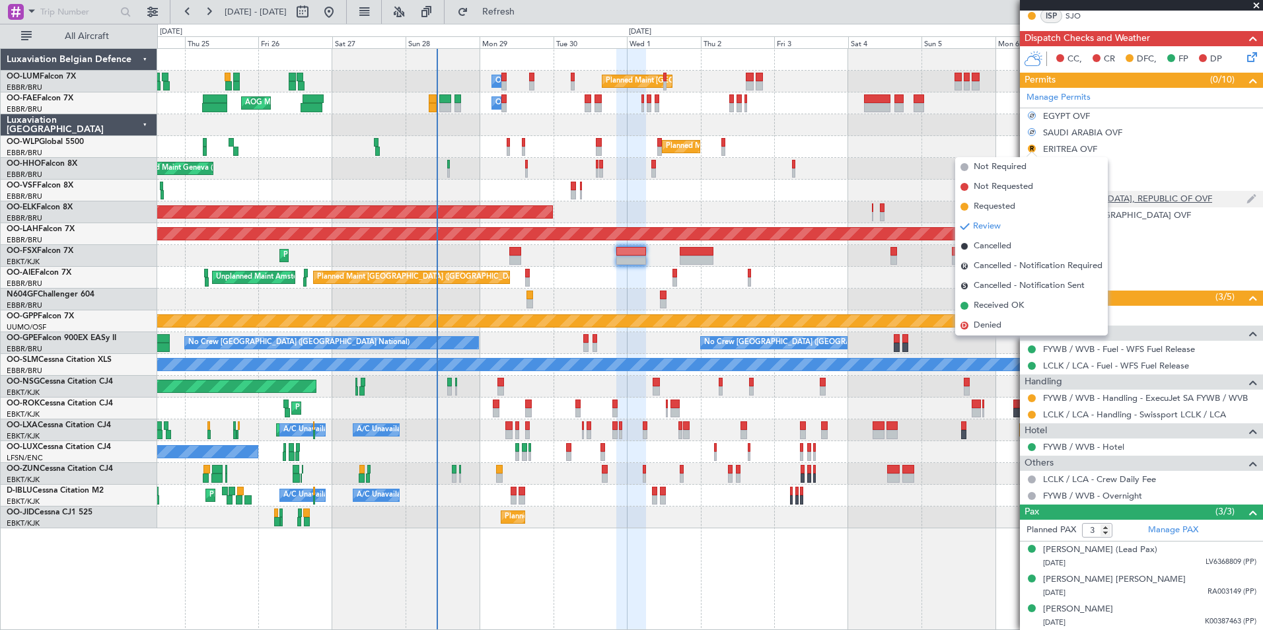
drag, startPoint x: 1011, startPoint y: 205, endPoint x: 1029, endPoint y: 191, distance: 22.6
click at [1011, 205] on span "Requested" at bounding box center [995, 206] width 42 height 13
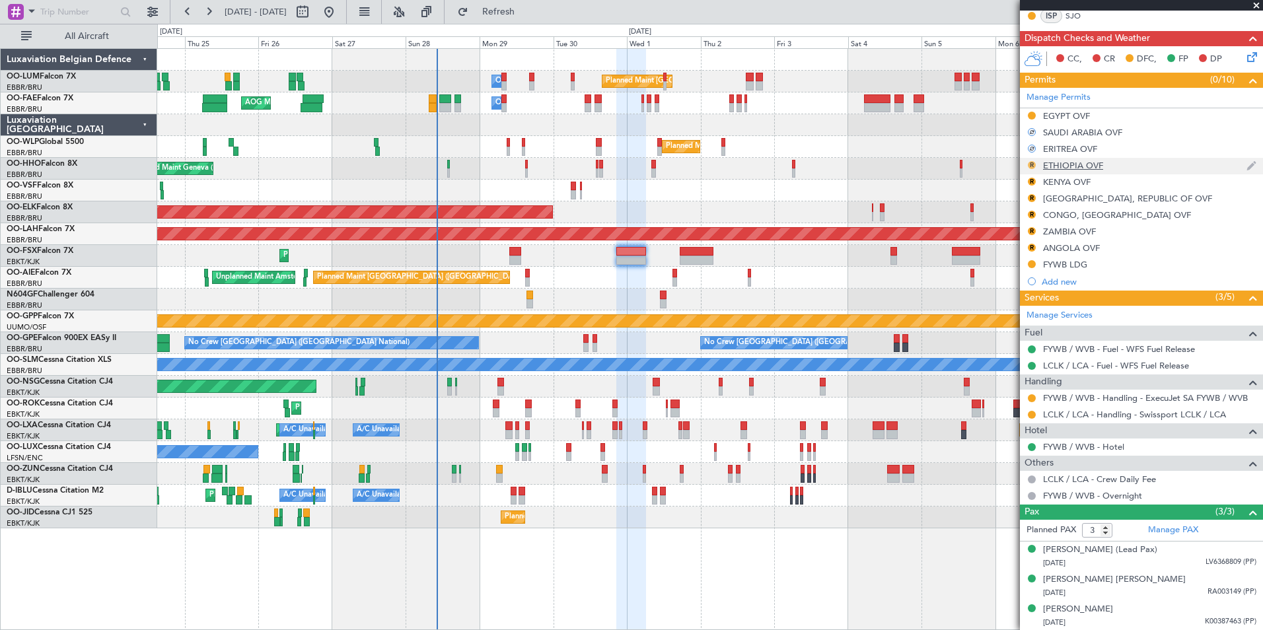
click at [1032, 163] on button "R" at bounding box center [1032, 165] width 8 height 8
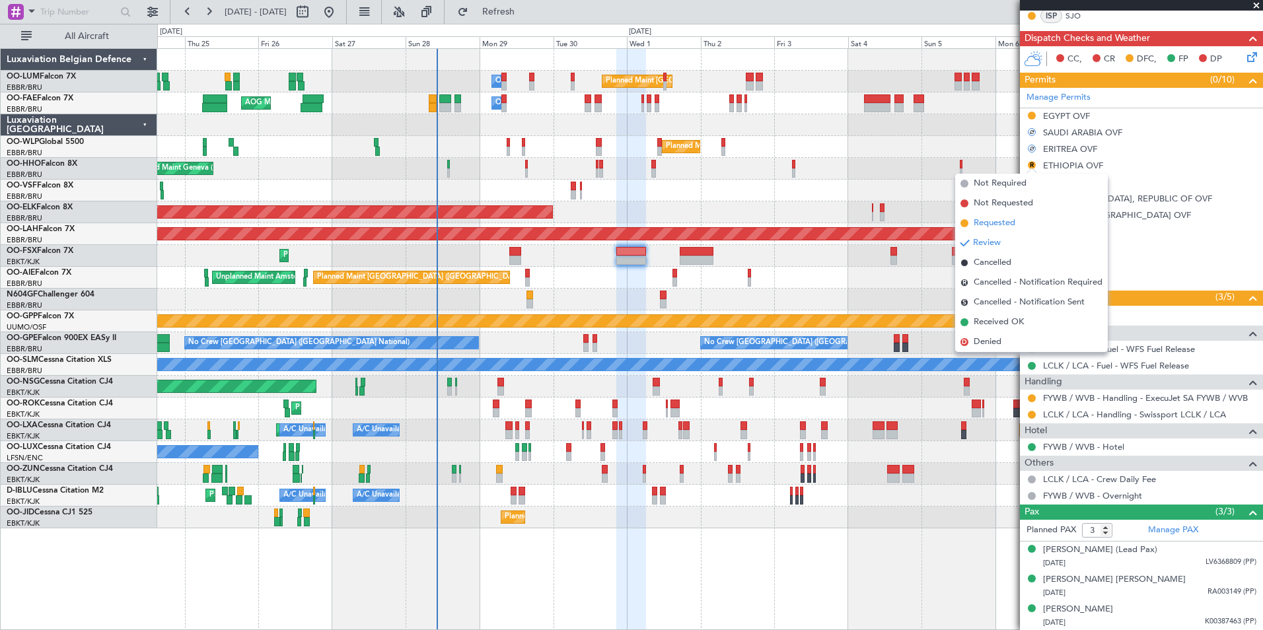
click at [1008, 226] on span "Requested" at bounding box center [995, 223] width 42 height 13
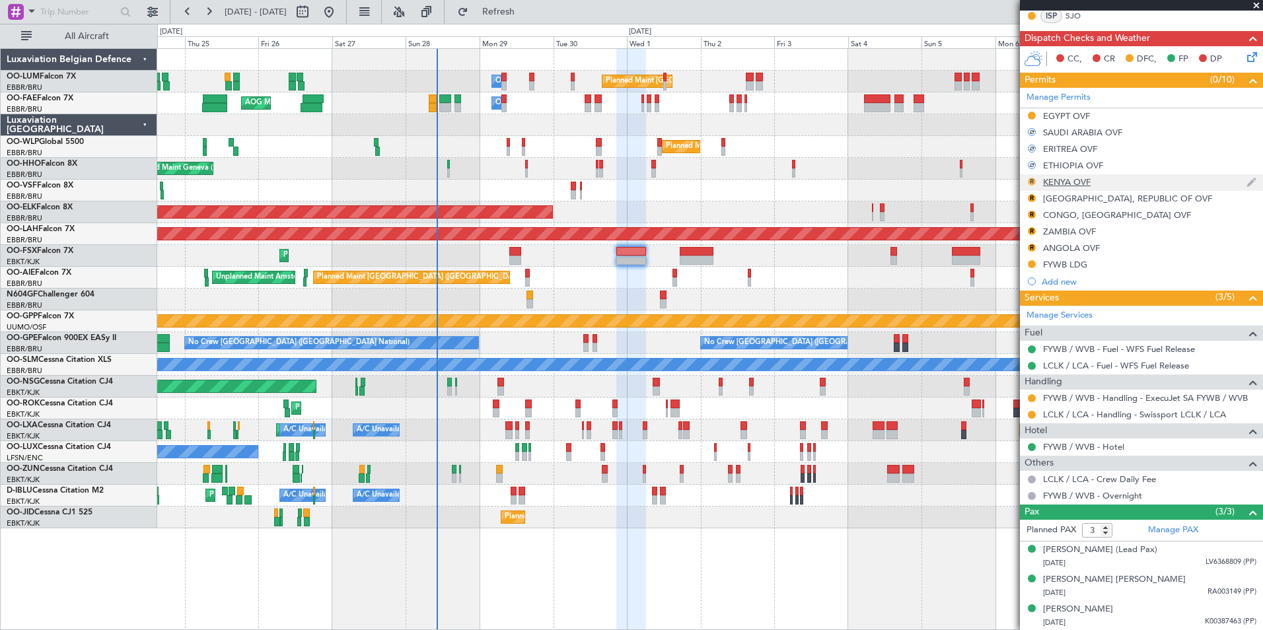
click at [1031, 182] on button "R" at bounding box center [1032, 182] width 8 height 8
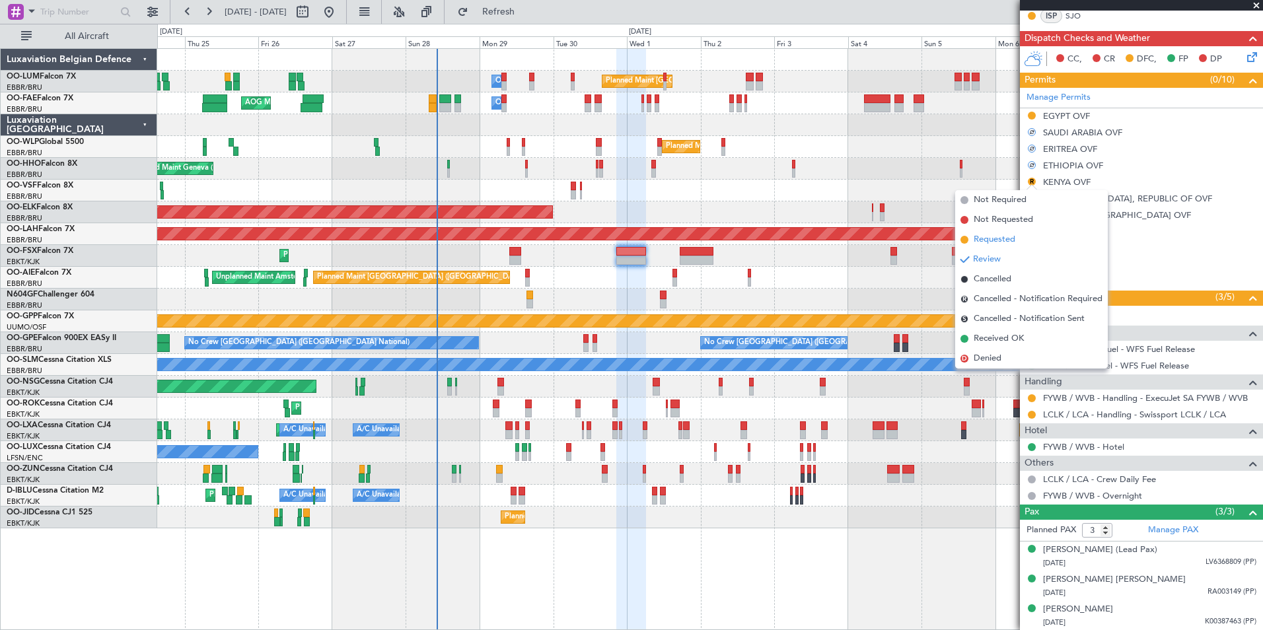
click at [1008, 242] on span "Requested" at bounding box center [995, 239] width 42 height 13
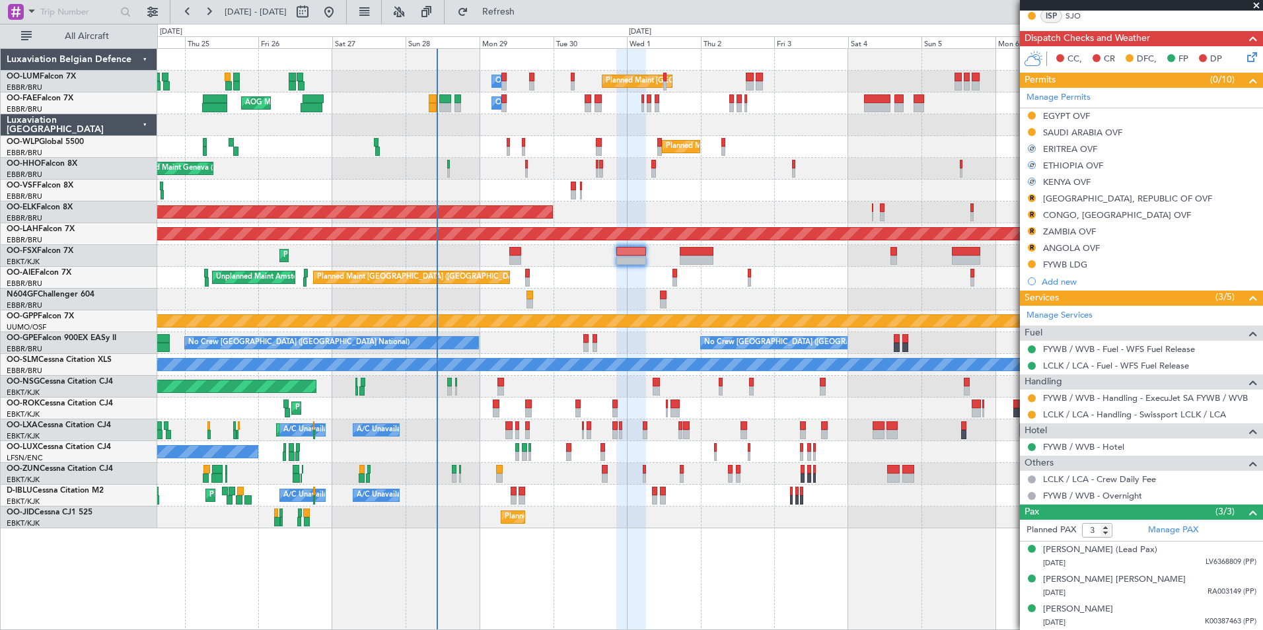
drag, startPoint x: 1032, startPoint y: 197, endPoint x: 1032, endPoint y: 213, distance: 16.5
click at [1032, 196] on button "R" at bounding box center [1032, 198] width 8 height 8
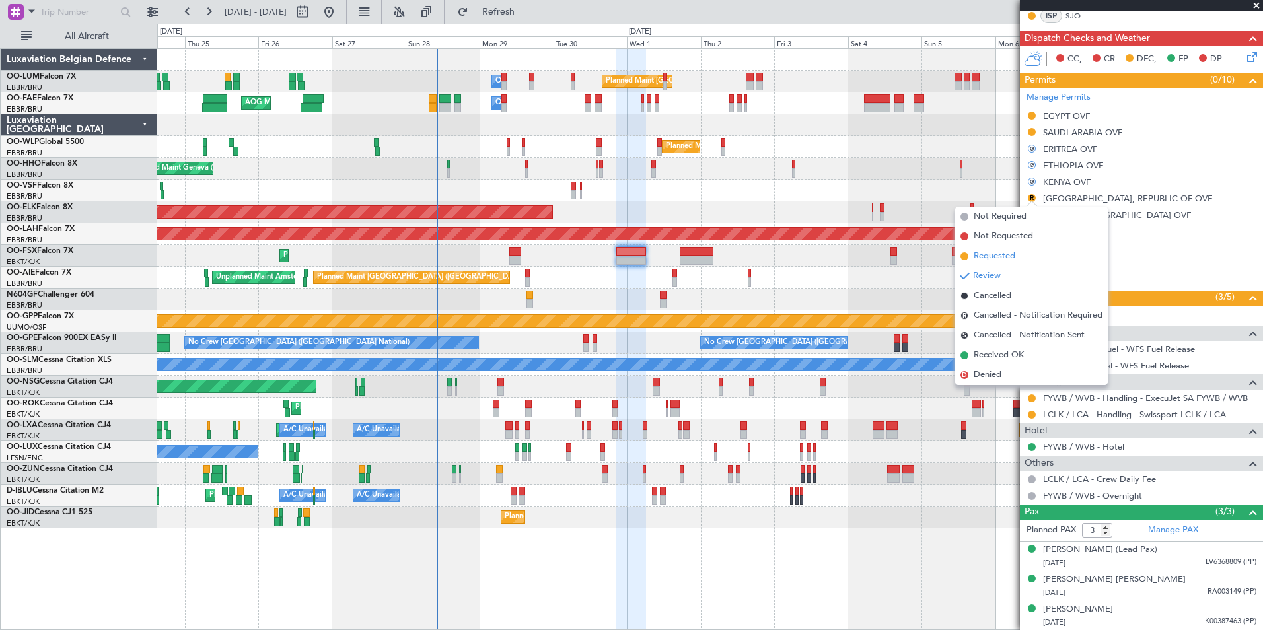
click at [1010, 253] on span "Requested" at bounding box center [995, 256] width 42 height 13
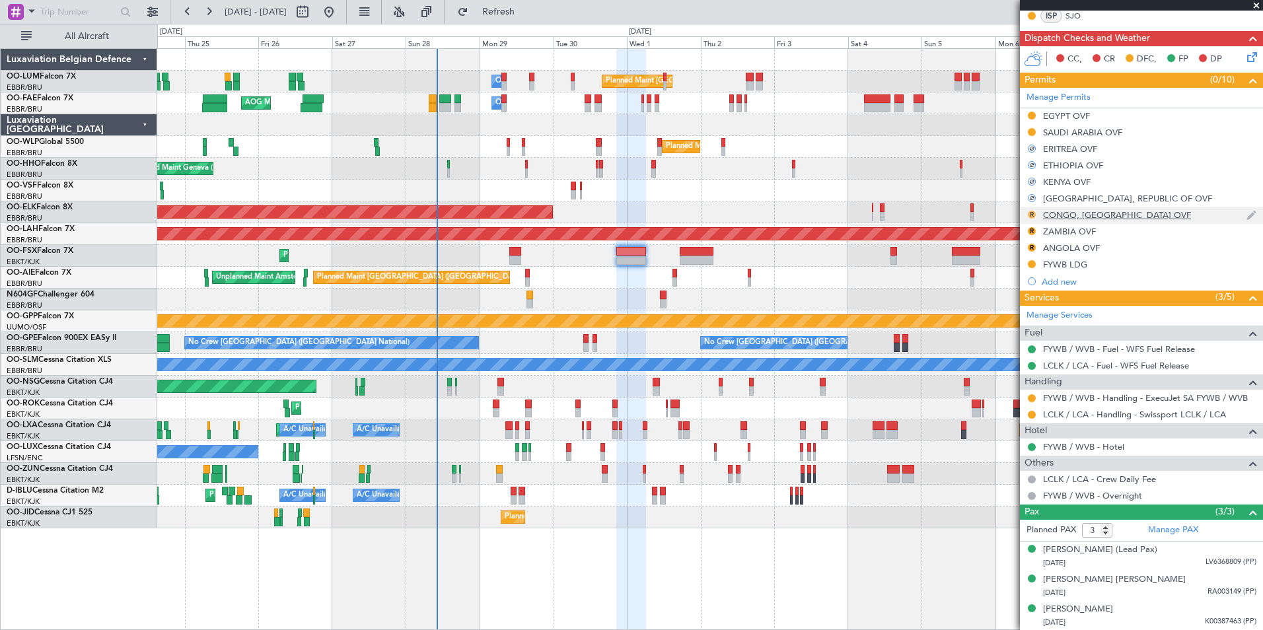
click at [1034, 215] on button "R" at bounding box center [1032, 215] width 8 height 8
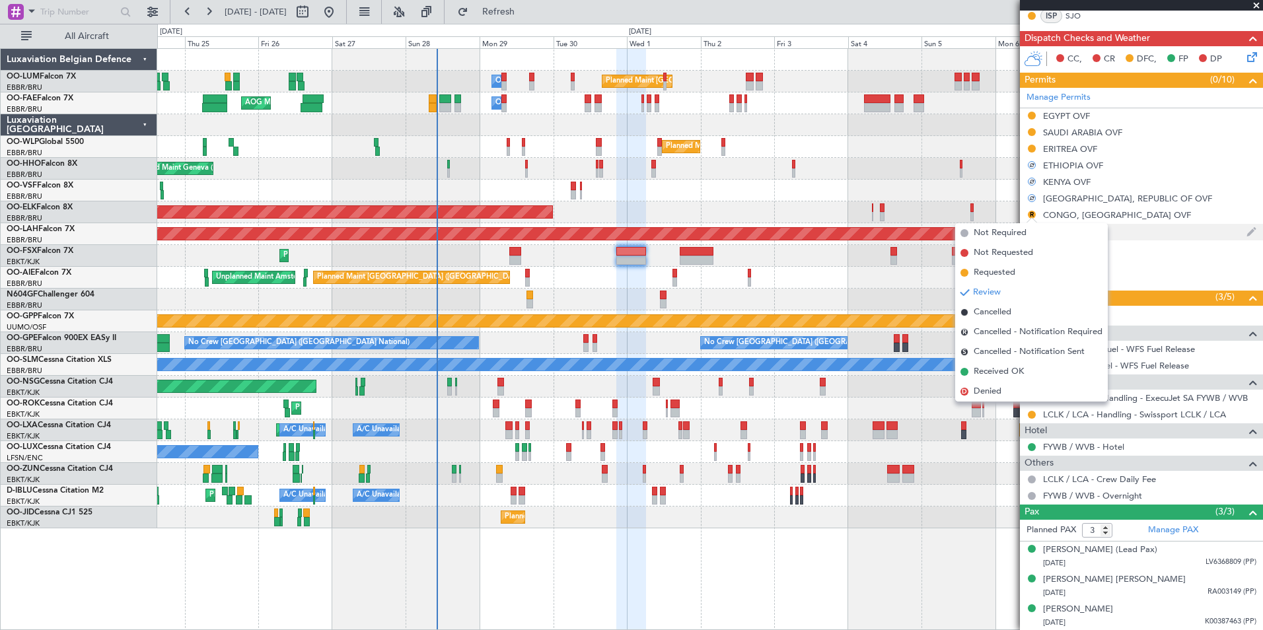
drag, startPoint x: 1006, startPoint y: 272, endPoint x: 1027, endPoint y: 233, distance: 44.3
click at [1006, 270] on span "Requested" at bounding box center [995, 272] width 42 height 13
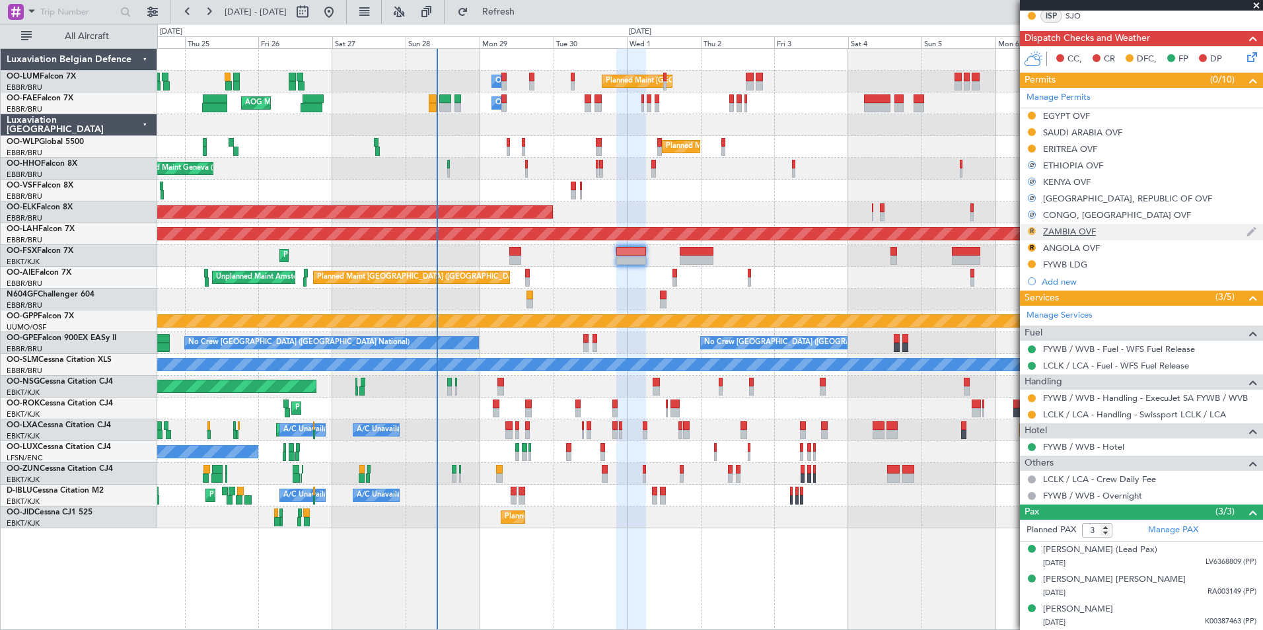
click at [1032, 231] on button "R" at bounding box center [1032, 231] width 8 height 8
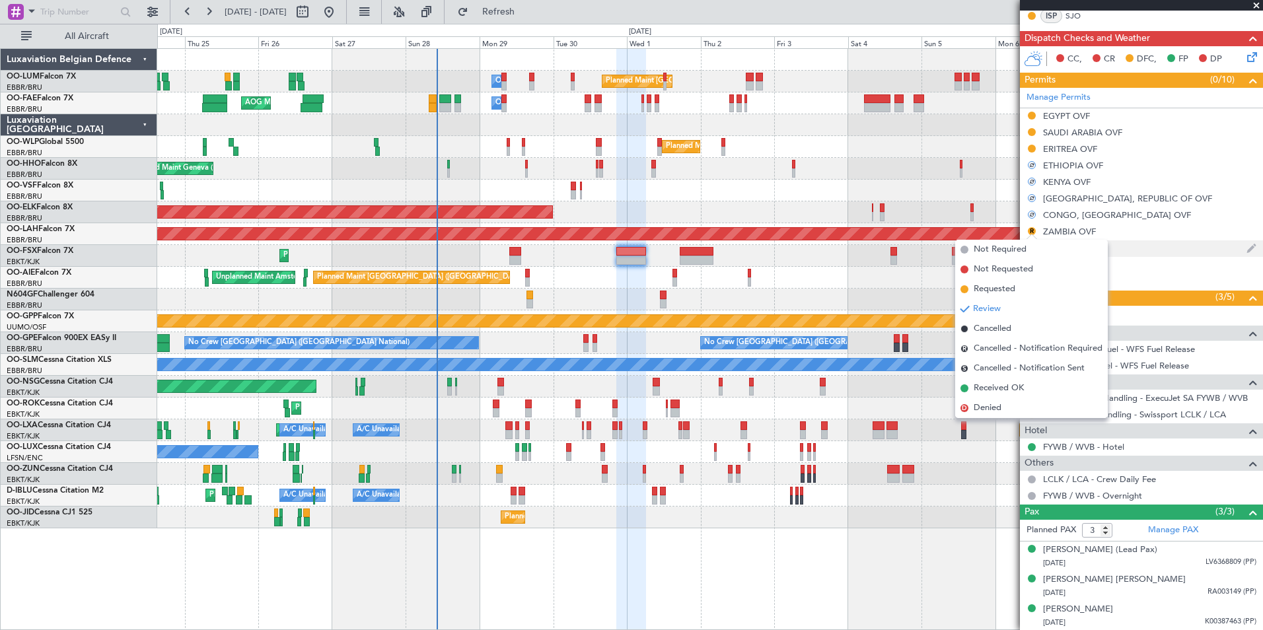
drag, startPoint x: 1008, startPoint y: 286, endPoint x: 1031, endPoint y: 243, distance: 48.8
click at [1008, 285] on span "Requested" at bounding box center [995, 289] width 42 height 13
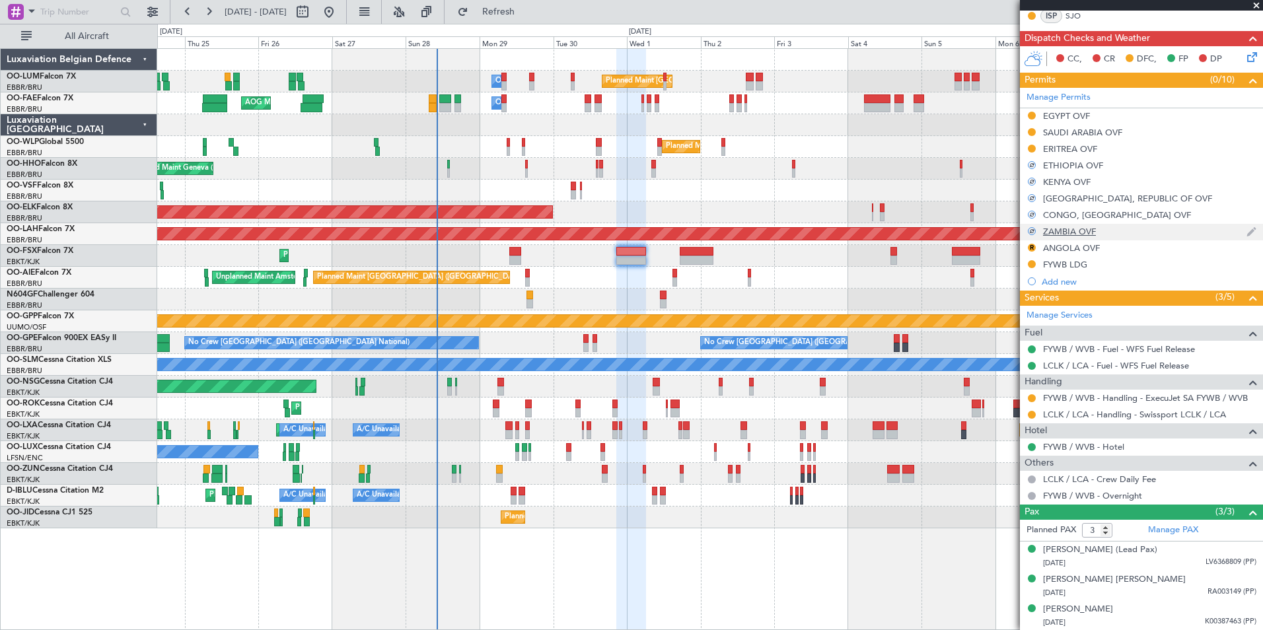
click at [1032, 231] on div at bounding box center [1032, 231] width 8 height 8
click at [1032, 244] on button "R" at bounding box center [1032, 248] width 8 height 8
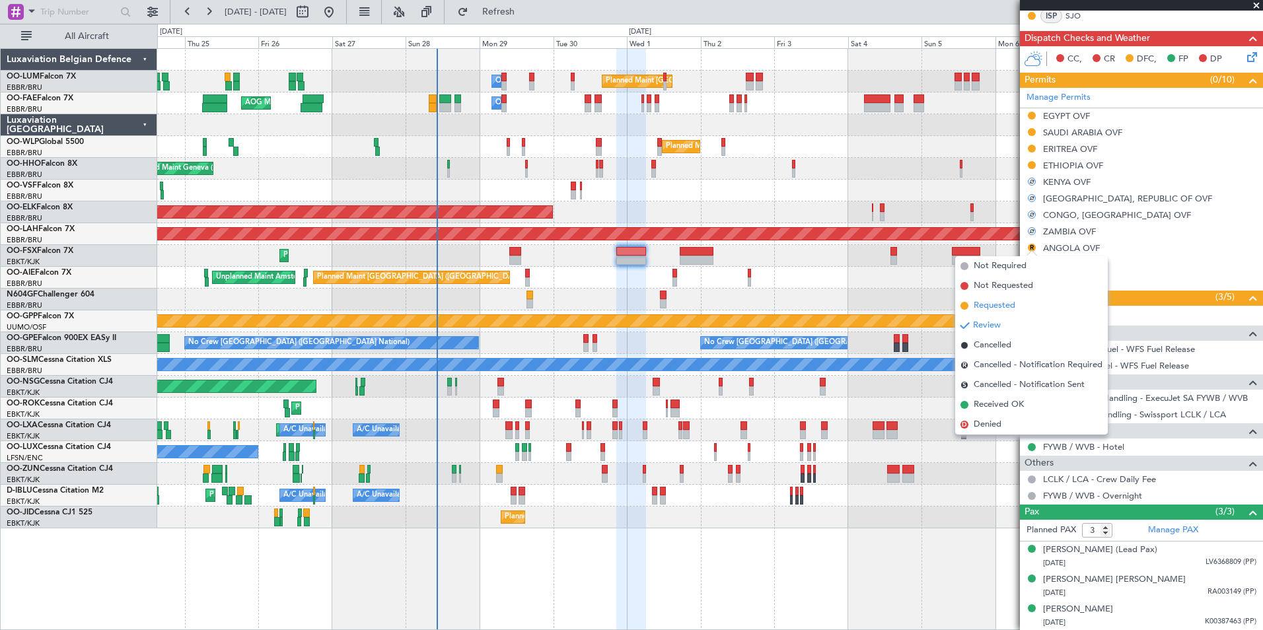
click at [1003, 308] on span "Requested" at bounding box center [995, 305] width 42 height 13
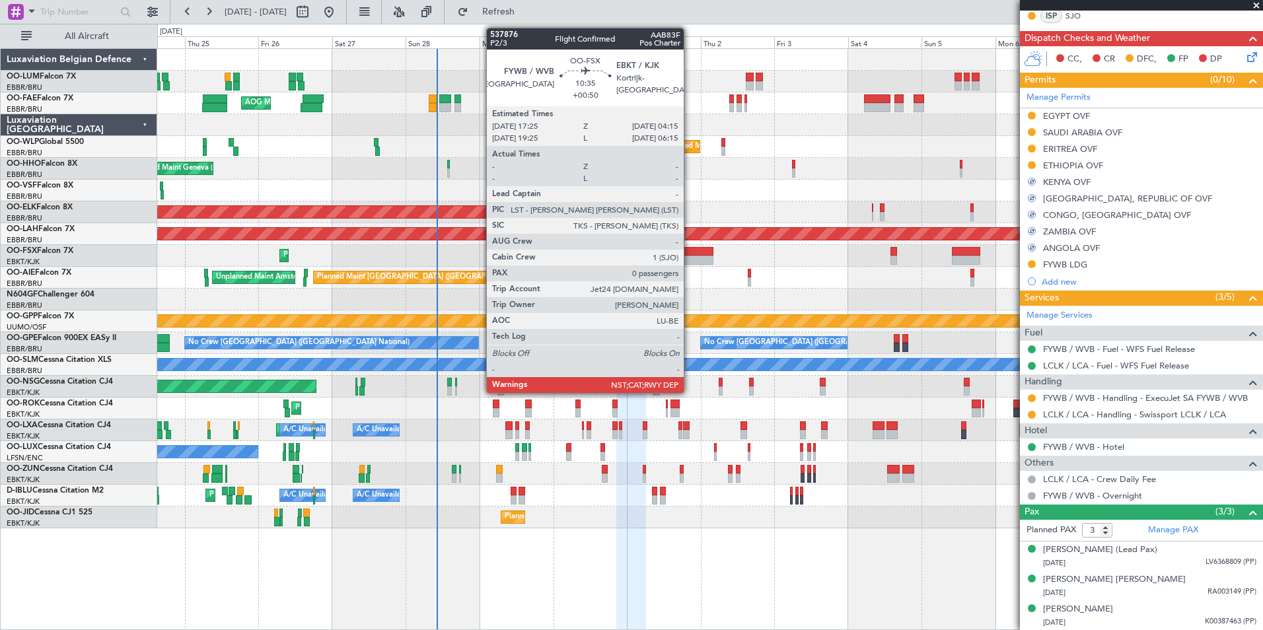
click at [690, 259] on div at bounding box center [697, 260] width 34 height 9
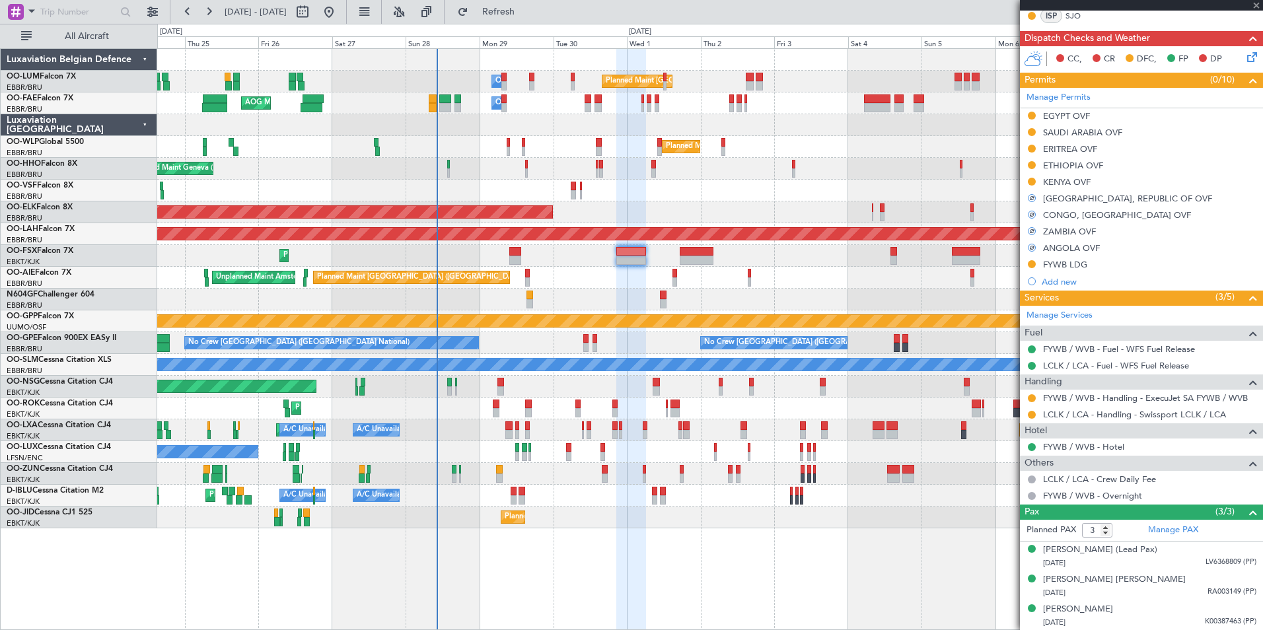
type input "+00:50"
type input "0"
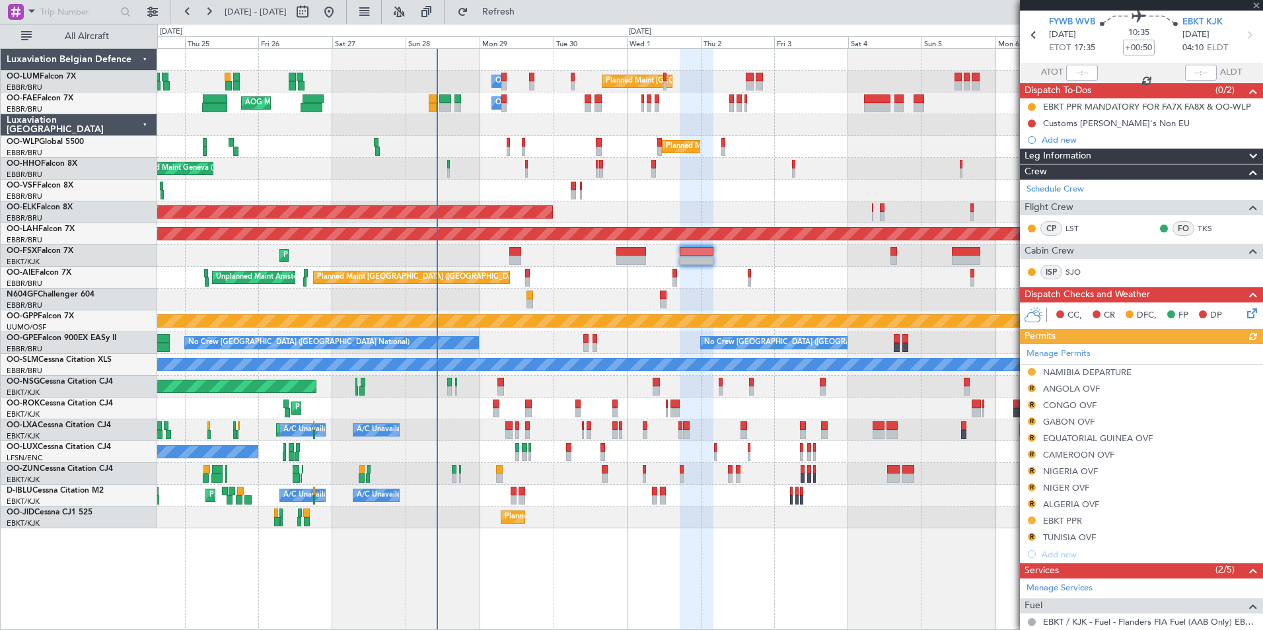
scroll to position [66, 0]
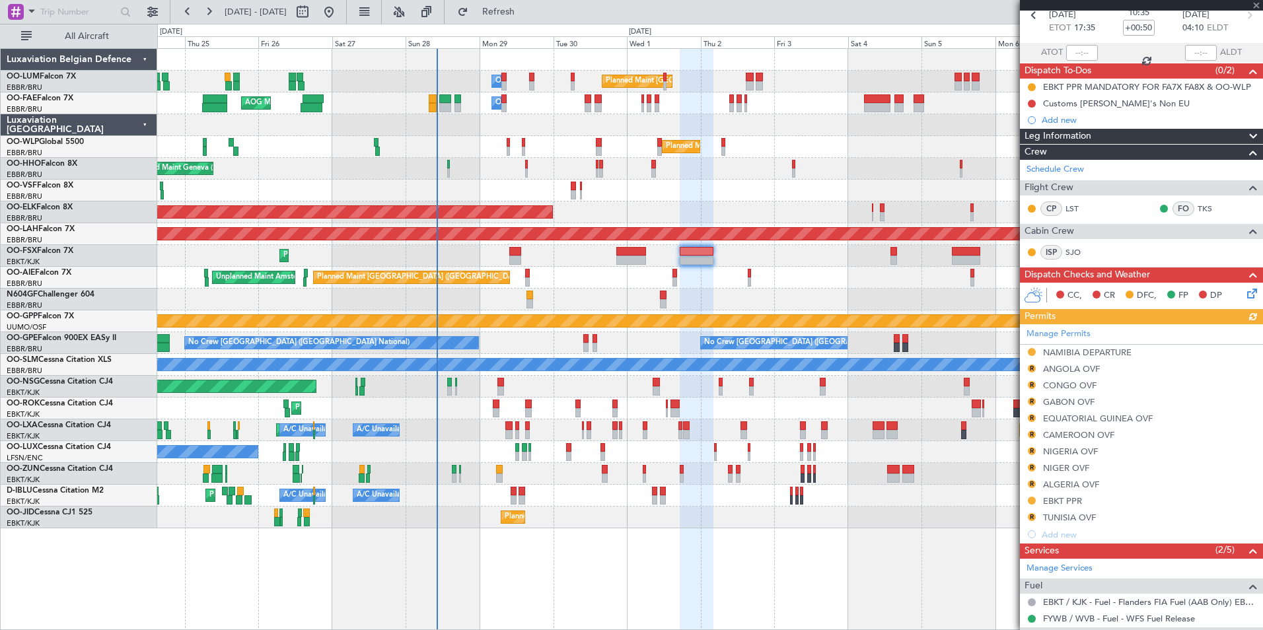
click at [1032, 371] on div "Manage Permits NAMIBIA DEPARTURE R ANGOLA OVF R CONGO OVF R GABON OVF R EQUATOR…" at bounding box center [1141, 433] width 243 height 219
click at [1031, 367] on div "Manage Permits NAMIBIA DEPARTURE R ANGOLA OVF R CONGO OVF R GABON OVF R EQUATOR…" at bounding box center [1141, 433] width 243 height 219
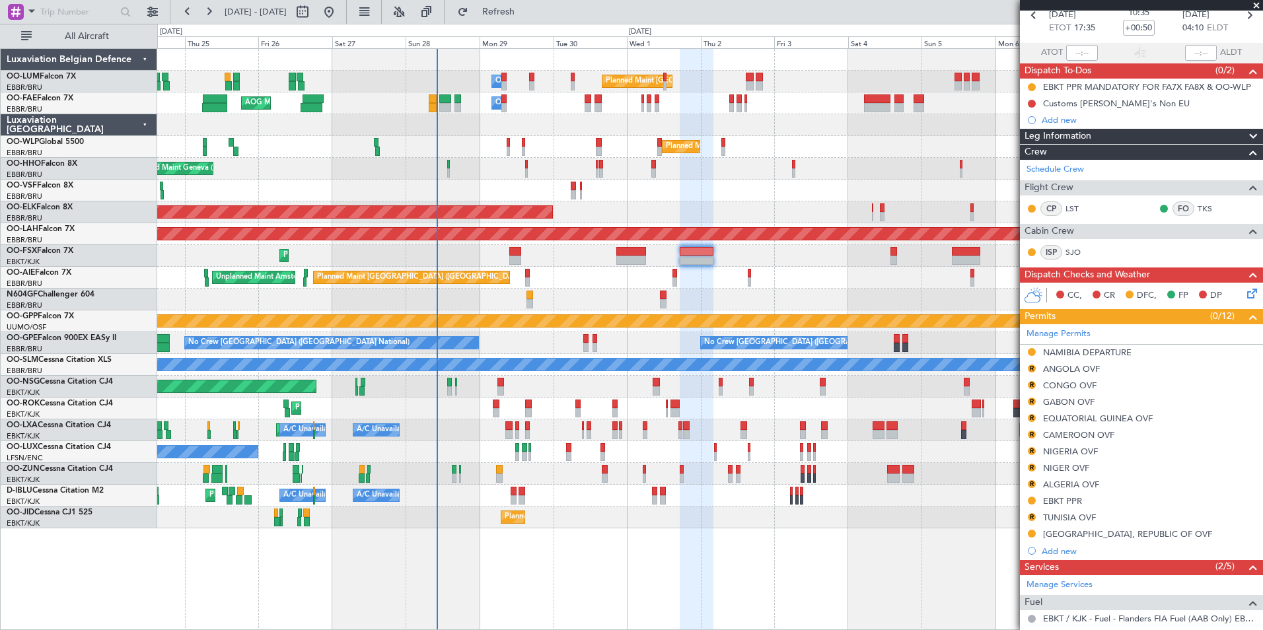
click at [1031, 367] on button "R" at bounding box center [1032, 369] width 8 height 8
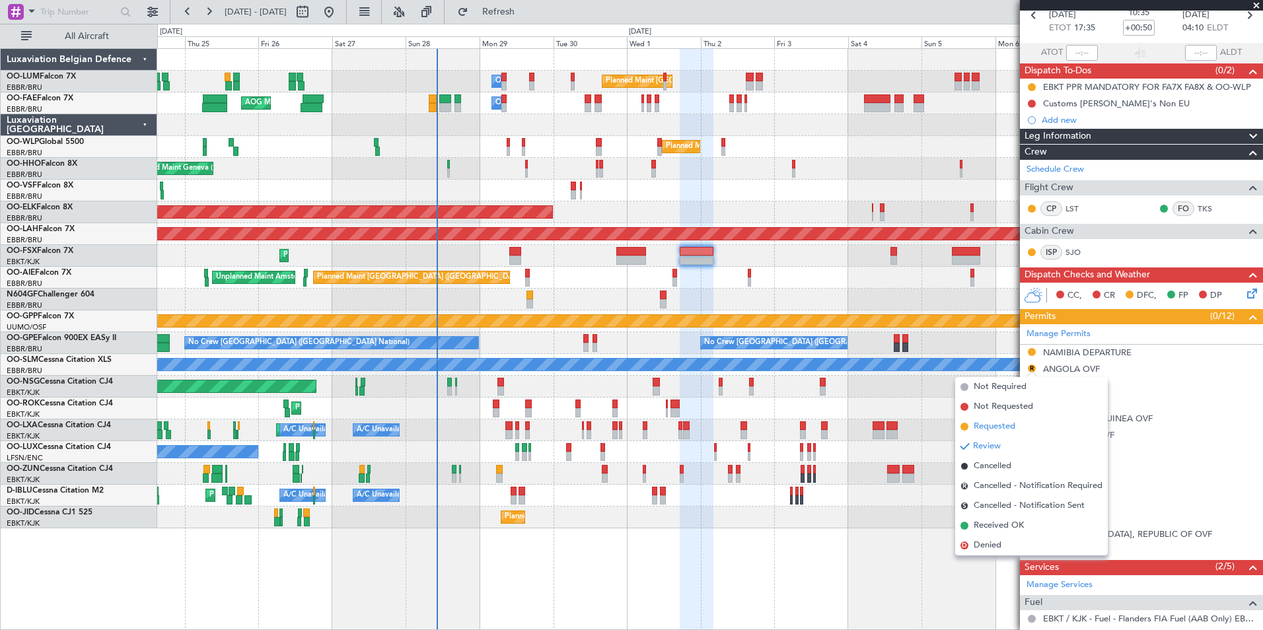
click at [990, 427] on span "Requested" at bounding box center [995, 426] width 42 height 13
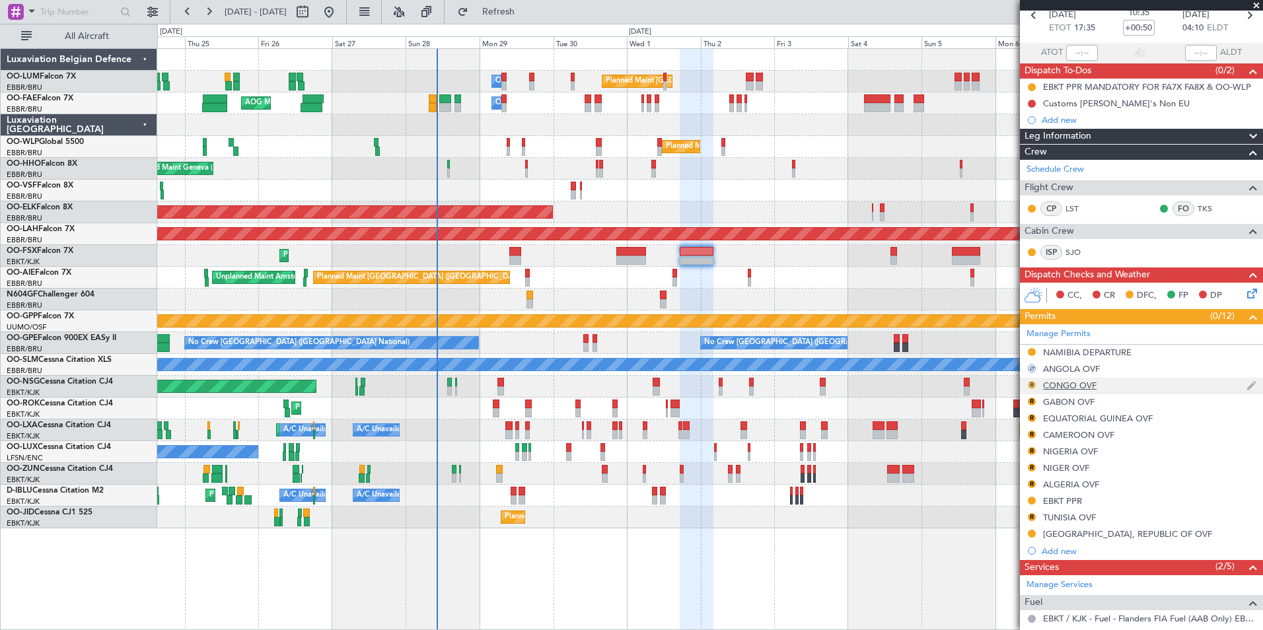
click at [1029, 386] on button "R" at bounding box center [1032, 385] width 8 height 8
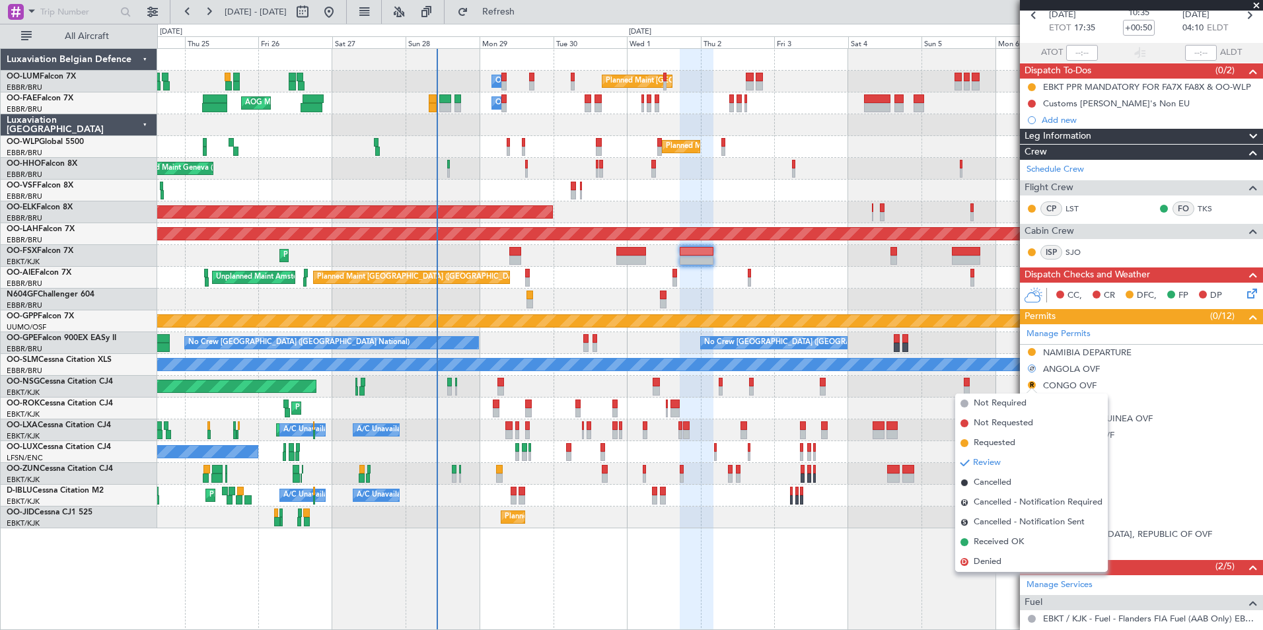
click at [992, 447] on span "Requested" at bounding box center [995, 443] width 42 height 13
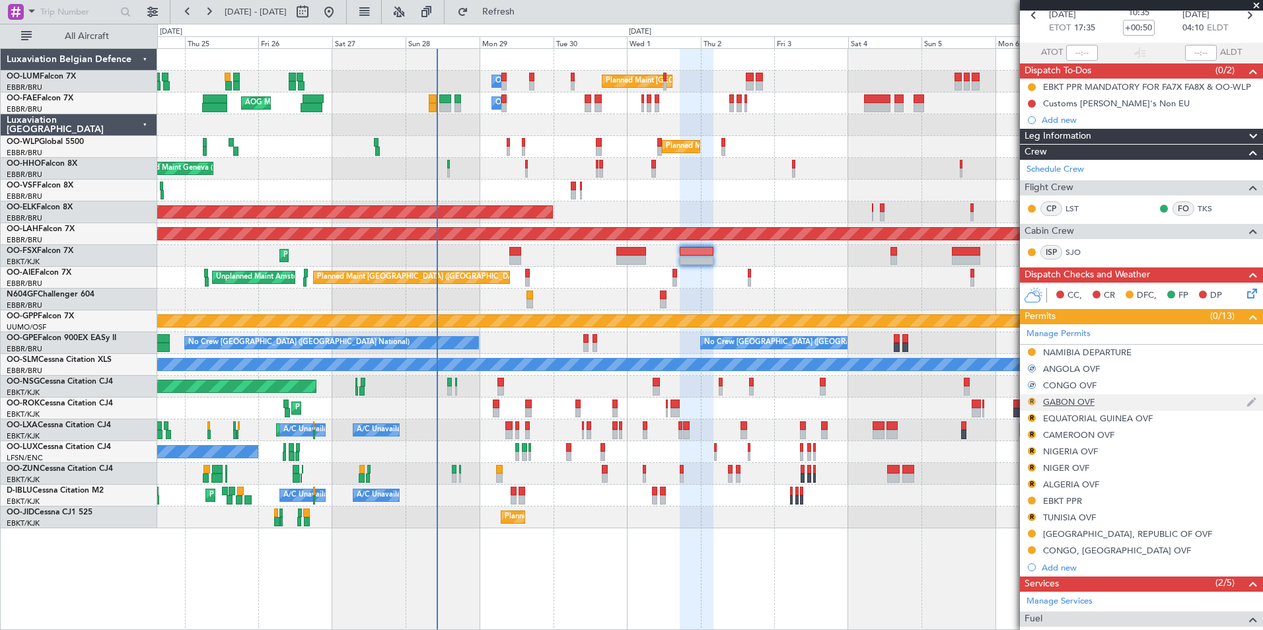
click at [1033, 401] on button "R" at bounding box center [1032, 402] width 8 height 8
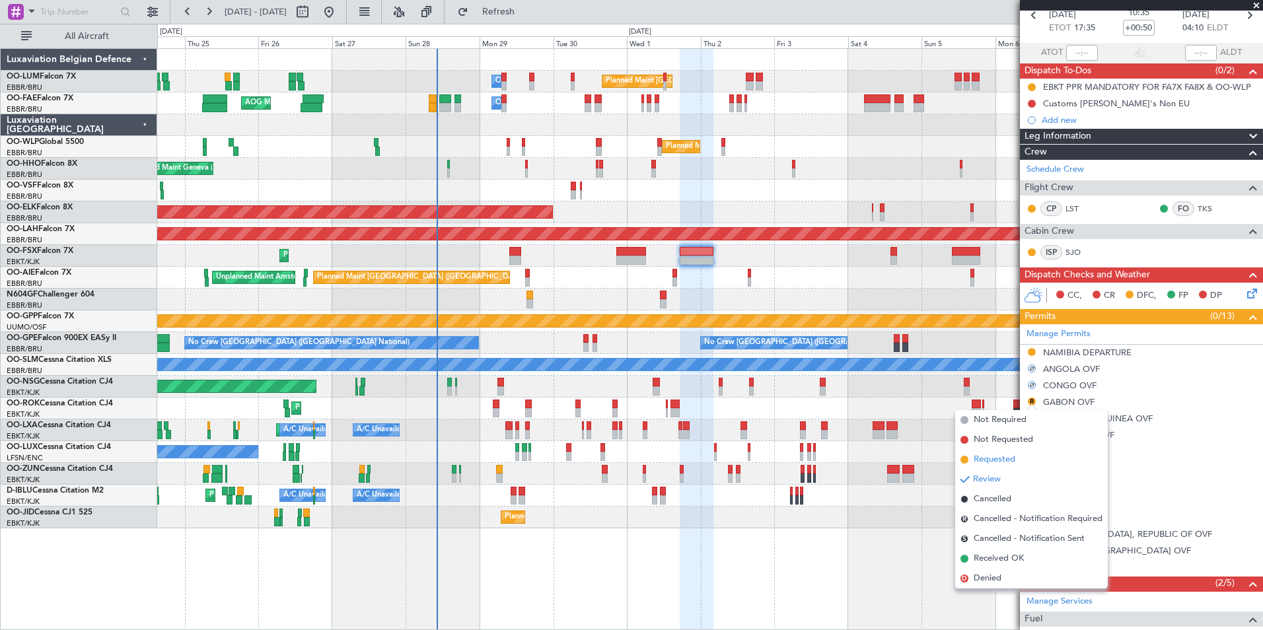
click at [995, 458] on span "Requested" at bounding box center [995, 459] width 42 height 13
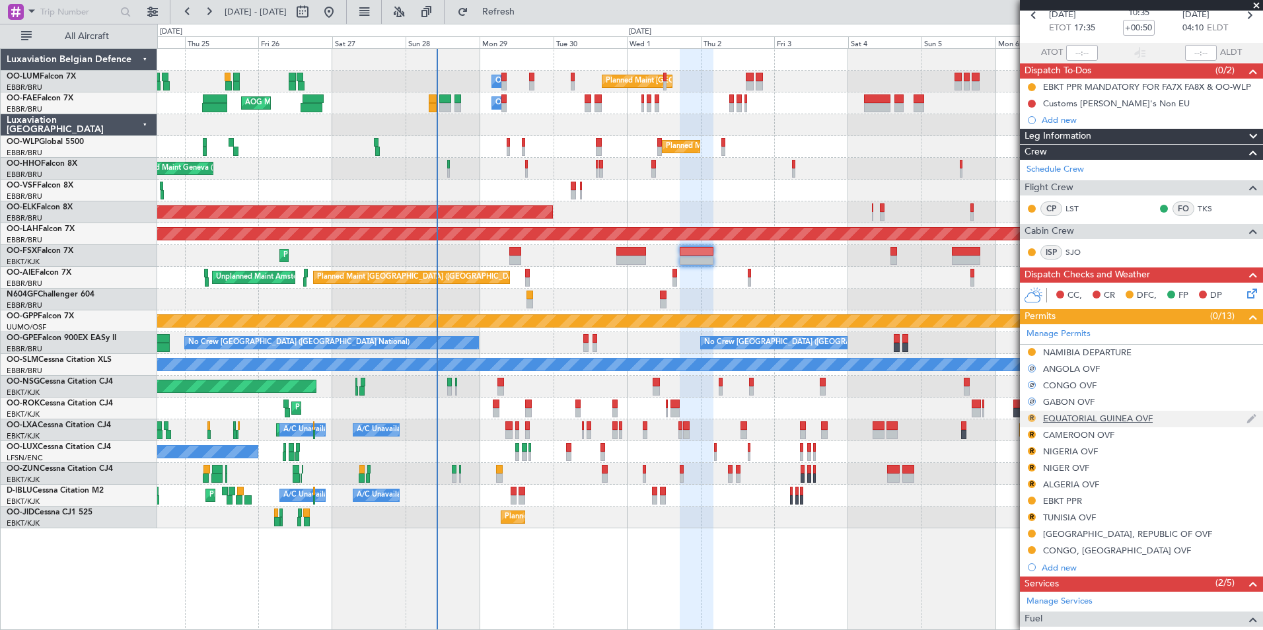
click at [1032, 417] on button "R" at bounding box center [1032, 418] width 8 height 8
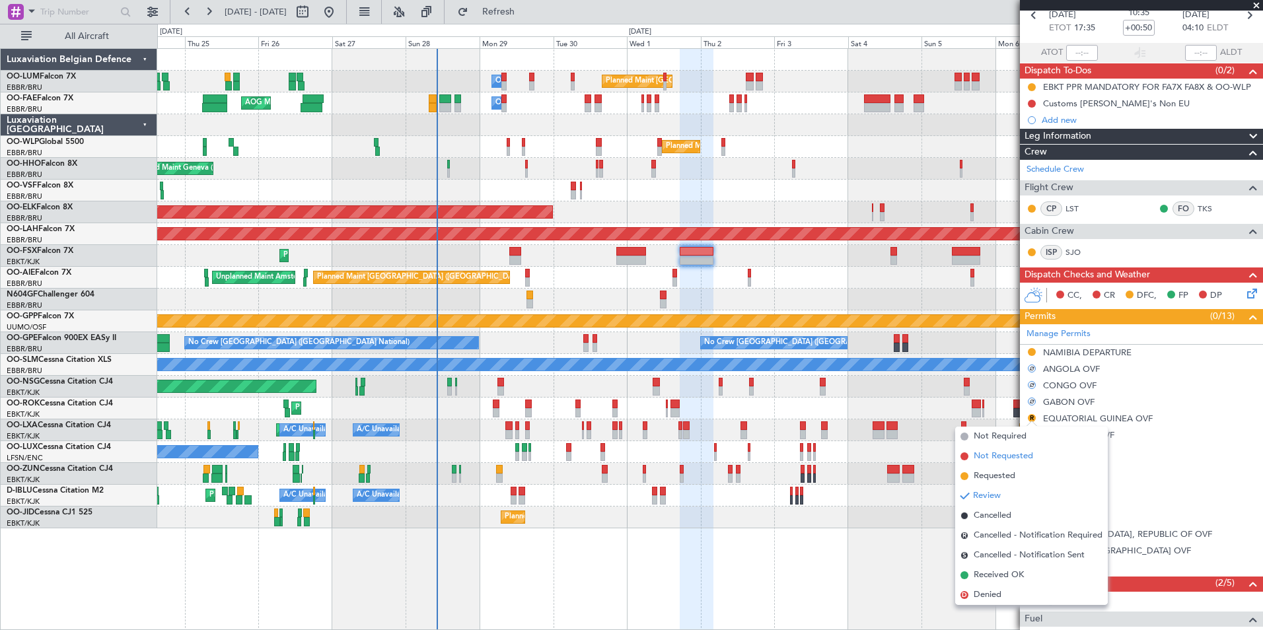
click at [1014, 464] on li "Not Requested" at bounding box center [1031, 457] width 153 height 20
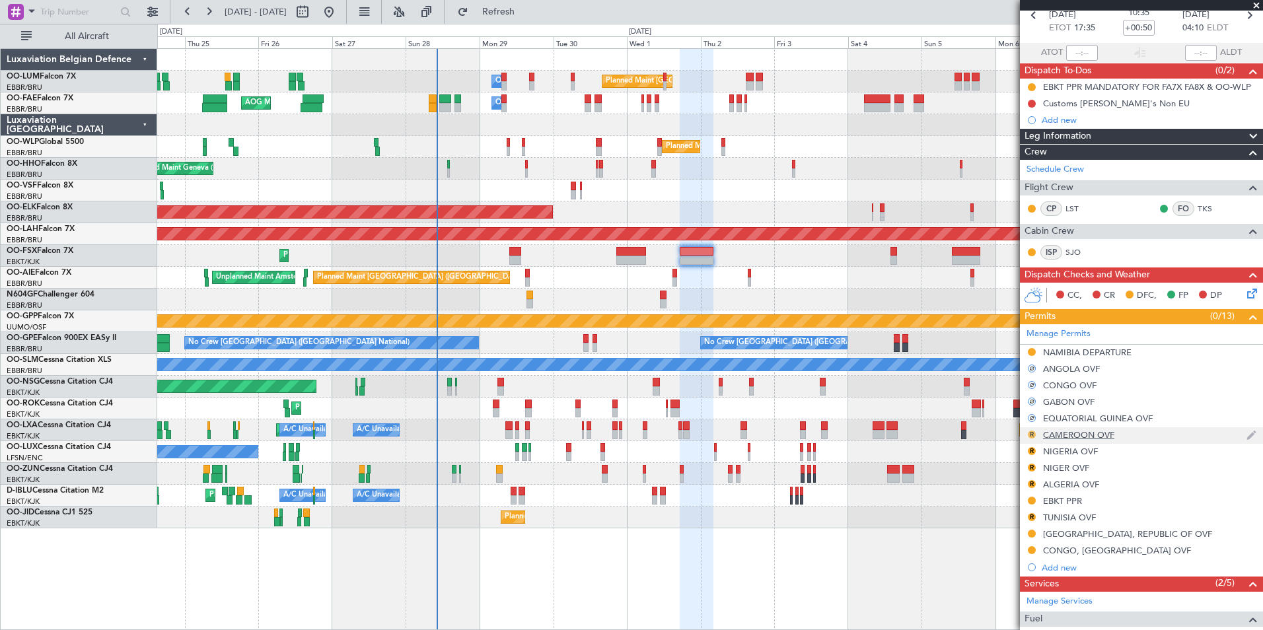
click at [1033, 434] on button "R" at bounding box center [1032, 435] width 8 height 8
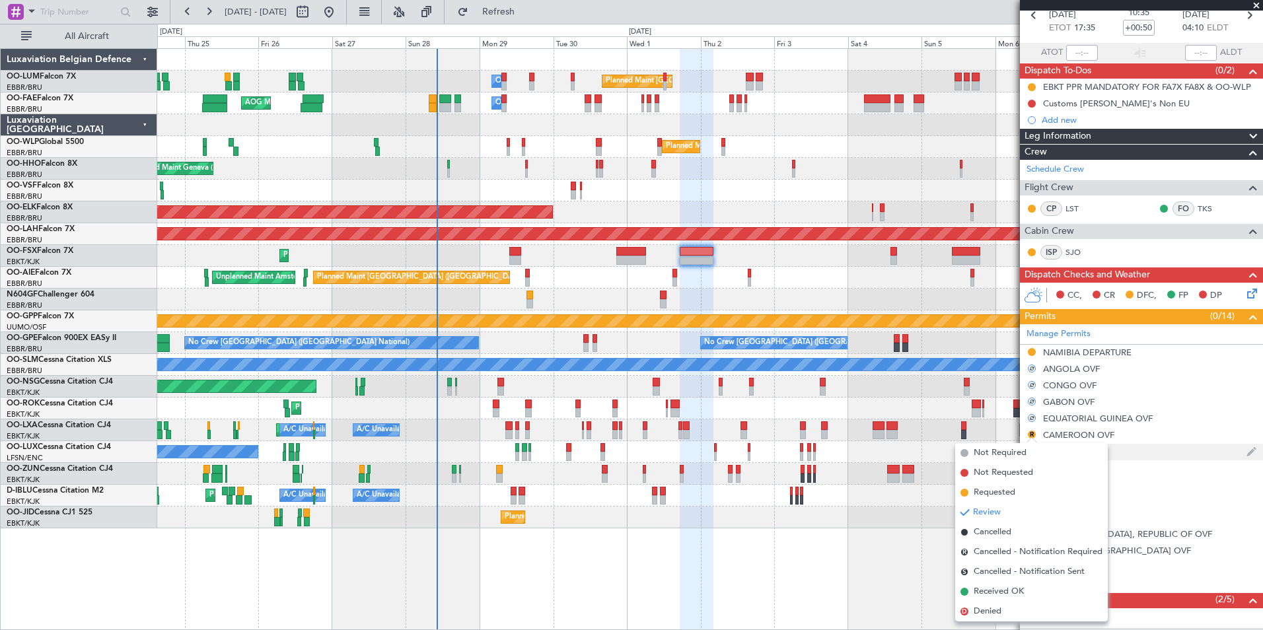
drag, startPoint x: 1007, startPoint y: 493, endPoint x: 1024, endPoint y: 454, distance: 42.6
click at [1007, 489] on span "Requested" at bounding box center [995, 492] width 42 height 13
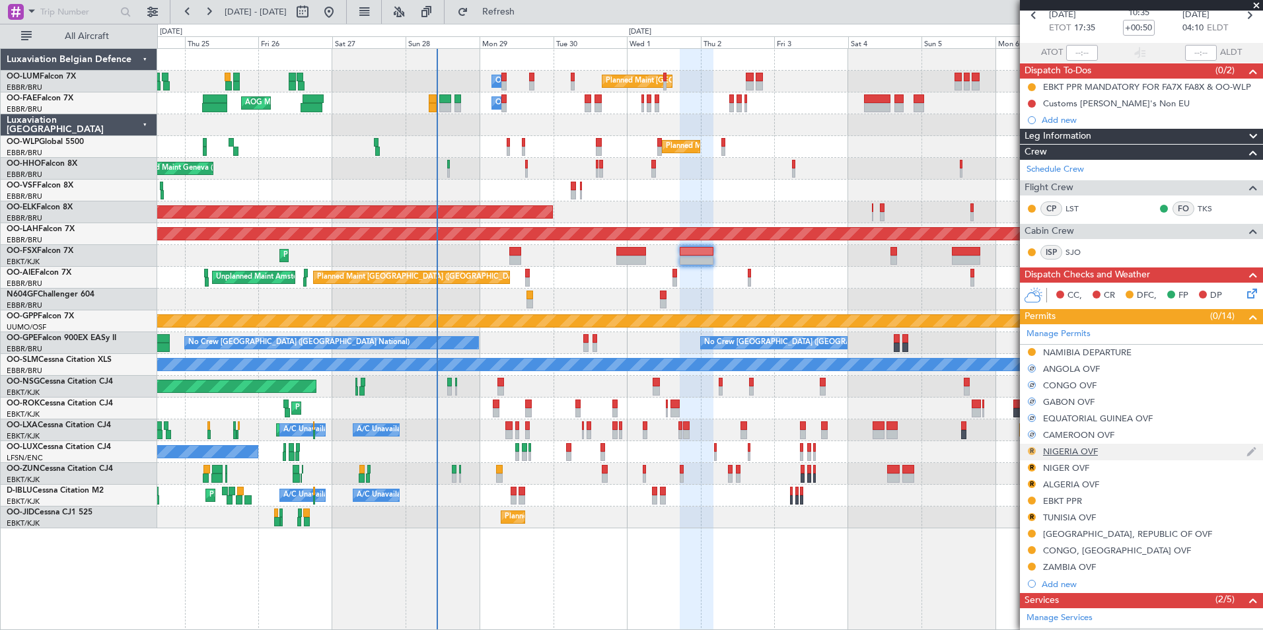
click at [1031, 448] on button "R" at bounding box center [1032, 451] width 8 height 8
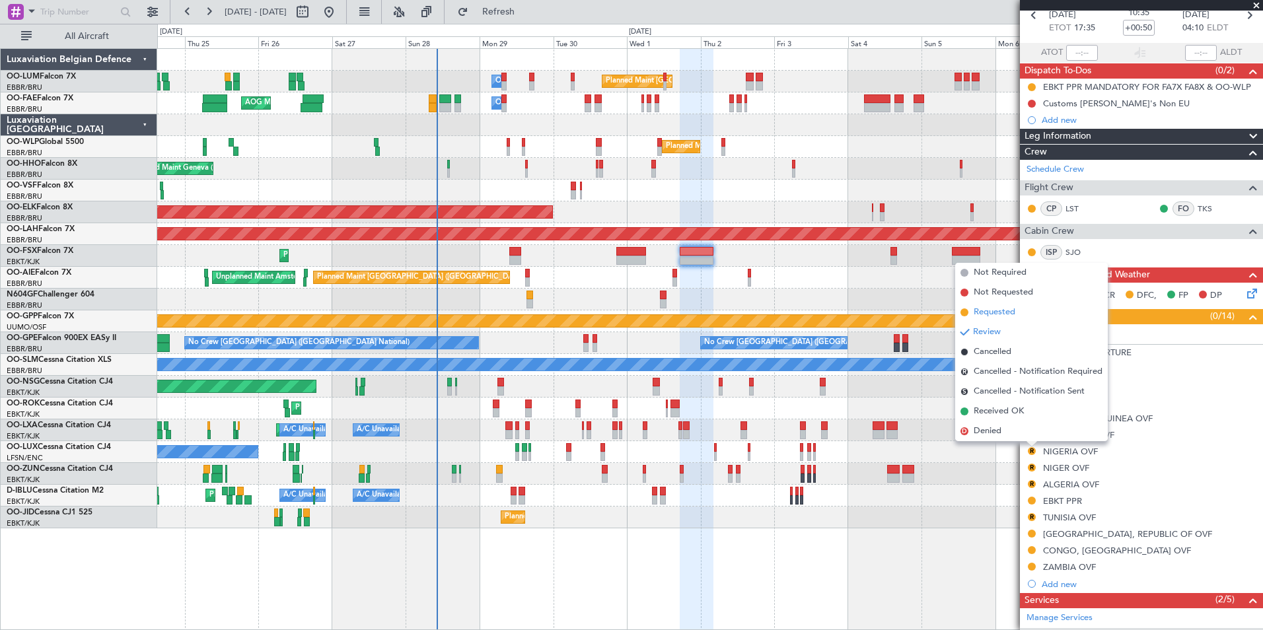
click at [999, 311] on span "Requested" at bounding box center [995, 312] width 42 height 13
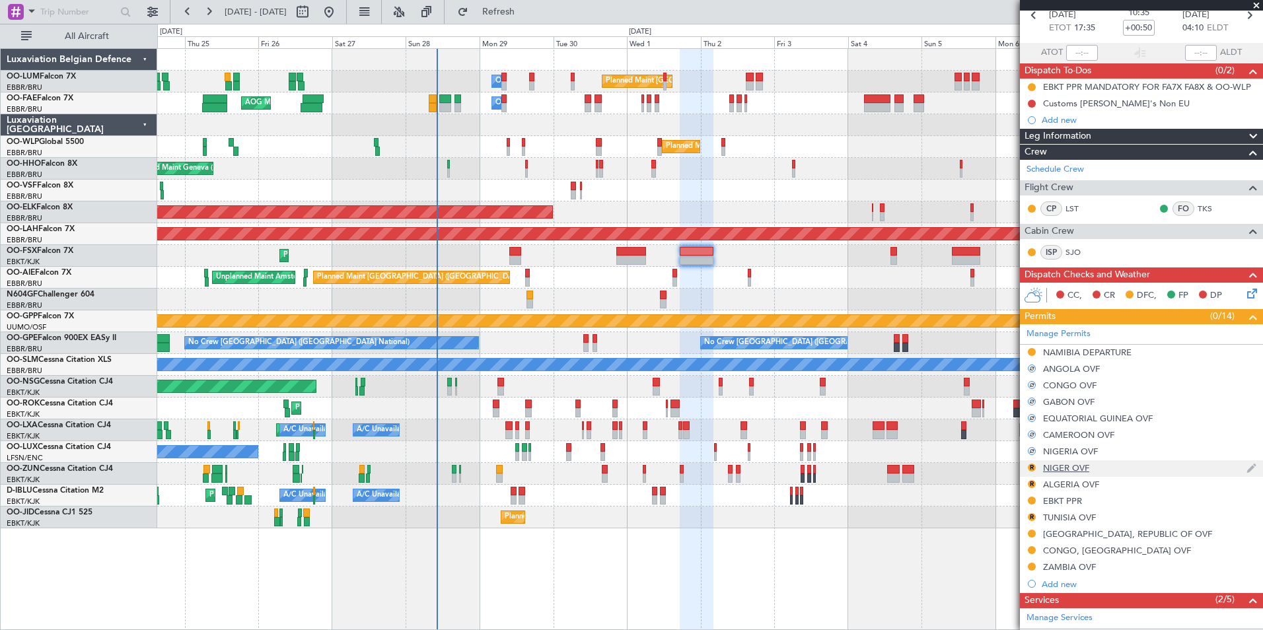
click at [1029, 463] on div "R" at bounding box center [1032, 467] width 11 height 11
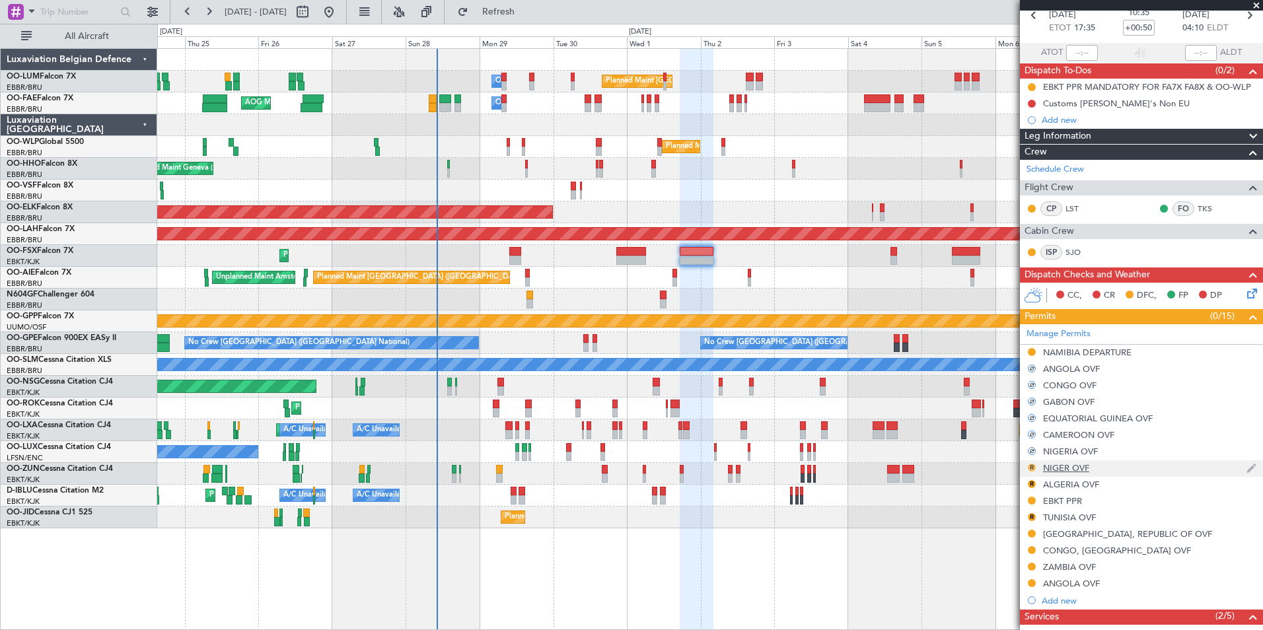
click at [1032, 470] on button "R" at bounding box center [1032, 468] width 8 height 8
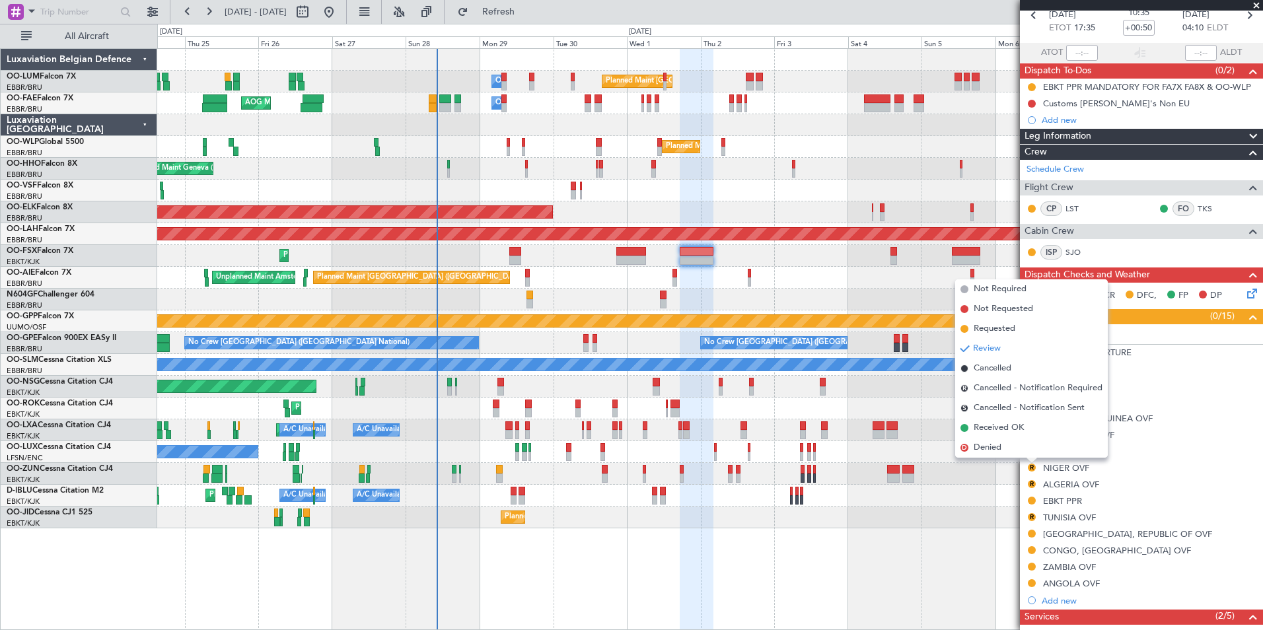
drag, startPoint x: 1001, startPoint y: 328, endPoint x: 1015, endPoint y: 371, distance: 45.6
click at [1002, 328] on span "Requested" at bounding box center [995, 328] width 42 height 13
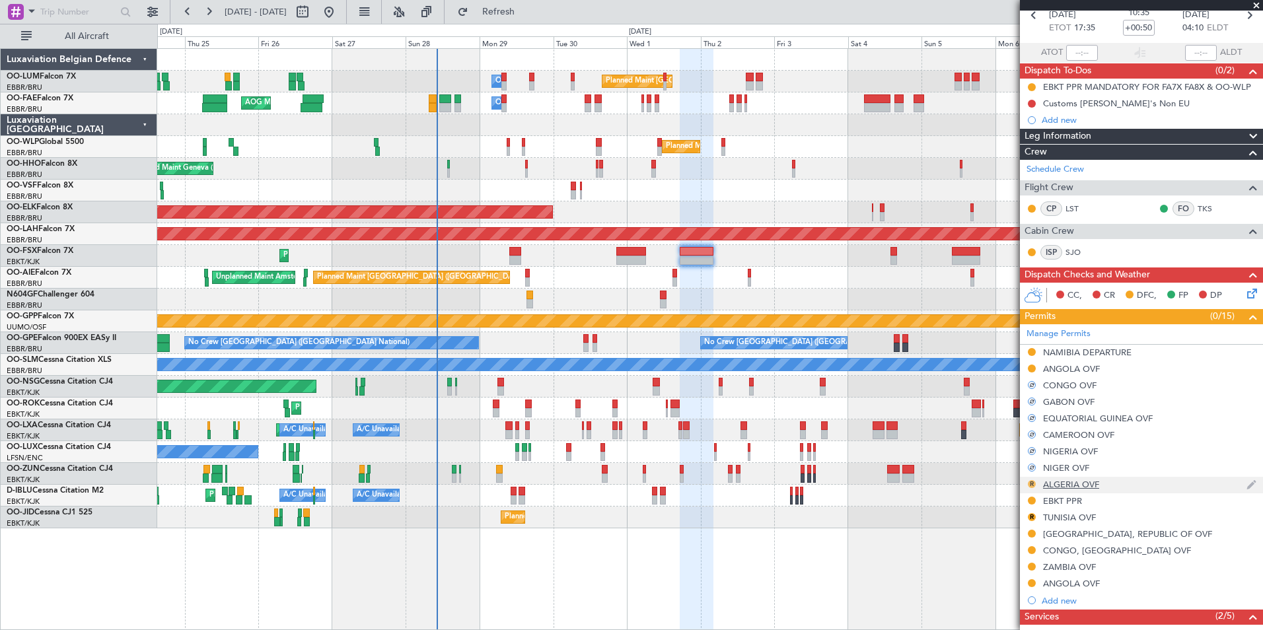
click at [1031, 482] on button "R" at bounding box center [1032, 484] width 8 height 8
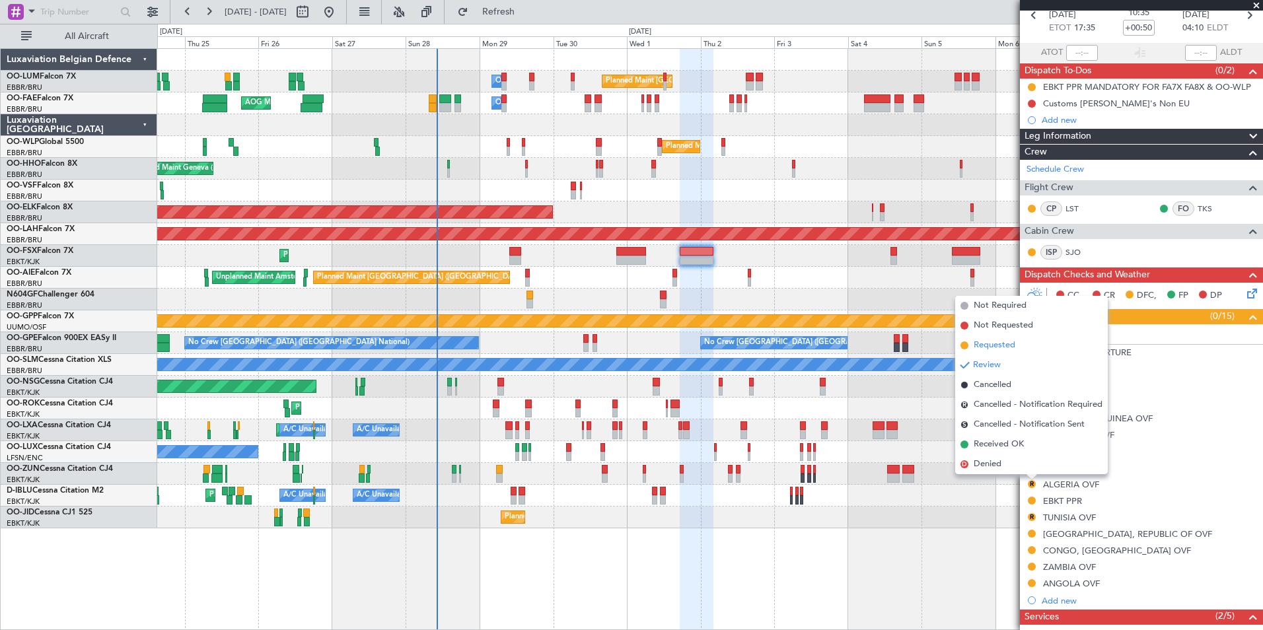
click at [1003, 351] on span "Requested" at bounding box center [995, 345] width 42 height 13
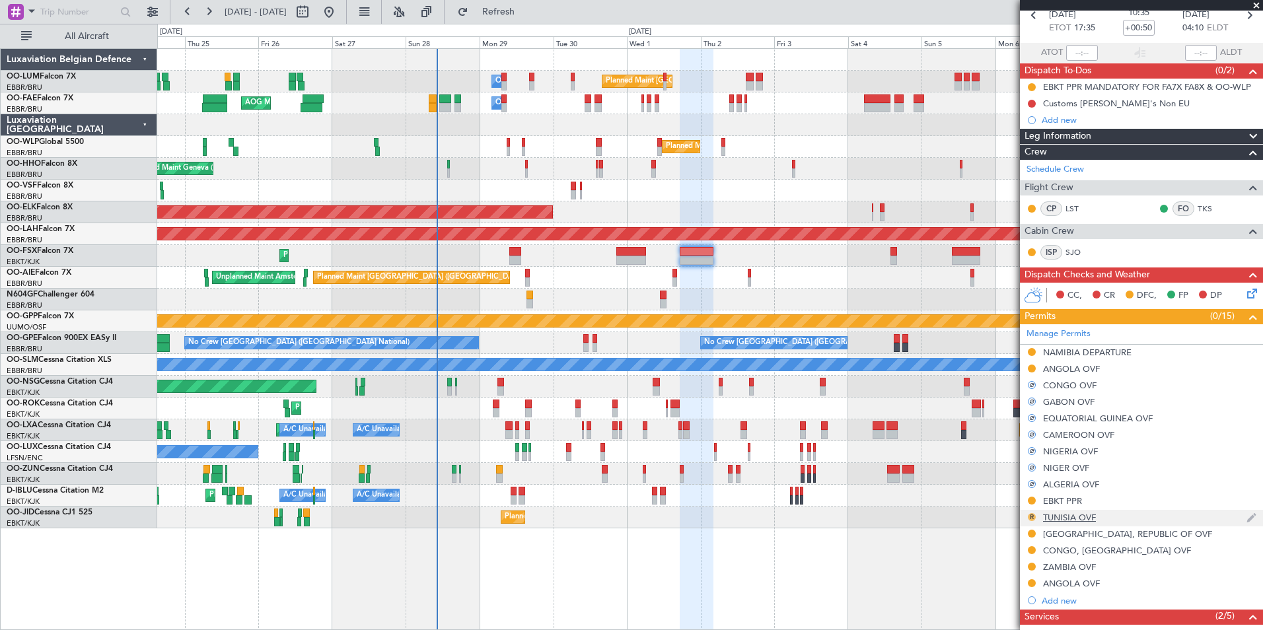
click at [1032, 517] on button "R" at bounding box center [1032, 517] width 8 height 8
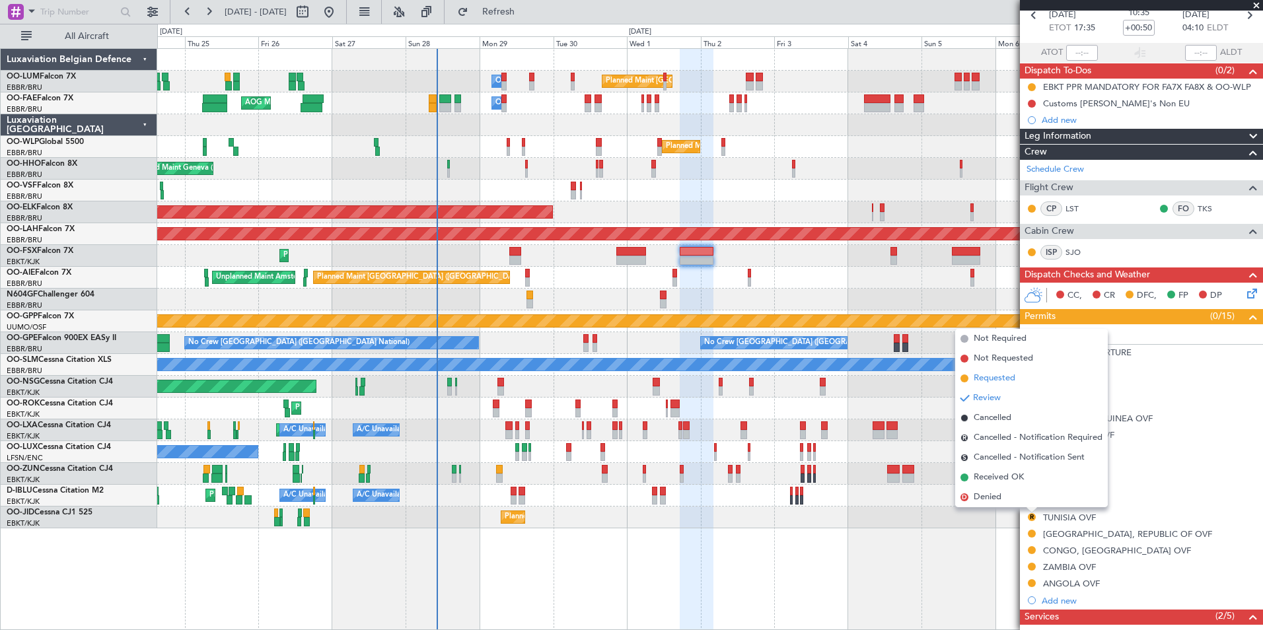
click at [1000, 385] on li "Requested" at bounding box center [1031, 379] width 153 height 20
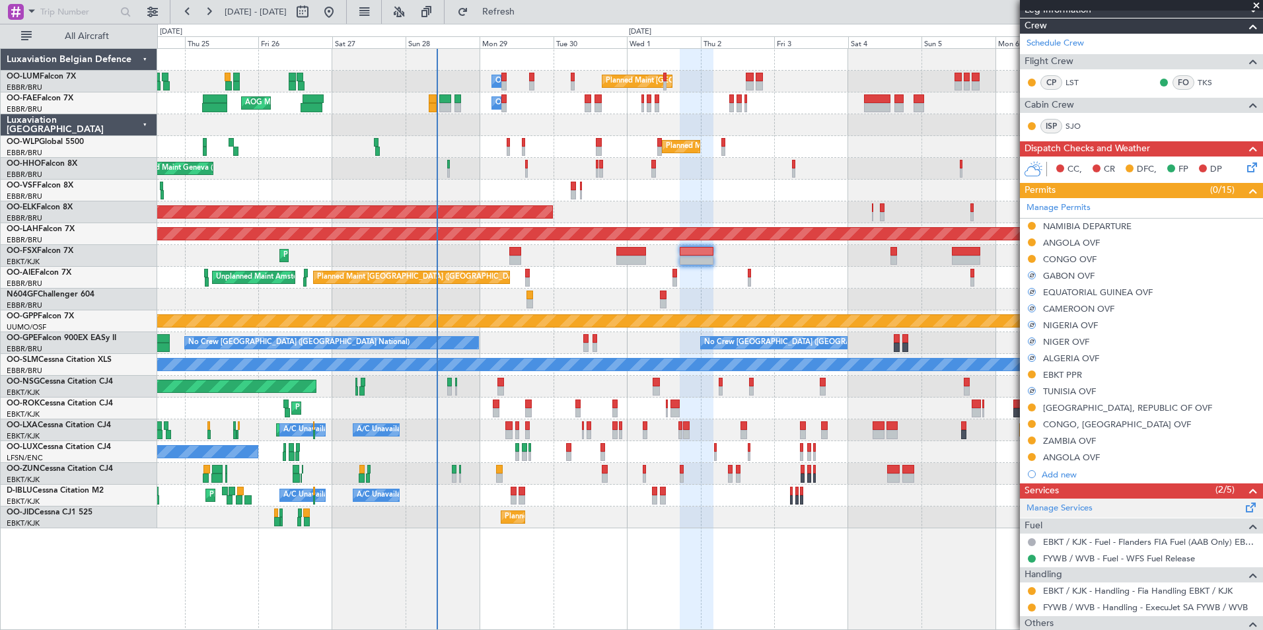
scroll to position [280, 0]
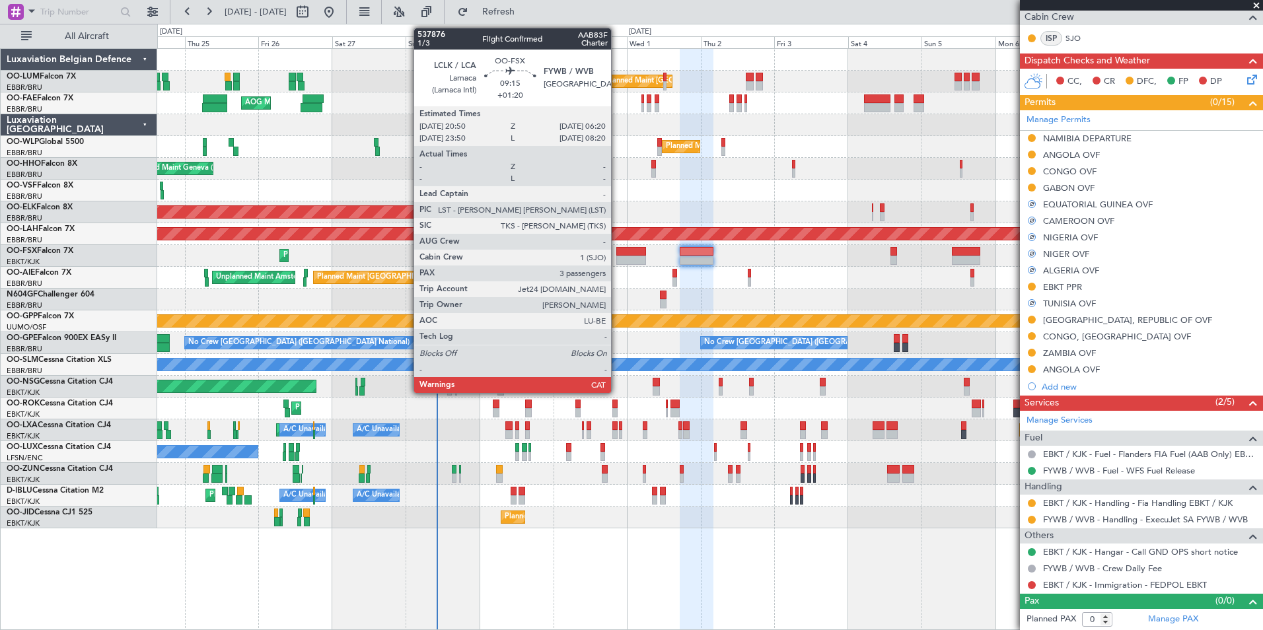
click at [620, 255] on div at bounding box center [631, 251] width 30 height 9
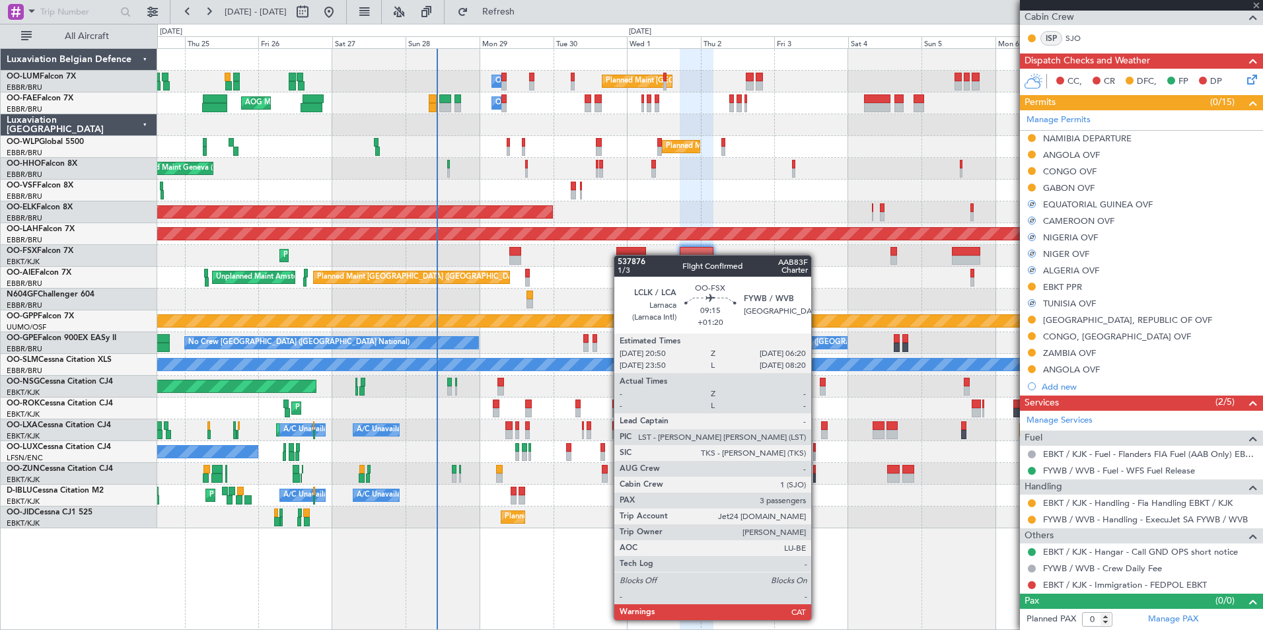
type input "+01:20"
type input "3"
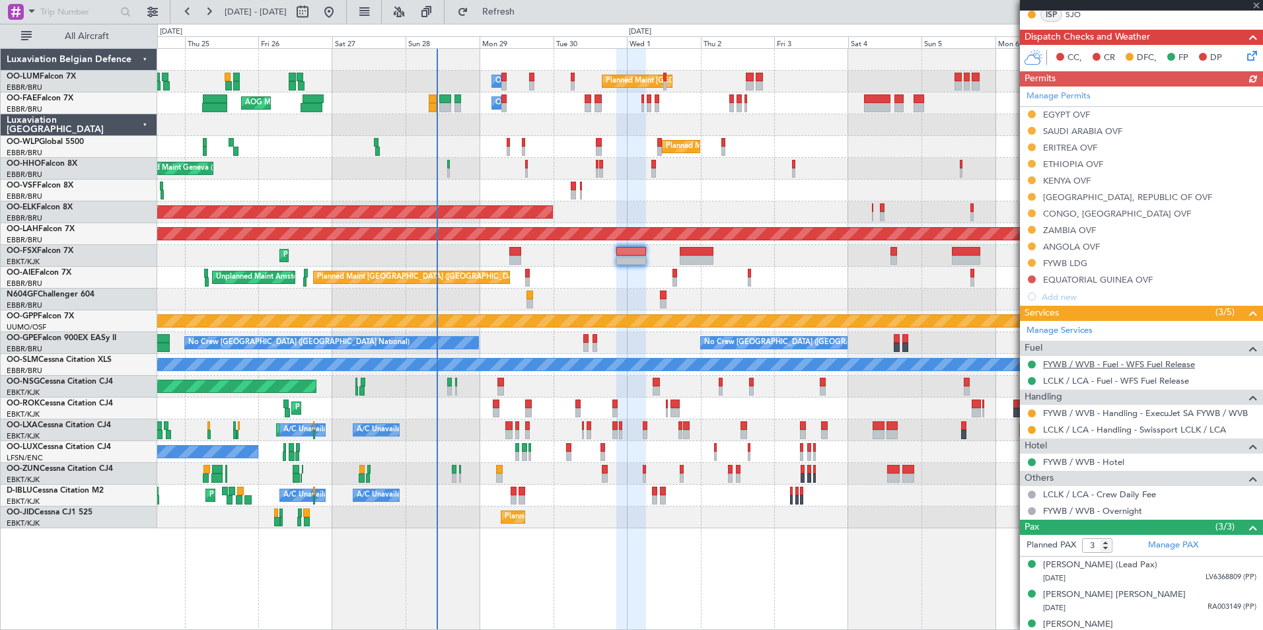
scroll to position [303, 0]
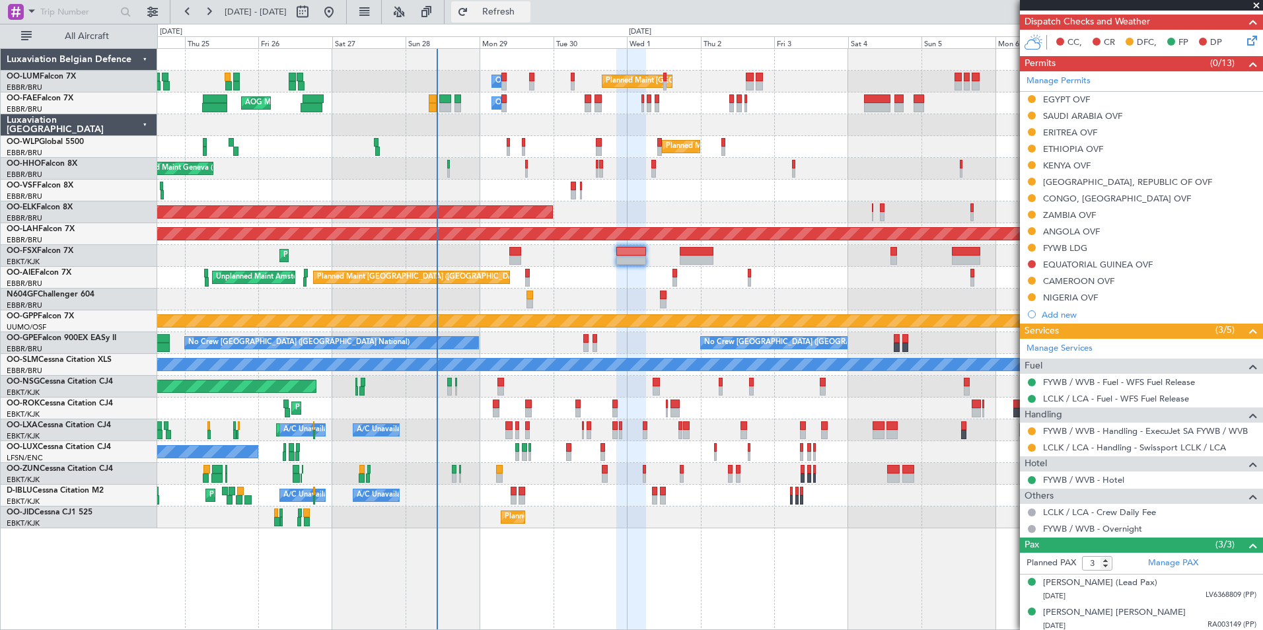
click at [519, 18] on button "Refresh" at bounding box center [490, 11] width 79 height 21
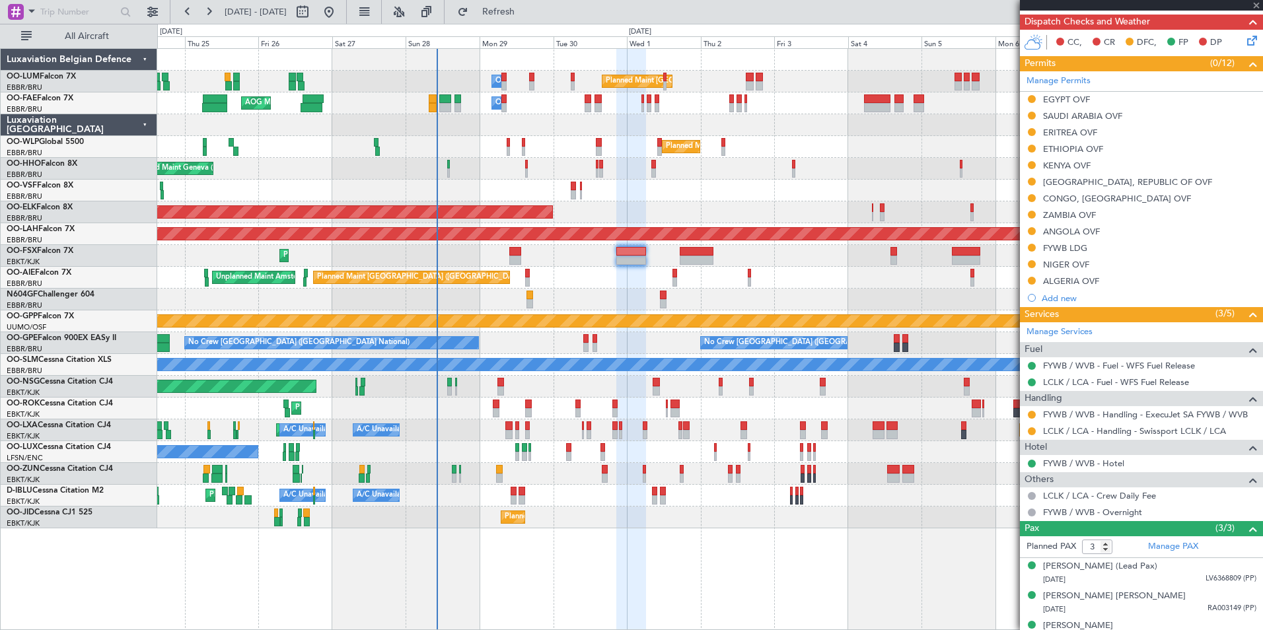
type input "+00:50"
type input "0"
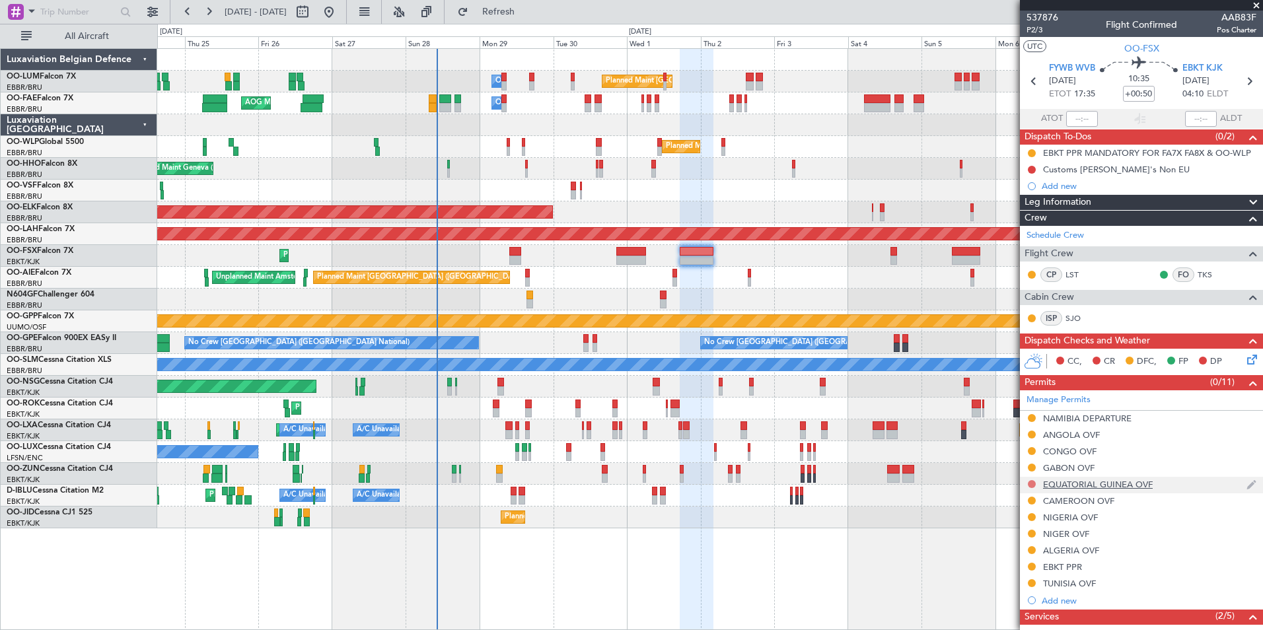
click at [1031, 482] on button at bounding box center [1032, 484] width 8 height 8
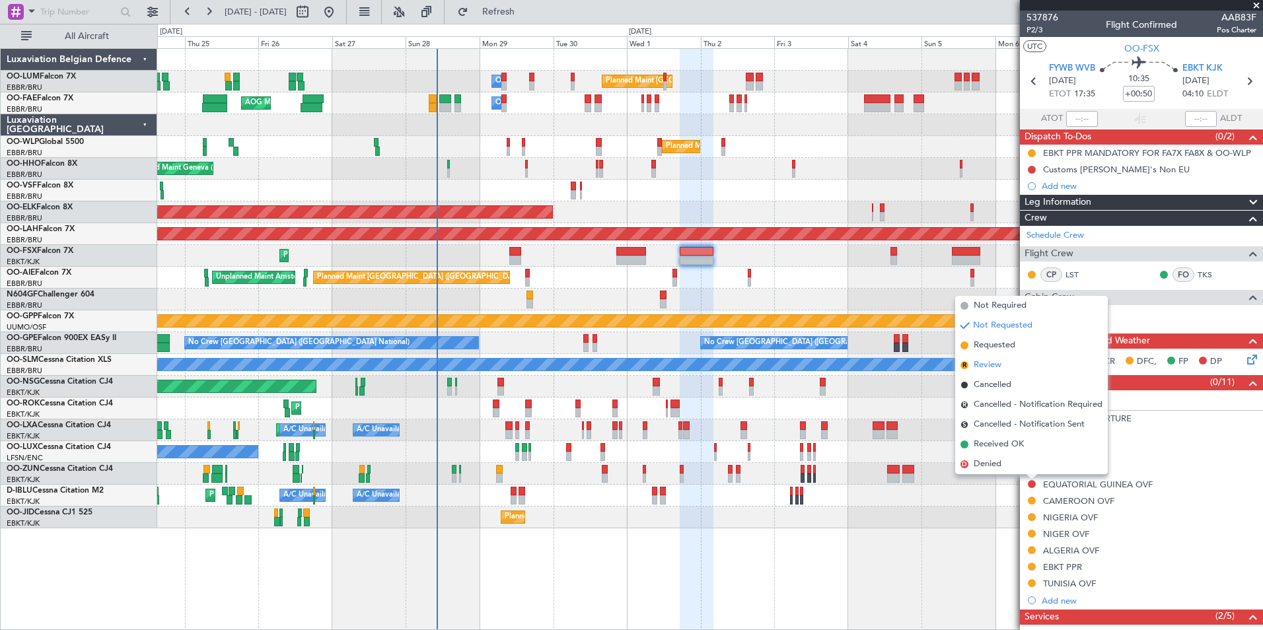
click at [990, 362] on span "Review" at bounding box center [988, 365] width 28 height 13
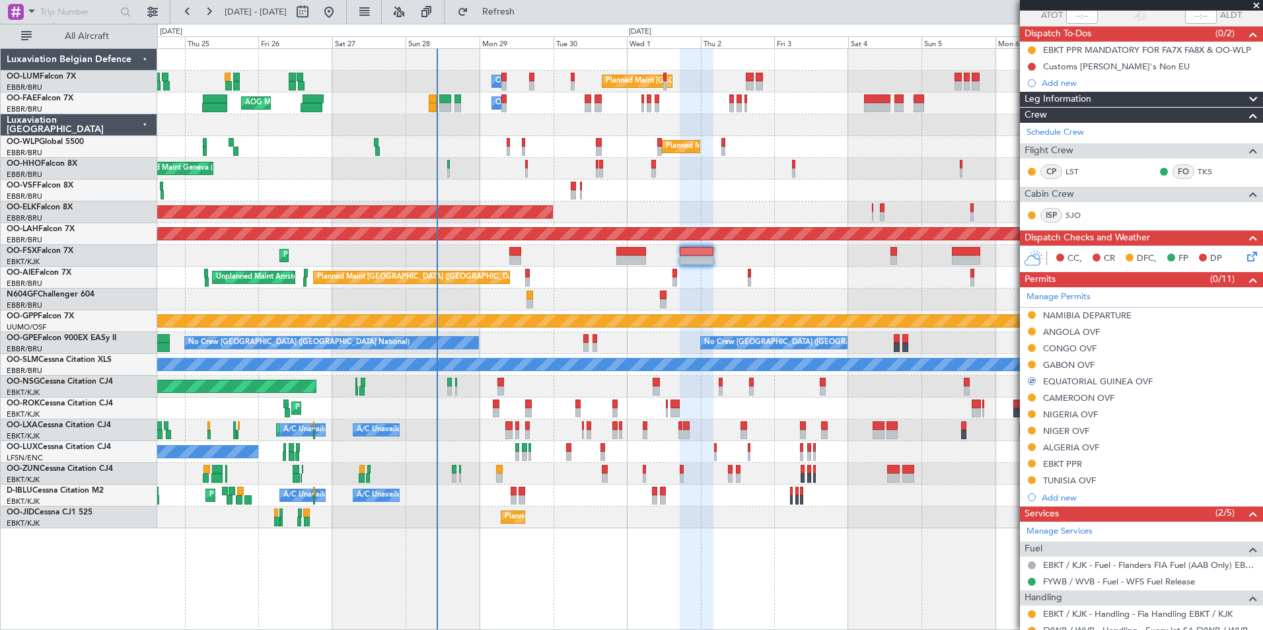
scroll to position [198, 0]
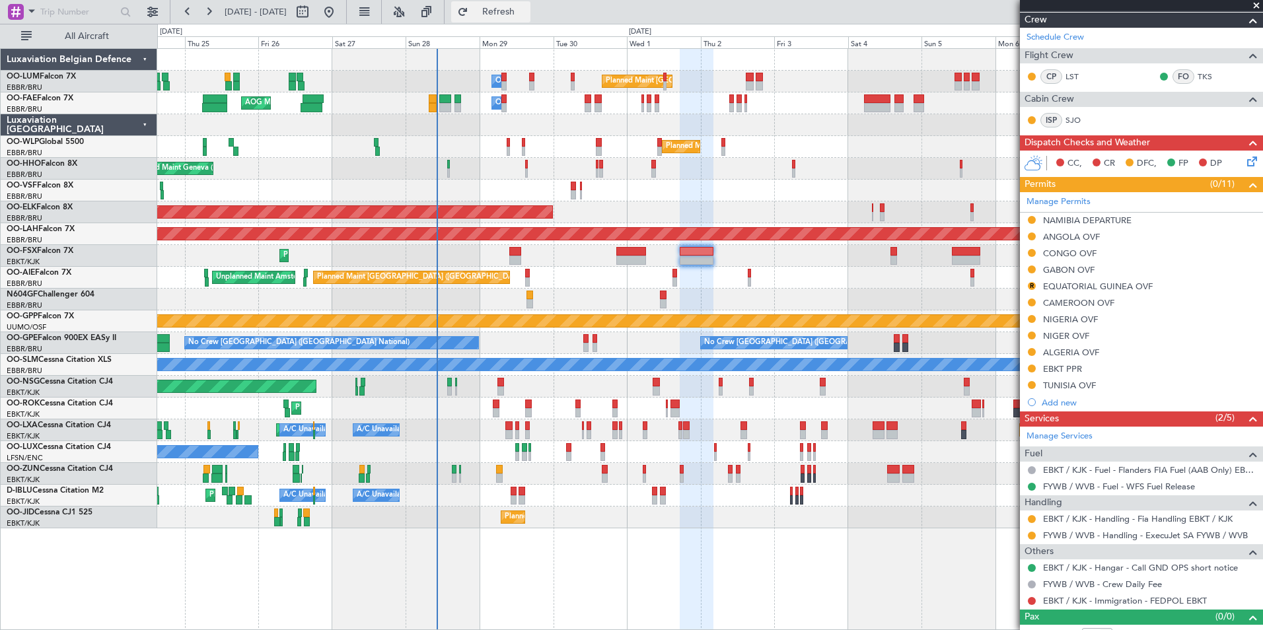
click at [526, 8] on span "Refresh" at bounding box center [498, 11] width 55 height 9
click at [1030, 285] on div "Manage Permits NAMIBIA DEPARTURE ANGOLA OVF CONGO OVF GABON OVF R EQUATORIAL GU…" at bounding box center [1141, 301] width 243 height 219
click at [1033, 285] on div "Manage Permits NAMIBIA DEPARTURE ANGOLA OVF CONGO OVF GABON OVF R EQUATORIAL GU…" at bounding box center [1141, 301] width 243 height 219
click at [1033, 285] on button "R" at bounding box center [1032, 286] width 8 height 8
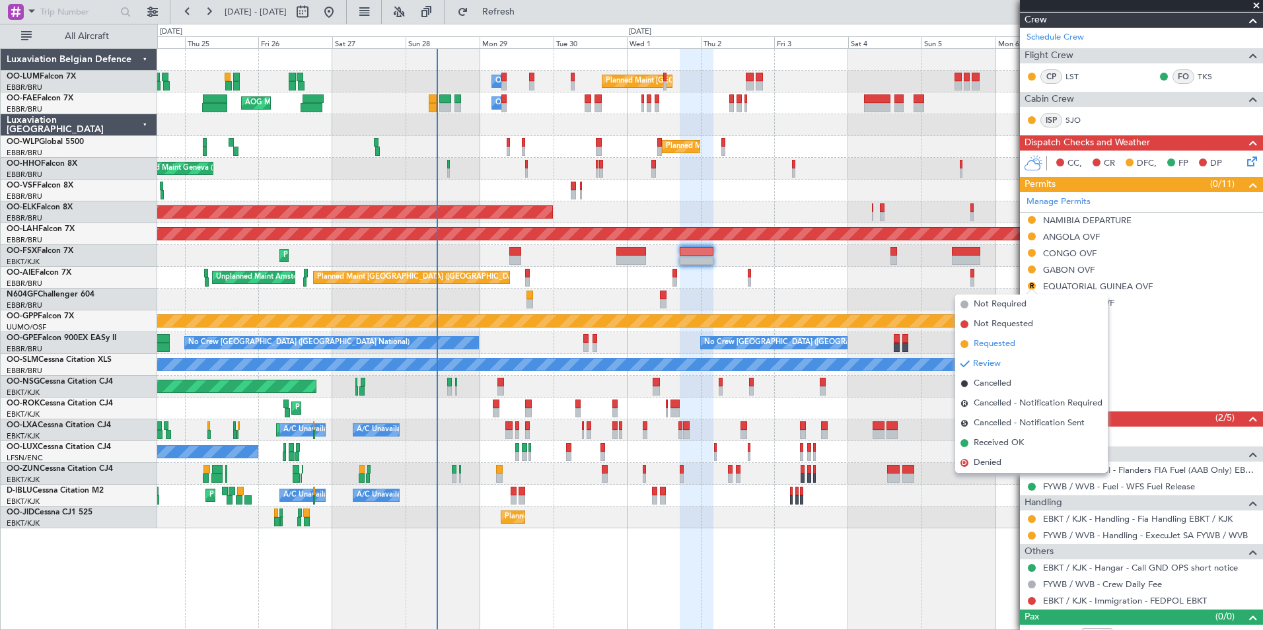
click at [995, 347] on span "Requested" at bounding box center [995, 344] width 42 height 13
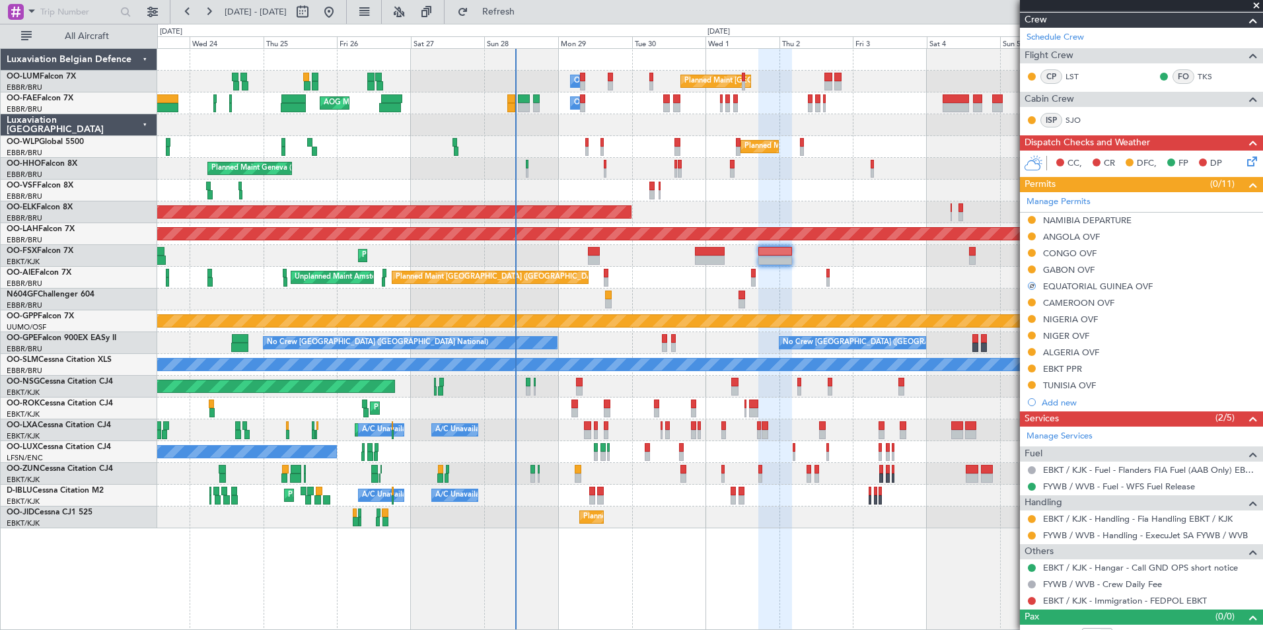
click at [758, 348] on div "No Crew Brussels (Brussels National) Planned Maint Brussels (Brussels National)…" at bounding box center [709, 343] width 1105 height 22
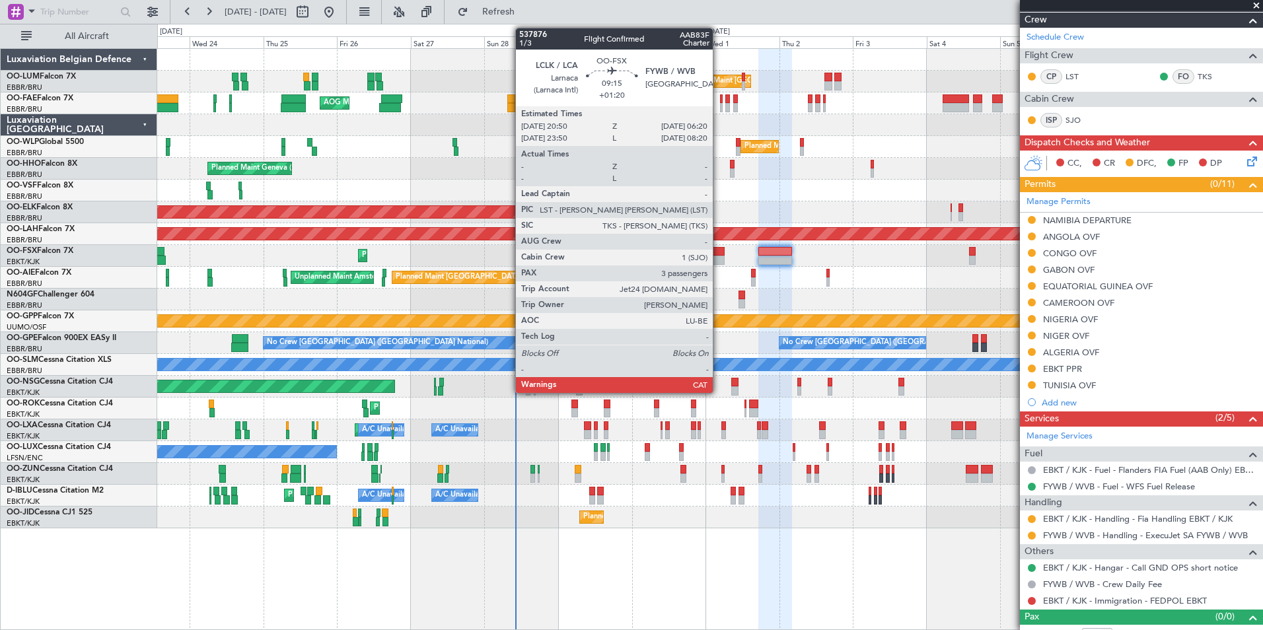
click at [719, 256] on div at bounding box center [710, 260] width 30 height 9
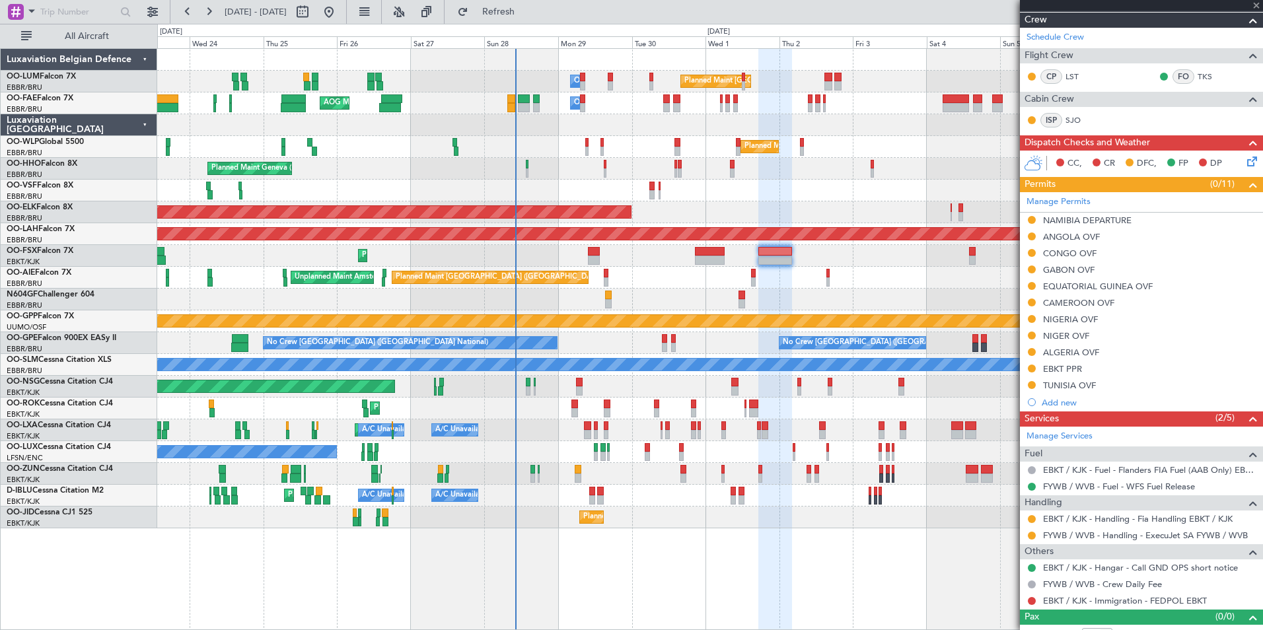
type input "+01:20"
type input "3"
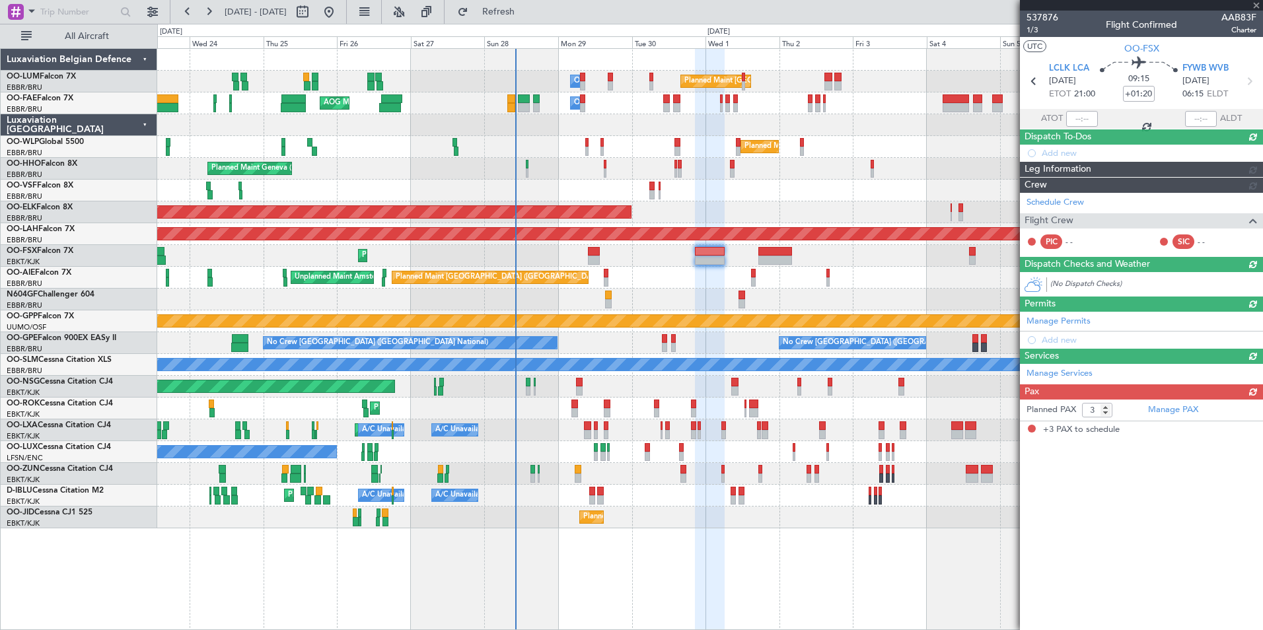
scroll to position [0, 0]
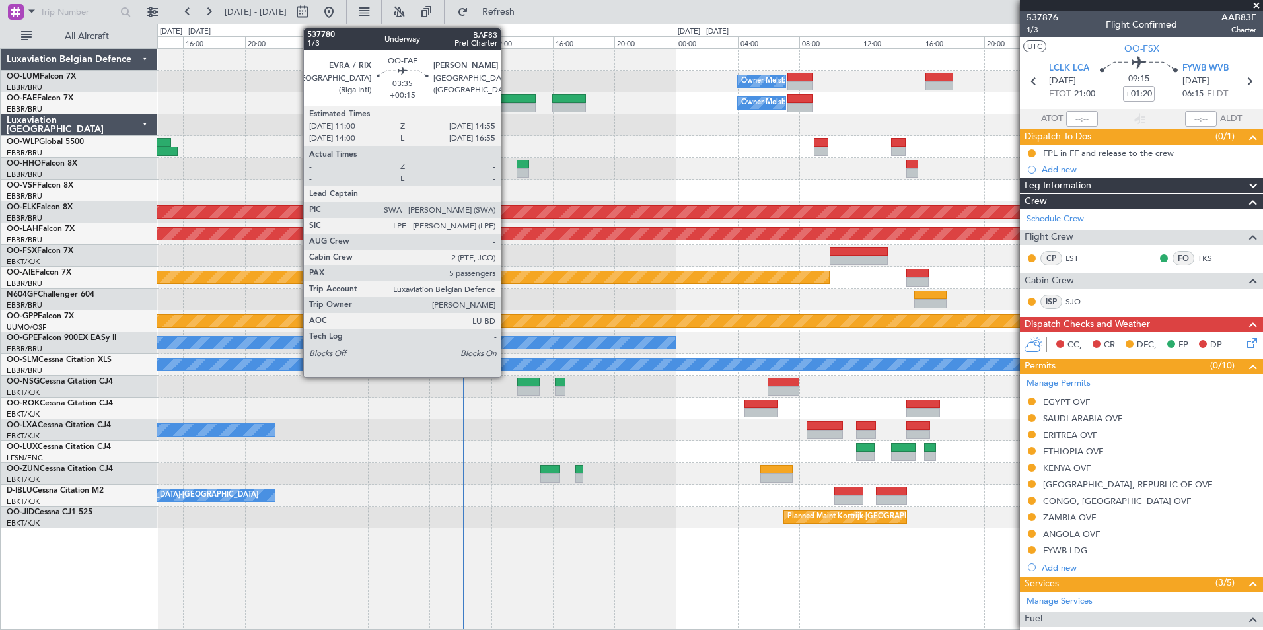
click at [507, 102] on div at bounding box center [505, 98] width 61 height 9
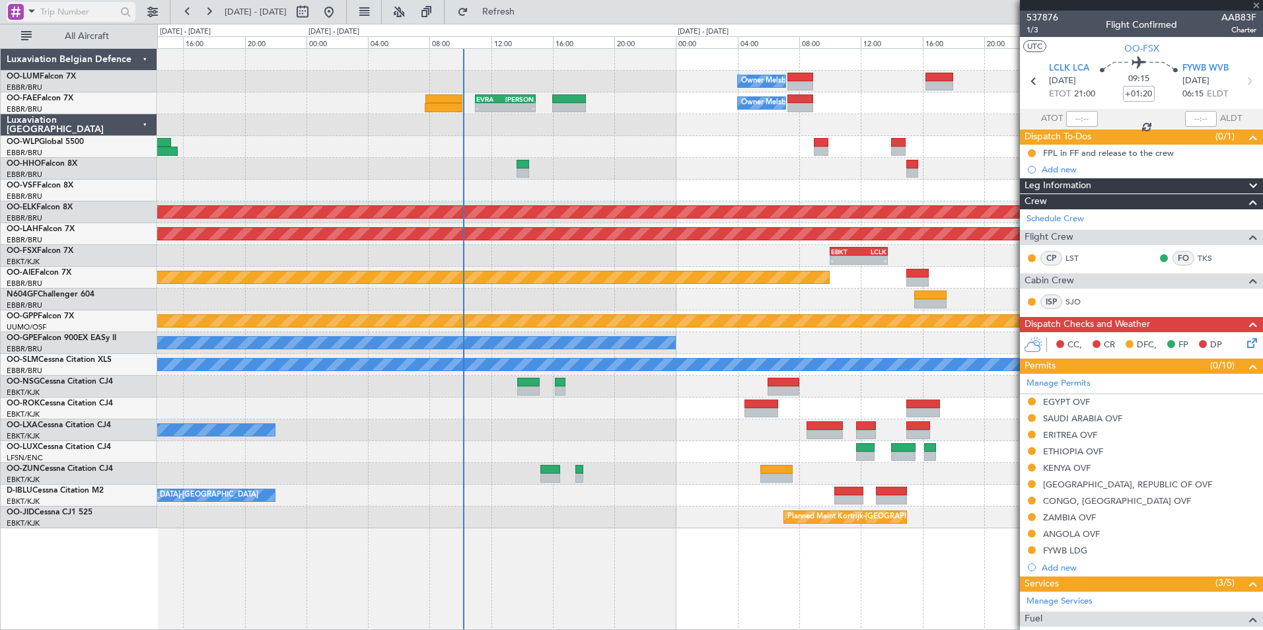
type input "+00:15"
type input "5"
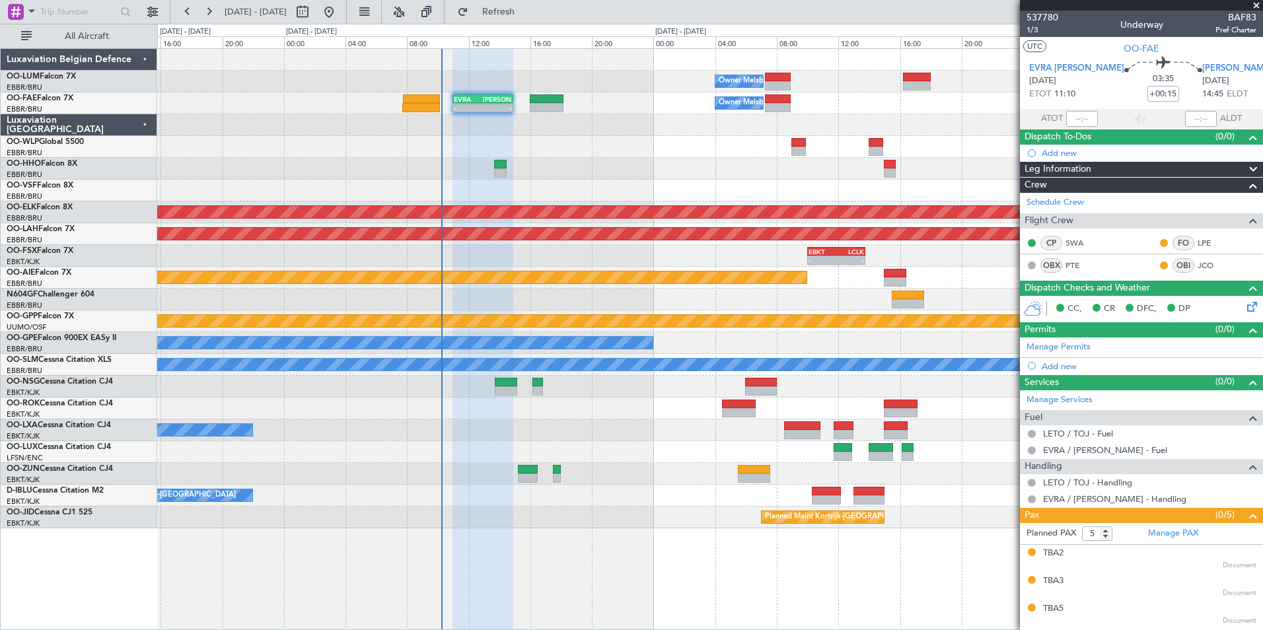
click at [503, 355] on div "Owner Melsbroek Air Base Planned Maint [GEOGRAPHIC_DATA] ([GEOGRAPHIC_DATA]) Ow…" at bounding box center [709, 289] width 1105 height 480
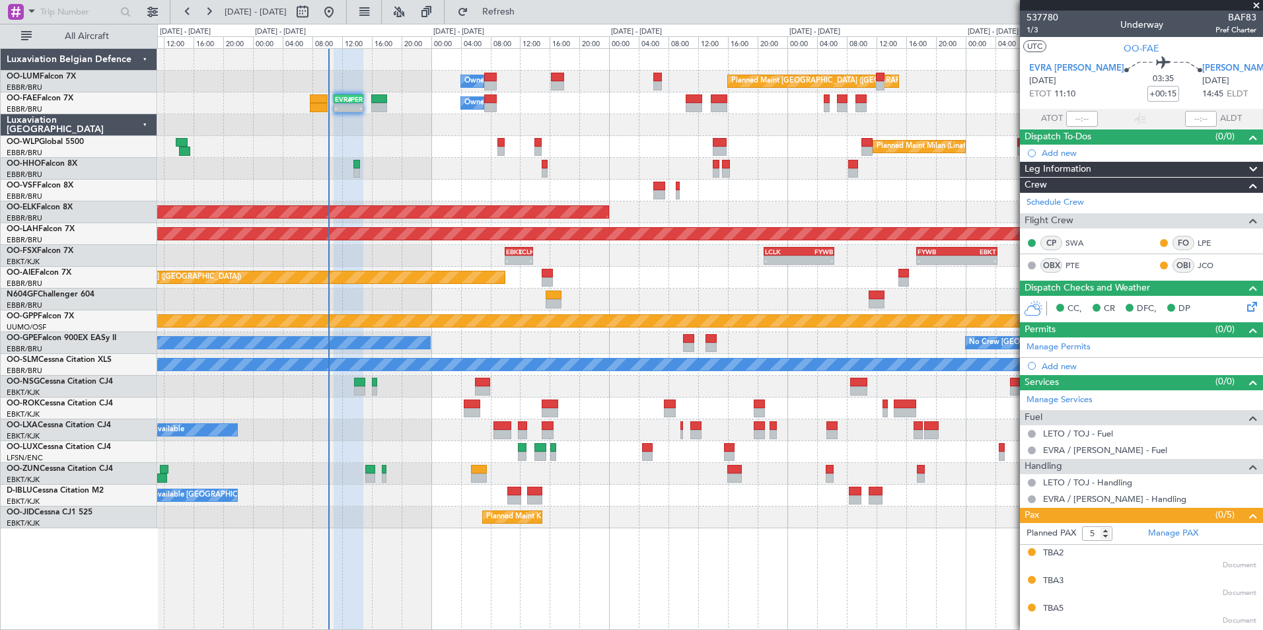
click at [398, 421] on div "Owner Melsbroek Air Base Planned Maint [GEOGRAPHIC_DATA] ([GEOGRAPHIC_DATA]) Ow…" at bounding box center [709, 289] width 1105 height 480
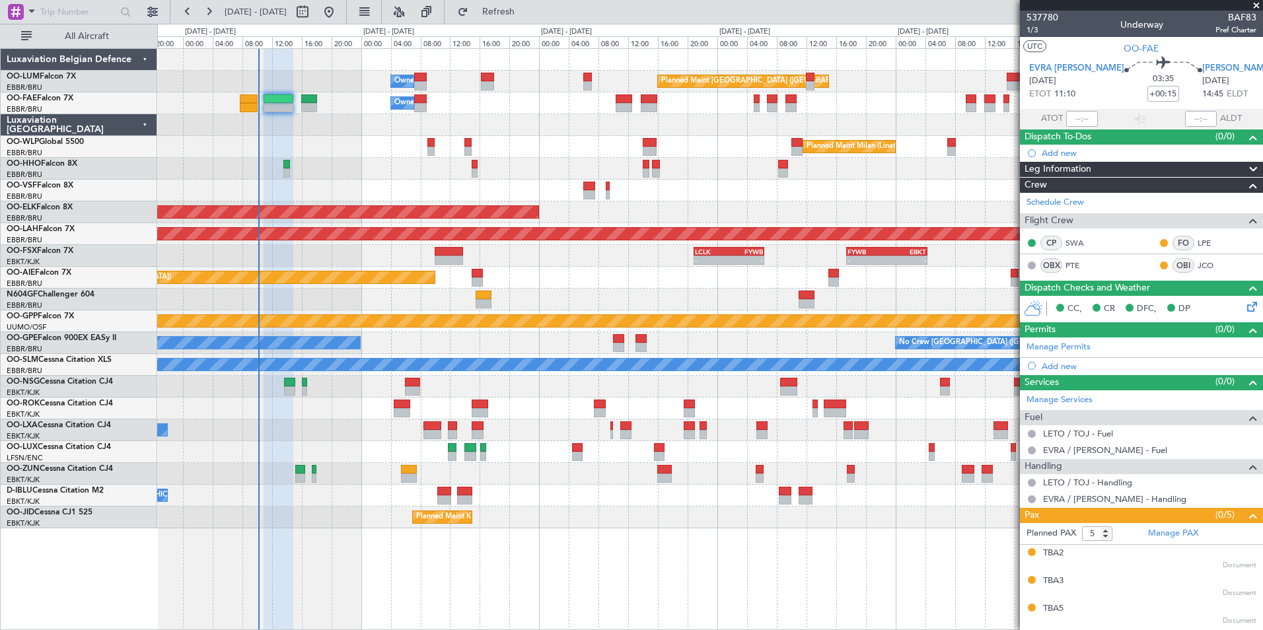
click at [641, 299] on div at bounding box center [709, 300] width 1105 height 22
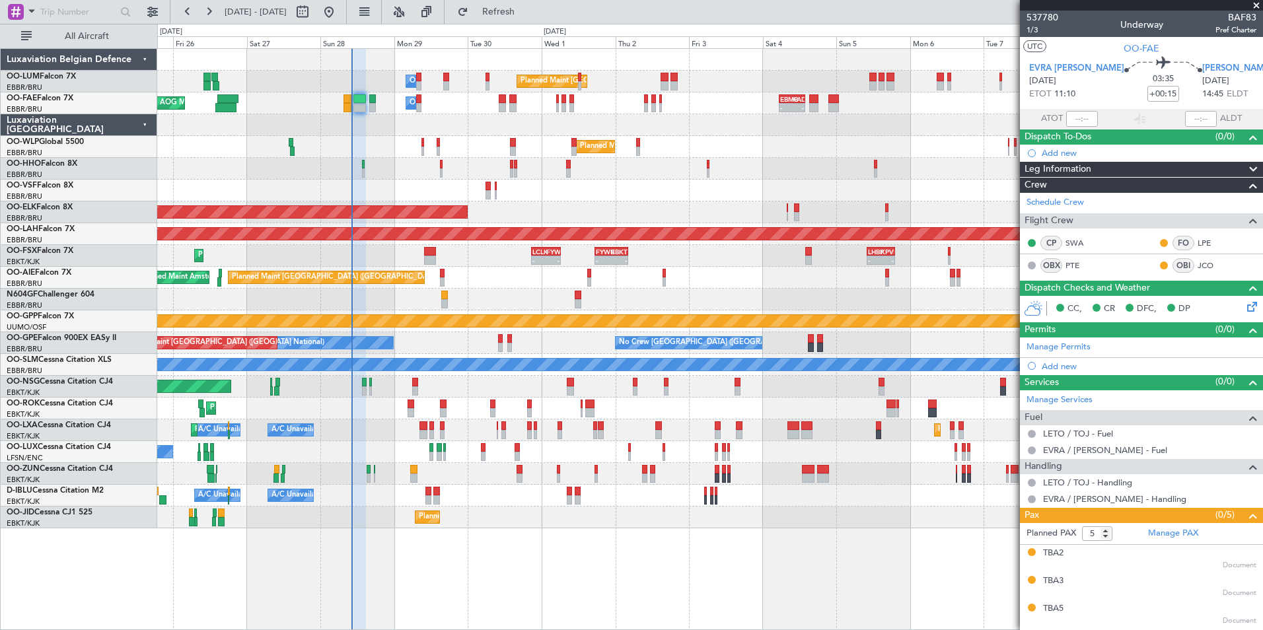
click at [498, 263] on div "- - LCLK 20:50 Z FYWB 06:20 Z - - FYWB 17:25 Z EBKT 04:15 Z - - LHBP 10:00 Z KP…" at bounding box center [709, 256] width 1105 height 22
click at [461, 262] on div "Planned Maint Kortrijk-[GEOGRAPHIC_DATA]" at bounding box center [709, 256] width 1105 height 22
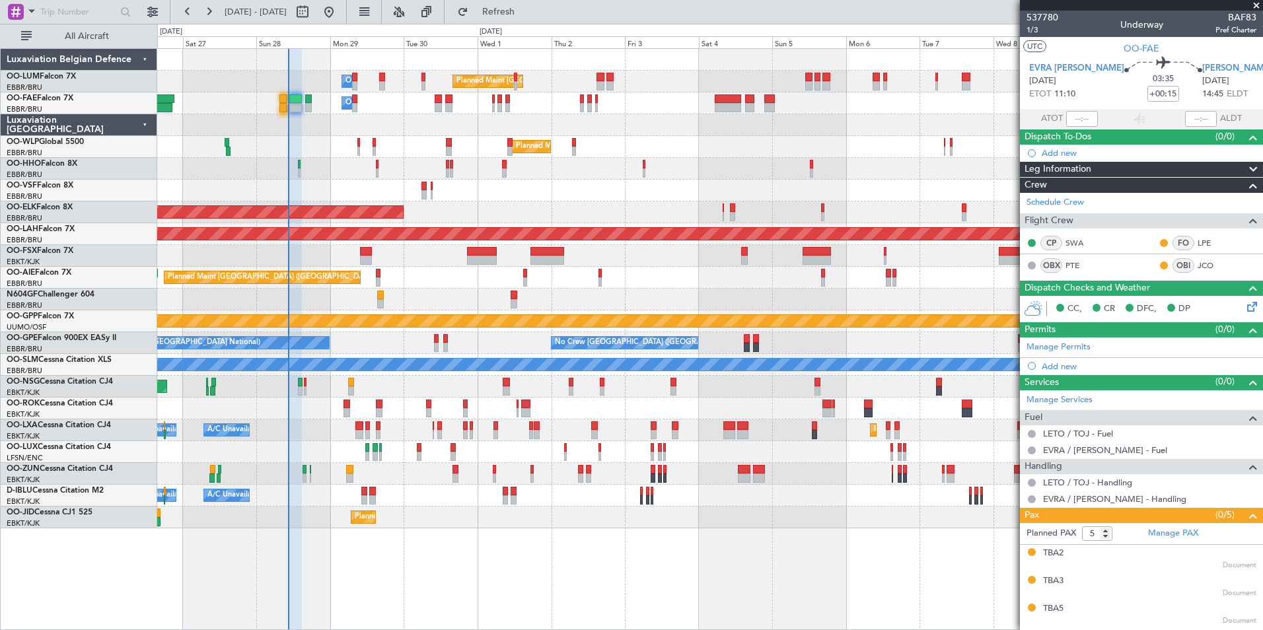
click at [287, 105] on div "Owner Melsbroek Air Base AOG Maint [US_STATE] ([GEOGRAPHIC_DATA]) Owner [GEOGRA…" at bounding box center [709, 103] width 1105 height 22
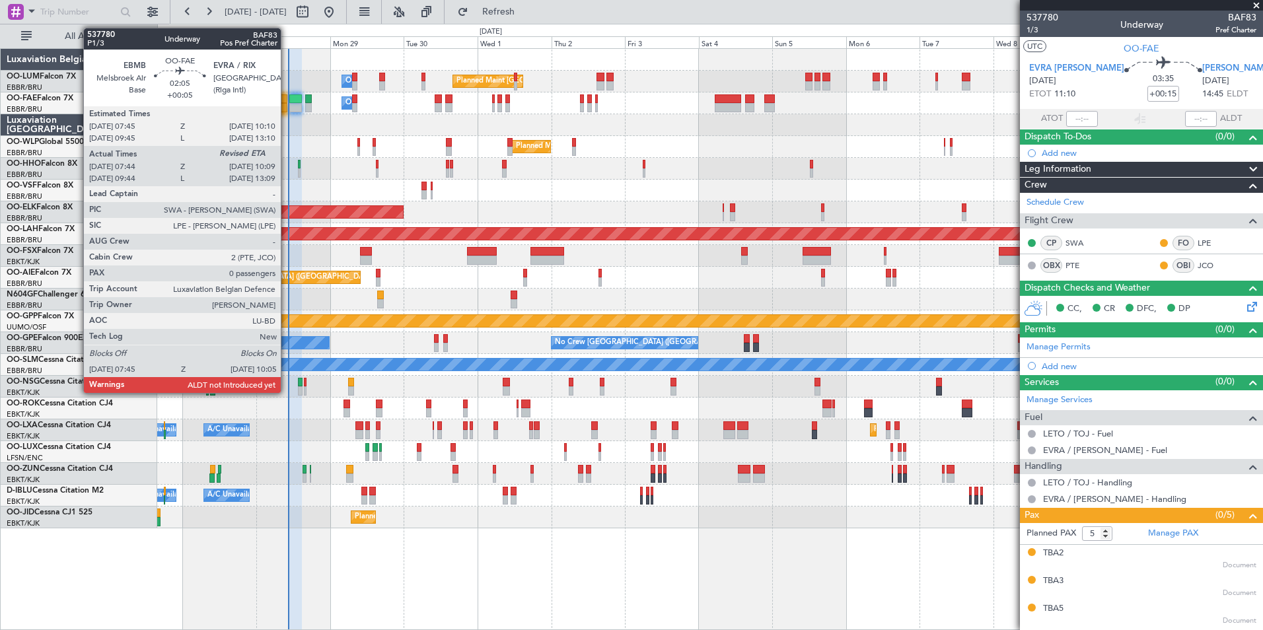
click at [287, 104] on div at bounding box center [282, 107] width 7 height 9
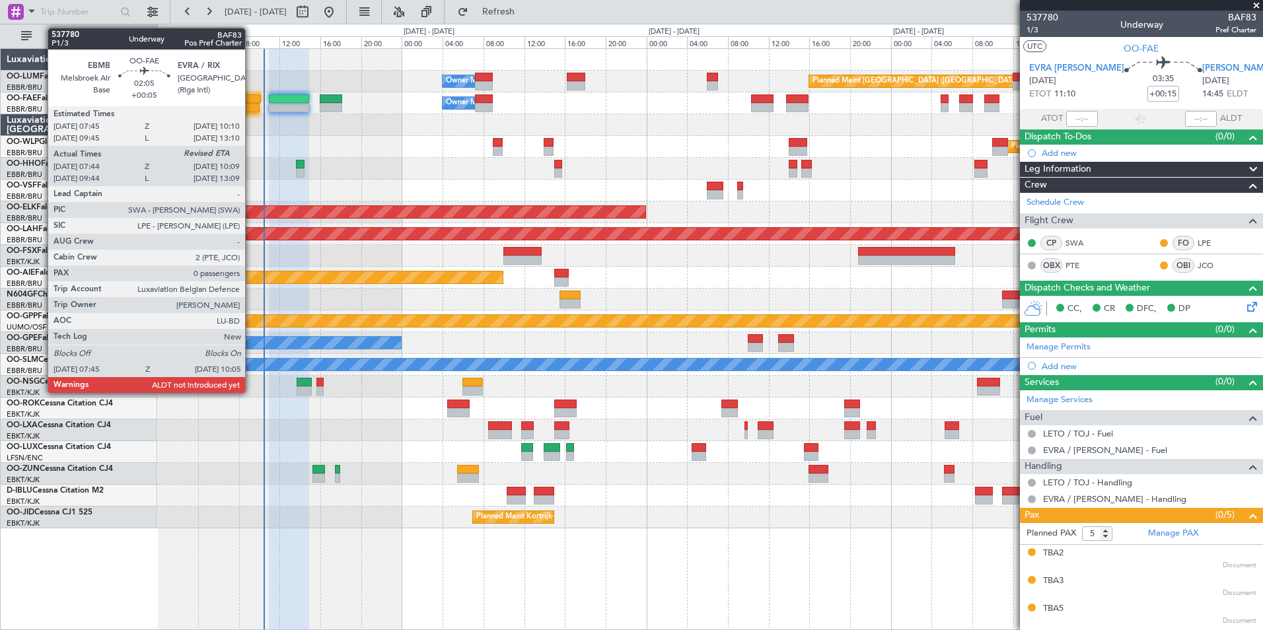
click at [251, 100] on div at bounding box center [248, 98] width 25 height 9
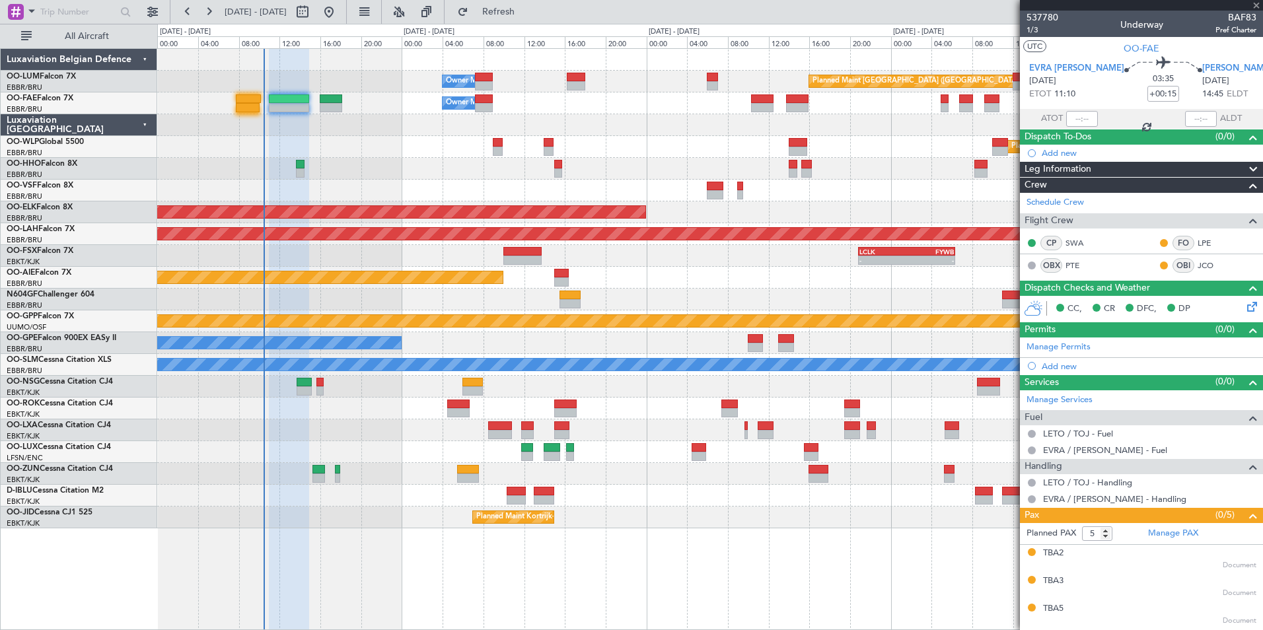
type input "+00:05"
type input "07:54"
type input "0"
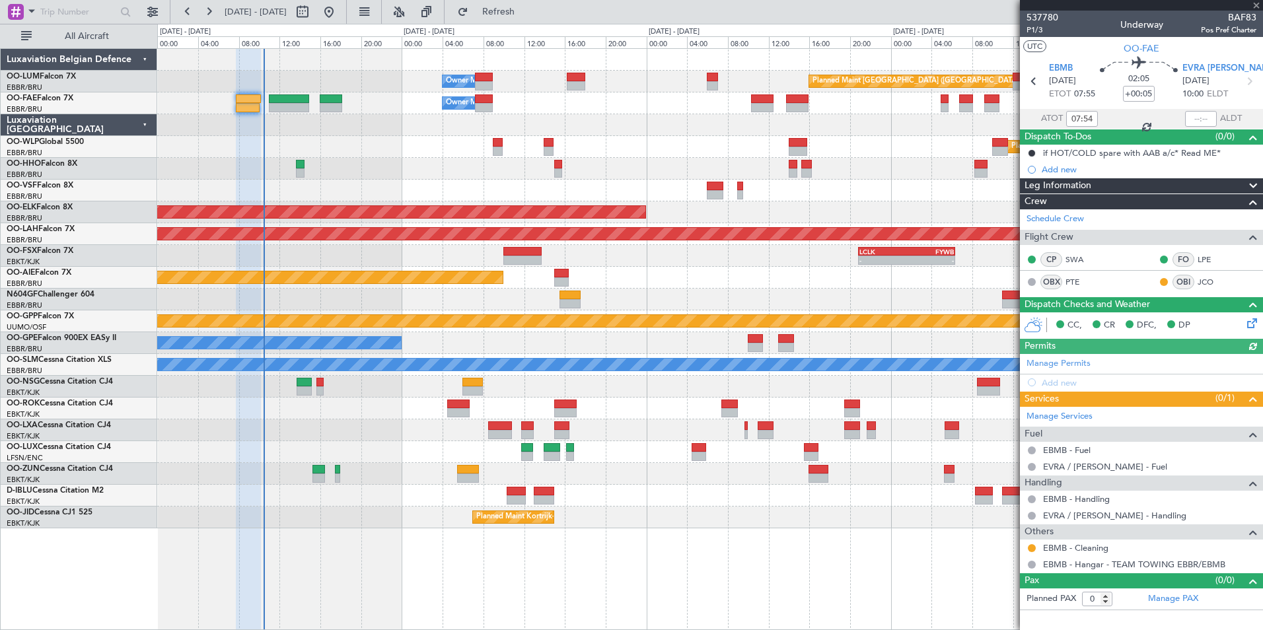
click at [1208, 122] on div at bounding box center [1201, 119] width 32 height 16
click at [1206, 118] on input "text" at bounding box center [1201, 119] width 32 height 16
type input "09:58"
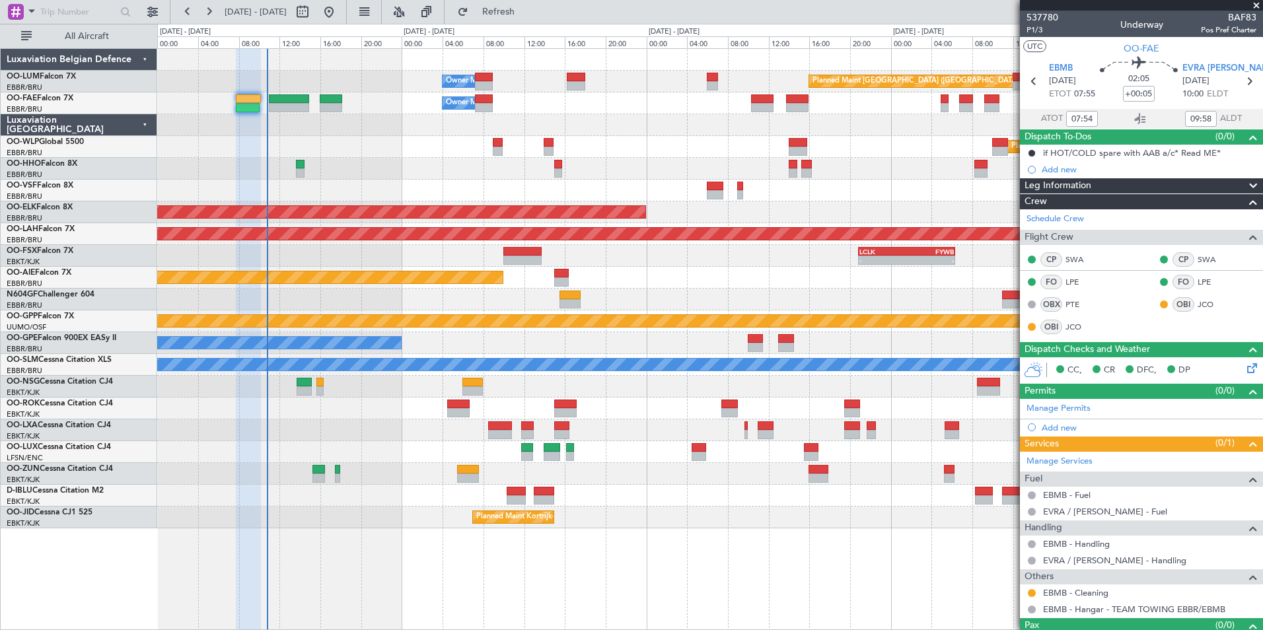
click at [454, 283] on div "Planned Maint [GEOGRAPHIC_DATA] ([GEOGRAPHIC_DATA] National) Owner [GEOGRAPHIC_…" at bounding box center [709, 289] width 1105 height 480
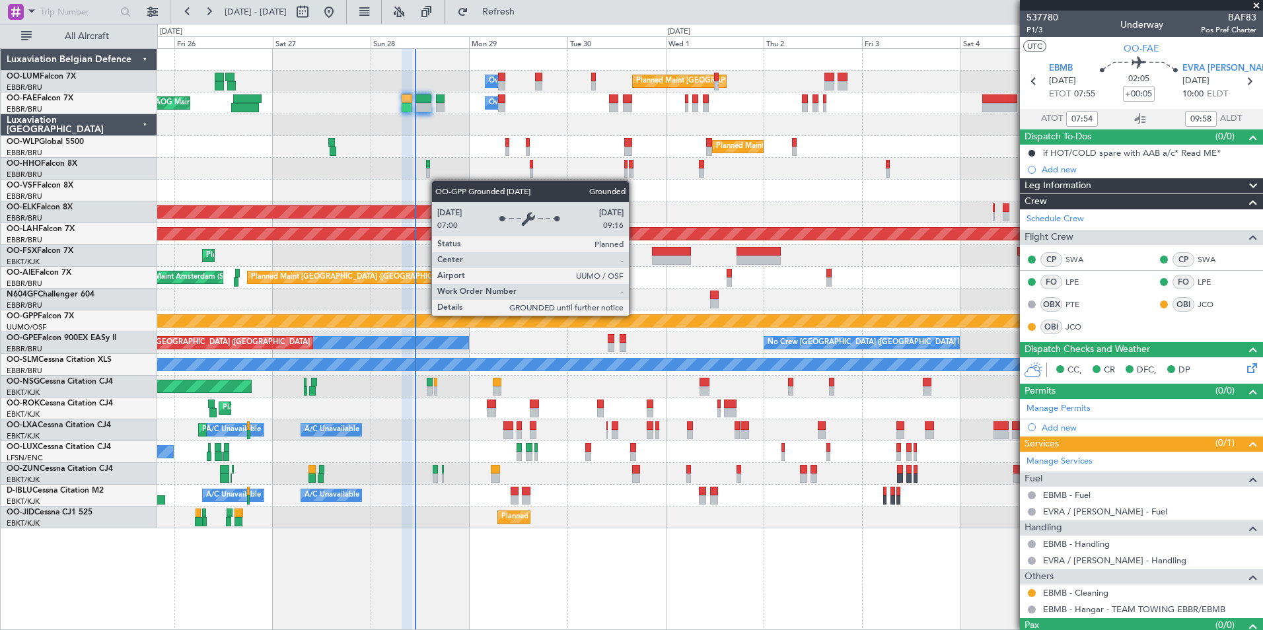
click at [548, 281] on div "Planned Maint [GEOGRAPHIC_DATA] ([GEOGRAPHIC_DATA]) Unplanned Maint Amsterdam (…" at bounding box center [709, 278] width 1105 height 22
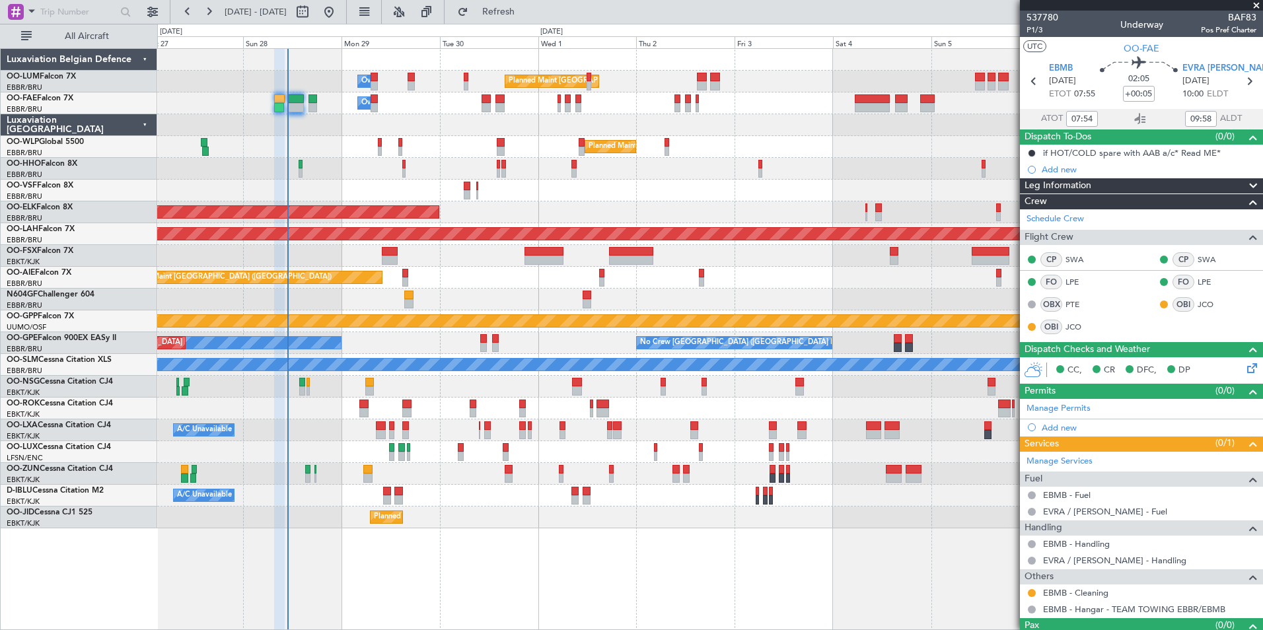
click at [487, 283] on div "Planned Maint [GEOGRAPHIC_DATA] ([GEOGRAPHIC_DATA]) Unplanned Maint Amsterdam (…" at bounding box center [709, 278] width 1105 height 22
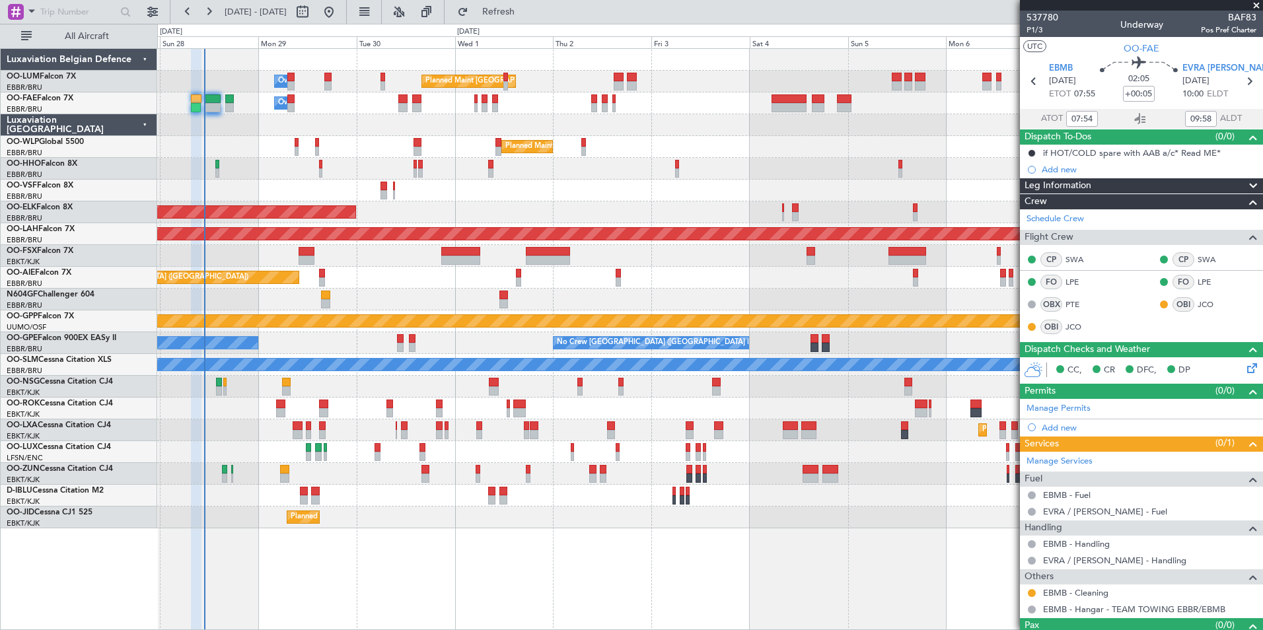
click at [620, 256] on div "Planned Maint Kortrijk-[GEOGRAPHIC_DATA]" at bounding box center [709, 256] width 1105 height 22
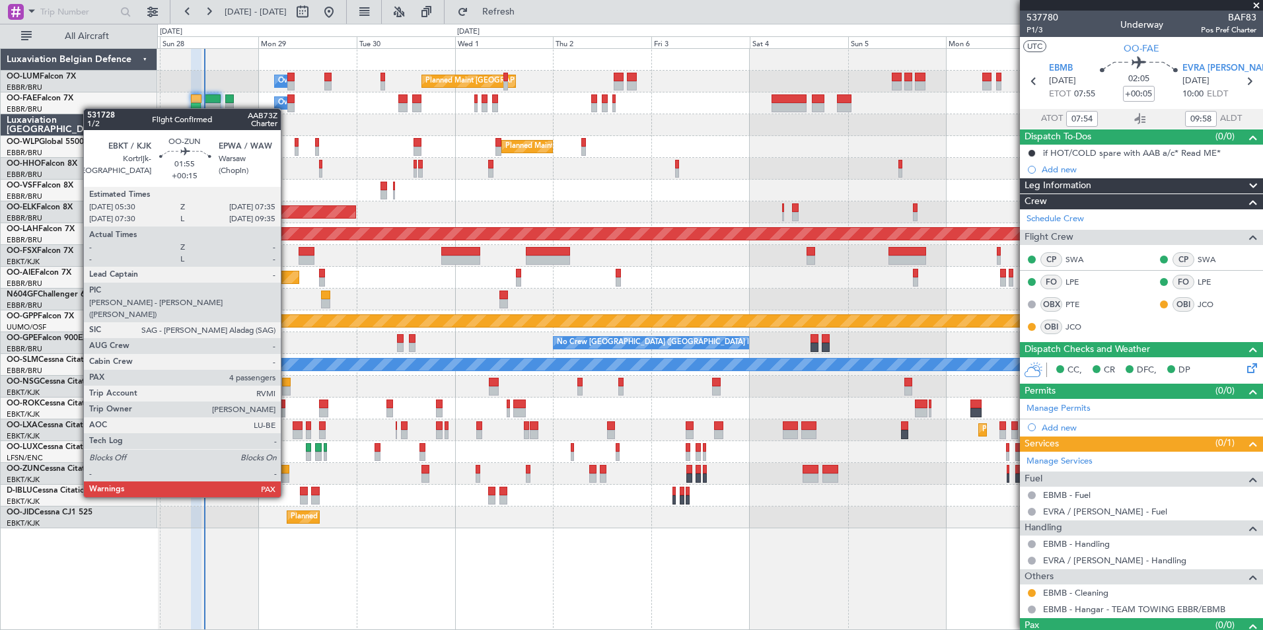
click at [287, 472] on div at bounding box center [284, 469] width 9 height 9
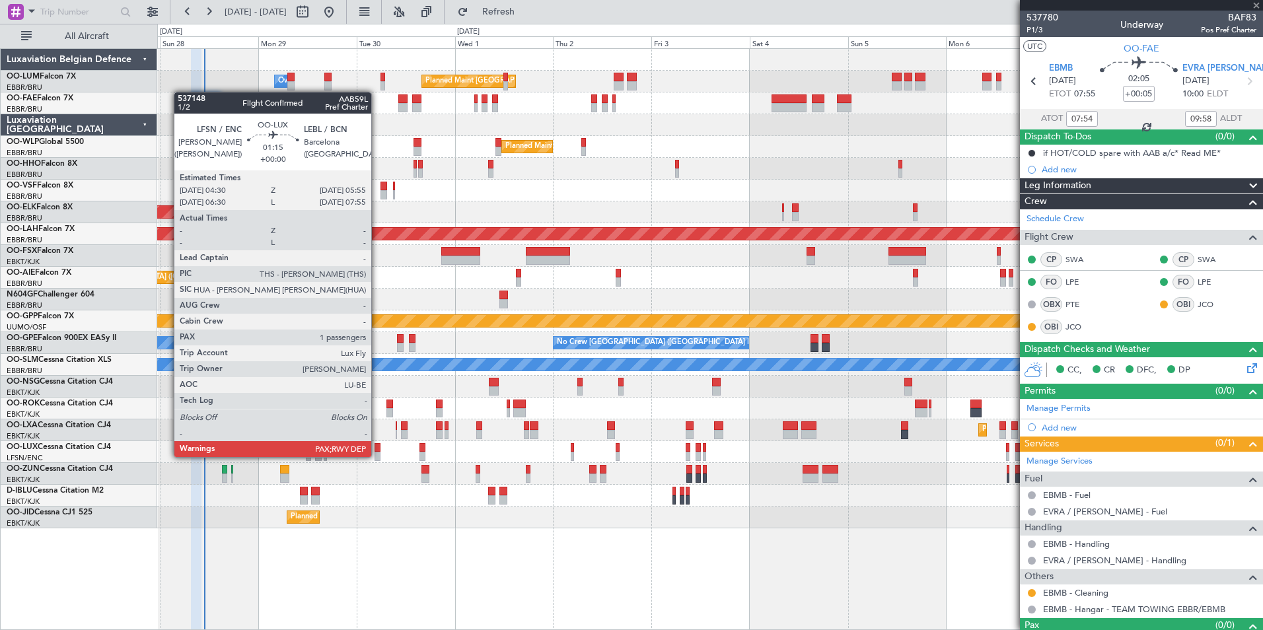
type input "+00:15"
type input "4"
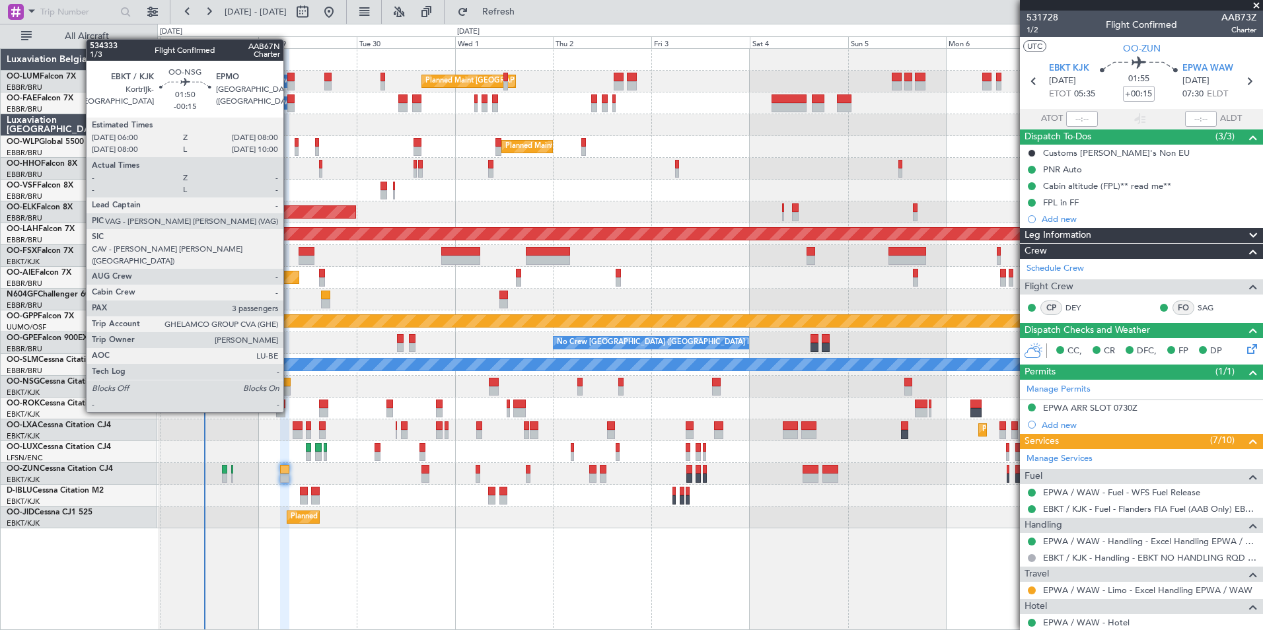
click at [289, 387] on div at bounding box center [286, 390] width 9 height 9
type input "-00:15"
type input "3"
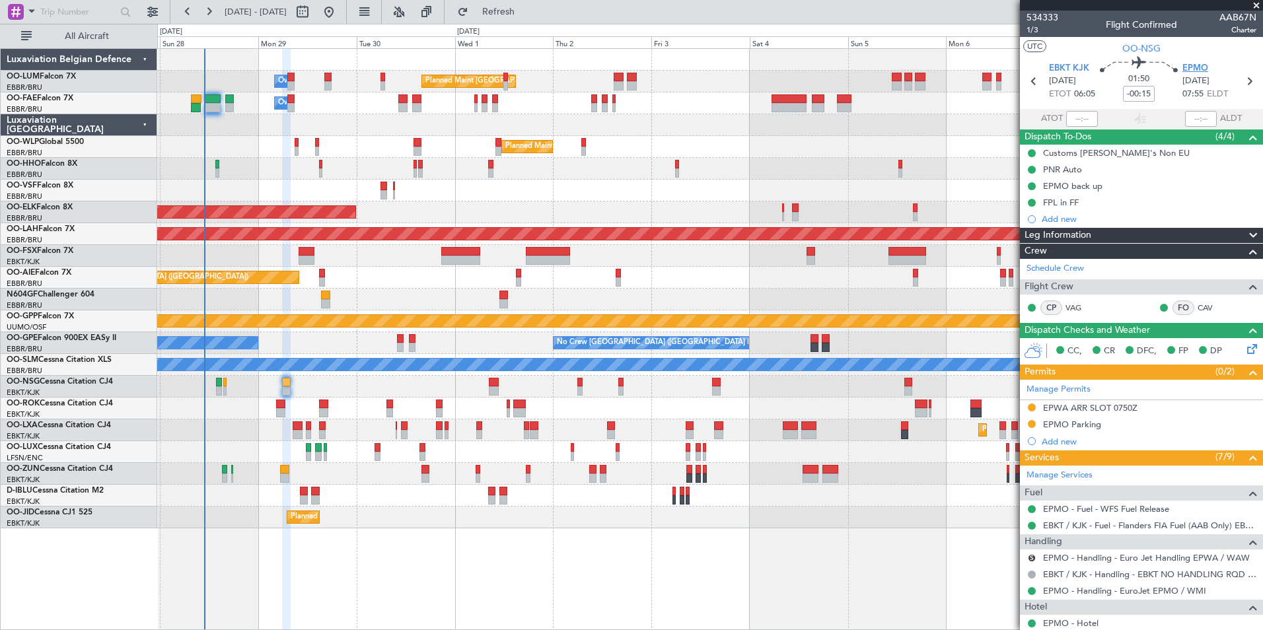
click at [1194, 65] on span "EPMO" at bounding box center [1195, 68] width 26 height 13
click at [8, 15] on div at bounding box center [16, 12] width 16 height 16
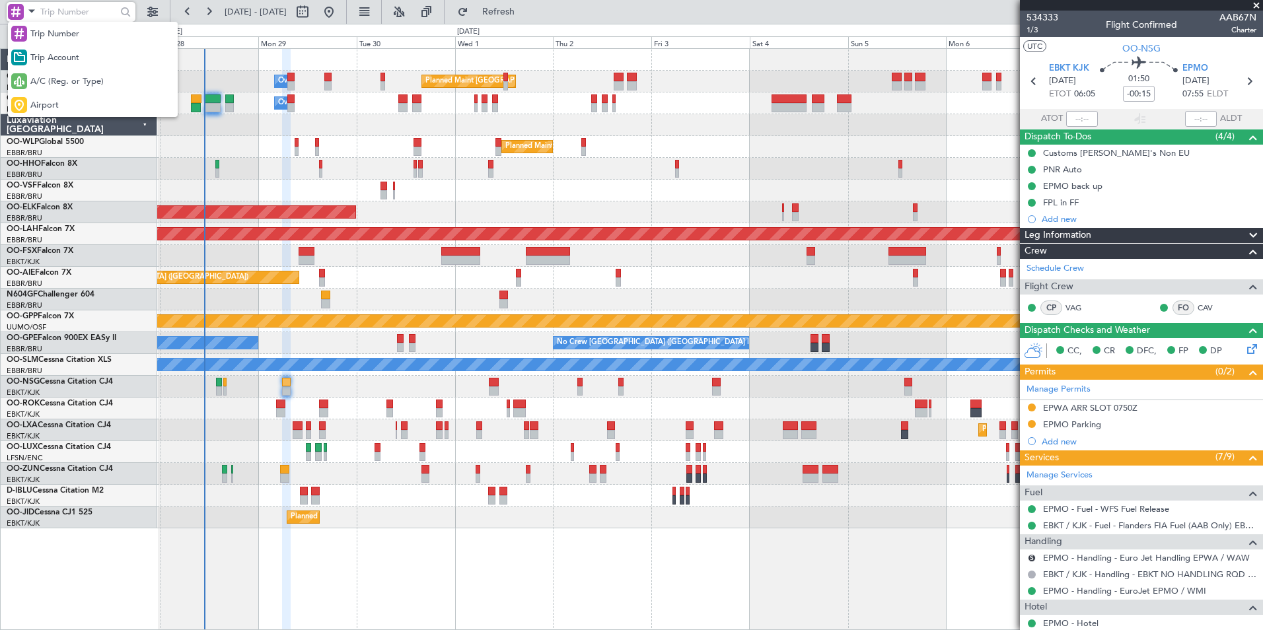
drag, startPoint x: 49, startPoint y: 100, endPoint x: 51, endPoint y: 92, distance: 8.2
click at [50, 97] on div "Airport" at bounding box center [93, 105] width 170 height 24
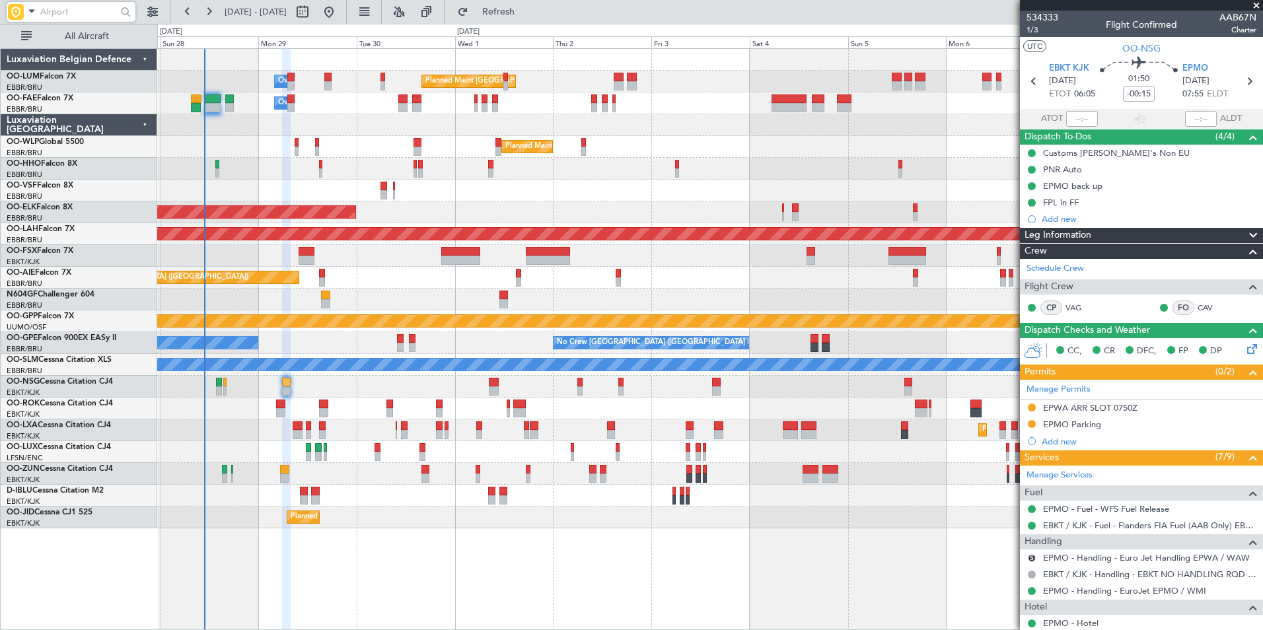
drag, startPoint x: 51, startPoint y: 92, endPoint x: 52, endPoint y: 9, distance: 83.2
click at [52, 9] on input "text" at bounding box center [78, 12] width 76 height 20
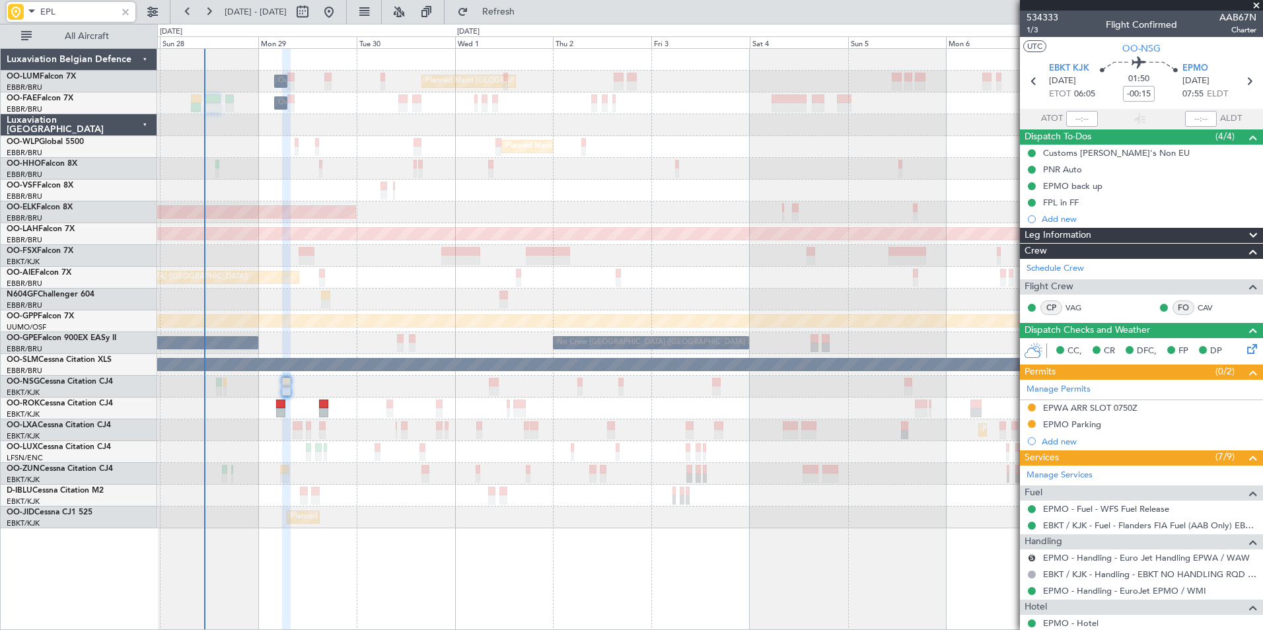
type input "EPLB"
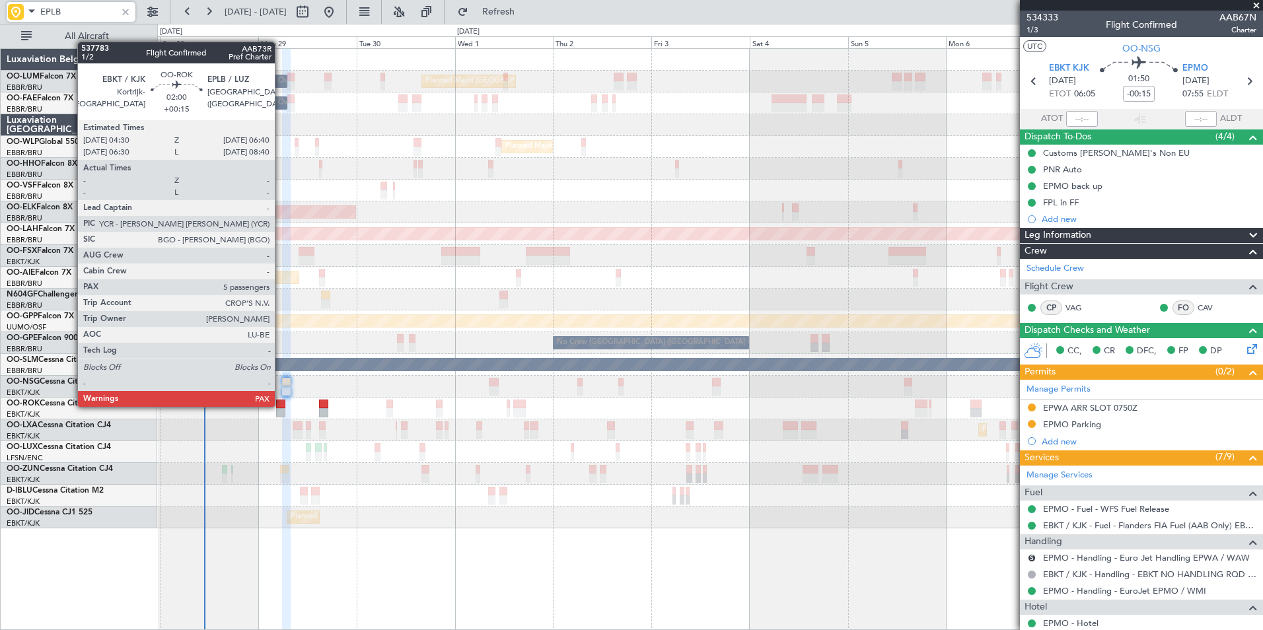
click at [281, 406] on div at bounding box center [280, 404] width 9 height 9
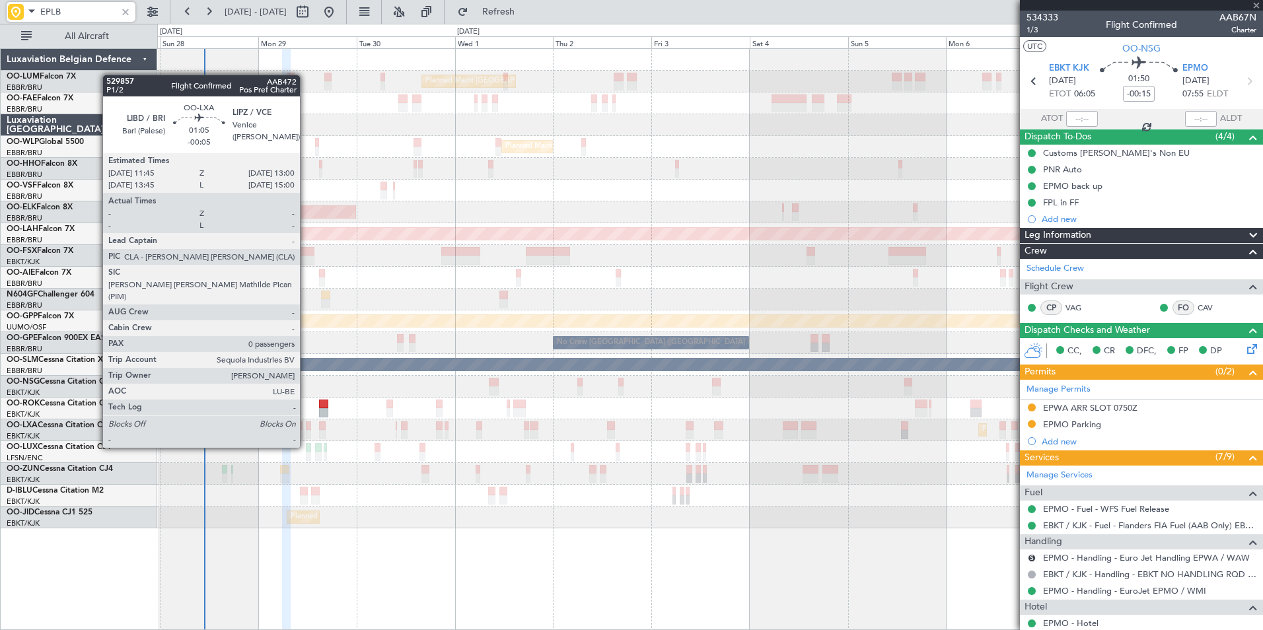
type input "+00:15"
type input "5"
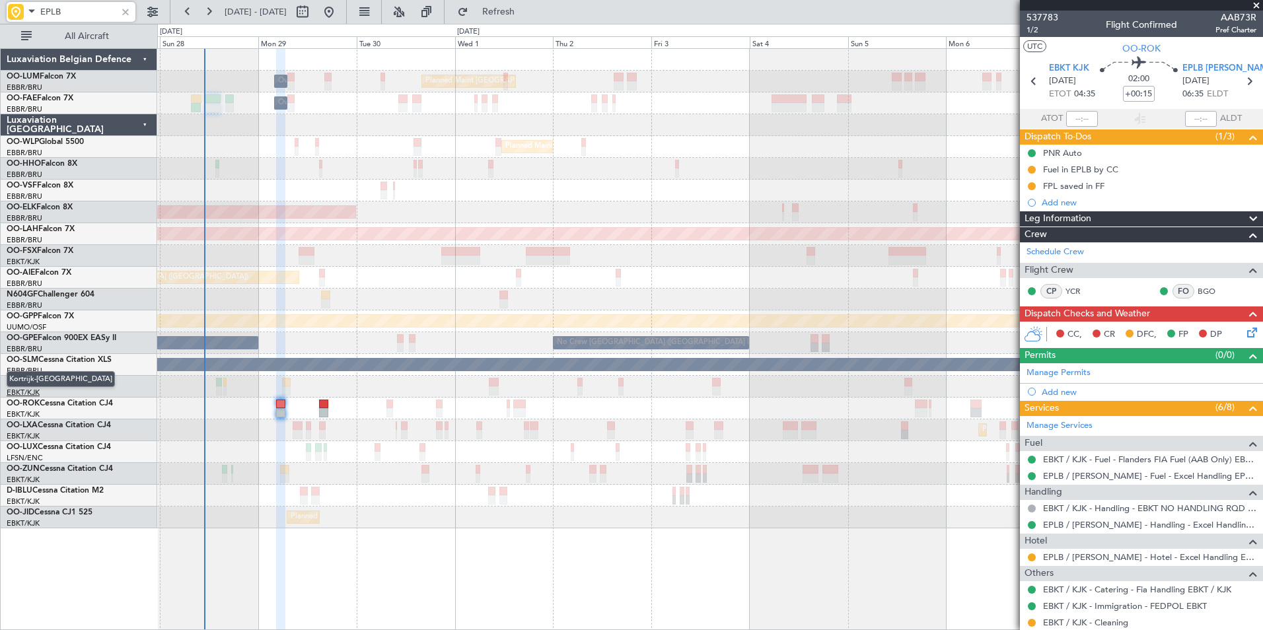
type input "EPLB"
click at [1065, 526] on link "EPLB / [PERSON_NAME] - Handling - Excel Handling EPLB / [PERSON_NAME]" at bounding box center [1149, 524] width 213 height 11
click at [361, 337] on div "Planned Maint [GEOGRAPHIC_DATA] ([GEOGRAPHIC_DATA] National) Owner [GEOGRAPHIC_…" at bounding box center [709, 289] width 1105 height 480
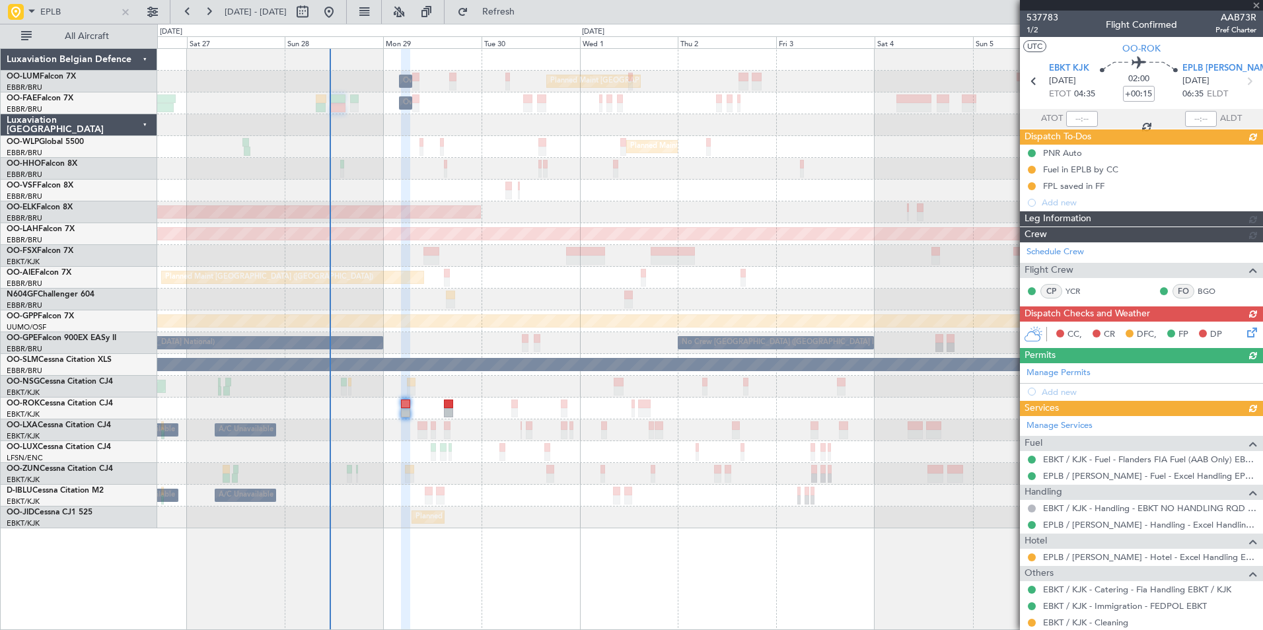
type input "6"
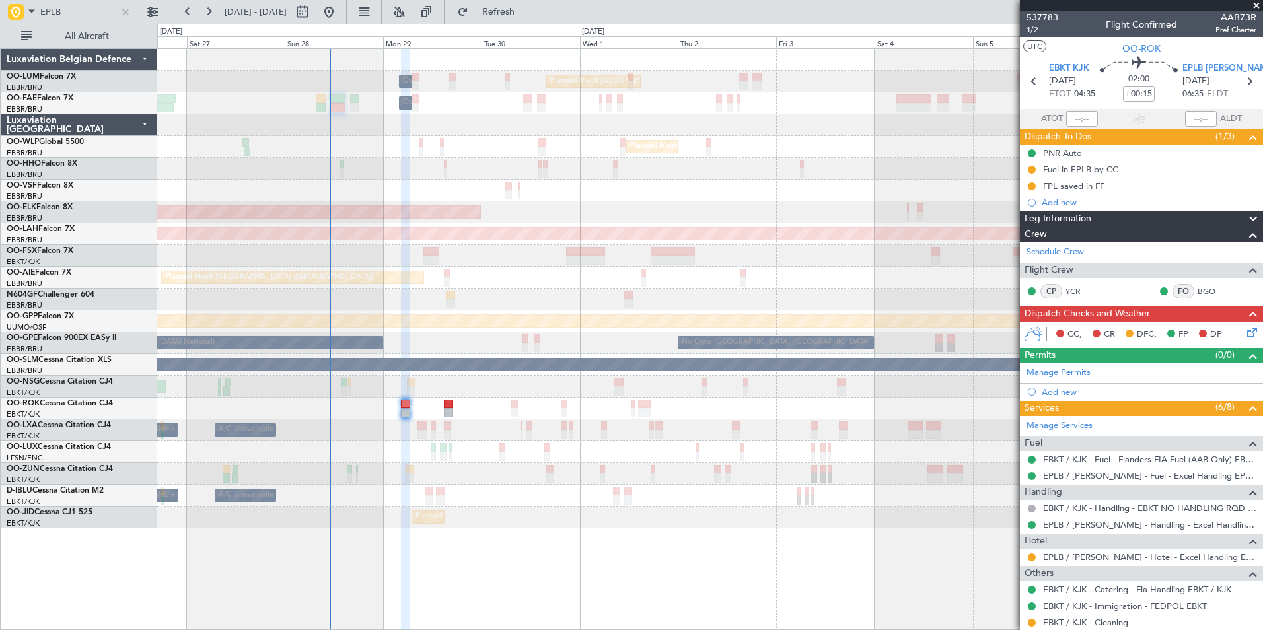
click at [223, 377] on div "Planned Maint Brussels (Brussels National) Owner Melsbroek Air Base Owner Melsb…" at bounding box center [709, 289] width 1105 height 480
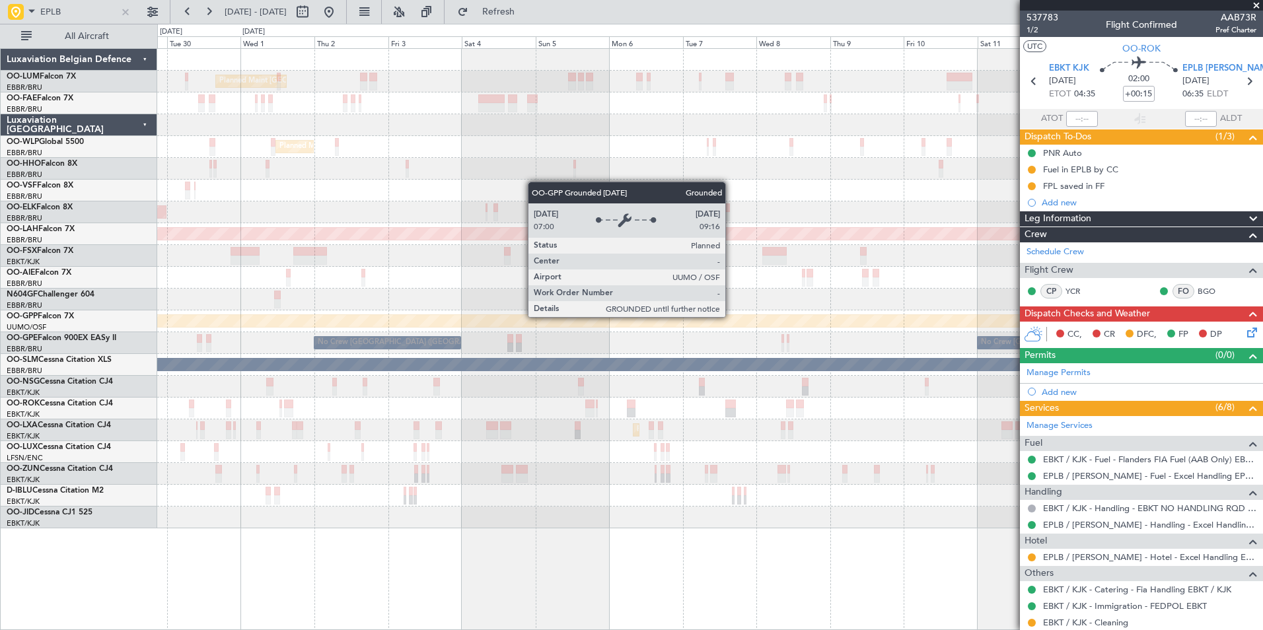
click at [73, 395] on div "Planned Maint Brussels (Brussels National) Owner Melsbroek Air Base Owner Melsb…" at bounding box center [631, 327] width 1263 height 606
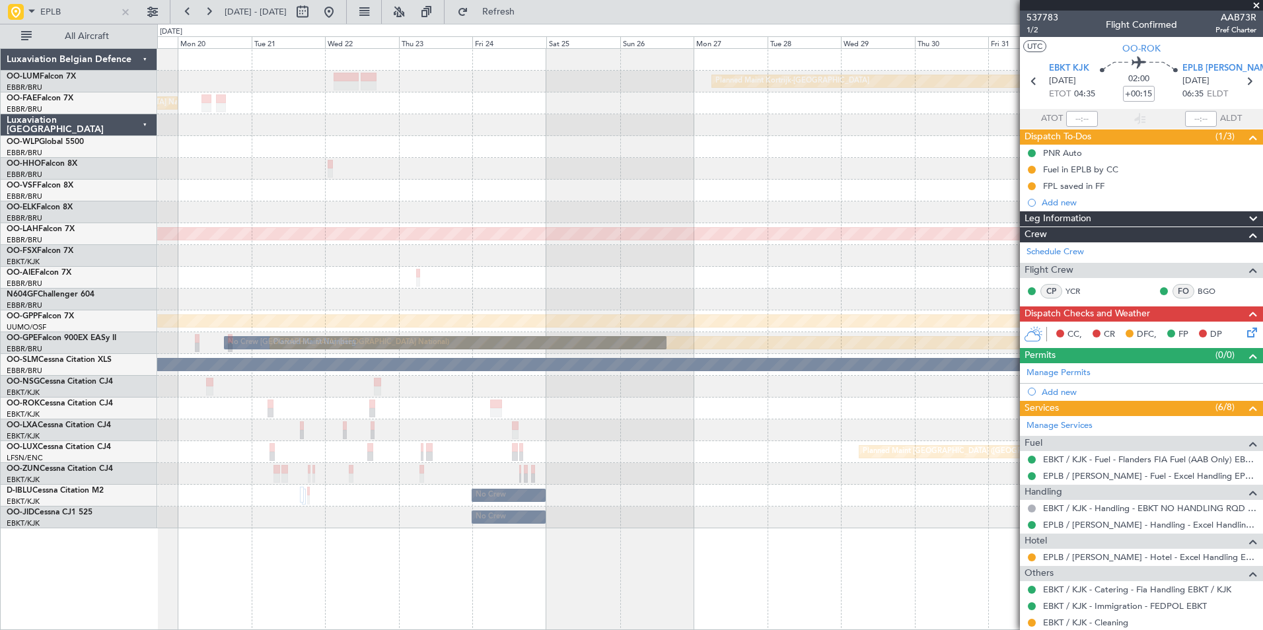
click at [125, 367] on div "Planned Maint Kortrijk-Wevelgem Planned Maint Brussels (Brussels National) Plan…" at bounding box center [631, 327] width 1263 height 606
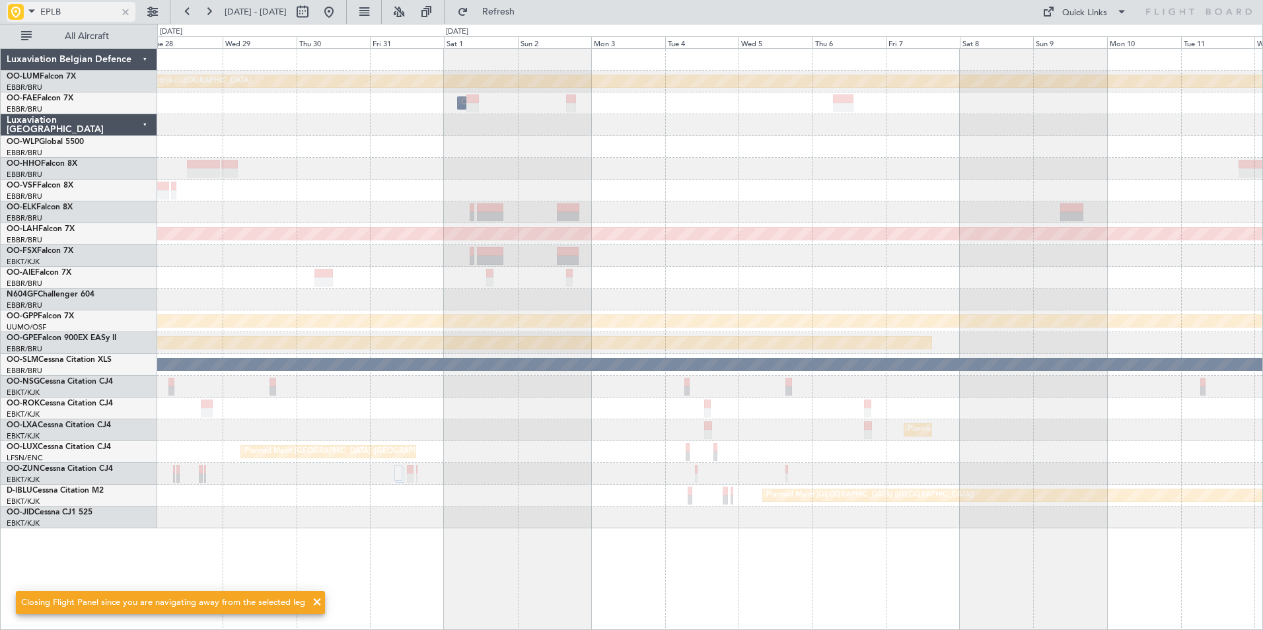
click at [127, 14] on div at bounding box center [125, 12] width 15 height 15
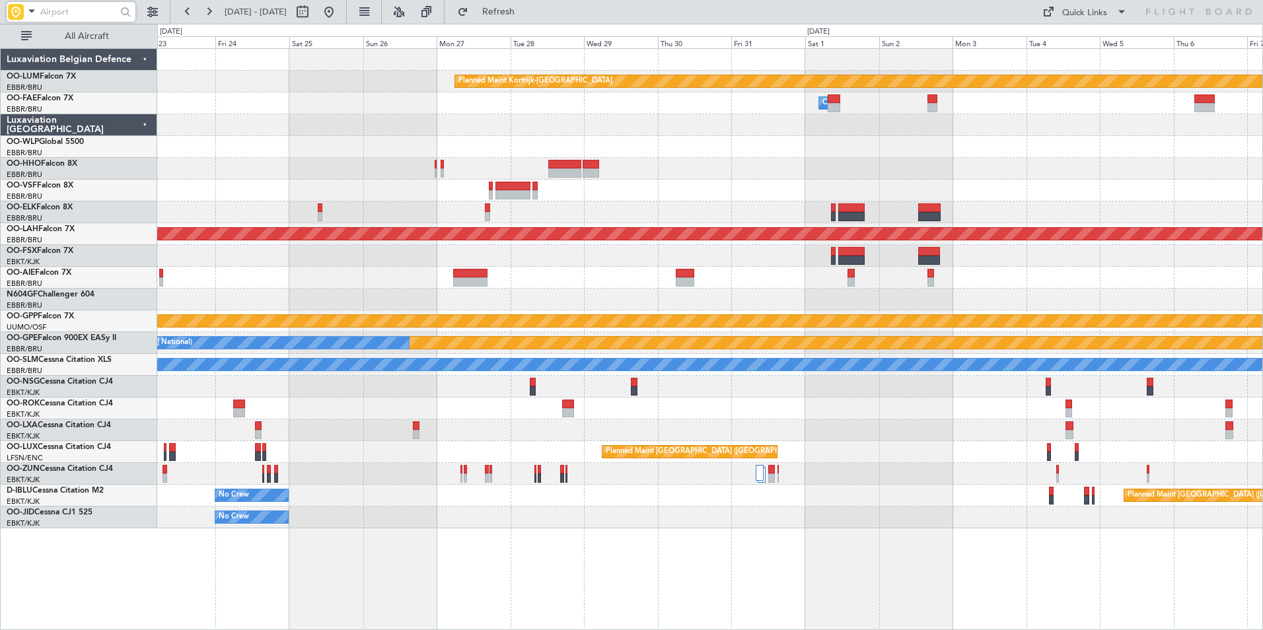
click at [986, 256] on div at bounding box center [709, 256] width 1105 height 22
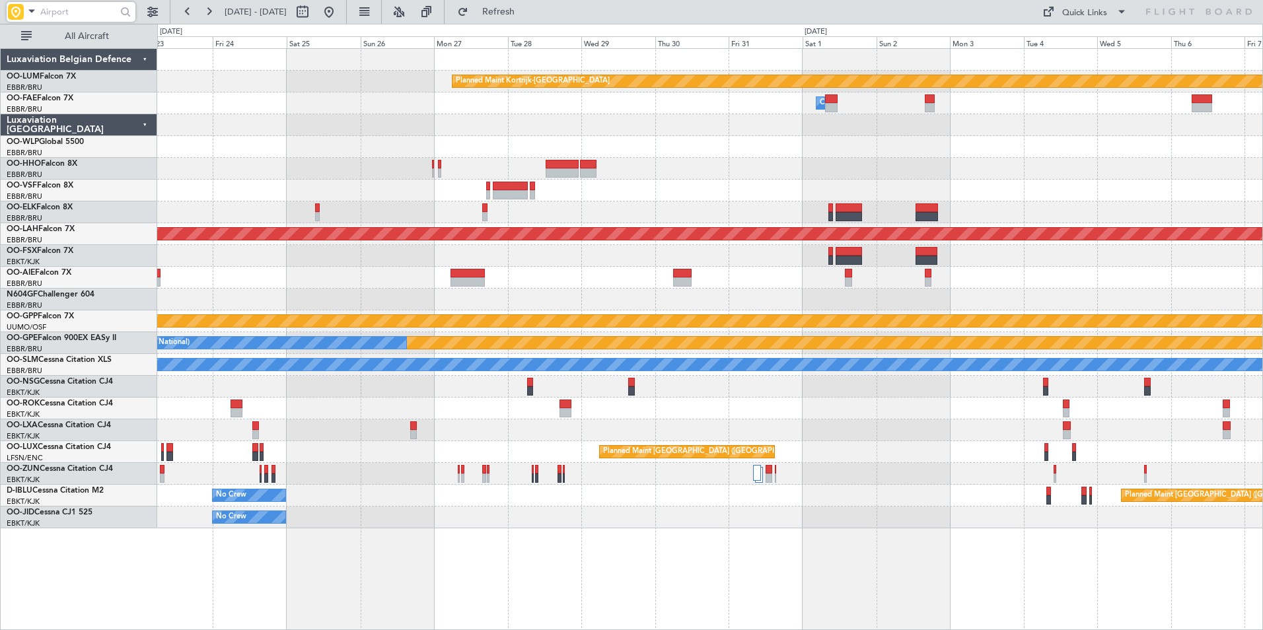
click at [615, 293] on div "Planned Maint Kortrijk-Wevelgem Owner Melsbroek Air Base Planned Maint Brussels…" at bounding box center [709, 289] width 1105 height 480
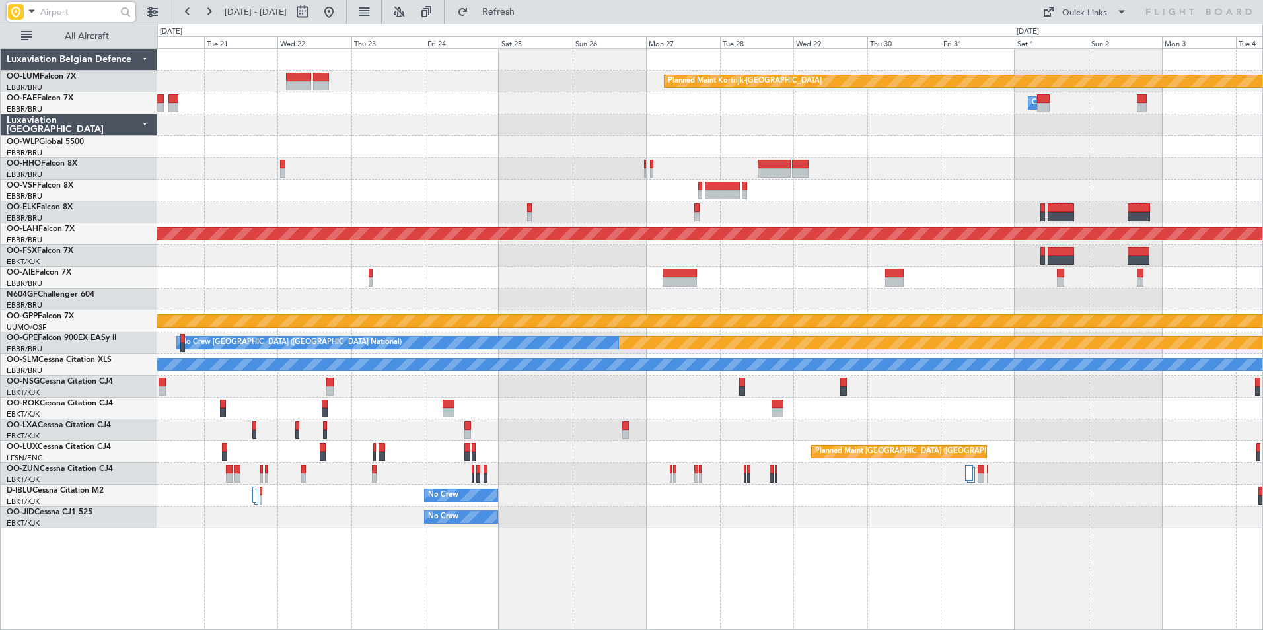
click at [593, 295] on div at bounding box center [709, 300] width 1105 height 22
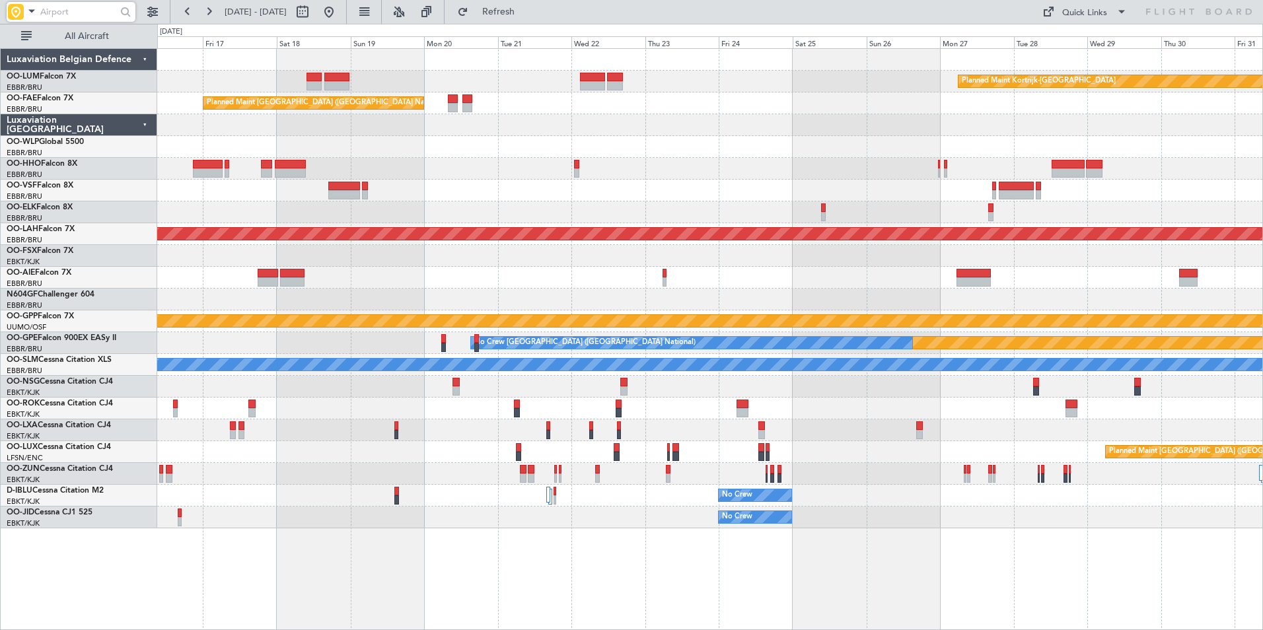
click at [554, 281] on div at bounding box center [709, 278] width 1105 height 22
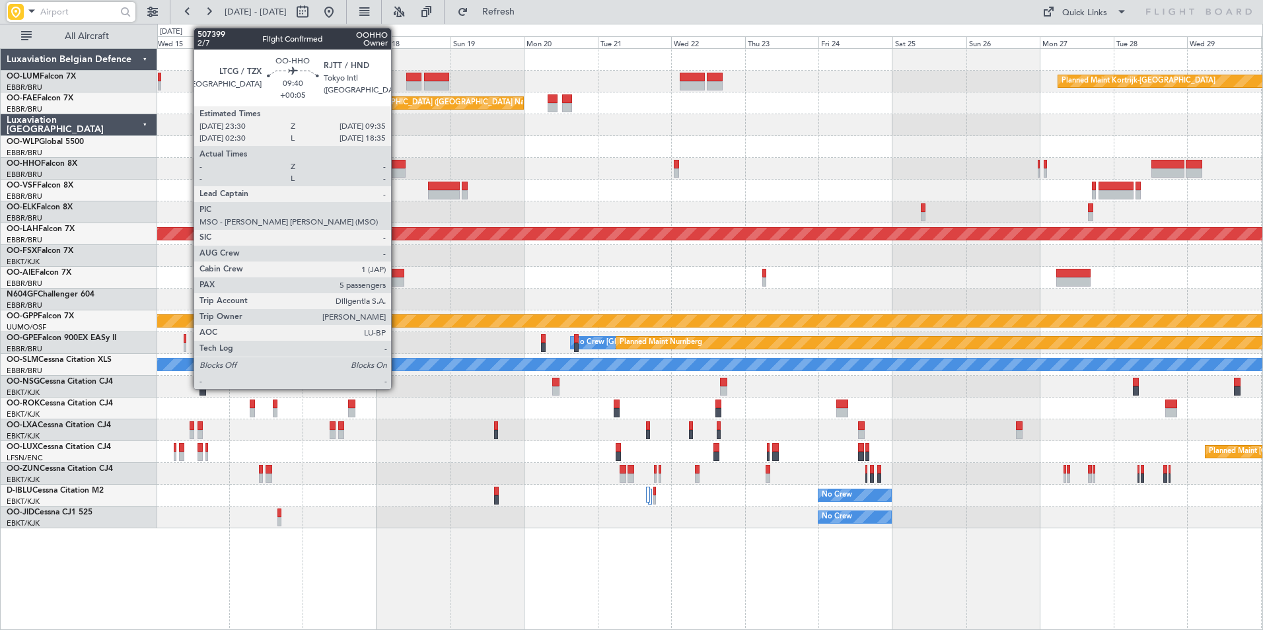
click at [397, 167] on div at bounding box center [390, 164] width 31 height 9
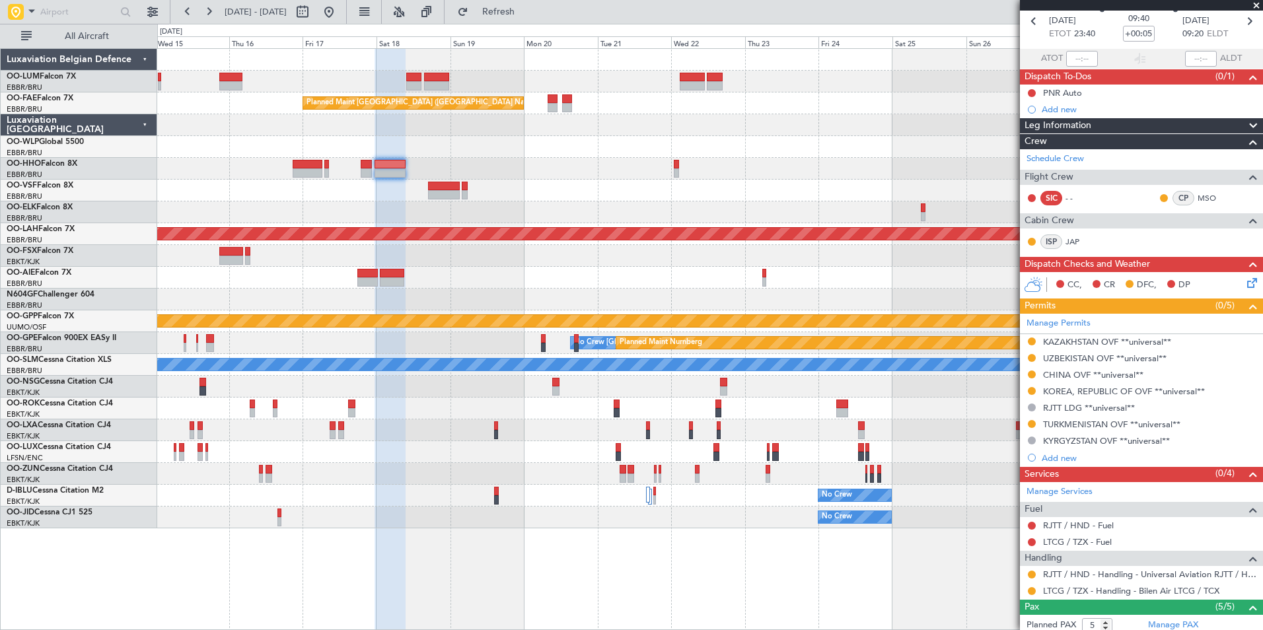
scroll to position [132, 0]
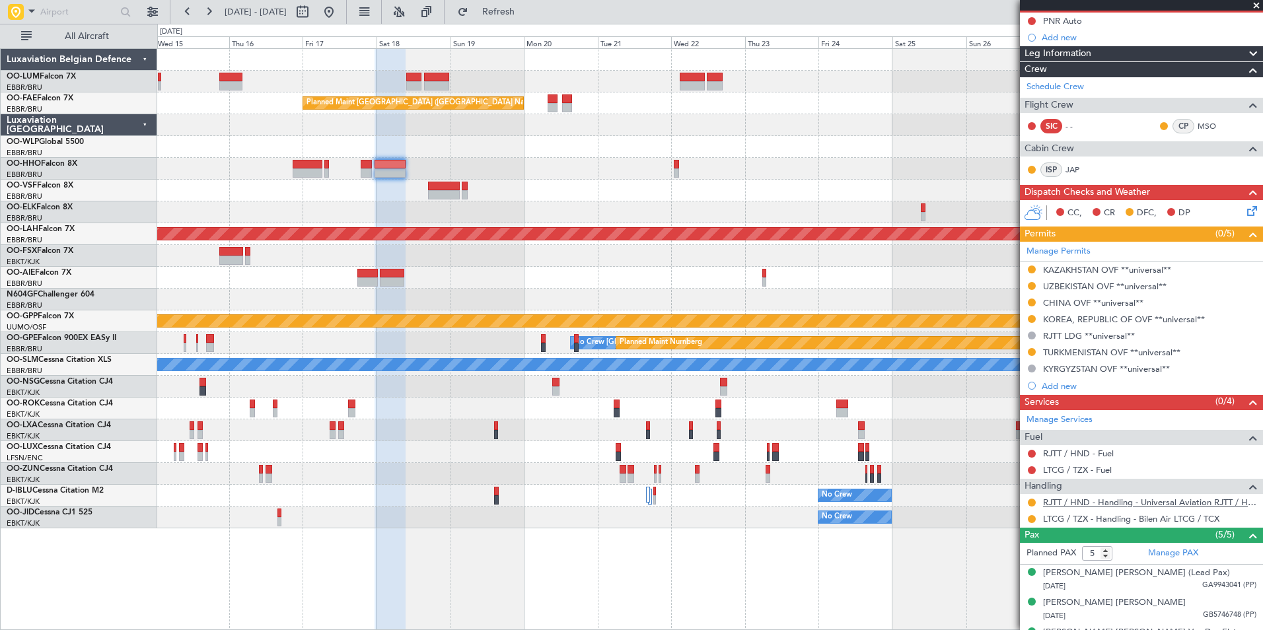
click at [1084, 504] on link "RJTT / HND - Handling - Universal Aviation RJTT / HND" at bounding box center [1149, 502] width 213 height 11
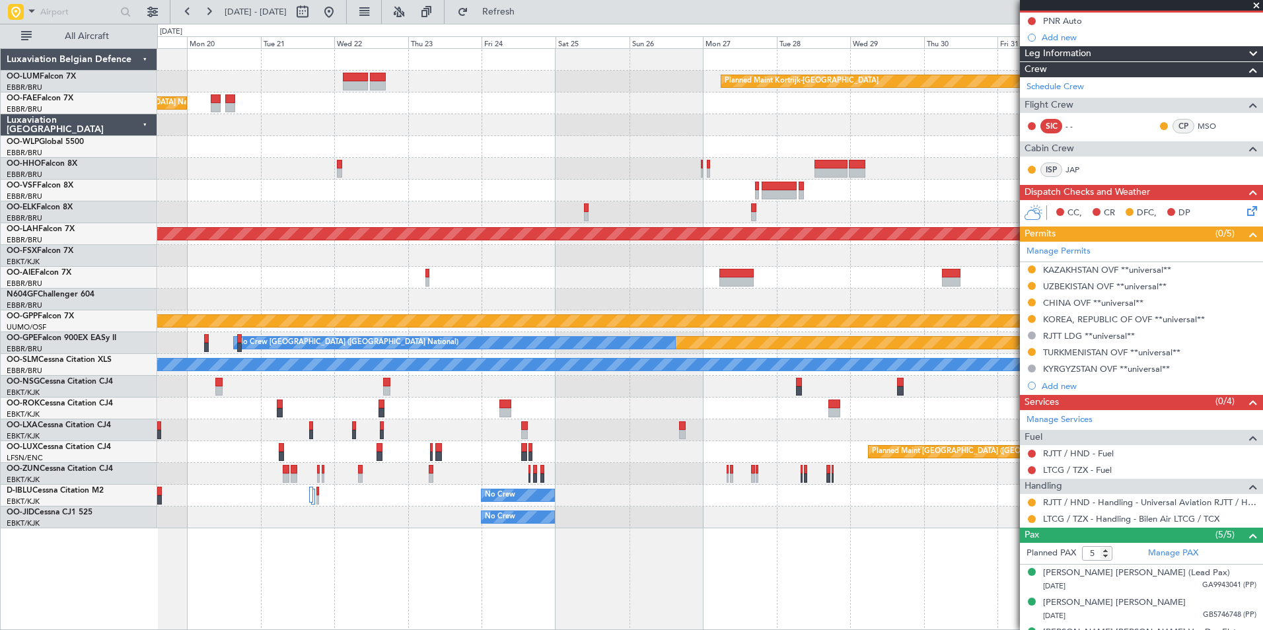
click at [344, 223] on div "Planned Maint Kortrijk-Wevelgem Planned Maint Brussels (Brussels National) Owne…" at bounding box center [709, 289] width 1105 height 480
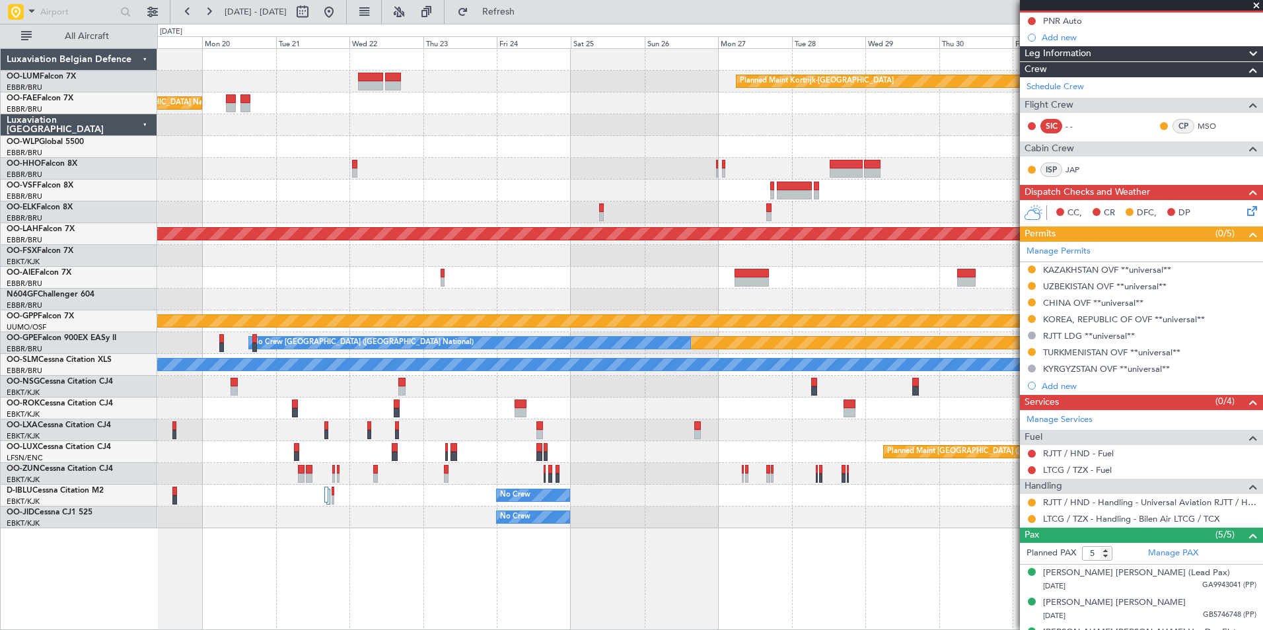
click at [612, 186] on div "Planned Maint Kortrijk-Wevelgem Planned Maint Brussels (Brussels National) Owne…" at bounding box center [709, 289] width 1105 height 480
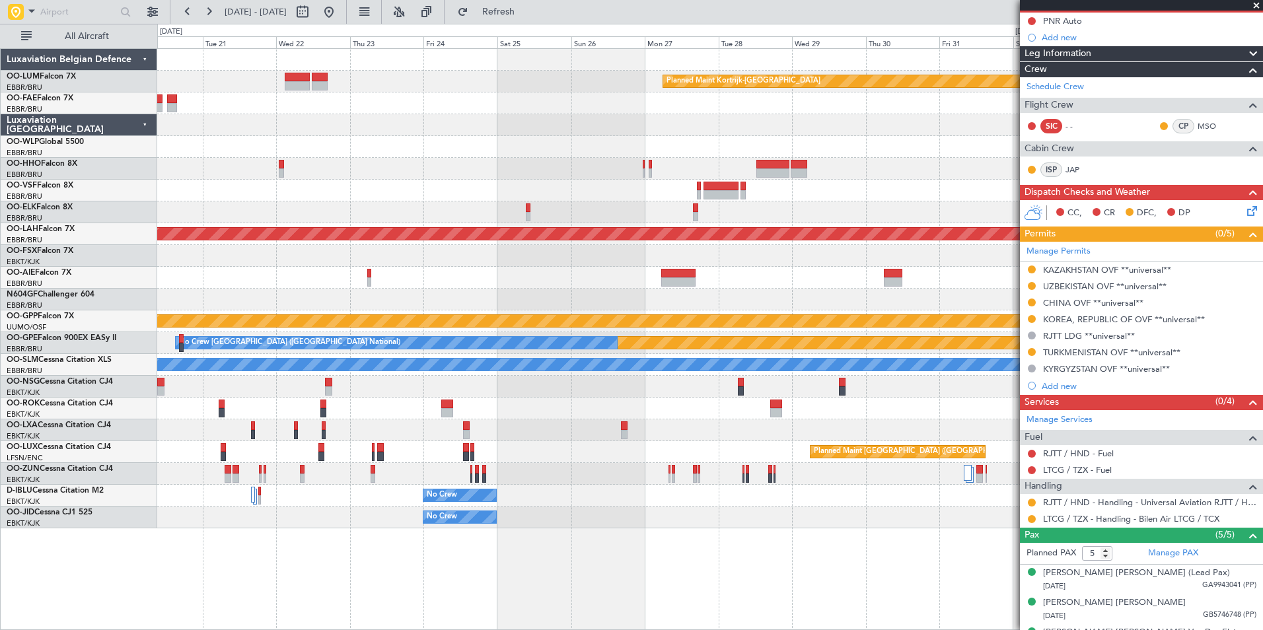
click at [703, 209] on div at bounding box center [709, 212] width 1105 height 22
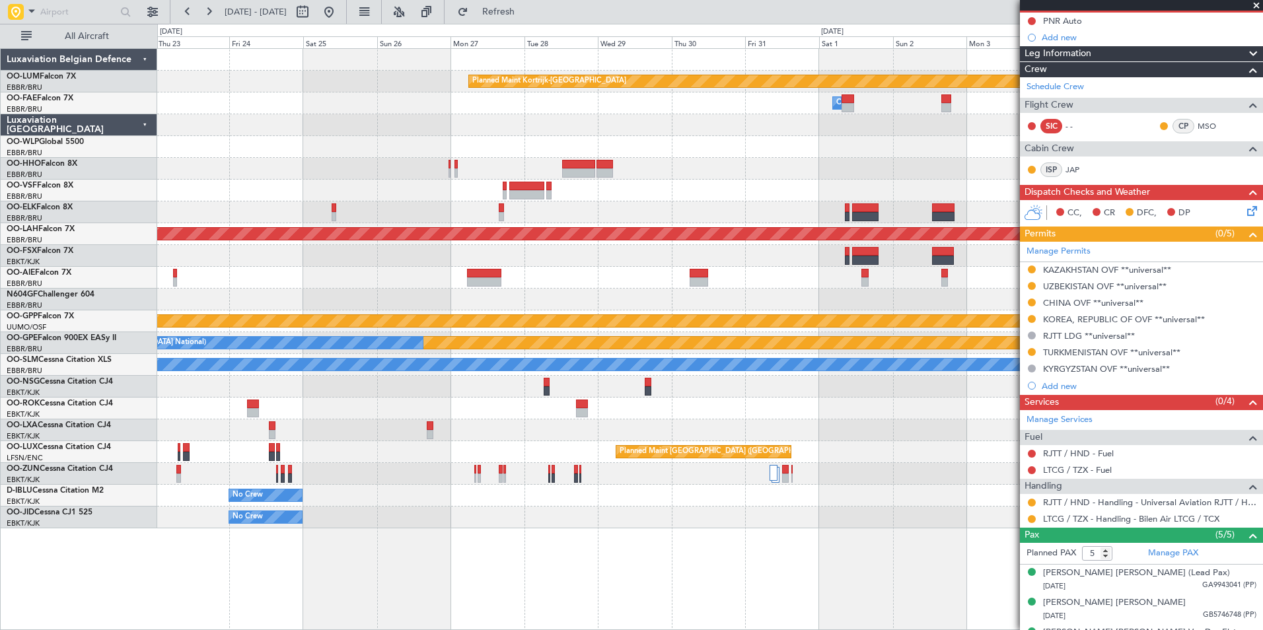
click at [567, 274] on div "Planned Maint Kortrijk-Wevelgem Owner Melsbroek Air Base Planned Maint Brussels…" at bounding box center [709, 289] width 1105 height 480
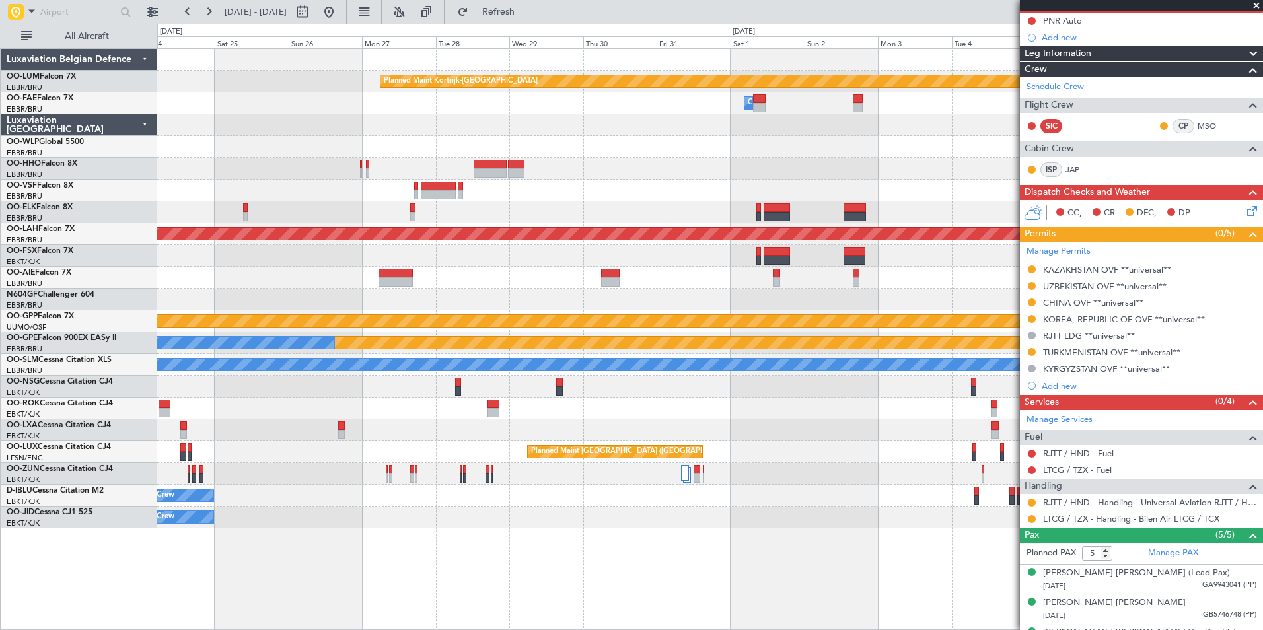
click at [613, 296] on div "Planned Maint Kortrijk-Wevelgem Owner Melsbroek Air Base Planned Maint Alton-st…" at bounding box center [709, 289] width 1105 height 480
click at [849, 320] on div "Planned Maint Kortrijk-Wevelgem Owner Melsbroek Air Base Planned Maint Alton-st…" at bounding box center [709, 289] width 1105 height 480
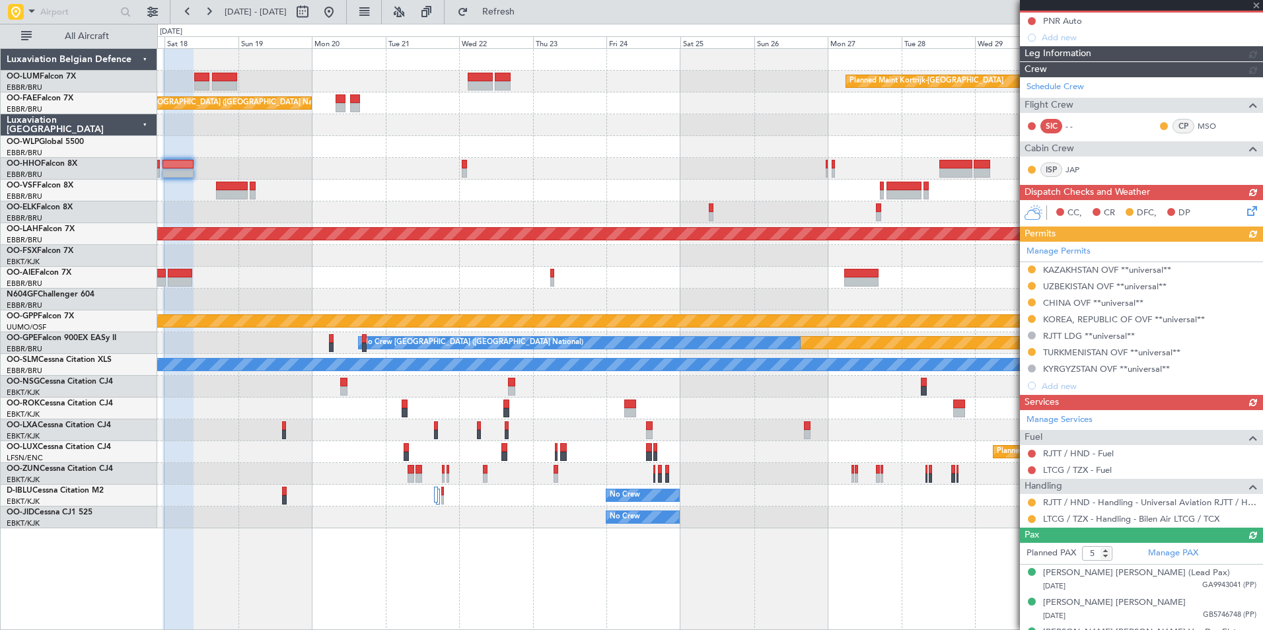
click at [550, 340] on div "Planned Maint Nurnberg No Crew Brussels (Brussels National)" at bounding box center [709, 343] width 1105 height 22
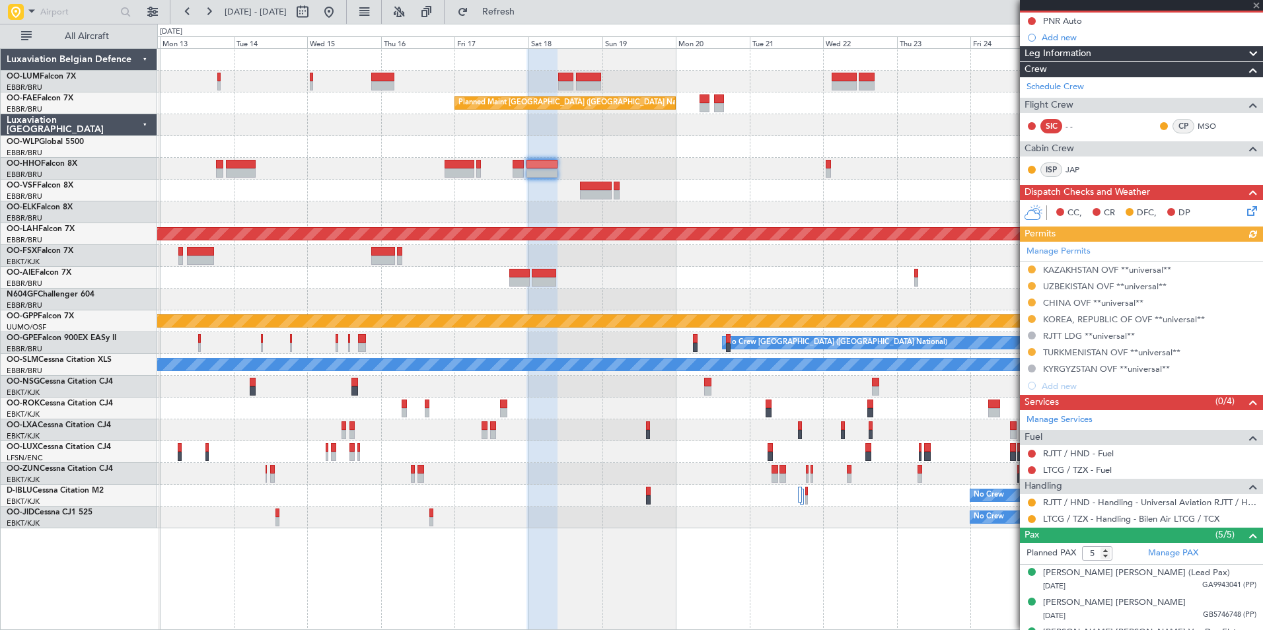
click at [566, 300] on div "Planned Maint Kortrijk-Wevelgem Planned Maint Brussels (Brussels National) Owne…" at bounding box center [709, 289] width 1105 height 480
click at [787, 289] on div "Planned Maint Kortrijk-Wevelgem Planned Maint Brussels (Brussels National) Owne…" at bounding box center [709, 289] width 1105 height 480
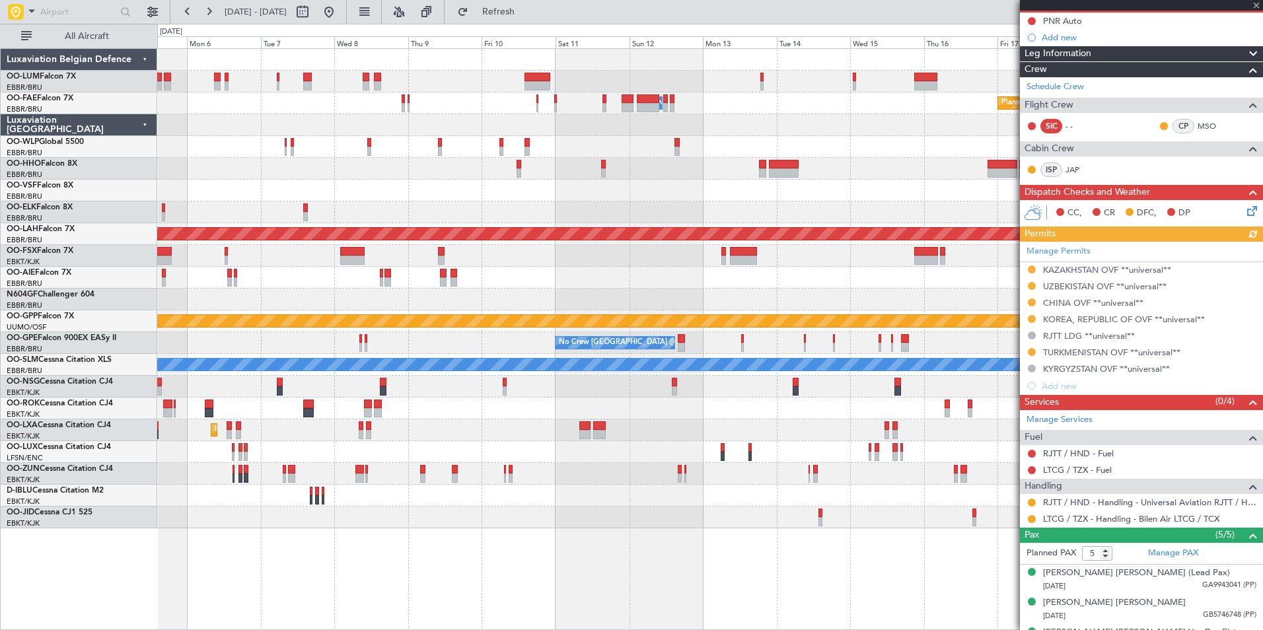
click at [822, 312] on div "Planned Maint Brussels (Brussels National) Owner Melsbroek Air Base Planned Mai…" at bounding box center [709, 289] width 1105 height 480
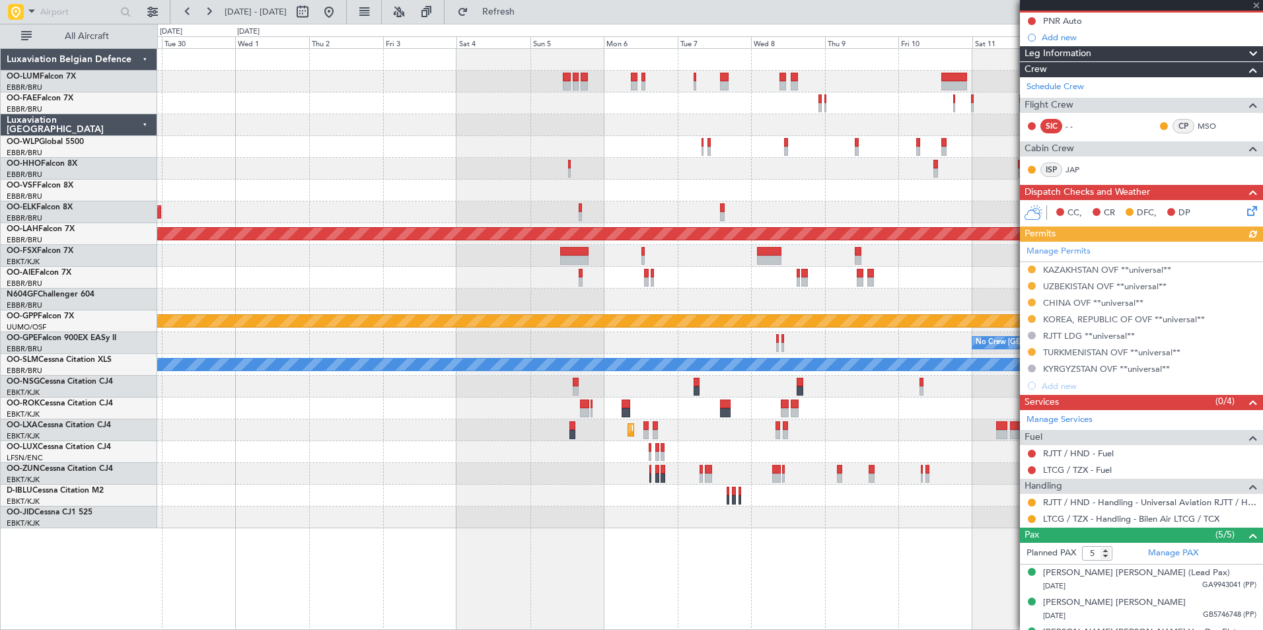
click at [818, 310] on div "Owner Melsbroek Air Base Planned Maint Brussels (Brussels National) Planned Mai…" at bounding box center [709, 289] width 1105 height 480
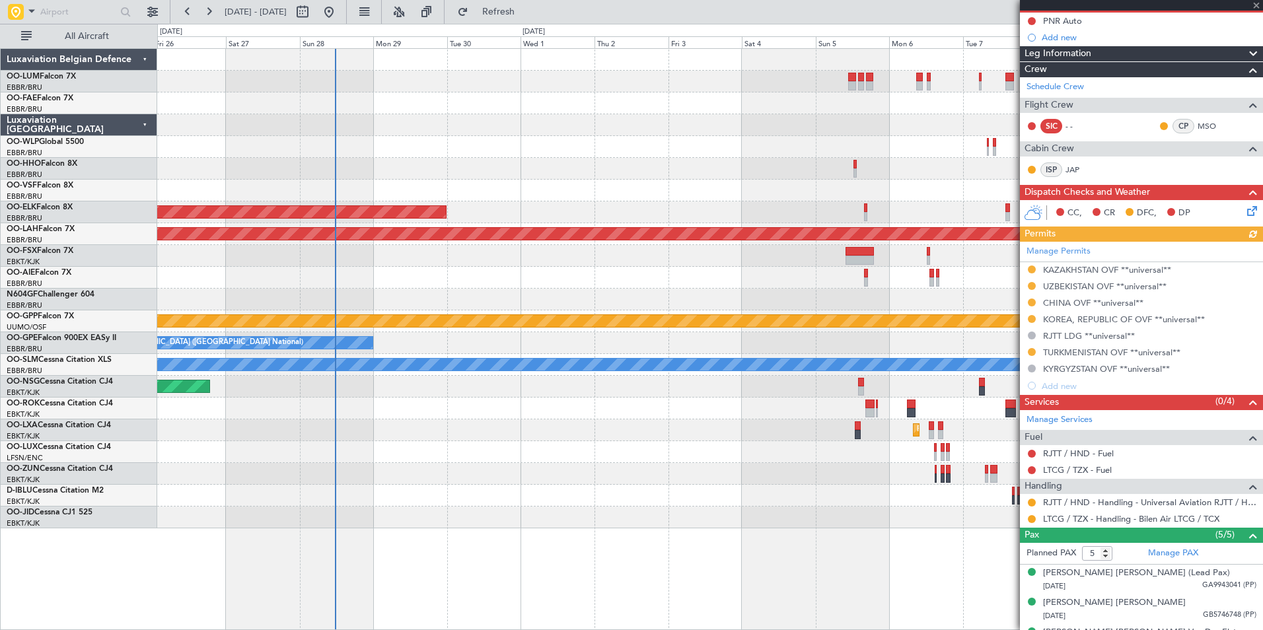
click at [602, 300] on div "Owner Melsbroek Air Base Planned Maint Geneva (Cointrin) Planned Maint Kortrijk…" at bounding box center [709, 289] width 1105 height 480
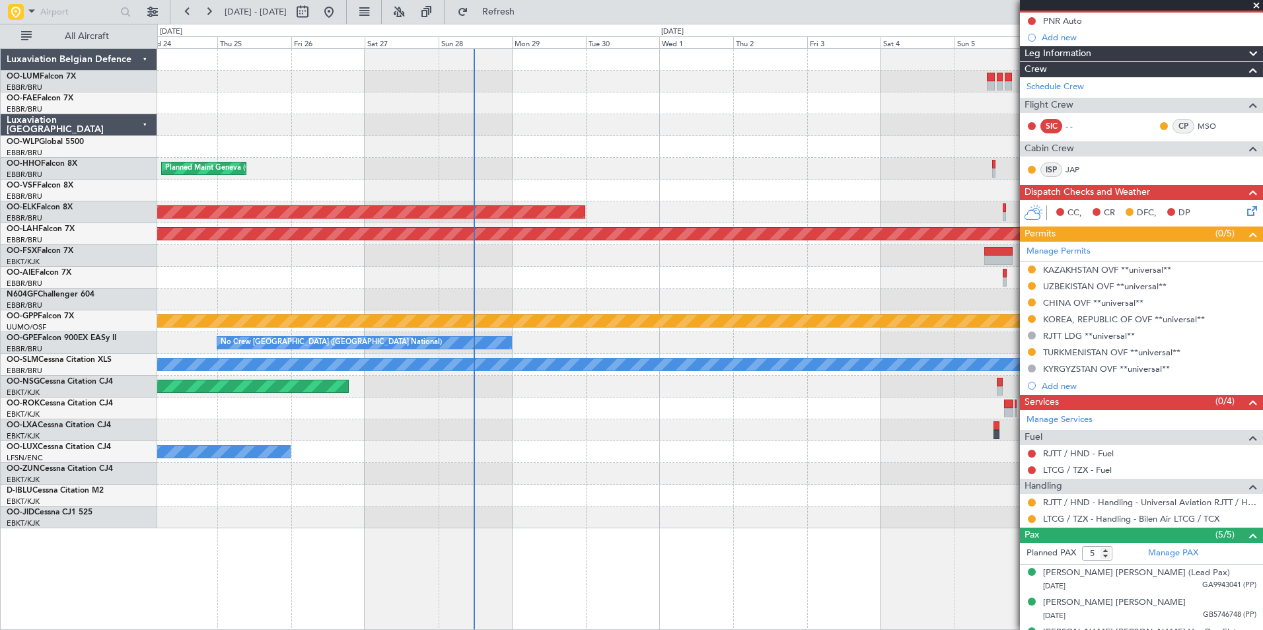
click at [453, 290] on div at bounding box center [709, 300] width 1105 height 22
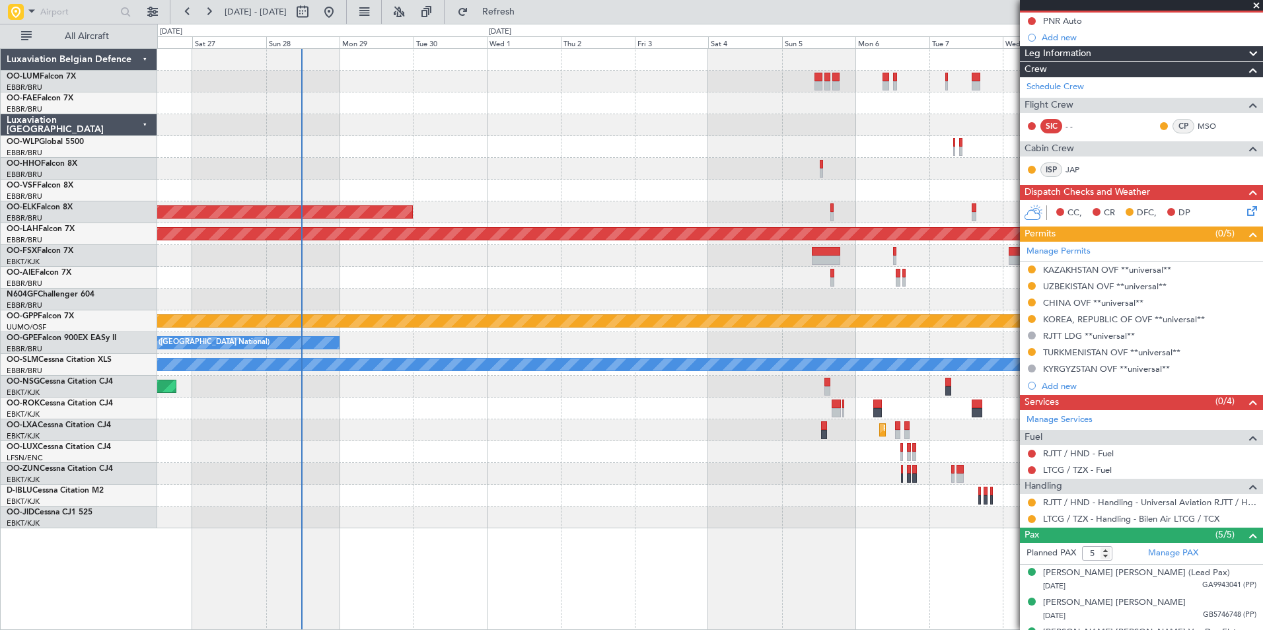
click at [484, 279] on div at bounding box center [709, 278] width 1105 height 22
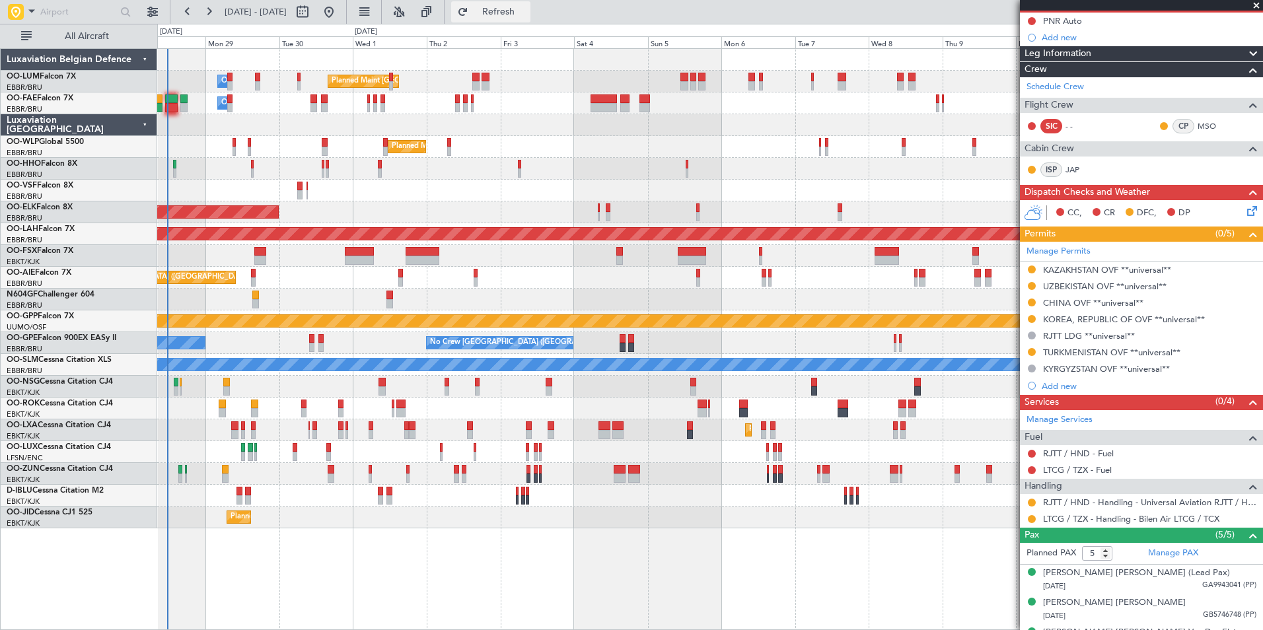
click at [530, 5] on button "Refresh" at bounding box center [490, 11] width 79 height 21
click at [449, 266] on div "Planned Maint Kortrijk-[GEOGRAPHIC_DATA]" at bounding box center [709, 256] width 1105 height 22
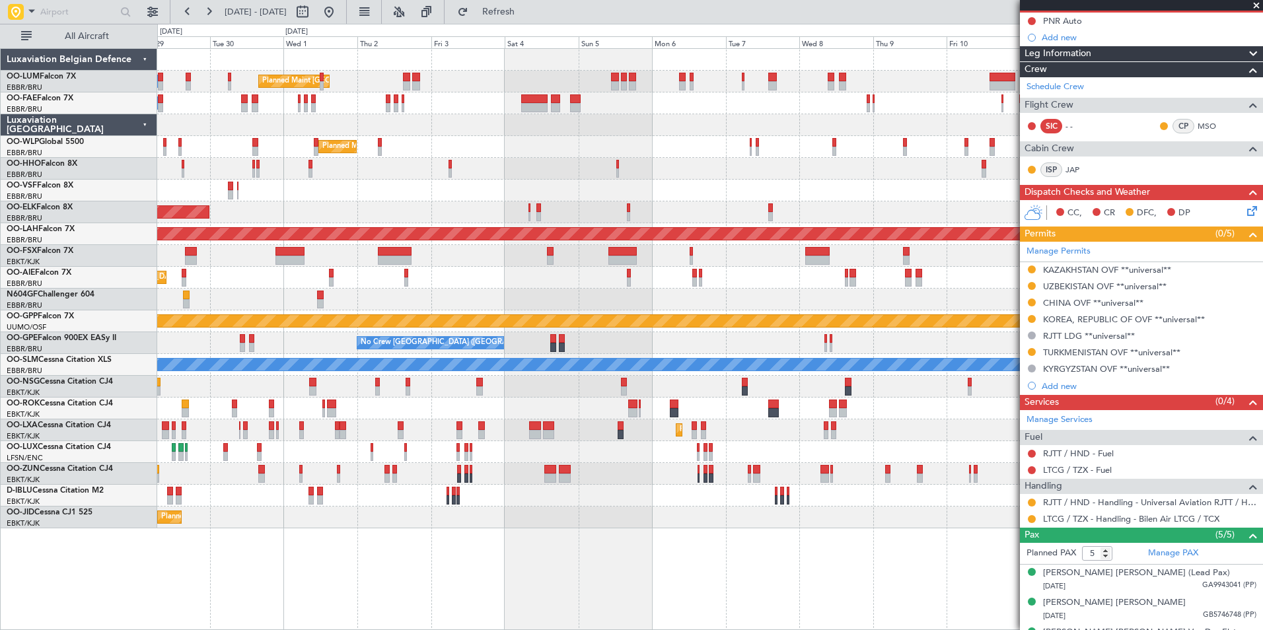
click at [505, 262] on div "Planned Maint Kortrijk-[GEOGRAPHIC_DATA]" at bounding box center [709, 256] width 1105 height 22
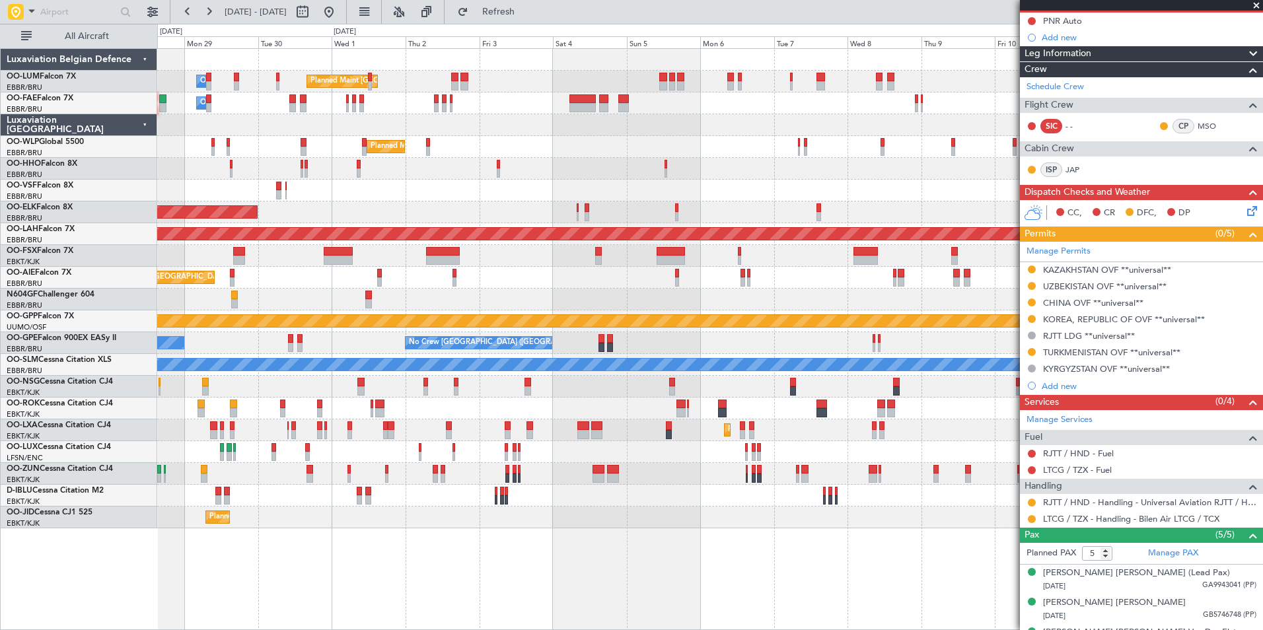
click at [496, 258] on div "Planned Maint Kortrijk-[GEOGRAPHIC_DATA]" at bounding box center [709, 256] width 1105 height 22
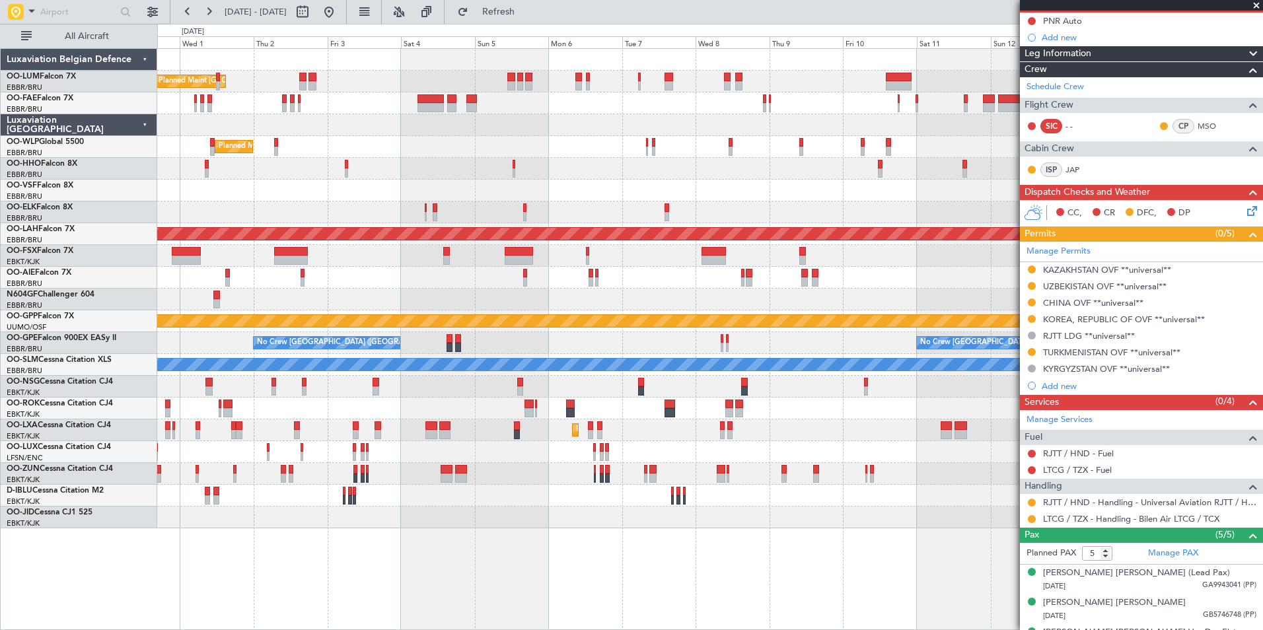
click at [550, 349] on div "No Crew Brussels (Brussels National) No Crew Brussels (Brussels National) No Cr…" at bounding box center [709, 343] width 1105 height 22
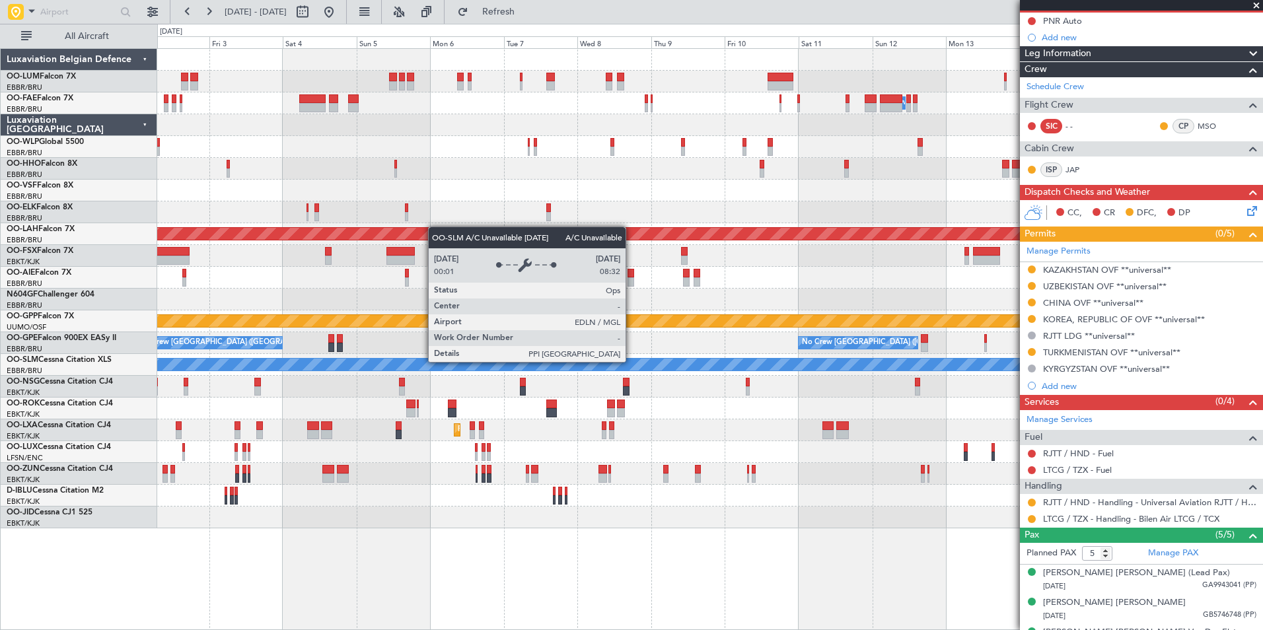
click at [513, 359] on div "A/C Unavailable [GEOGRAPHIC_DATA]" at bounding box center [710, 365] width 3315 height 12
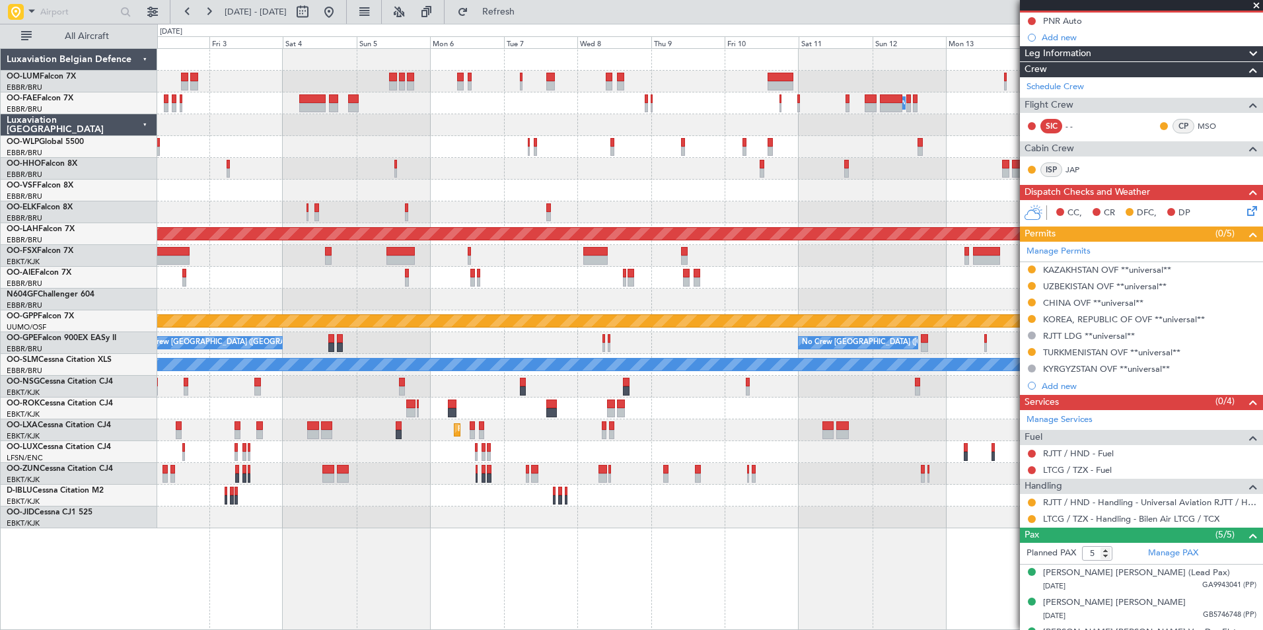
click at [360, 415] on div at bounding box center [709, 409] width 1105 height 22
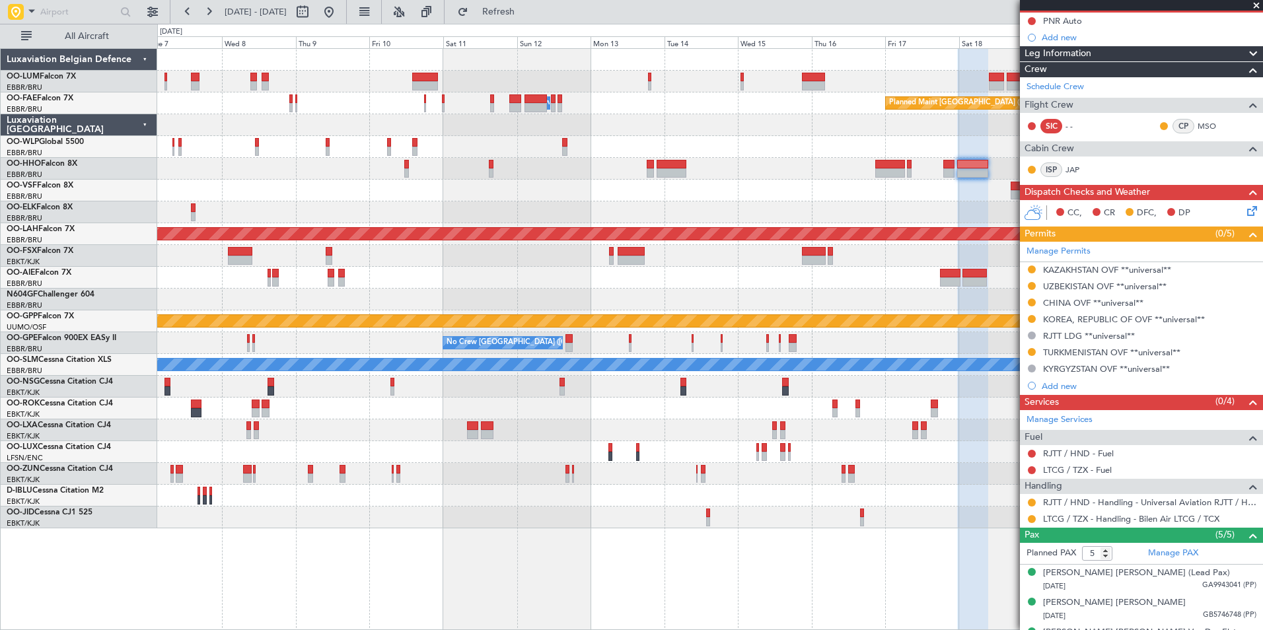
click at [208, 425] on div "Owner Melsbroek Air Base Planned Maint Brussels (Brussels National) Planned Mai…" at bounding box center [709, 289] width 1105 height 480
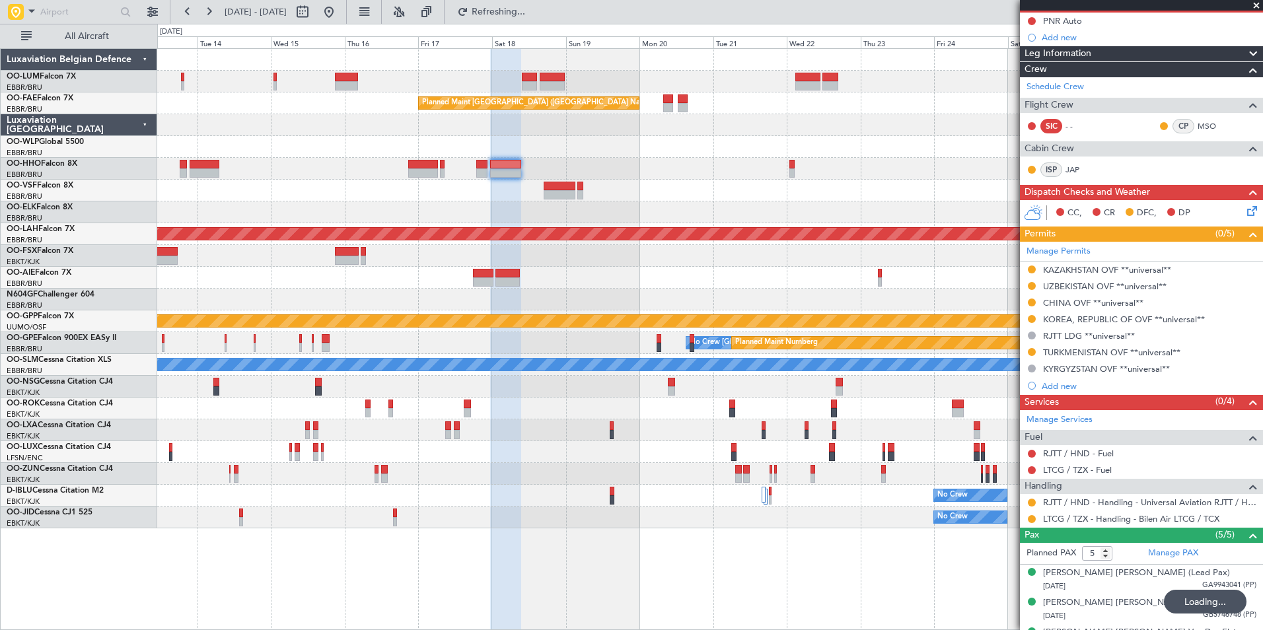
click at [518, 317] on div "Planned Maint Kortrijk-Wevelgem Planned Maint Brussels (Brussels National) Owne…" at bounding box center [709, 289] width 1105 height 480
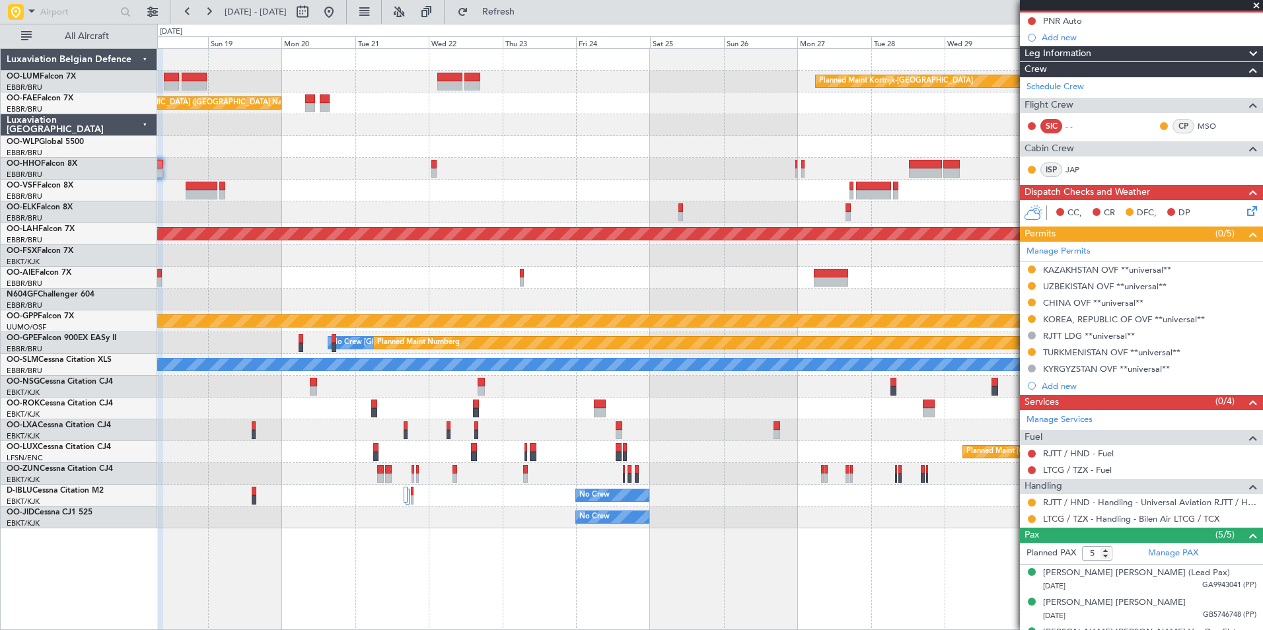
click at [622, 275] on div "Planned Maint Kortrijk-Wevelgem Planned Maint Brussels (Brussels National) Owne…" at bounding box center [709, 289] width 1105 height 480
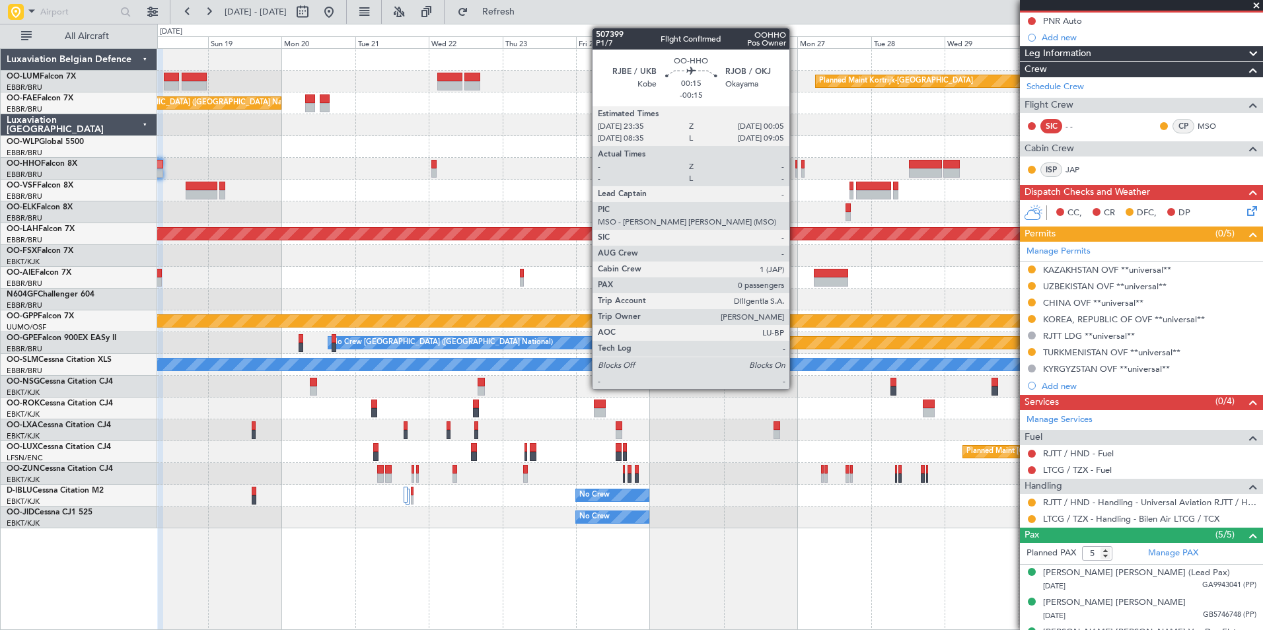
click at [795, 172] on div at bounding box center [796, 172] width 2 height 9
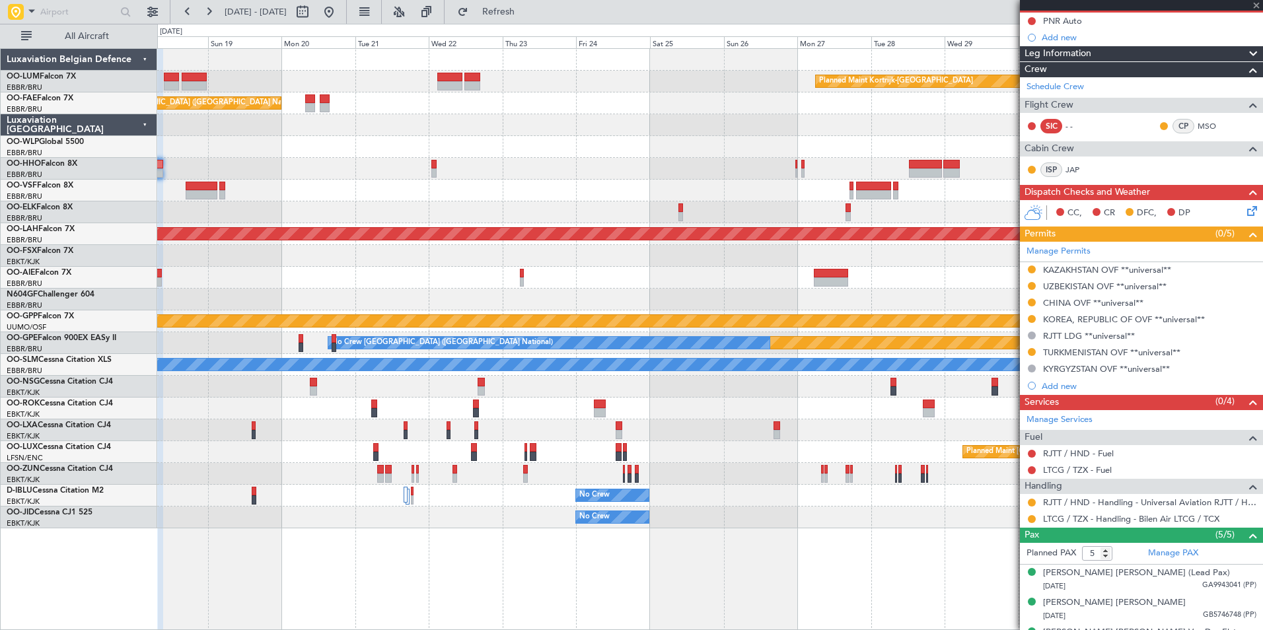
type input "-00:15"
type input "0"
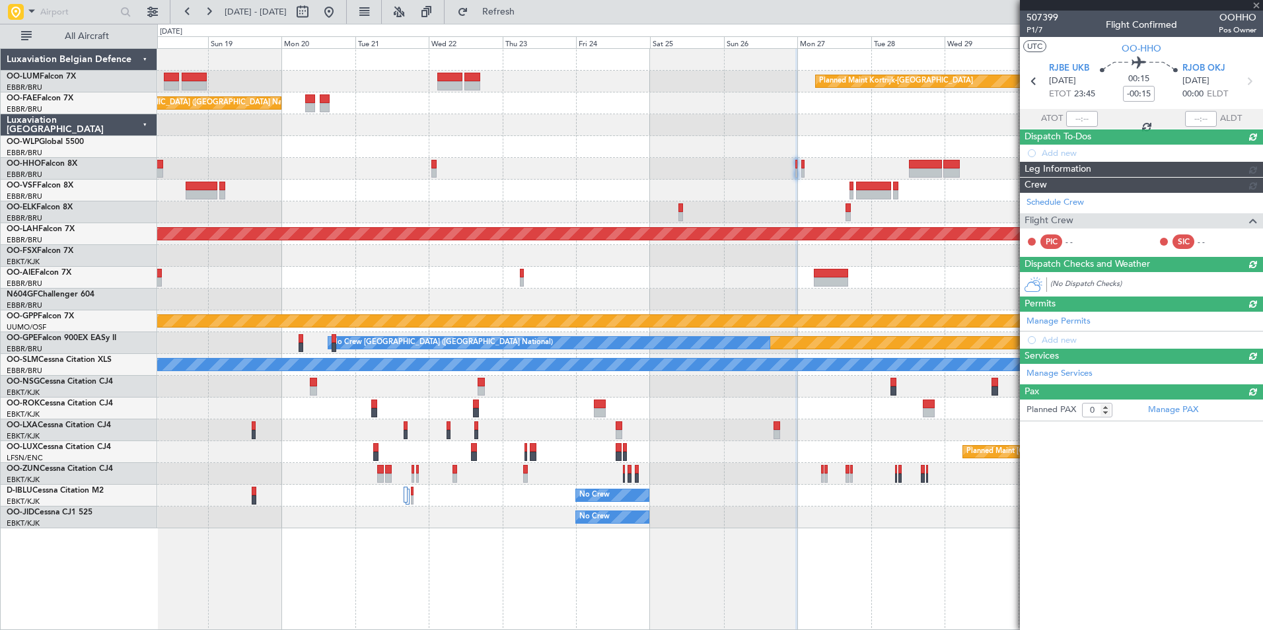
scroll to position [0, 0]
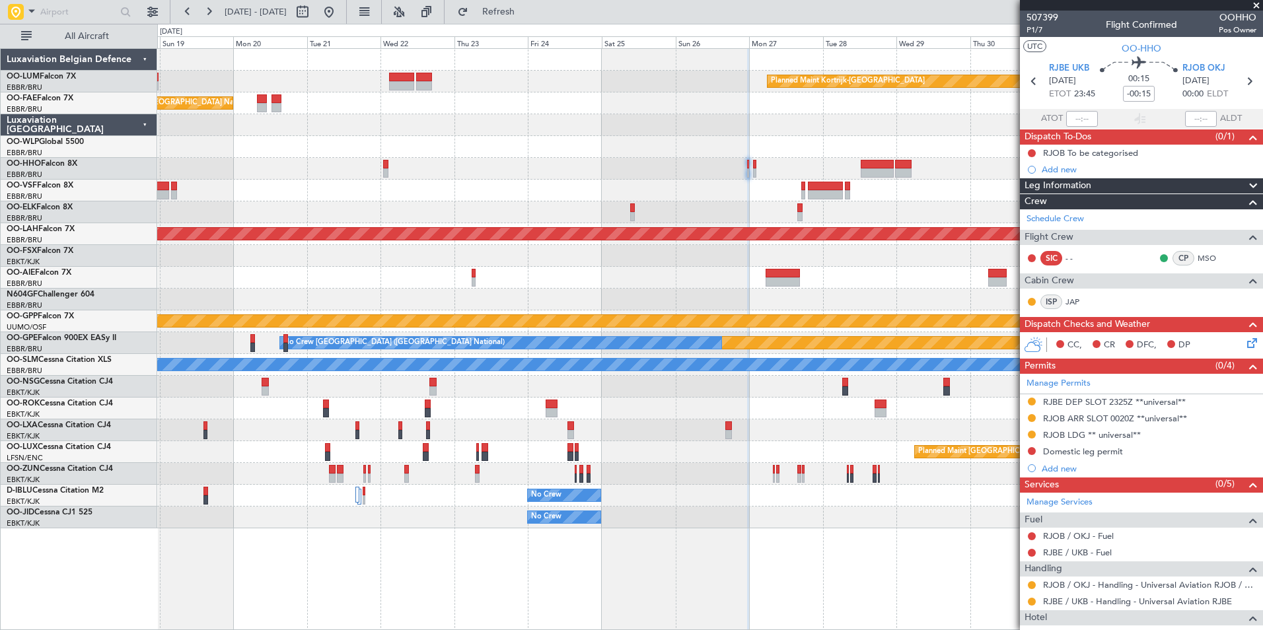
click at [670, 263] on div at bounding box center [709, 256] width 1105 height 22
click at [756, 310] on div "Planned Maint Kortrijk-Wevelgem Owner Melsbroek Air Base Planned Maint Brussels…" at bounding box center [709, 289] width 1105 height 480
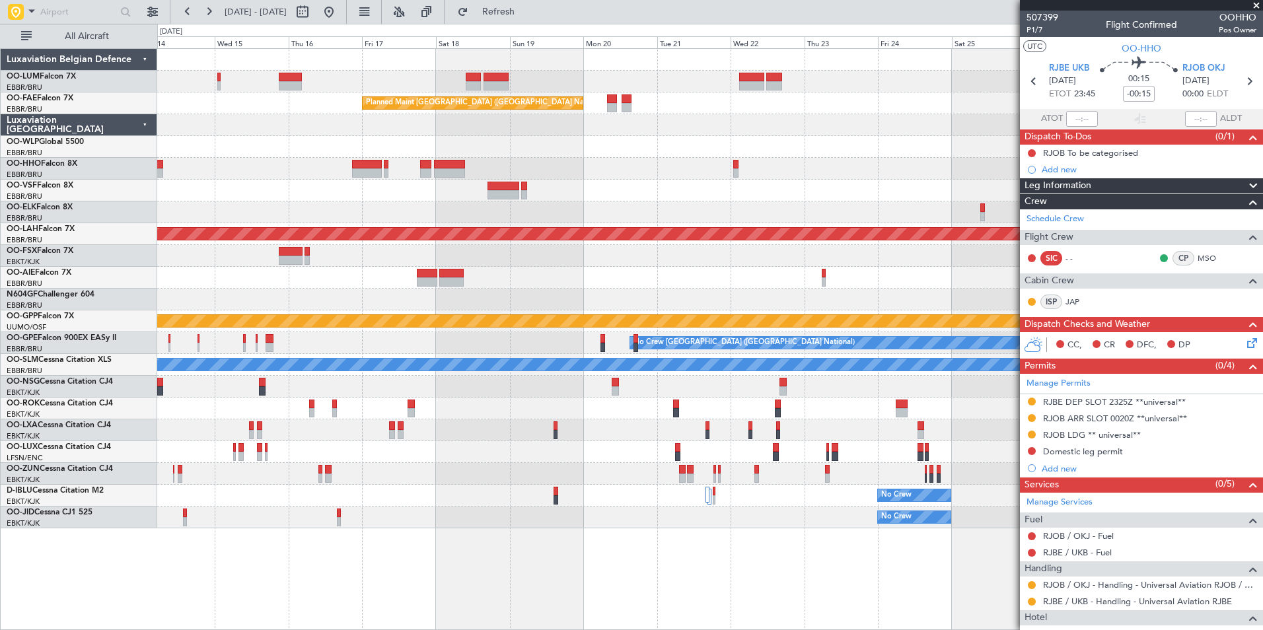
click at [811, 322] on div "Grounded [PERSON_NAME]" at bounding box center [709, 321] width 1105 height 22
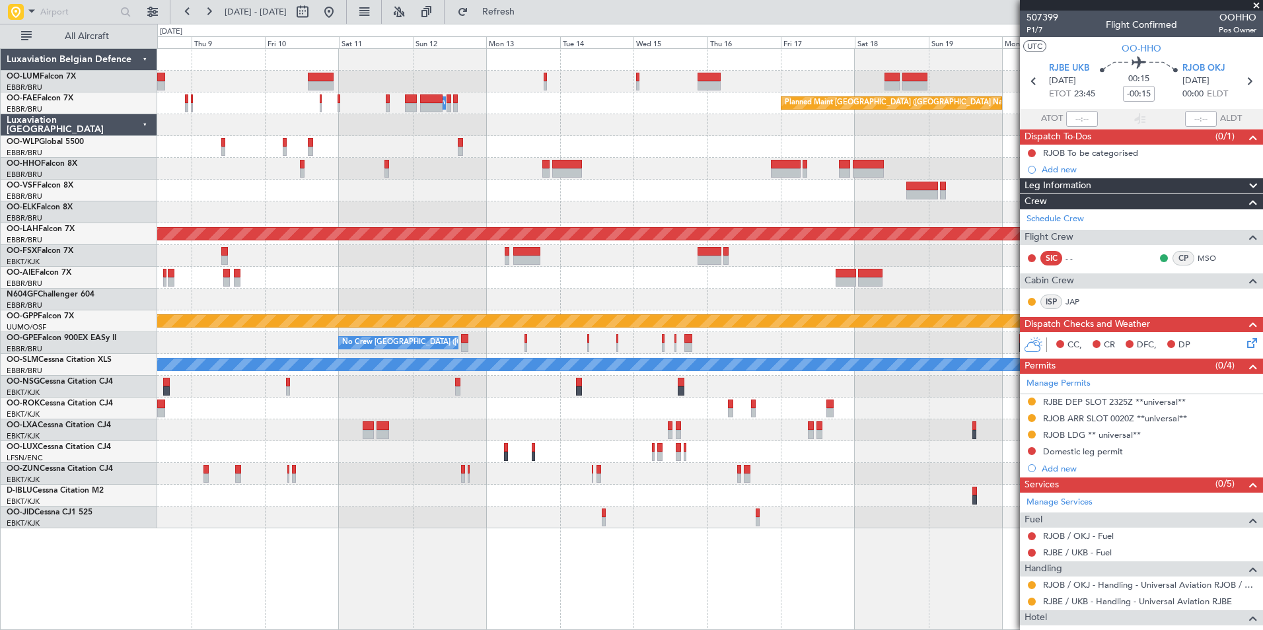
click at [832, 338] on div "Planned Maint Kortrijk-Wevelgem Planned Maint Brussels (Brussels National) Owne…" at bounding box center [709, 289] width 1105 height 480
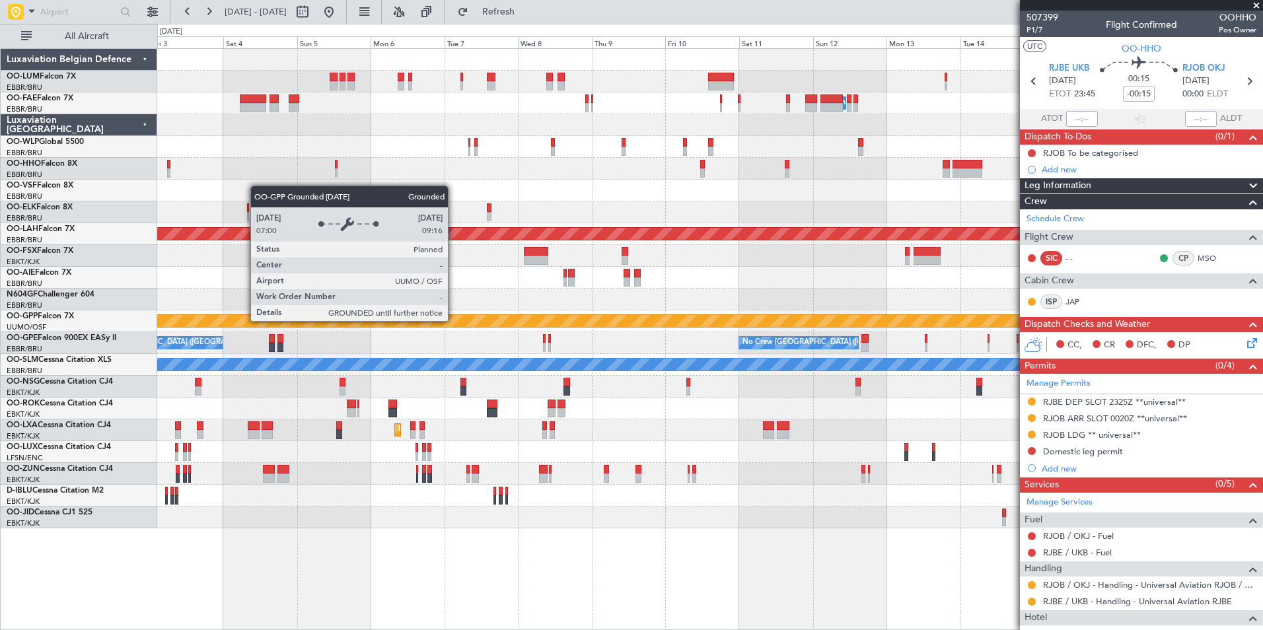
click at [797, 326] on div "Grounded [PERSON_NAME]" at bounding box center [710, 321] width 3315 height 12
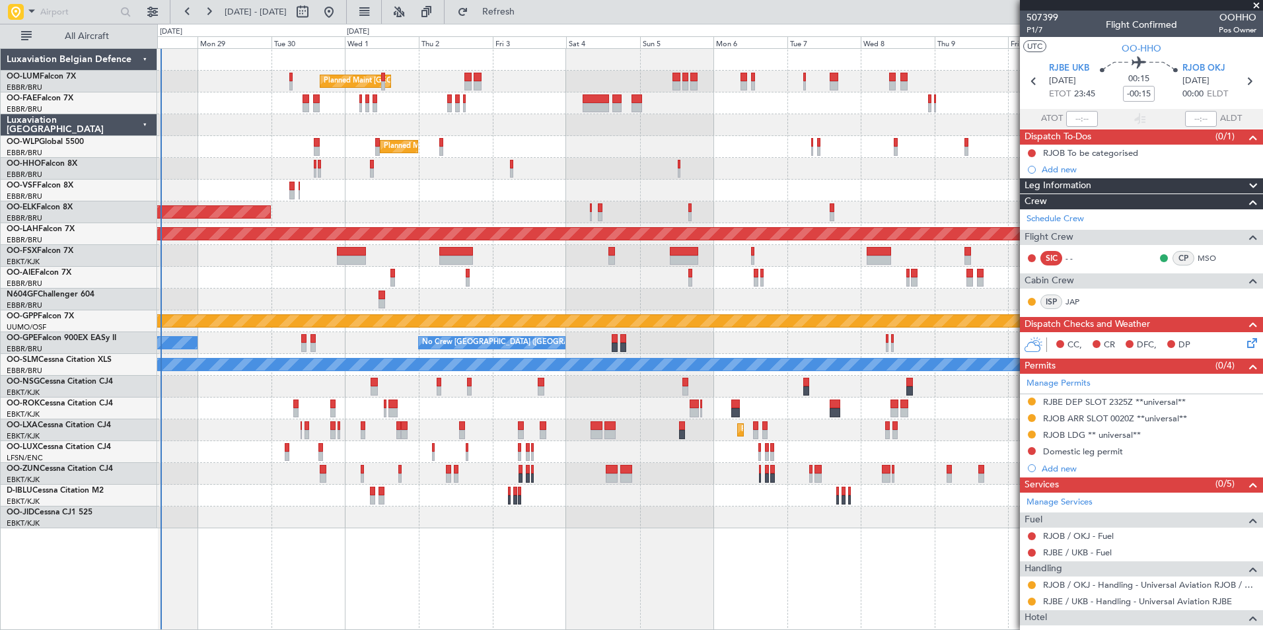
click at [689, 293] on div "Planned Maint Brussels (Brussels National) Owner Melsbroek Air Base Planned Mai…" at bounding box center [709, 289] width 1105 height 480
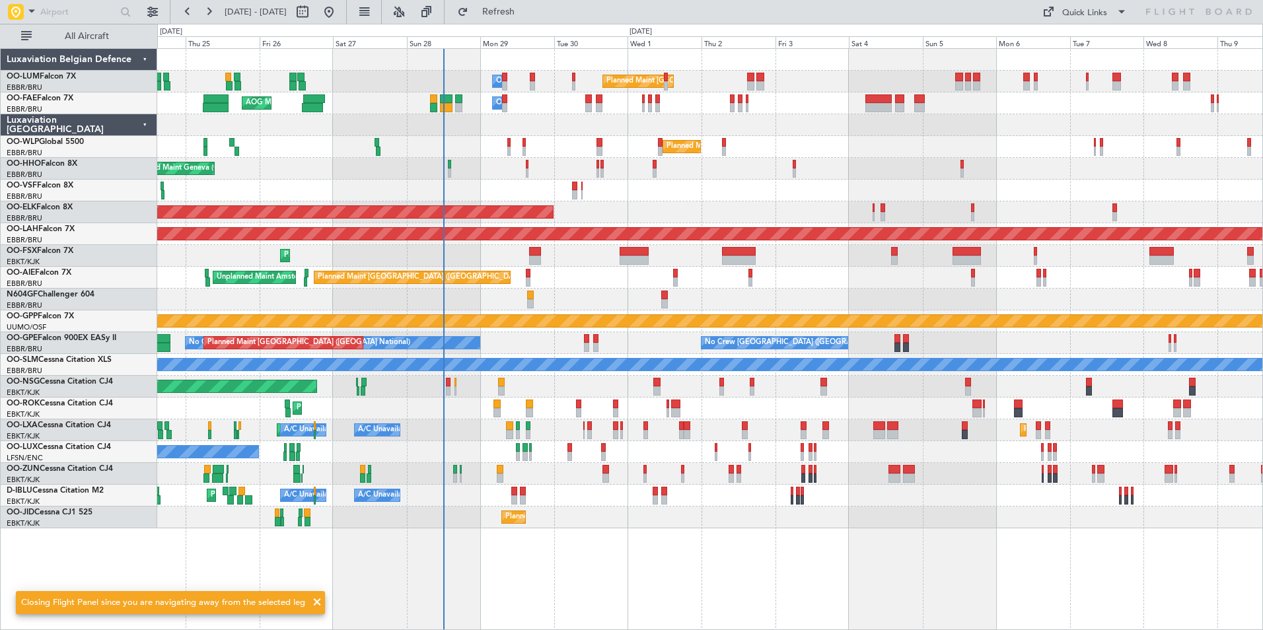
click at [600, 268] on div "Planned Maint Brussels (Brussels National) Owner Melsbroek Air Base AOG Maint N…" at bounding box center [709, 289] width 1105 height 480
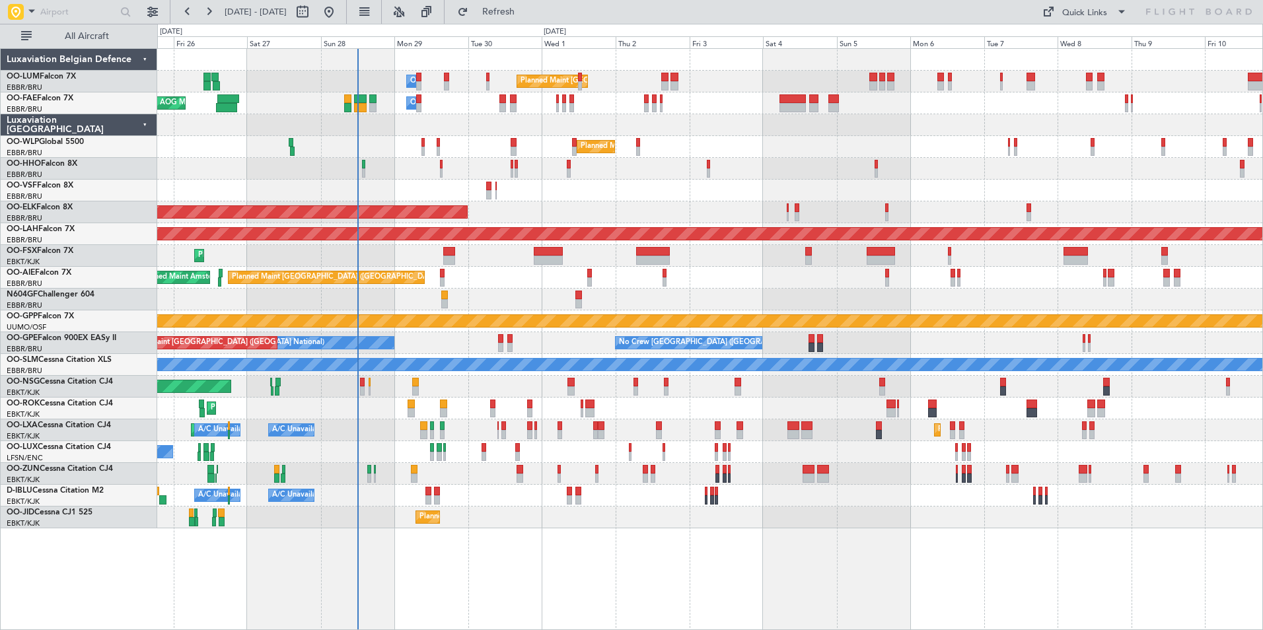
click at [581, 291] on div "Planned Maint Brussels (Brussels National) Owner Melsbroek Air Base AOG Maint N…" at bounding box center [709, 289] width 1105 height 480
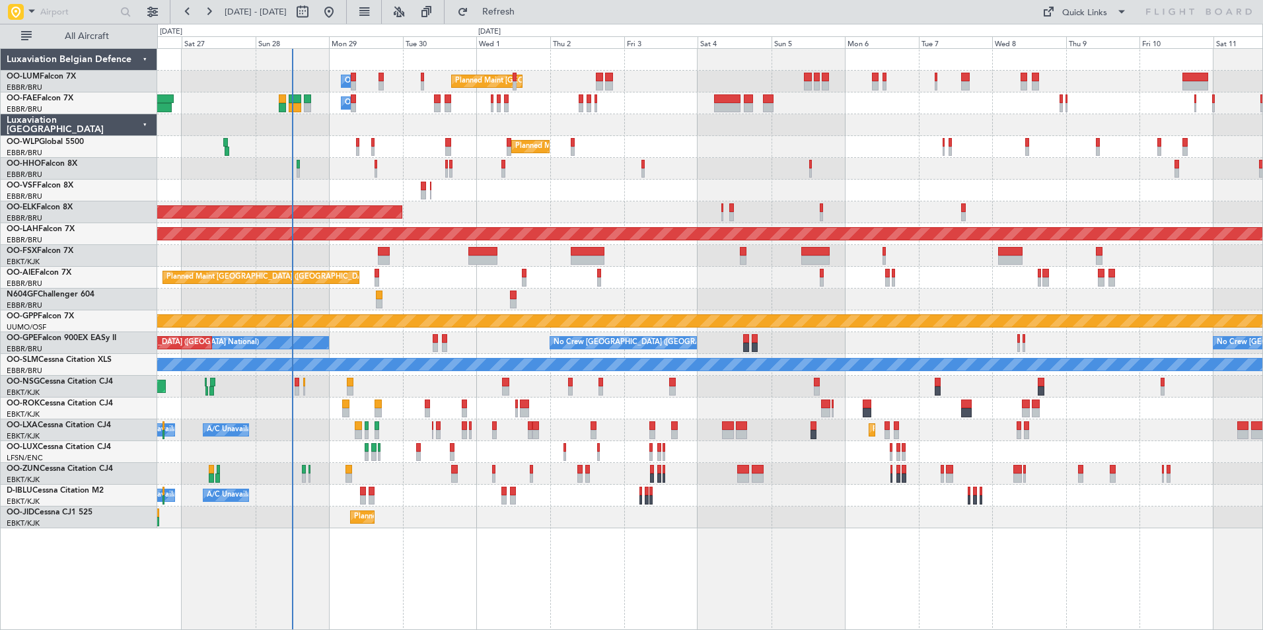
click at [532, 278] on div "Planned Maint London (Farnborough) Unplanned Maint Amsterdam (Schiphol)" at bounding box center [709, 278] width 1105 height 22
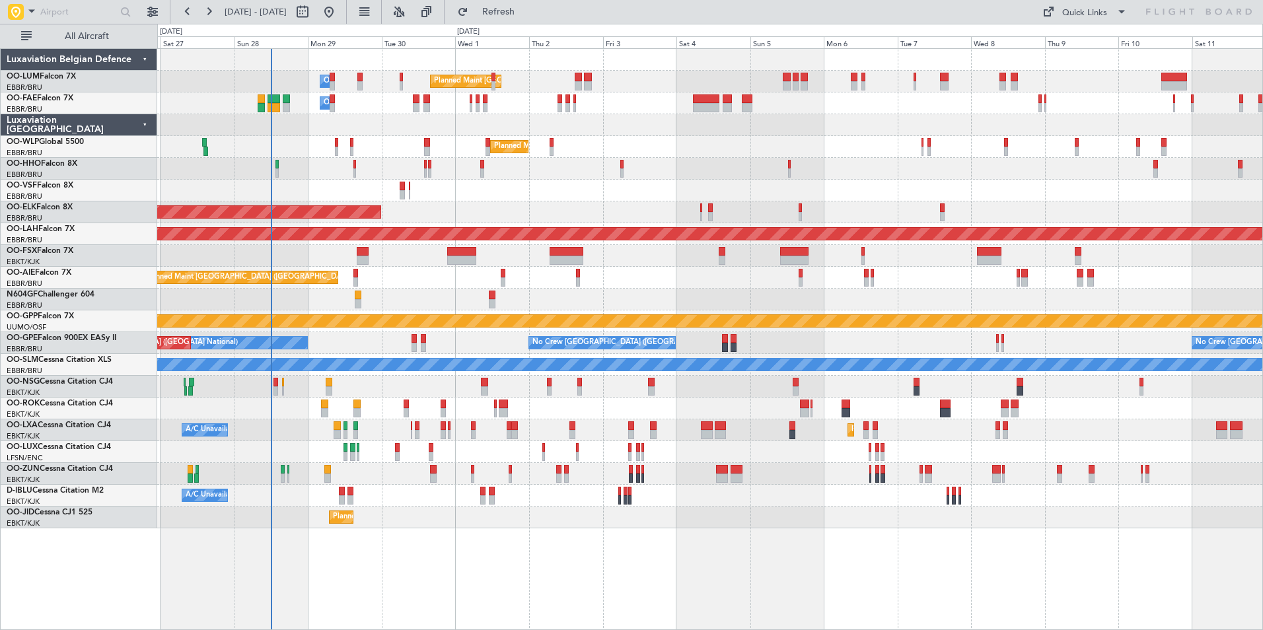
click at [591, 283] on div "Planned Maint London (Farnborough) Unplanned Maint Amsterdam (Schiphol)" at bounding box center [709, 278] width 1105 height 22
click at [642, 196] on div at bounding box center [709, 191] width 1105 height 22
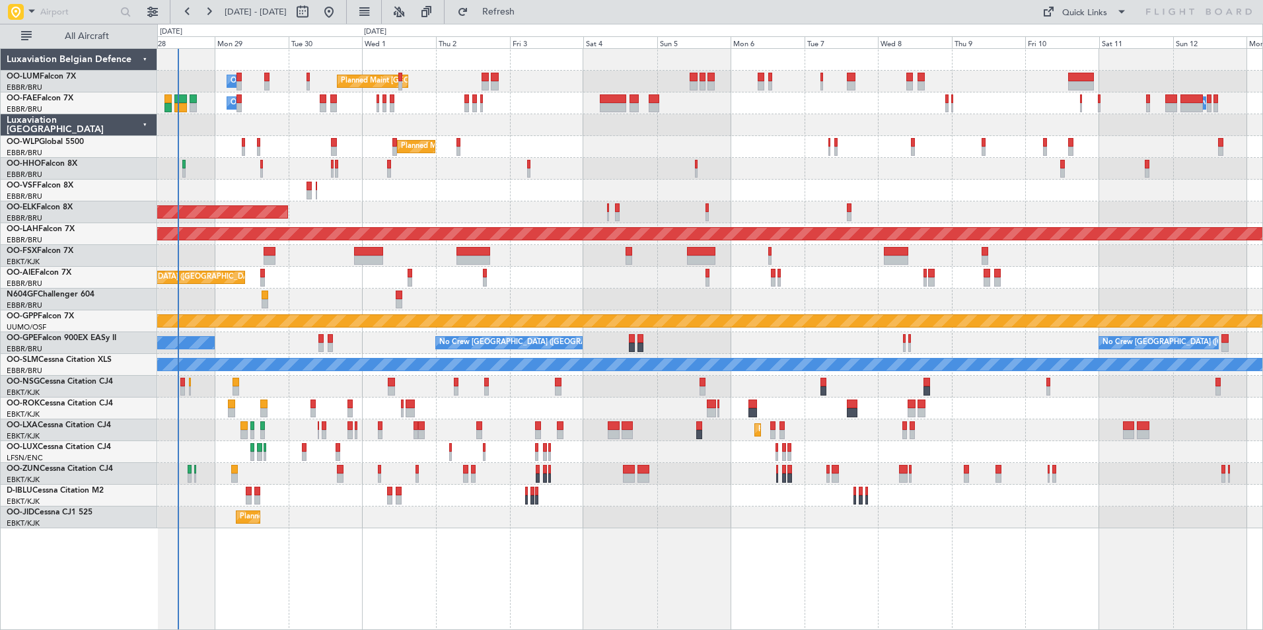
click at [628, 200] on div at bounding box center [709, 191] width 1105 height 22
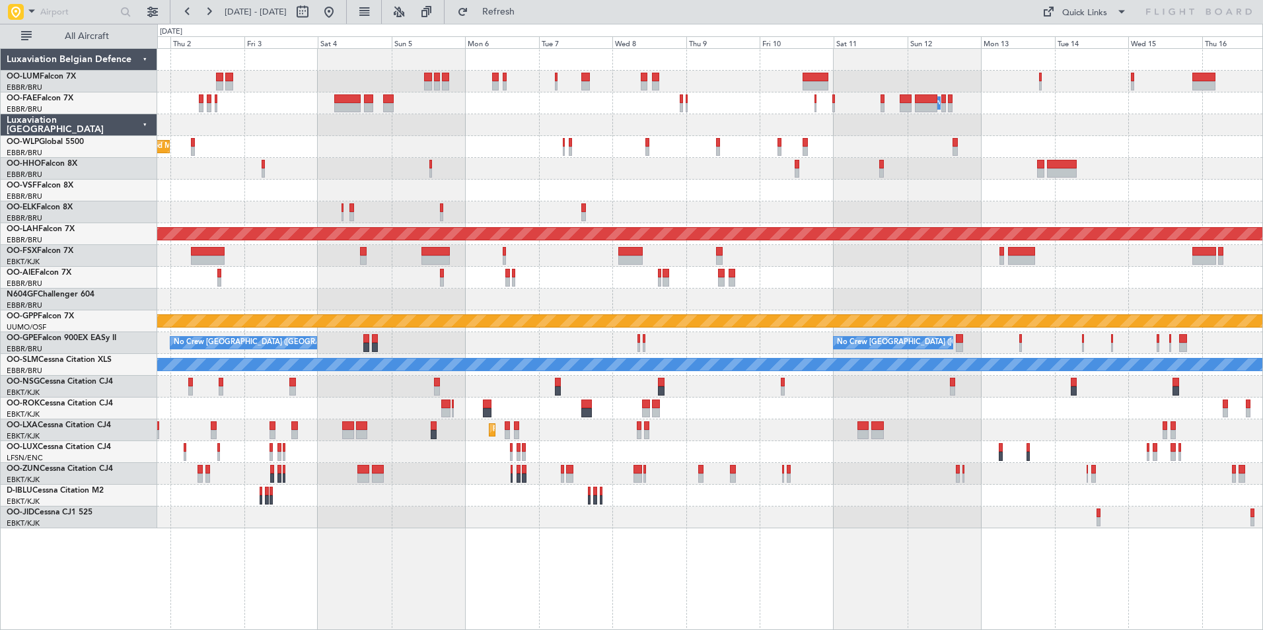
click at [481, 235] on div "Planned Maint Brussels (Brussels National) Owner Melsbroek Air Base Owner Melsb…" at bounding box center [709, 289] width 1105 height 480
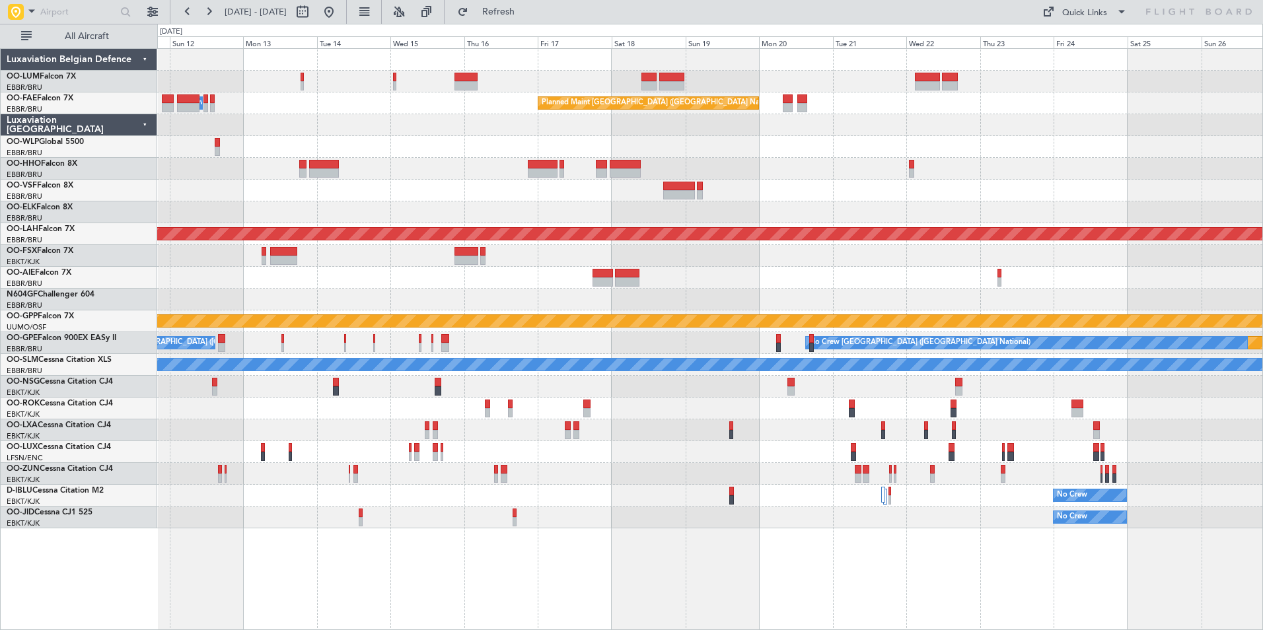
click at [885, 202] on div "Planned Maint Kortrijk-Wevelgem Planned Maint Brussels (Brussels National) Owne…" at bounding box center [709, 289] width 1105 height 480
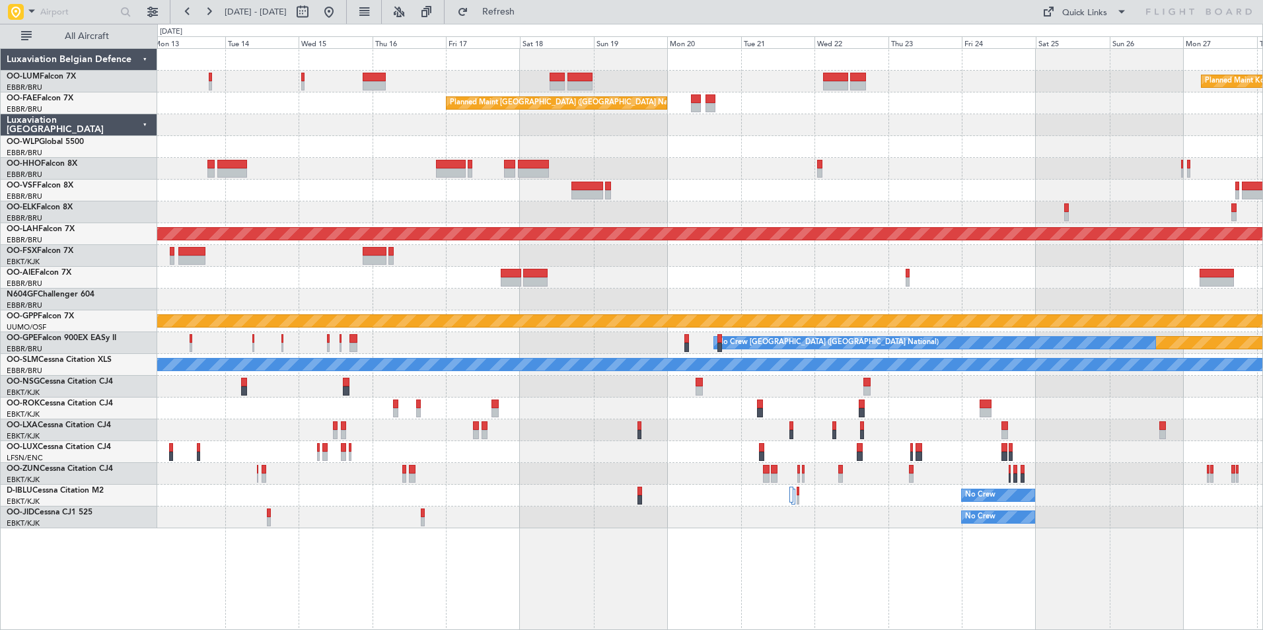
click at [201, 229] on div "Planned Maint Kortrijk-Wevelgem Planned Maint Brussels (Brussels National) Owne…" at bounding box center [709, 289] width 1105 height 480
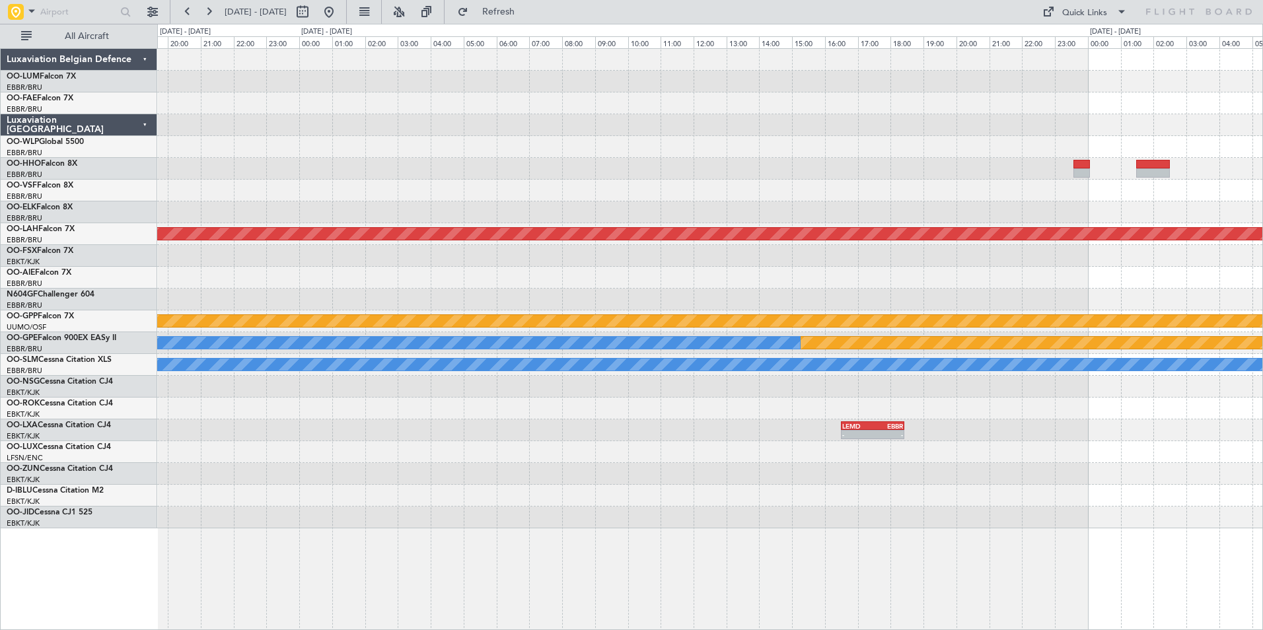
click at [742, 185] on div "Planned Maint Kortrijk-[GEOGRAPHIC_DATA] Planned [GEOGRAPHIC_DATA][PERSON_NAME]…" at bounding box center [709, 289] width 1105 height 480
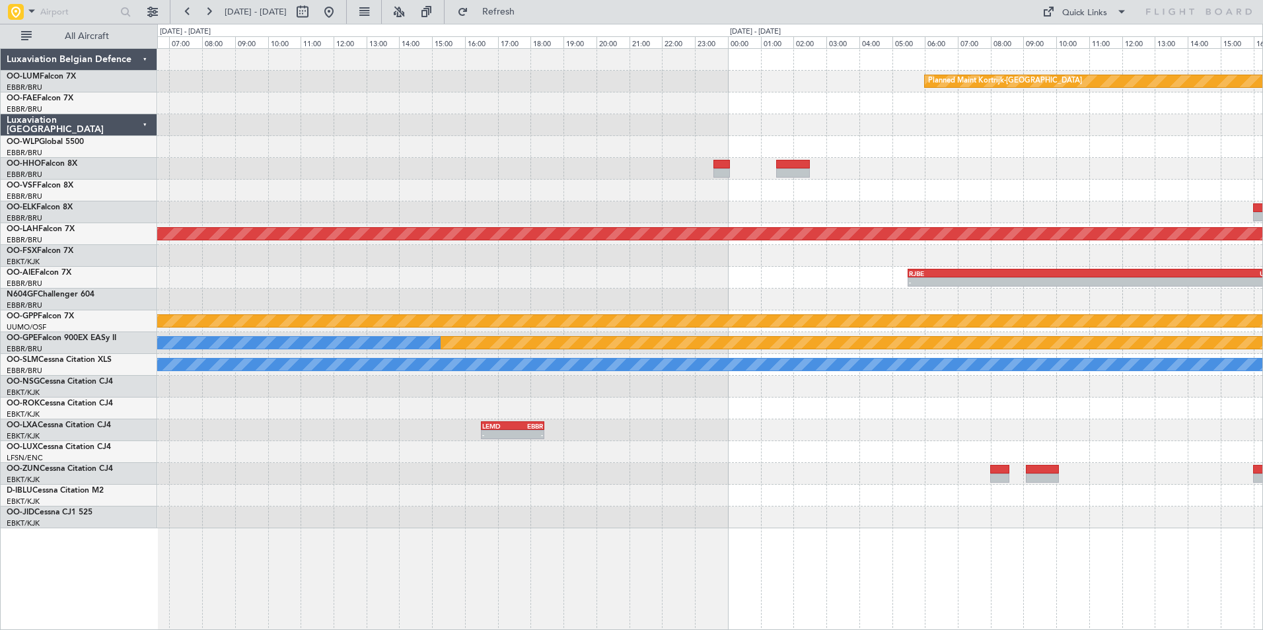
click at [331, 198] on div "- - VRMM 19:20 Z LEGE 06:40 Z" at bounding box center [709, 191] width 1105 height 22
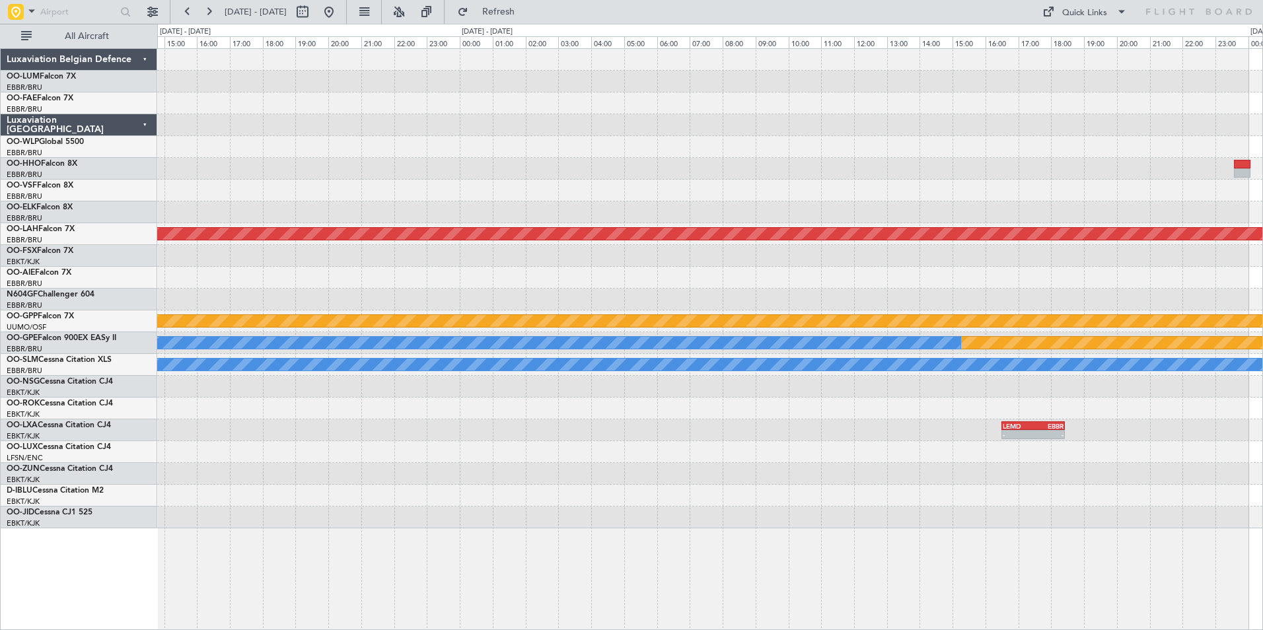
click at [986, 342] on div "Planned Maint Kortrijk-[GEOGRAPHIC_DATA] Planned [GEOGRAPHIC_DATA][PERSON_NAME]…" at bounding box center [709, 289] width 1105 height 480
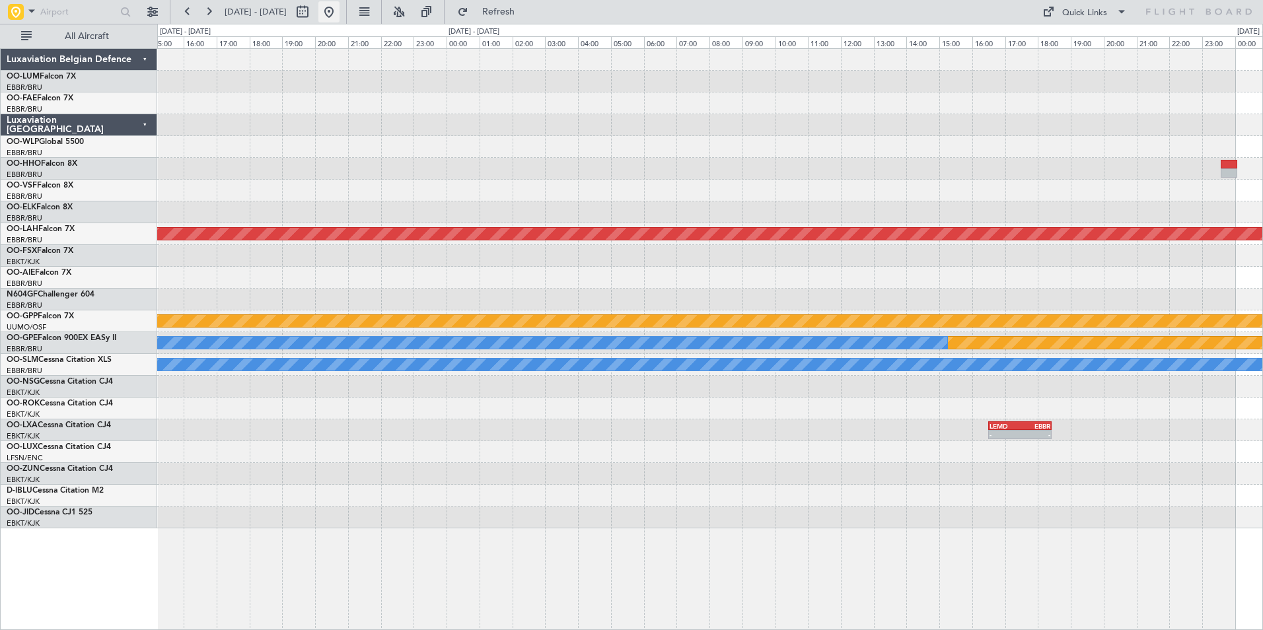
click at [340, 14] on button at bounding box center [328, 11] width 21 height 21
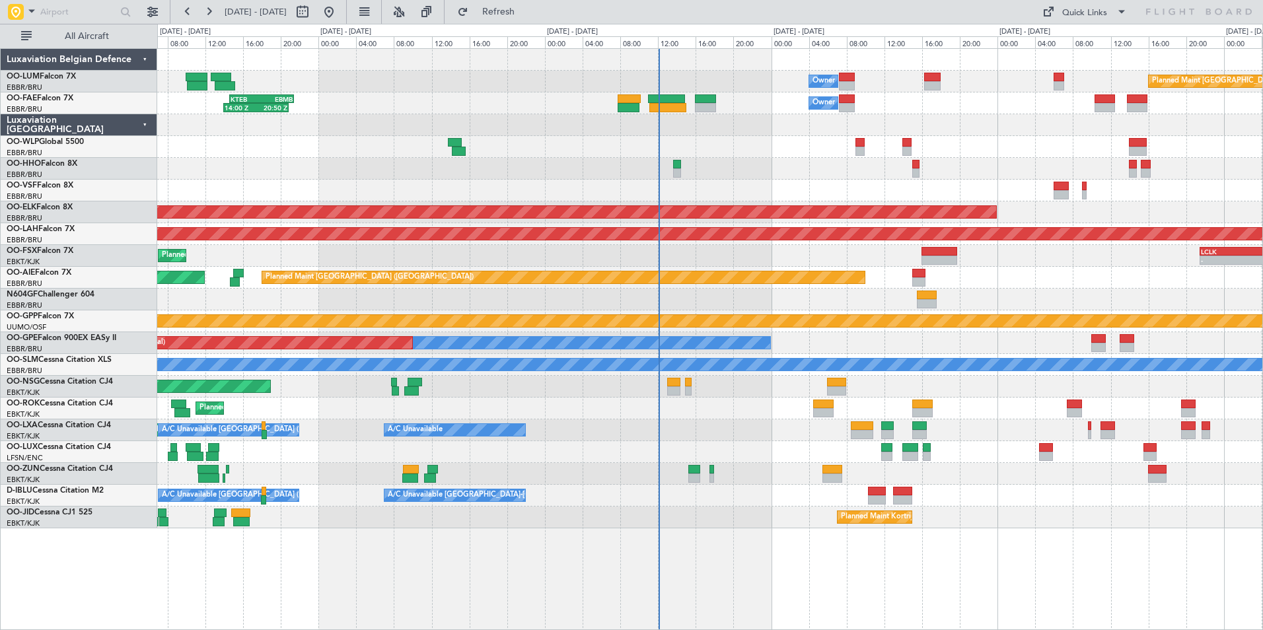
click at [647, 159] on div "Planned Maint [GEOGRAPHIC_DATA] ([GEOGRAPHIC_DATA] National) Owner [GEOGRAPHIC_…" at bounding box center [709, 289] width 1105 height 480
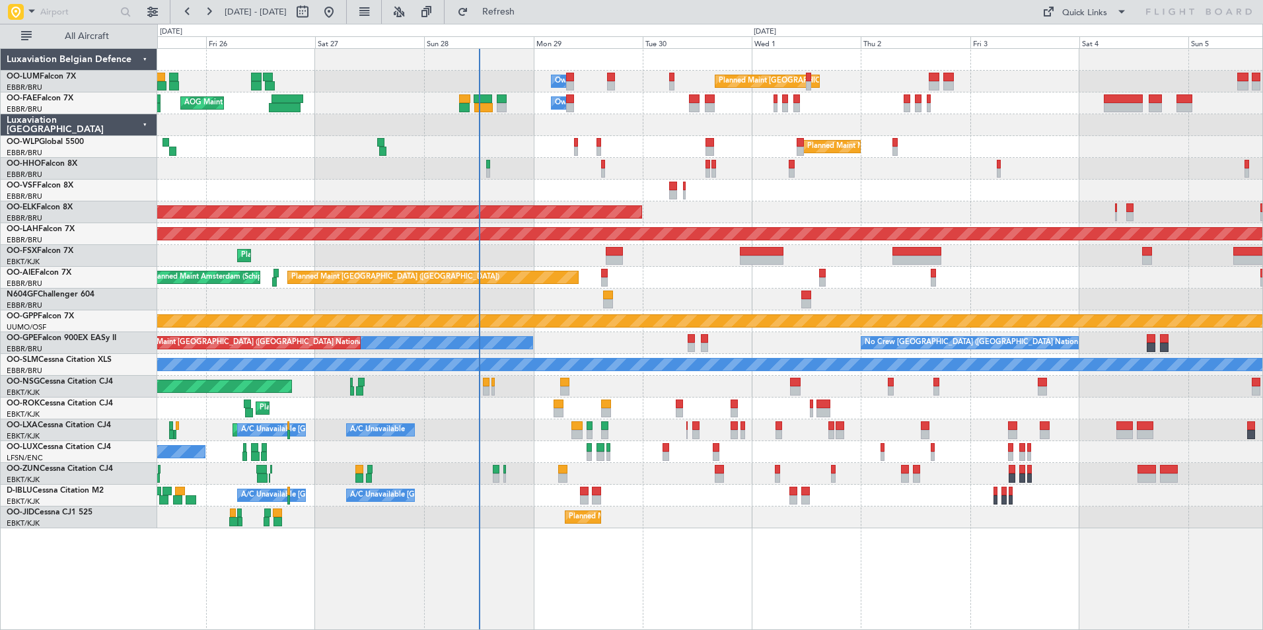
click at [550, 500] on div "Planned Maint [GEOGRAPHIC_DATA] ([GEOGRAPHIC_DATA] National) Owner [GEOGRAPHIC_…" at bounding box center [709, 289] width 1105 height 480
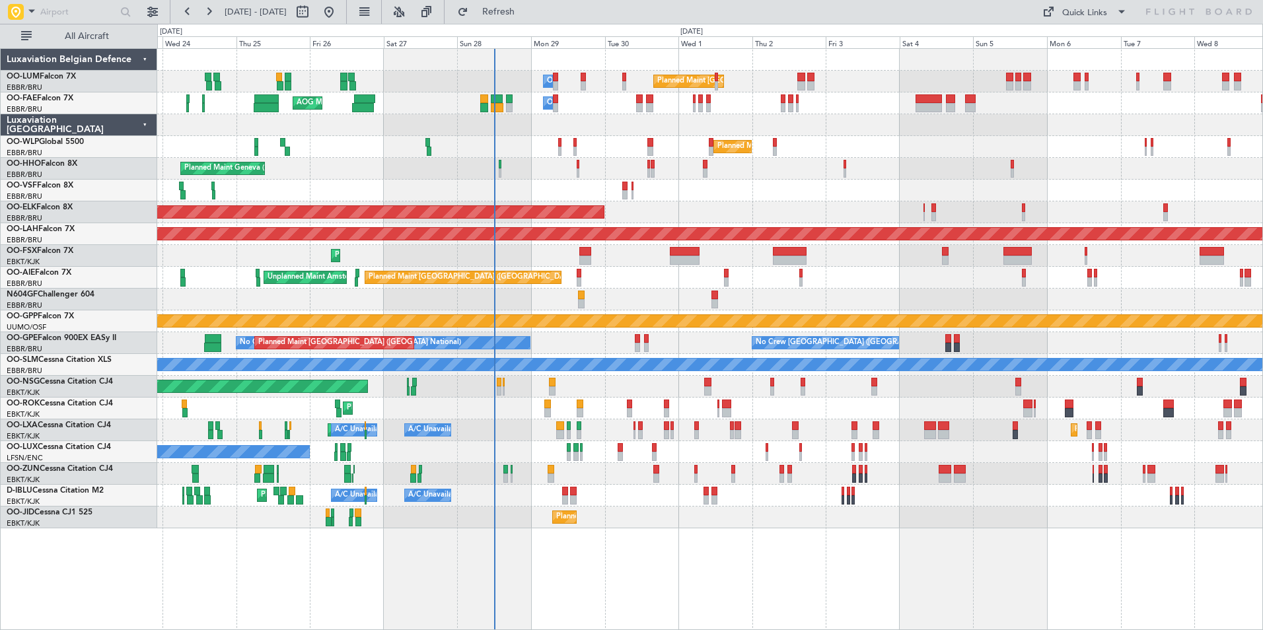
click at [573, 195] on div at bounding box center [709, 191] width 1105 height 22
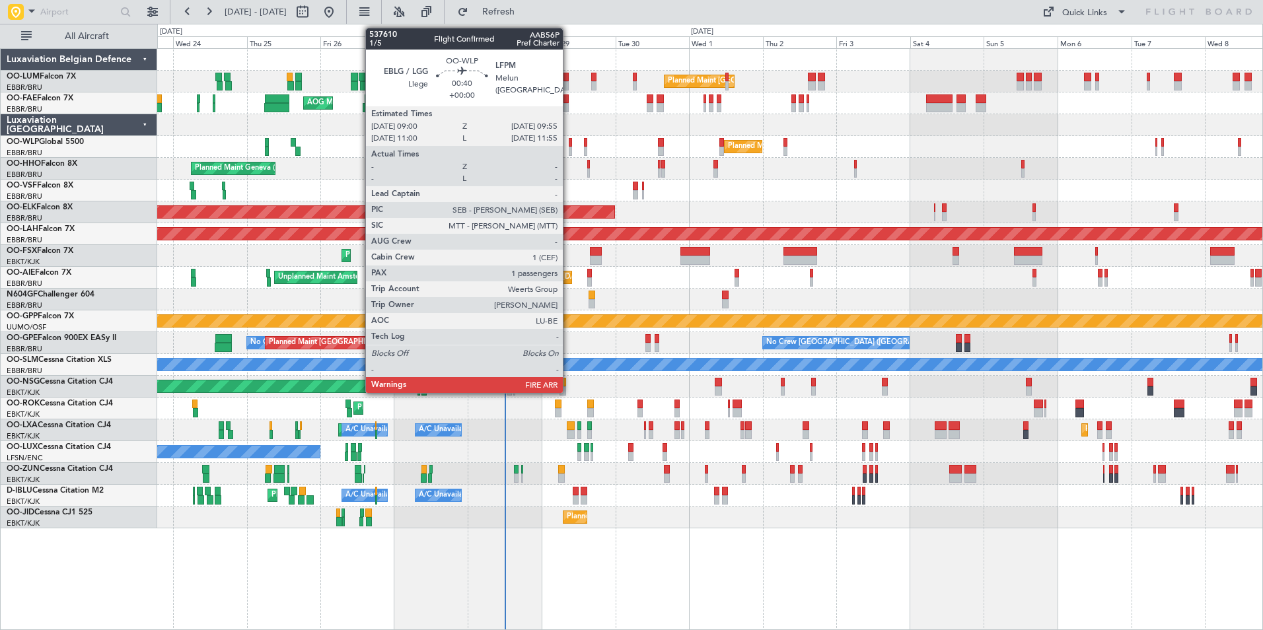
click at [569, 145] on div at bounding box center [570, 142] width 3 height 9
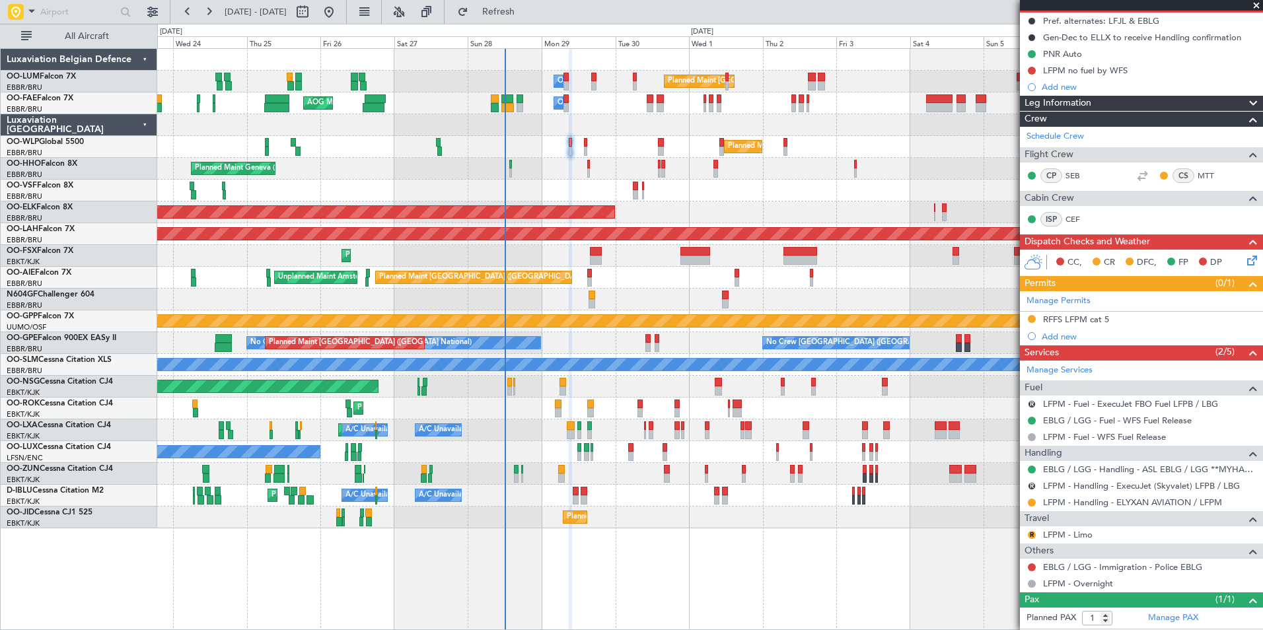
scroll to position [161, 0]
